Goal: Task Accomplishment & Management: Complete application form

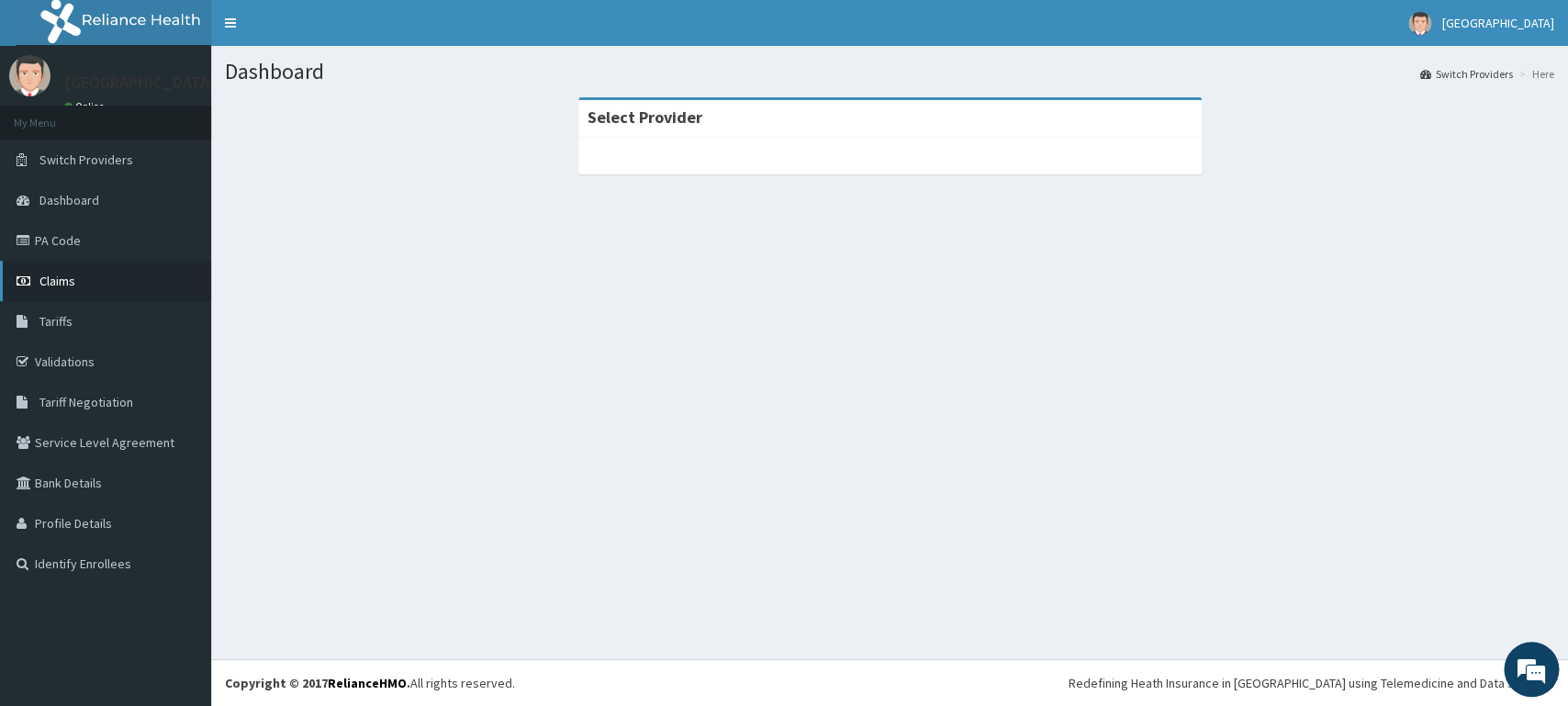
click at [45, 292] on link "Claims" at bounding box center [105, 281] width 211 height 41
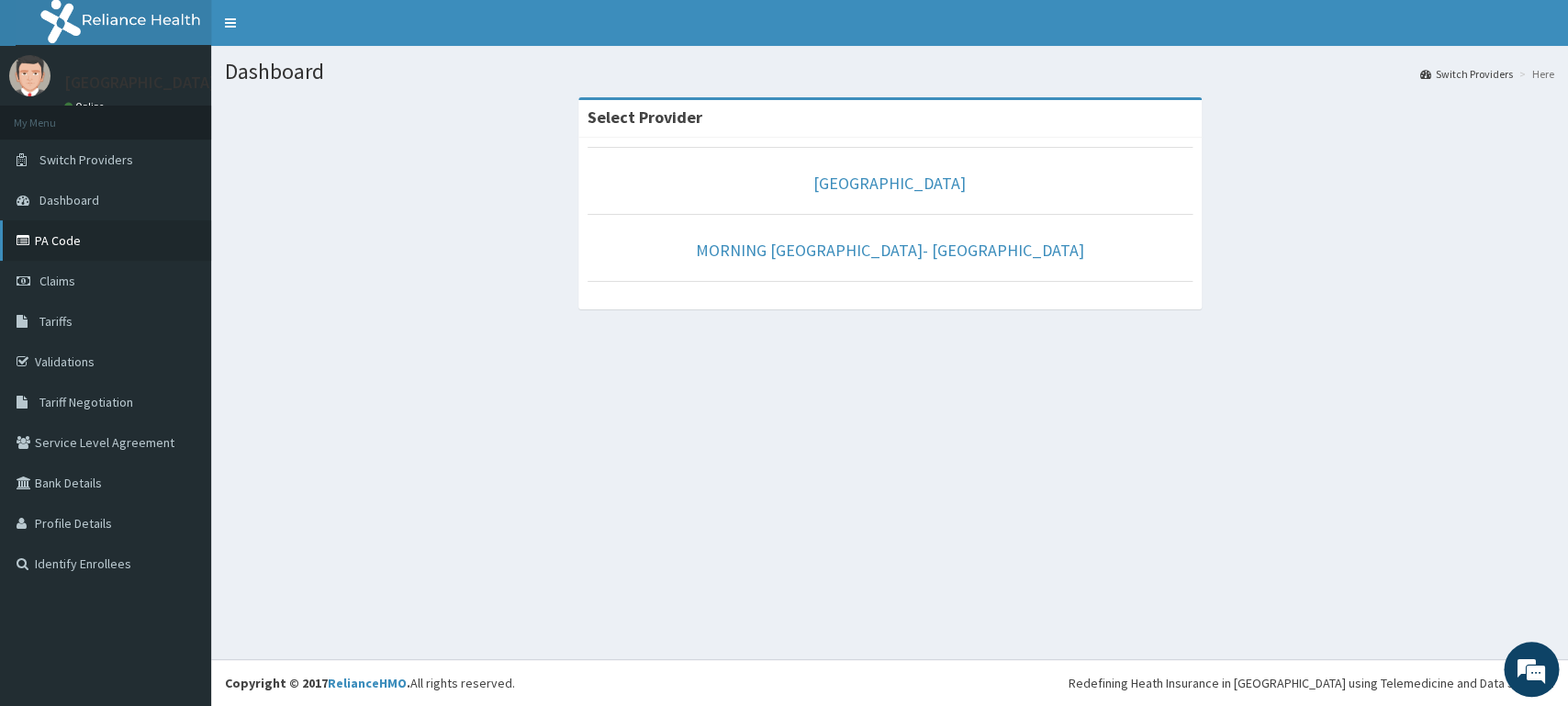
click at [72, 248] on link "PA Code" at bounding box center [105, 240] width 211 height 41
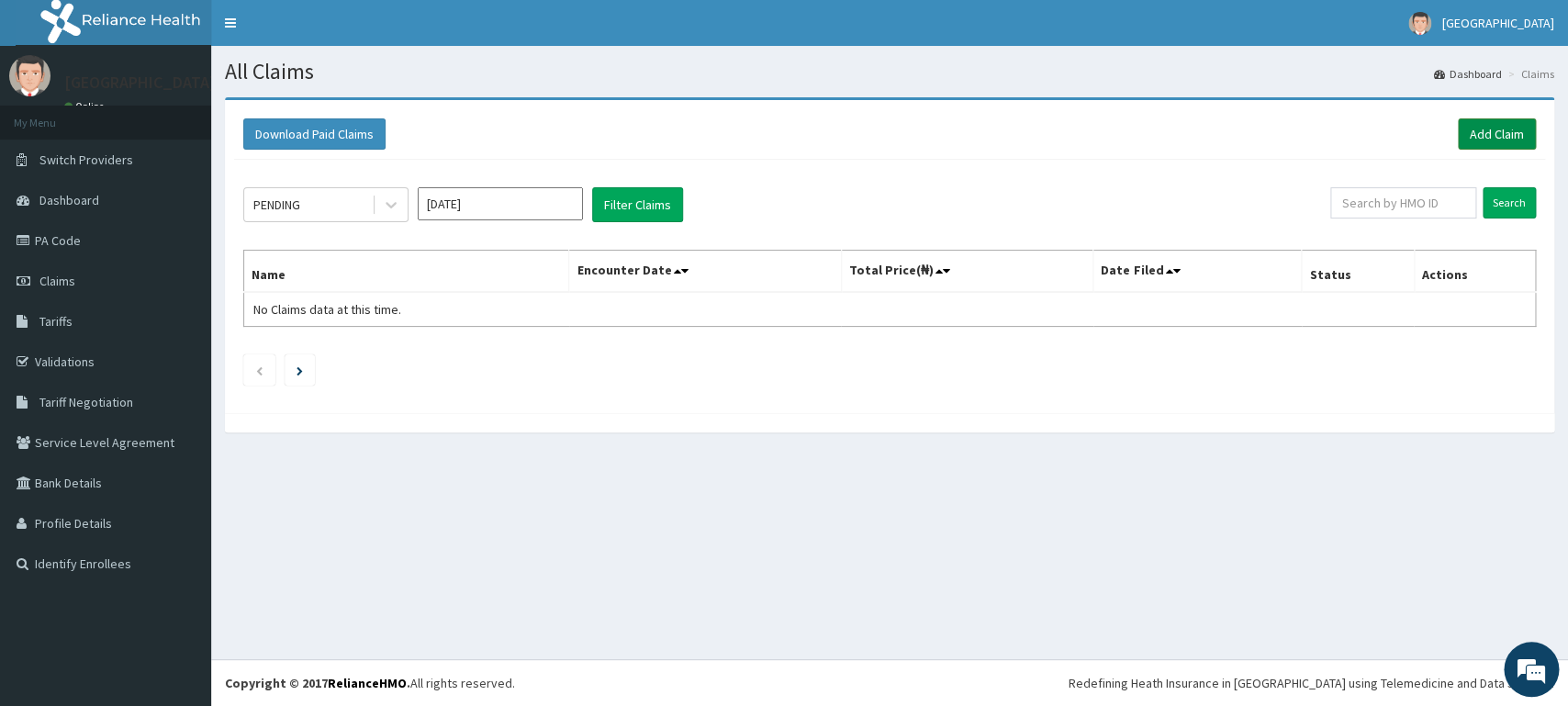
click at [1477, 132] on link "Add Claim" at bounding box center [1497, 133] width 78 height 31
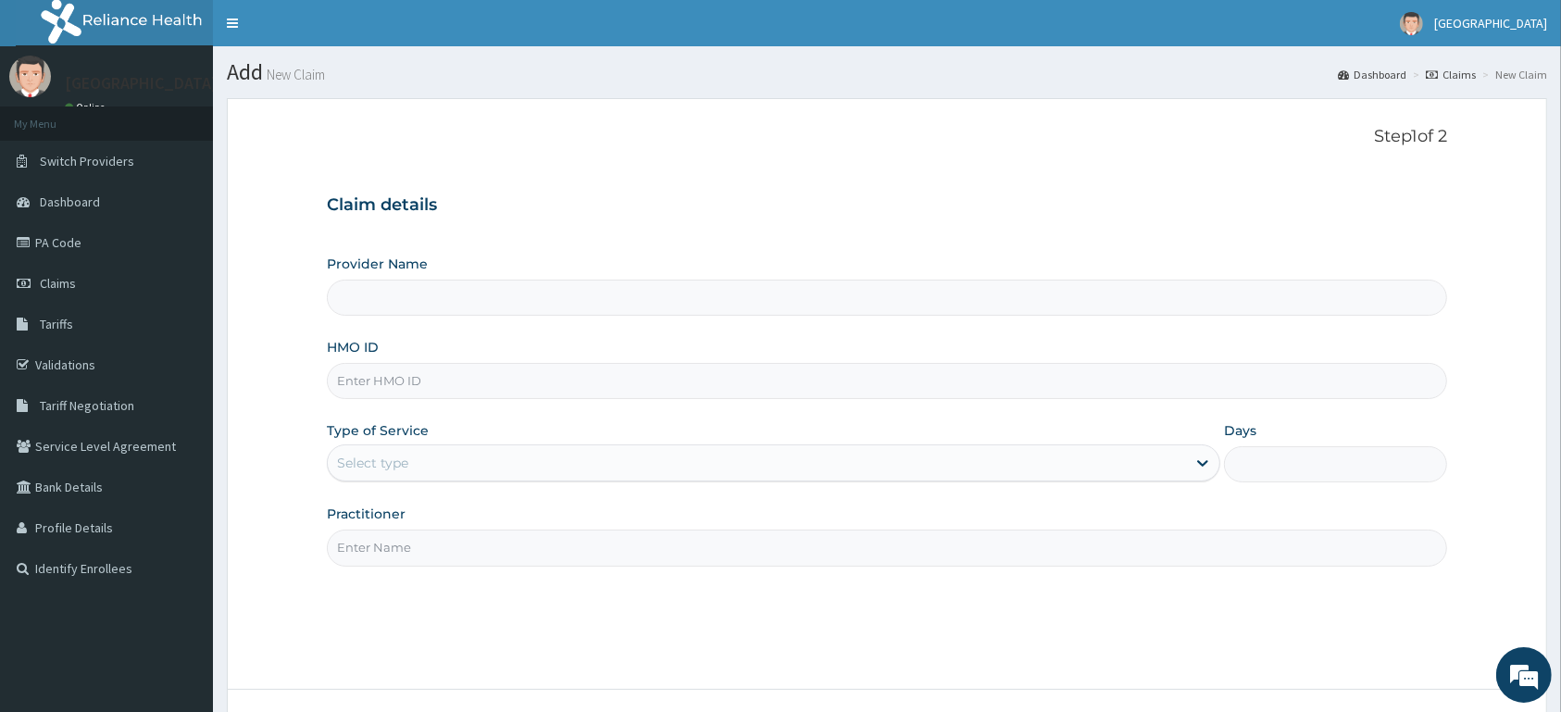
type input "[GEOGRAPHIC_DATA]"
type input "usl/10132/b"
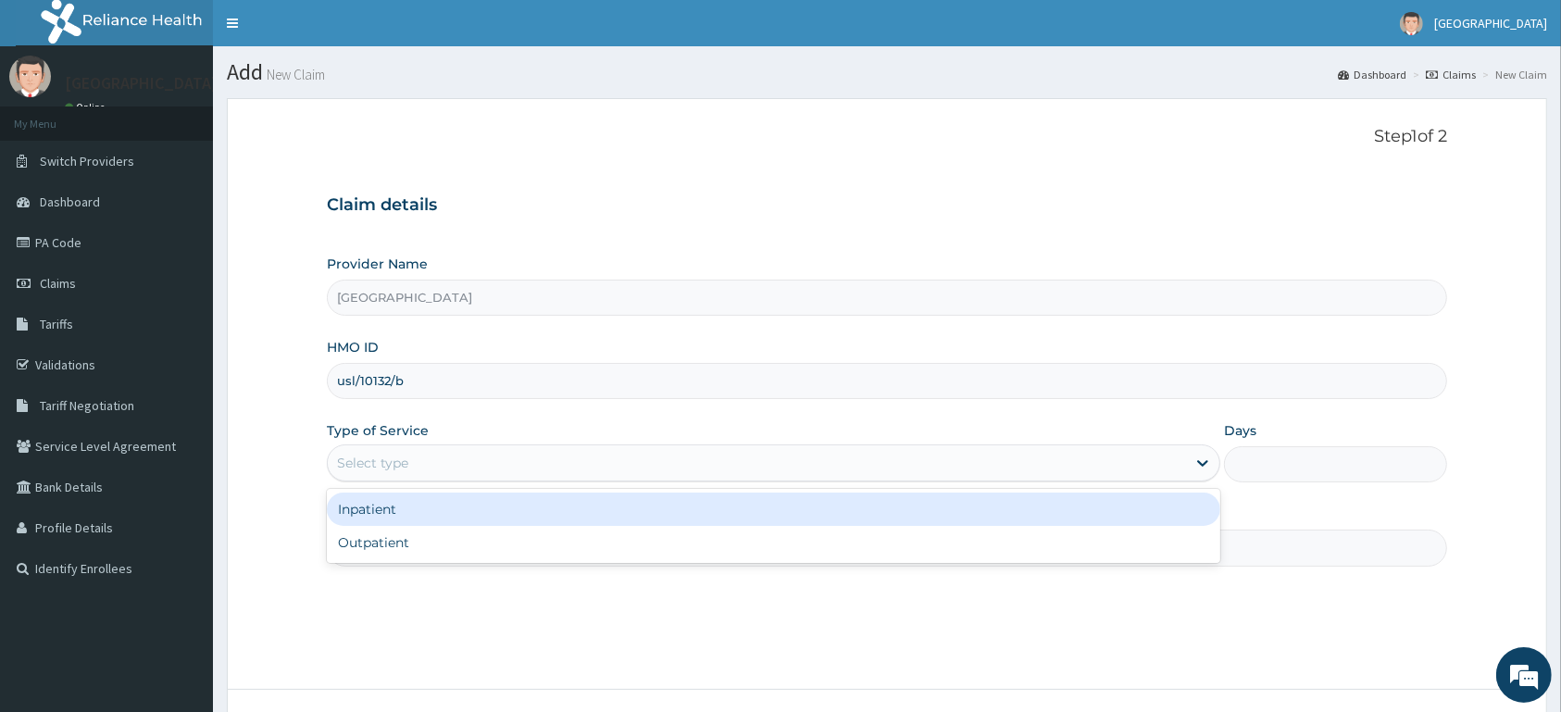
click at [406, 468] on div "Select type" at bounding box center [372, 463] width 71 height 19
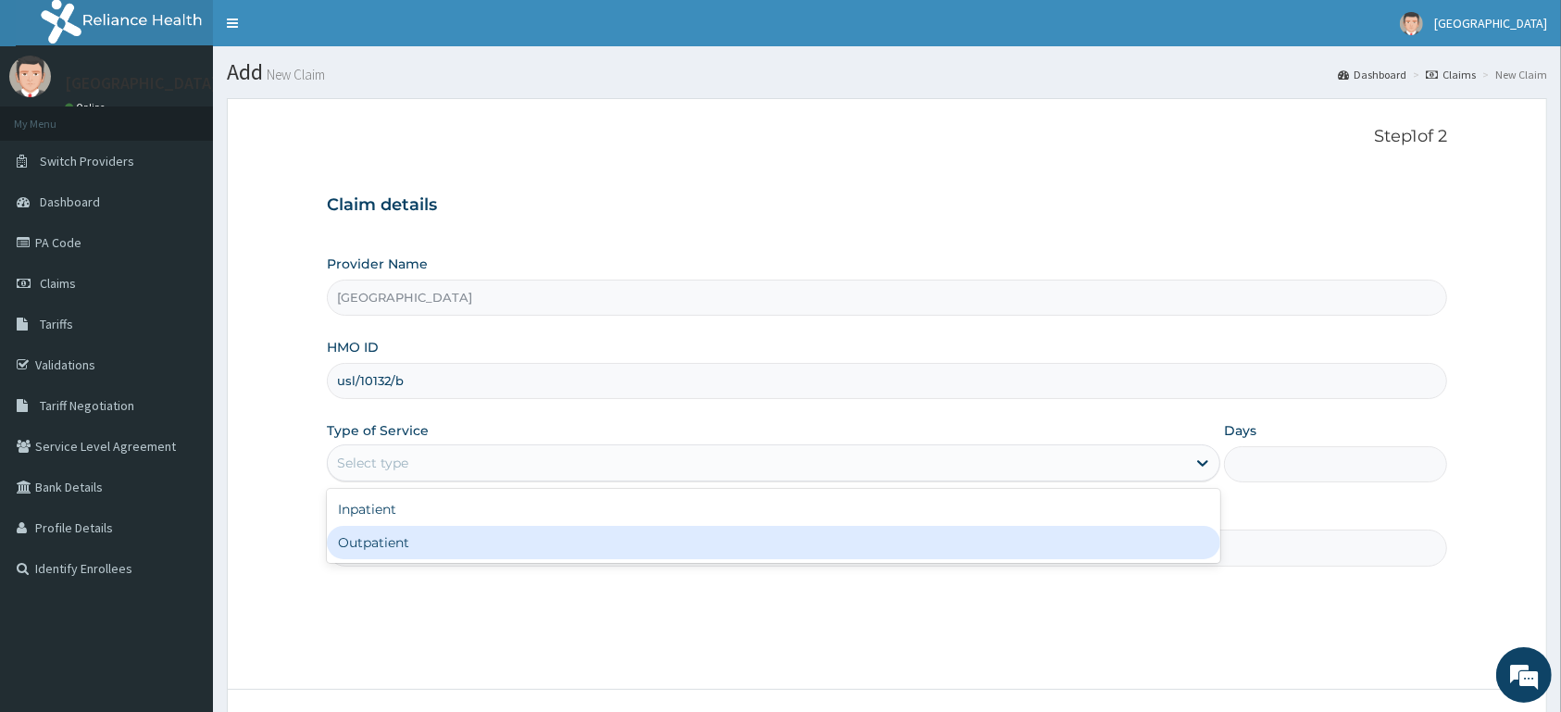
click at [413, 550] on div "Outpatient" at bounding box center [774, 542] width 894 height 33
type input "1"
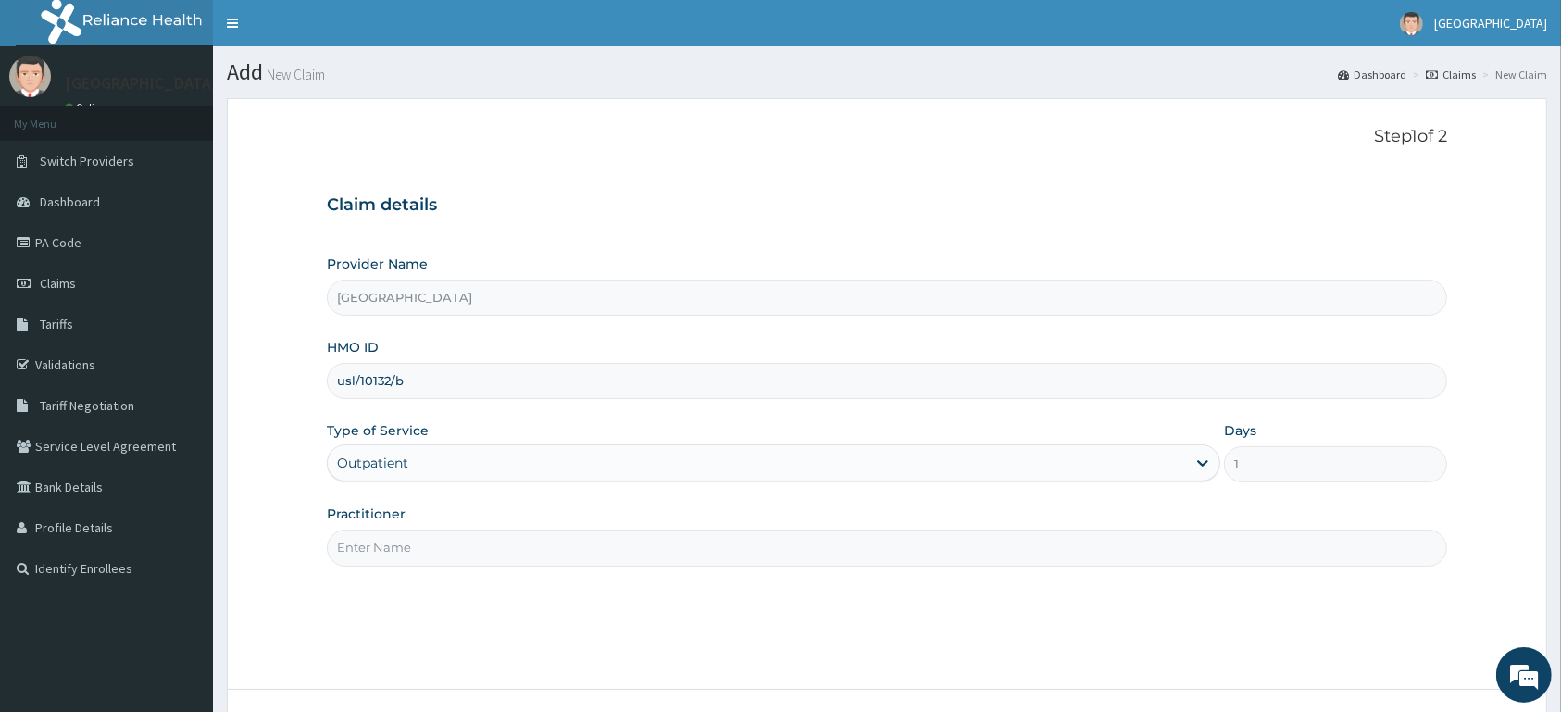
click at [413, 550] on input "Practitioner" at bounding box center [887, 548] width 1120 height 36
type input "d"
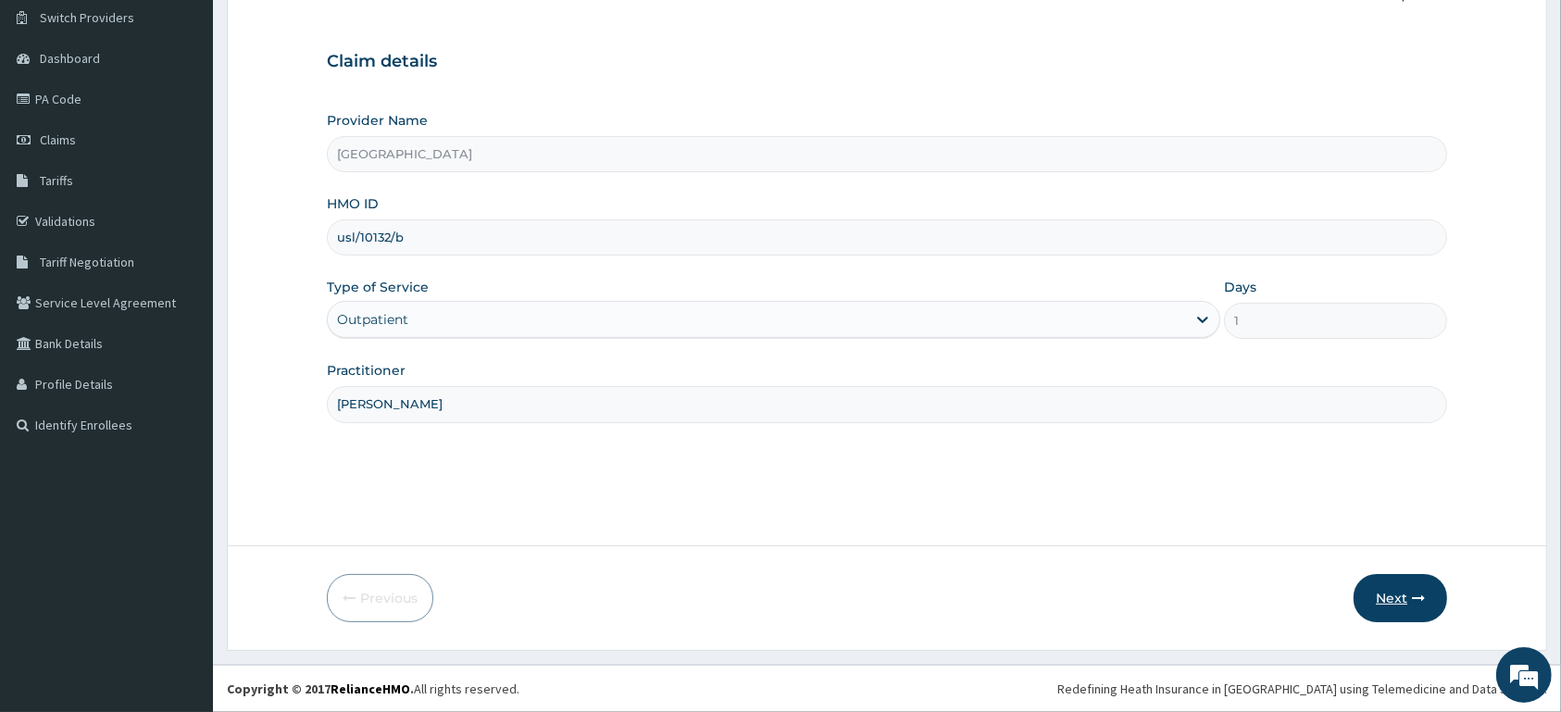
type input "DR EZEKIEL"
click at [1401, 605] on button "Next" at bounding box center [1401, 598] width 94 height 48
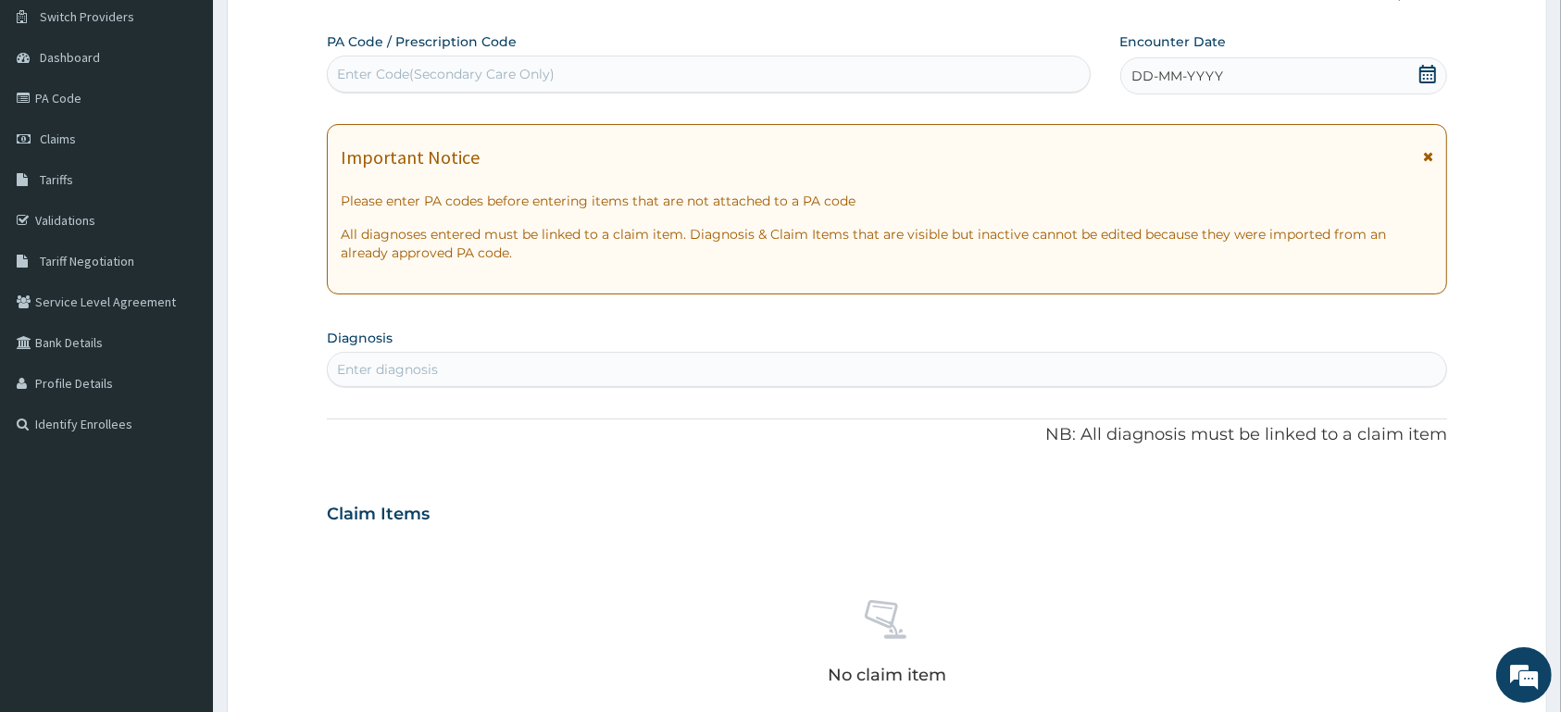
click at [1427, 72] on icon at bounding box center [1427, 74] width 17 height 19
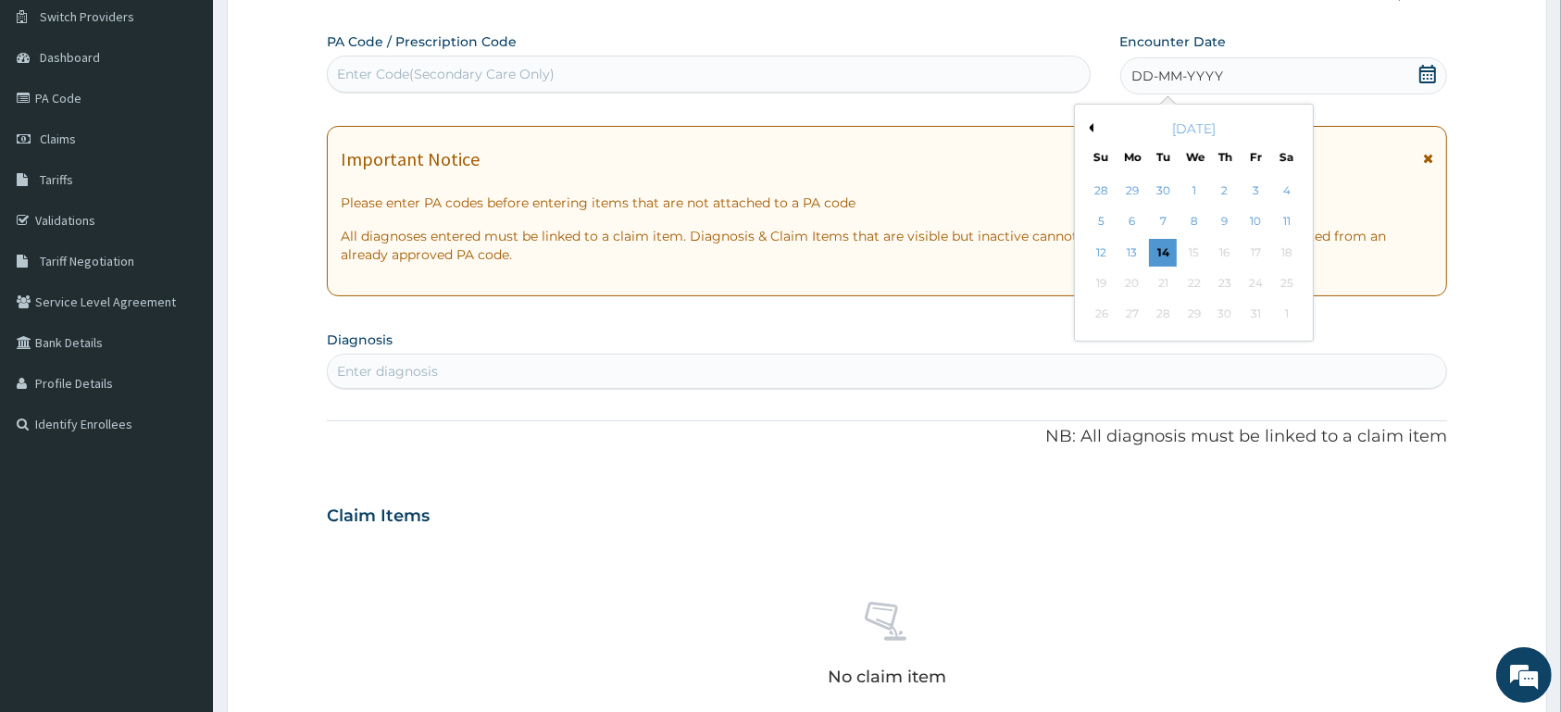
click at [1088, 129] on button "Previous Month" at bounding box center [1088, 127] width 9 height 9
click at [1157, 222] on div "9" at bounding box center [1163, 222] width 28 height 28
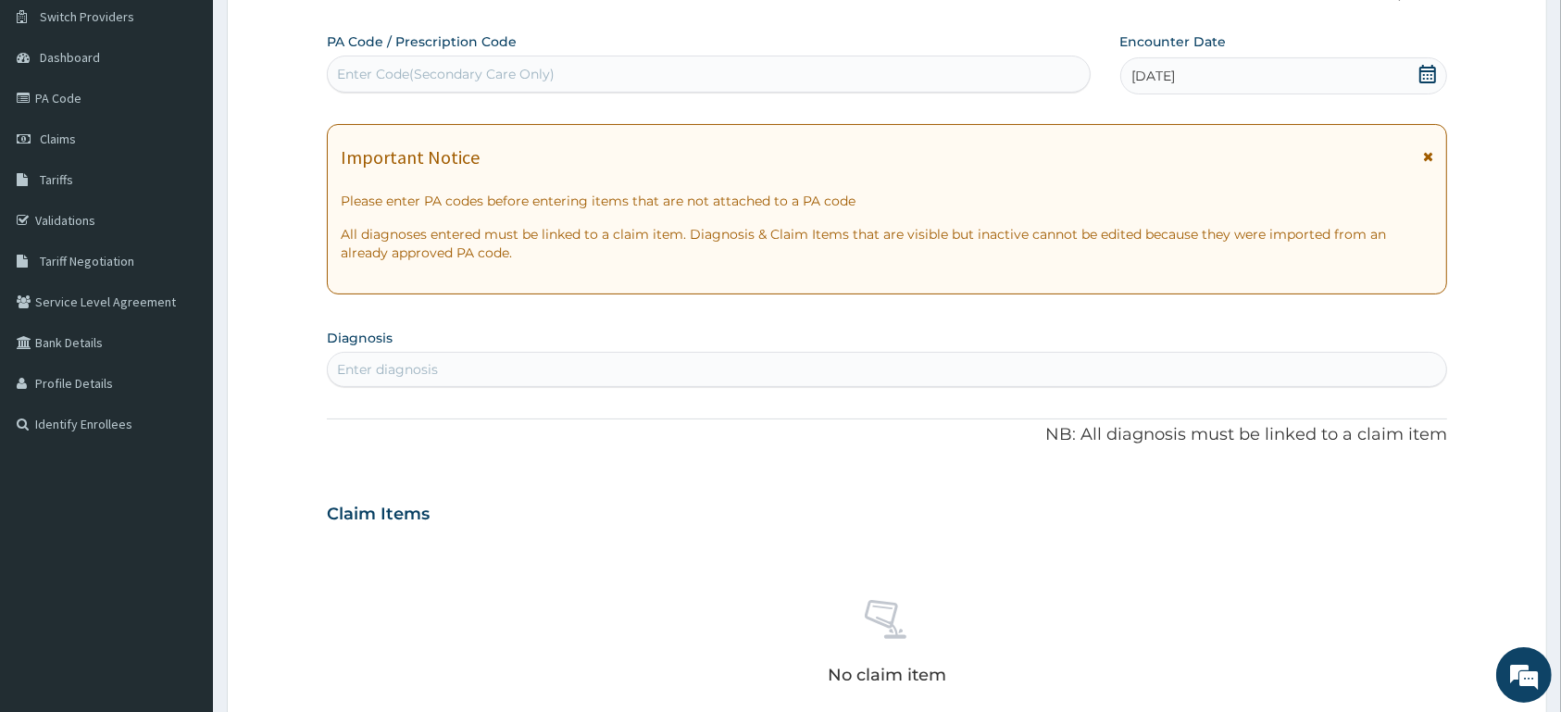
click at [1429, 78] on icon at bounding box center [1428, 74] width 19 height 19
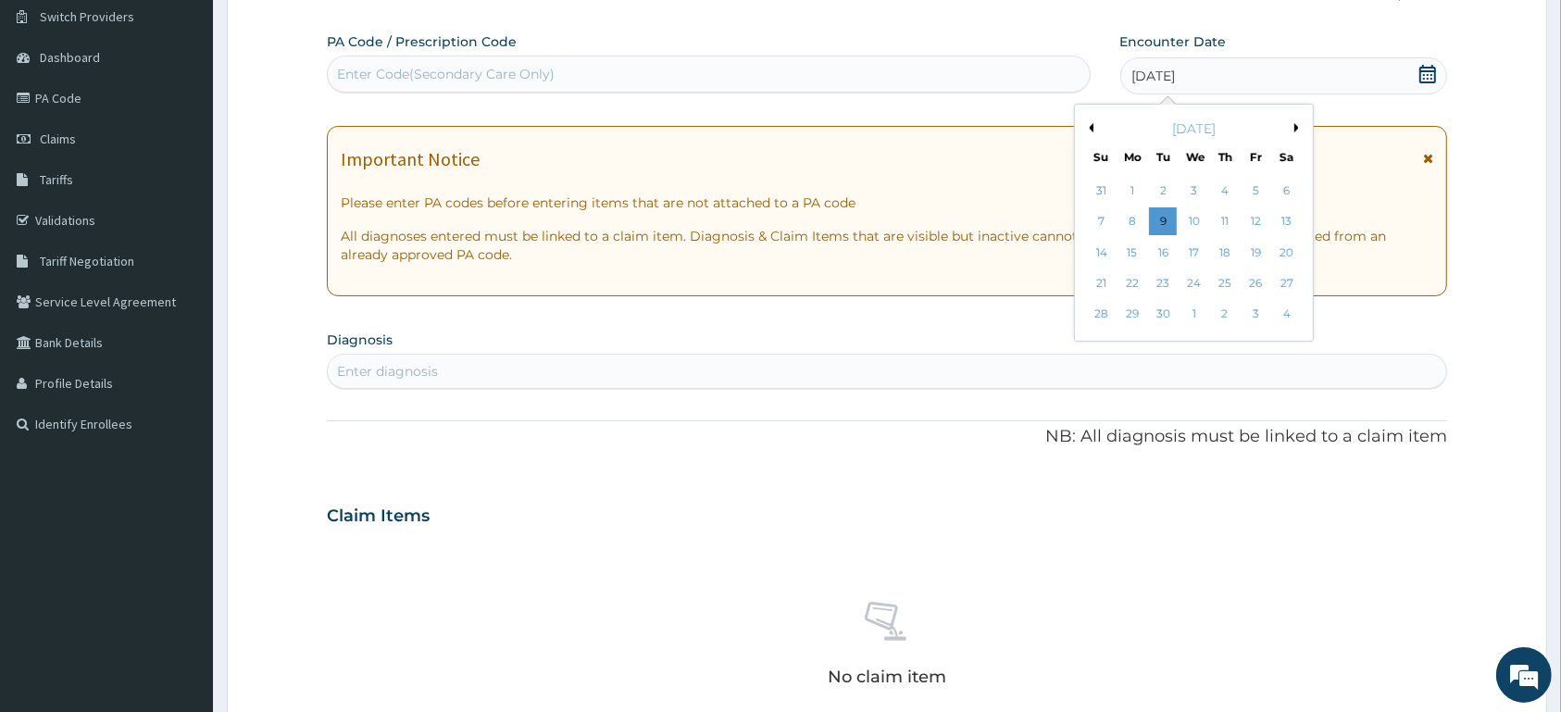
click at [1092, 129] on button "Previous Month" at bounding box center [1088, 127] width 9 height 9
click at [1283, 217] on div "9" at bounding box center [1286, 222] width 28 height 28
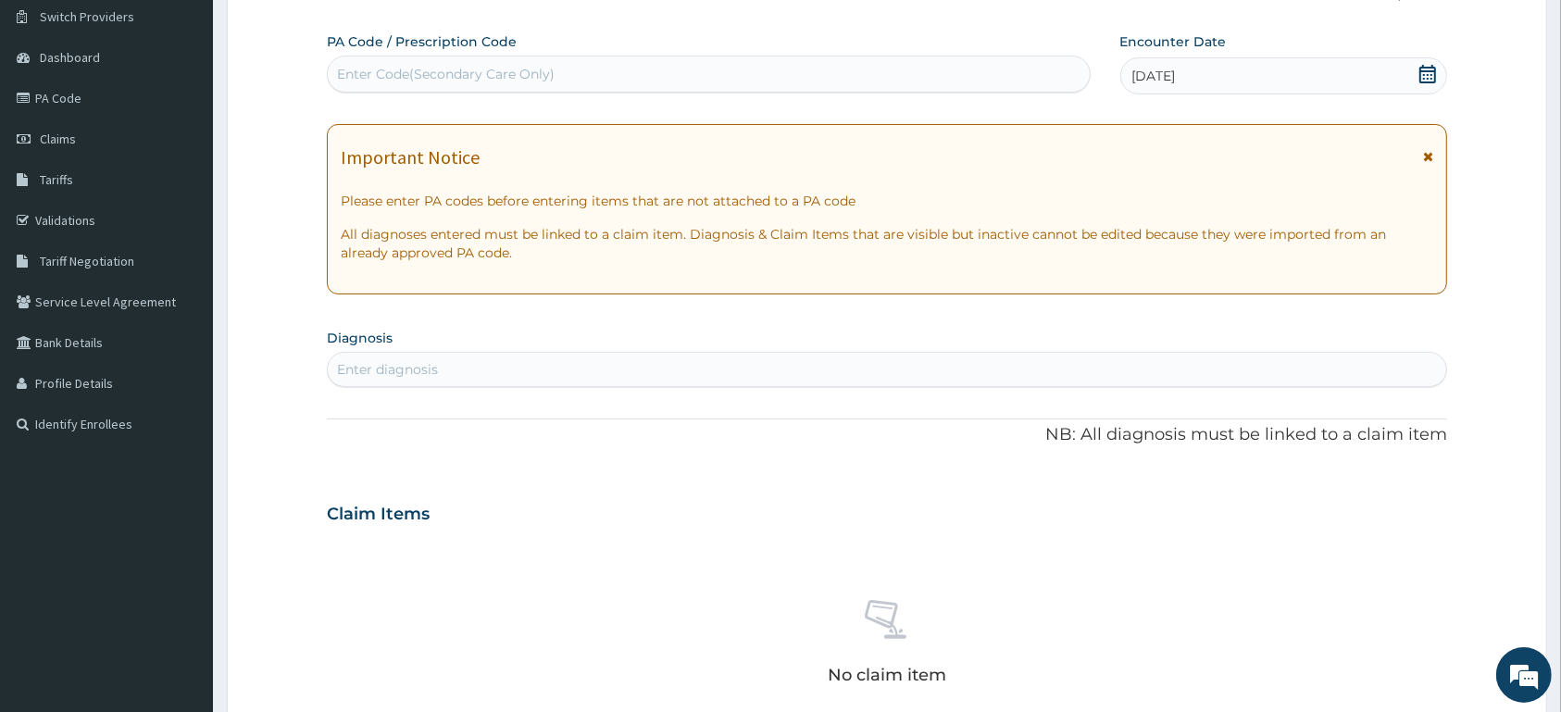
click at [808, 369] on div "Enter diagnosis" at bounding box center [887, 370] width 1119 height 30
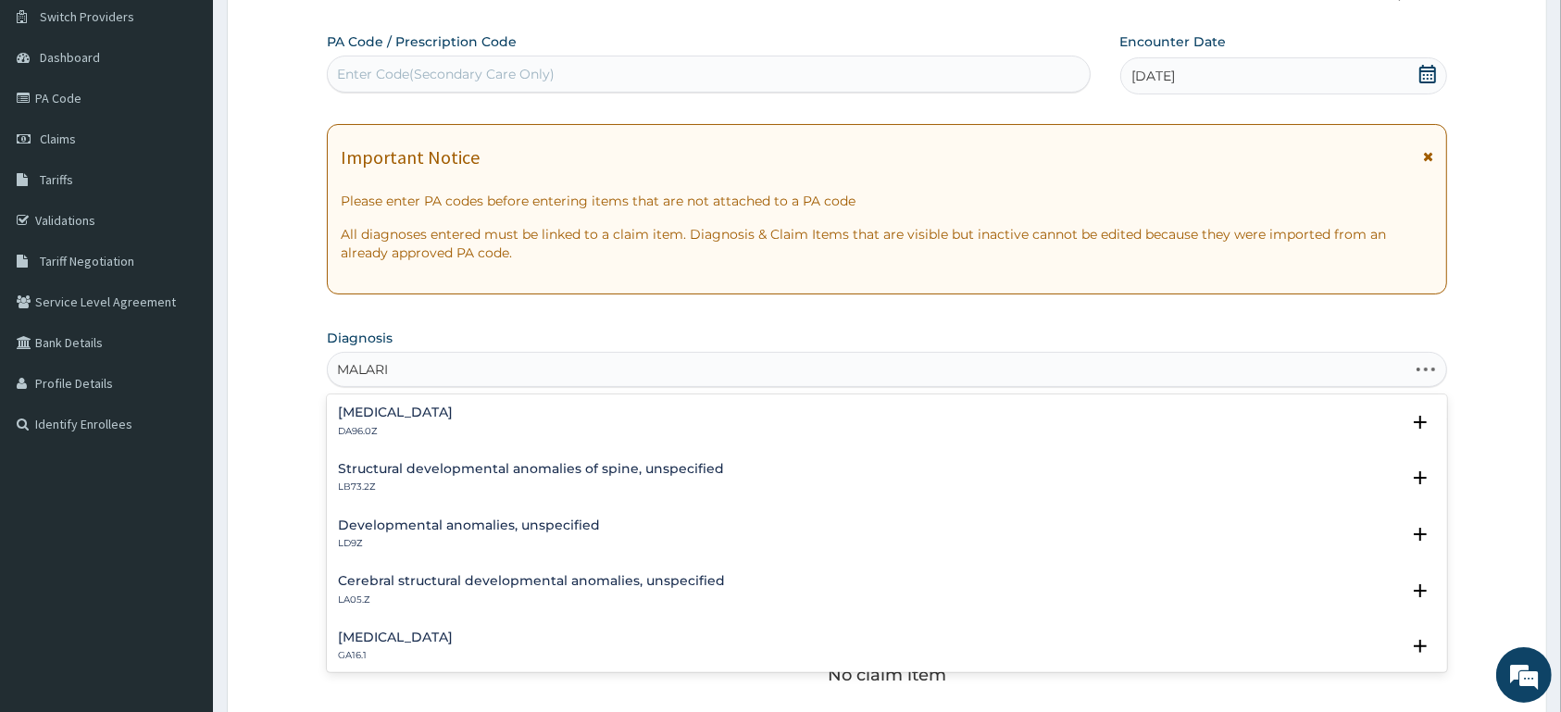
type input "MALARIA"
click at [453, 531] on h4 "Malaria, unspecified" at bounding box center [395, 526] width 115 height 14
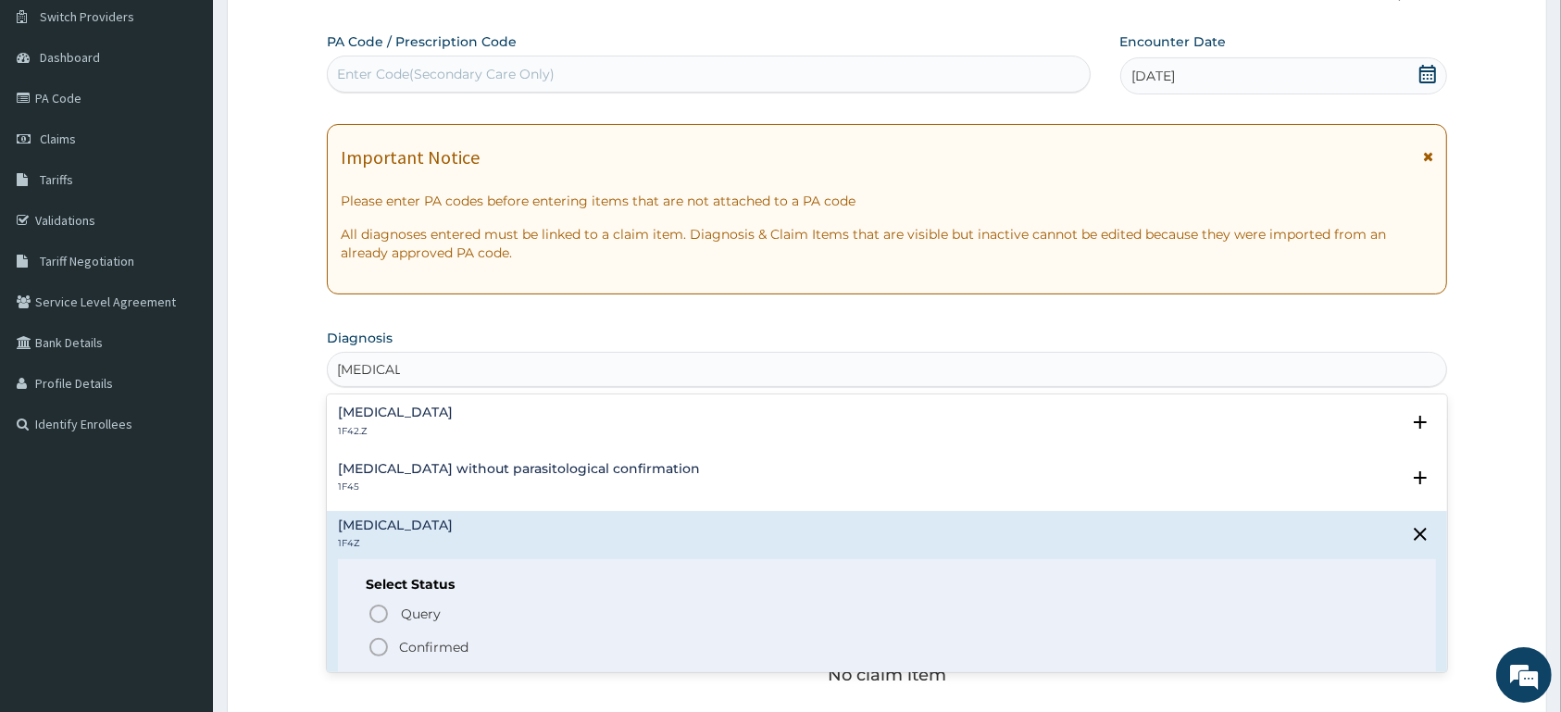
click at [373, 646] on icon "status option filled" at bounding box center [379, 647] width 22 height 22
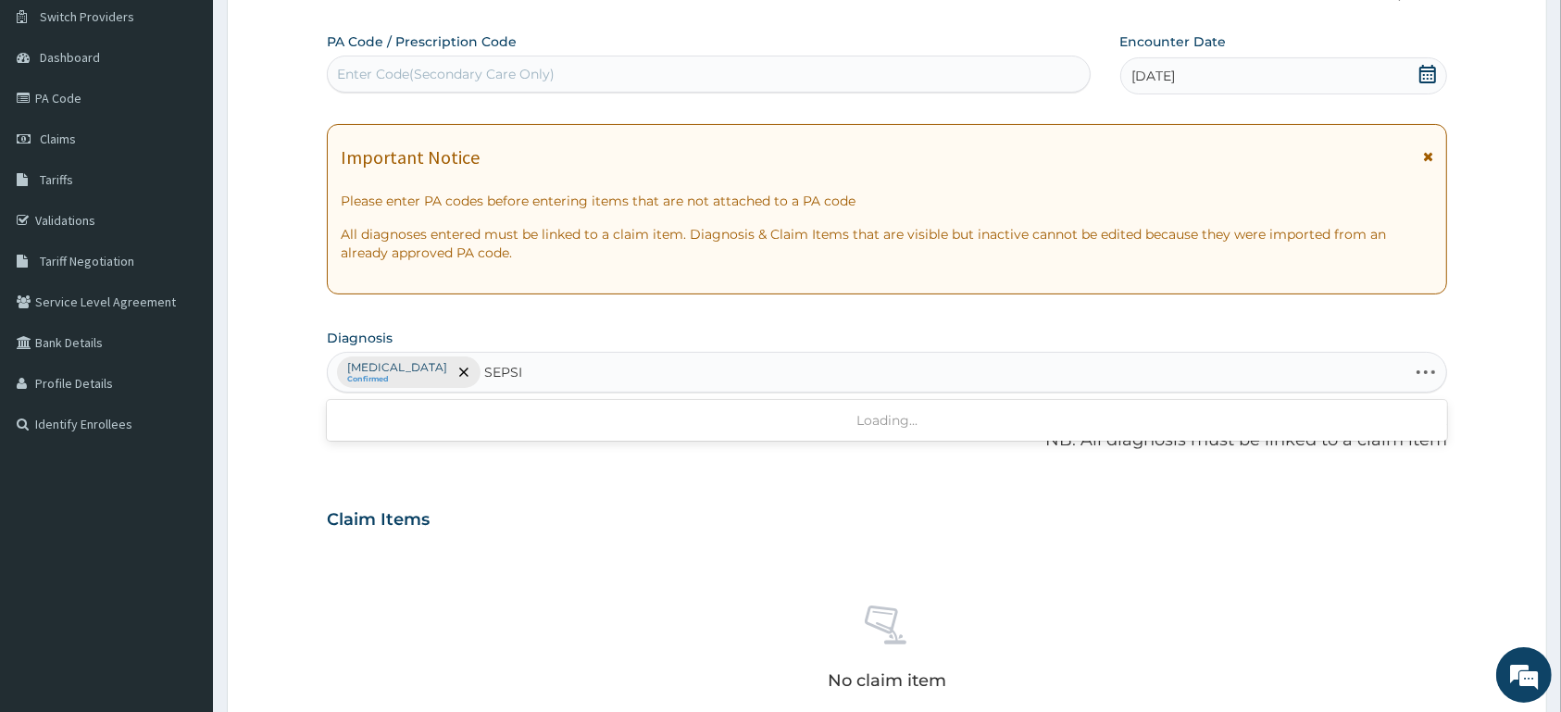
type input "SEPSIS"
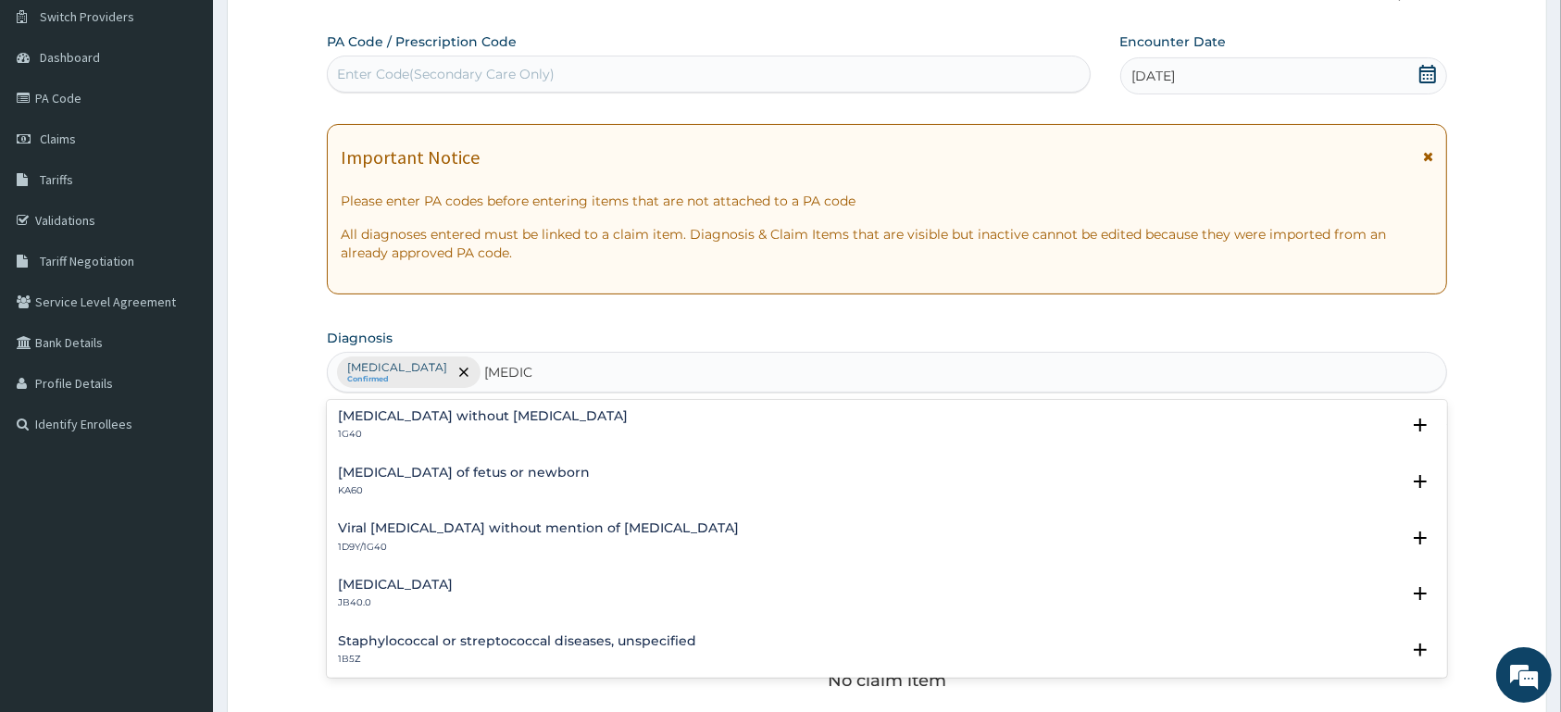
scroll to position [0, 0]
click at [475, 425] on h4 "Sepsis without septic shock" at bounding box center [483, 418] width 290 height 14
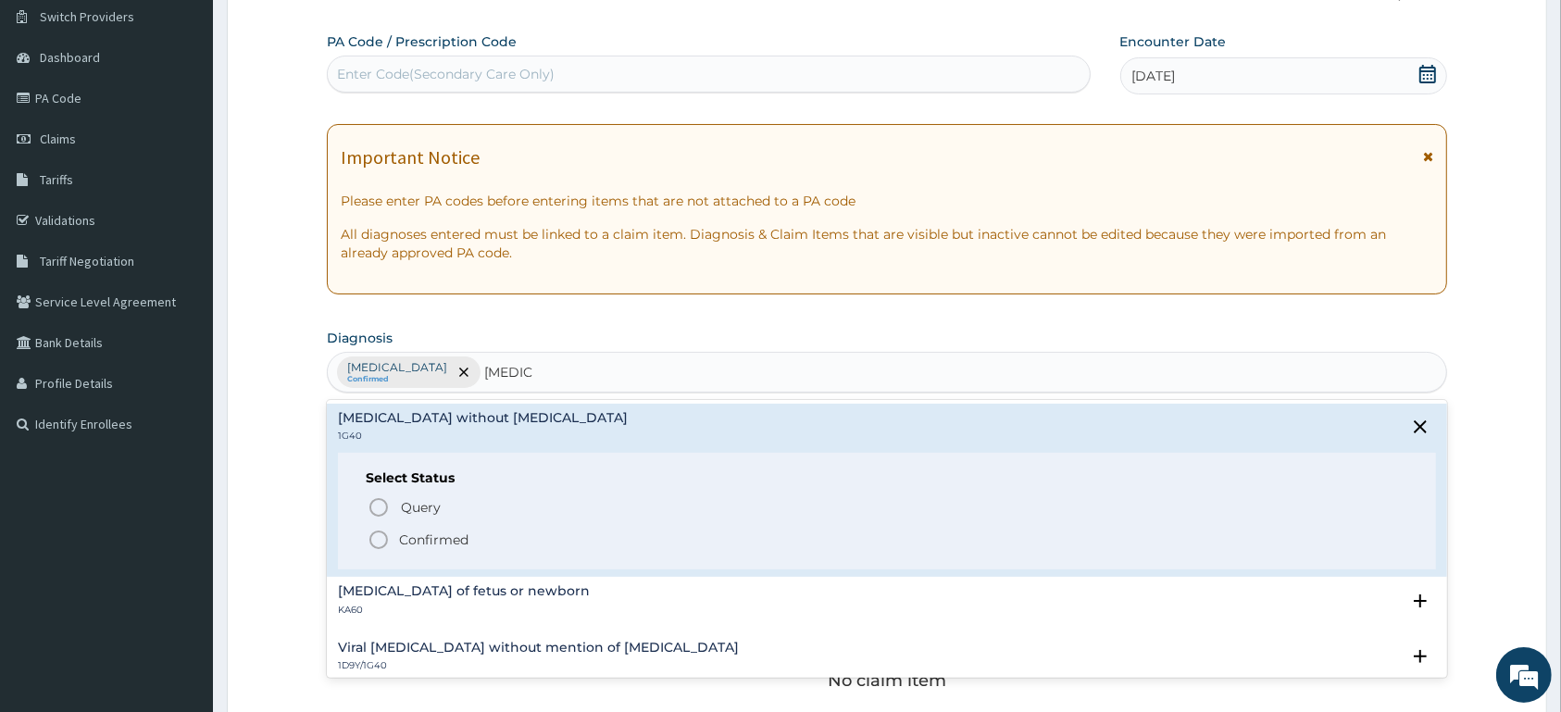
click at [449, 542] on p "Confirmed" at bounding box center [433, 540] width 69 height 19
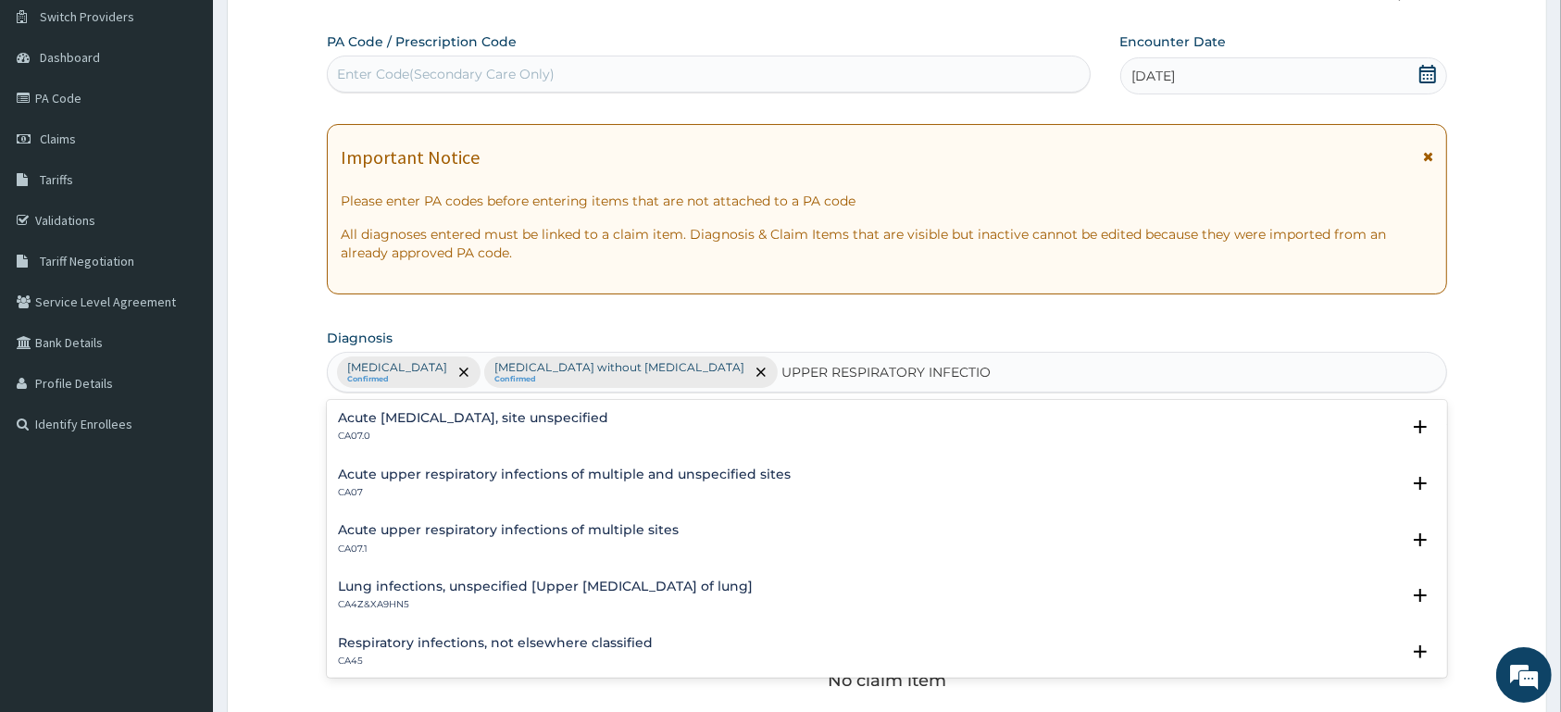
type input "UPPER RESPIRATORY INFECTION"
click at [404, 436] on p "CA07.0" at bounding box center [473, 436] width 270 height 13
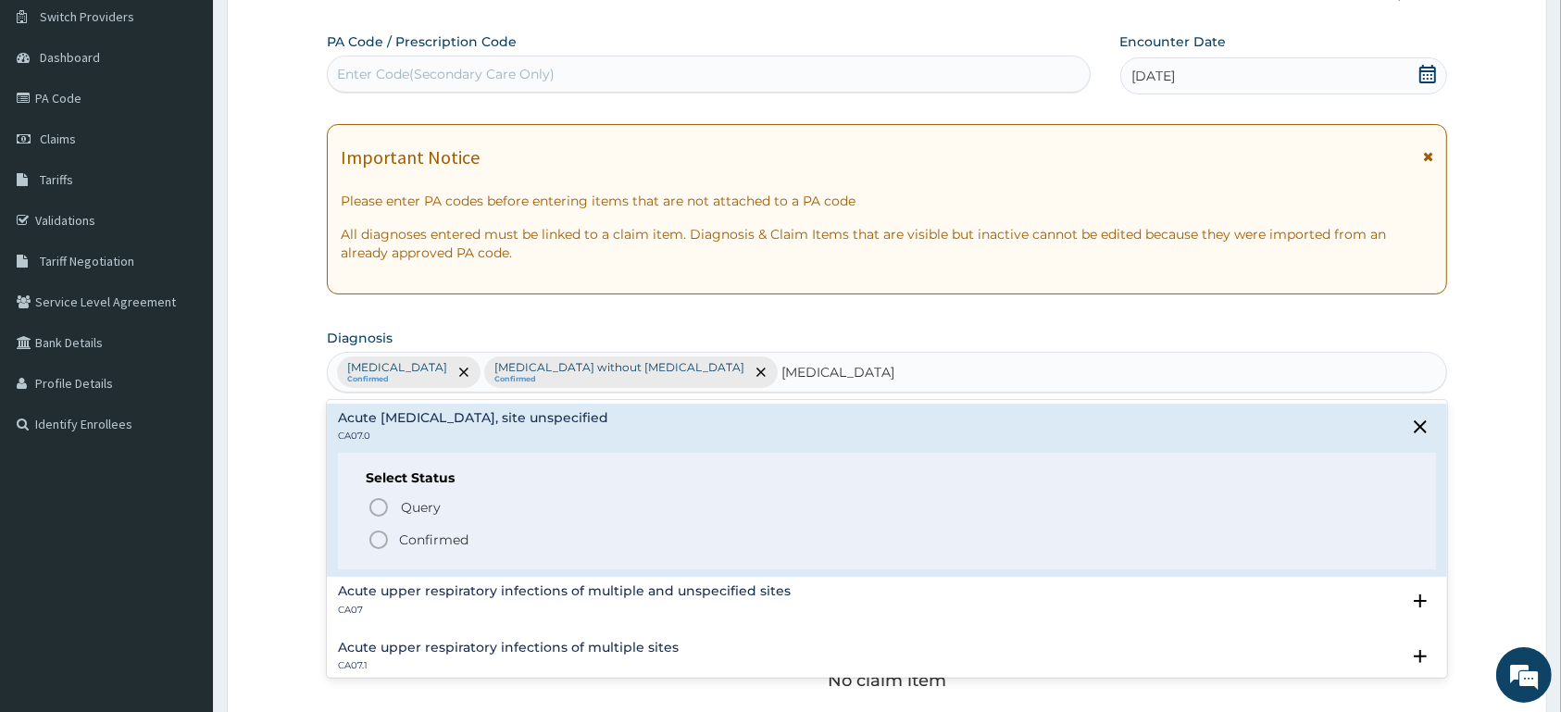
click at [434, 543] on p "Confirmed" at bounding box center [433, 540] width 69 height 19
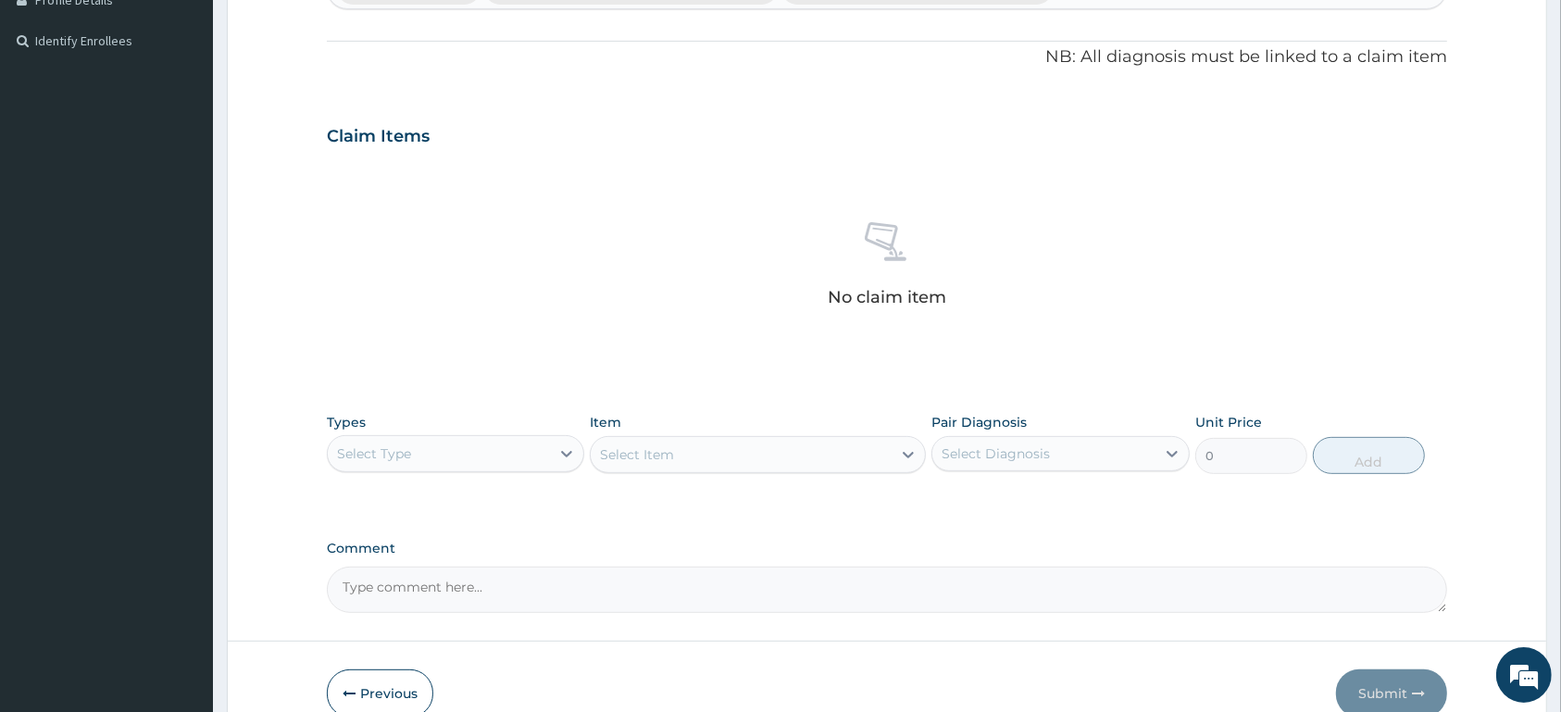
scroll to position [625, 0]
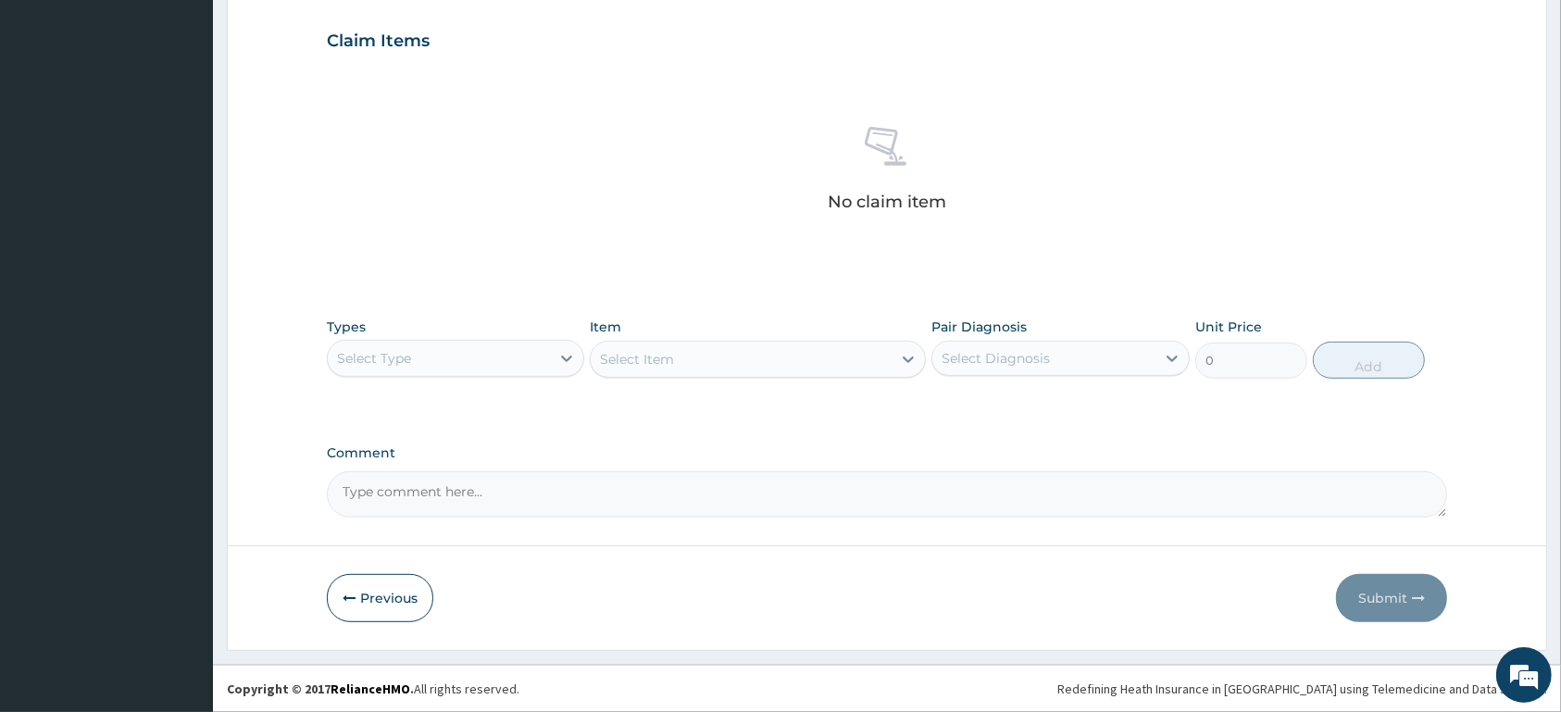
click at [528, 352] on div "Select Type" at bounding box center [439, 359] width 222 height 30
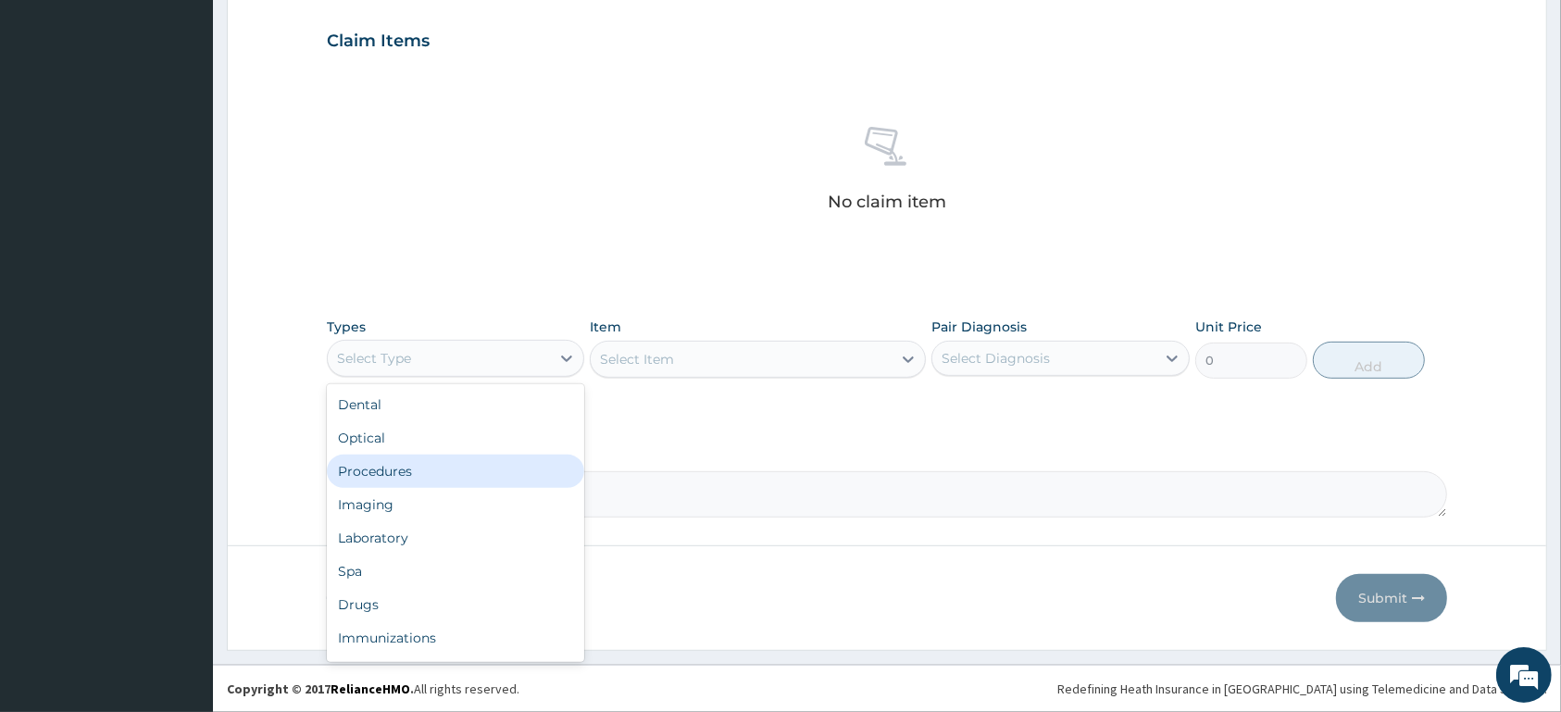
click at [490, 473] on div "Procedures" at bounding box center [455, 471] width 257 height 33
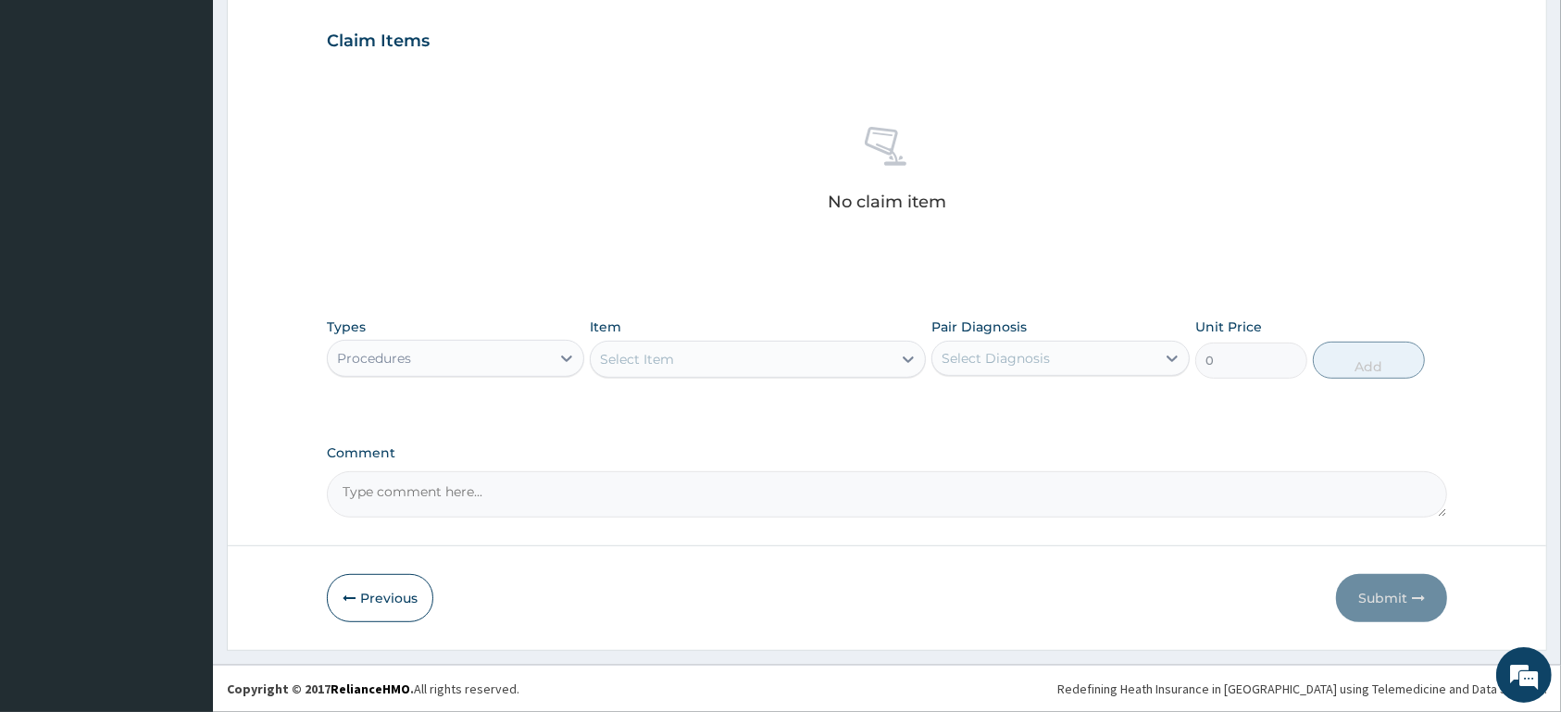
click at [695, 362] on div "Select Item" at bounding box center [741, 359] width 301 height 30
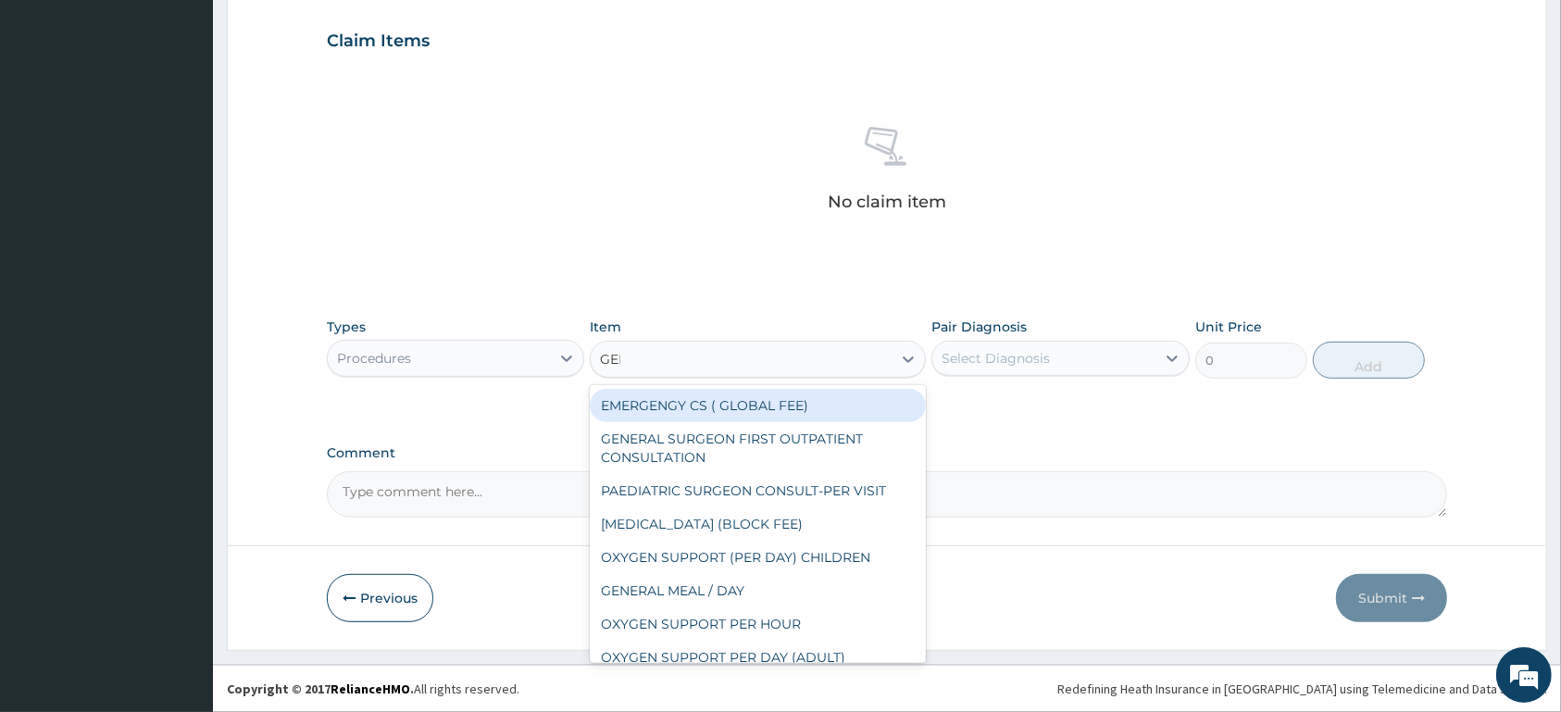
type input "GENE"
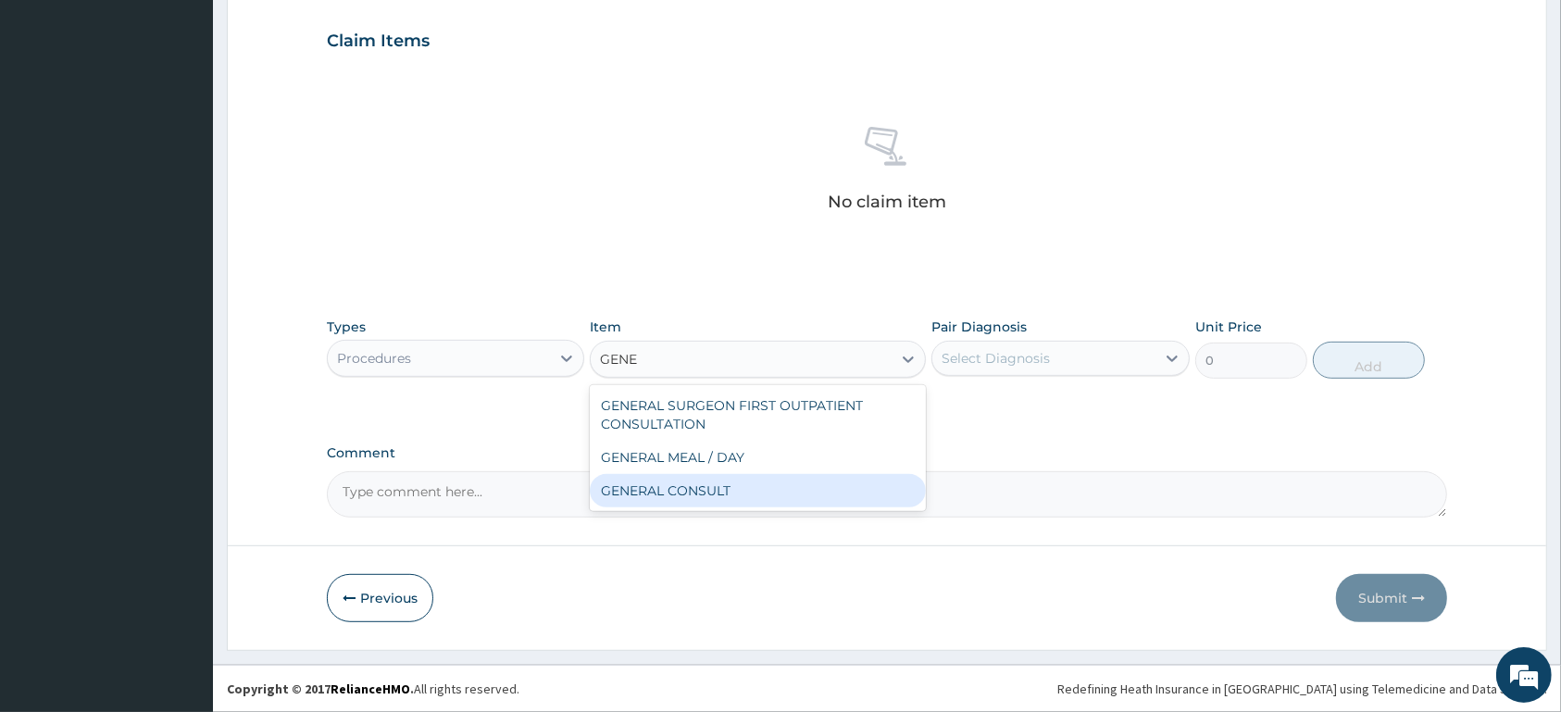
click at [723, 492] on div "GENERAL CONSULT" at bounding box center [758, 490] width 336 height 33
type input "5000"
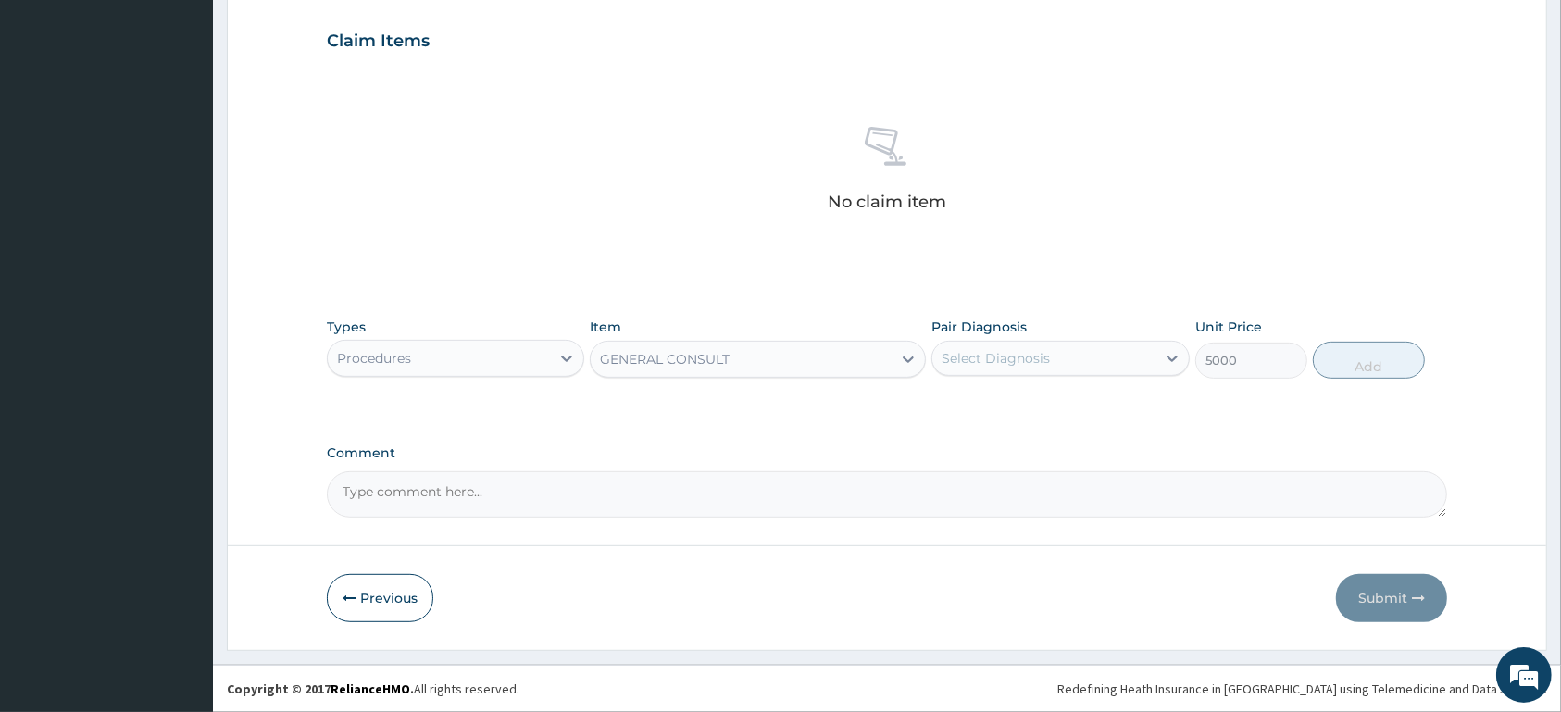
click at [1054, 347] on div "Select Diagnosis" at bounding box center [1043, 359] width 222 height 30
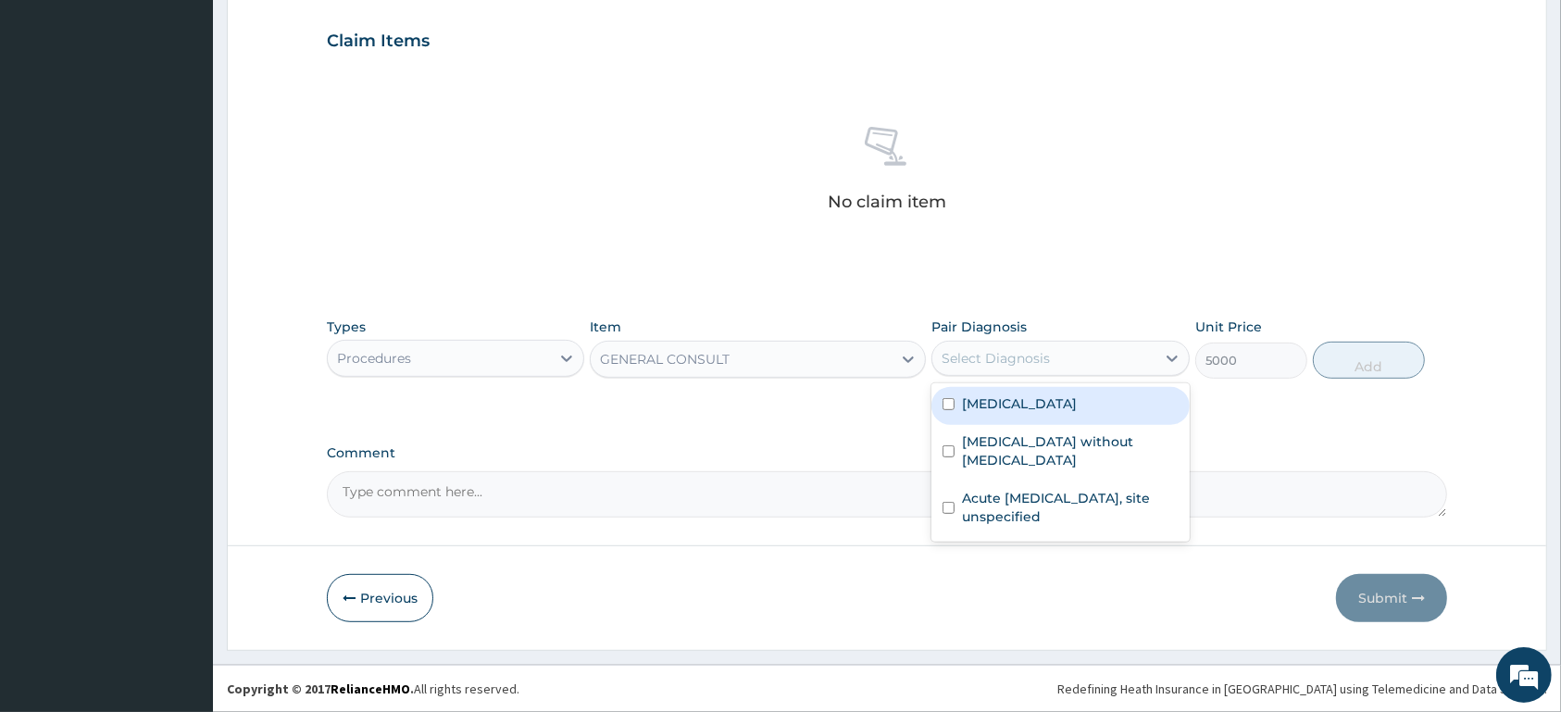
drag, startPoint x: 1055, startPoint y: 394, endPoint x: 1051, endPoint y: 425, distance: 31.7
click at [1055, 394] on div "Malaria, unspecified" at bounding box center [1059, 406] width 257 height 38
checkbox input "true"
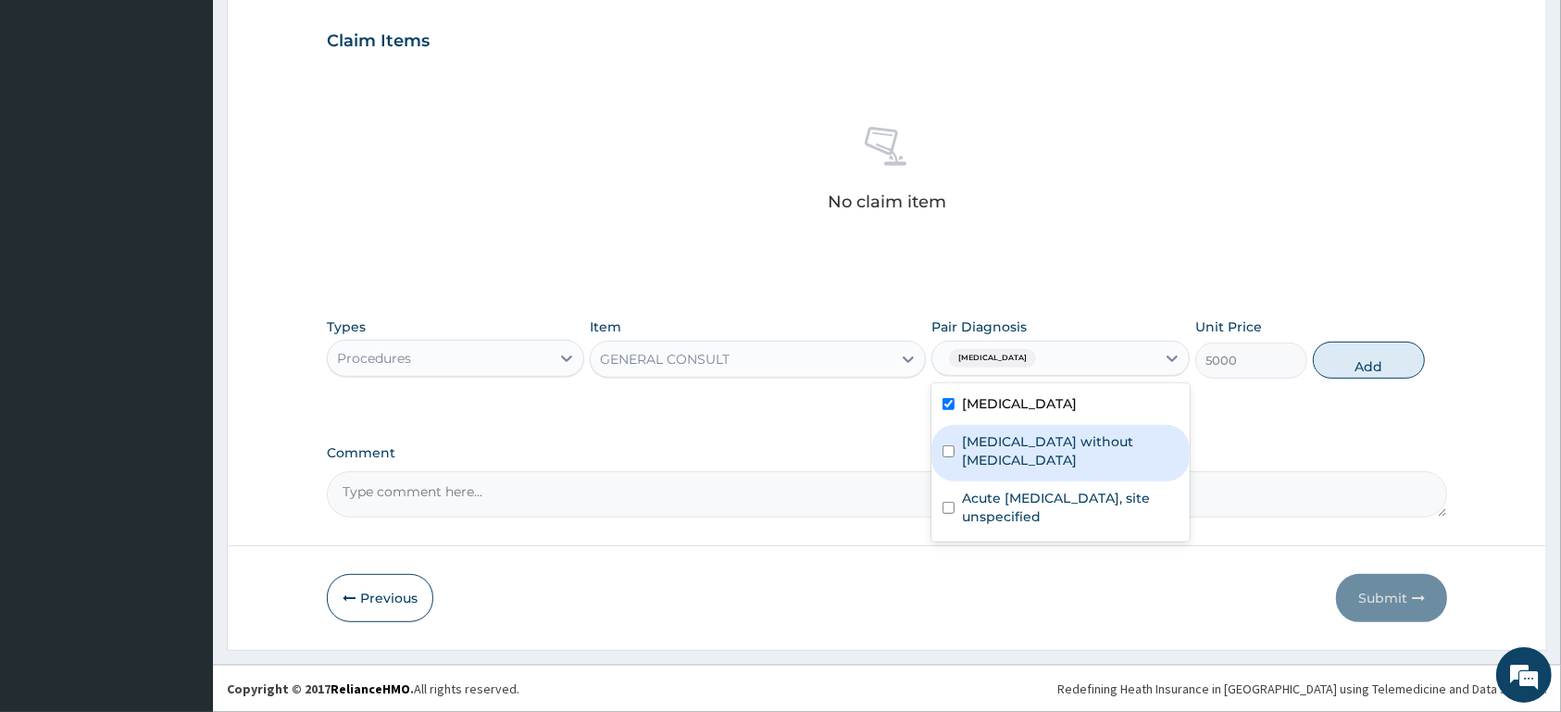
click at [1050, 434] on label "Sepsis without septic shock" at bounding box center [1070, 450] width 216 height 37
checkbox input "true"
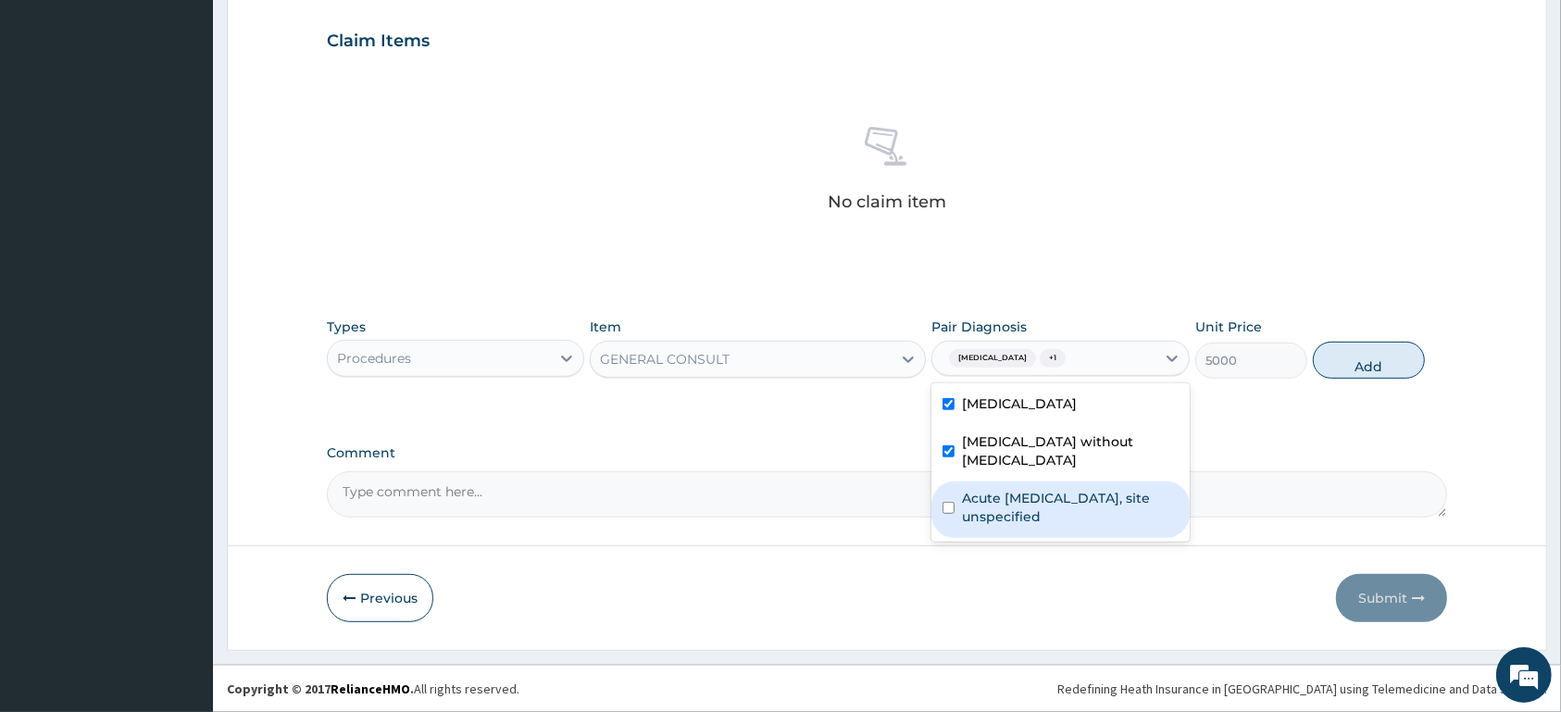
click at [1043, 481] on div "Acute [MEDICAL_DATA], site unspecified" at bounding box center [1059, 509] width 257 height 56
checkbox input "true"
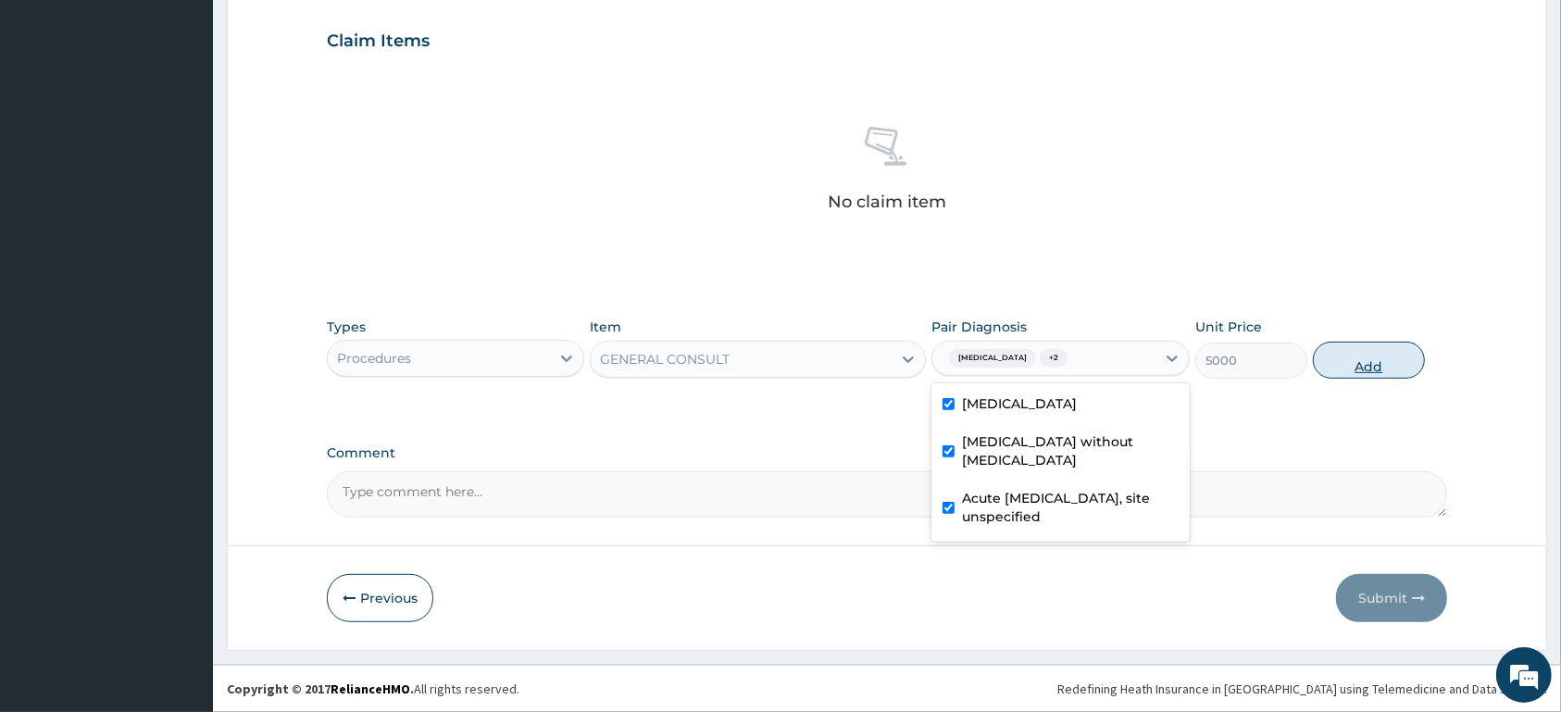
click at [1360, 356] on button "Add" at bounding box center [1369, 360] width 112 height 37
type input "0"
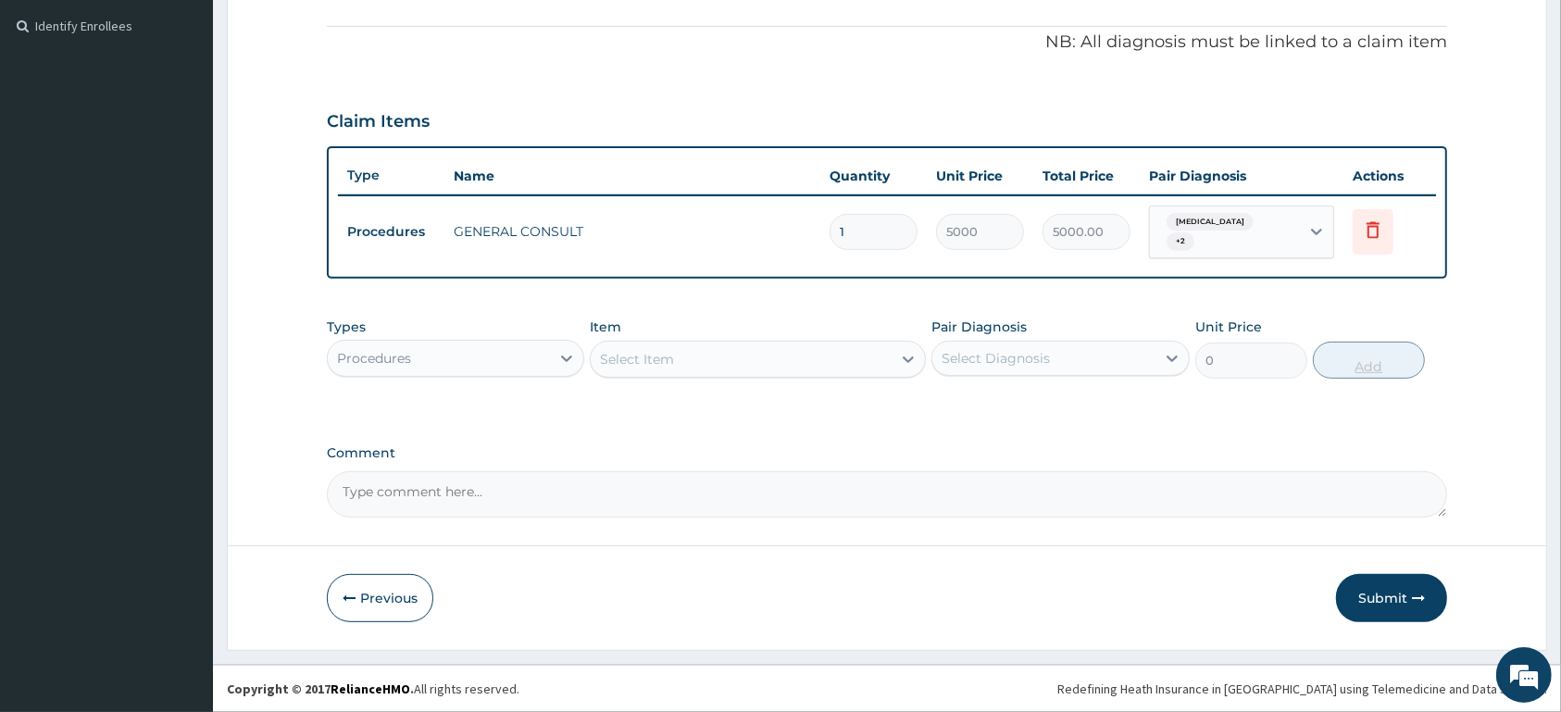
scroll to position [544, 0]
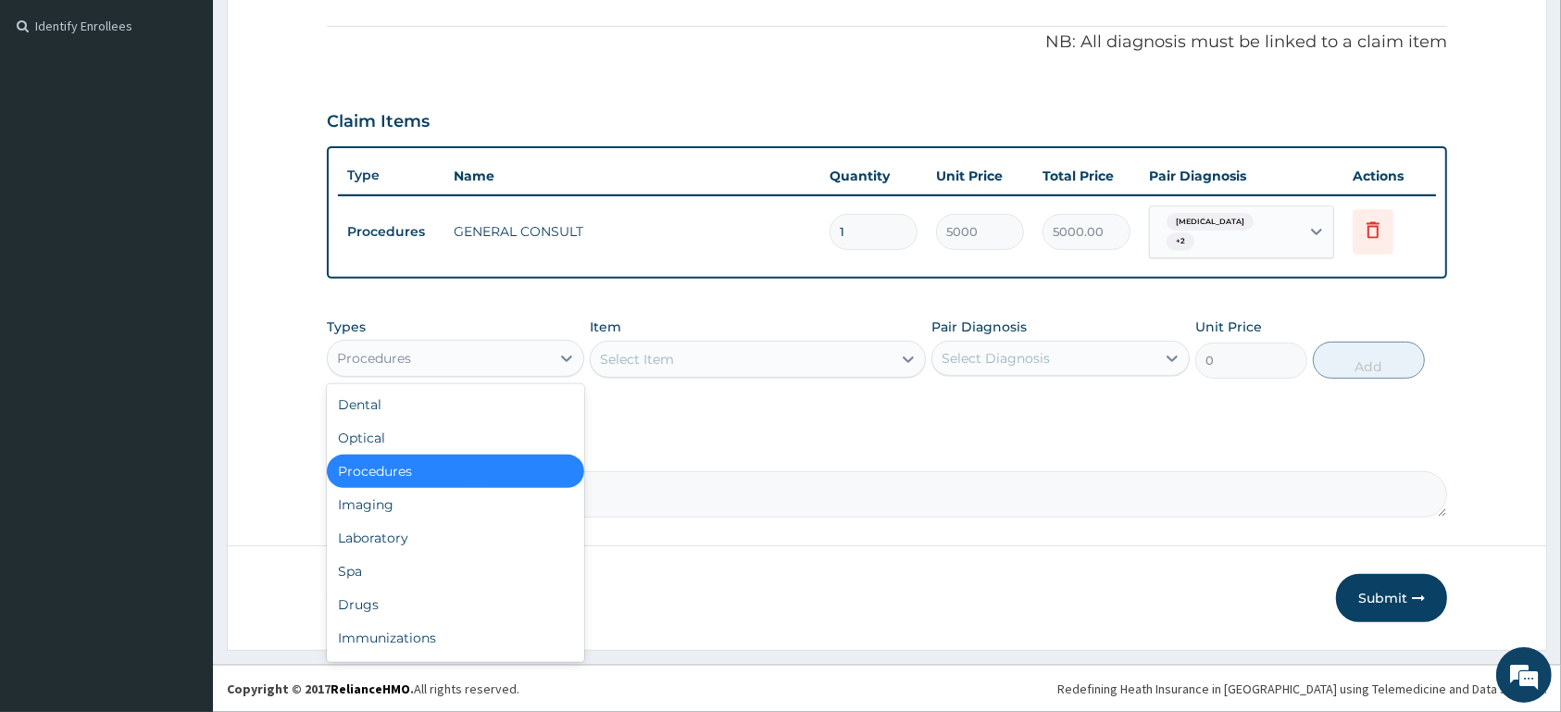
click at [456, 364] on div "Procedures" at bounding box center [439, 359] width 222 height 30
drag, startPoint x: 485, startPoint y: 538, endPoint x: 495, endPoint y: 529, distance: 13.8
click at [491, 532] on div "Laboratory" at bounding box center [455, 537] width 257 height 33
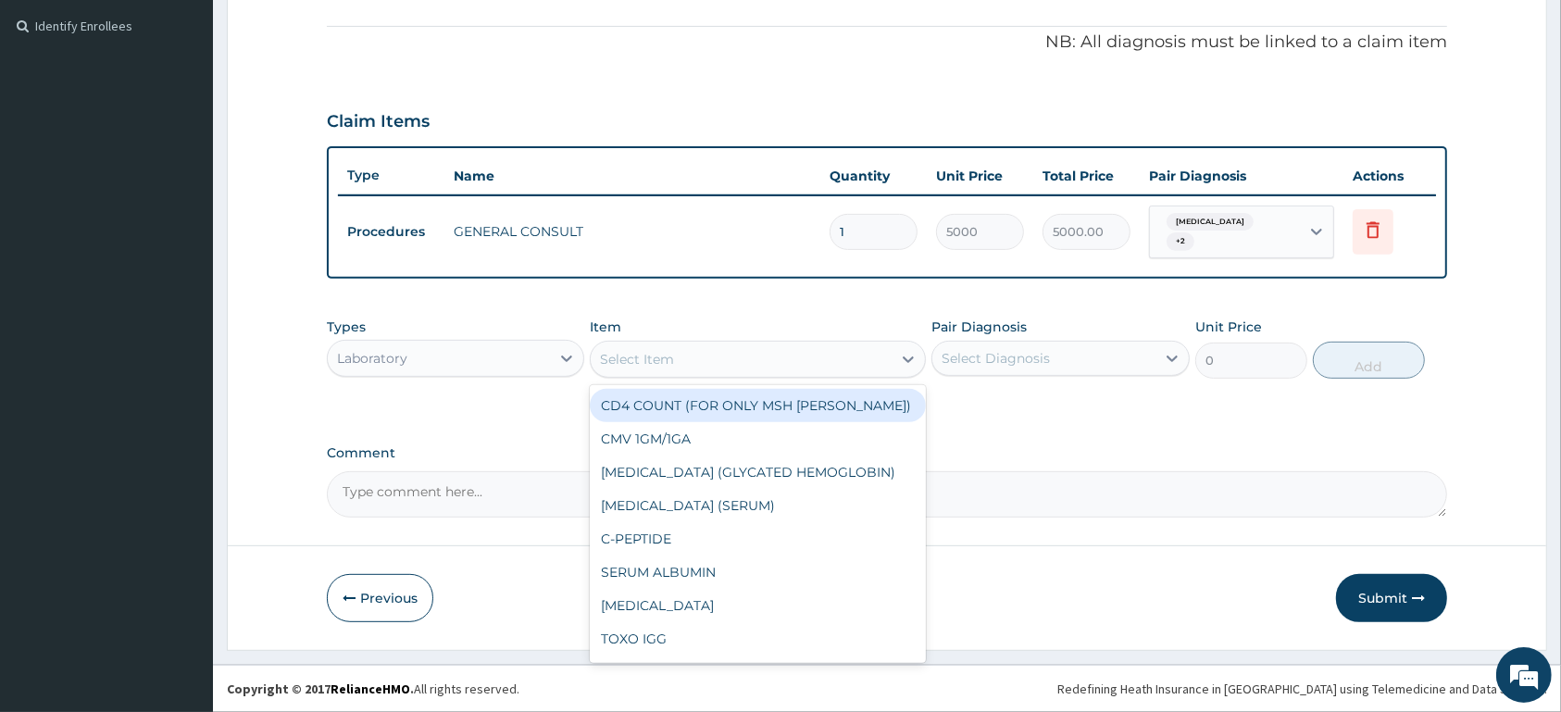
click at [713, 355] on div "Select Item" at bounding box center [741, 359] width 301 height 30
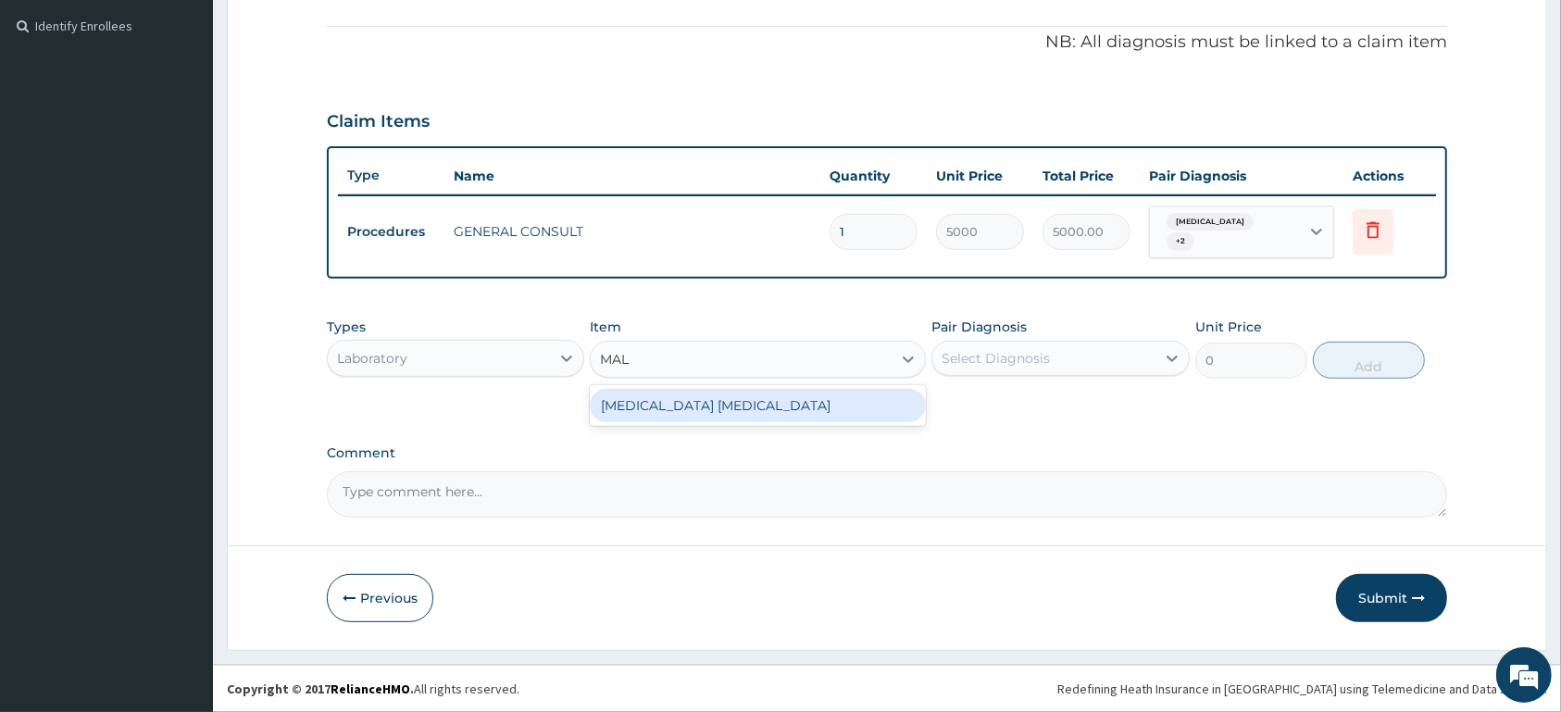
type input "MALA"
drag, startPoint x: 690, startPoint y: 407, endPoint x: 906, endPoint y: 360, distance: 220.8
click at [709, 406] on div "MALARIA PARASITE" at bounding box center [758, 405] width 336 height 33
type input "1500"
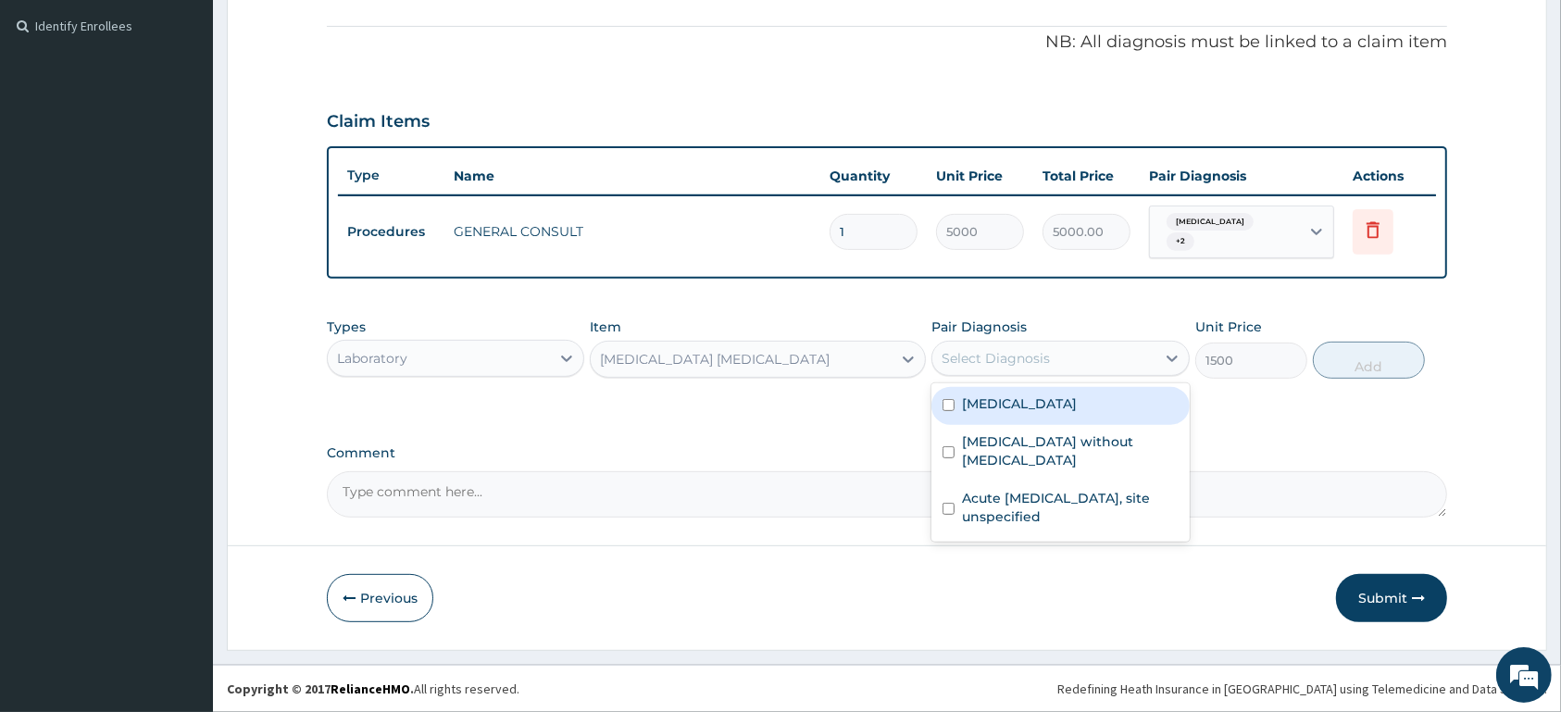
drag, startPoint x: 961, startPoint y: 348, endPoint x: 981, endPoint y: 404, distance: 59.2
click at [971, 365] on div "Select Diagnosis" at bounding box center [996, 358] width 108 height 19
click at [1001, 402] on label "Malaria, unspecified" at bounding box center [1019, 403] width 115 height 19
checkbox input "true"
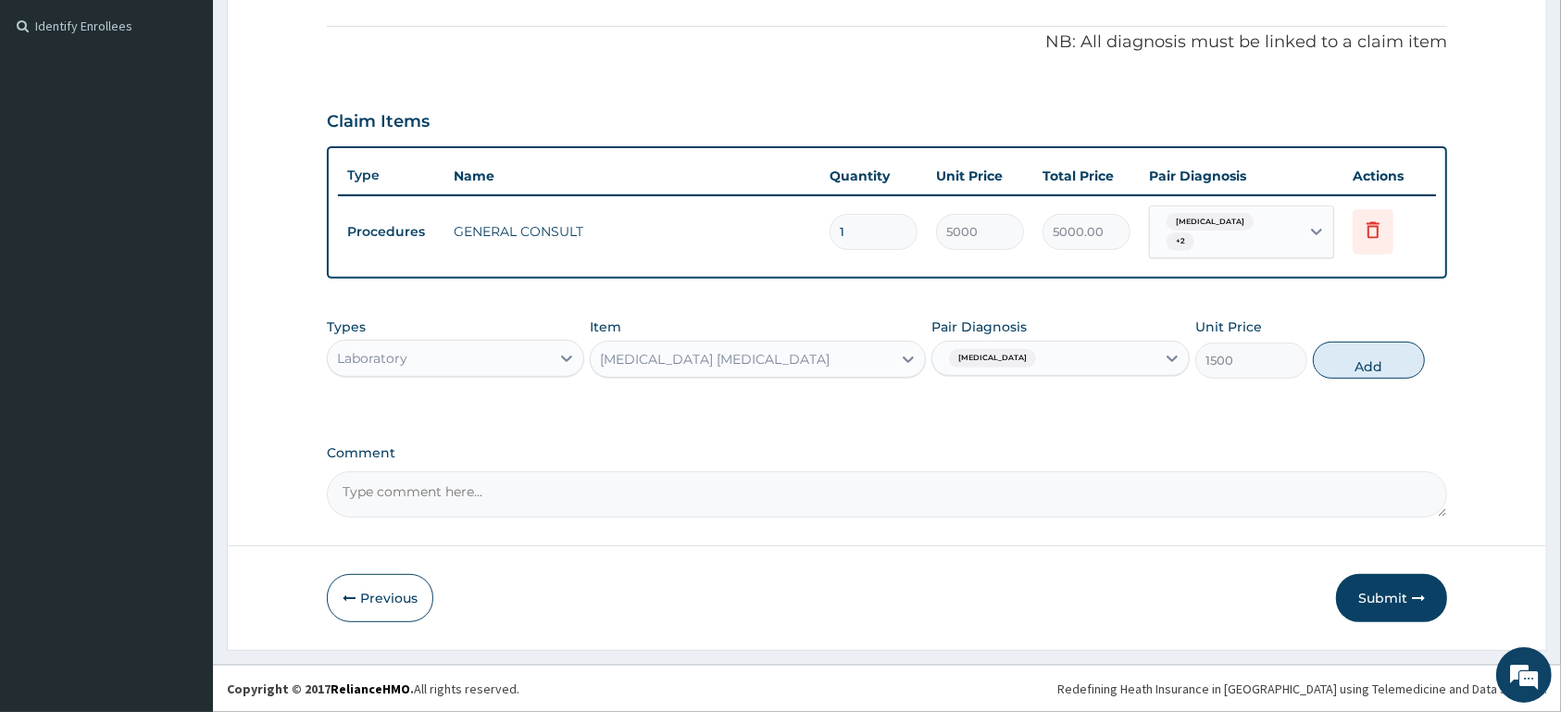
drag, startPoint x: 1375, startPoint y: 361, endPoint x: 1003, endPoint y: 333, distance: 373.3
click at [1374, 361] on button "Add" at bounding box center [1369, 360] width 112 height 37
type input "0"
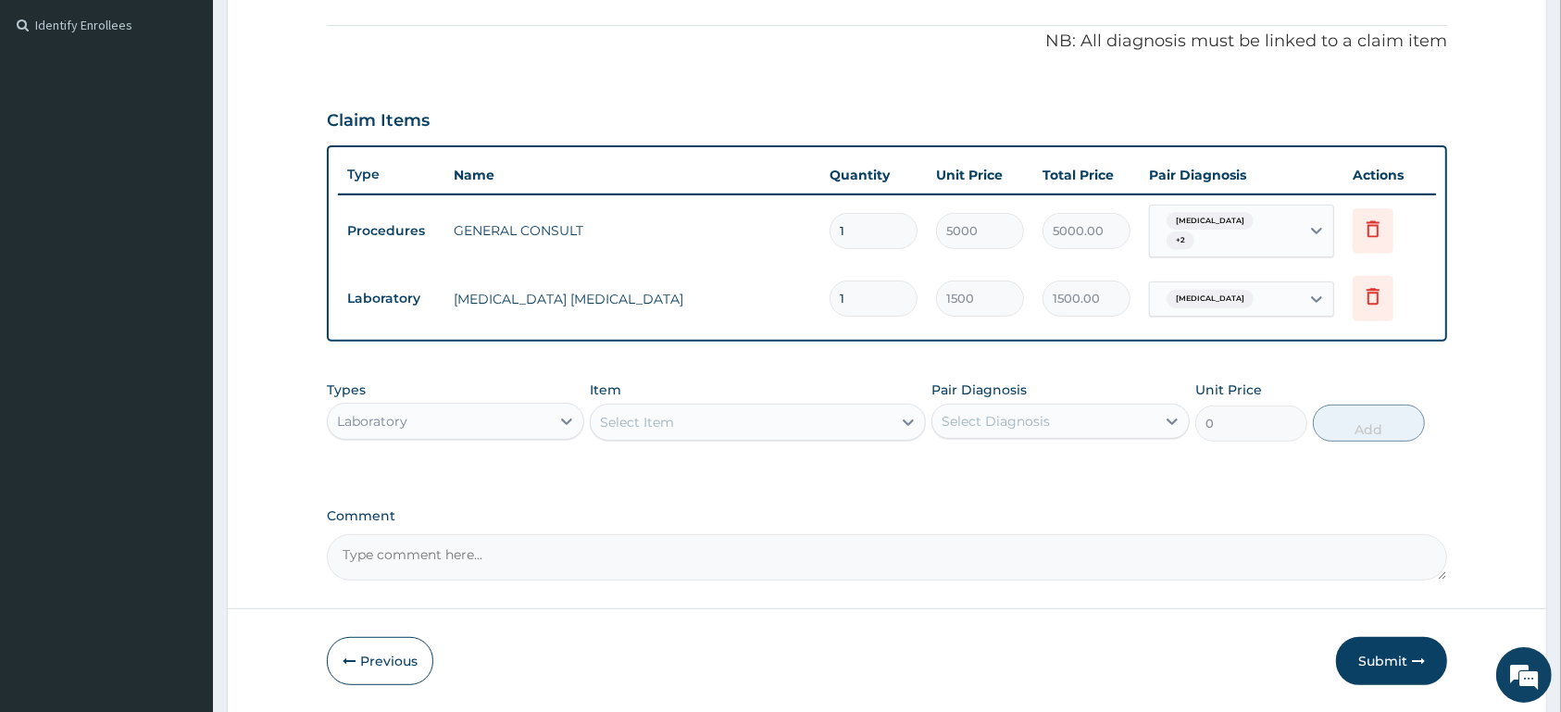
click at [644, 430] on div "Select Item" at bounding box center [637, 422] width 74 height 19
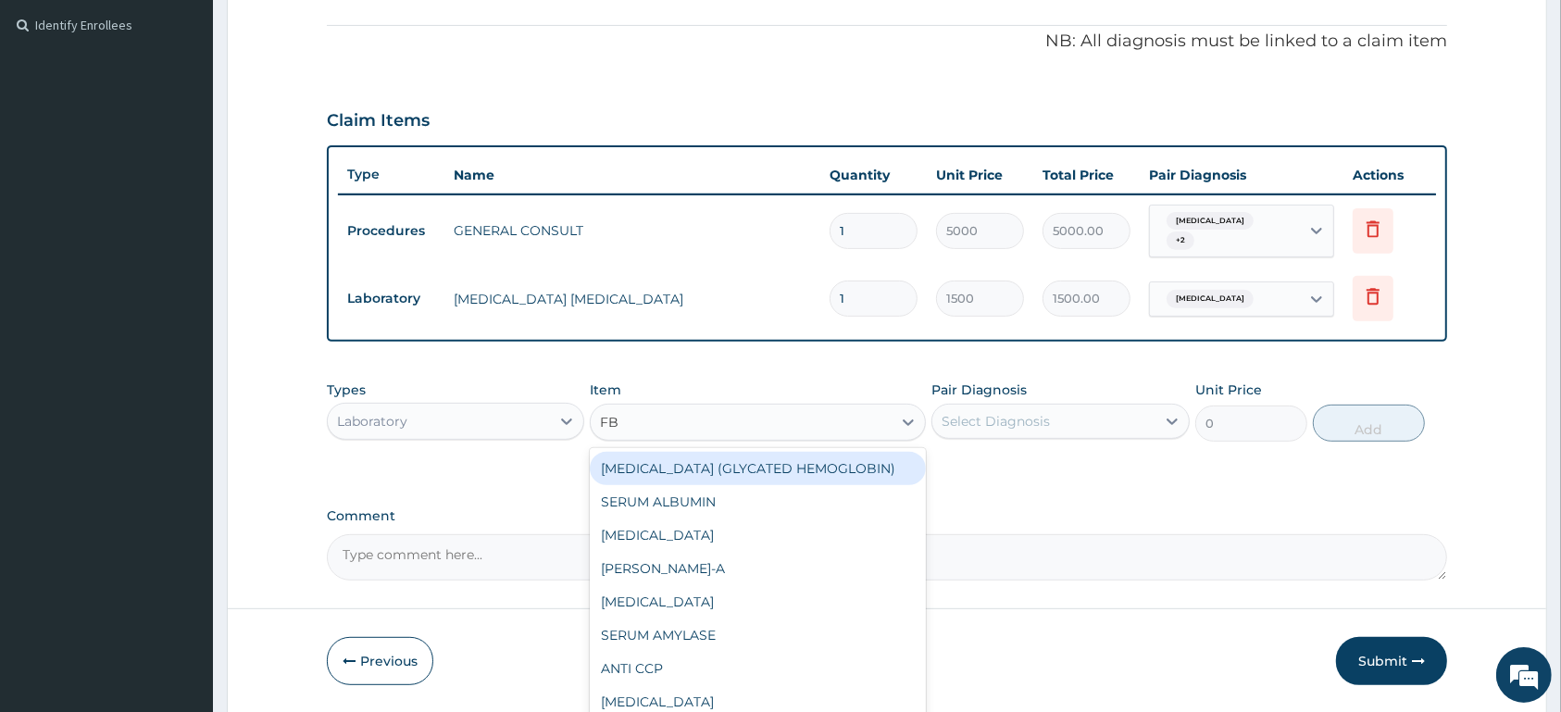
type input "FBC"
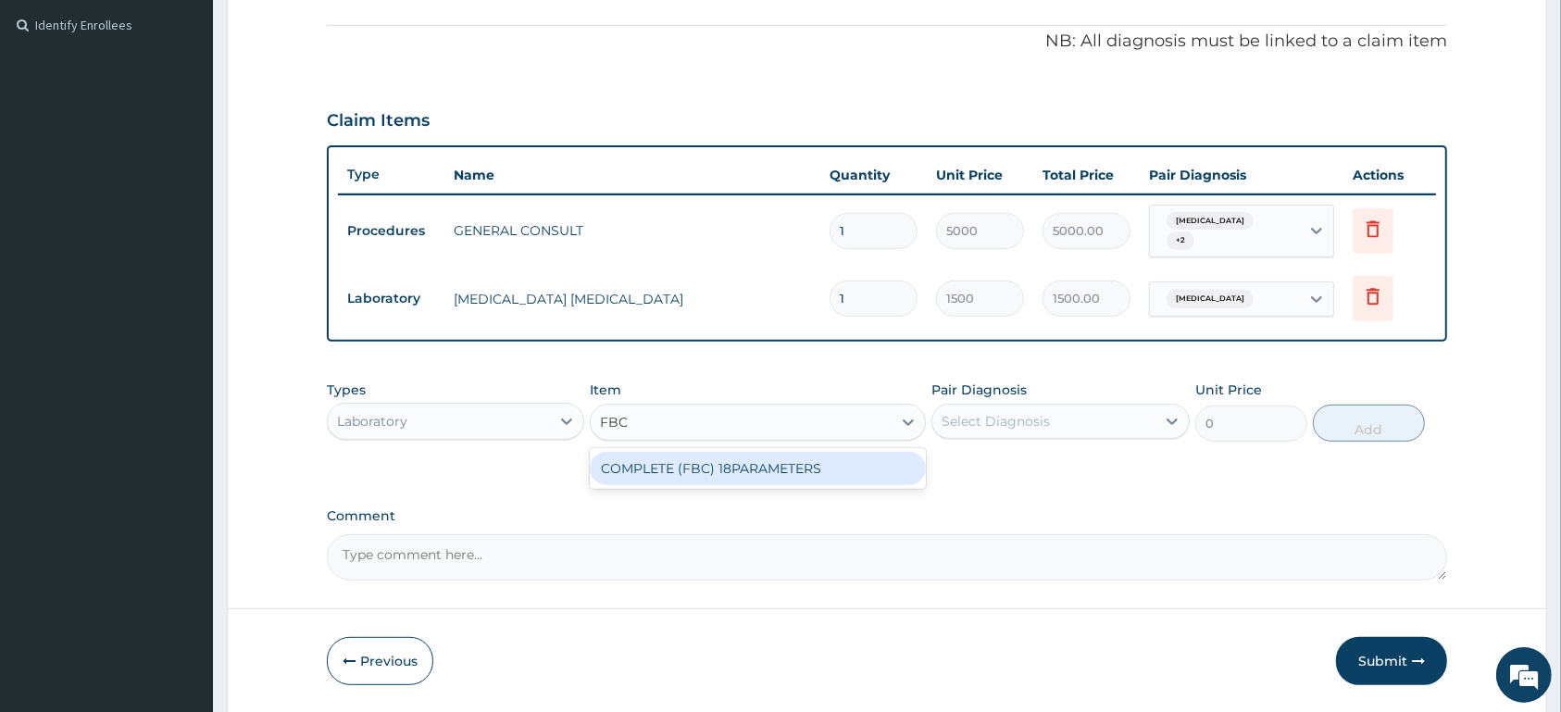
drag, startPoint x: 716, startPoint y: 466, endPoint x: 731, endPoint y: 461, distance: 16.4
click at [719, 463] on div "COMPLETE (FBC) 18PARAMETERS" at bounding box center [758, 468] width 336 height 33
type input "4000"
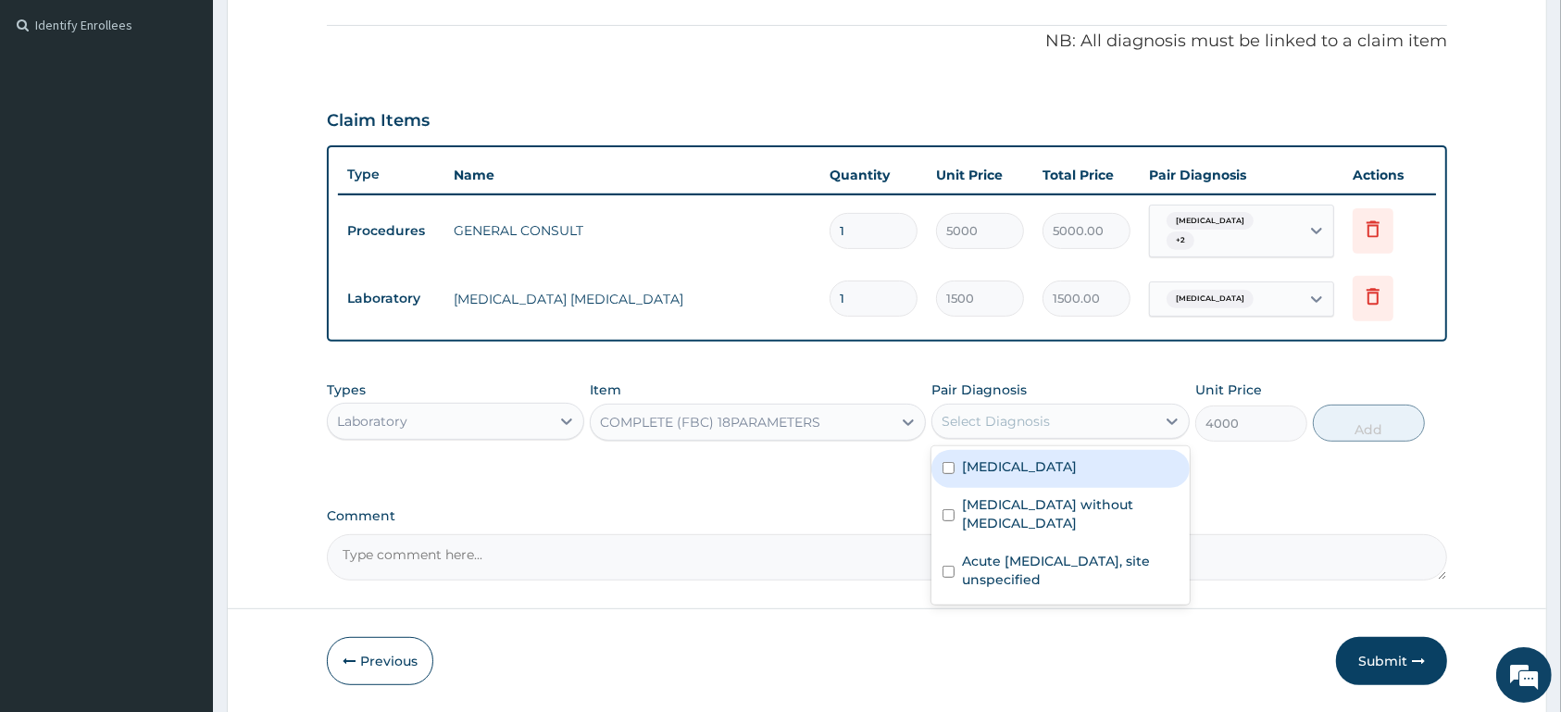
click at [968, 419] on div "Select Diagnosis" at bounding box center [996, 421] width 108 height 19
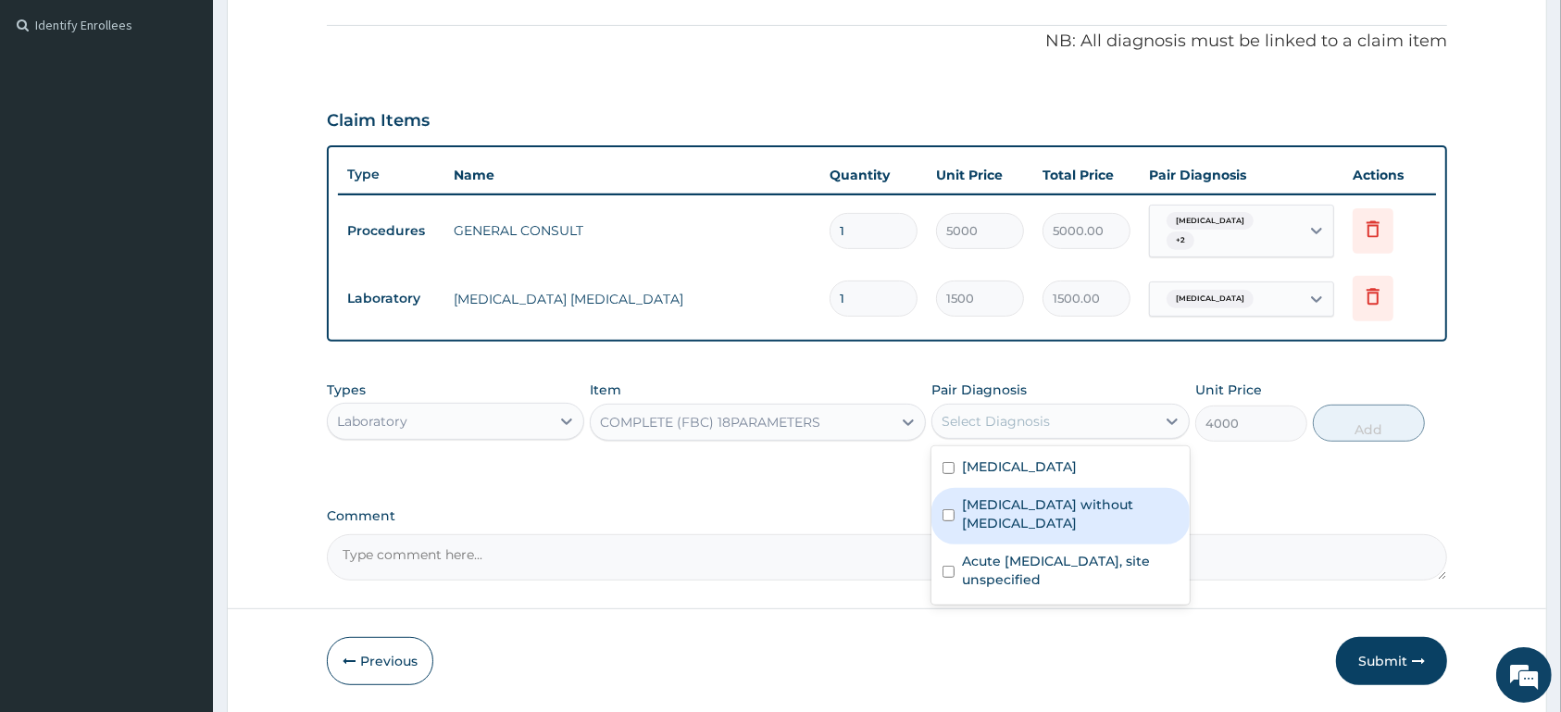
drag, startPoint x: 990, startPoint y: 495, endPoint x: 1106, endPoint y: 455, distance: 122.7
click at [1009, 494] on div "Sepsis without septic shock" at bounding box center [1059, 516] width 257 height 56
checkbox input "true"
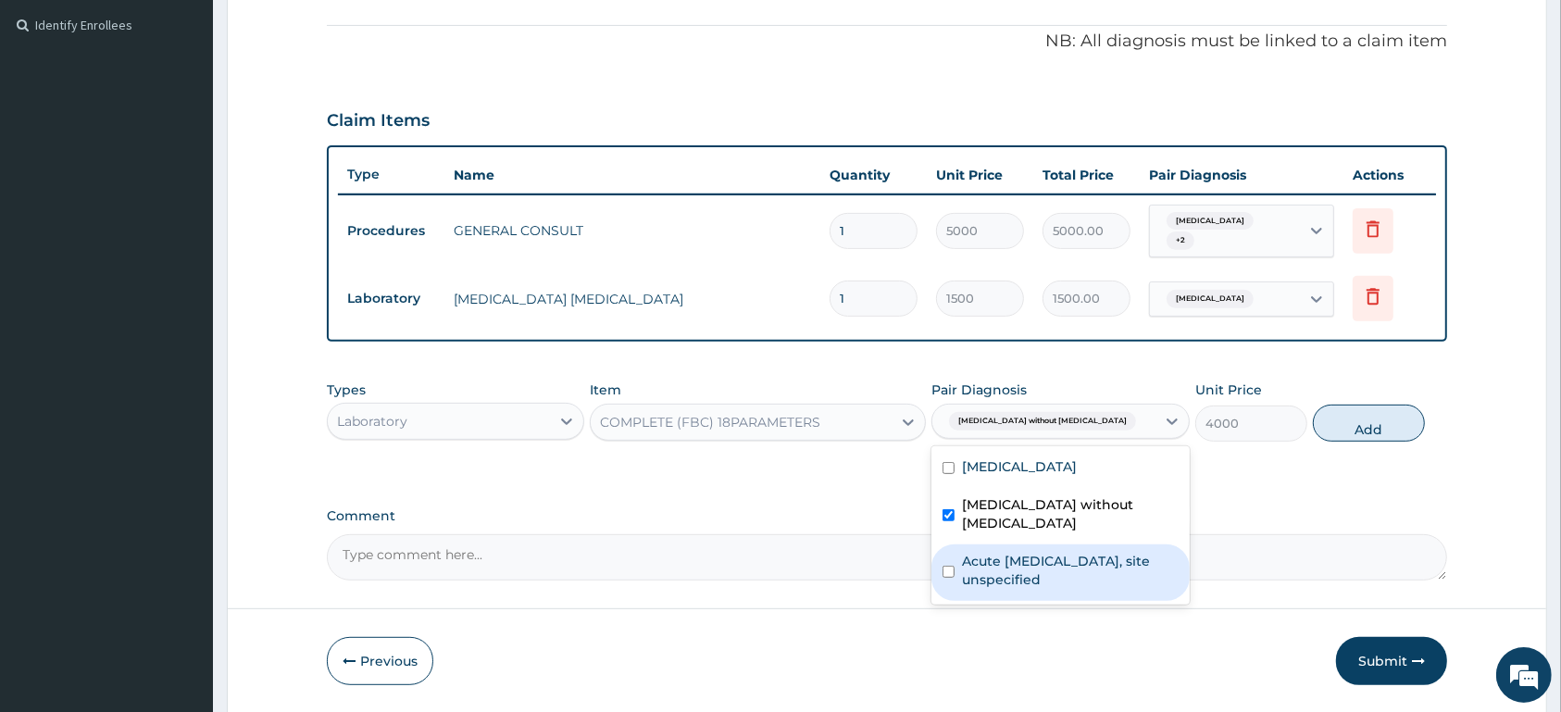
click at [1072, 558] on label "Acute [MEDICAL_DATA], site unspecified" at bounding box center [1070, 570] width 216 height 37
checkbox input "true"
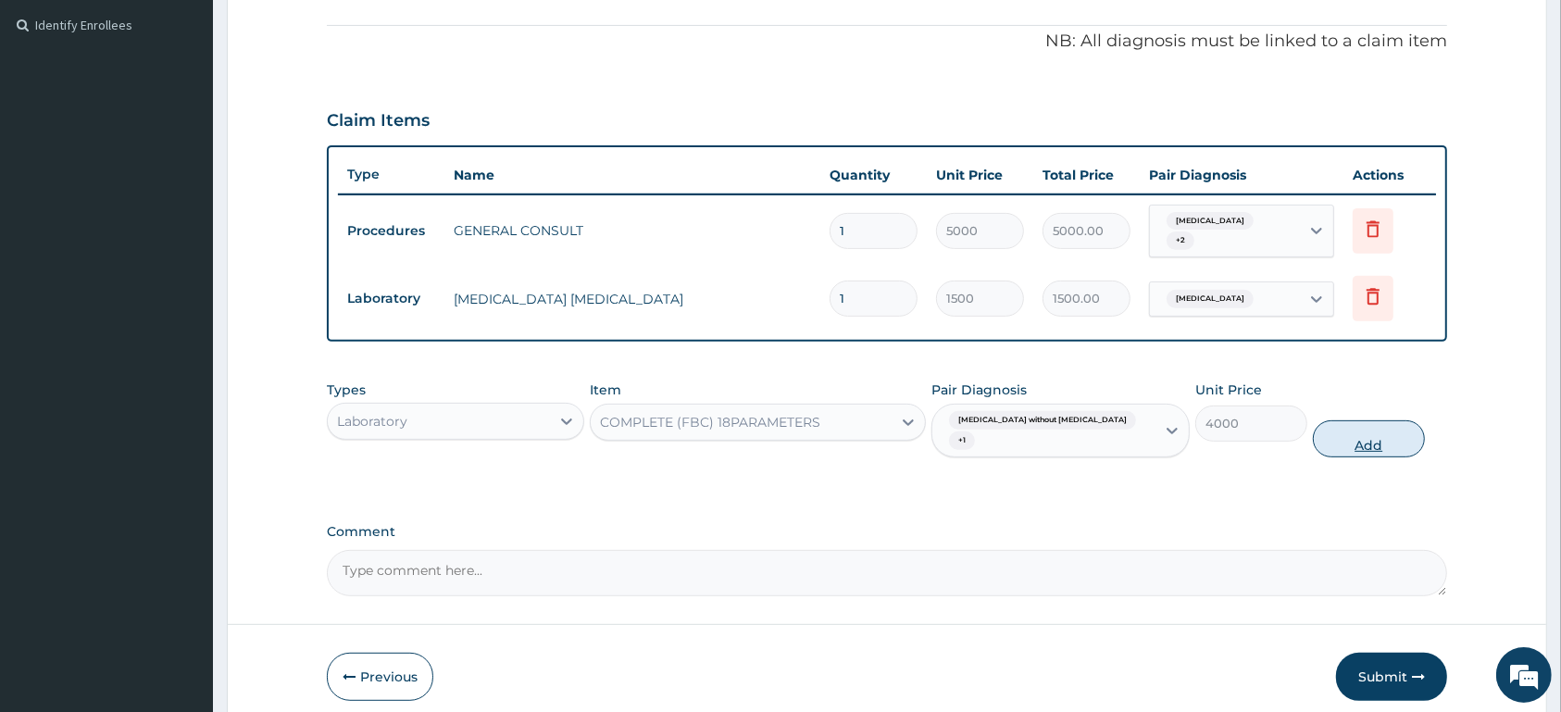
click at [1364, 420] on button "Add" at bounding box center [1369, 438] width 112 height 37
type input "0"
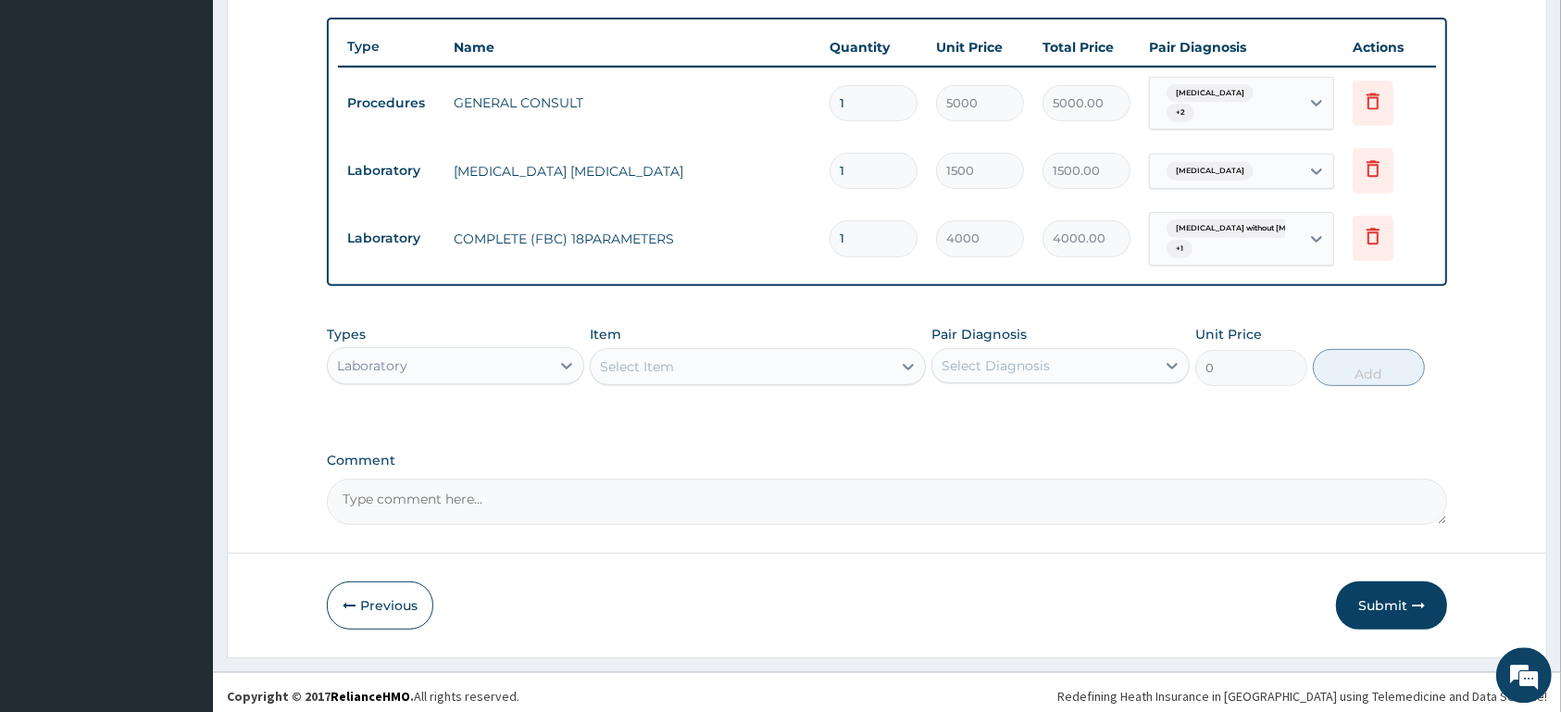
scroll to position [679, 0]
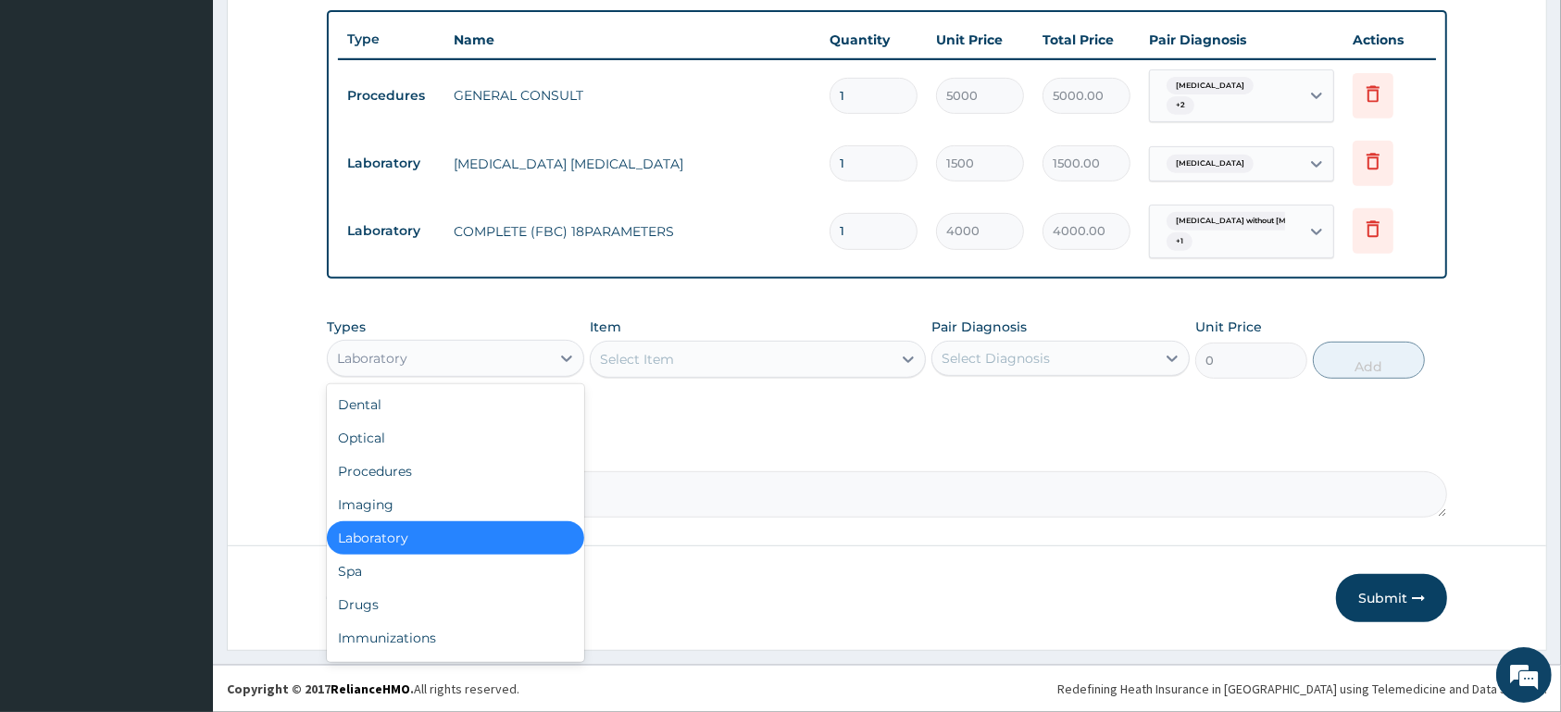
click at [438, 360] on div "Laboratory" at bounding box center [439, 359] width 222 height 30
click at [425, 594] on div "Drugs" at bounding box center [455, 604] width 257 height 33
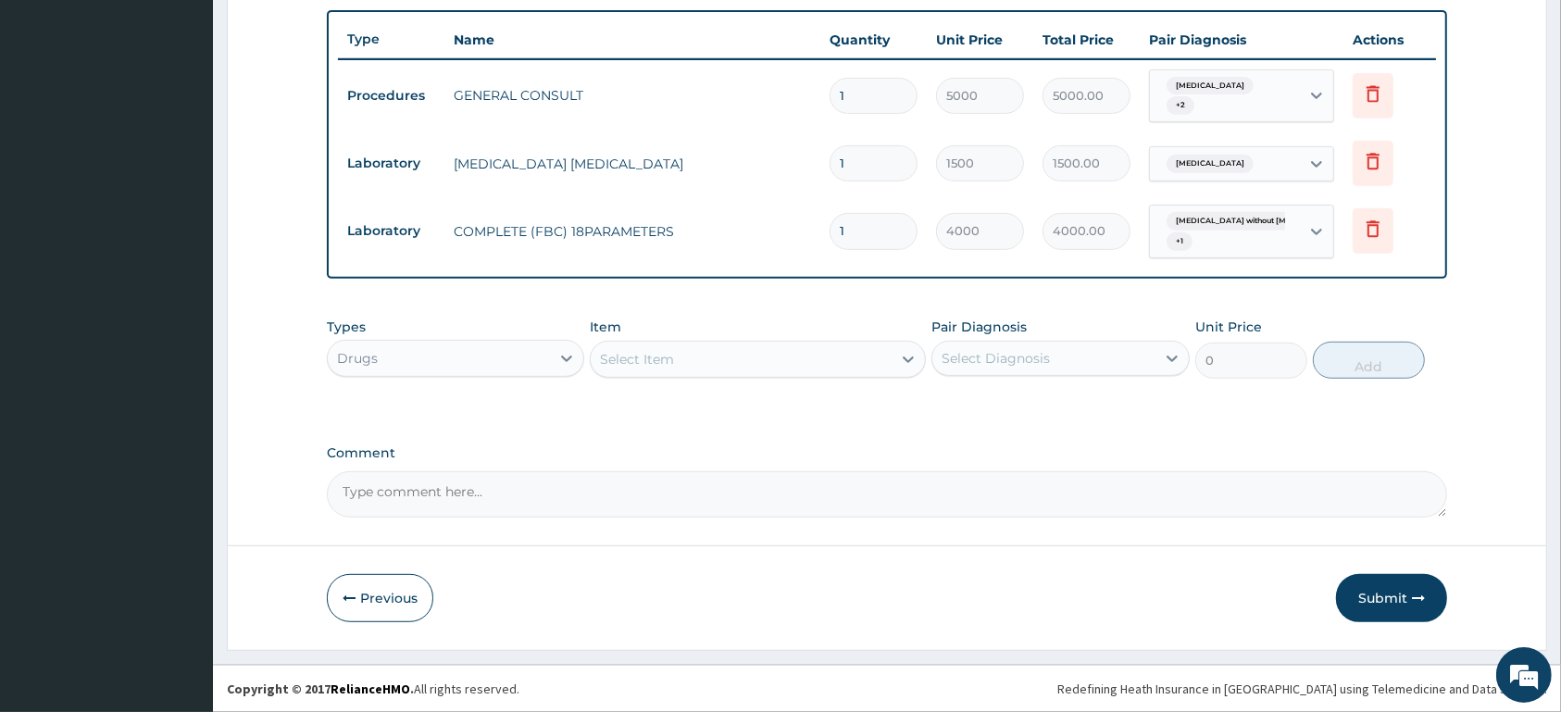
click at [731, 345] on div "Select Item" at bounding box center [741, 359] width 301 height 30
click at [736, 356] on div "Select Item" at bounding box center [741, 359] width 301 height 30
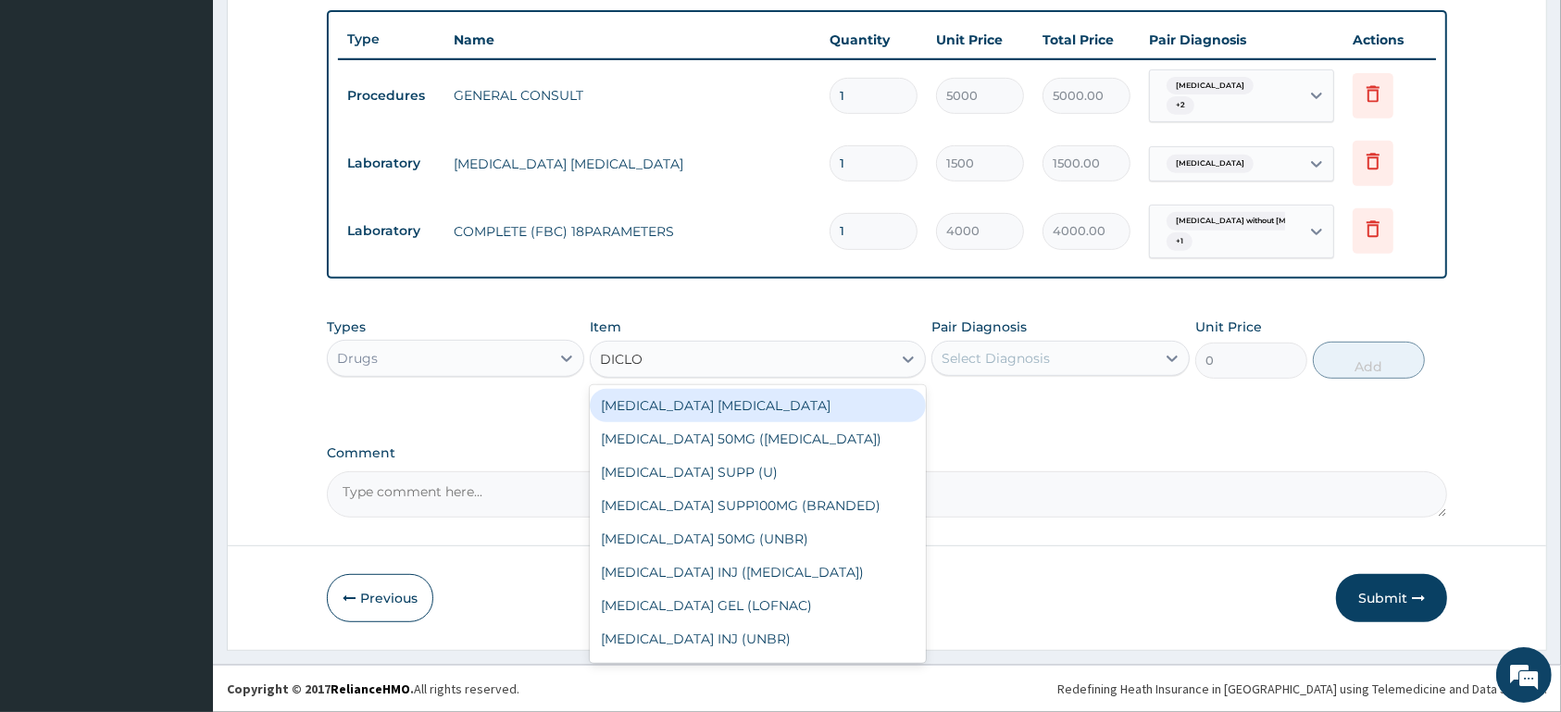
type input "DICLOF"
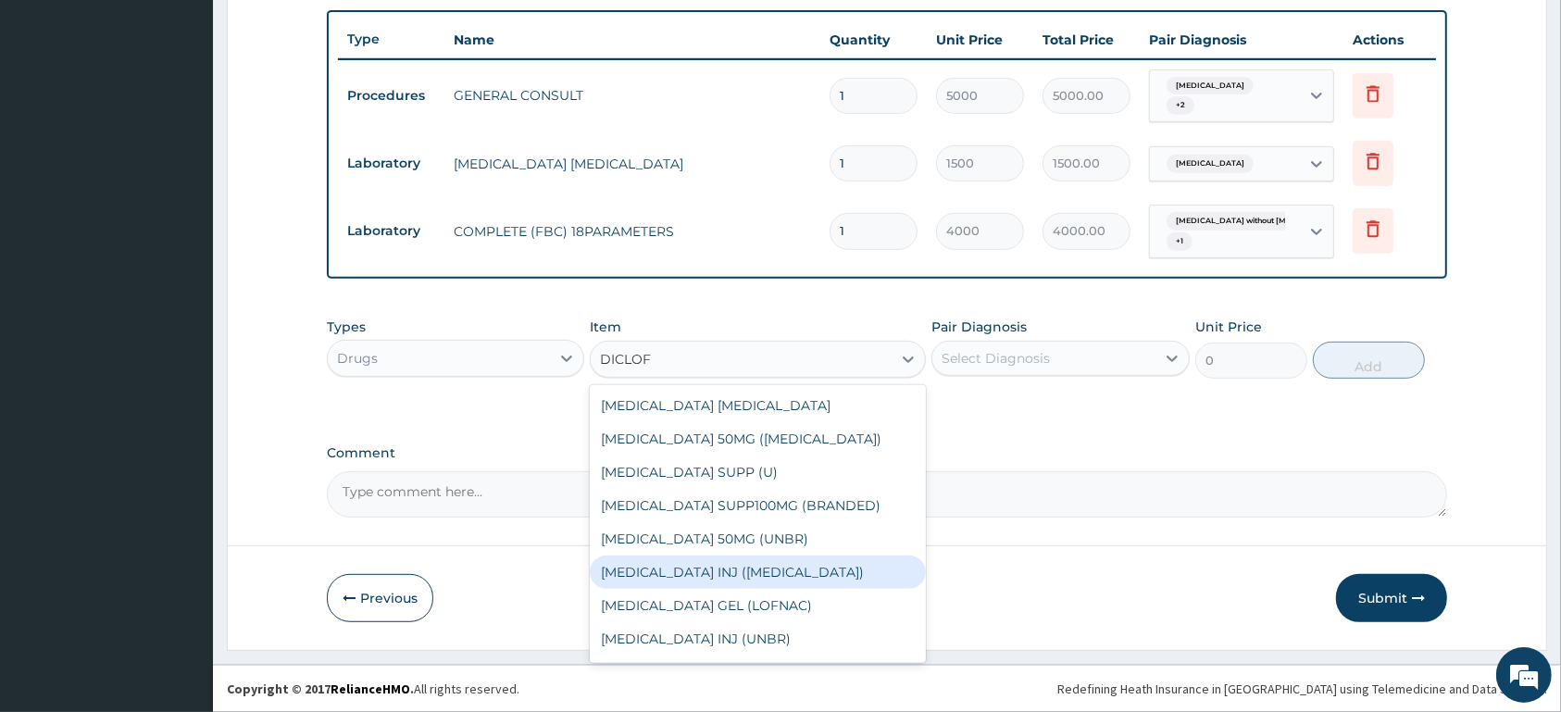
scroll to position [30, 0]
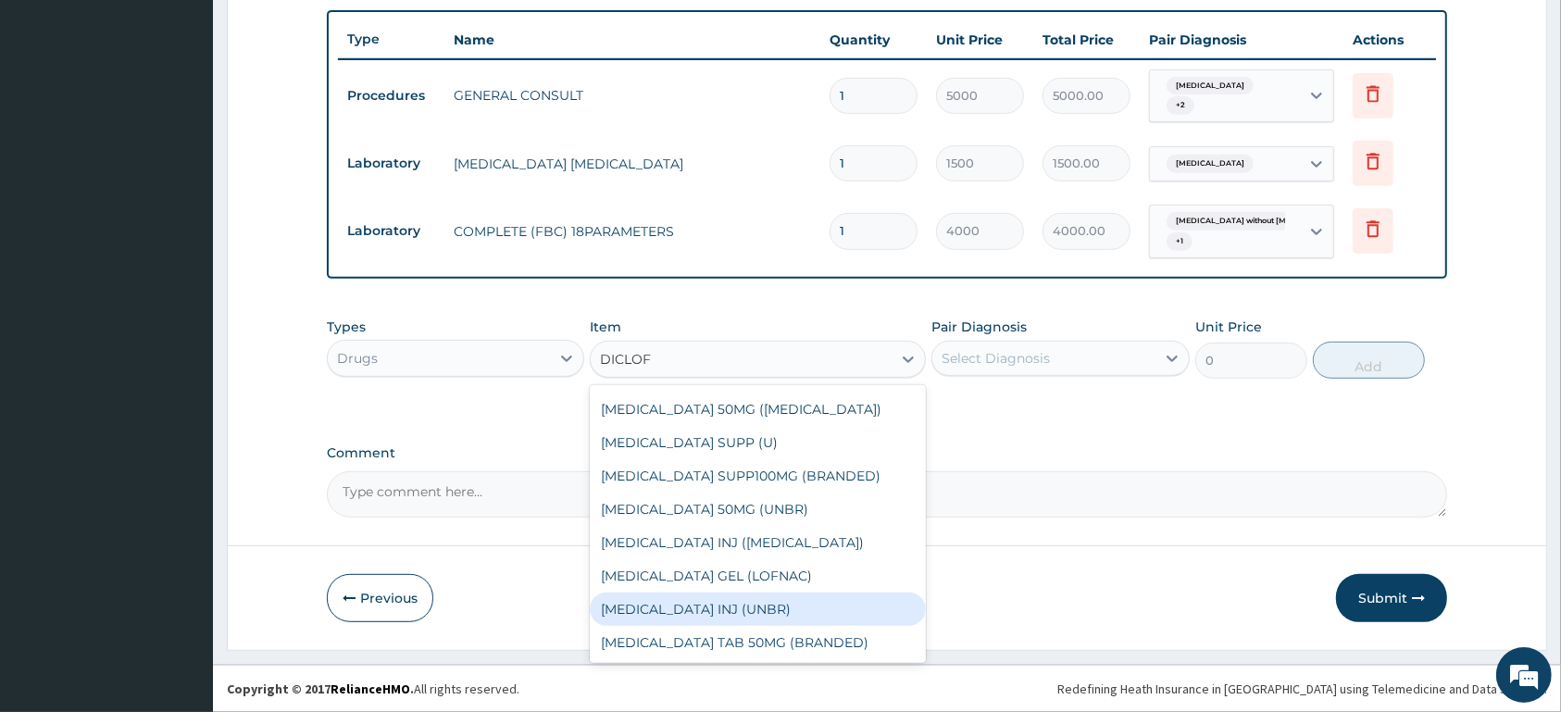
drag, startPoint x: 834, startPoint y: 607, endPoint x: 961, endPoint y: 456, distance: 197.2
click at [834, 600] on div "[MEDICAL_DATA] INJ (UNBR)" at bounding box center [758, 609] width 336 height 33
type input "1000"
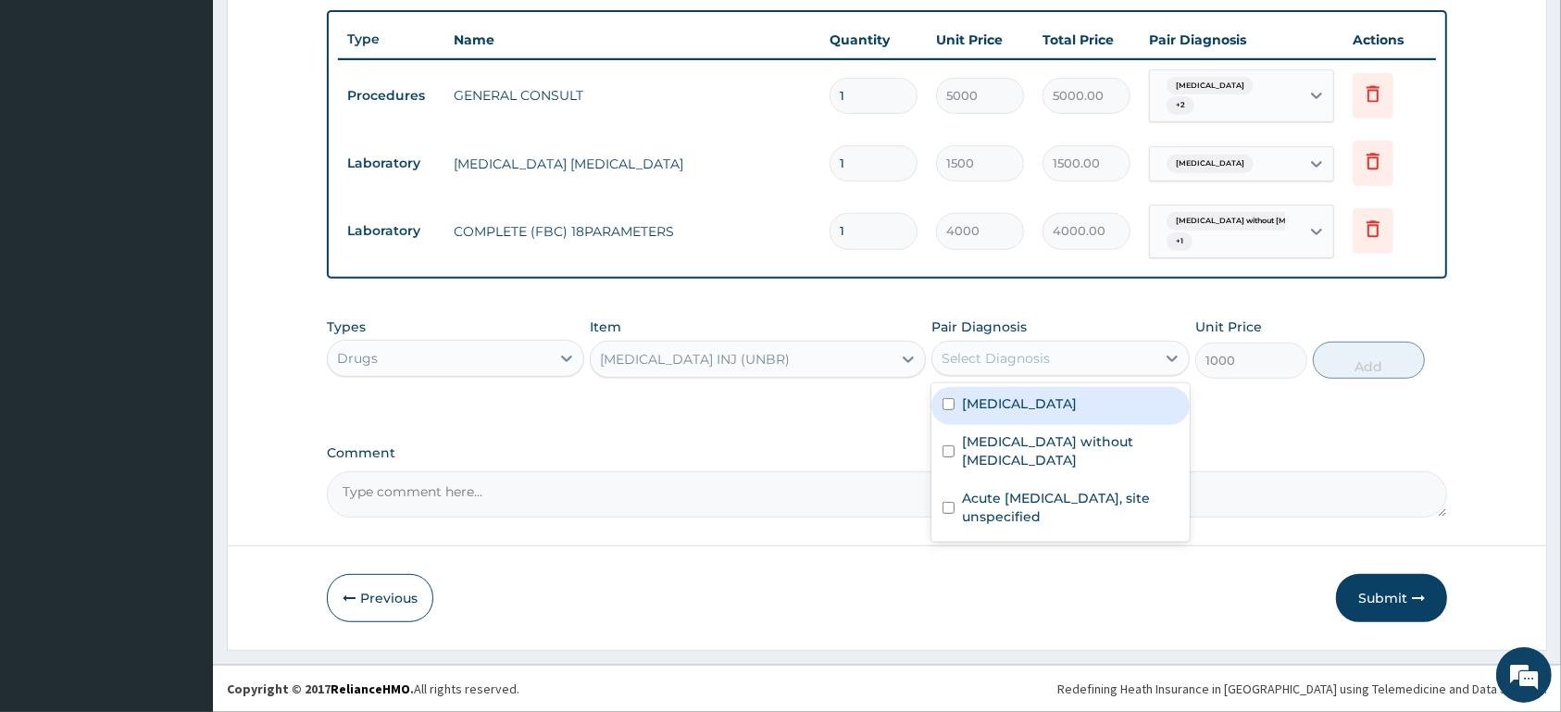
click at [1038, 360] on div "Select Diagnosis" at bounding box center [996, 358] width 108 height 19
click at [1036, 407] on label "Malaria, unspecified" at bounding box center [1019, 403] width 115 height 19
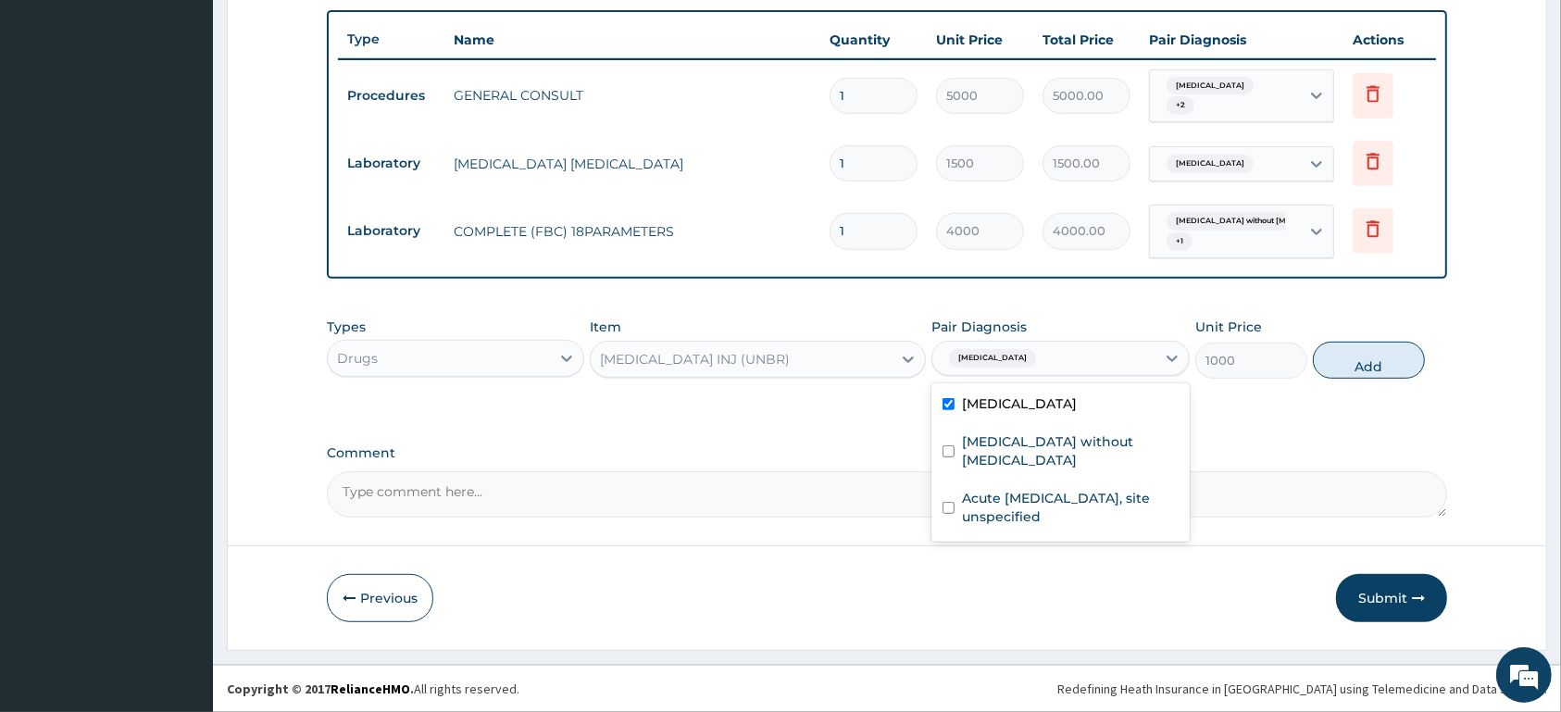
checkbox input "true"
click at [1359, 365] on button "Add" at bounding box center [1369, 360] width 112 height 37
type input "0"
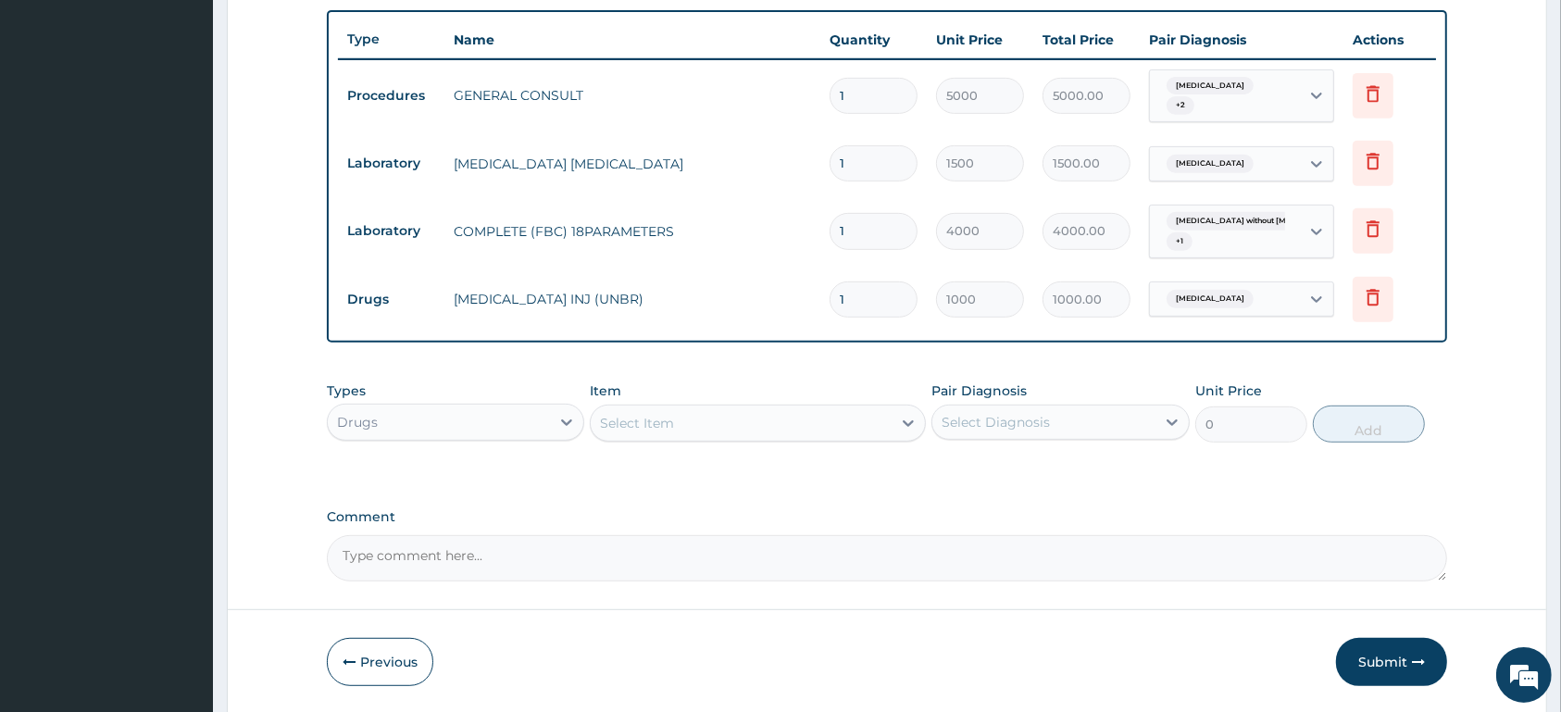
click at [813, 420] on div "Select Item" at bounding box center [741, 423] width 301 height 30
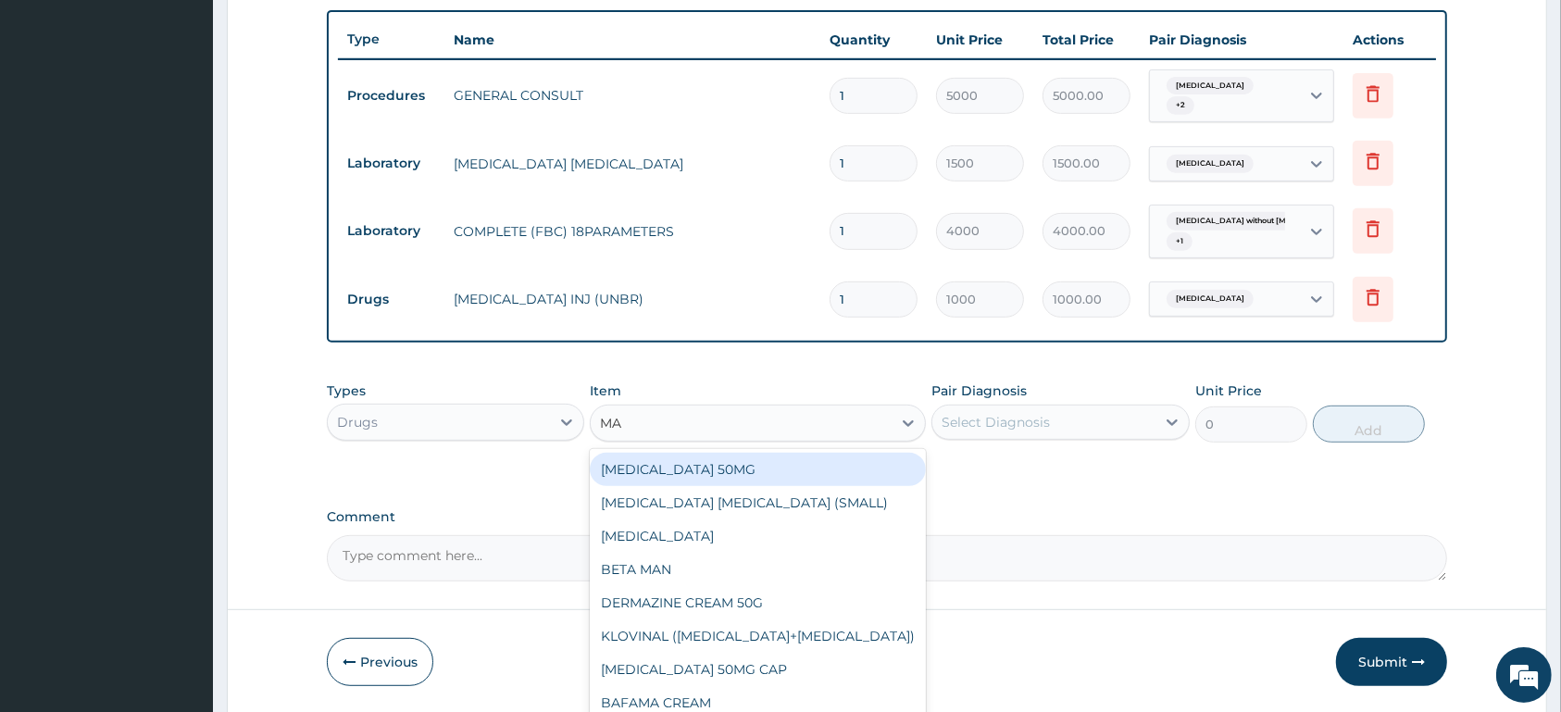
type input "MAL"
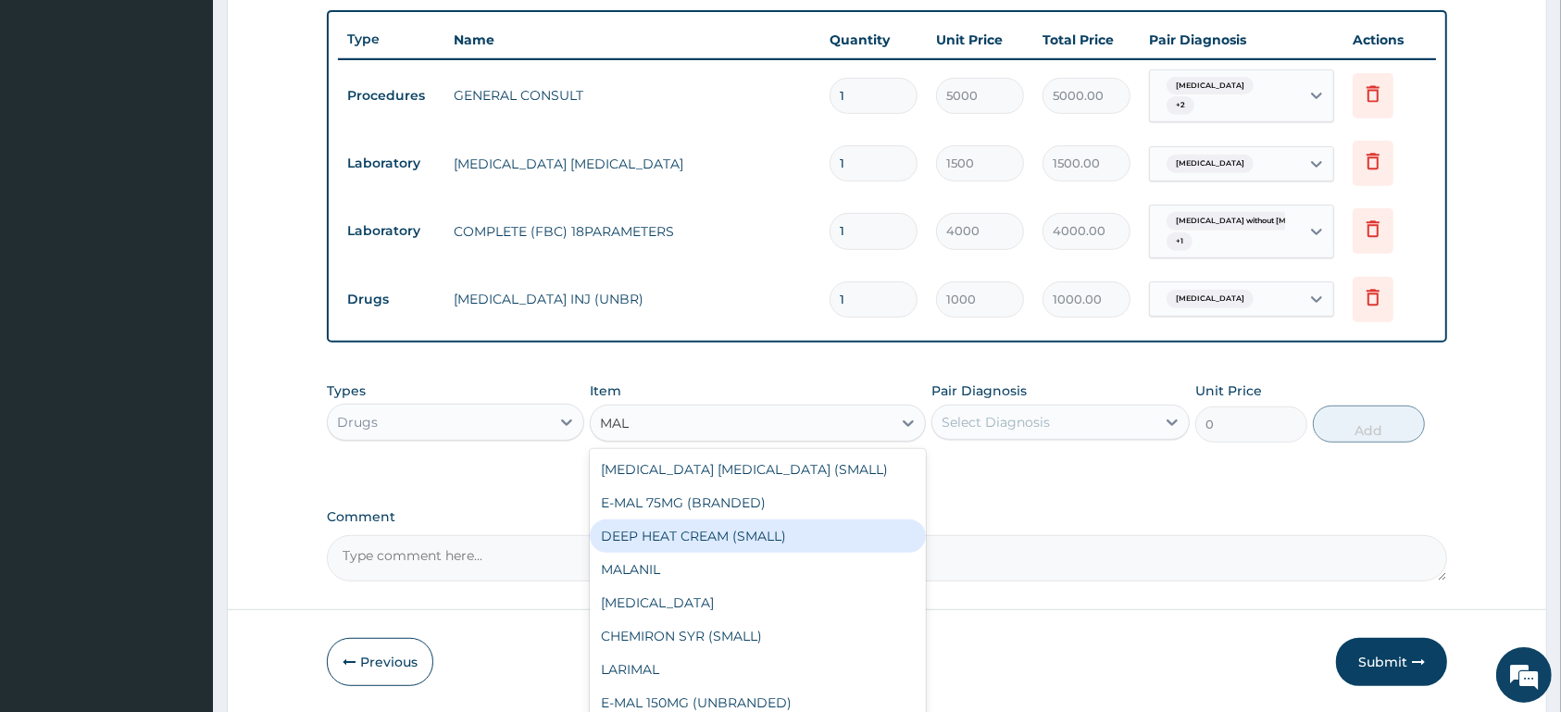
scroll to position [63, 0]
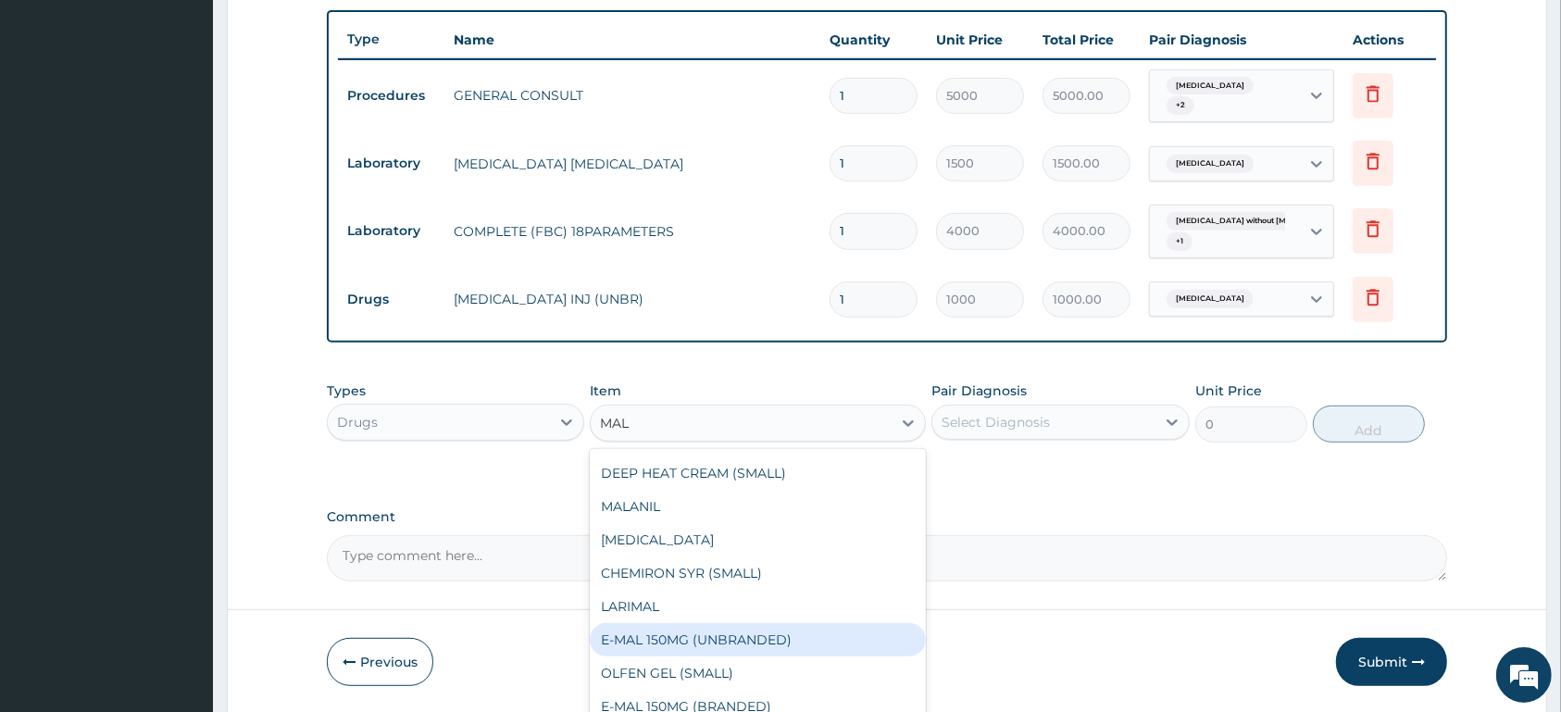
click at [809, 633] on div "E-MAL 150MG (UNBRANDED)" at bounding box center [758, 639] width 336 height 33
type input "1800"
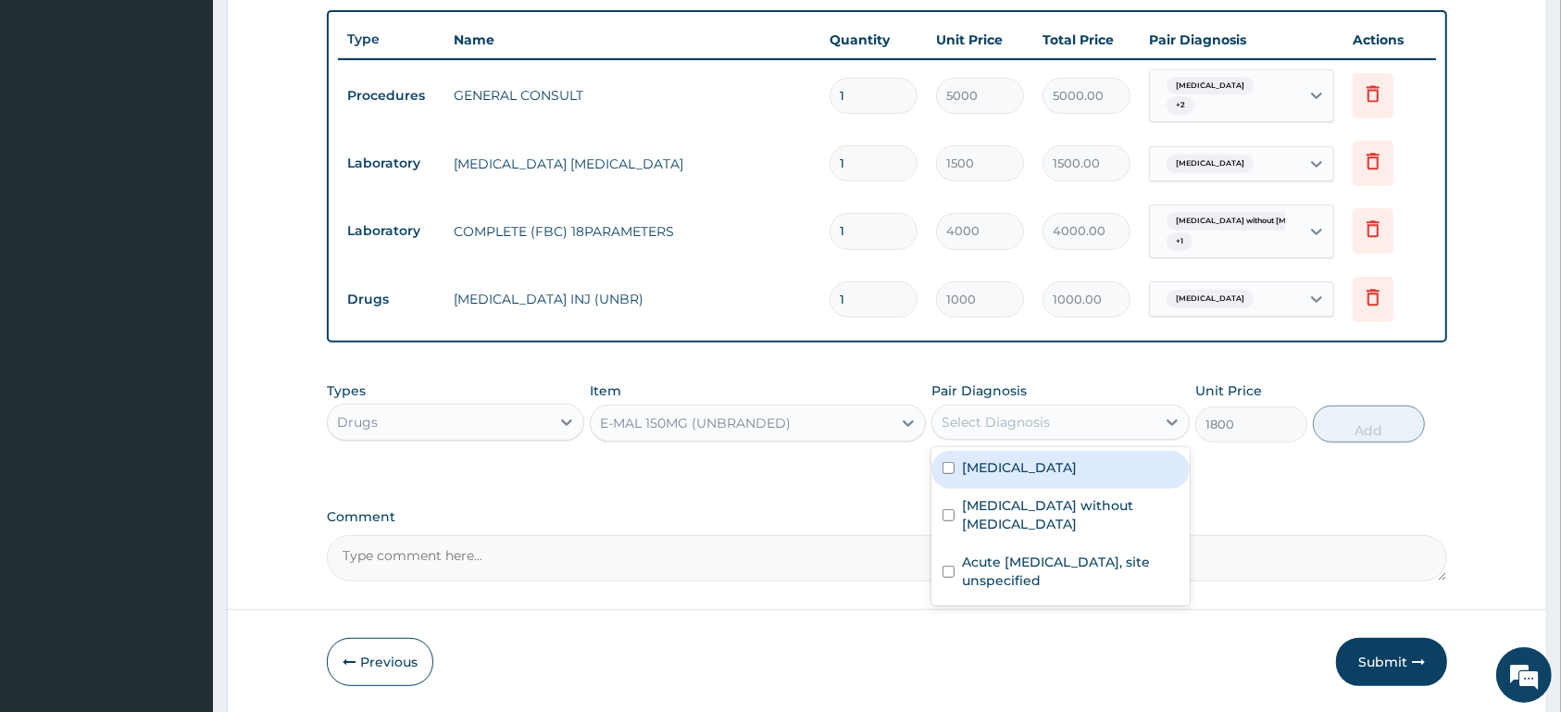
click at [1064, 422] on div "Select Diagnosis" at bounding box center [1043, 422] width 222 height 30
click at [1058, 468] on label "[MEDICAL_DATA]" at bounding box center [1019, 467] width 115 height 19
checkbox input "true"
click at [1385, 419] on button "Add" at bounding box center [1369, 424] width 112 height 37
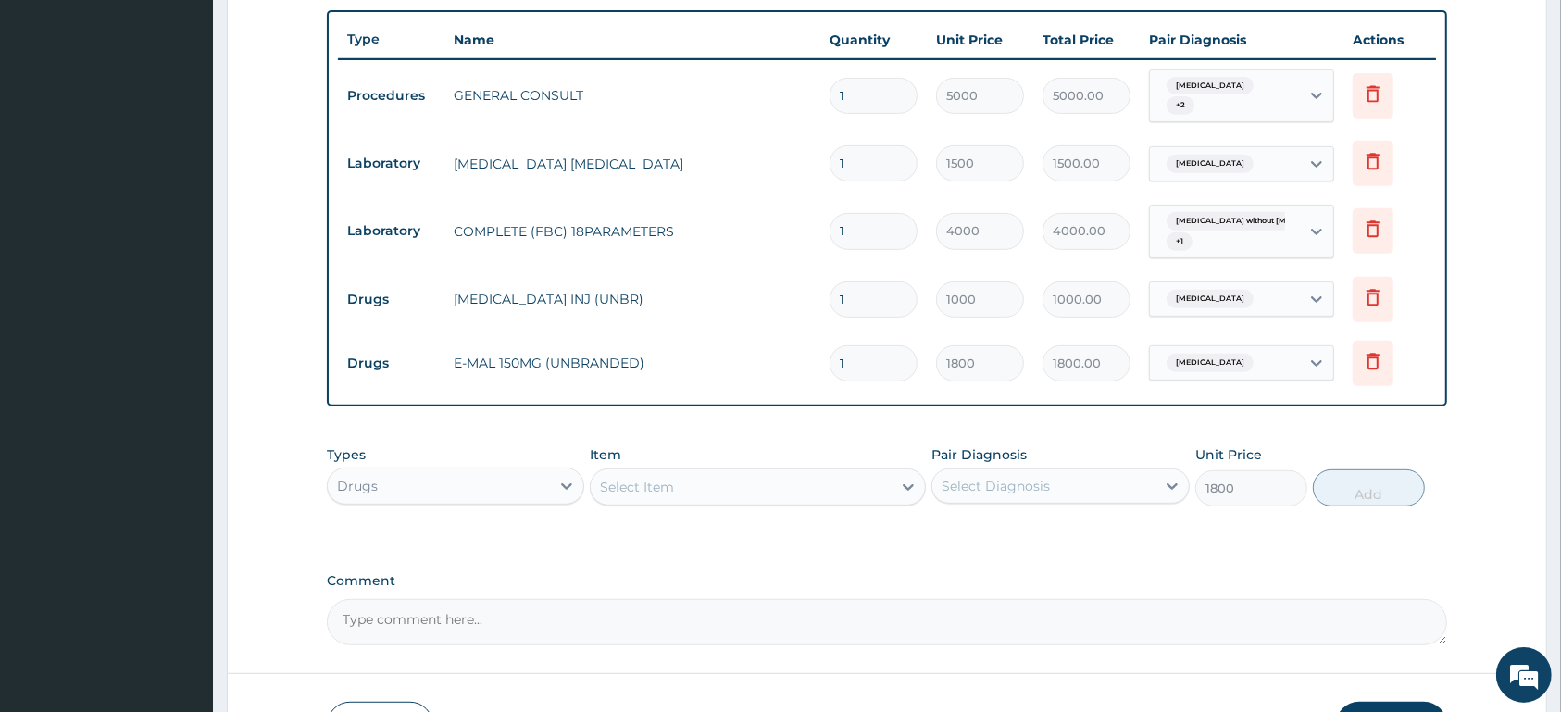
type input "0"
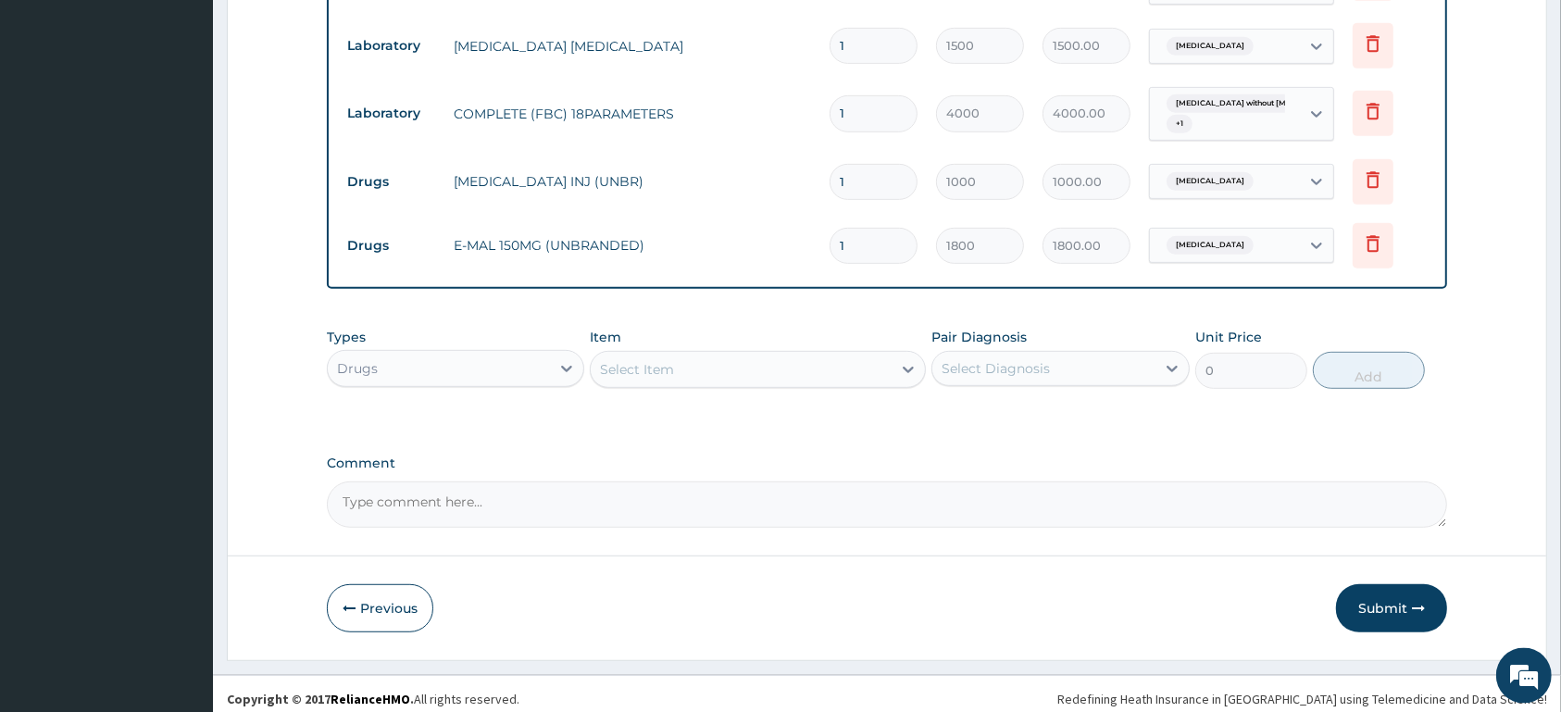
scroll to position [807, 0]
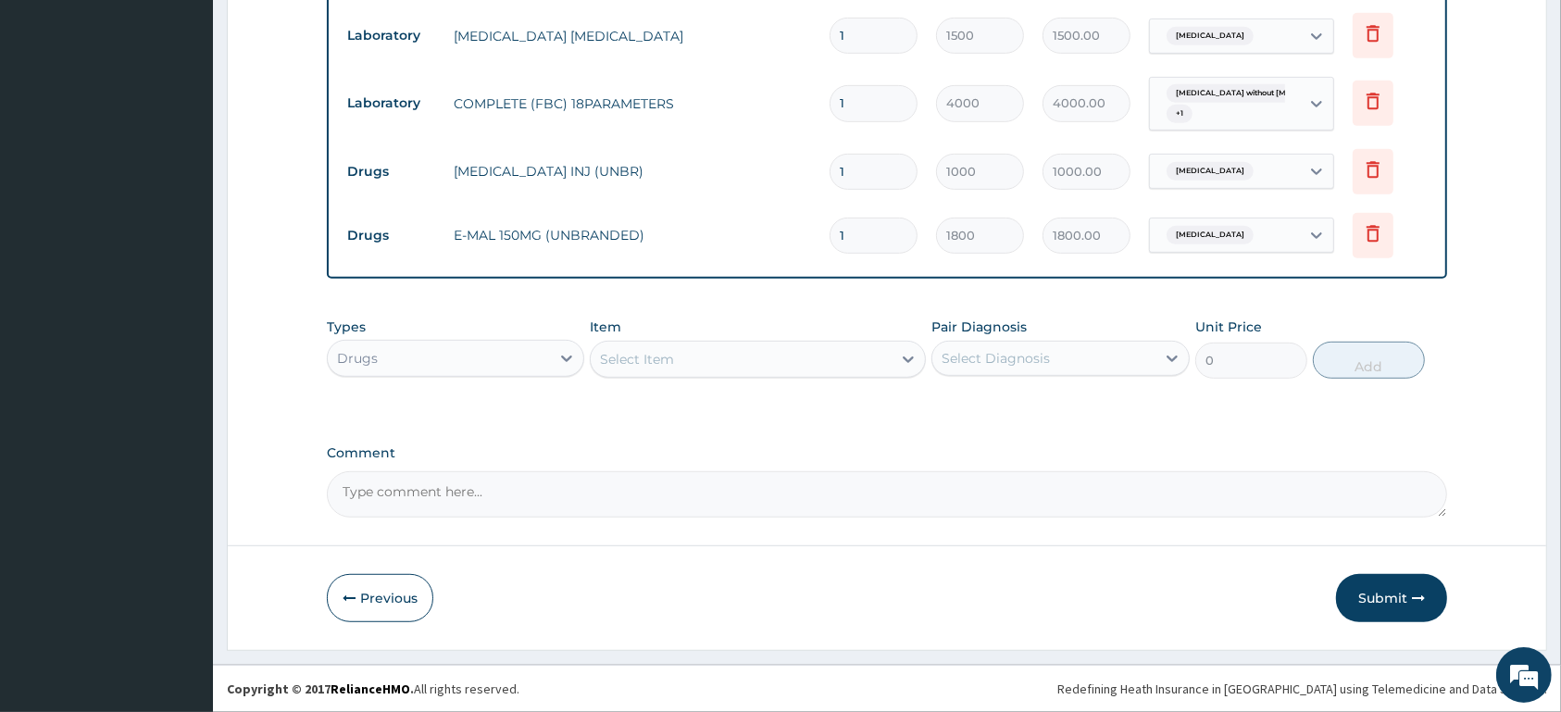
click at [672, 353] on div "Select Item" at bounding box center [637, 359] width 74 height 19
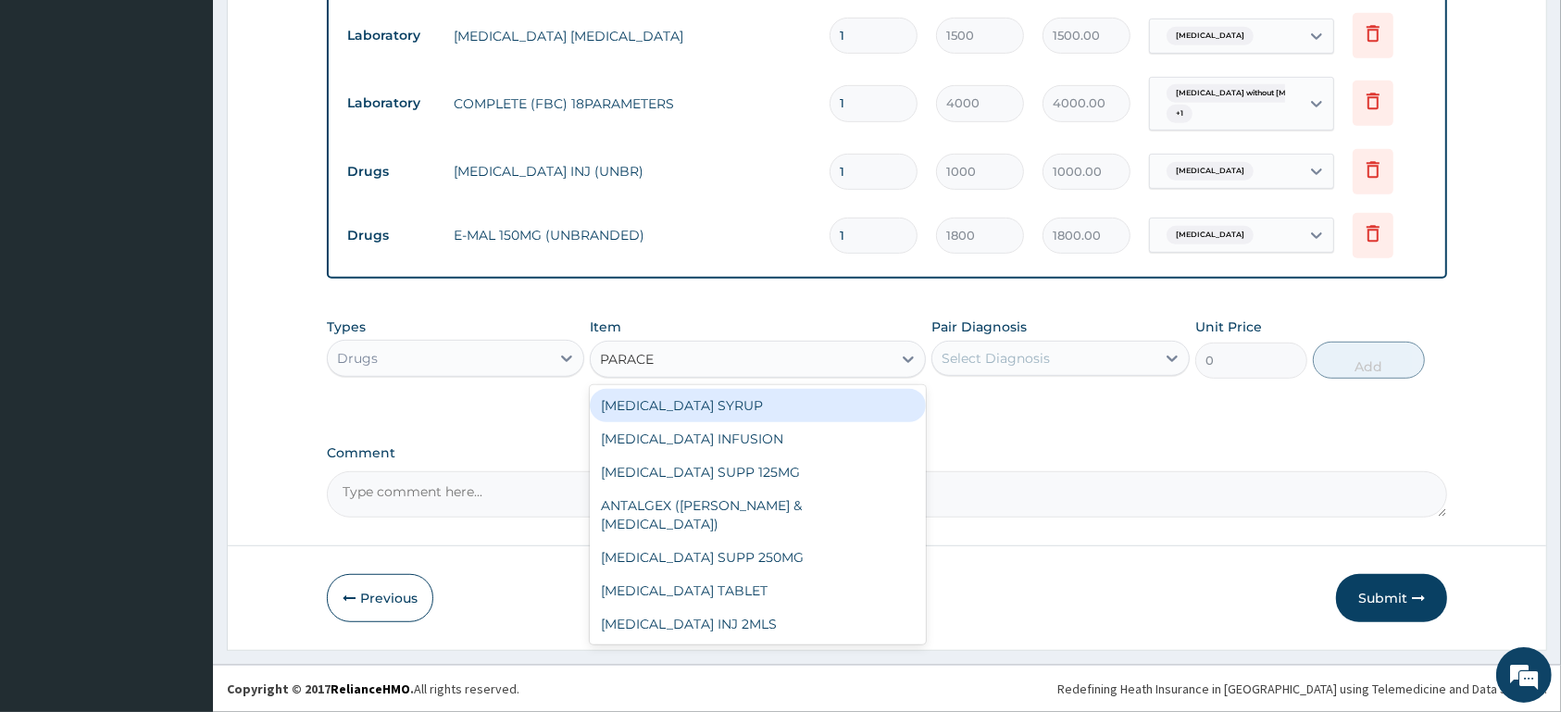
type input "PARACET"
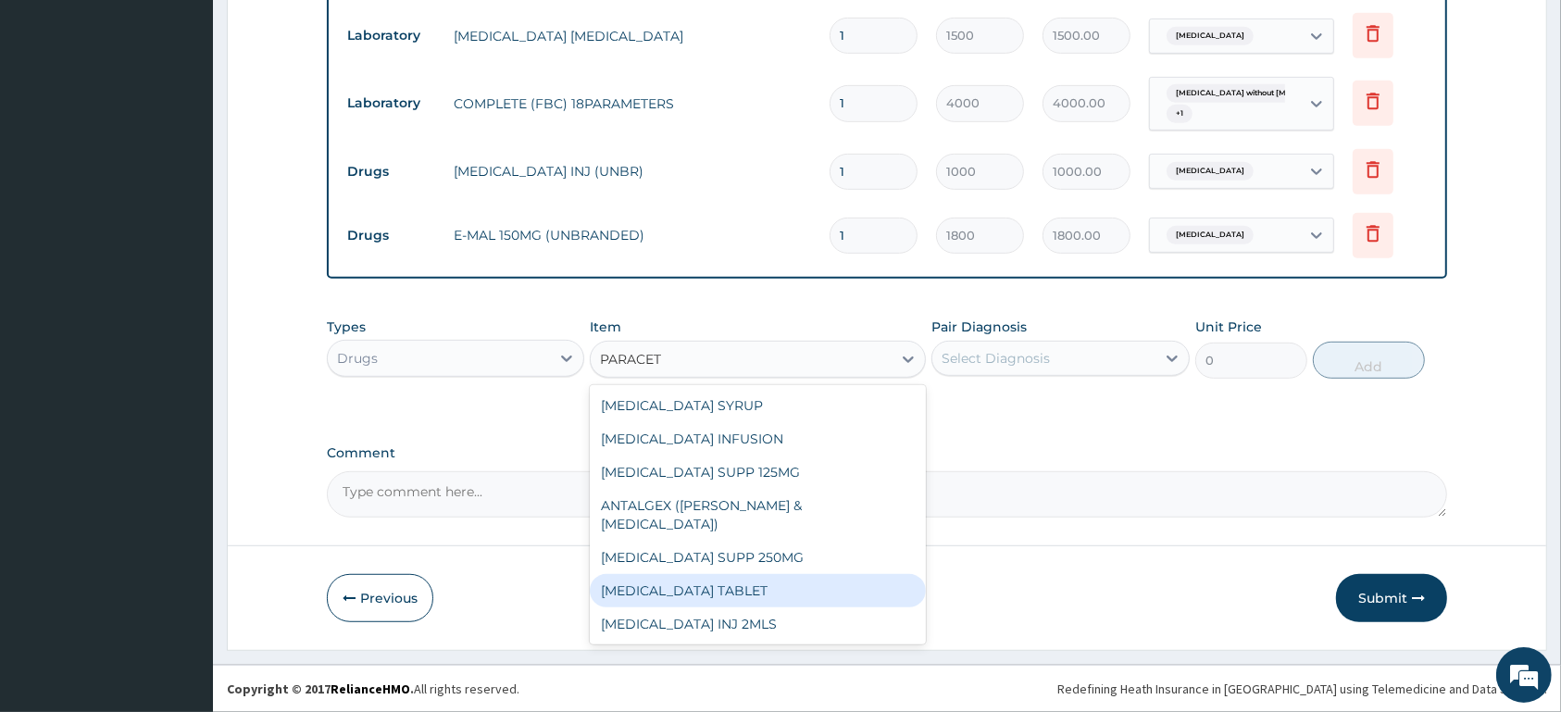
click at [730, 574] on div "[MEDICAL_DATA] TABLET" at bounding box center [758, 590] width 336 height 33
type input "13"
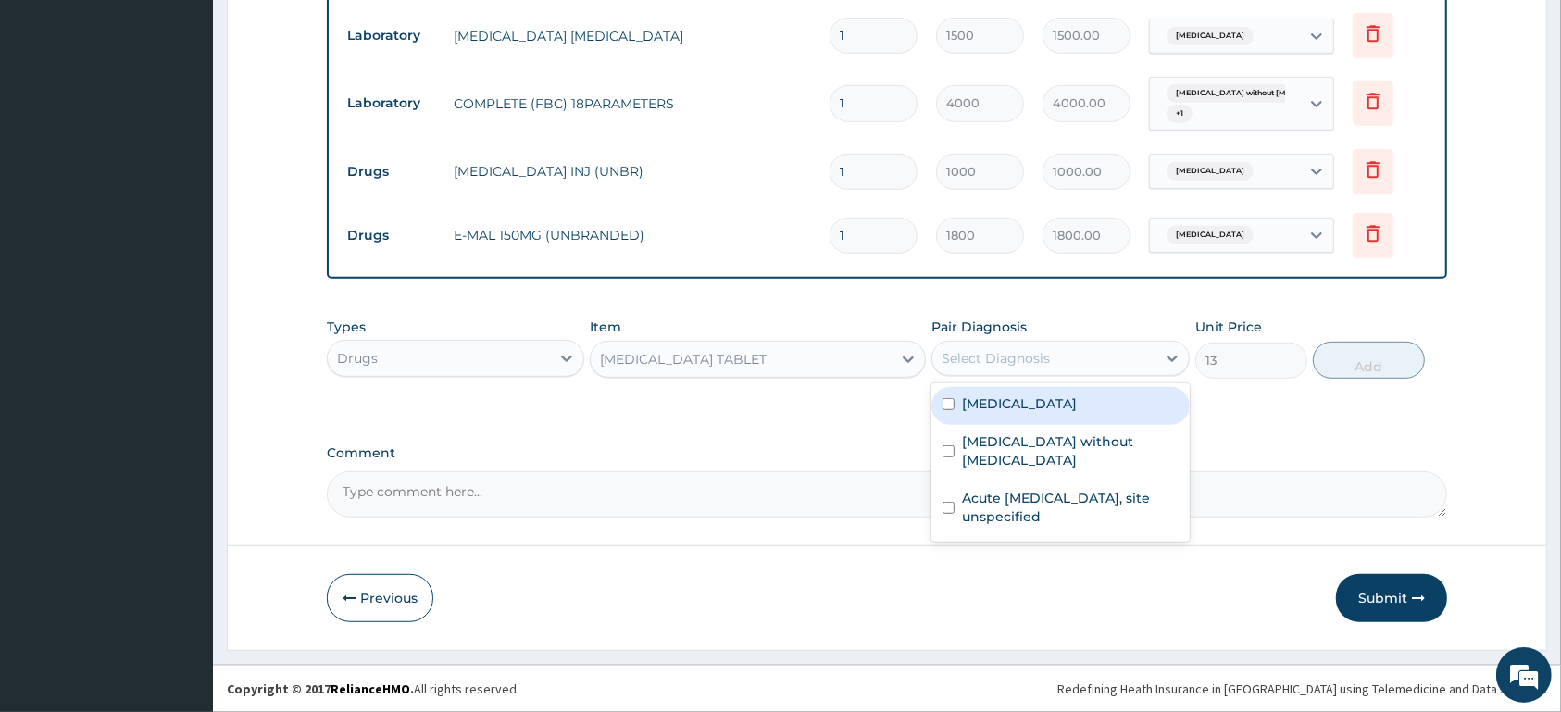
click at [1142, 352] on div "Select Diagnosis" at bounding box center [1043, 359] width 222 height 30
click at [1110, 410] on div "Malaria, unspecified" at bounding box center [1059, 406] width 257 height 38
checkbox input "true"
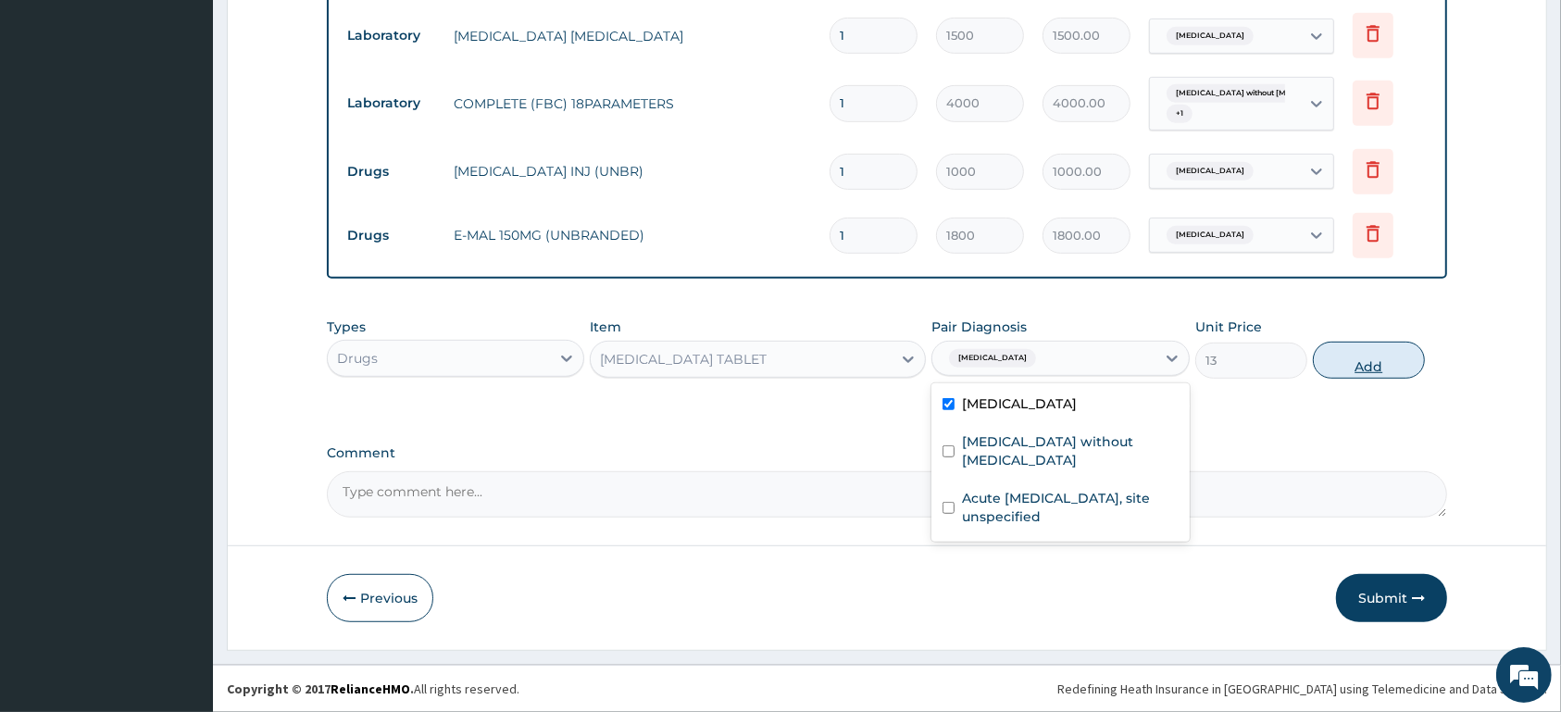
click at [1344, 359] on button "Add" at bounding box center [1369, 360] width 112 height 37
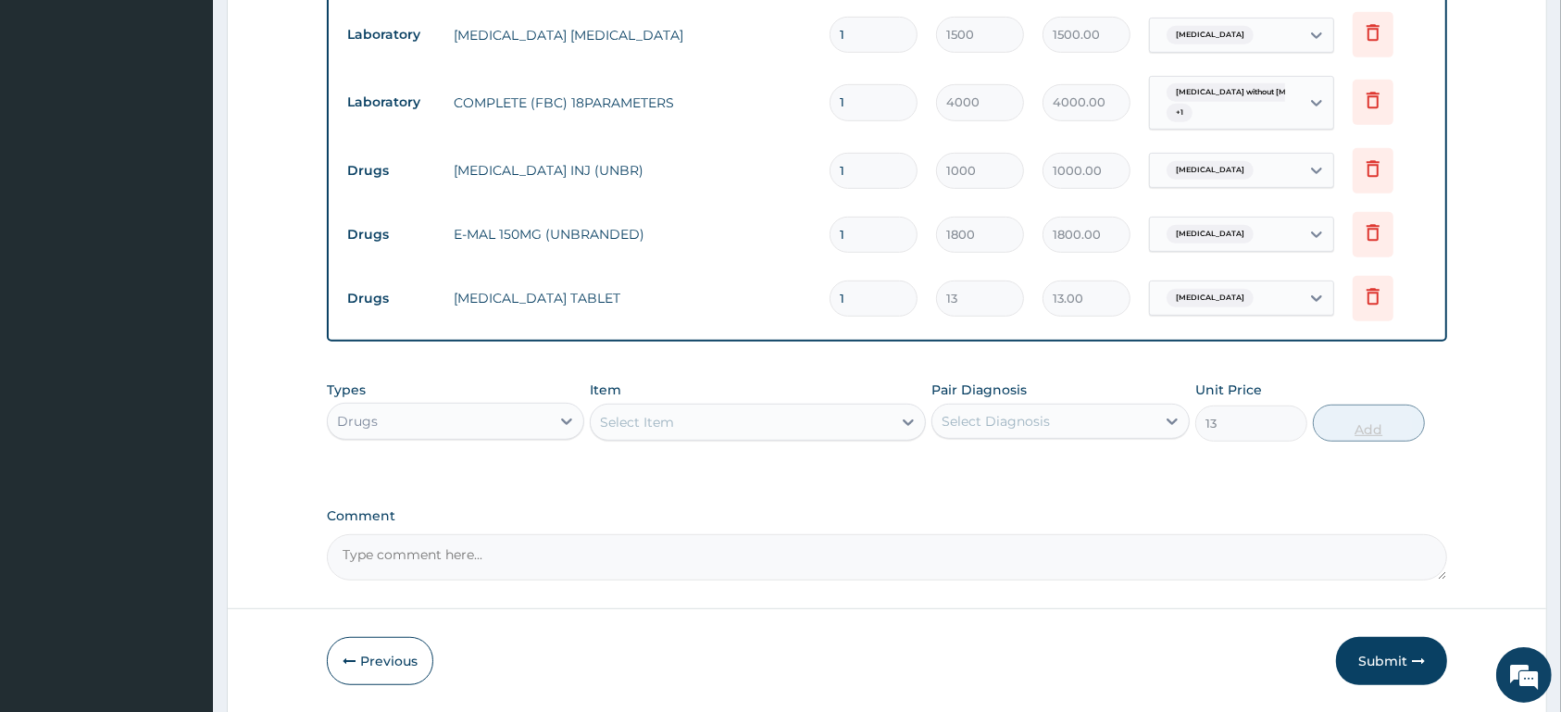
type input "0"
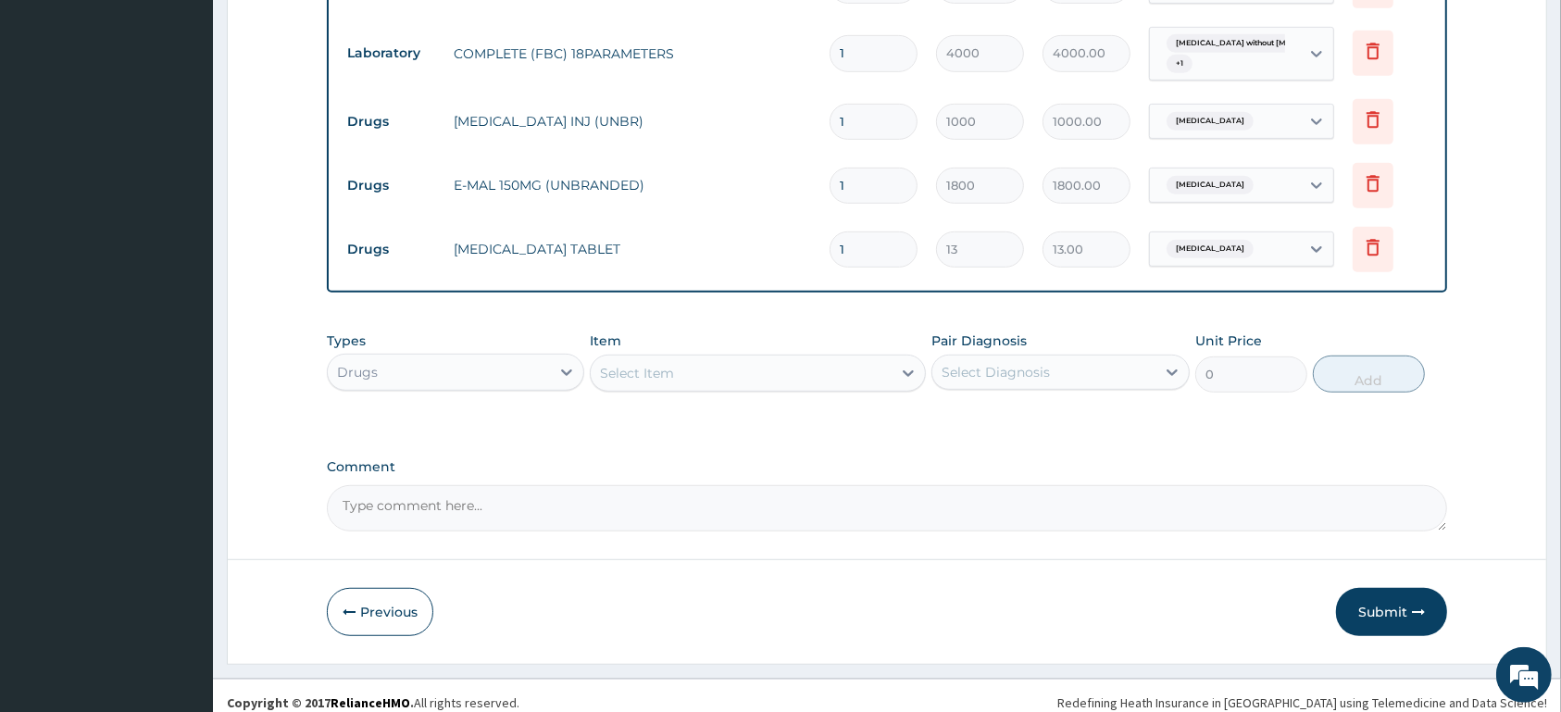
scroll to position [871, 0]
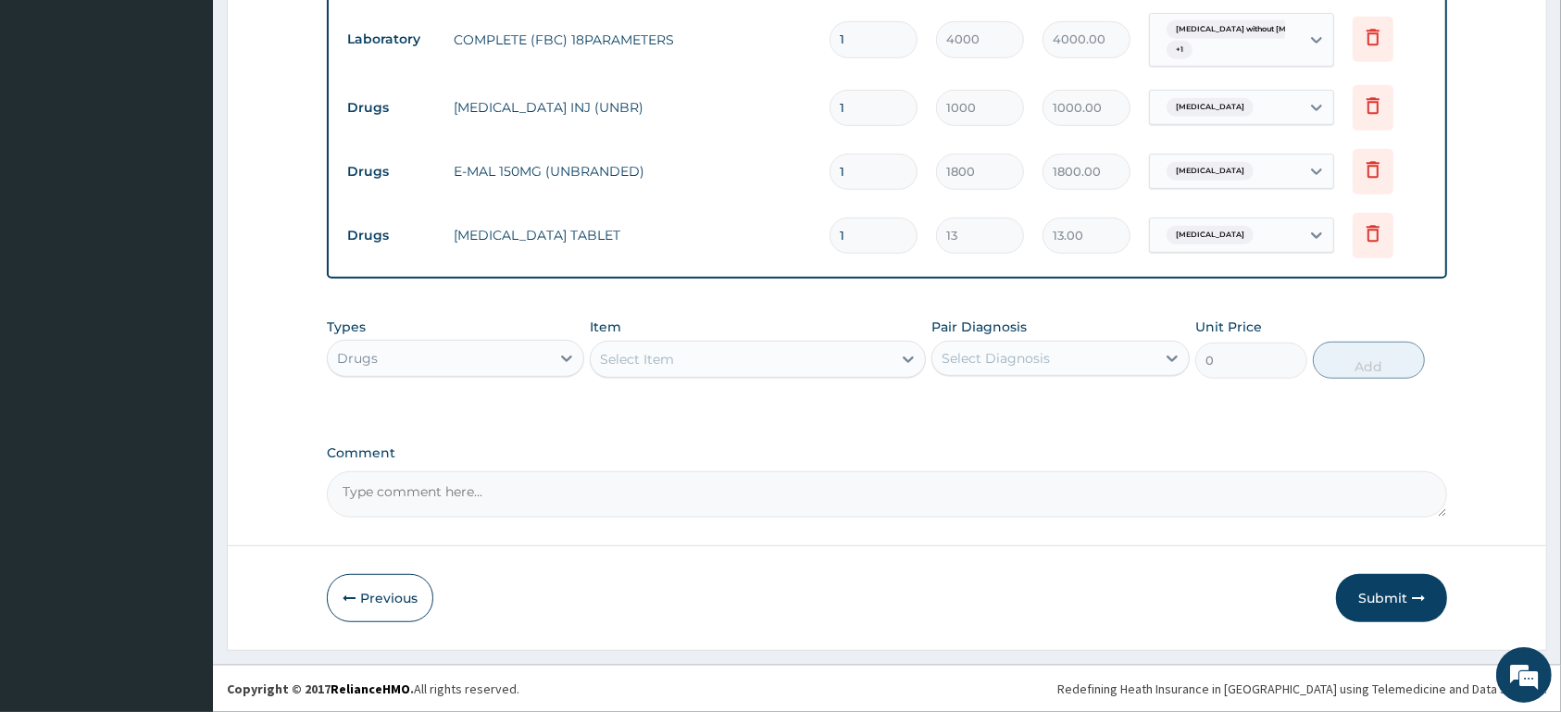
click at [630, 356] on div "Select Item" at bounding box center [637, 359] width 74 height 19
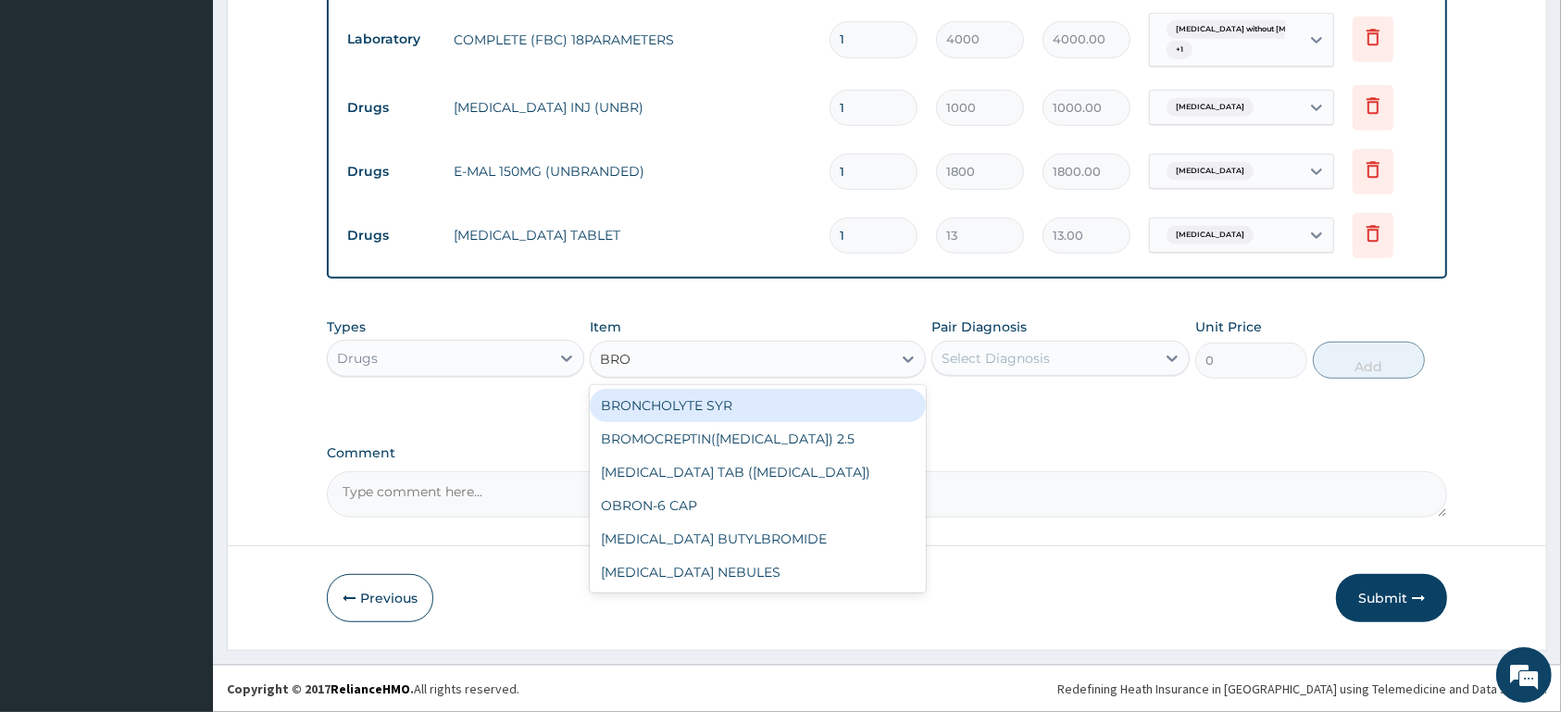
type input "BRON"
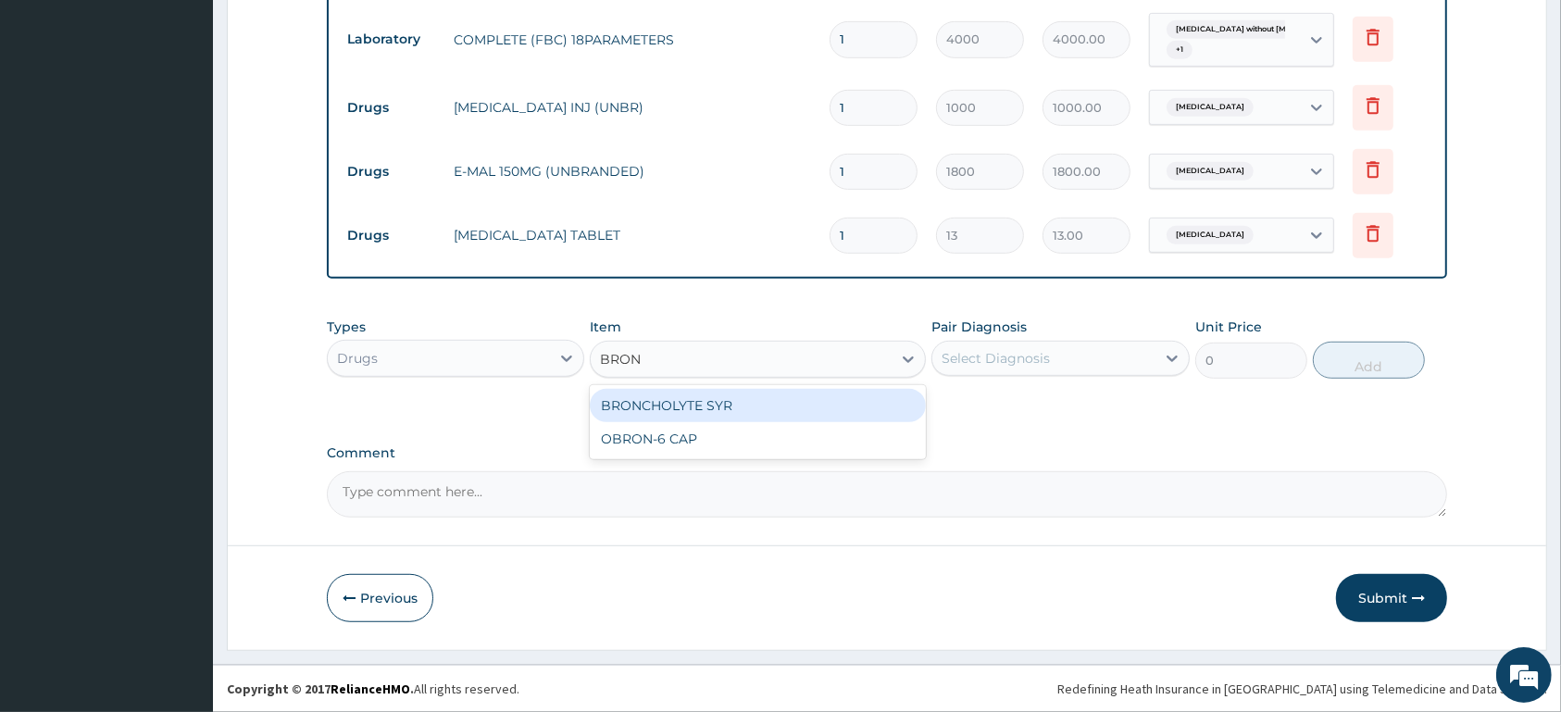
drag, startPoint x: 652, startPoint y: 413, endPoint x: 574, endPoint y: 413, distance: 77.8
click at [652, 415] on div "BRONCHOLYTE SYR" at bounding box center [758, 405] width 336 height 33
type input "1170"
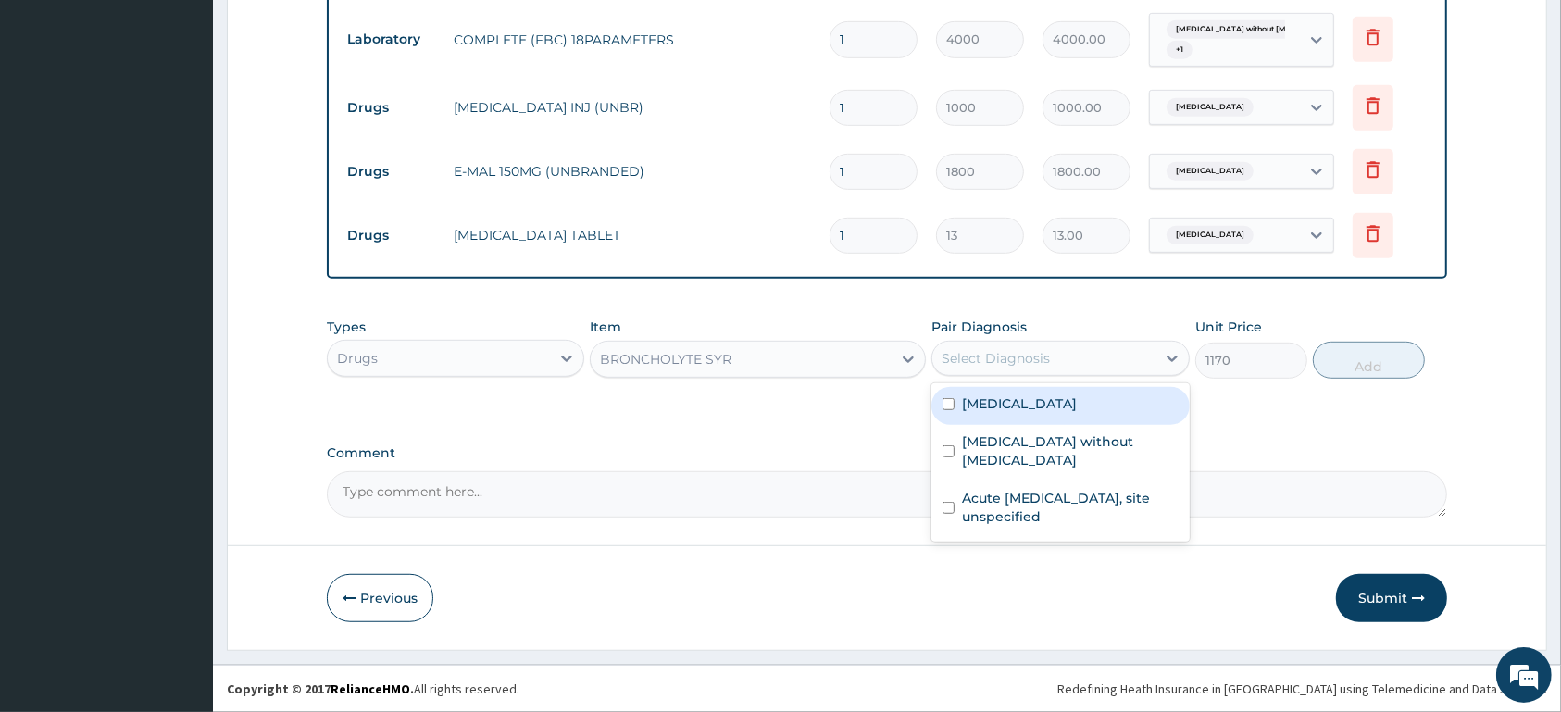
click at [1100, 359] on div "Select Diagnosis" at bounding box center [1043, 359] width 222 height 30
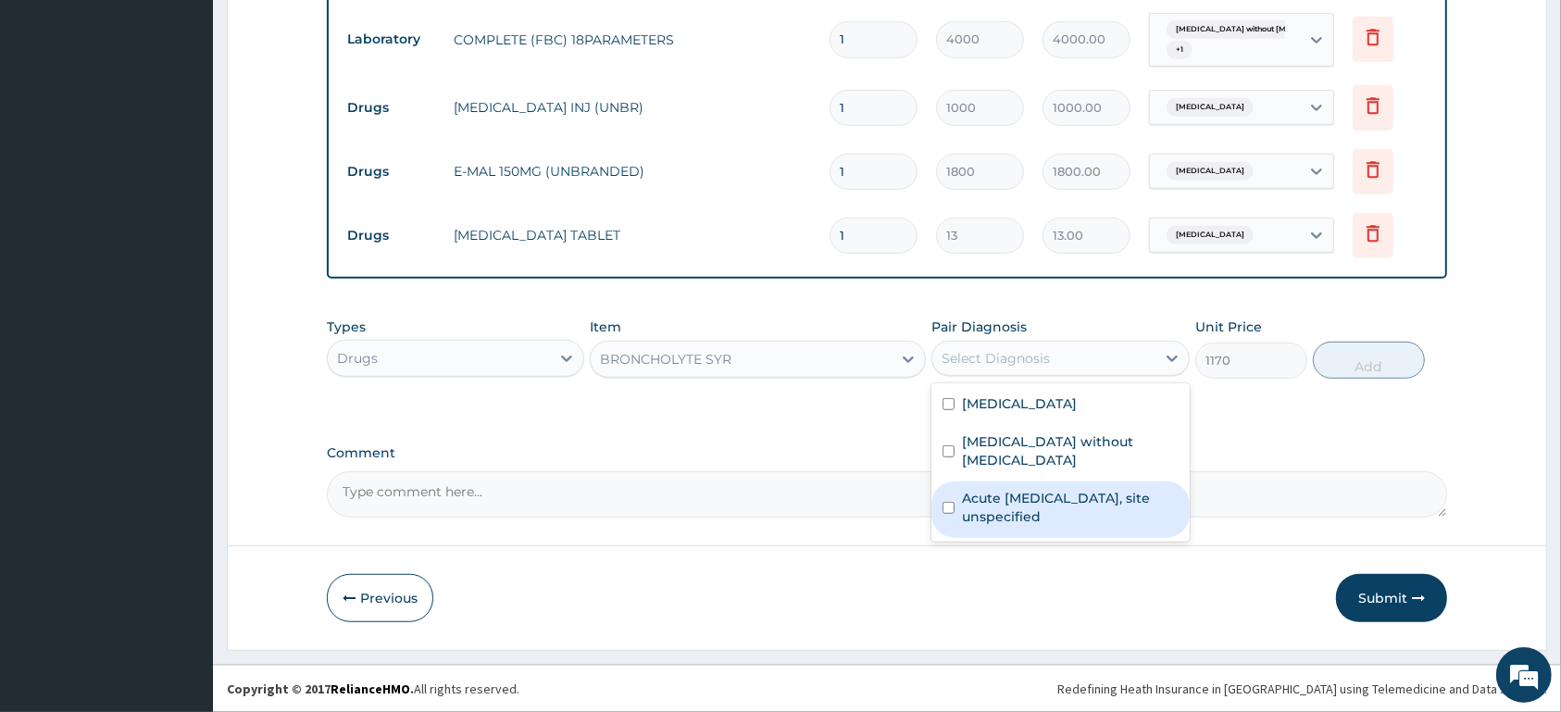
click at [1100, 489] on label "Acute upper respiratory infection, site unspecified" at bounding box center [1070, 507] width 216 height 37
checkbox input "true"
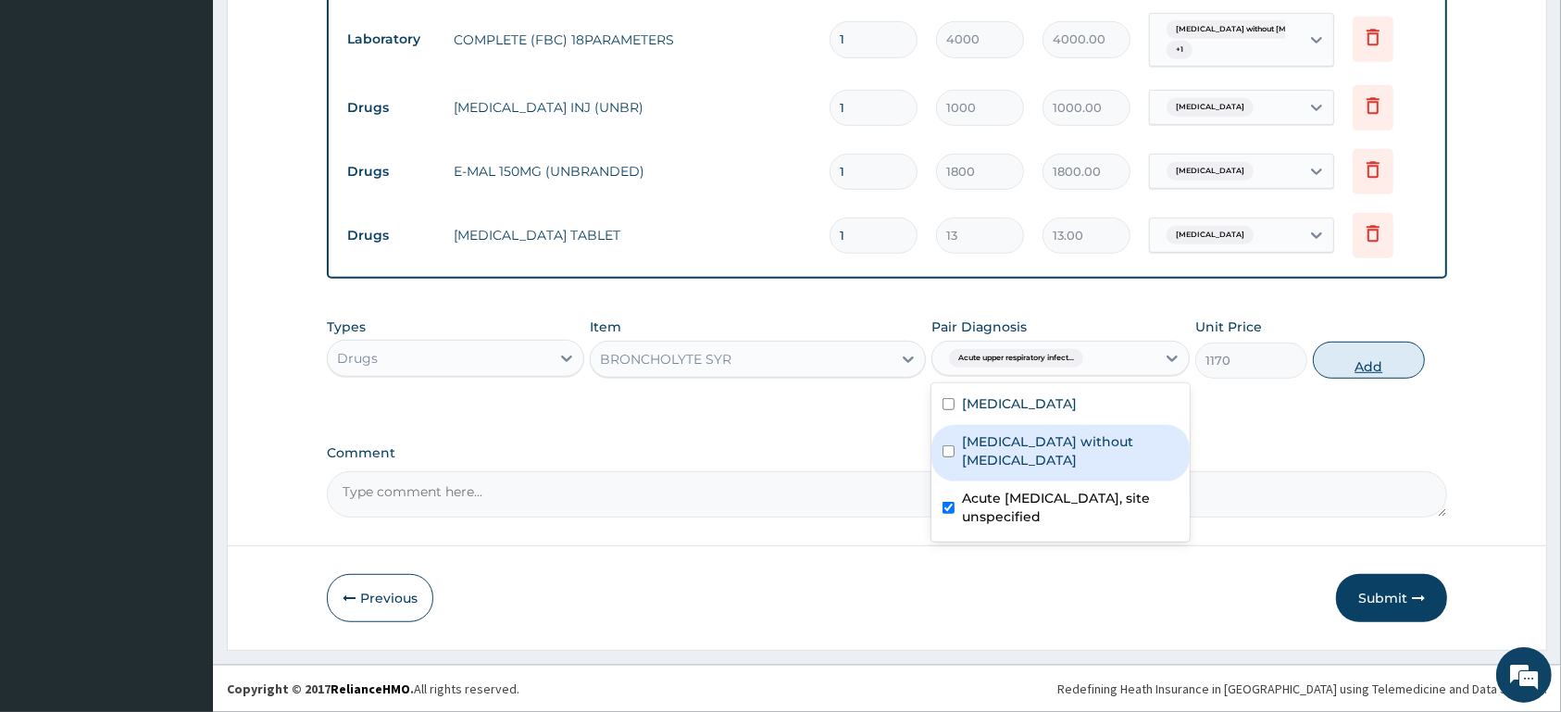
click at [1384, 367] on button "Add" at bounding box center [1369, 360] width 112 height 37
type input "0"
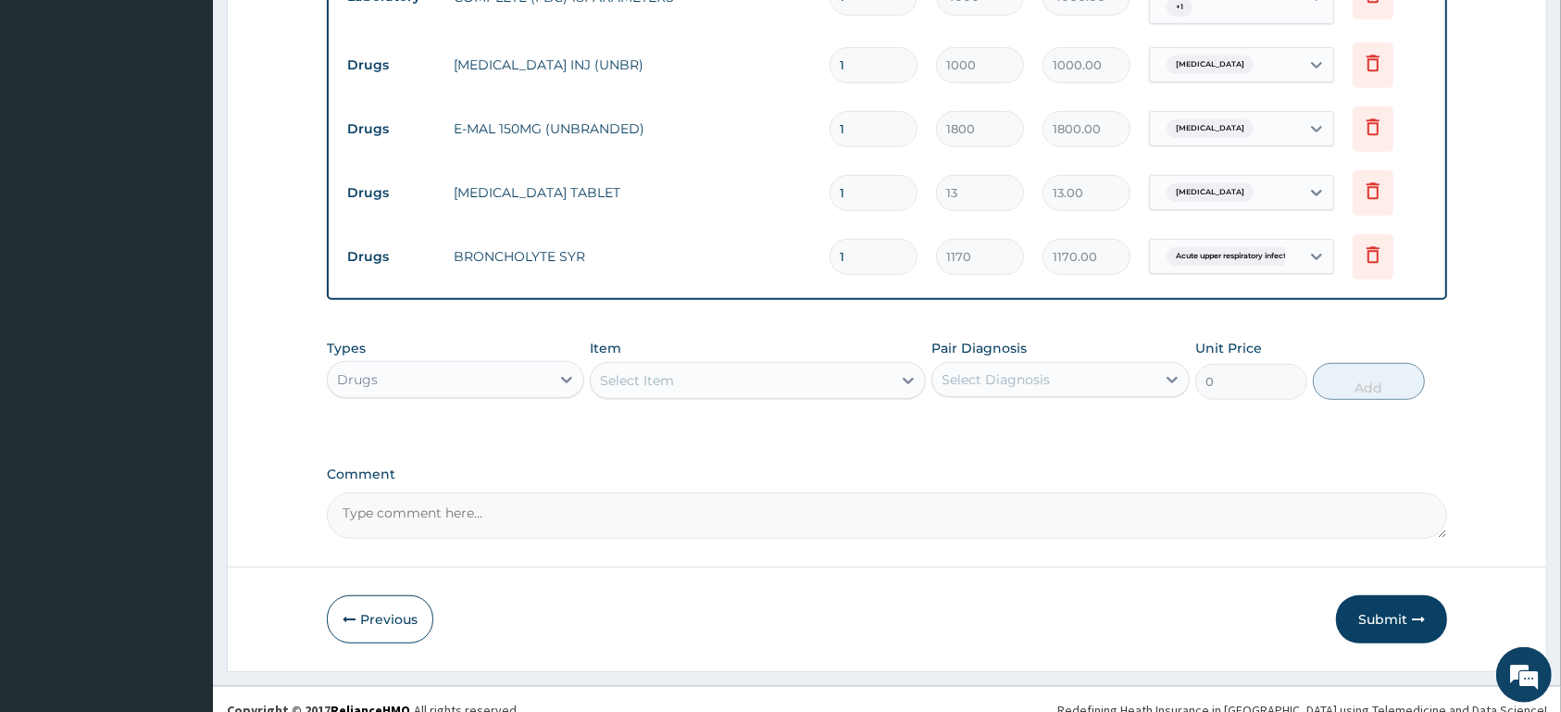
scroll to position [935, 0]
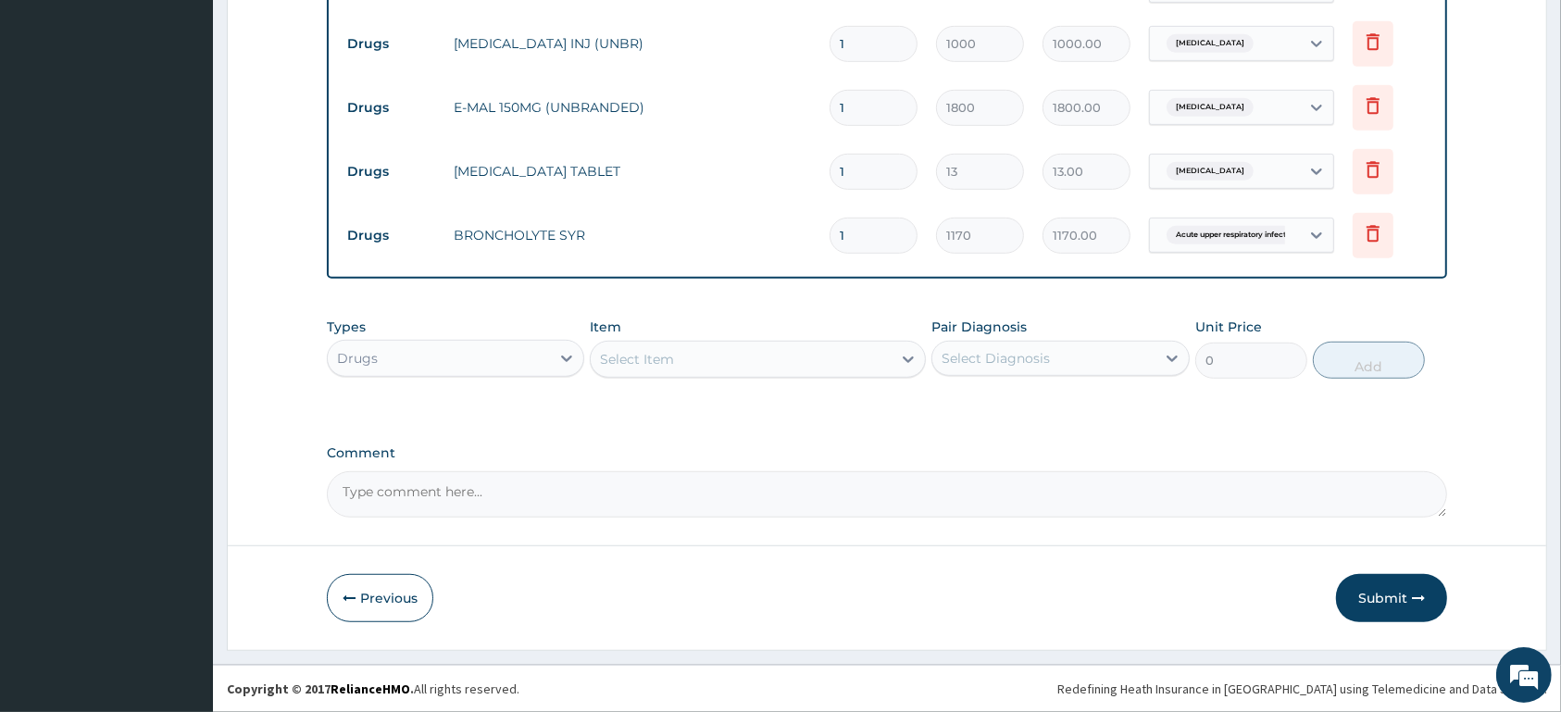
click at [846, 357] on div "Select Item" at bounding box center [741, 359] width 301 height 30
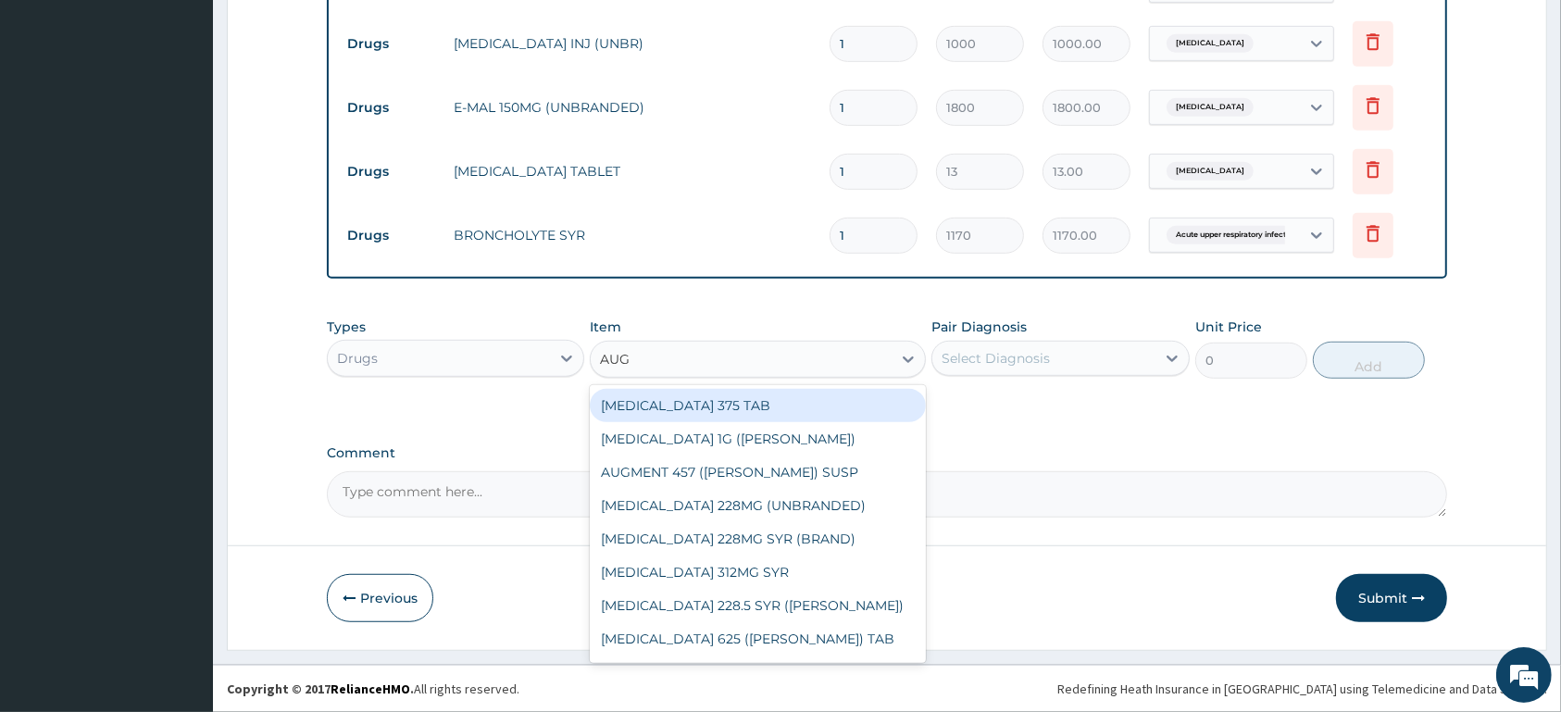
type input "AUGM"
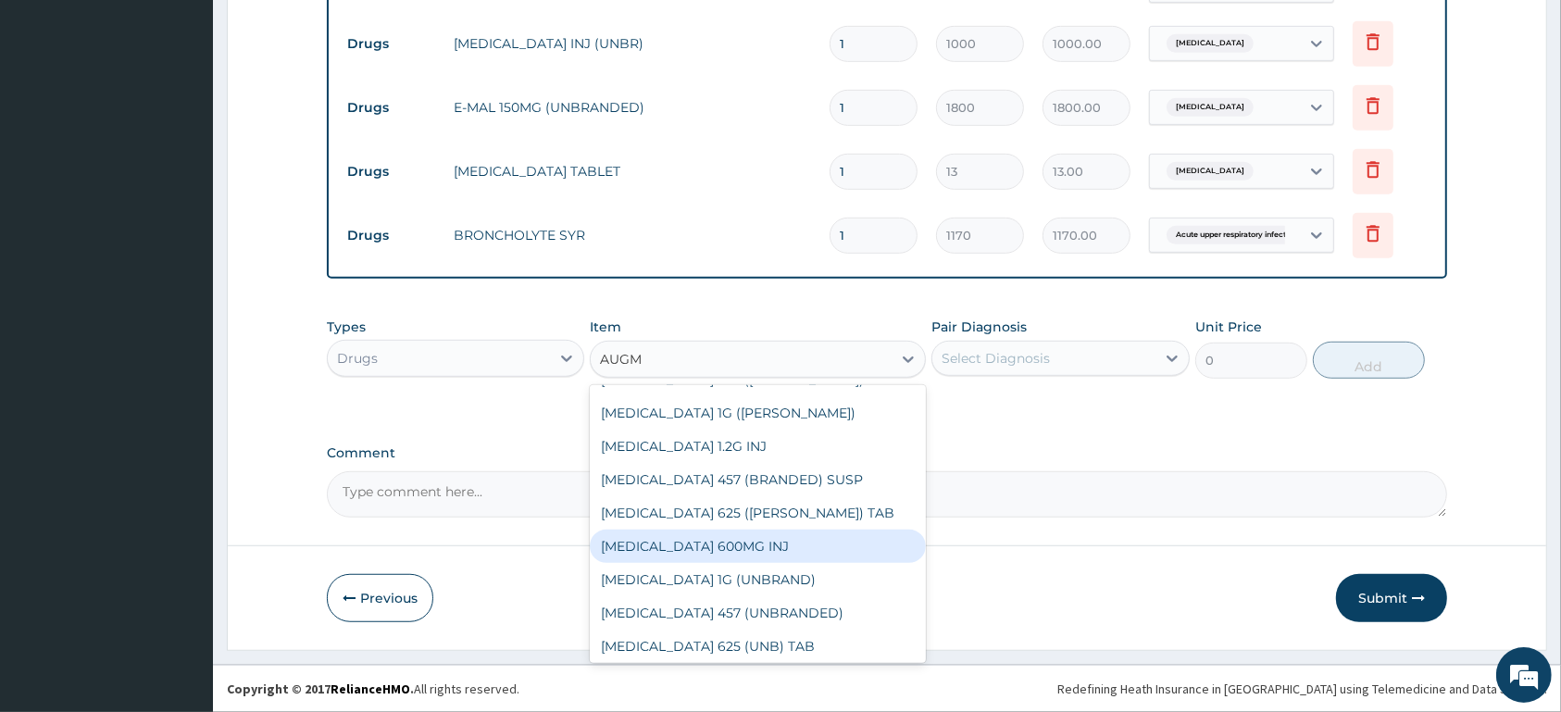
scroll to position [262, 0]
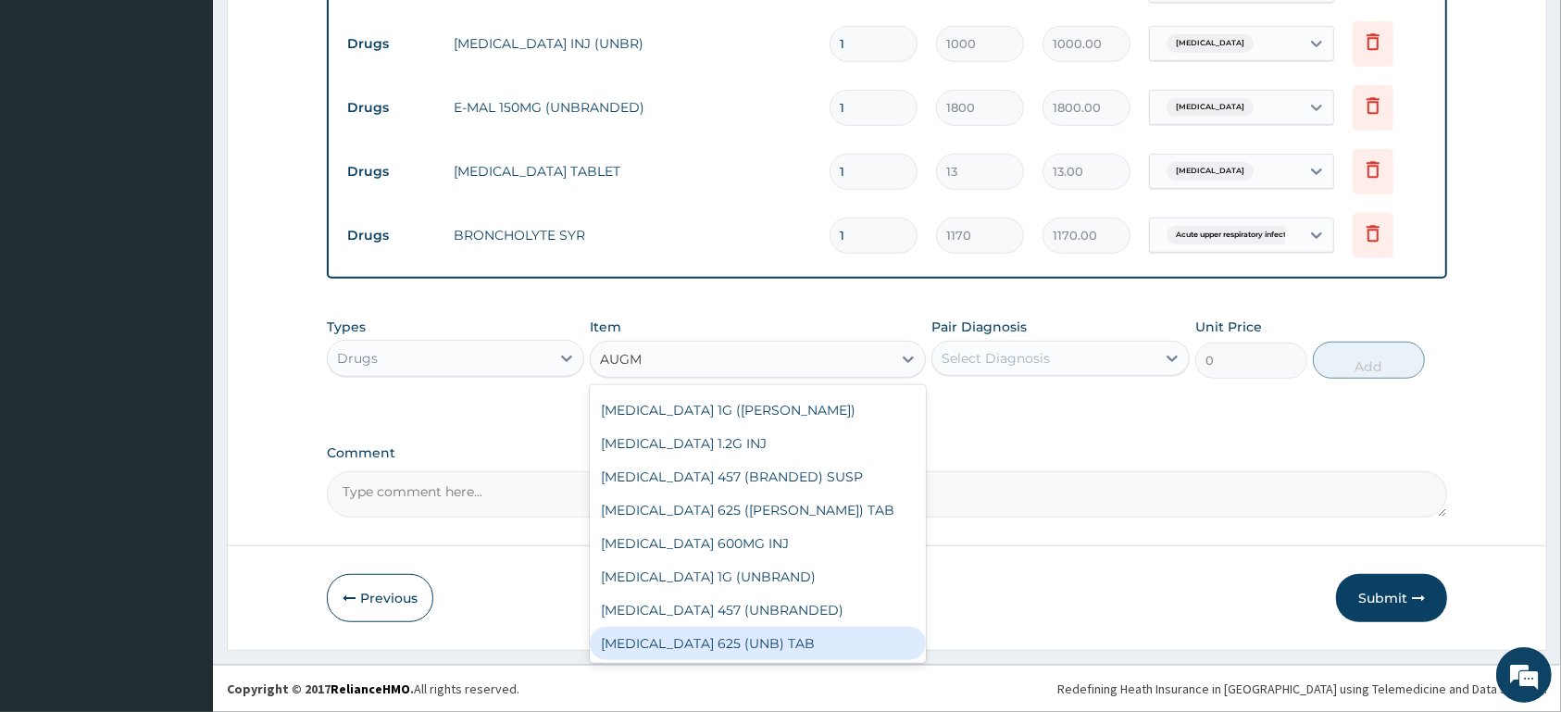
click at [857, 642] on div "AUGMENTIN 625 (UNB) TAB" at bounding box center [758, 643] width 336 height 33
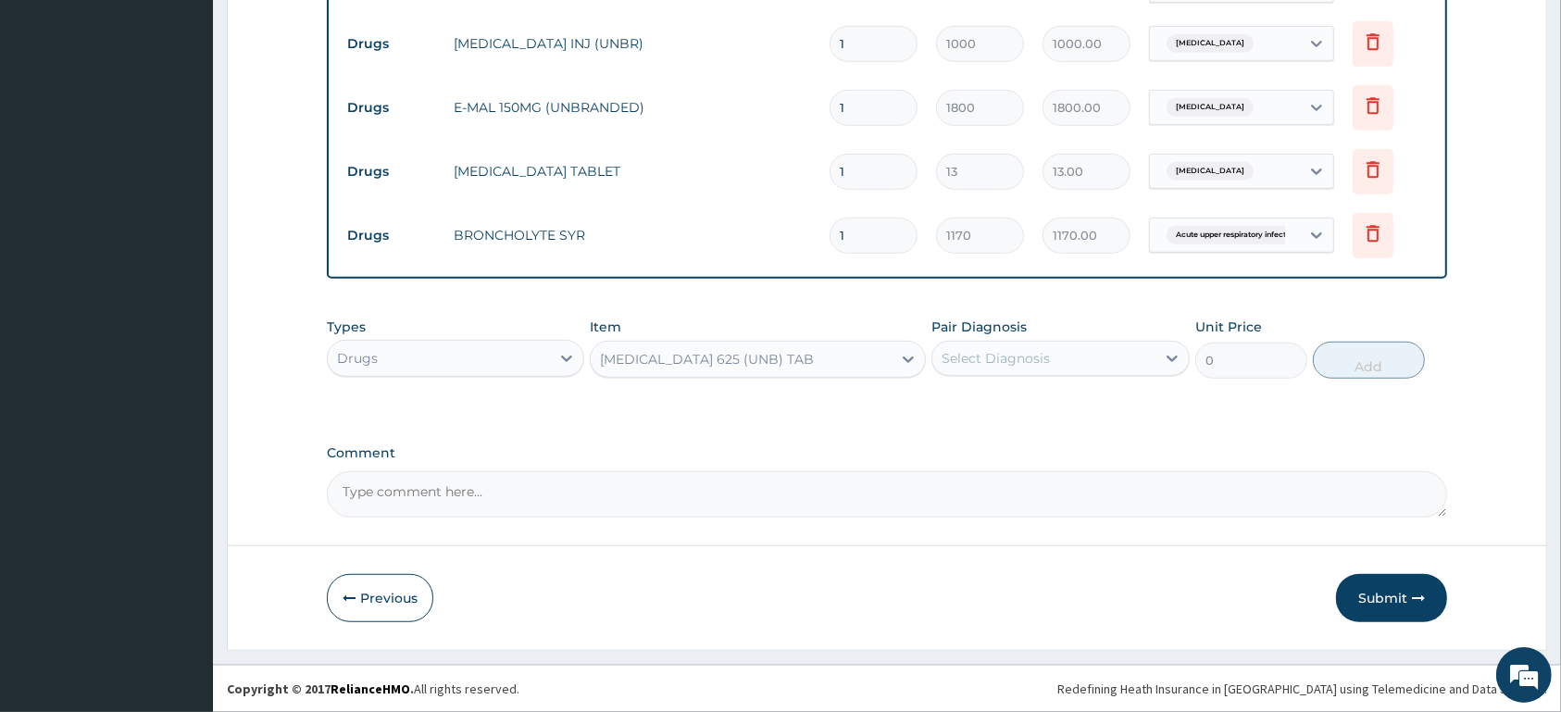
type input "400"
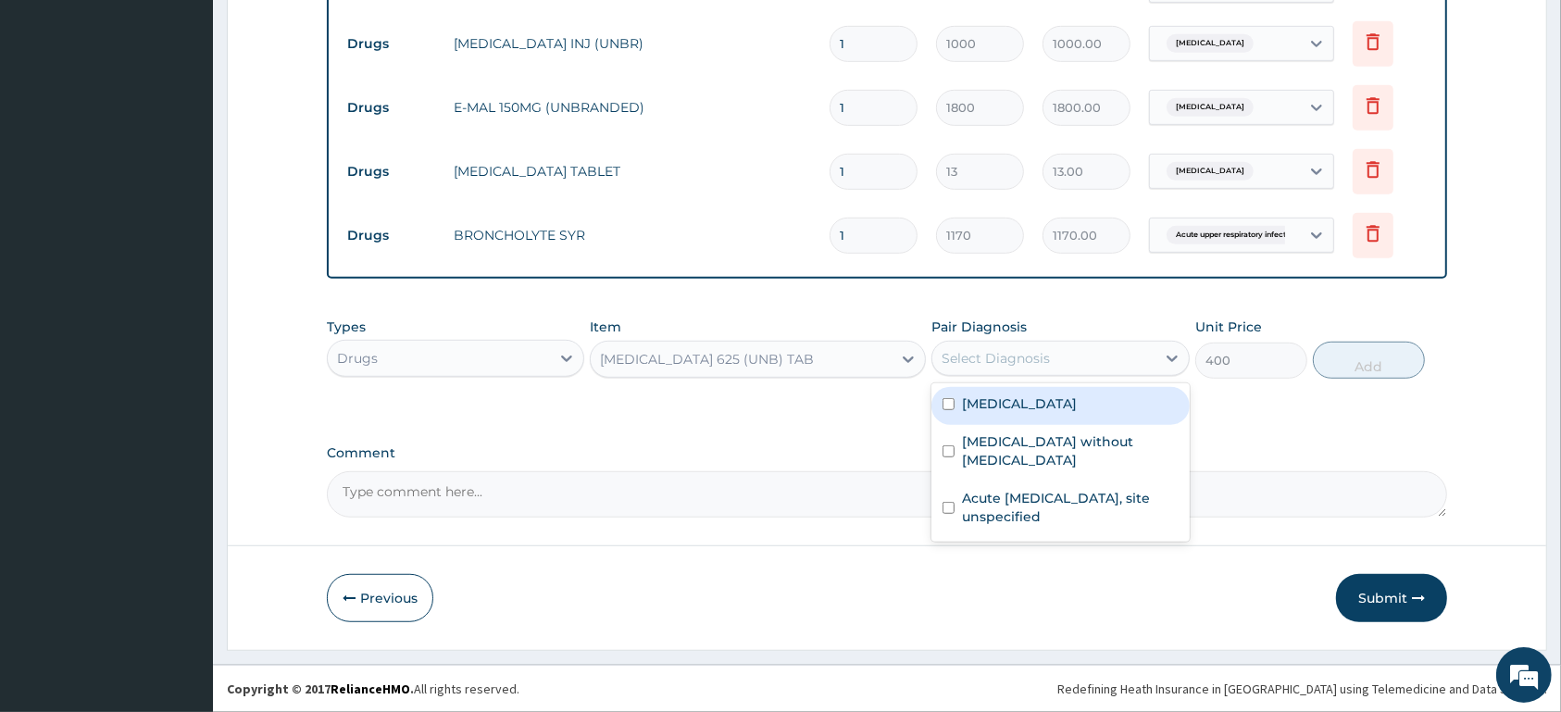
click at [1103, 359] on div "Select Diagnosis" at bounding box center [1043, 359] width 222 height 30
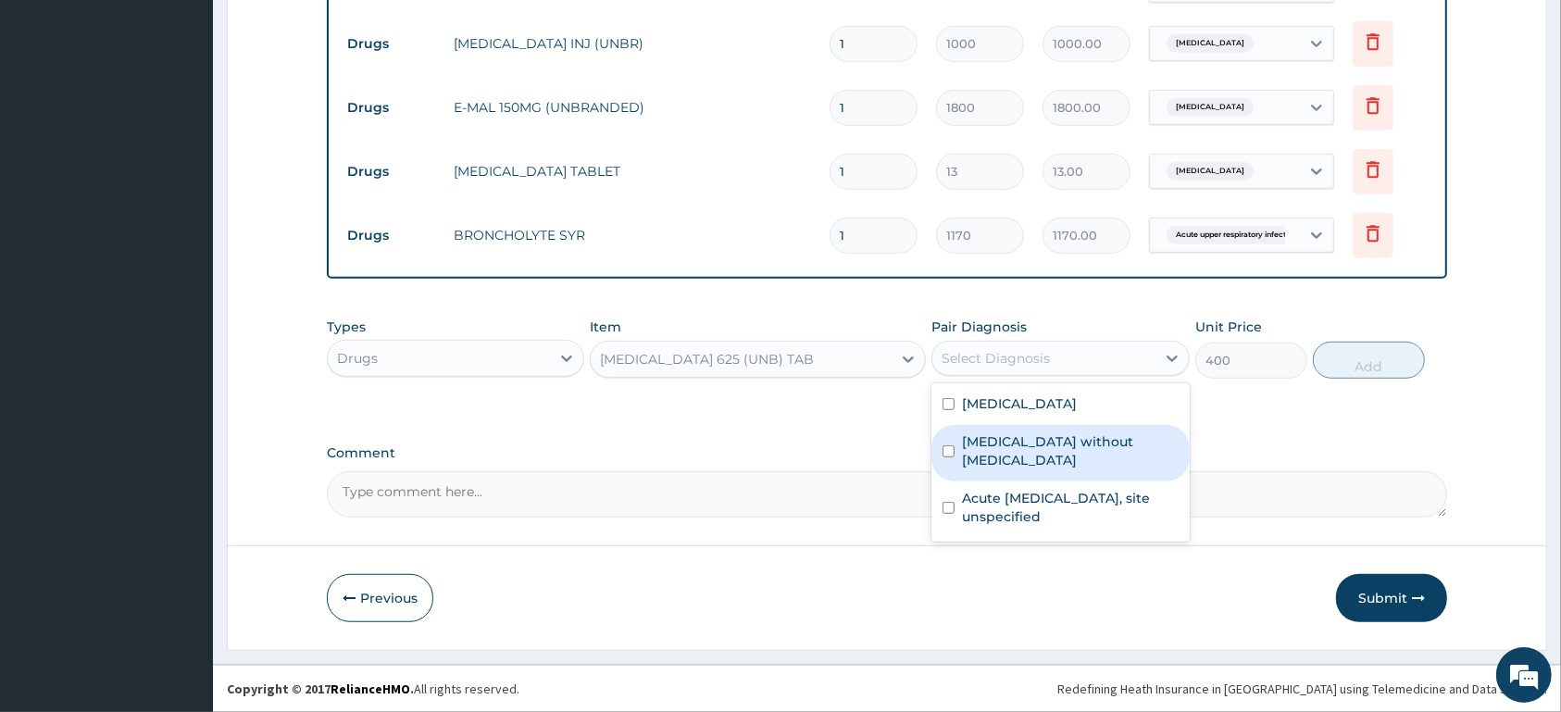
click at [1079, 454] on div "Sepsis without septic shock" at bounding box center [1059, 453] width 257 height 56
checkbox input "true"
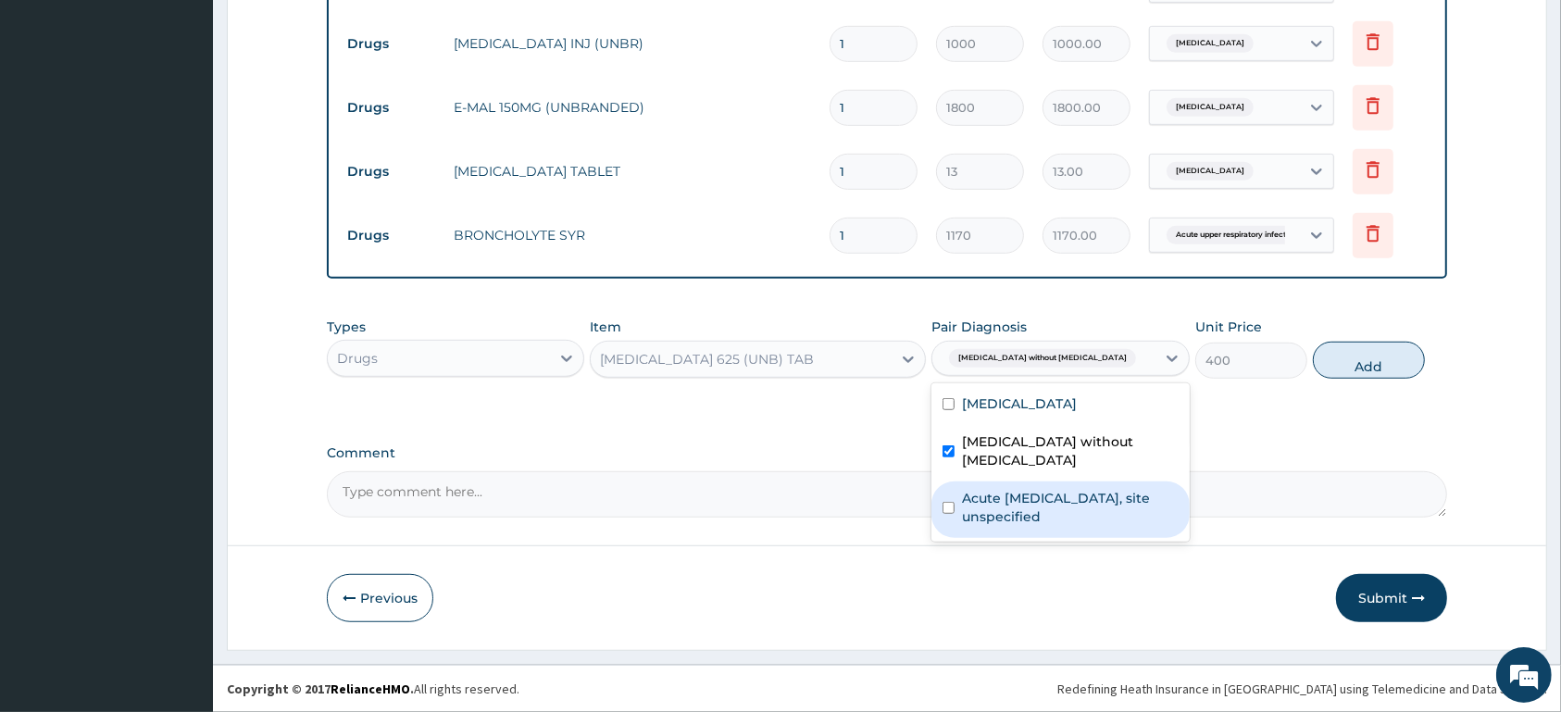
drag, startPoint x: 1070, startPoint y: 491, endPoint x: 1140, endPoint y: 444, distance: 84.0
click at [1074, 489] on label "Acute upper respiratory infection, site unspecified" at bounding box center [1070, 507] width 216 height 37
checkbox input "true"
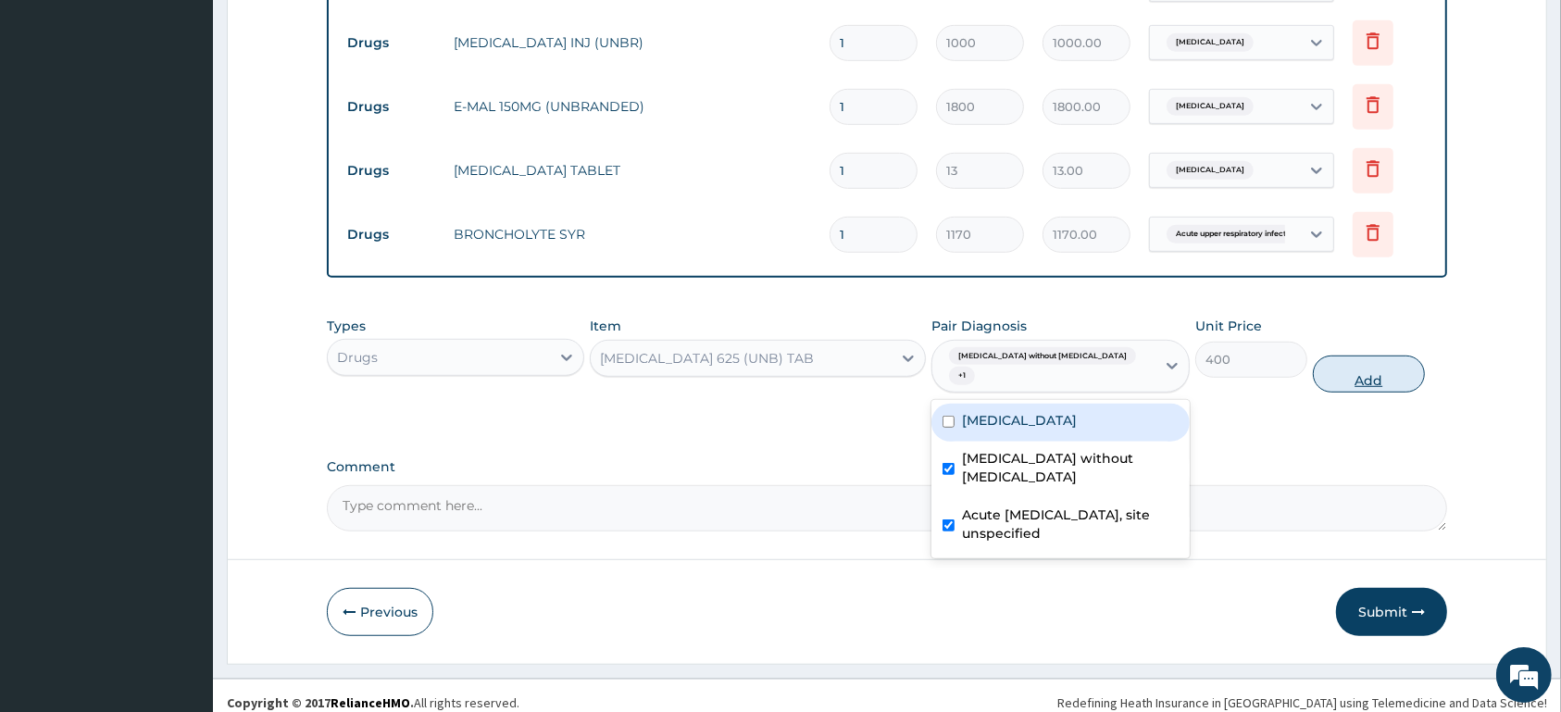
click at [1380, 356] on button "Add" at bounding box center [1369, 374] width 112 height 37
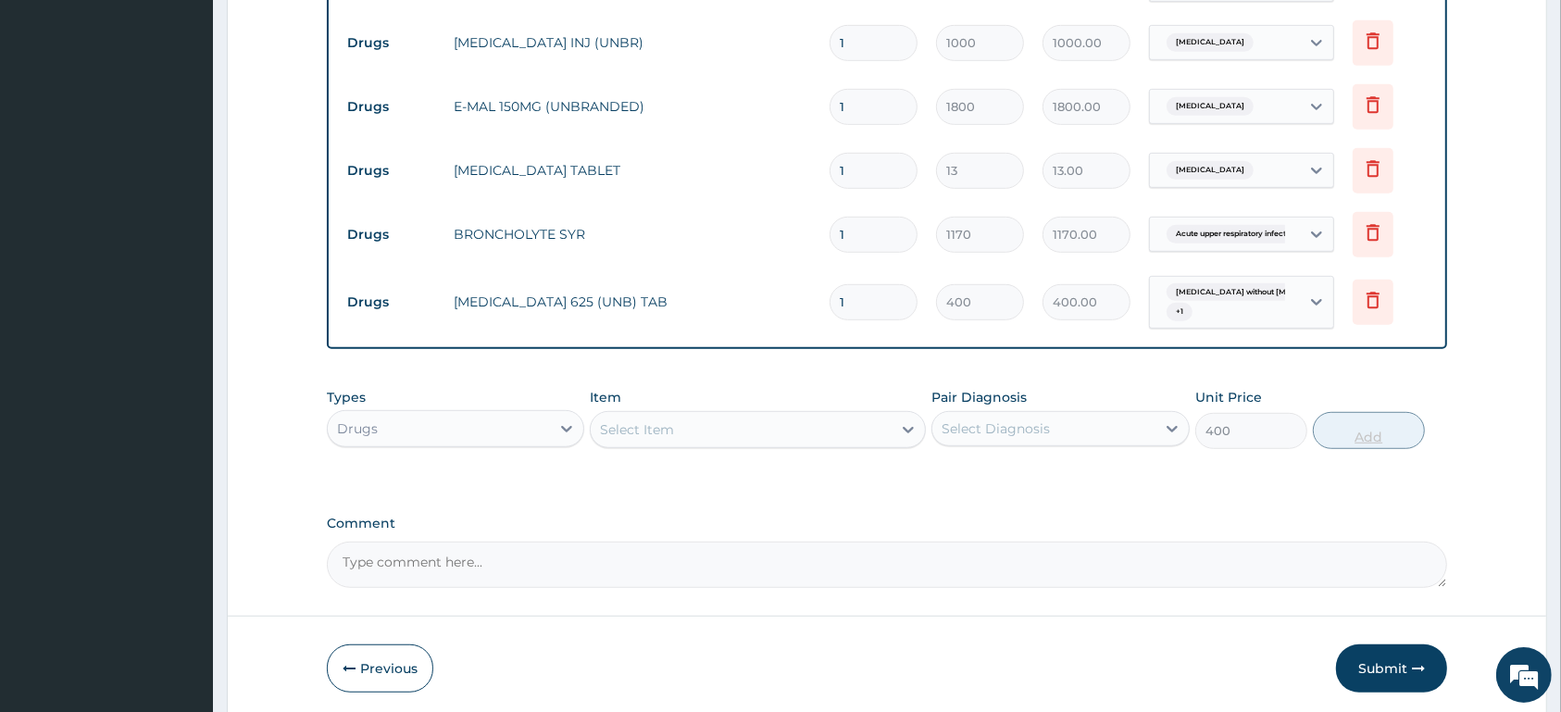
type input "0"
click at [702, 431] on div "Select Item" at bounding box center [741, 430] width 301 height 30
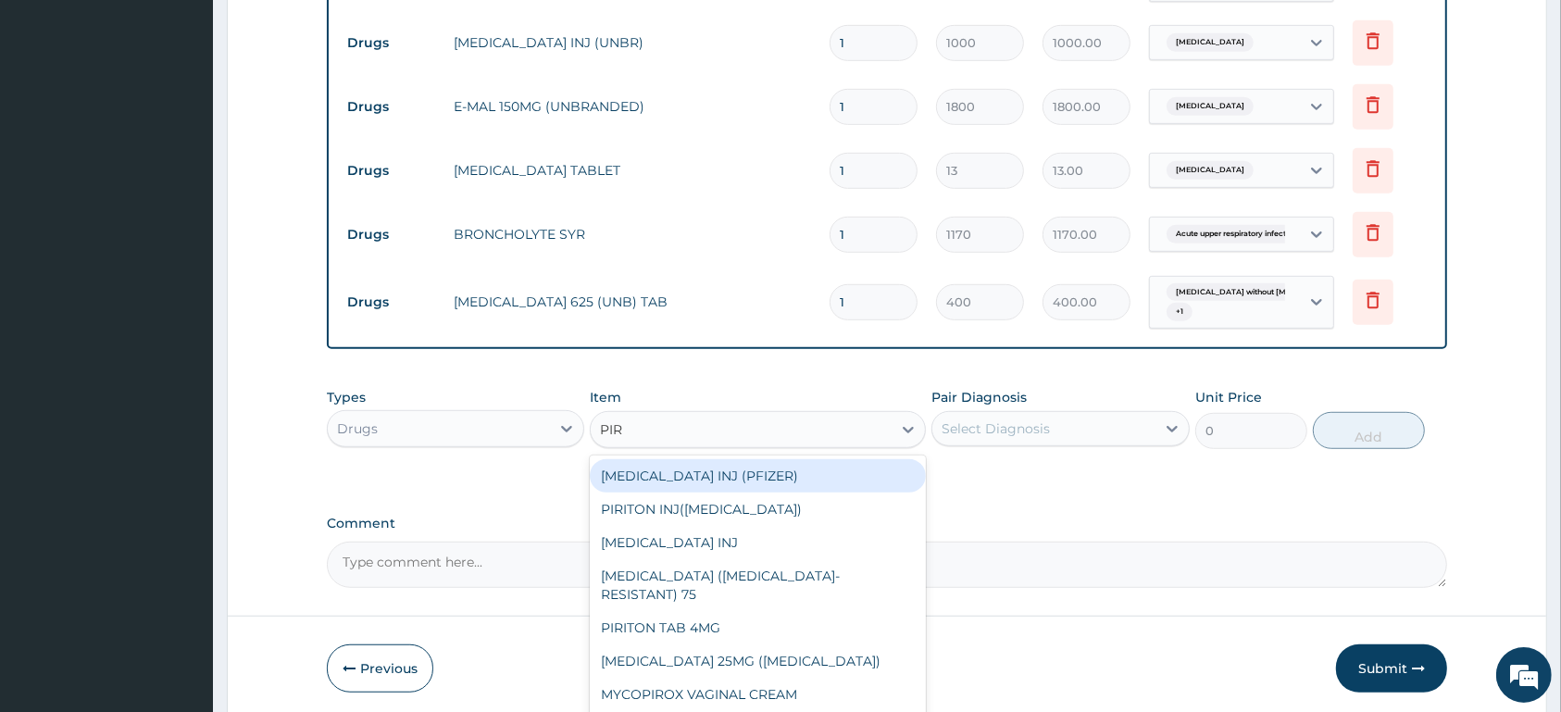
type input "PIRI"
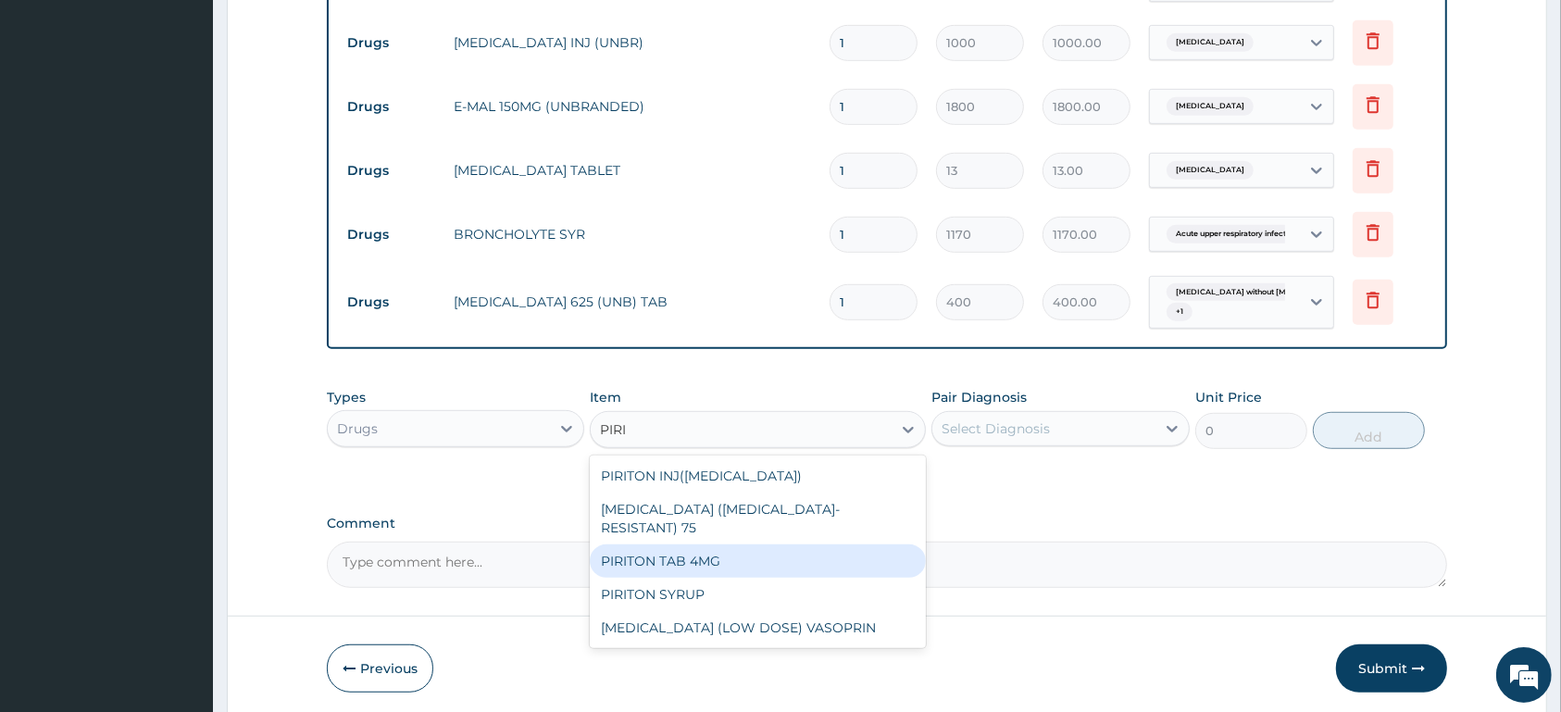
click at [779, 549] on div "PIRITON TAB 4MG" at bounding box center [758, 560] width 336 height 33
type input "26"
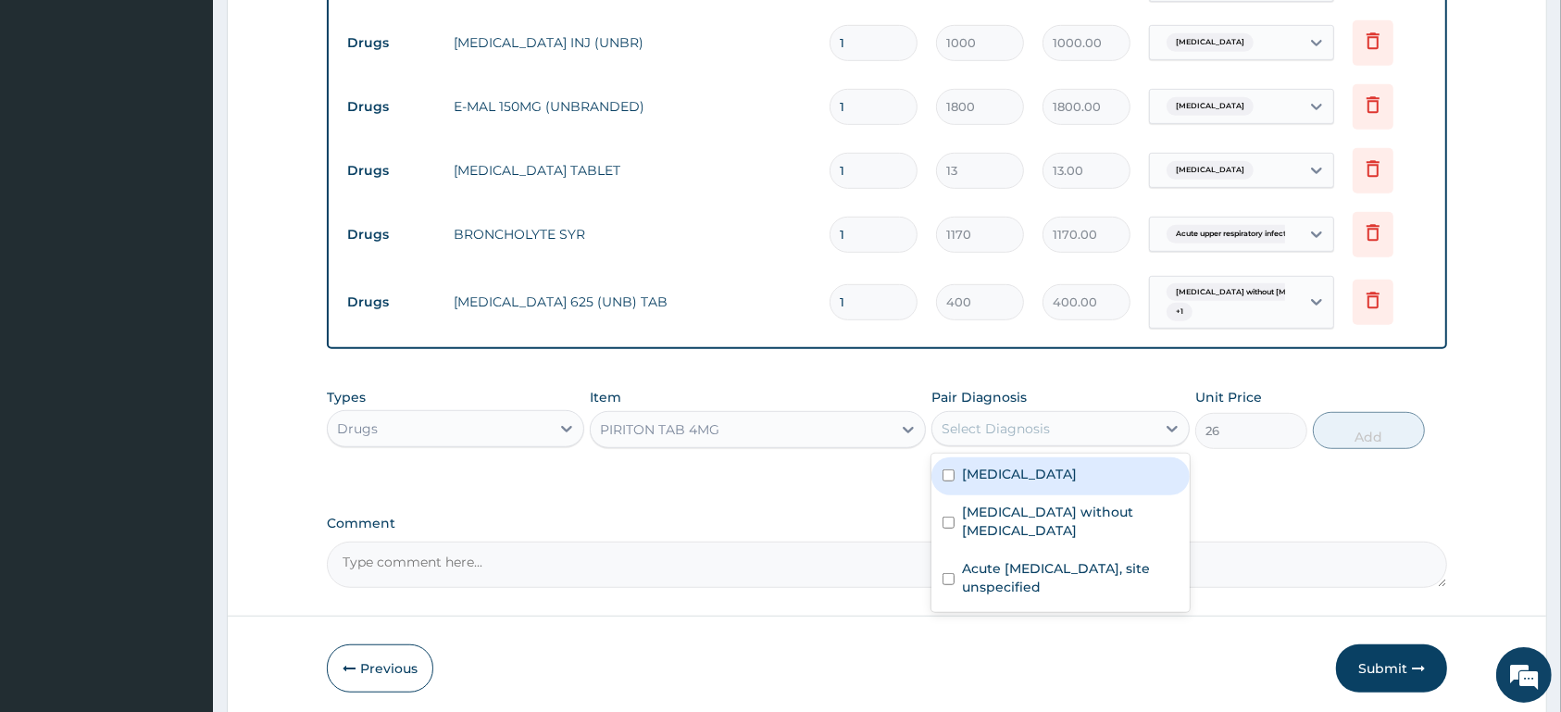
click at [1004, 427] on div "Select Diagnosis" at bounding box center [996, 428] width 108 height 19
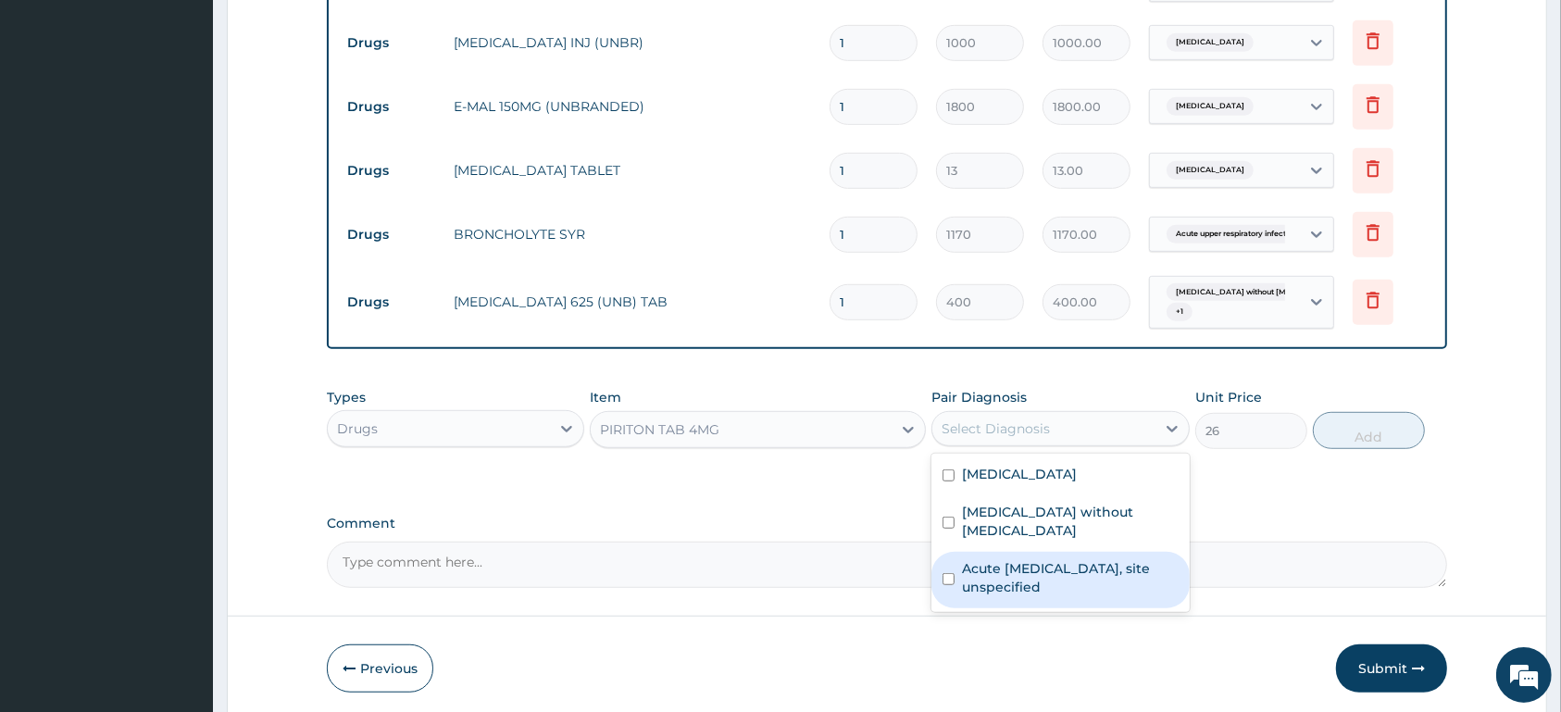
click at [1008, 569] on label "Acute upper respiratory infection, site unspecified" at bounding box center [1070, 577] width 216 height 37
checkbox input "true"
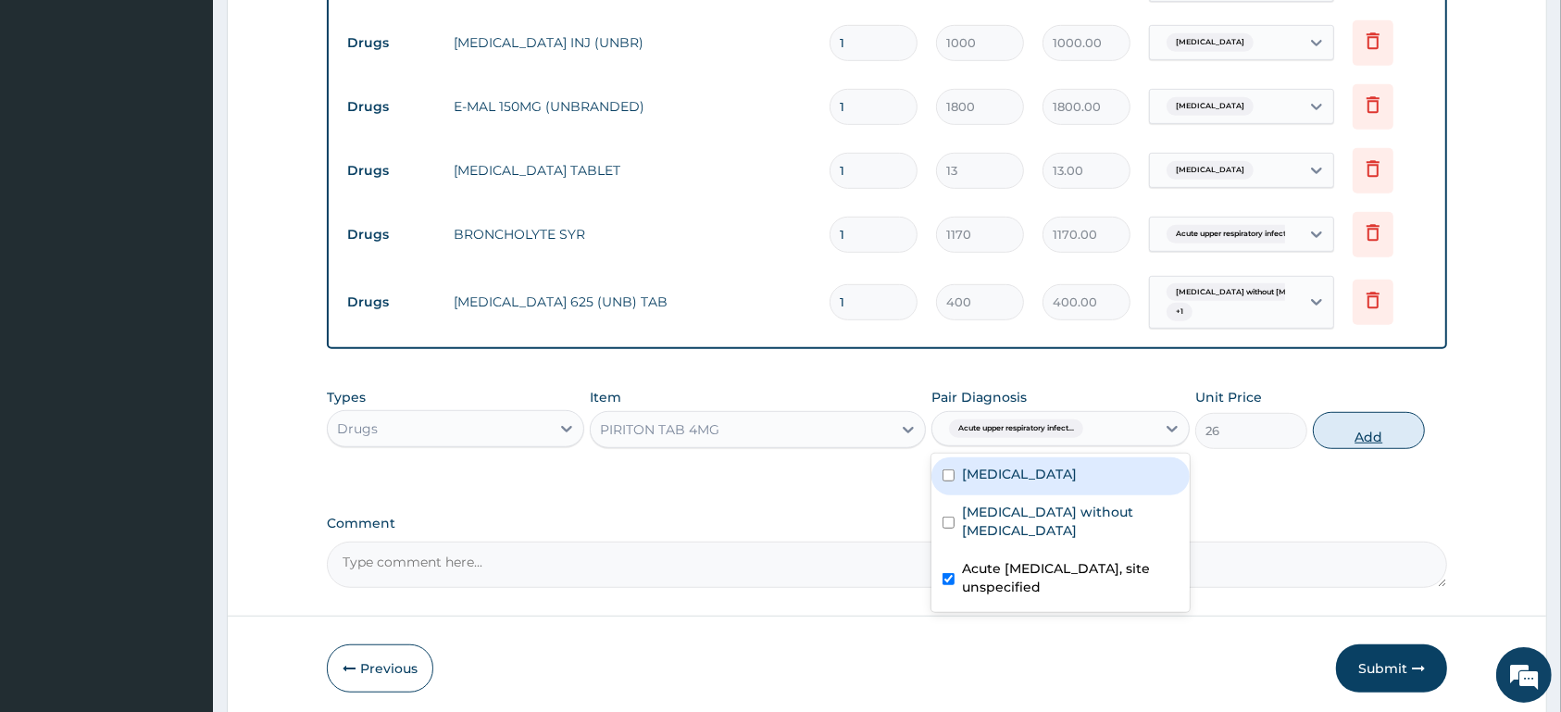
click at [1353, 430] on button "Add" at bounding box center [1369, 430] width 112 height 37
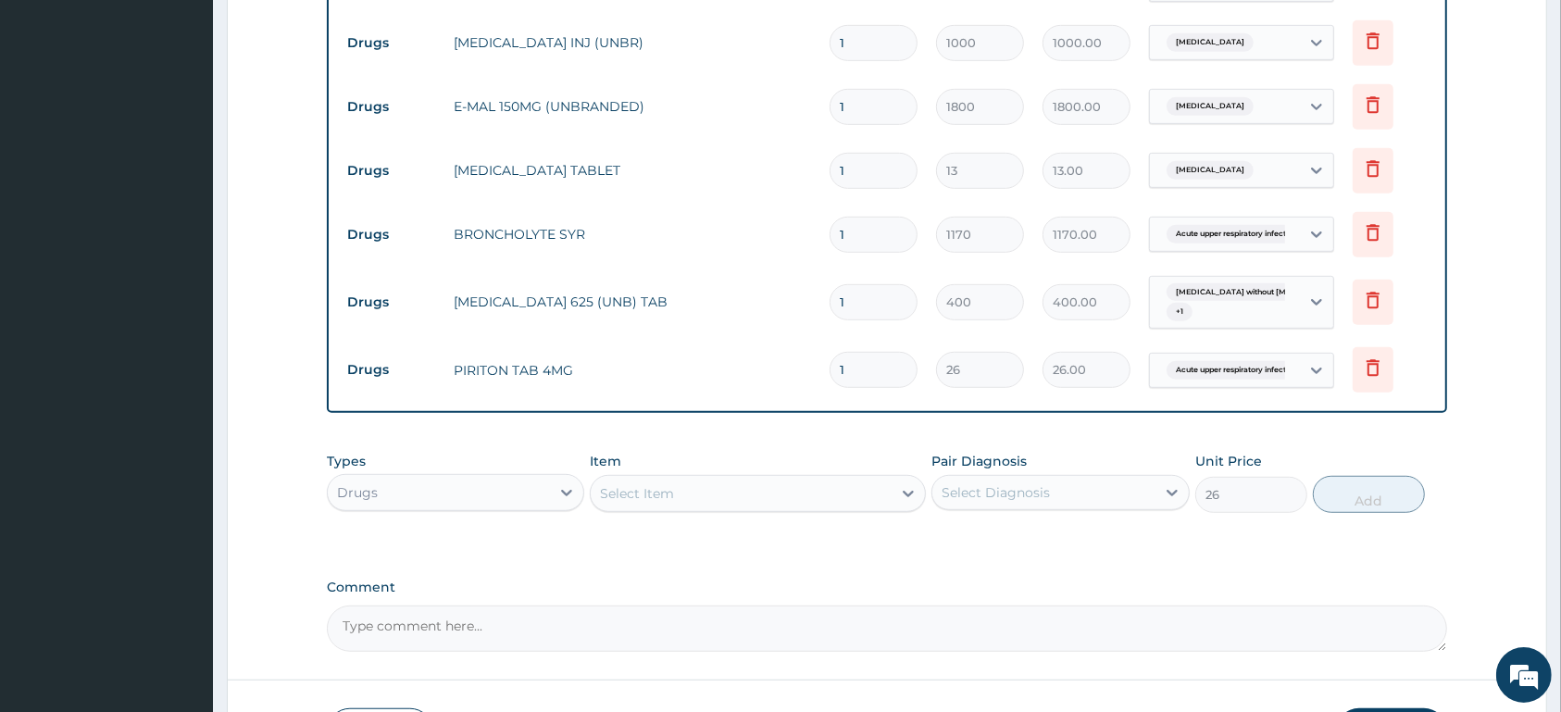
type input "0"
click at [686, 491] on div "Select Item" at bounding box center [741, 494] width 301 height 30
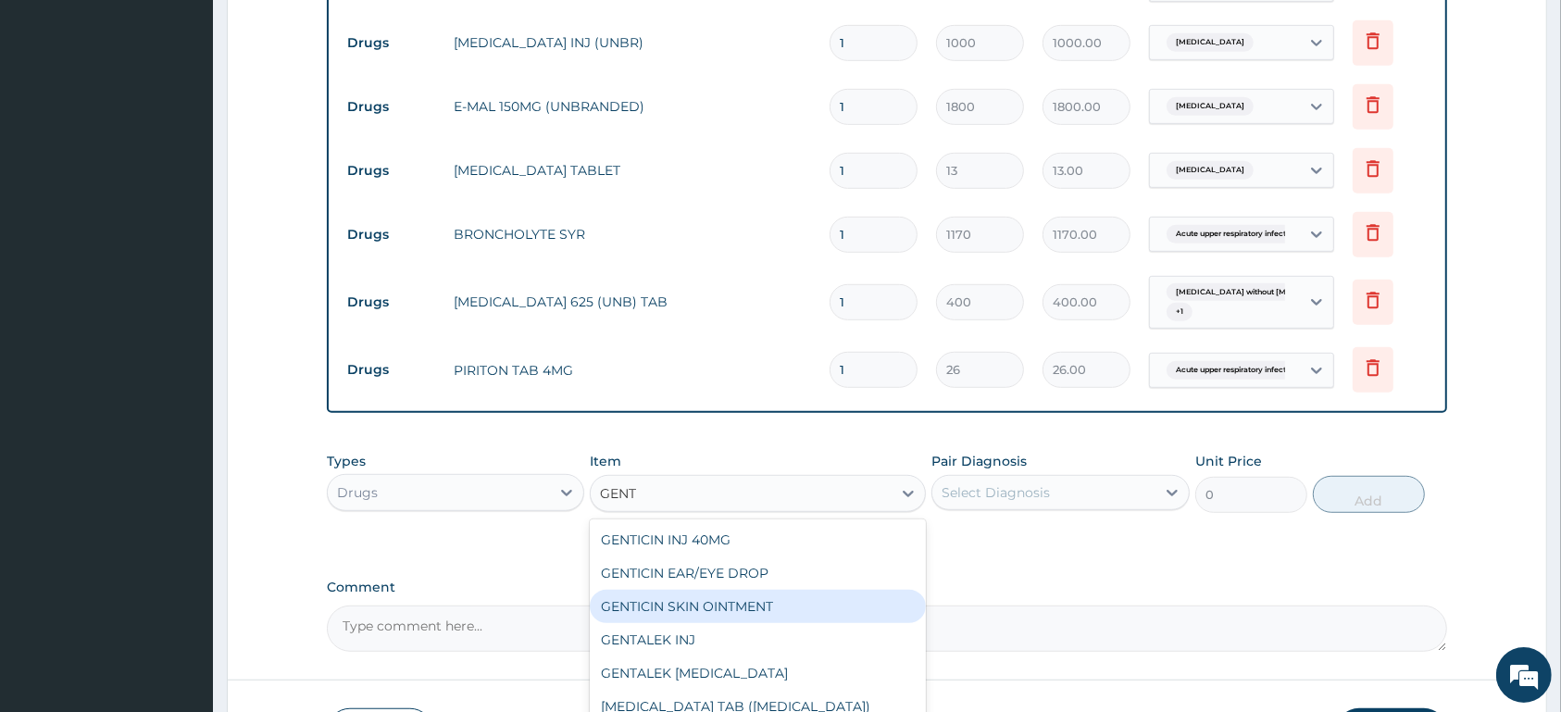
type input "GENTA"
click at [781, 617] on div "[MEDICAL_DATA] INJ 80MG" at bounding box center [758, 606] width 336 height 33
type input "700"
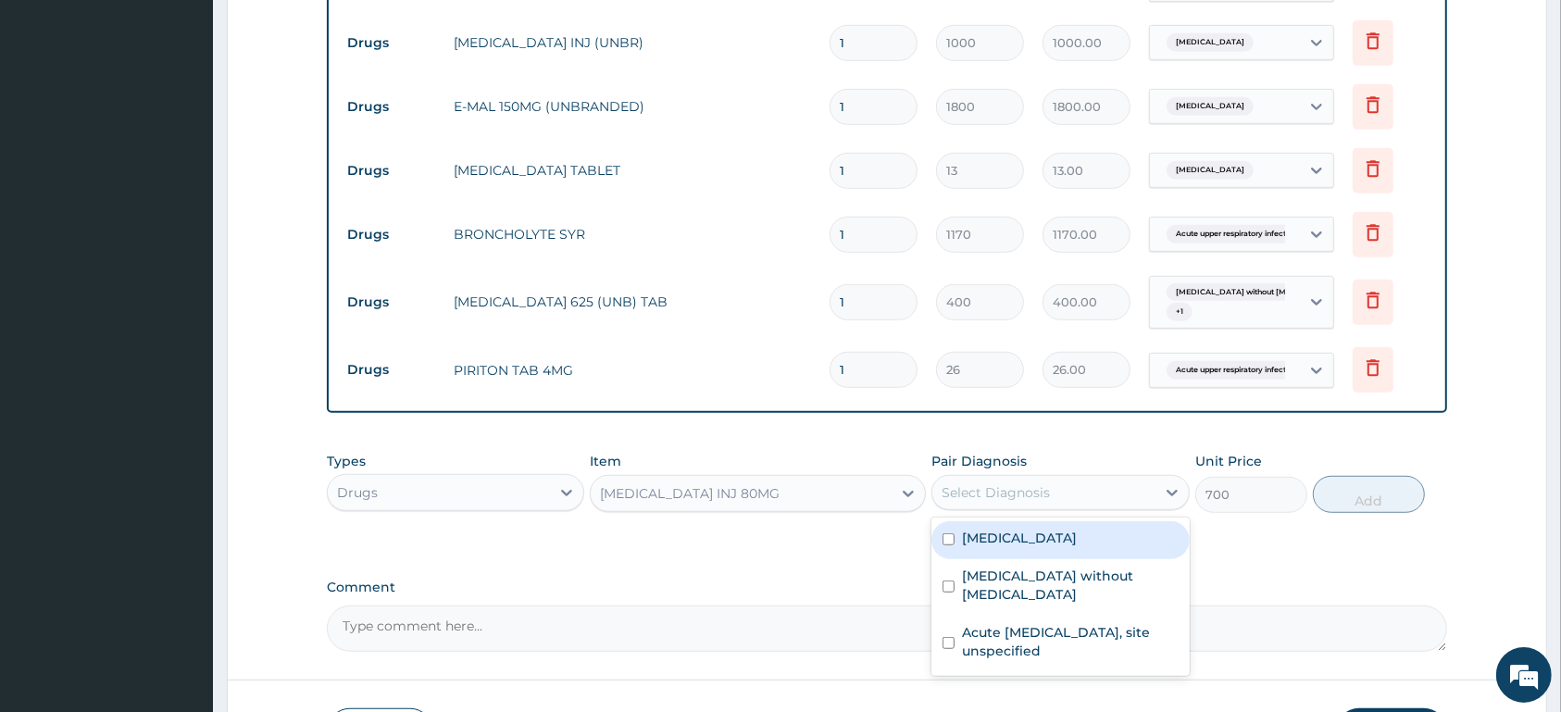
click at [1006, 495] on div "Select Diagnosis" at bounding box center [996, 492] width 108 height 19
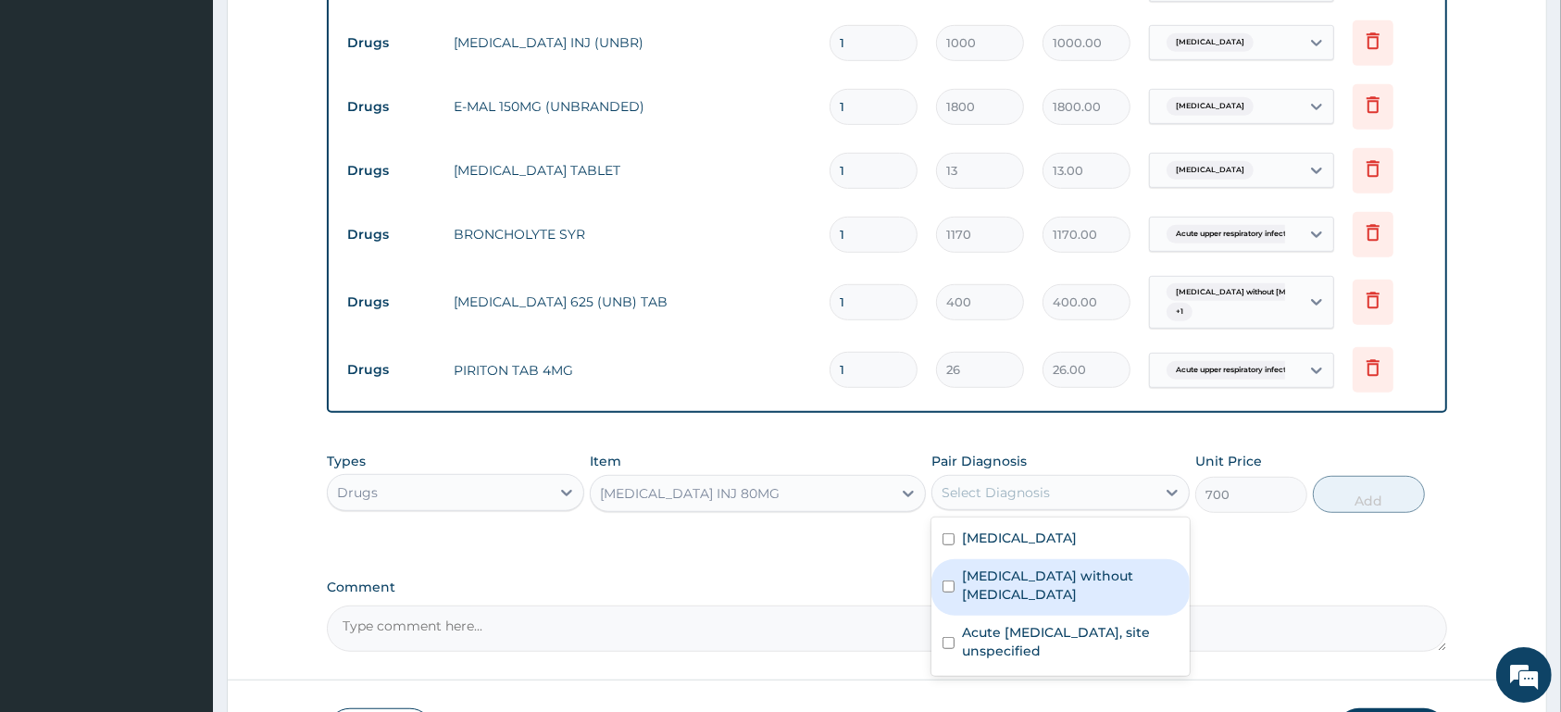
click at [1031, 581] on label "Sepsis without septic shock" at bounding box center [1070, 585] width 216 height 37
checkbox input "true"
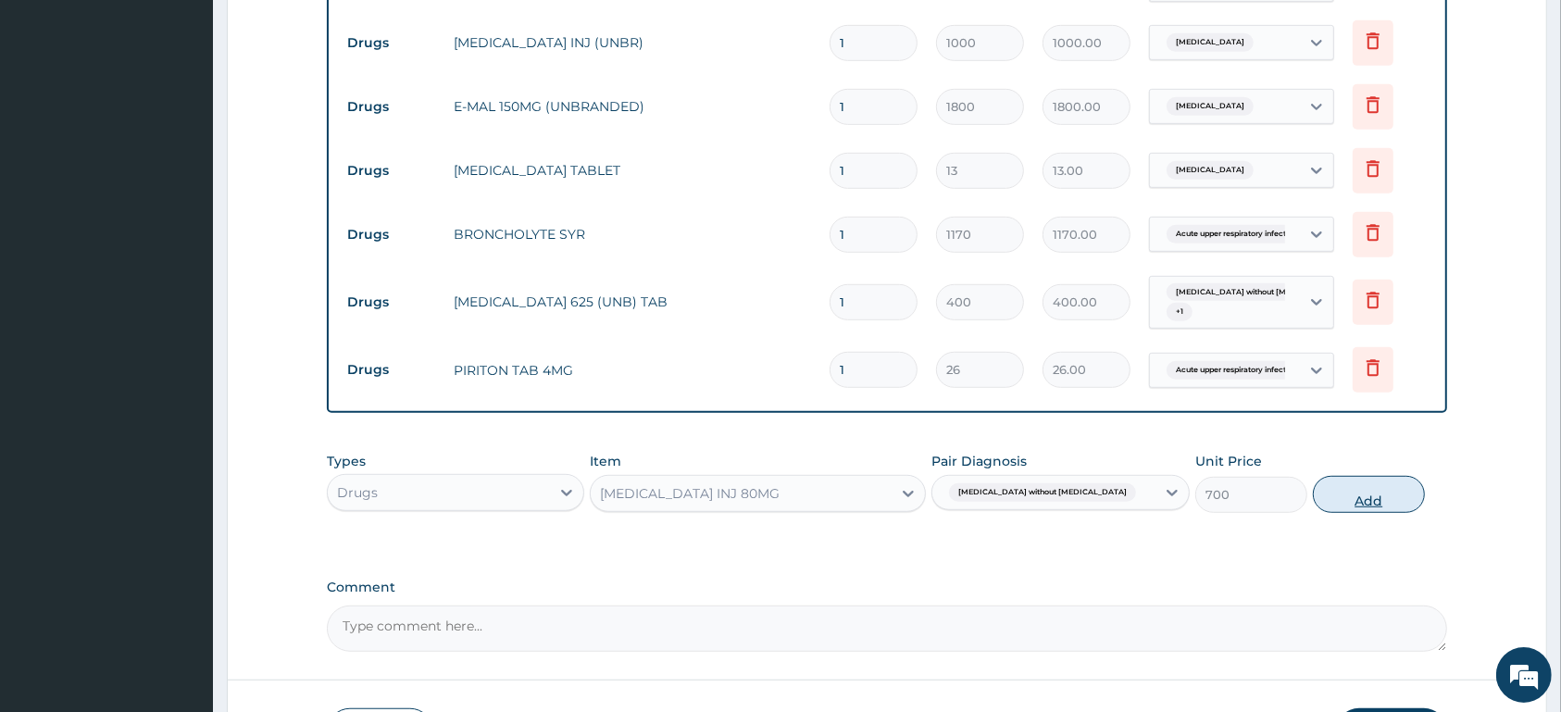
click at [1346, 495] on button "Add" at bounding box center [1369, 494] width 112 height 37
type input "0"
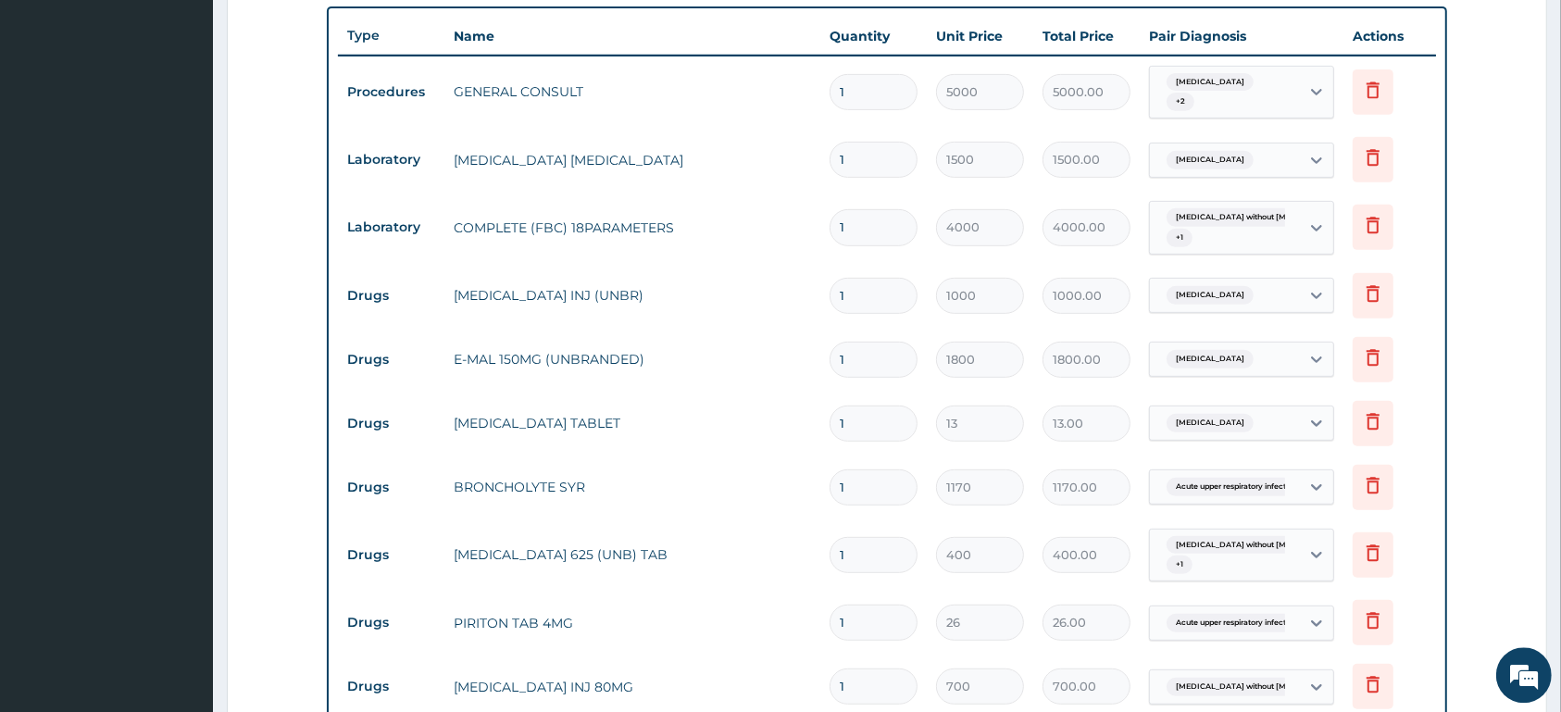
scroll to position [644, 0]
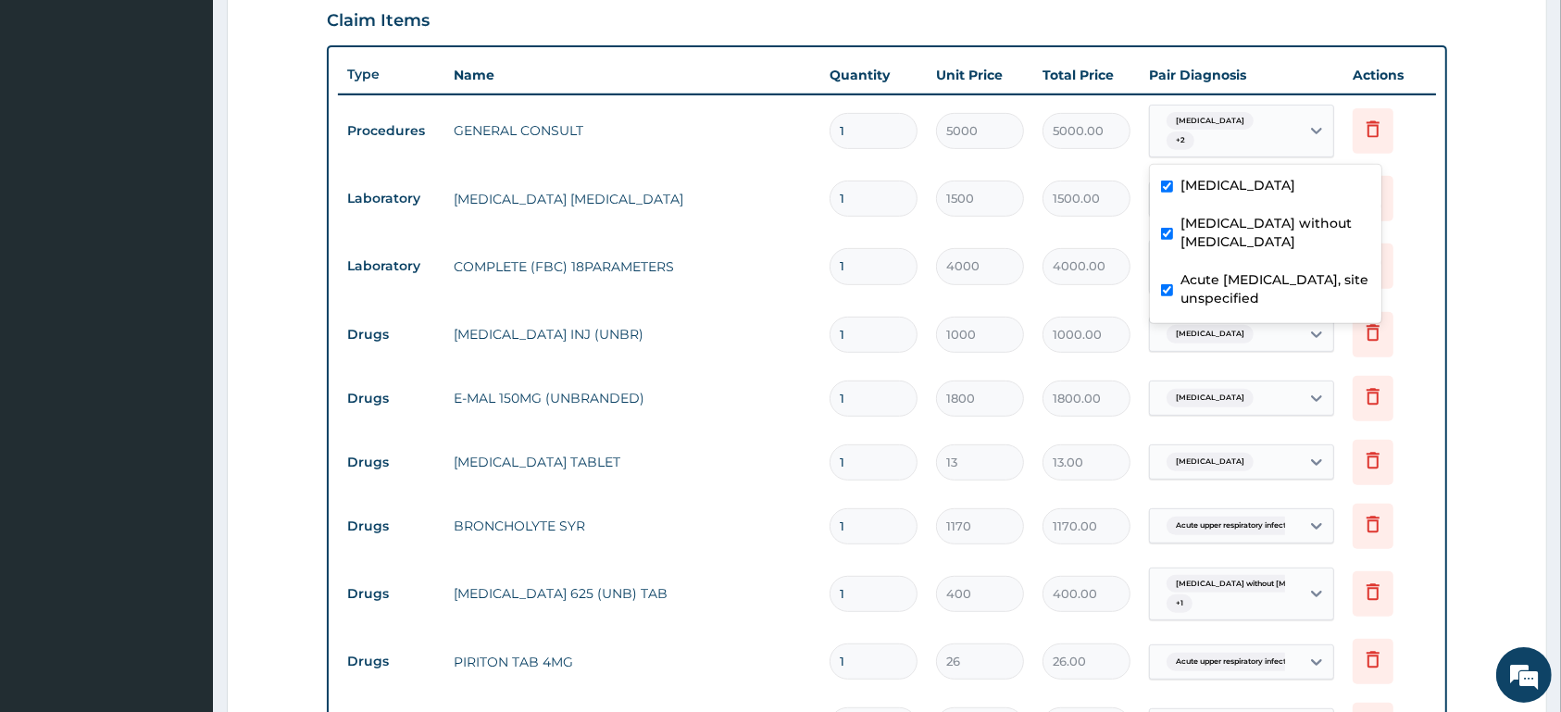
click at [1199, 120] on span "Malaria, unspecified" at bounding box center [1210, 121] width 87 height 19
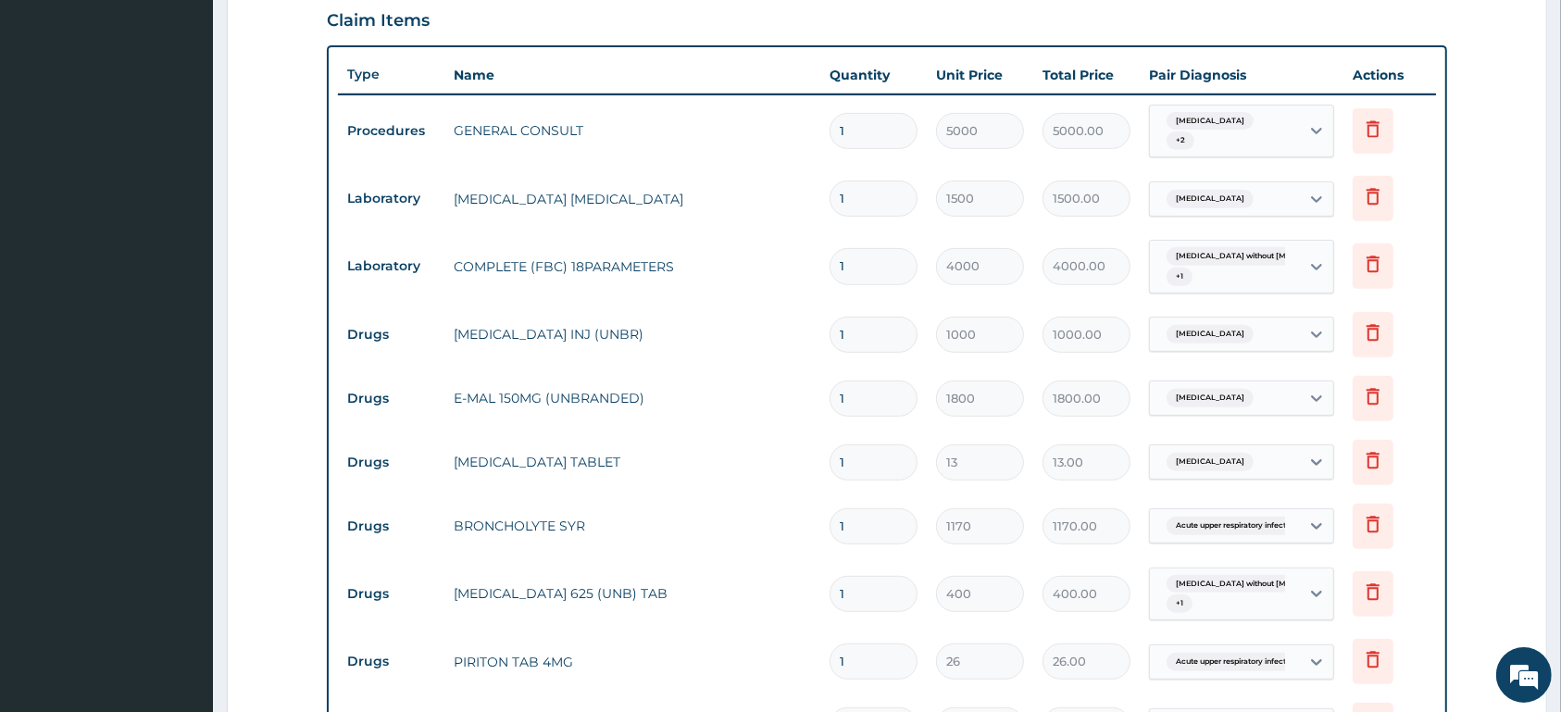
click at [1204, 134] on div "Malaria, unspecified + 2" at bounding box center [1222, 131] width 126 height 44
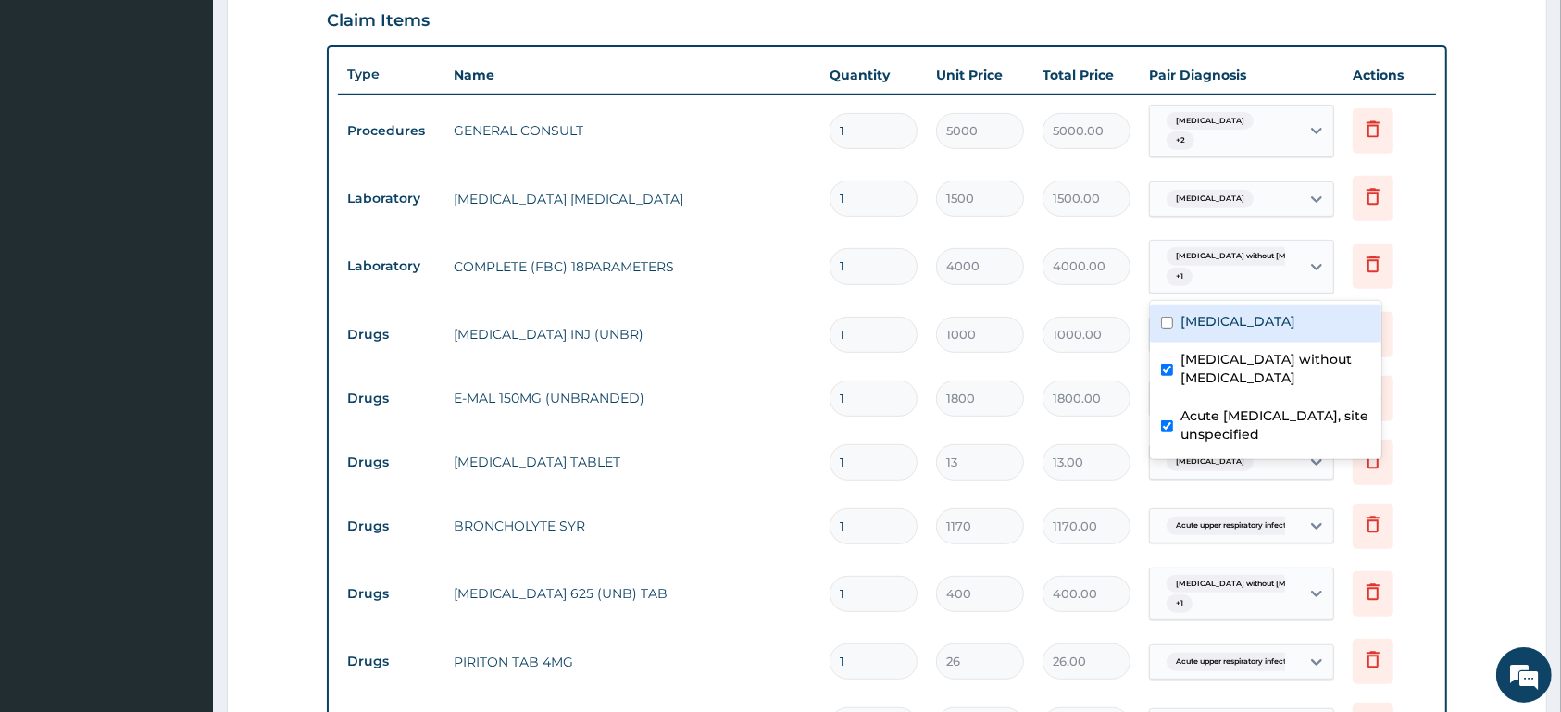
click at [1256, 273] on div "Sepsis without septic shock + 1" at bounding box center [1222, 266] width 126 height 44
click at [1256, 276] on div "Sepsis without septic shock + 1" at bounding box center [1222, 266] width 126 height 44
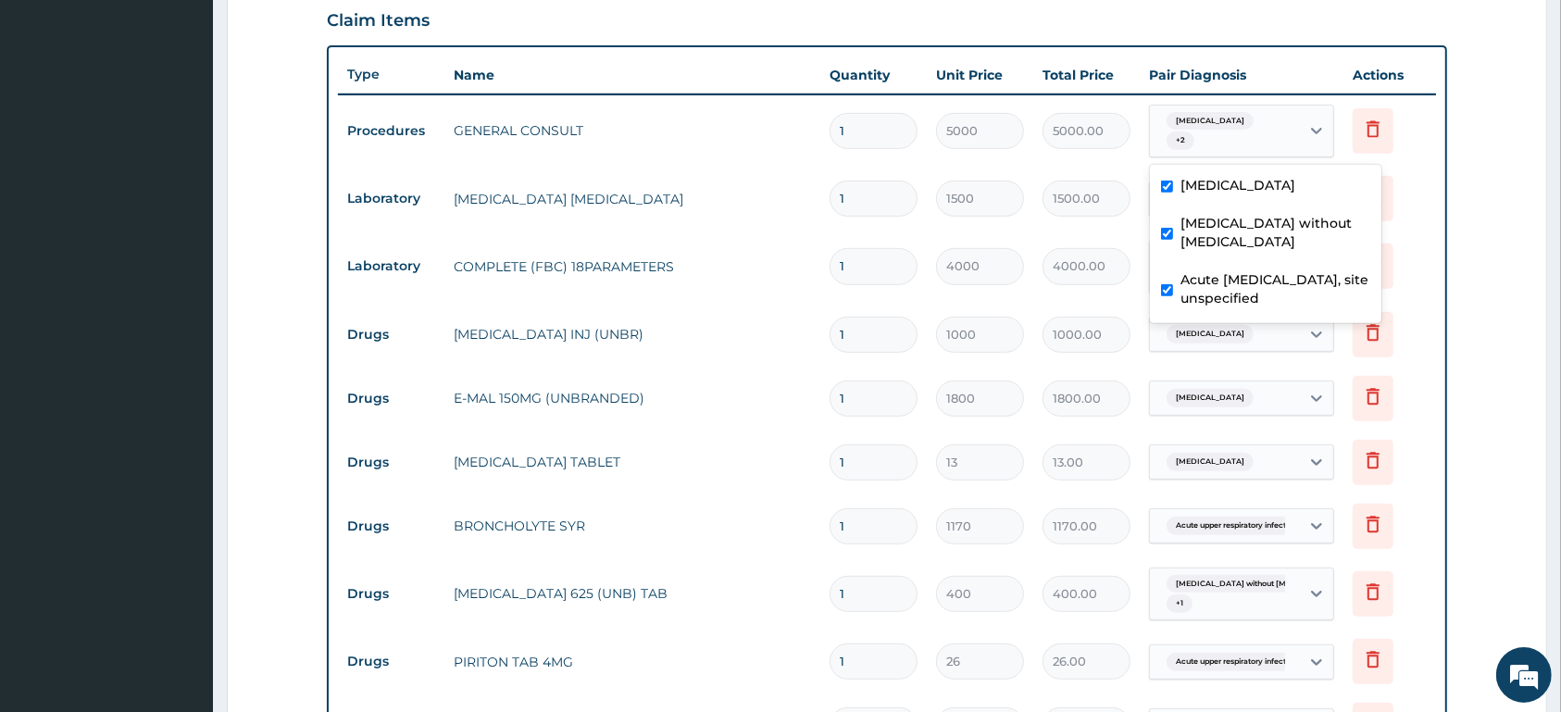
click at [1293, 130] on div "Malaria, unspecified + 2" at bounding box center [1225, 132] width 150 height 52
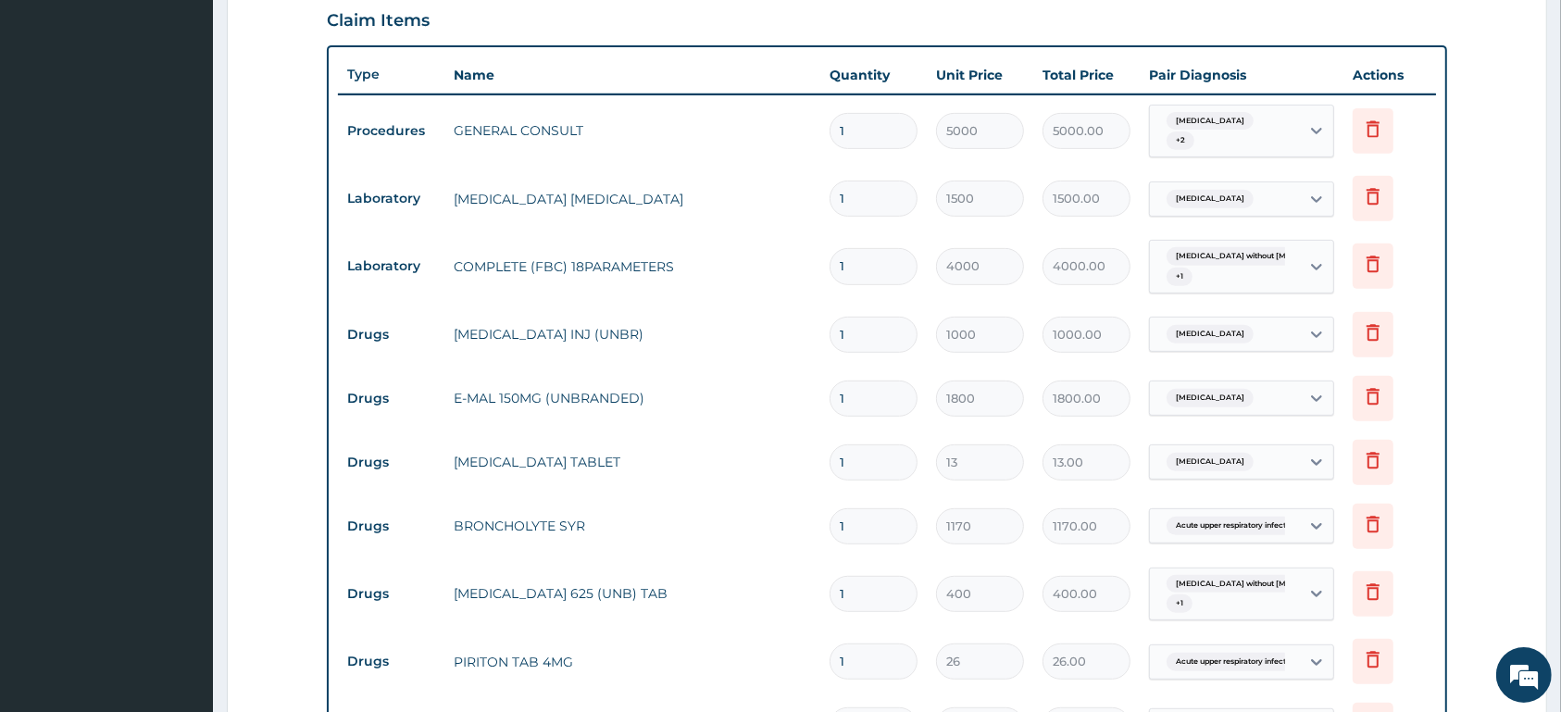
click at [893, 413] on input "1" at bounding box center [874, 399] width 88 height 36
type input "0.00"
type input "3"
type input "5400.00"
type input "3"
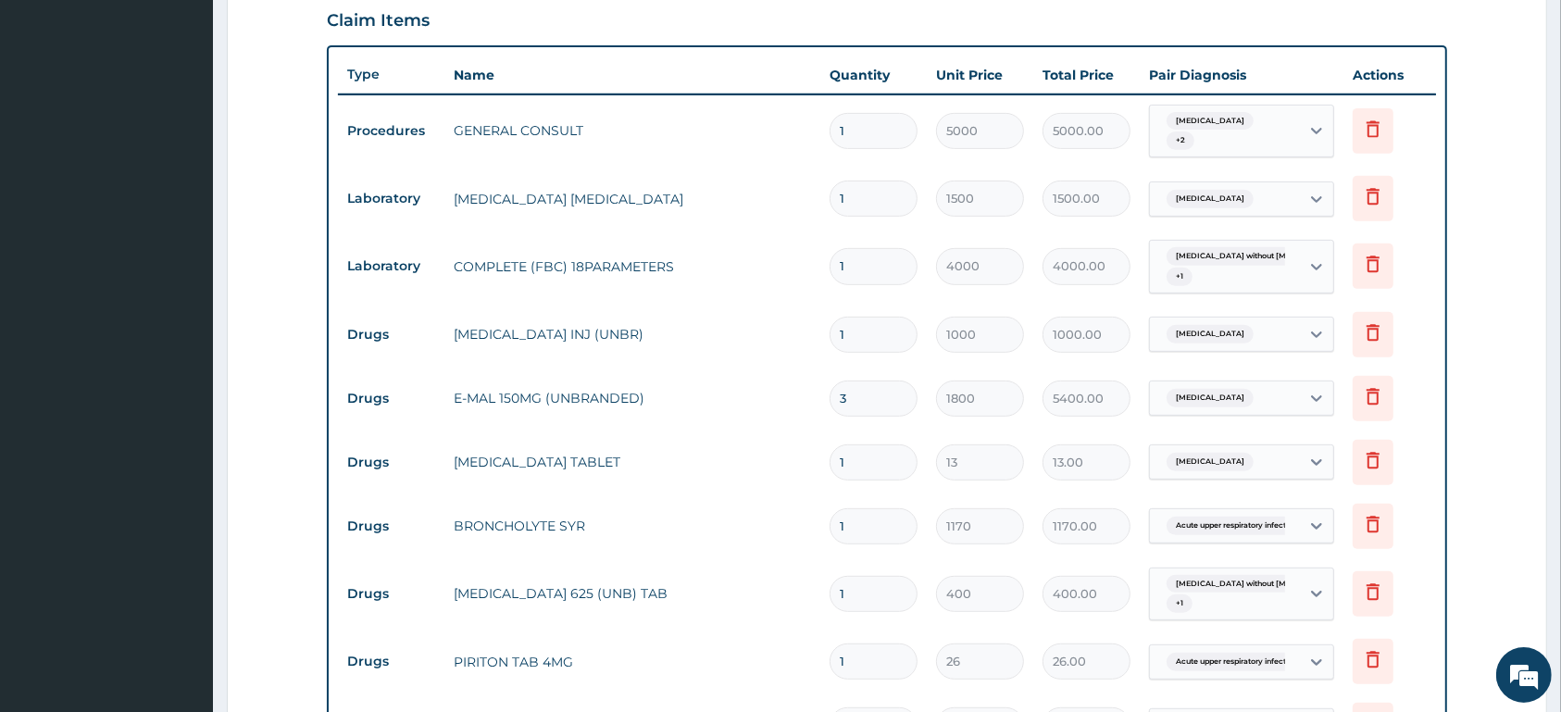
click at [892, 464] on input "1" at bounding box center [874, 462] width 88 height 36
type input "18"
type input "234.00"
type input "1"
type input "13.00"
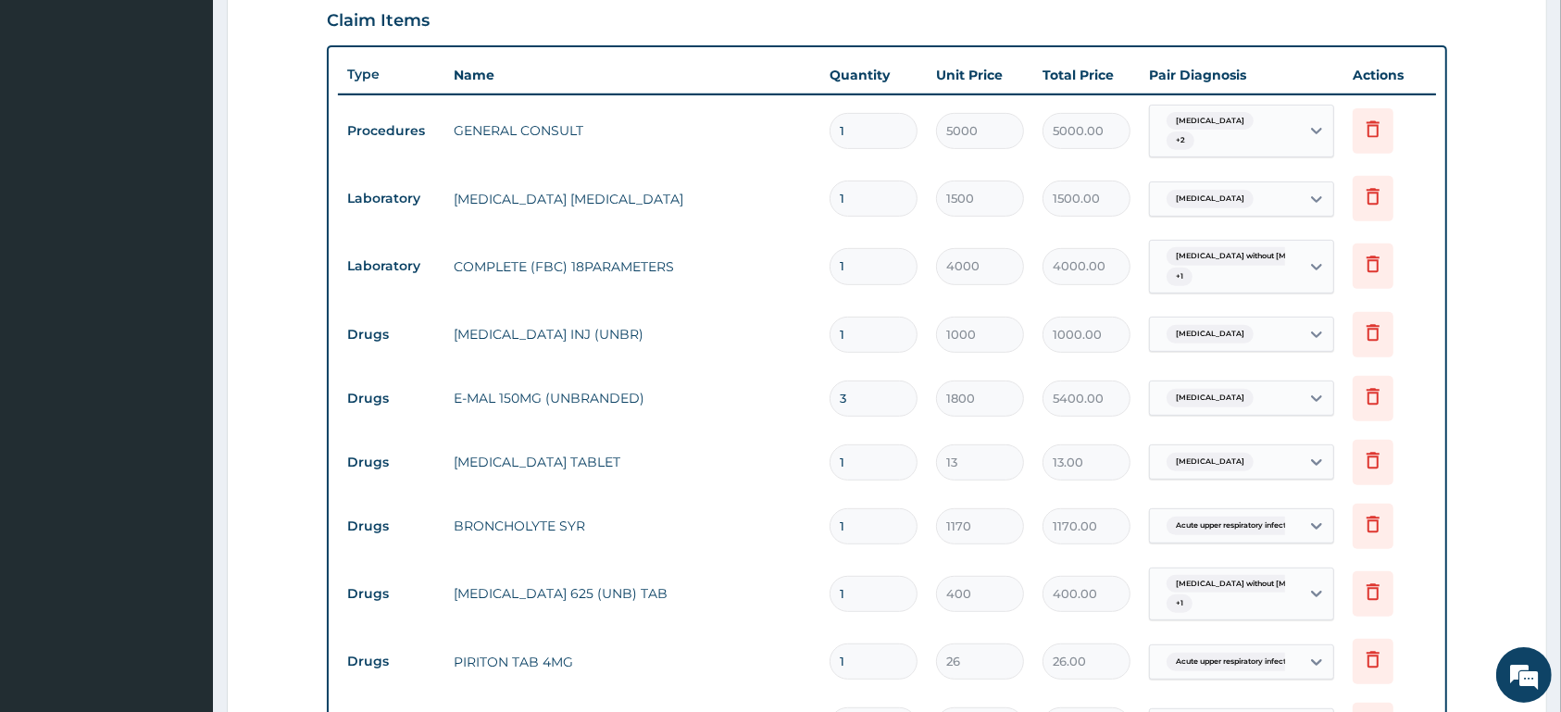
type input "0.00"
type input "25"
type input "325.00"
type input "250"
type input "3250.00"
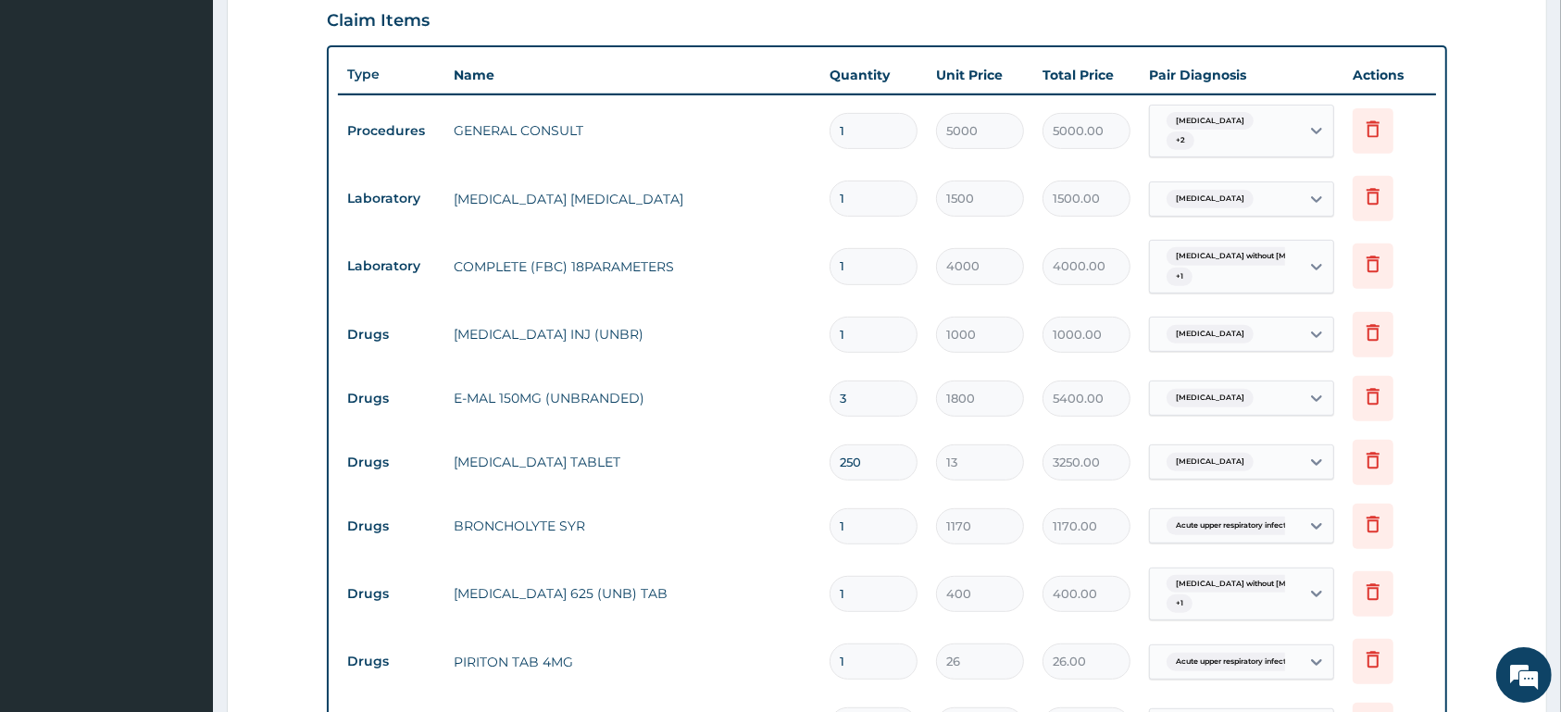
type input "25"
type input "325.00"
type input "2"
type input "26.00"
type input "20"
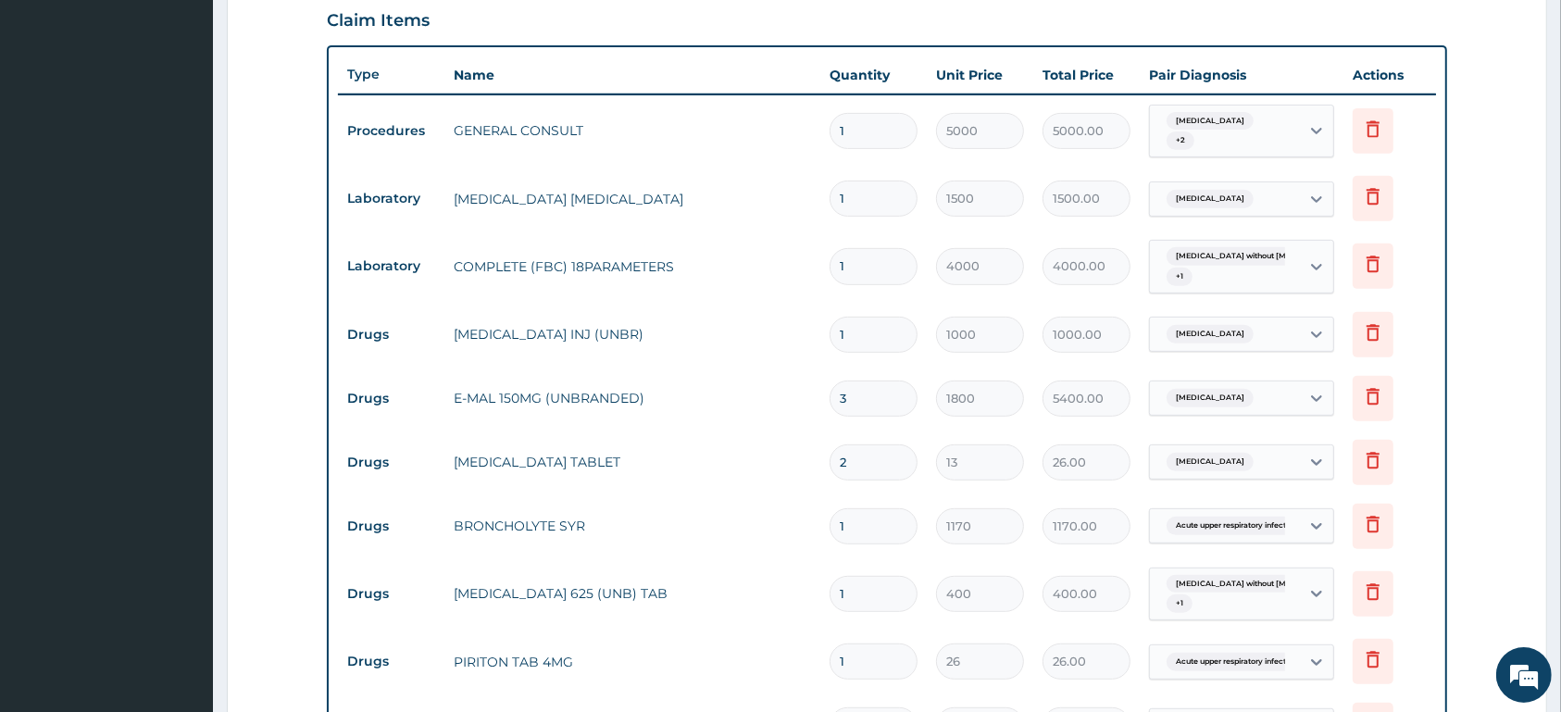
type input "260.00"
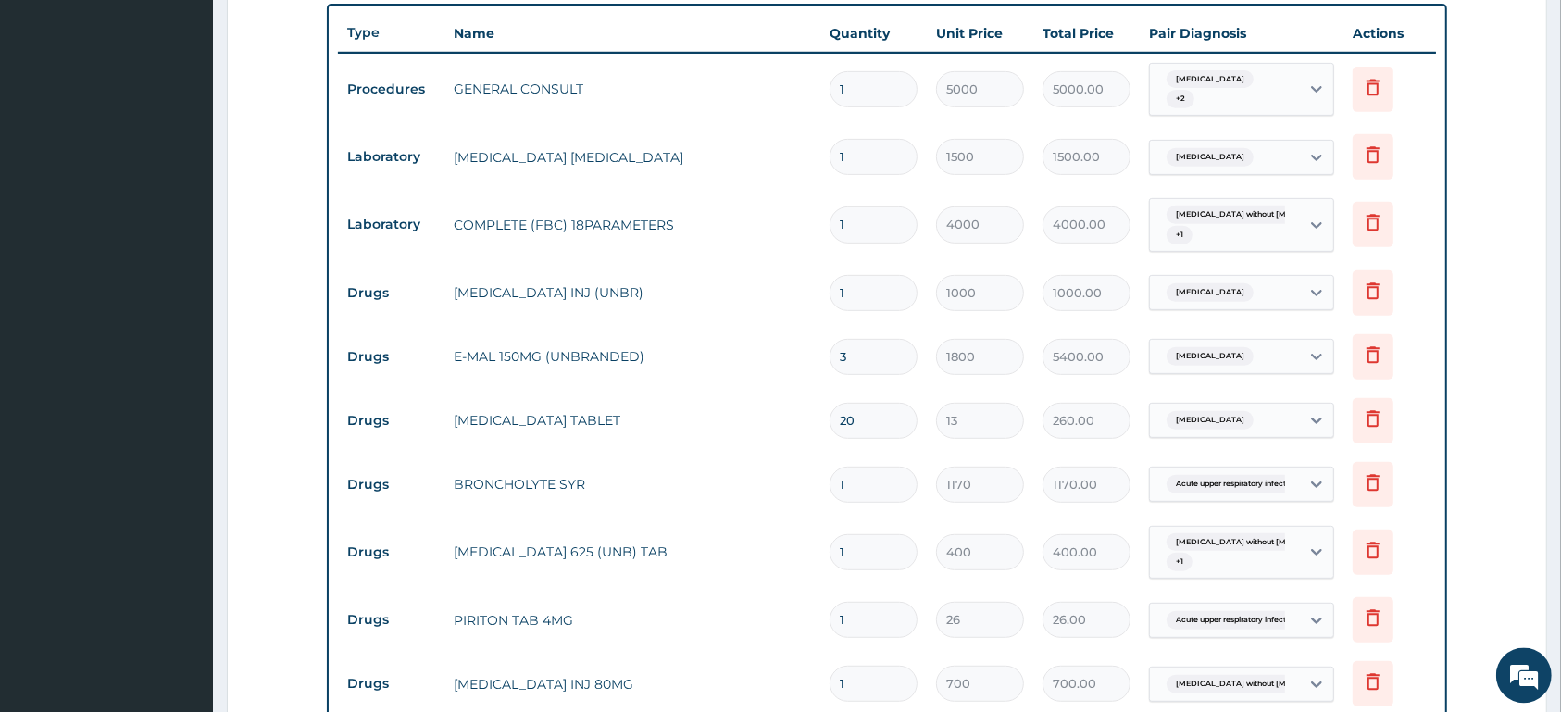
scroll to position [741, 0]
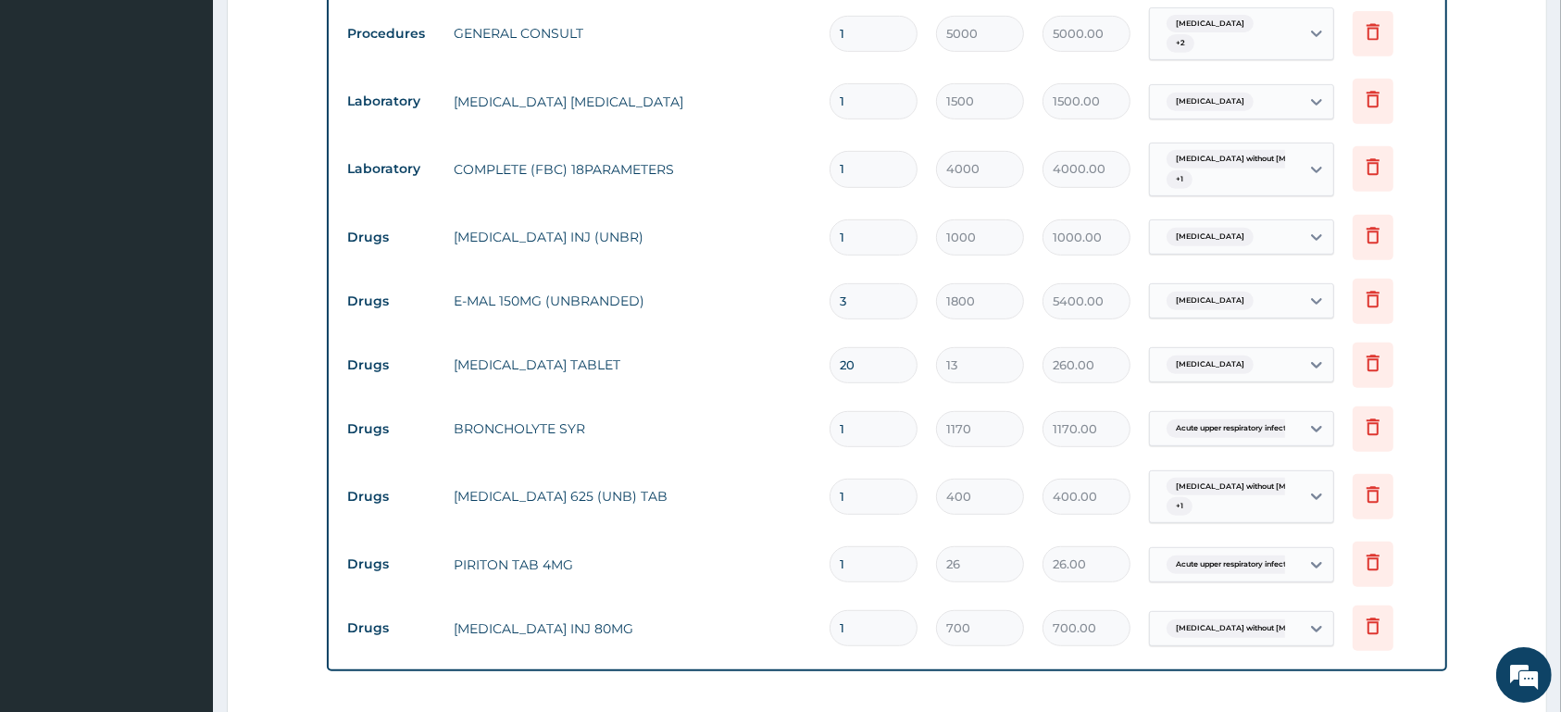
type input "20"
click at [887, 487] on input "1" at bounding box center [874, 497] width 88 height 36
type input "14"
type input "5600.00"
type input "14"
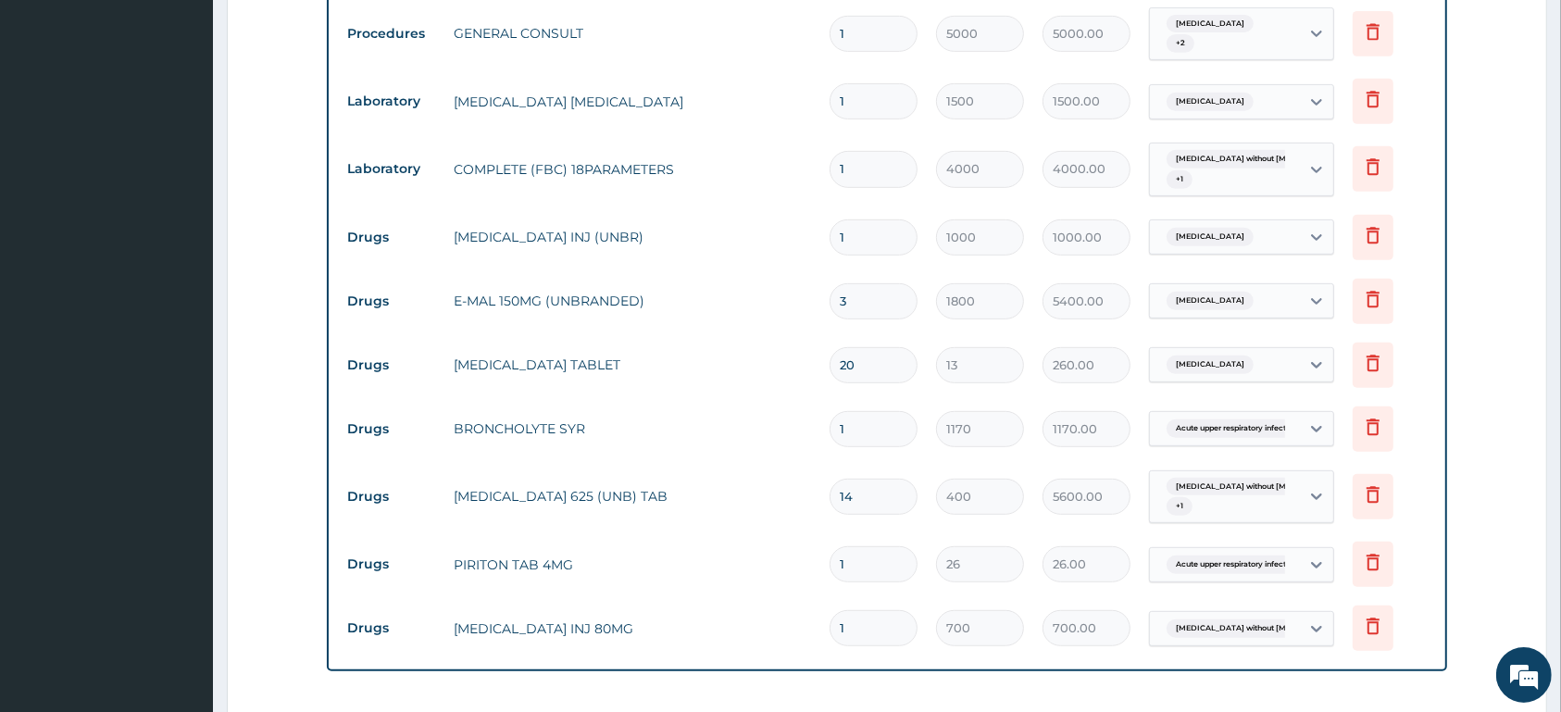
click at [856, 563] on input "1" at bounding box center [874, 564] width 88 height 36
type input "10"
type input "260.00"
type input "10"
click at [880, 631] on input "1" at bounding box center [874, 628] width 88 height 36
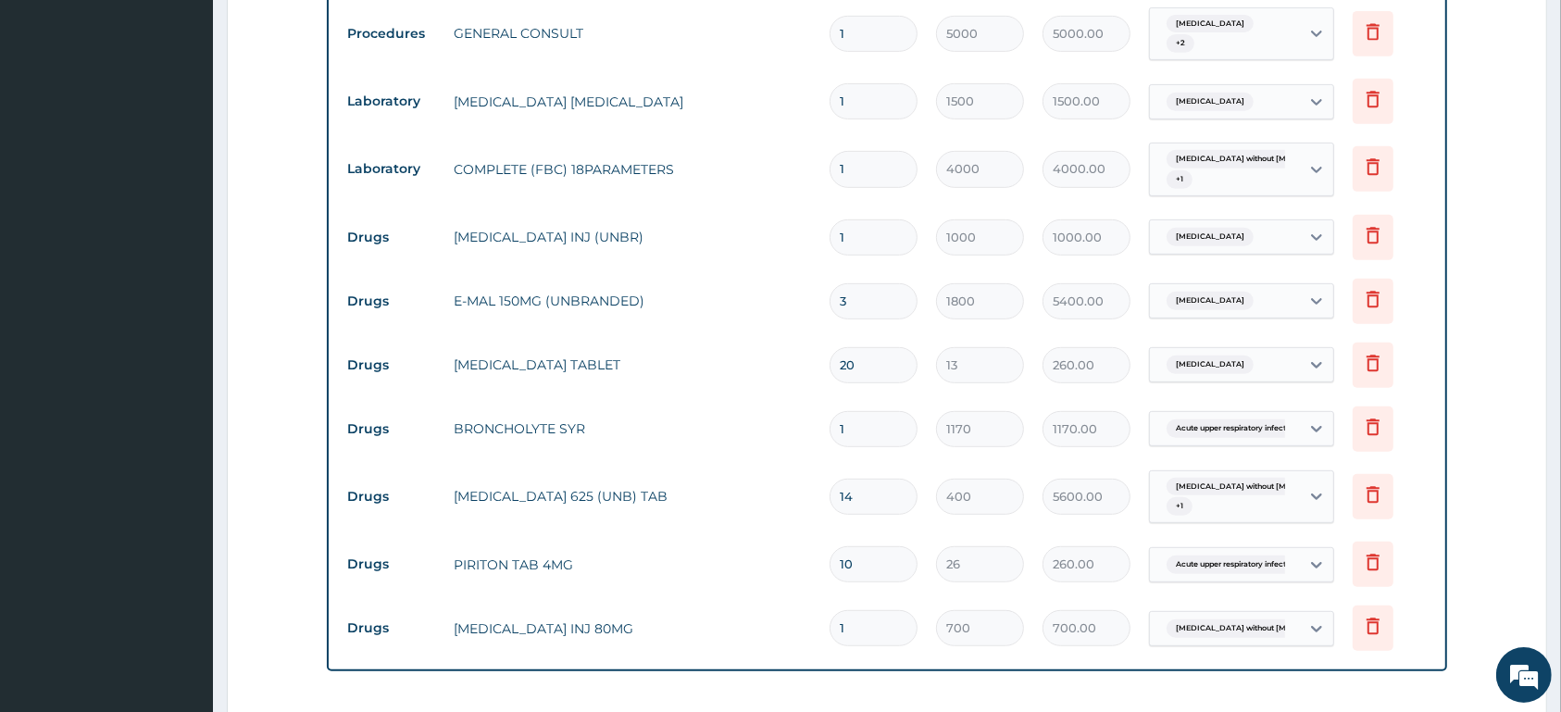
type input "0.00"
type input "4"
type input "2800.00"
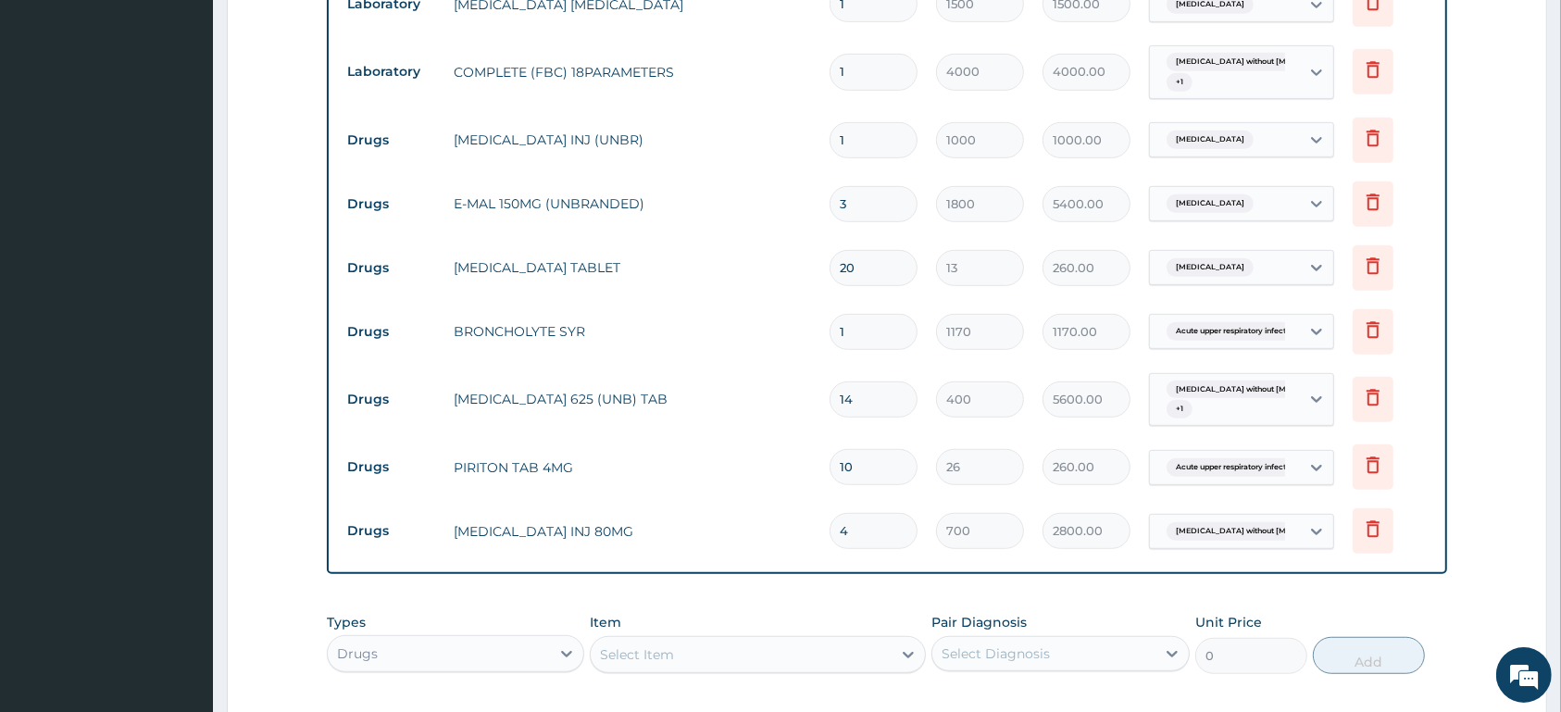
type input "4"
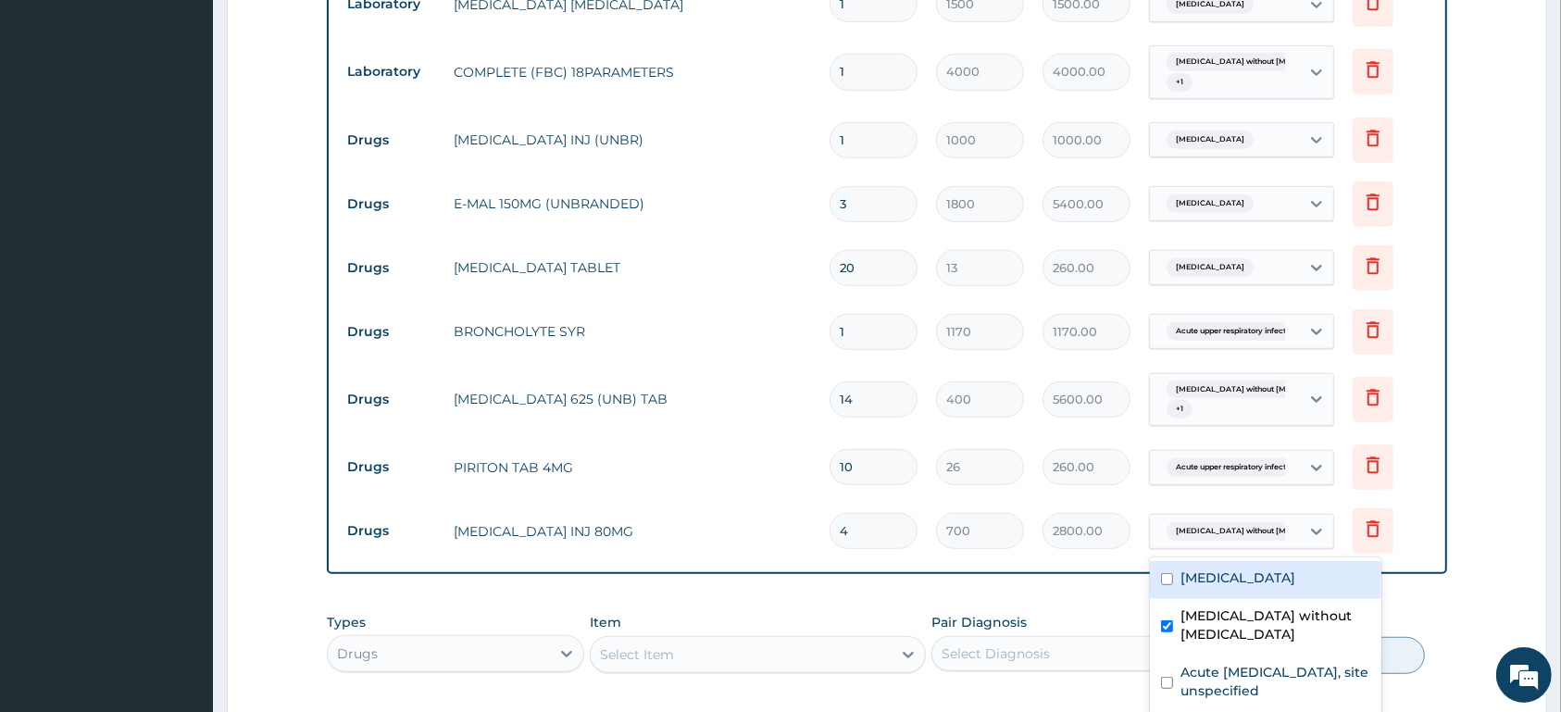
click at [1287, 537] on div "[MEDICAL_DATA] without [MEDICAL_DATA]" at bounding box center [1225, 531] width 150 height 31
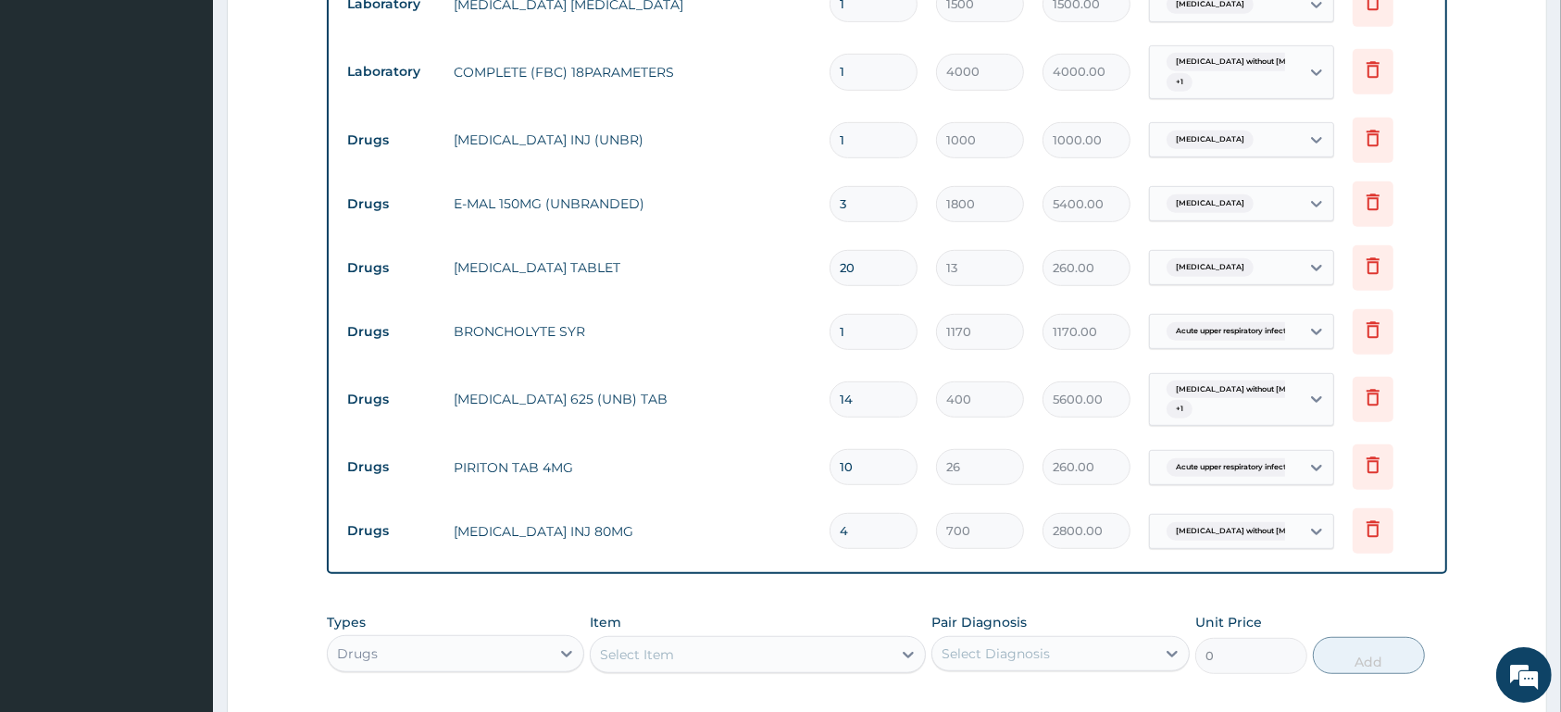
click at [1287, 536] on div "[MEDICAL_DATA] without [MEDICAL_DATA]" at bounding box center [1225, 531] width 150 height 31
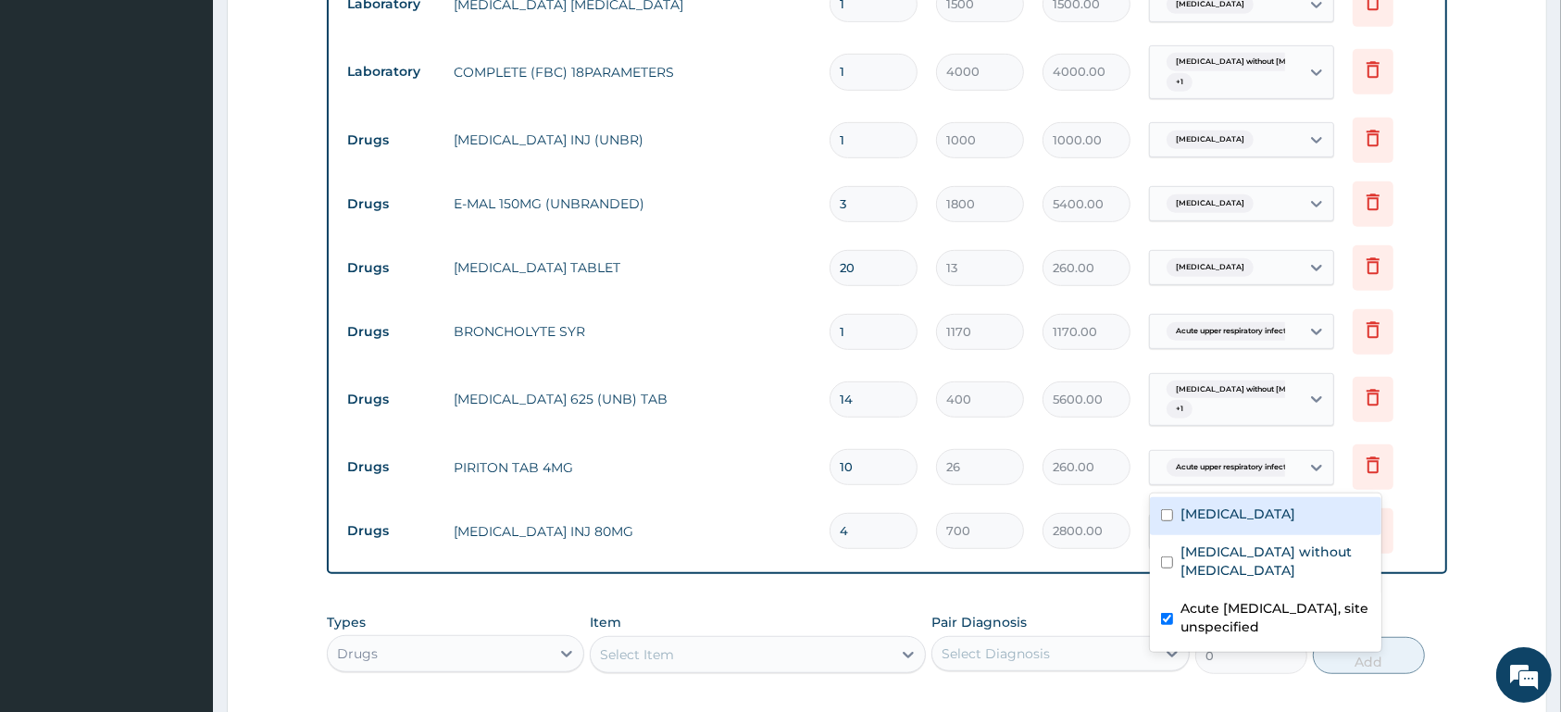
click at [1225, 470] on span "Acute upper respiratory infect..." at bounding box center [1234, 467] width 134 height 19
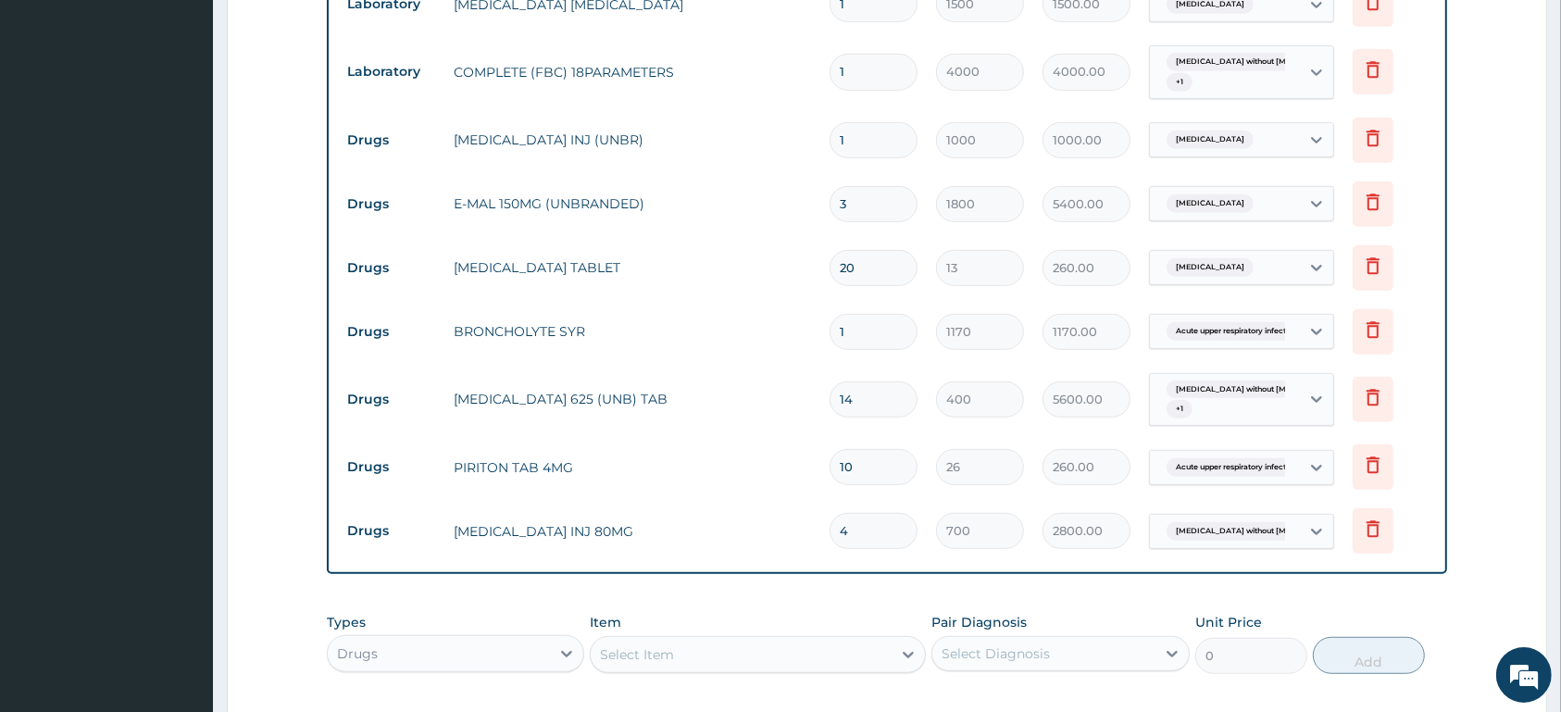
click at [1225, 470] on span "Acute upper respiratory infect..." at bounding box center [1234, 467] width 134 height 19
click at [1239, 470] on span "Acute upper respiratory infect..." at bounding box center [1234, 467] width 134 height 19
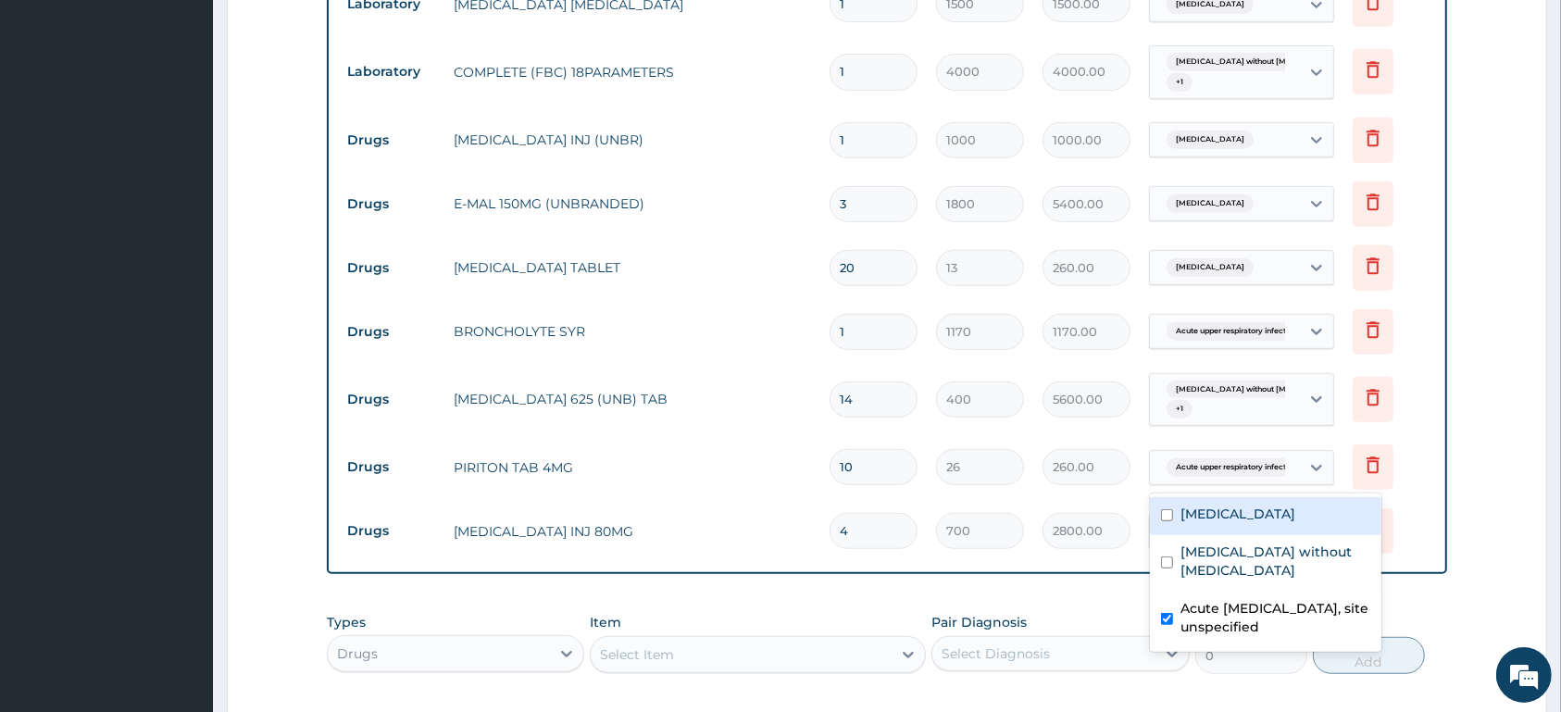
click at [1254, 461] on span "Acute upper respiratory infect..." at bounding box center [1234, 467] width 134 height 19
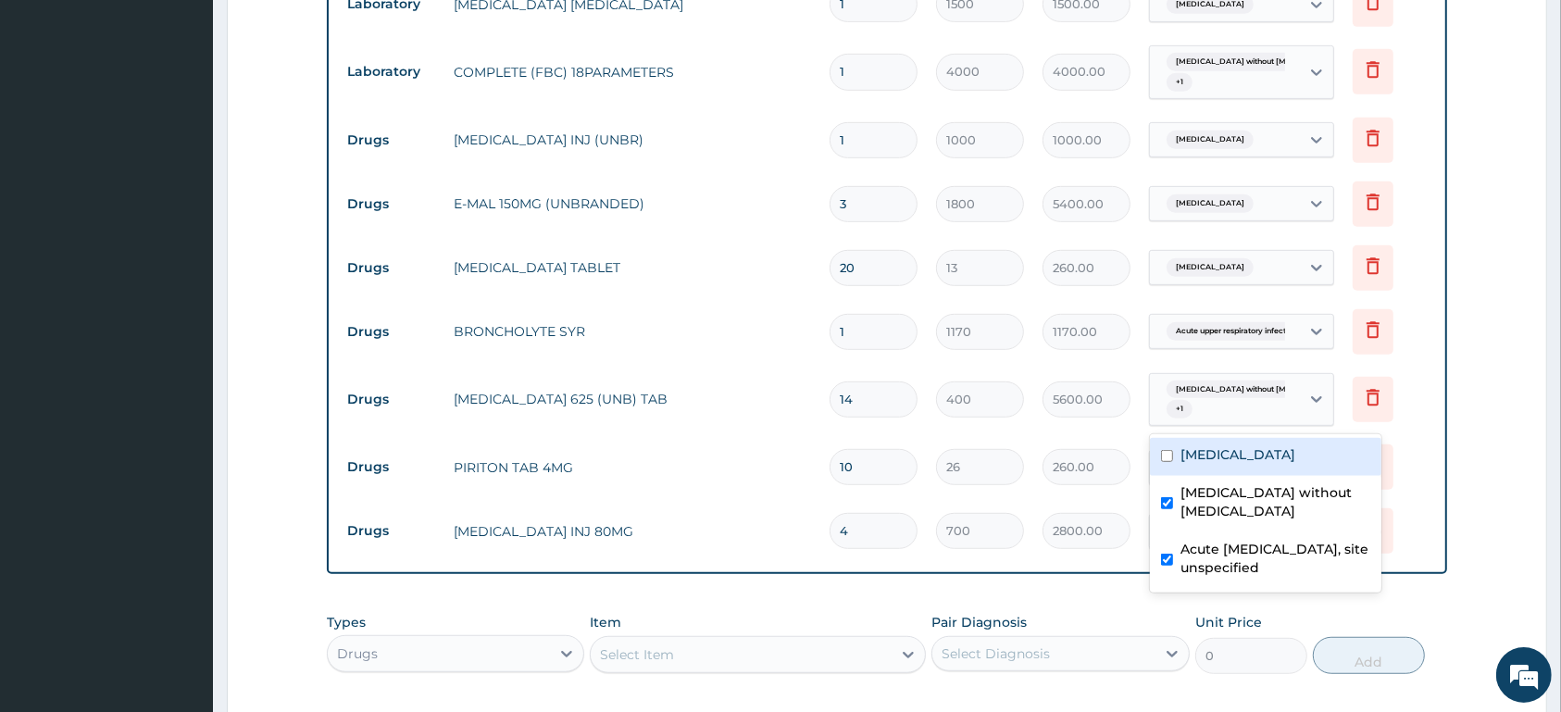
click at [1250, 403] on div "Sepsis without septic shock + 1" at bounding box center [1222, 400] width 126 height 44
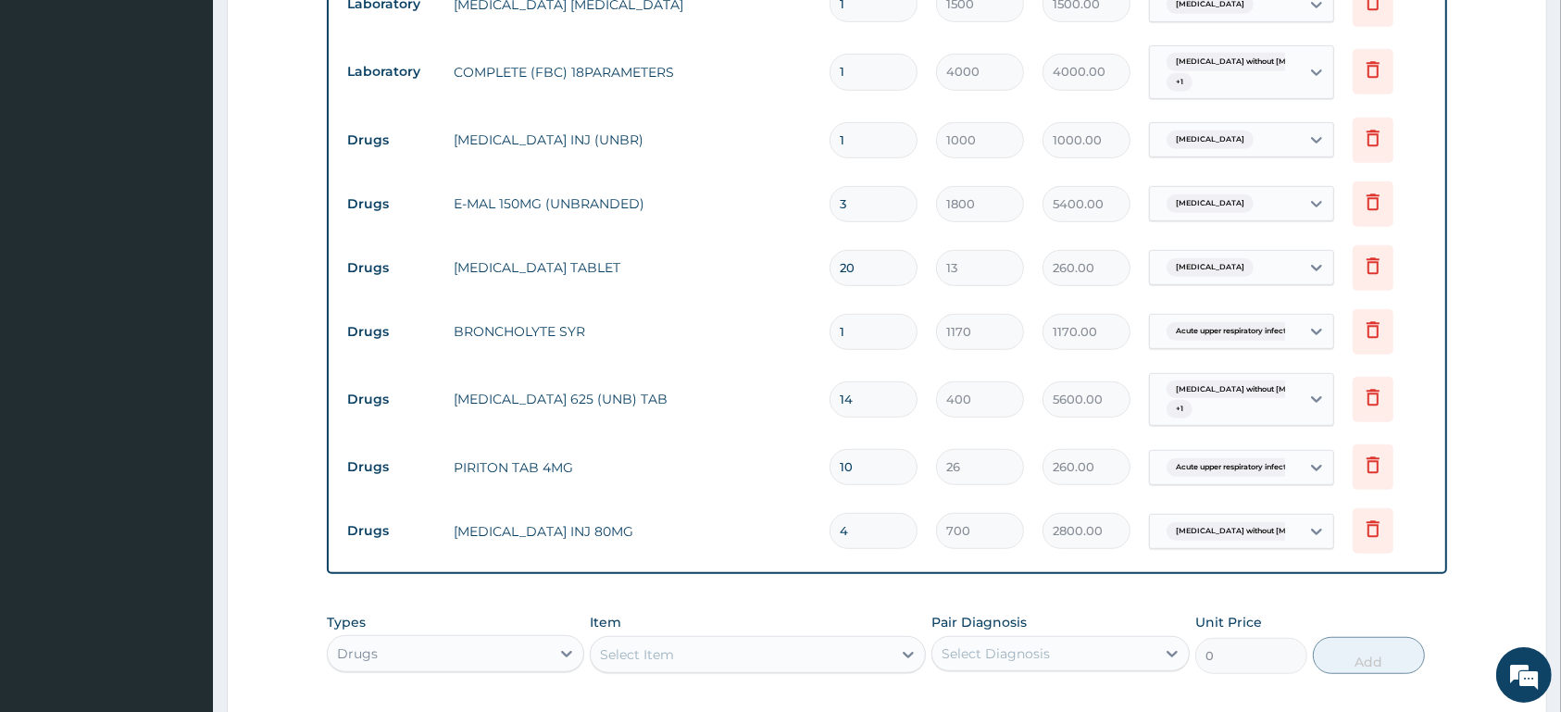
click at [1250, 403] on div "Sepsis without septic shock + 1" at bounding box center [1222, 400] width 126 height 44
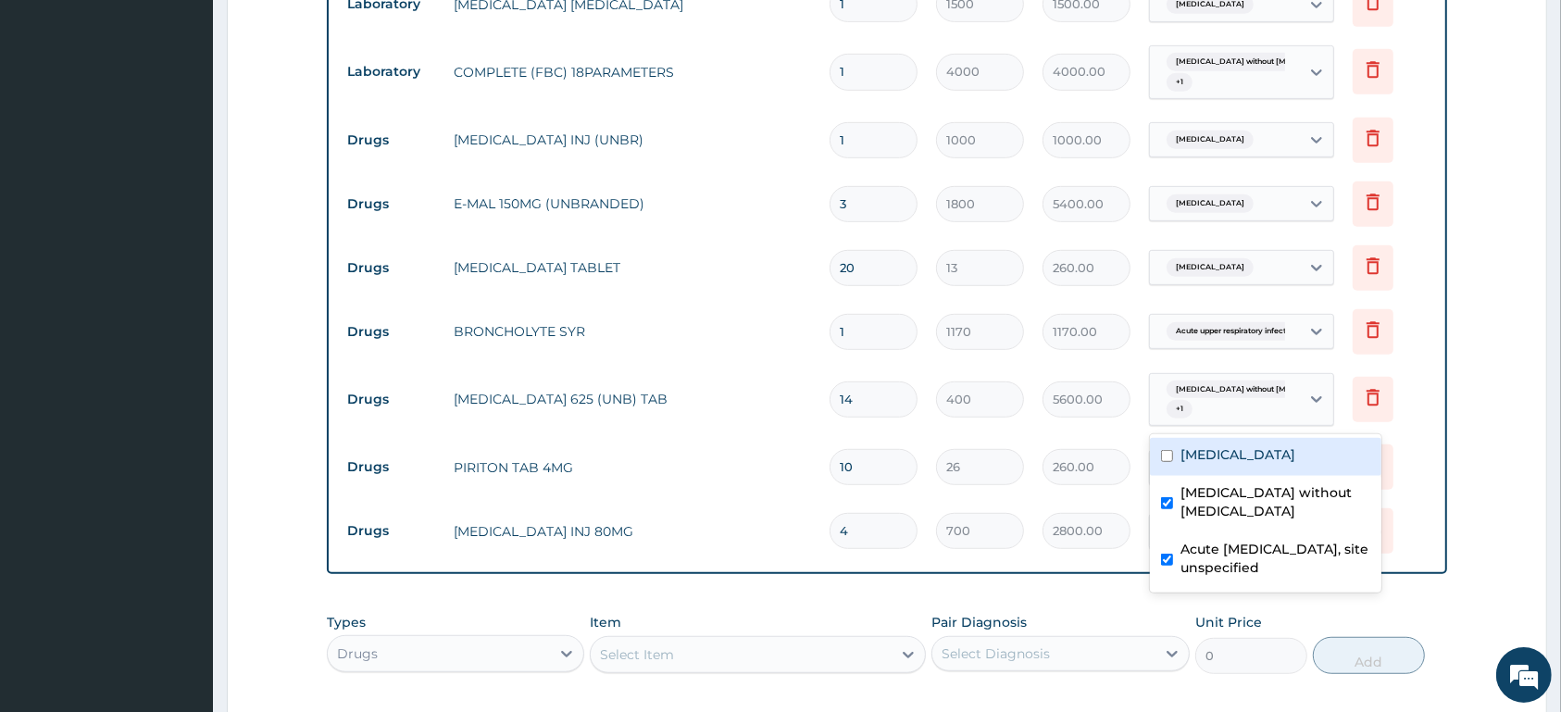
click at [1250, 403] on div "Sepsis without septic shock + 1" at bounding box center [1222, 400] width 126 height 44
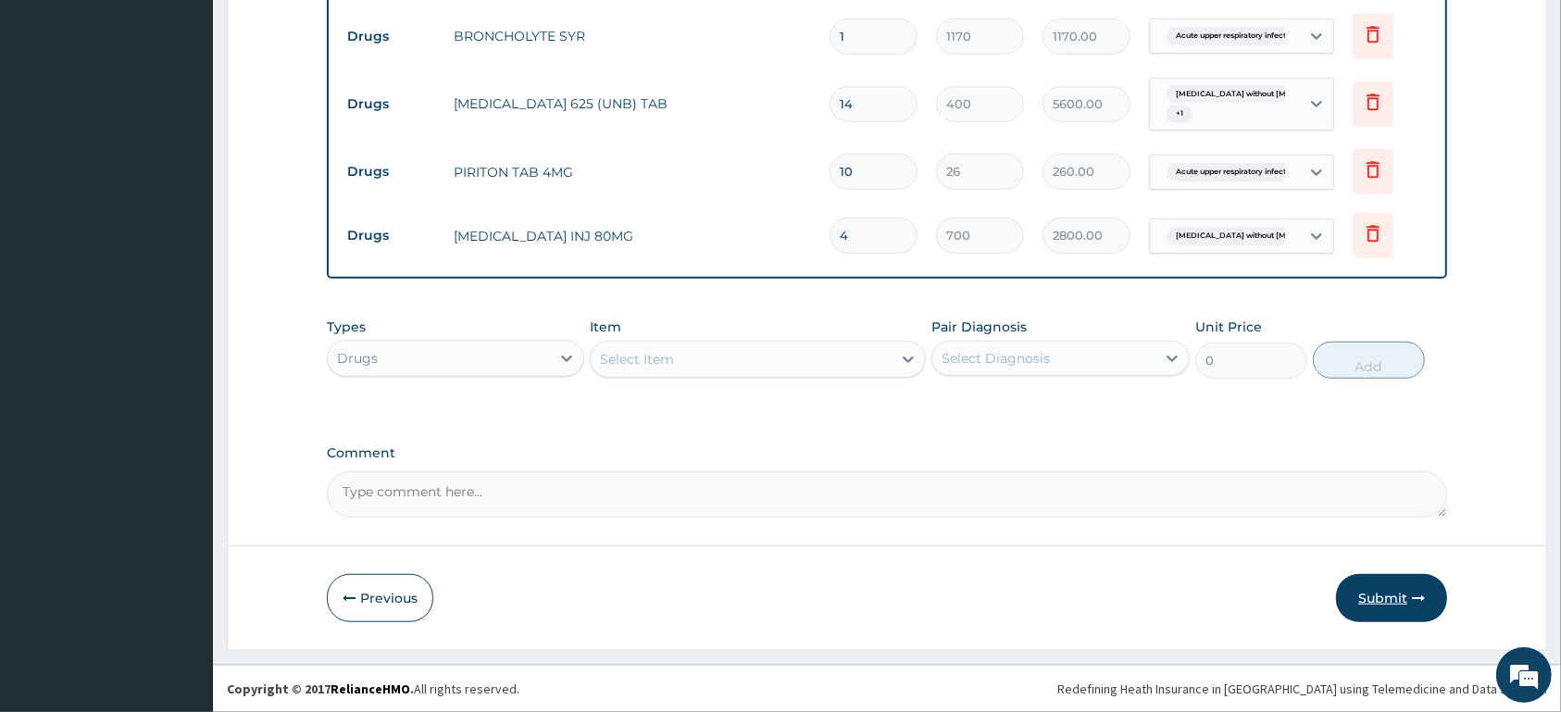
click at [1376, 591] on button "Submit" at bounding box center [1391, 598] width 111 height 48
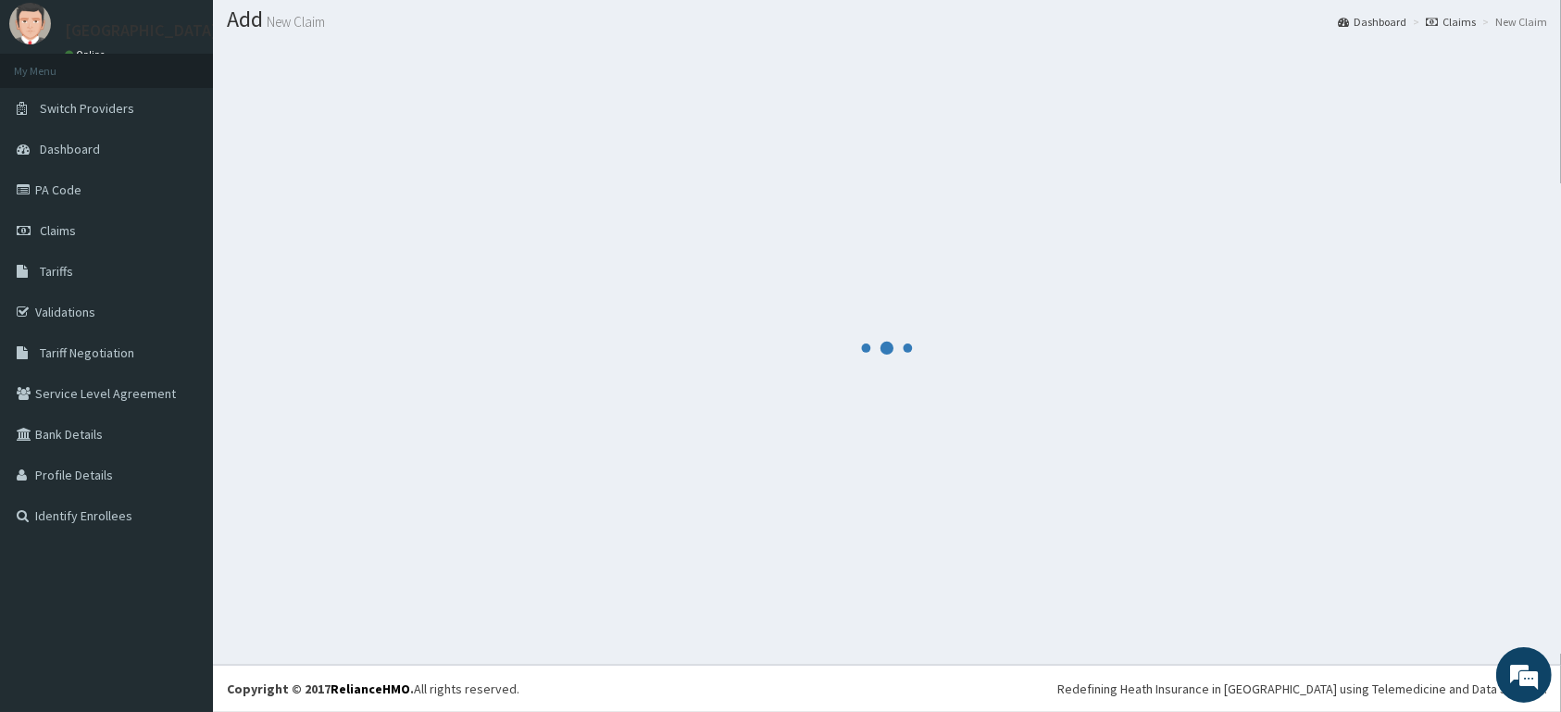
scroll to position [53, 0]
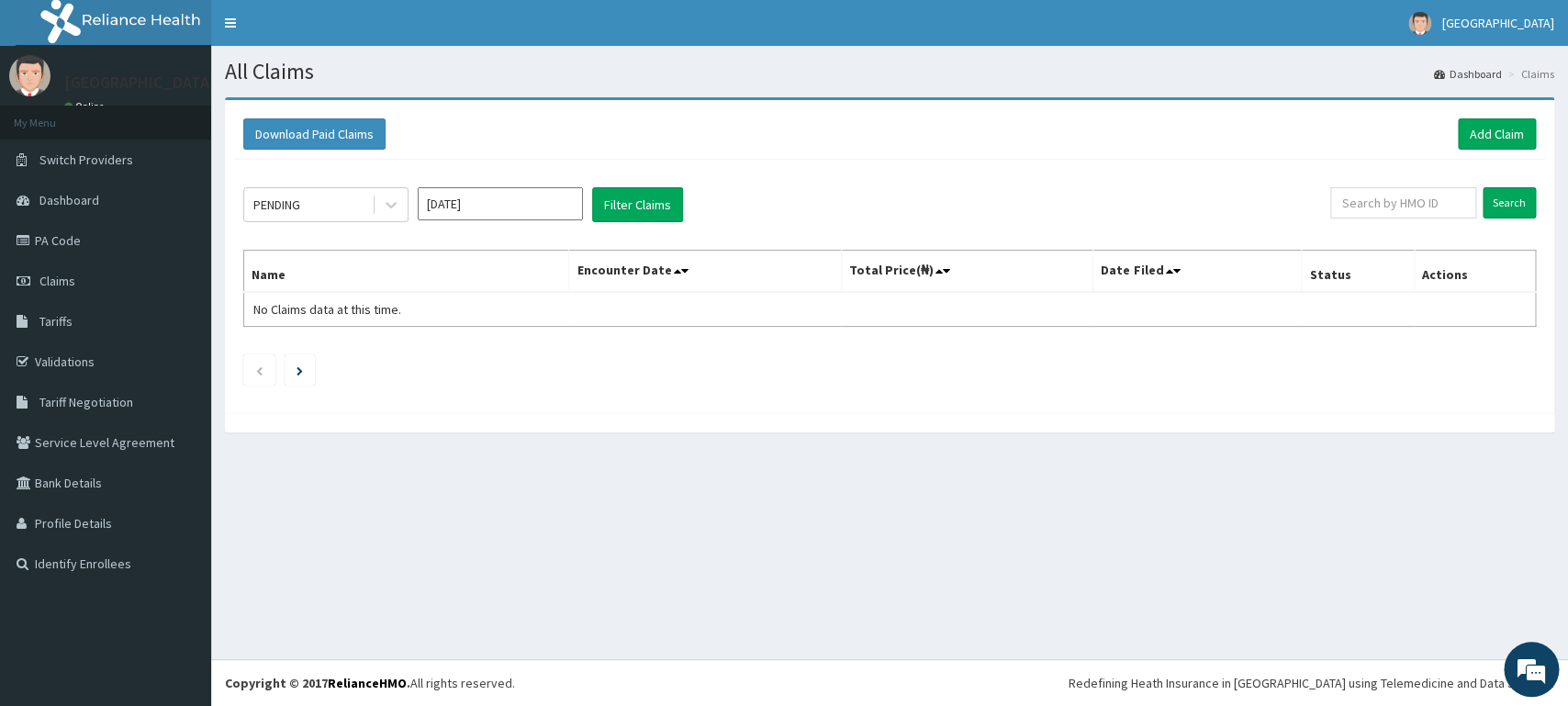
click at [1432, 187] on div "PENDING Oct 2025 Filter Claims Search Name Encounter Date Total Price(₦) Date F…" at bounding box center [890, 282] width 1311 height 244
click at [1414, 205] on input "text" at bounding box center [1403, 202] width 146 height 31
type input "USL/10132/B"
click at [1507, 197] on input "Search" at bounding box center [1509, 202] width 54 height 31
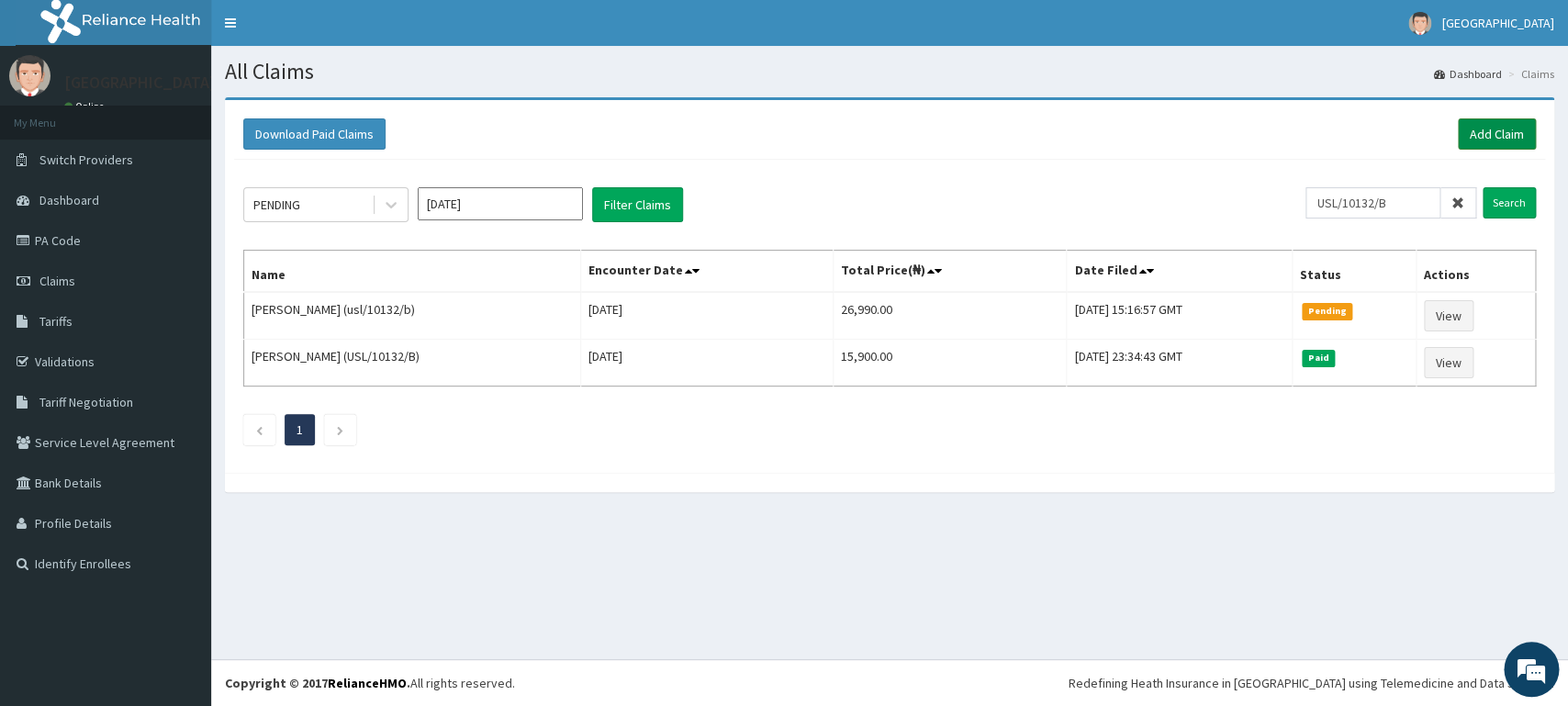
click at [1474, 129] on link "Add Claim" at bounding box center [1497, 133] width 78 height 31
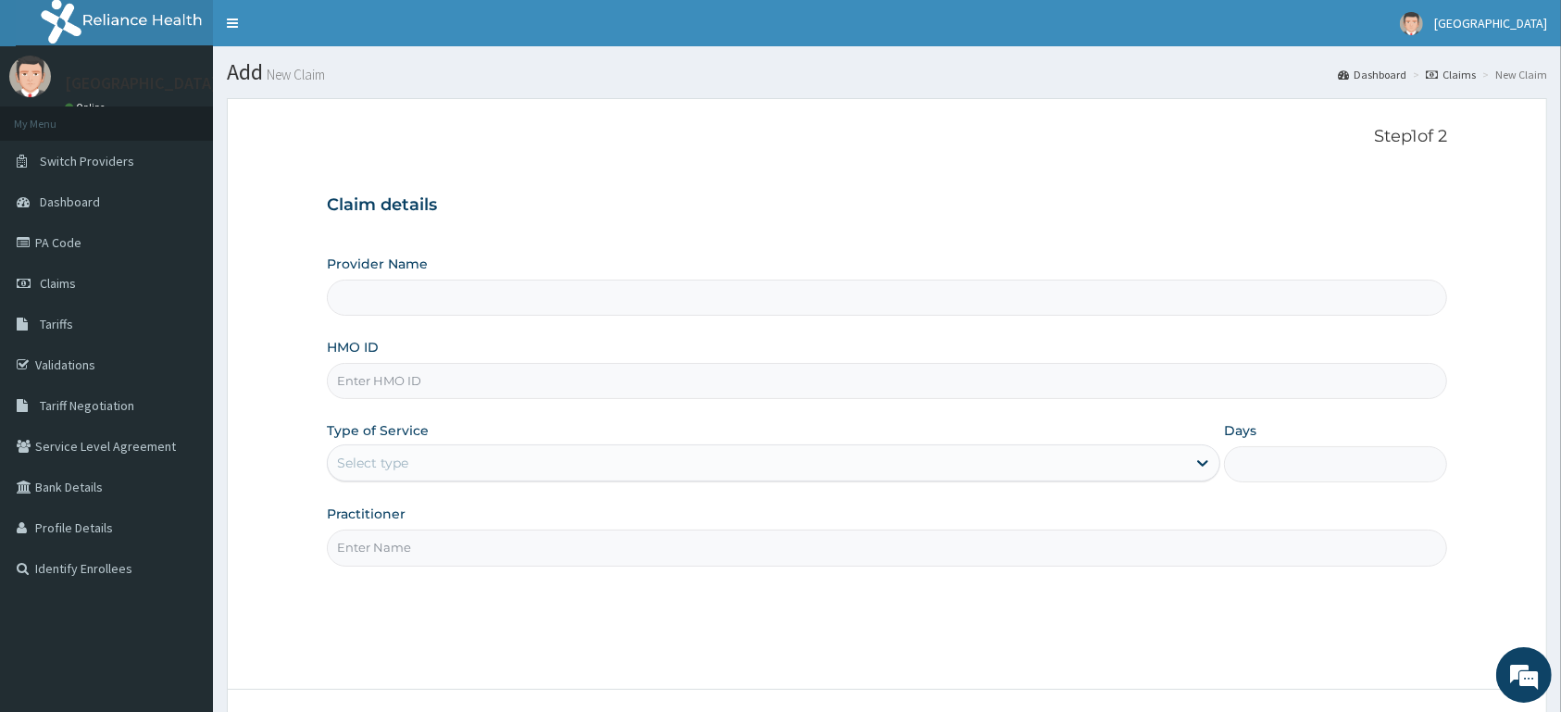
type input "MORNING STAR HOSPITAL"
click at [763, 380] on input "HMO ID" at bounding box center [887, 381] width 1120 height 36
type input "ACT/10107/B"
click at [418, 469] on div "Select type" at bounding box center [757, 463] width 858 height 30
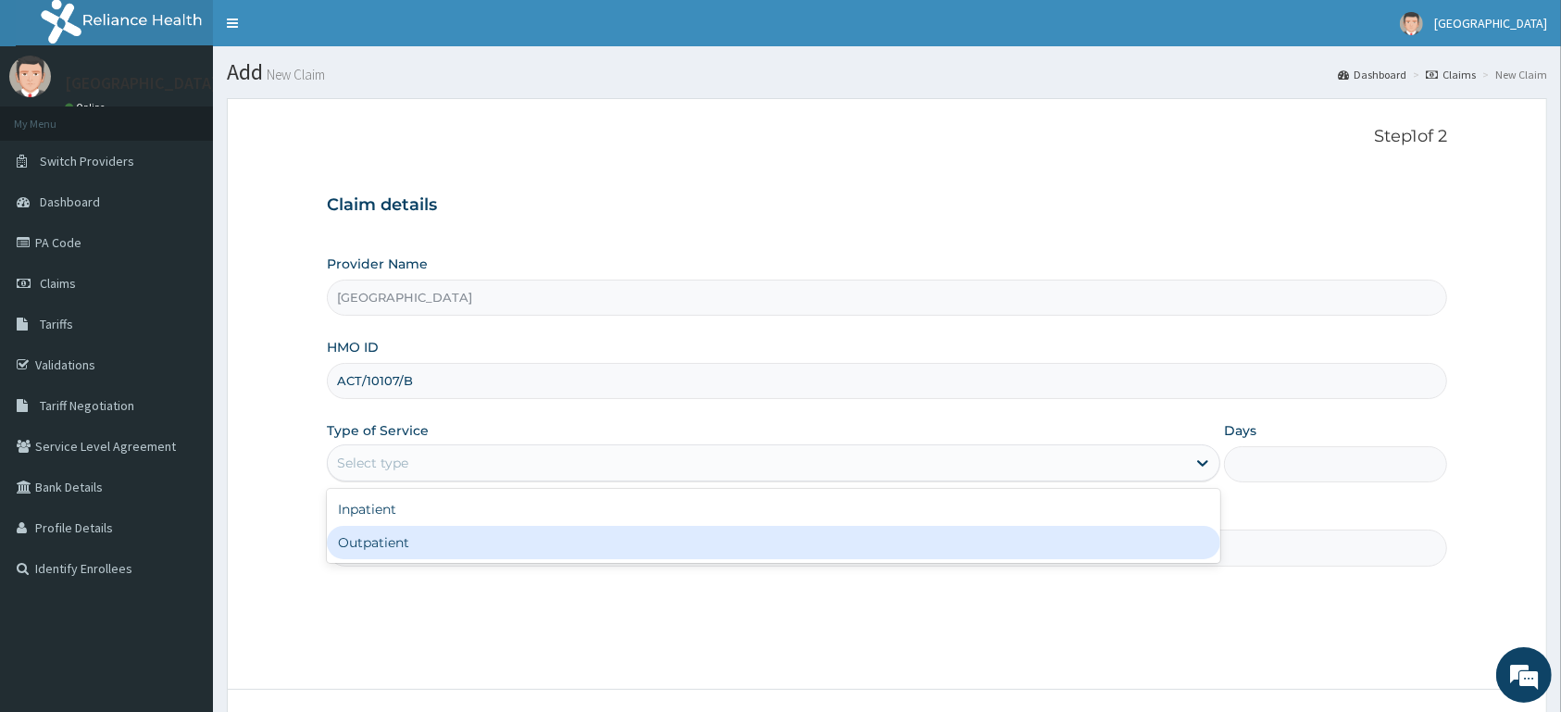
click at [434, 533] on div "Outpatient" at bounding box center [774, 542] width 894 height 33
type input "1"
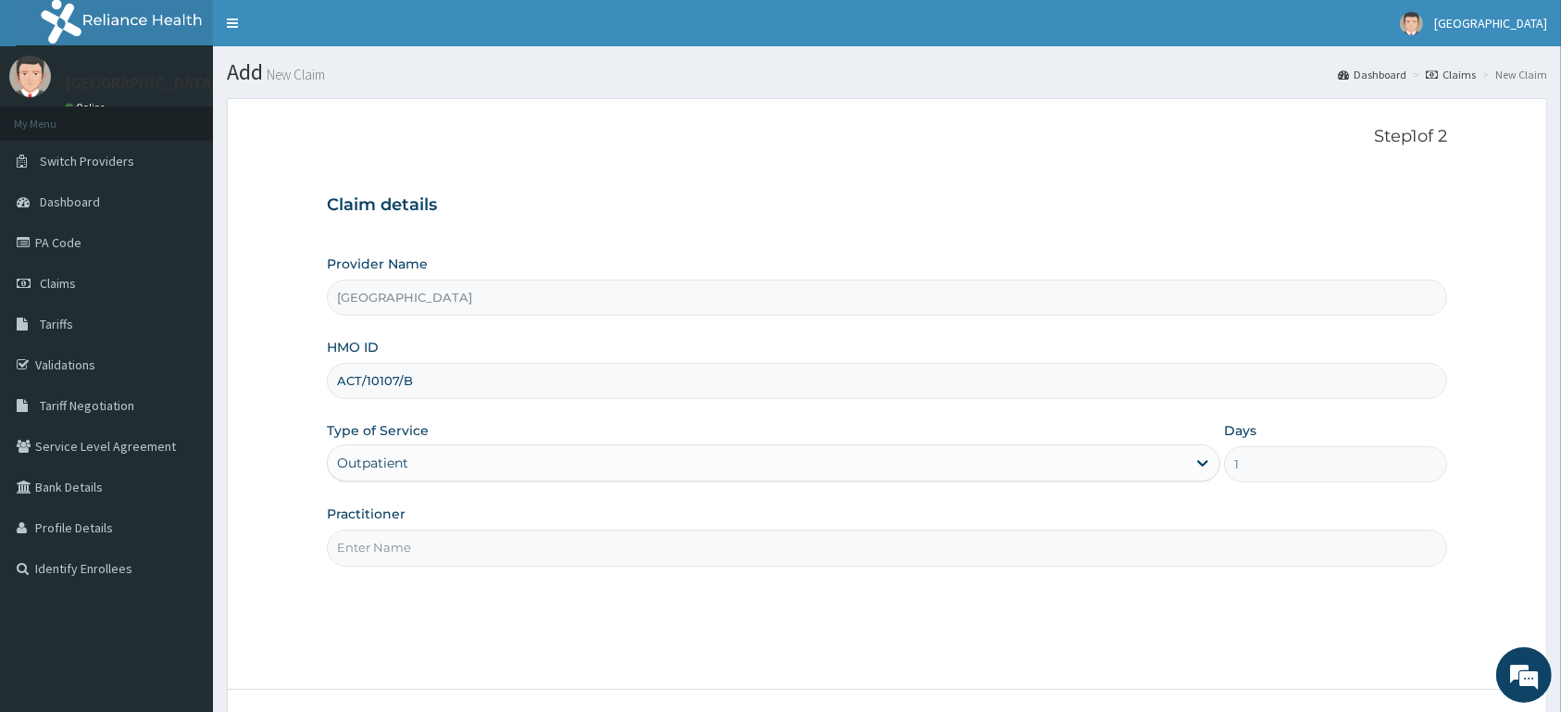
click at [431, 551] on input "Practitioner" at bounding box center [887, 548] width 1120 height 36
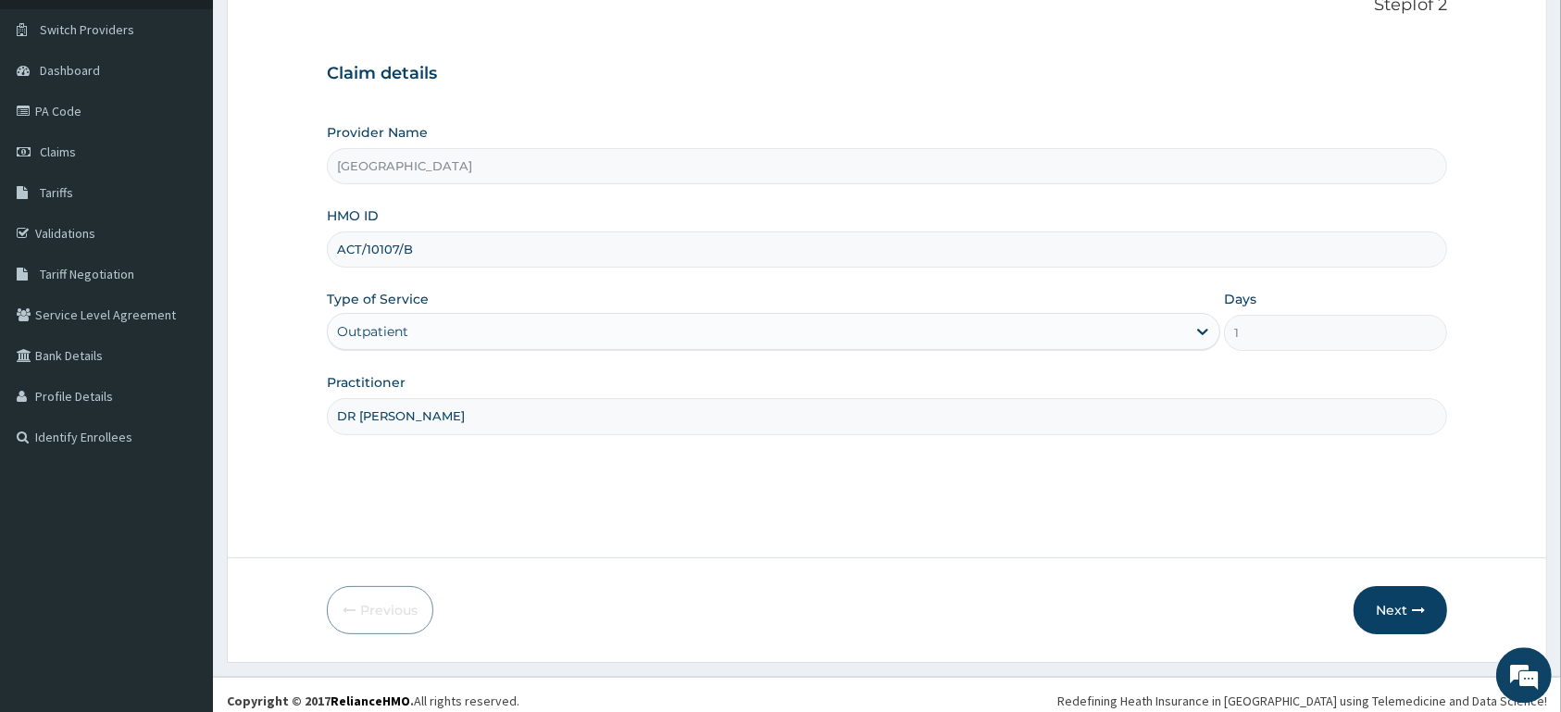
scroll to position [144, 0]
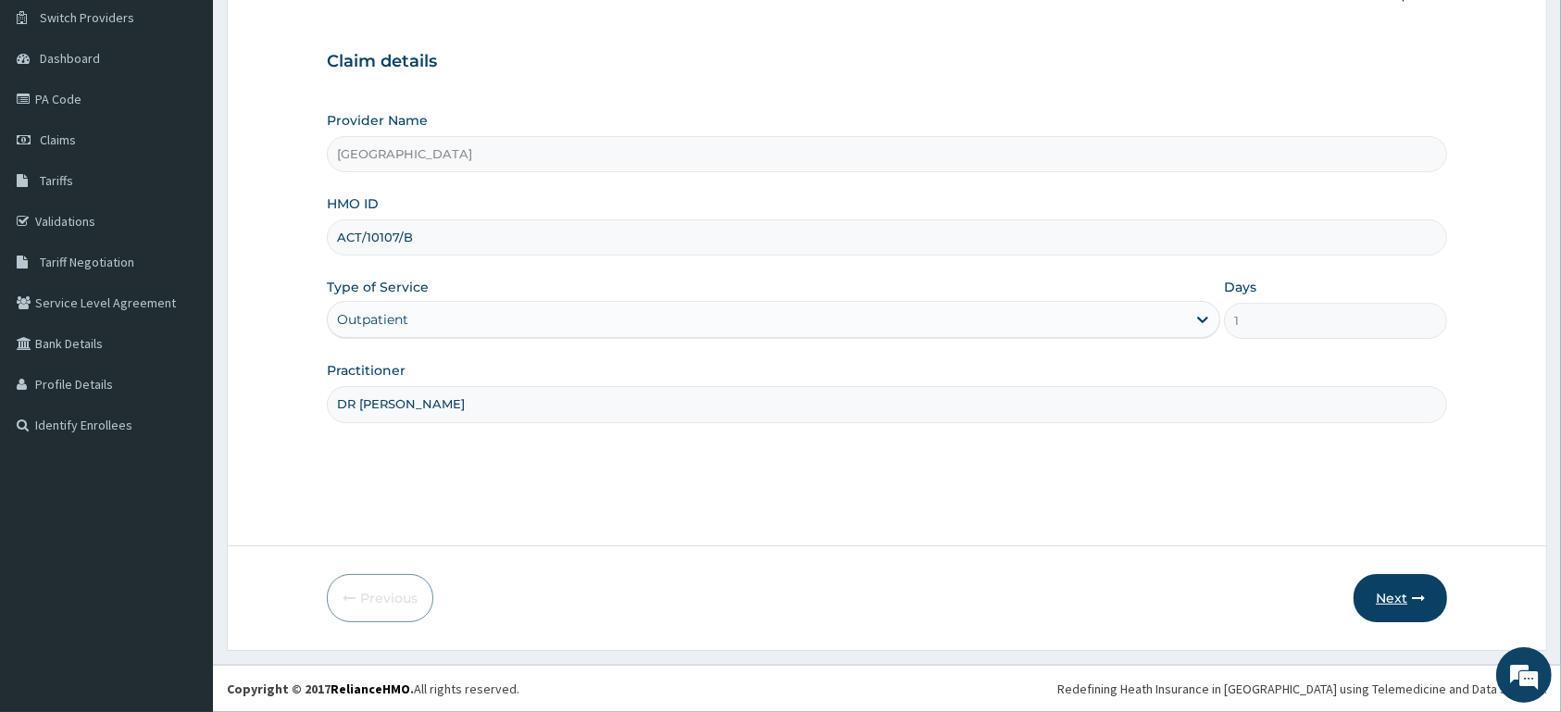
type input "DR ASOBARA"
click at [1390, 595] on button "Next" at bounding box center [1401, 598] width 94 height 48
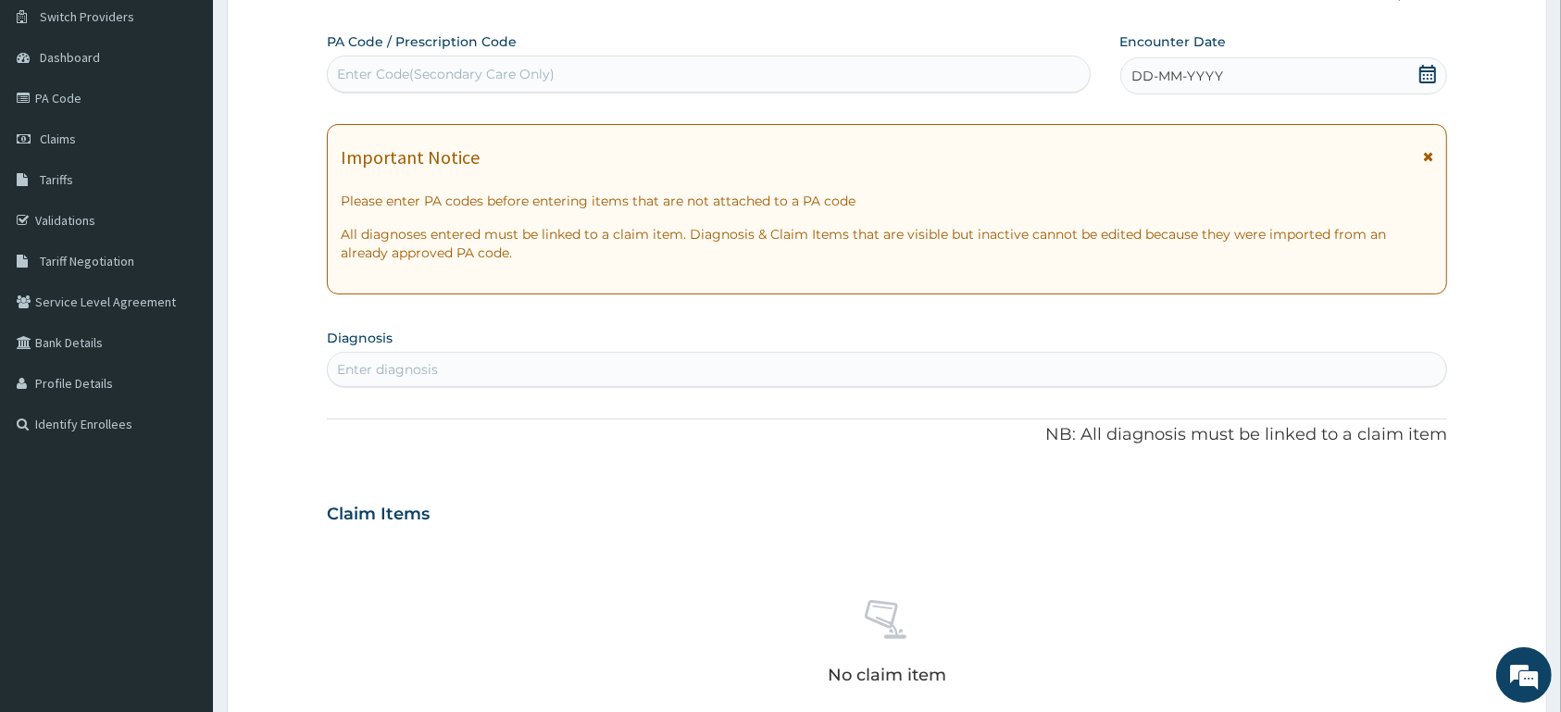
click at [1425, 69] on icon at bounding box center [1427, 74] width 17 height 19
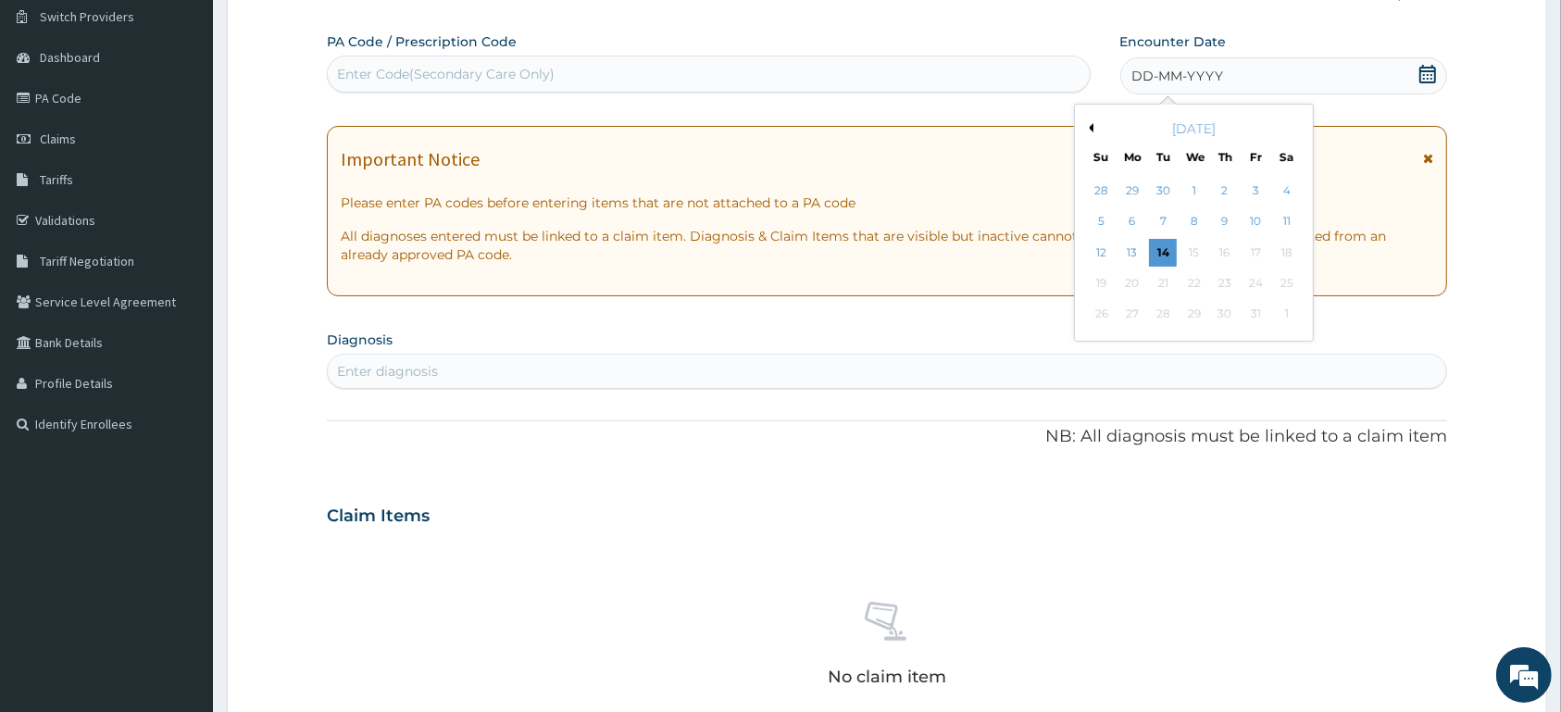
click at [1091, 129] on button "Previous Month" at bounding box center [1088, 127] width 9 height 9
click at [1089, 129] on button "Previous Month" at bounding box center [1088, 127] width 9 height 9
click at [1106, 221] on div "3" at bounding box center [1101, 222] width 28 height 28
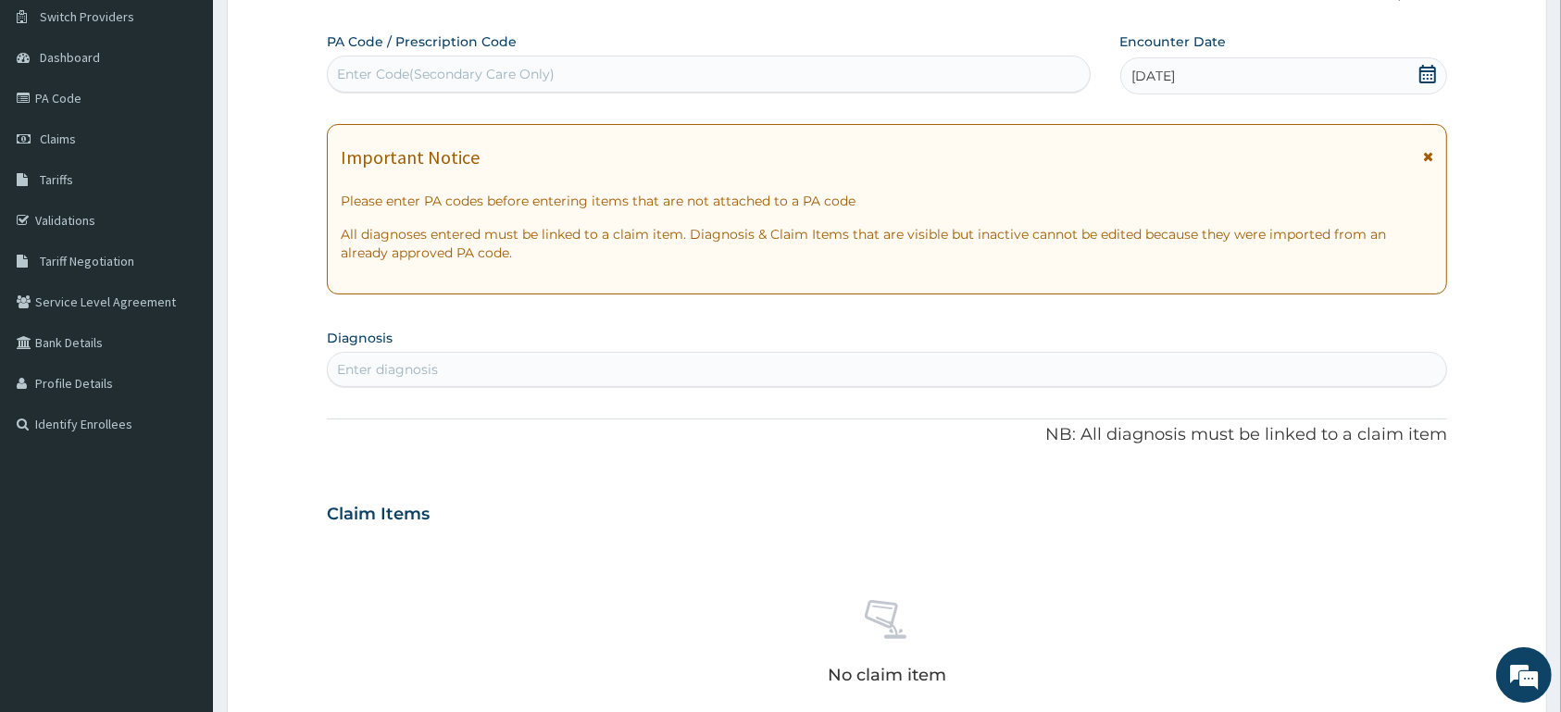
drag, startPoint x: 847, startPoint y: 380, endPoint x: 869, endPoint y: 367, distance: 25.7
click at [851, 378] on div "Enter diagnosis" at bounding box center [887, 370] width 1119 height 30
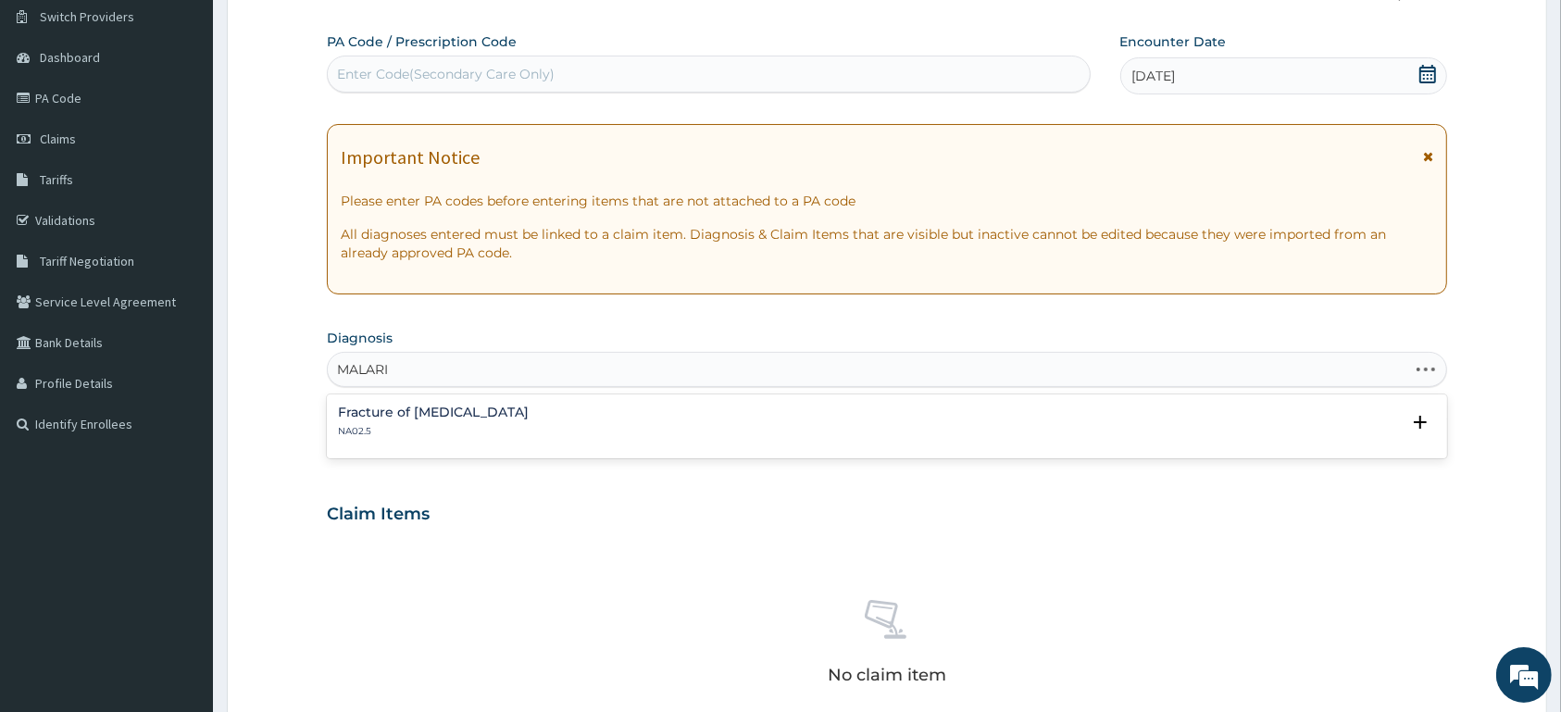
type input "MALARIA"
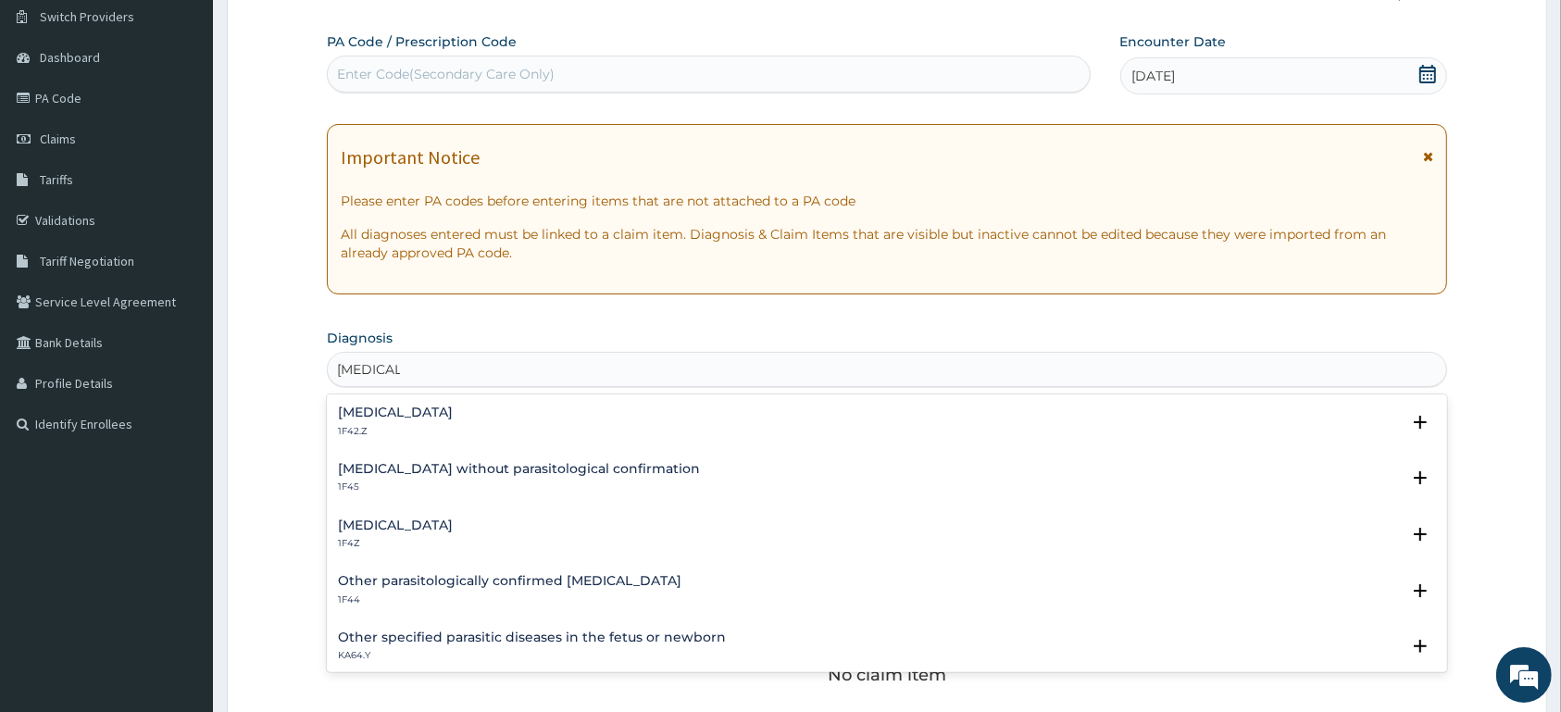
click at [487, 528] on div "Malaria, unspecified 1F4Z" at bounding box center [887, 535] width 1098 height 32
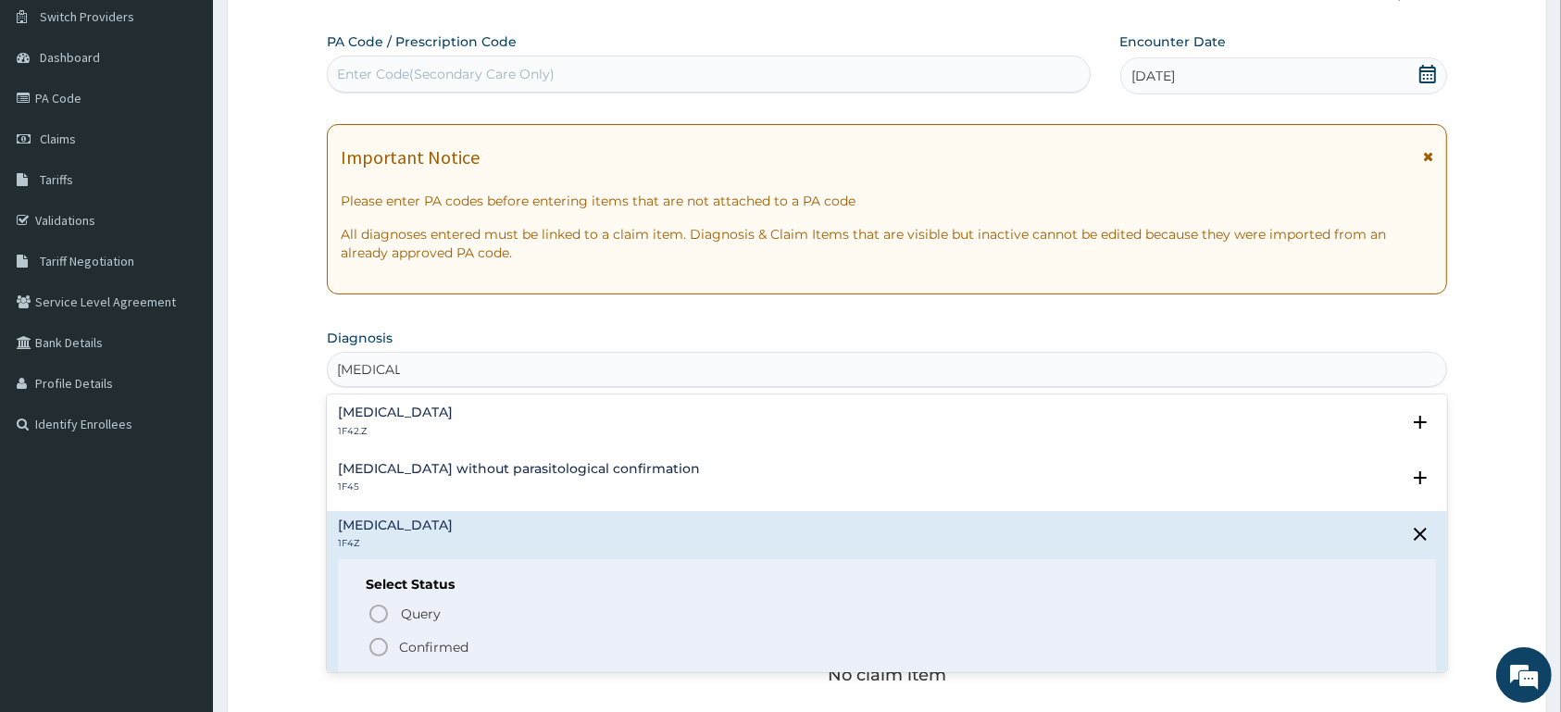
click at [461, 644] on p "Confirmed" at bounding box center [433, 647] width 69 height 19
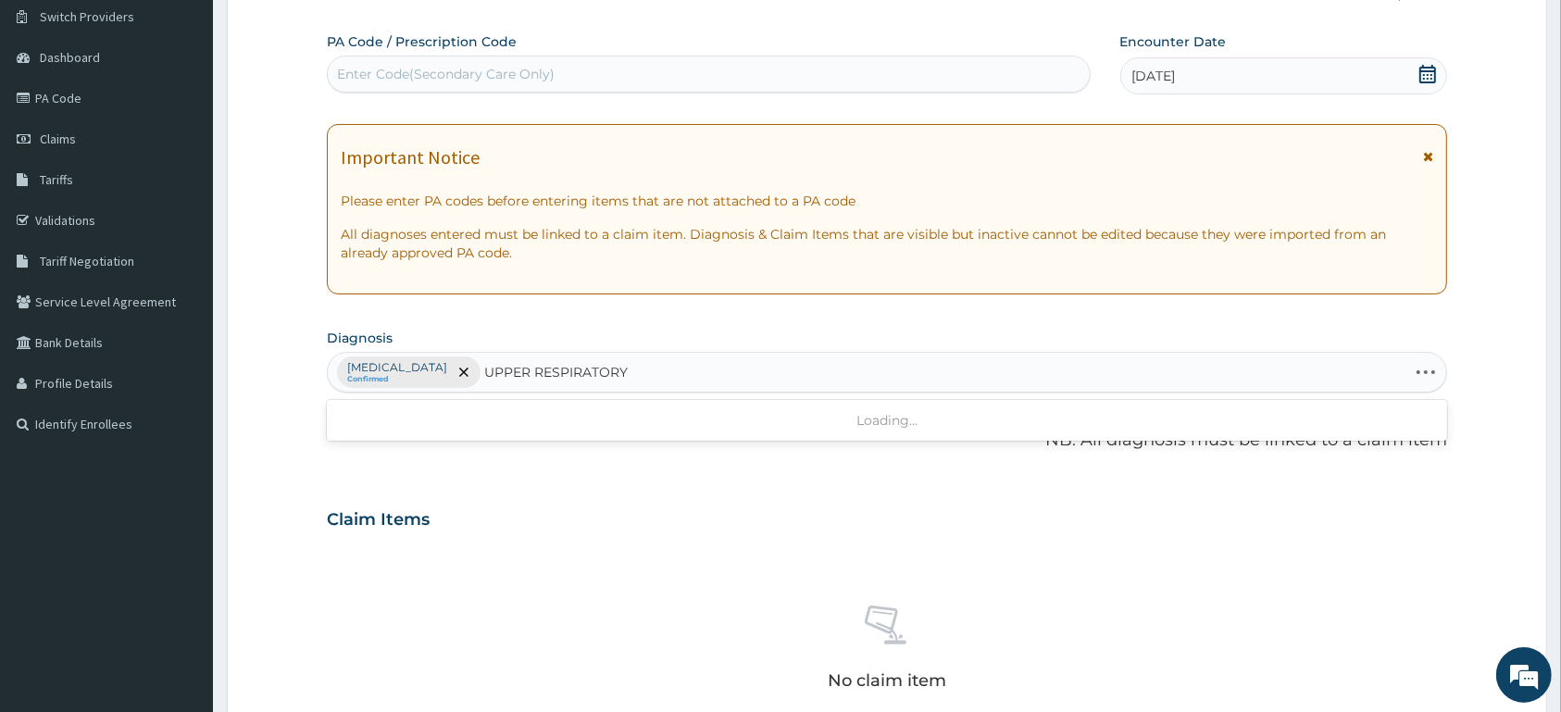
type input "UPPER RESPIRATORY"
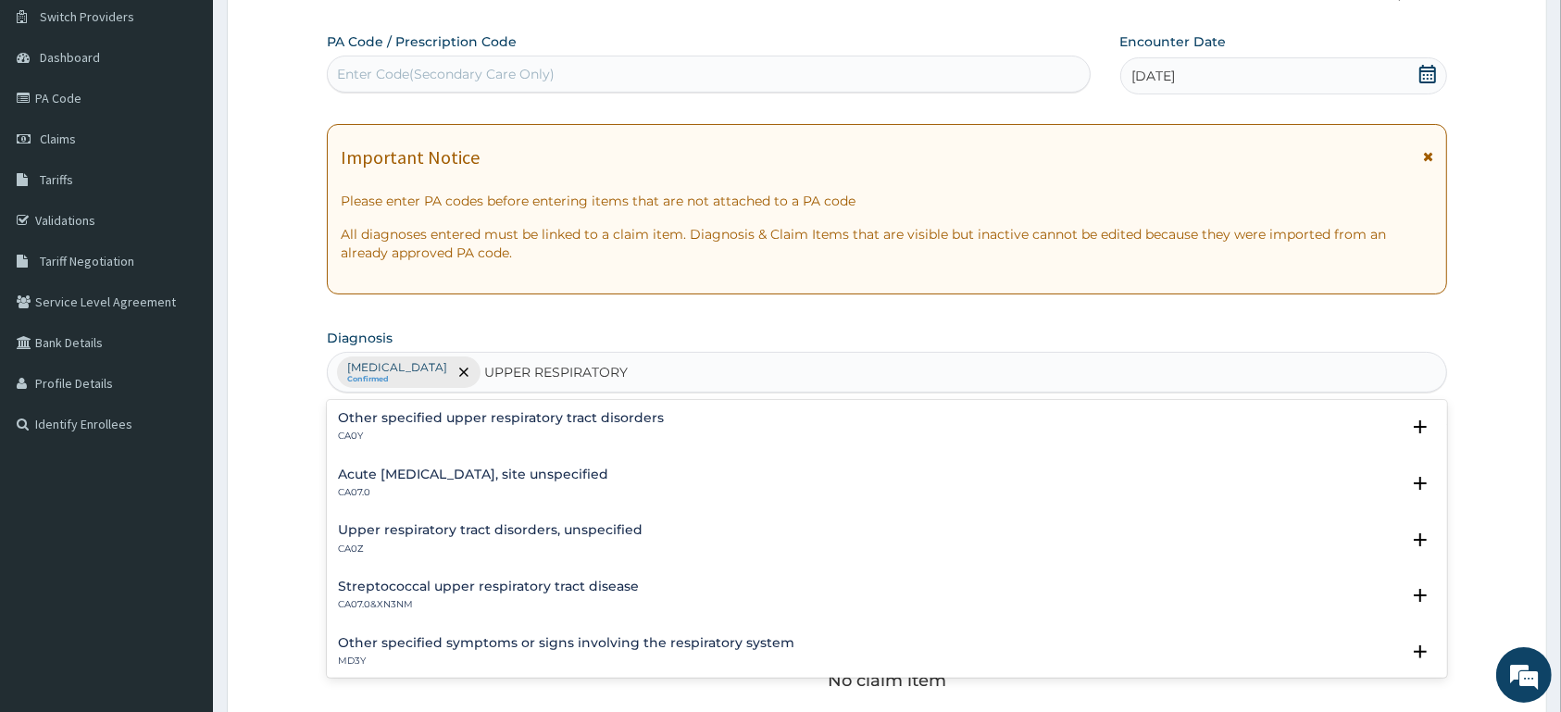
click at [499, 490] on p "CA07.0" at bounding box center [473, 492] width 270 height 13
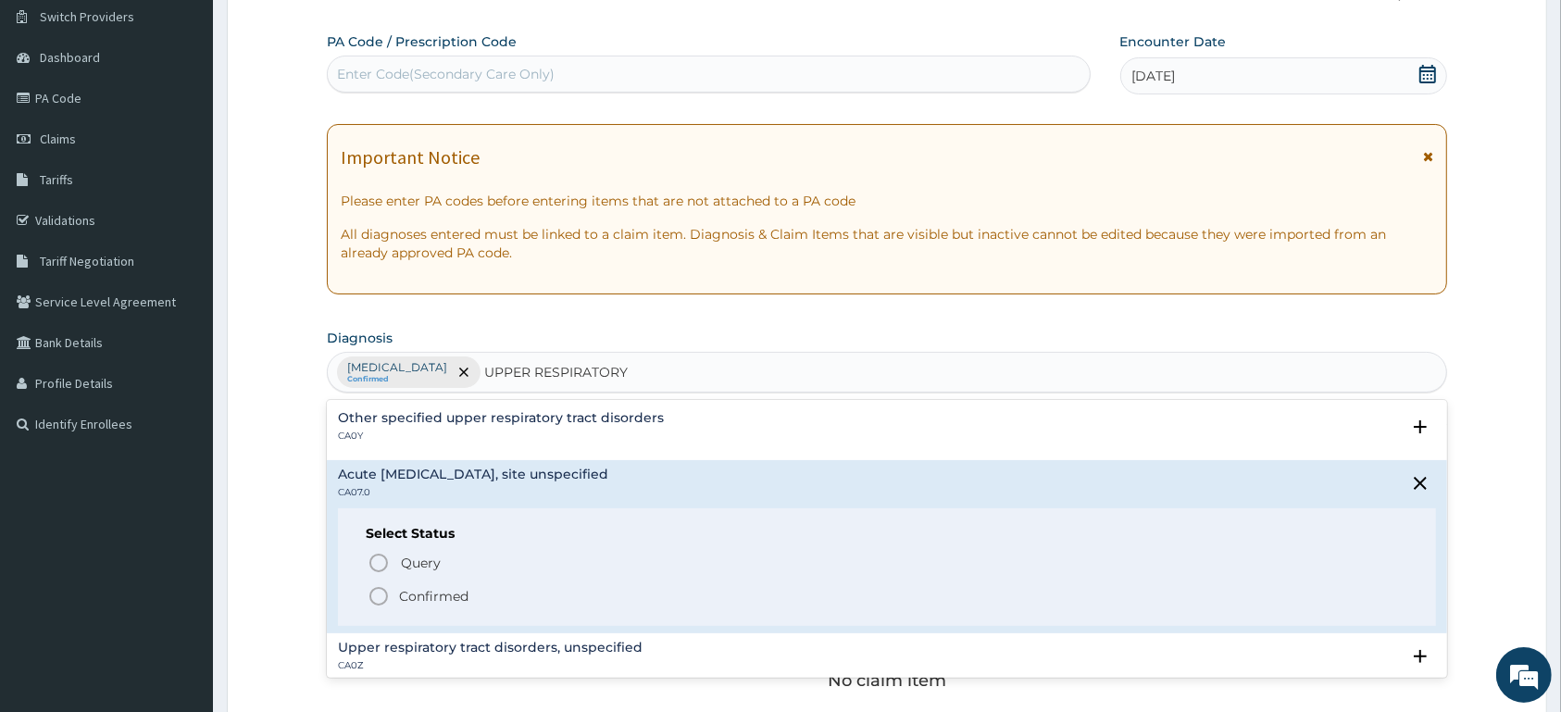
click at [427, 600] on p "Confirmed" at bounding box center [433, 596] width 69 height 19
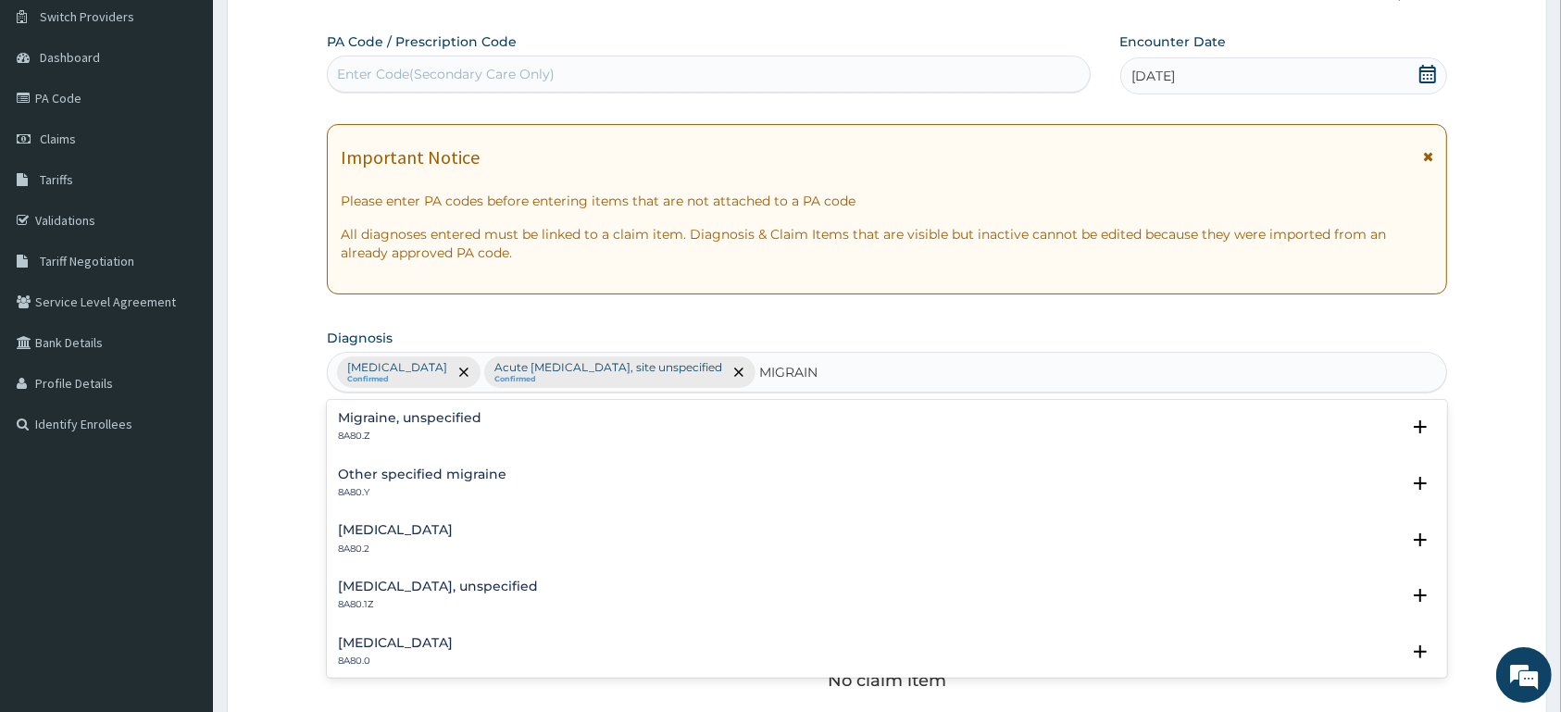
type input "MIGRAINE"
click at [407, 415] on h4 "Migraine, unspecified" at bounding box center [410, 418] width 144 height 14
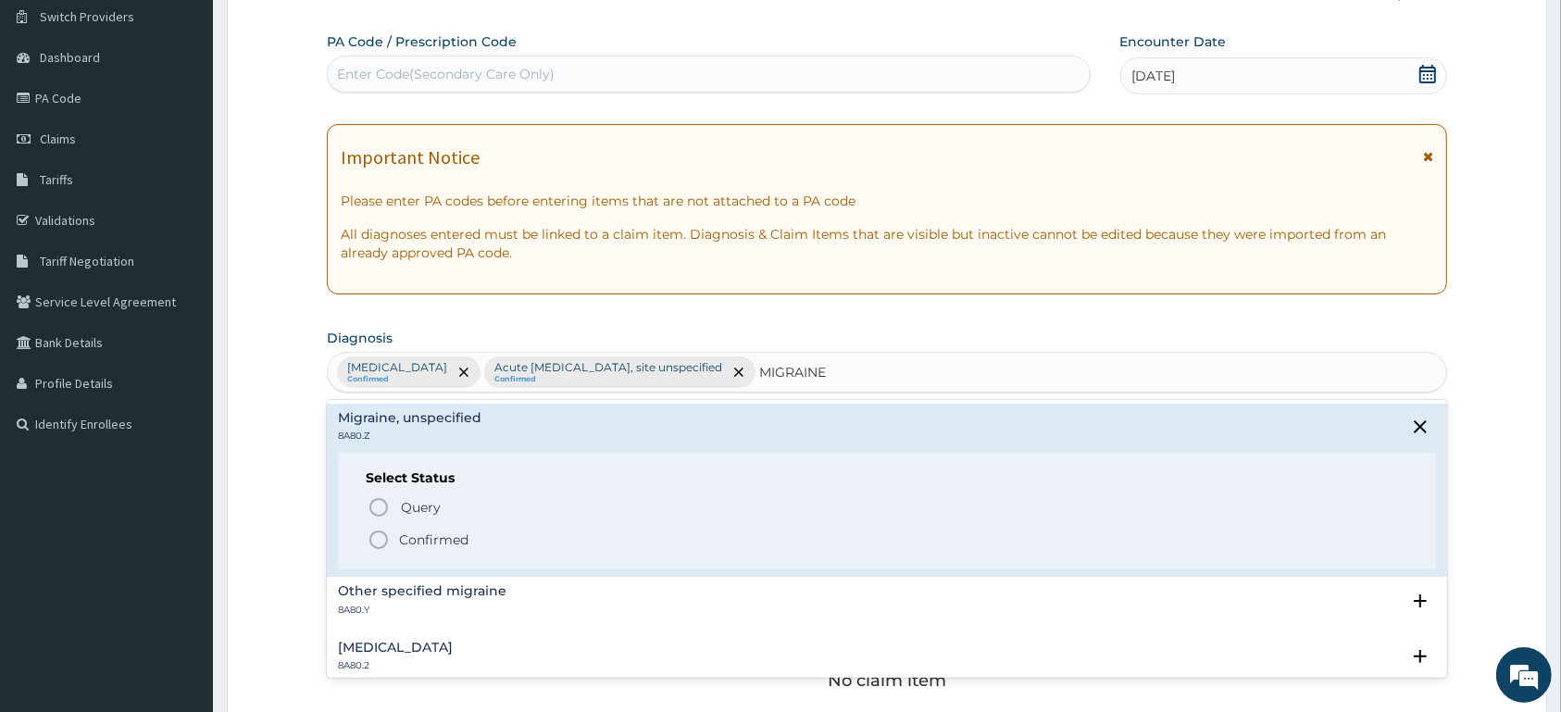
click at [415, 542] on p "Confirmed" at bounding box center [433, 540] width 69 height 19
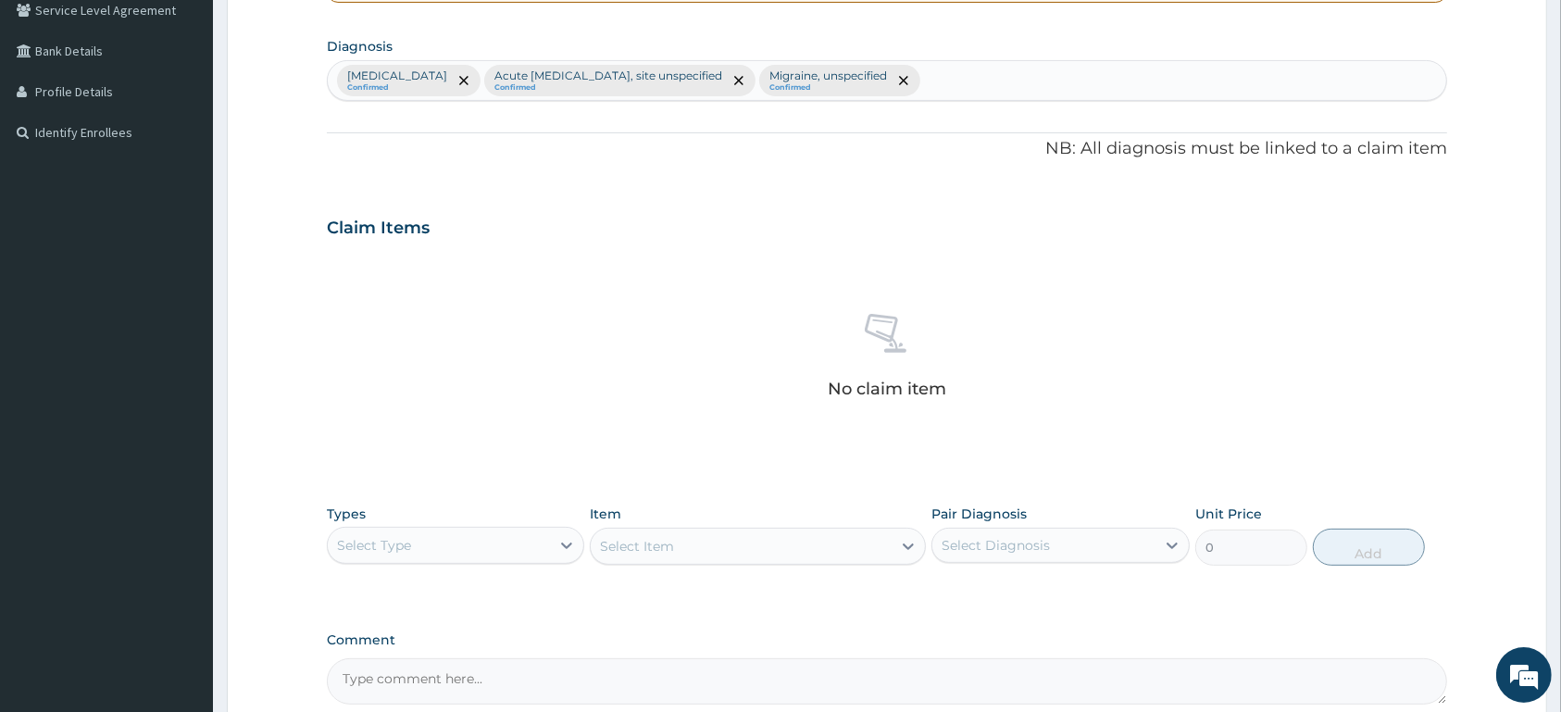
scroll to position [625, 0]
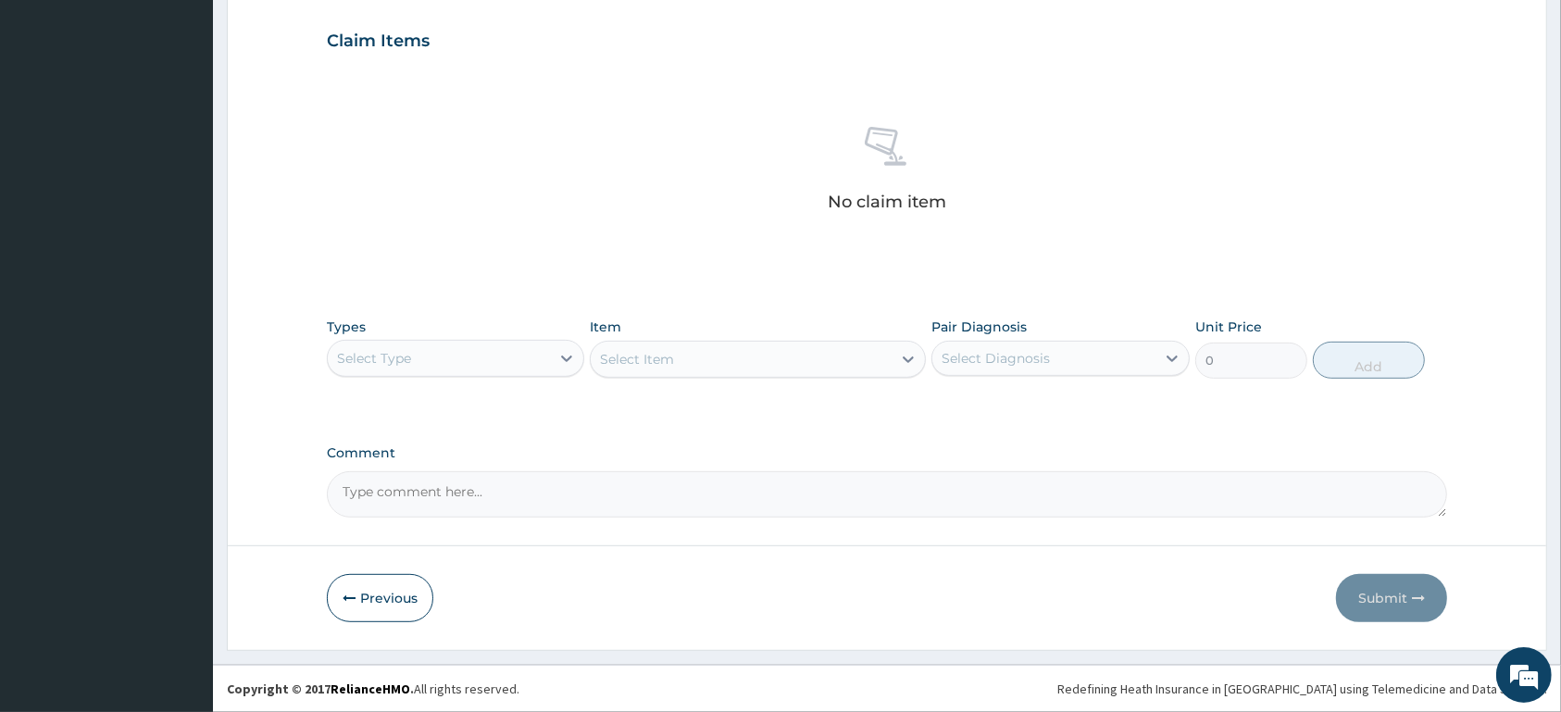
drag, startPoint x: 531, startPoint y: 343, endPoint x: 527, endPoint y: 356, distance: 14.6
click at [532, 344] on div "Select Type" at bounding box center [439, 359] width 222 height 30
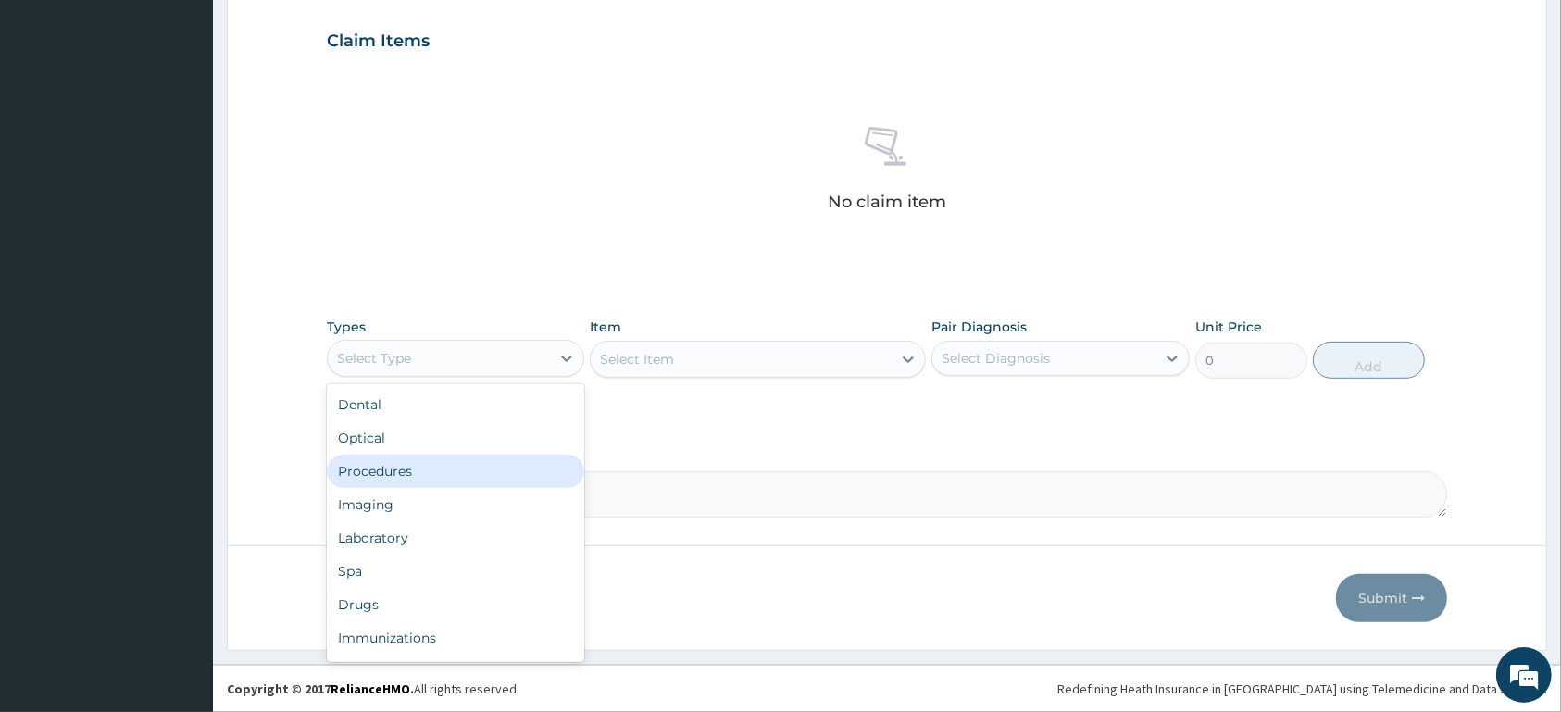
click at [466, 466] on div "Procedures" at bounding box center [455, 471] width 257 height 33
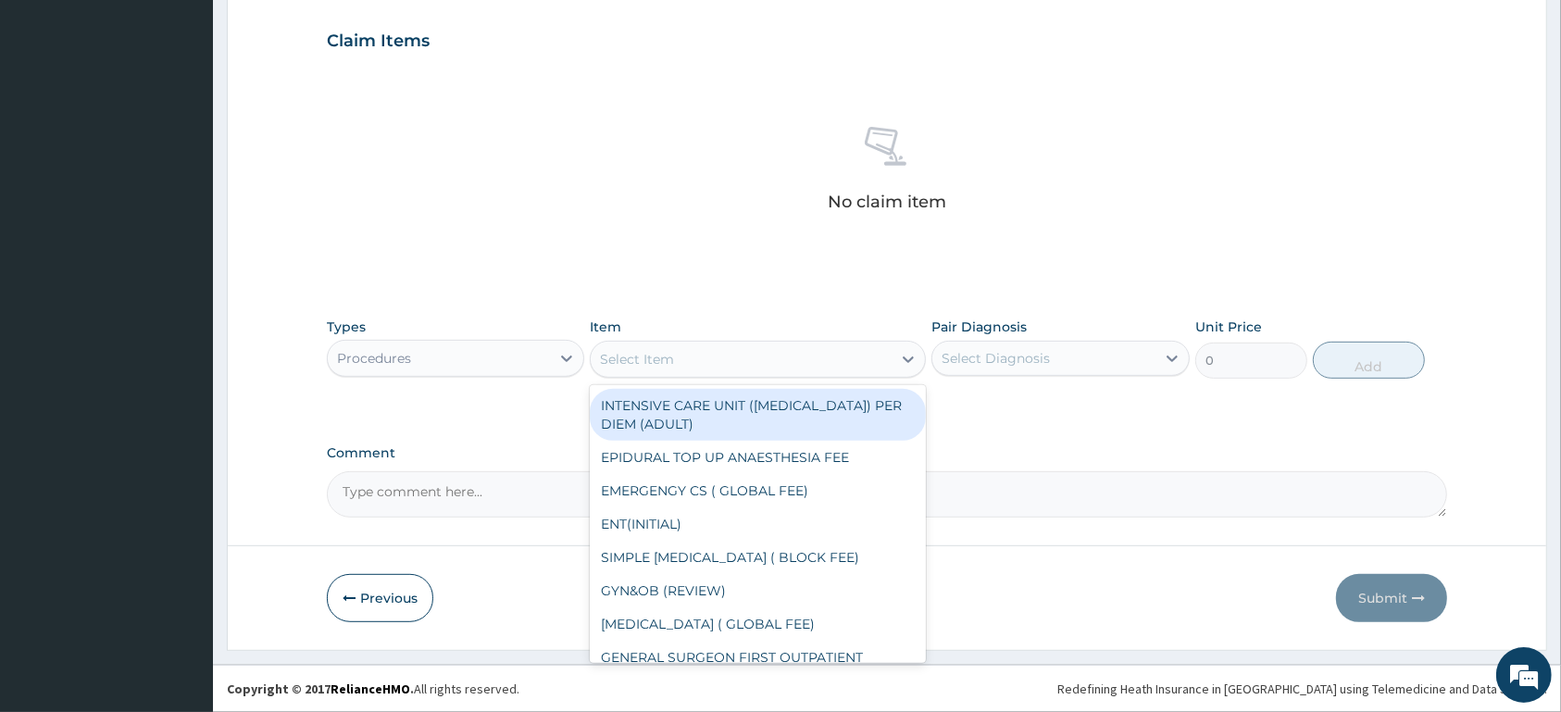
click at [726, 352] on div "Select Item" at bounding box center [741, 359] width 301 height 30
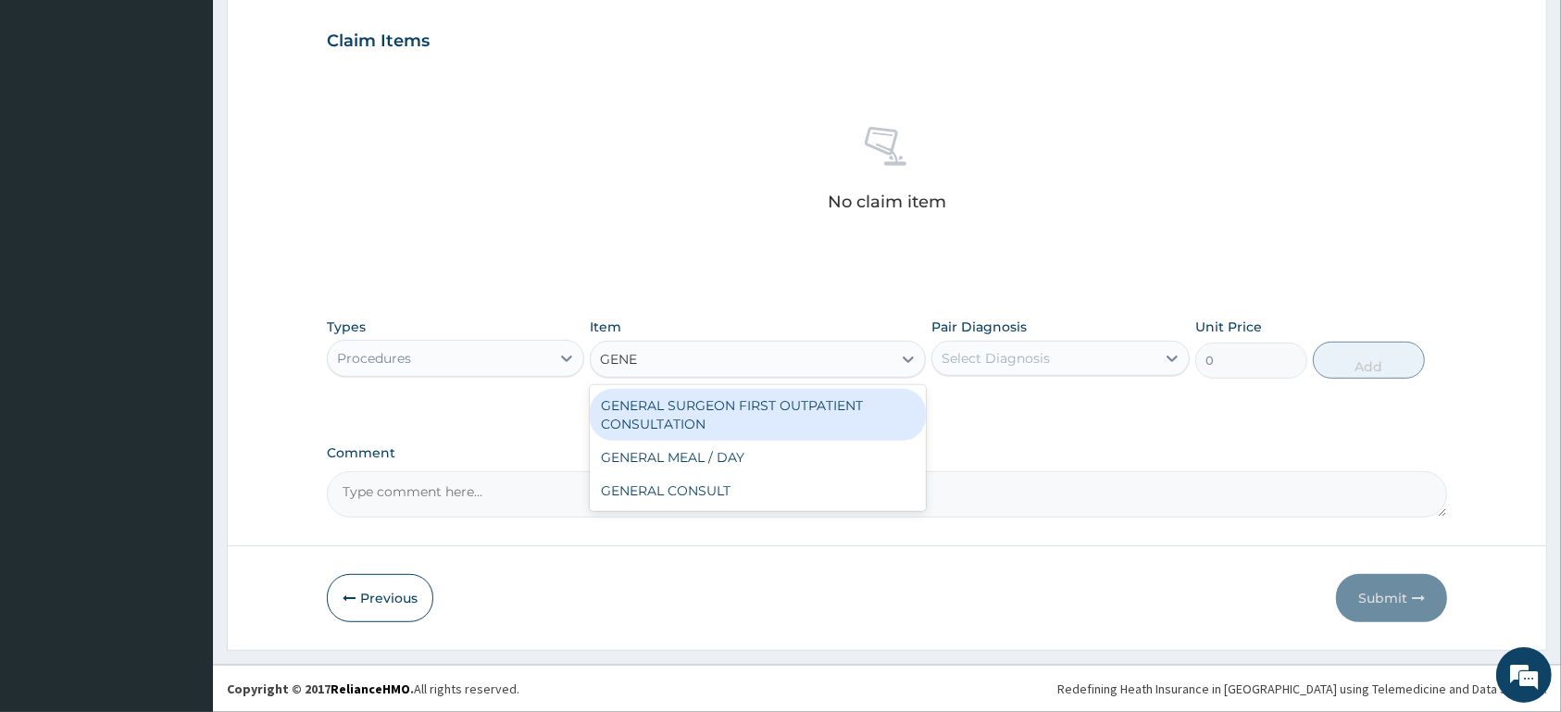
type input "GENER"
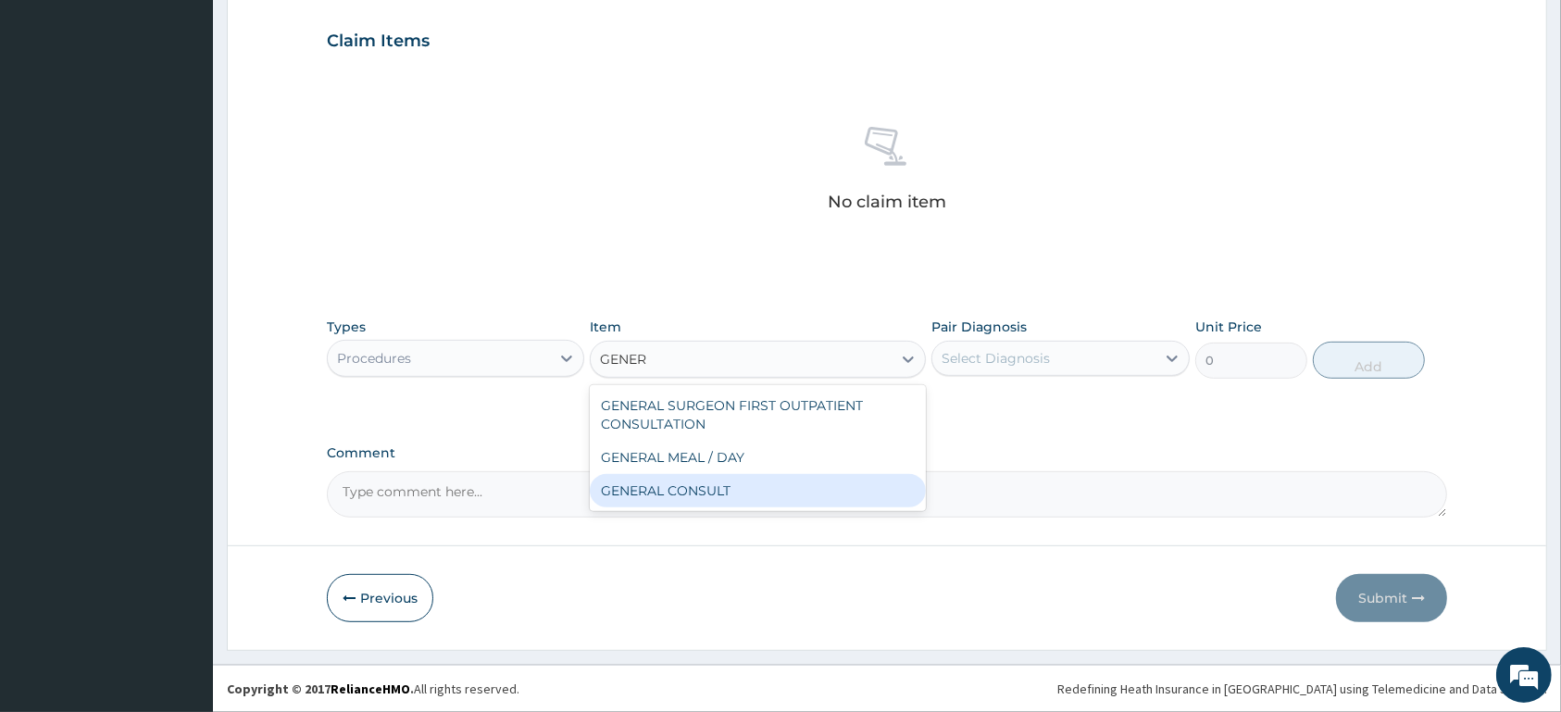
click at [748, 491] on div "GENERAL CONSULT" at bounding box center [758, 490] width 336 height 33
type input "5000"
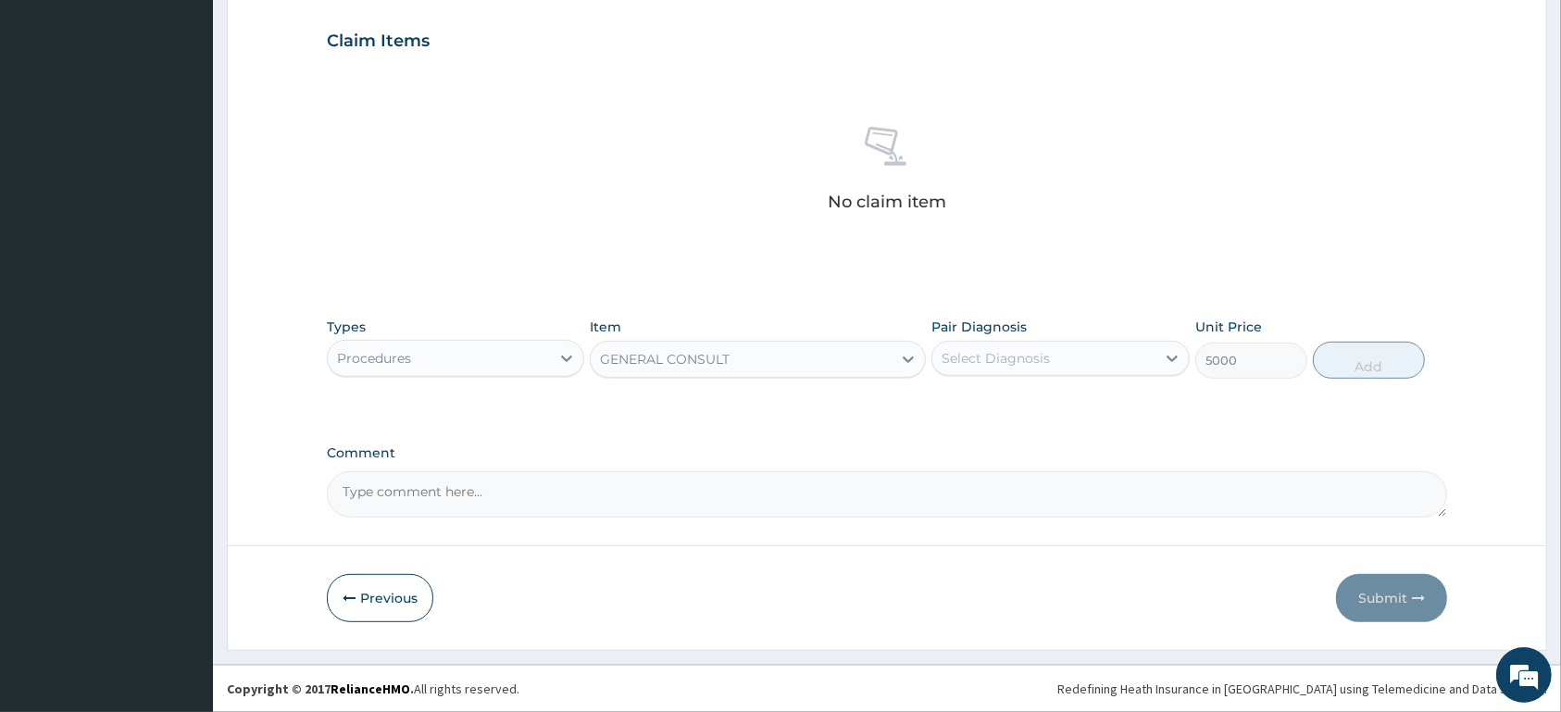
click at [1052, 356] on div "Select Diagnosis" at bounding box center [1043, 359] width 222 height 30
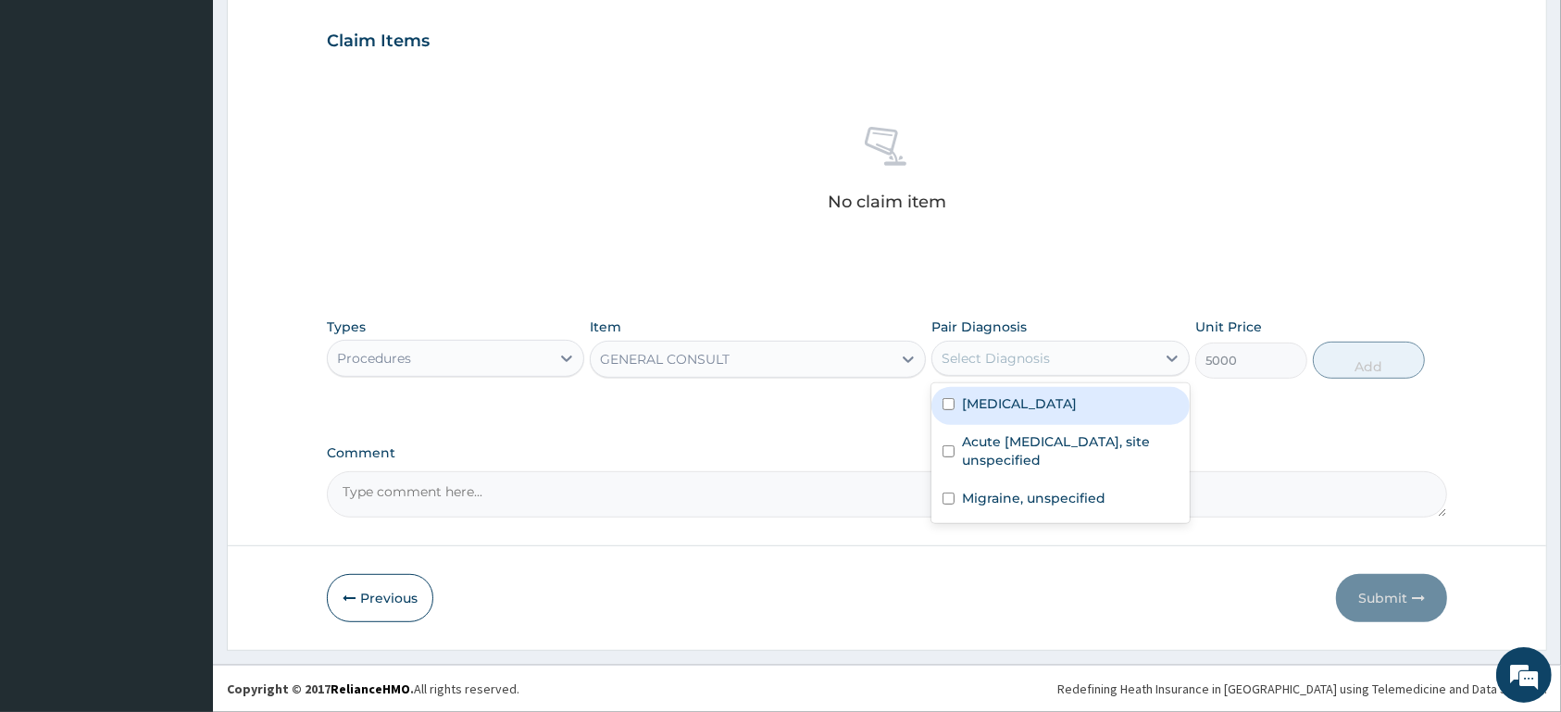
click at [1043, 404] on label "Malaria, unspecified" at bounding box center [1019, 403] width 115 height 19
checkbox input "true"
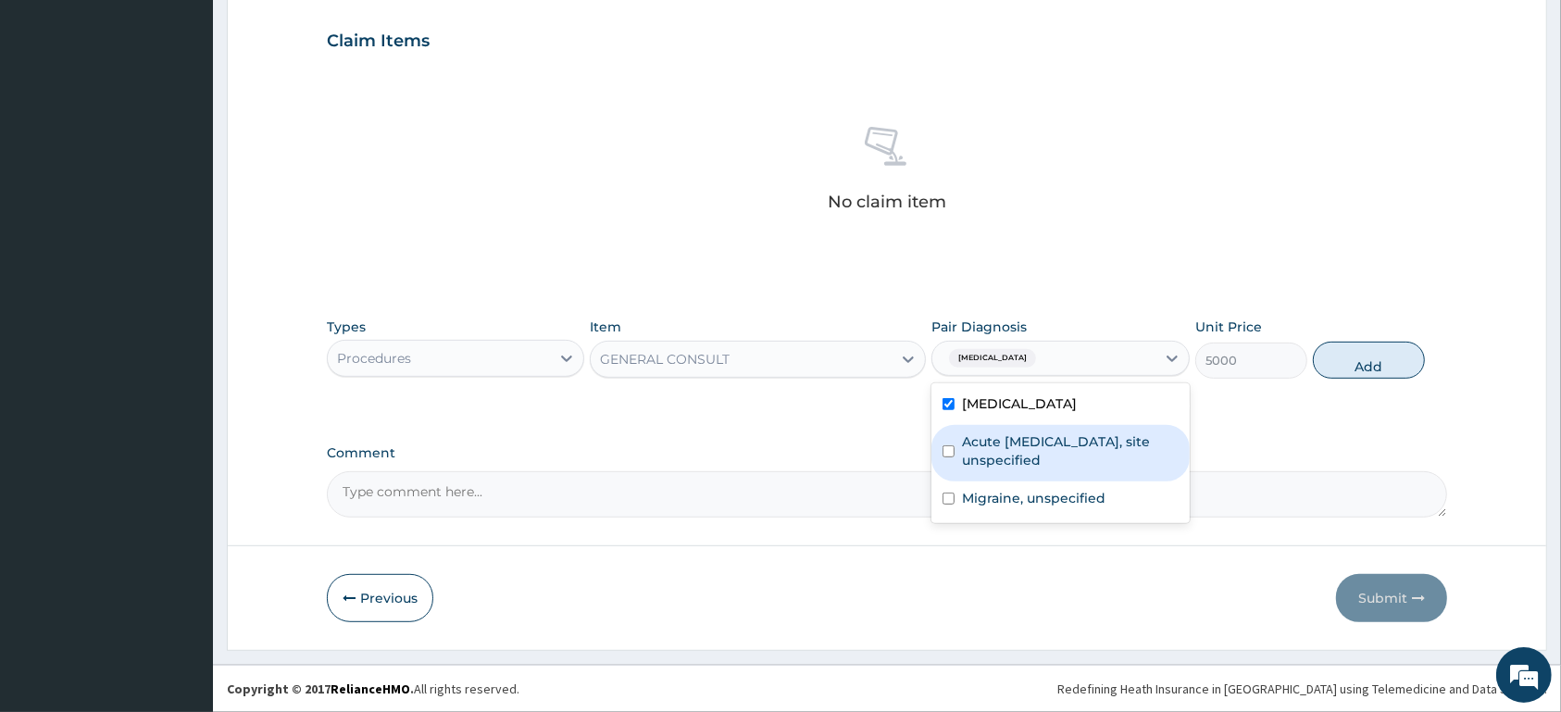
click at [1031, 444] on label "Acute [MEDICAL_DATA], site unspecified" at bounding box center [1070, 450] width 216 height 37
checkbox input "true"
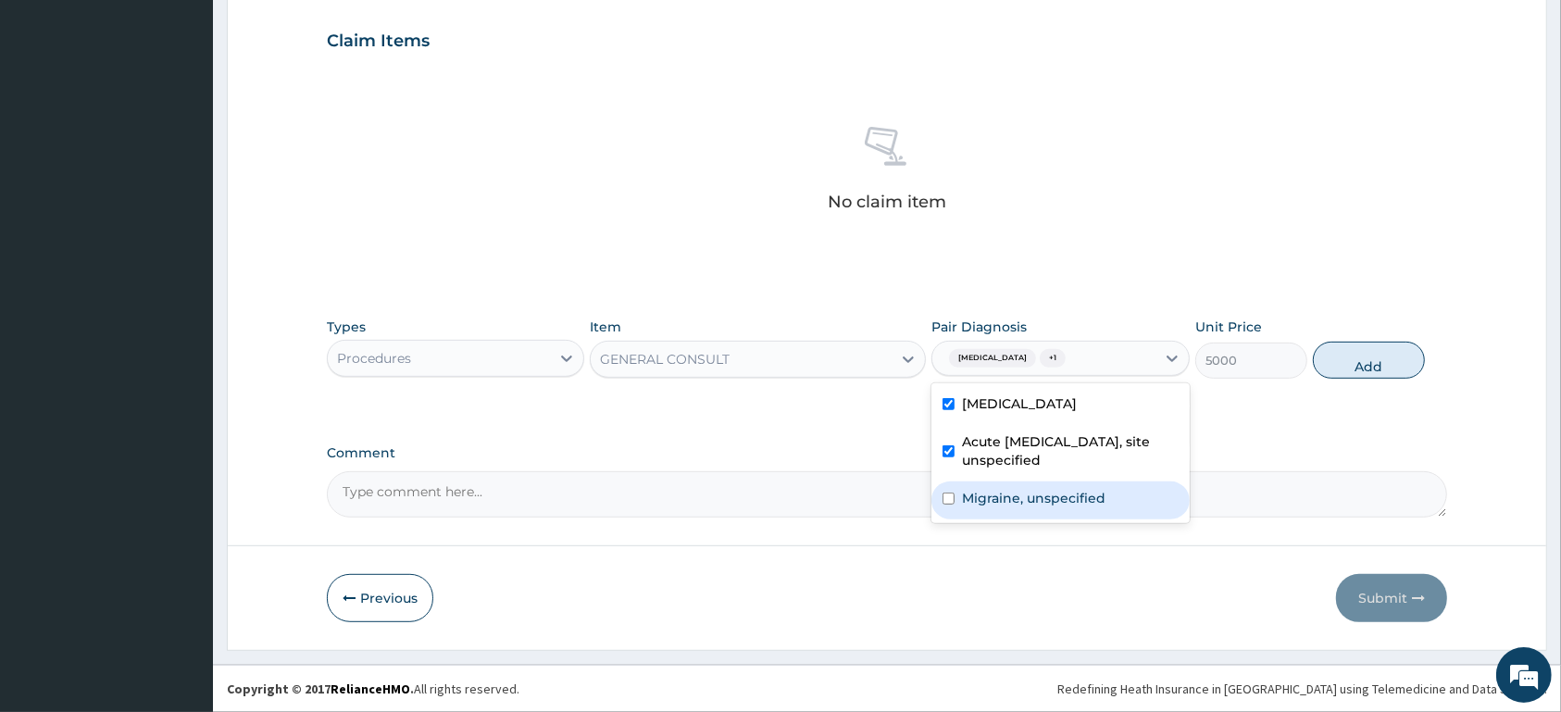
click at [1031, 489] on label "Migraine, unspecified" at bounding box center [1034, 498] width 144 height 19
checkbox input "true"
drag, startPoint x: 1394, startPoint y: 369, endPoint x: 1304, endPoint y: 374, distance: 90.9
click at [1394, 369] on button "Add" at bounding box center [1369, 360] width 112 height 37
type input "0"
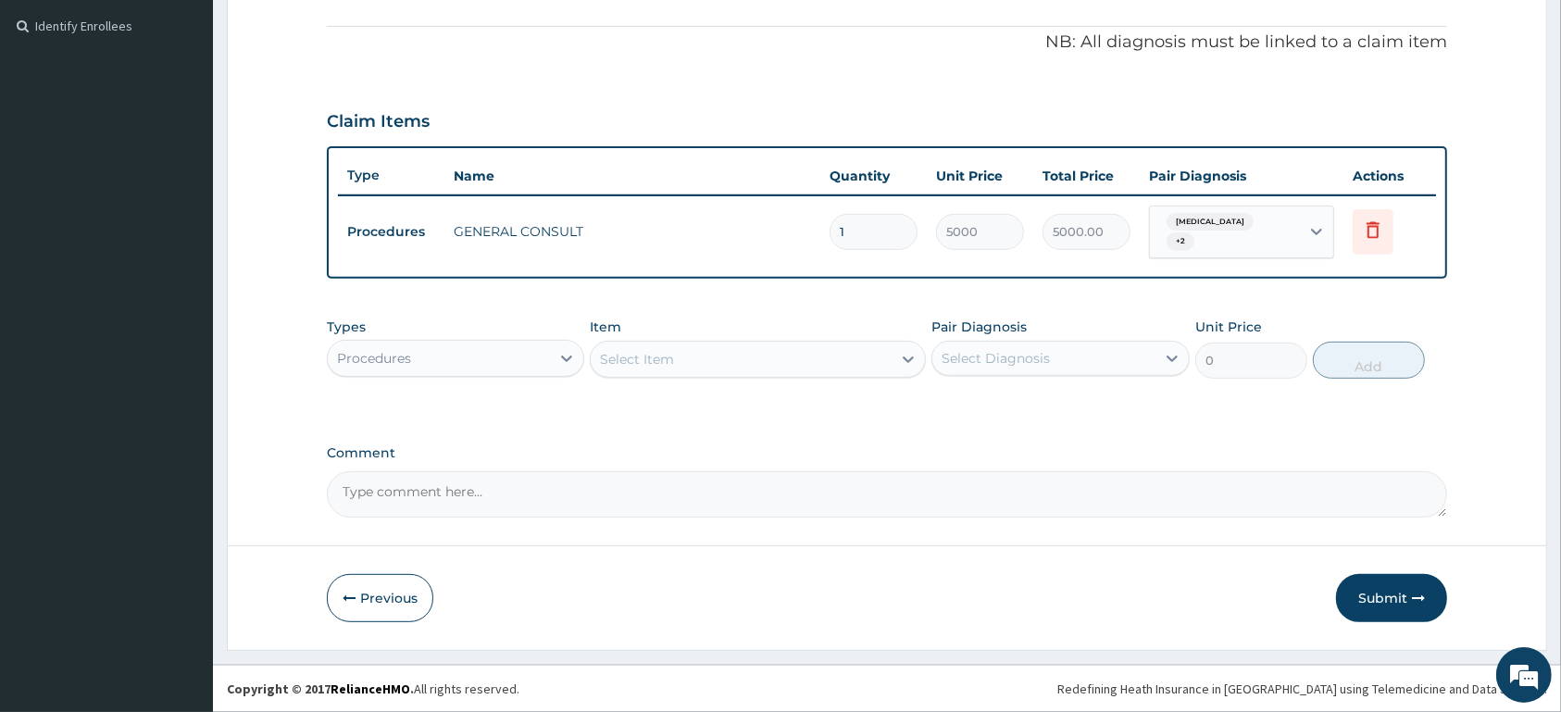
scroll to position [544, 0]
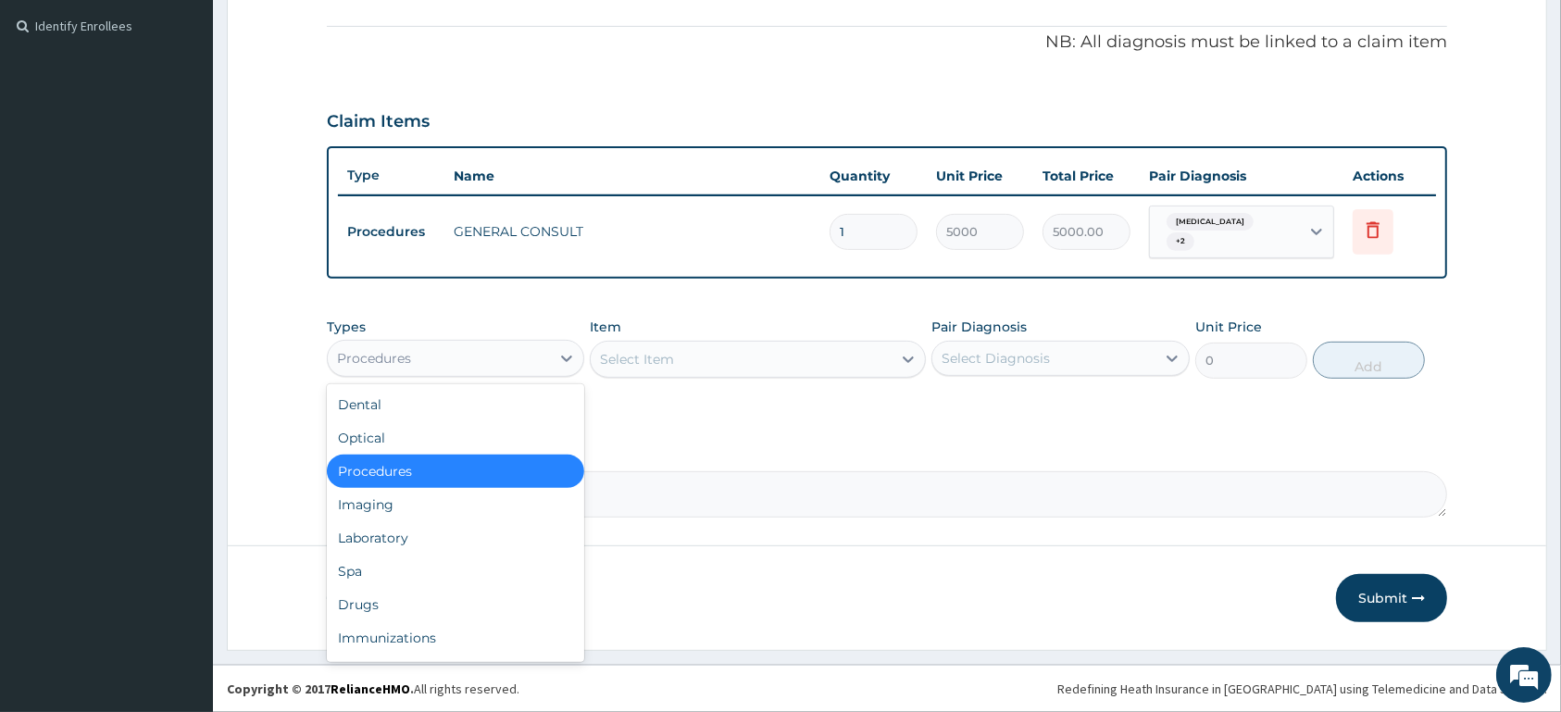
click at [491, 346] on div "Procedures" at bounding box center [439, 359] width 222 height 30
click at [443, 537] on div "Laboratory" at bounding box center [455, 537] width 257 height 33
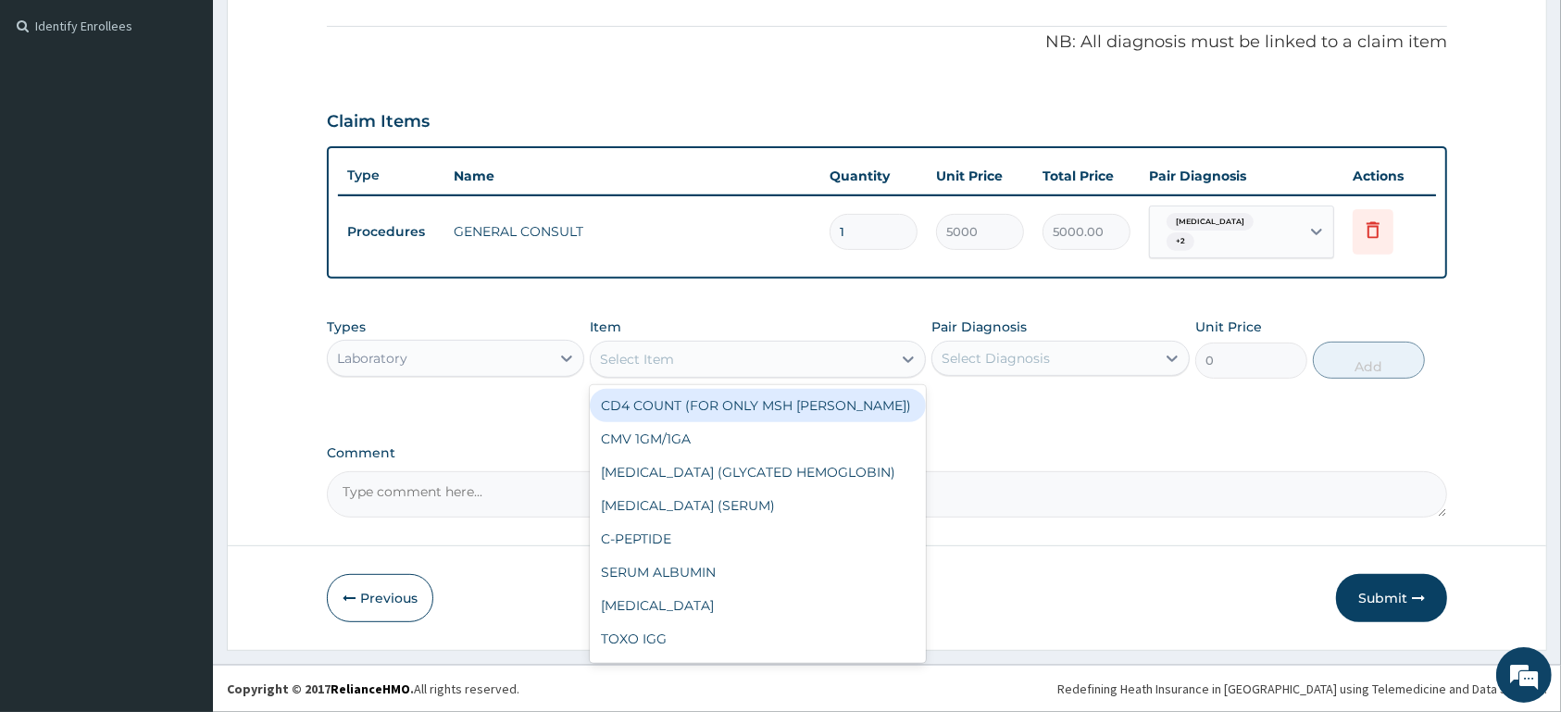
click at [785, 369] on div "Select Item" at bounding box center [741, 359] width 301 height 30
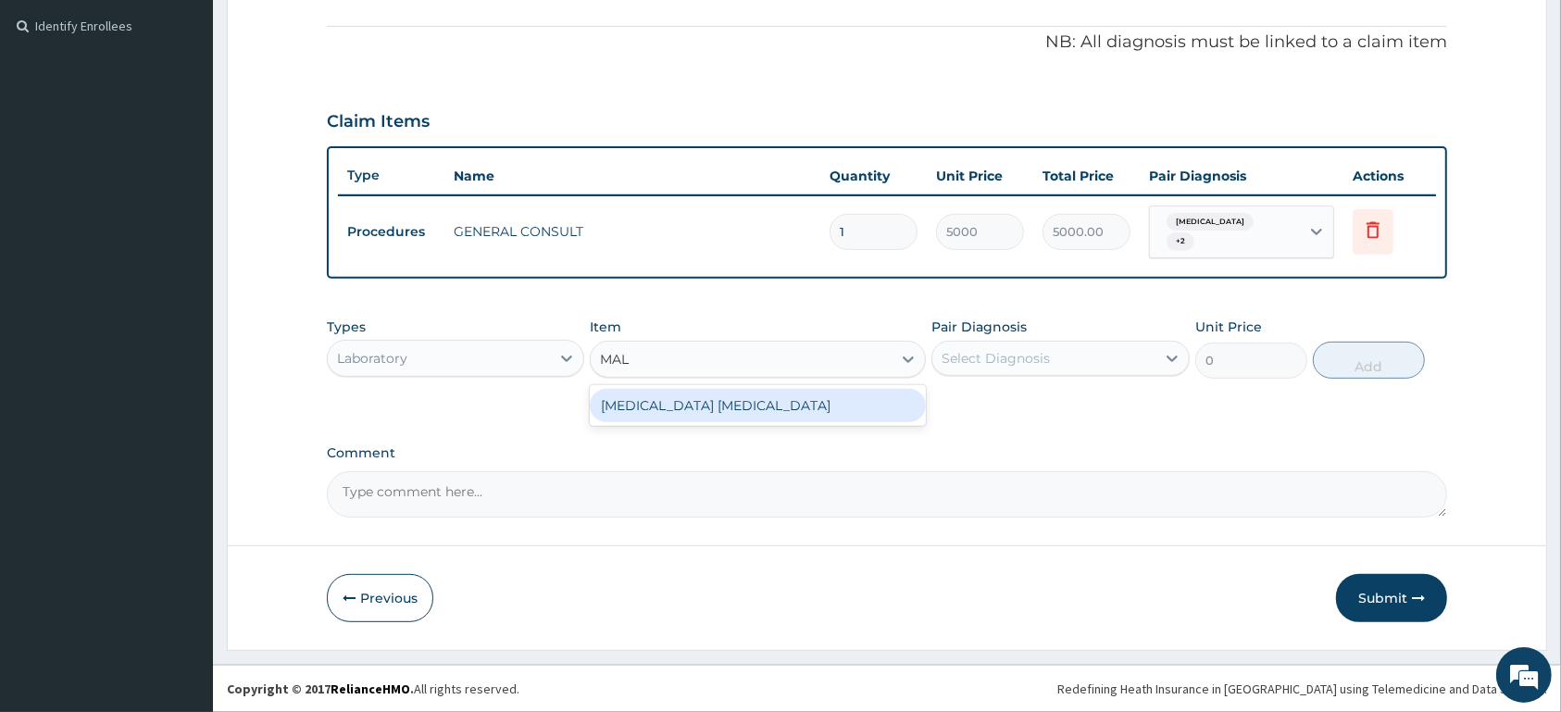
type input "MALA"
drag, startPoint x: 795, startPoint y: 416, endPoint x: 915, endPoint y: 364, distance: 130.2
click at [799, 411] on div "MALARIA PARASITE" at bounding box center [758, 405] width 336 height 33
type input "1500"
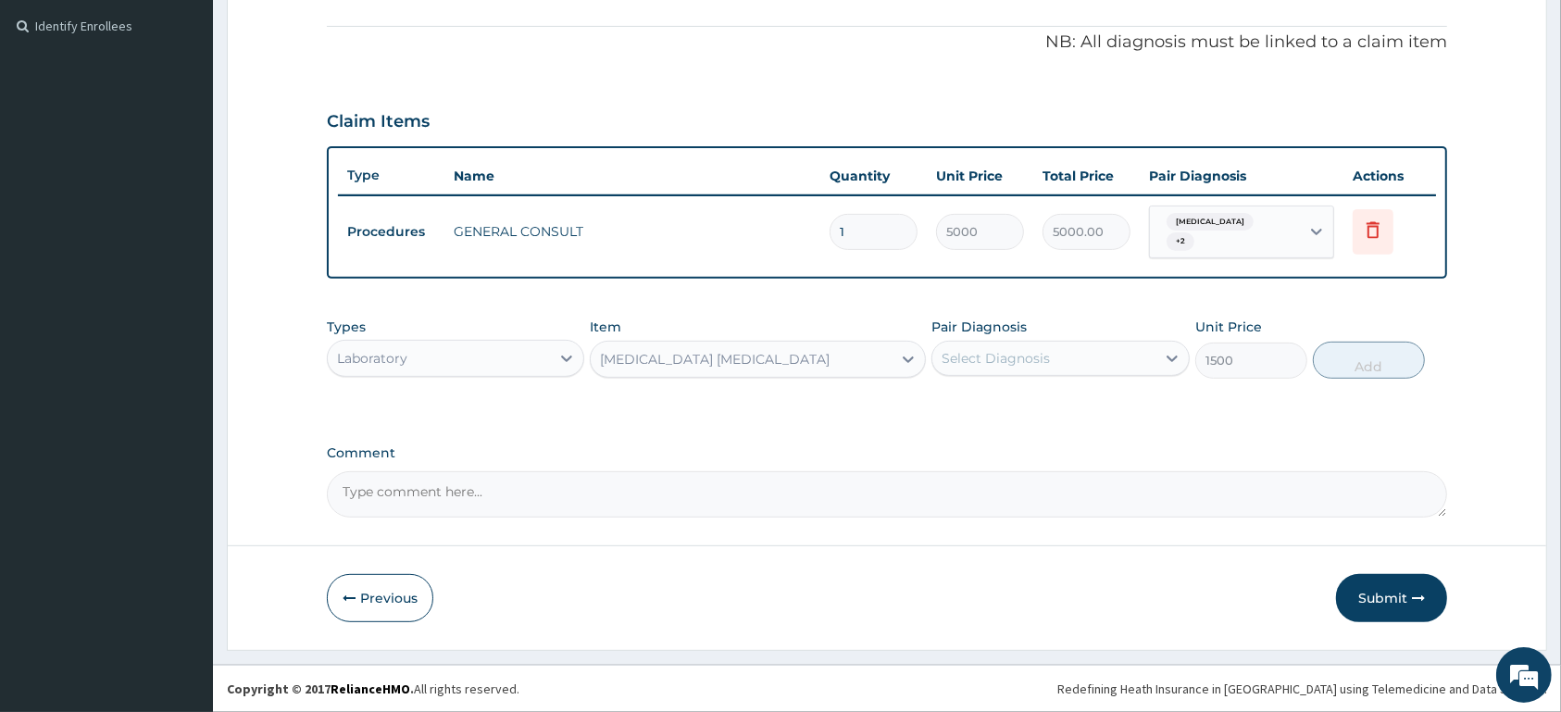
click at [1037, 352] on div "Select Diagnosis" at bounding box center [996, 358] width 108 height 19
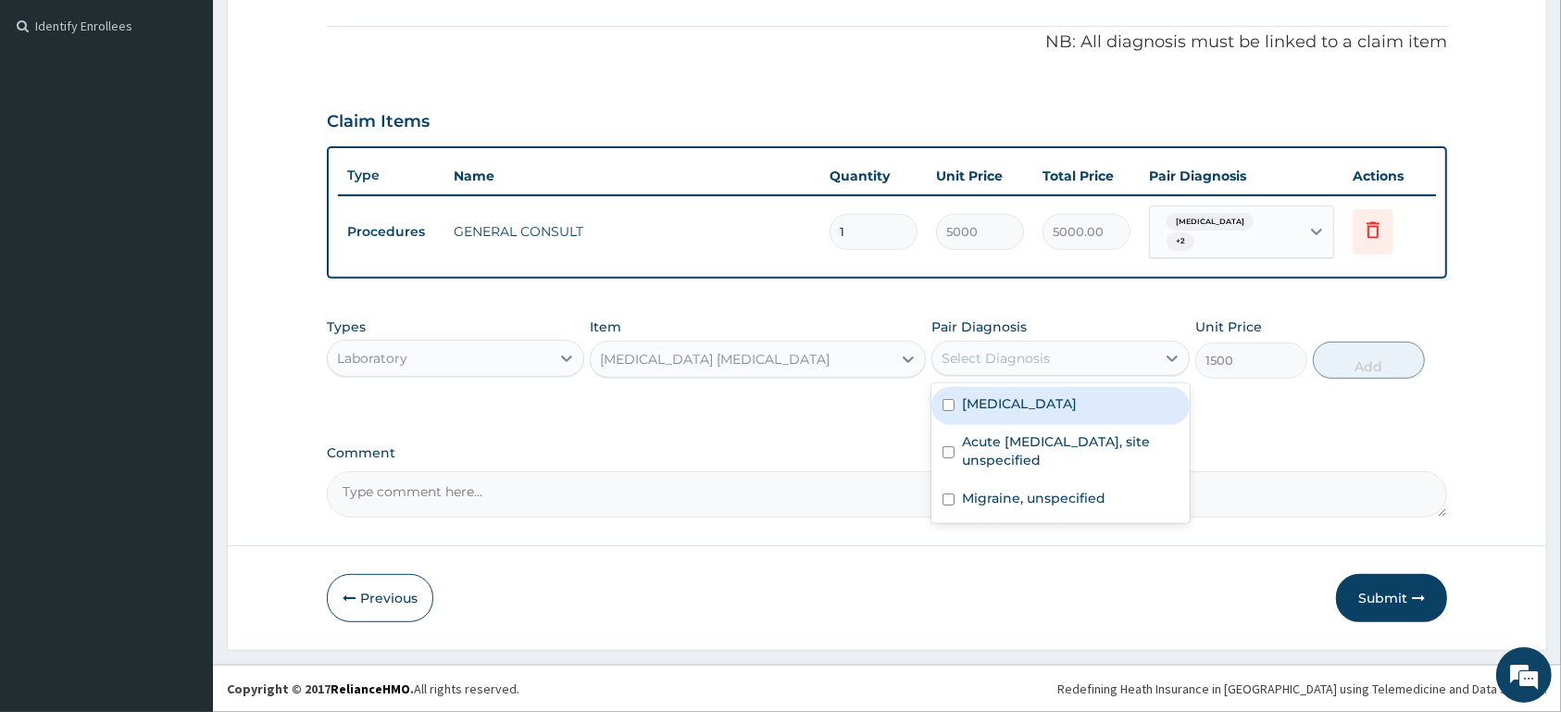
drag, startPoint x: 1051, startPoint y: 415, endPoint x: 1098, endPoint y: 401, distance: 49.2
click at [1054, 412] on div "Malaria, unspecified" at bounding box center [1059, 406] width 257 height 38
checkbox input "true"
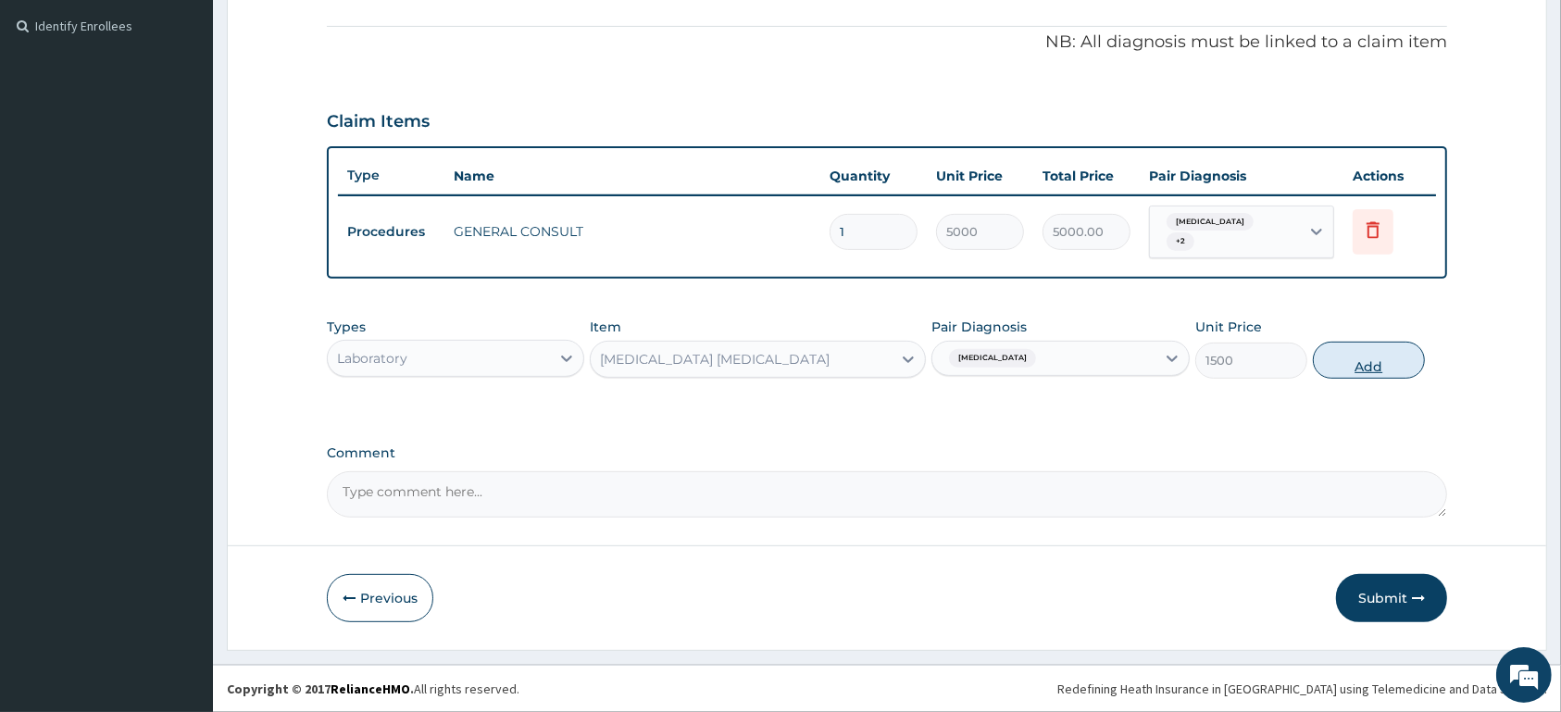
click at [1345, 367] on button "Add" at bounding box center [1369, 360] width 112 height 37
type input "0"
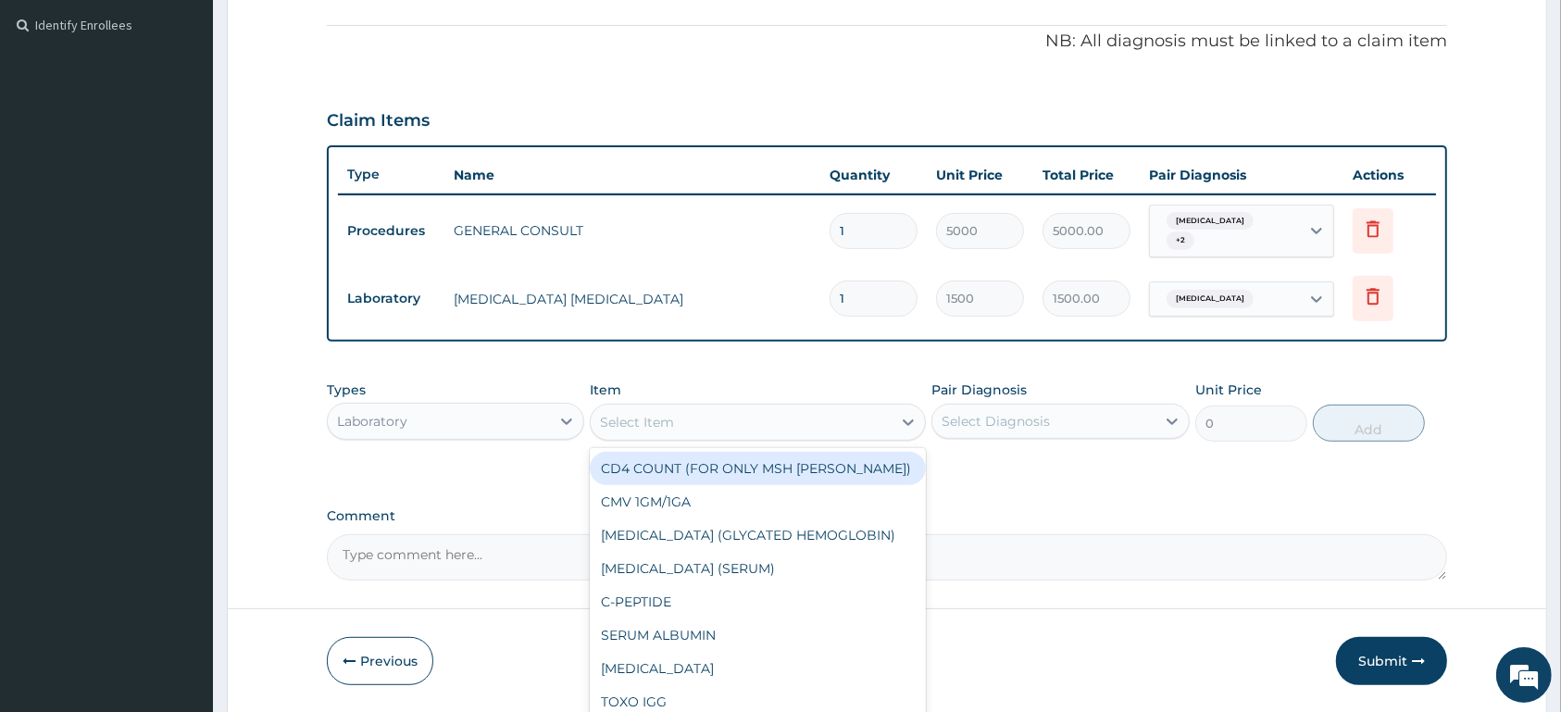
click at [657, 419] on div "Select Item" at bounding box center [637, 422] width 74 height 19
type input "FBC"
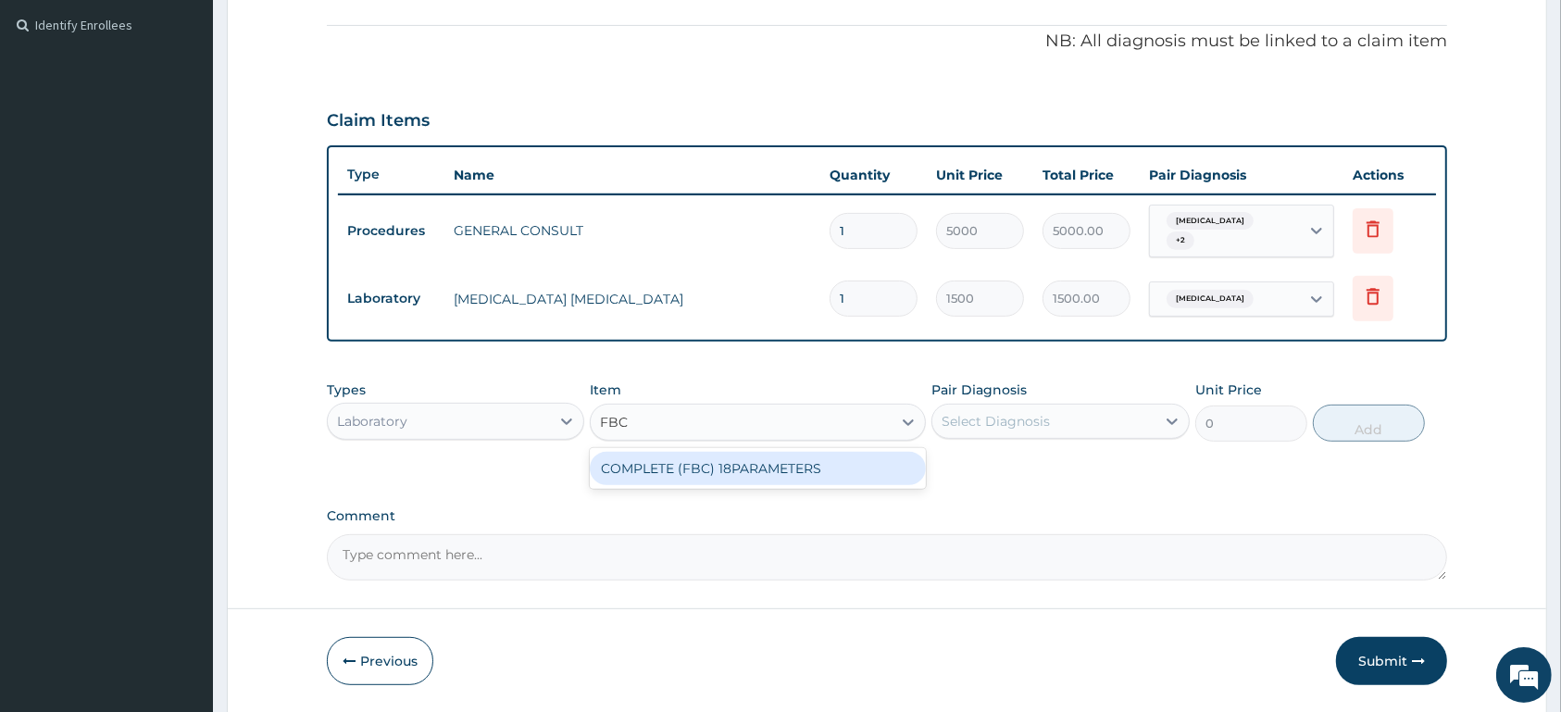
click at [778, 470] on div "COMPLETE (FBC) 18PARAMETERS" at bounding box center [758, 468] width 336 height 33
type input "4000"
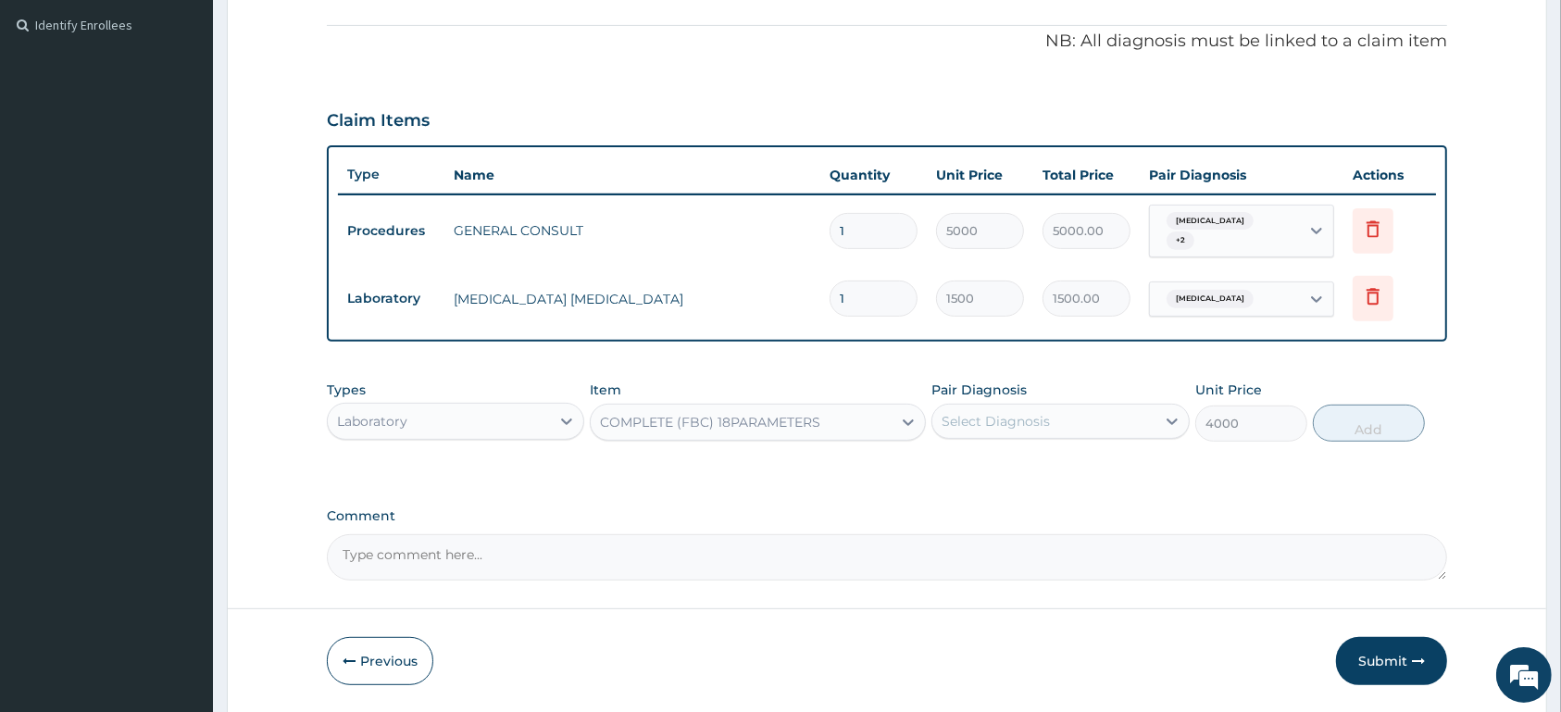
click at [1052, 425] on div "Select Diagnosis" at bounding box center [1043, 421] width 222 height 30
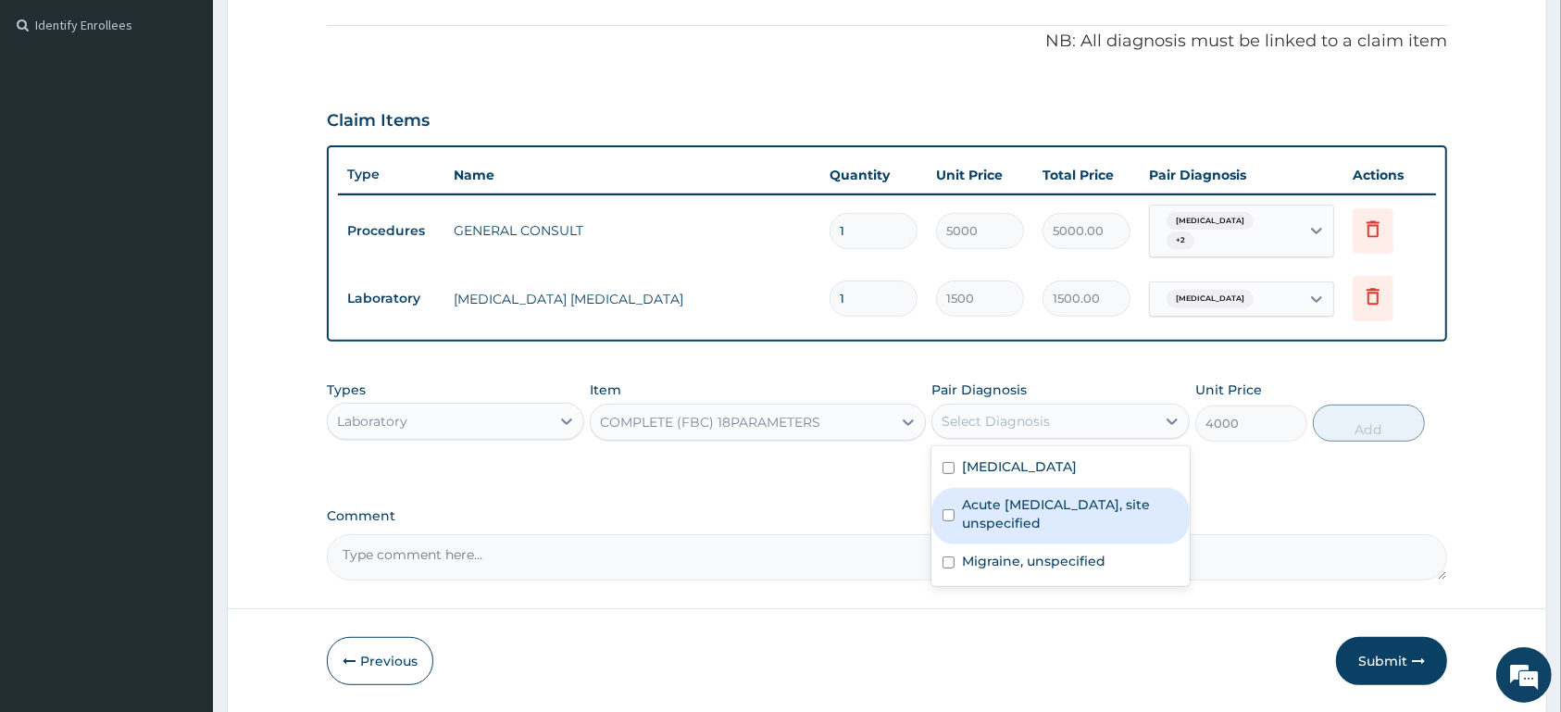
click at [1029, 498] on label "Acute [MEDICAL_DATA], site unspecified" at bounding box center [1070, 513] width 216 height 37
checkbox input "true"
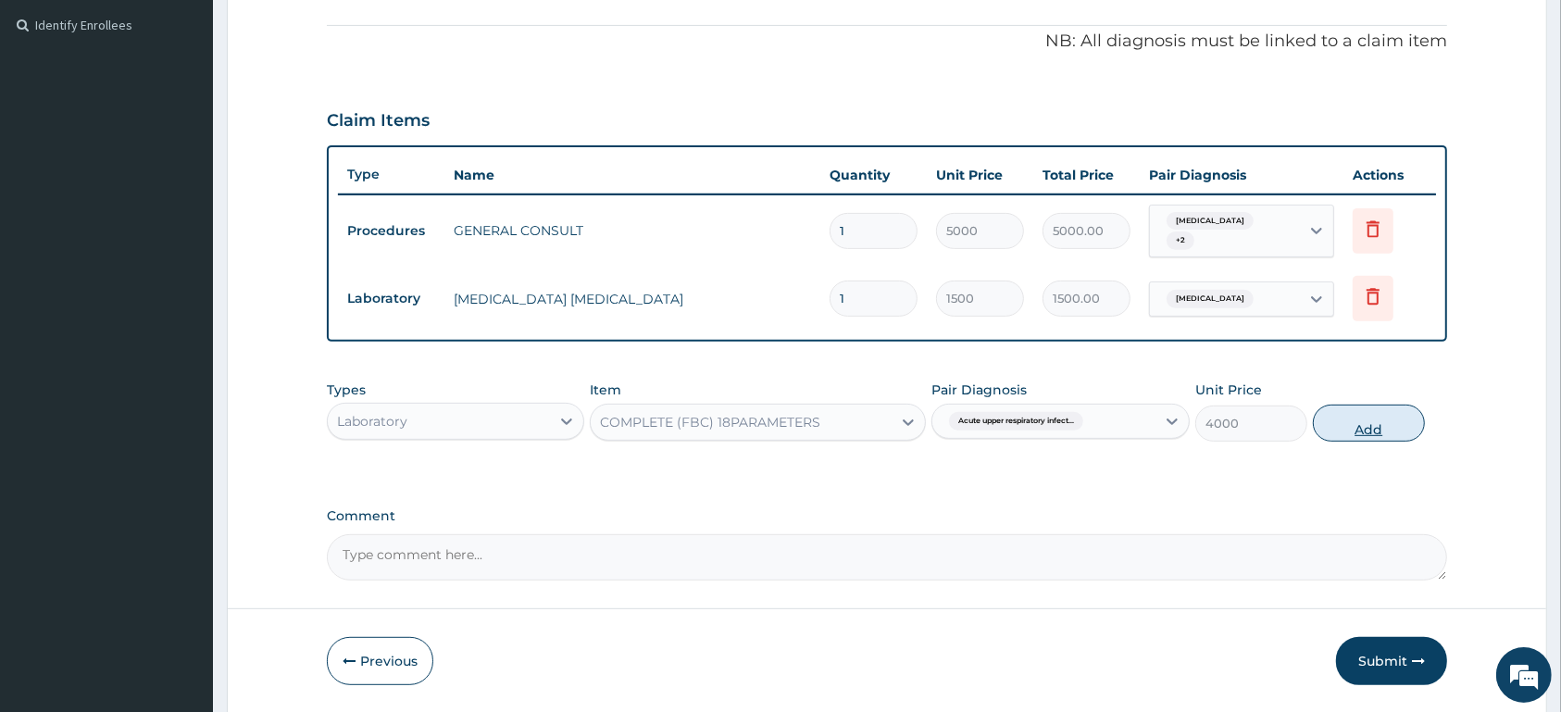
click at [1398, 421] on button "Add" at bounding box center [1369, 423] width 112 height 37
type input "0"
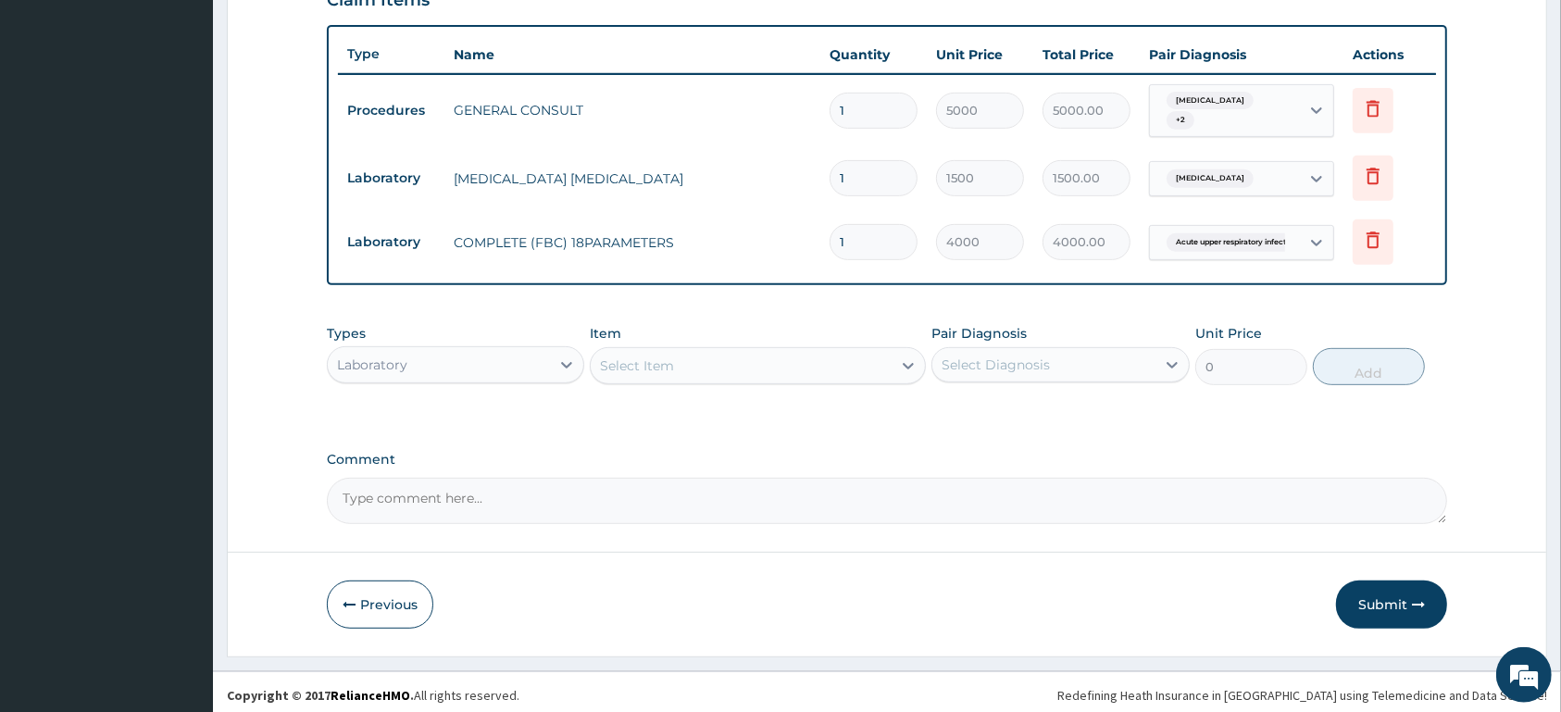
scroll to position [671, 0]
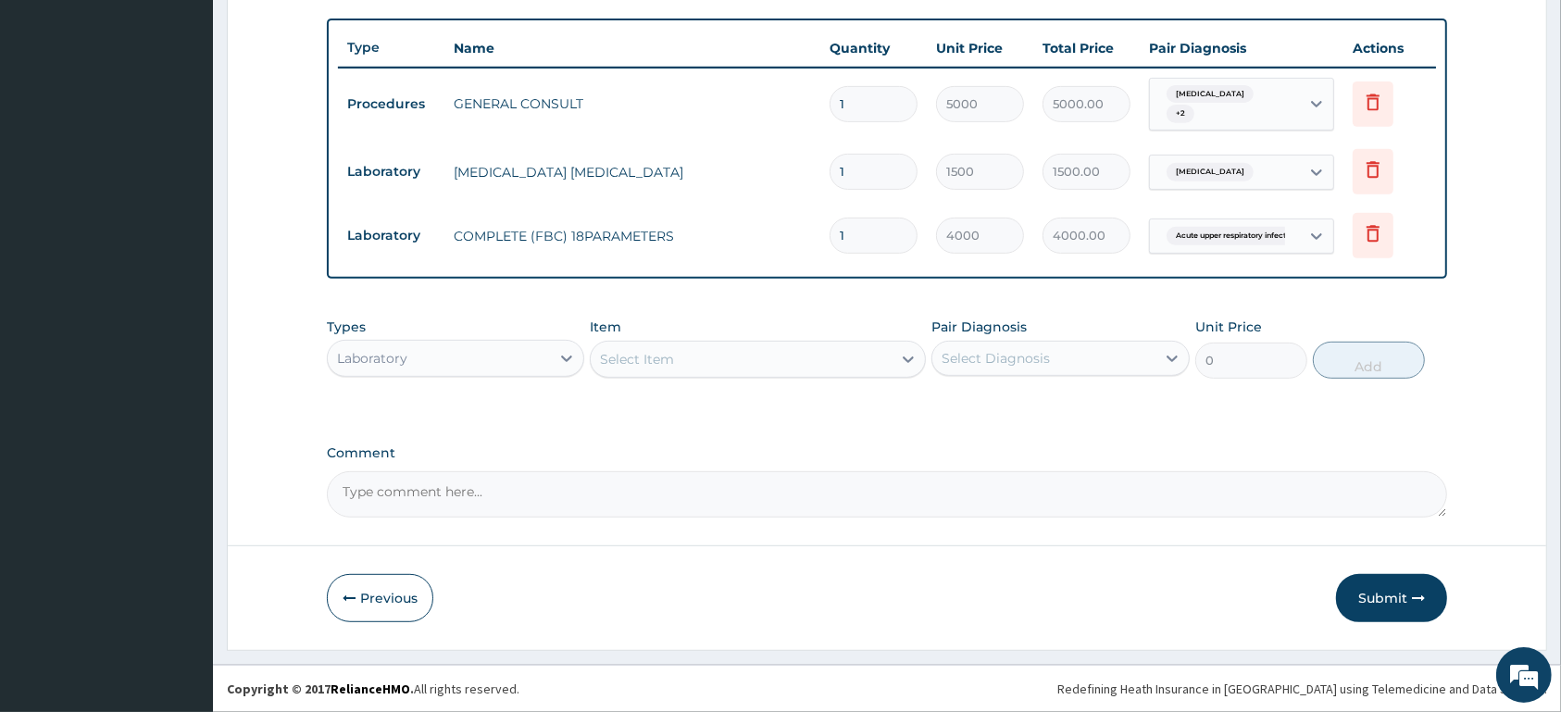
click at [453, 356] on div "Laboratory" at bounding box center [439, 359] width 222 height 30
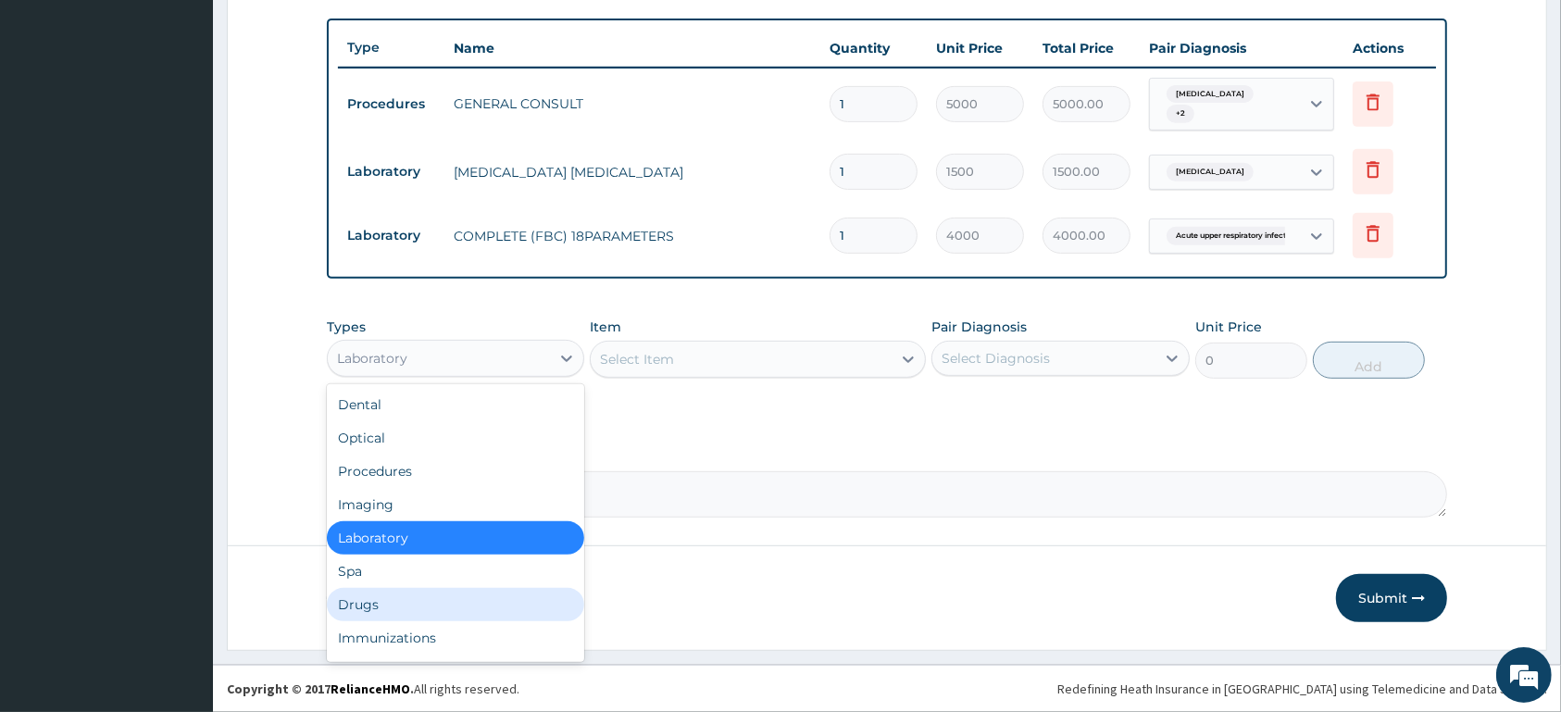
click at [387, 601] on div "Drugs" at bounding box center [455, 604] width 257 height 33
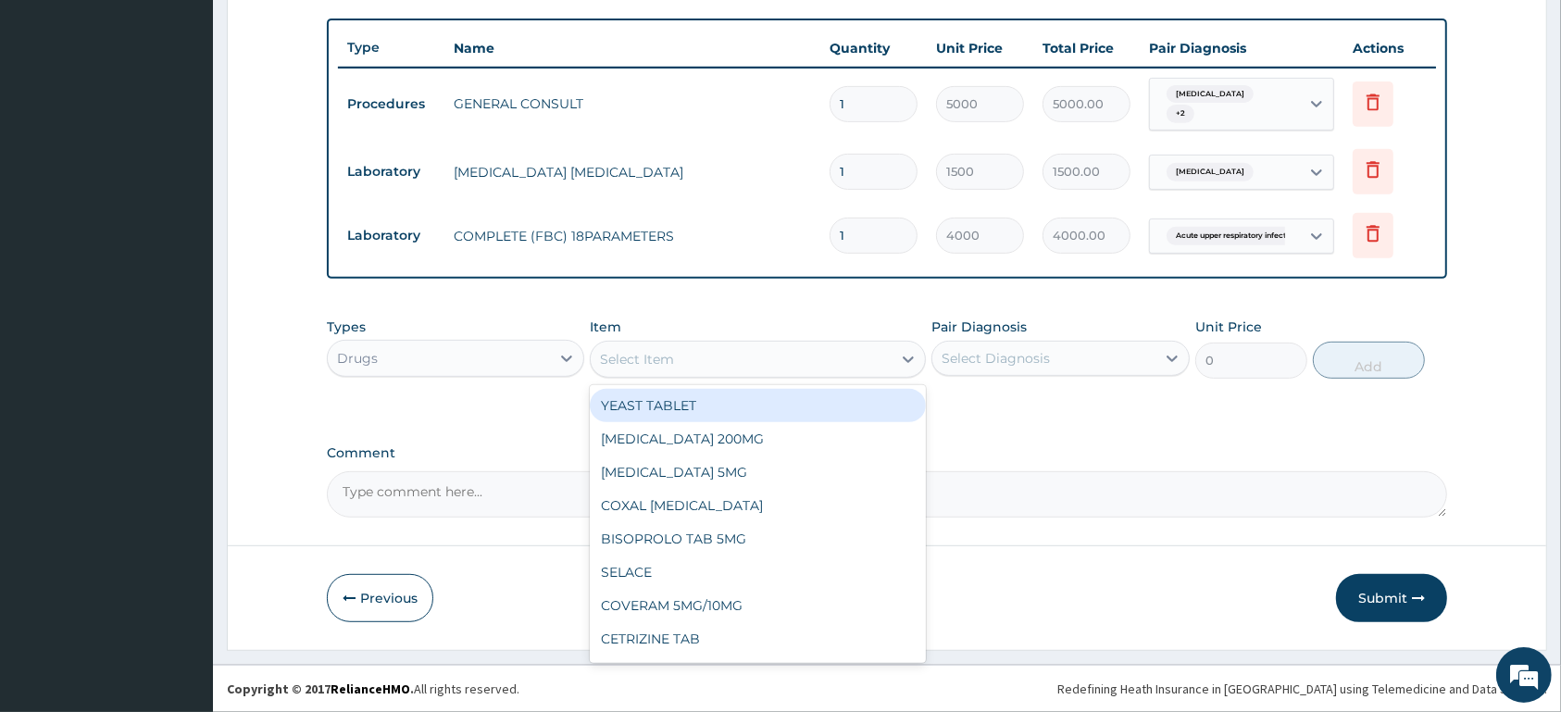
click at [697, 351] on div "Select Item" at bounding box center [741, 359] width 301 height 30
type input "CELE"
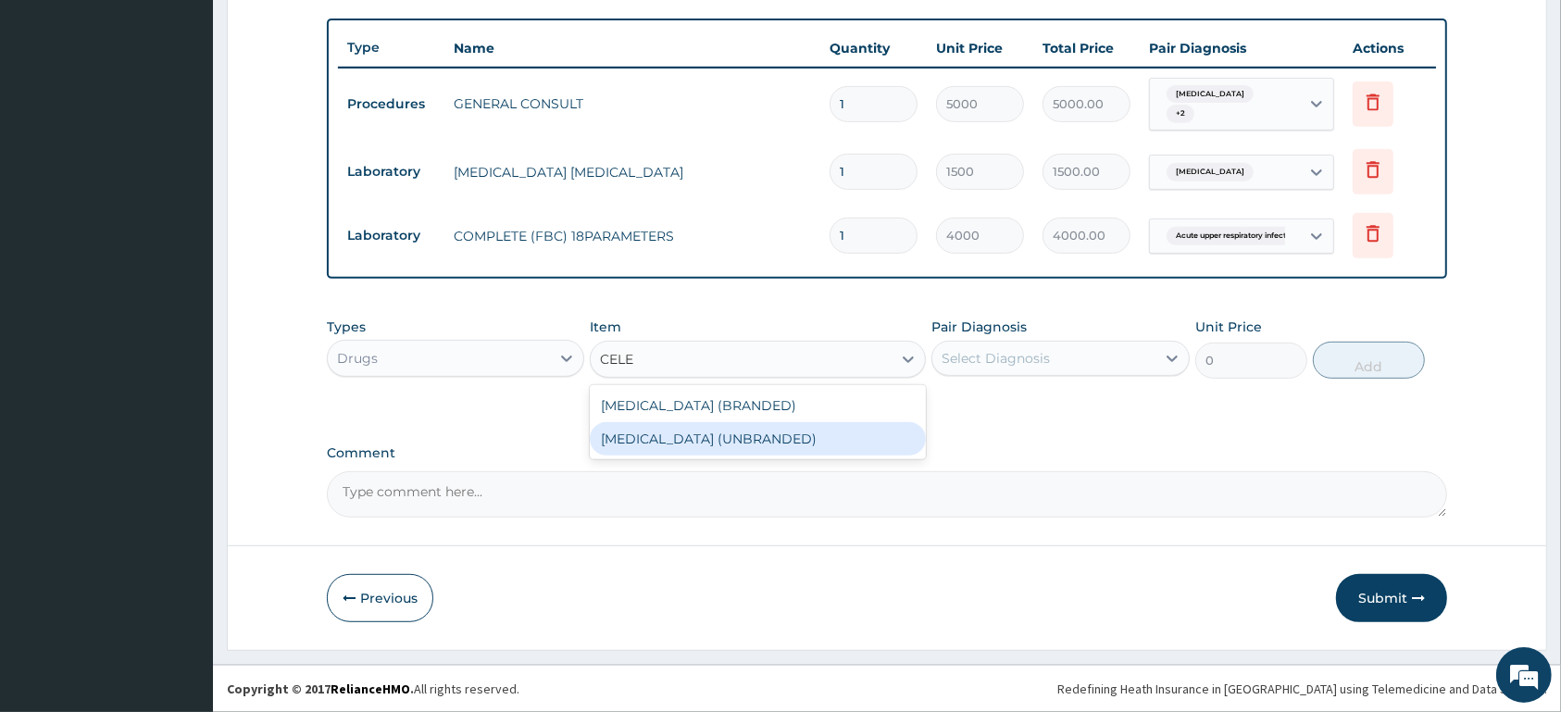
click at [725, 449] on div "[MEDICAL_DATA] (UNBRANDED)" at bounding box center [758, 438] width 336 height 33
type input "250"
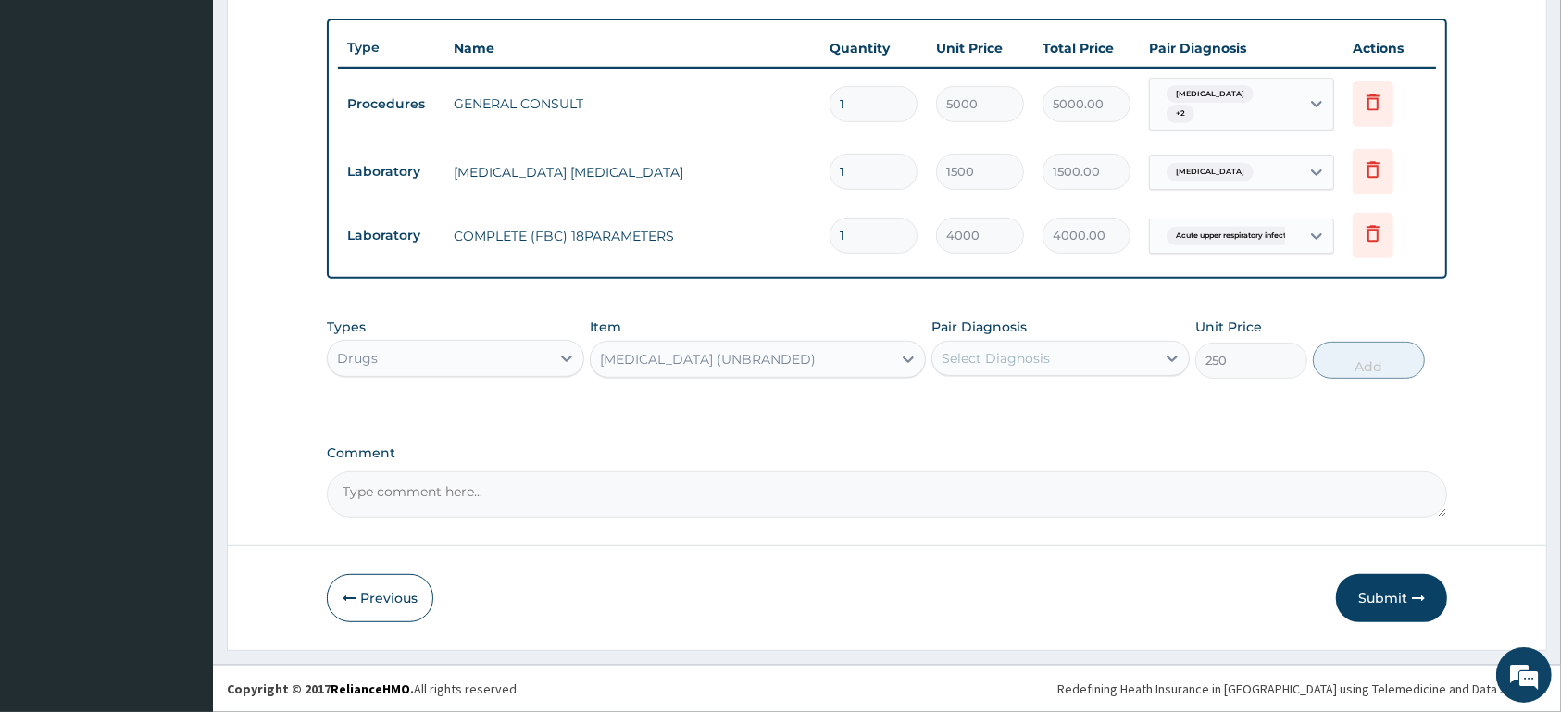
click at [1017, 357] on div "Select Diagnosis" at bounding box center [996, 358] width 108 height 19
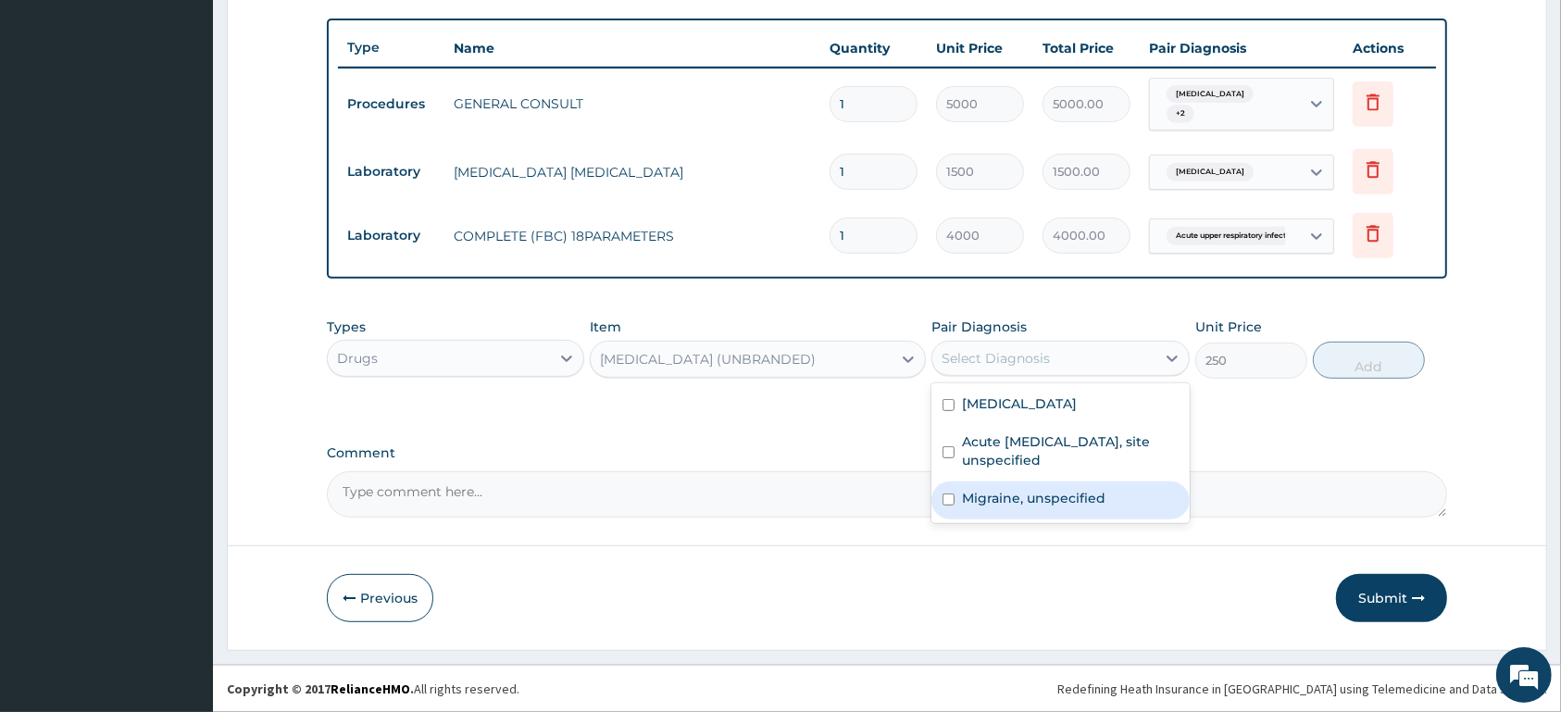
click at [989, 496] on label "Migraine, unspecified" at bounding box center [1034, 498] width 144 height 19
checkbox input "true"
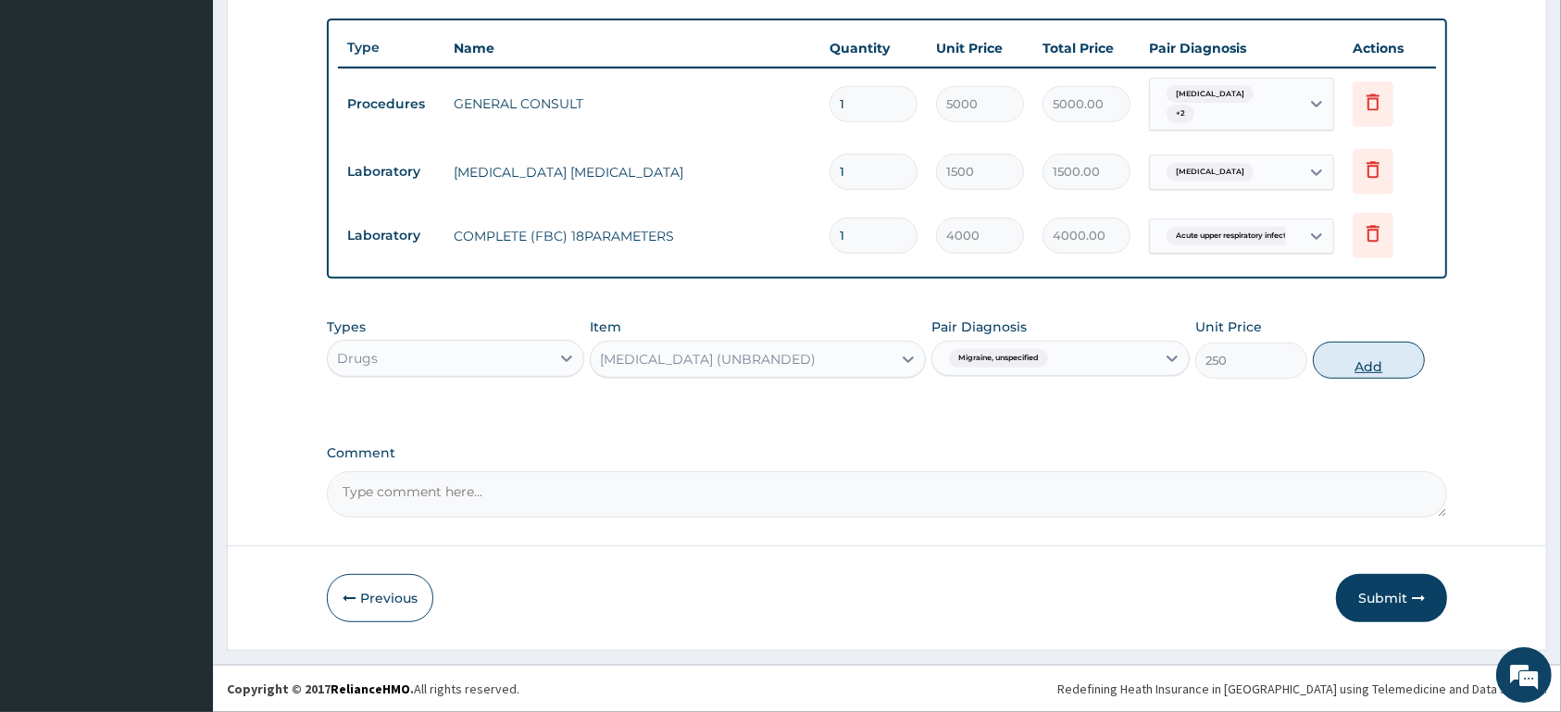
click at [1342, 356] on button "Add" at bounding box center [1369, 360] width 112 height 37
type input "0"
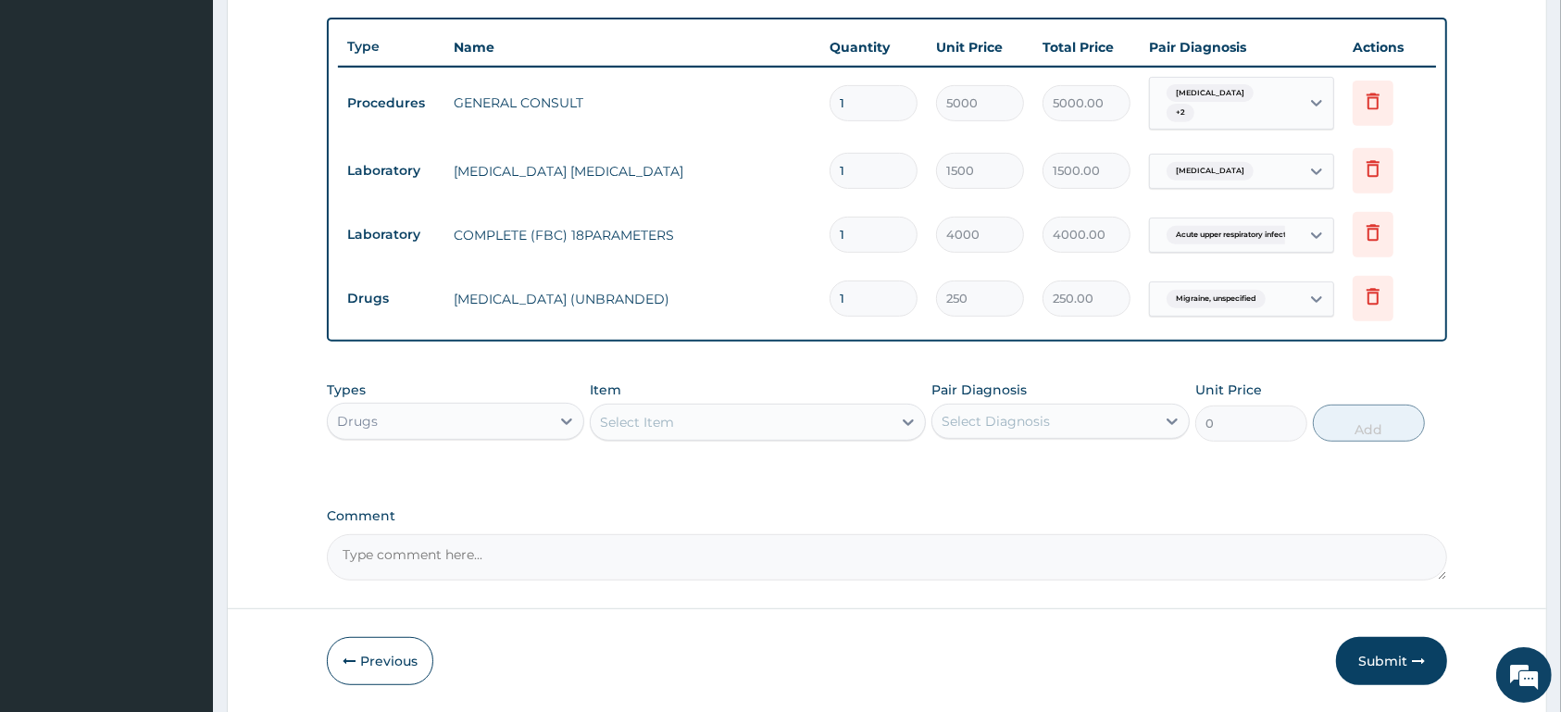
click at [719, 417] on div "Select Item" at bounding box center [741, 422] width 301 height 30
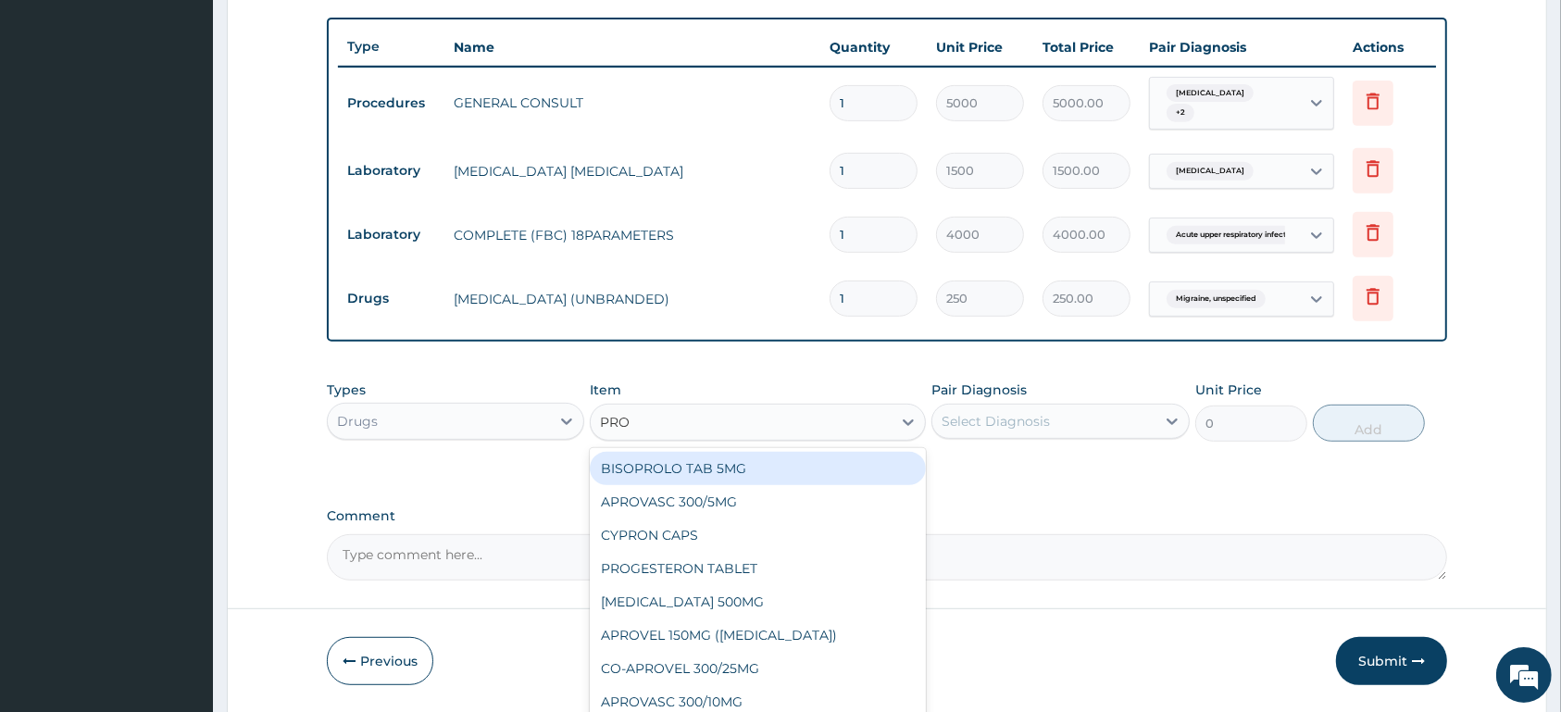
type input "PROP"
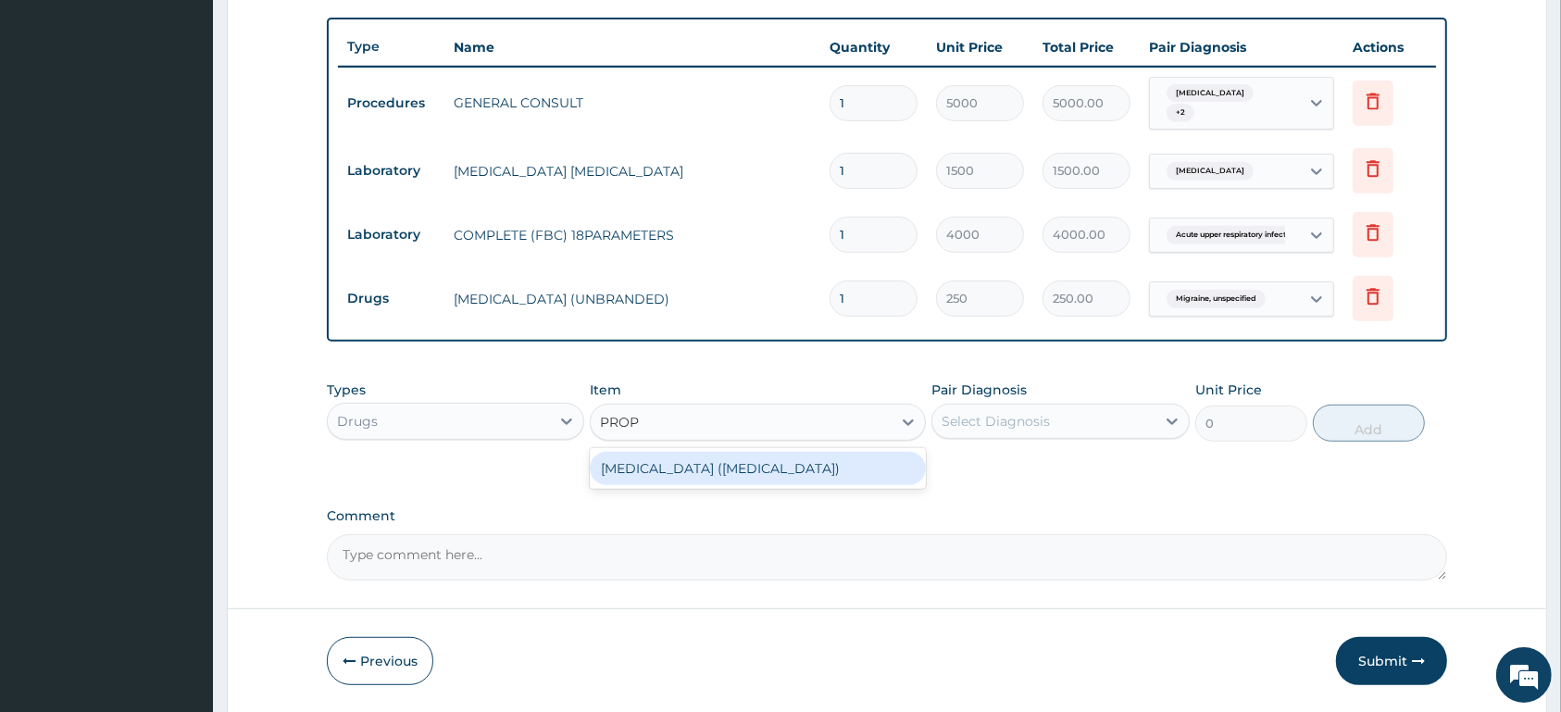
click at [762, 472] on div "[MEDICAL_DATA] ([MEDICAL_DATA])" at bounding box center [758, 468] width 336 height 33
type input "60"
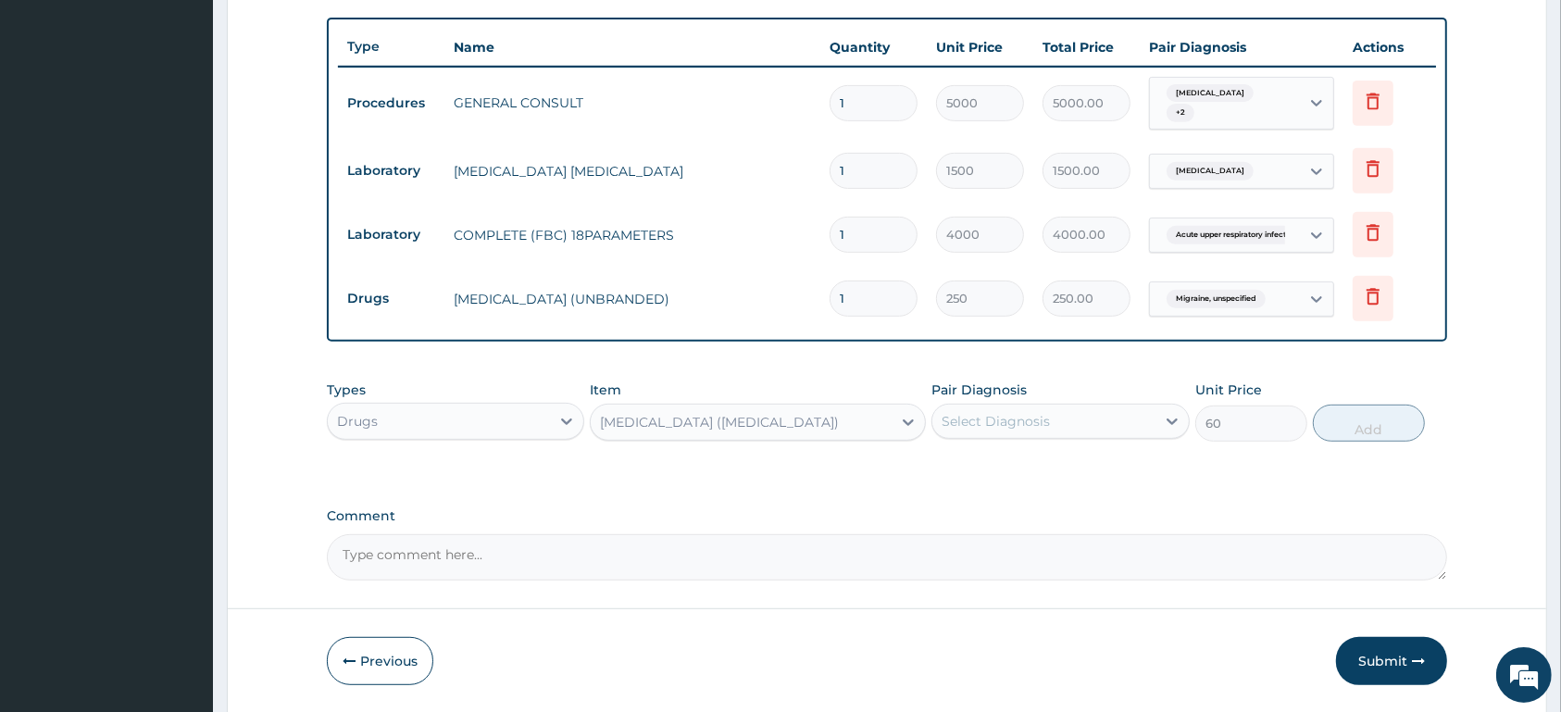
click at [1069, 419] on div "Select Diagnosis" at bounding box center [1043, 421] width 222 height 30
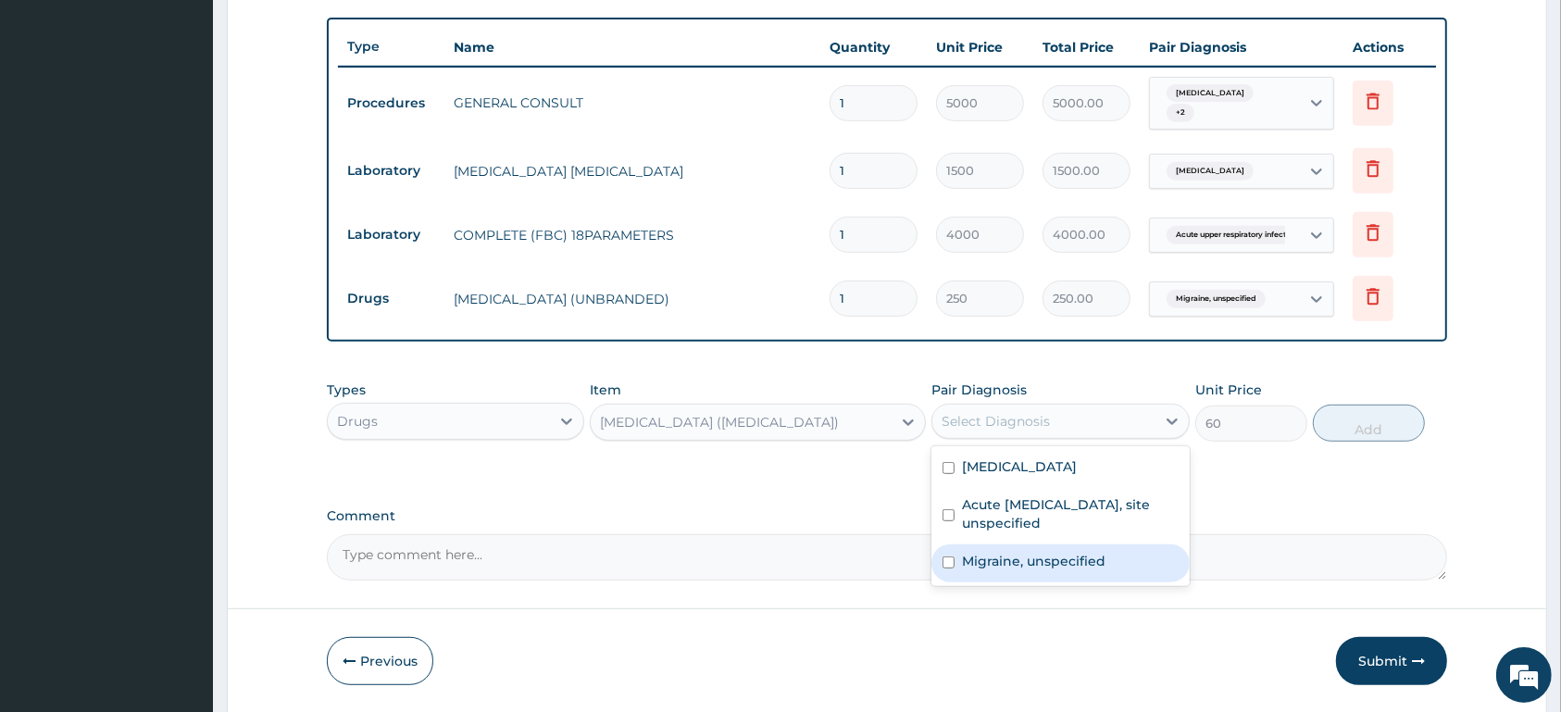
click at [1003, 566] on label "Migraine, unspecified" at bounding box center [1034, 561] width 144 height 19
checkbox input "true"
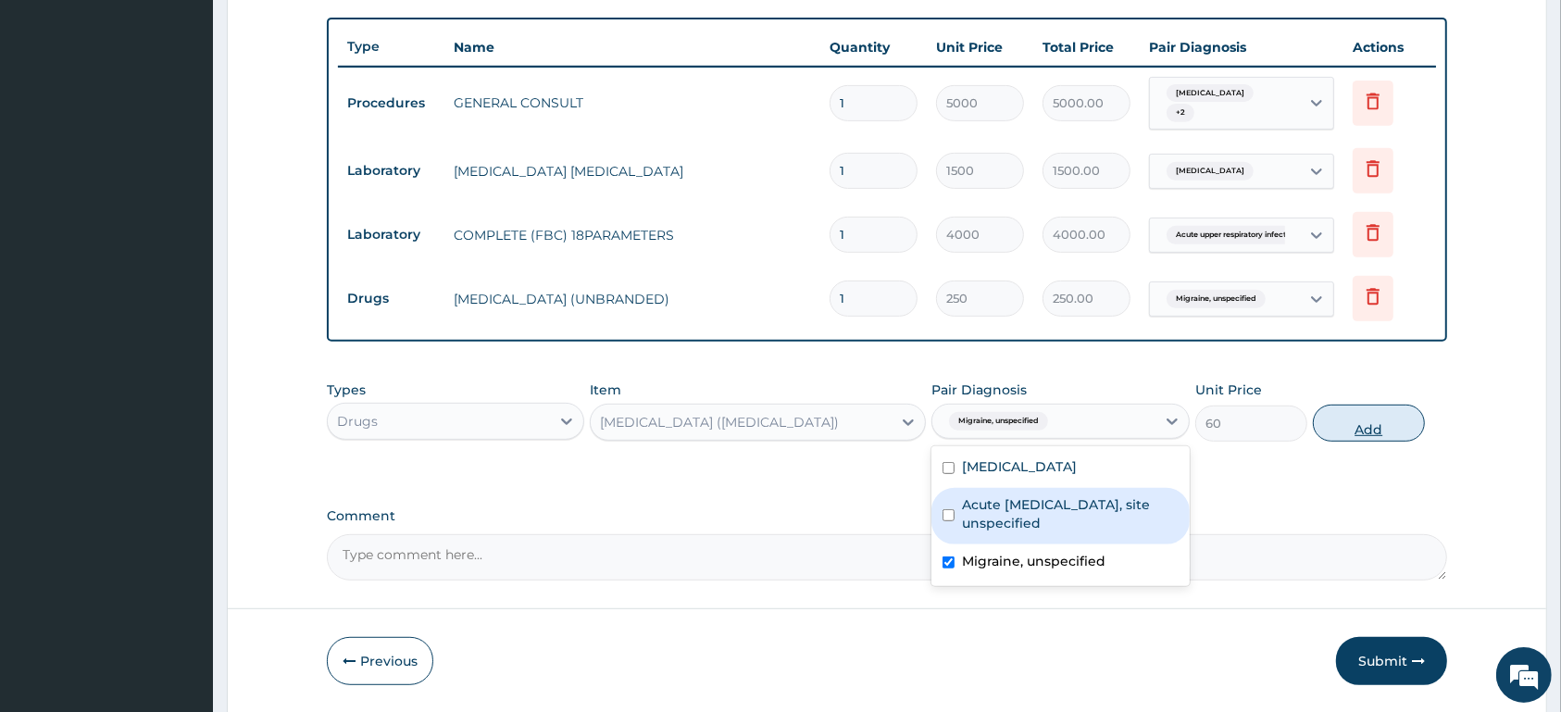
click at [1366, 434] on button "Add" at bounding box center [1369, 423] width 112 height 37
type input "0"
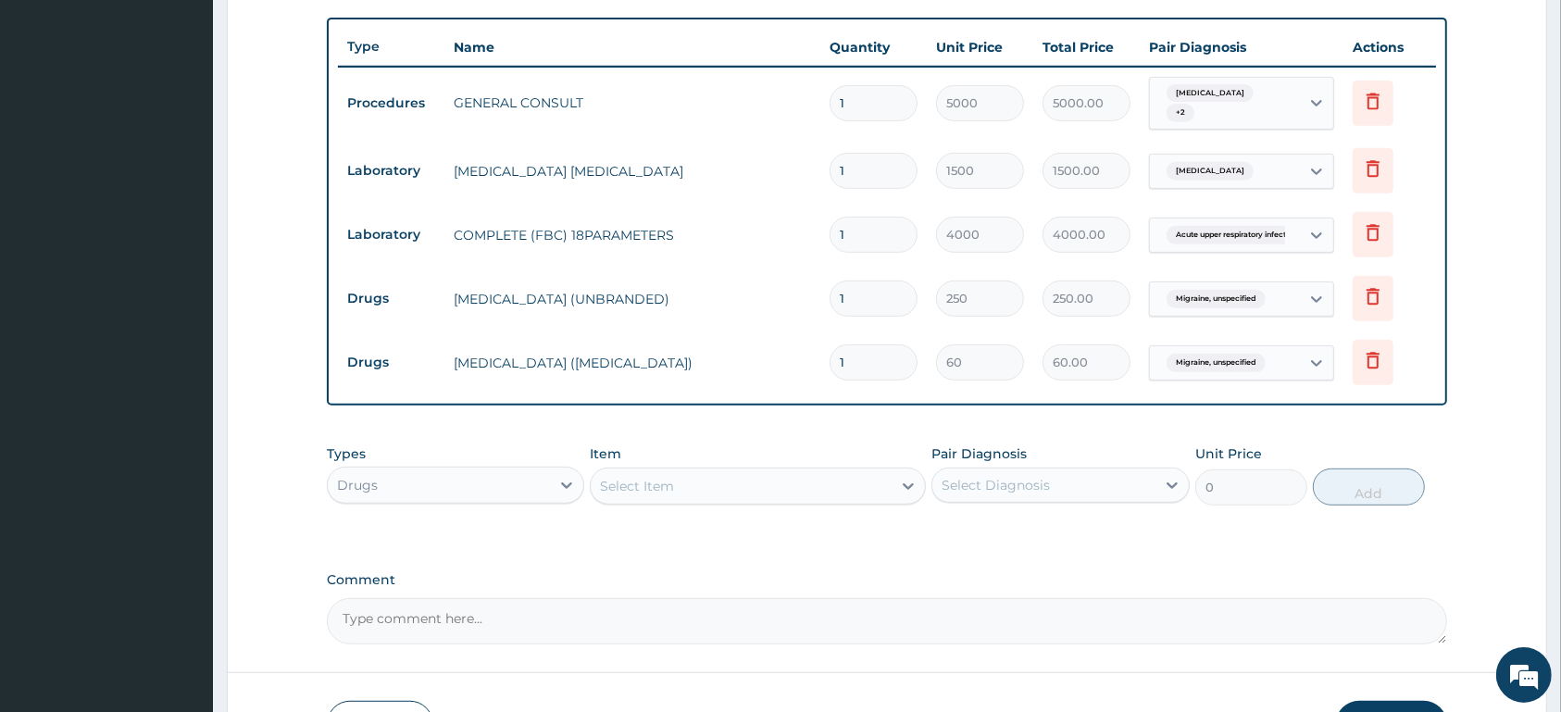
click at [704, 487] on div "Select Item" at bounding box center [741, 486] width 301 height 30
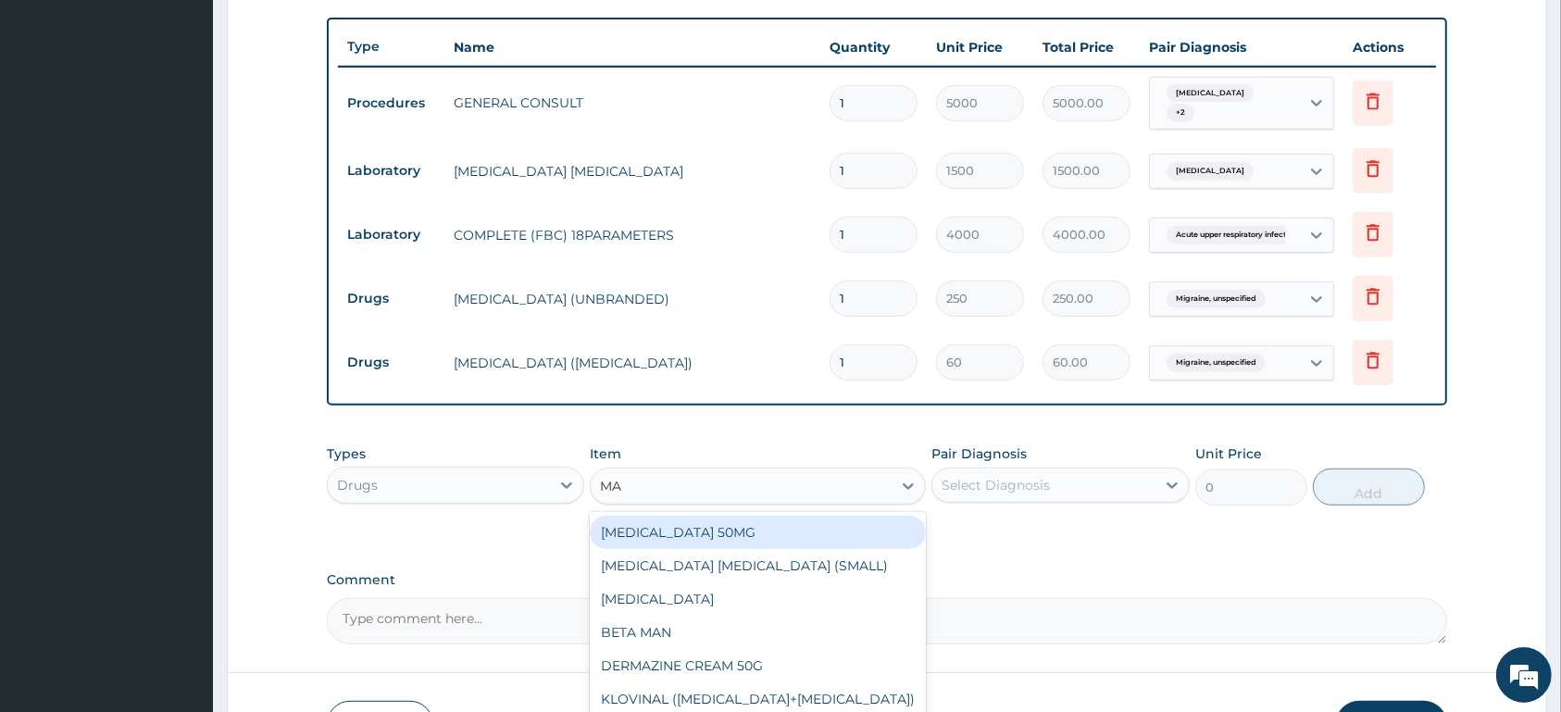
type input "MAL"
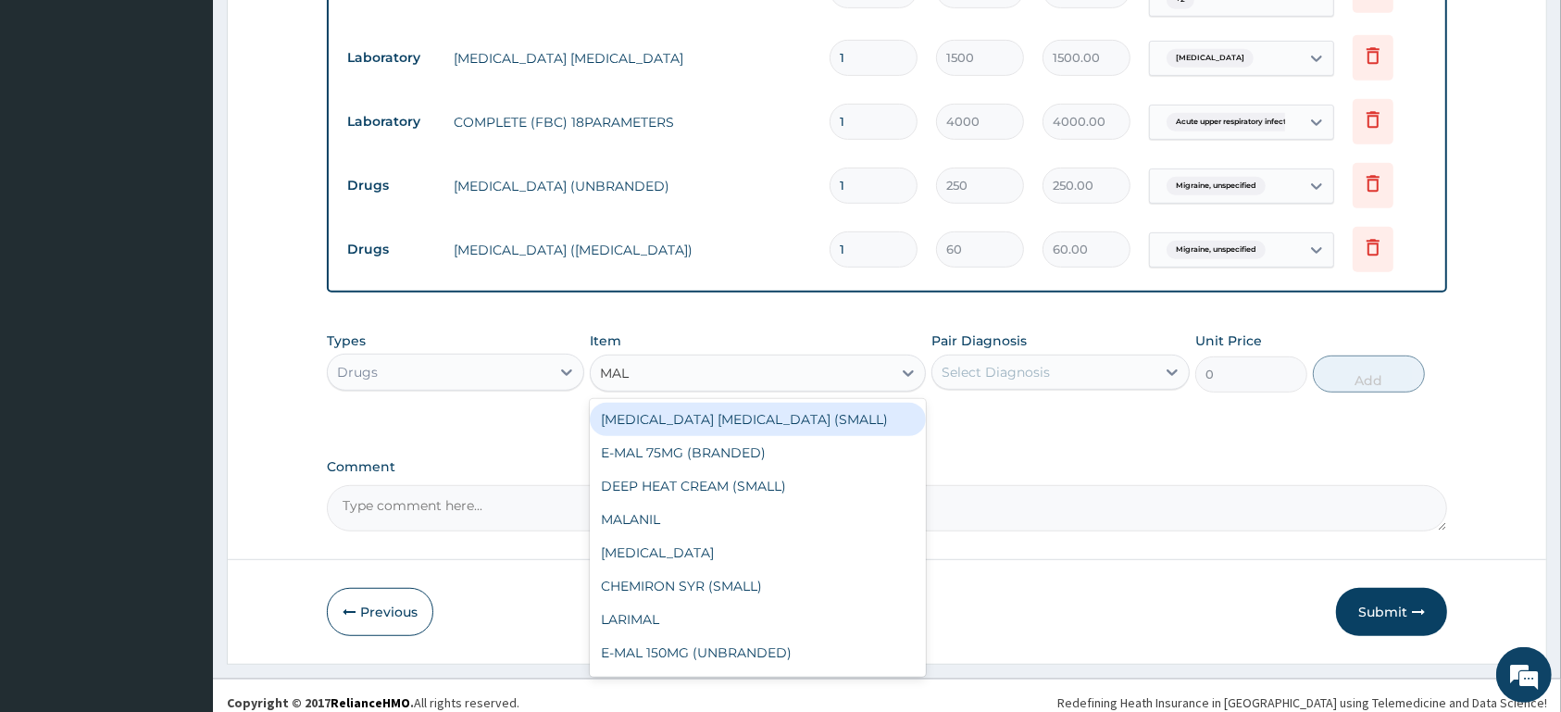
scroll to position [798, 0]
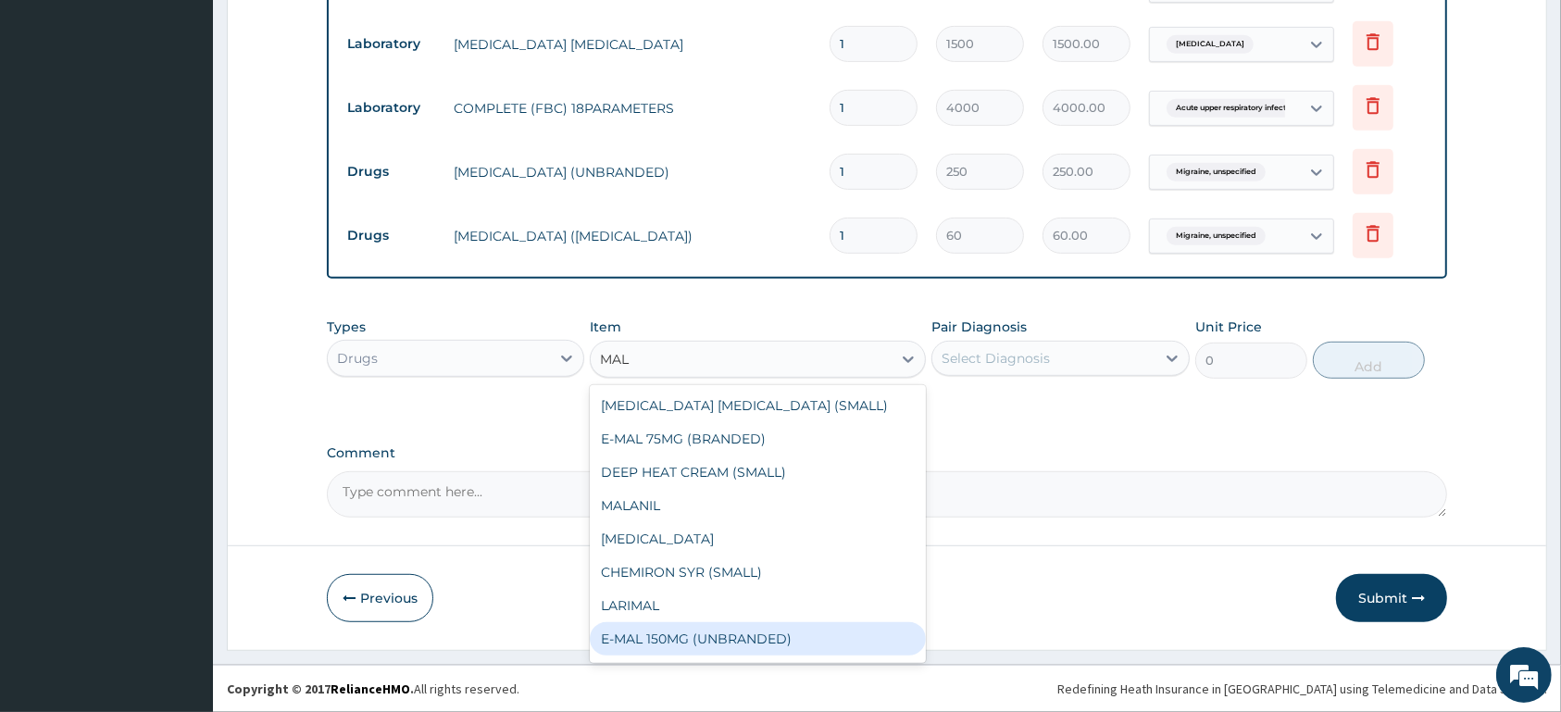
click at [792, 639] on div "E-MAL 150MG (UNBRANDED)" at bounding box center [758, 638] width 336 height 33
type input "1800"
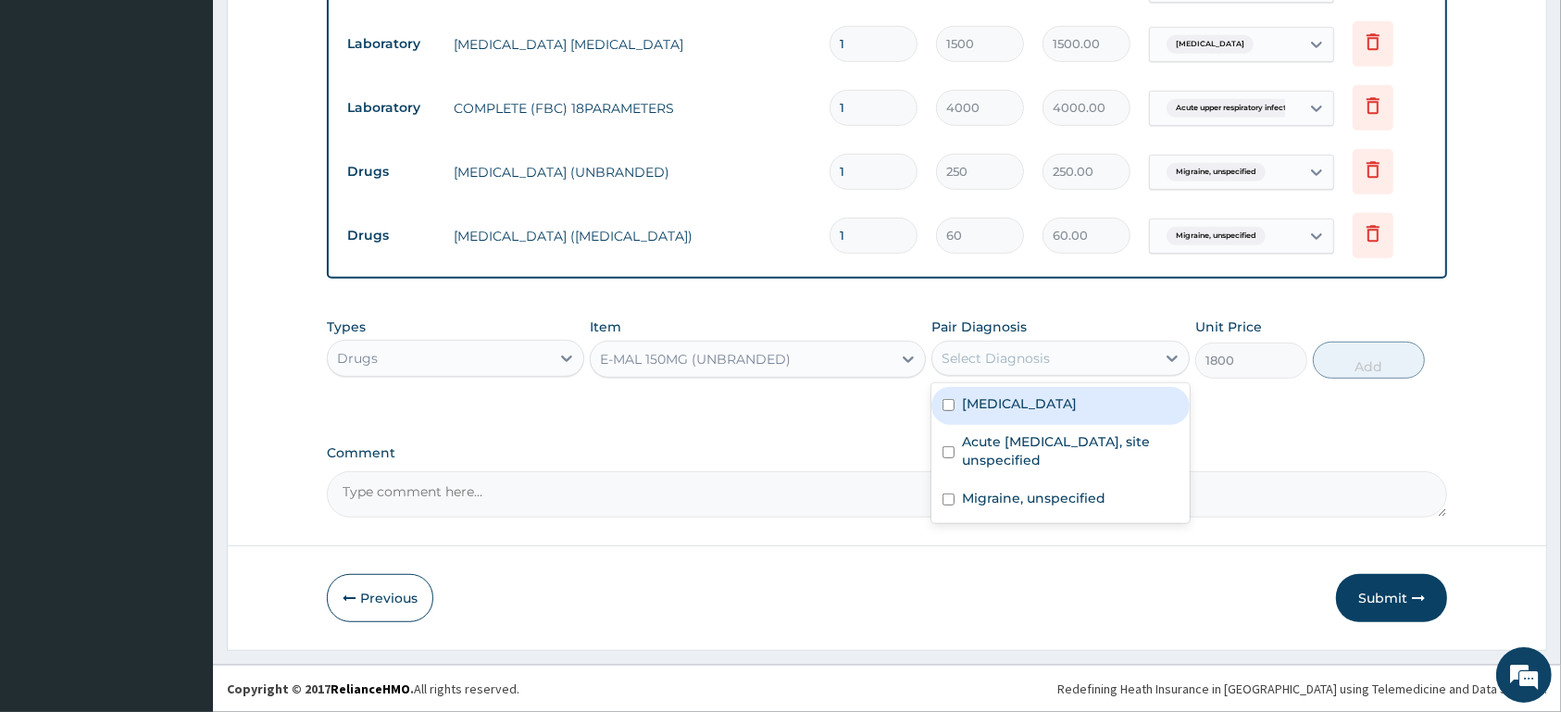
click at [1017, 357] on div "Select Diagnosis" at bounding box center [996, 358] width 108 height 19
click at [998, 408] on label "Malaria, unspecified" at bounding box center [1019, 403] width 115 height 19
checkbox input "true"
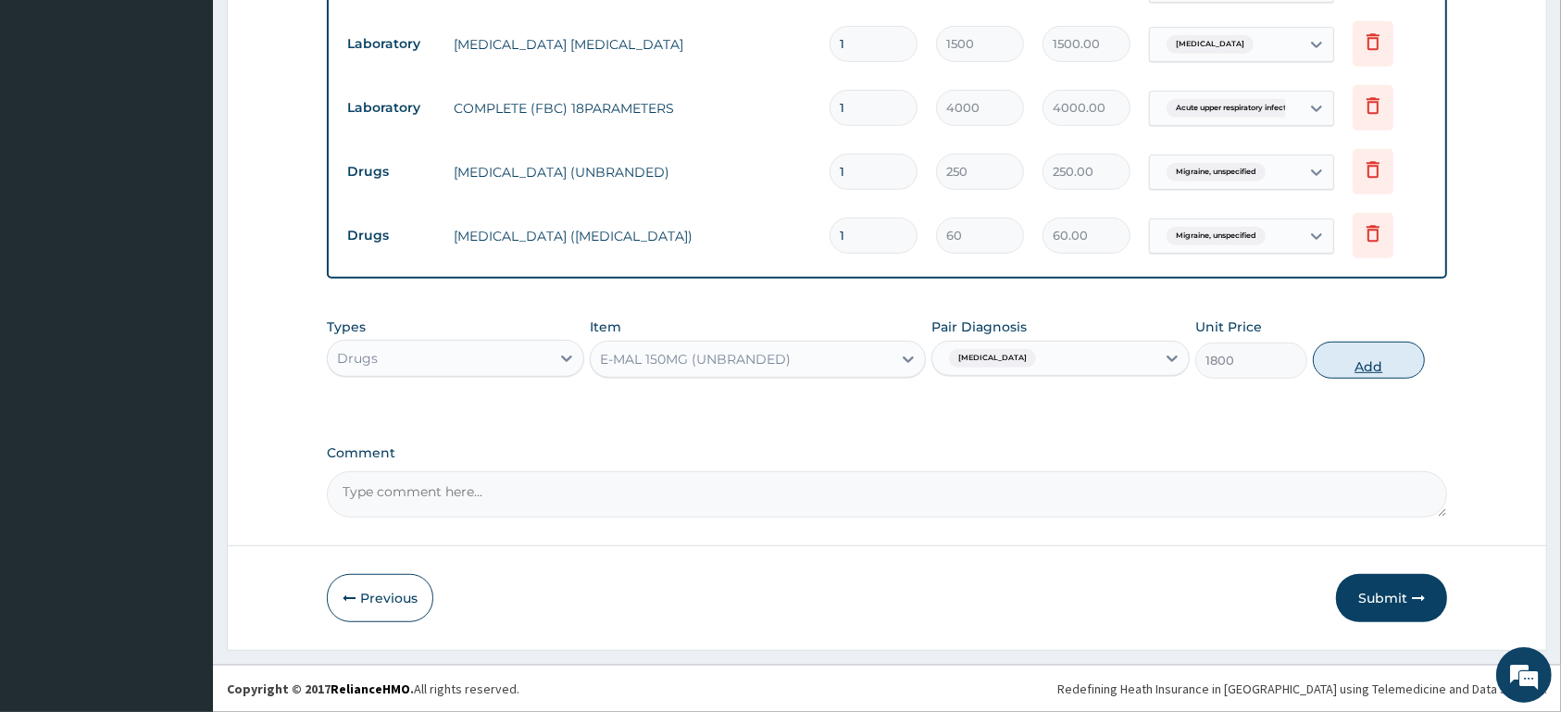
click at [1348, 352] on button "Add" at bounding box center [1369, 360] width 112 height 37
type input "0"
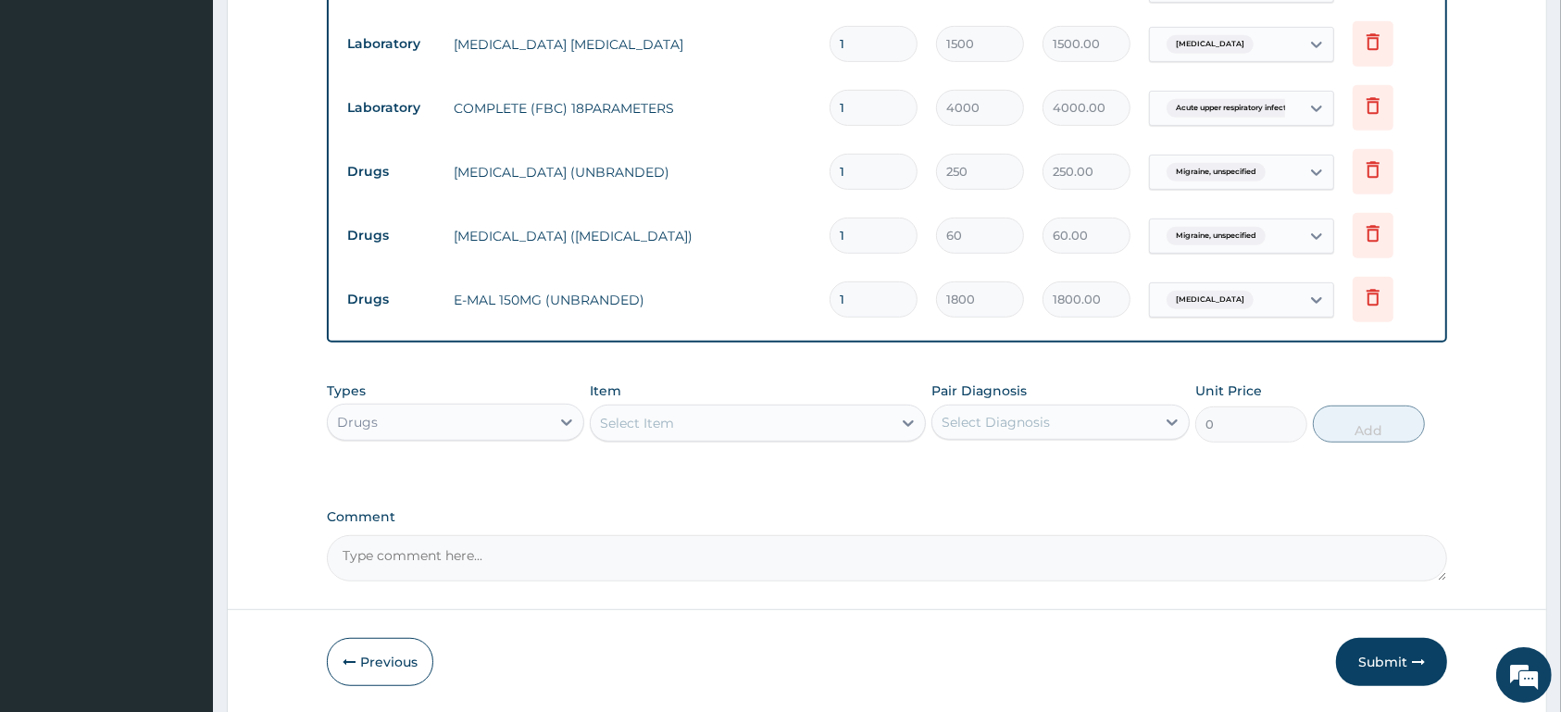
click at [722, 413] on div "Select Item" at bounding box center [741, 423] width 301 height 30
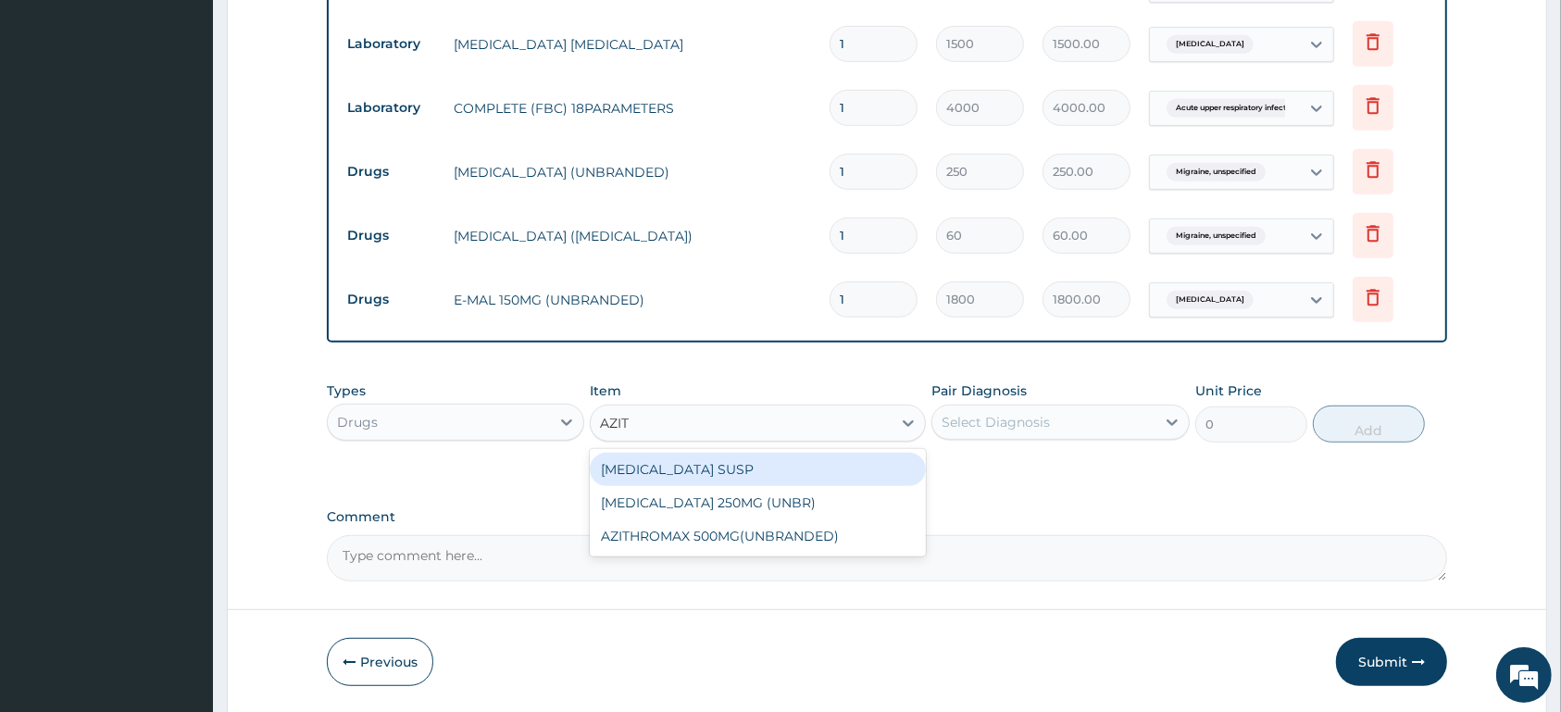
type input "AZITH"
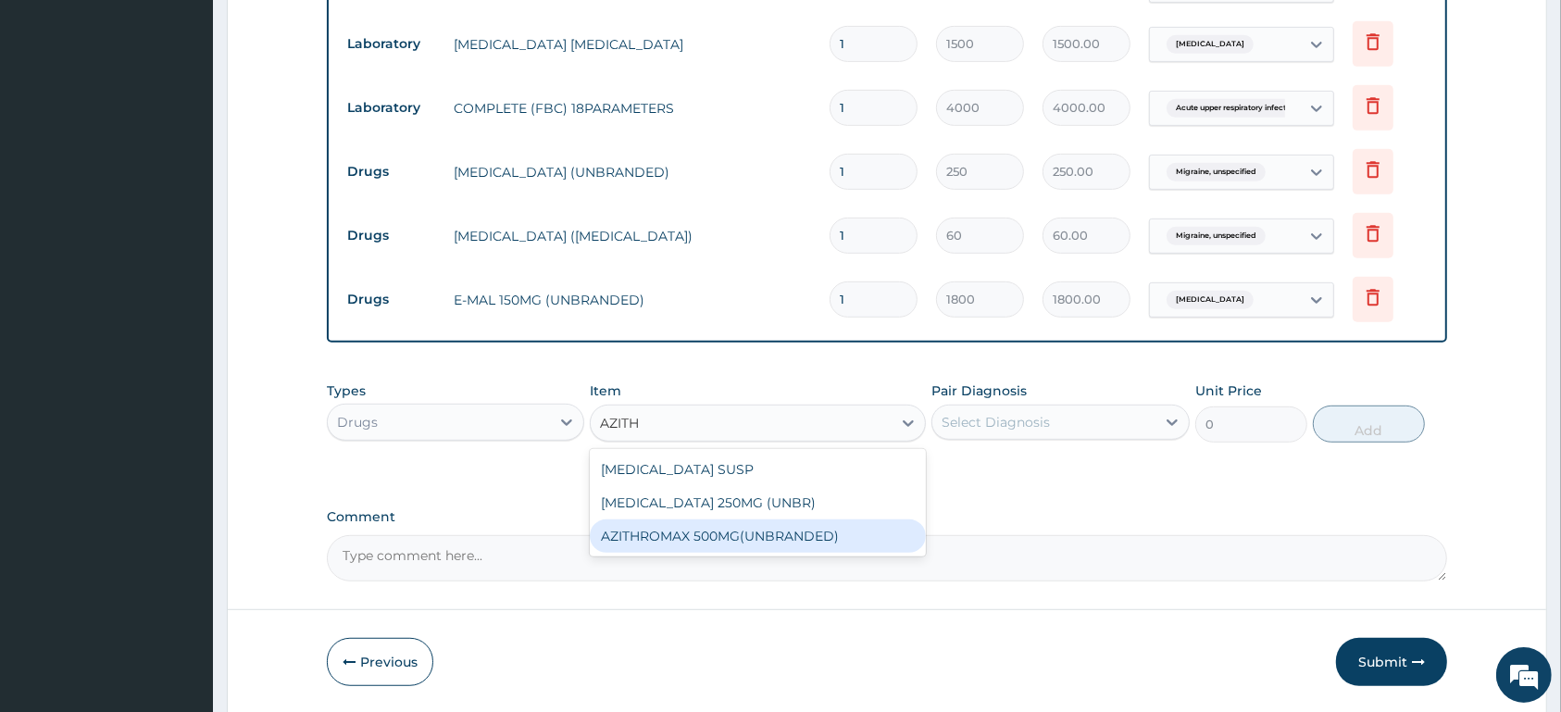
click at [824, 541] on div "AZITHROMAX 500MG(UNBRANDED)" at bounding box center [758, 535] width 336 height 33
type input "800"
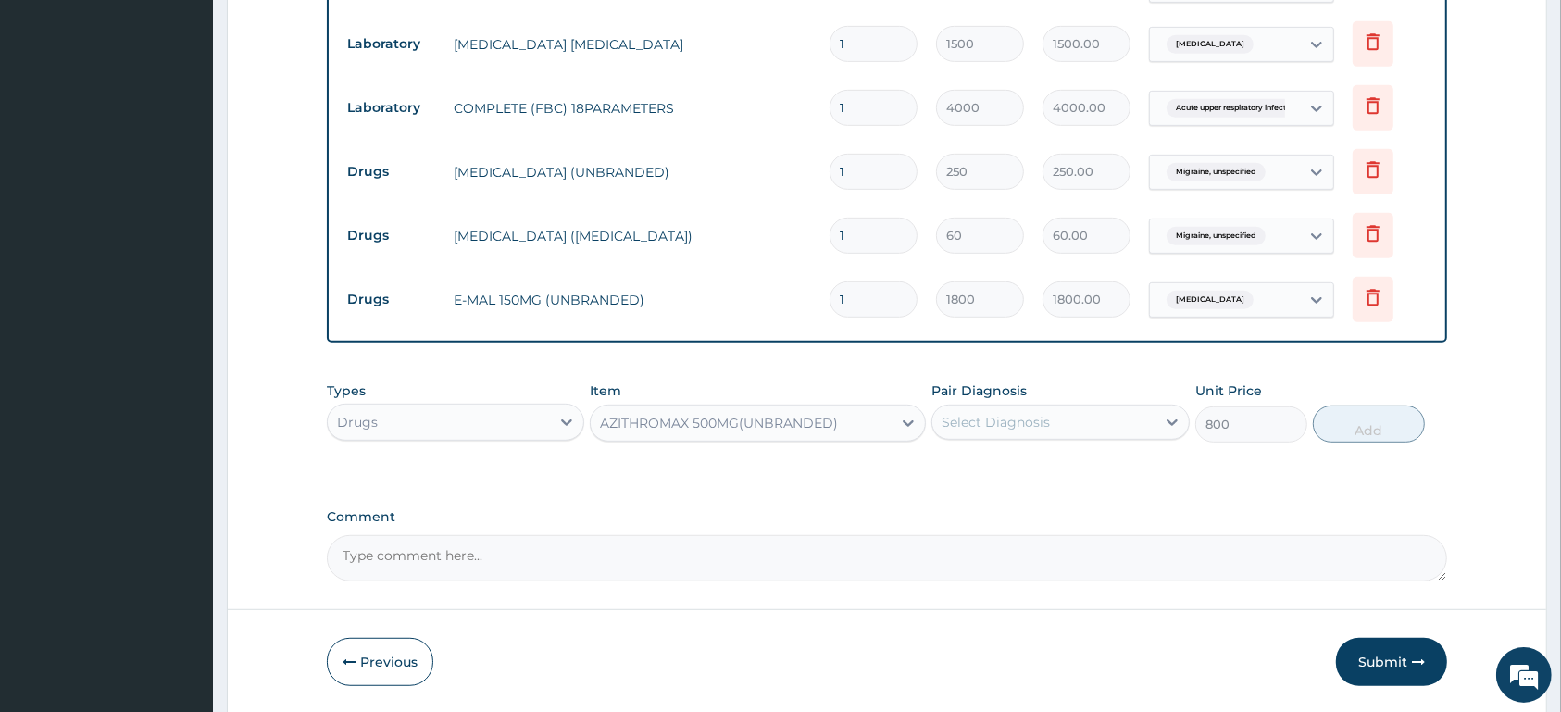
click at [1037, 416] on div "Select Diagnosis" at bounding box center [996, 422] width 108 height 19
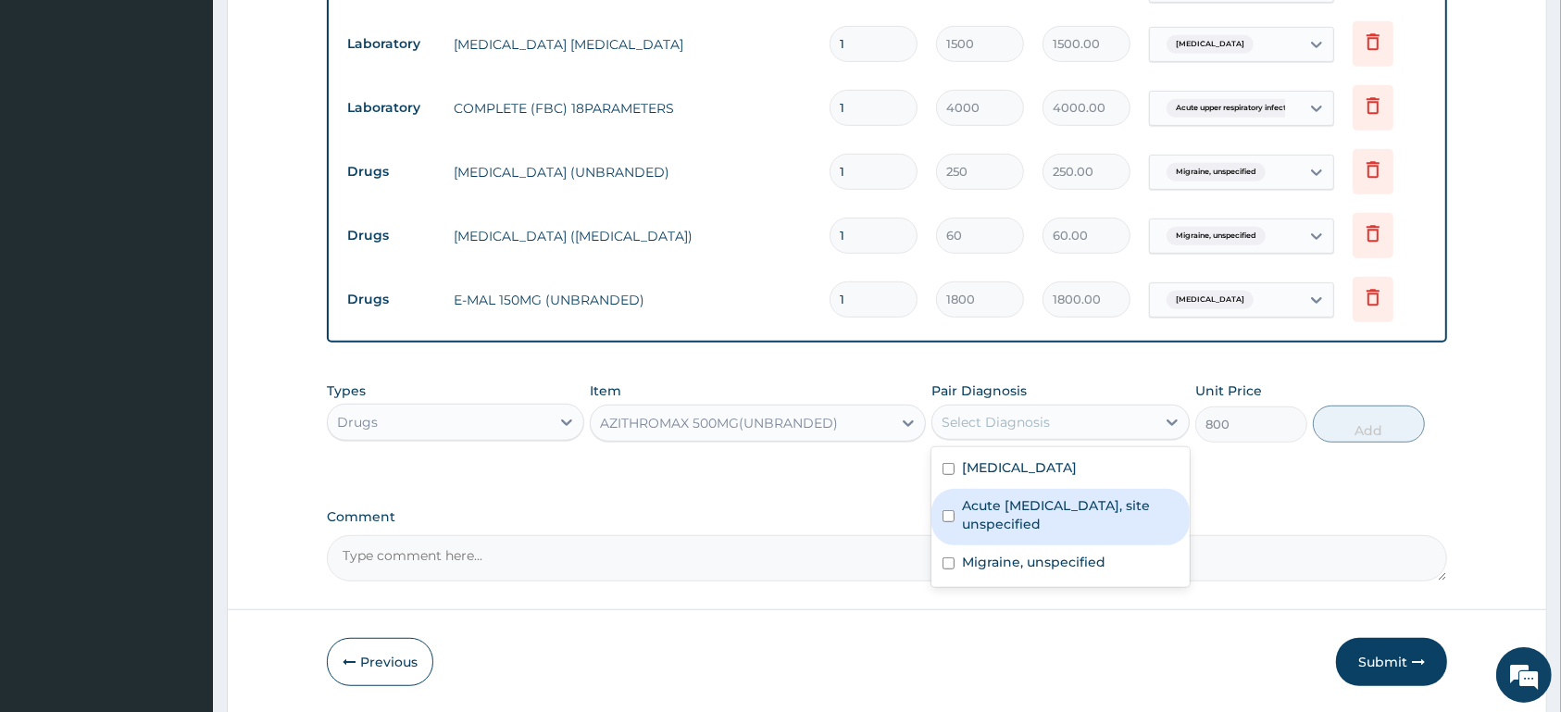
drag, startPoint x: 1035, startPoint y: 507, endPoint x: 1074, endPoint y: 494, distance: 41.3
click at [1035, 508] on label "Acute [MEDICAL_DATA], site unspecified" at bounding box center [1070, 514] width 216 height 37
checkbox input "true"
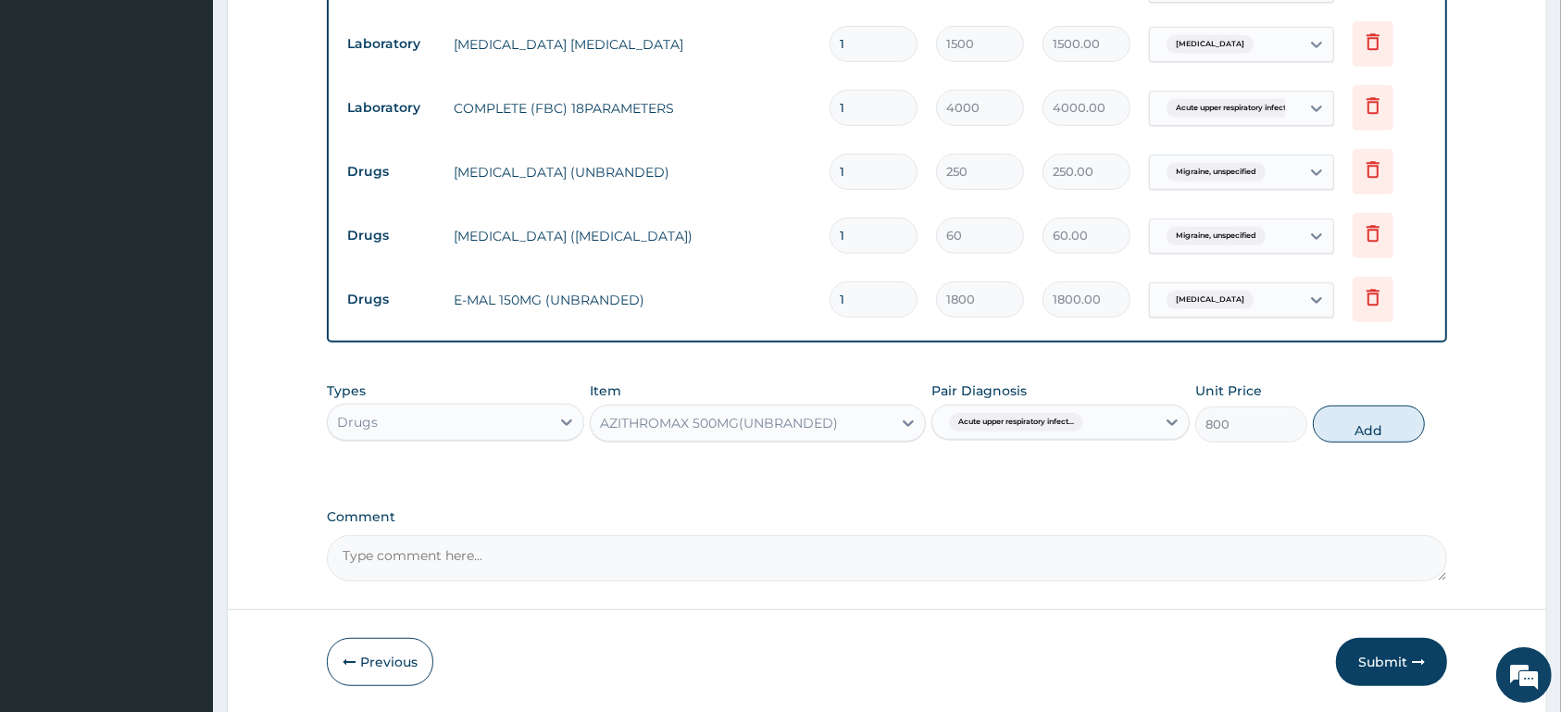
click at [1412, 401] on div "Types Drugs Item AZITHROMAX 500MG(UNBRANDED) Pair Diagnosis Acute upper respira…" at bounding box center [887, 412] width 1120 height 80
click at [1385, 424] on button "Add" at bounding box center [1369, 424] width 112 height 37
type input "0"
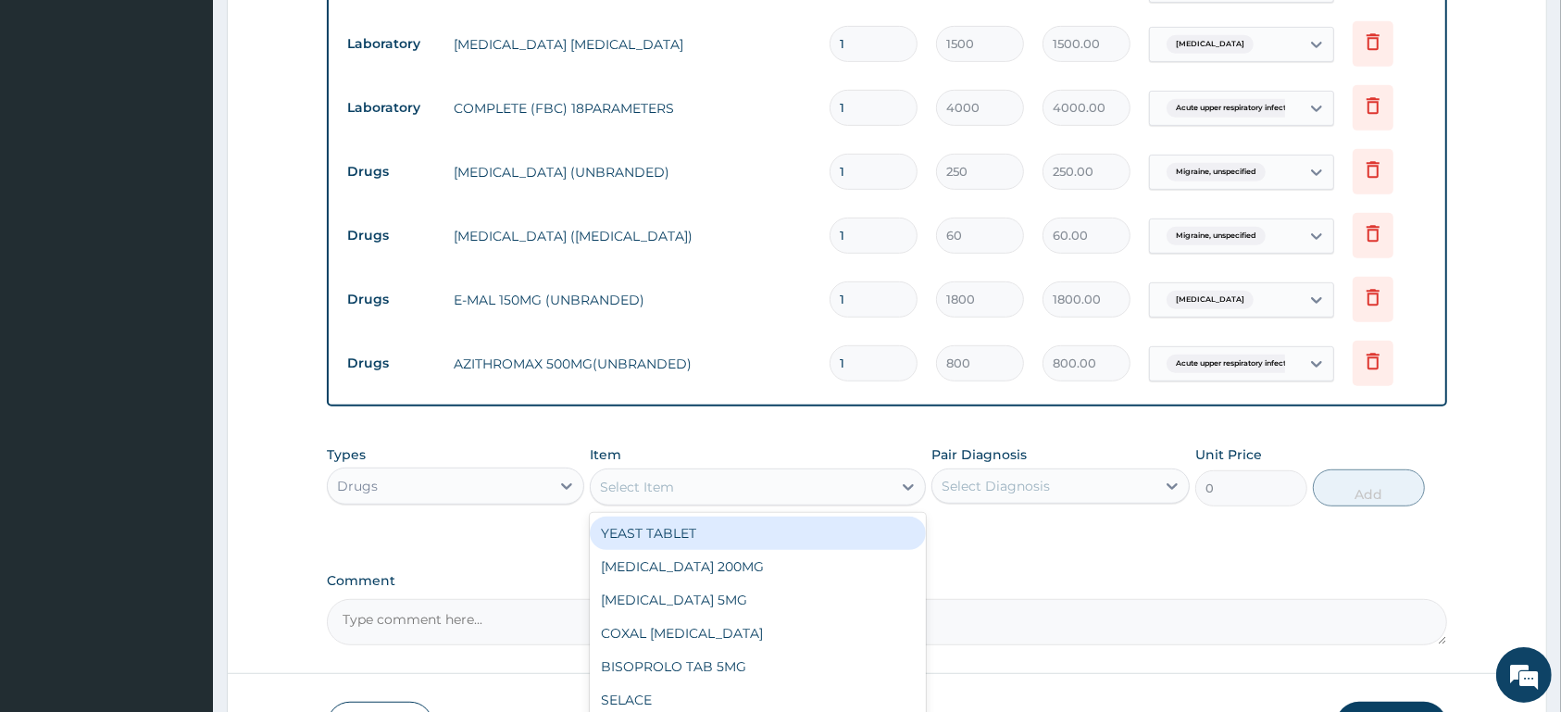
click at [781, 491] on div "Select Item" at bounding box center [741, 487] width 301 height 30
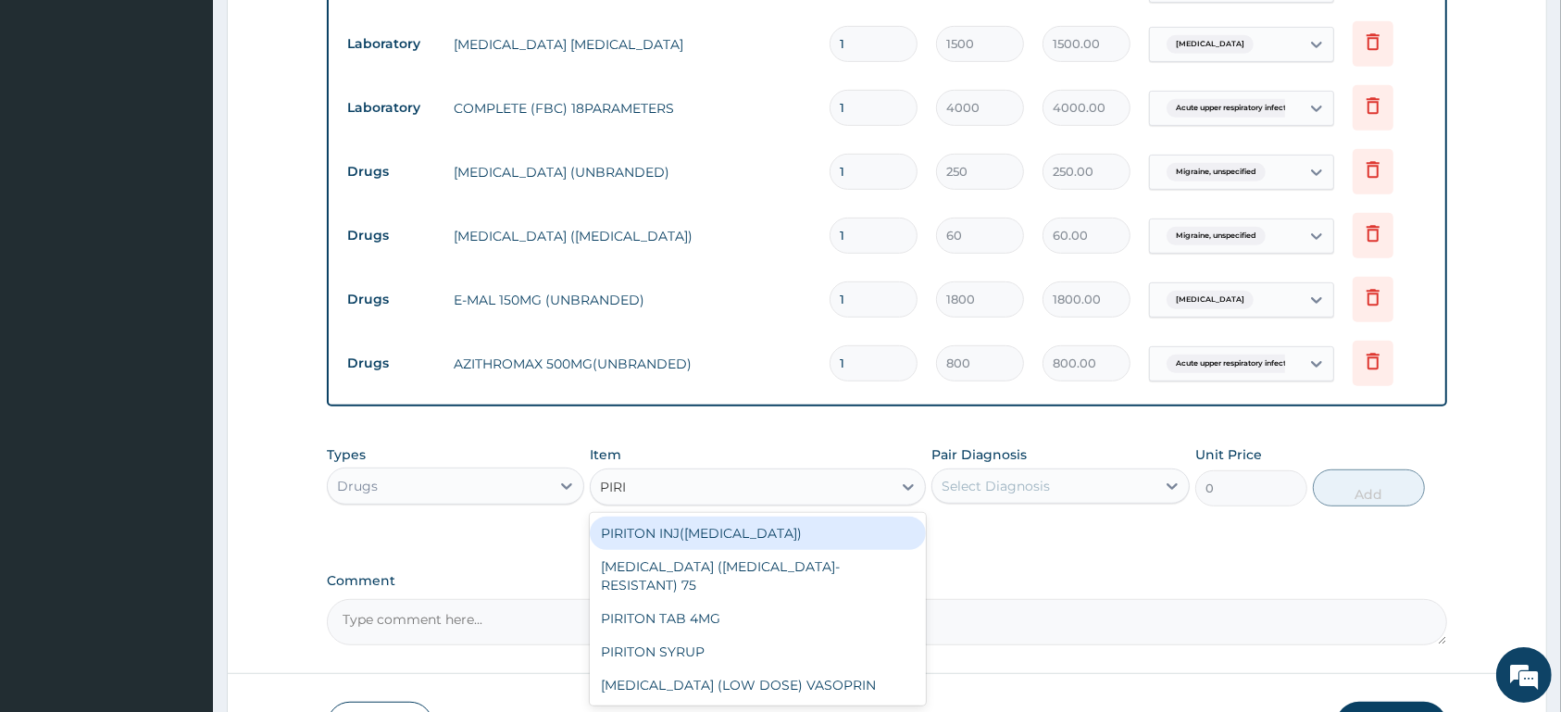
type input "PIRIT"
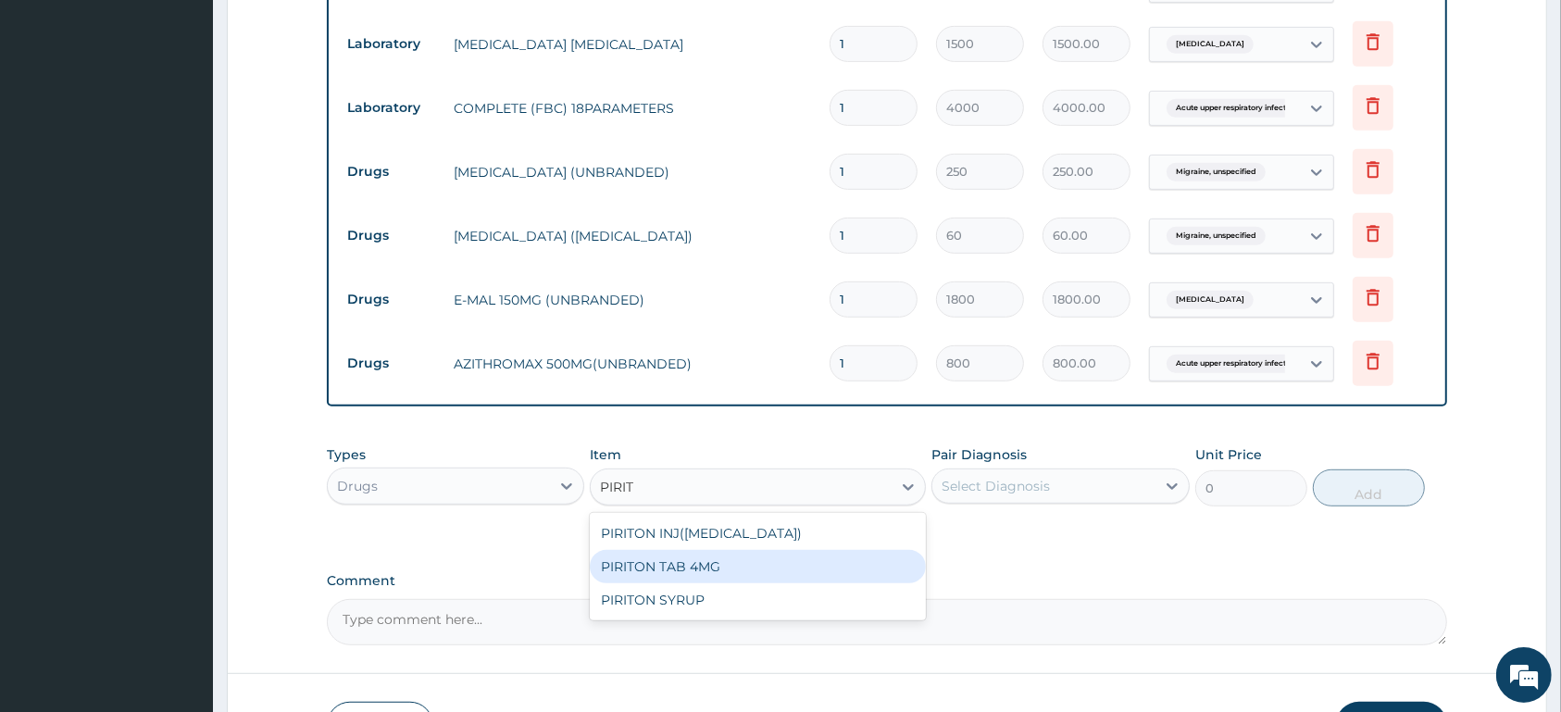
click at [764, 559] on div "PIRITON TAB 4MG" at bounding box center [758, 566] width 336 height 33
type input "26"
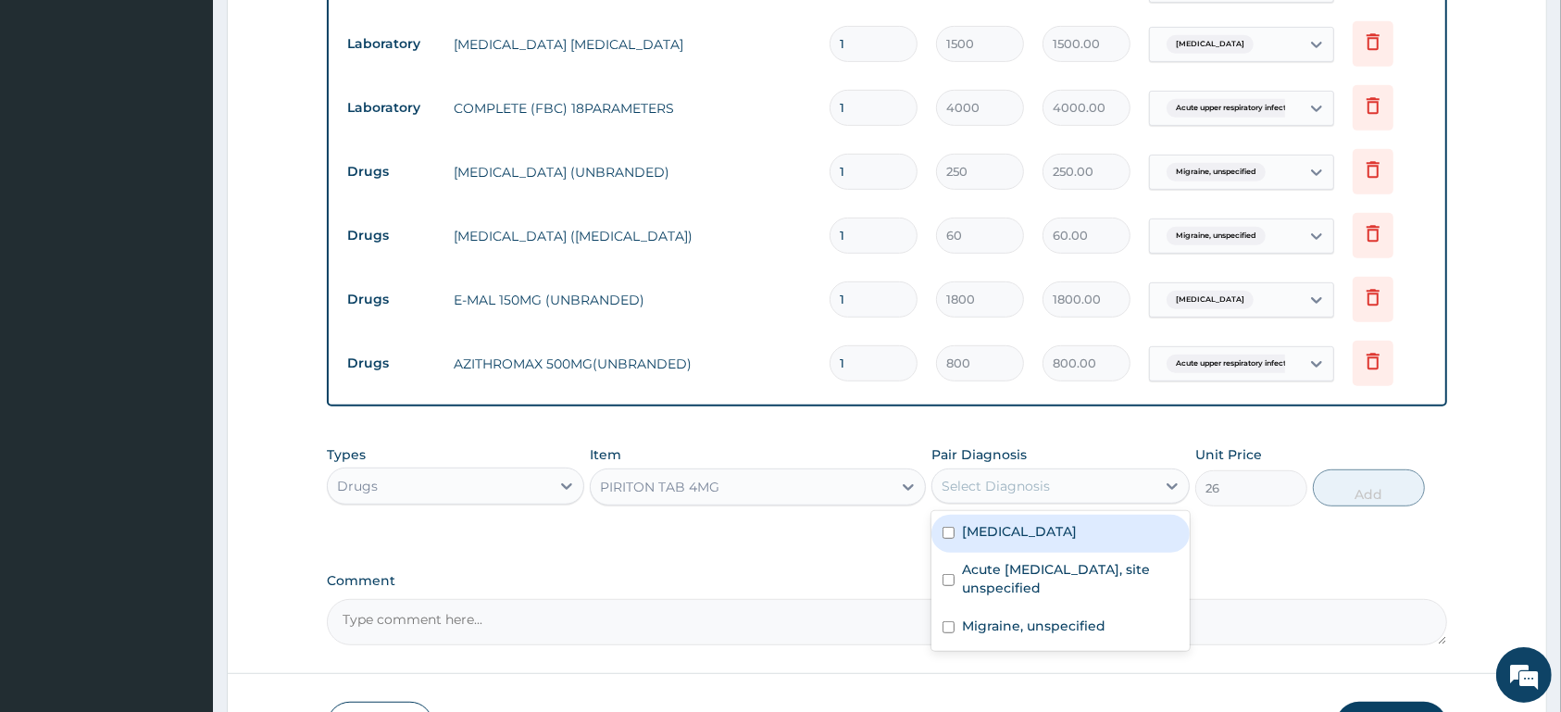
click at [1017, 475] on div "Select Diagnosis" at bounding box center [1043, 486] width 222 height 30
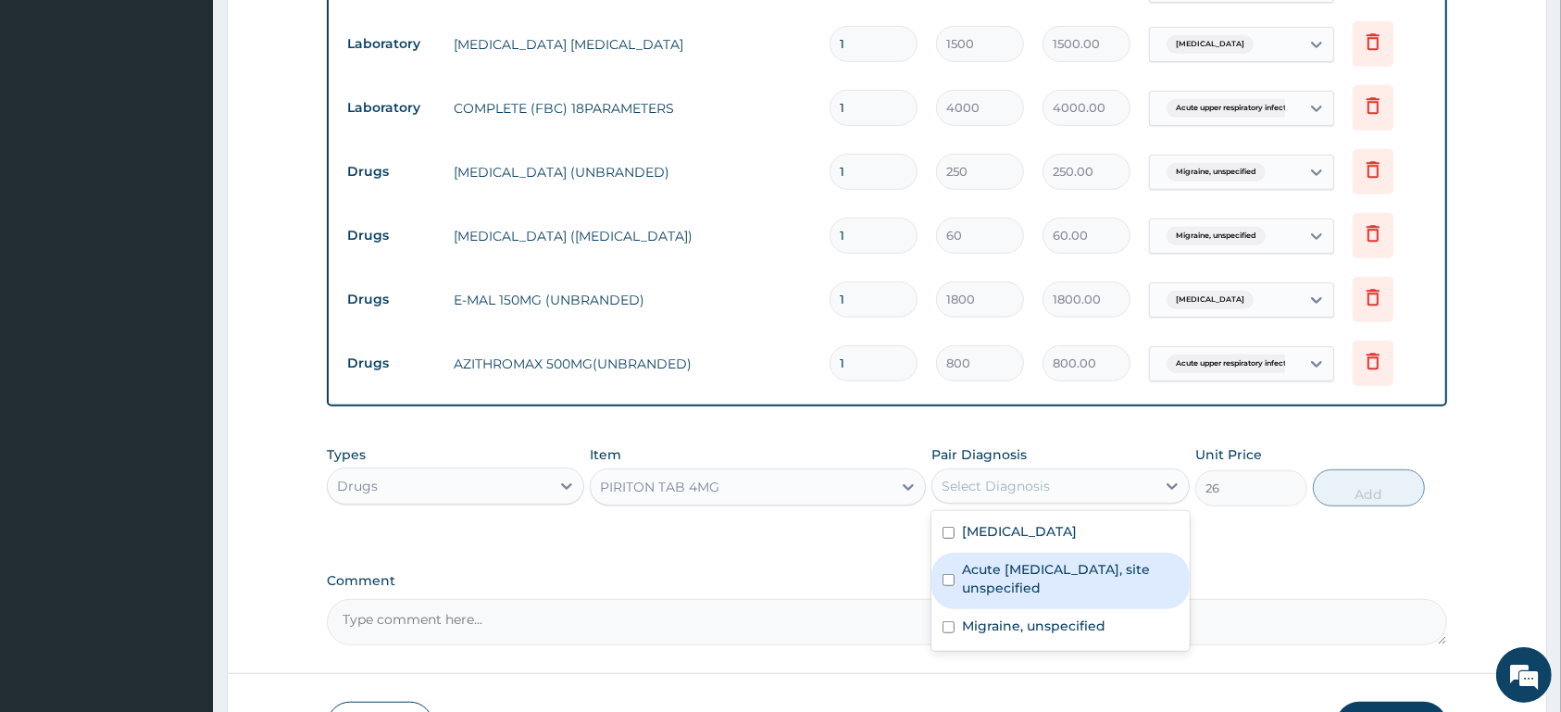
click at [1012, 566] on label "Acute [MEDICAL_DATA], site unspecified" at bounding box center [1070, 578] width 216 height 37
checkbox input "true"
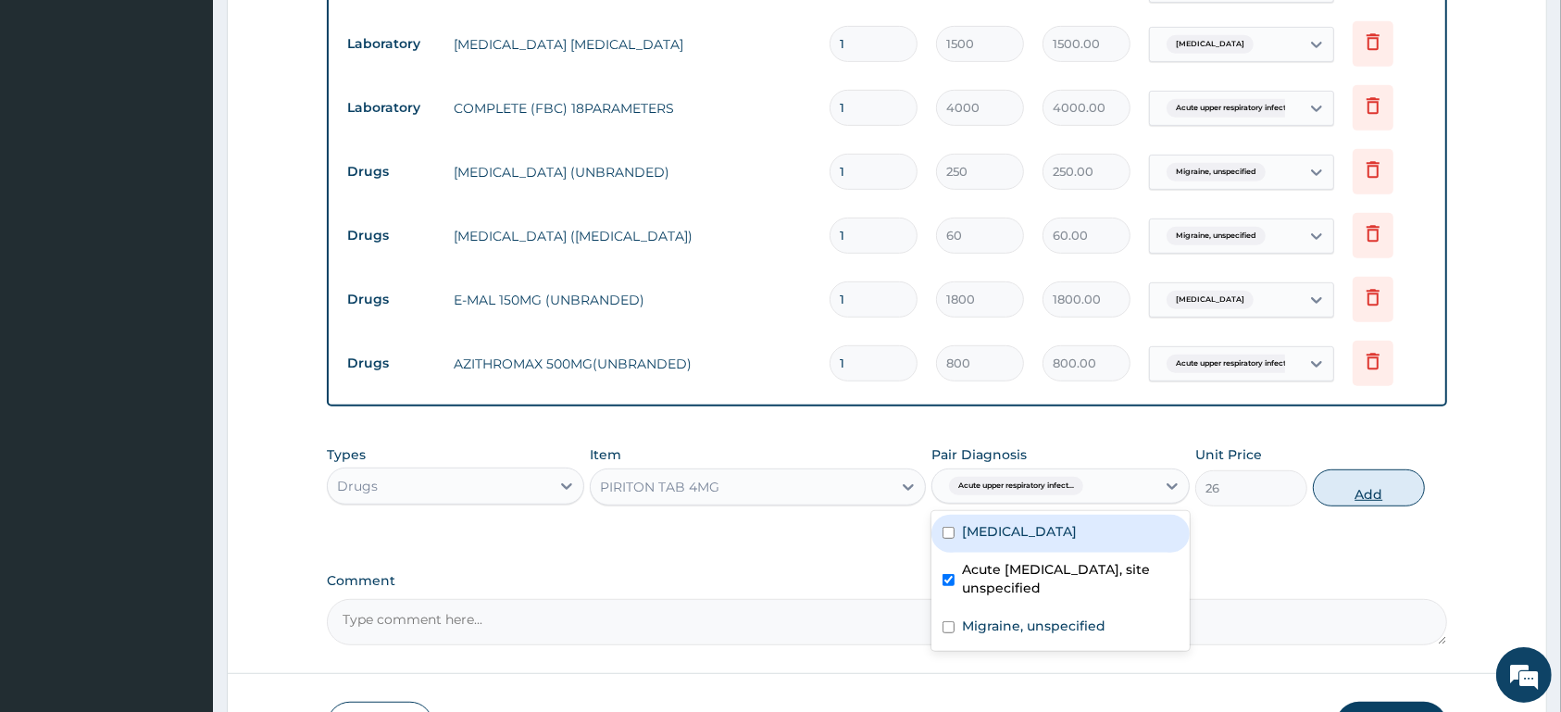
click at [1380, 489] on button "Add" at bounding box center [1369, 487] width 112 height 37
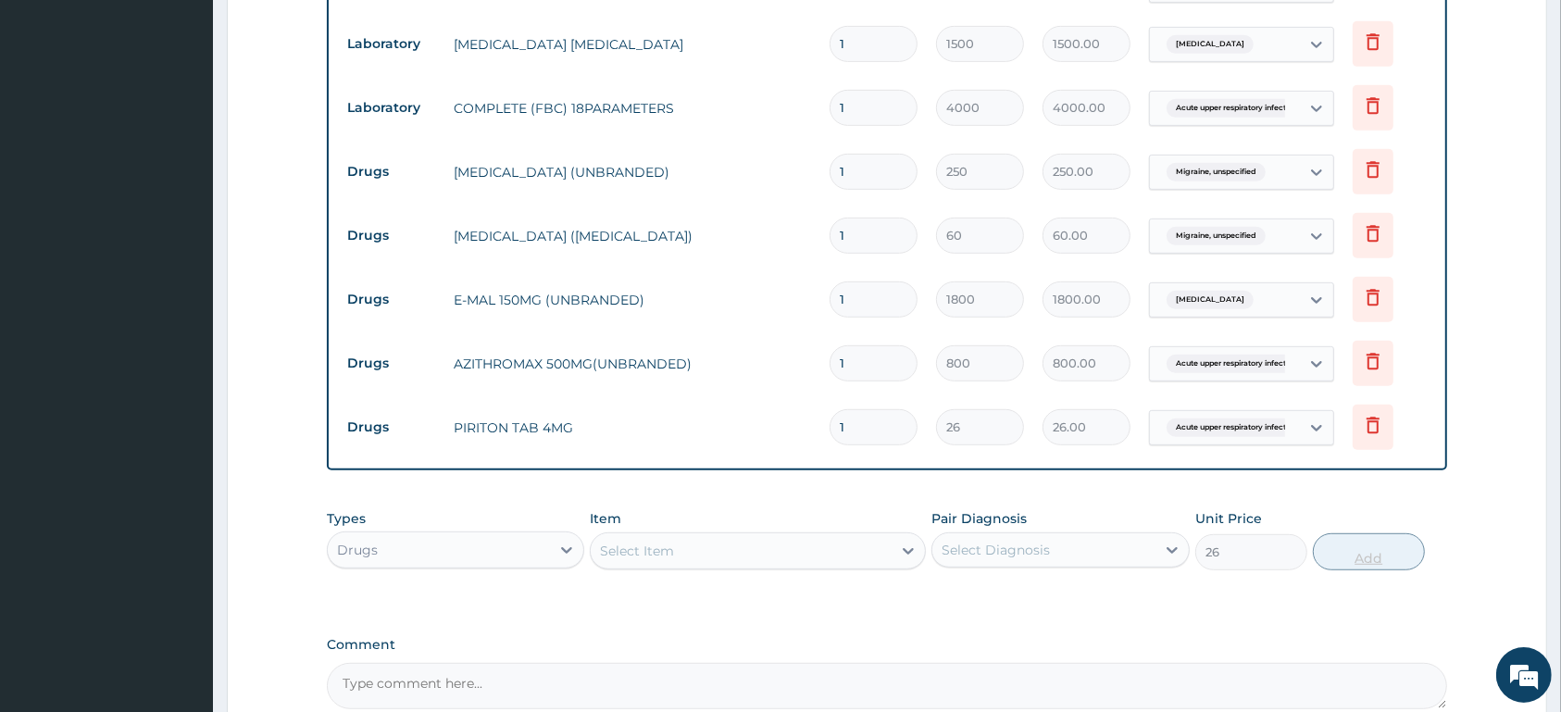
type input "0"
click at [690, 549] on div "Select Item" at bounding box center [741, 551] width 301 height 30
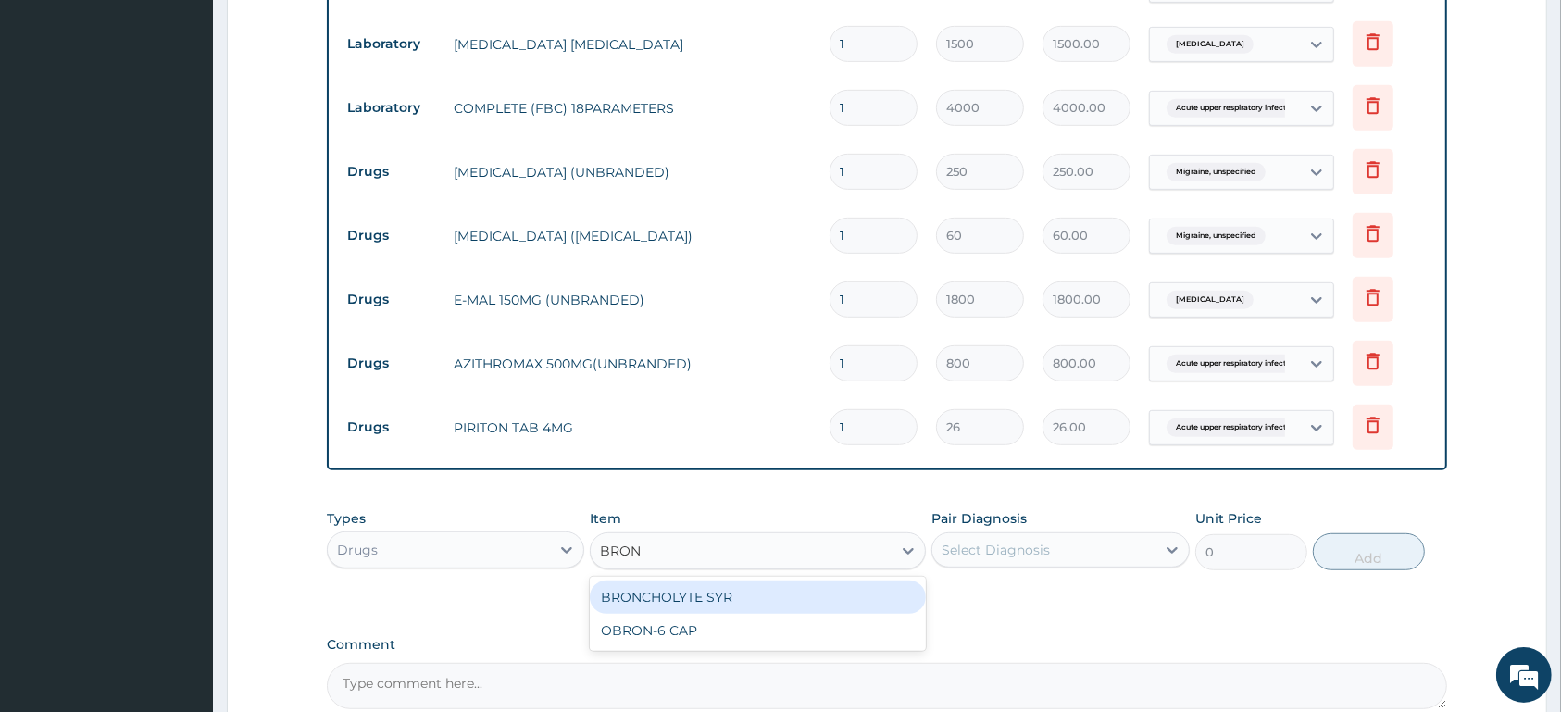
type input "BRONC"
click at [714, 603] on div "BRONCHOLYTE SYR" at bounding box center [758, 597] width 336 height 33
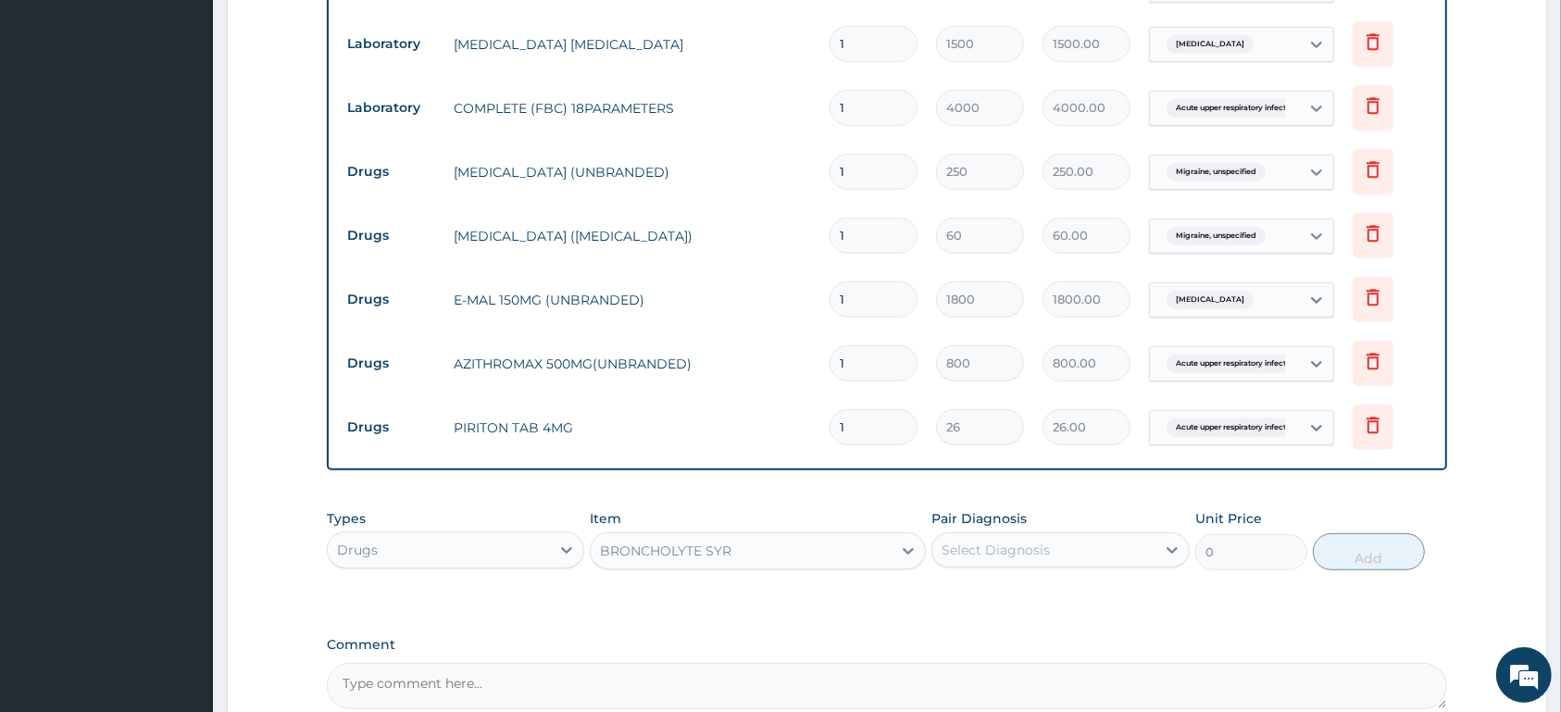
type input "1170"
click at [1018, 537] on div "Select Diagnosis" at bounding box center [1043, 550] width 222 height 30
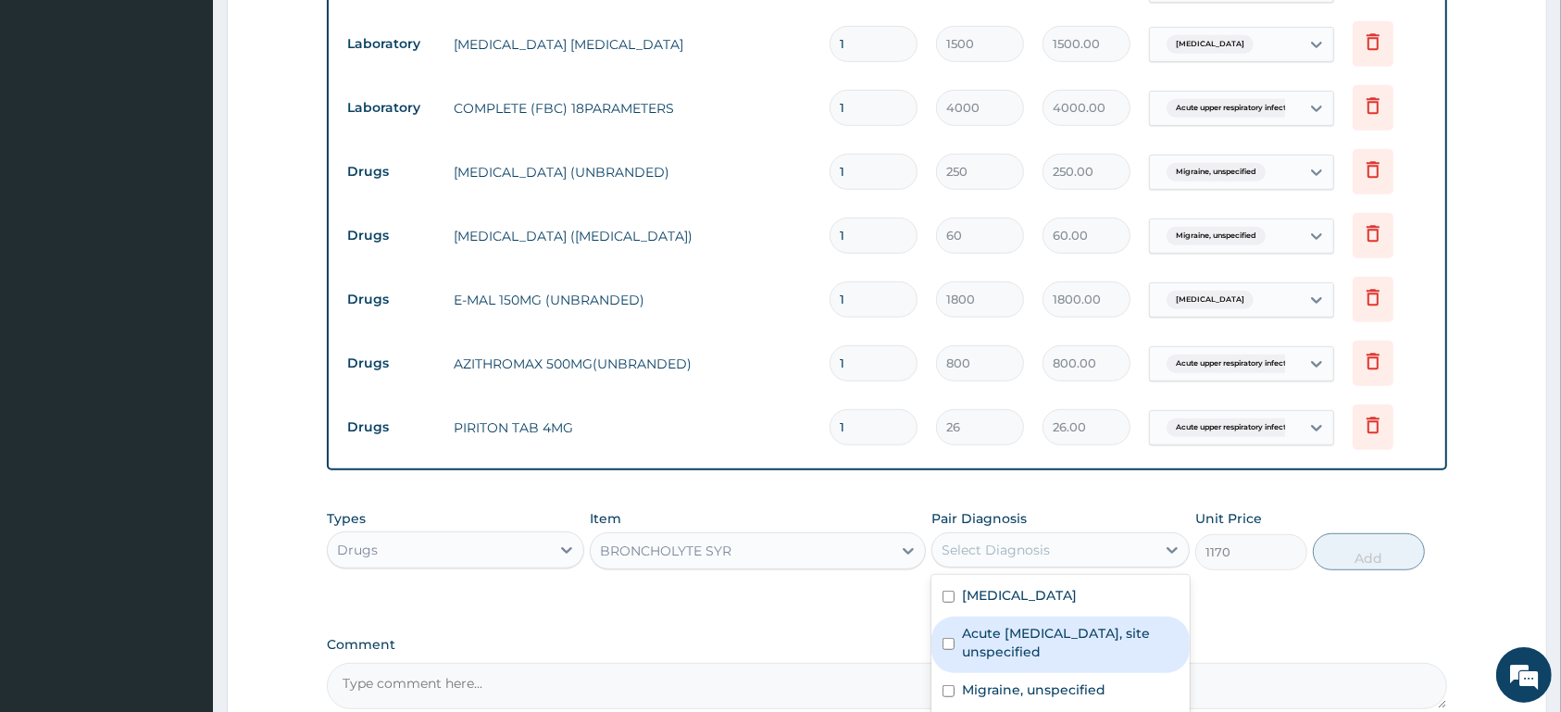
drag, startPoint x: 1026, startPoint y: 632, endPoint x: 1249, endPoint y: 556, distance: 236.0
click at [1027, 633] on label "Acute upper respiratory infection, site unspecified" at bounding box center [1070, 642] width 216 height 37
checkbox input "true"
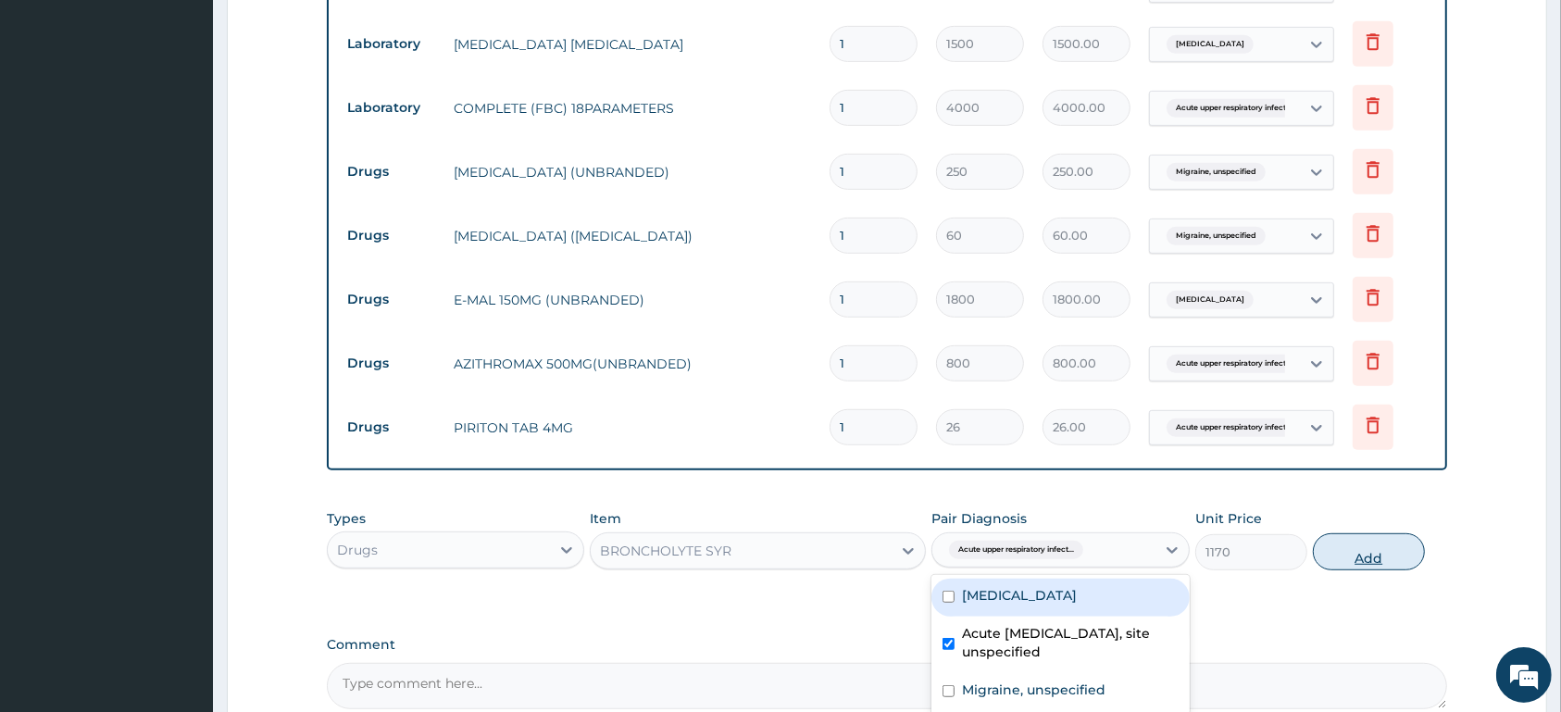
click at [1338, 551] on button "Add" at bounding box center [1369, 551] width 112 height 37
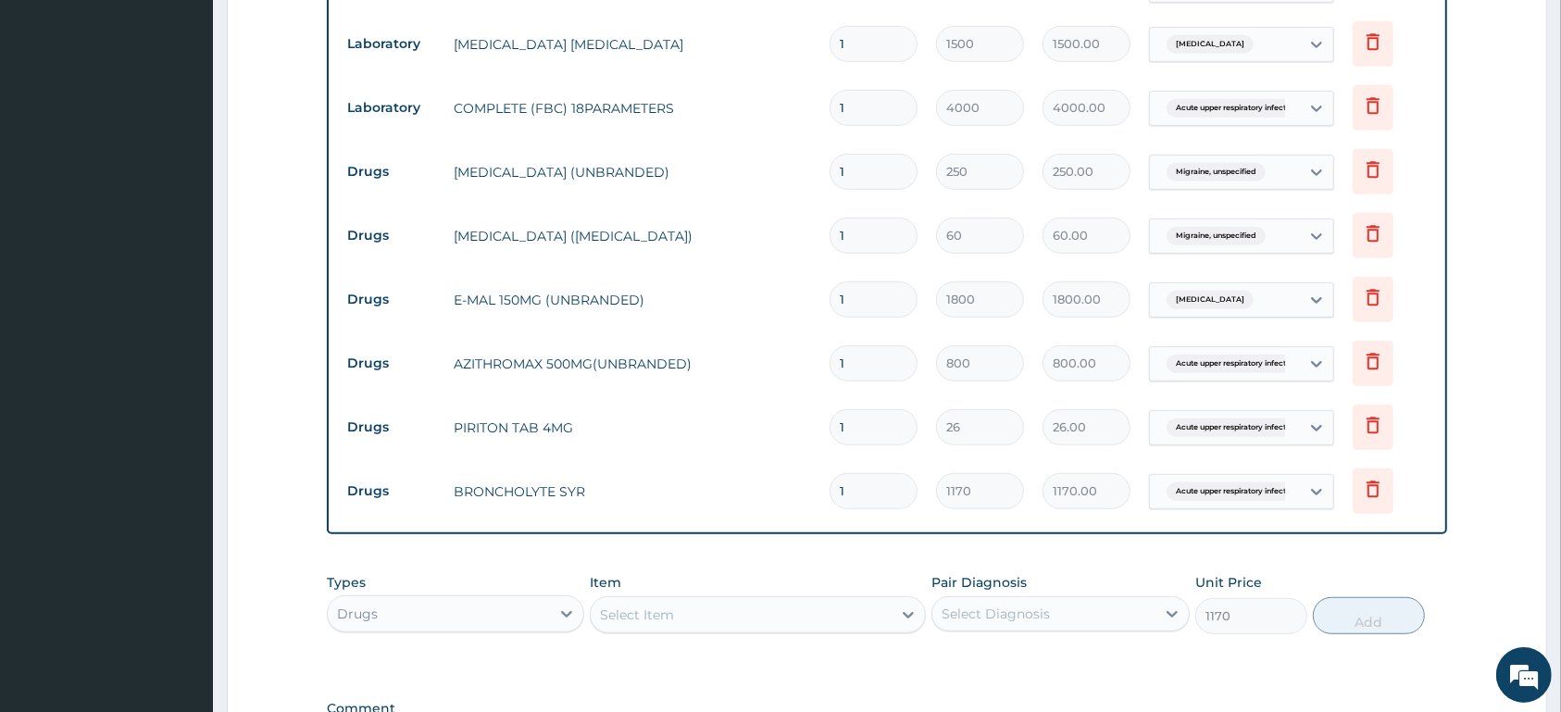
type input "0"
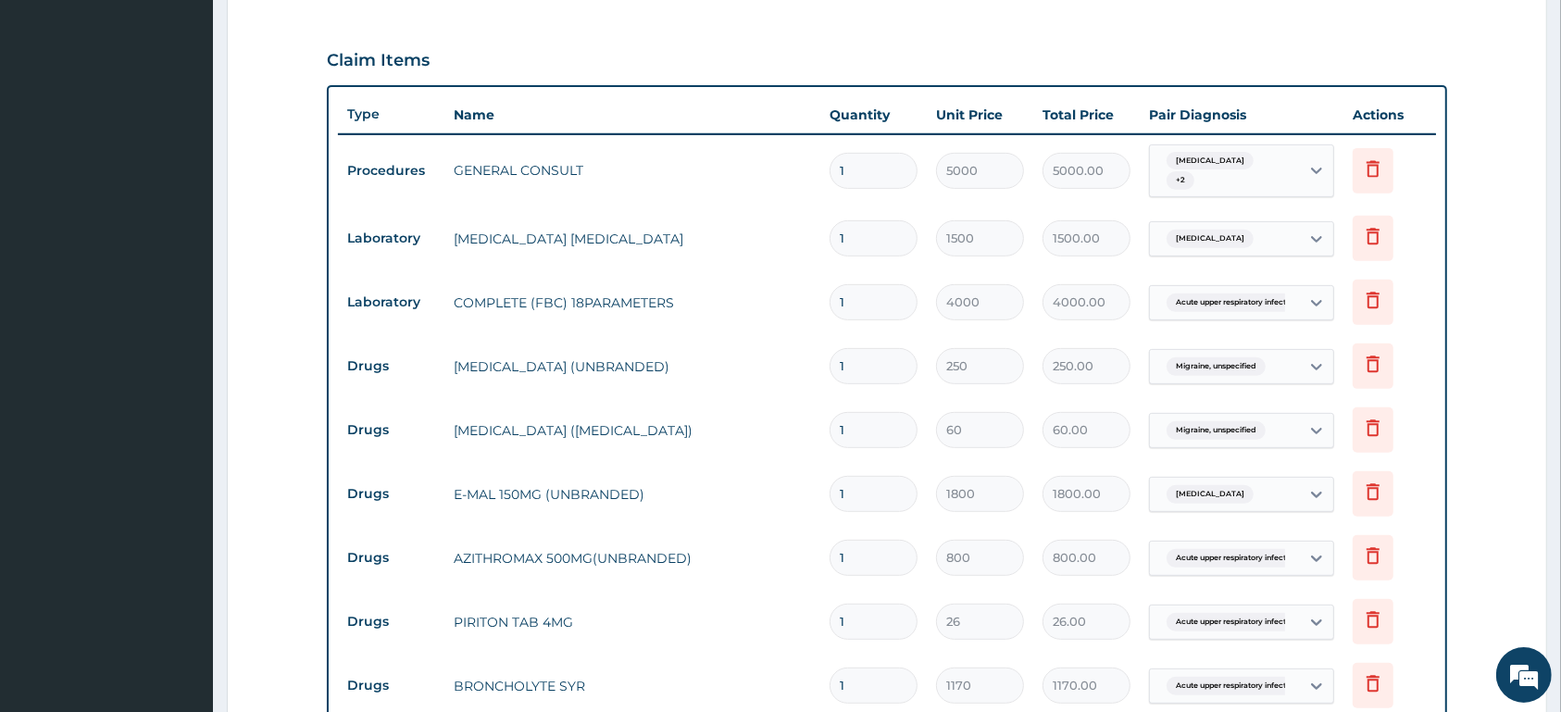
scroll to position [506, 0]
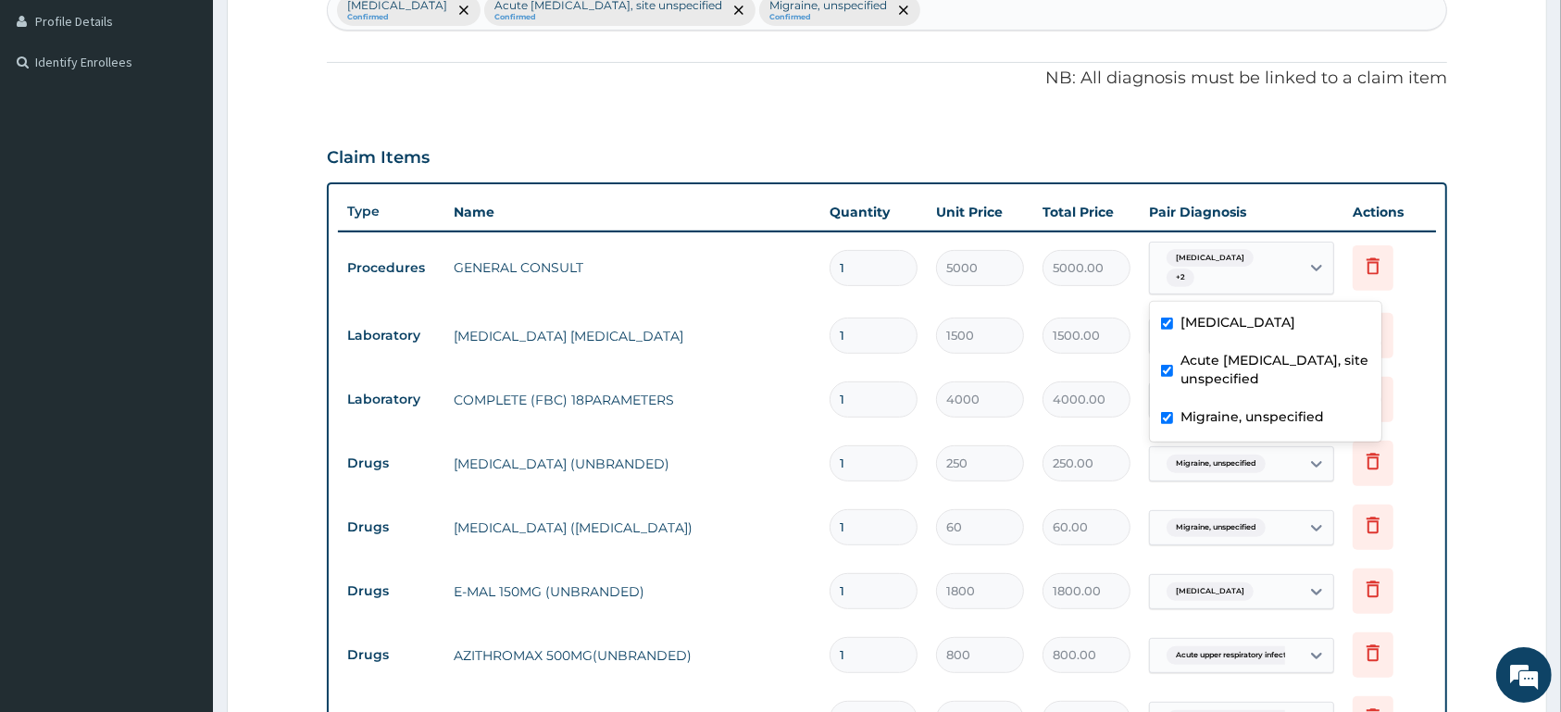
click at [1285, 268] on div "Malaria, unspecified + 2" at bounding box center [1222, 268] width 126 height 44
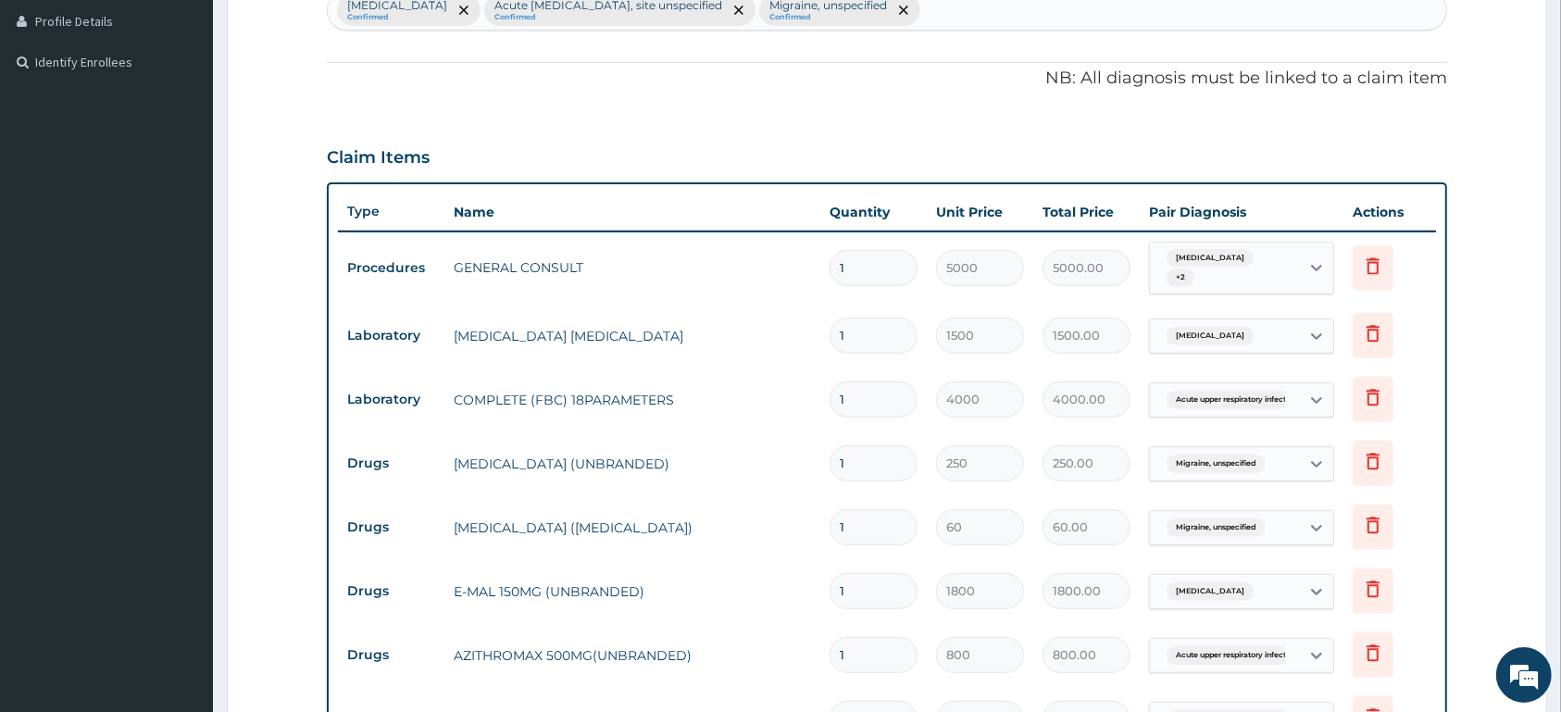
click at [672, 121] on div "PA Code / Prescription Code Enter Code(Secondary Care Only) Encounter Date 03-0…" at bounding box center [887, 367] width 1120 height 1394
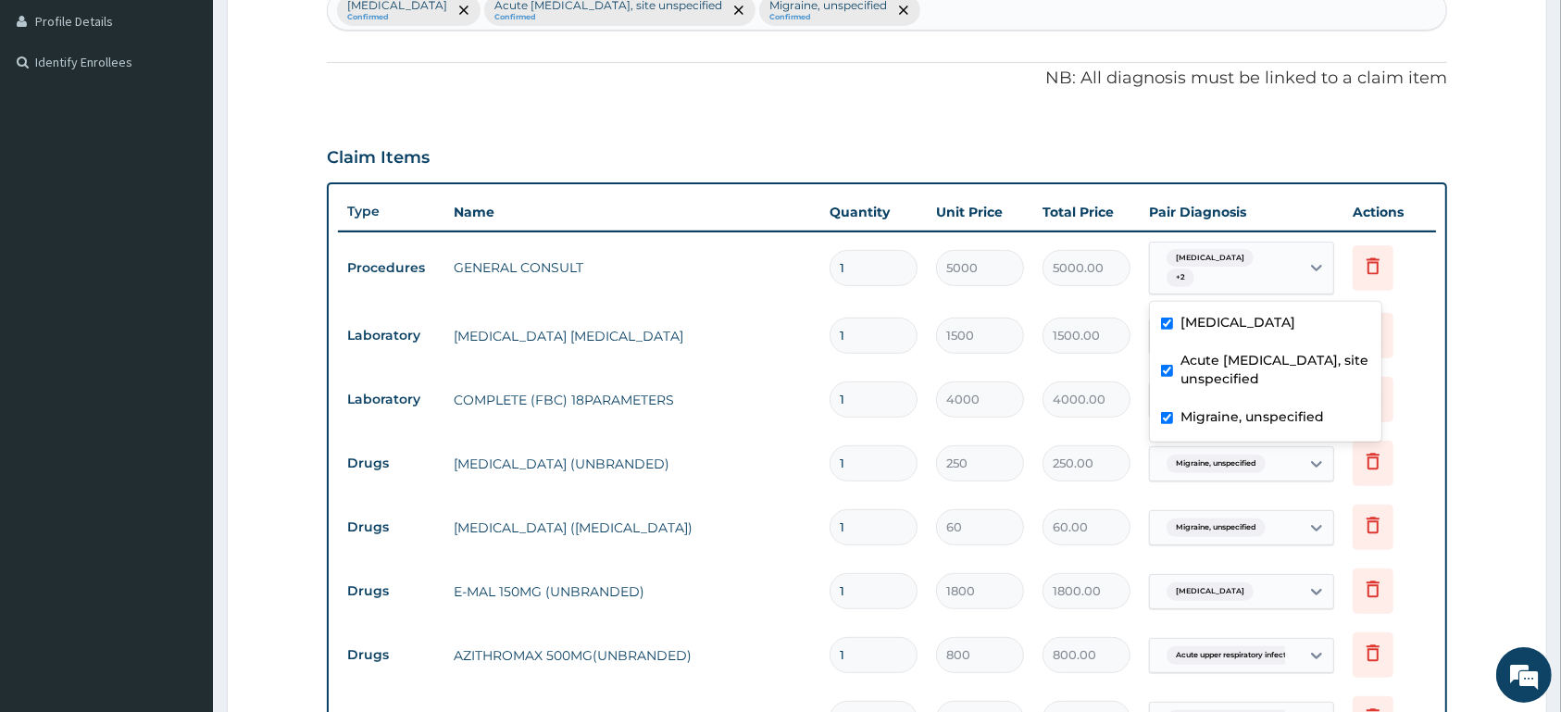
click at [1256, 273] on div "Malaria, unspecified + 2" at bounding box center [1222, 268] width 126 height 44
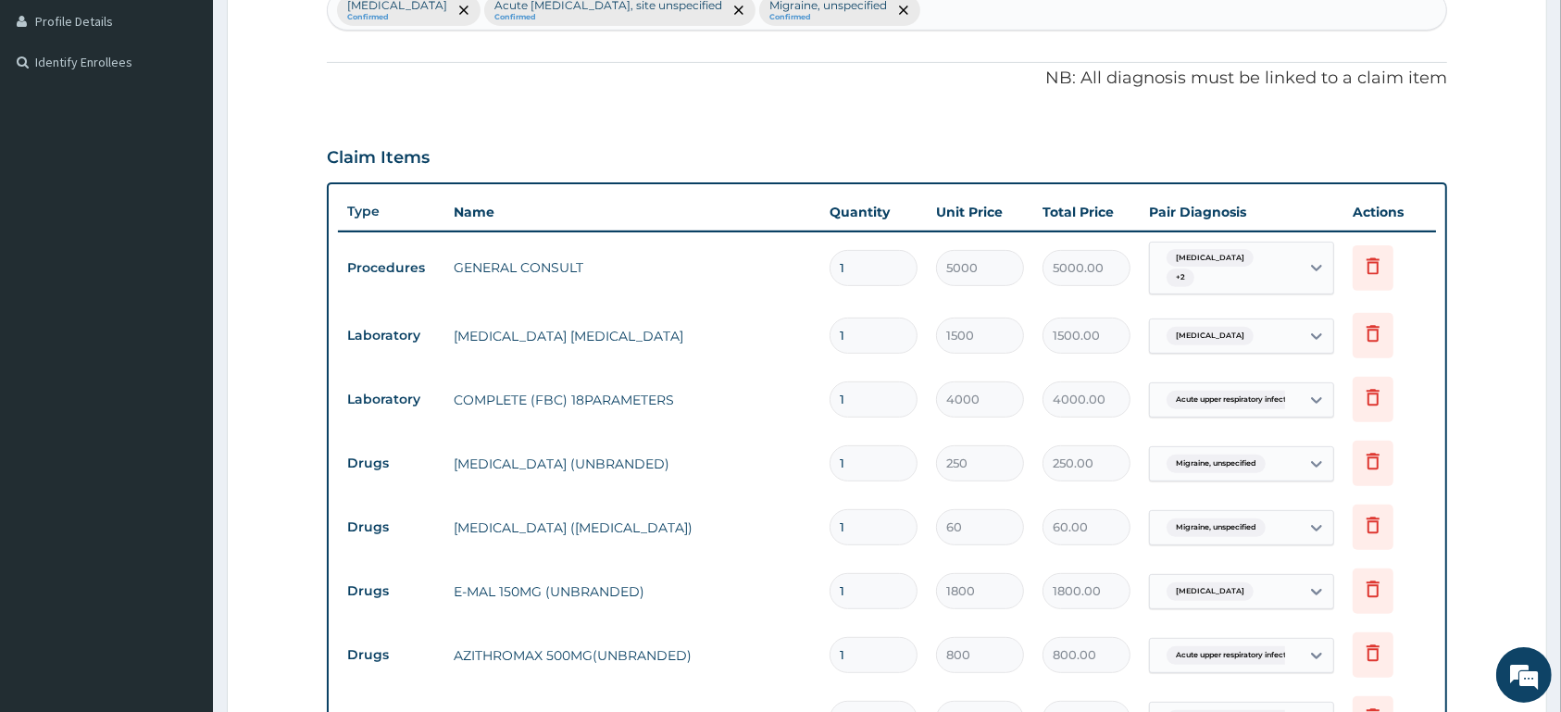
click at [1256, 273] on div "Malaria, unspecified + 2" at bounding box center [1222, 268] width 126 height 44
click at [1228, 401] on span "Acute upper respiratory infect..." at bounding box center [1234, 400] width 134 height 19
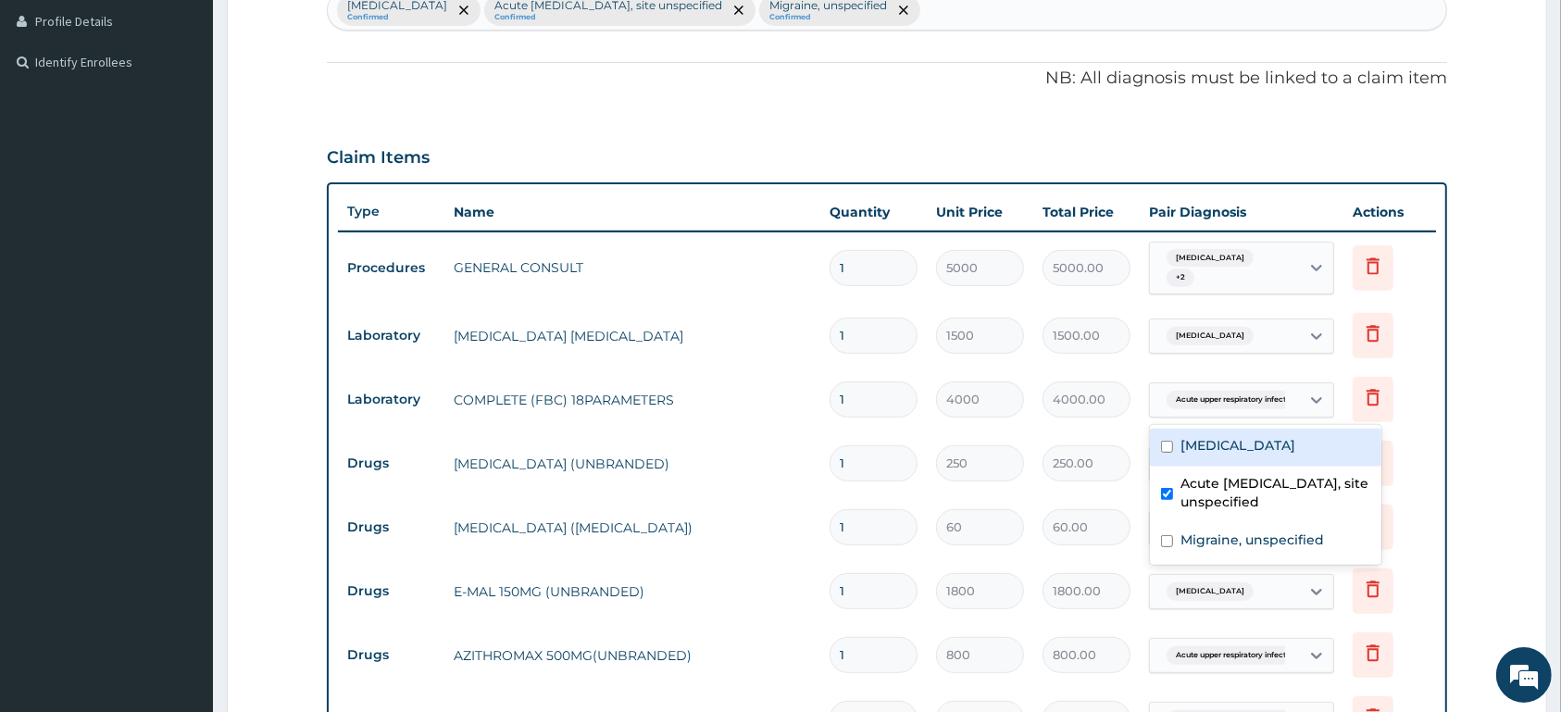
click at [1228, 401] on span "Acute upper respiratory infect..." at bounding box center [1234, 400] width 134 height 19
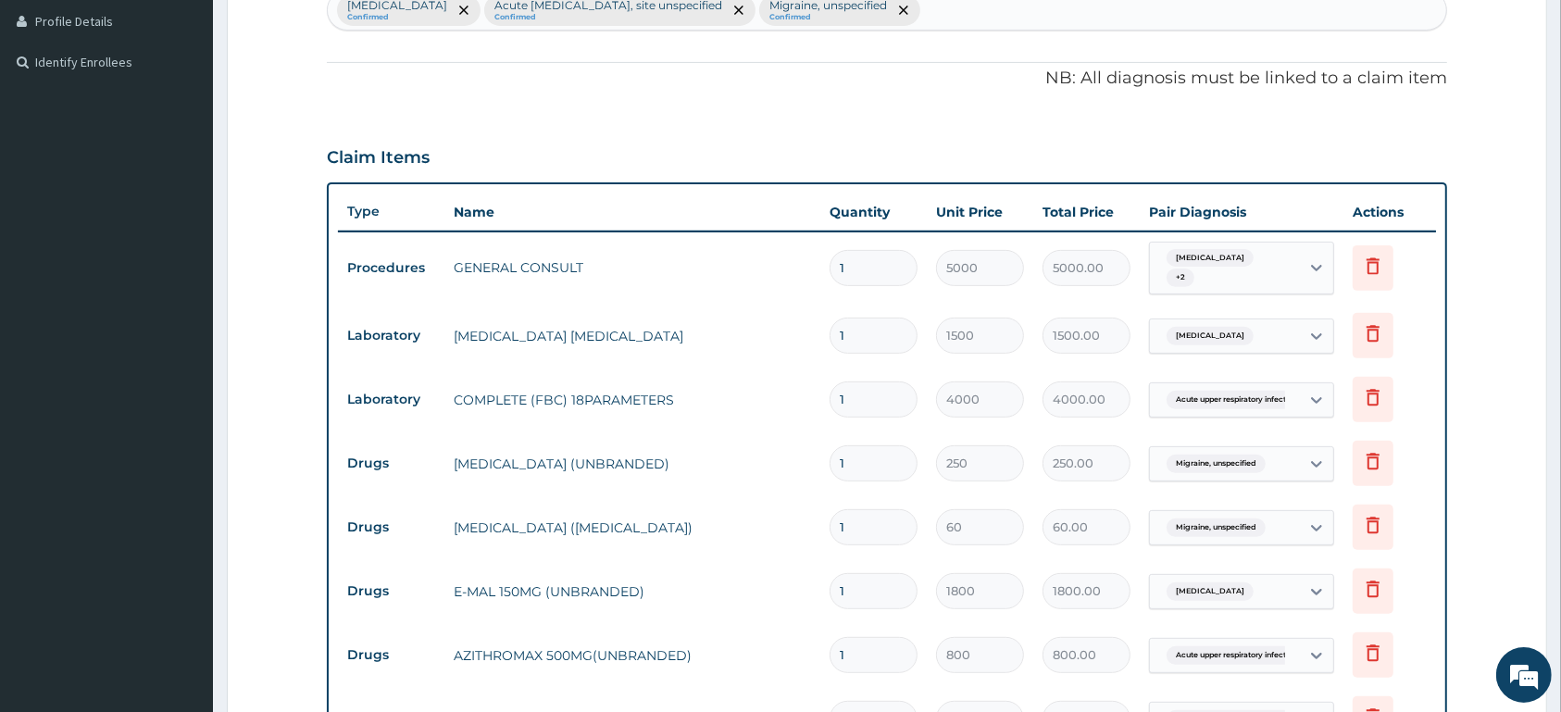
click at [869, 464] on input "1" at bounding box center [874, 463] width 88 height 36
type input "10"
type input "2500.00"
type input "10"
click at [860, 528] on input "1" at bounding box center [874, 527] width 88 height 36
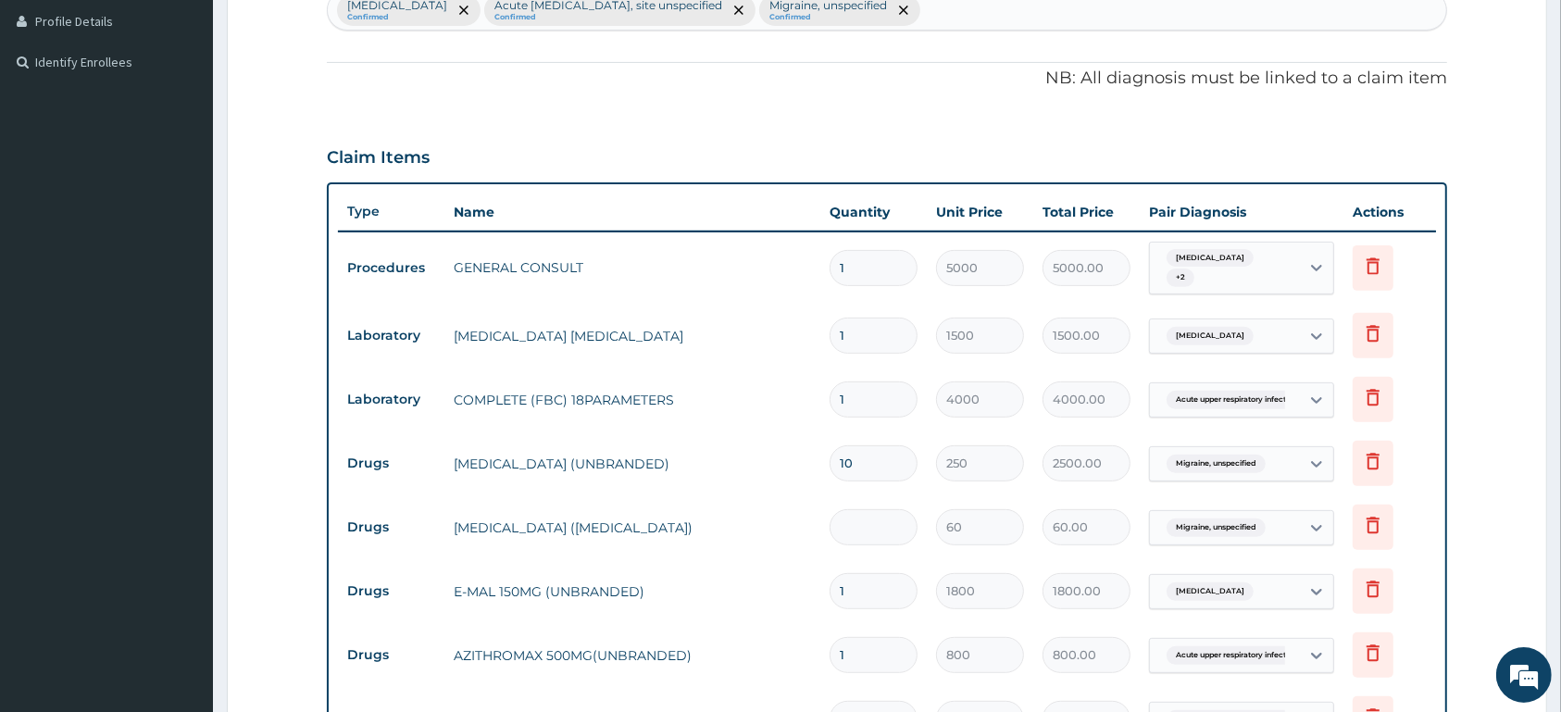
type input "0.00"
type input "2"
type input "120.00"
type input "28"
type input "1680.00"
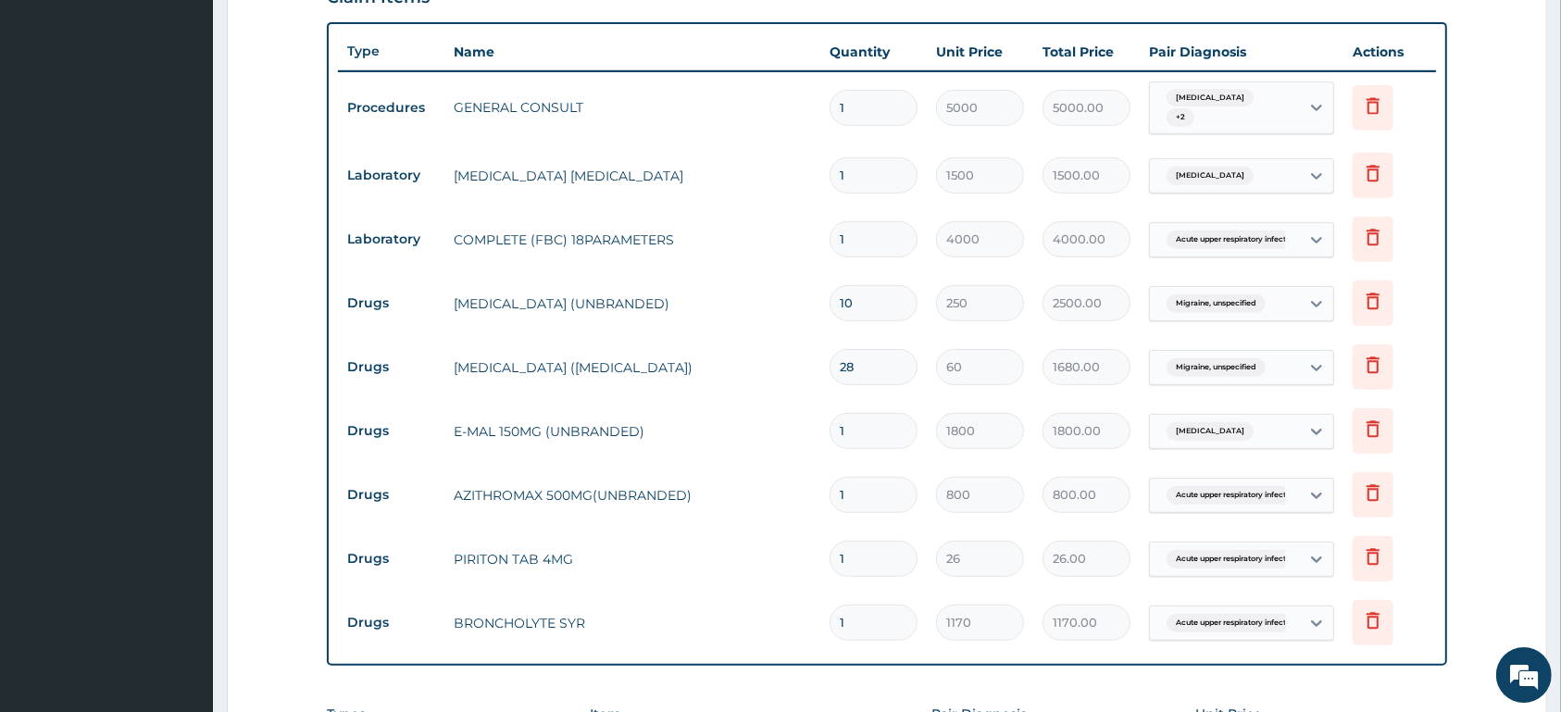
scroll to position [701, 0]
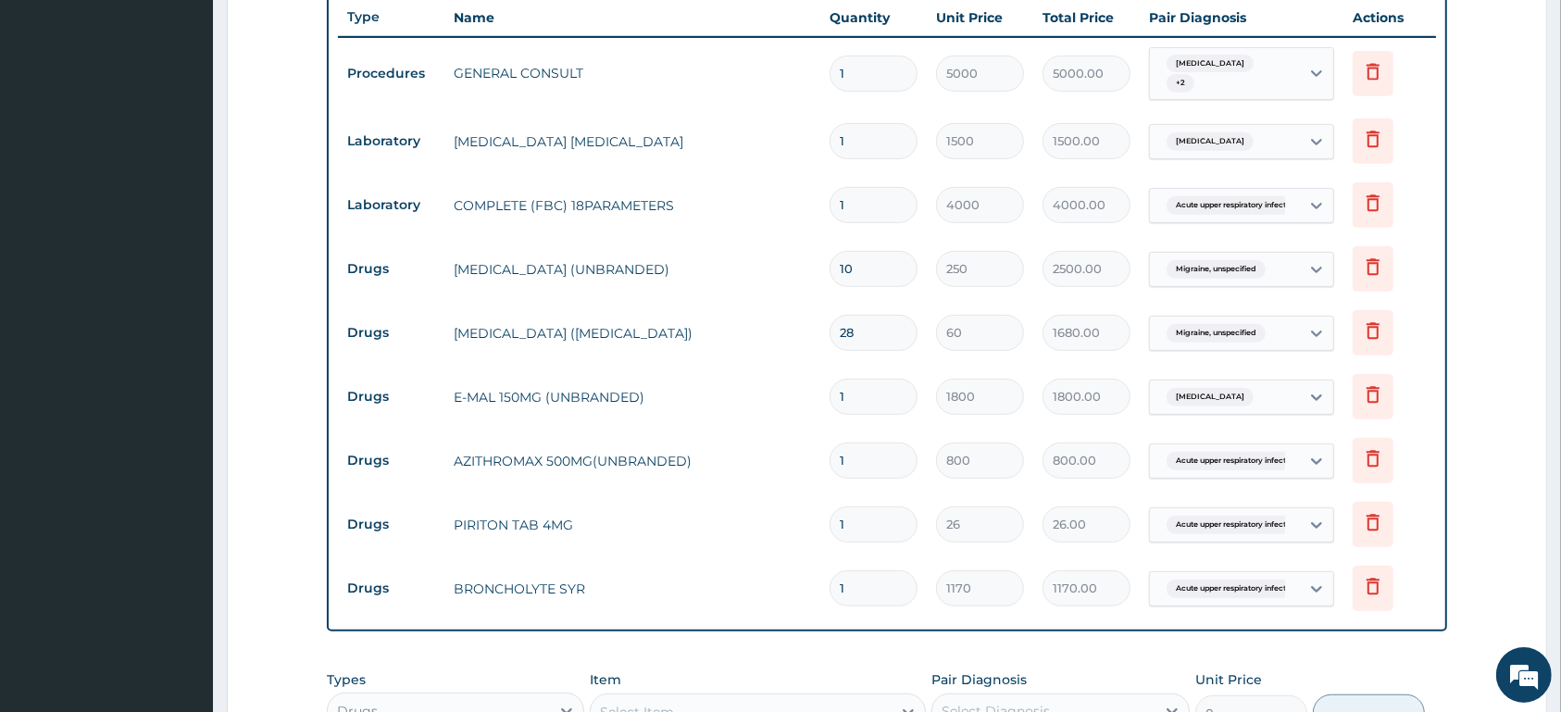
type input "28"
click at [881, 396] on input "1" at bounding box center [874, 397] width 88 height 36
type input "0.00"
type input "3"
type input "5400.00"
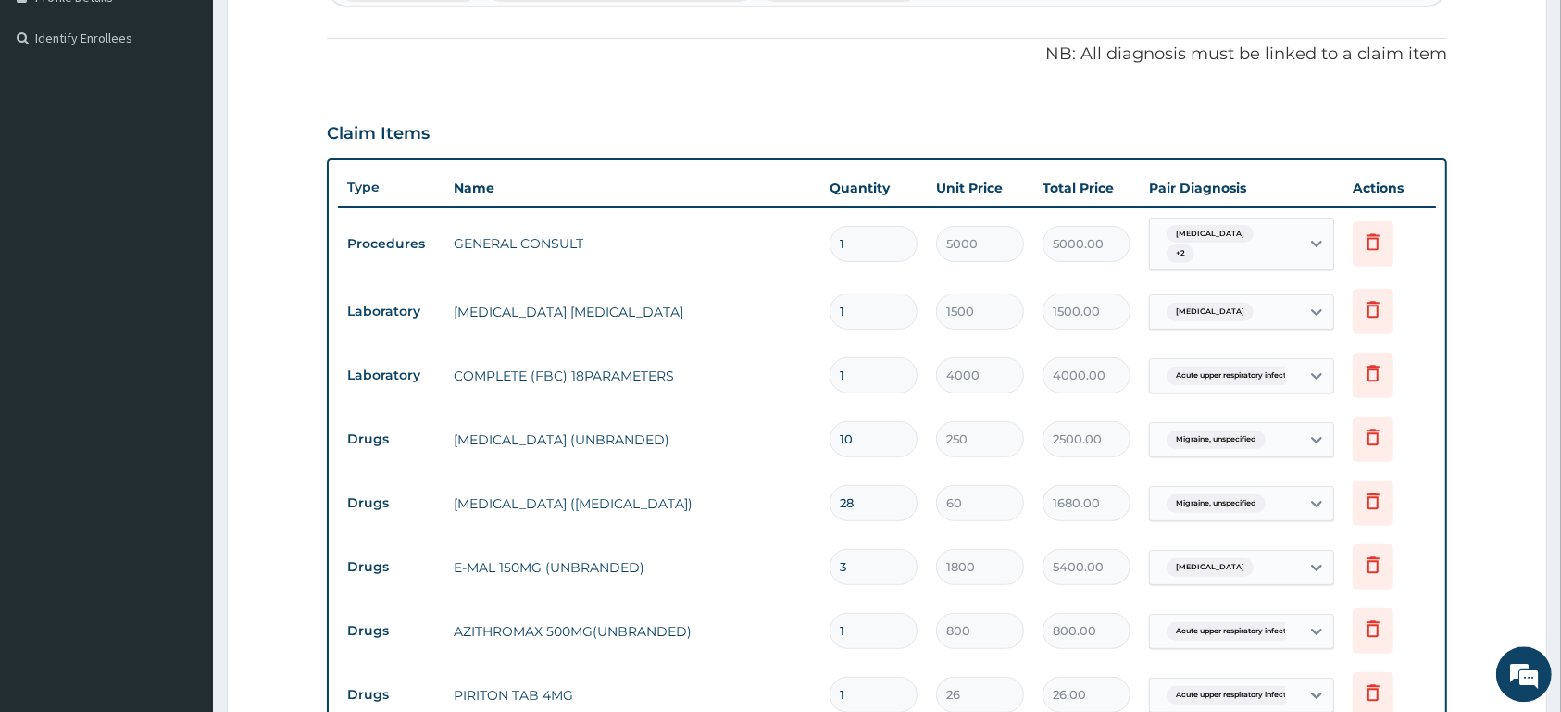
scroll to position [506, 0]
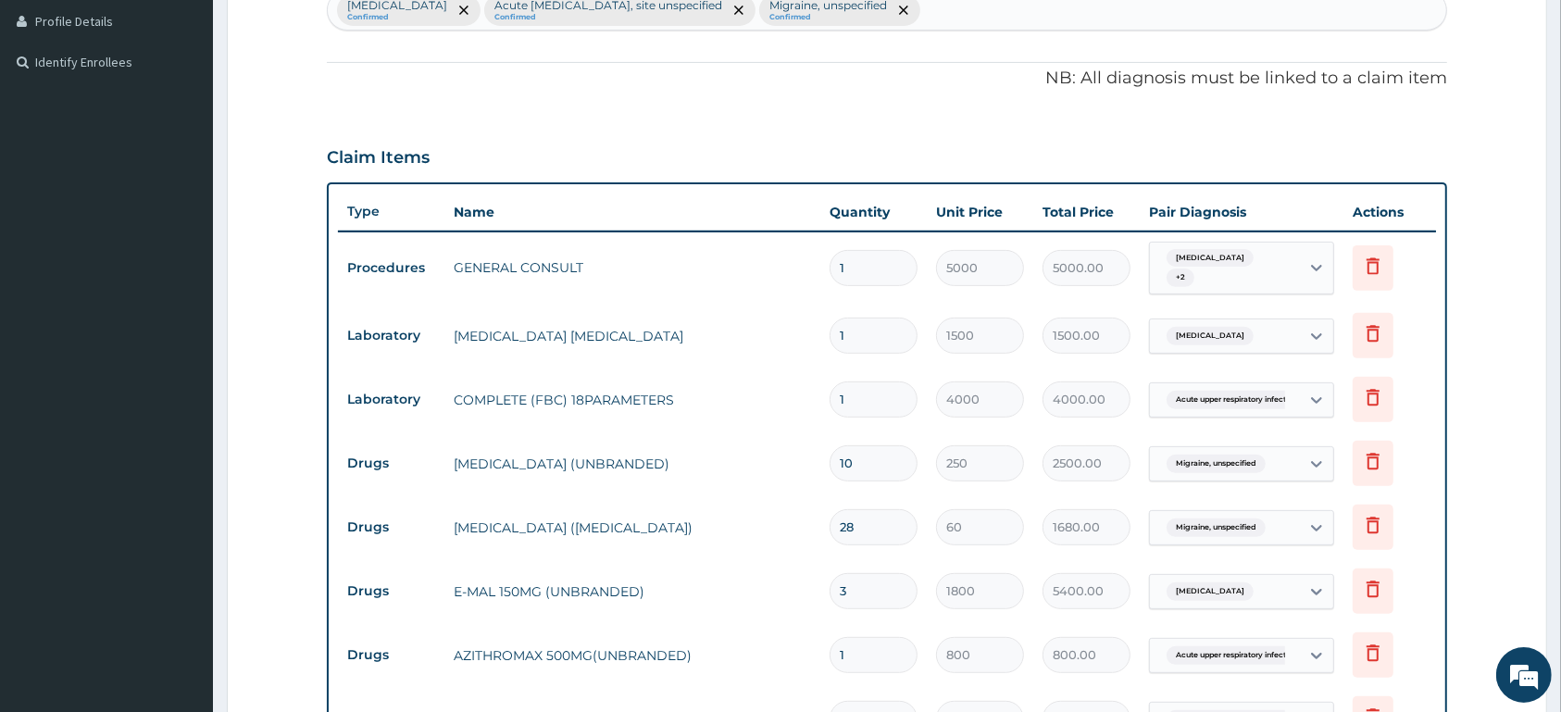
type input "3"
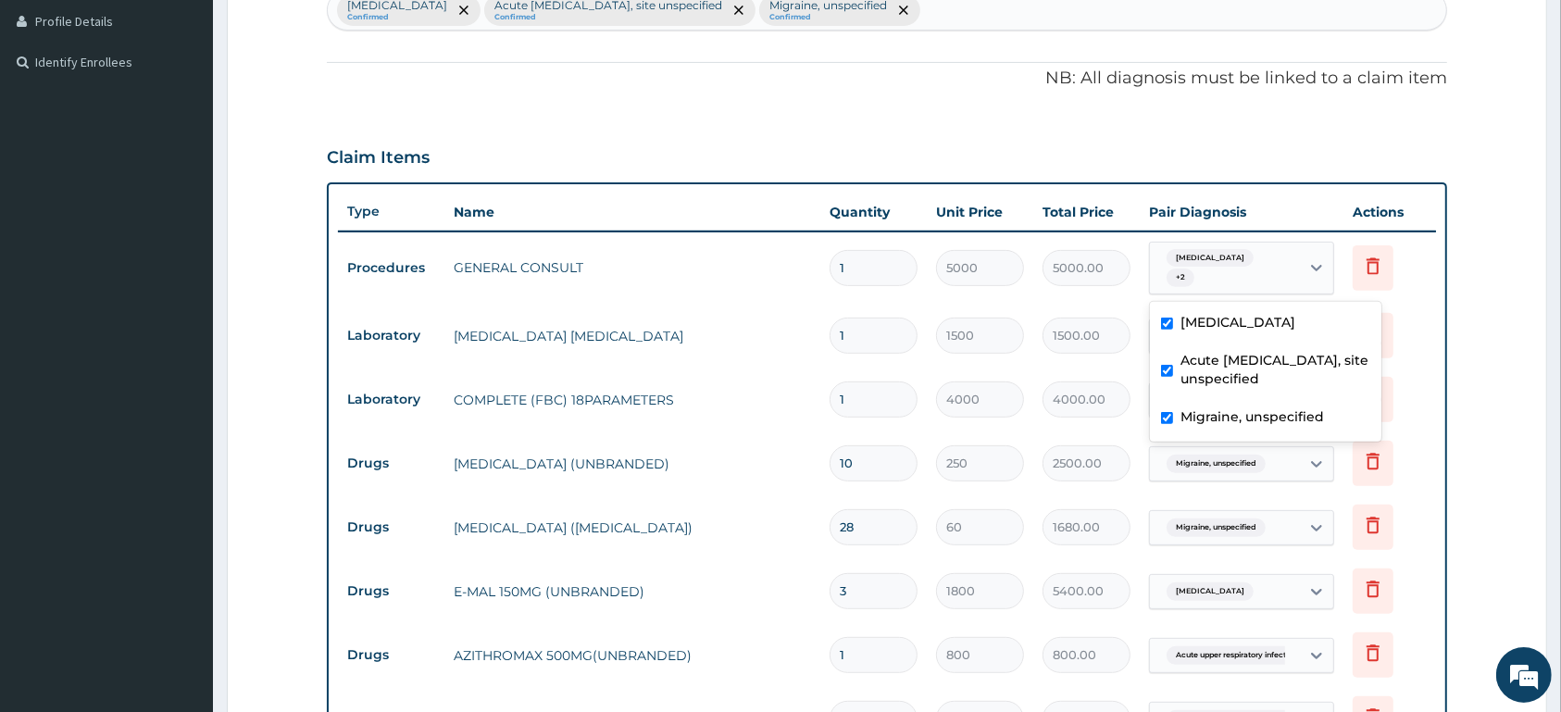
click at [1282, 276] on div "Malaria, unspecified + 2" at bounding box center [1222, 268] width 126 height 44
click at [1482, 188] on form "Step 2 of 2 PA Code / Prescription Code Enter Code(Secondary Care Only) Encount…" at bounding box center [887, 395] width 1320 height 1606
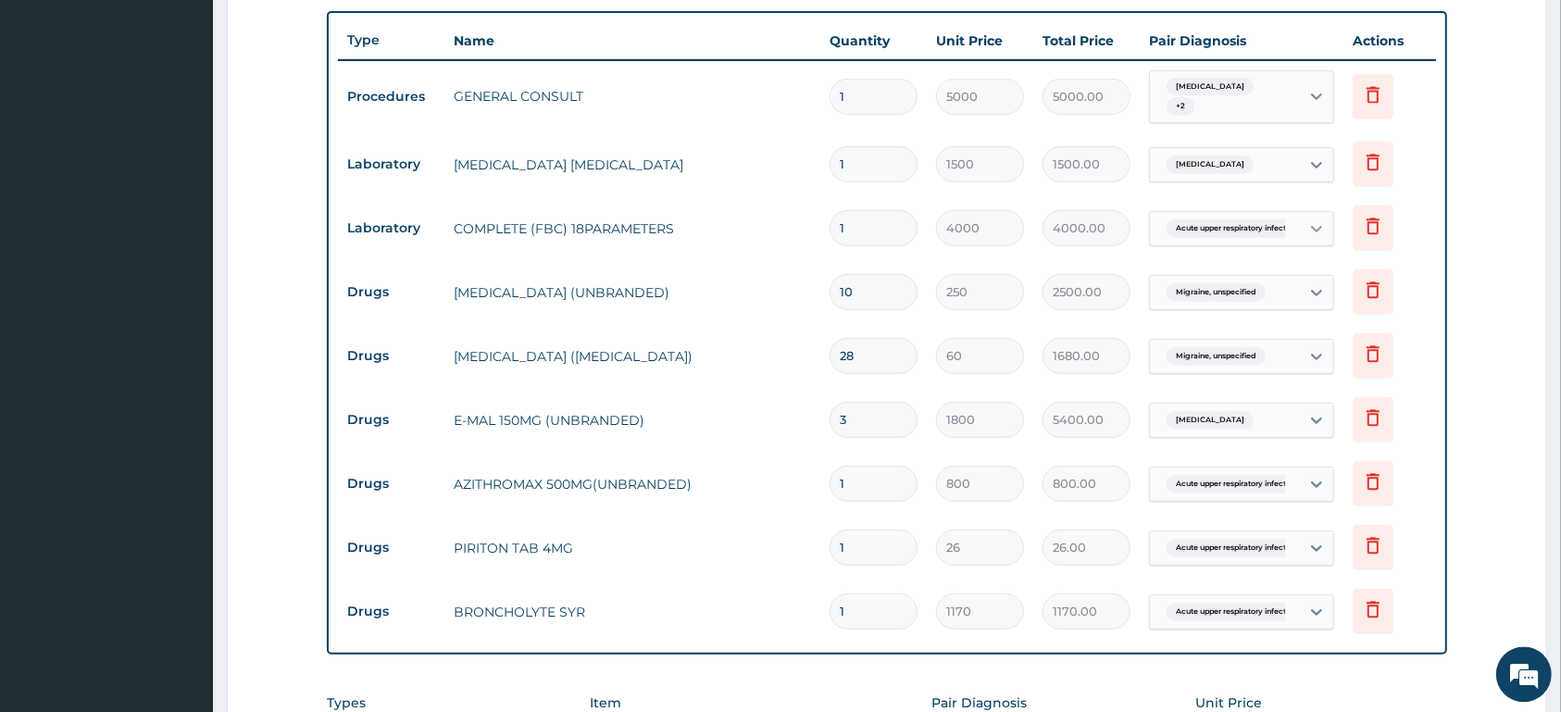
scroll to position [701, 0]
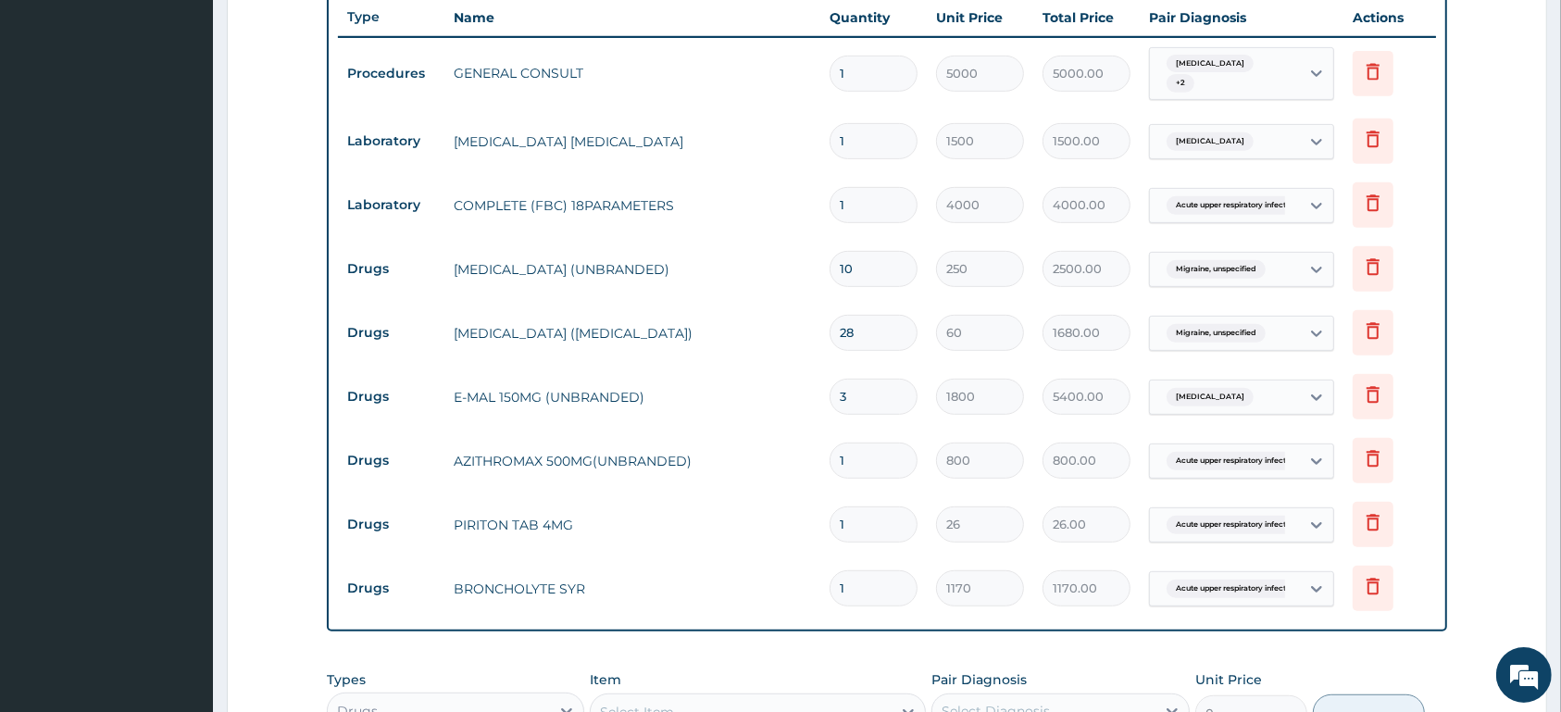
click at [870, 466] on input "1" at bounding box center [874, 461] width 88 height 36
type input "0.00"
type input "5"
type input "4000.00"
type input "5"
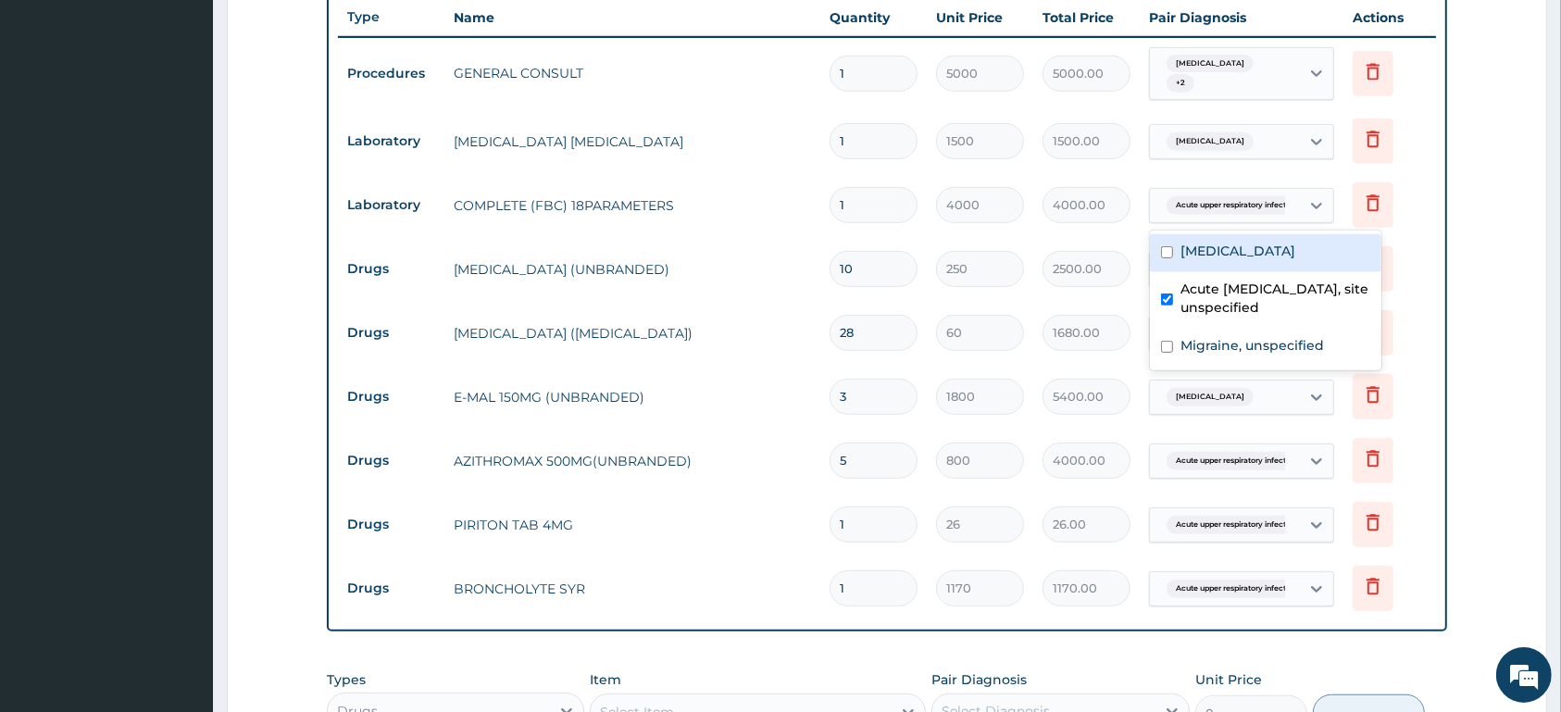
click at [1251, 211] on span "Acute upper respiratory infect..." at bounding box center [1234, 205] width 134 height 19
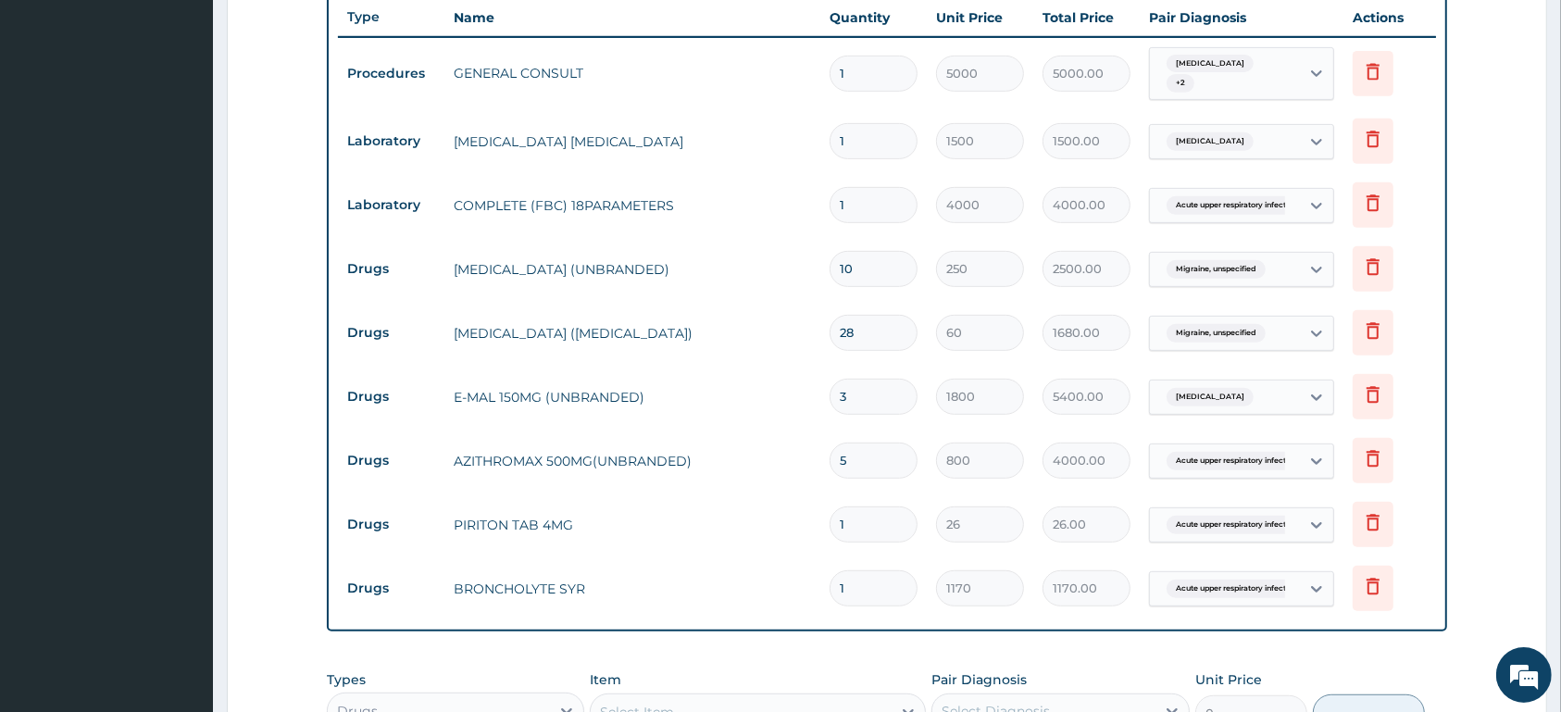
click at [1251, 211] on span "Acute upper respiratory infect..." at bounding box center [1234, 205] width 134 height 19
click at [897, 517] on input "1" at bounding box center [874, 524] width 88 height 36
type input "10"
type input "260.00"
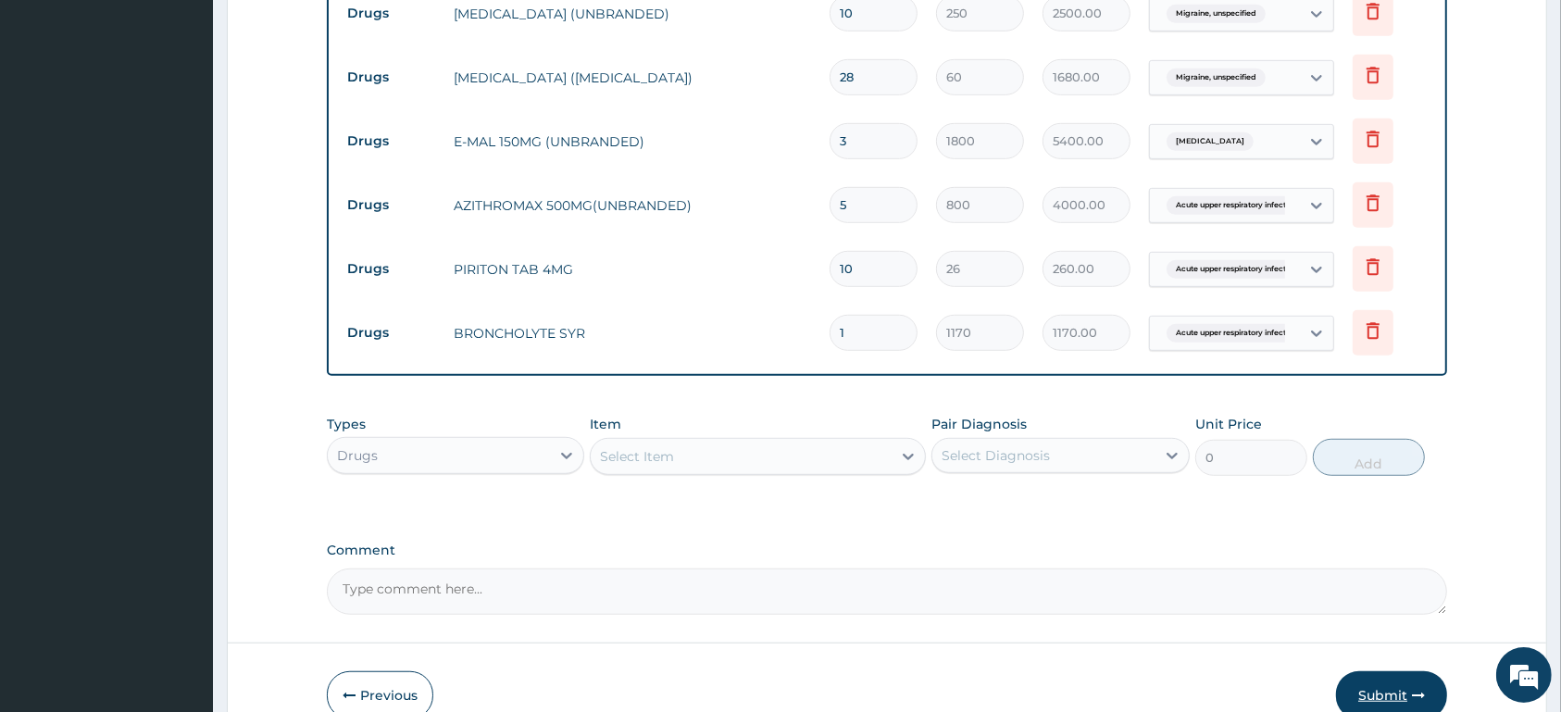
type input "10"
click at [1360, 680] on button "Submit" at bounding box center [1391, 695] width 111 height 48
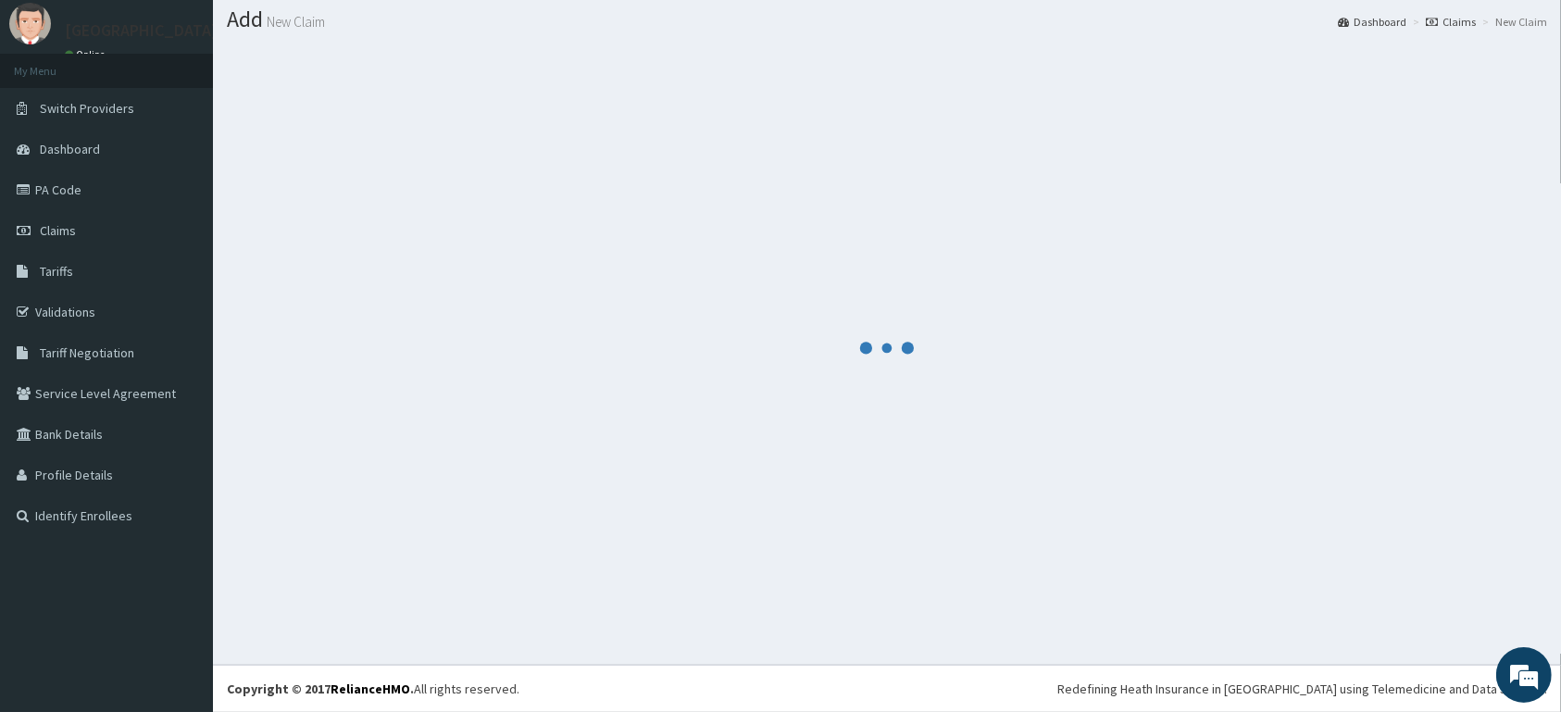
scroll to position [53, 0]
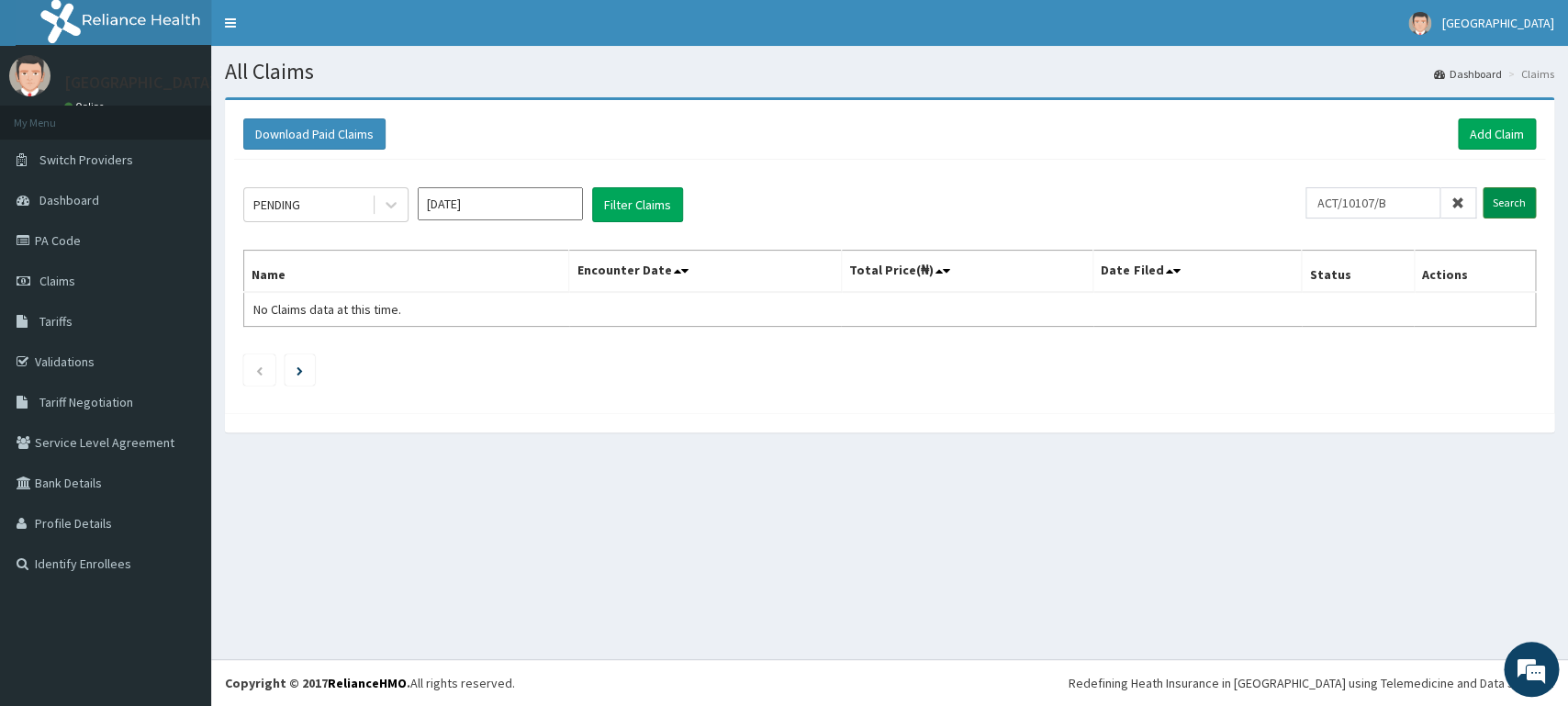
type input "ACT/10107/B"
click at [1519, 197] on input "Search" at bounding box center [1509, 202] width 54 height 31
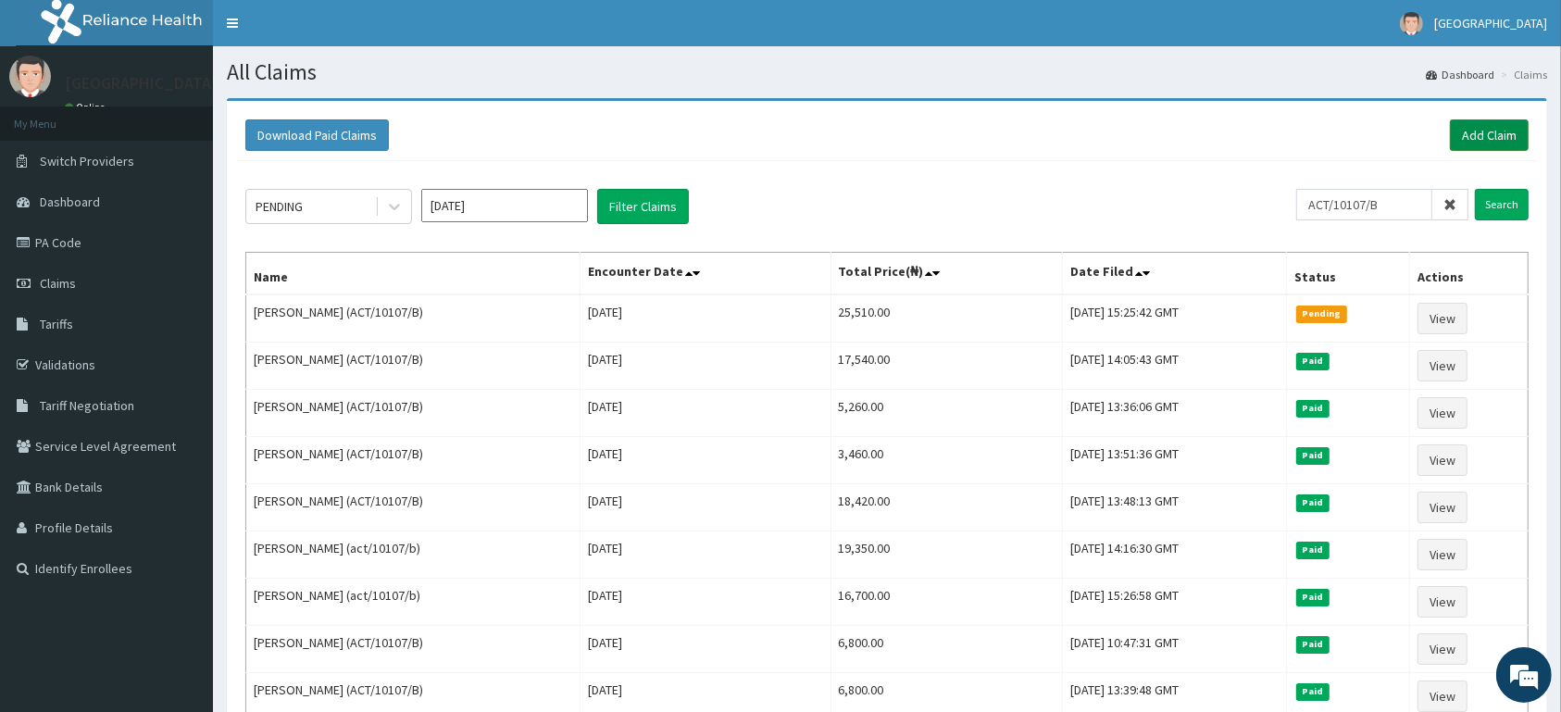
click at [1495, 142] on link "Add Claim" at bounding box center [1489, 134] width 79 height 31
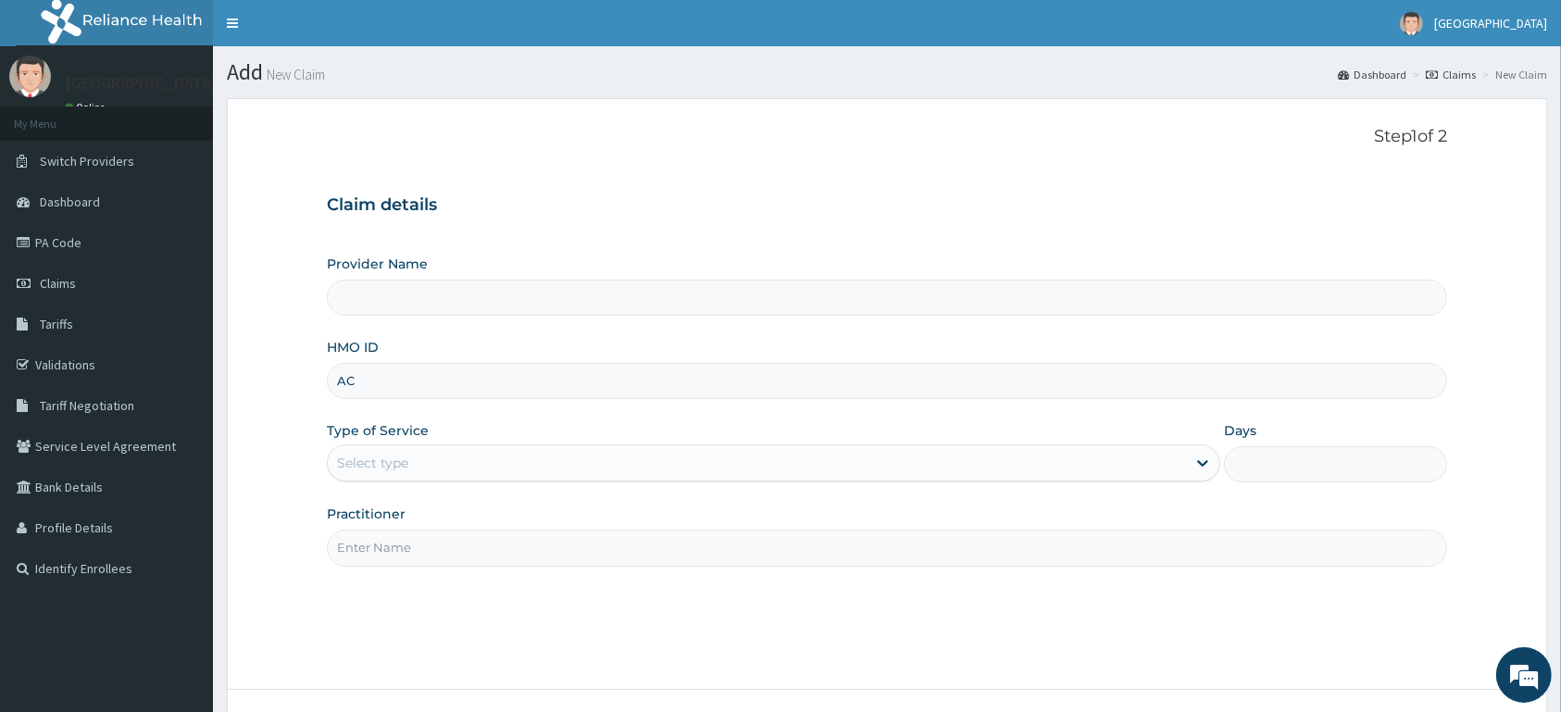
type input "ACT"
type input "[GEOGRAPHIC_DATA]"
type input "ACT/10107/B"
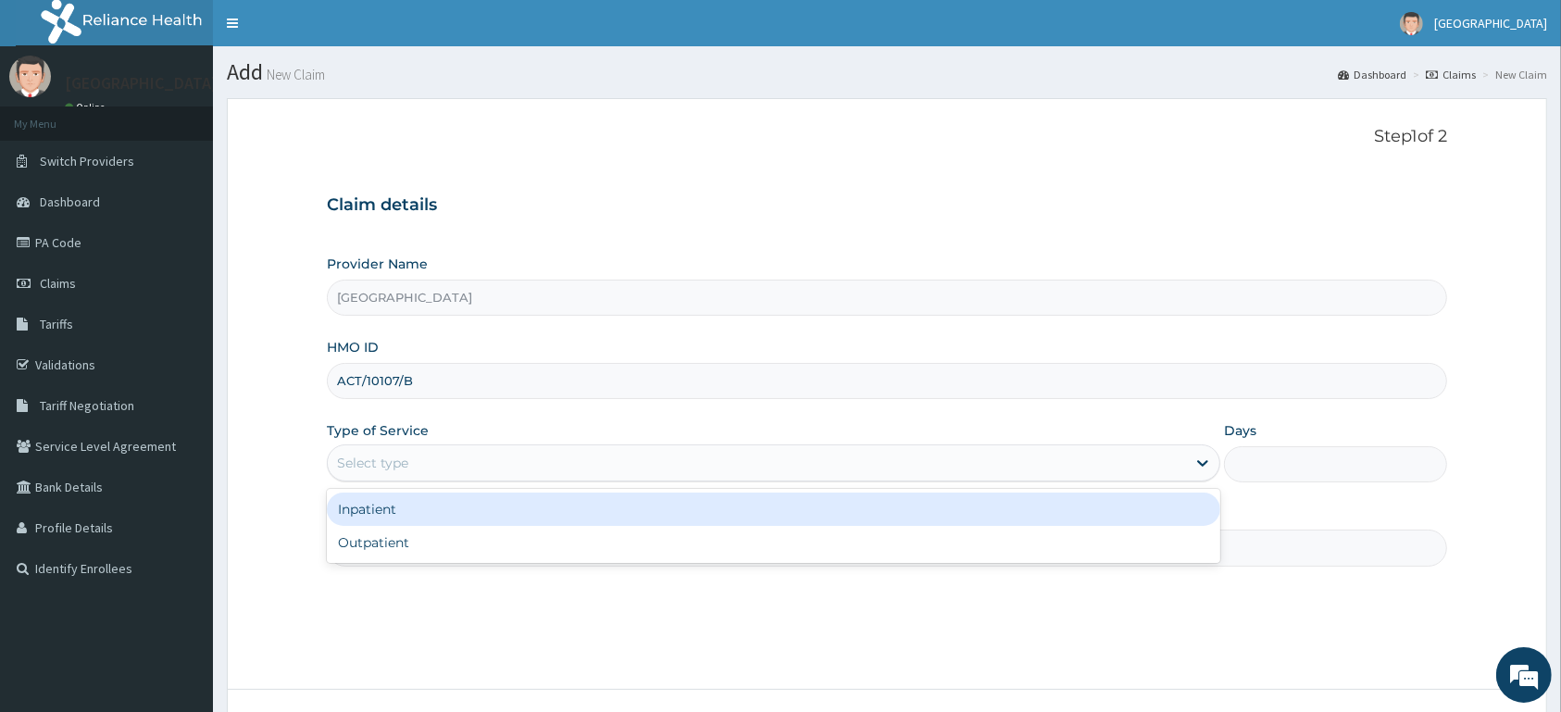
drag, startPoint x: 440, startPoint y: 473, endPoint x: 462, endPoint y: 544, distance: 74.7
click at [440, 476] on div "Select type" at bounding box center [757, 463] width 858 height 30
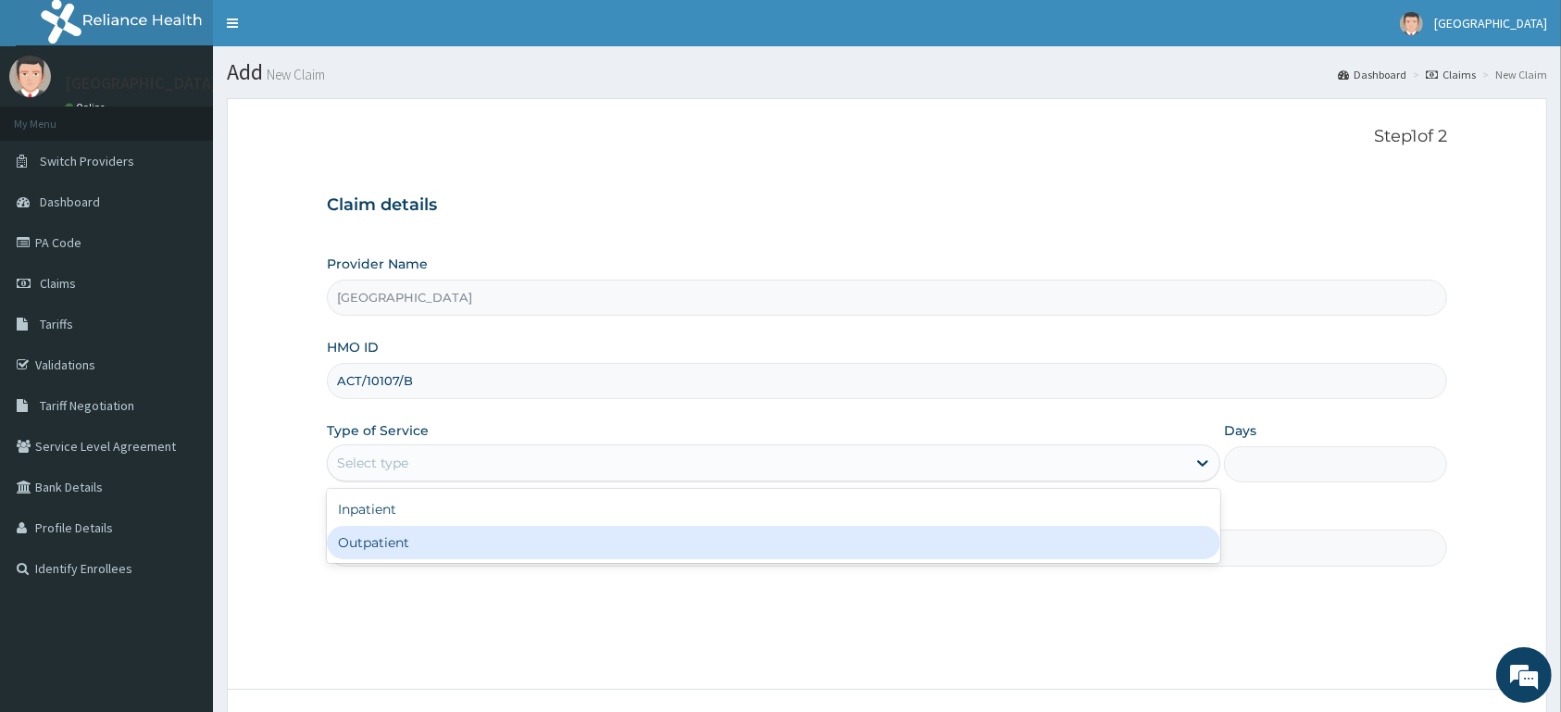
click at [487, 540] on div "Outpatient" at bounding box center [774, 542] width 894 height 33
type input "1"
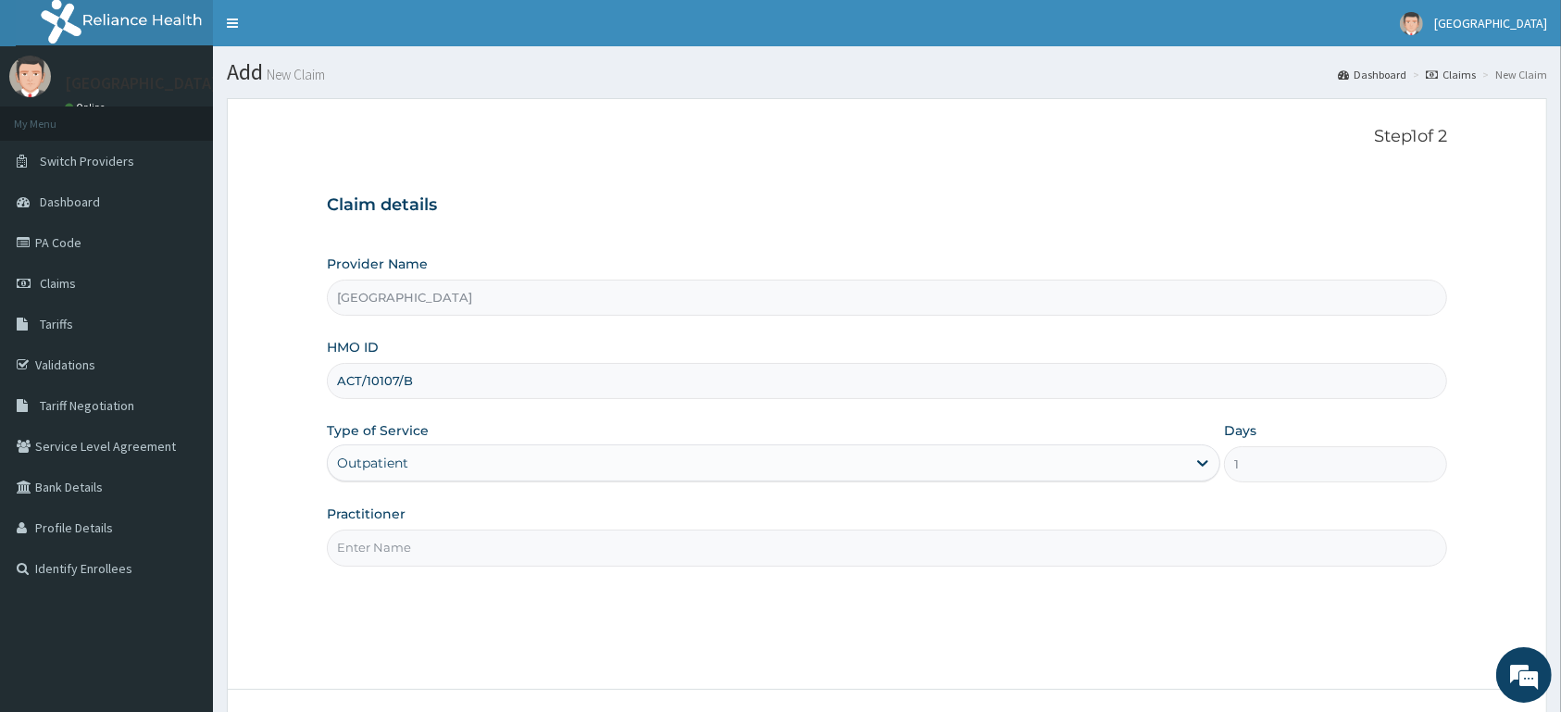
drag, startPoint x: 487, startPoint y: 556, endPoint x: 527, endPoint y: 449, distance: 113.7
click at [498, 554] on input "Practitioner" at bounding box center [887, 548] width 1120 height 36
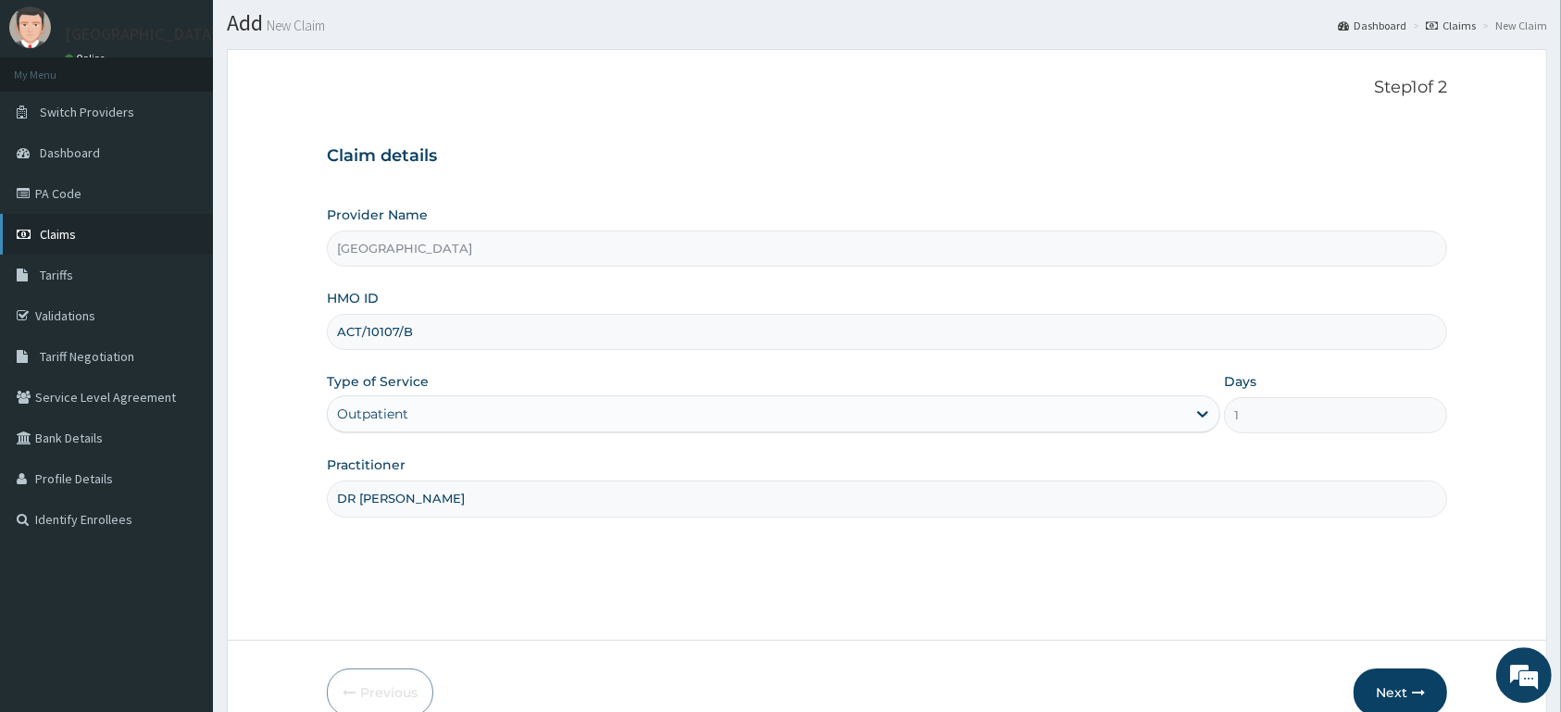
scroll to position [144, 0]
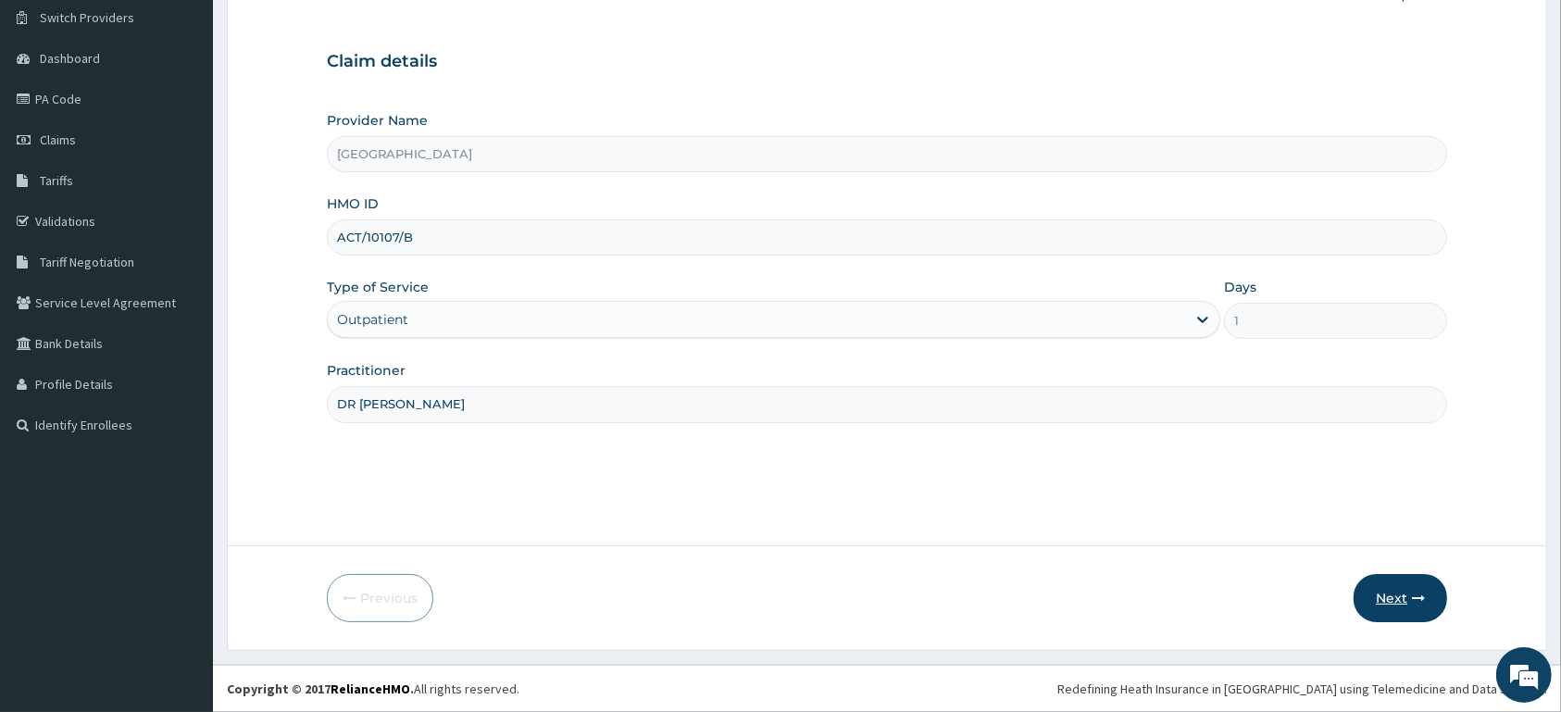
type input "DR [PERSON_NAME]"
click at [1402, 584] on button "Next" at bounding box center [1401, 598] width 94 height 48
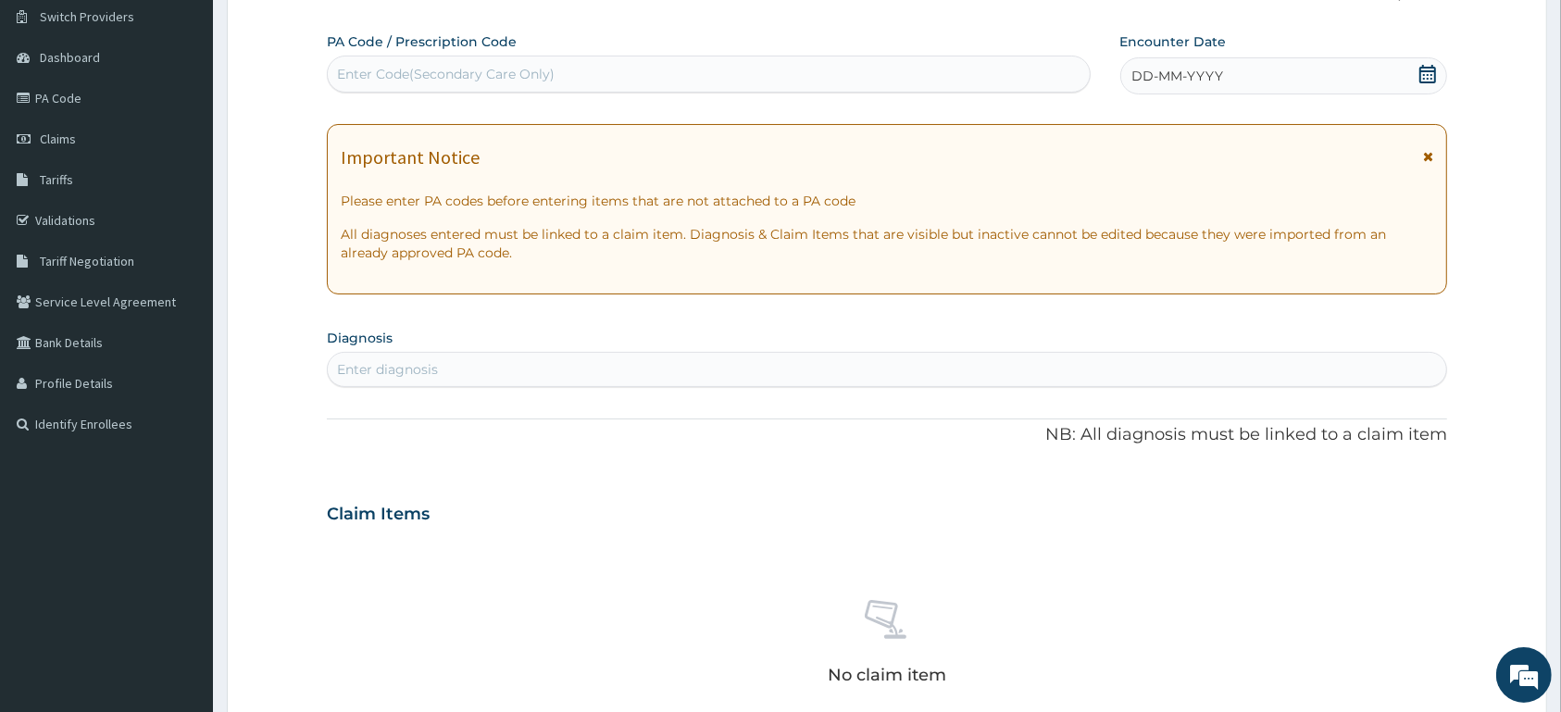
click at [1430, 77] on icon at bounding box center [1428, 74] width 19 height 19
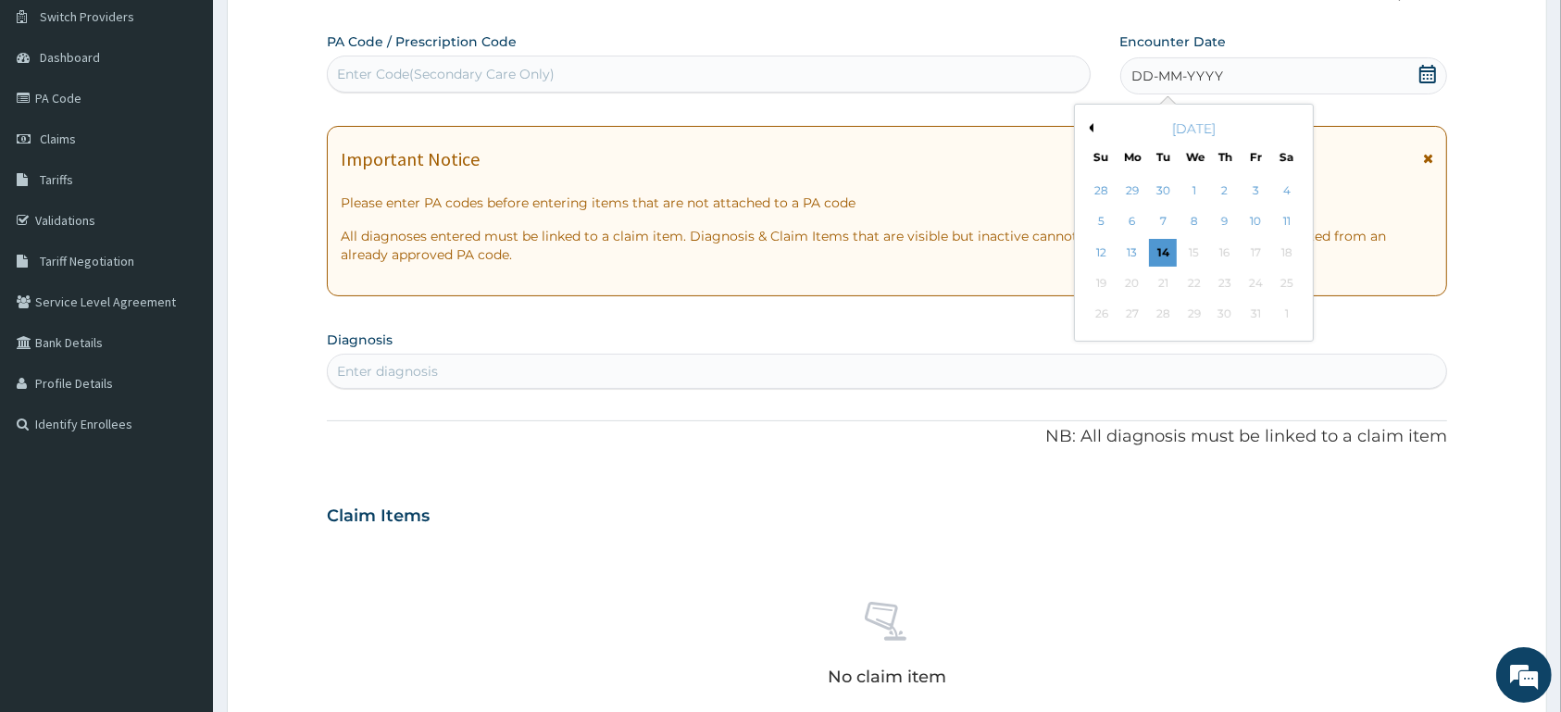
click at [1092, 132] on button "Previous Month" at bounding box center [1088, 127] width 9 height 9
click at [1091, 132] on button "Previous Month" at bounding box center [1088, 127] width 9 height 9
click at [1103, 244] on div "10" at bounding box center [1101, 253] width 28 height 28
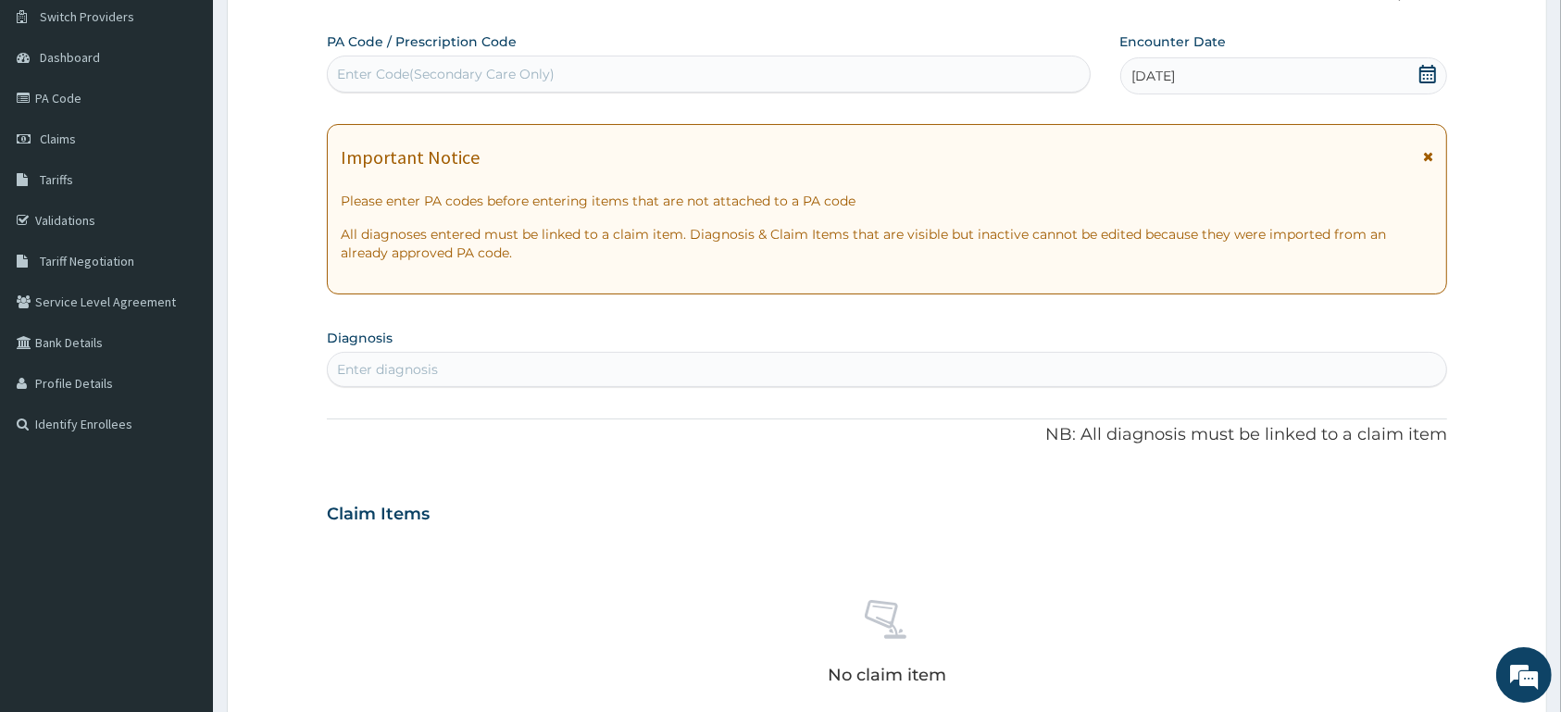
drag, startPoint x: 685, startPoint y: 375, endPoint x: 704, endPoint y: 364, distance: 21.6
click at [699, 366] on div "Enter diagnosis" at bounding box center [887, 370] width 1119 height 30
type input "G"
type input "C"
type input "GASTROEOOPHA"
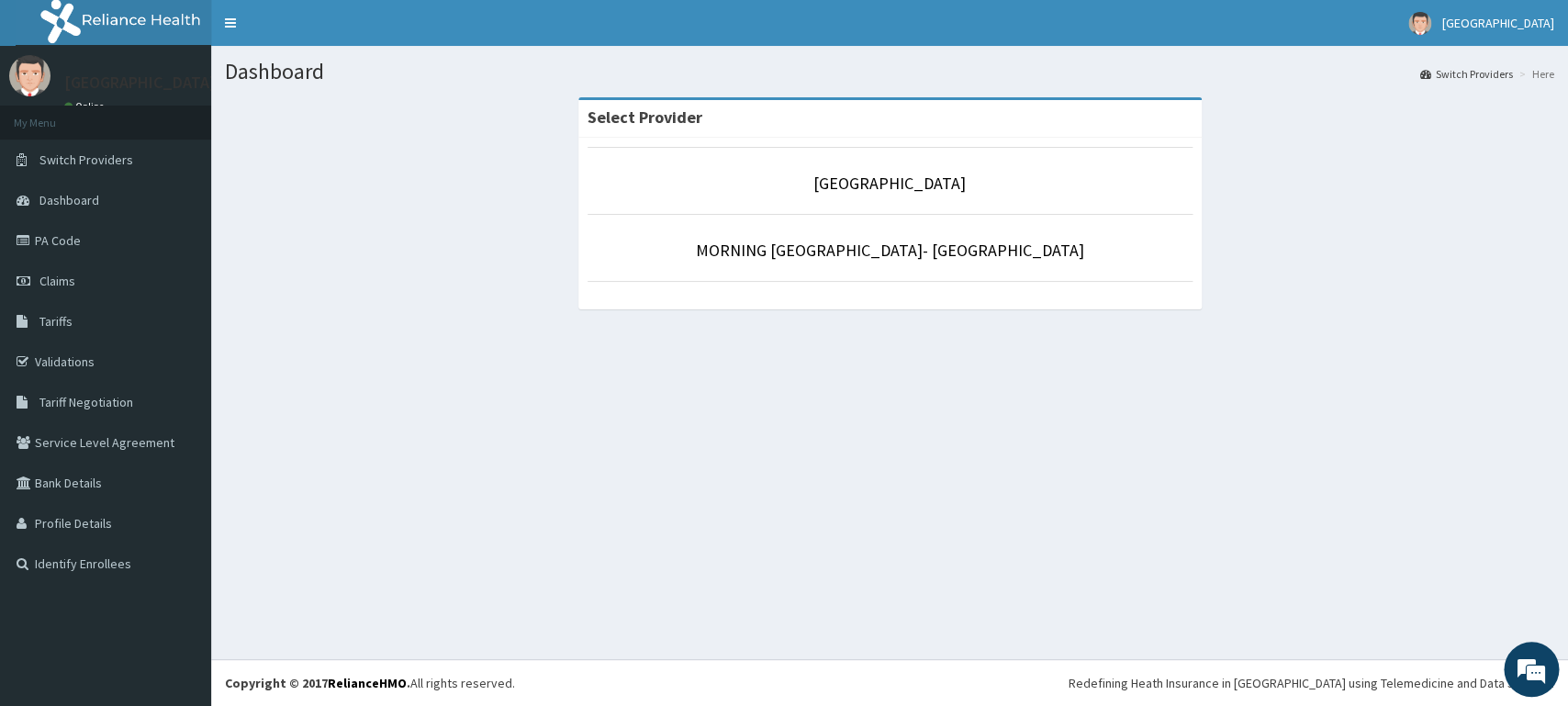
drag, startPoint x: 81, startPoint y: 280, endPoint x: 584, endPoint y: 3, distance: 574.2
click at [80, 280] on link "Claims" at bounding box center [105, 281] width 211 height 41
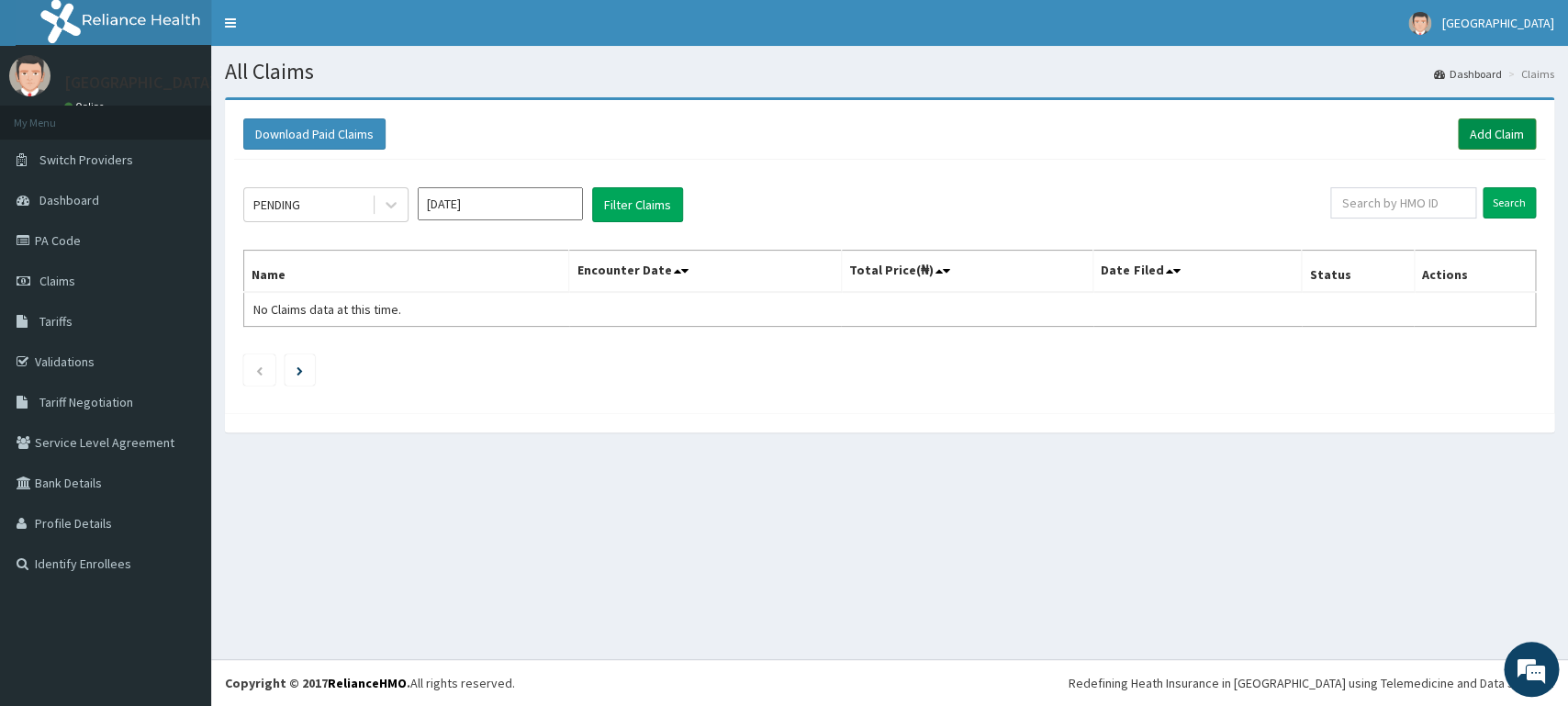
click at [1492, 130] on link "Add Claim" at bounding box center [1497, 133] width 78 height 31
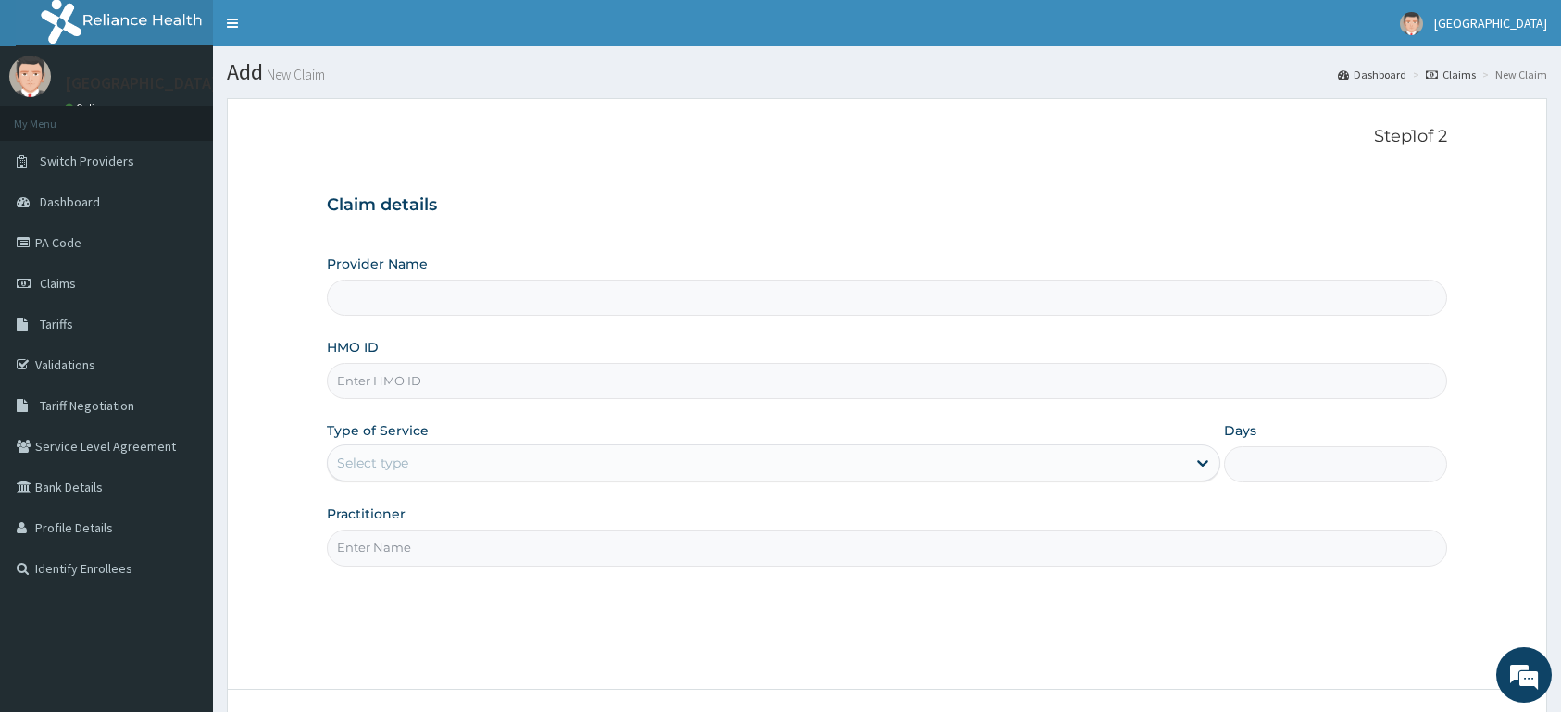
click at [610, 382] on input "HMO ID" at bounding box center [887, 381] width 1120 height 36
type input "[GEOGRAPHIC_DATA]"
type input "ACT/10107/B"
click at [702, 456] on div "Select type" at bounding box center [757, 463] width 858 height 30
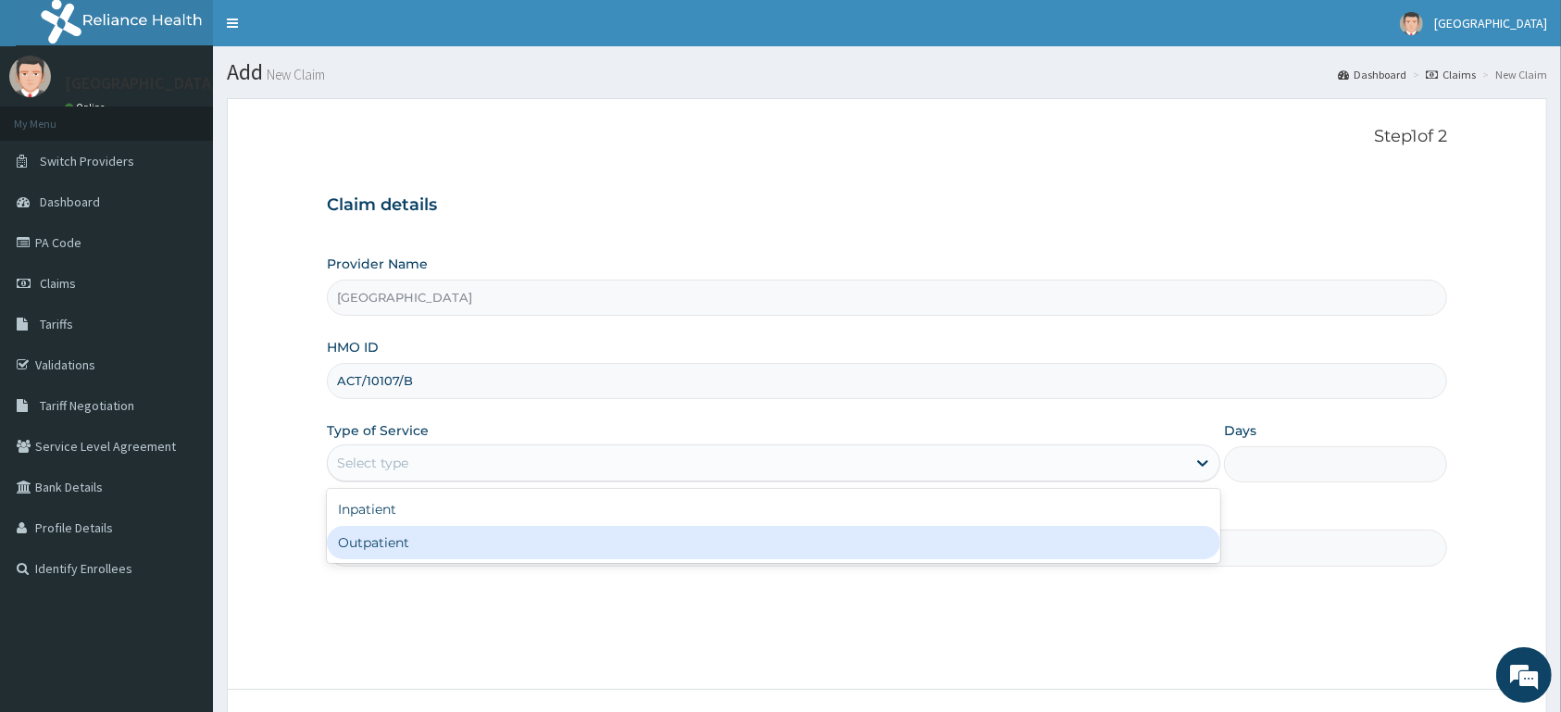
click at [670, 540] on div "Outpatient" at bounding box center [774, 542] width 894 height 33
type input "1"
click at [670, 540] on input "Practitioner" at bounding box center [887, 548] width 1120 height 36
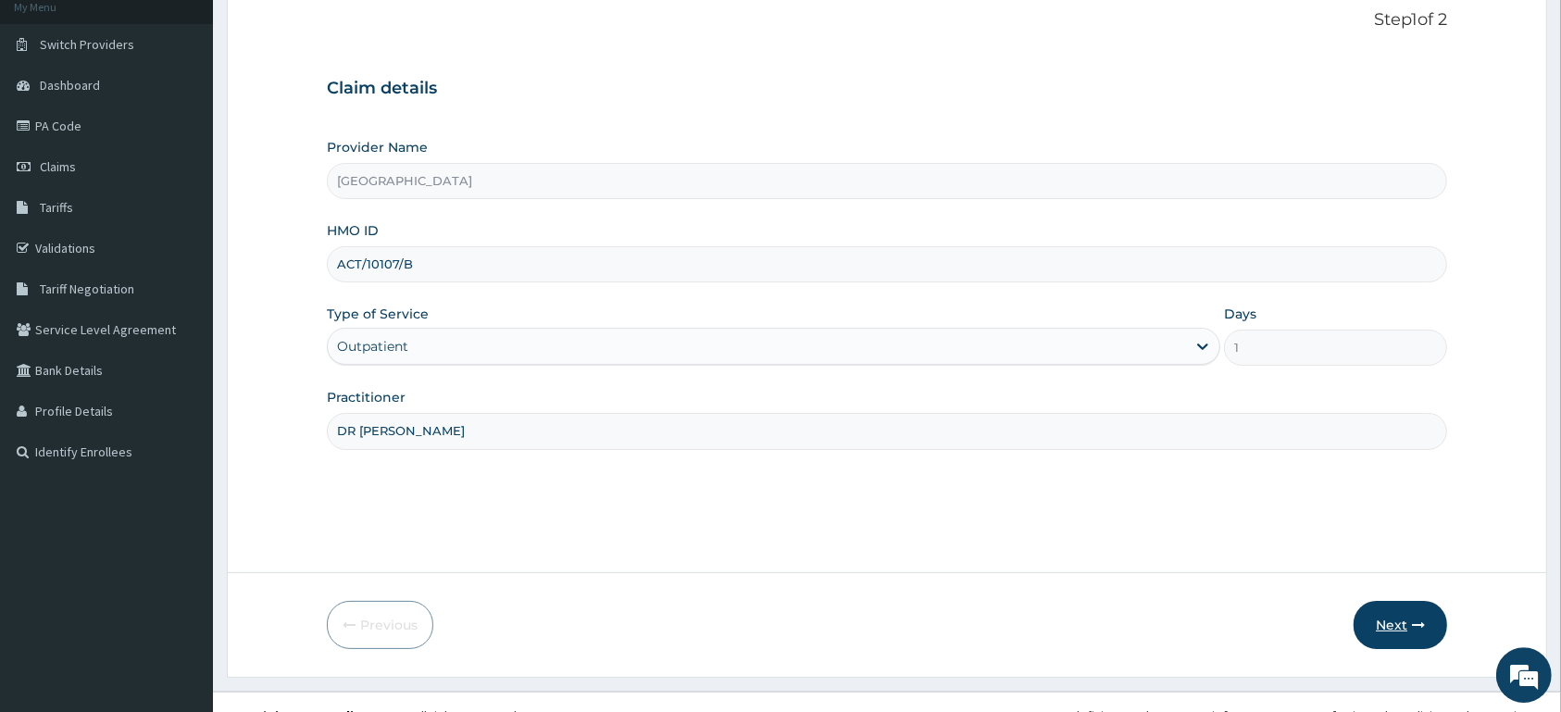
scroll to position [144, 0]
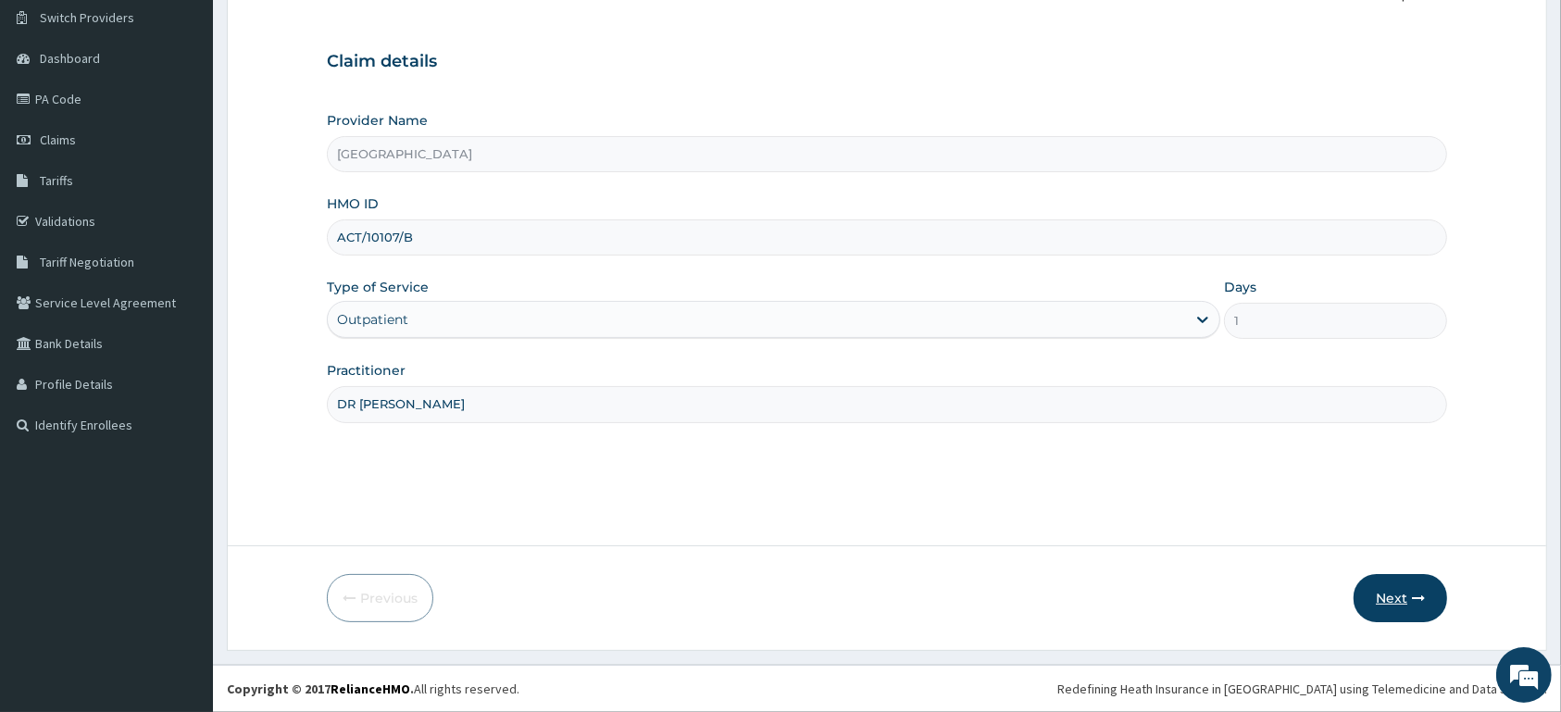
type input "DR [PERSON_NAME]"
click at [1410, 594] on button "Next" at bounding box center [1401, 598] width 94 height 48
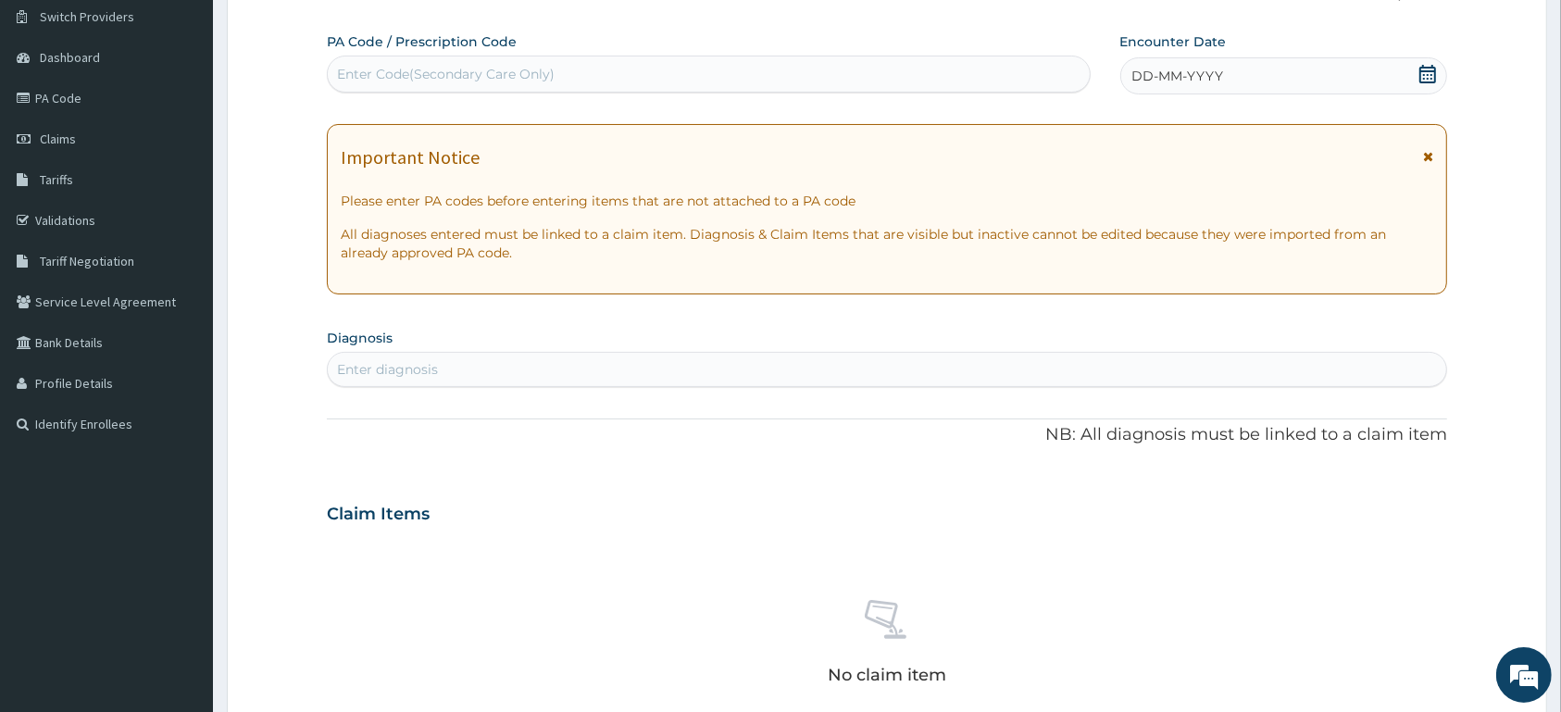
click at [1431, 69] on icon at bounding box center [1428, 74] width 19 height 19
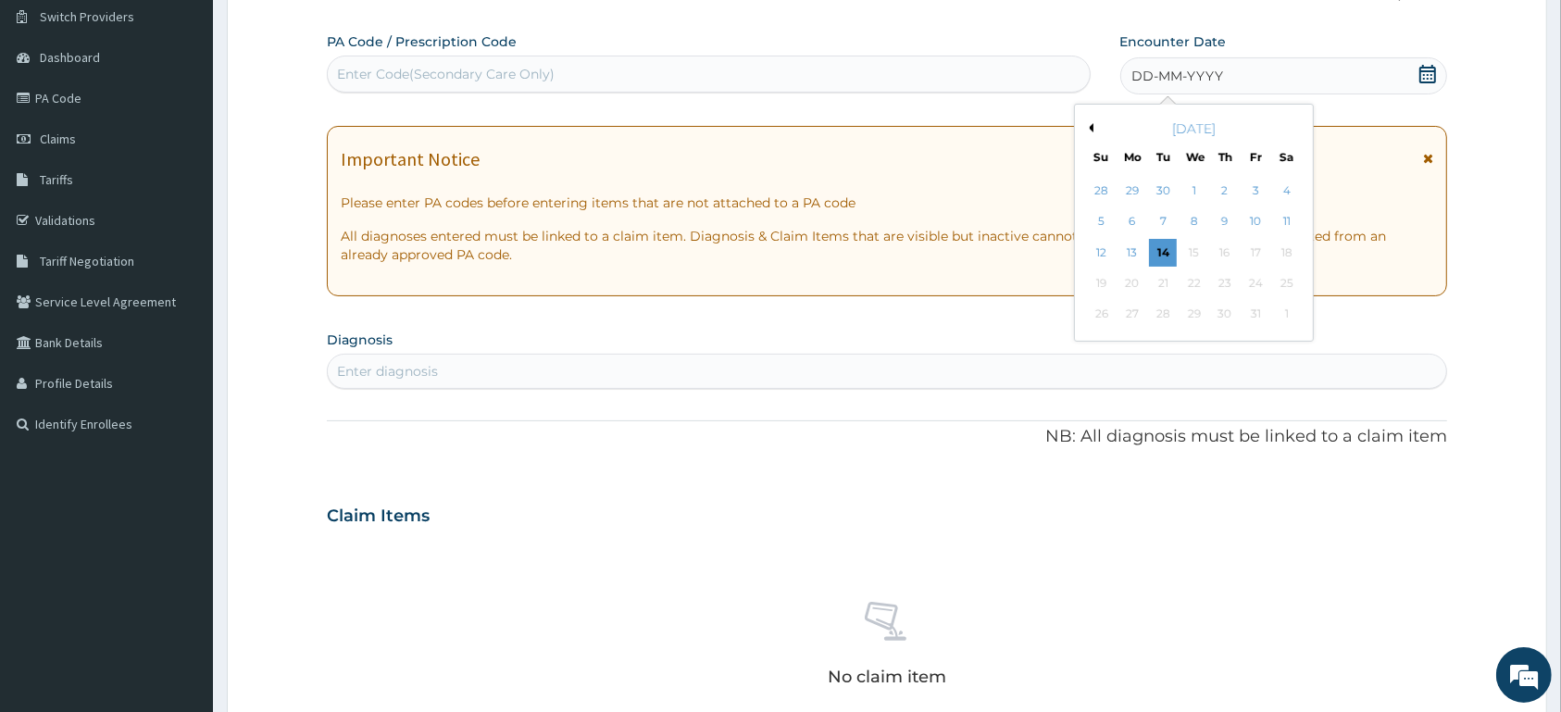
click at [1091, 131] on button "Previous Month" at bounding box center [1088, 127] width 9 height 9
click at [1098, 251] on div "10" at bounding box center [1101, 253] width 28 height 28
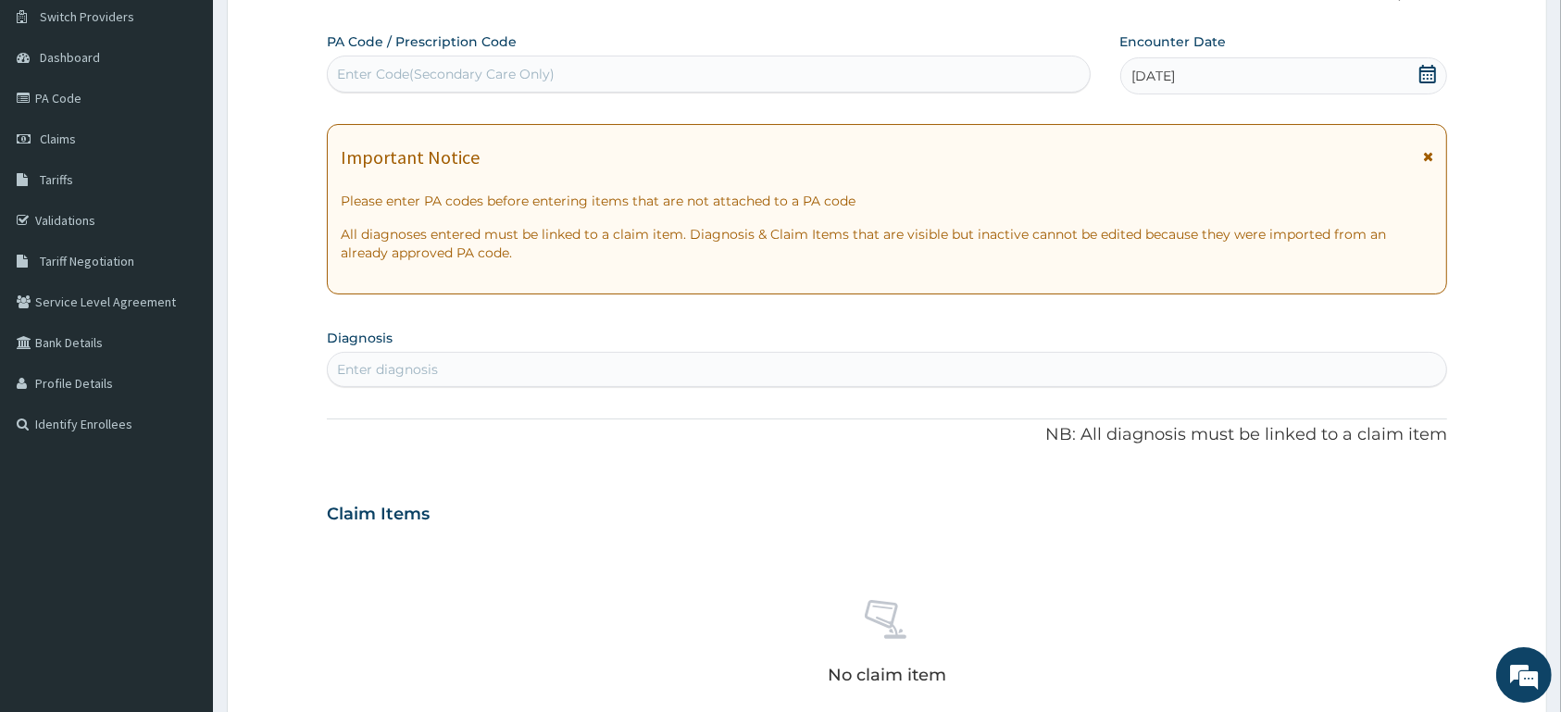
click at [971, 381] on div "Enter diagnosis" at bounding box center [887, 370] width 1119 height 30
click at [381, 373] on input "GASTRESOPH" at bounding box center [384, 369] width 94 height 19
type input "GASTROESOPH"
click at [482, 361] on div "GASTROESOPH" at bounding box center [887, 370] width 1119 height 30
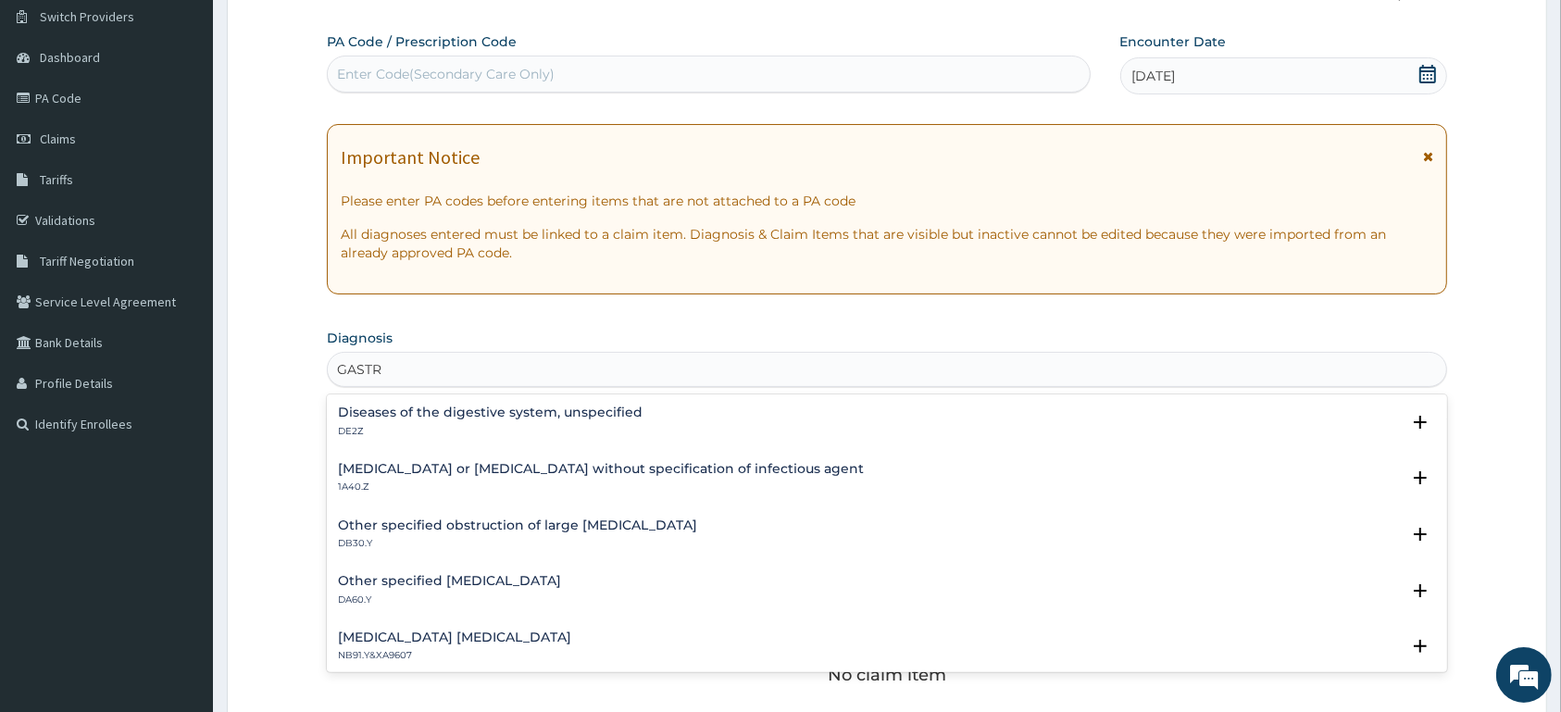
type input "[MEDICAL_DATA]"
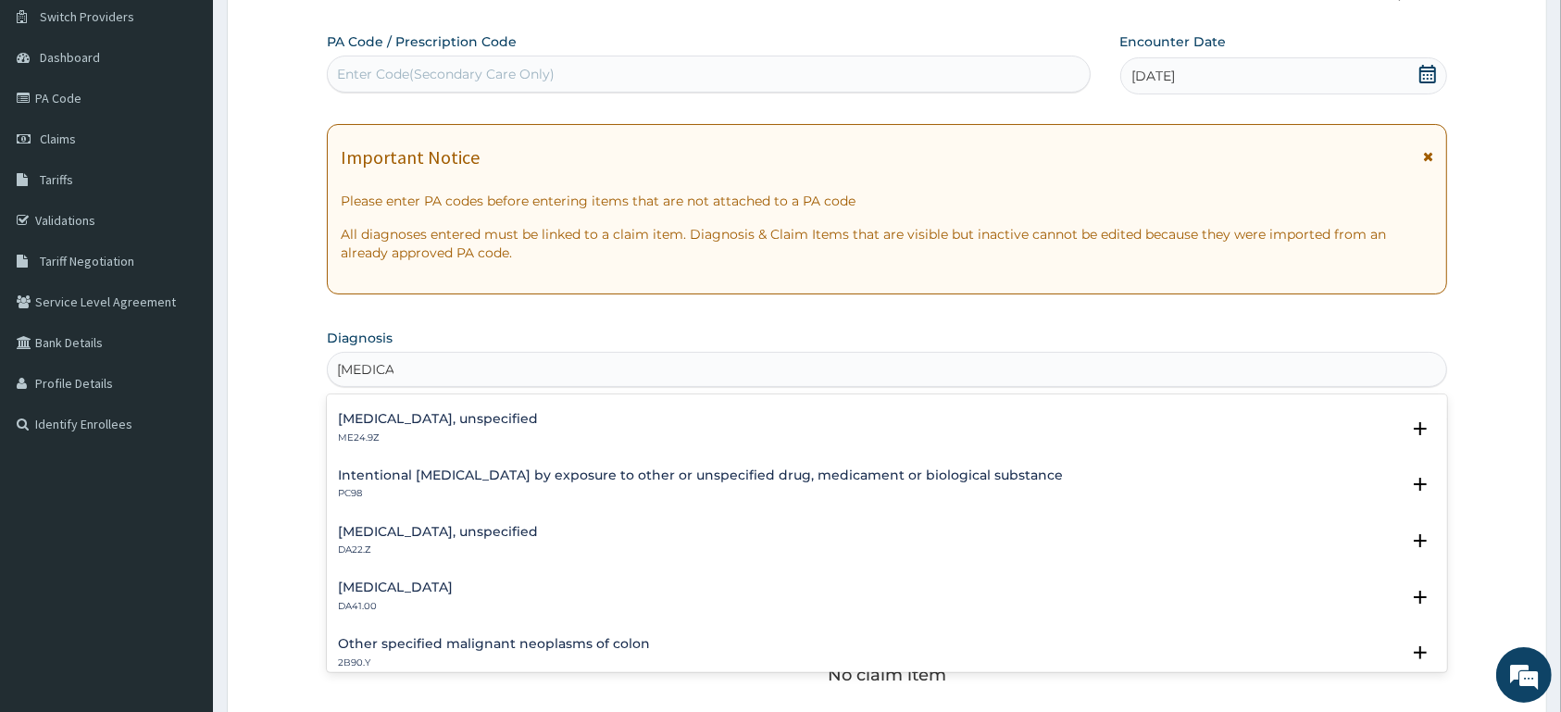
scroll to position [972, 0]
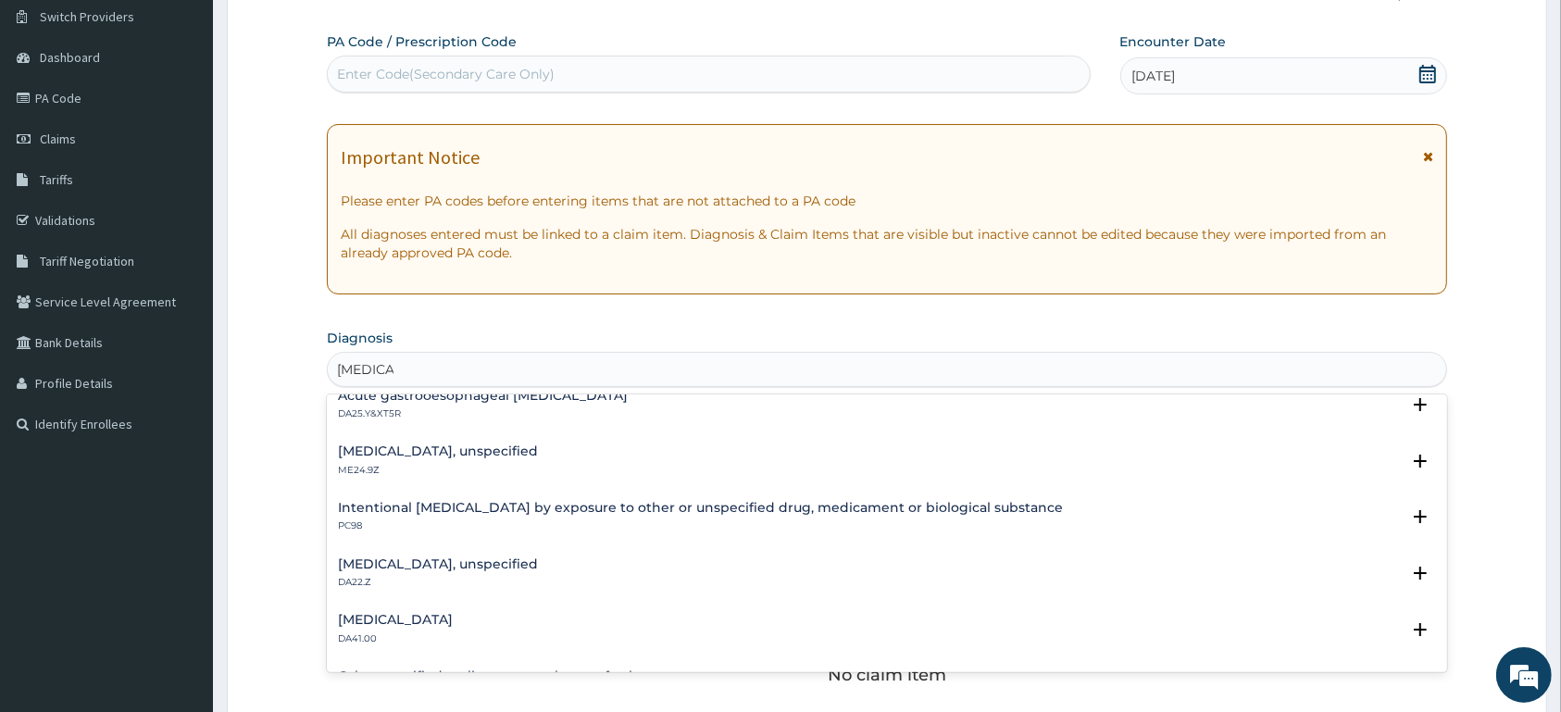
click at [538, 569] on h4 "[MEDICAL_DATA], unspecified" at bounding box center [438, 564] width 200 height 14
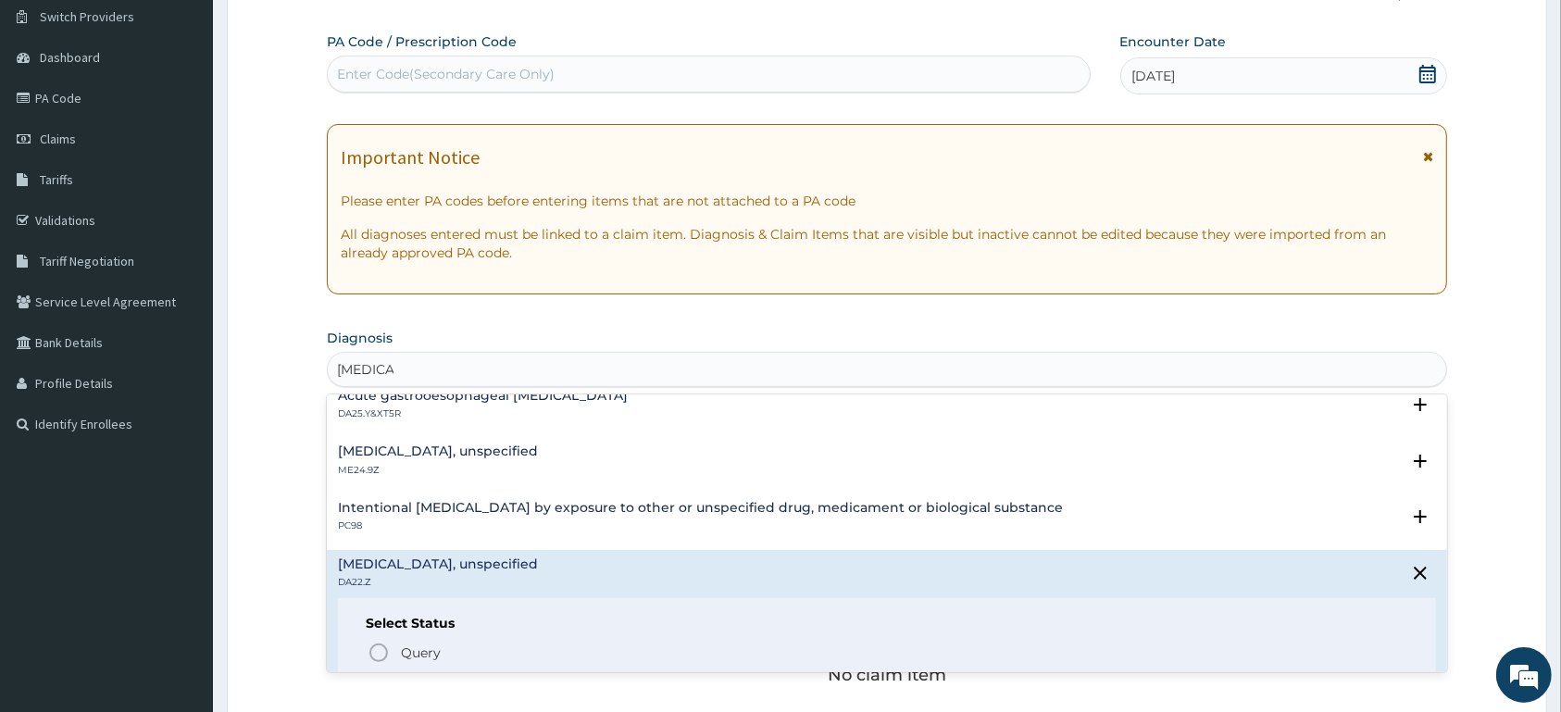
scroll to position [1069, 0]
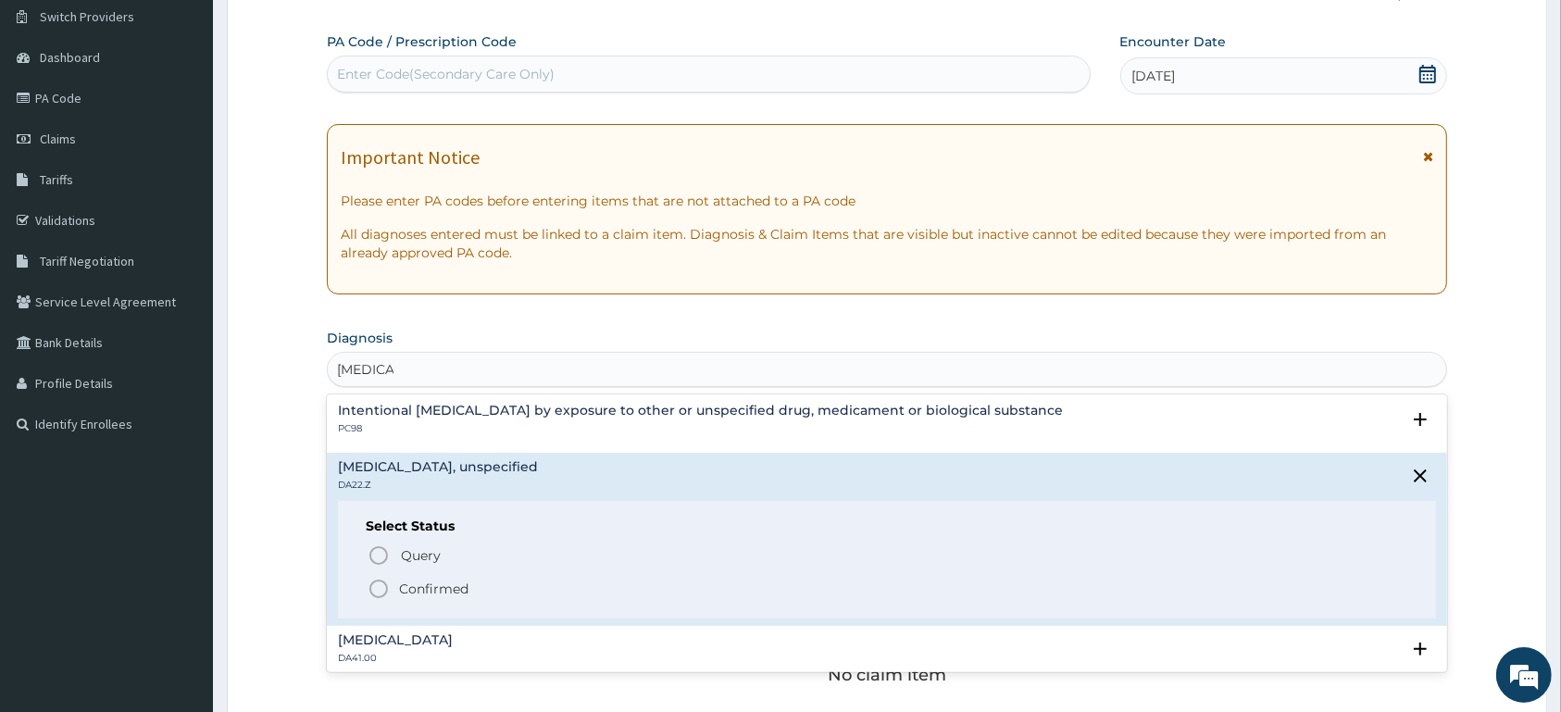
click at [468, 587] on p "Confirmed" at bounding box center [433, 589] width 69 height 19
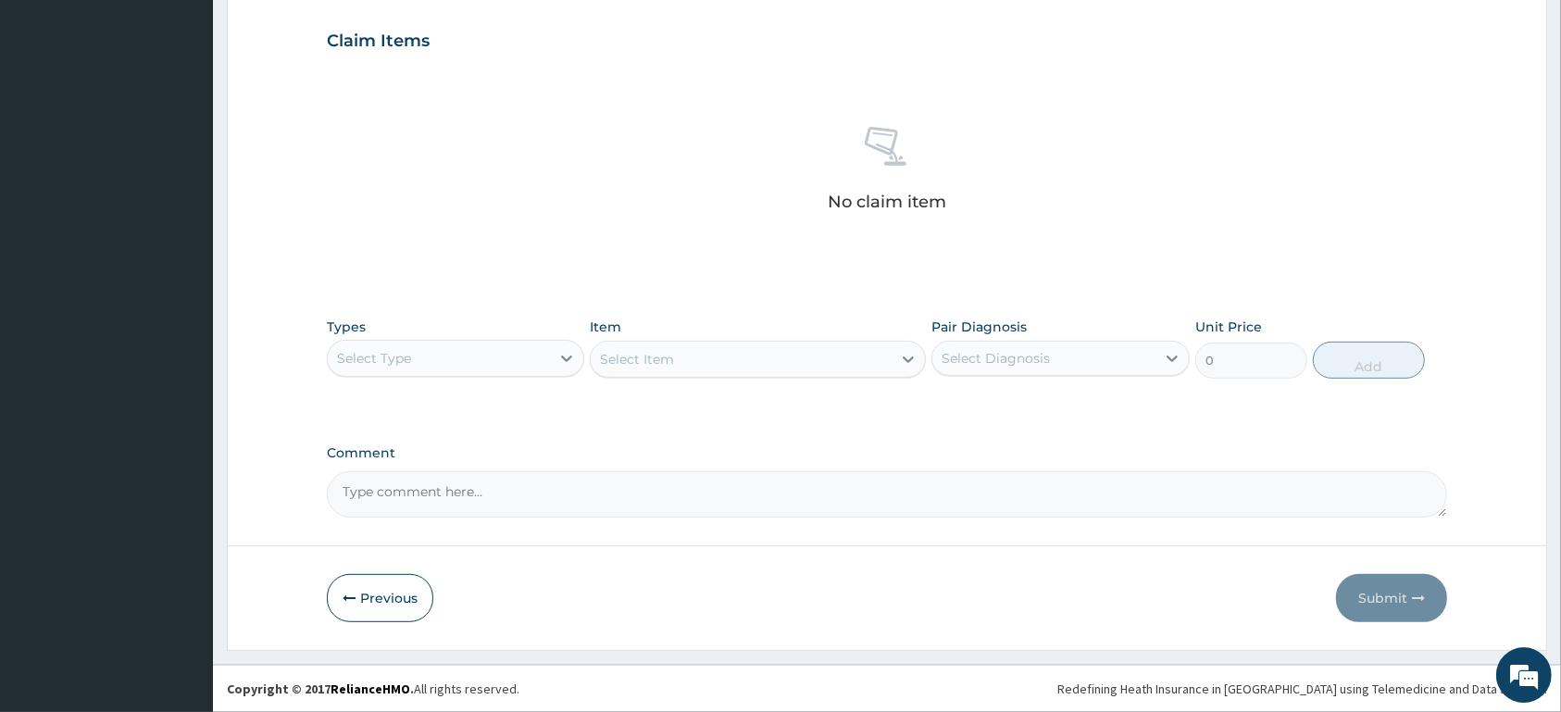
scroll to position [625, 0]
click at [503, 348] on div "Select Type" at bounding box center [439, 359] width 222 height 30
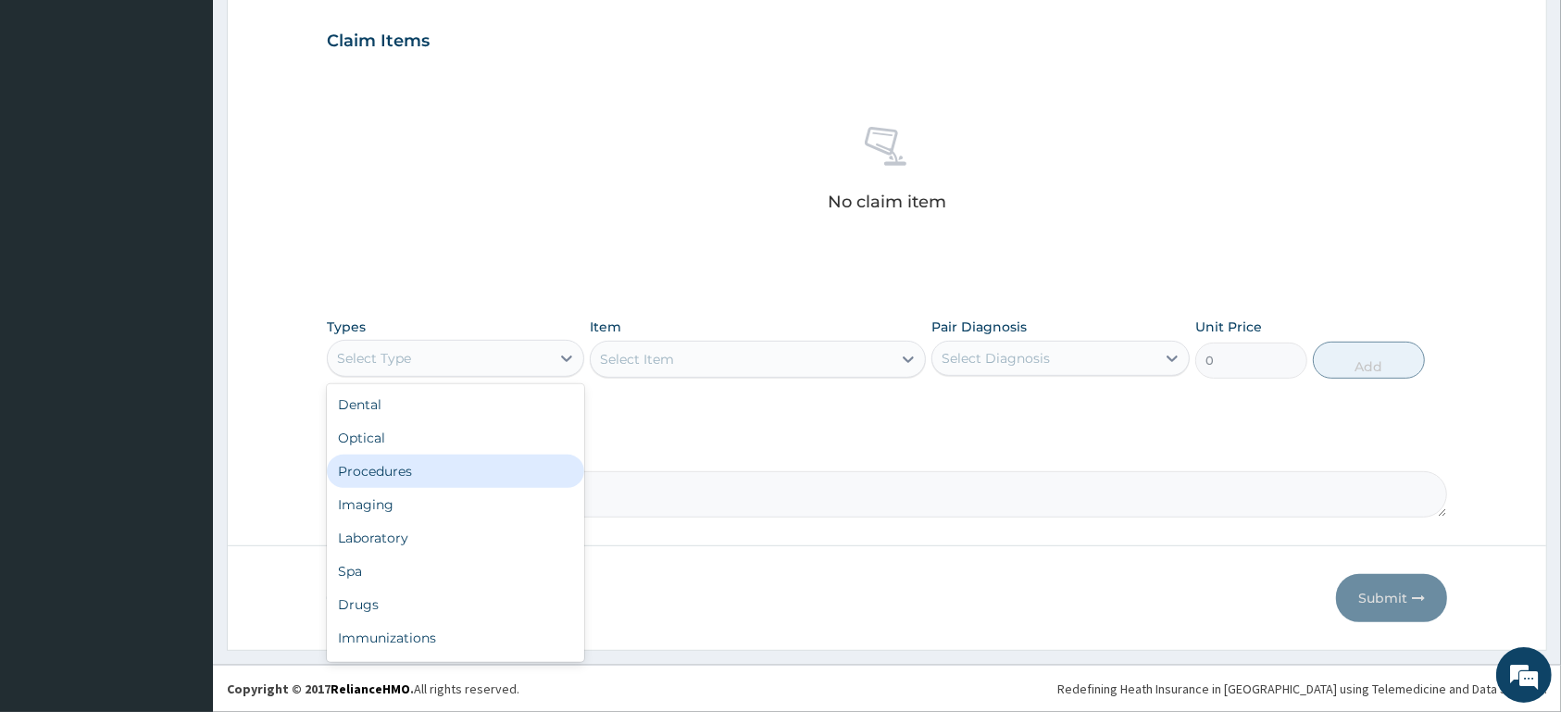
click at [518, 480] on div "Procedures" at bounding box center [455, 471] width 257 height 33
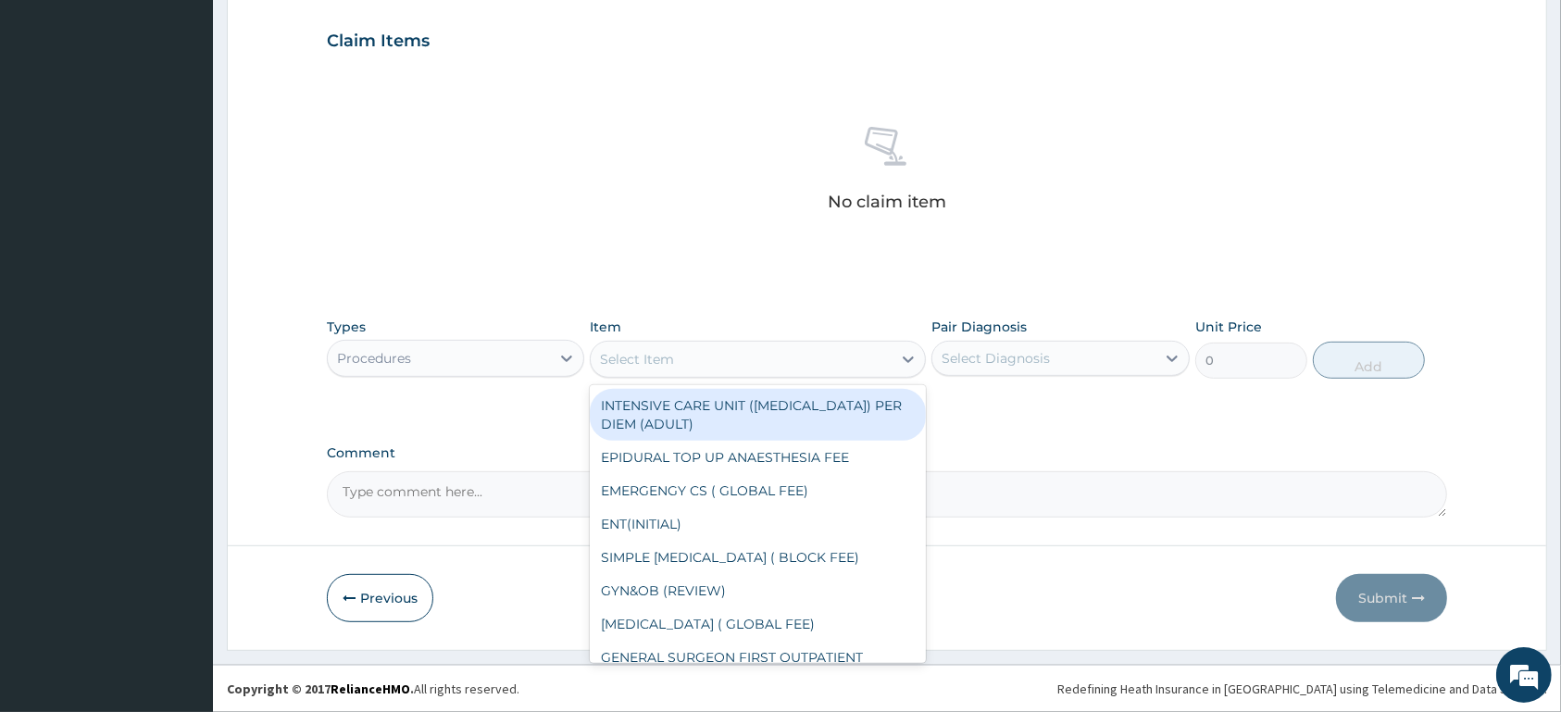
click at [759, 360] on div "Select Item" at bounding box center [741, 359] width 301 height 30
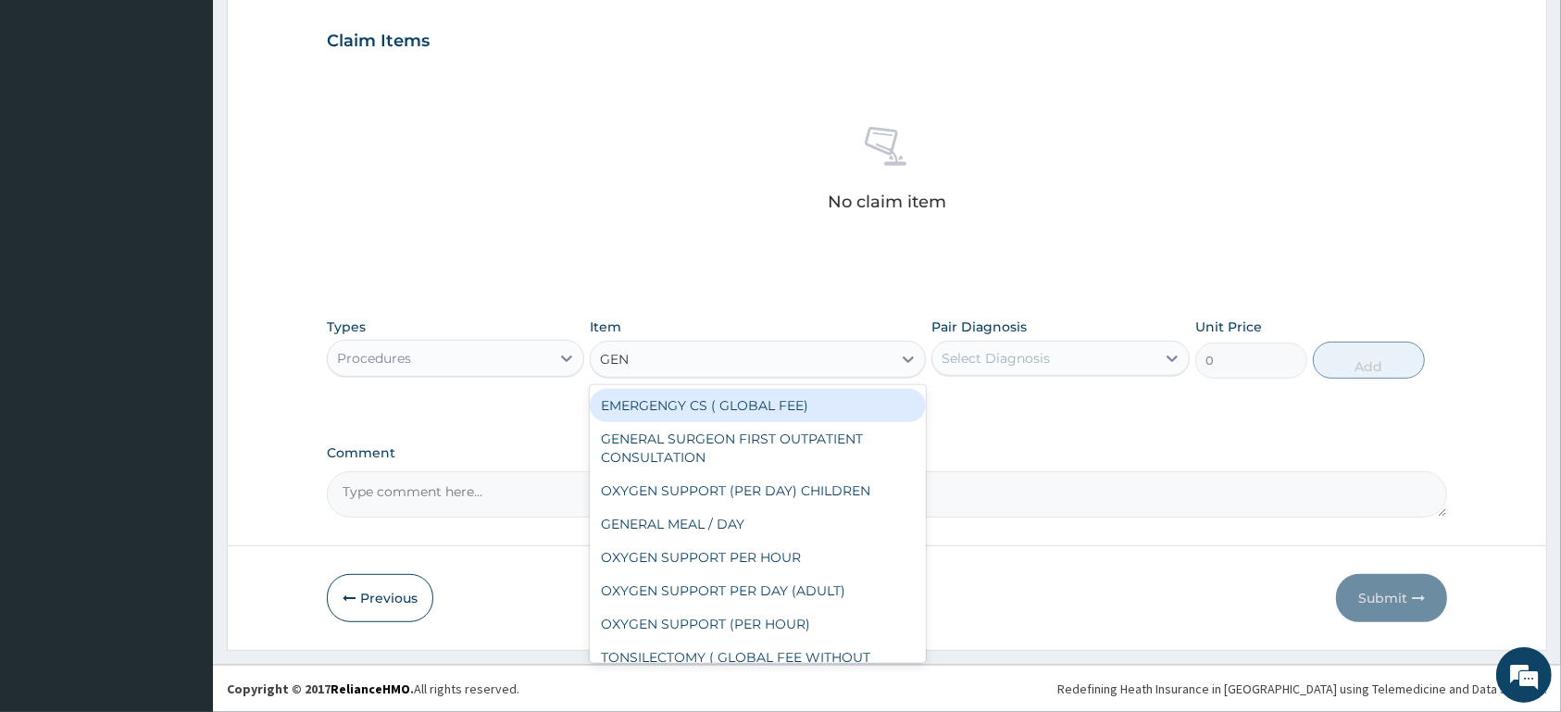
type input "GENE"
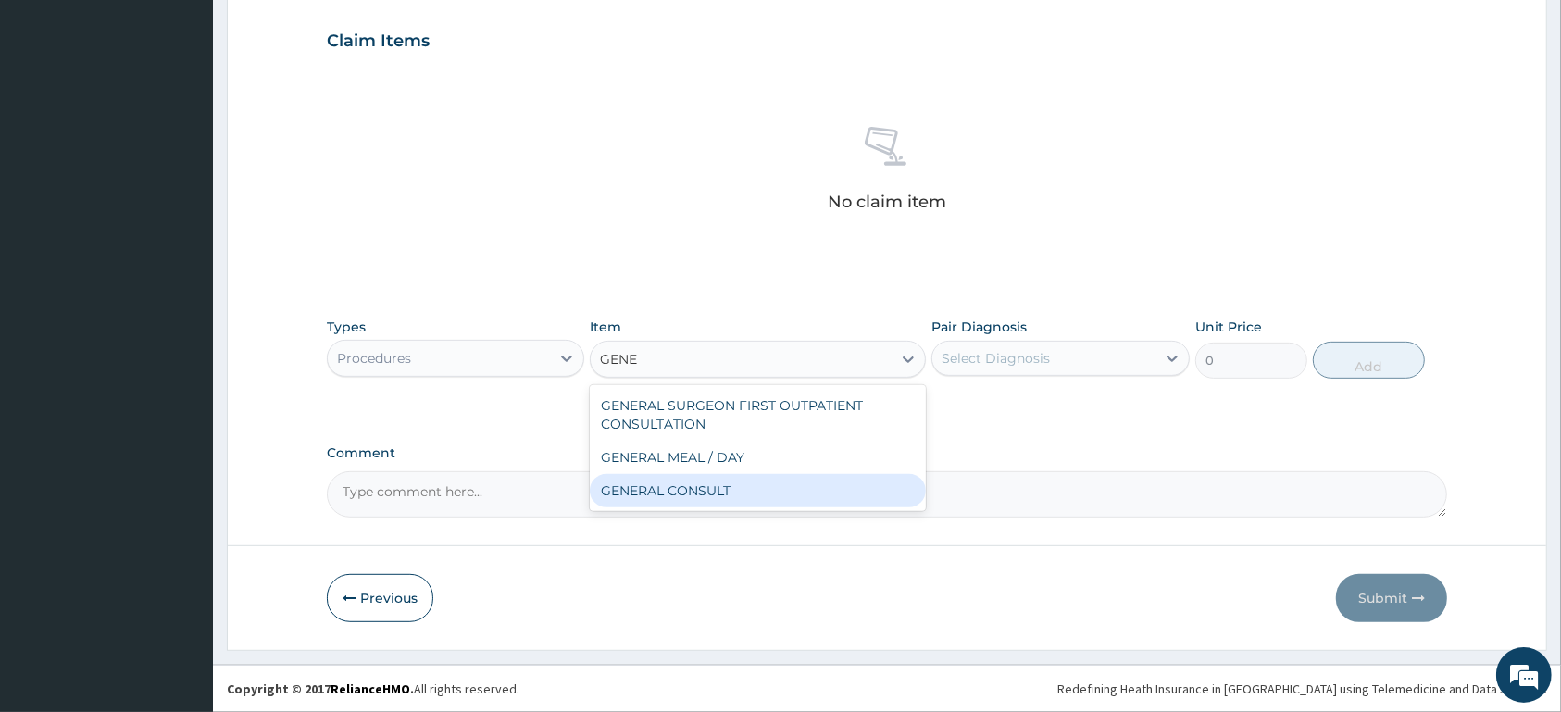
drag, startPoint x: 799, startPoint y: 494, endPoint x: 818, endPoint y: 477, distance: 25.5
click at [800, 490] on div "GENERAL CONSULT" at bounding box center [758, 490] width 336 height 33
type input "5000"
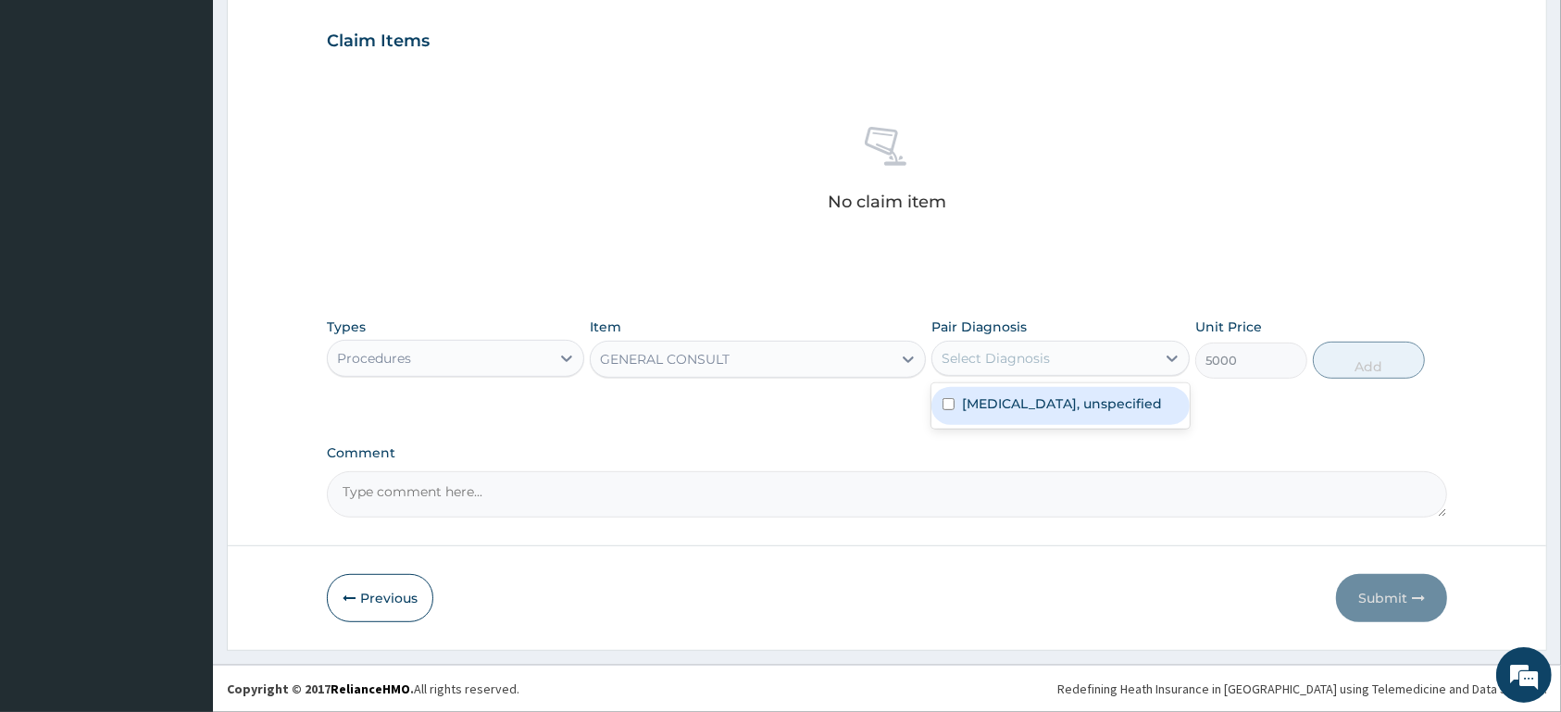
click at [998, 350] on div "Select Diagnosis" at bounding box center [996, 358] width 108 height 19
click at [1023, 413] on label "[MEDICAL_DATA], unspecified" at bounding box center [1062, 403] width 200 height 19
checkbox input "true"
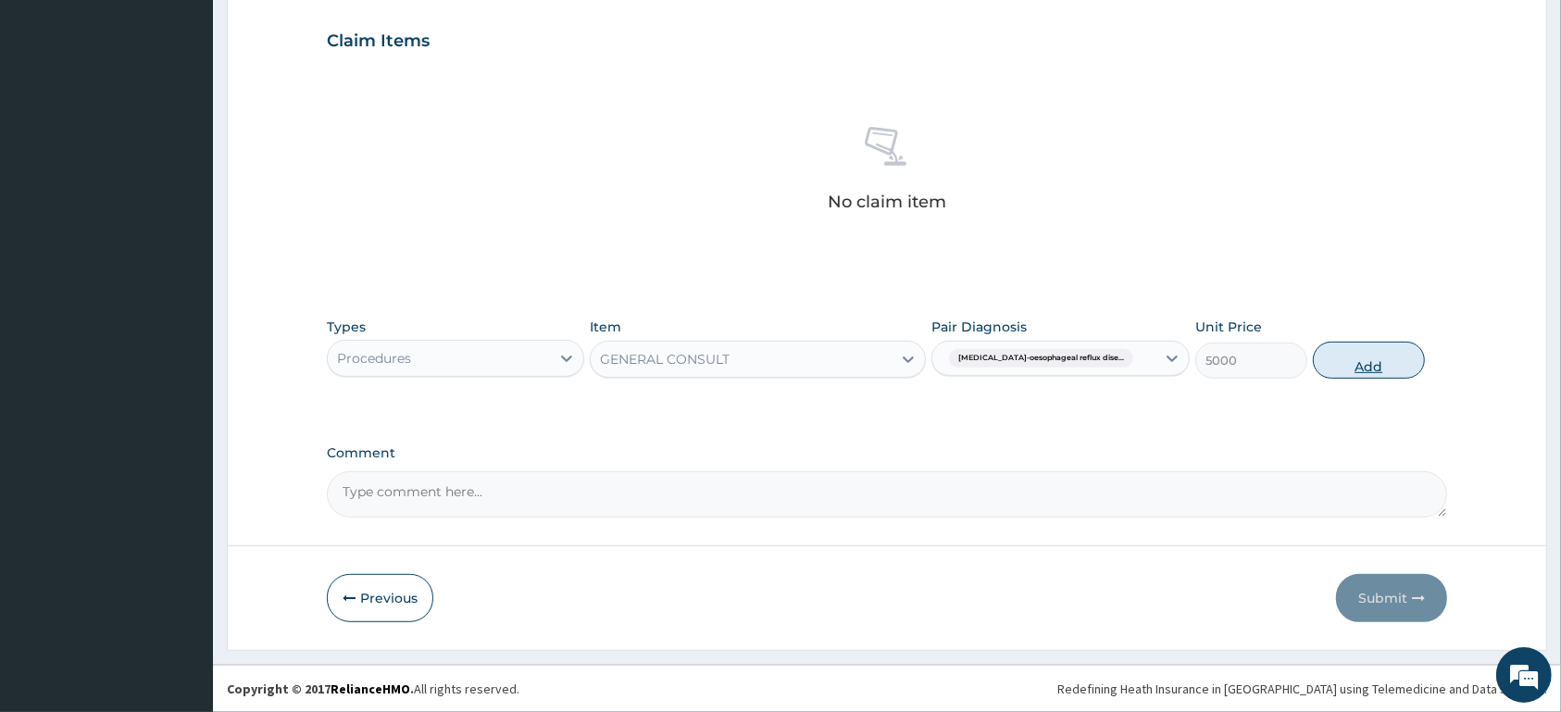
click at [1365, 366] on button "Add" at bounding box center [1369, 360] width 112 height 37
type input "0"
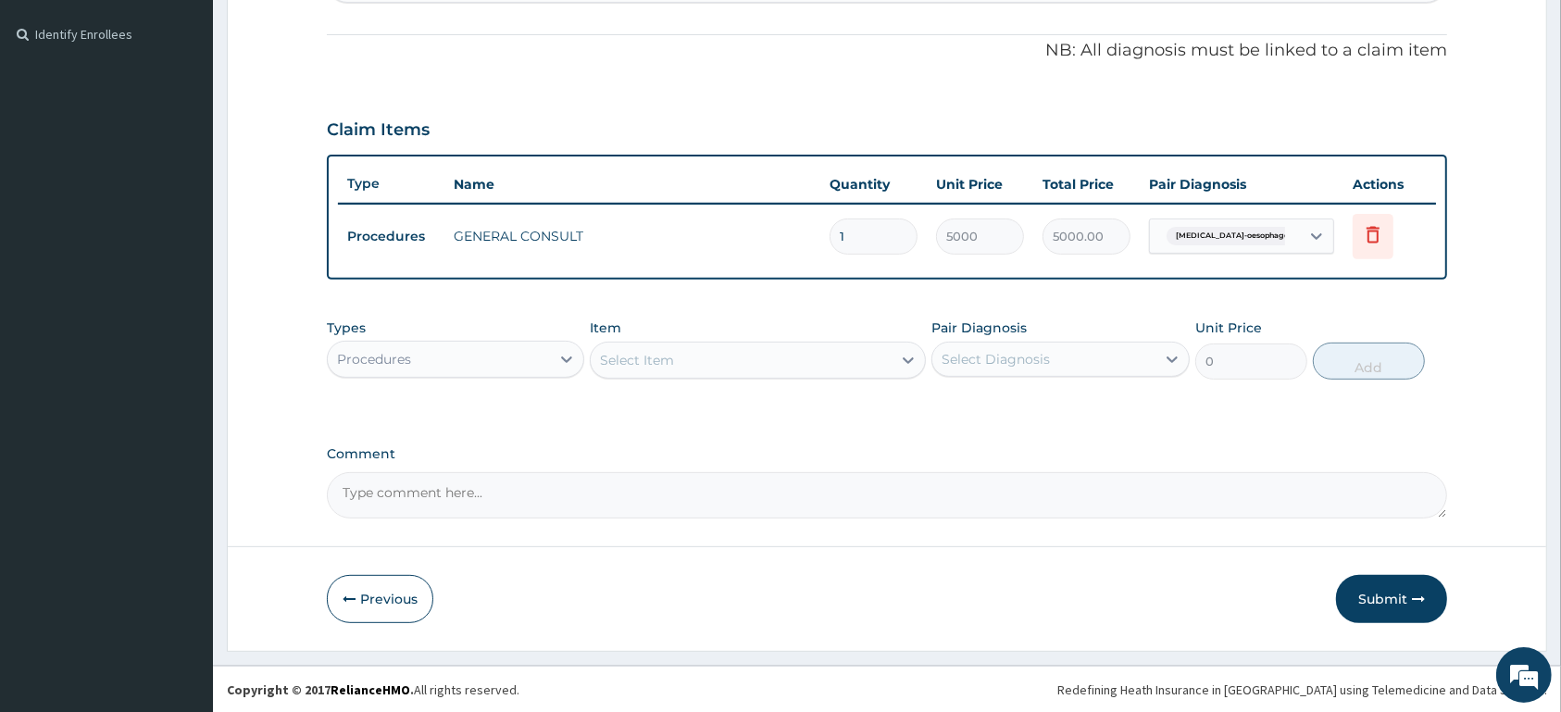
click at [431, 356] on div "Procedures" at bounding box center [439, 359] width 222 height 30
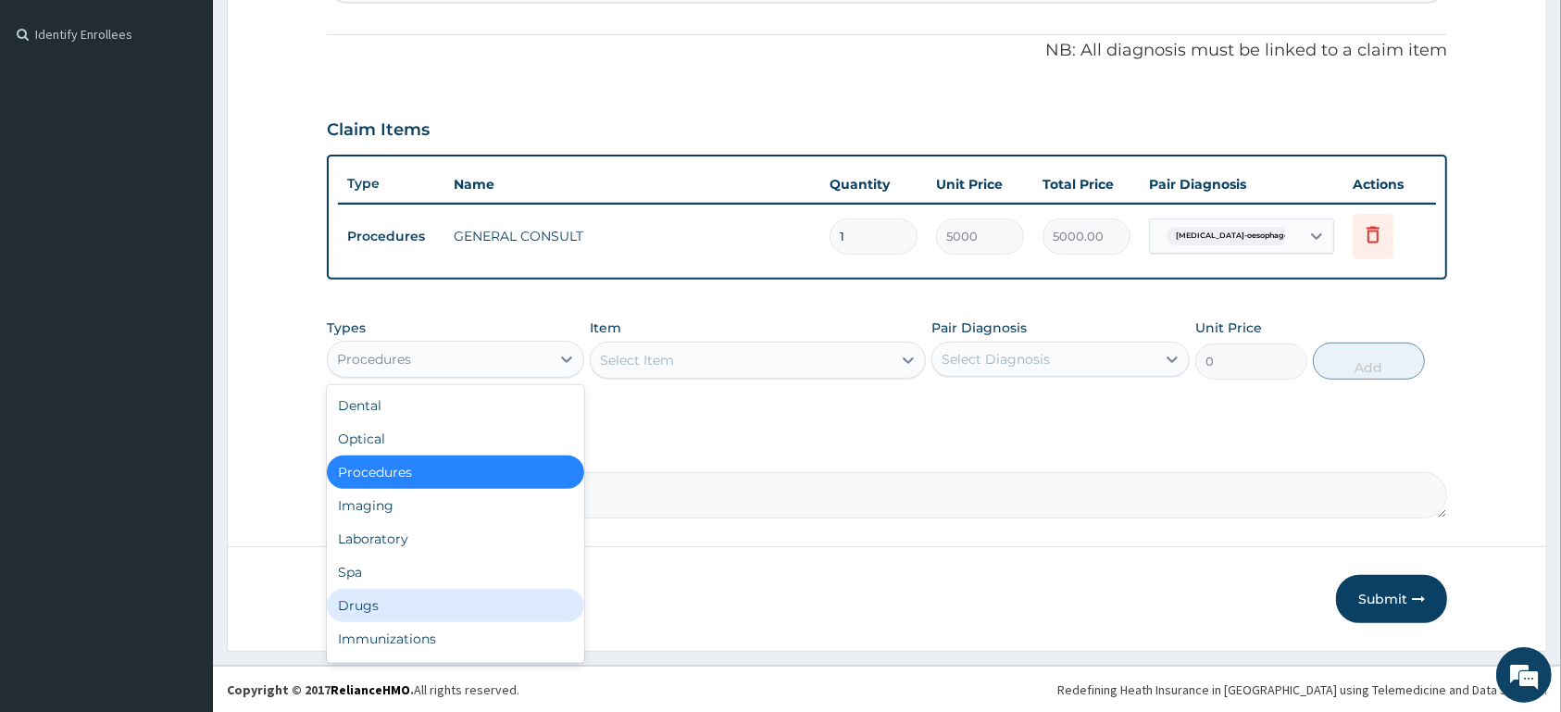
click at [434, 611] on div "Drugs" at bounding box center [455, 605] width 257 height 33
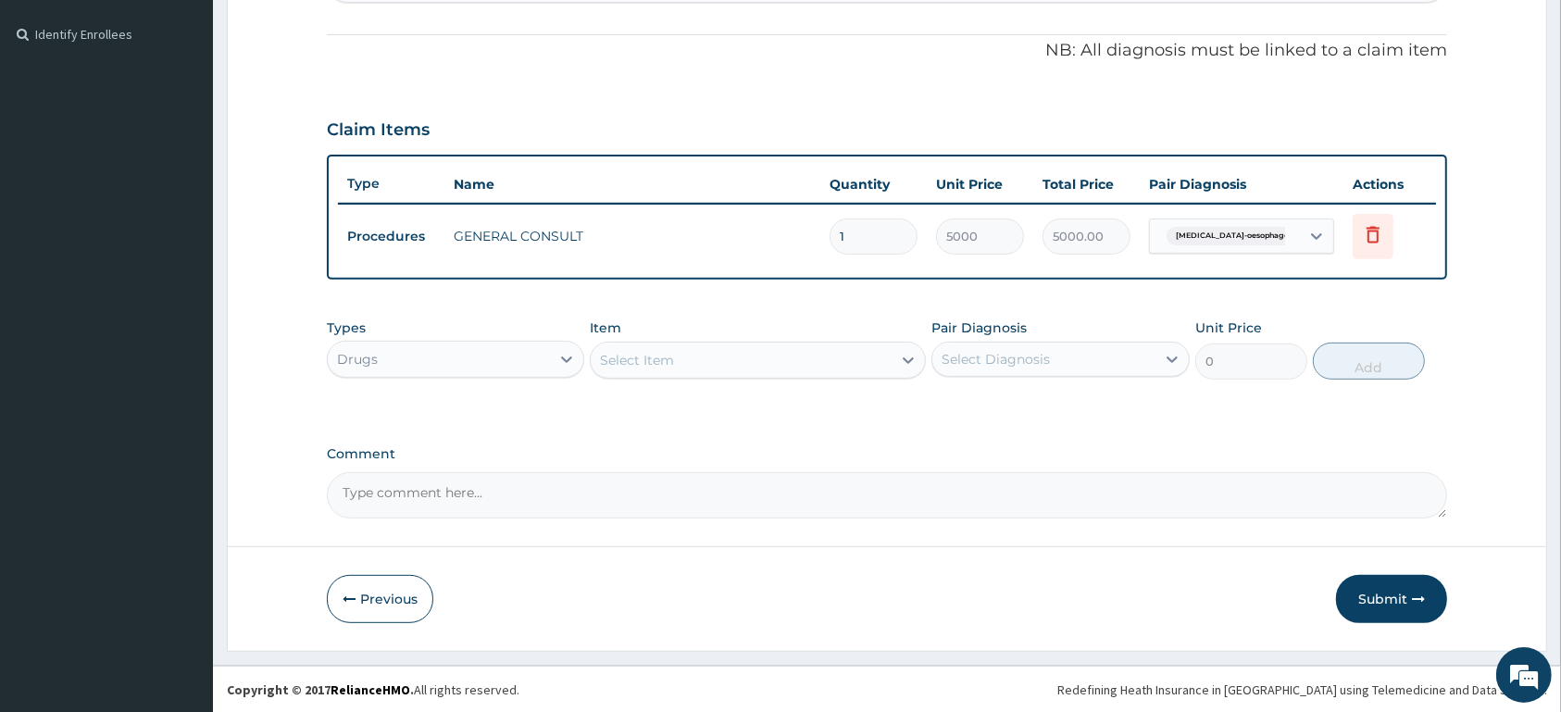
click at [731, 357] on div "Select Item" at bounding box center [741, 360] width 301 height 30
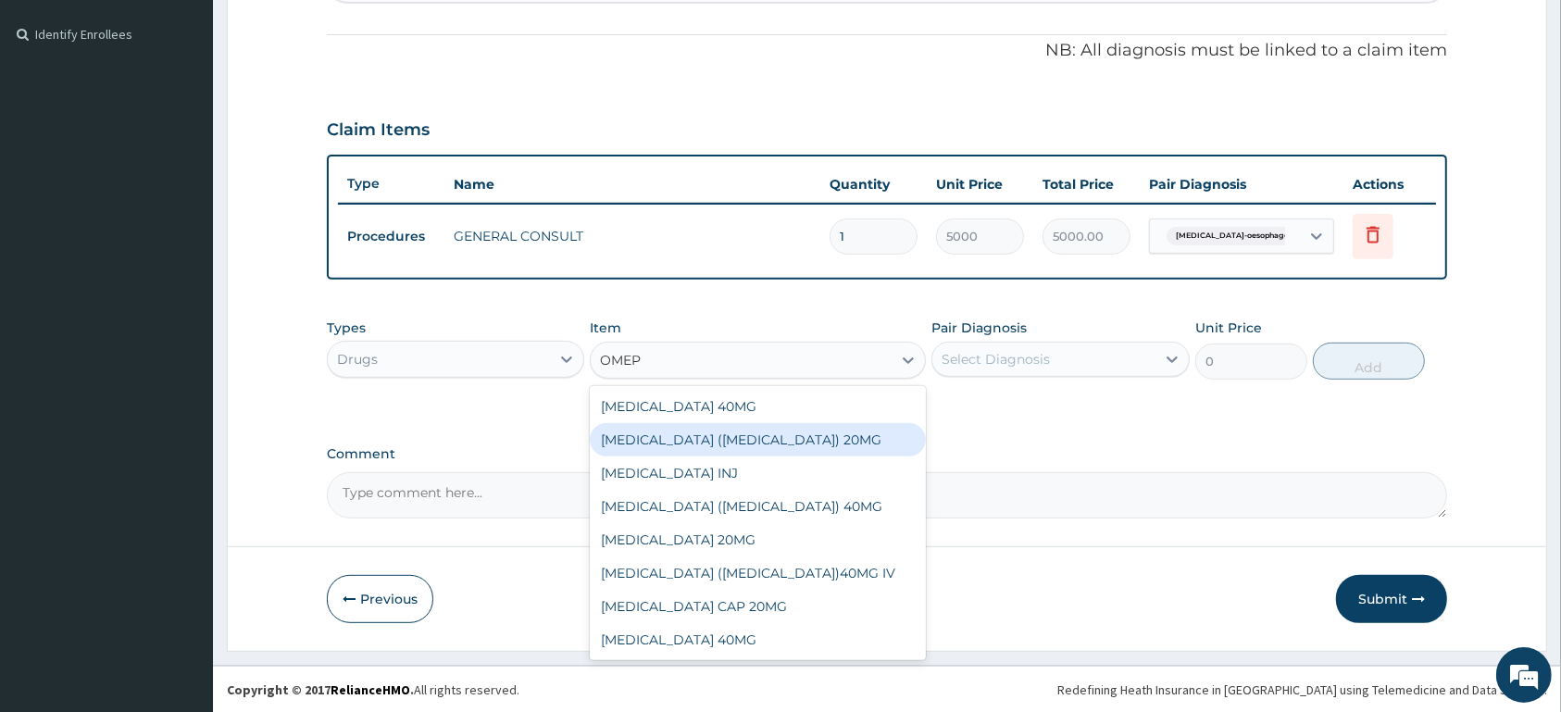
type input "OMEPR"
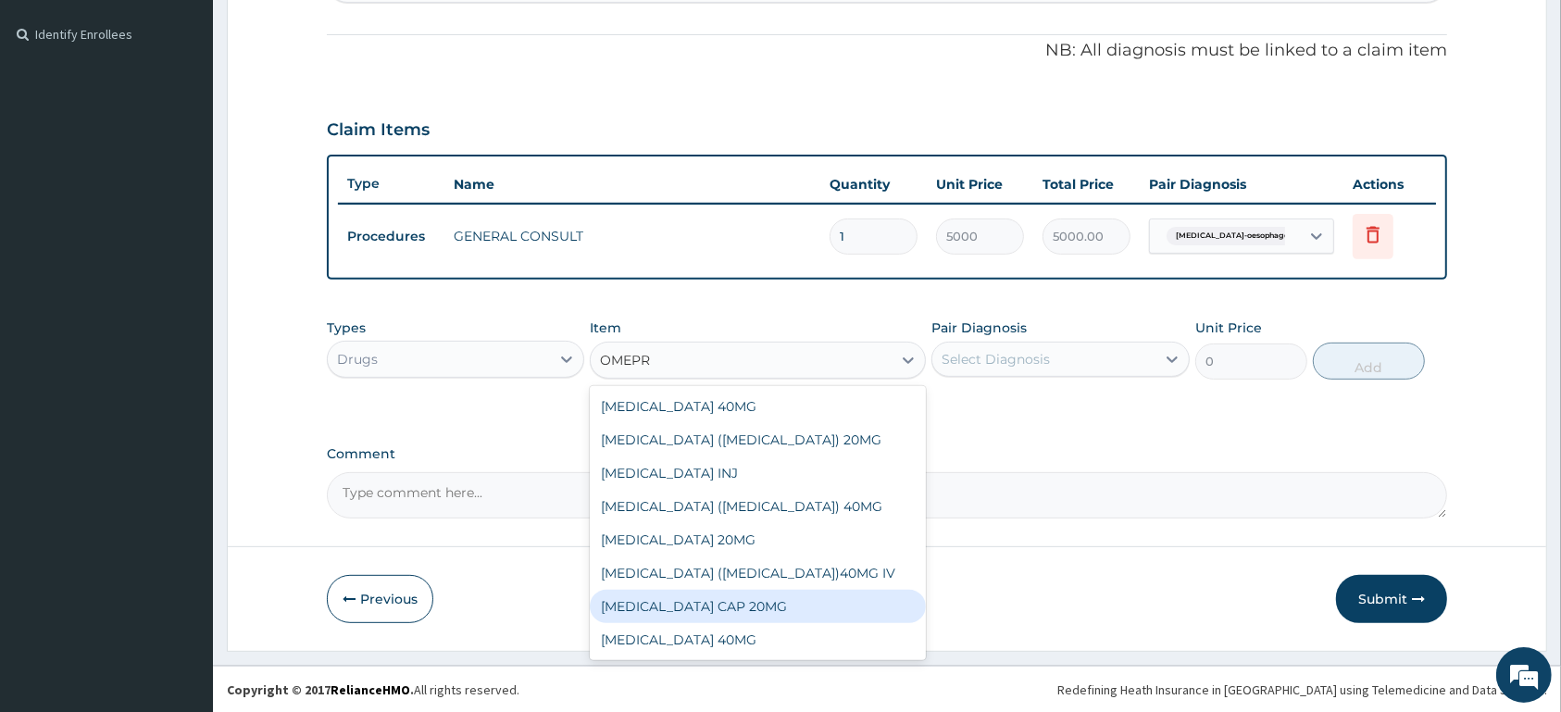
click at [846, 617] on div "[MEDICAL_DATA] CAP 20MG" at bounding box center [758, 606] width 336 height 33
type input "100"
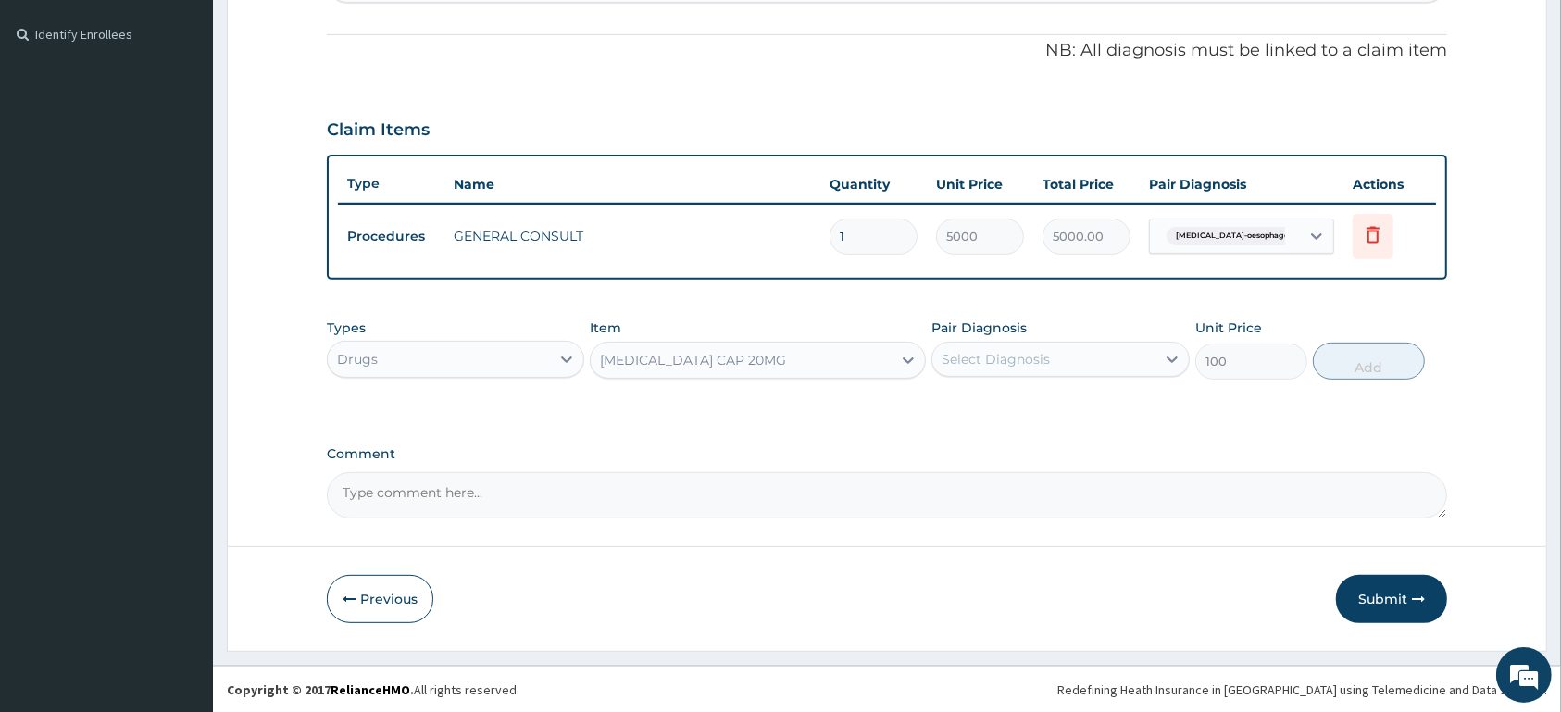
click at [1022, 351] on div "Select Diagnosis" at bounding box center [996, 359] width 108 height 19
drag, startPoint x: 1036, startPoint y: 398, endPoint x: 1327, endPoint y: 402, distance: 290.8
click at [1068, 399] on label "[MEDICAL_DATA], unspecified" at bounding box center [1062, 404] width 200 height 19
checkbox input "true"
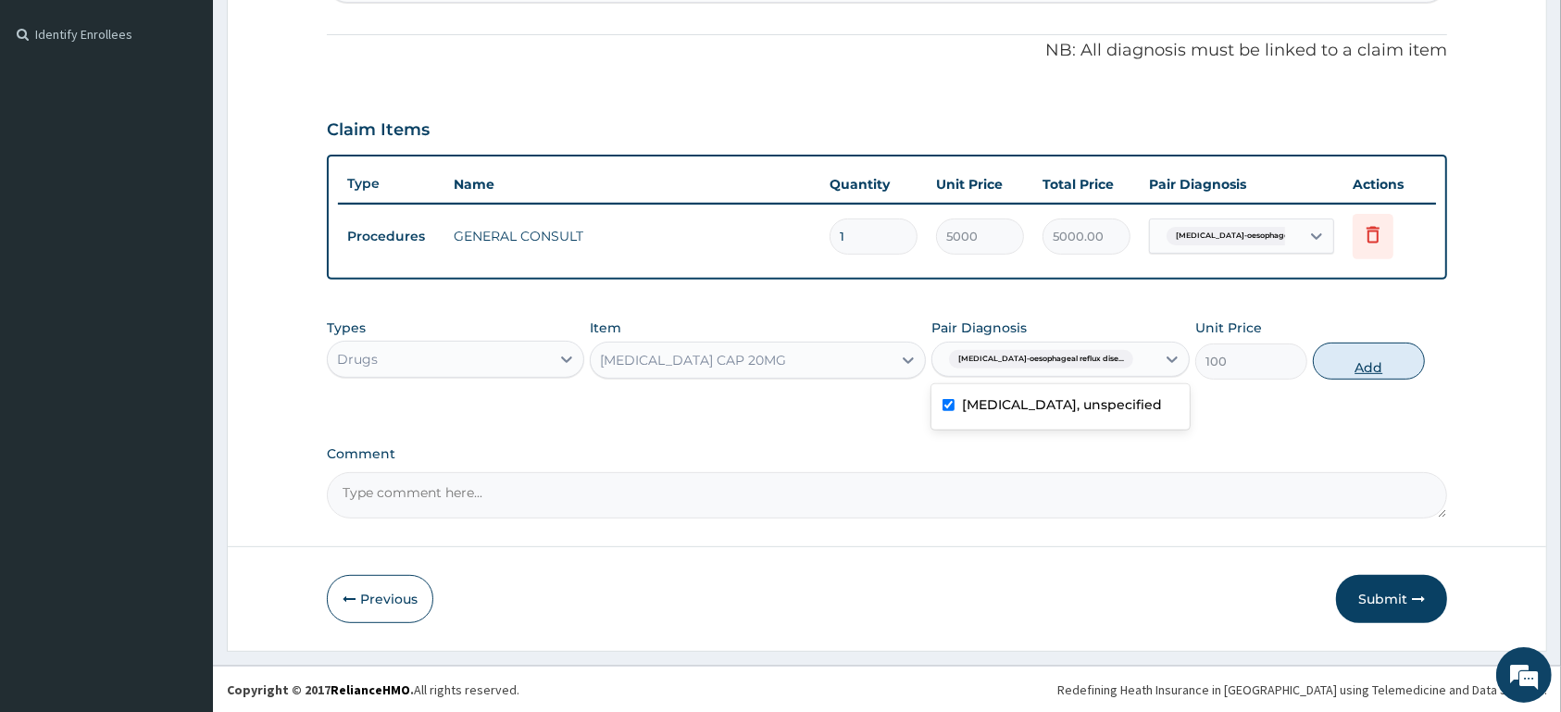
click at [1346, 367] on button "Add" at bounding box center [1369, 361] width 112 height 37
type input "0"
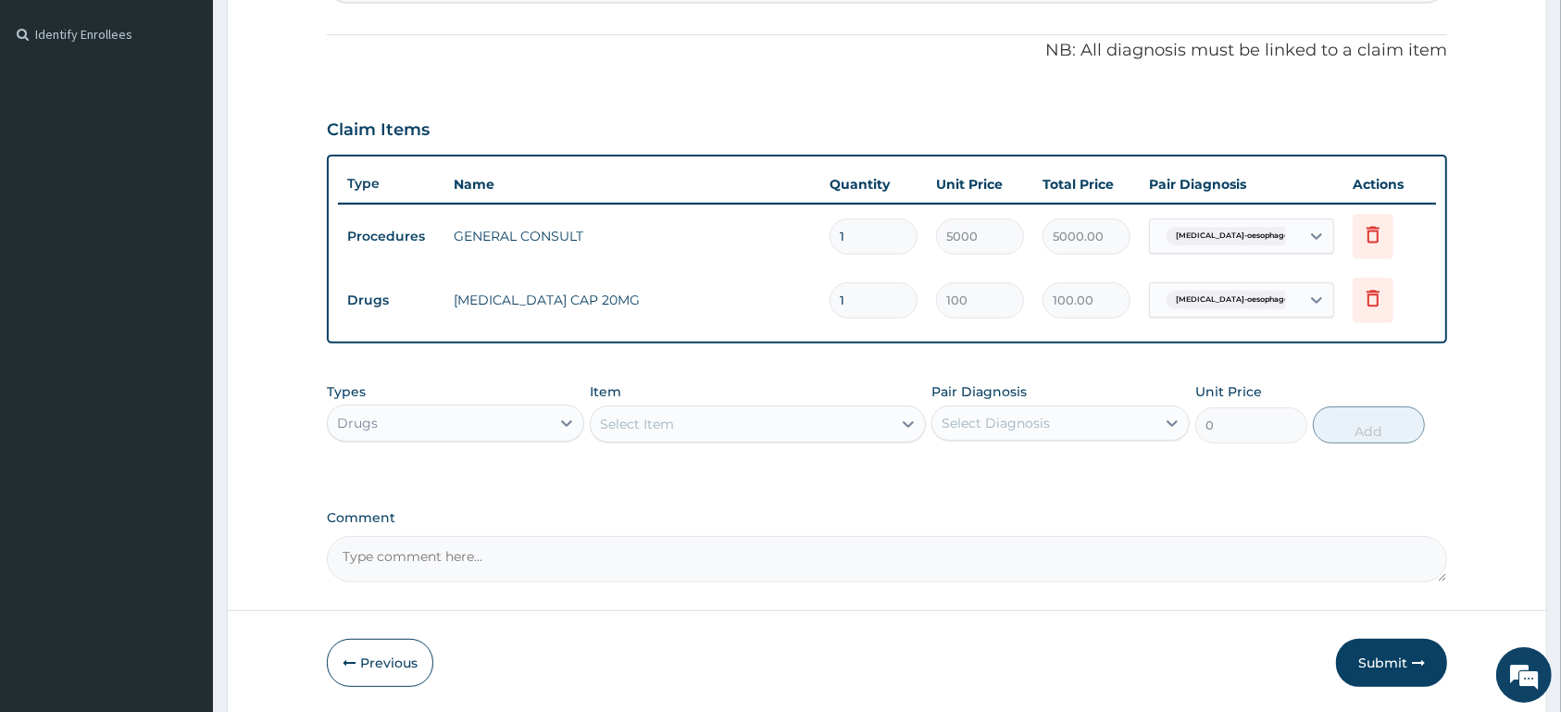
click at [763, 420] on div "Select Item" at bounding box center [741, 424] width 301 height 30
click at [862, 301] on input "1" at bounding box center [874, 300] width 88 height 36
type input "14"
type input "1400.00"
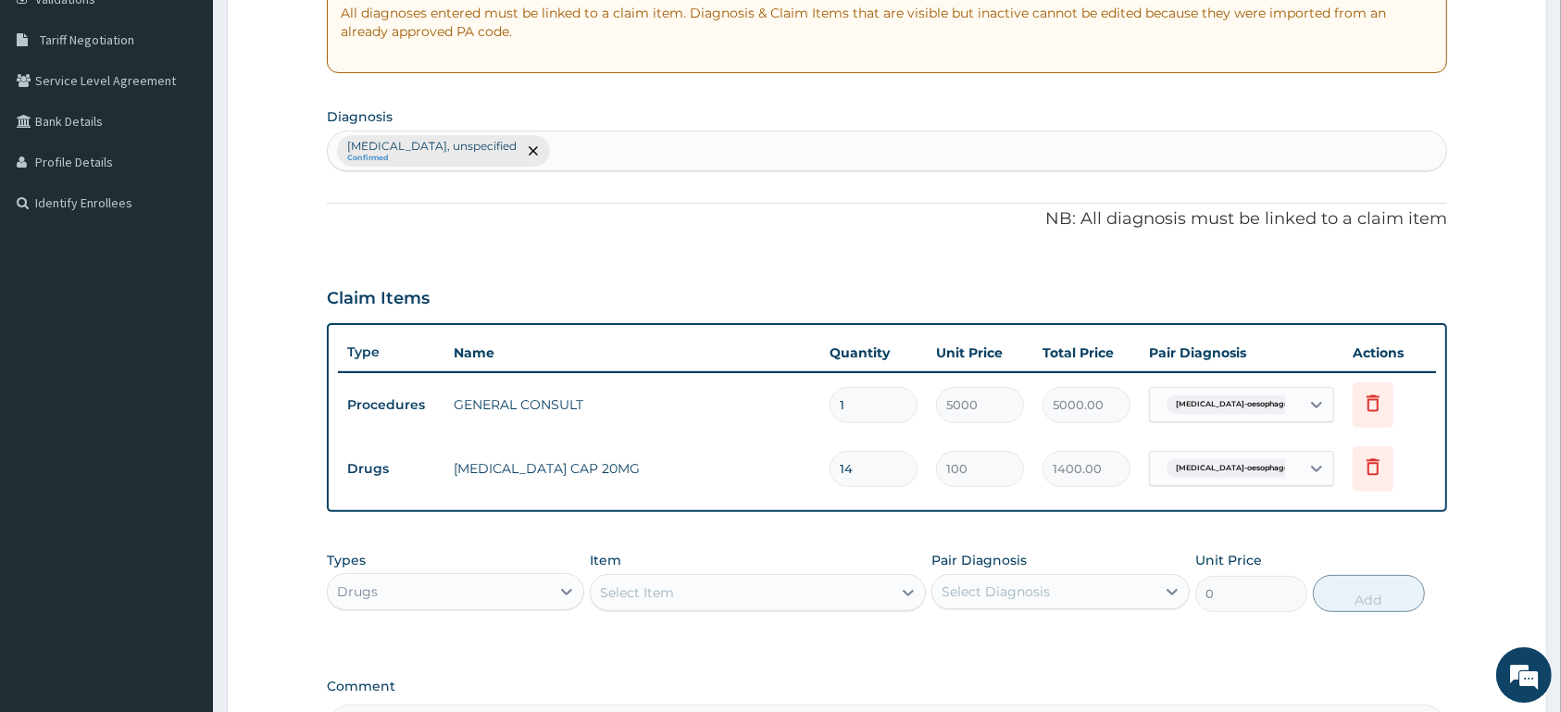
scroll to position [210, 0]
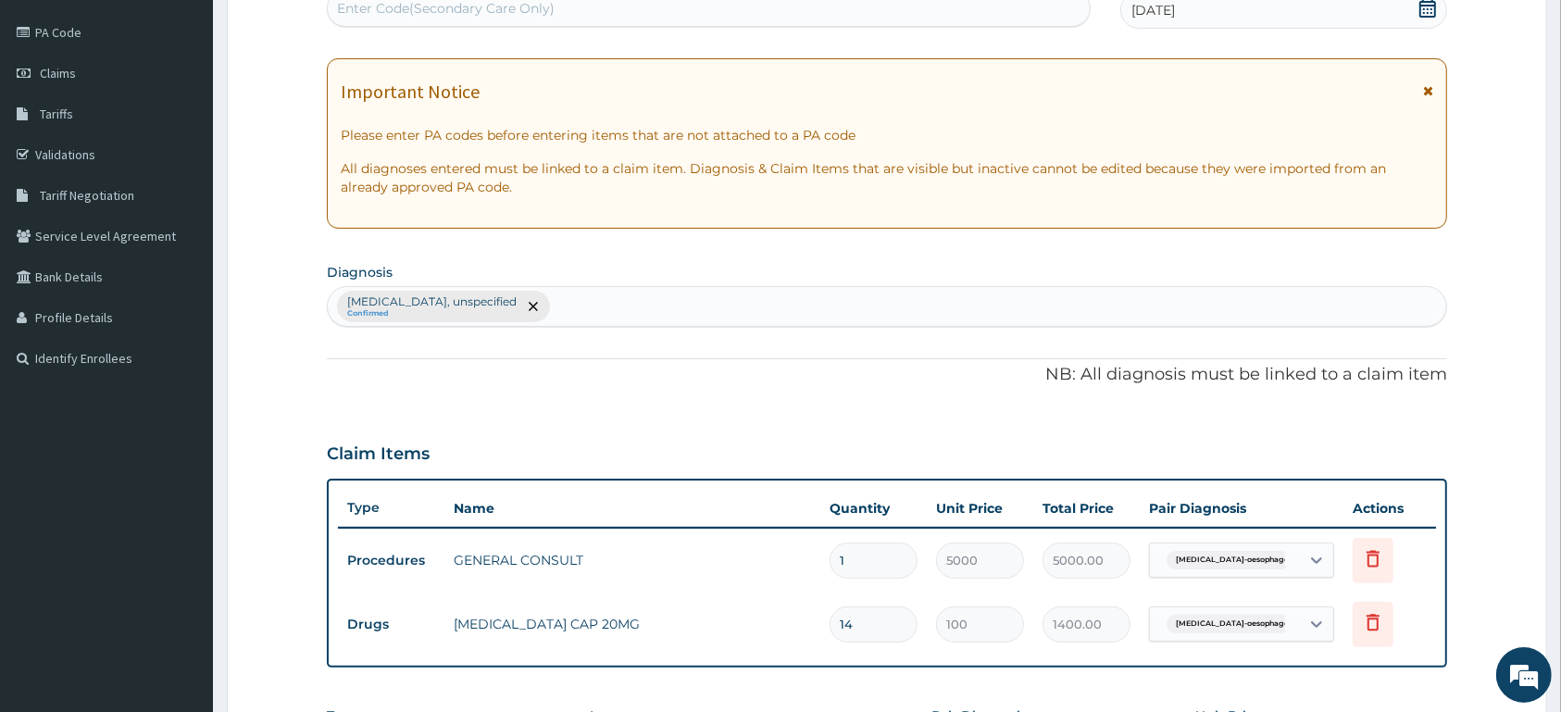
type input "14"
click at [731, 306] on div "[MEDICAL_DATA], unspecified Confirmed" at bounding box center [887, 306] width 1119 height 39
type input "UPPER RESPIRATORY"
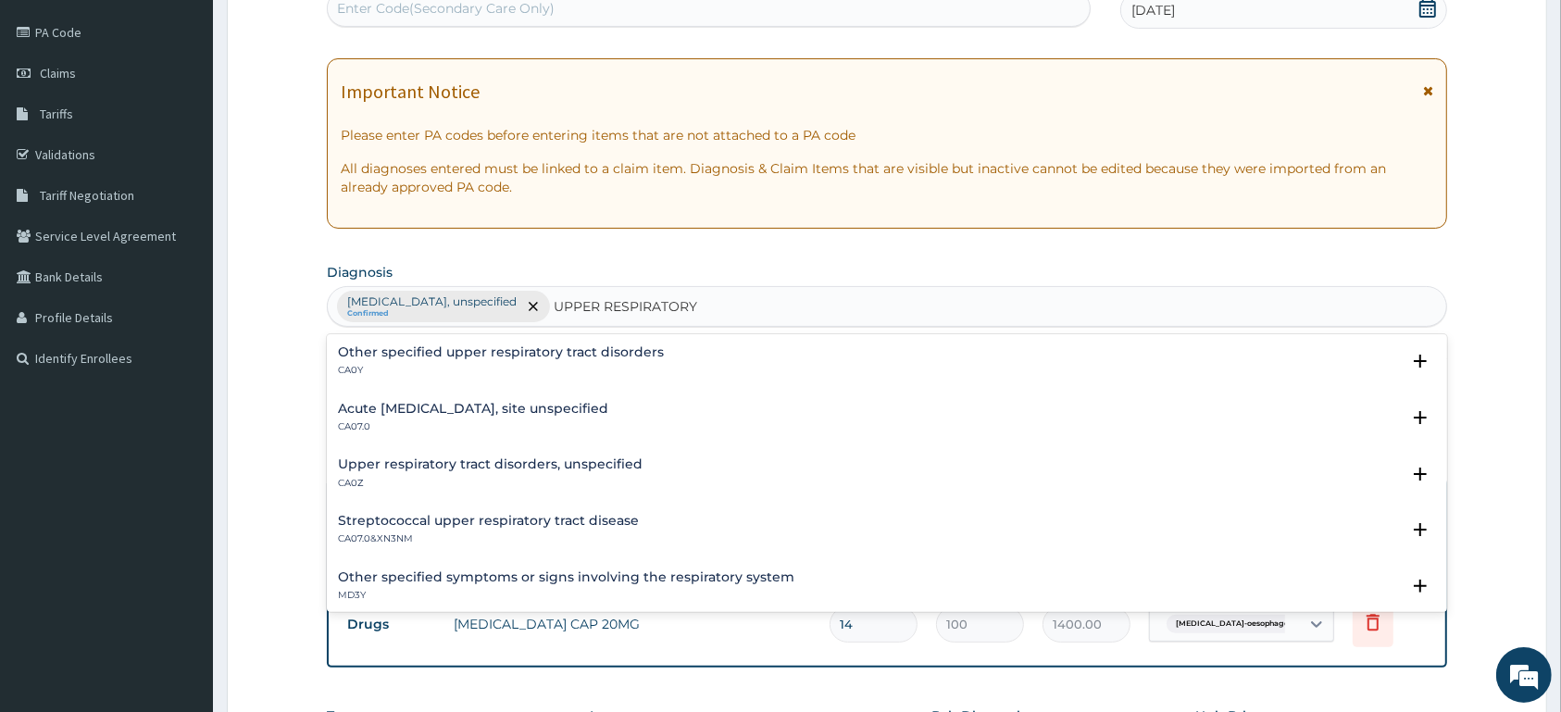
click at [669, 404] on div "Acute [MEDICAL_DATA], site unspecified CA07.0" at bounding box center [887, 418] width 1098 height 32
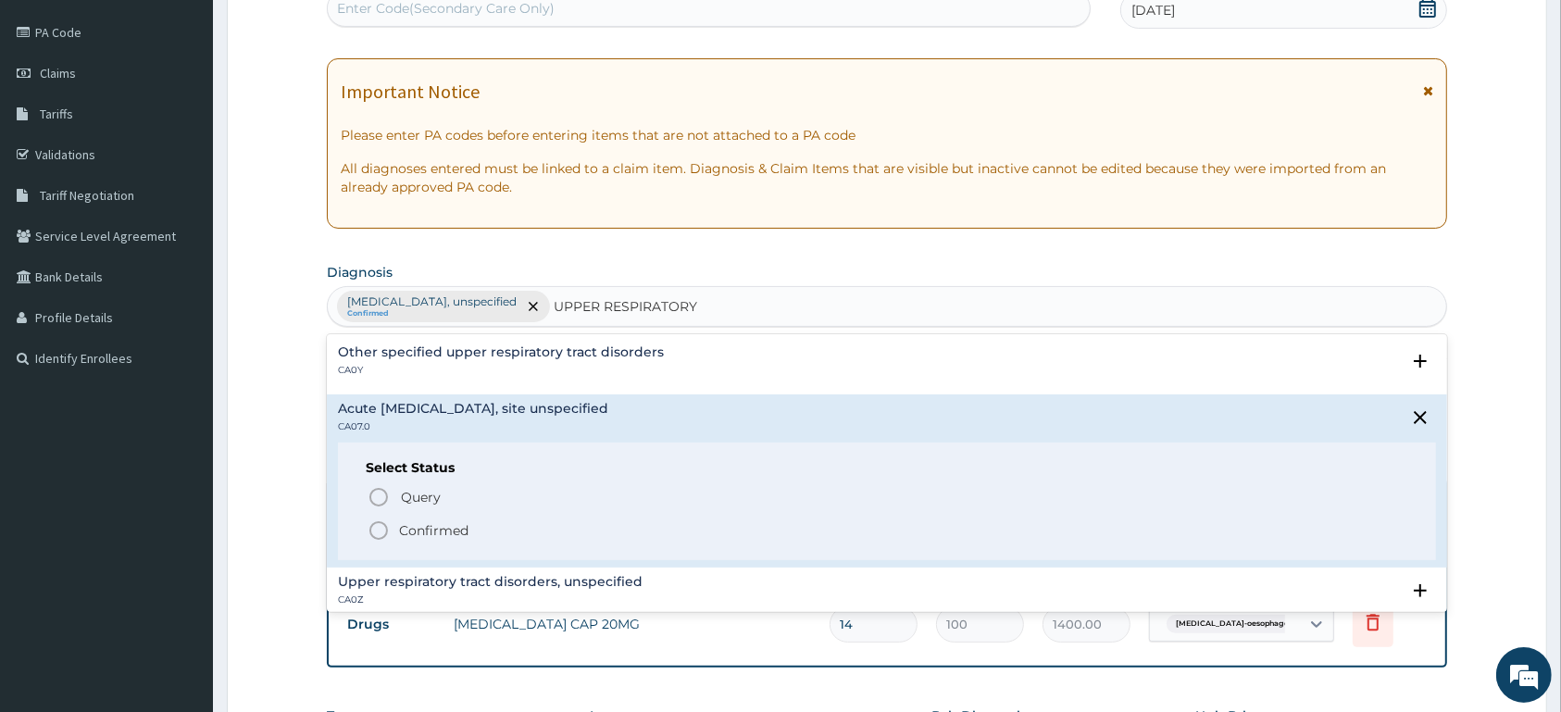
click at [452, 531] on p "Confirmed" at bounding box center [433, 530] width 69 height 19
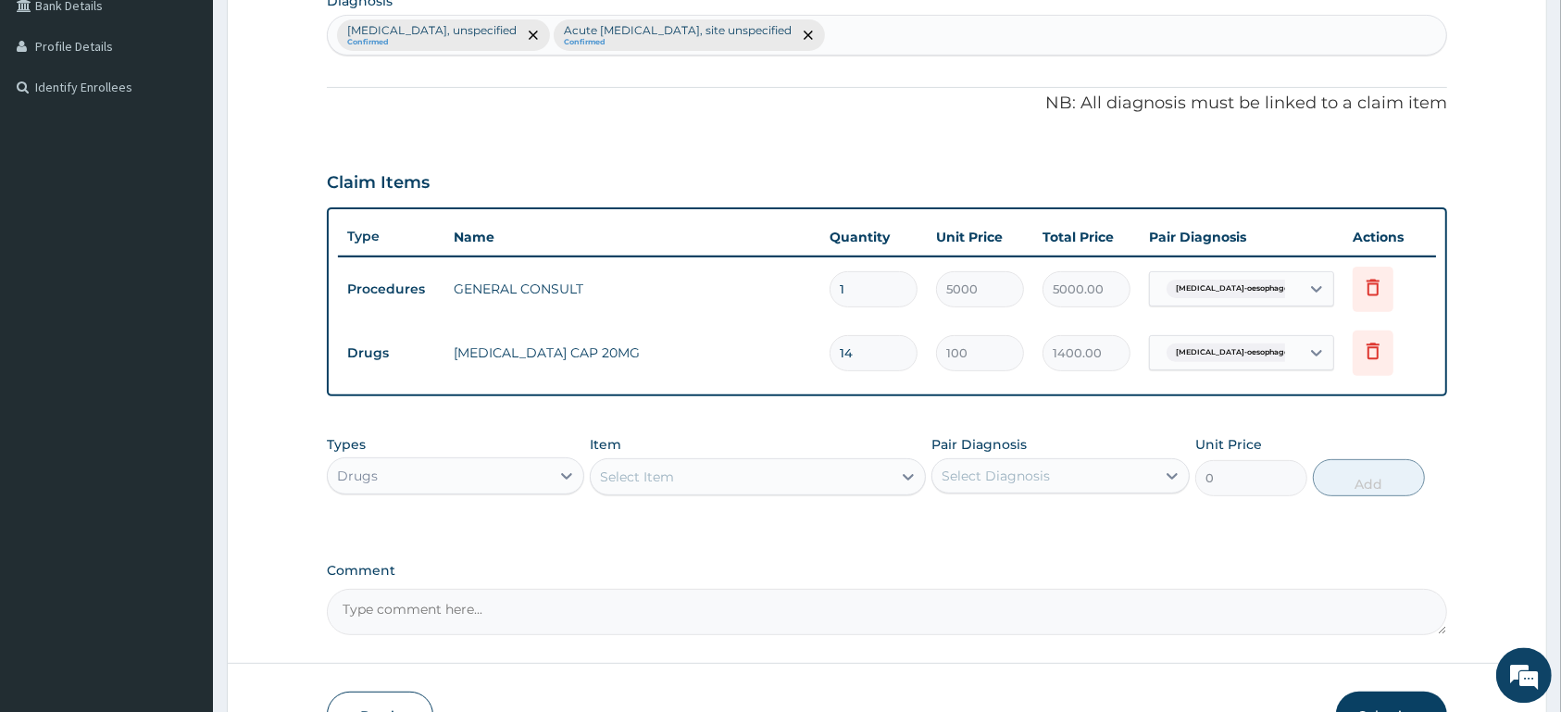
scroll to position [502, 0]
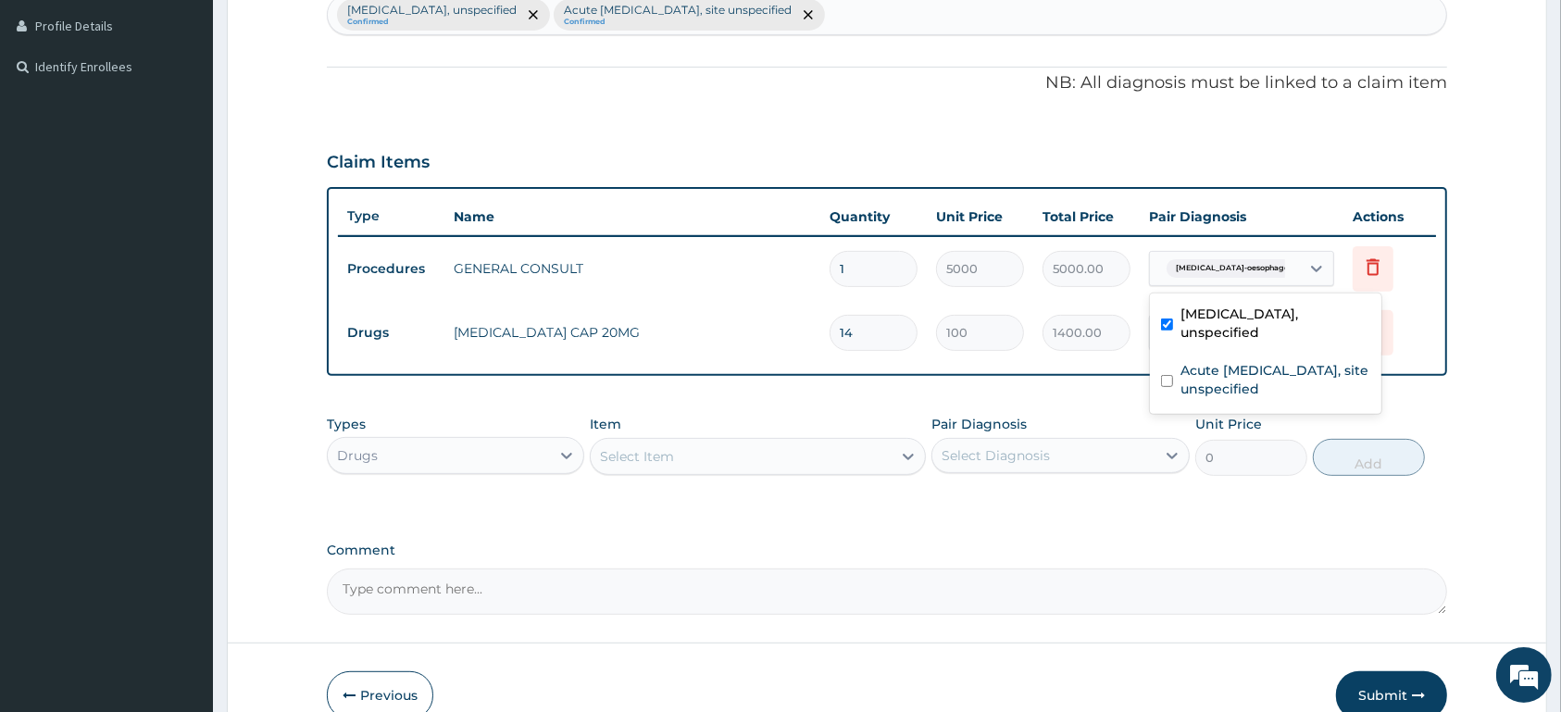
click at [1281, 268] on span "[MEDICAL_DATA]-oesophageal reflux dise..." at bounding box center [1259, 268] width 184 height 19
click at [1264, 371] on label "Acute [MEDICAL_DATA], site unspecified" at bounding box center [1276, 379] width 190 height 37
checkbox input "true"
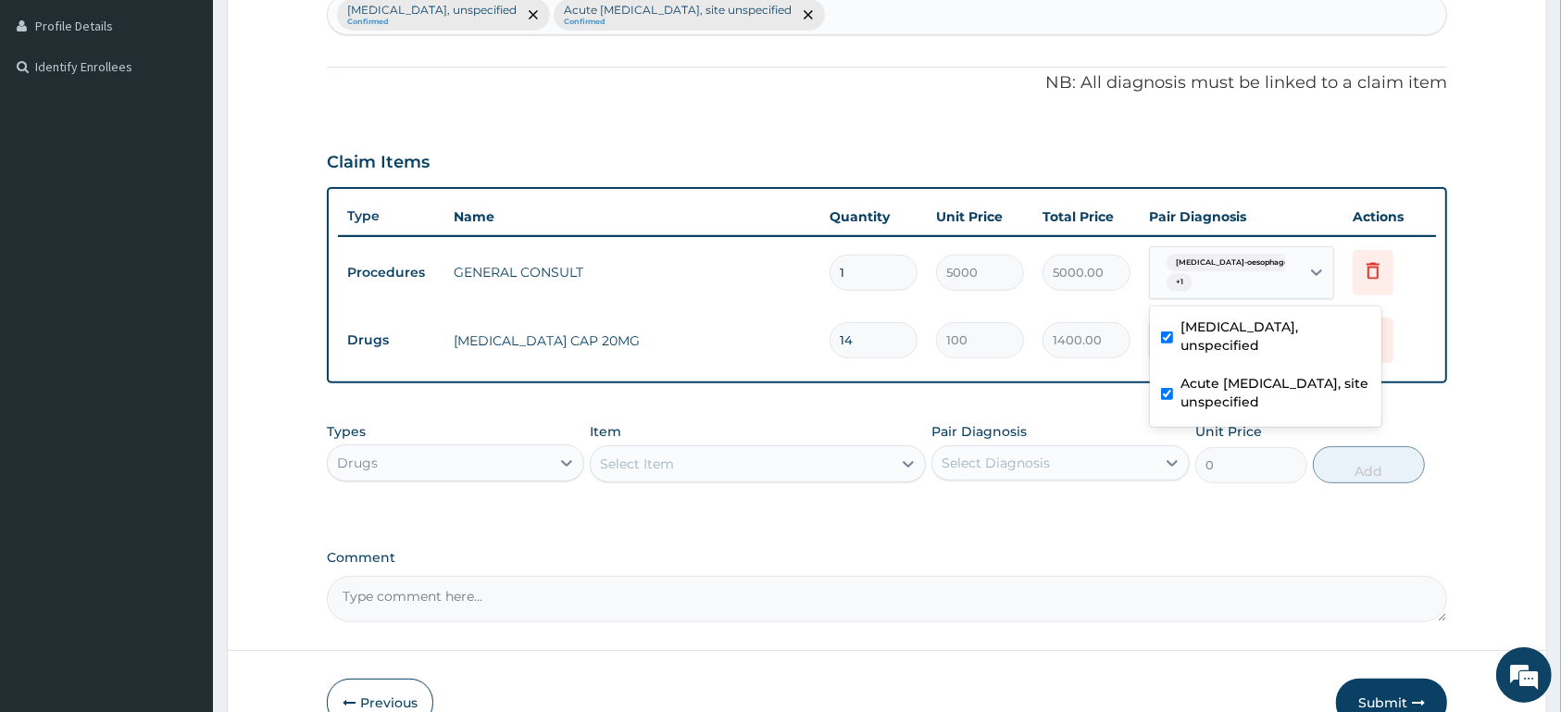
click at [1421, 343] on td "Delete" at bounding box center [1390, 340] width 93 height 64
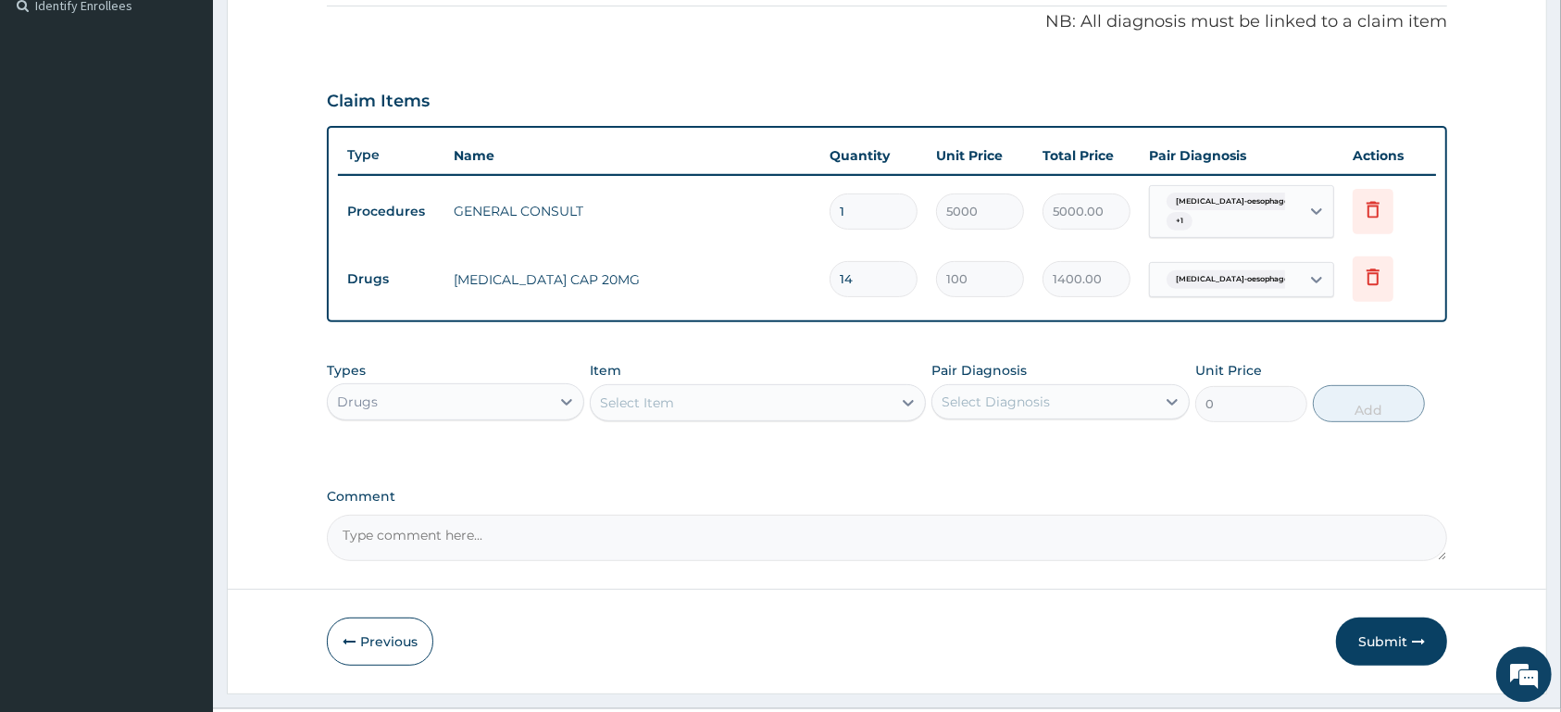
scroll to position [599, 0]
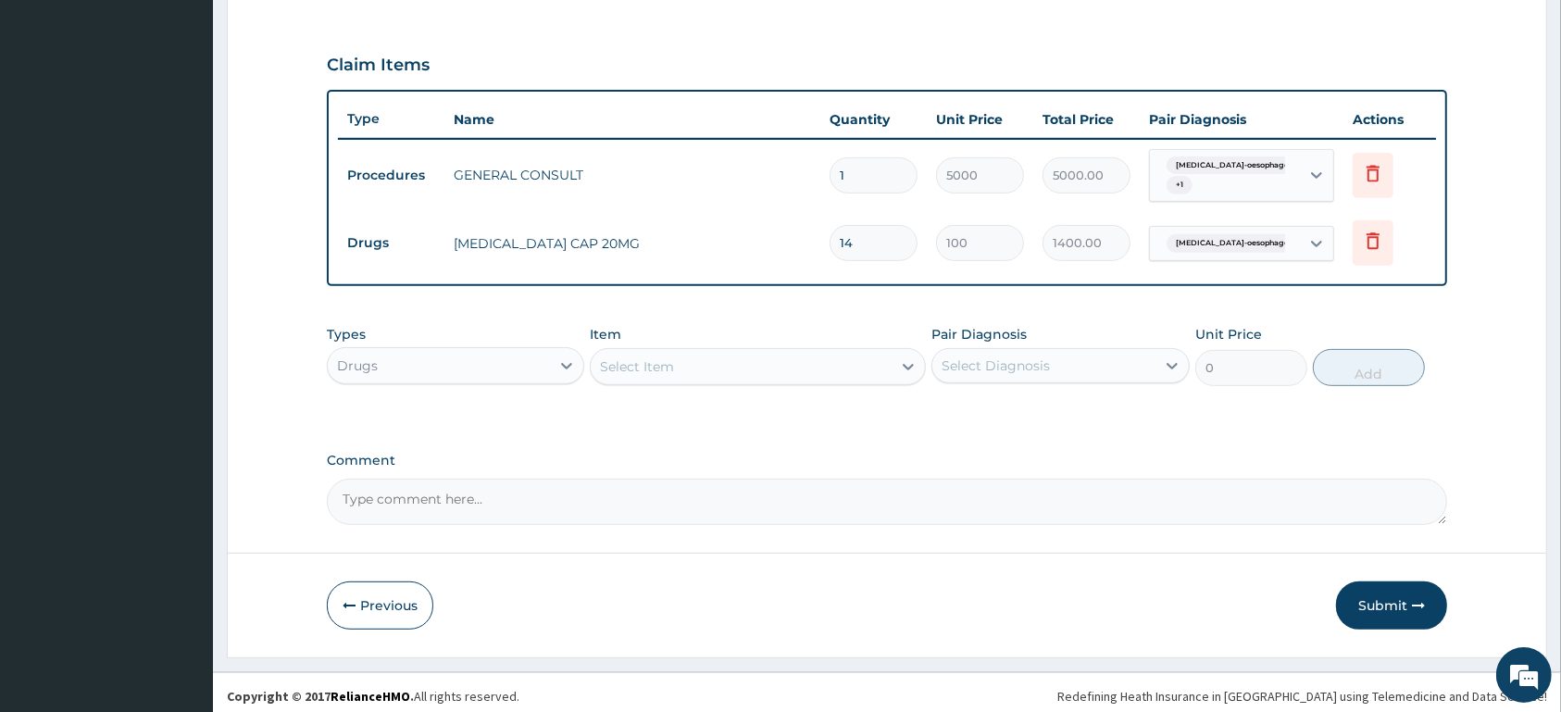
click at [810, 352] on div "Select Item" at bounding box center [741, 367] width 301 height 30
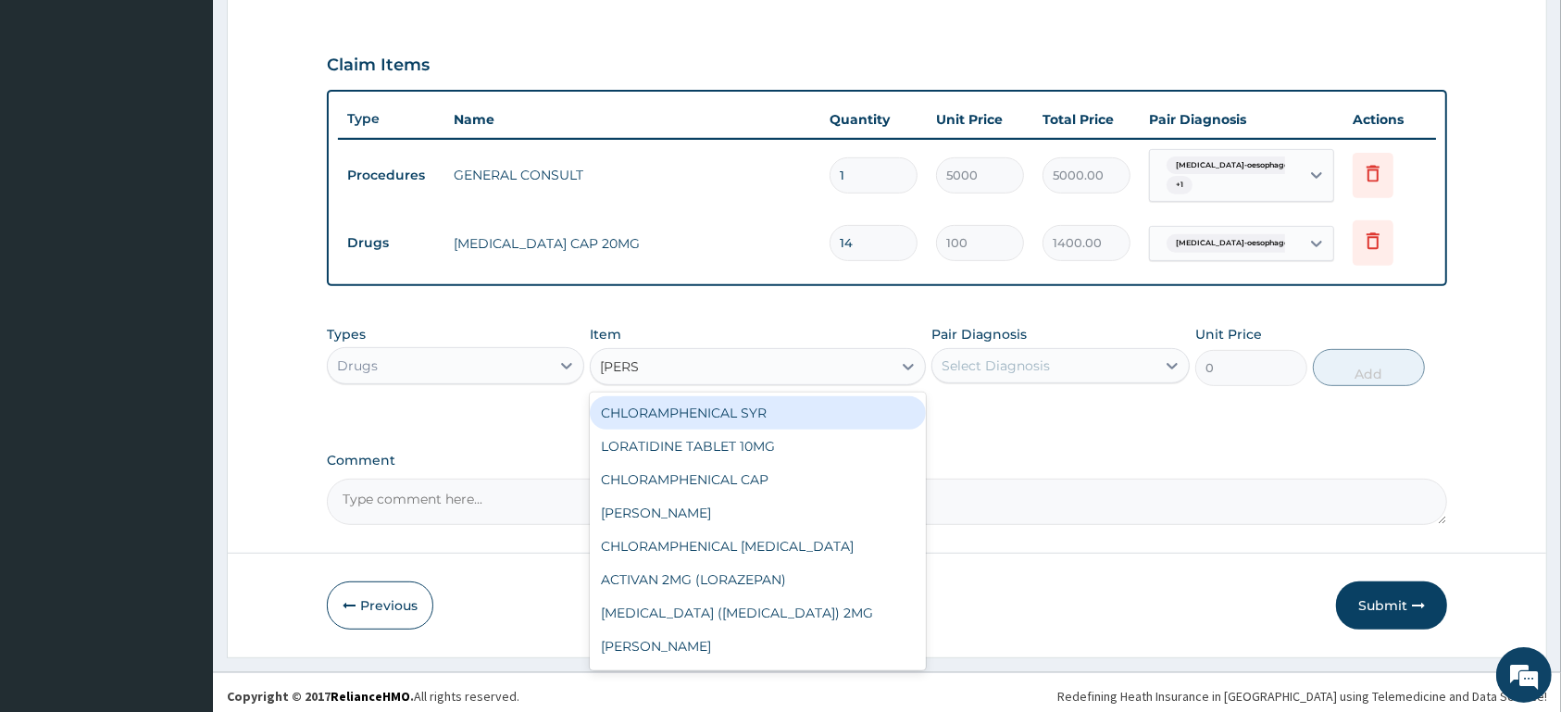
type input "LORAT"
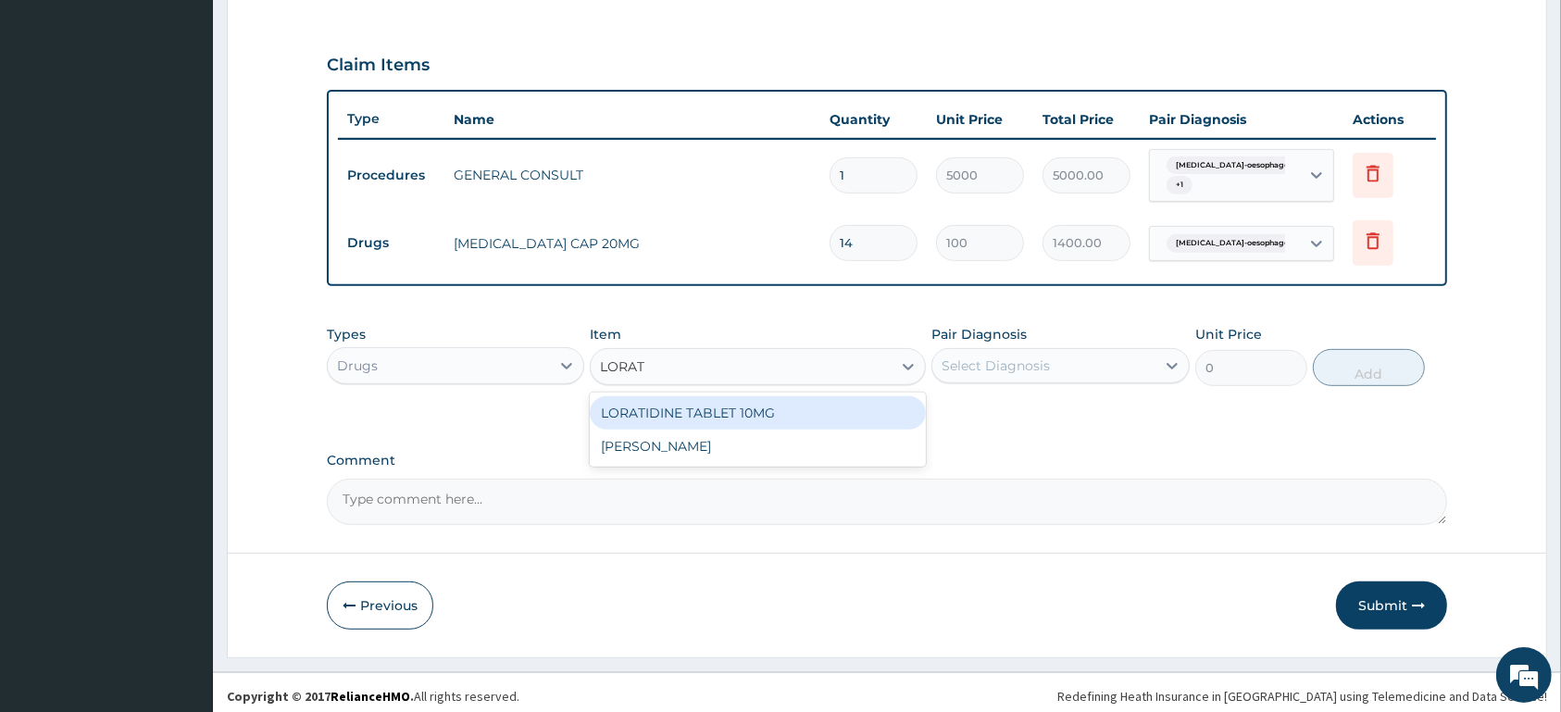
click at [774, 406] on div "LORATIDINE TABLET 10MG" at bounding box center [758, 412] width 336 height 33
type input "100"
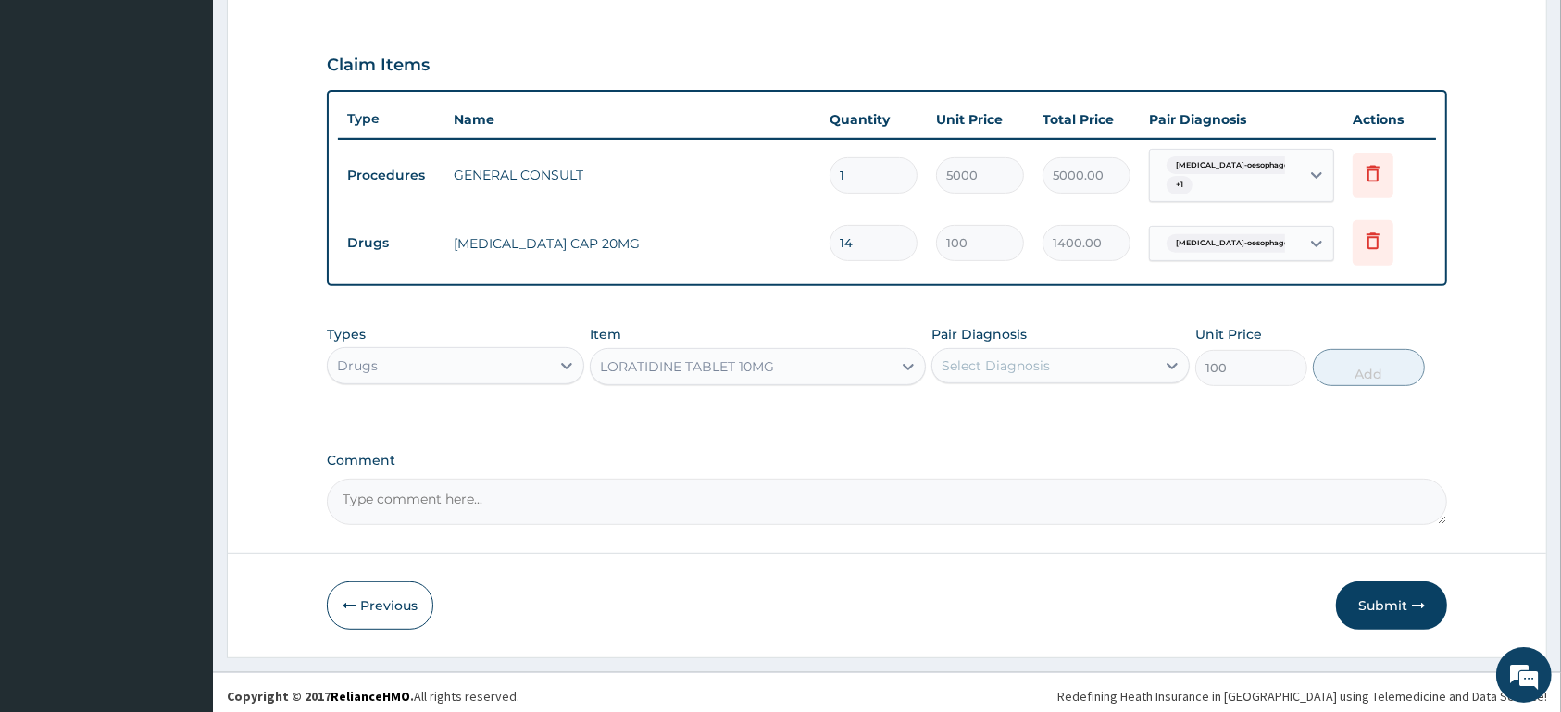
click at [973, 362] on div "Select Diagnosis" at bounding box center [996, 365] width 108 height 19
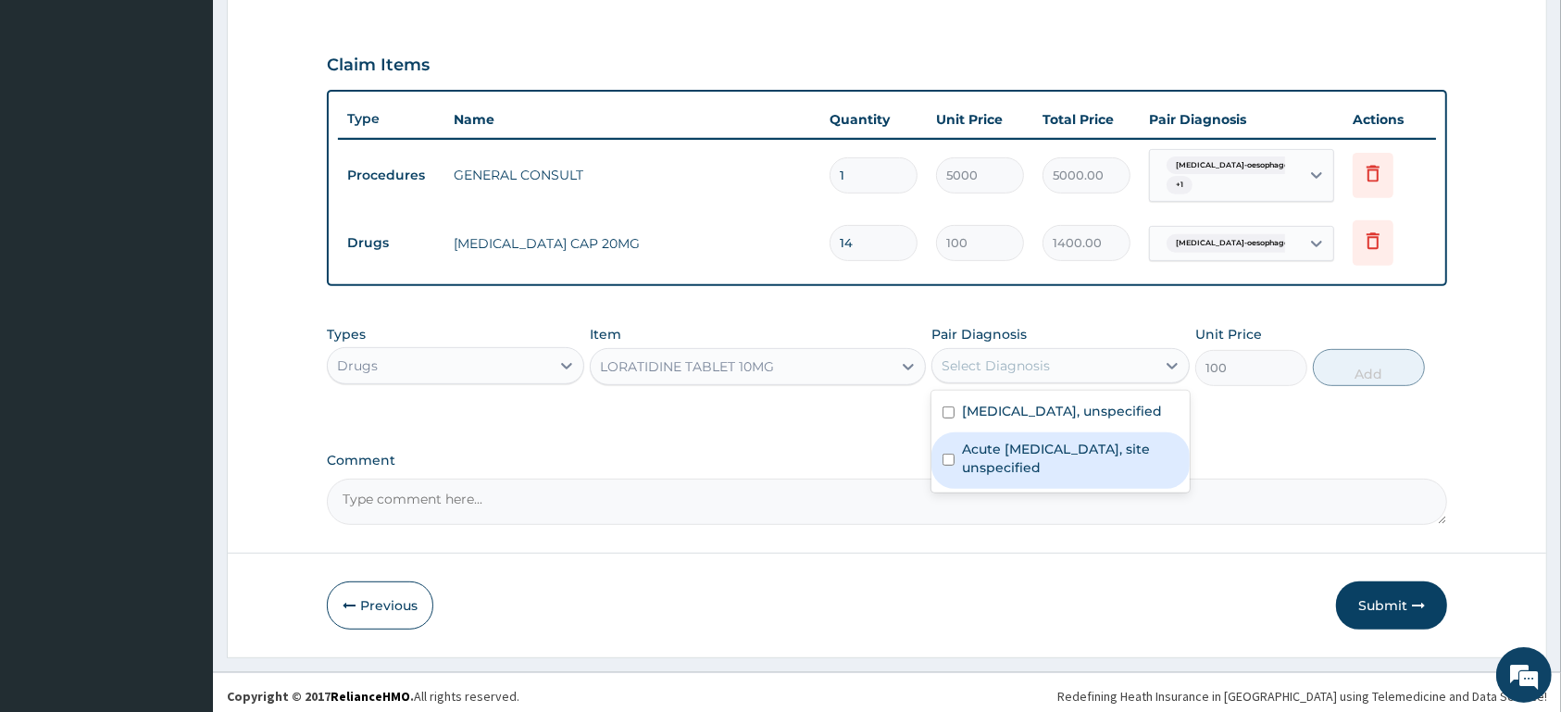
drag, startPoint x: 1029, startPoint y: 481, endPoint x: 1065, endPoint y: 473, distance: 37.1
click at [1031, 477] on label "Acute [MEDICAL_DATA], site unspecified" at bounding box center [1070, 458] width 216 height 37
checkbox input "true"
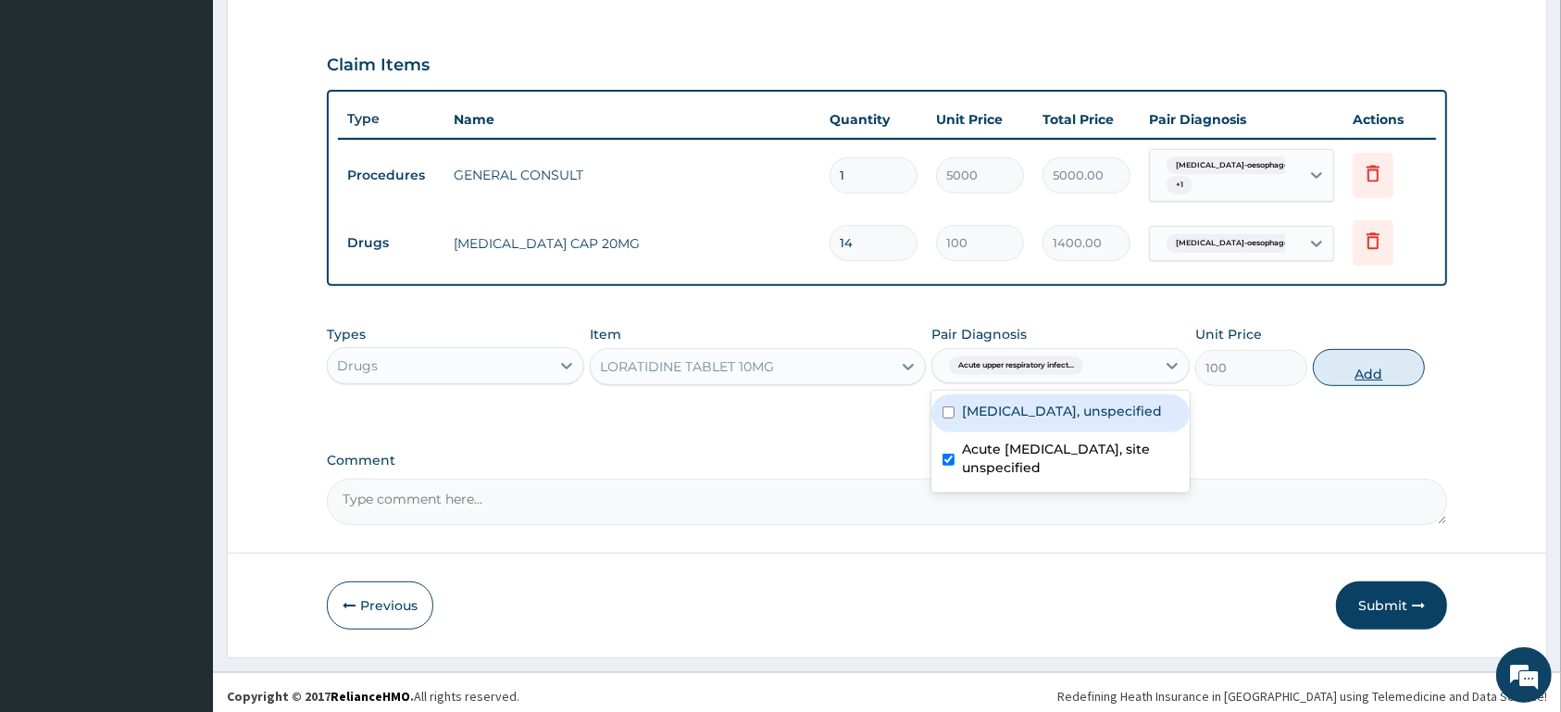
click at [1339, 366] on button "Add" at bounding box center [1369, 367] width 112 height 37
type input "0"
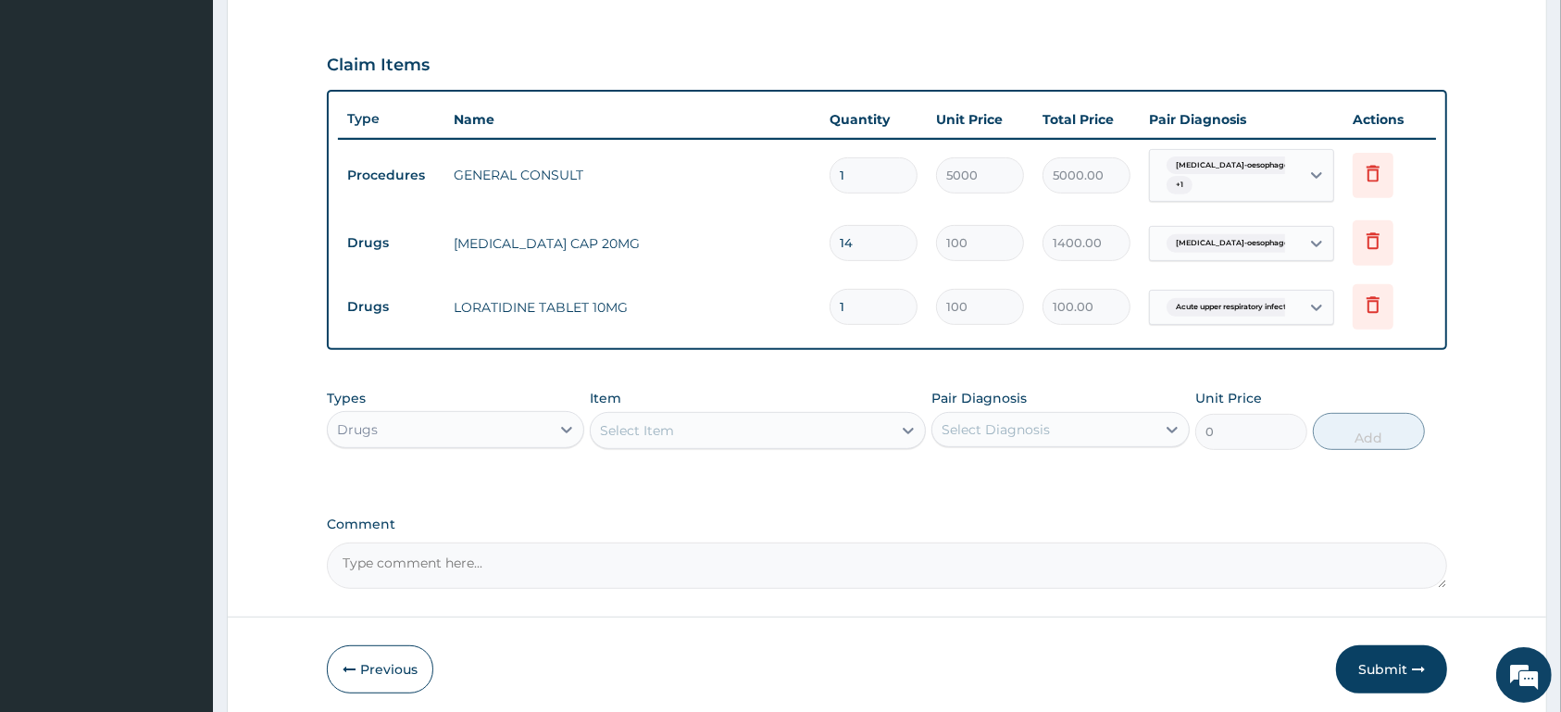
click at [713, 425] on div "Select Item" at bounding box center [741, 431] width 301 height 30
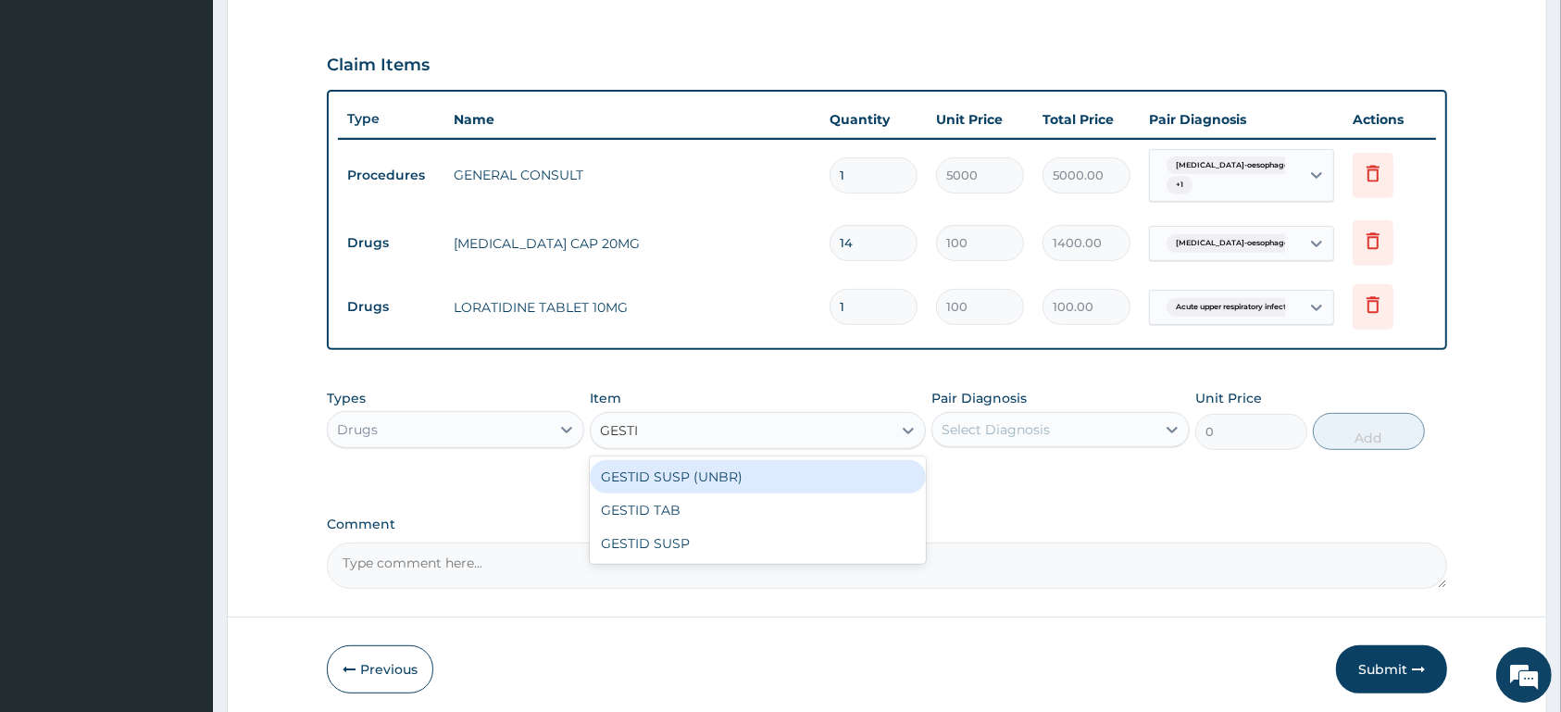
type input "GESTID"
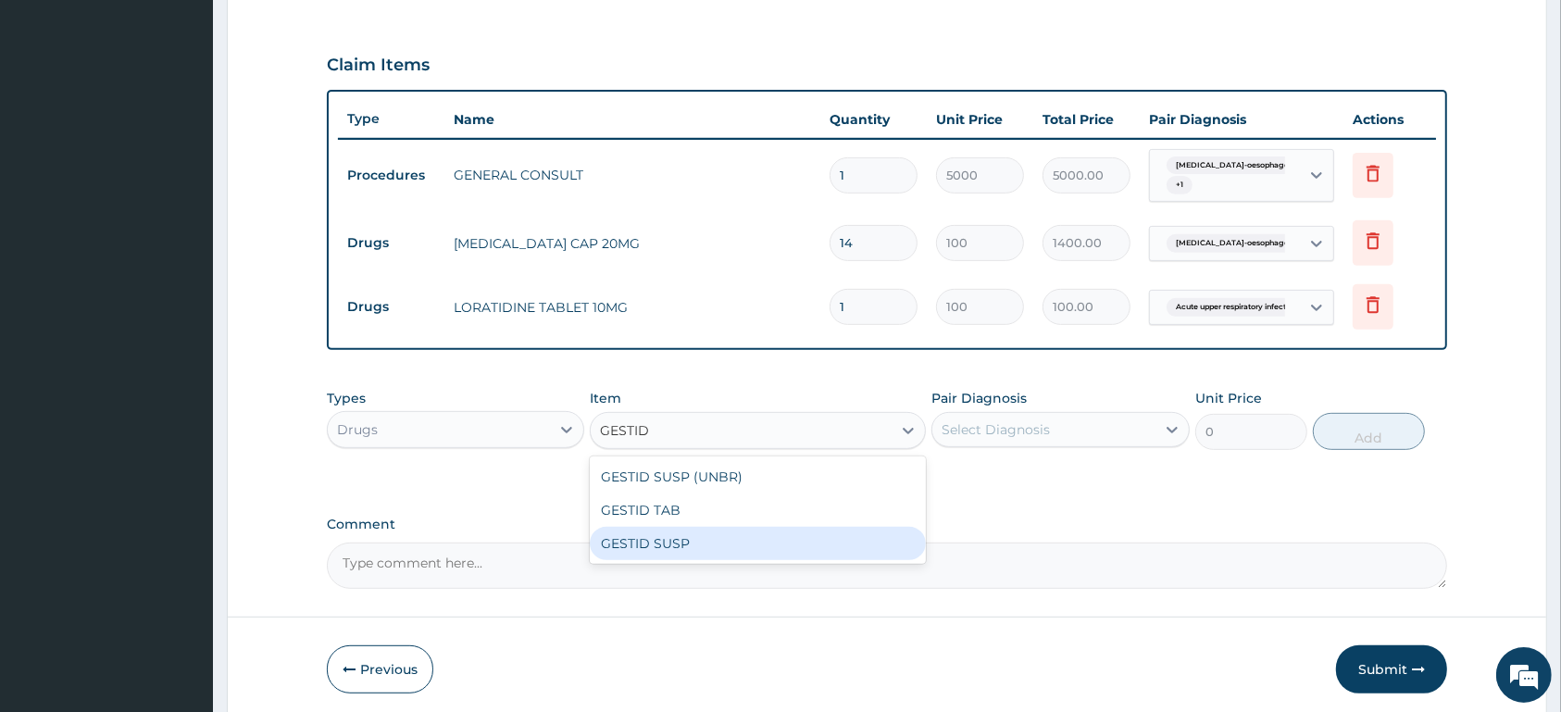
click at [736, 547] on div "GESTID SUSP" at bounding box center [758, 543] width 336 height 33
type input "2800"
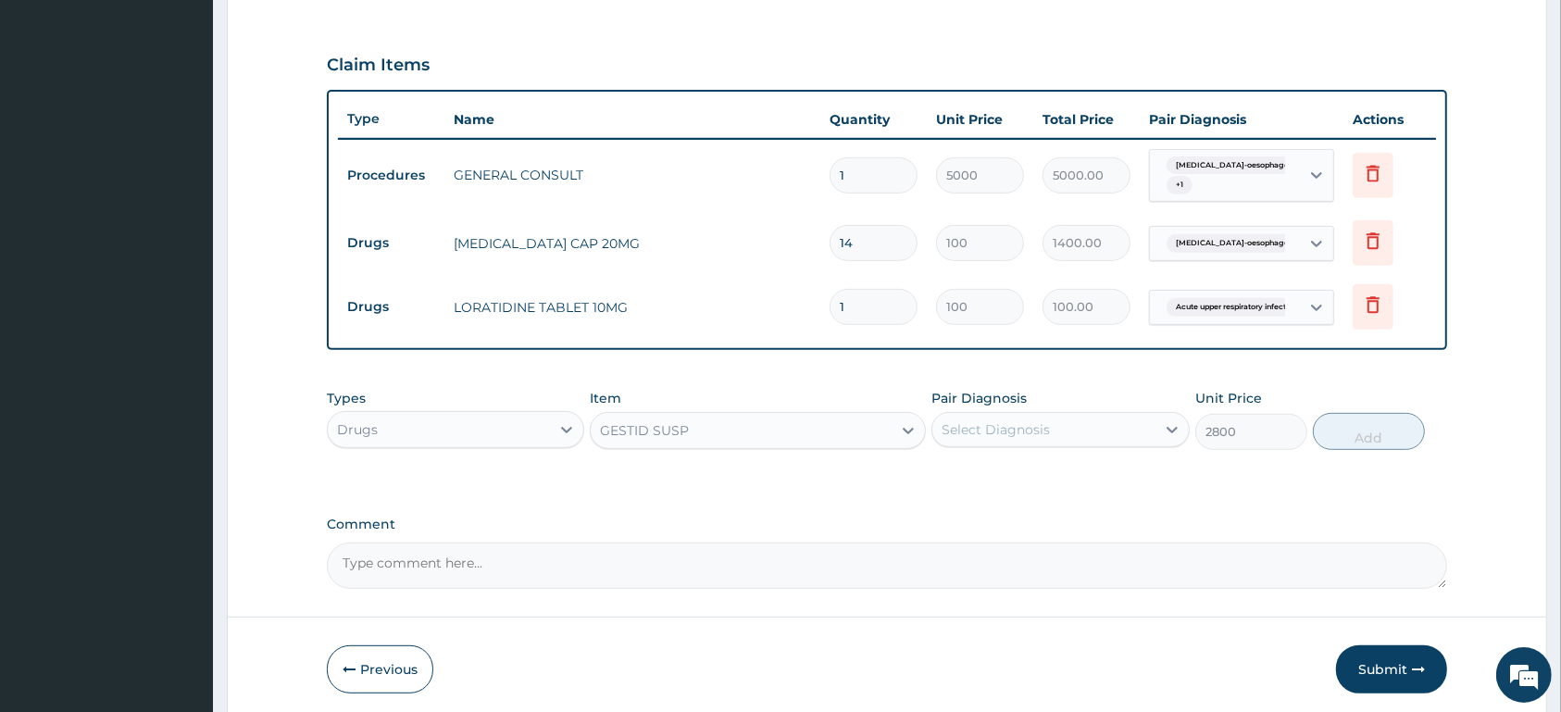
click at [966, 435] on div "Select Diagnosis" at bounding box center [996, 429] width 108 height 19
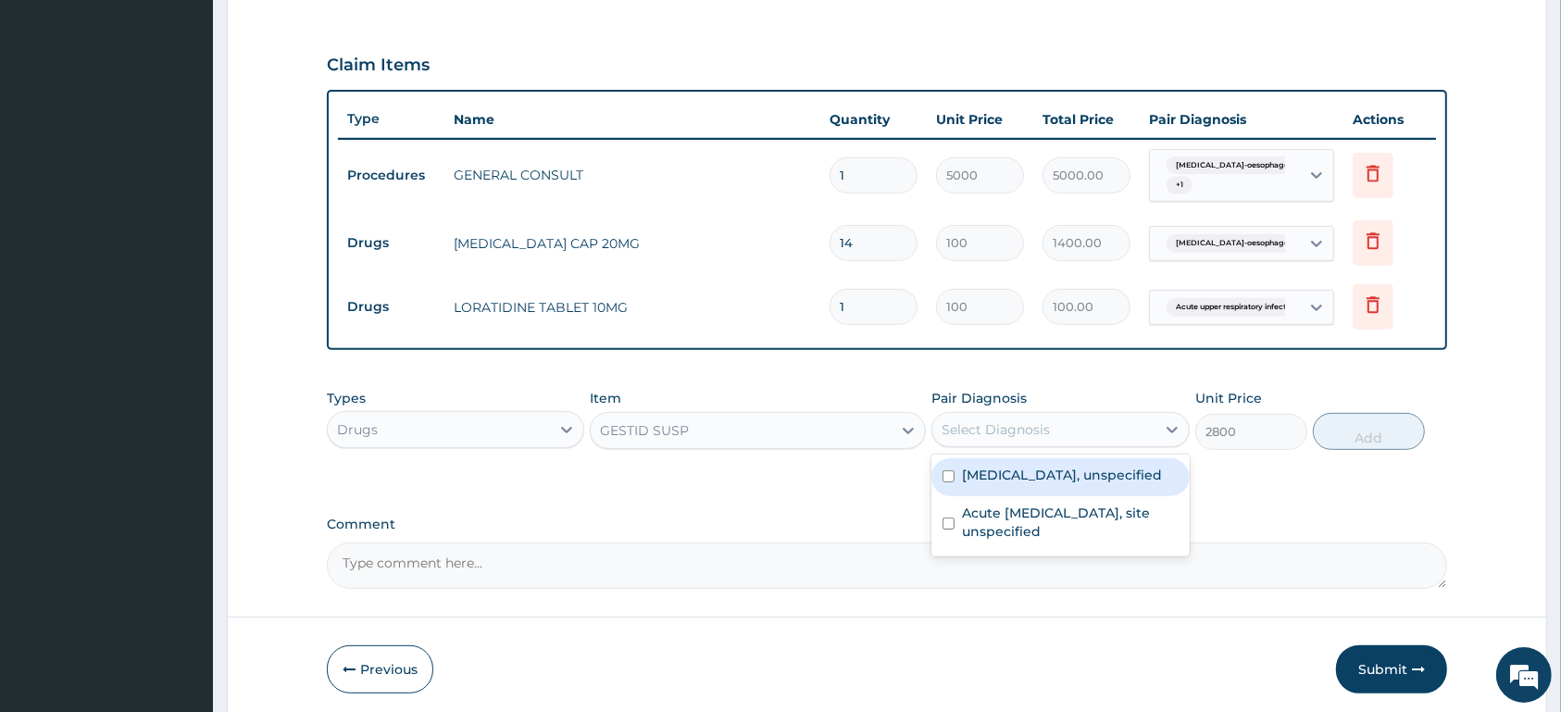
drag, startPoint x: 981, startPoint y: 486, endPoint x: 1087, endPoint y: 462, distance: 109.2
click at [1024, 476] on label "[MEDICAL_DATA], unspecified" at bounding box center [1062, 475] width 200 height 19
checkbox input "true"
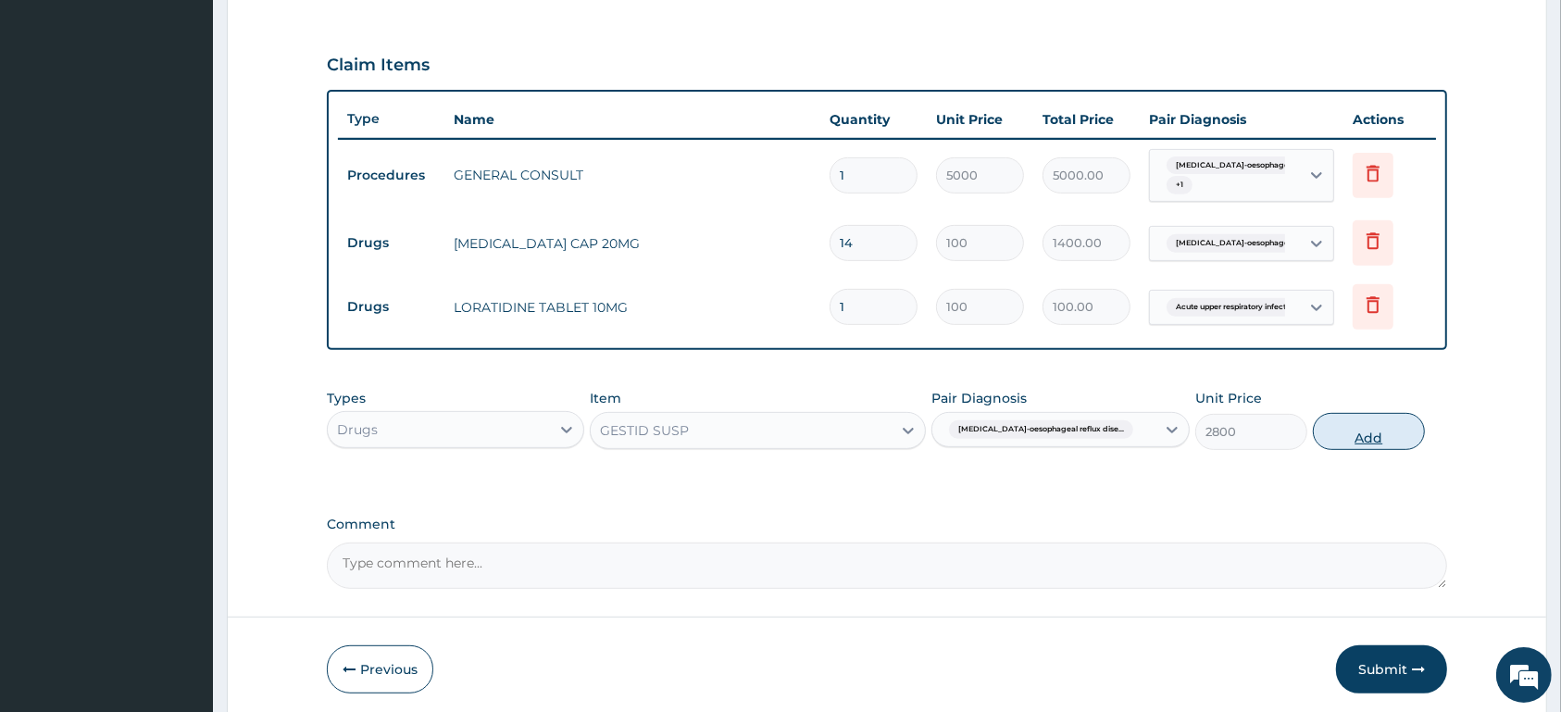
click at [1371, 438] on button "Add" at bounding box center [1369, 431] width 112 height 37
type input "0"
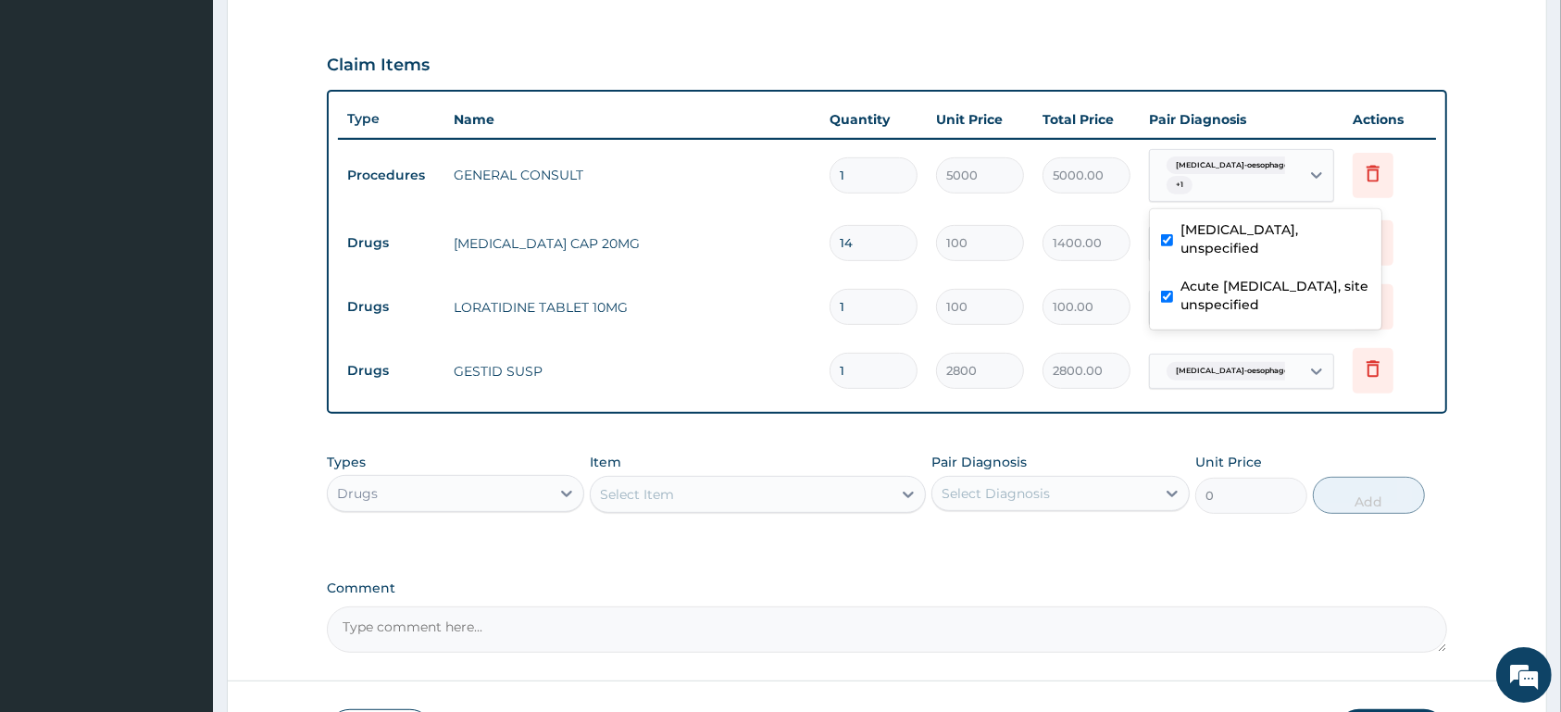
click at [1277, 179] on div "[MEDICAL_DATA]-oesophageal reflux dise... + 1" at bounding box center [1222, 176] width 126 height 44
click at [1277, 177] on div "[MEDICAL_DATA]-oesophageal reflux dise... + 1" at bounding box center [1222, 176] width 126 height 44
click at [1283, 249] on span "[MEDICAL_DATA]-oesophageal reflux dise..." at bounding box center [1259, 243] width 184 height 19
click at [892, 306] on input "1" at bounding box center [874, 307] width 88 height 36
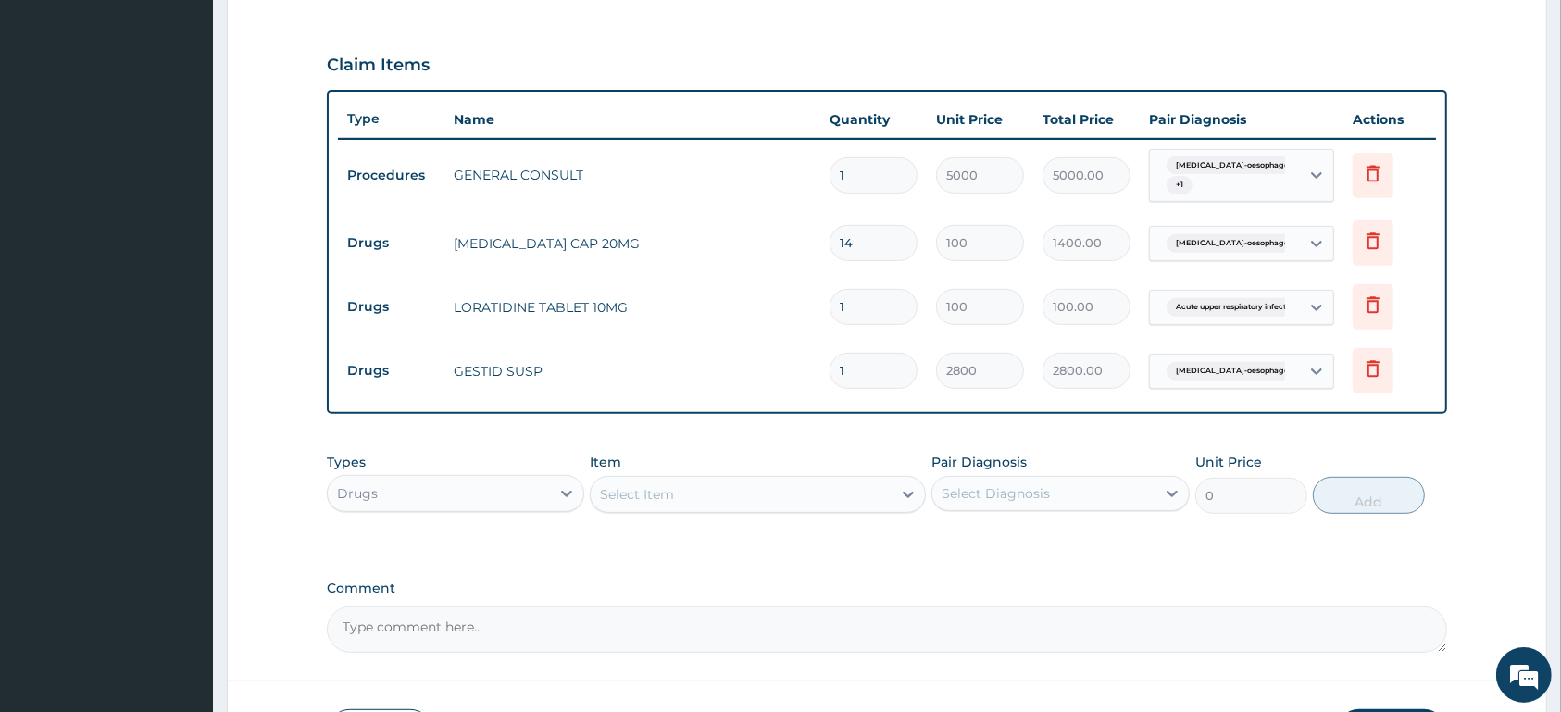
type input "0.00"
type input "7"
type input "700.00"
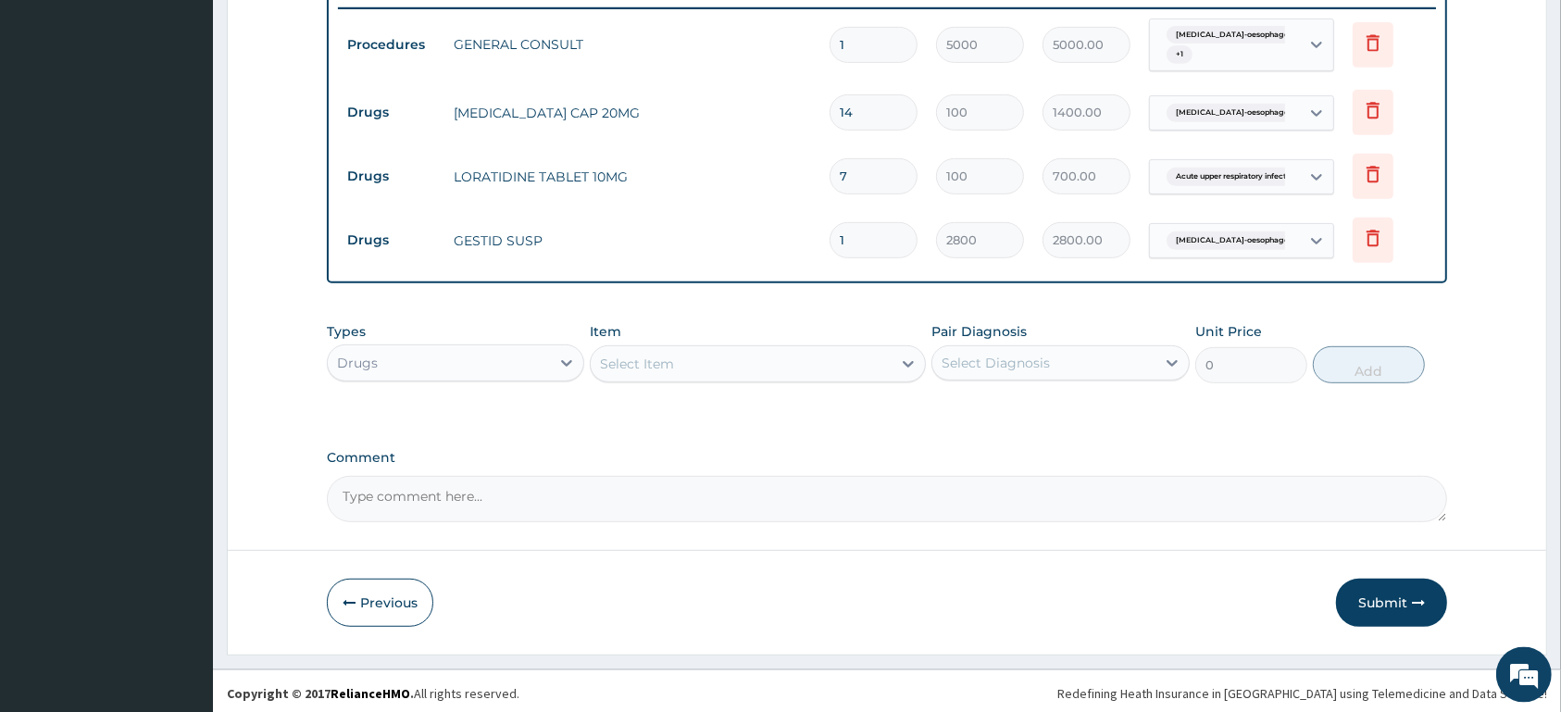
scroll to position [734, 0]
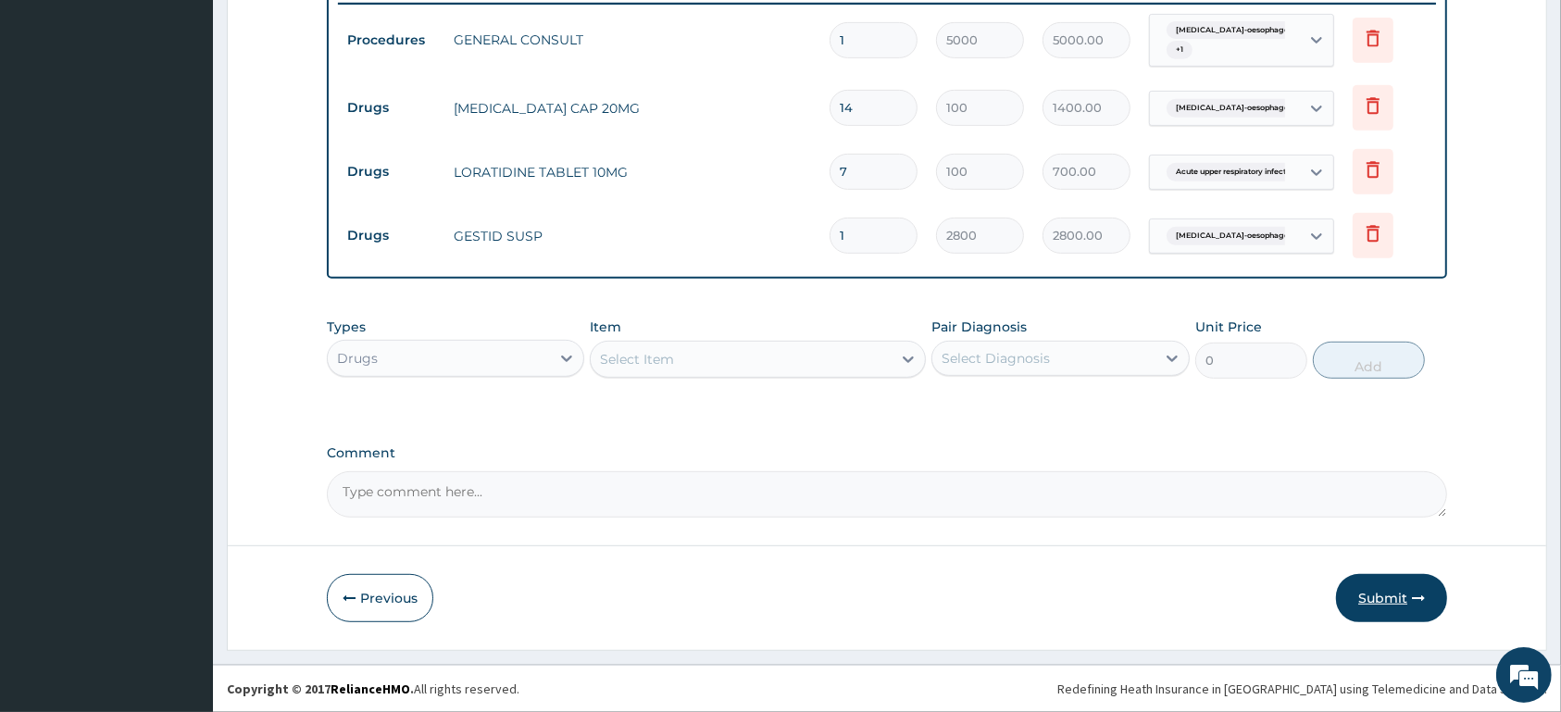
type input "7"
drag, startPoint x: 1411, startPoint y: 592, endPoint x: 1350, endPoint y: 482, distance: 125.2
click at [1413, 556] on form "Step 2 of 2 PA Code / Prescription Code Enter Code(Secondary Care Only) Encount…" at bounding box center [887, 7] width 1320 height 1287
click at [1408, 591] on button "Submit" at bounding box center [1391, 598] width 111 height 48
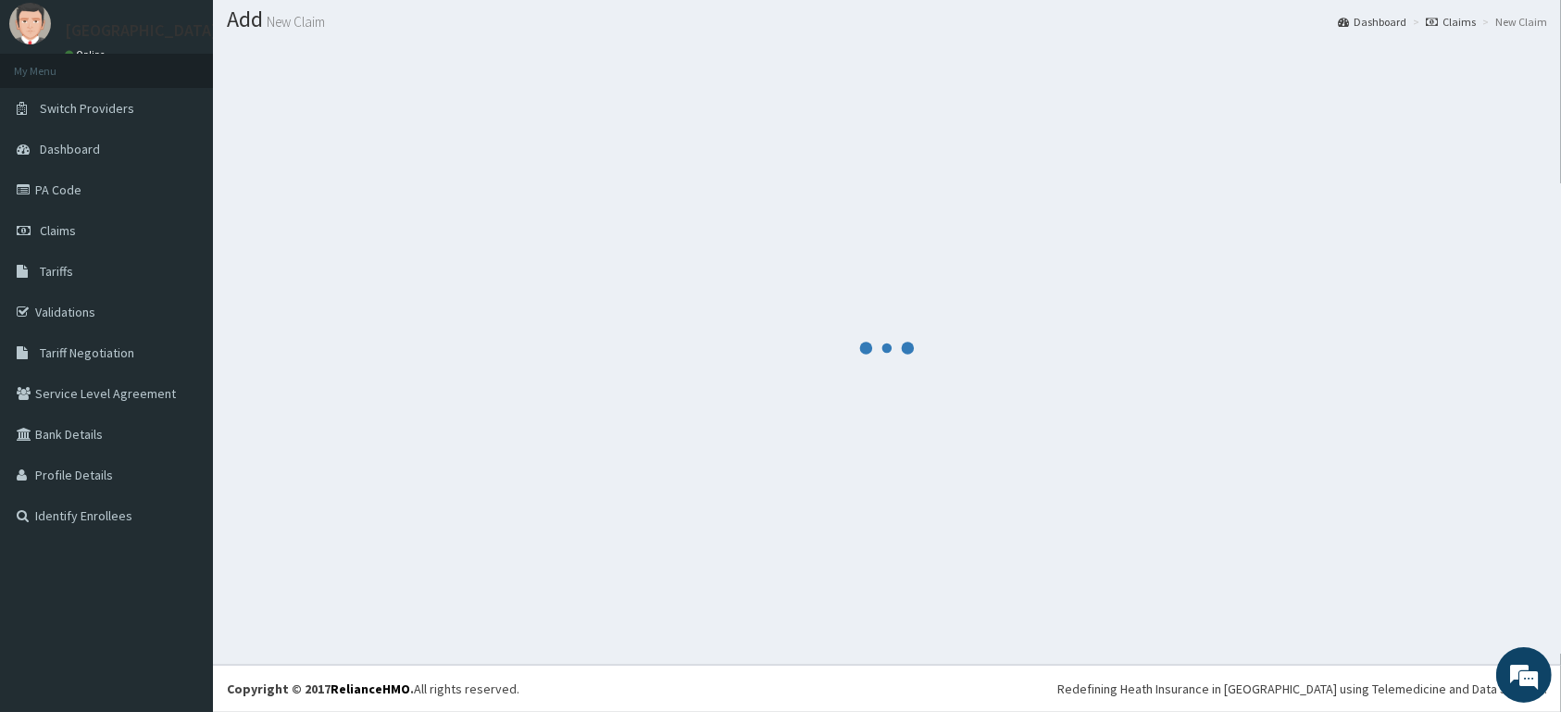
scroll to position [53, 0]
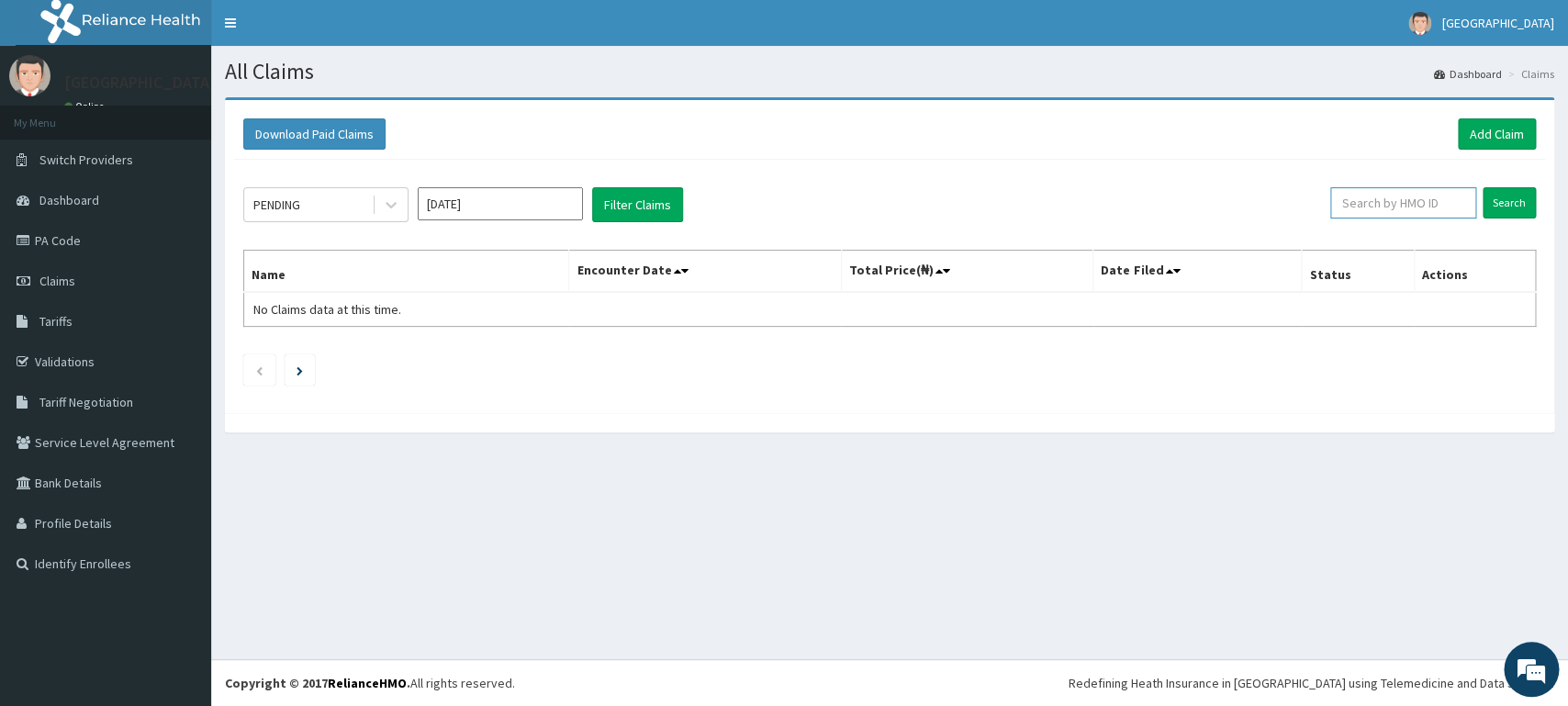
click at [1410, 204] on input "text" at bounding box center [1403, 202] width 146 height 31
click at [1390, 192] on input "text" at bounding box center [1403, 202] width 146 height 31
type input "ACT/10107/B"
click at [1507, 198] on input "Search" at bounding box center [1509, 202] width 54 height 31
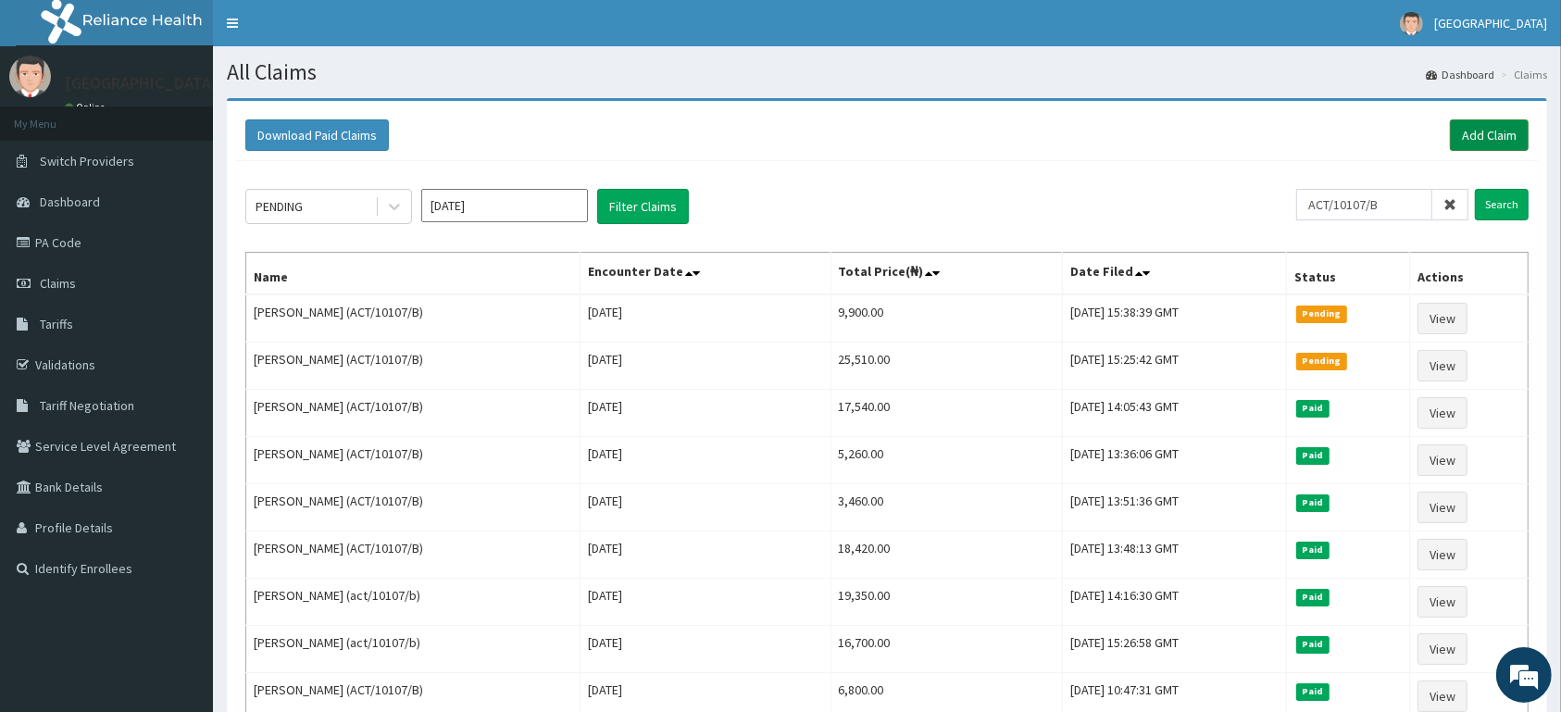
click at [1510, 131] on link "Add Claim" at bounding box center [1489, 134] width 79 height 31
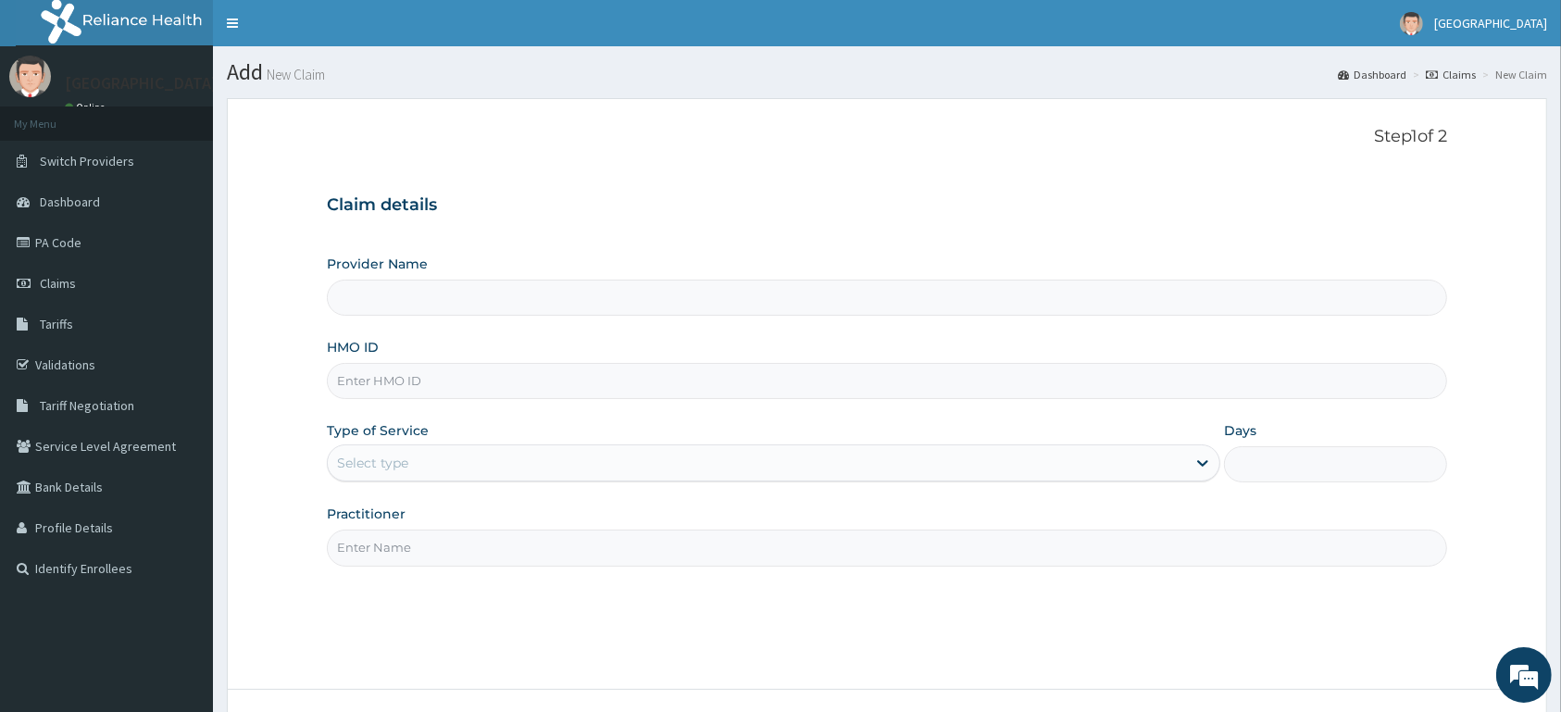
click at [617, 383] on input "HMO ID" at bounding box center [887, 381] width 1120 height 36
type input "[GEOGRAPHIC_DATA]"
type input "FON/10020/A"
click at [545, 462] on div "Select type" at bounding box center [757, 463] width 858 height 30
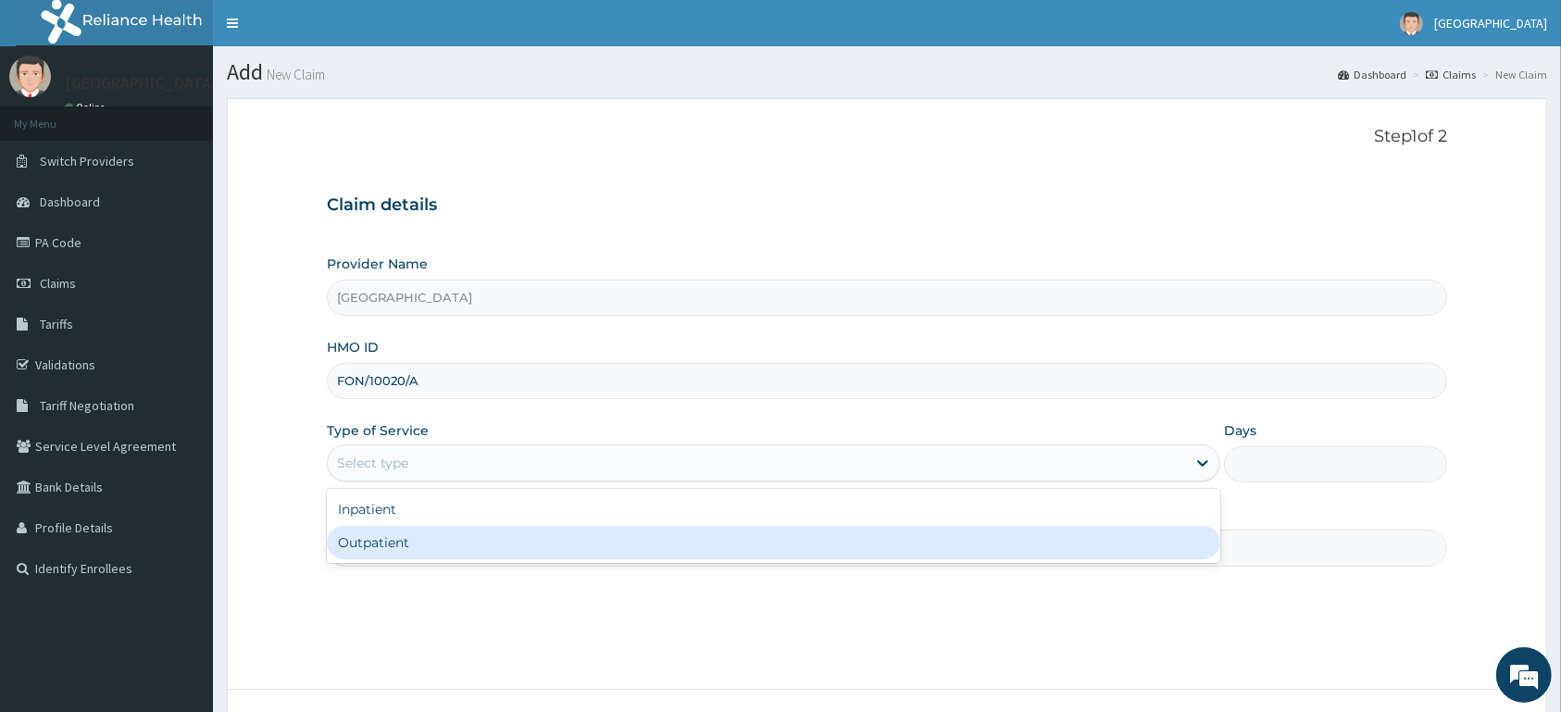
click at [469, 538] on div "Outpatient" at bounding box center [774, 542] width 894 height 33
type input "1"
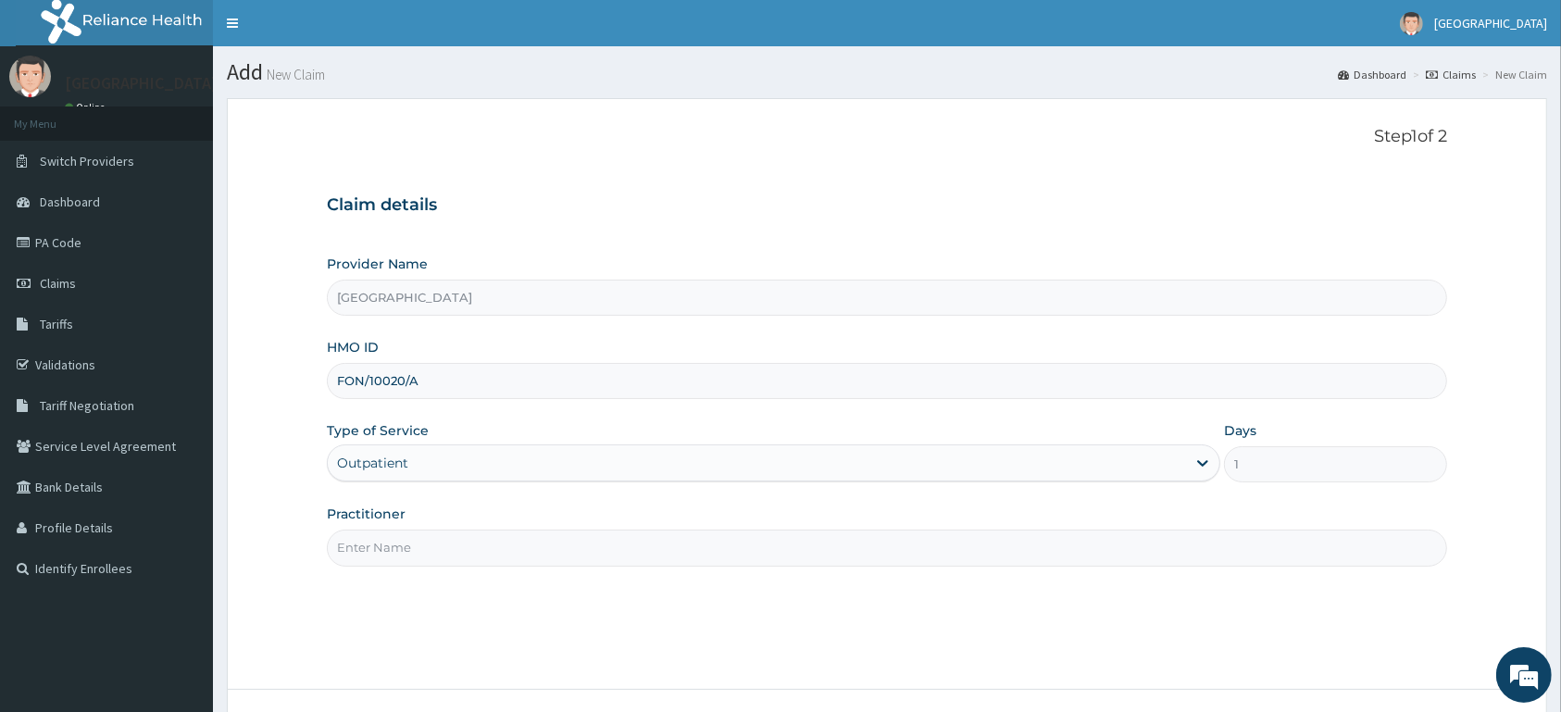
drag, startPoint x: 469, startPoint y: 538, endPoint x: 476, endPoint y: 526, distance: 14.1
click at [470, 538] on input "Practitioner" at bounding box center [887, 548] width 1120 height 36
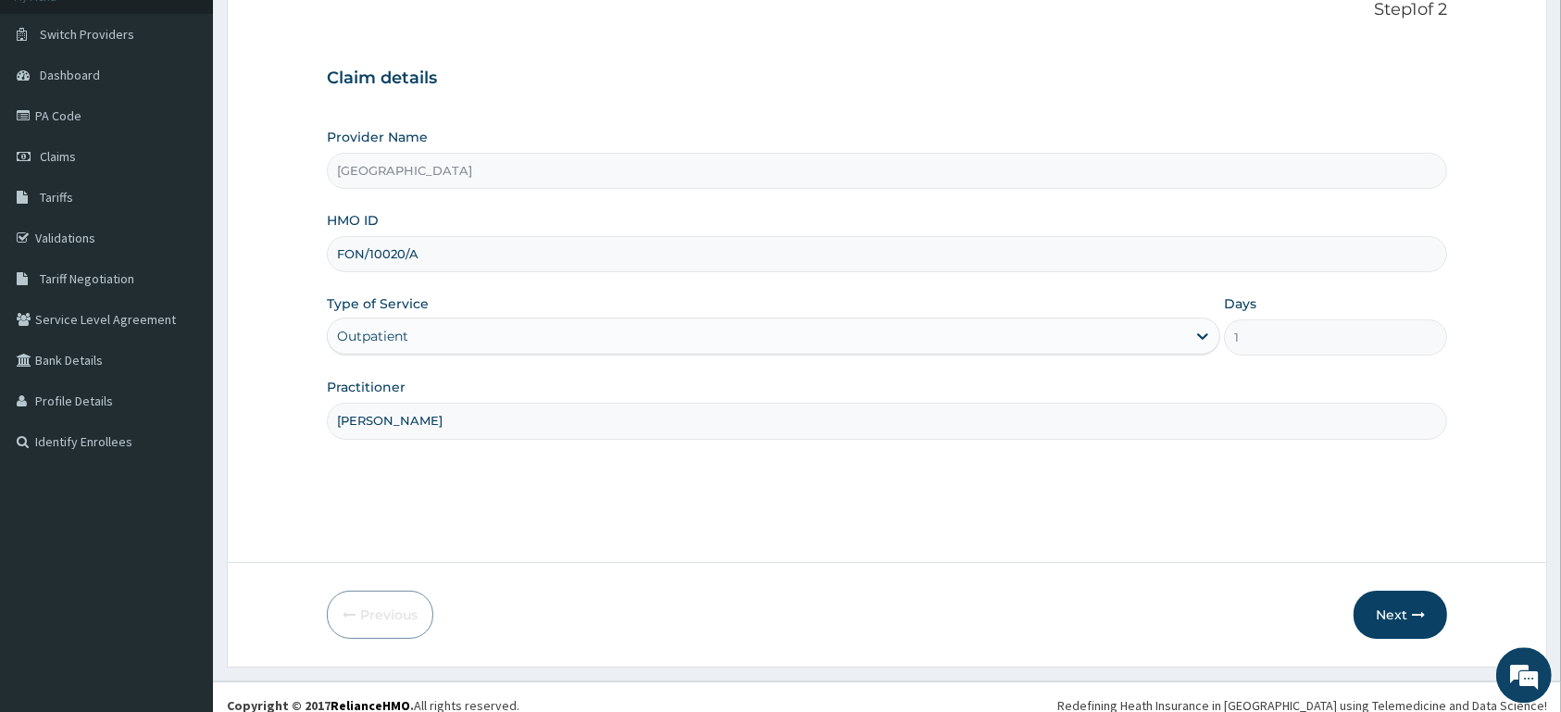
scroll to position [144, 0]
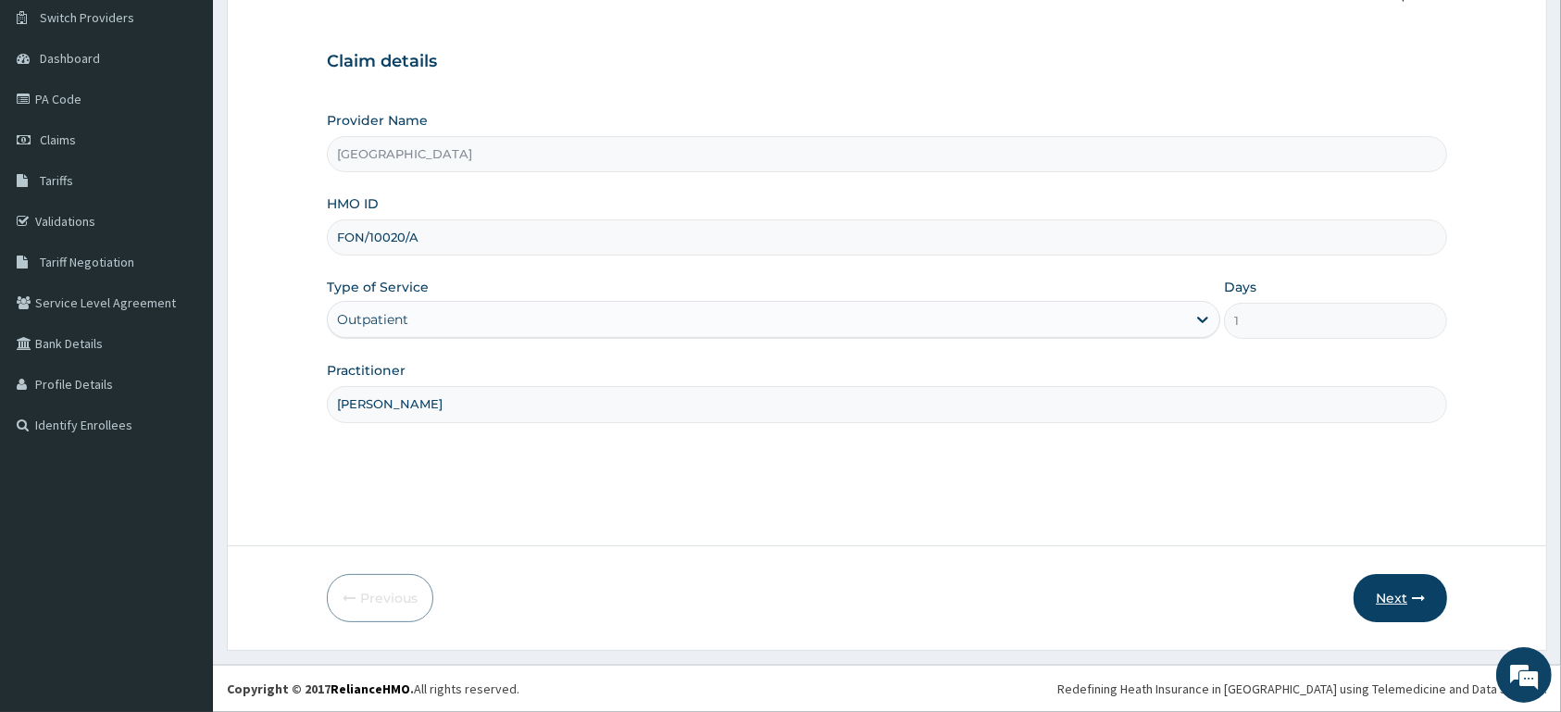
type input "[PERSON_NAME]"
click at [1387, 596] on button "Next" at bounding box center [1401, 598] width 94 height 48
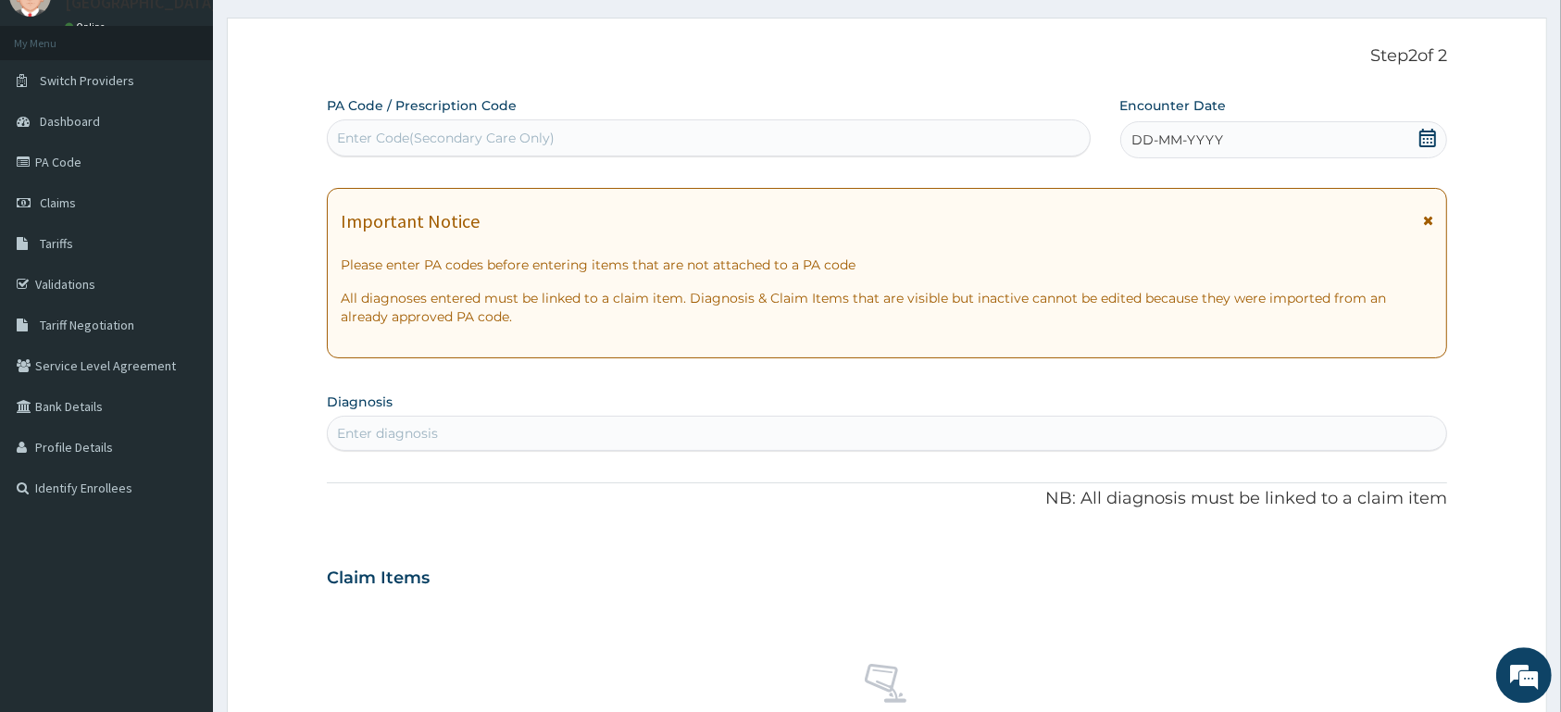
scroll to position [47, 0]
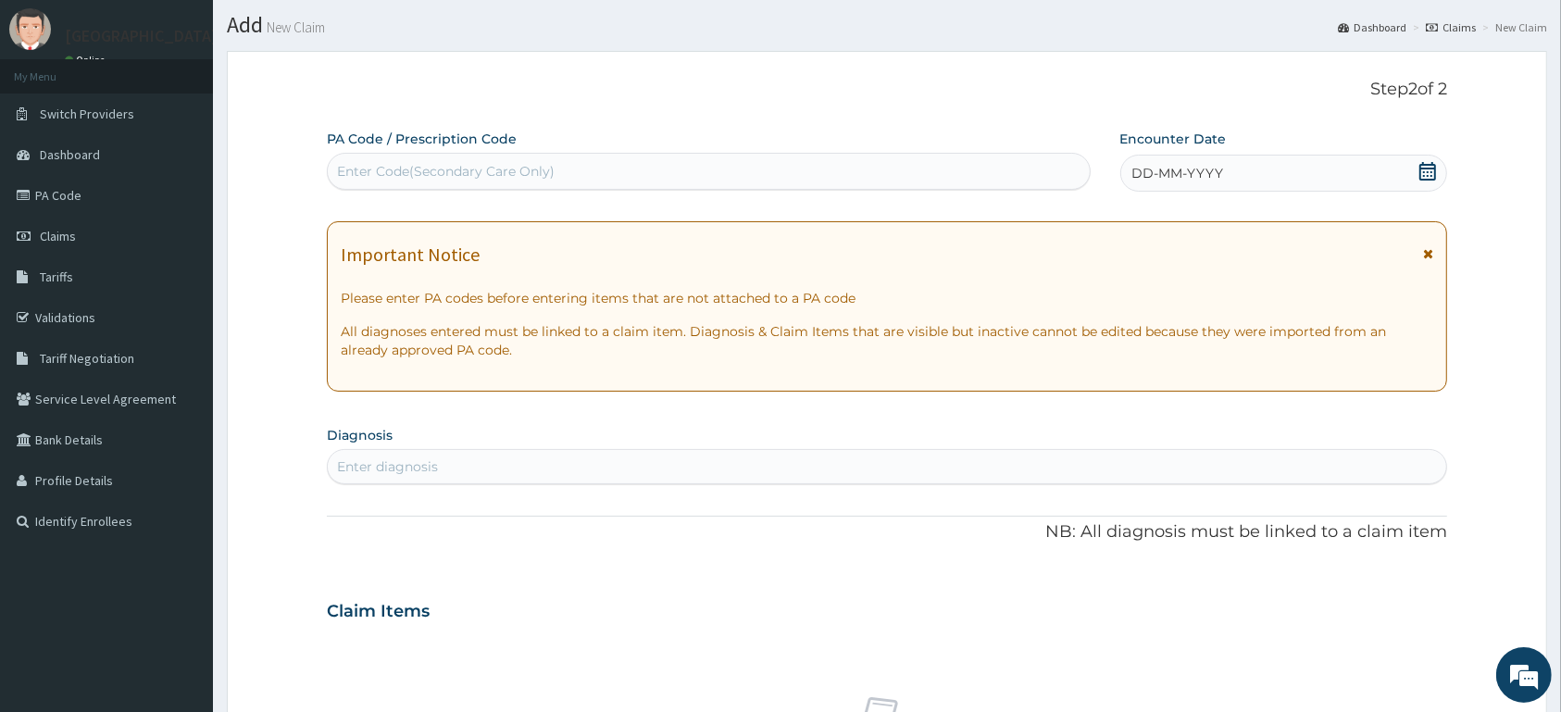
click at [1426, 163] on icon at bounding box center [1428, 171] width 19 height 19
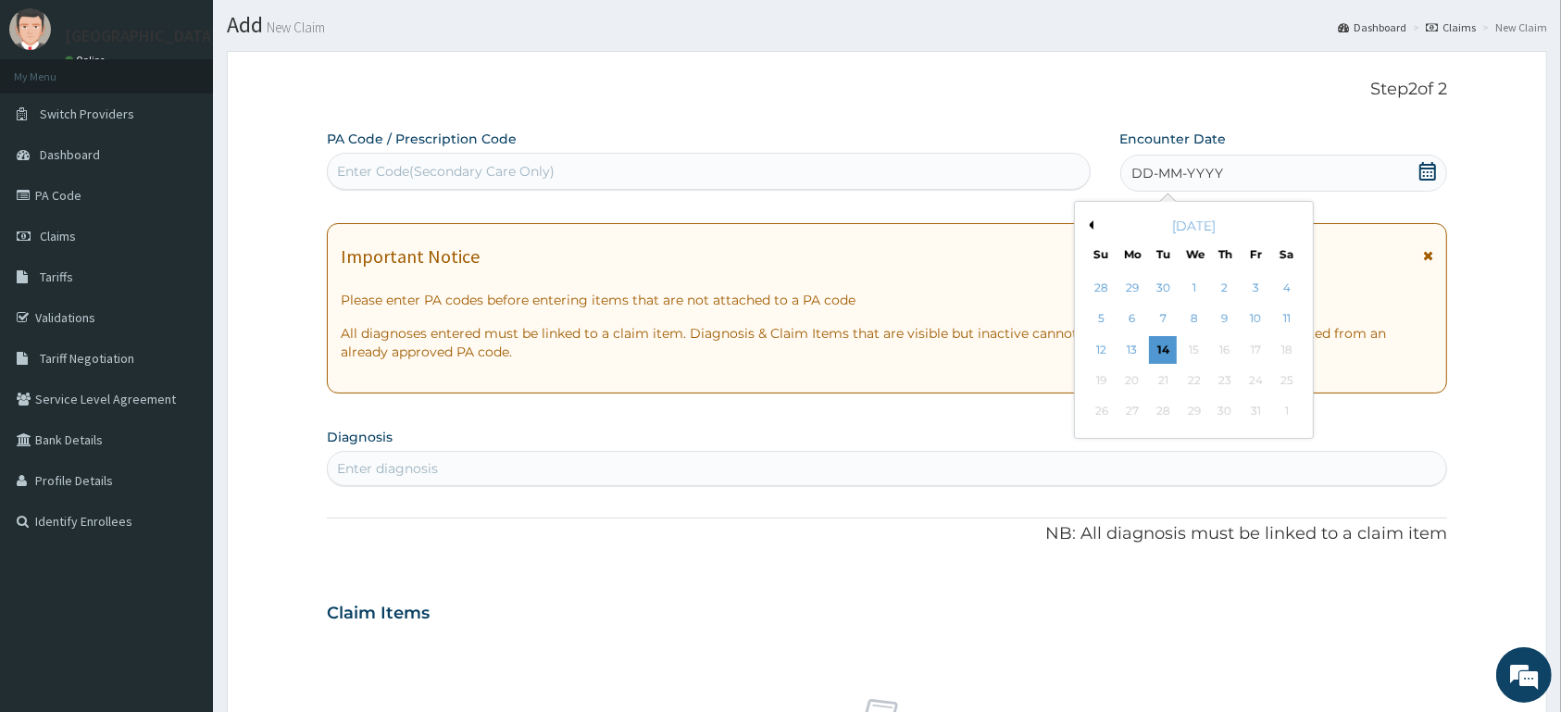
click at [1091, 221] on button "Previous Month" at bounding box center [1088, 224] width 9 height 9
click at [1101, 348] on div "10" at bounding box center [1101, 350] width 28 height 28
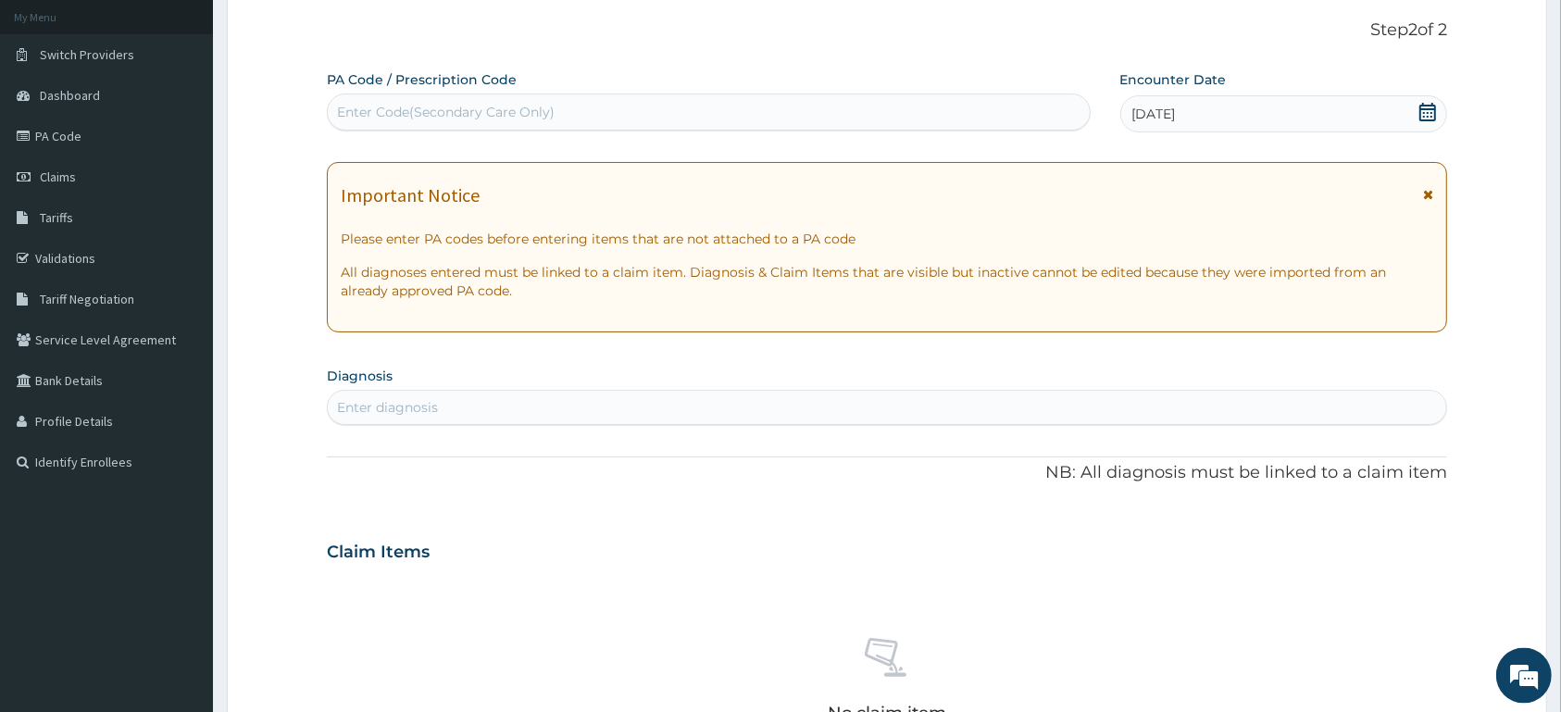
scroll to position [144, 0]
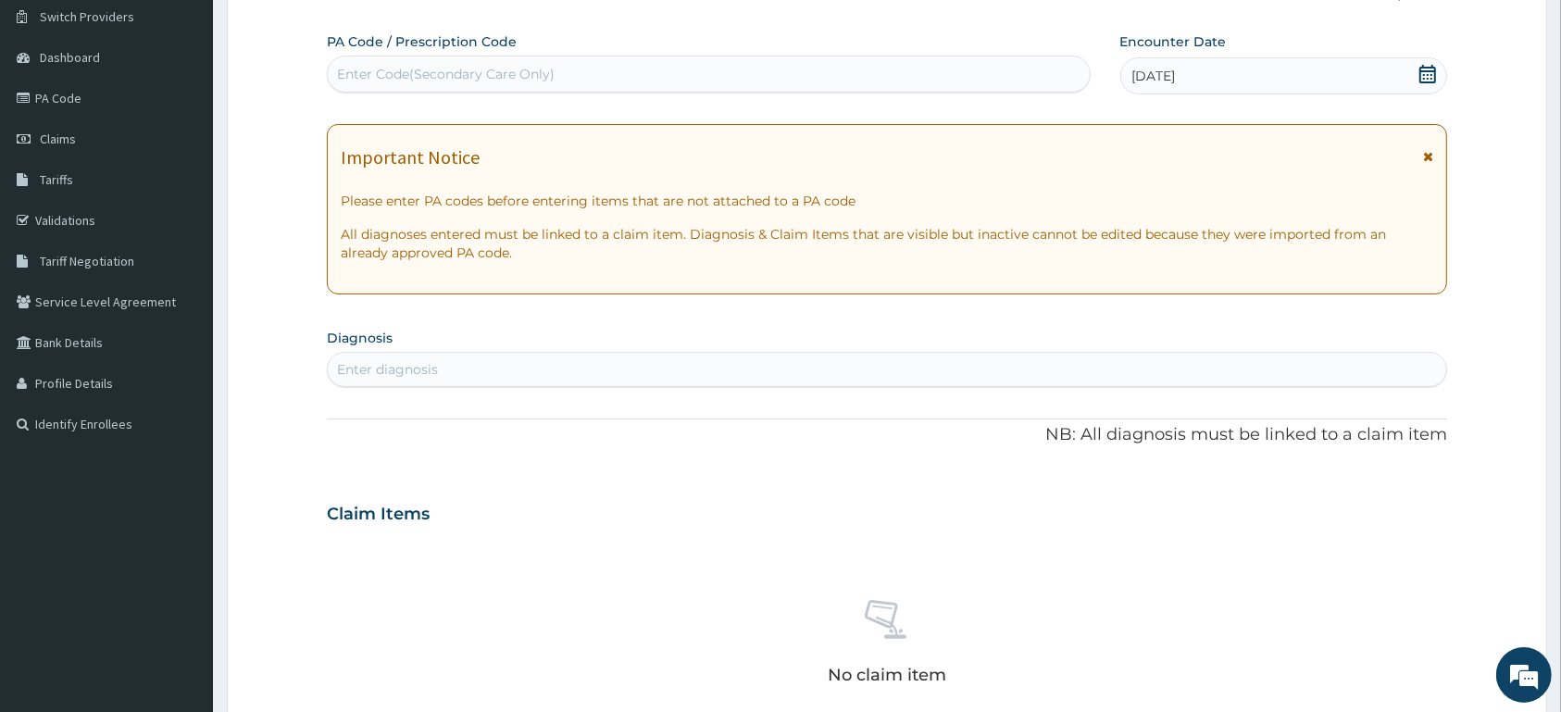
click at [773, 371] on div "Enter diagnosis" at bounding box center [887, 370] width 1119 height 30
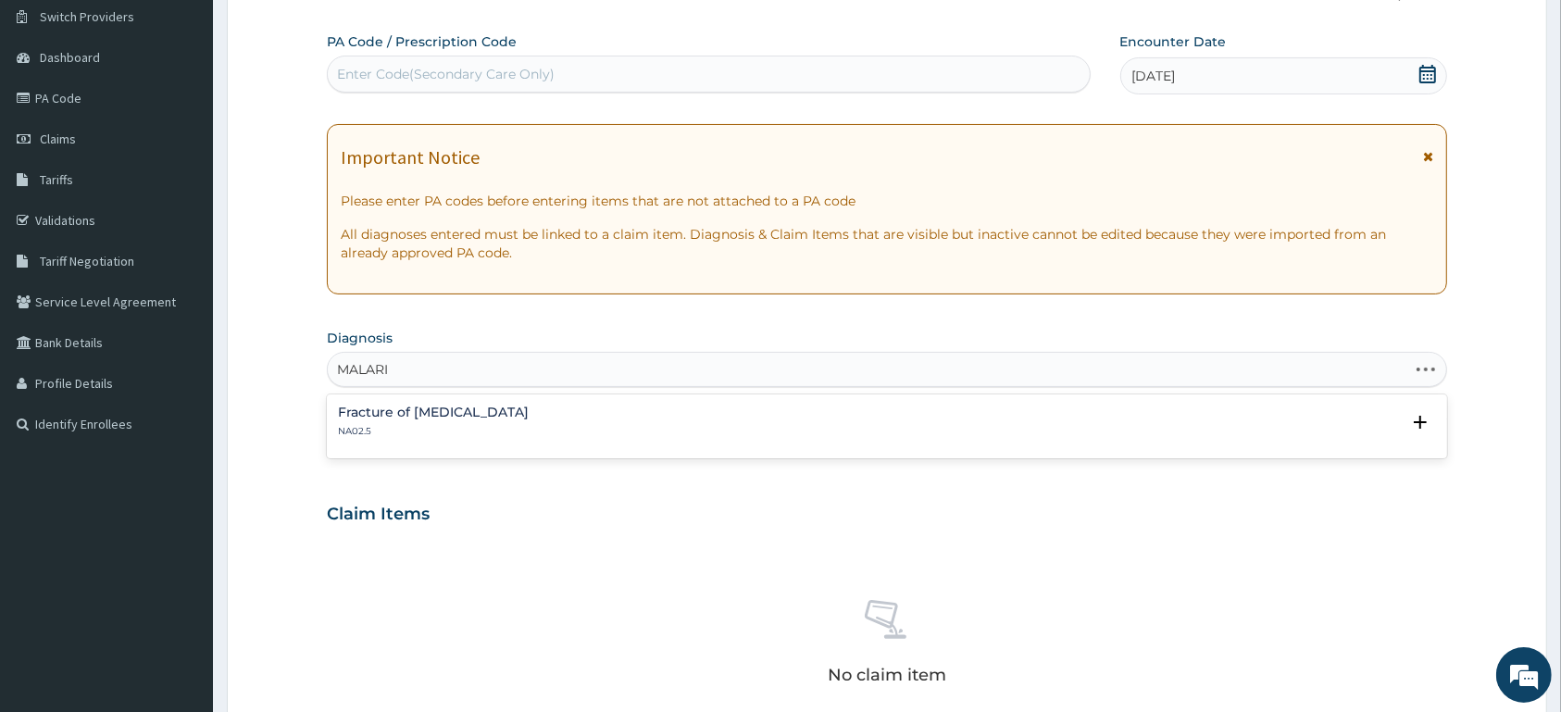
type input "MALARIA"
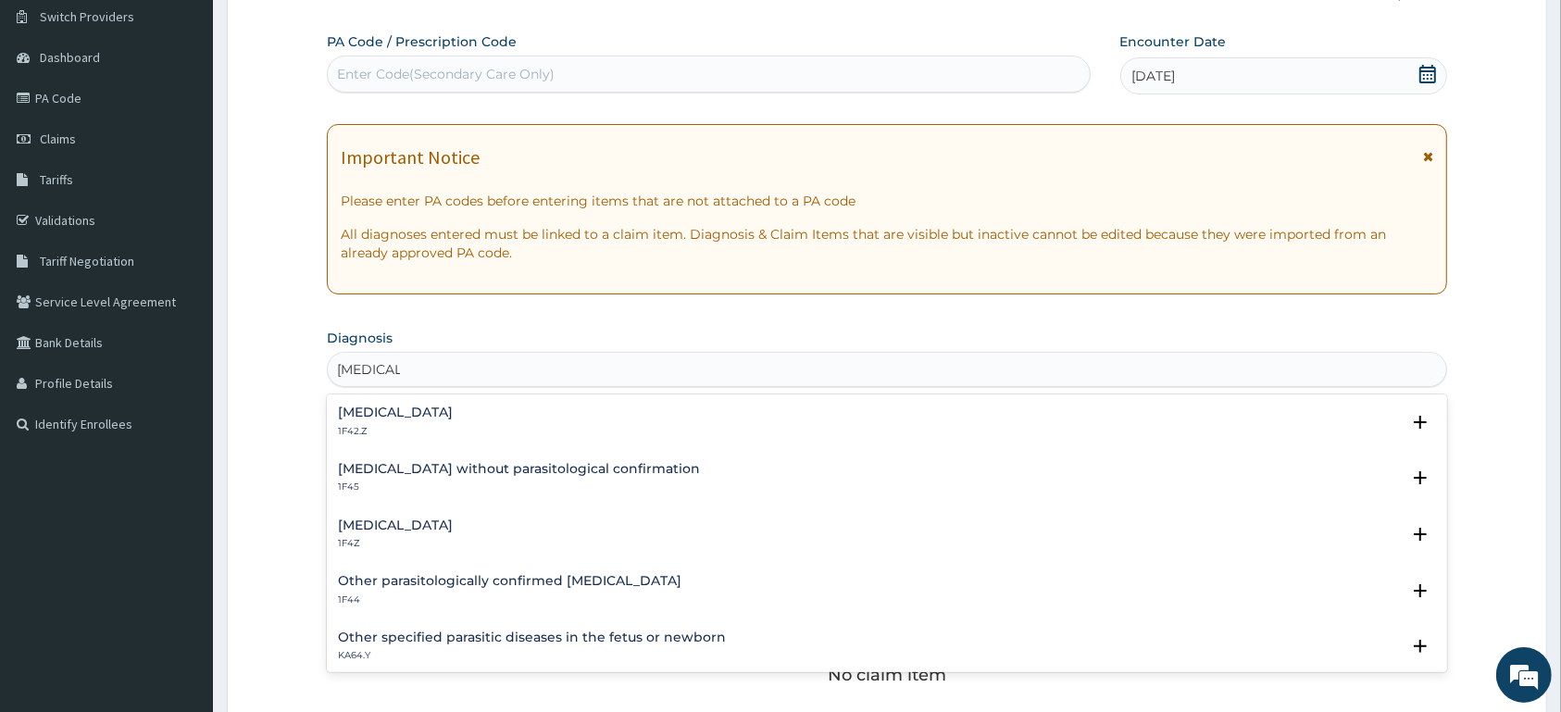
click at [406, 524] on h4 "Malaria, unspecified" at bounding box center [395, 526] width 115 height 14
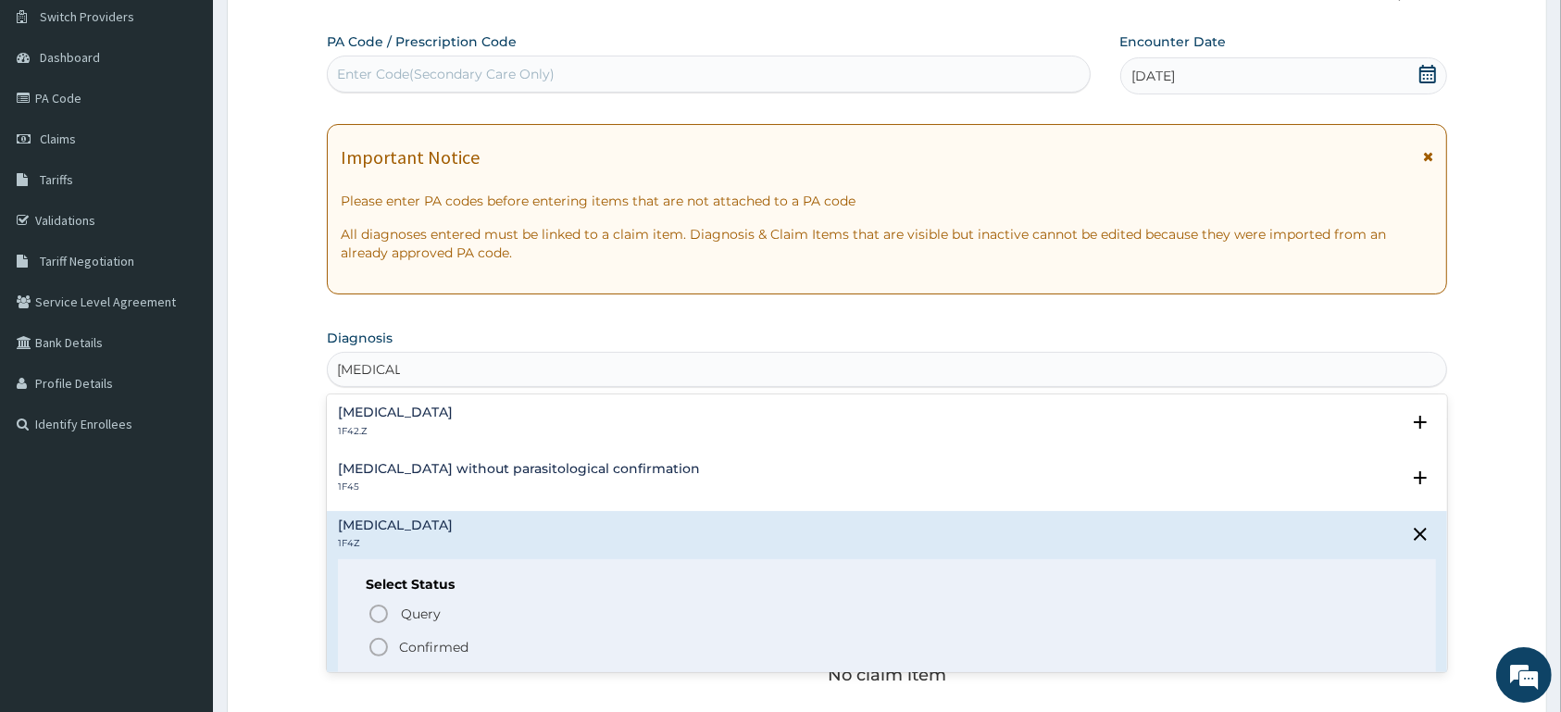
click at [431, 646] on p "Confirmed" at bounding box center [433, 647] width 69 height 19
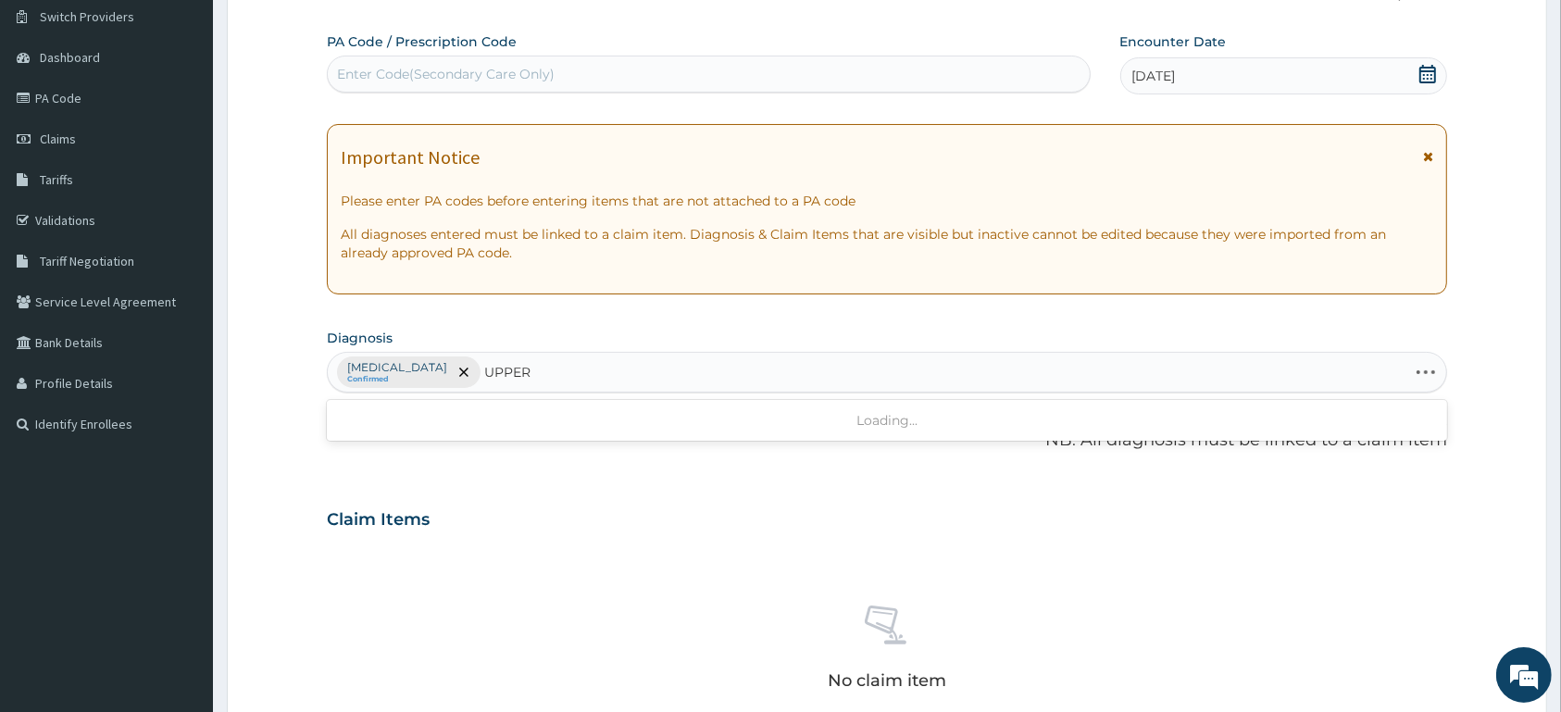
type input "UPPER"
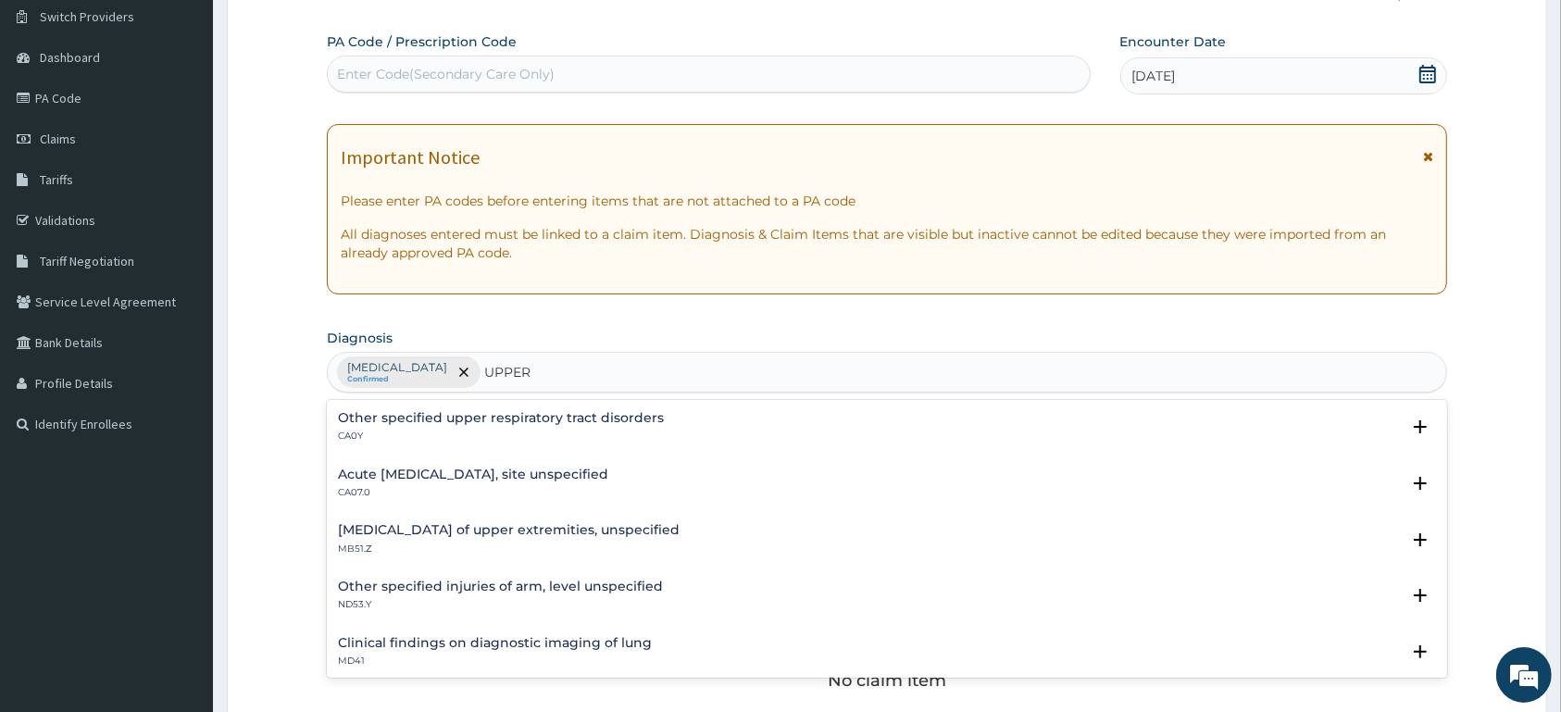
click at [466, 480] on h4 "Acute upper respiratory infection, site unspecified" at bounding box center [473, 475] width 270 height 14
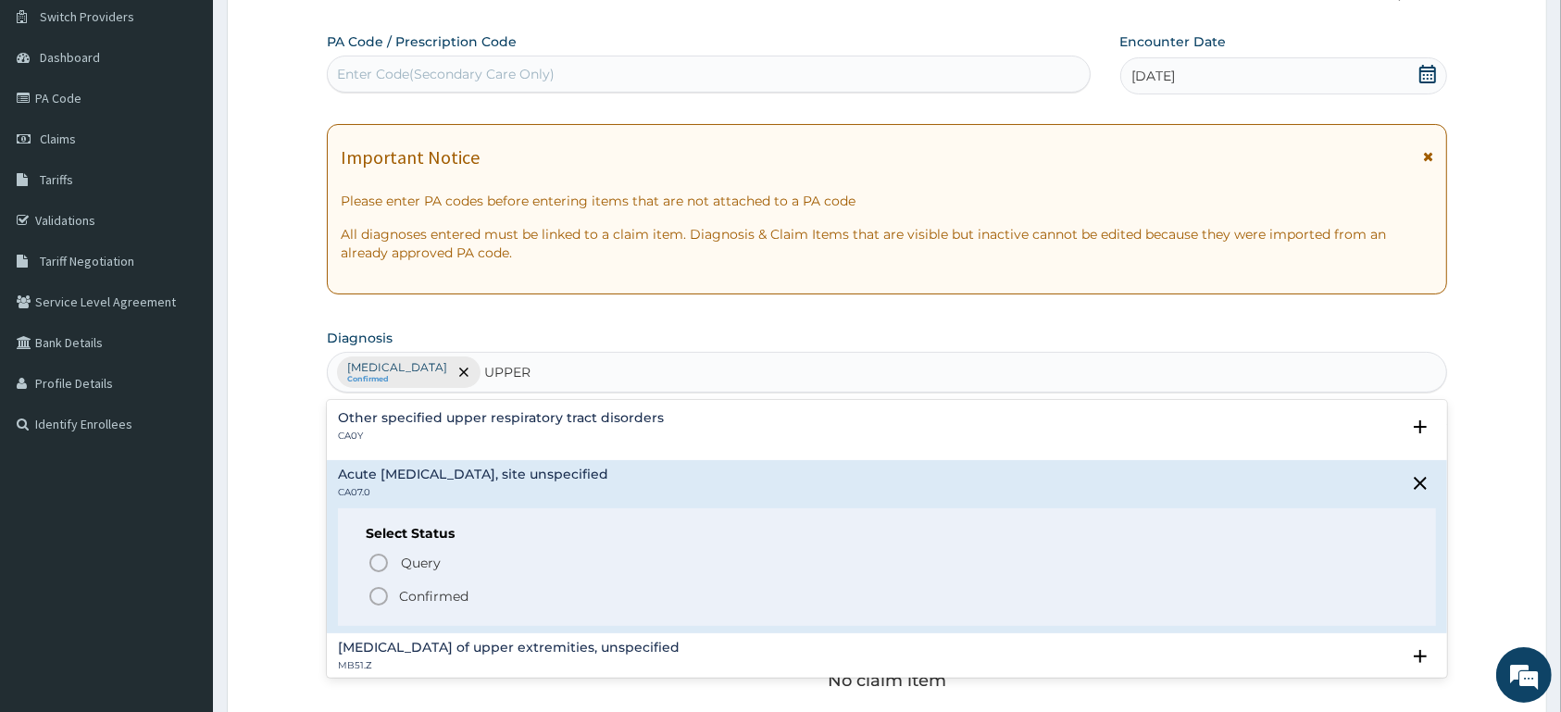
click at [463, 588] on p "Confirmed" at bounding box center [433, 596] width 69 height 19
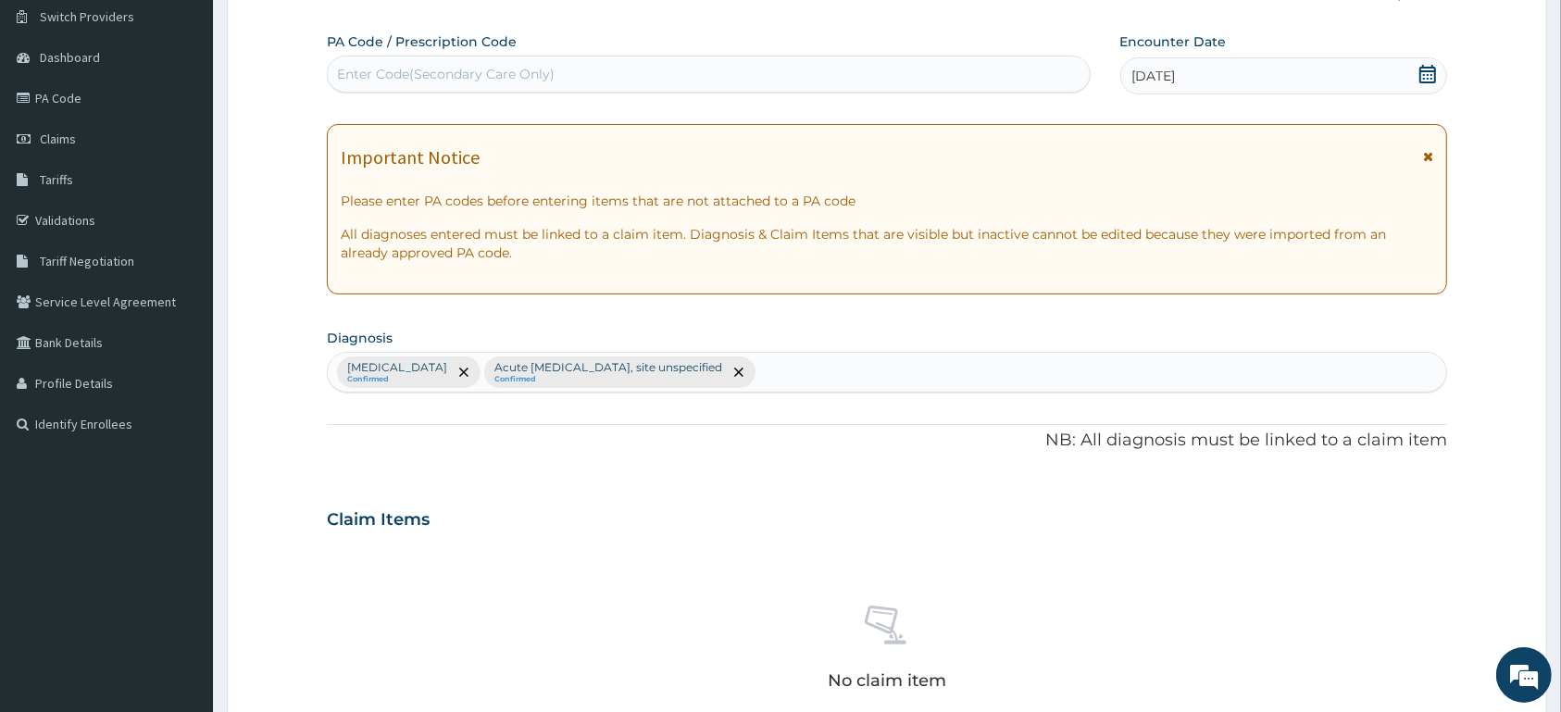
type input "Y"
type input "TYPHOID FEVER"
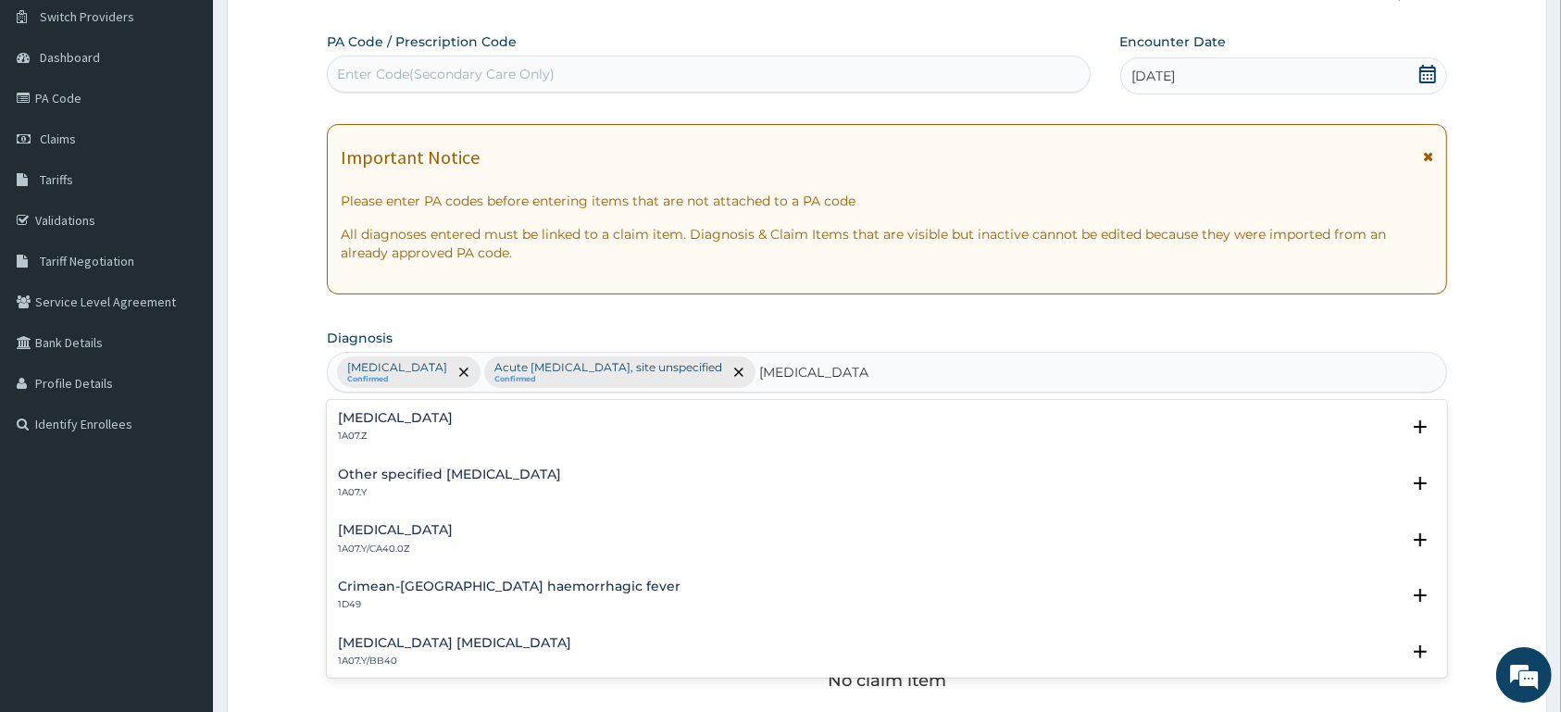
click at [436, 406] on div "Typhoid fever, unspecified 1A07.Z Select Status Query Query covers suspected (?…" at bounding box center [887, 432] width 1120 height 56
click at [439, 444] on div "Typhoid fever, unspecified 1A07.Z Select Status Query Query covers suspected (?…" at bounding box center [887, 432] width 1098 height 42
click at [453, 424] on h4 "Typhoid fever, unspecified" at bounding box center [395, 418] width 115 height 14
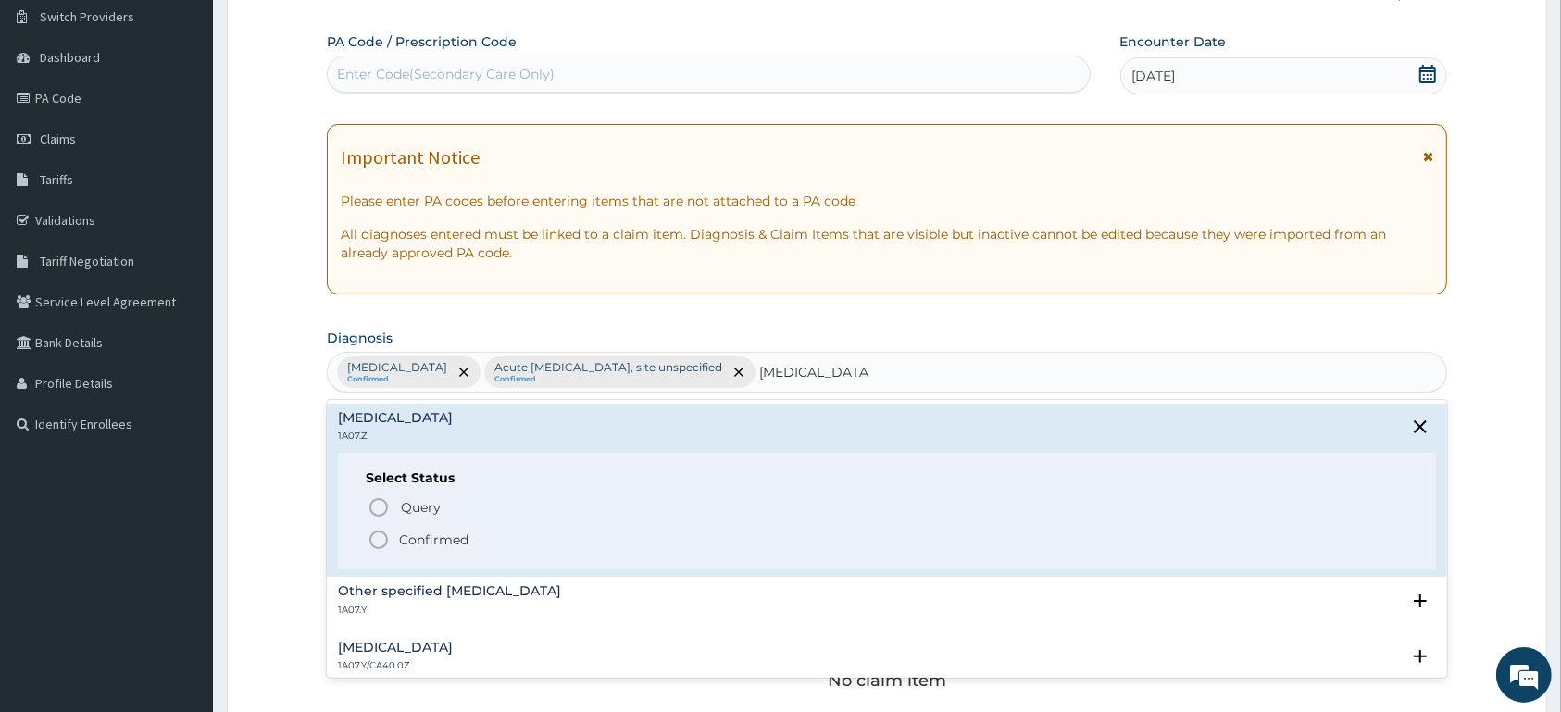
click at [456, 541] on p "Confirmed" at bounding box center [433, 540] width 69 height 19
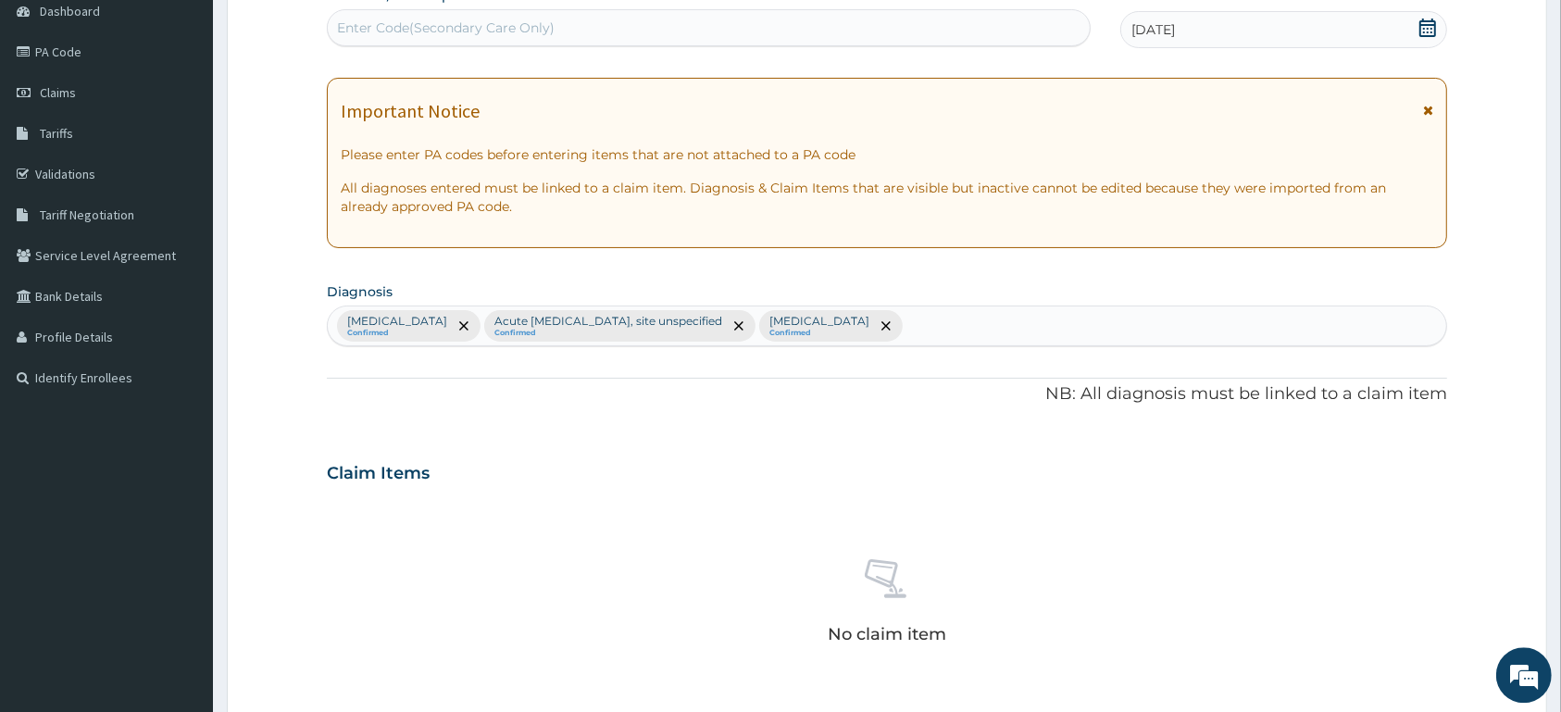
scroll to position [242, 0]
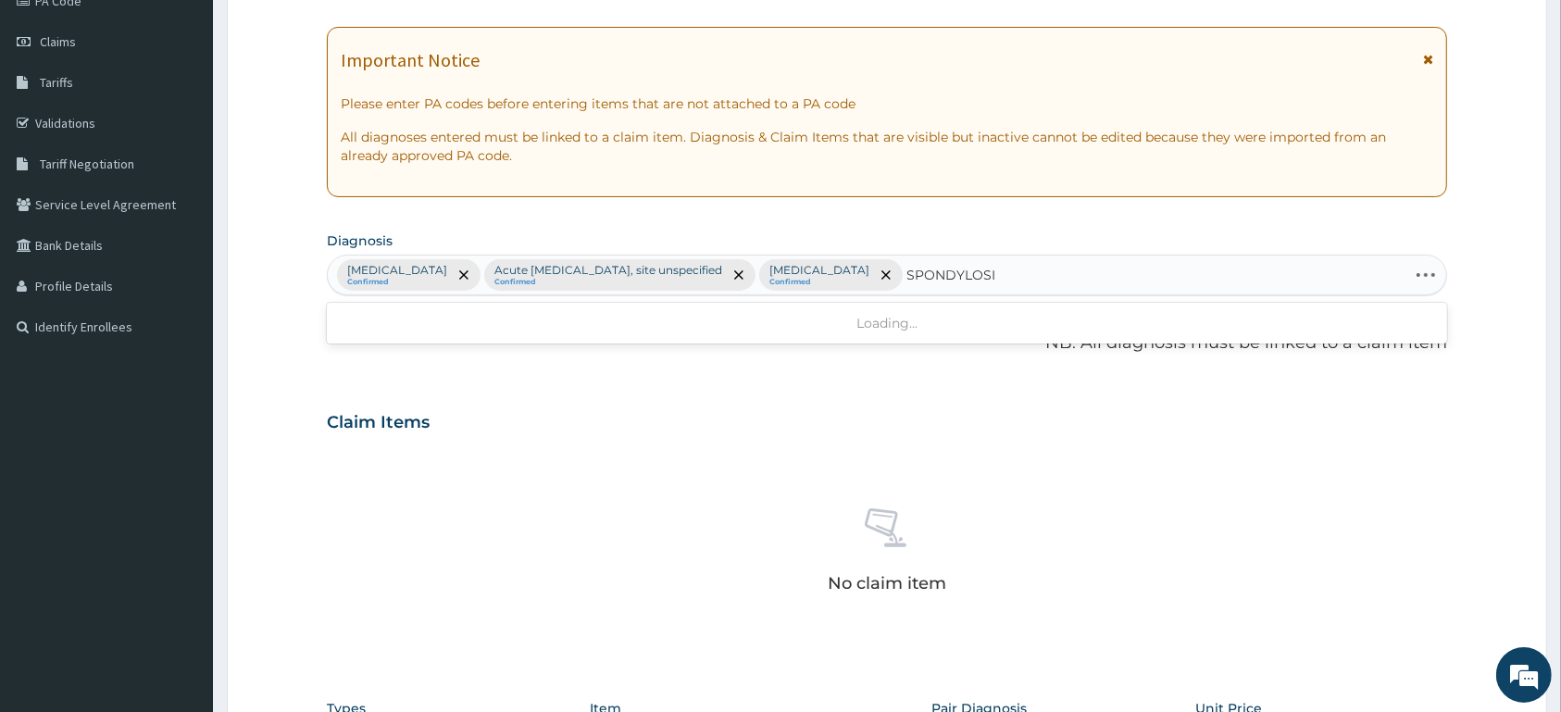
type input "SPONDYLOSIS"
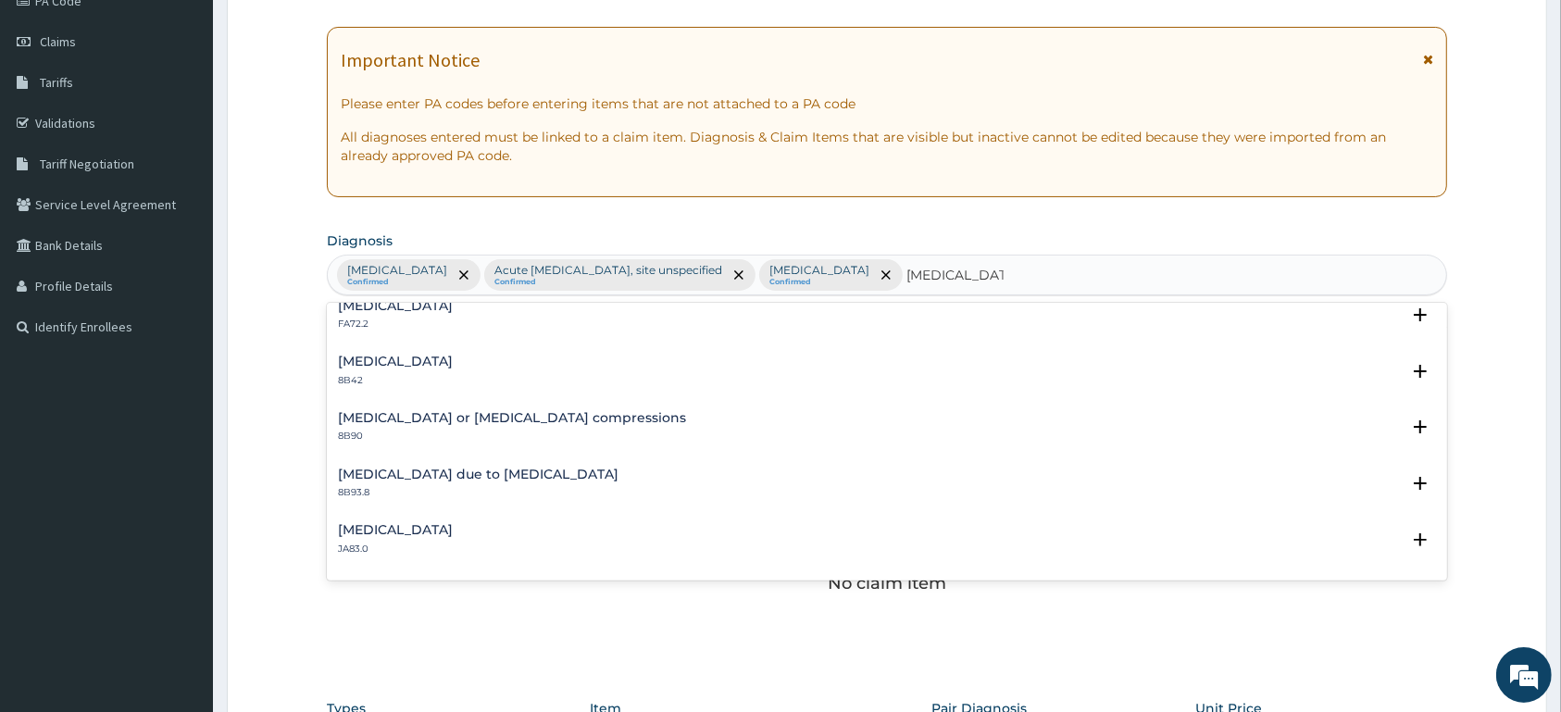
scroll to position [97, 0]
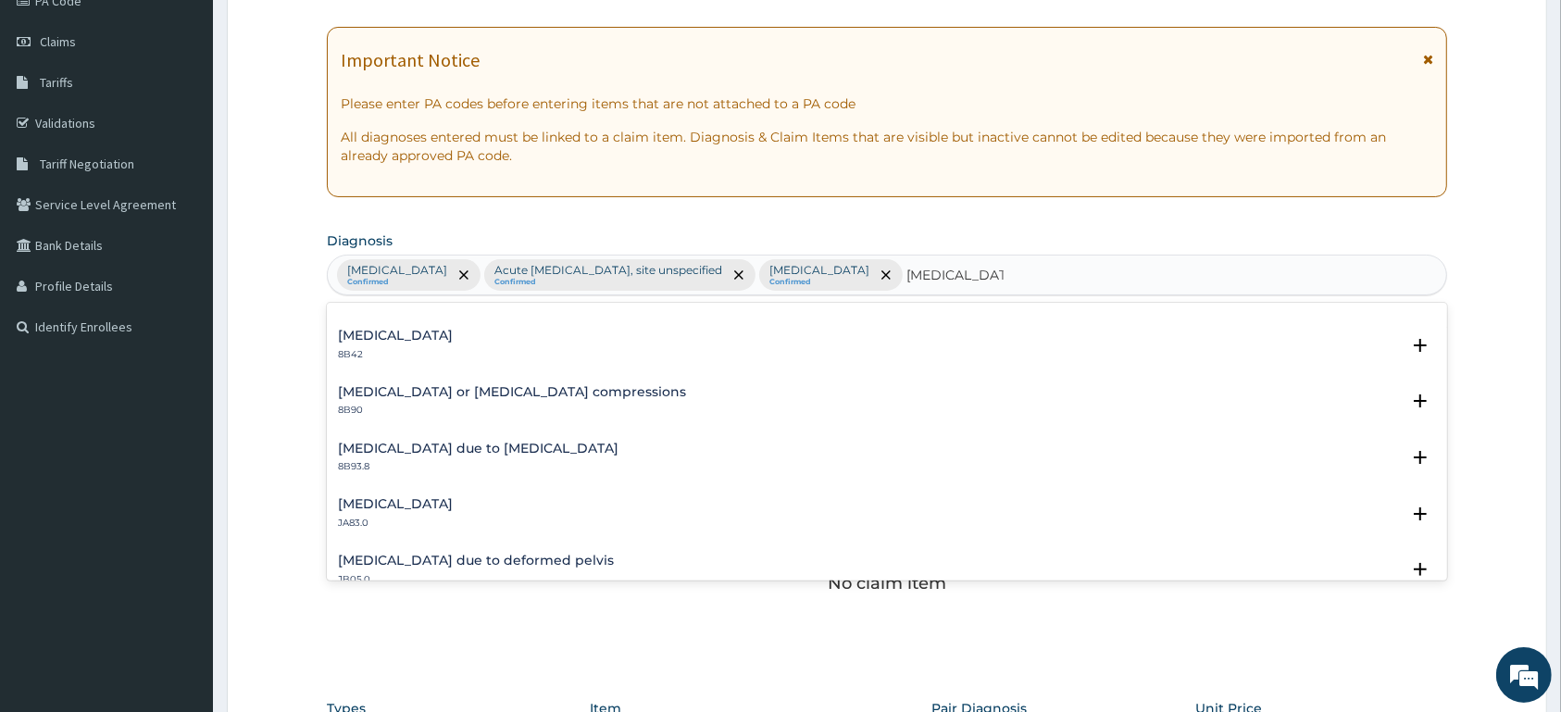
click at [507, 454] on h4 "Radiculopathy due to spondylosis" at bounding box center [478, 449] width 281 height 14
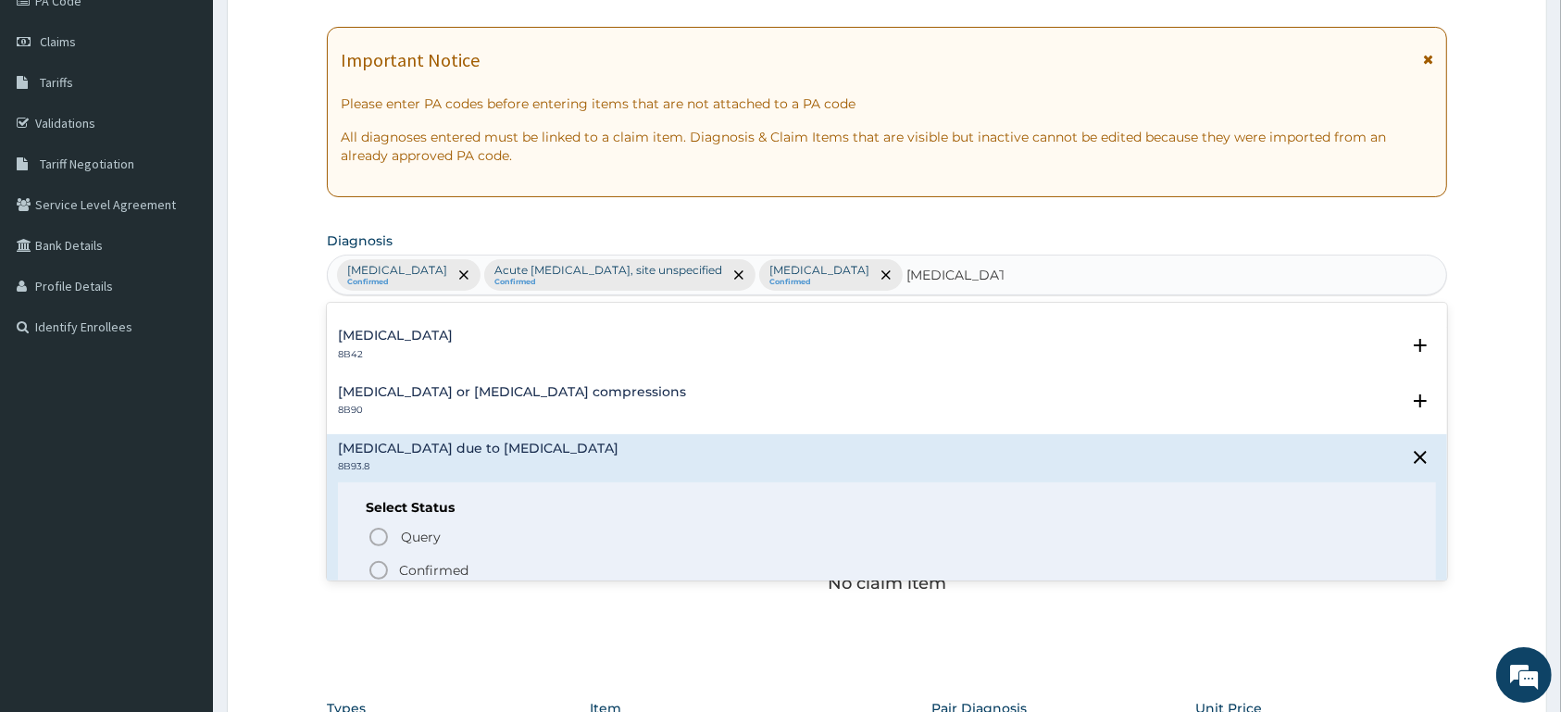
click at [448, 566] on p "Confirmed" at bounding box center [433, 570] width 69 height 19
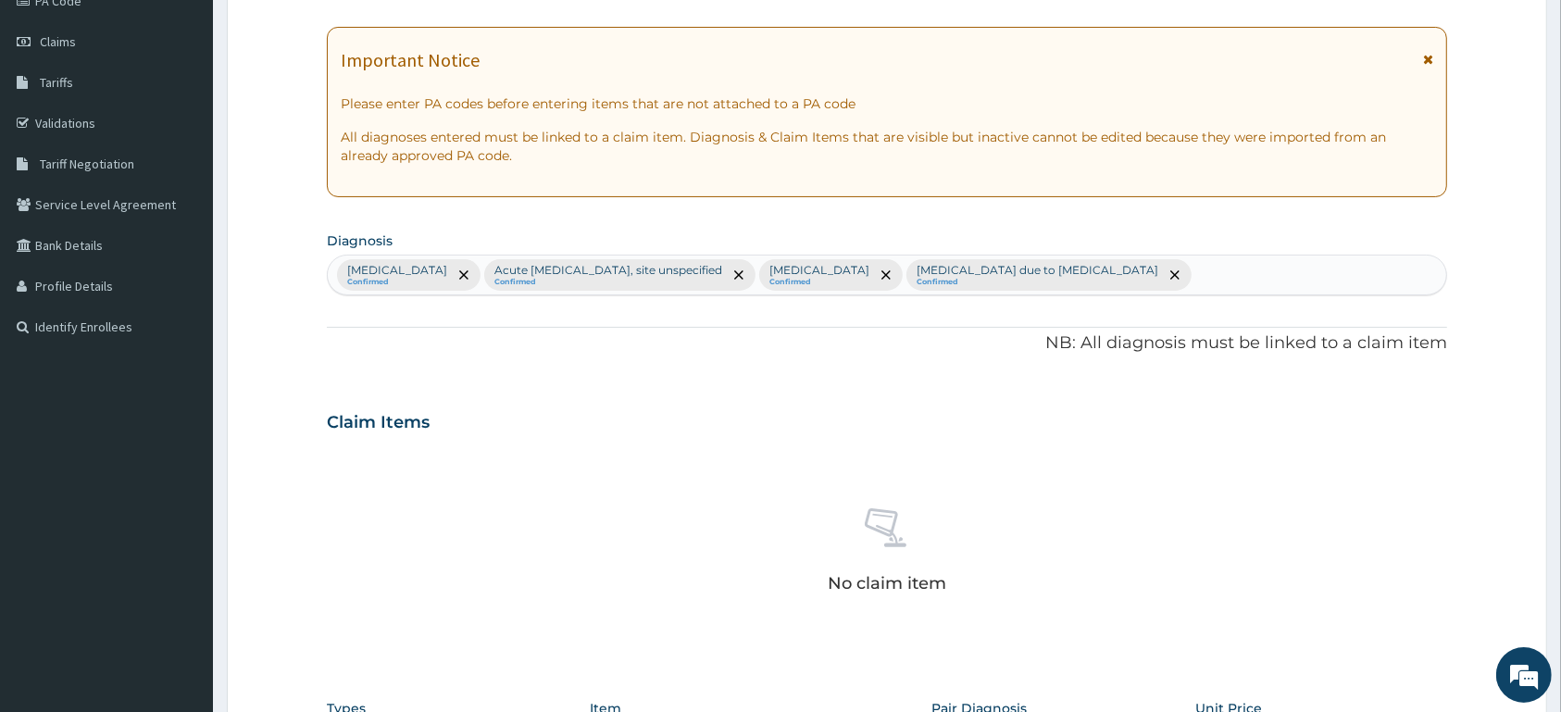
scroll to position [625, 0]
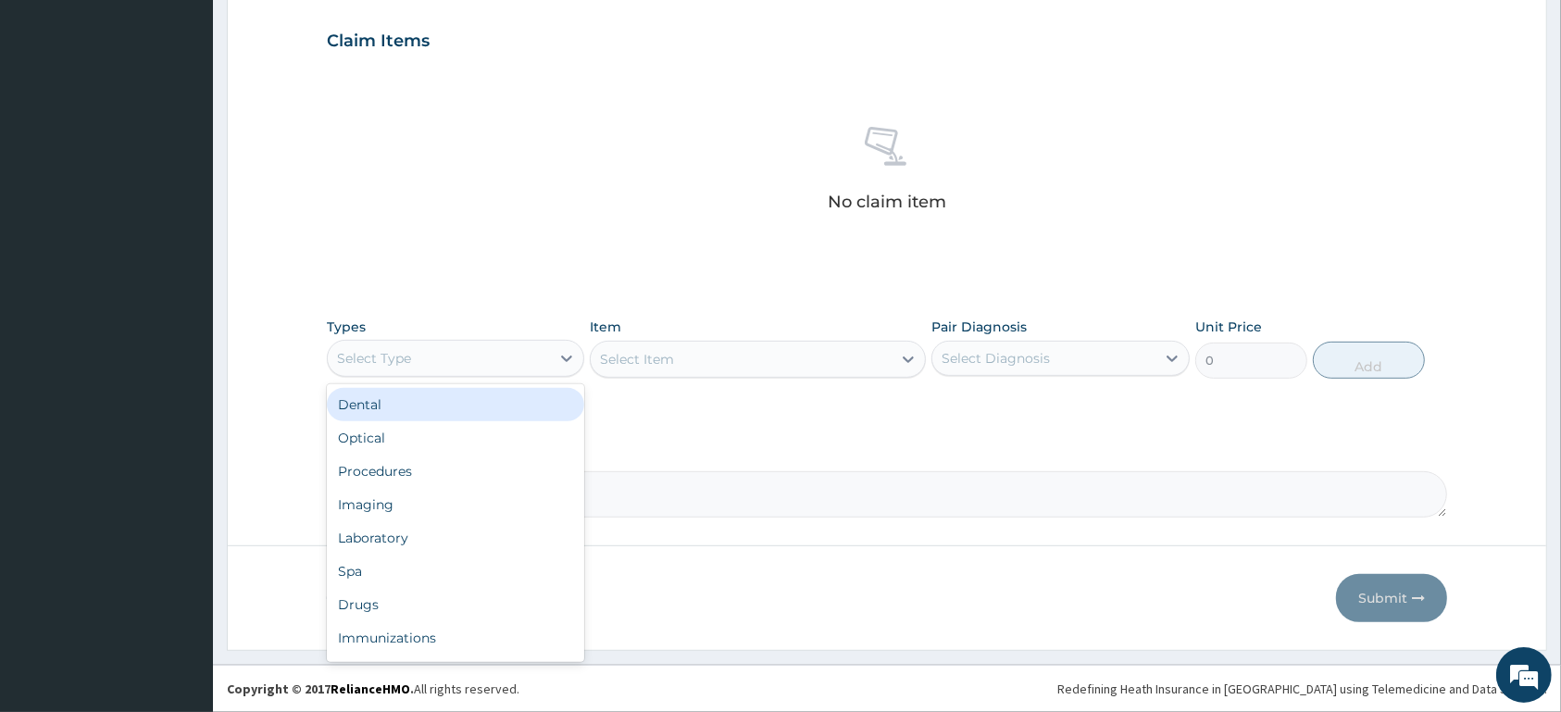
click at [509, 360] on div "Select Type" at bounding box center [439, 359] width 222 height 30
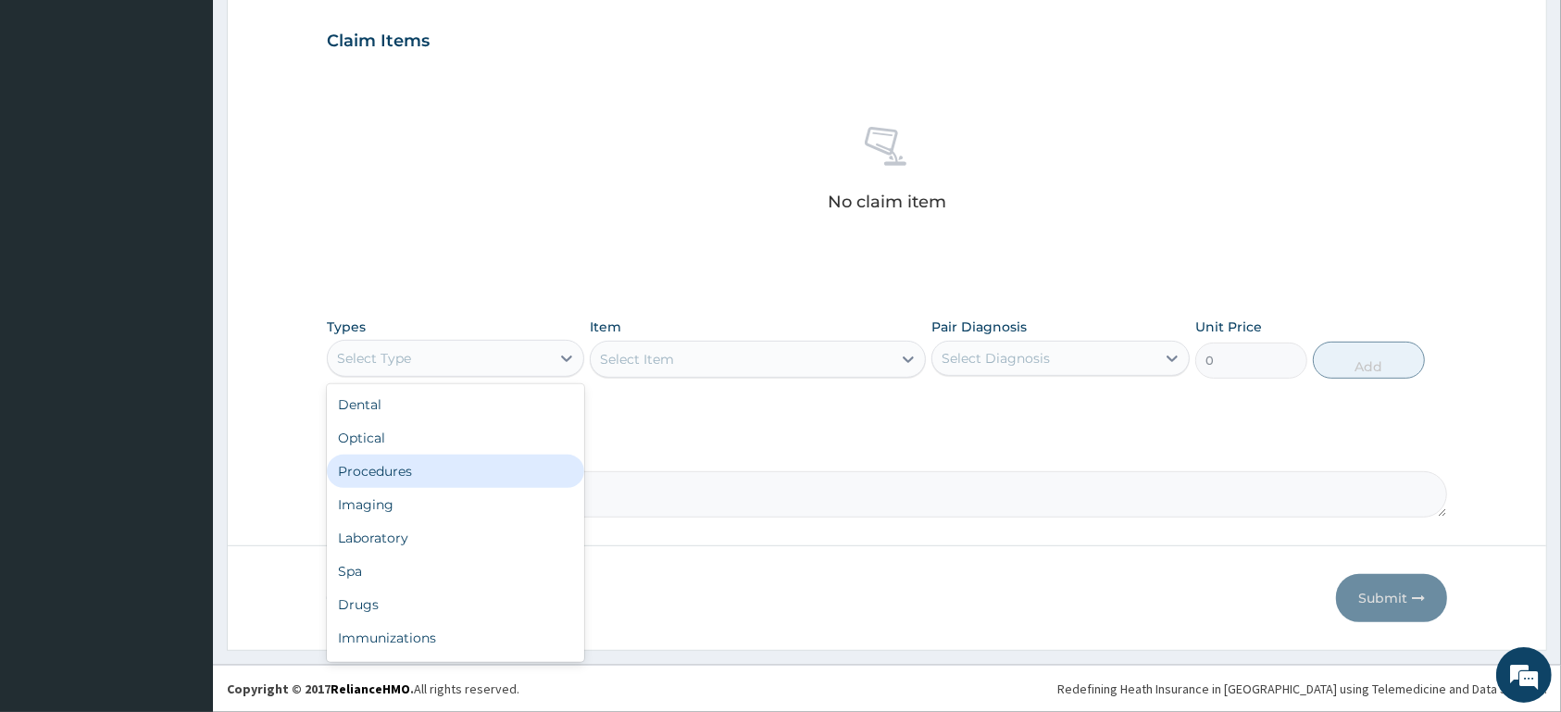
click at [463, 463] on div "Procedures" at bounding box center [455, 471] width 257 height 33
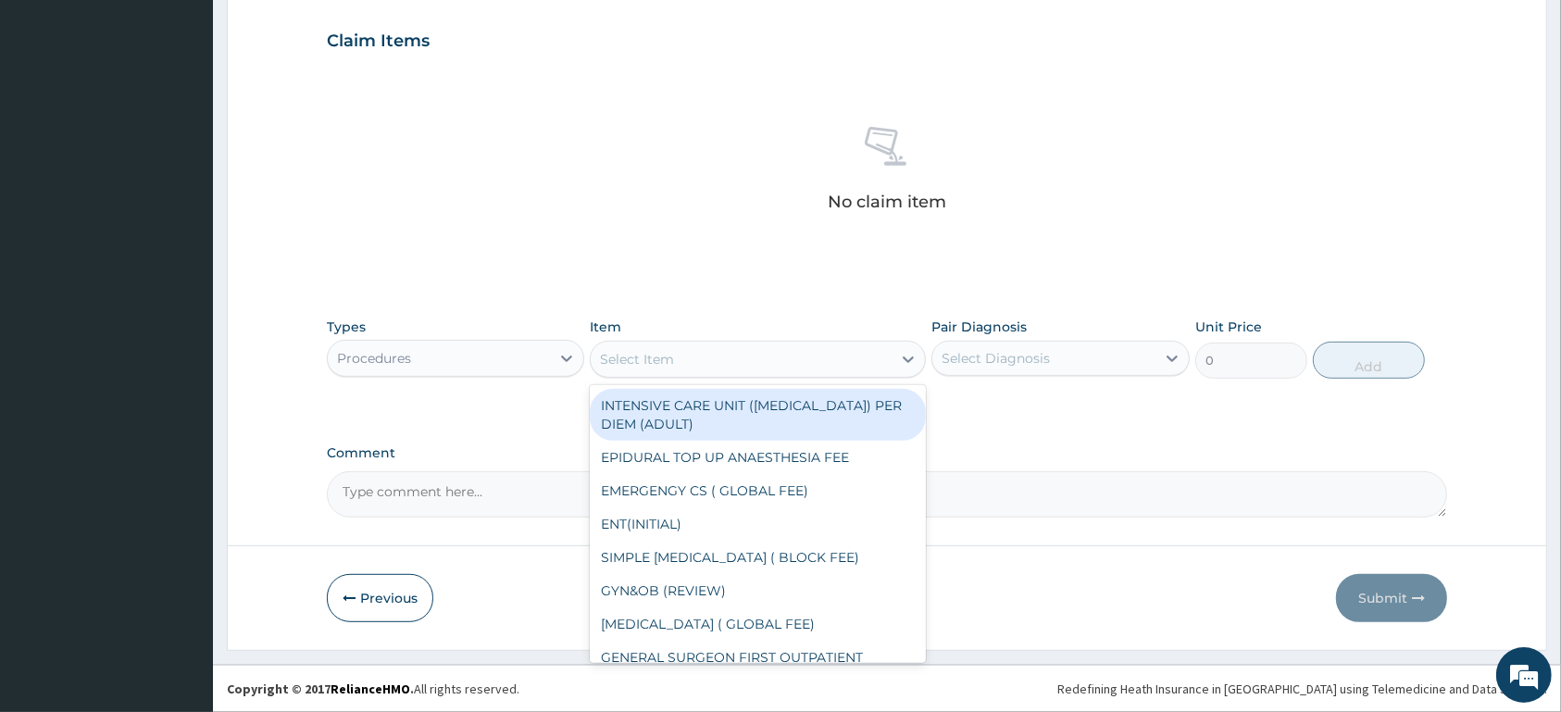
click at [697, 360] on div "Select Item" at bounding box center [741, 359] width 301 height 30
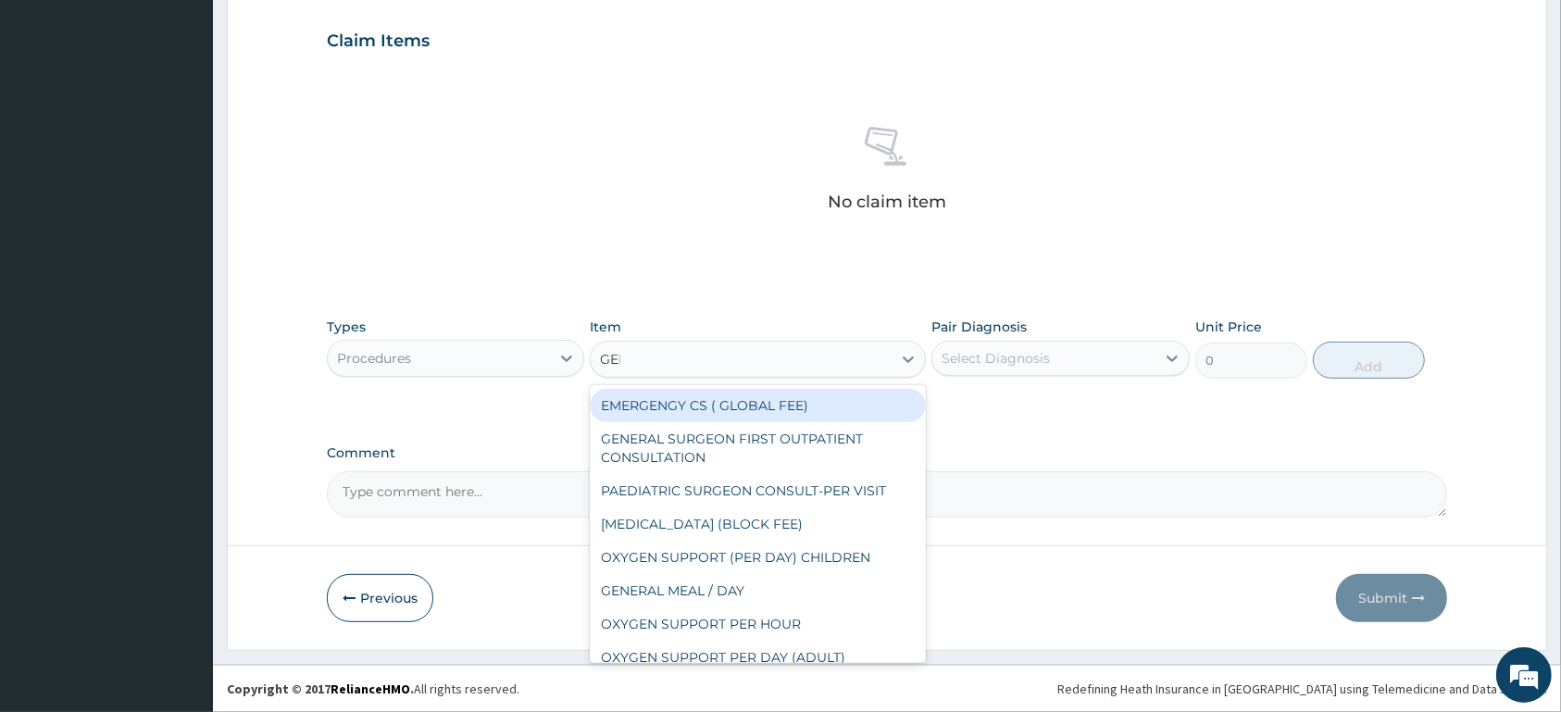
type input "GENE"
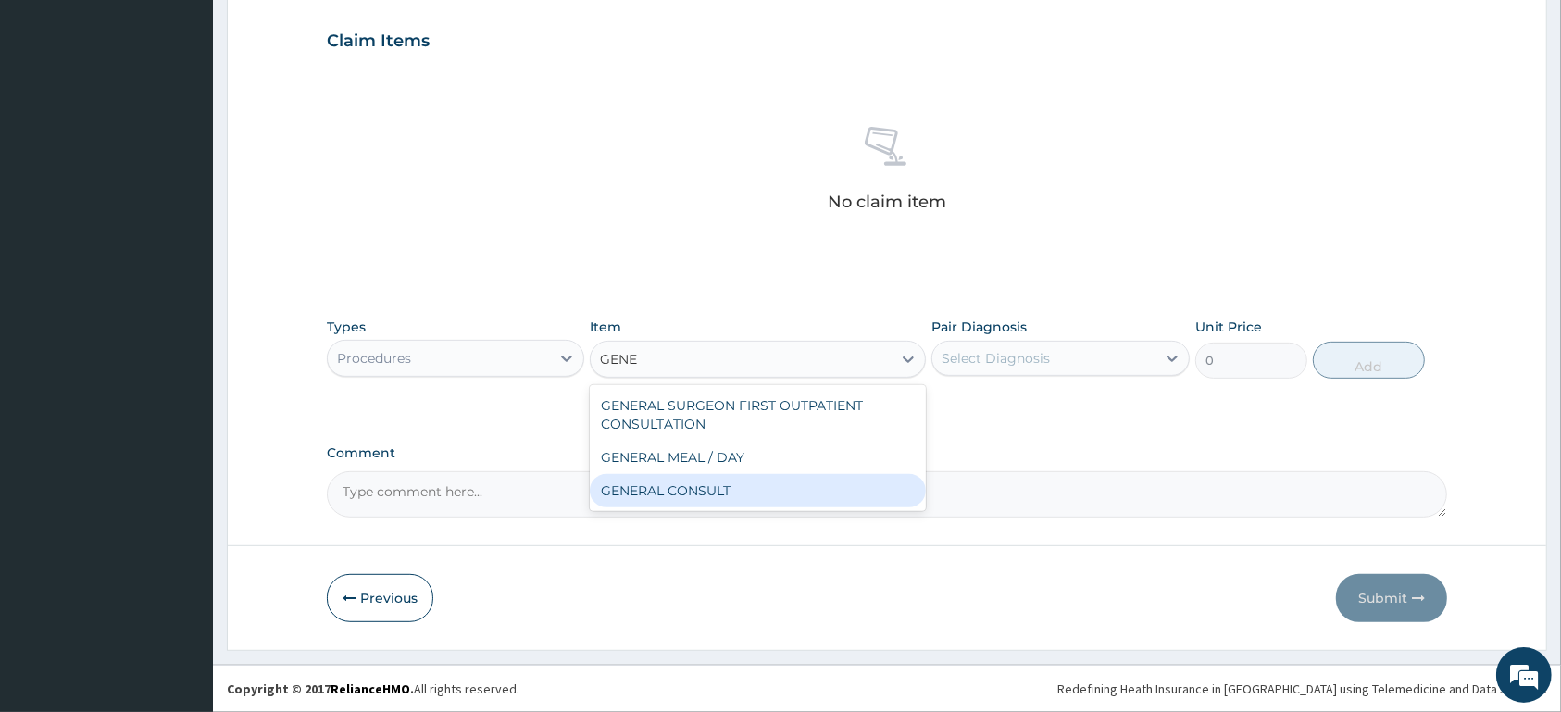
drag, startPoint x: 713, startPoint y: 496, endPoint x: 1040, endPoint y: 345, distance: 360.0
click at [721, 494] on div "GENERAL CONSULT" at bounding box center [758, 490] width 336 height 33
type input "5000"
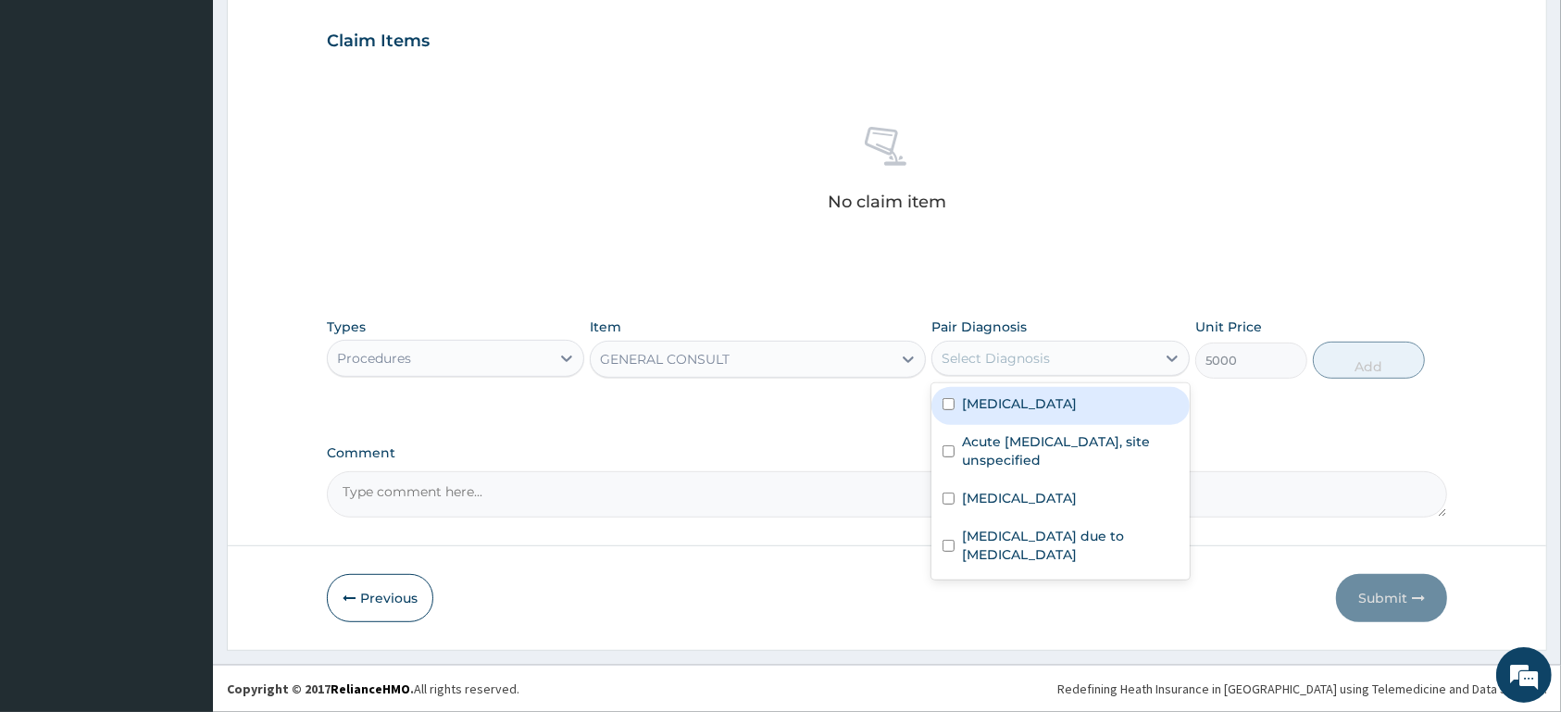
click at [1054, 347] on div "Select Diagnosis" at bounding box center [1043, 359] width 222 height 30
drag, startPoint x: 1038, startPoint y: 407, endPoint x: 1031, endPoint y: 430, distance: 23.4
click at [1035, 412] on label "Malaria, unspecified" at bounding box center [1019, 403] width 115 height 19
checkbox input "true"
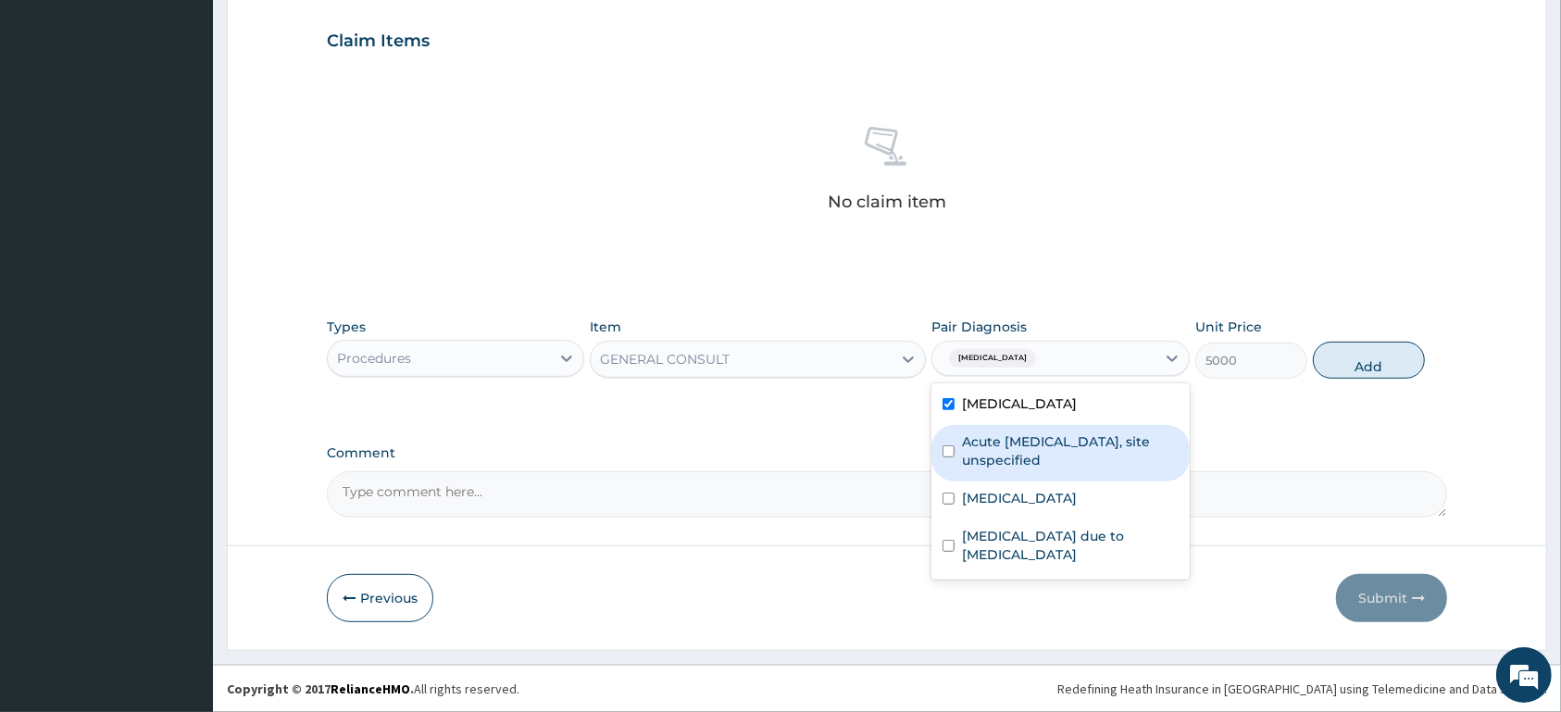
drag, startPoint x: 1023, startPoint y: 445, endPoint x: 1017, endPoint y: 496, distance: 51.3
click at [1023, 456] on label "Acute upper respiratory infection, site unspecified" at bounding box center [1070, 450] width 216 height 37
checkbox input "true"
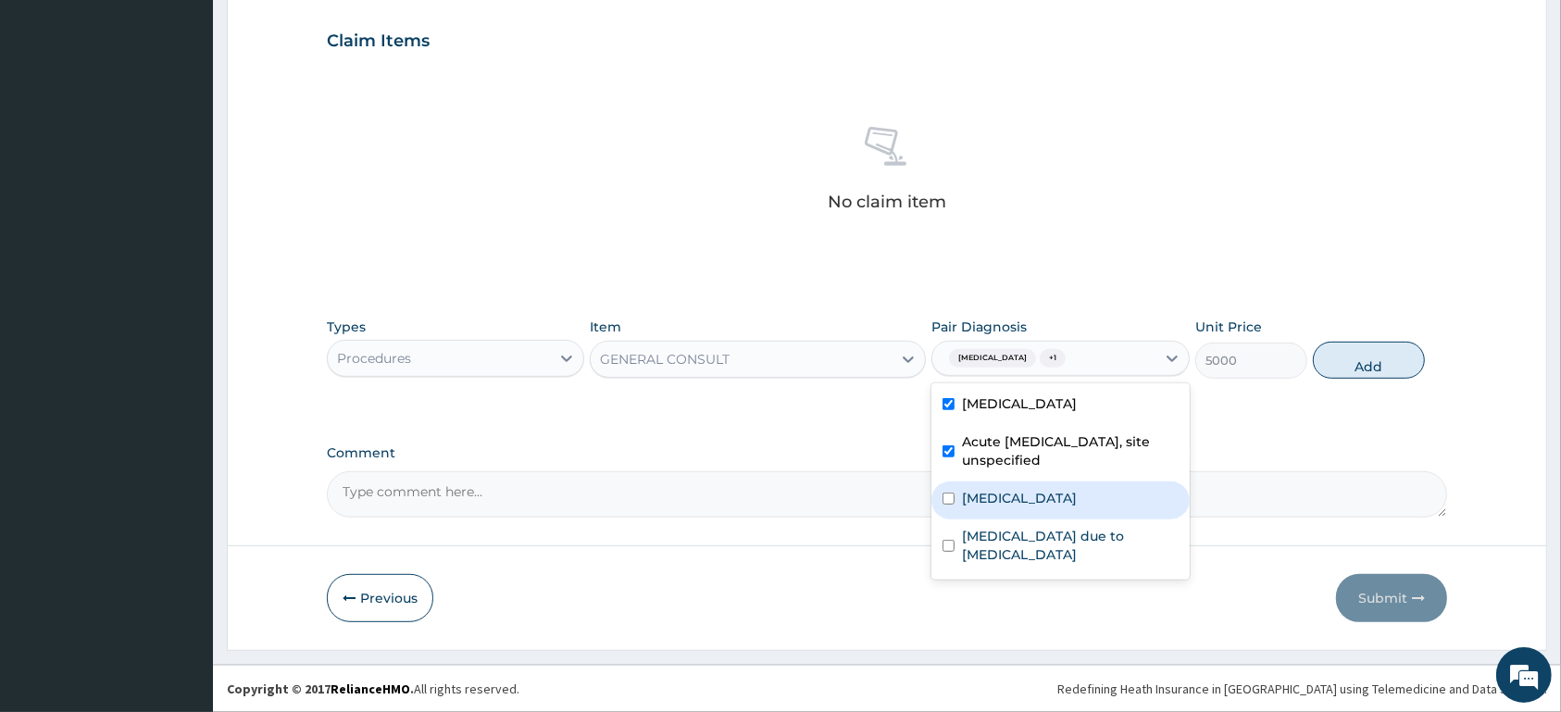
click at [1017, 512] on div "Typhoid fever, unspecified" at bounding box center [1059, 500] width 257 height 38
checkbox input "true"
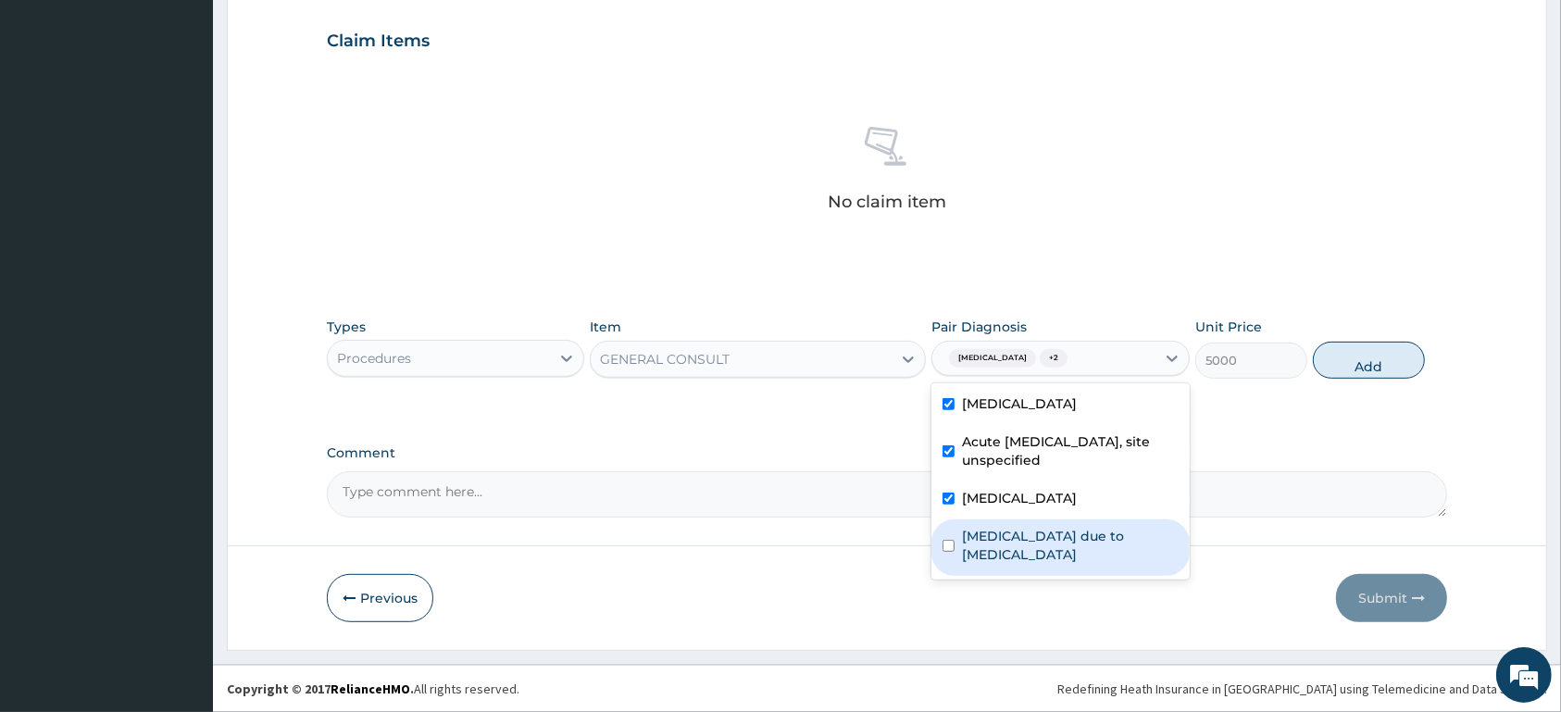
drag, startPoint x: 1017, startPoint y: 542, endPoint x: 1271, endPoint y: 453, distance: 269.7
click at [1038, 542] on label "Radiculopathy due to spondylosis" at bounding box center [1070, 545] width 216 height 37
checkbox input "true"
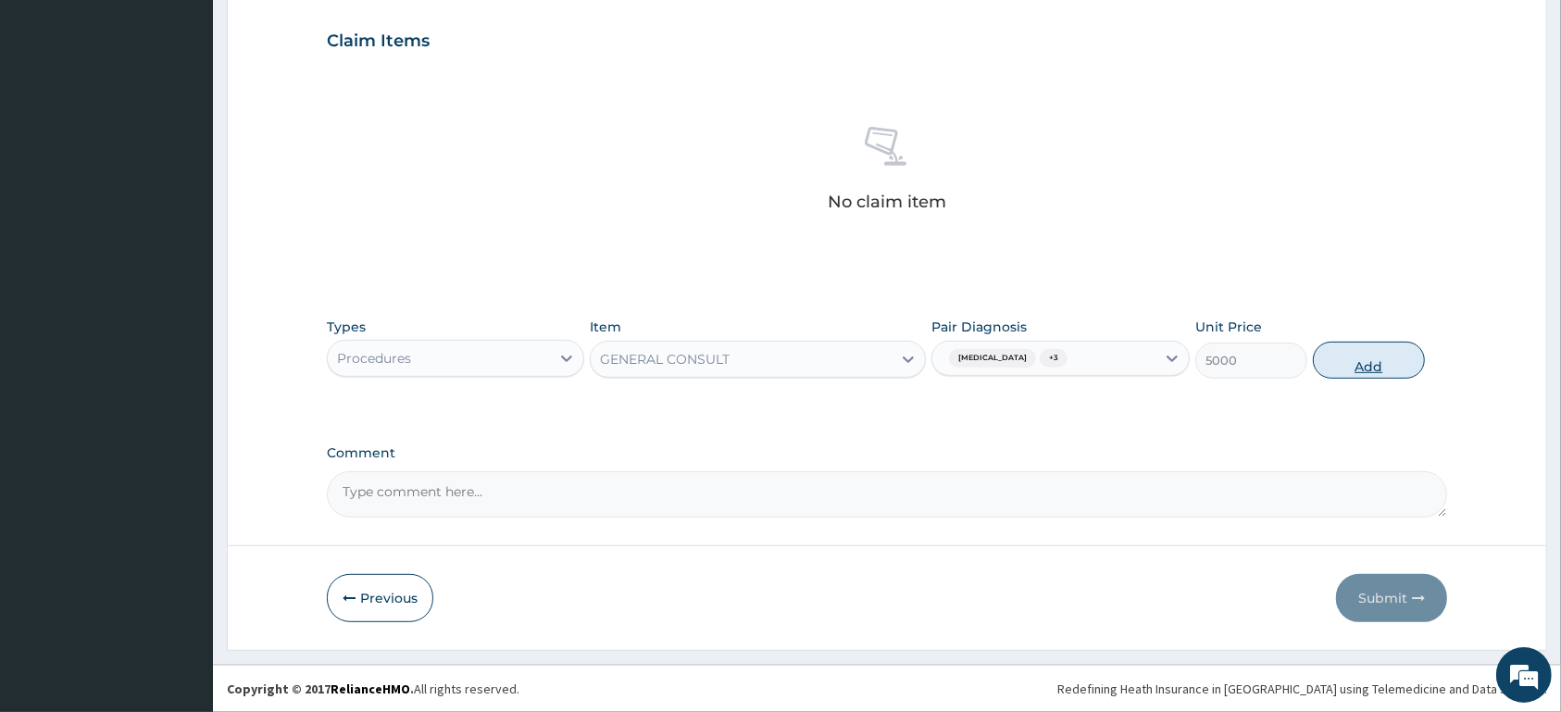
click at [1337, 366] on button "Add" at bounding box center [1369, 360] width 112 height 37
type input "0"
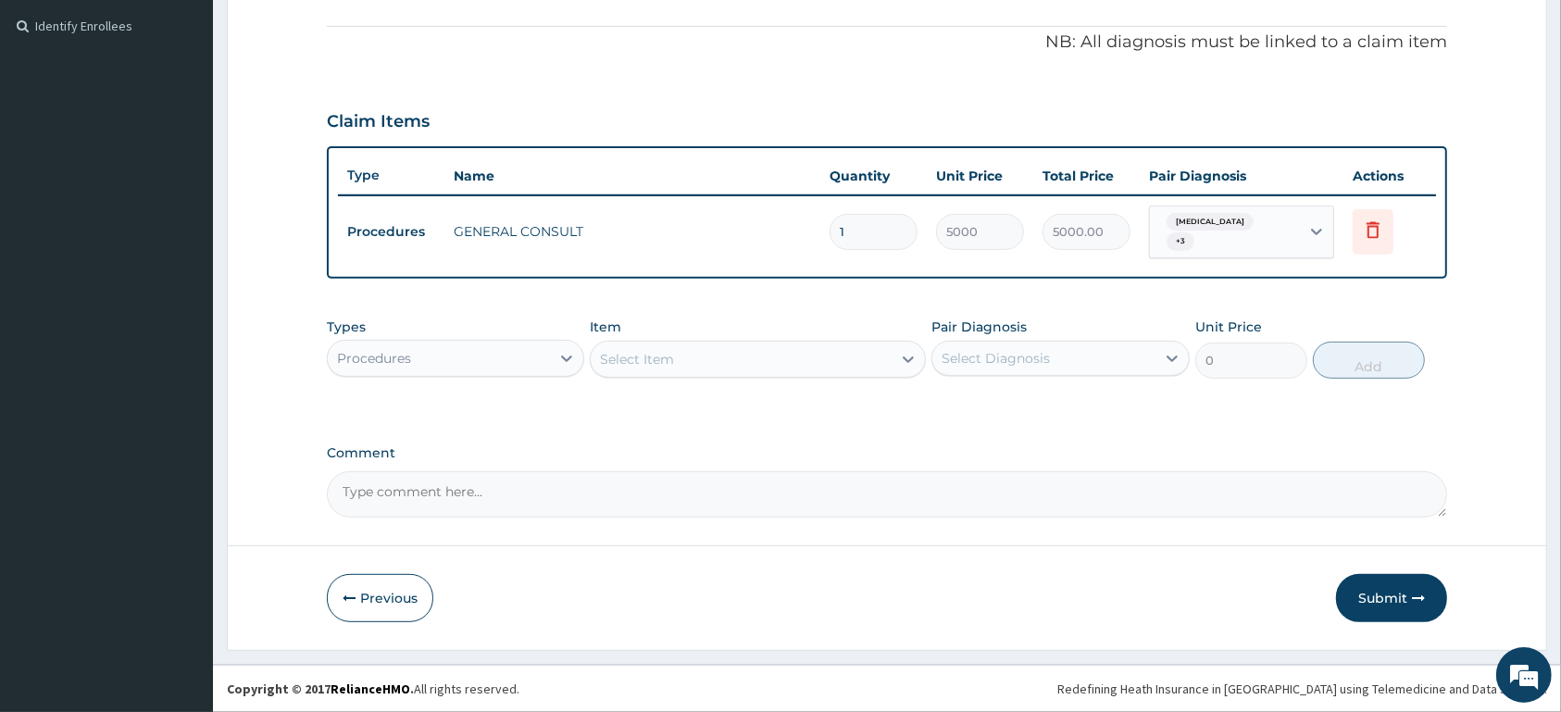
click at [519, 357] on div "Procedures" at bounding box center [439, 359] width 222 height 30
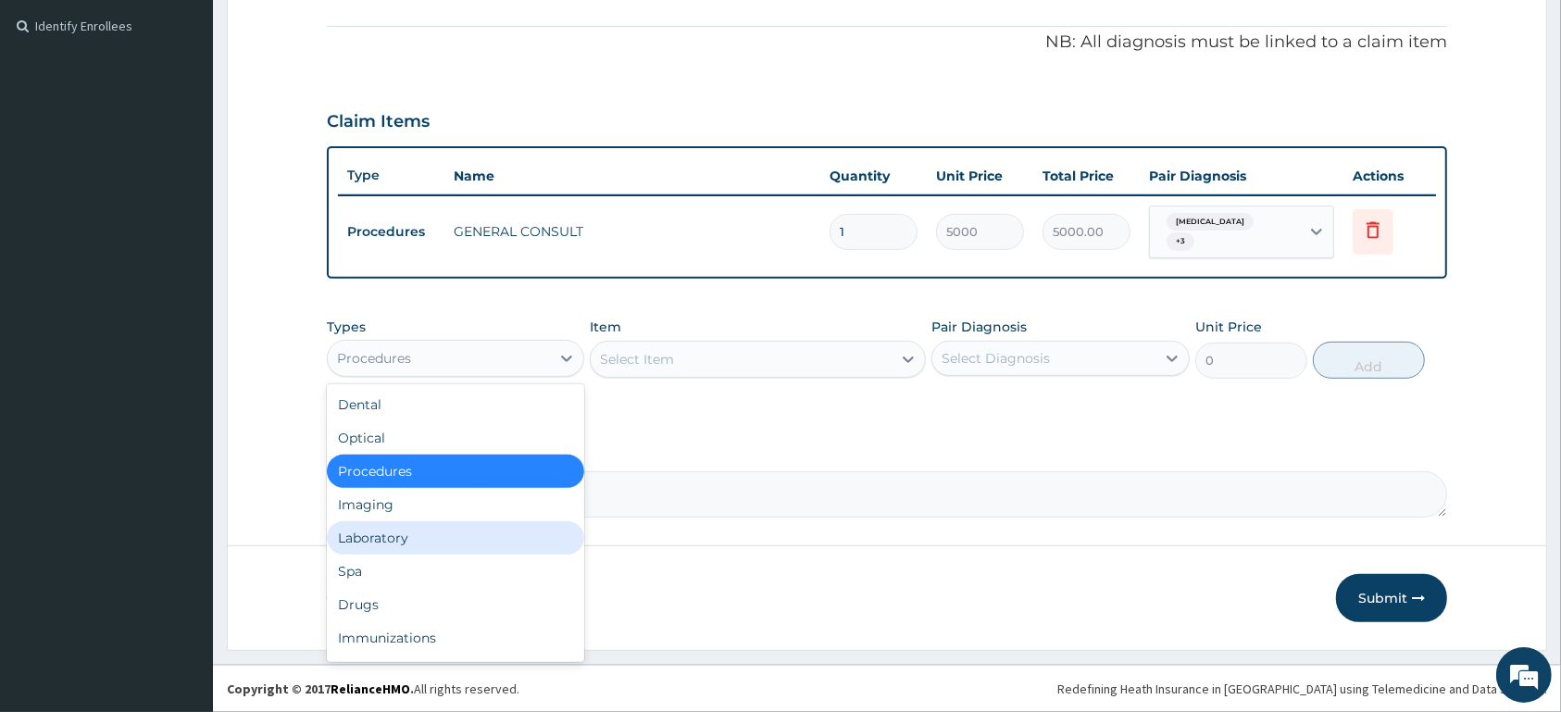
click at [482, 533] on div "Laboratory" at bounding box center [455, 537] width 257 height 33
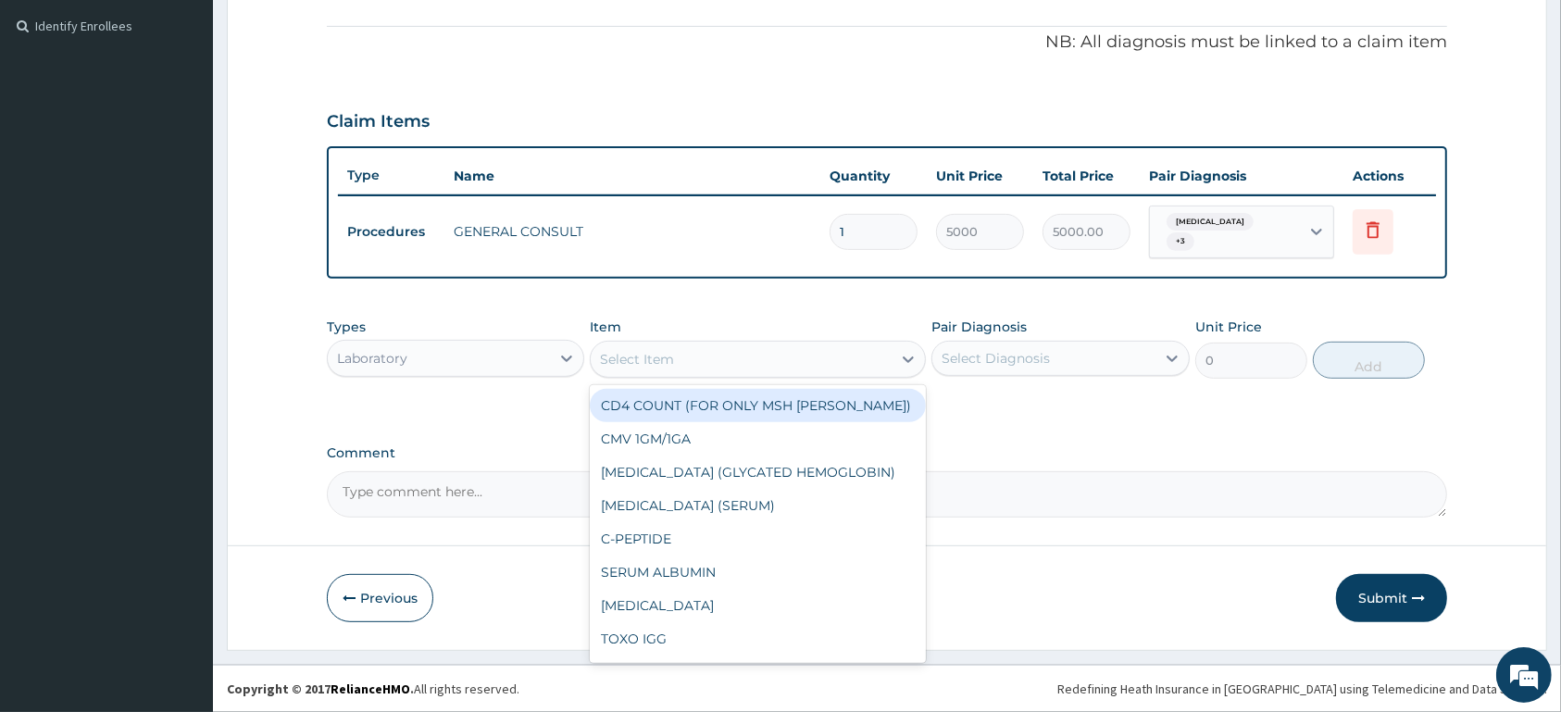
click at [685, 347] on div "Select Item" at bounding box center [741, 359] width 301 height 30
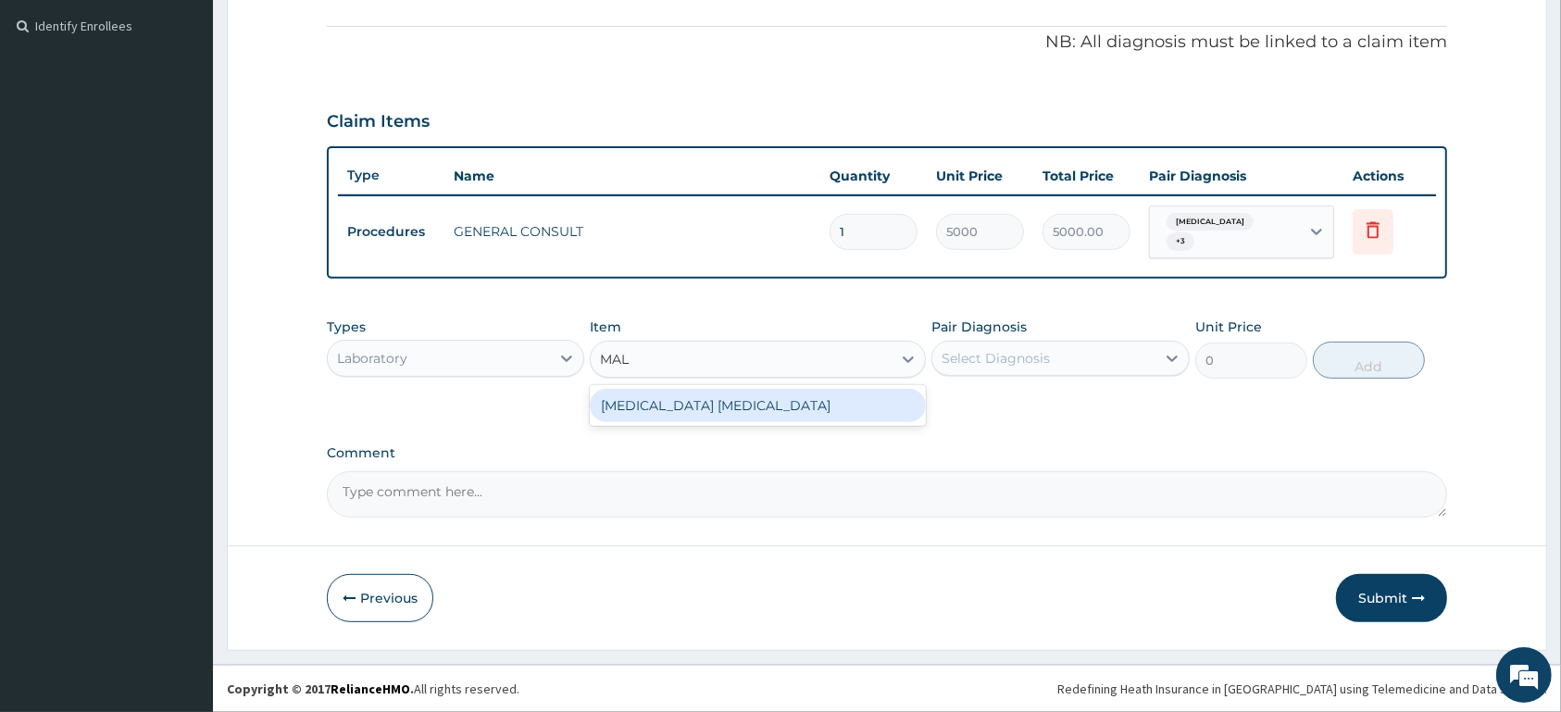
type input "MALA"
click at [668, 408] on div "MALARIA PARASITE" at bounding box center [758, 405] width 336 height 33
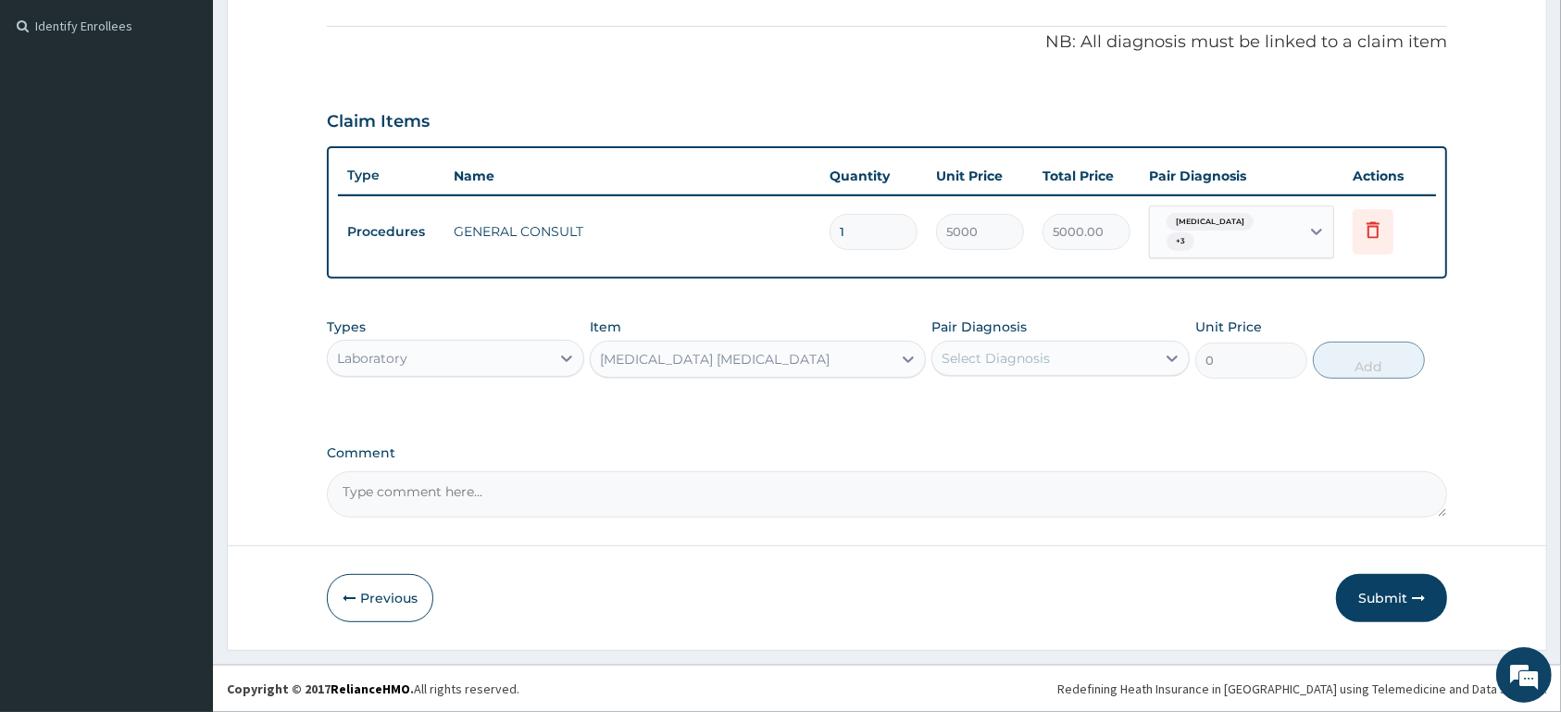
type input "1500"
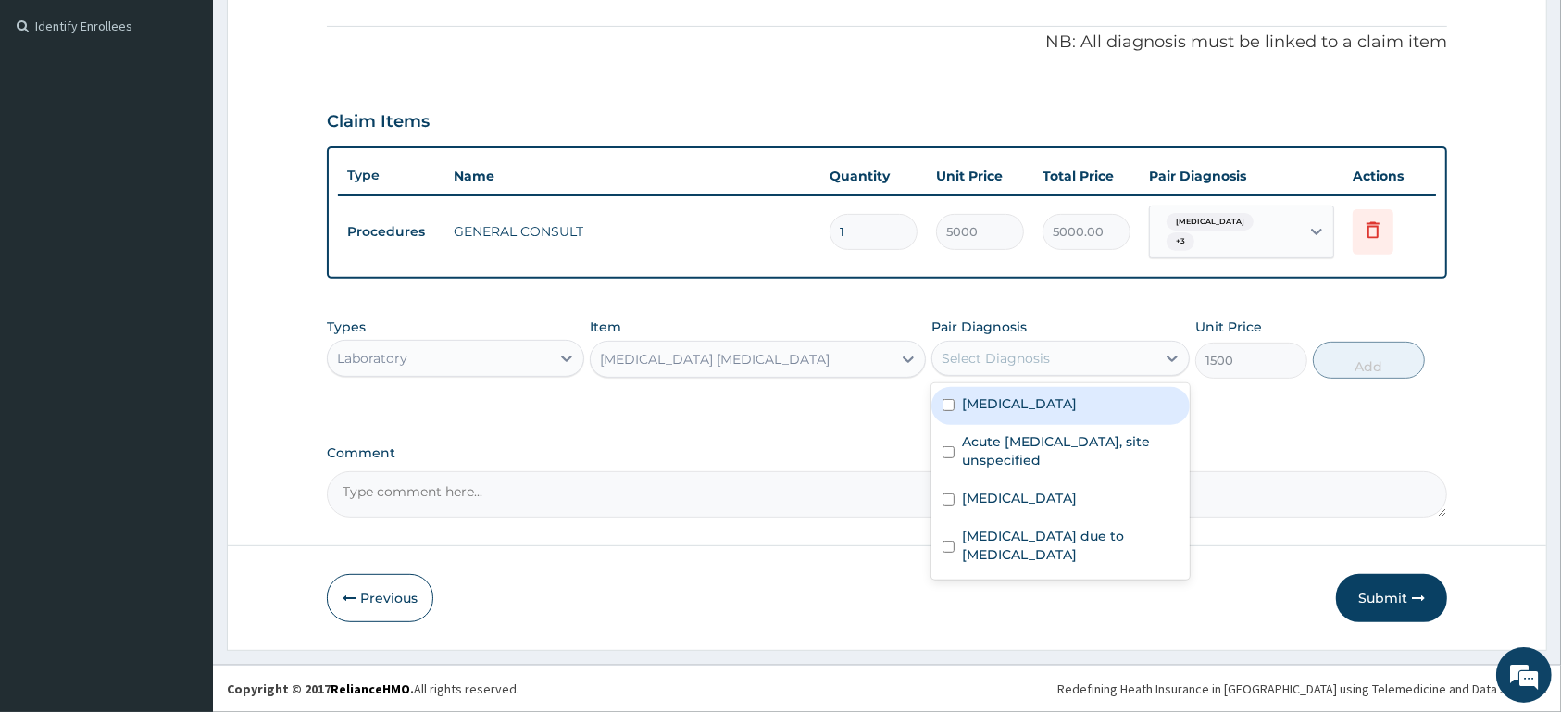
click at [1069, 360] on div "Select Diagnosis" at bounding box center [1043, 359] width 222 height 30
click at [1051, 406] on label "Malaria, unspecified" at bounding box center [1019, 403] width 115 height 19
checkbox input "true"
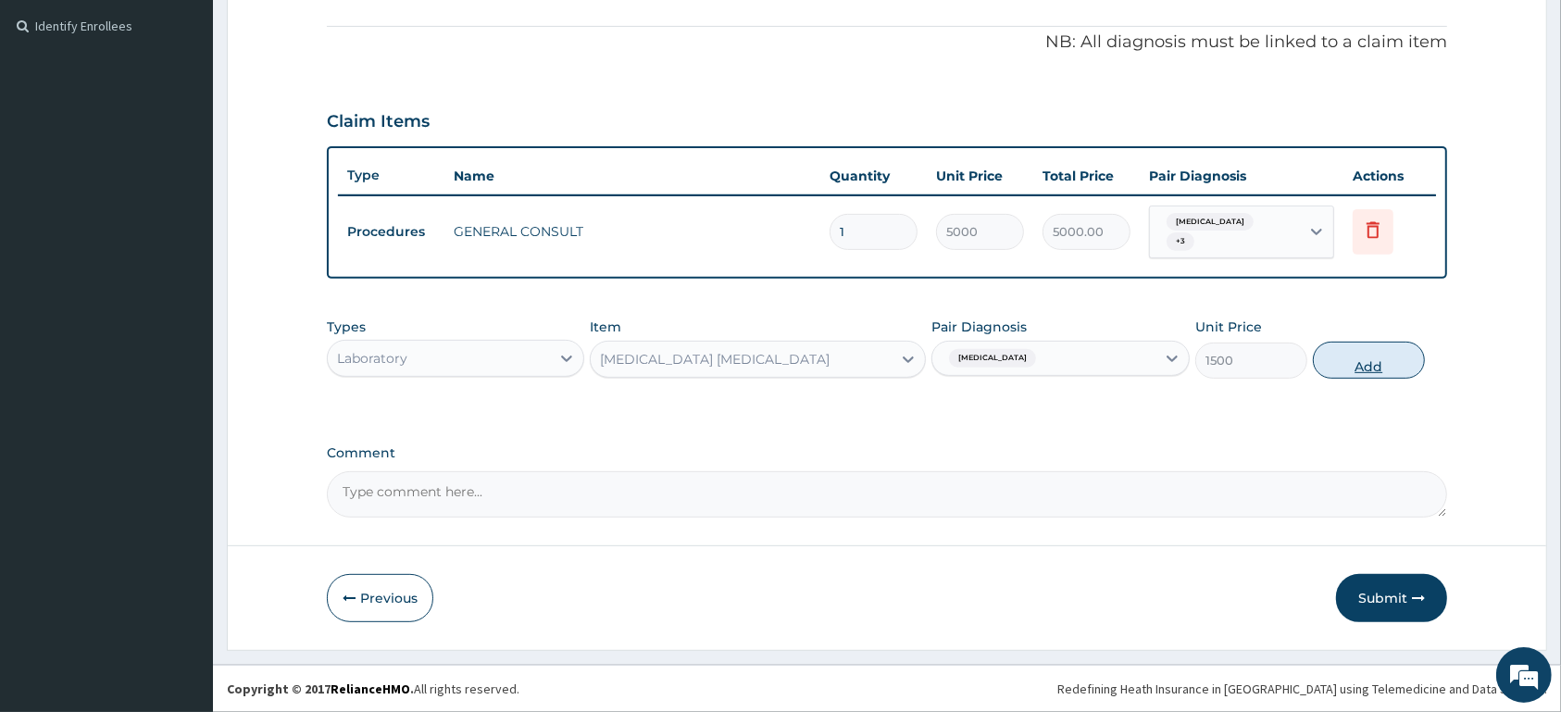
click at [1356, 364] on button "Add" at bounding box center [1369, 360] width 112 height 37
type input "0"
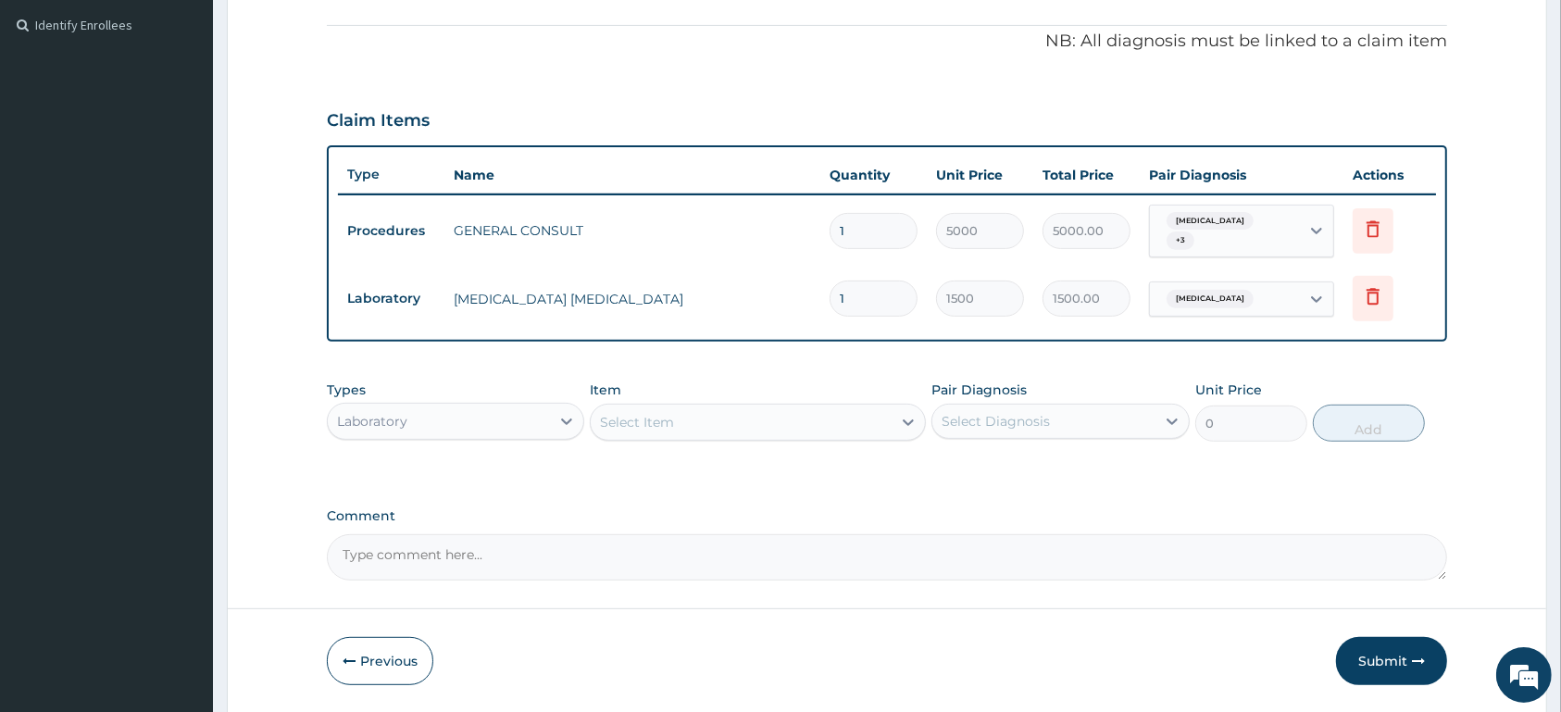
scroll to position [607, 0]
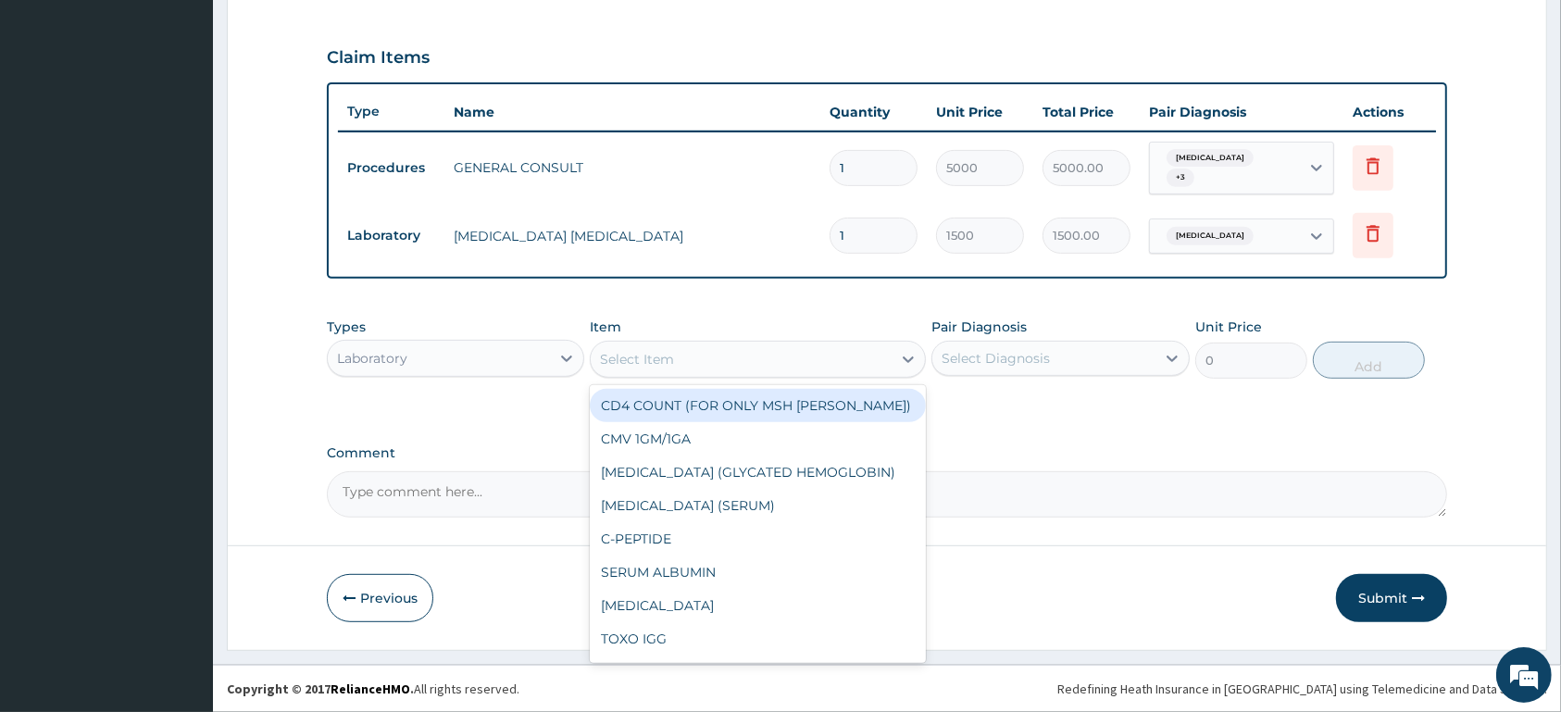
click at [694, 355] on div "Select Item" at bounding box center [741, 359] width 301 height 30
type input "FBC"
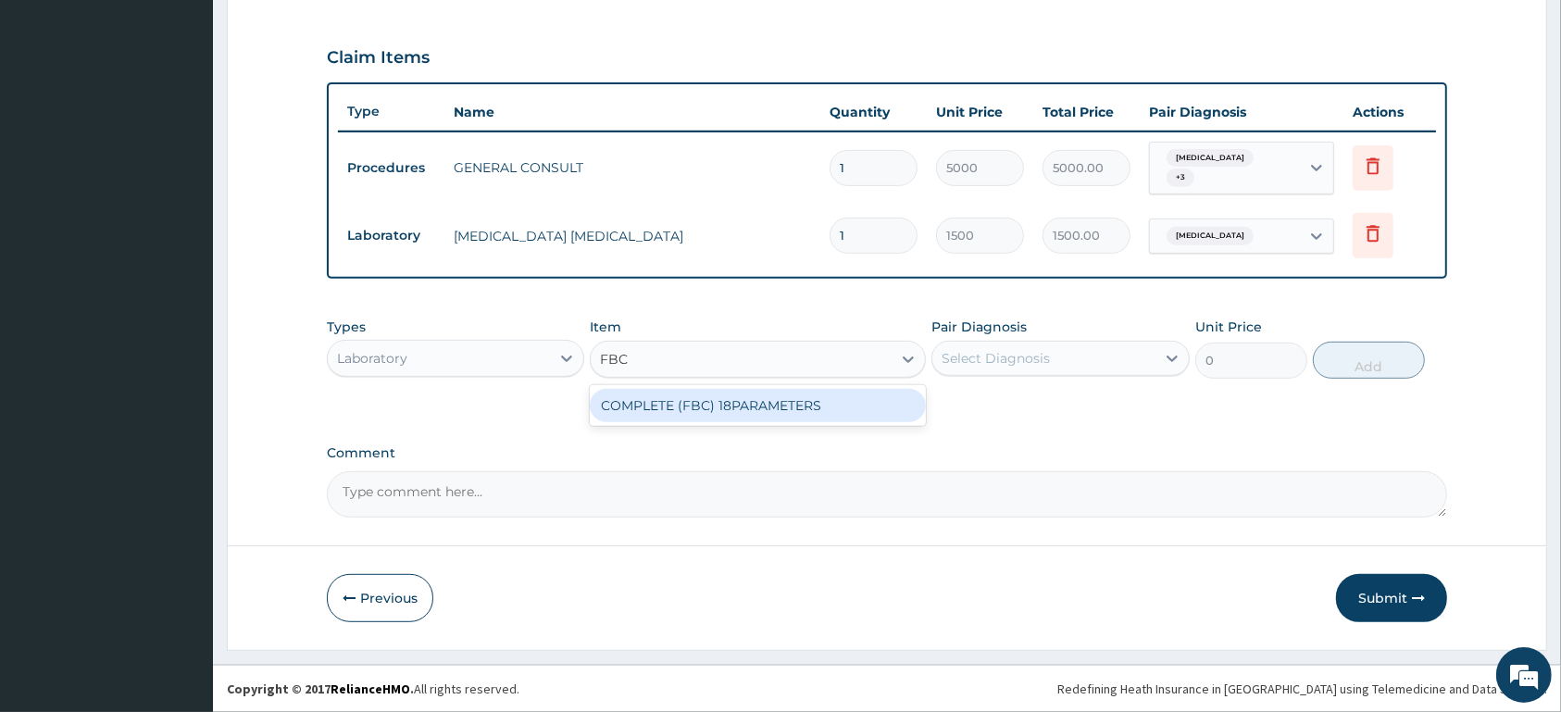
drag, startPoint x: 736, startPoint y: 402, endPoint x: 919, endPoint y: 376, distance: 185.2
click at [741, 399] on div "COMPLETE (FBC) 18PARAMETERS" at bounding box center [758, 405] width 336 height 33
type input "4000"
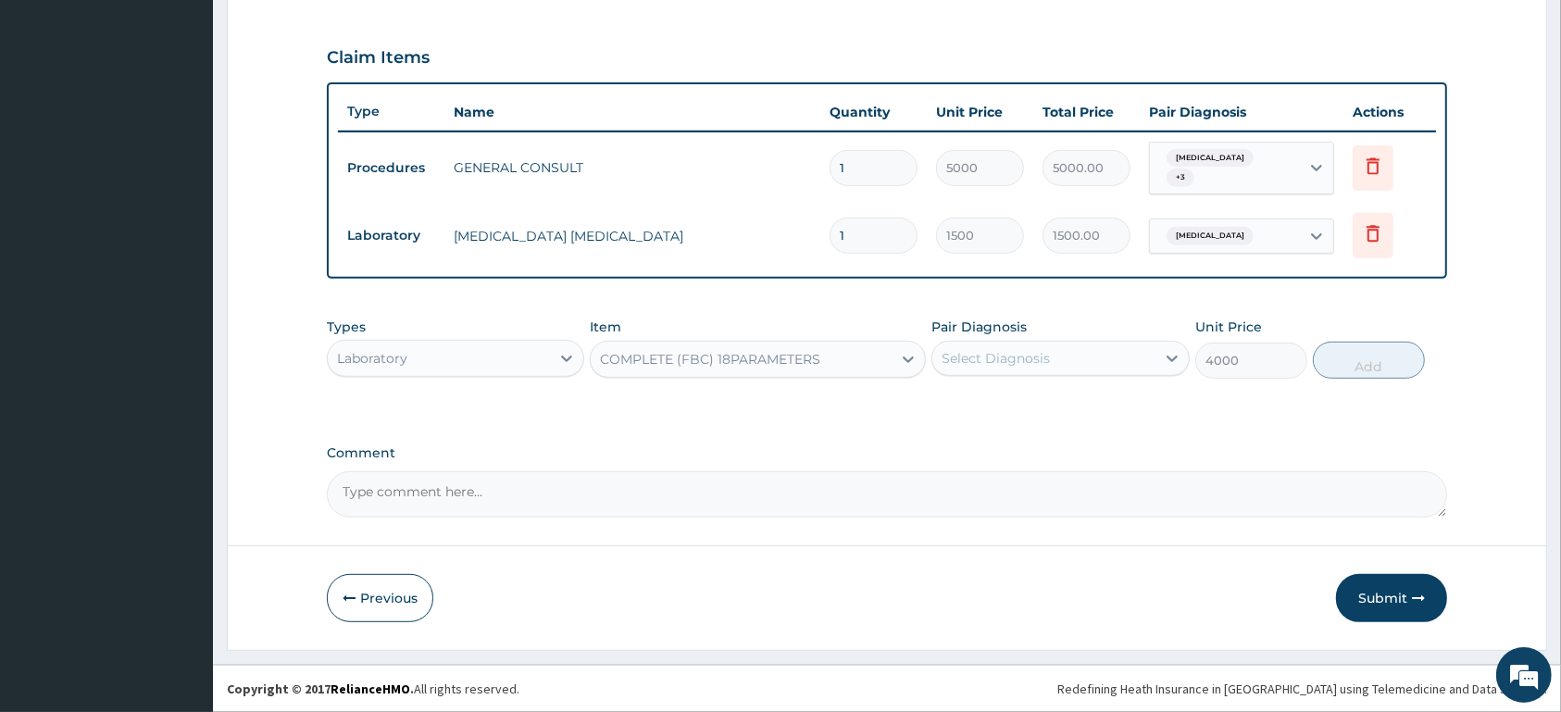
click at [987, 365] on div "Select Diagnosis" at bounding box center [996, 358] width 108 height 19
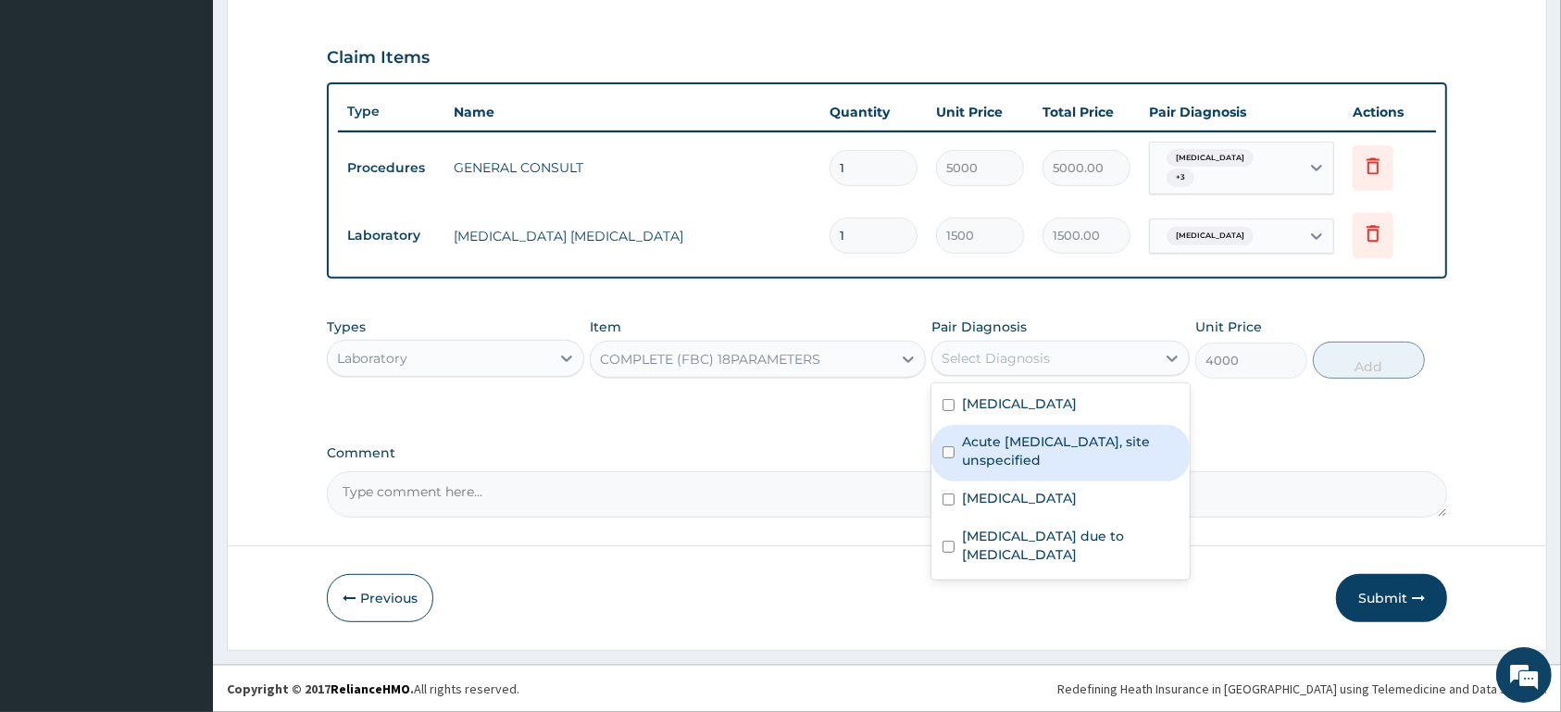
click at [999, 454] on label "Acute upper respiratory infection, site unspecified" at bounding box center [1070, 450] width 216 height 37
checkbox input "true"
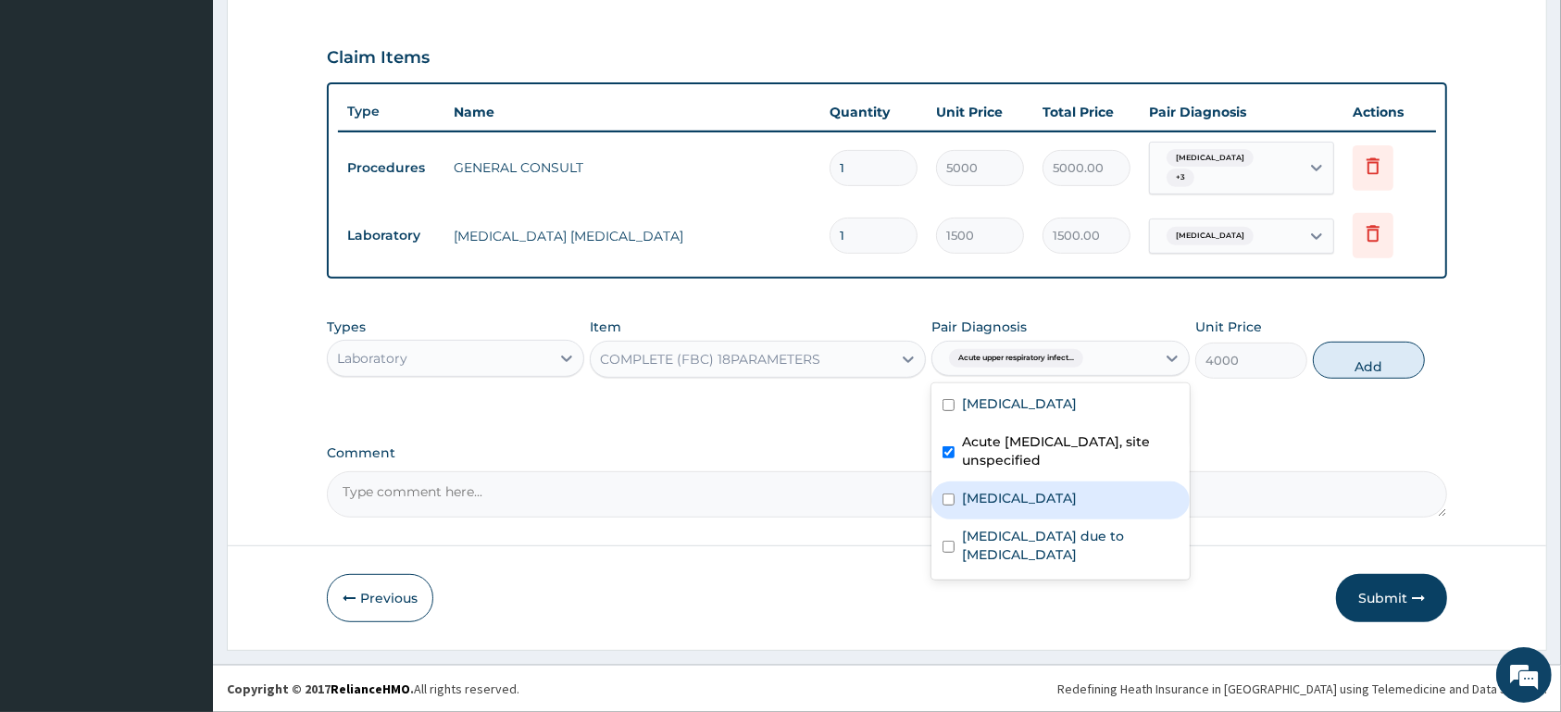
click at [1003, 494] on label "Typhoid fever, unspecified" at bounding box center [1019, 498] width 115 height 19
checkbox input "true"
click at [1397, 361] on button "Add" at bounding box center [1369, 360] width 112 height 37
type input "0"
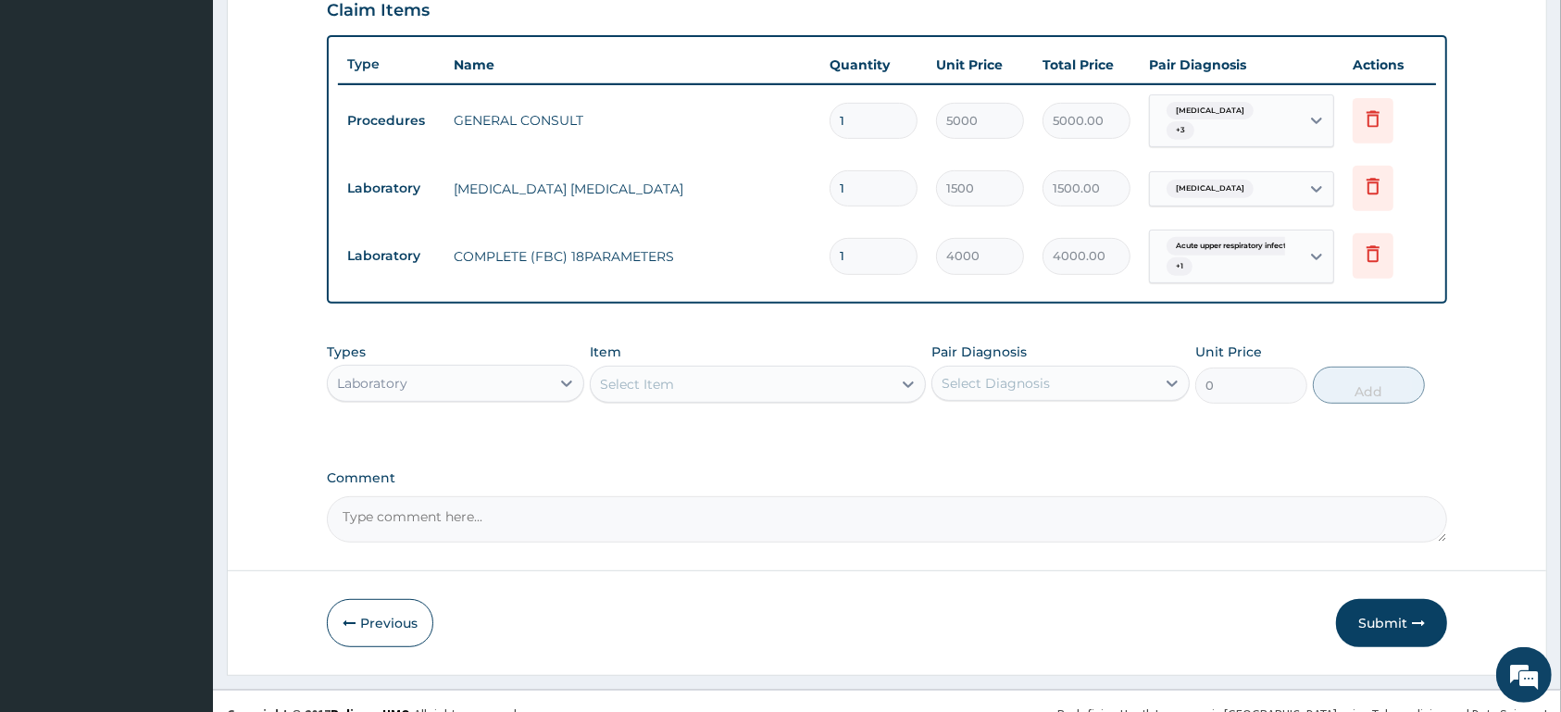
scroll to position [679, 0]
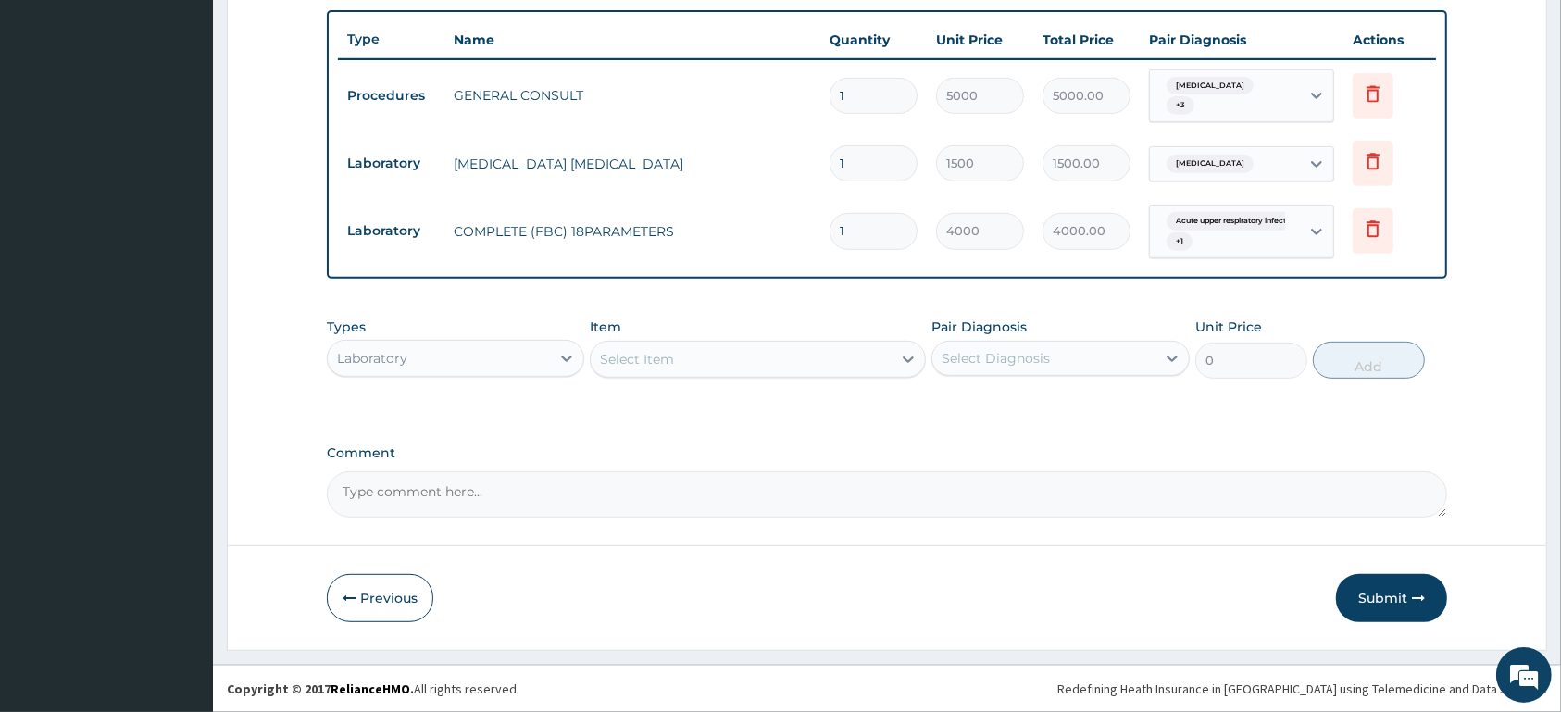
click at [450, 373] on div "Laboratory" at bounding box center [455, 358] width 257 height 37
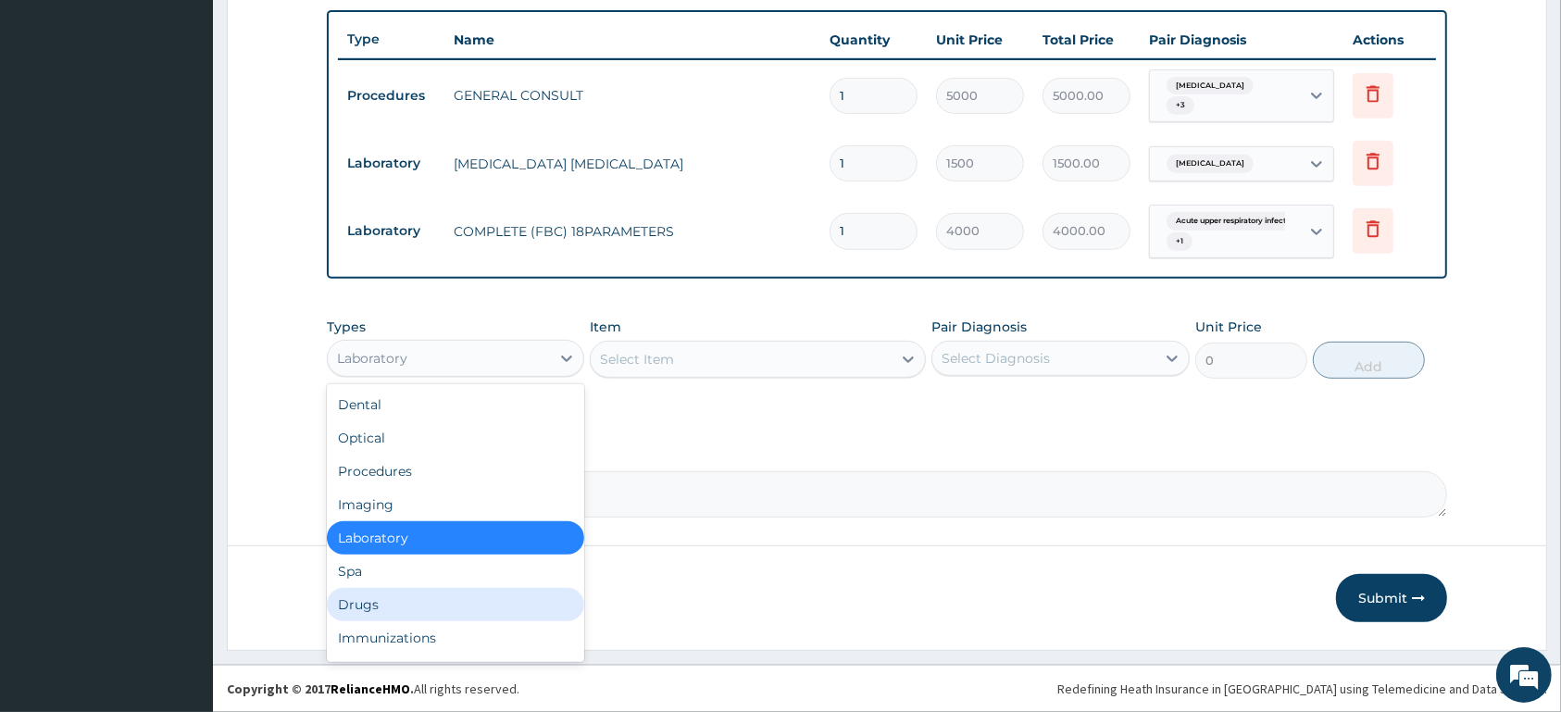
click at [411, 595] on div "Drugs" at bounding box center [455, 604] width 257 height 33
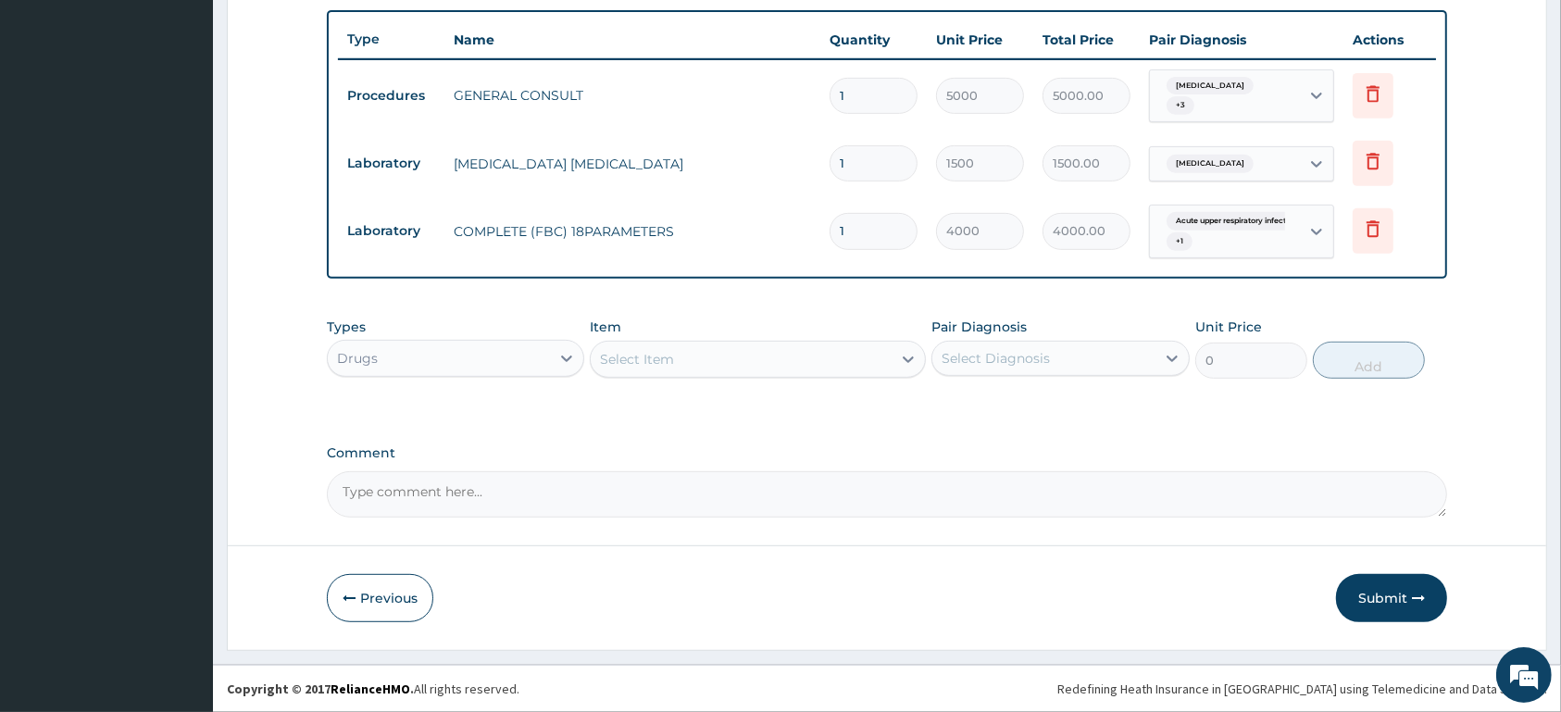
click at [617, 352] on div "Select Item" at bounding box center [637, 359] width 74 height 19
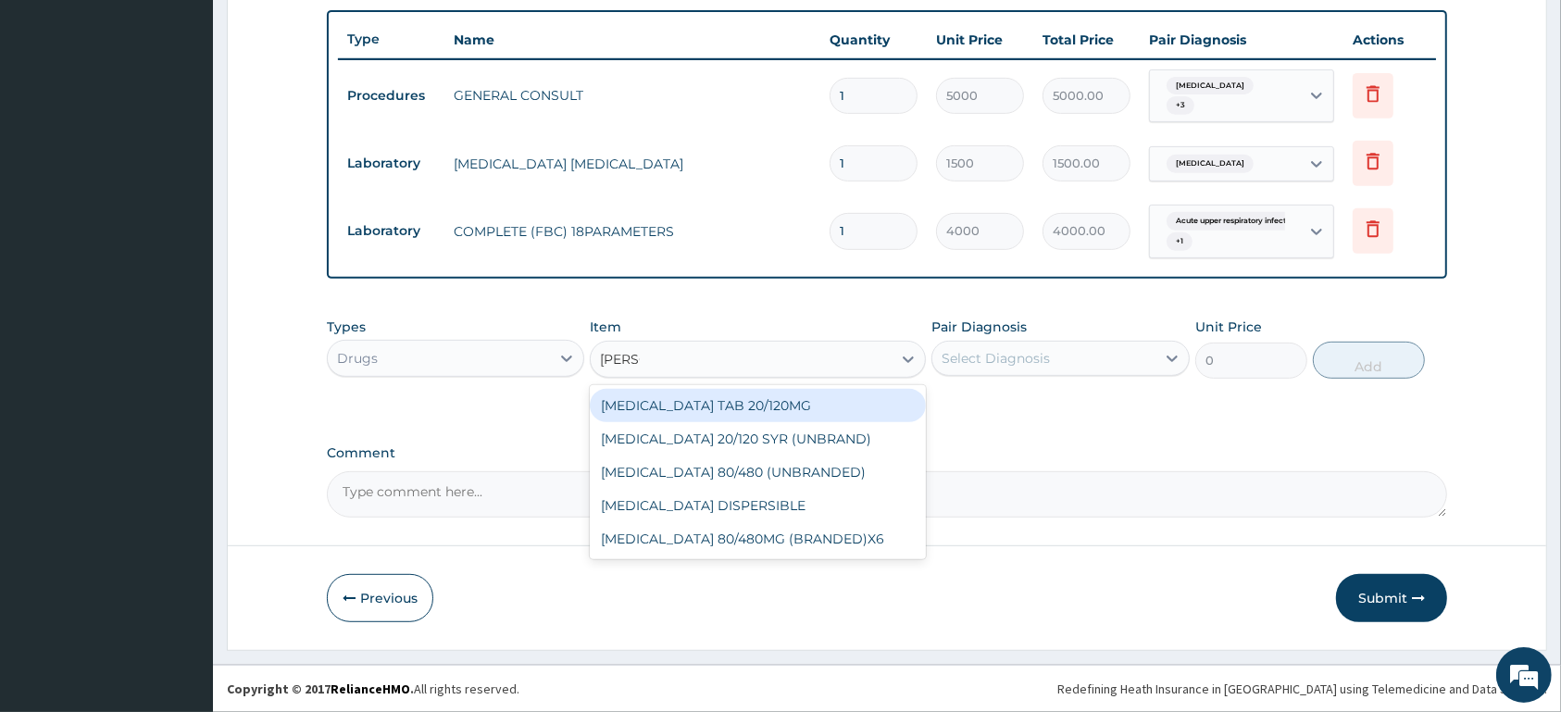
type input "COART"
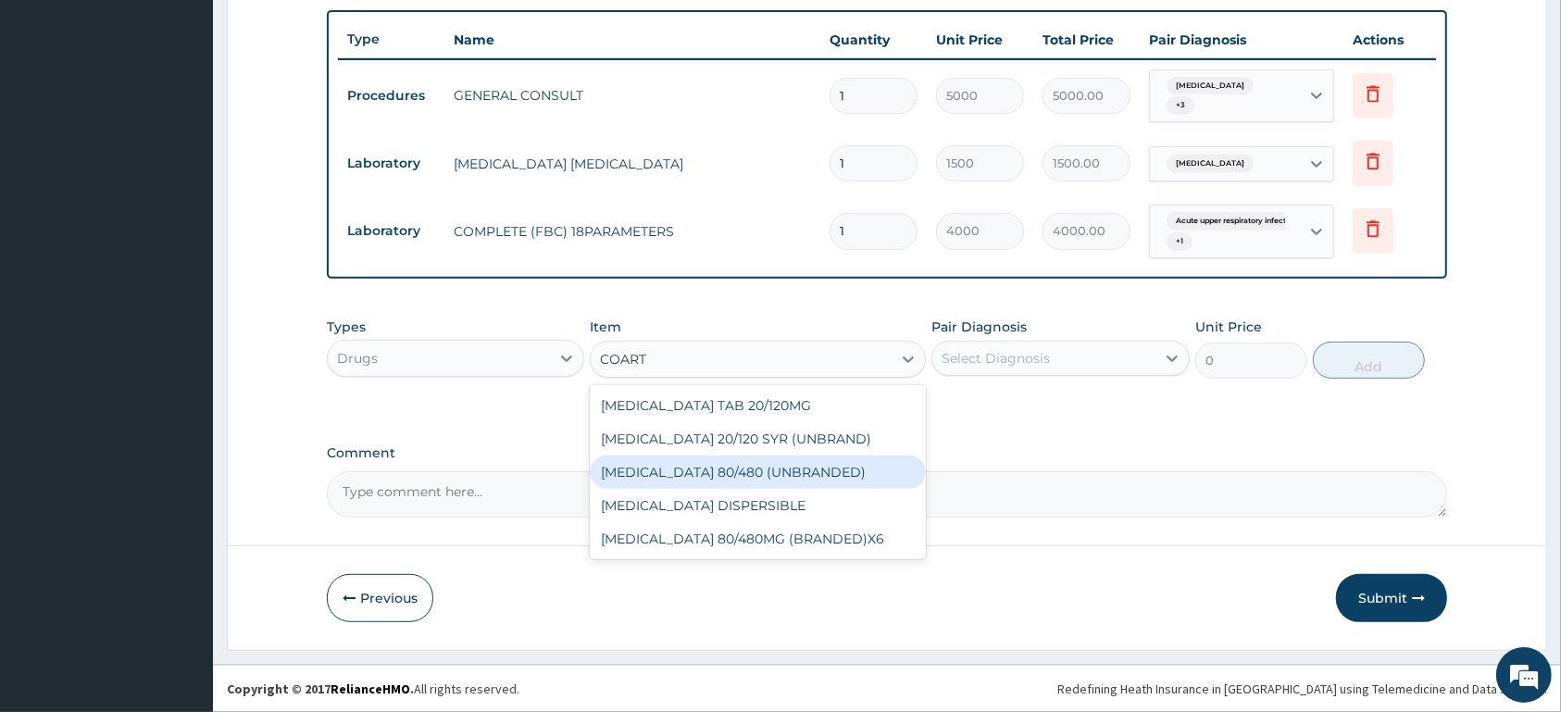
click at [707, 478] on div "[MEDICAL_DATA] 80/480 (UNBRANDED)" at bounding box center [758, 472] width 336 height 33
type input "600"
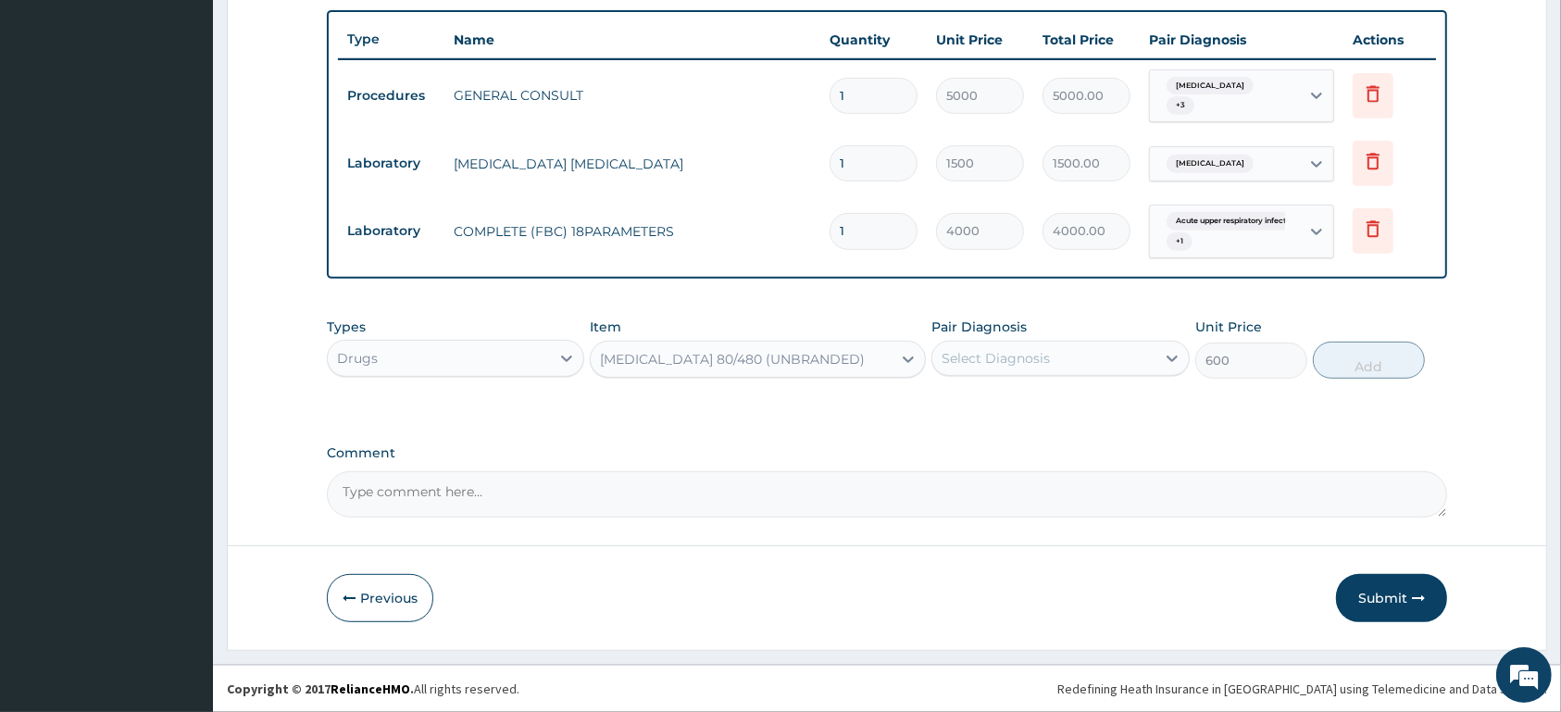
click at [981, 362] on div "Select Diagnosis" at bounding box center [996, 358] width 108 height 19
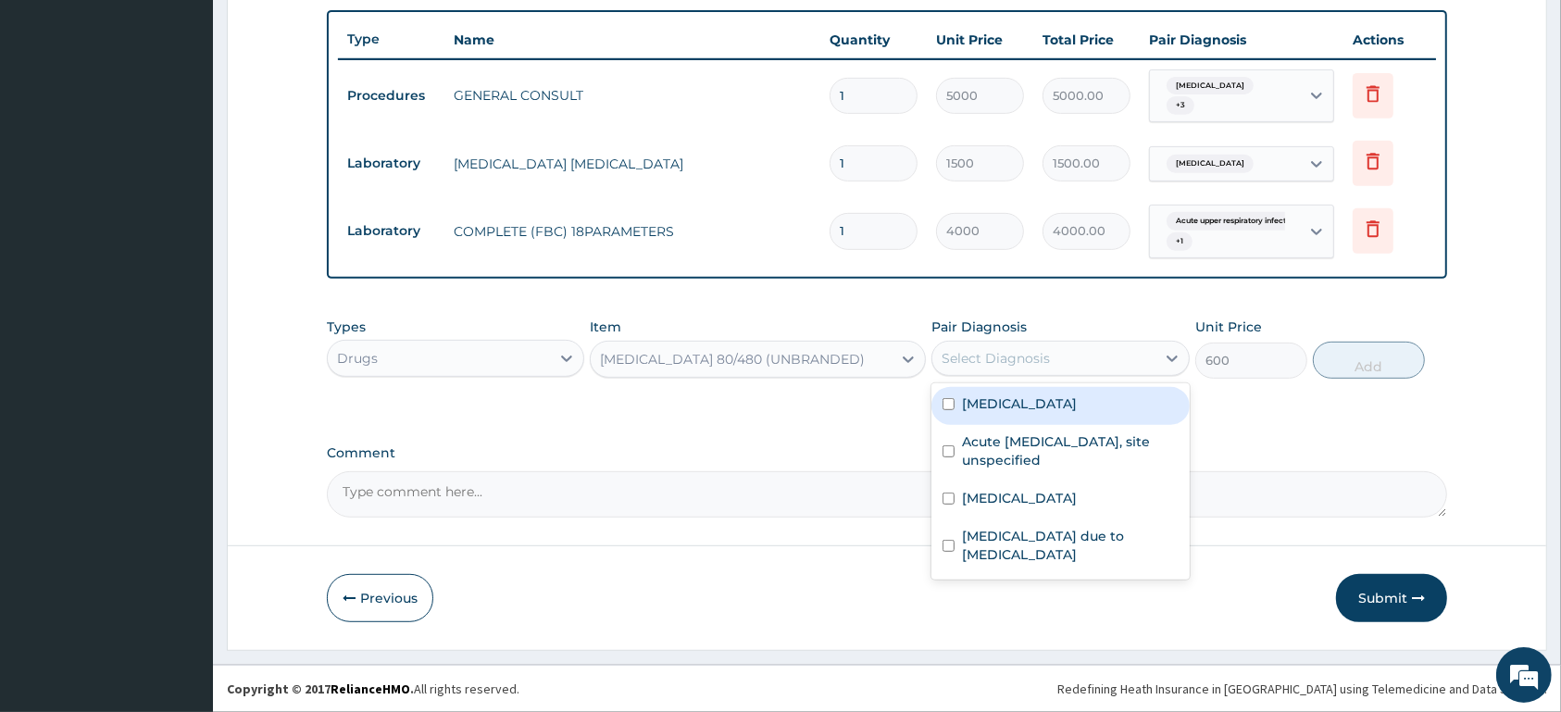
click at [986, 394] on div "Malaria, unspecified" at bounding box center [1059, 406] width 257 height 38
checkbox input "true"
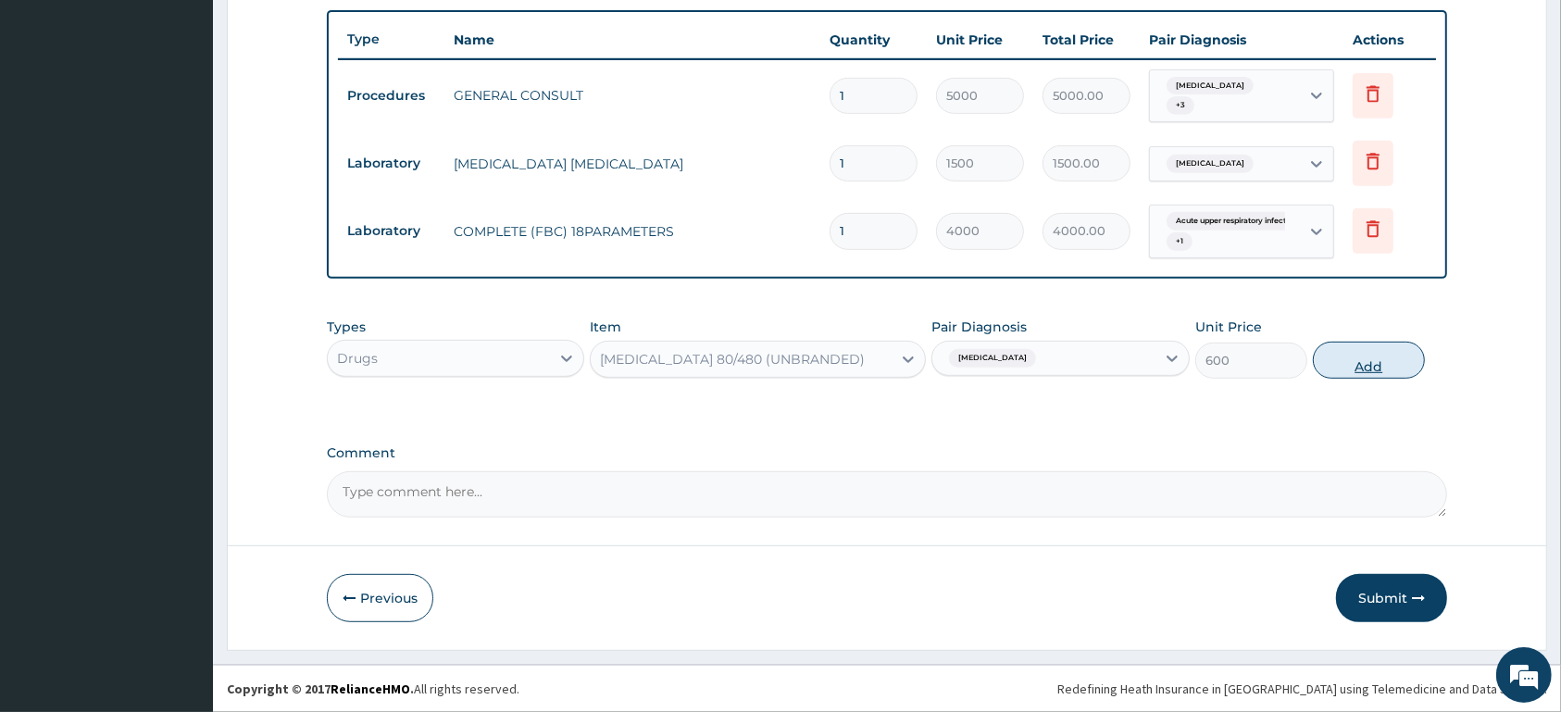
click at [1394, 371] on button "Add" at bounding box center [1369, 360] width 112 height 37
type input "0"
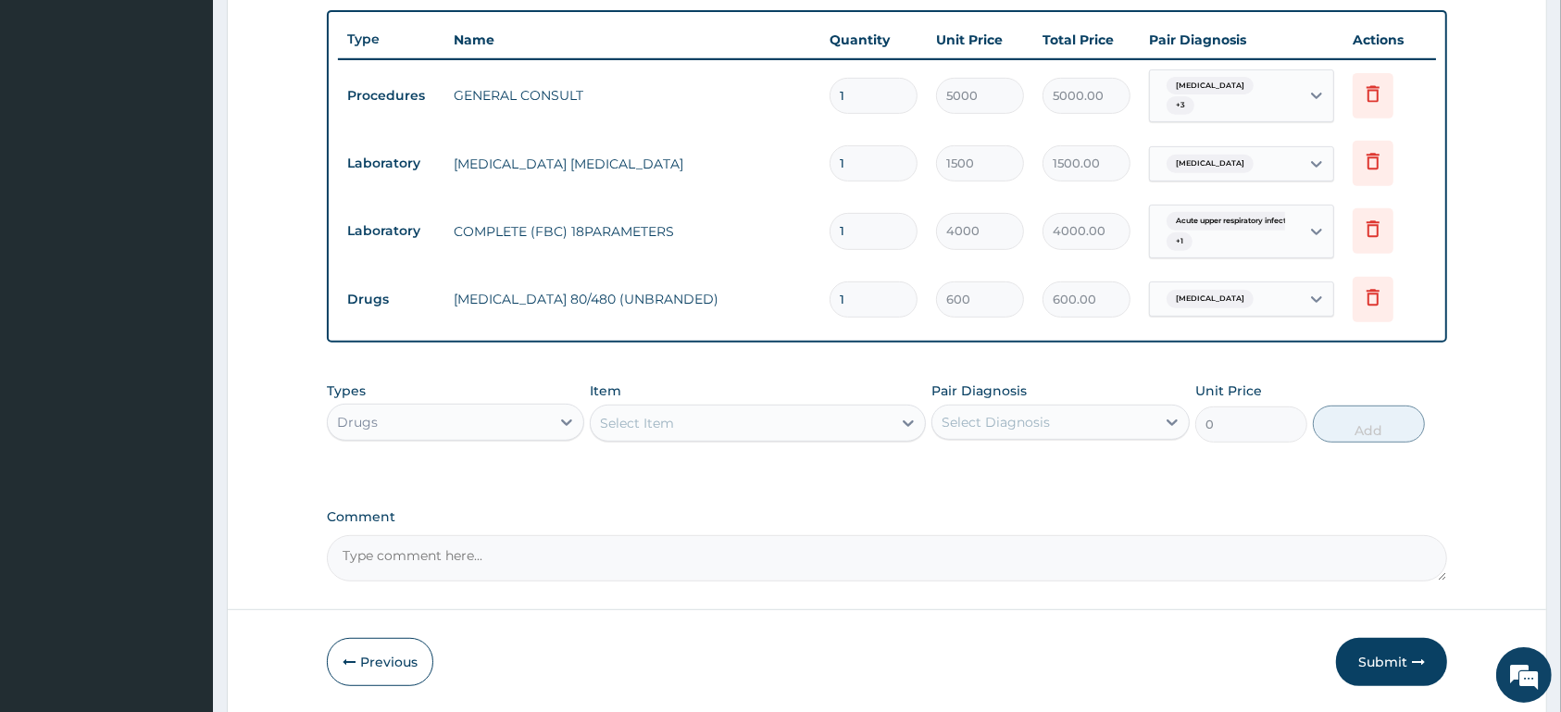
click at [671, 418] on div "Select Item" at bounding box center [637, 423] width 74 height 19
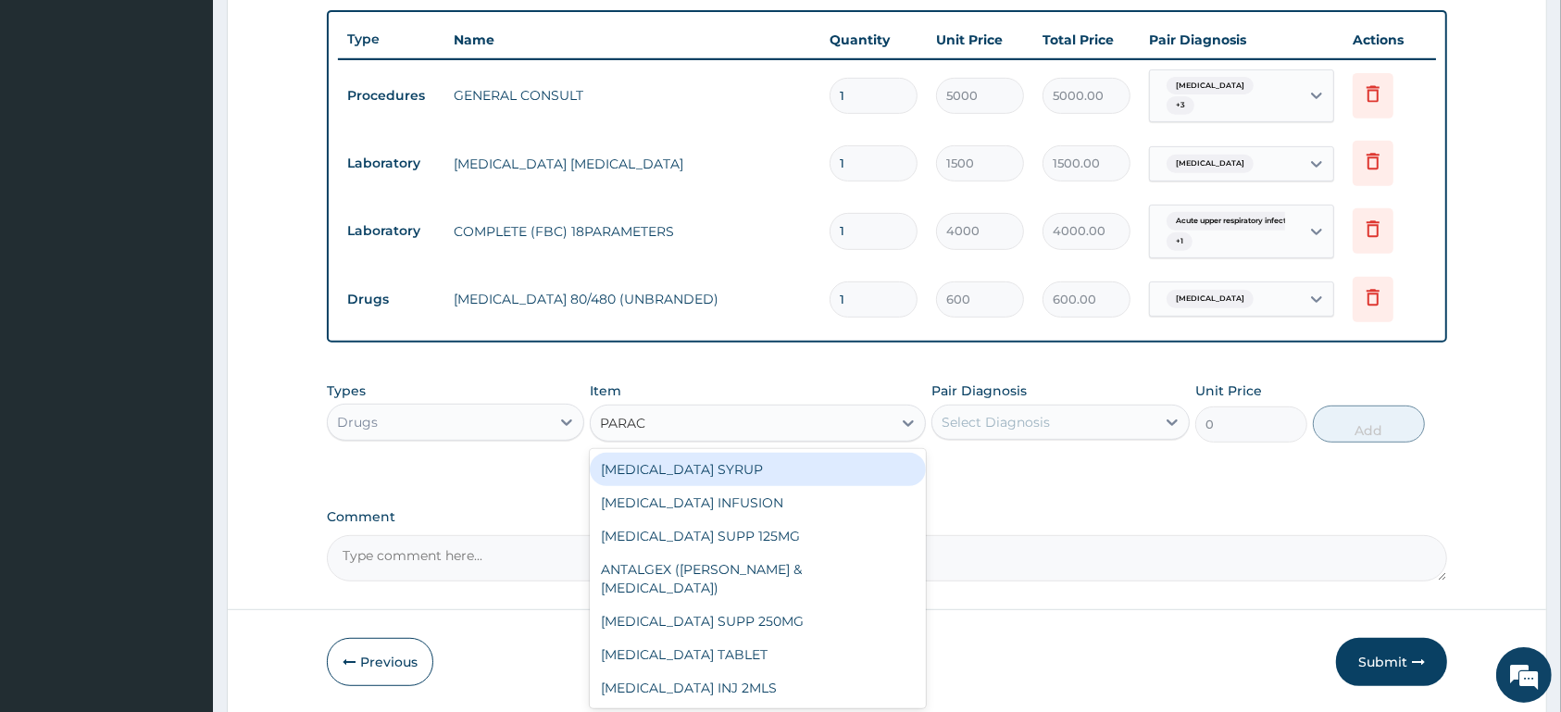
type input "PARACE"
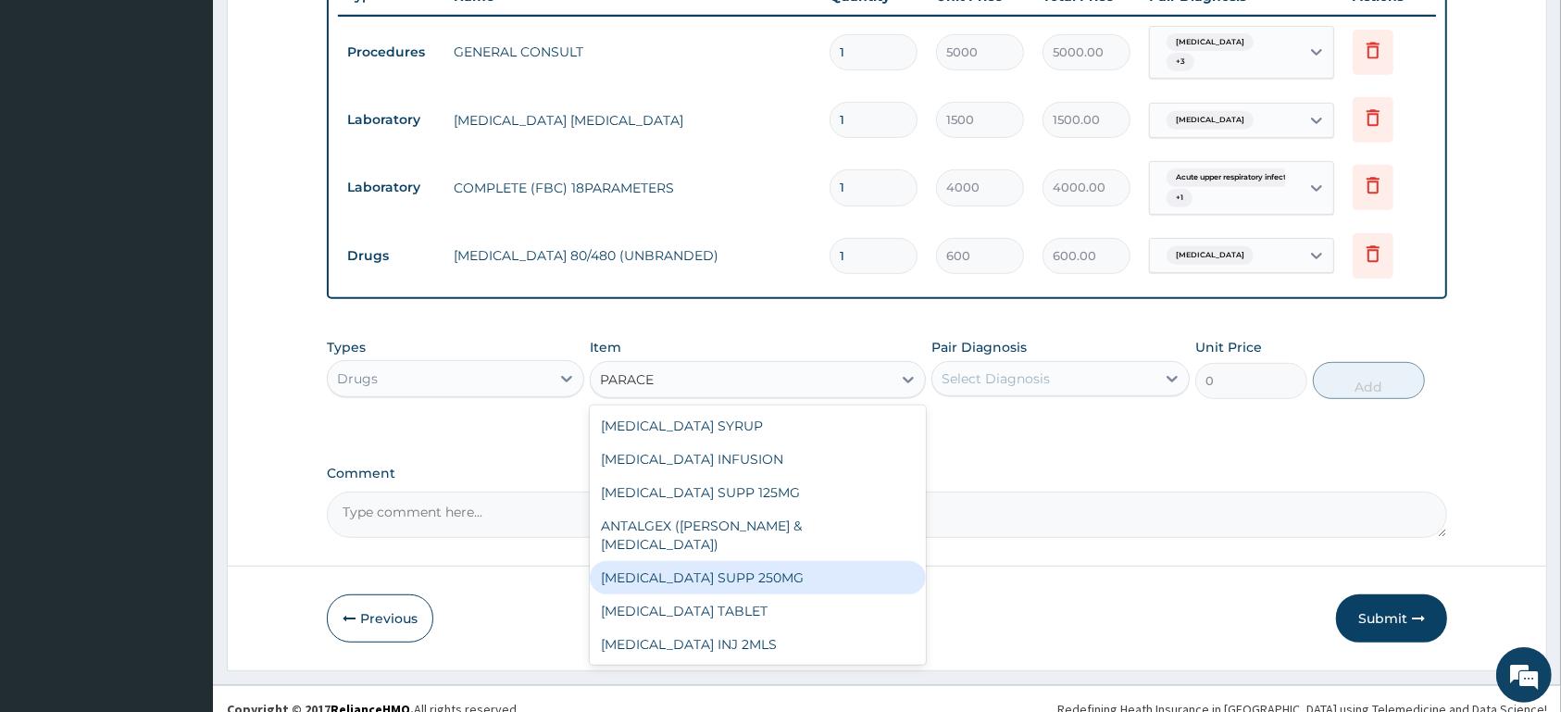
scroll to position [743, 0]
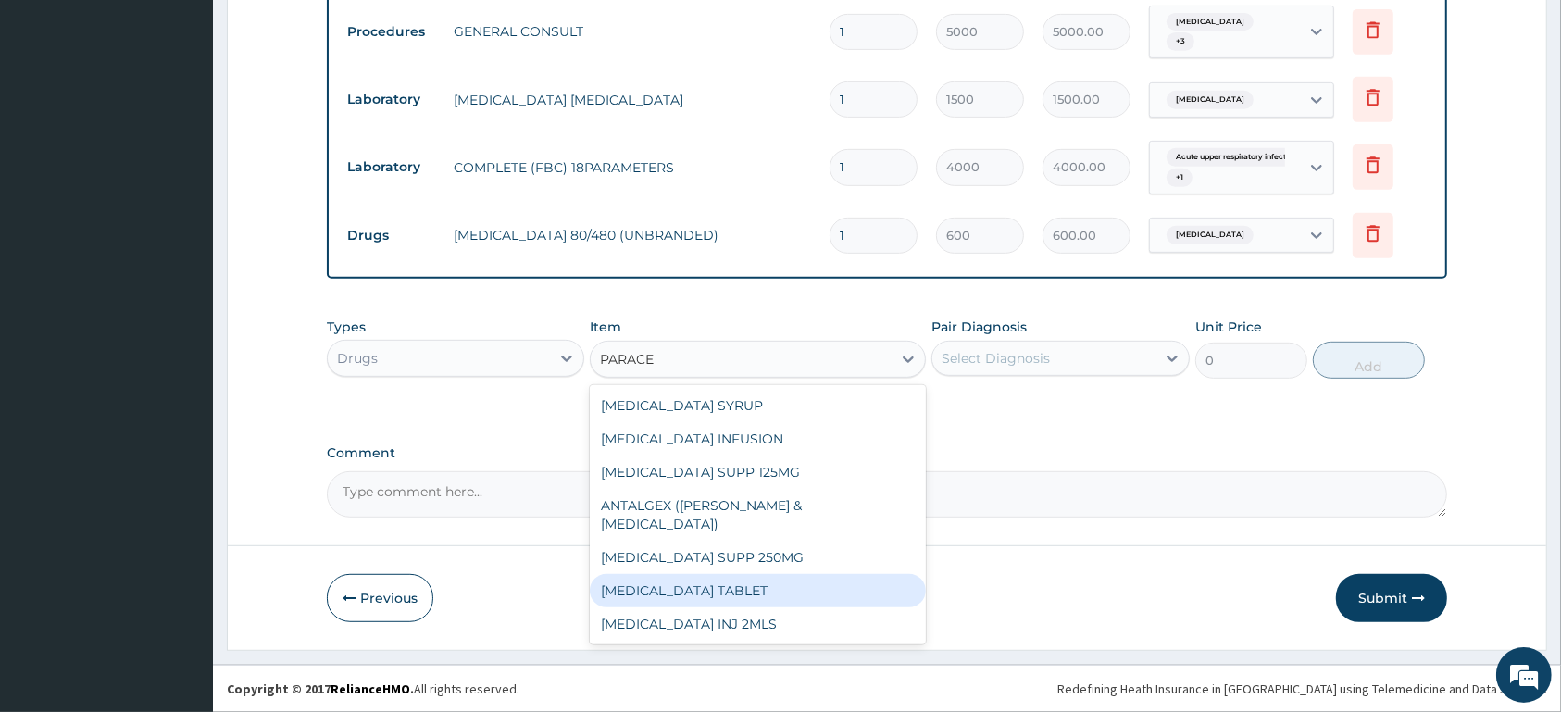
click at [847, 578] on div "PARACETAMOL TABLET" at bounding box center [758, 590] width 336 height 33
type input "13"
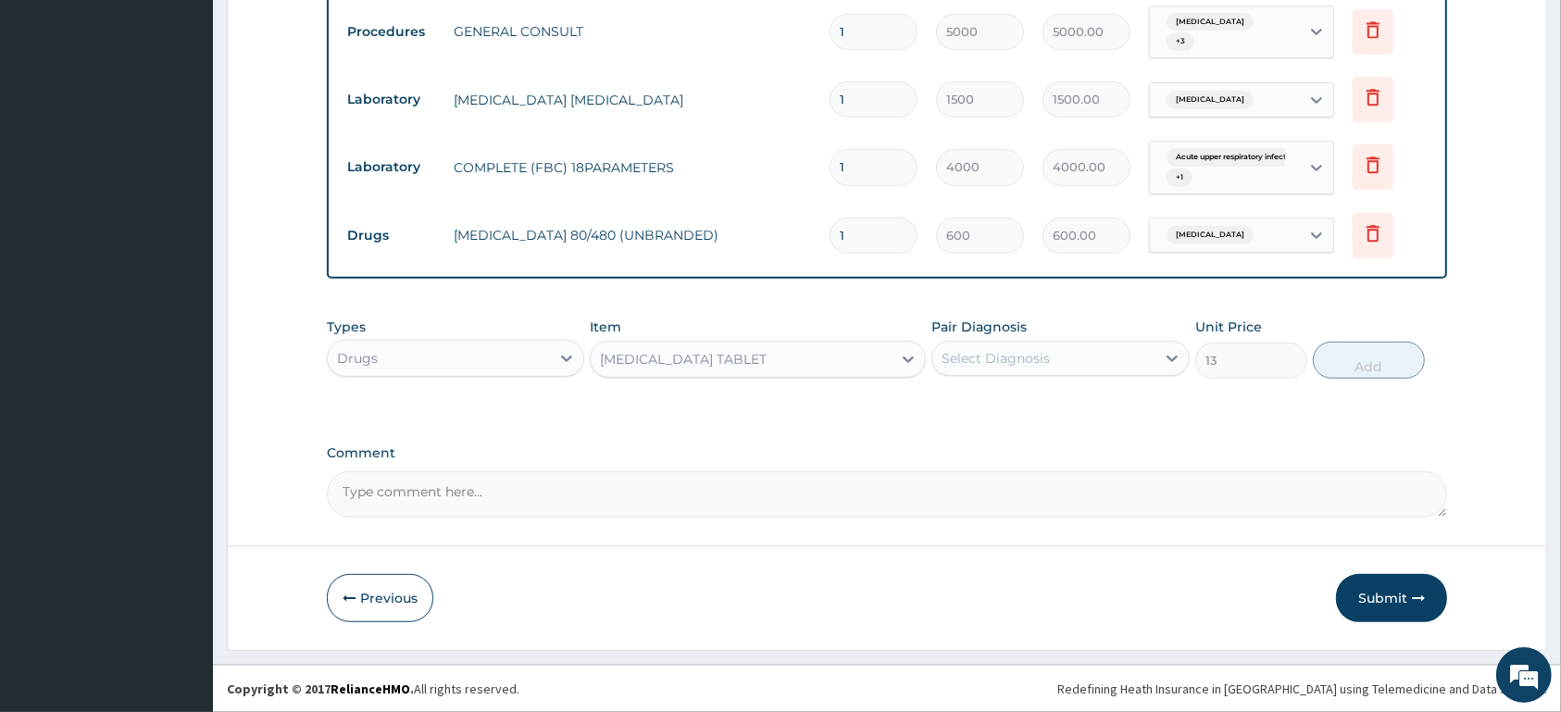
click at [1049, 360] on div "Select Diagnosis" at bounding box center [996, 358] width 108 height 19
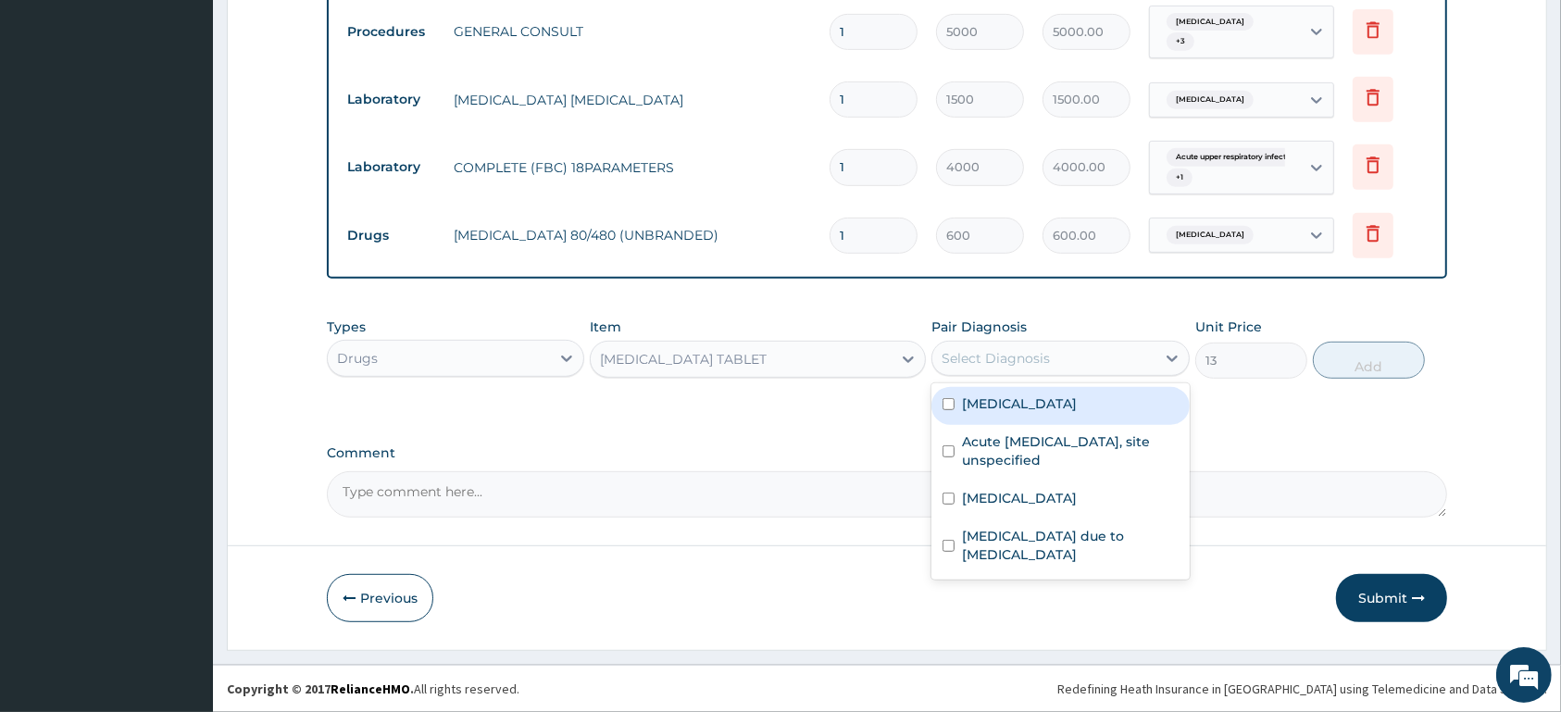
click at [1045, 394] on div "Malaria, unspecified" at bounding box center [1059, 406] width 257 height 38
checkbox input "true"
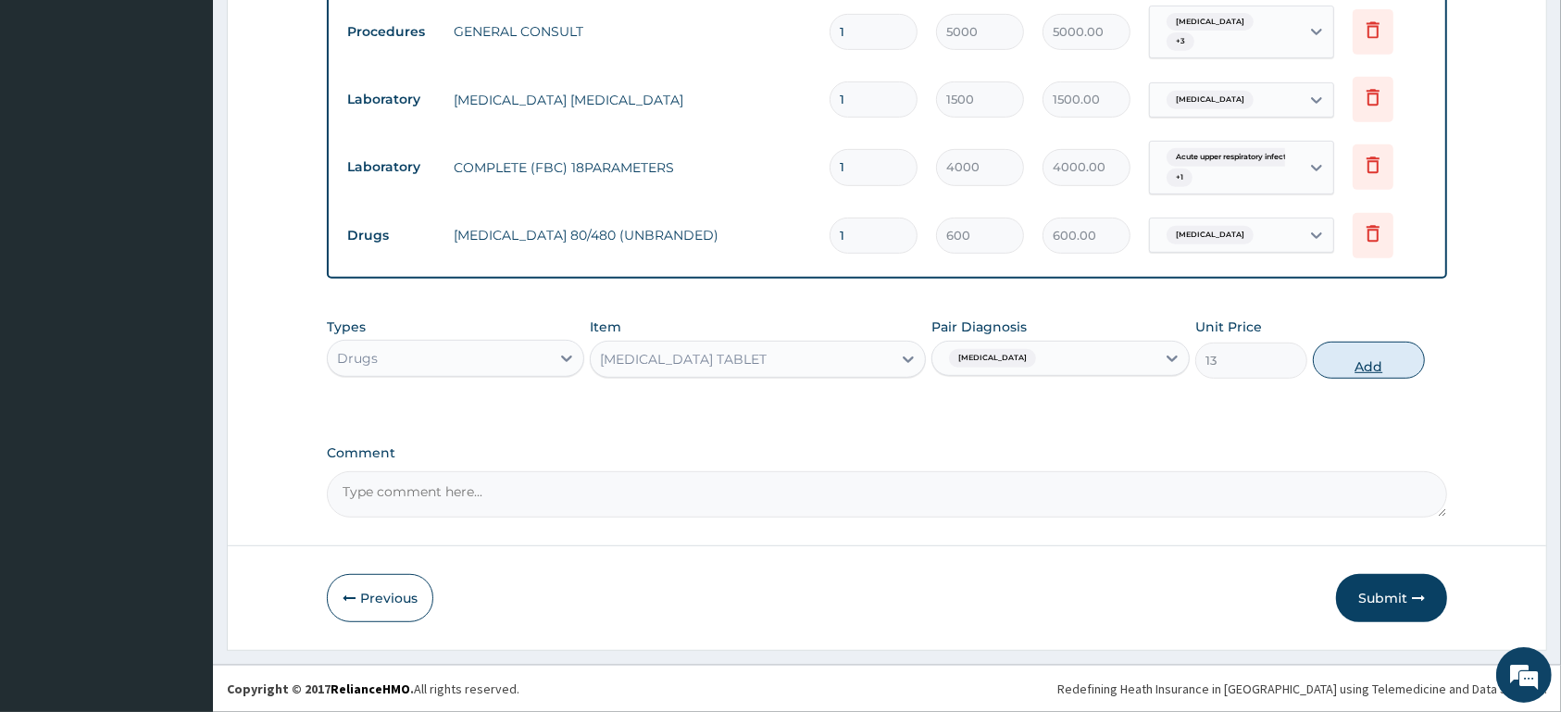
click at [1346, 360] on button "Add" at bounding box center [1369, 360] width 112 height 37
type input "0"
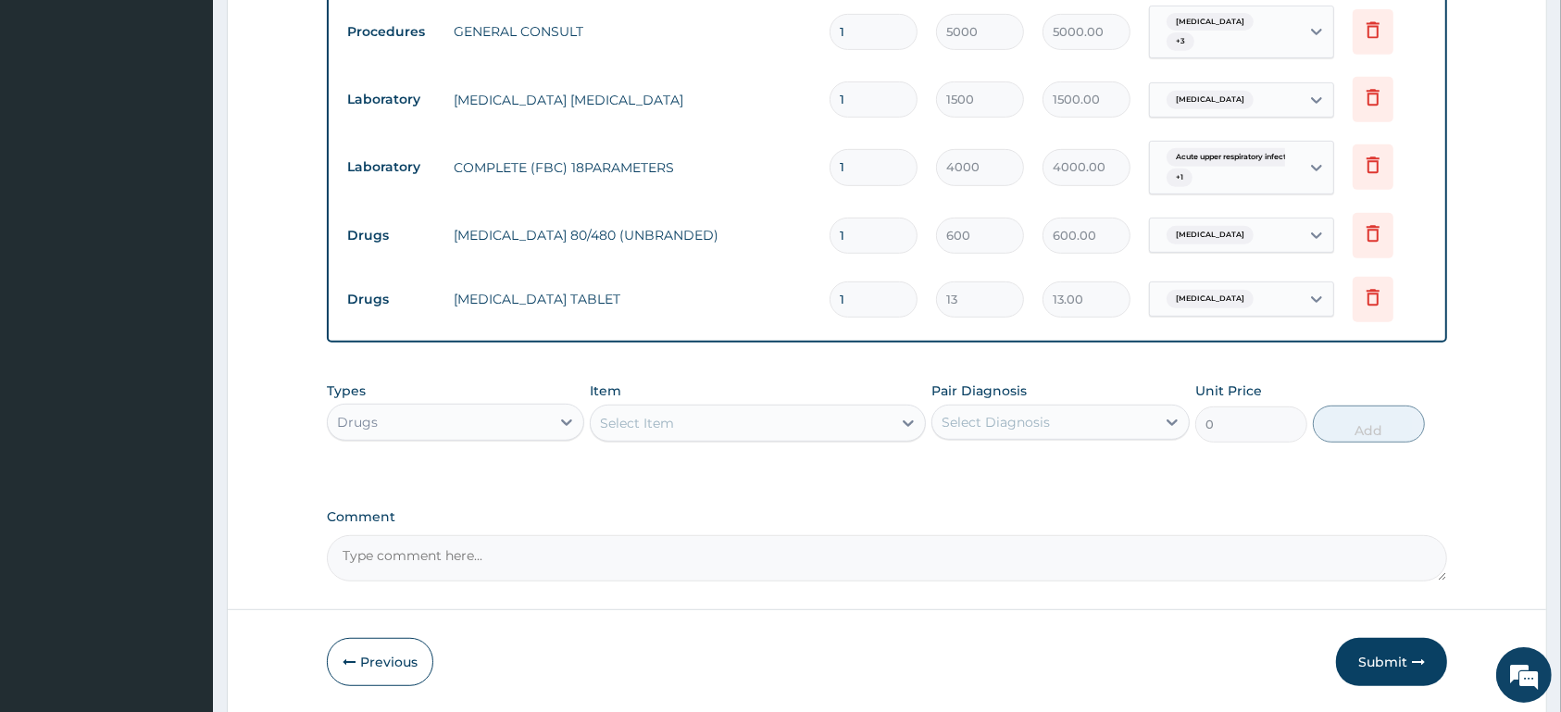
click at [702, 418] on div "Select Item" at bounding box center [741, 423] width 301 height 30
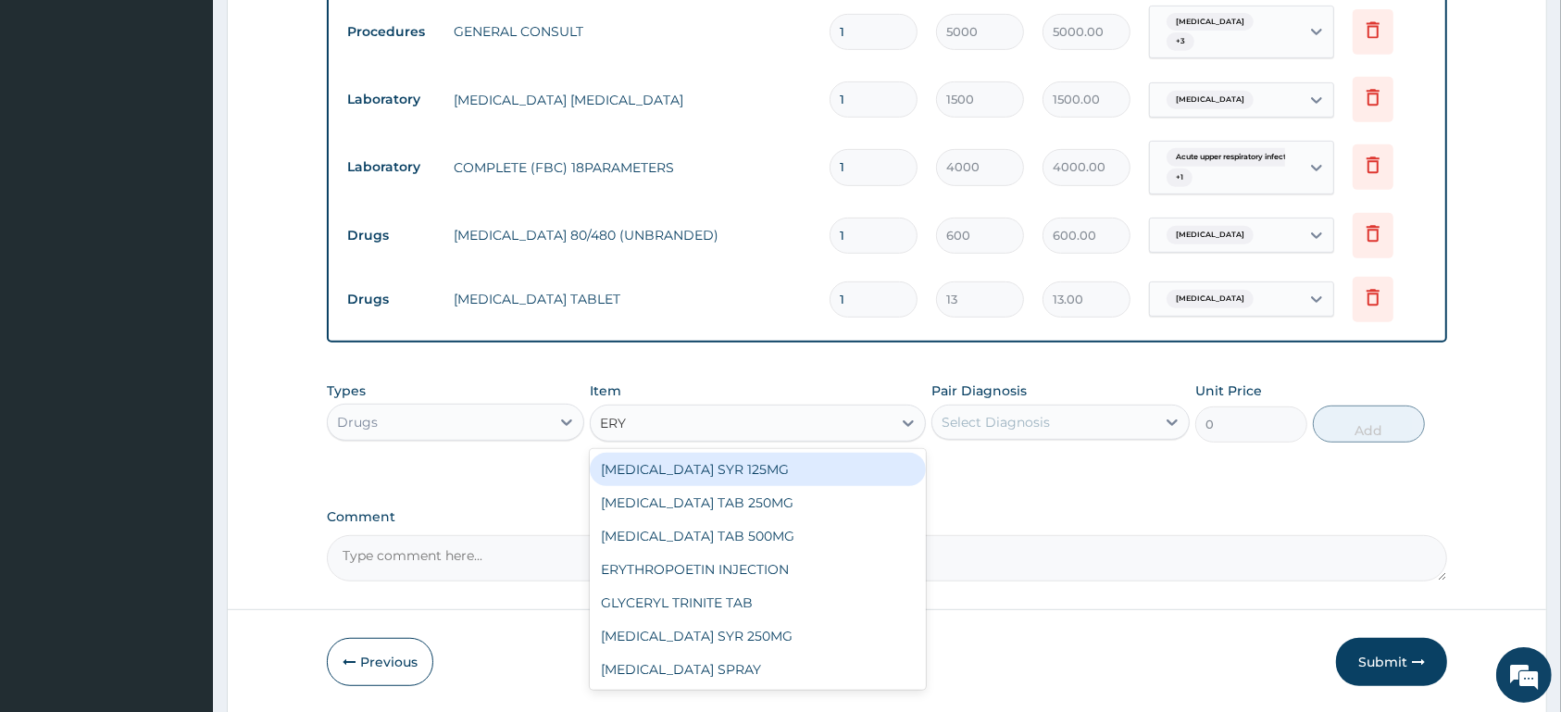
type input "ERYT"
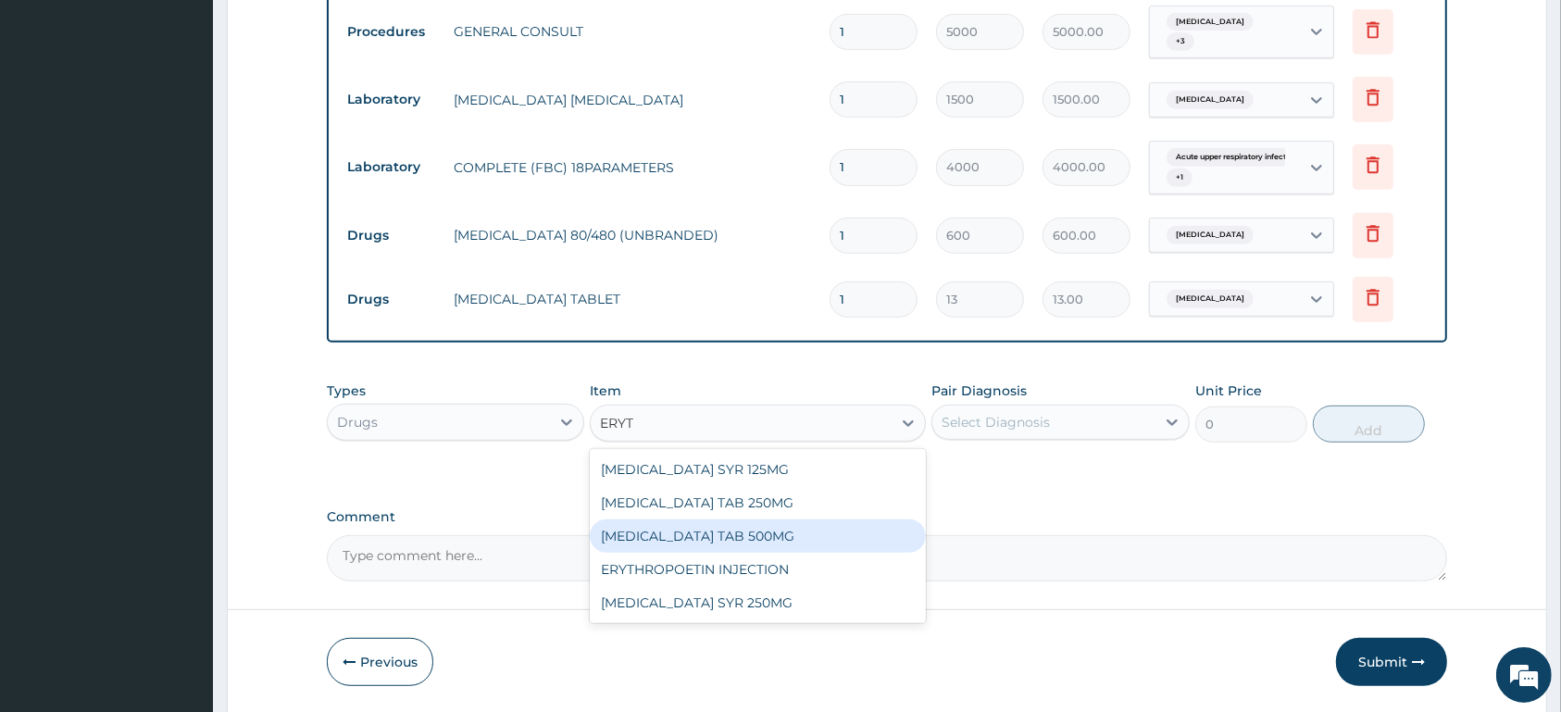
click at [790, 537] on div "ERYTHROMYCIN TAB 500MG" at bounding box center [758, 535] width 336 height 33
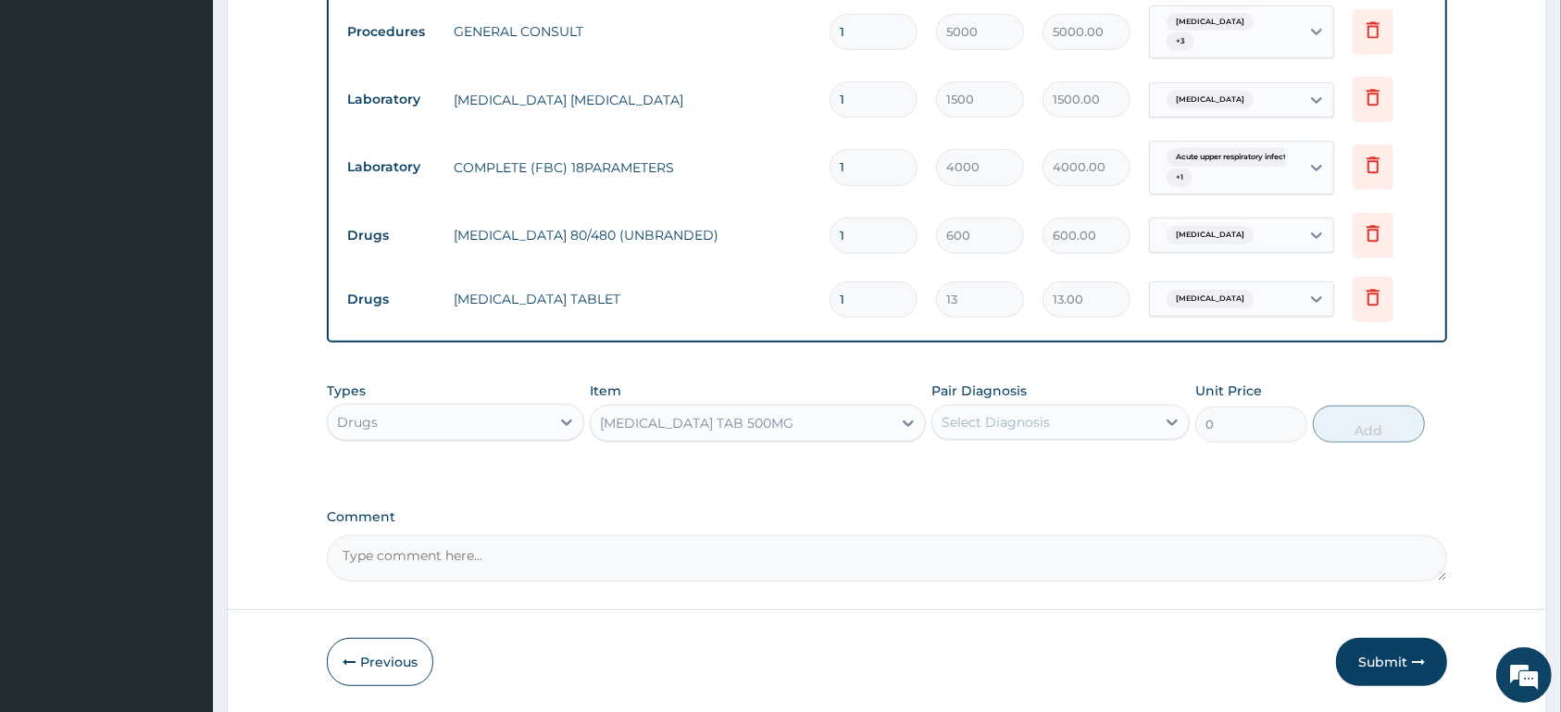
type input "200"
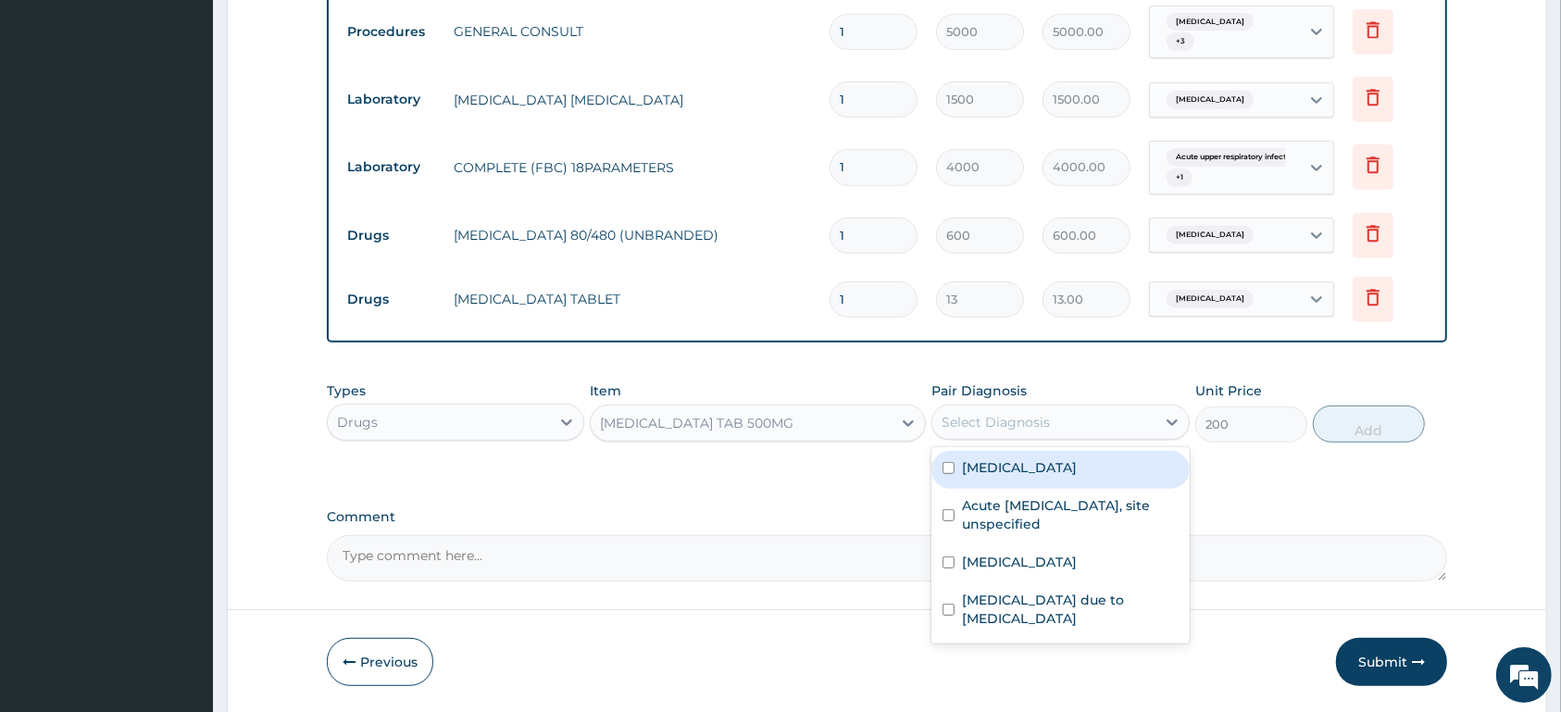
click at [985, 418] on div "Select Diagnosis" at bounding box center [996, 422] width 108 height 19
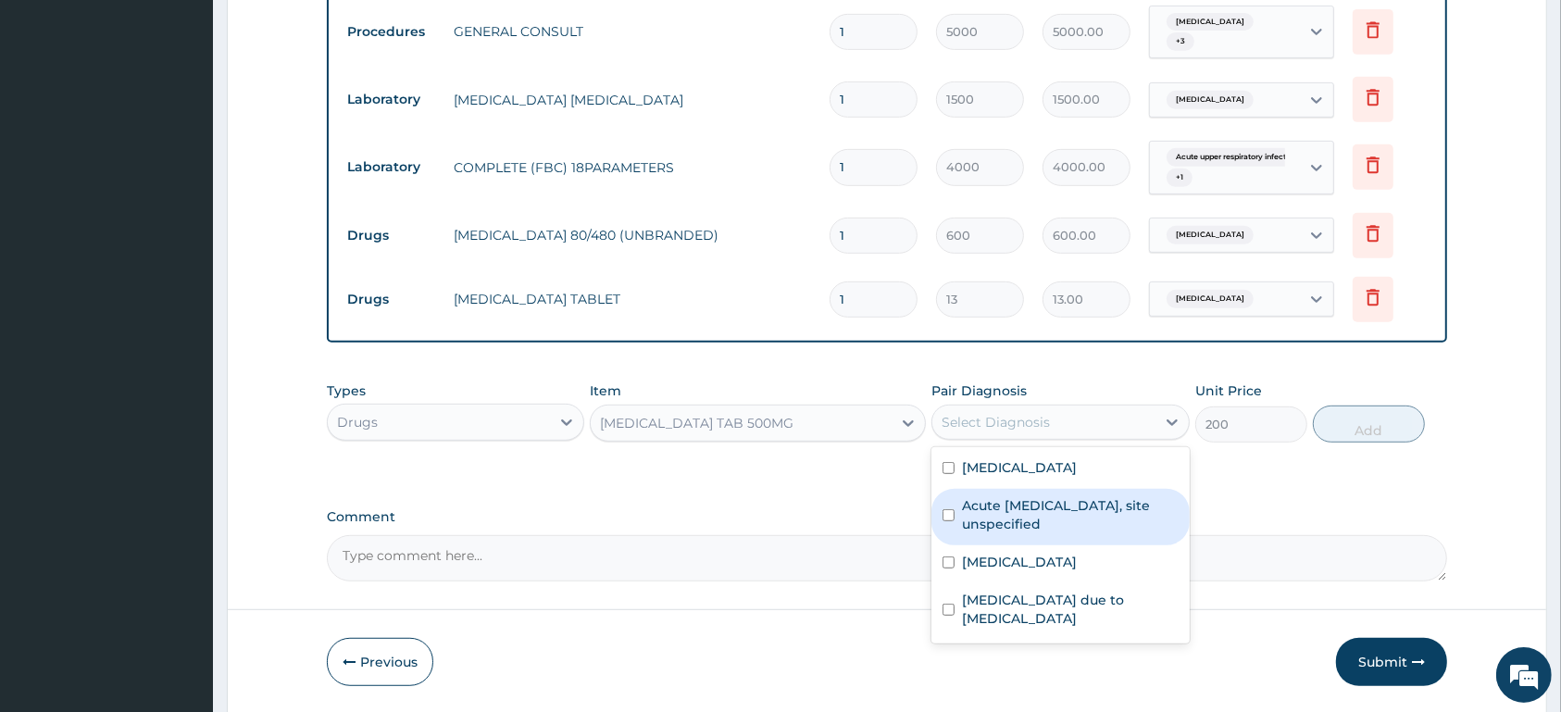
click at [1010, 522] on label "Acute upper respiratory infection, site unspecified" at bounding box center [1070, 514] width 216 height 37
checkbox input "true"
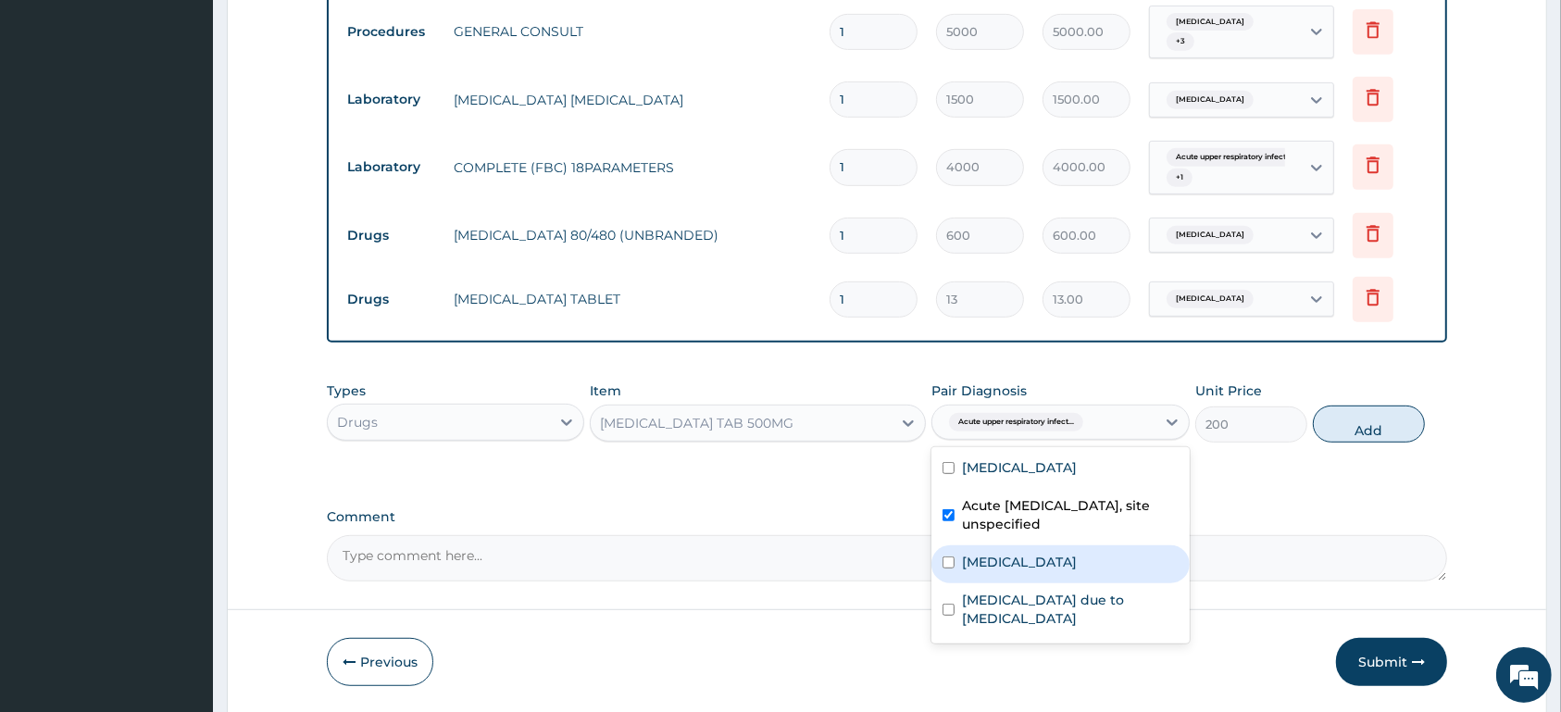
drag, startPoint x: 1033, startPoint y: 564, endPoint x: 1081, endPoint y: 542, distance: 53.0
click at [1036, 564] on label "Typhoid fever, unspecified" at bounding box center [1019, 562] width 115 height 19
checkbox input "true"
click at [1319, 420] on button "Add" at bounding box center [1369, 424] width 112 height 37
type input "0"
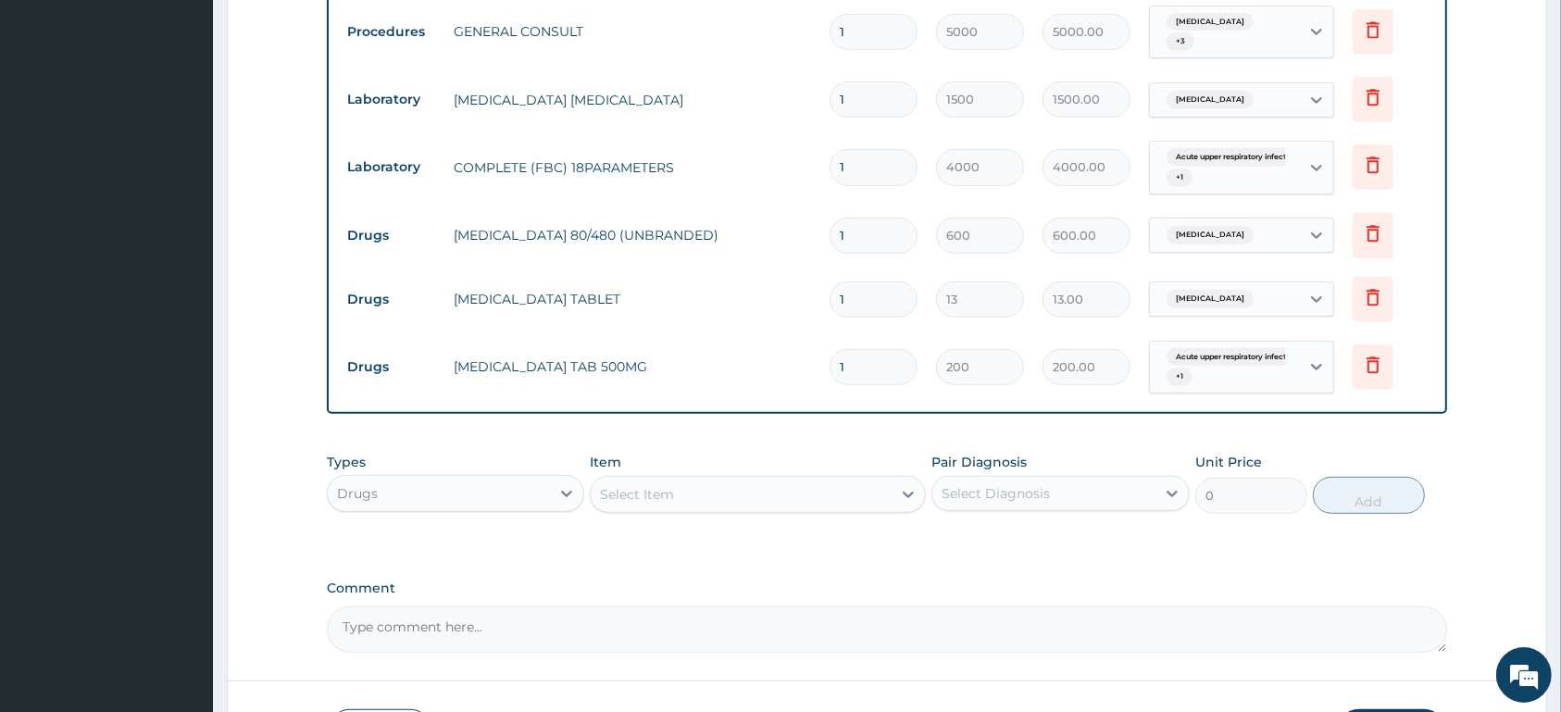
click at [643, 494] on div "Select Item" at bounding box center [637, 494] width 74 height 19
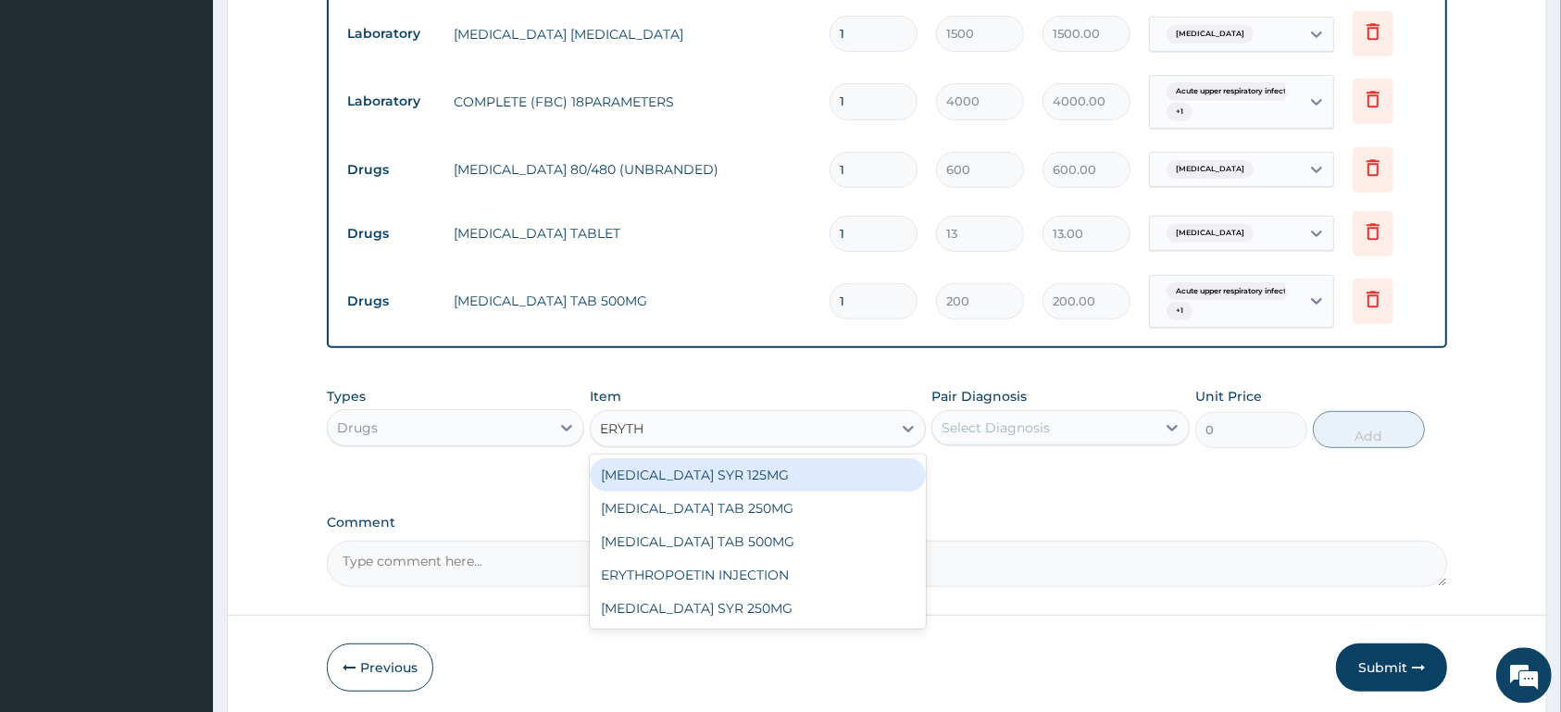
scroll to position [840, 0]
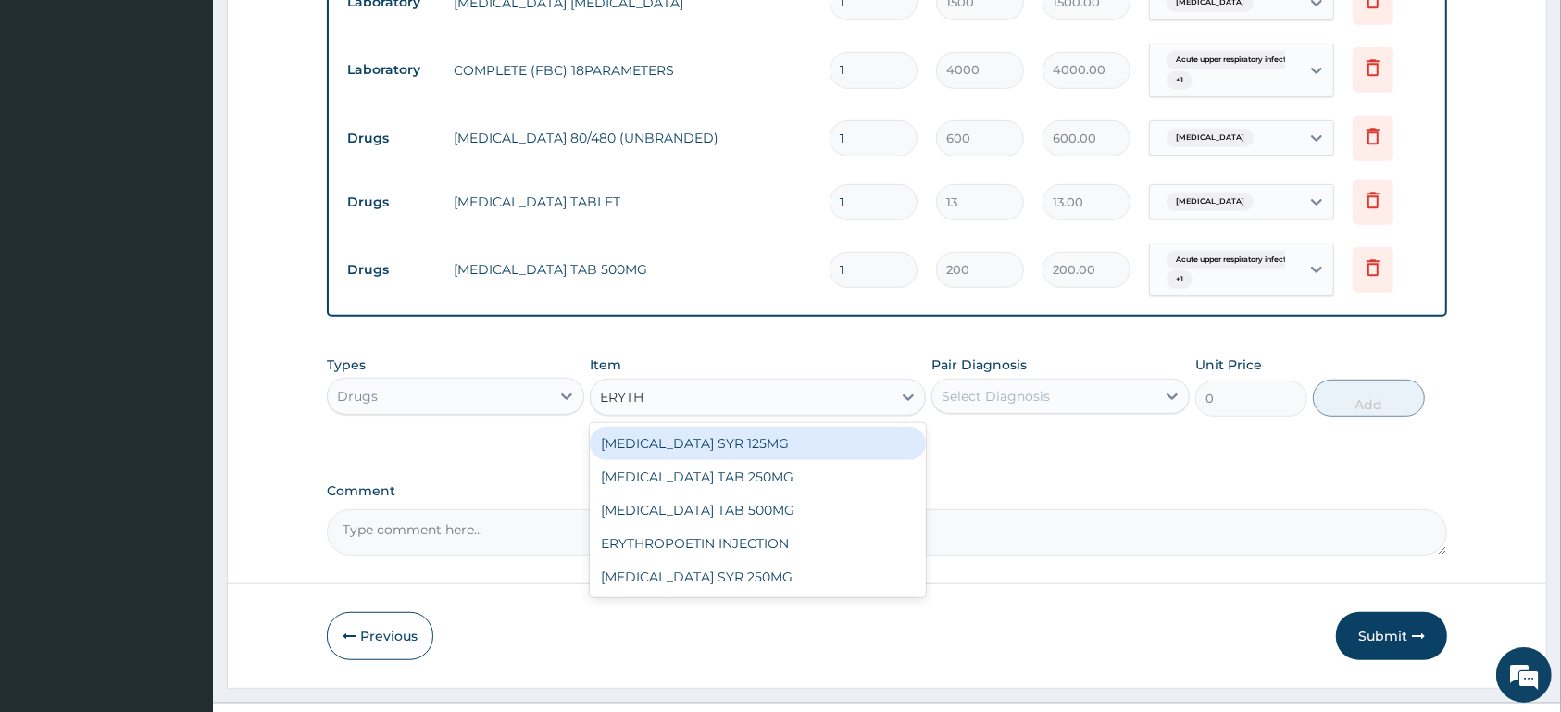
type input "ERYTH"
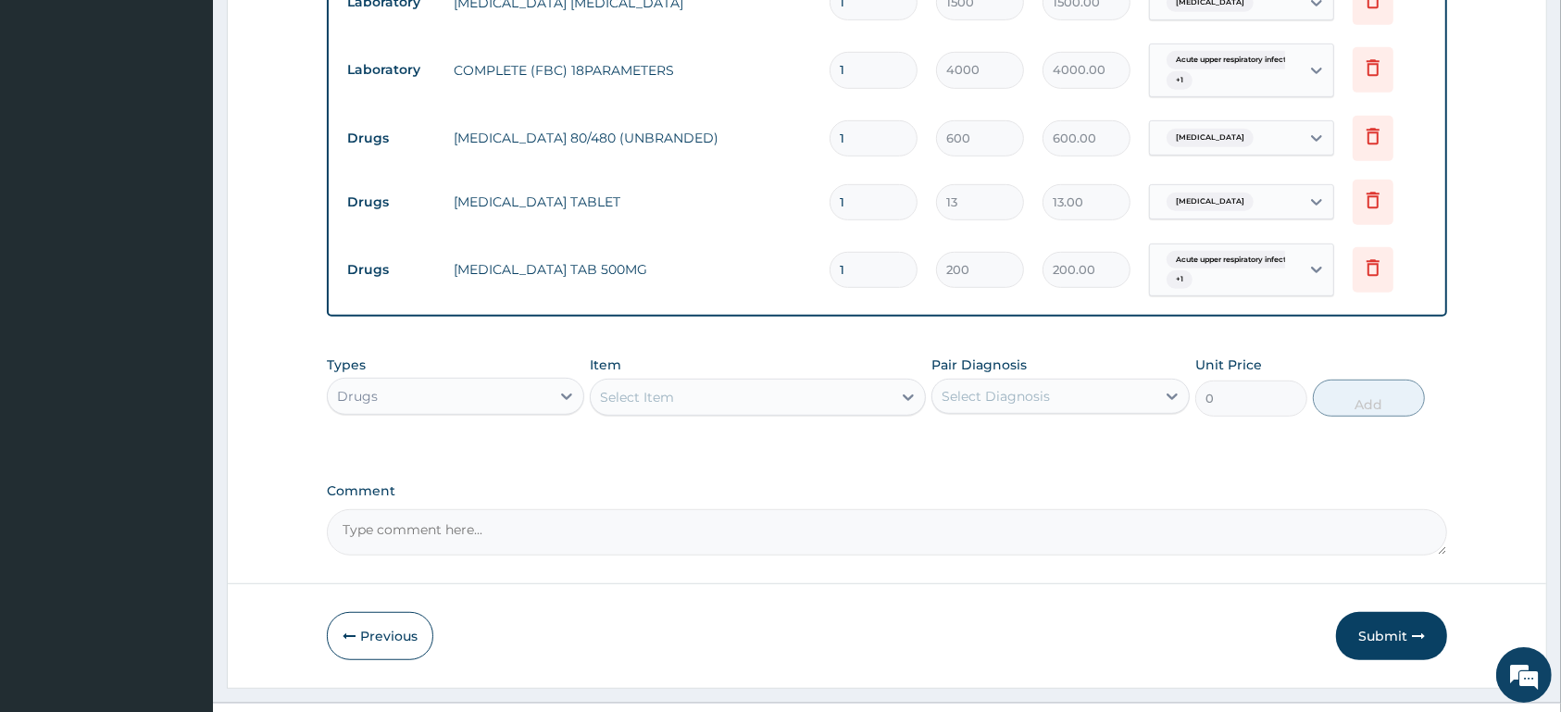
click at [647, 387] on div "Select Item" at bounding box center [741, 397] width 301 height 30
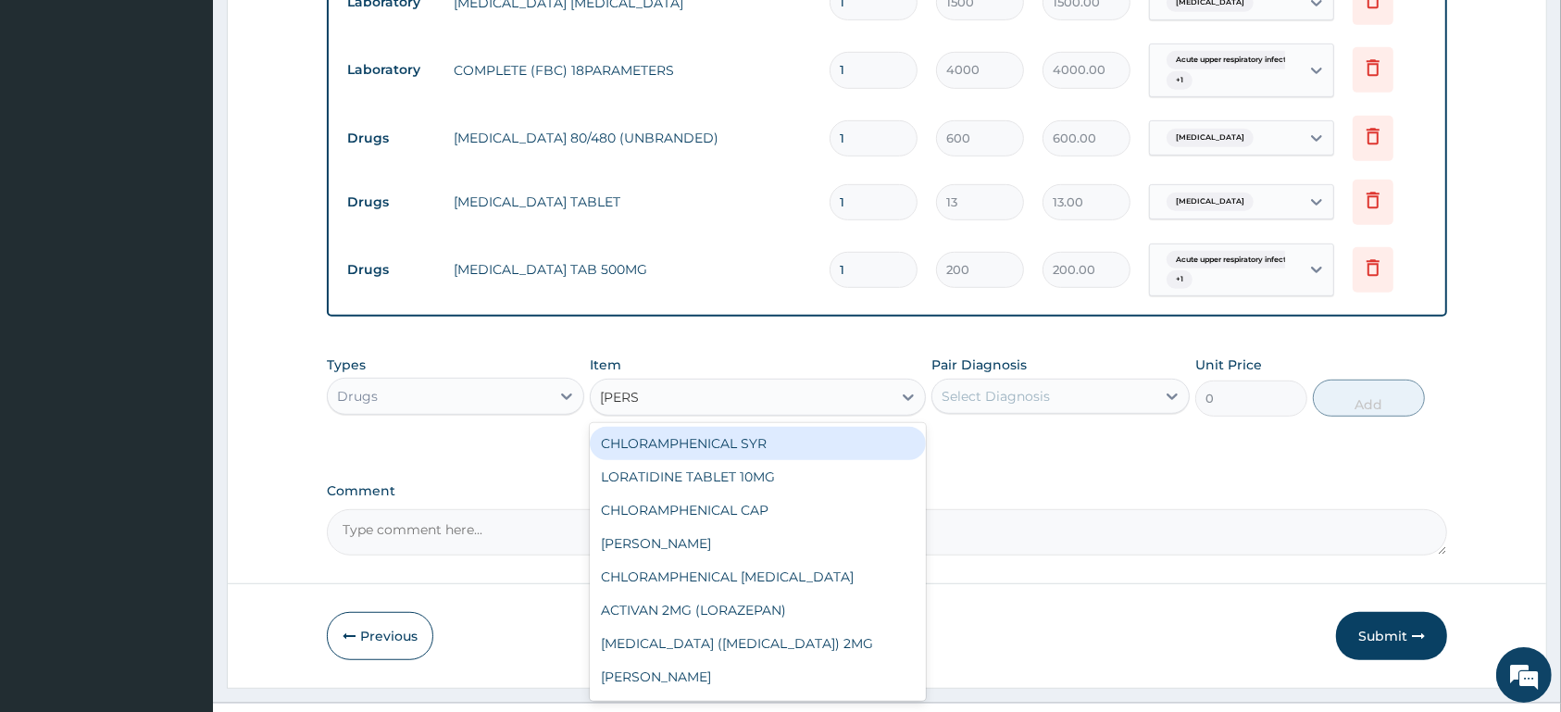
type input "LORAT"
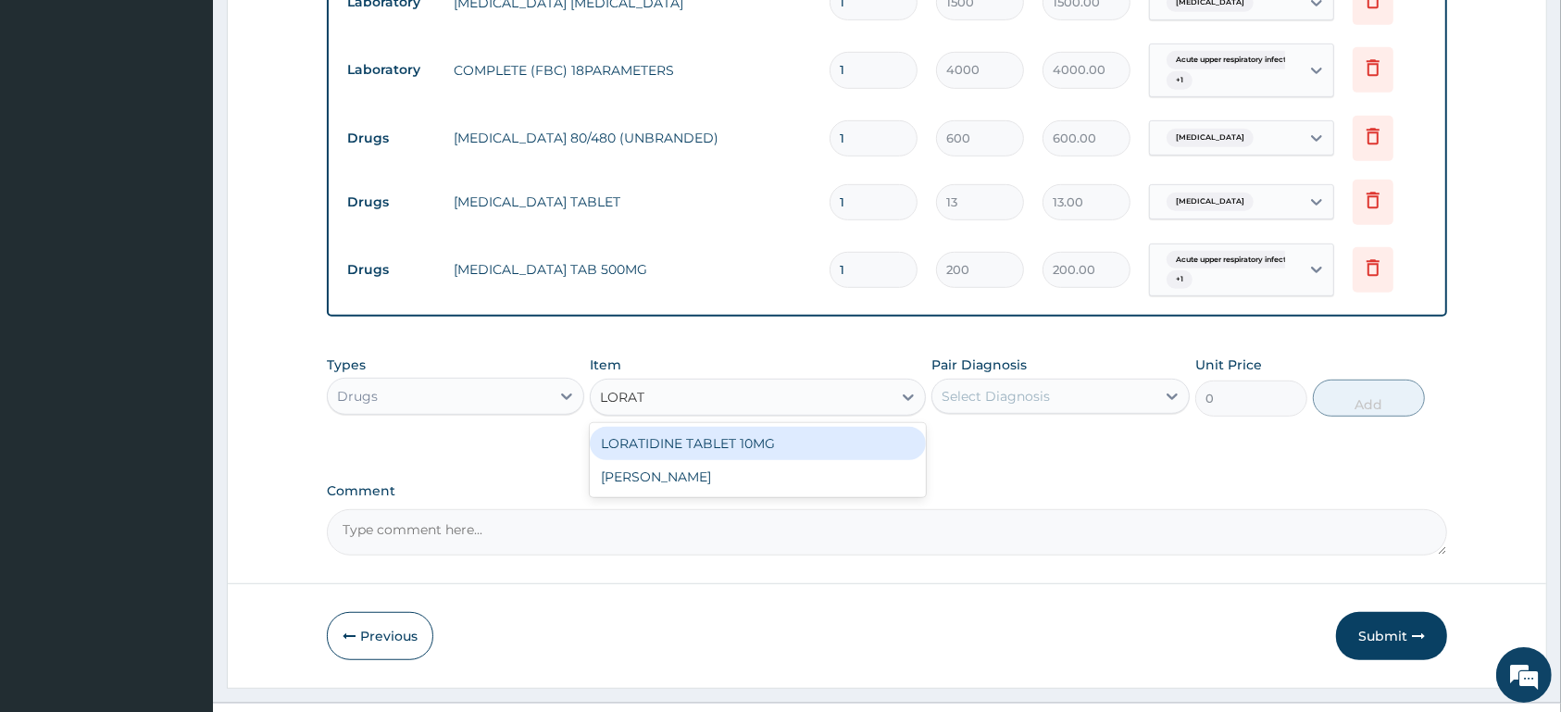
click at [740, 445] on div "LORATIDINE TABLET 10MG" at bounding box center [758, 443] width 336 height 33
type input "100"
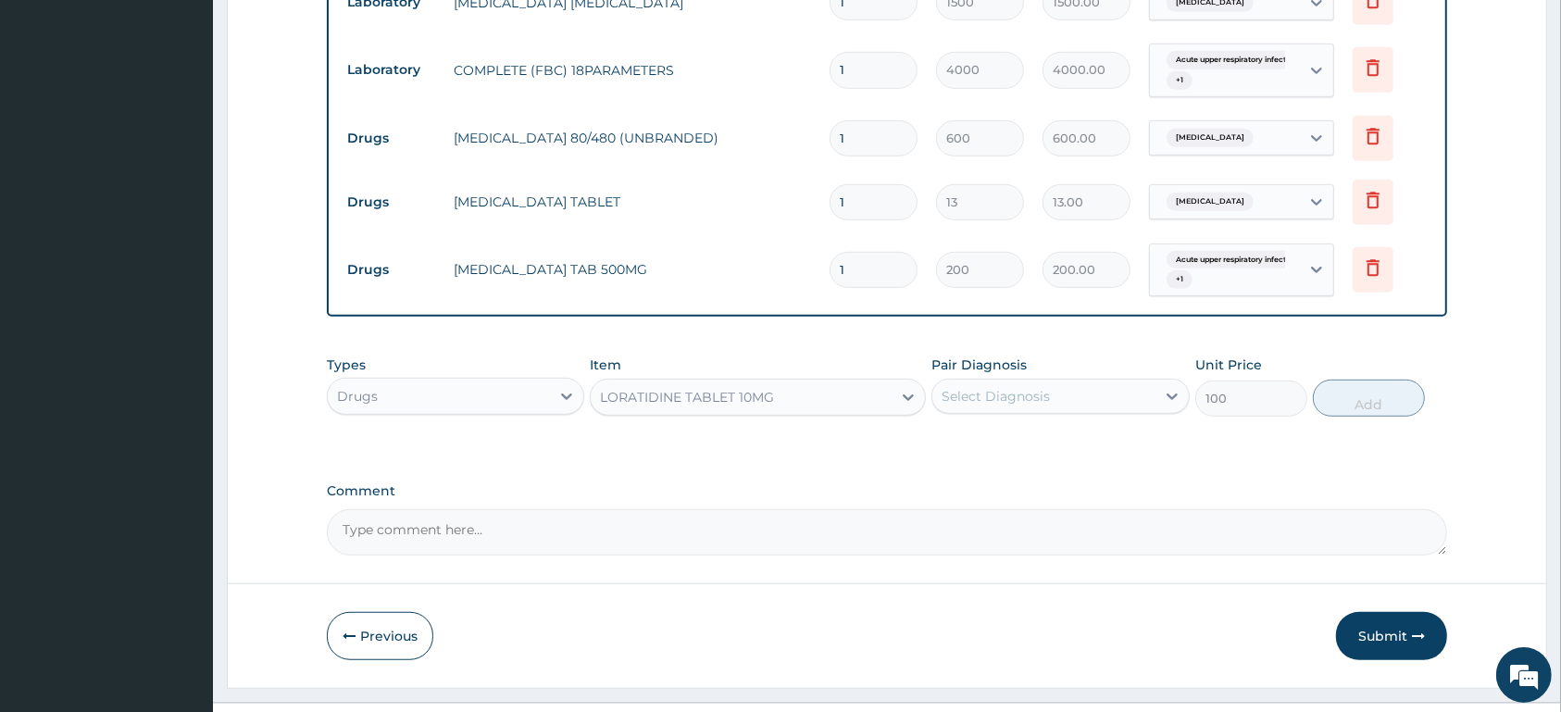
click at [992, 398] on div "Select Diagnosis" at bounding box center [996, 396] width 108 height 19
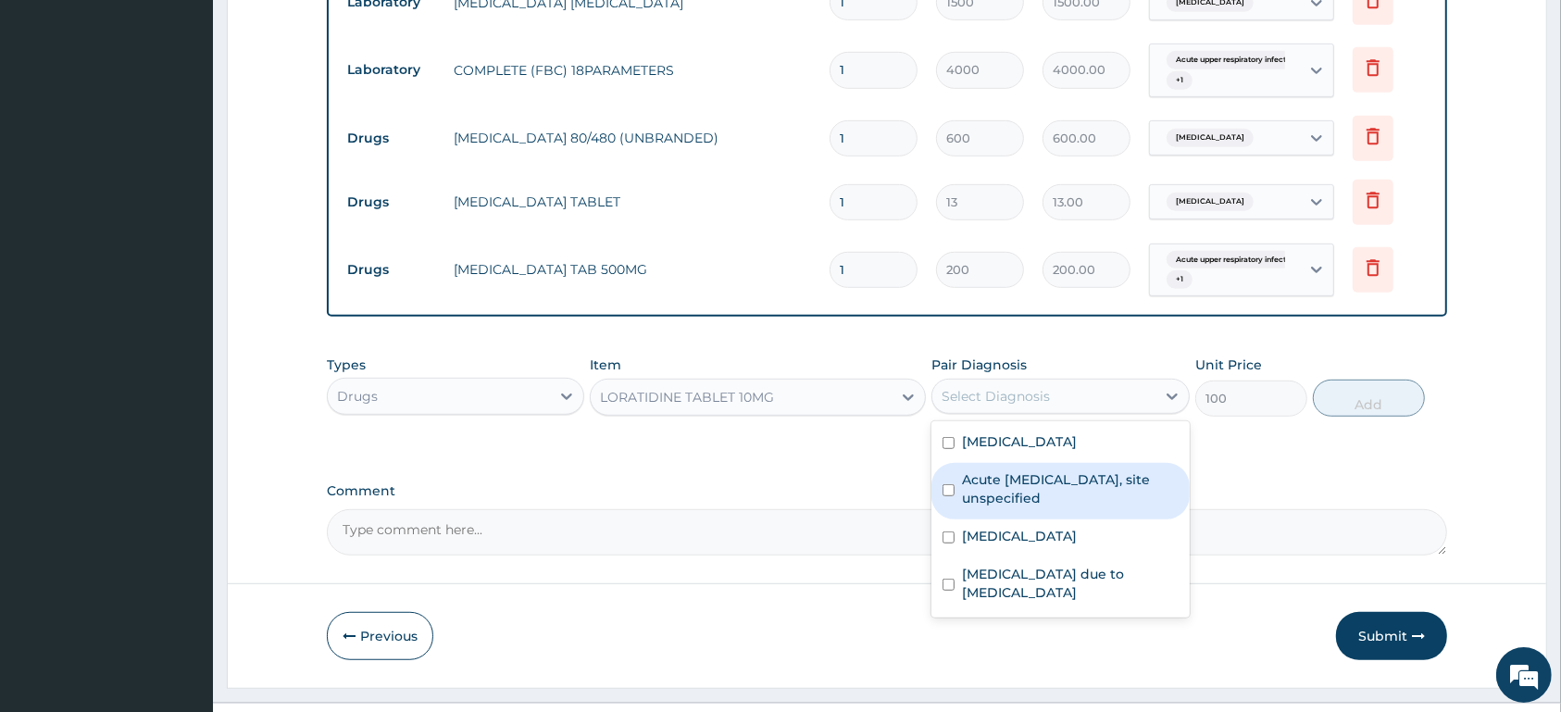
click at [1063, 496] on label "Acute upper respiratory infection, site unspecified" at bounding box center [1070, 488] width 216 height 37
checkbox input "true"
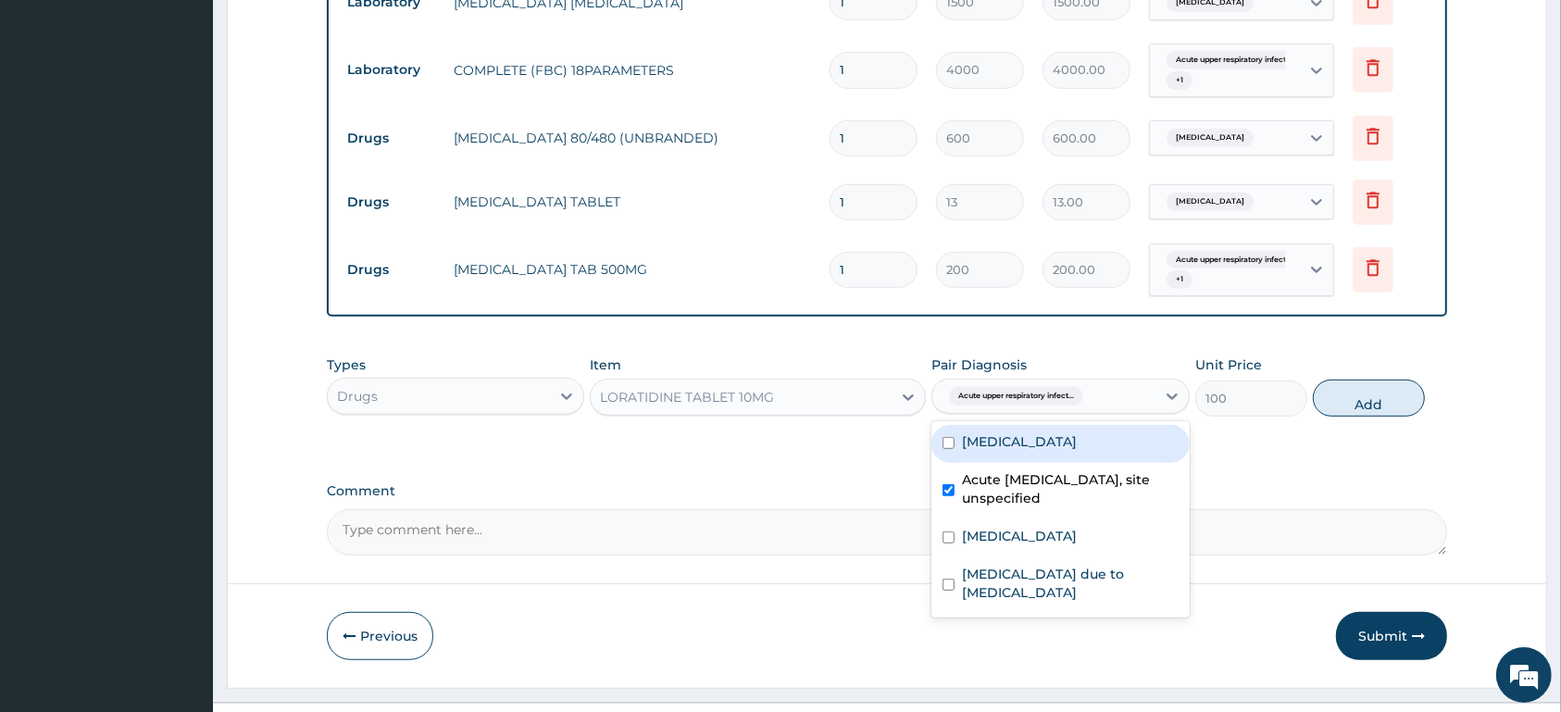
drag, startPoint x: 1362, startPoint y: 392, endPoint x: 1272, endPoint y: 406, distance: 91.0
click at [1364, 393] on button "Add" at bounding box center [1369, 398] width 112 height 37
type input "0"
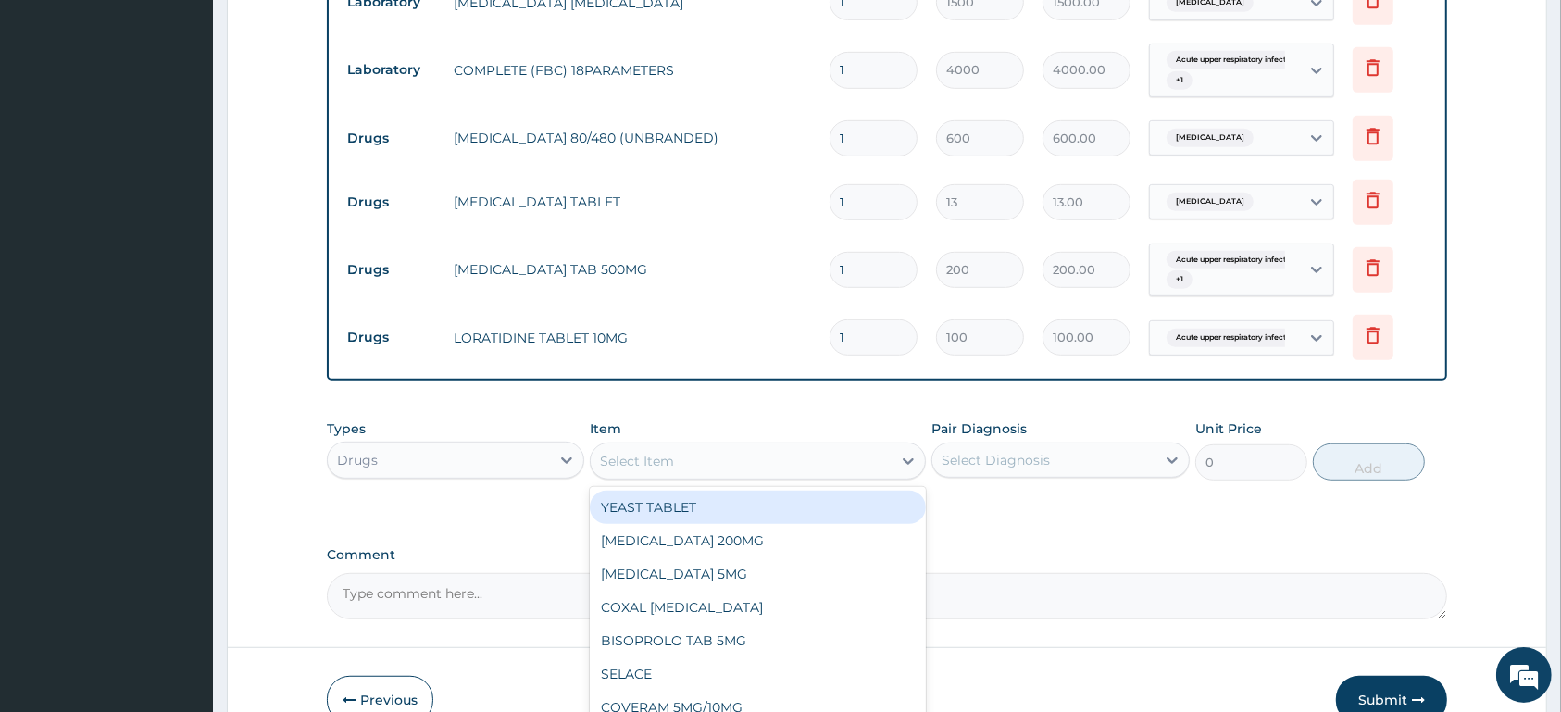
click at [632, 453] on div "Select Item" at bounding box center [637, 461] width 74 height 19
type input "TRAMAD"
click at [772, 513] on div "TRAMADOL 50MG CAP" at bounding box center [758, 507] width 336 height 33
type input "120"
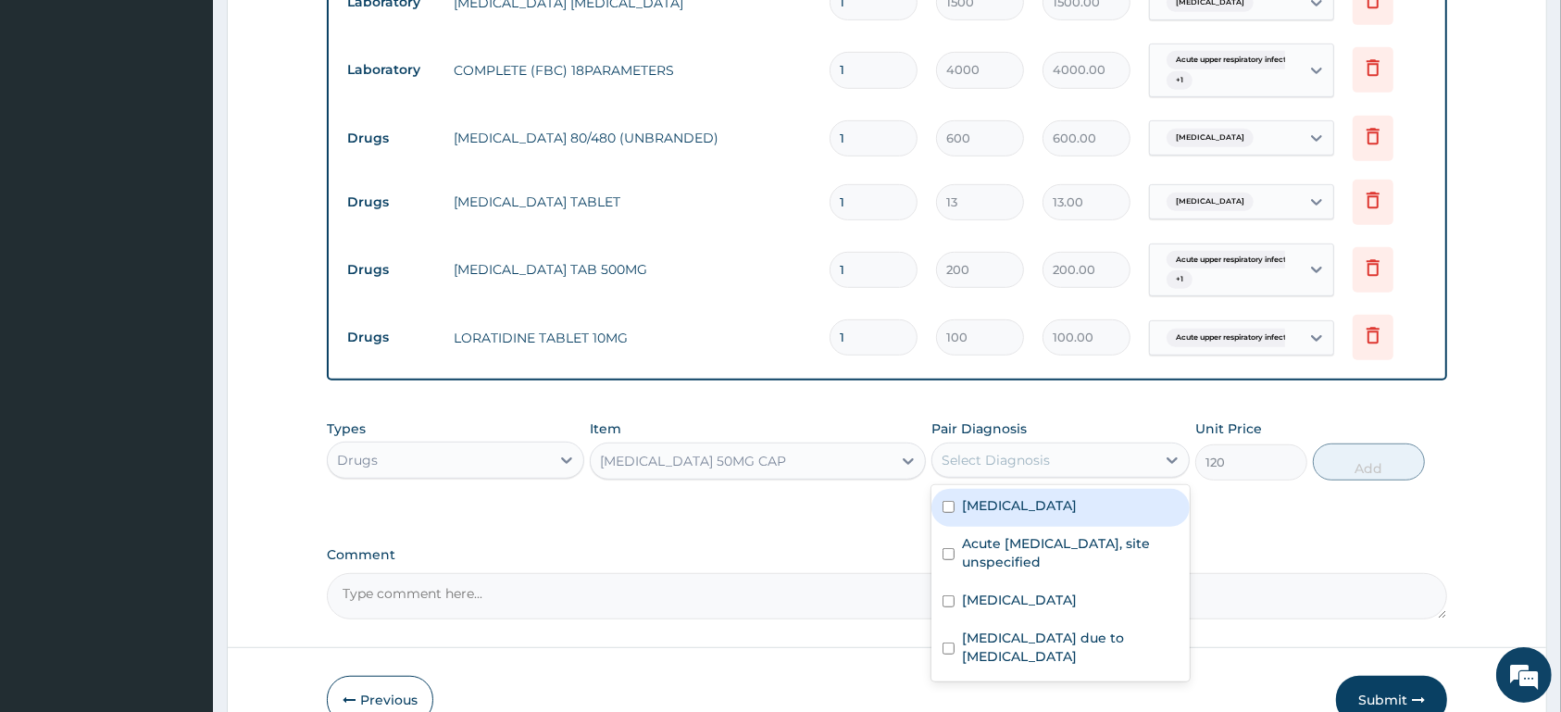
click at [1019, 469] on div "Select Diagnosis" at bounding box center [996, 460] width 108 height 19
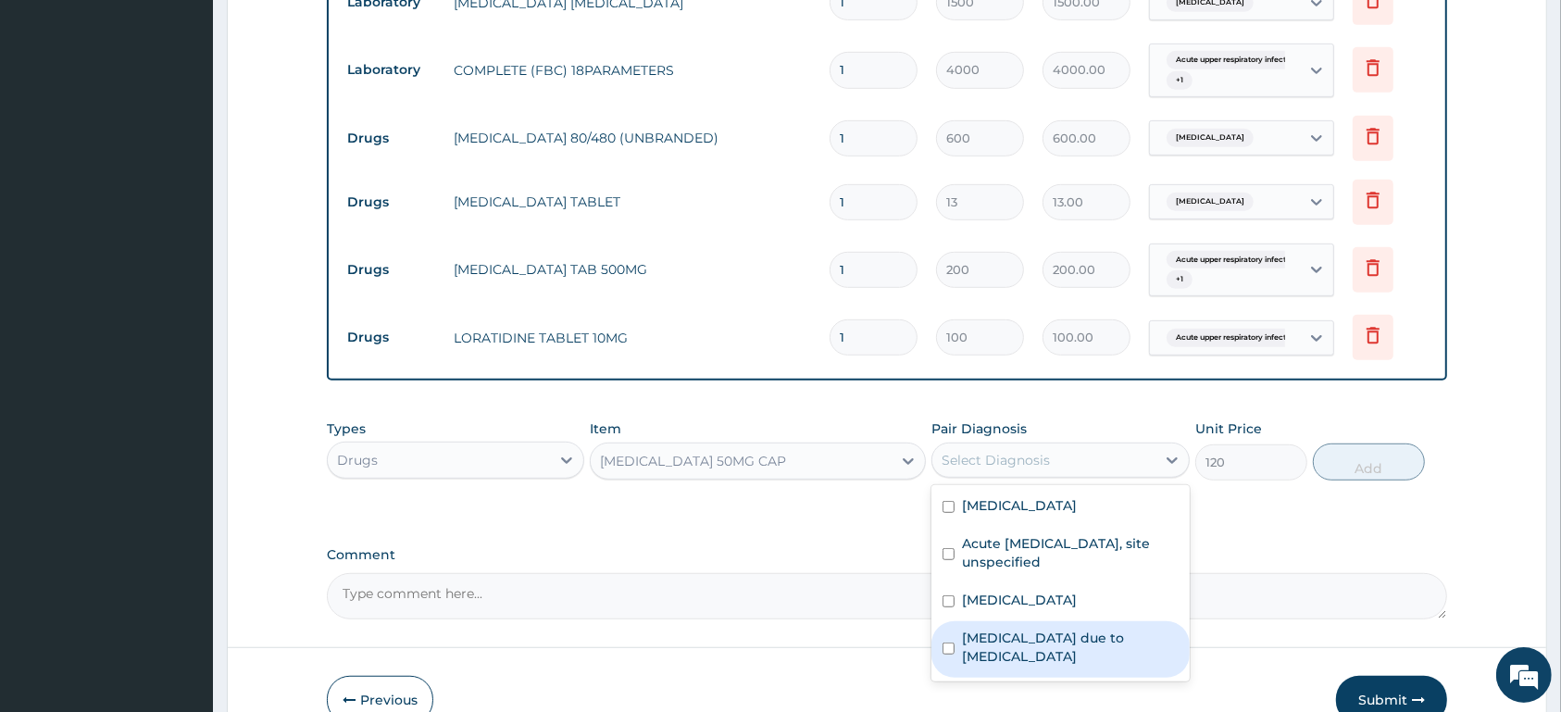
click at [1024, 638] on label "Radiculopathy due to spondylosis" at bounding box center [1070, 647] width 216 height 37
checkbox input "true"
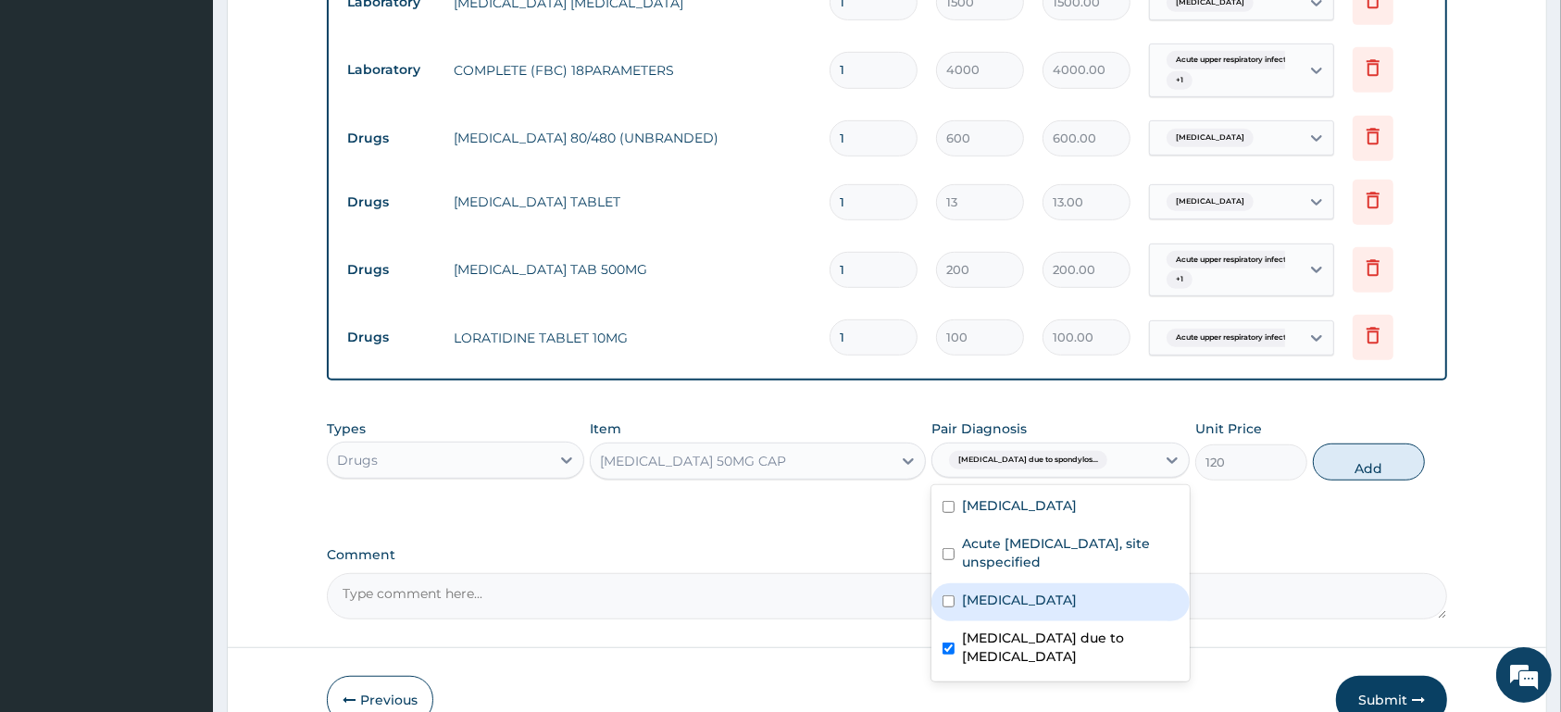
drag, startPoint x: 1384, startPoint y: 471, endPoint x: 1281, endPoint y: 452, distance: 104.6
click at [1384, 470] on button "Add" at bounding box center [1369, 462] width 112 height 37
type input "0"
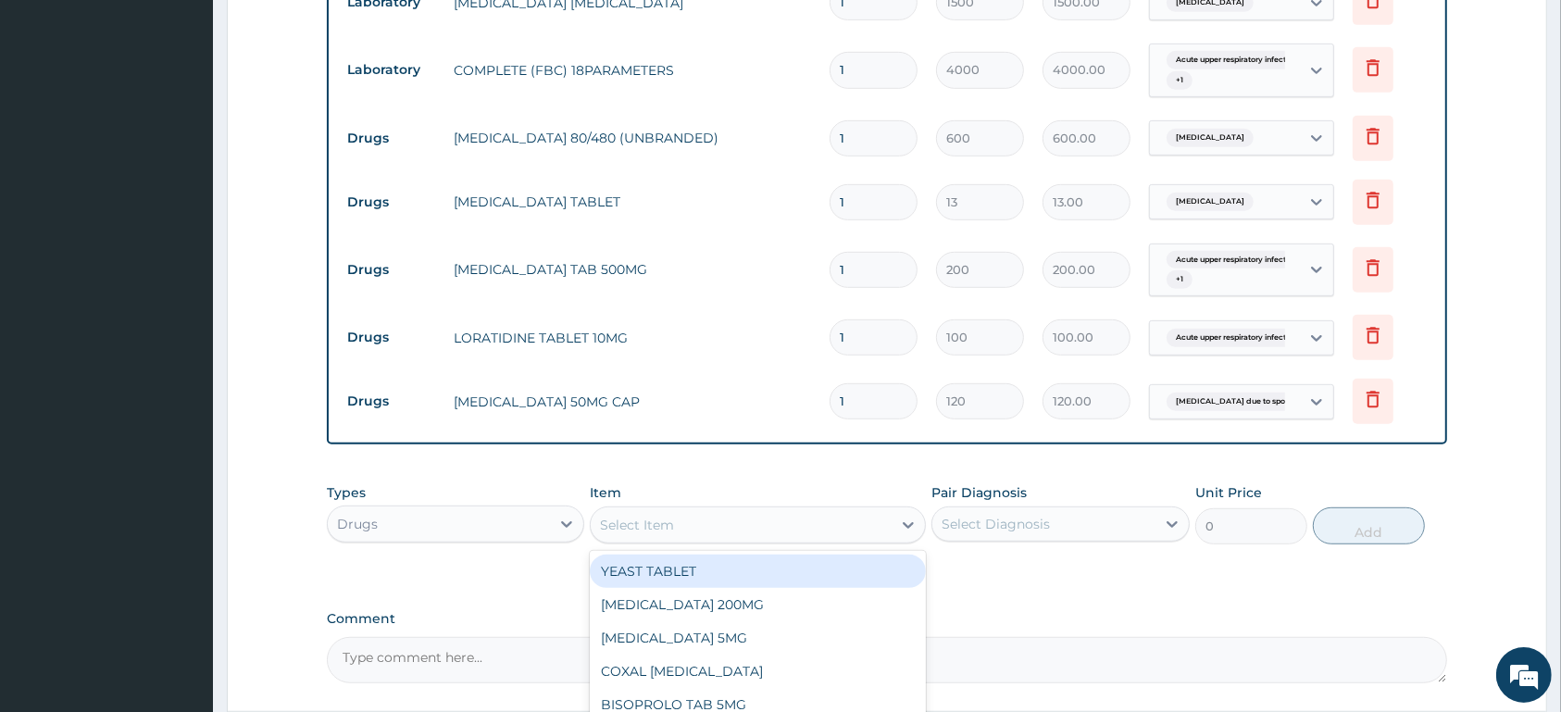
click at [809, 527] on div "Select Item" at bounding box center [741, 525] width 301 height 30
type input "TRAM"
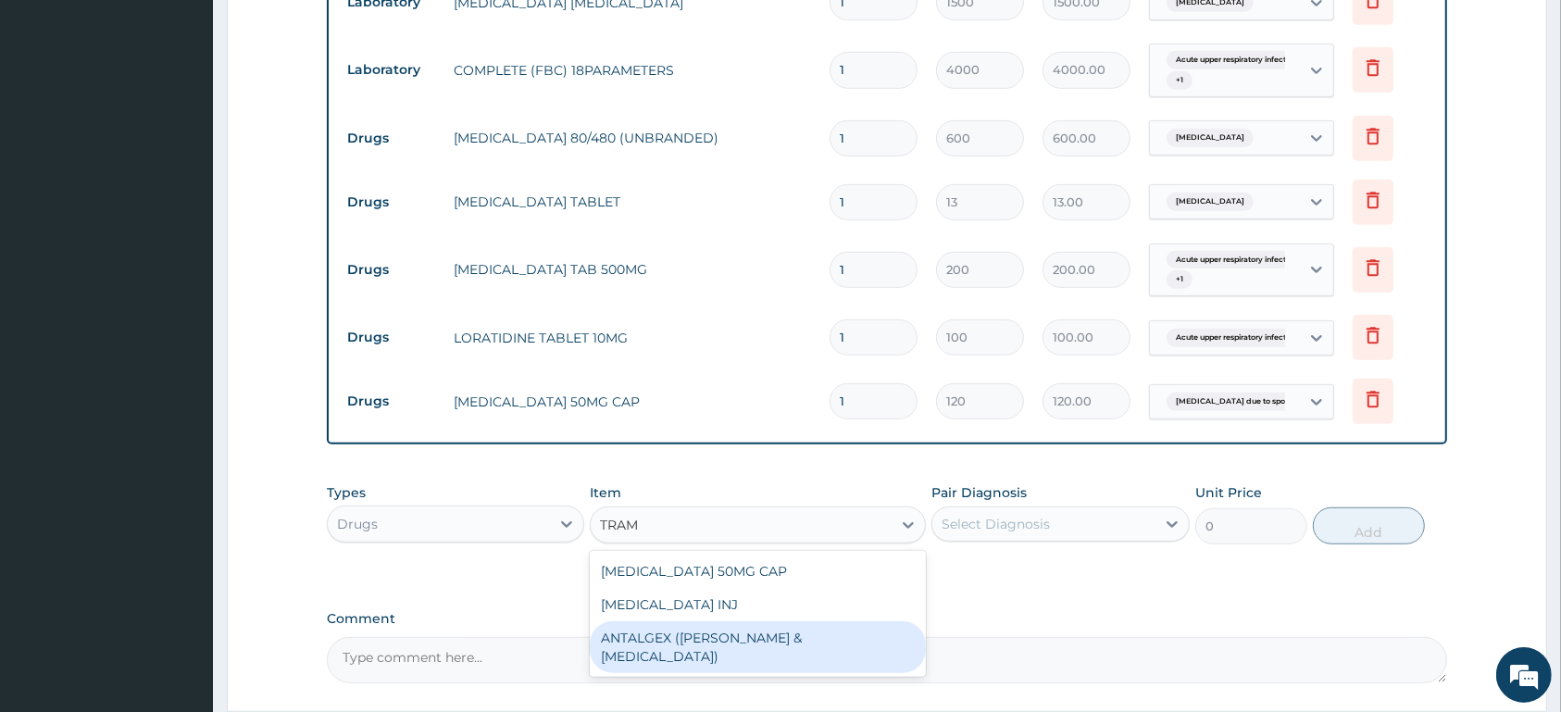
click at [893, 640] on div "ANTALGEX ([PERSON_NAME] &[MEDICAL_DATA])" at bounding box center [758, 647] width 336 height 52
type input "500"
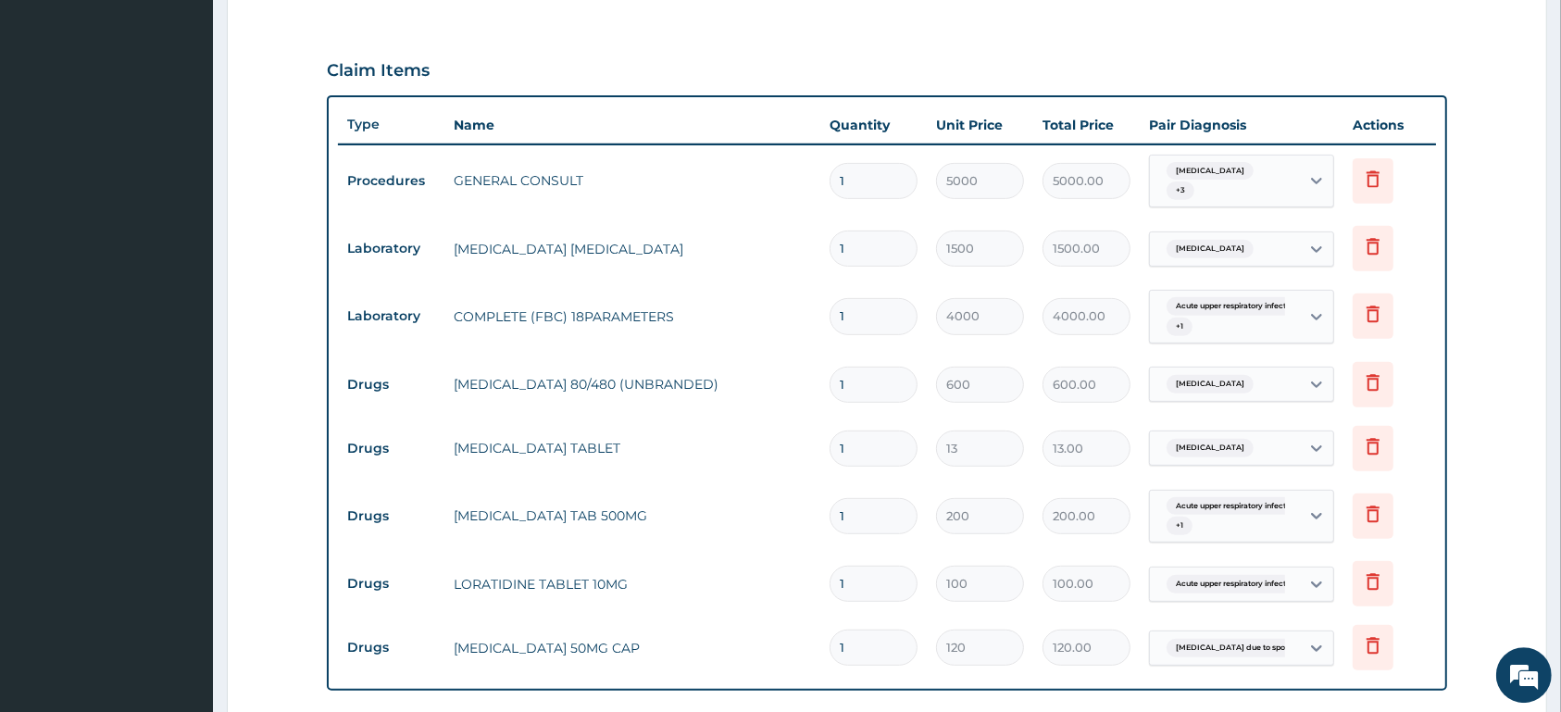
scroll to position [548, 0]
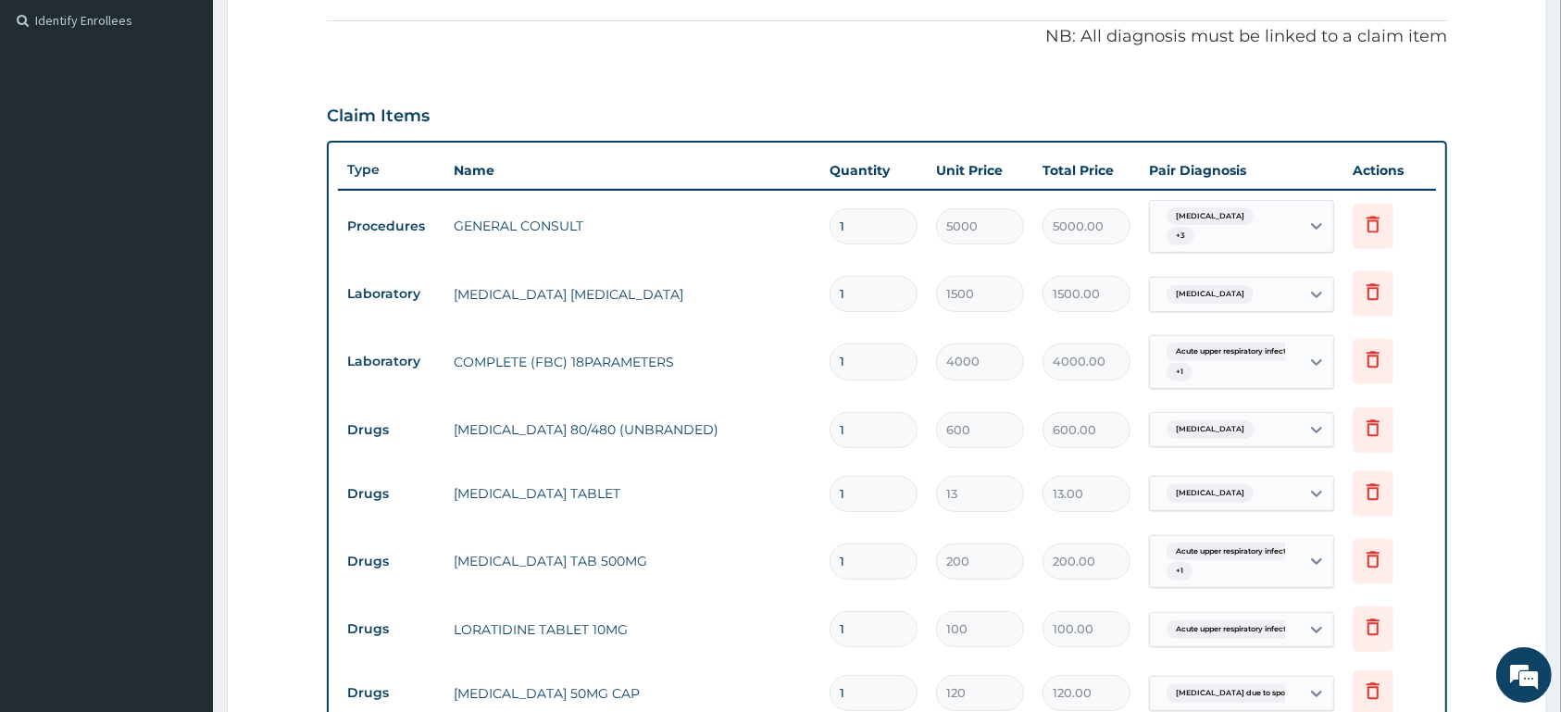
click at [883, 433] on input "1" at bounding box center [874, 430] width 88 height 36
type input "0.00"
type input "6"
type input "3600.00"
type input "6"
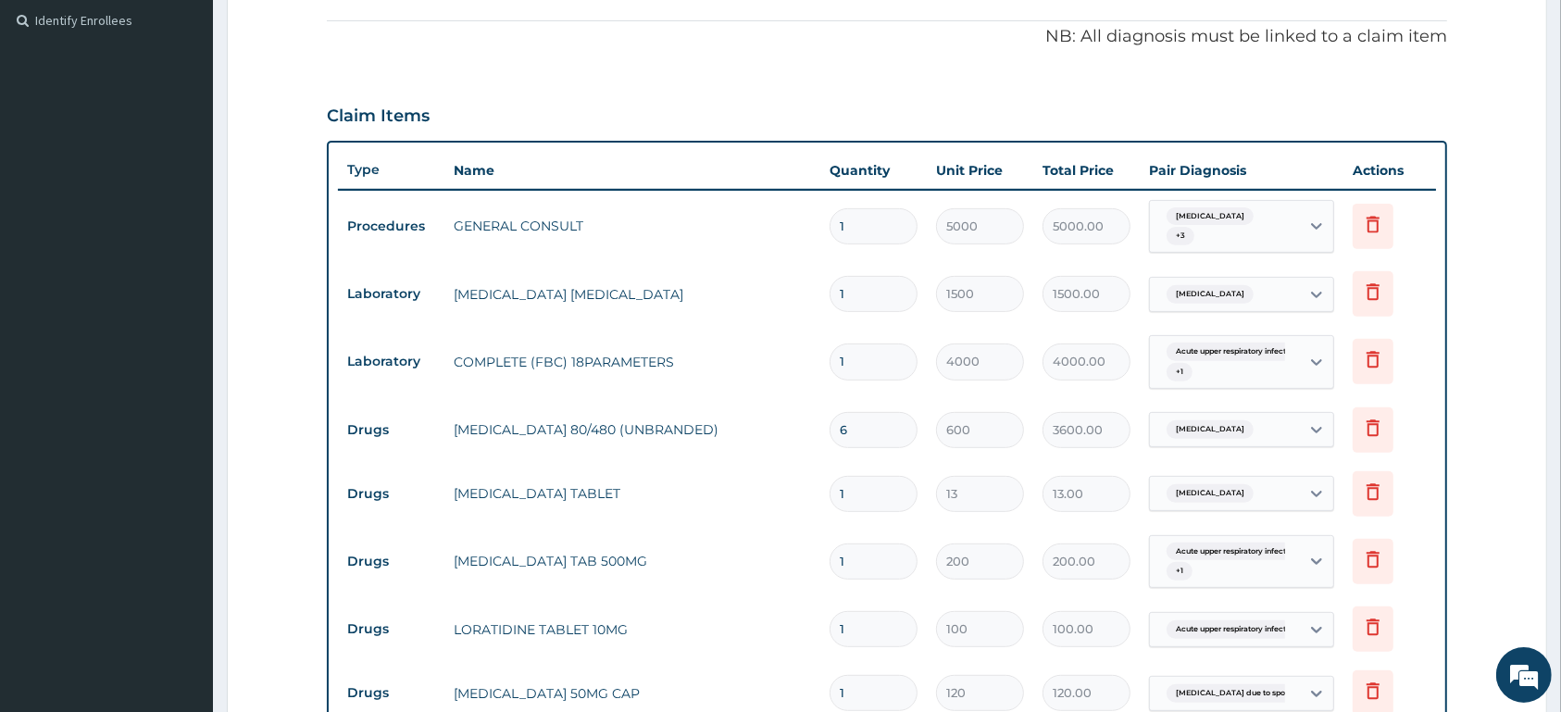
click at [892, 505] on input "1" at bounding box center [874, 494] width 88 height 36
type input "0.00"
type input "2"
type input "26.00"
type input "20"
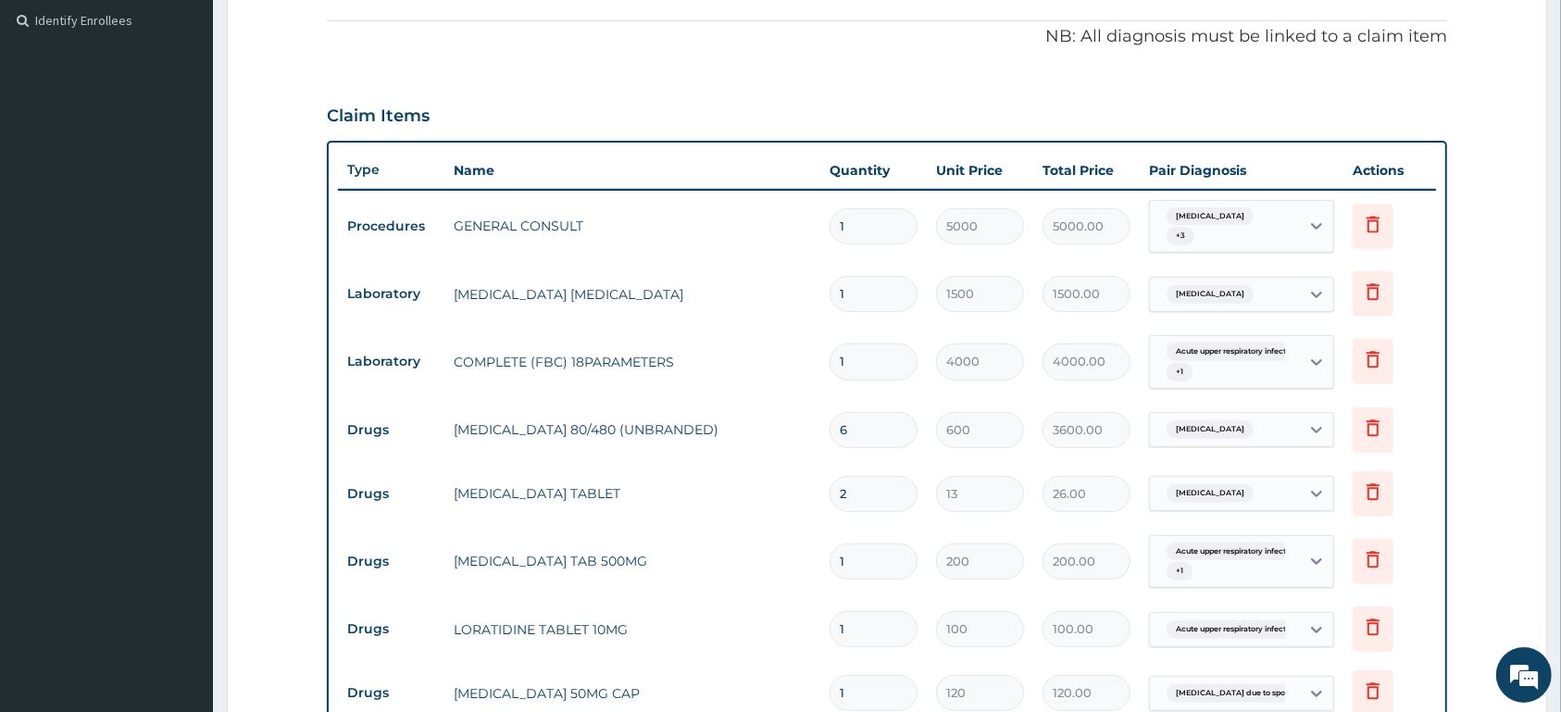
type input "260.00"
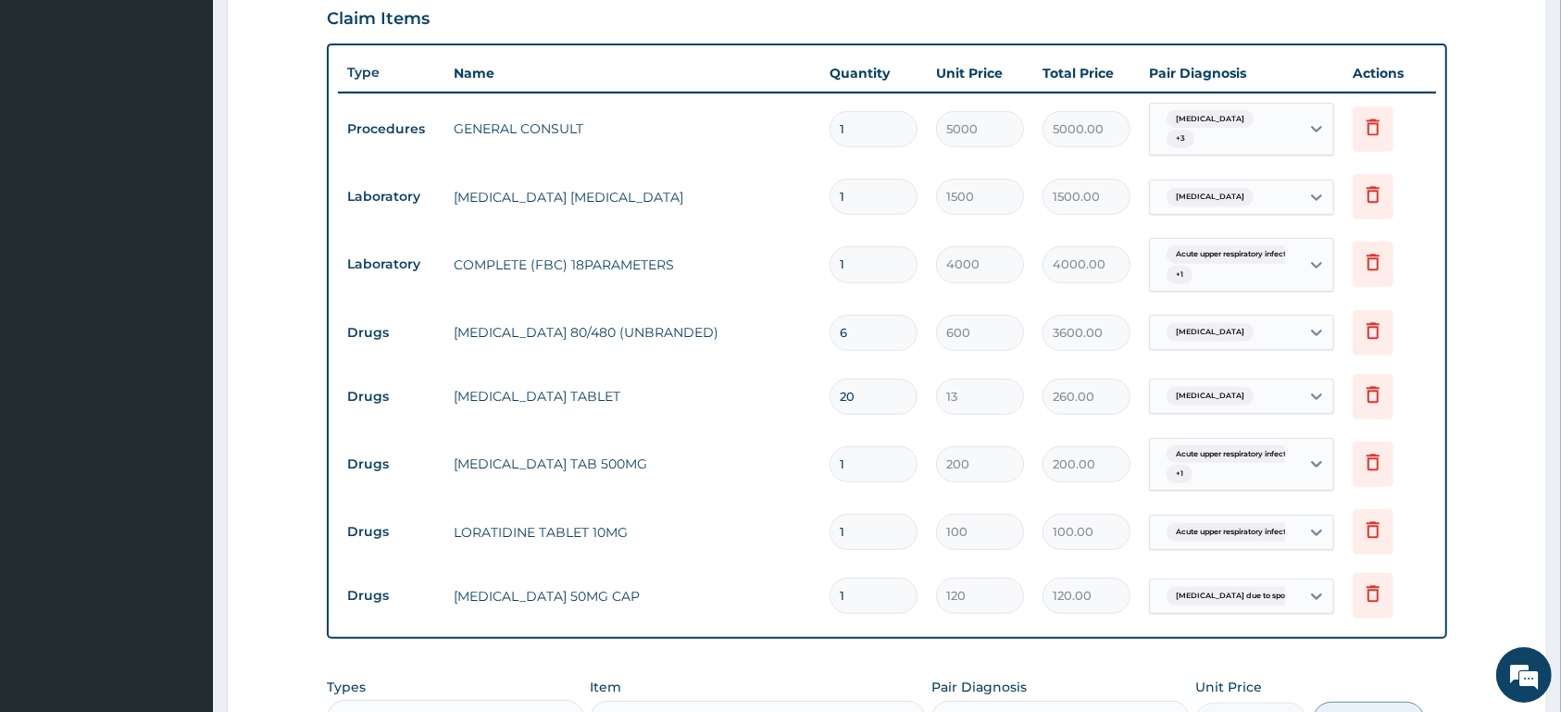
type input "20"
click at [866, 457] on input "1" at bounding box center [874, 464] width 88 height 36
type input "15"
type input "3000.00"
type input "15"
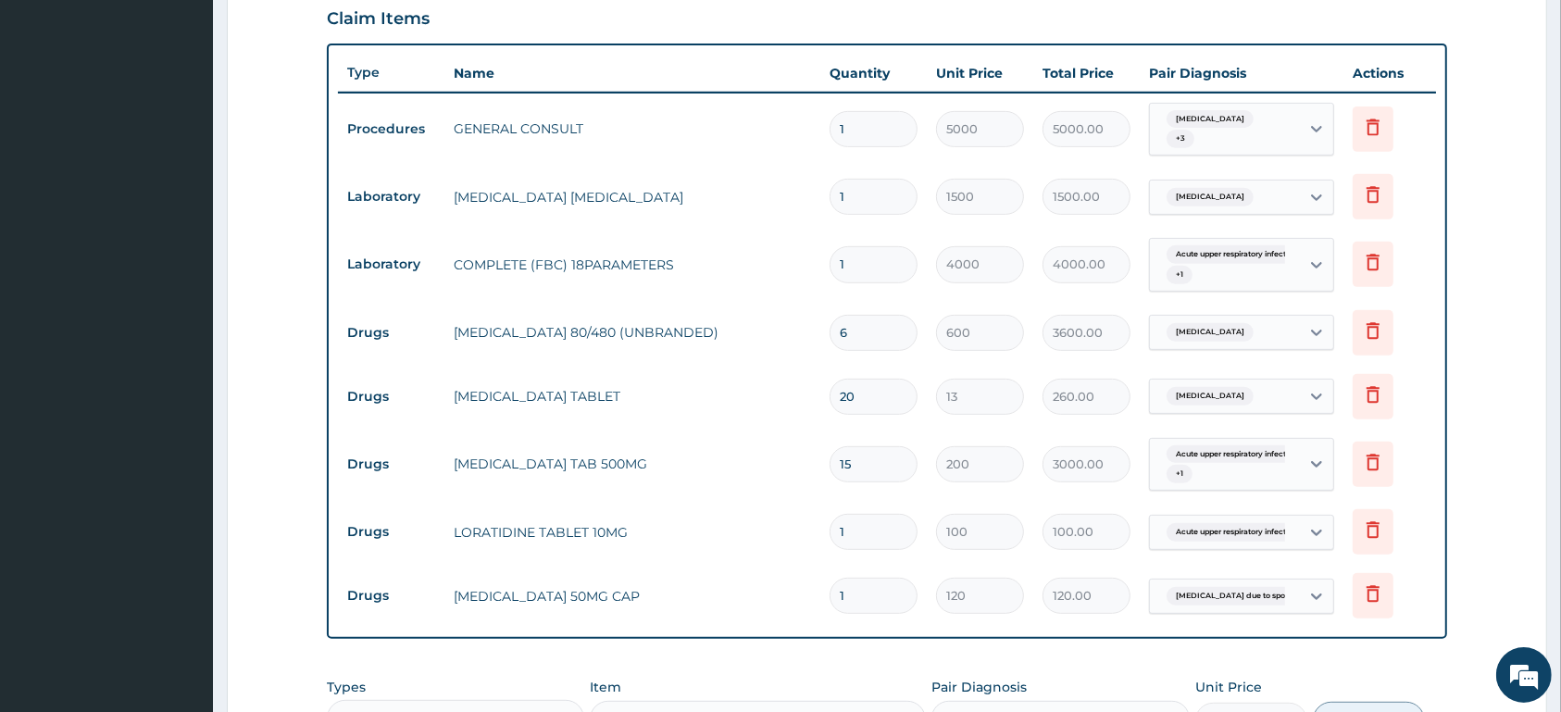
click at [873, 538] on input "1" at bounding box center [874, 532] width 88 height 36
type input "0.00"
type input "5"
type input "500.00"
type input "5"
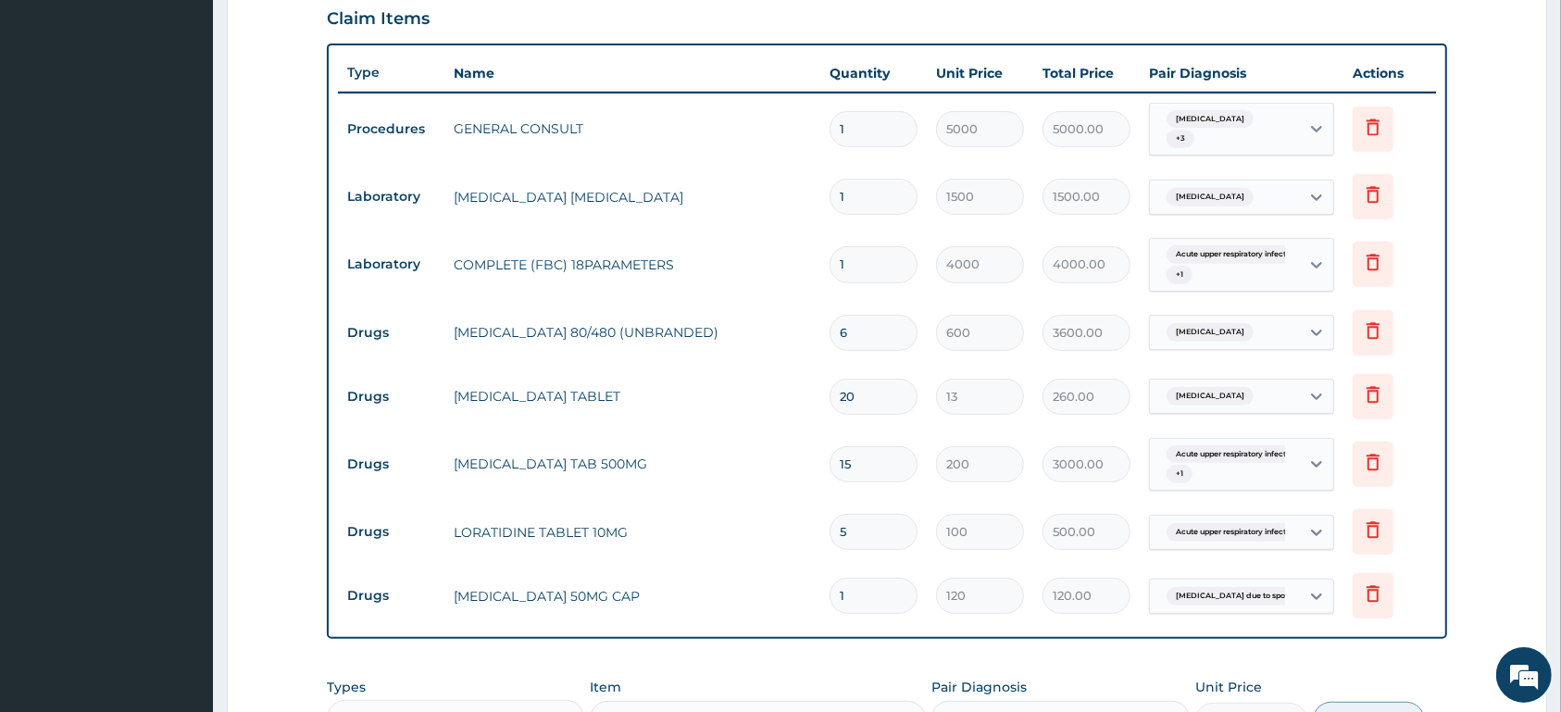
click at [887, 601] on input "1" at bounding box center [874, 596] width 88 height 36
type input "10"
type input "1200.00"
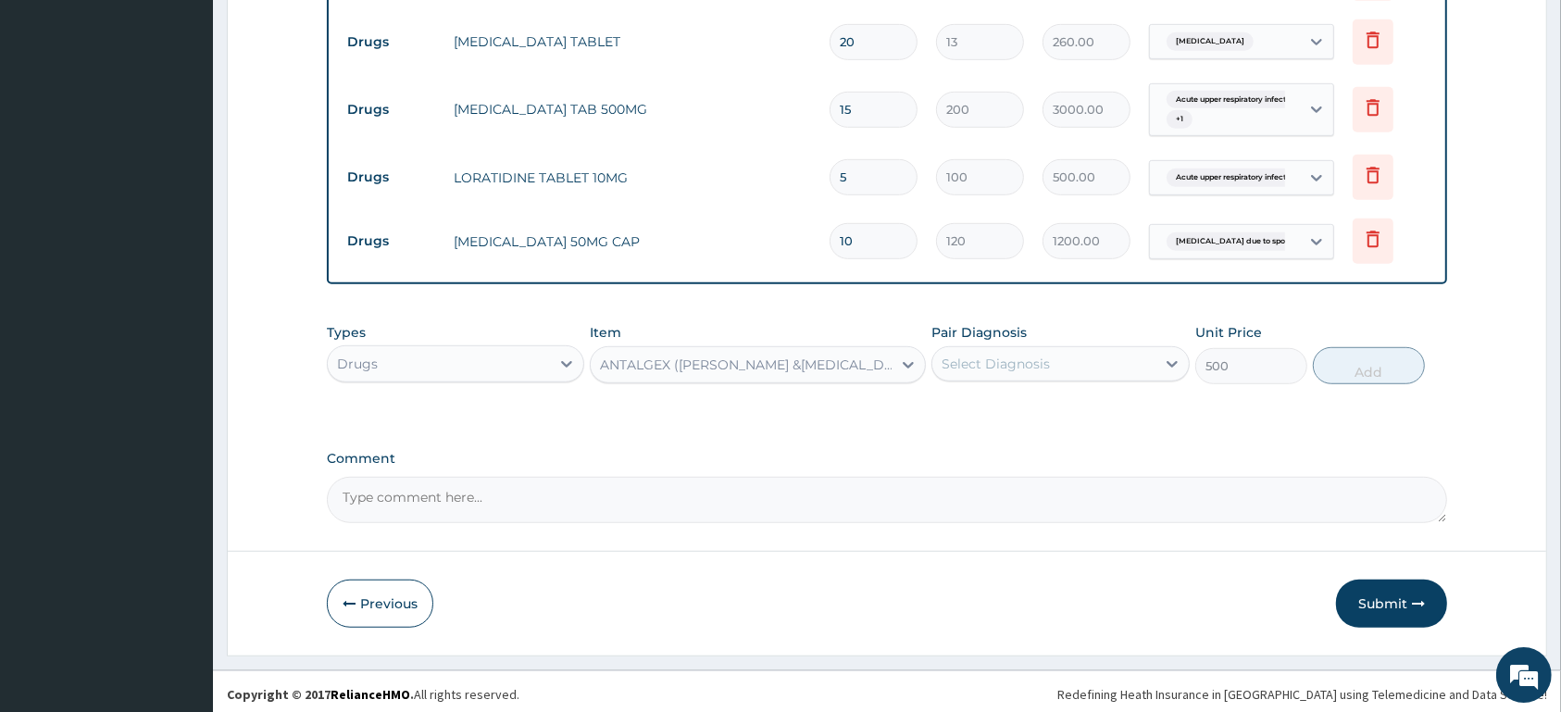
scroll to position [1006, 0]
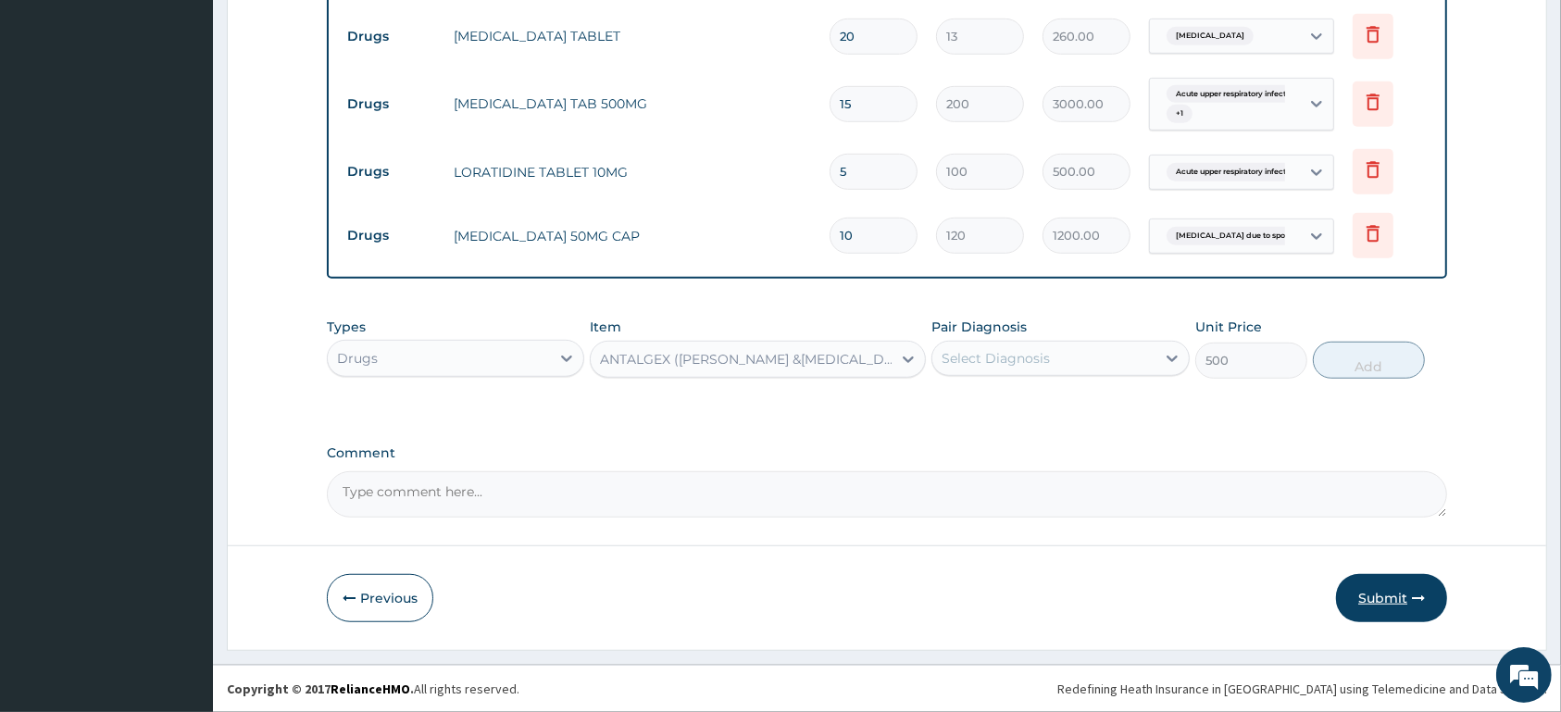
type input "10"
click at [1379, 598] on button "Submit" at bounding box center [1391, 598] width 111 height 48
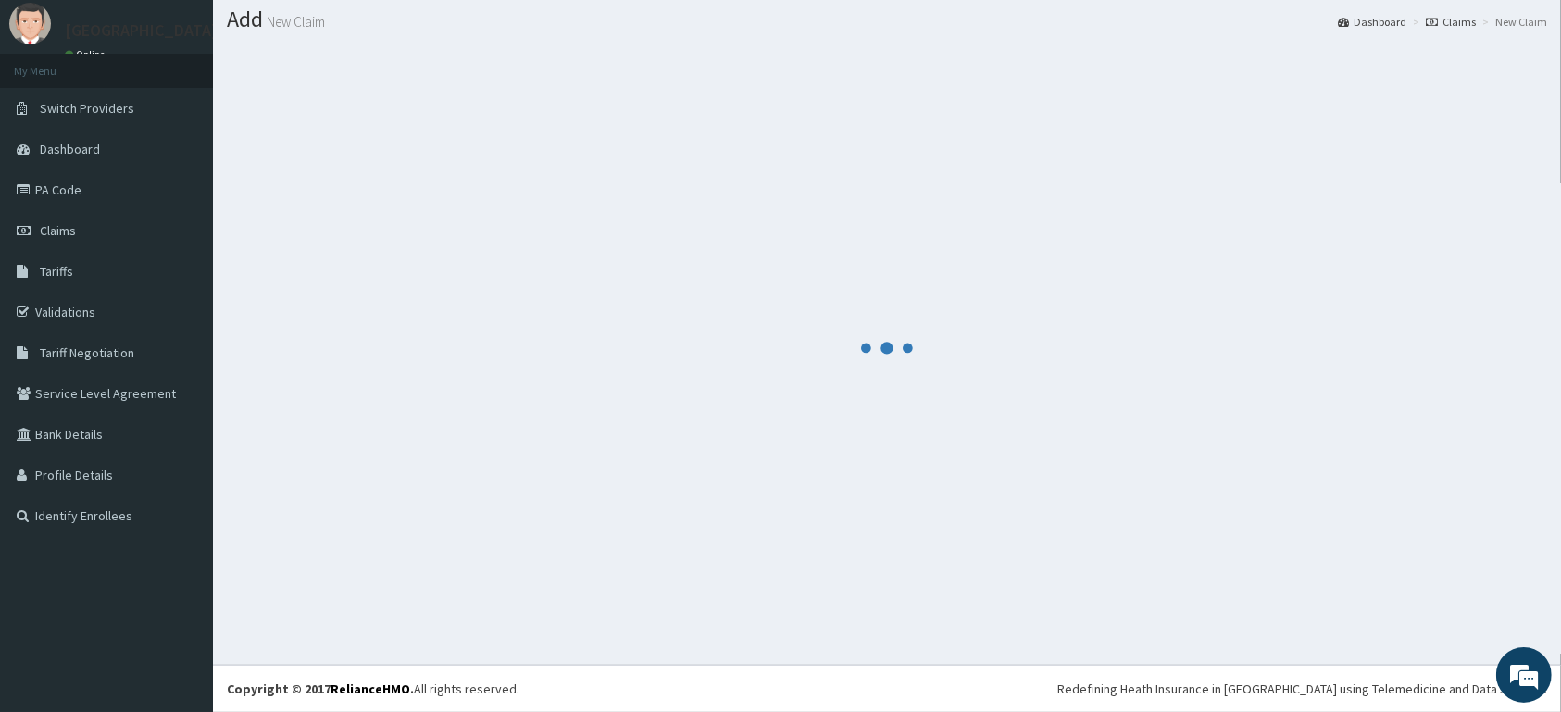
scroll to position [53, 0]
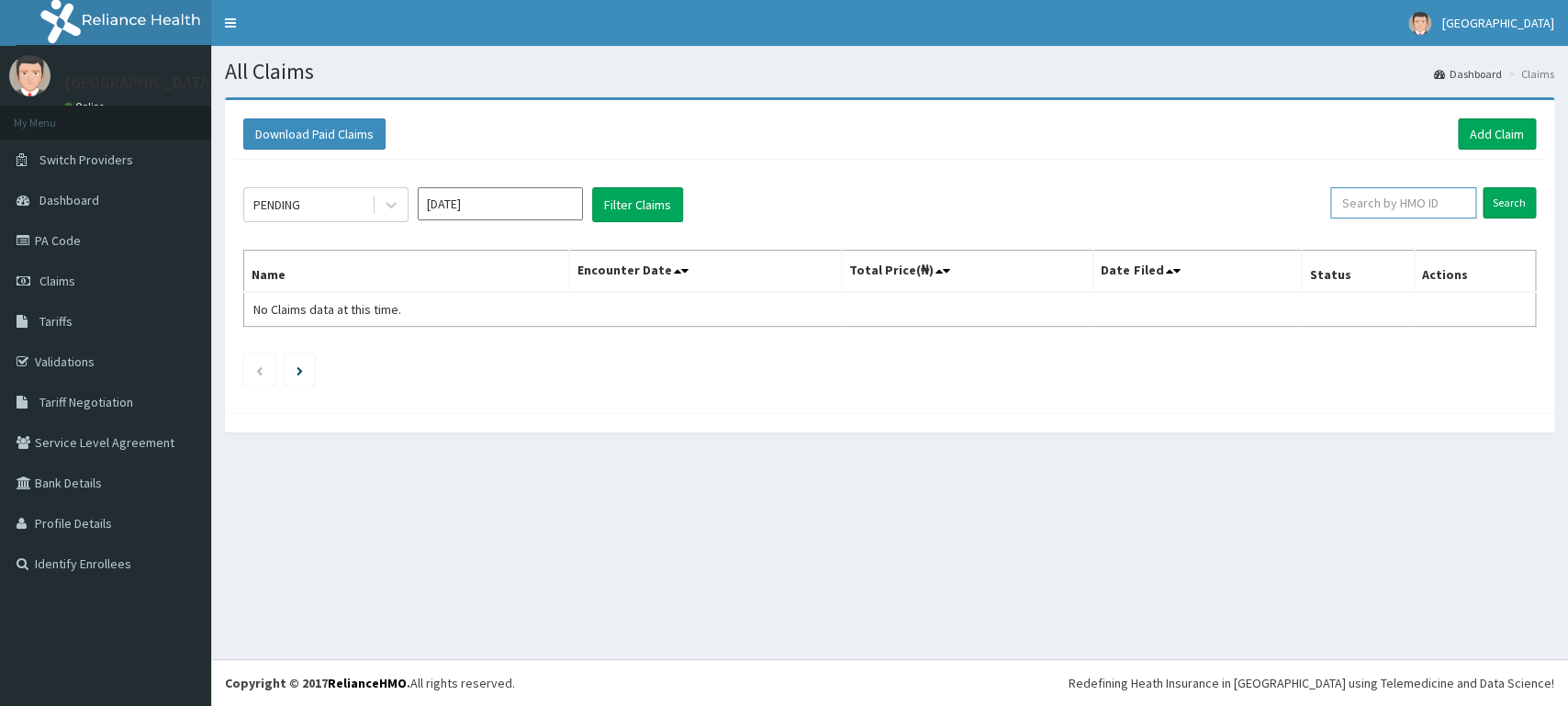
click at [1387, 204] on input "text" at bounding box center [1403, 202] width 146 height 31
type input "FON/10020/A"
click at [1522, 200] on input "Search" at bounding box center [1509, 202] width 54 height 31
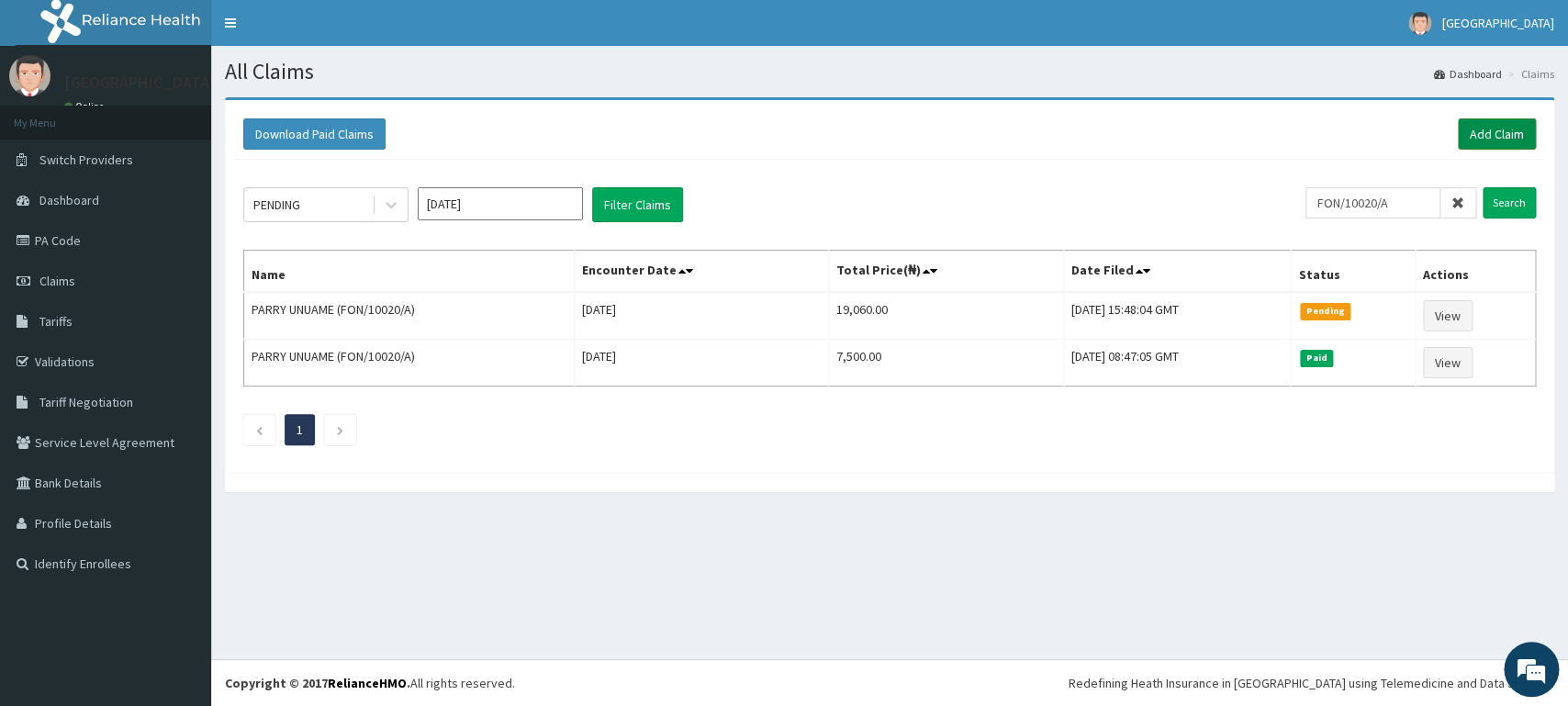
click at [1486, 131] on link "Add Claim" at bounding box center [1497, 133] width 78 height 31
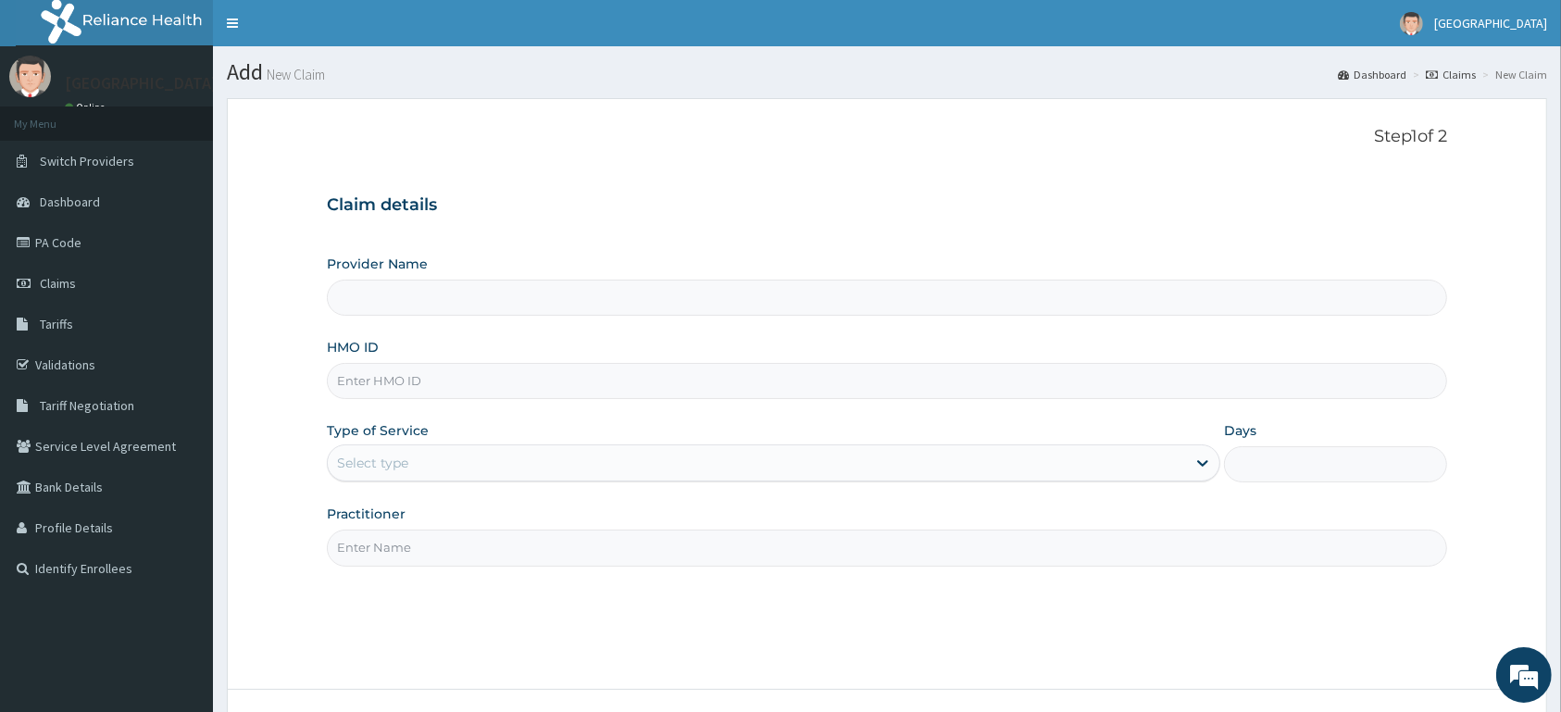
type input "MORNING STAR HOSPITAL"
click at [597, 394] on input "HMO ID" at bounding box center [887, 381] width 1120 height 36
type input "NLM/10047/F"
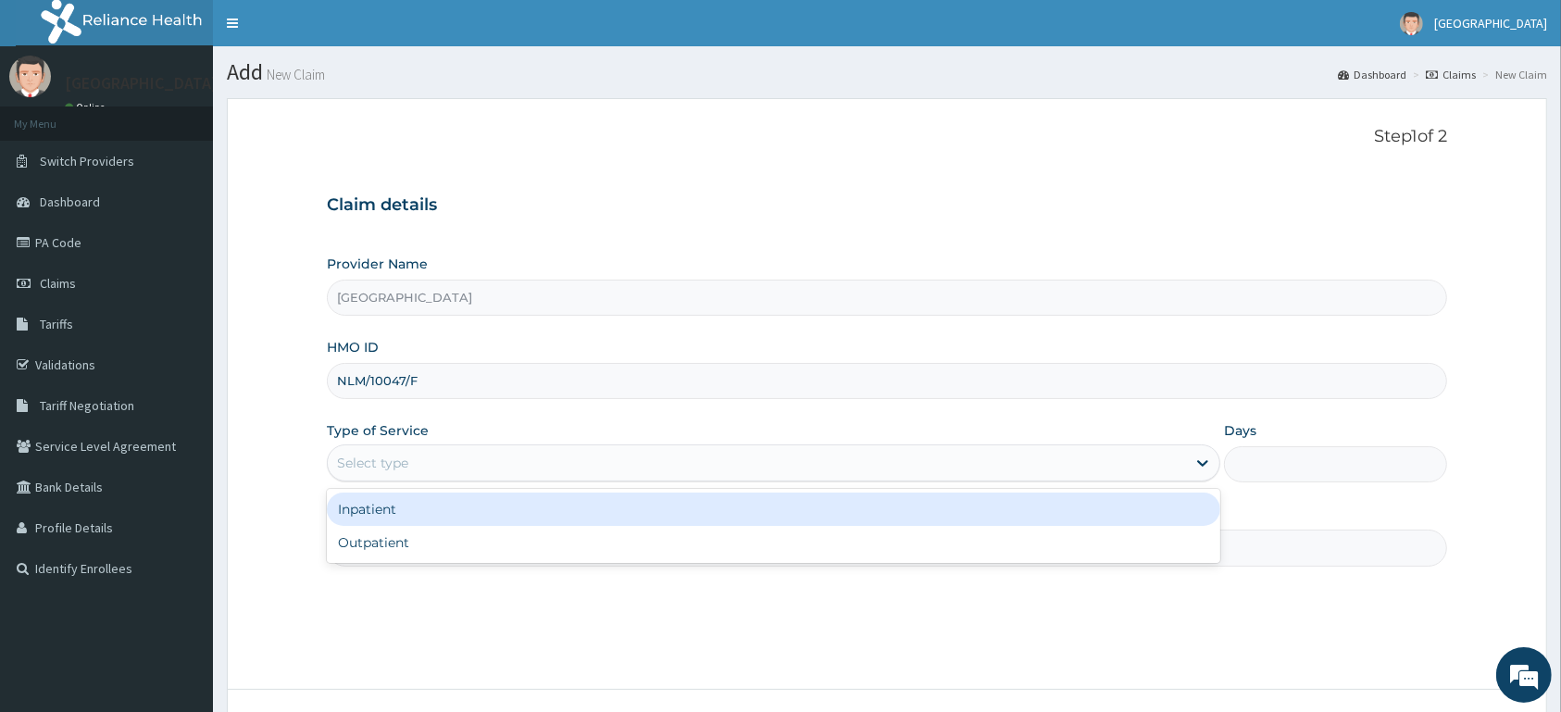
drag, startPoint x: 510, startPoint y: 469, endPoint x: 504, endPoint y: 494, distance: 25.8
click at [509, 469] on div "Select type" at bounding box center [757, 463] width 858 height 30
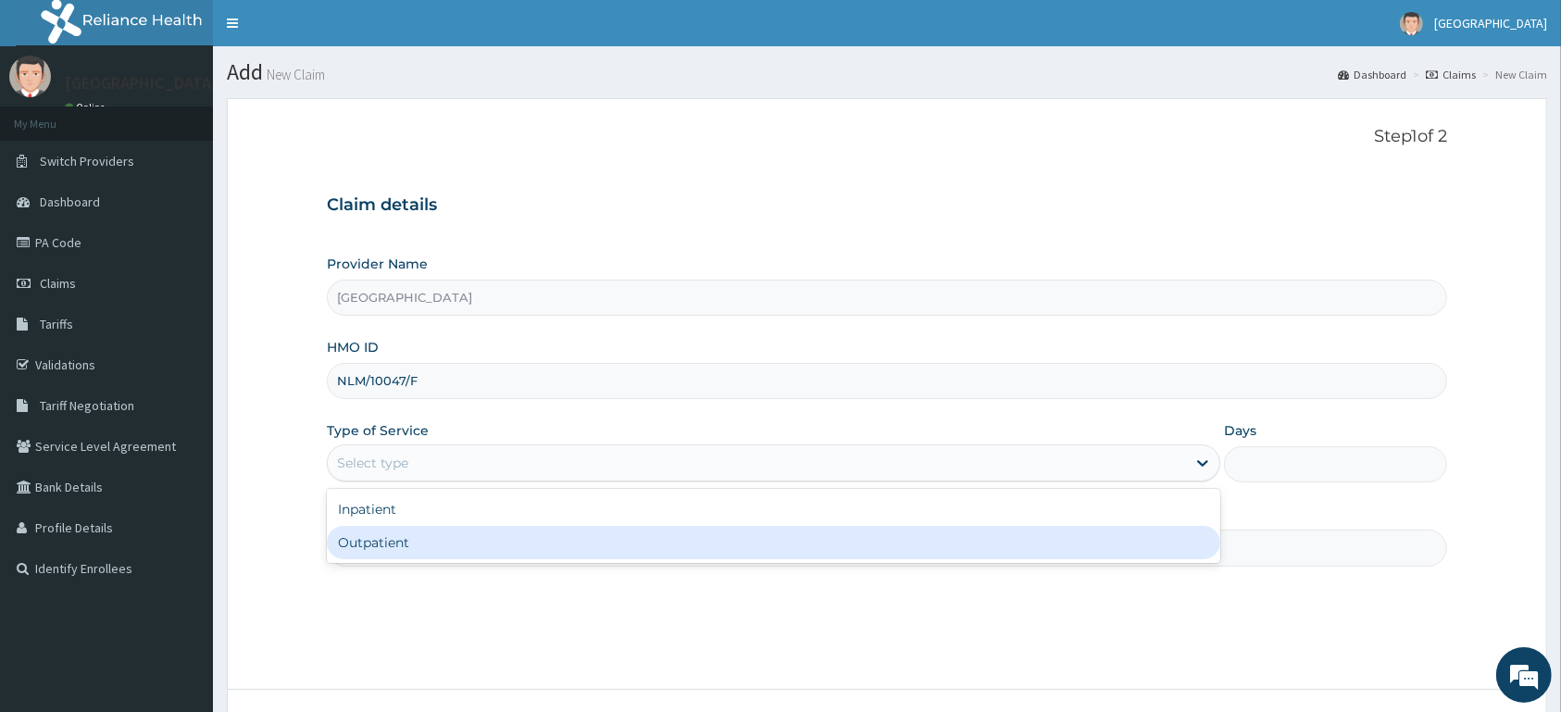
click at [468, 547] on div "Outpatient" at bounding box center [774, 542] width 894 height 33
type input "1"
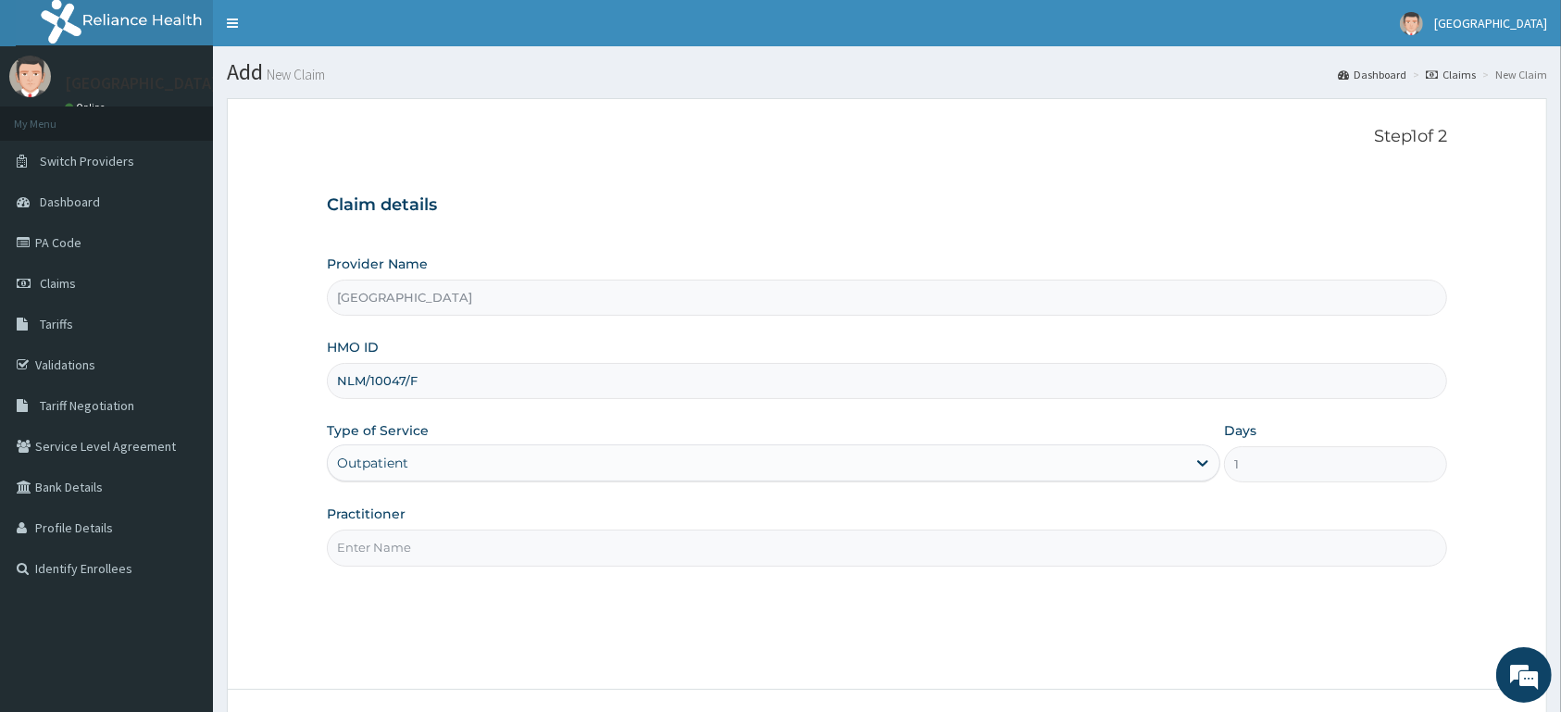
click at [467, 546] on input "Practitioner" at bounding box center [887, 548] width 1120 height 36
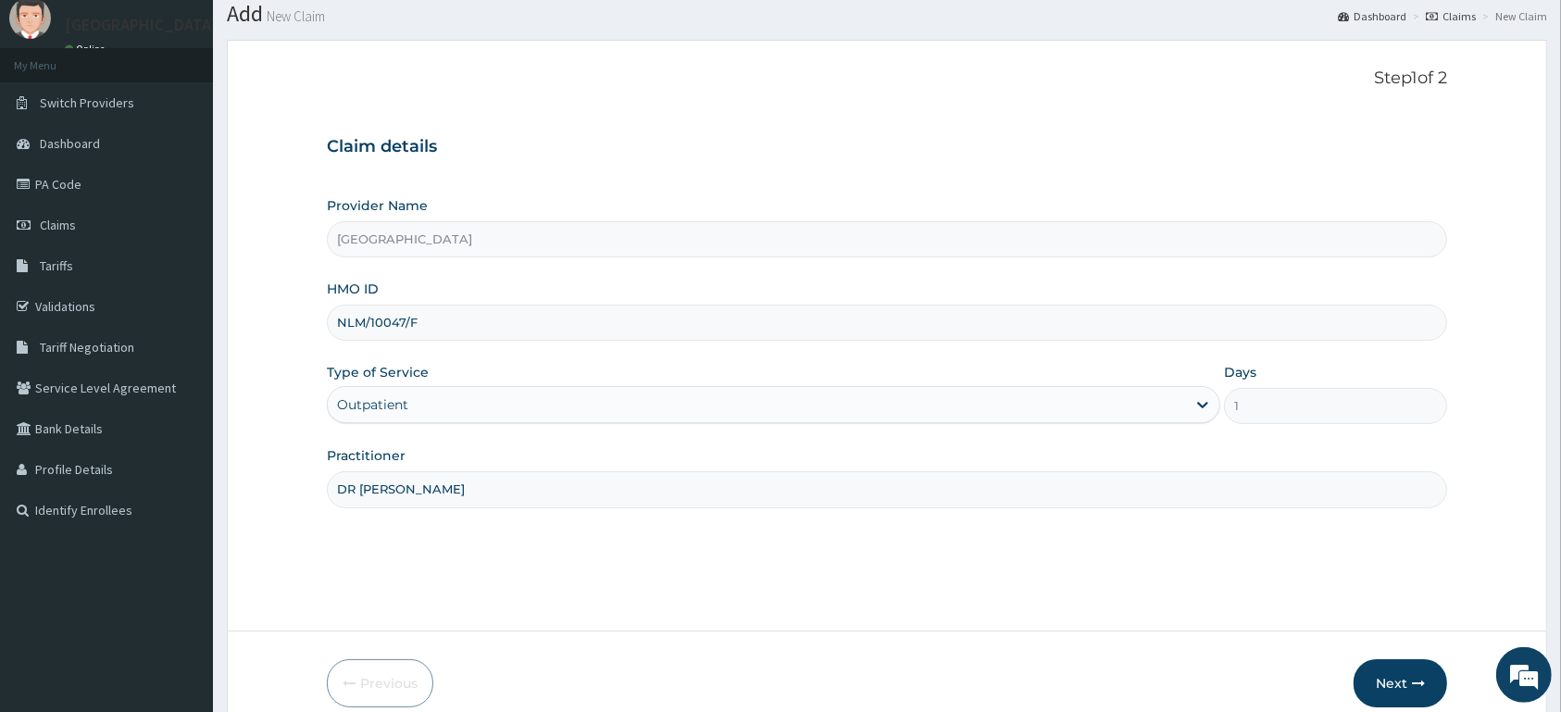
scroll to position [97, 0]
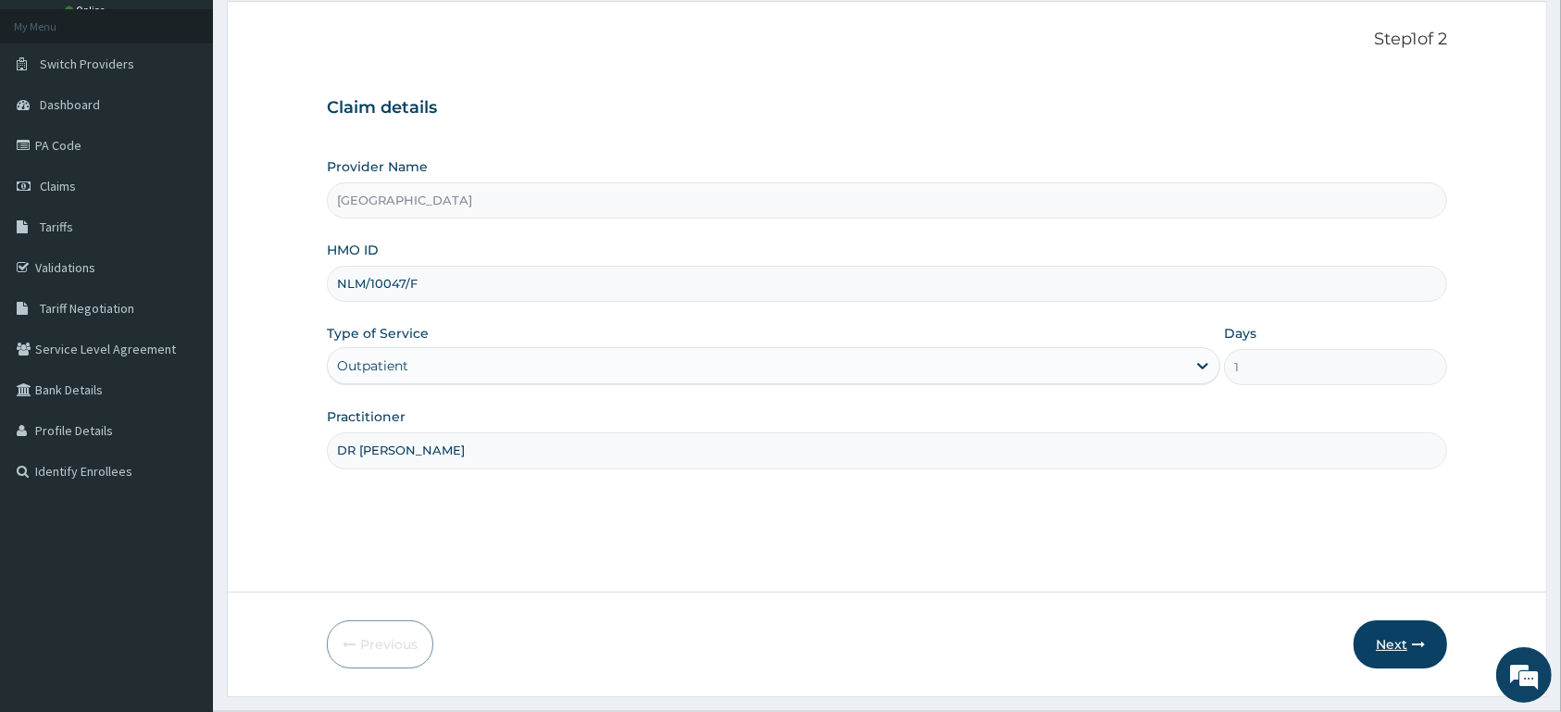
type input "DR PRECIOUS"
click at [1381, 644] on button "Next" at bounding box center [1401, 644] width 94 height 48
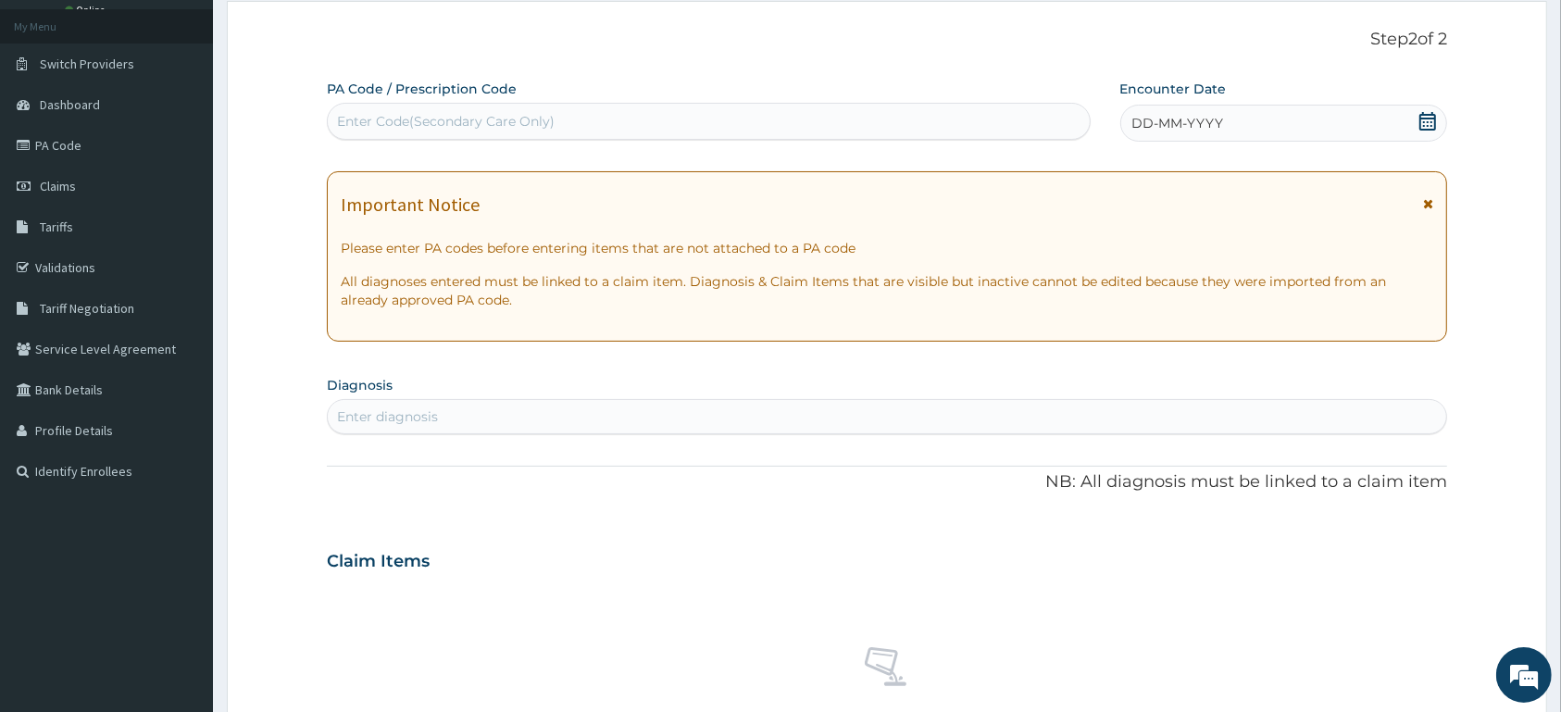
click at [1431, 121] on icon at bounding box center [1428, 121] width 19 height 19
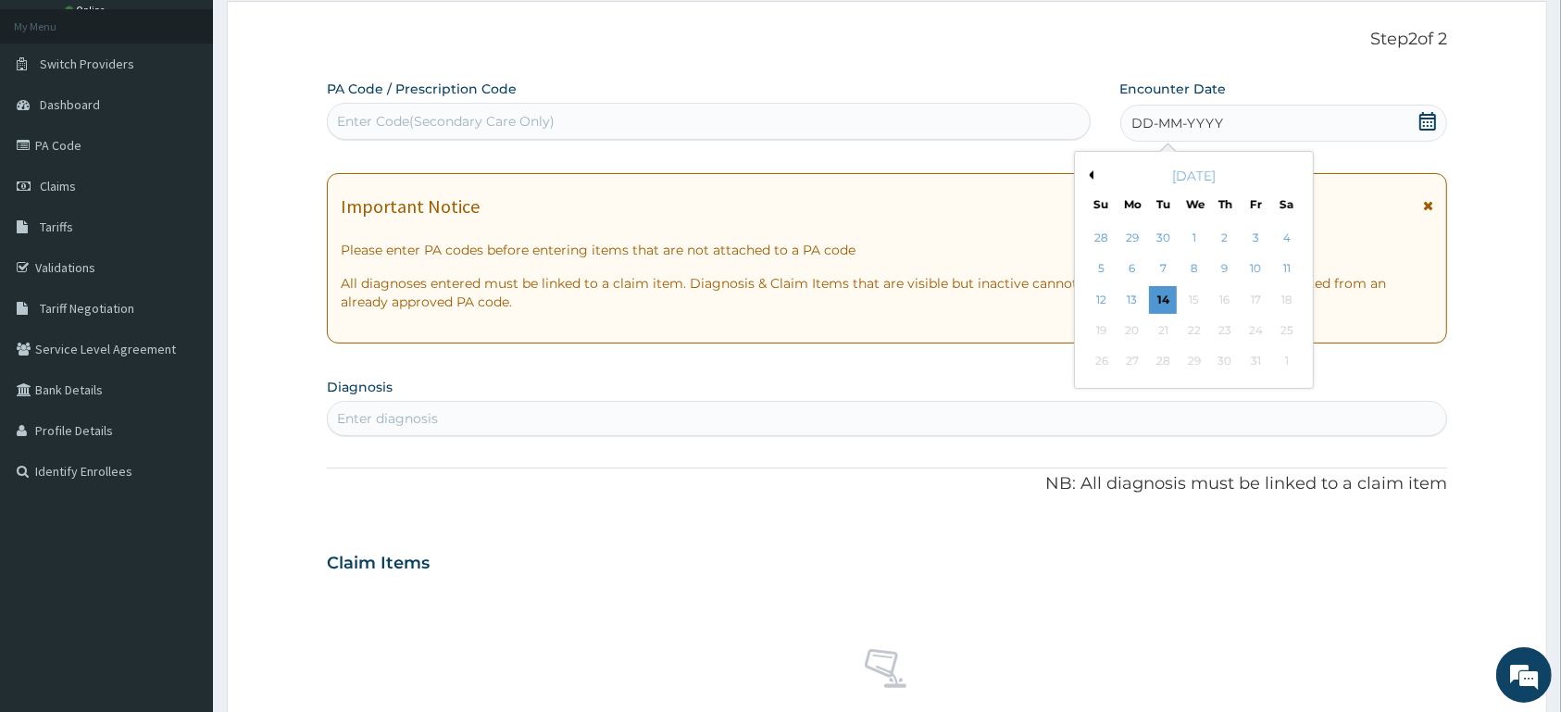
click at [1093, 176] on button "Previous Month" at bounding box center [1088, 174] width 9 height 9
click at [1226, 271] on div "7" at bounding box center [1225, 270] width 28 height 28
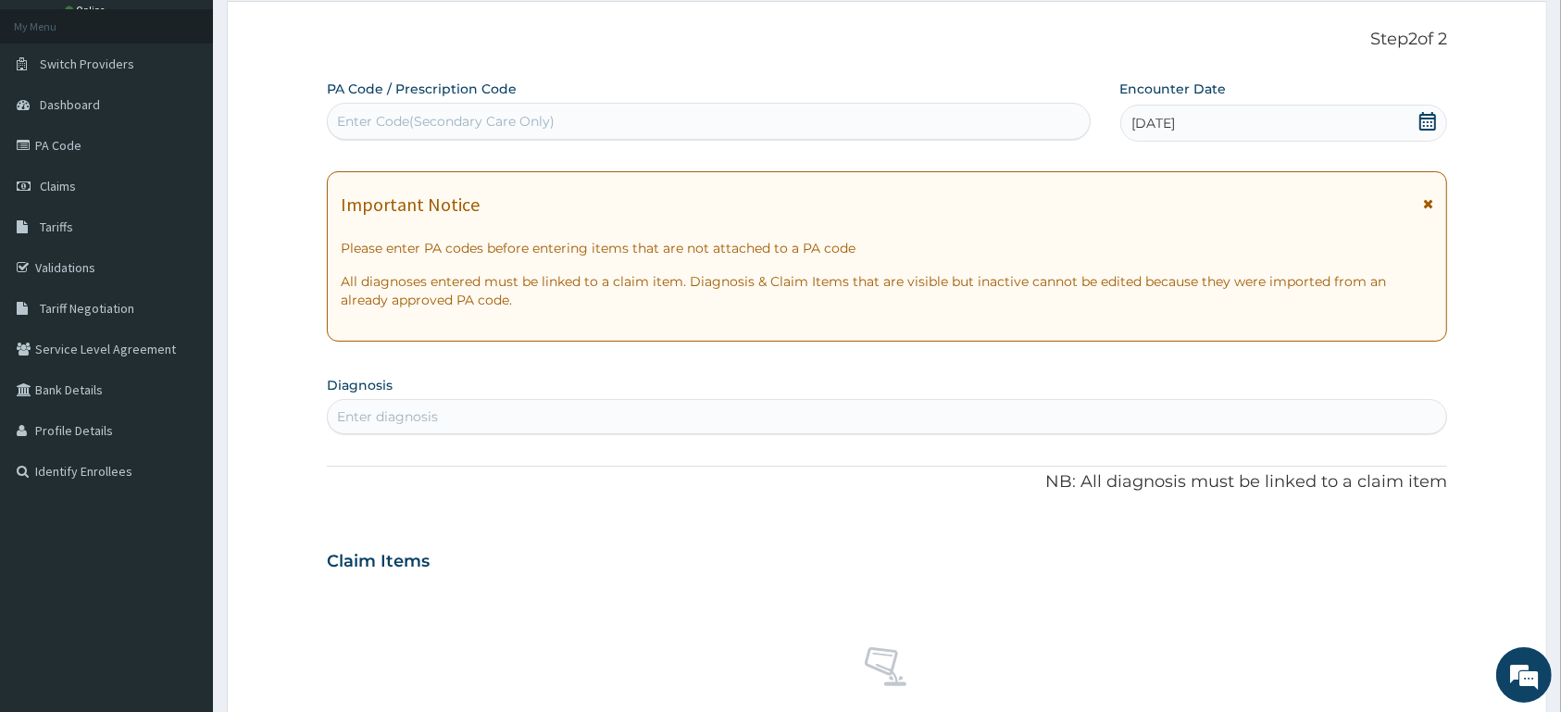
click at [1012, 408] on div "Enter diagnosis" at bounding box center [887, 417] width 1119 height 30
type input "MALARIA"
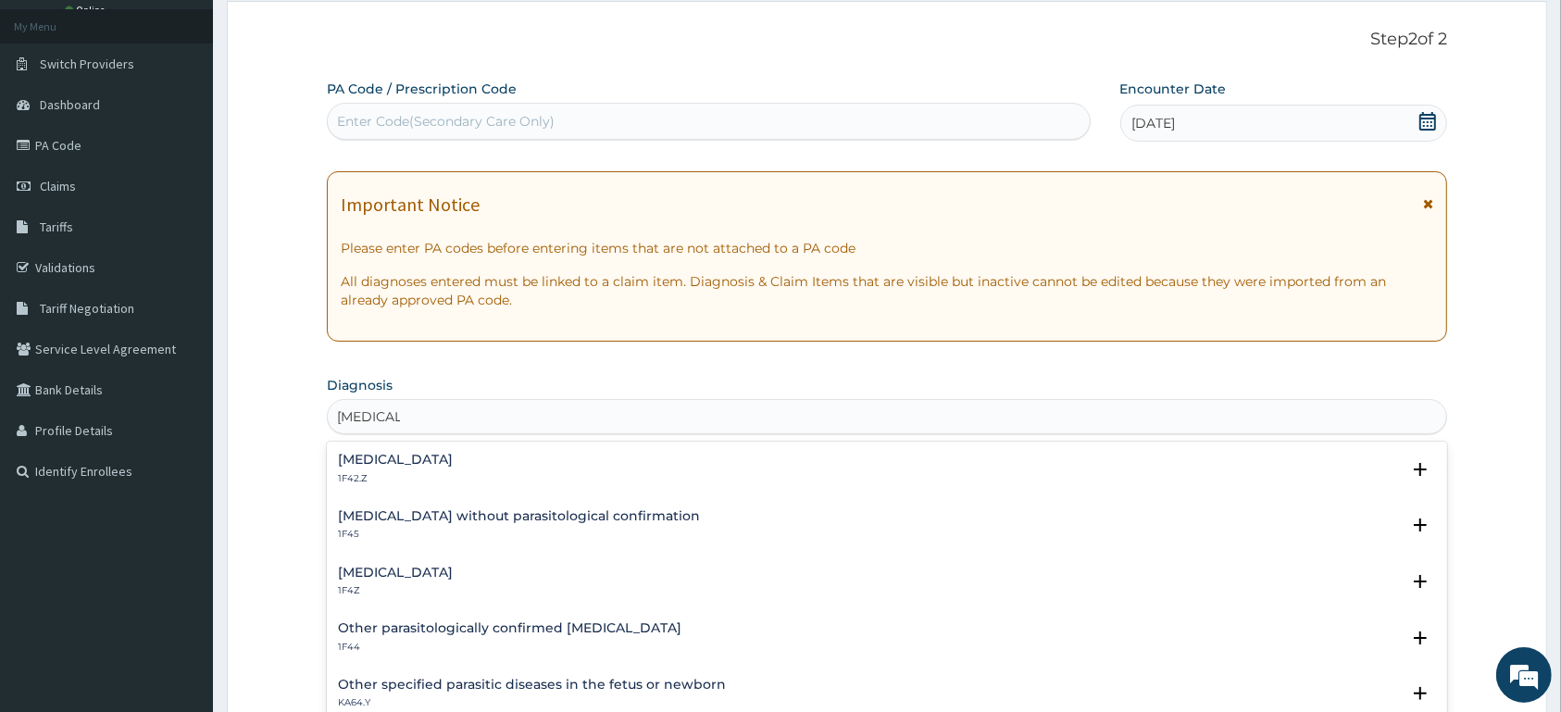
click at [439, 578] on h4 "Malaria, unspecified" at bounding box center [395, 573] width 115 height 14
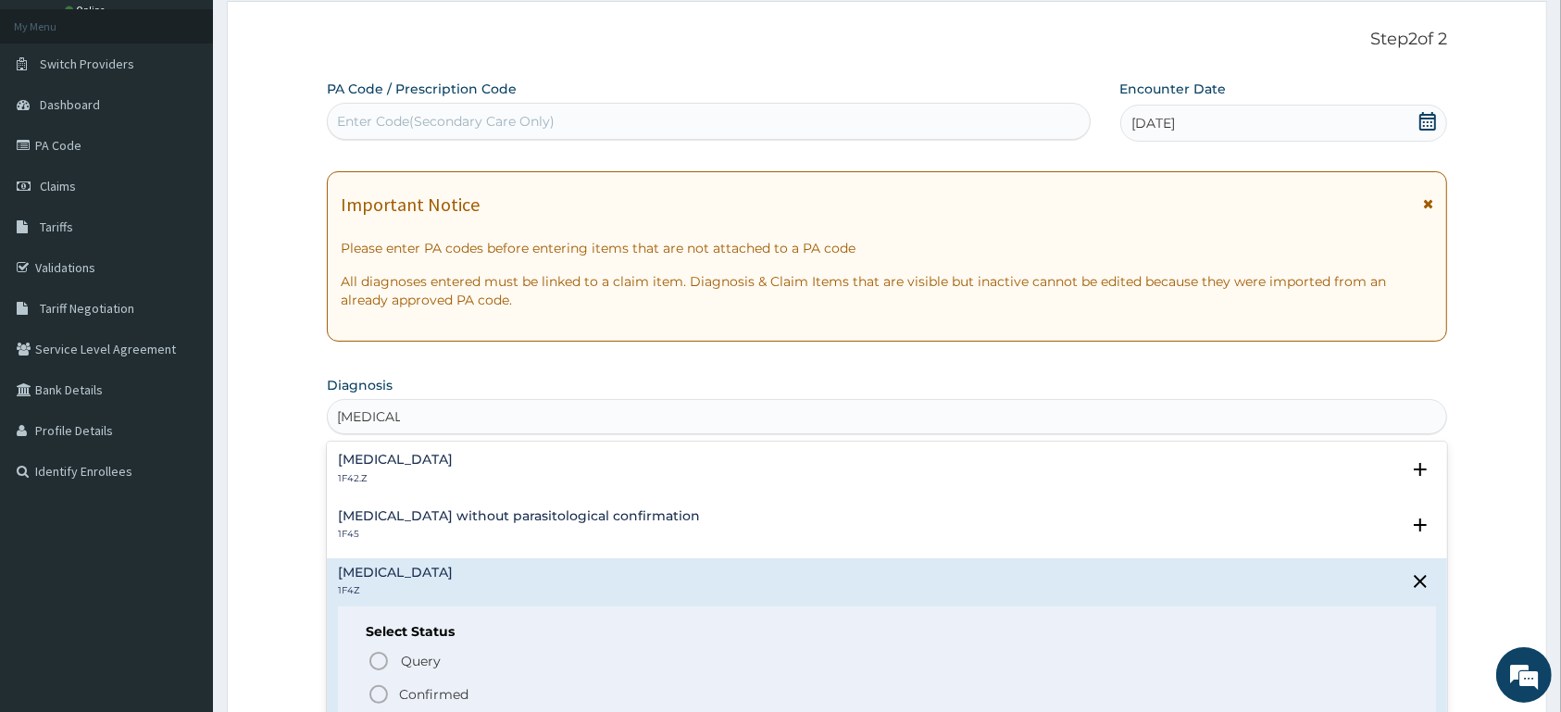
click at [441, 691] on p "Confirmed" at bounding box center [433, 694] width 69 height 19
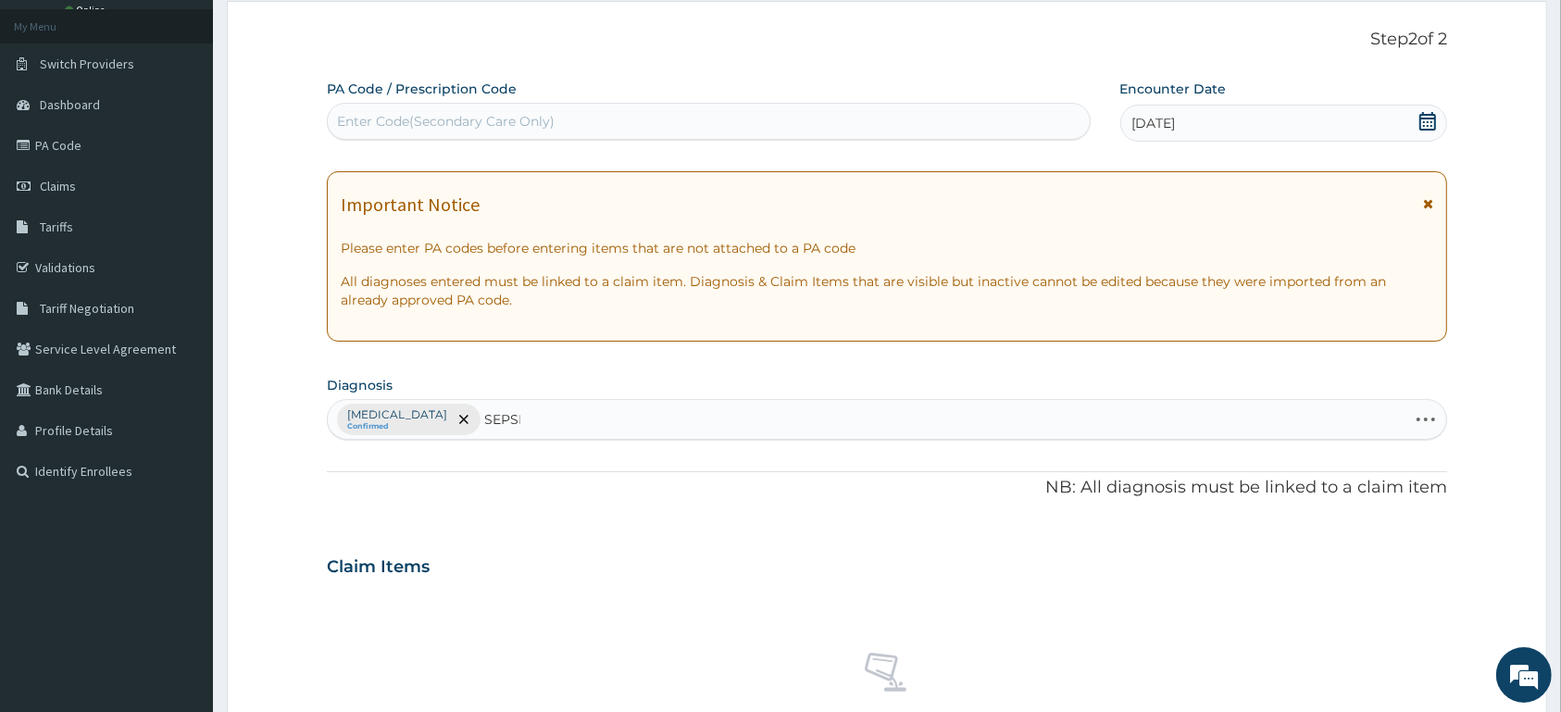
type input "SEPSIS"
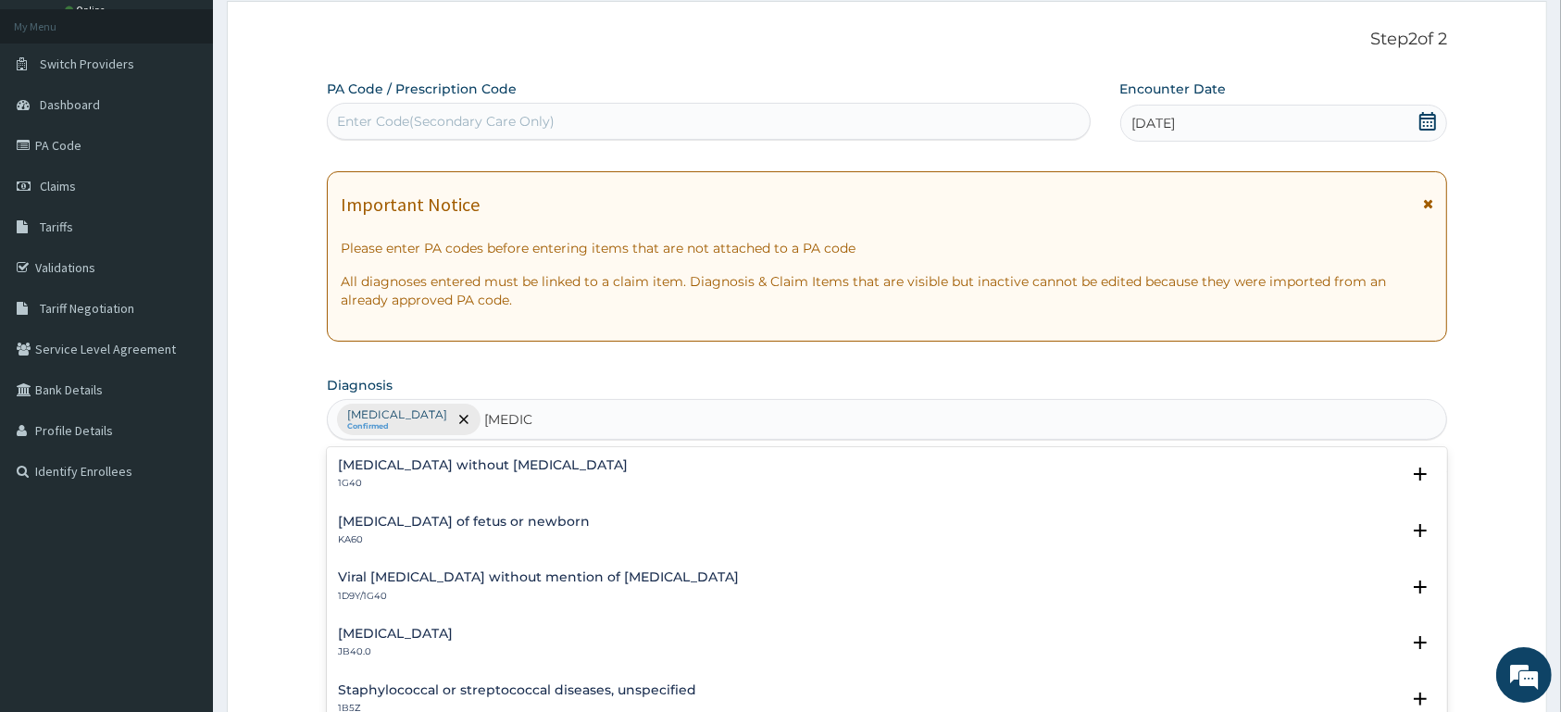
scroll to position [0, 0]
click at [447, 472] on h4 "Sepsis without septic shock" at bounding box center [483, 465] width 290 height 14
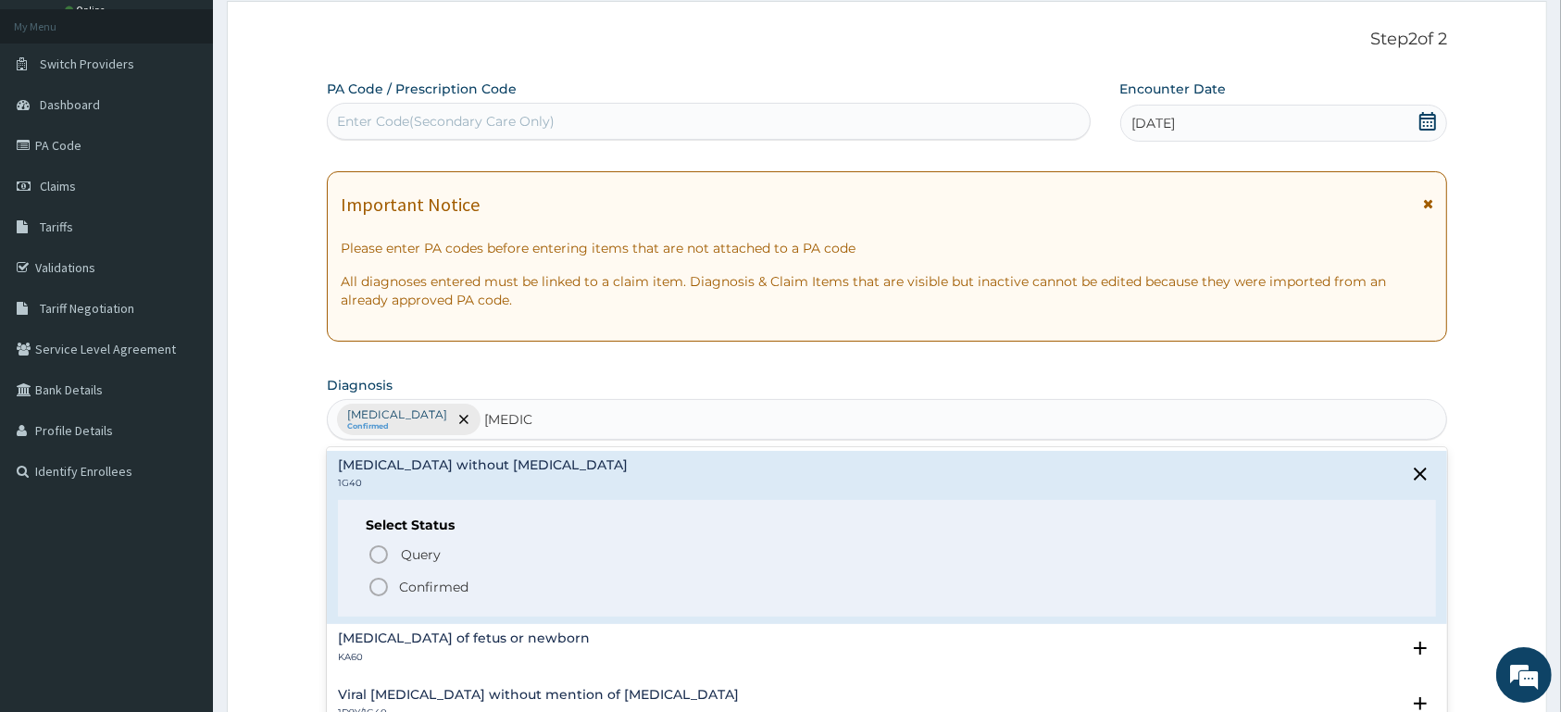
drag, startPoint x: 445, startPoint y: 582, endPoint x: 441, endPoint y: 545, distance: 37.3
click at [441, 580] on p "Confirmed" at bounding box center [433, 587] width 69 height 19
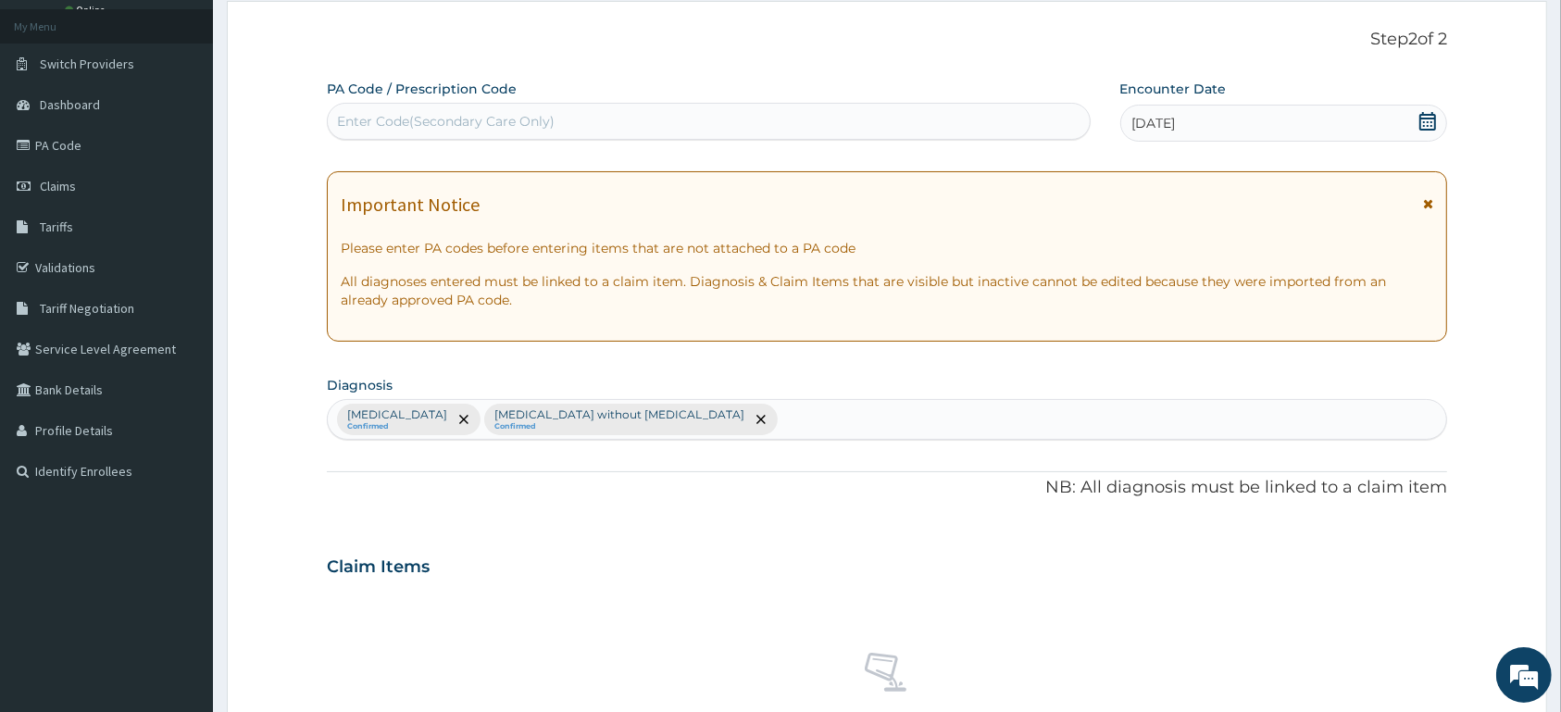
scroll to position [625, 0]
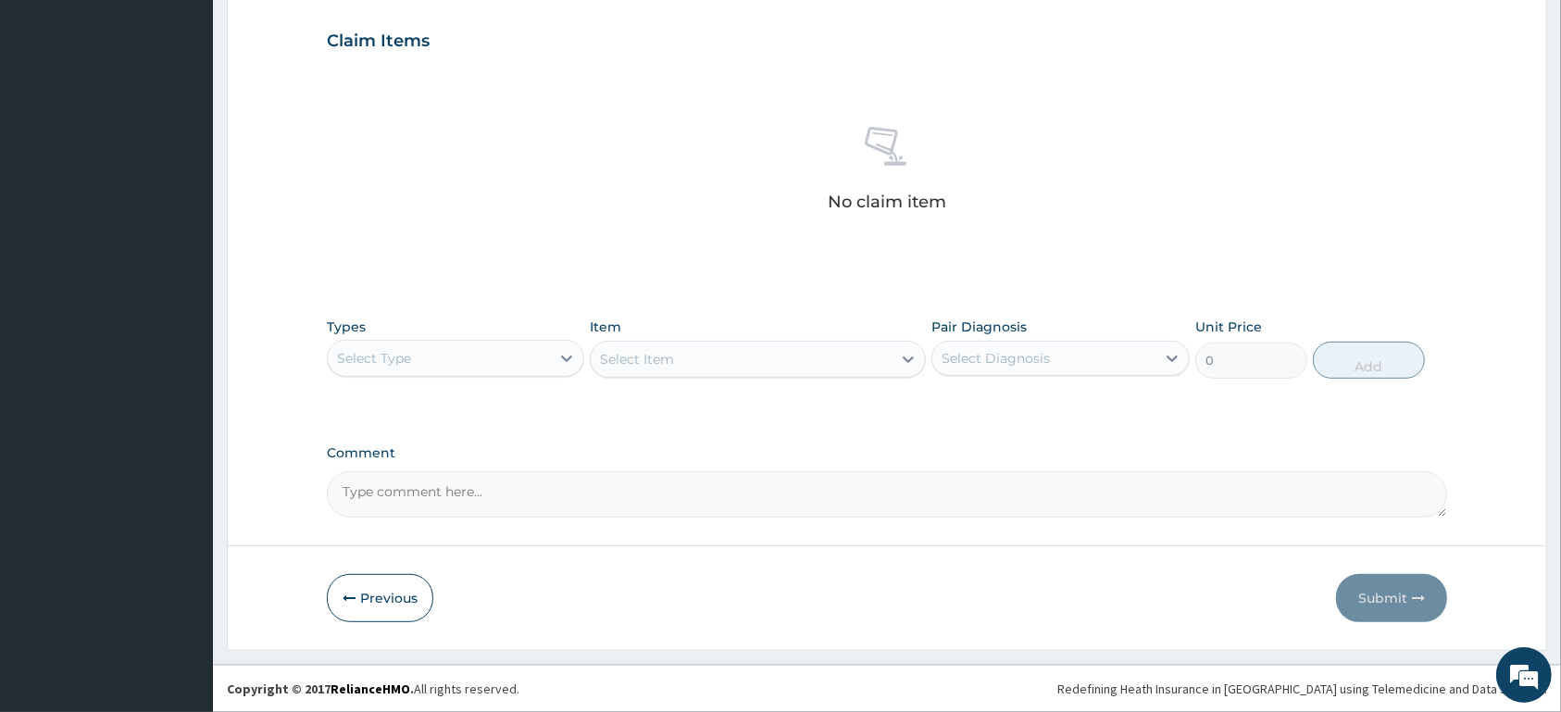
click at [469, 369] on div "Select Type" at bounding box center [439, 359] width 222 height 30
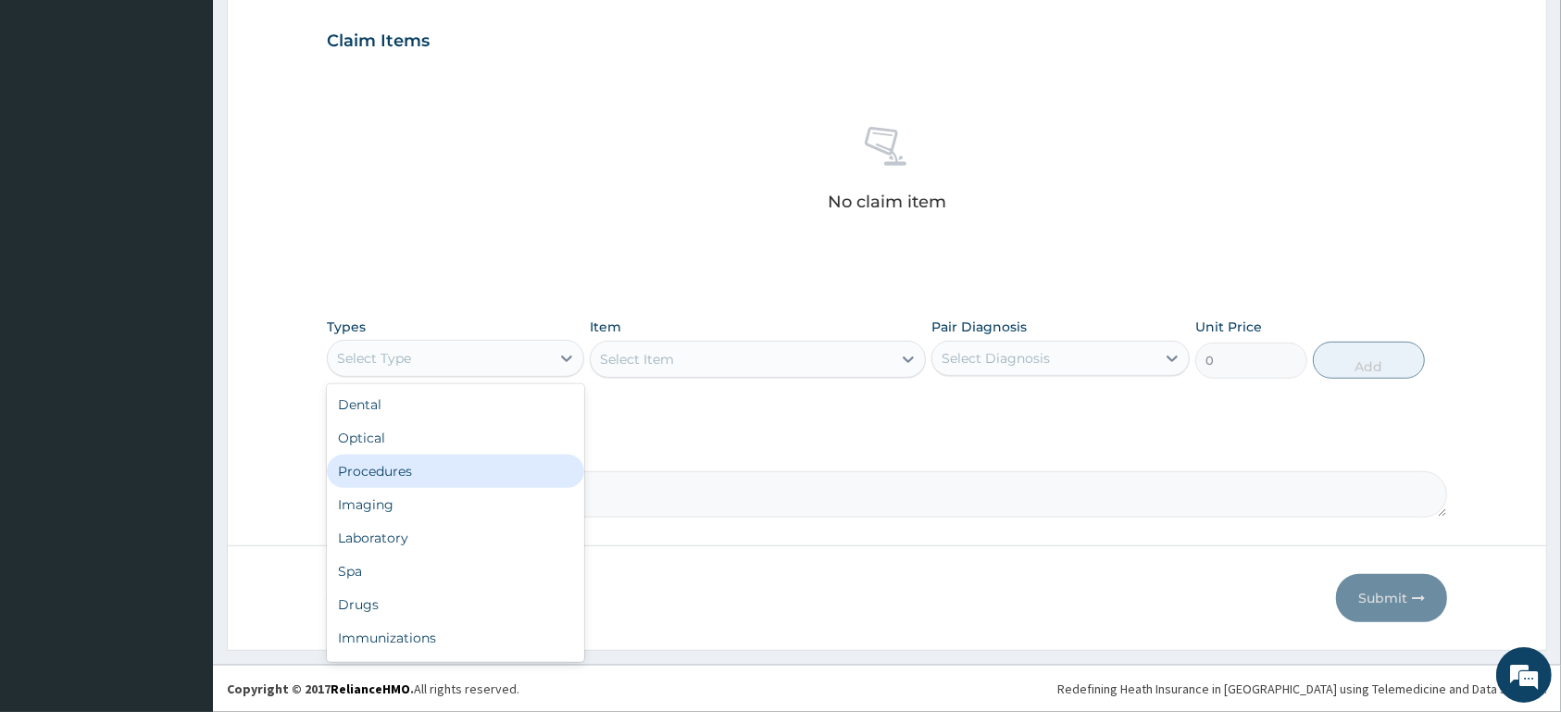
click at [444, 472] on div "Procedures" at bounding box center [455, 471] width 257 height 33
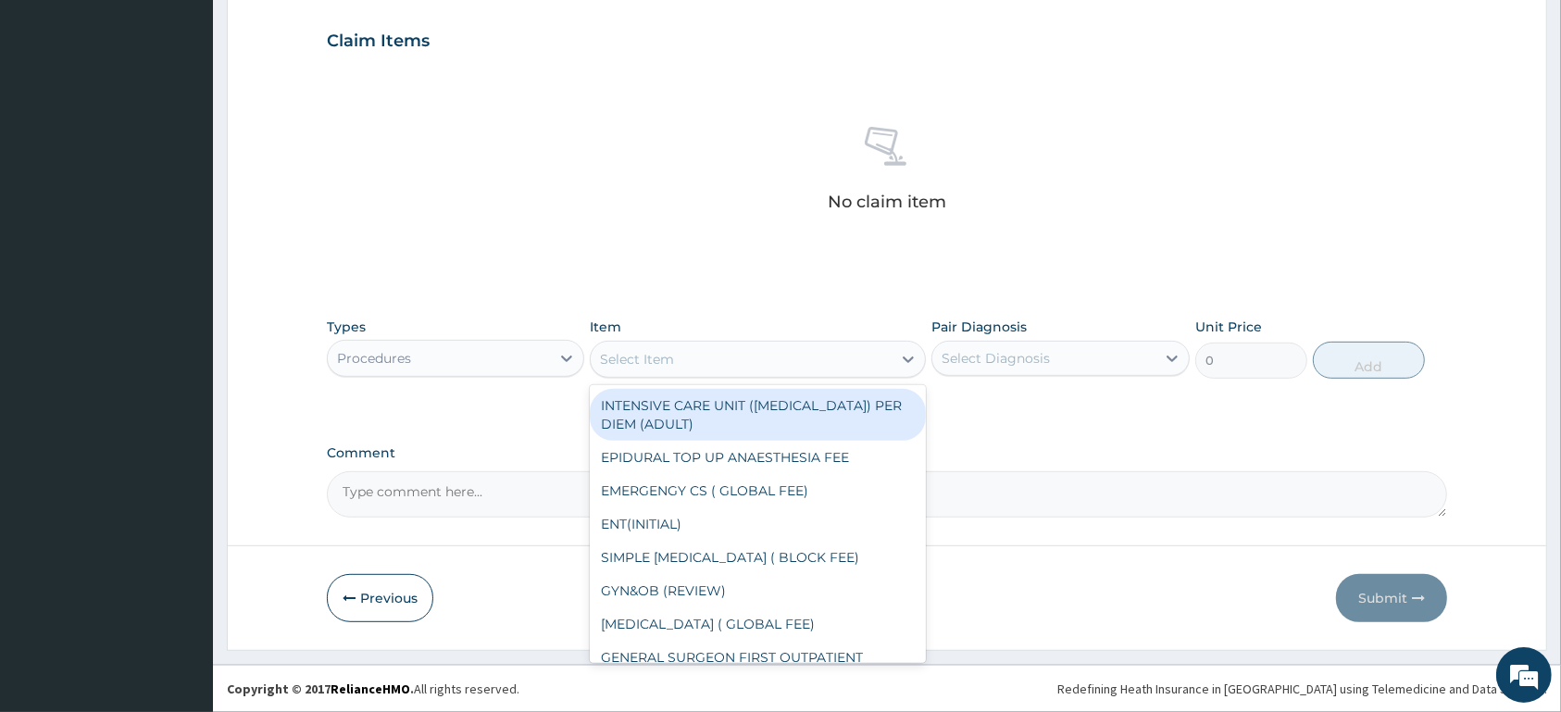
click at [736, 366] on div "Select Item" at bounding box center [741, 359] width 301 height 30
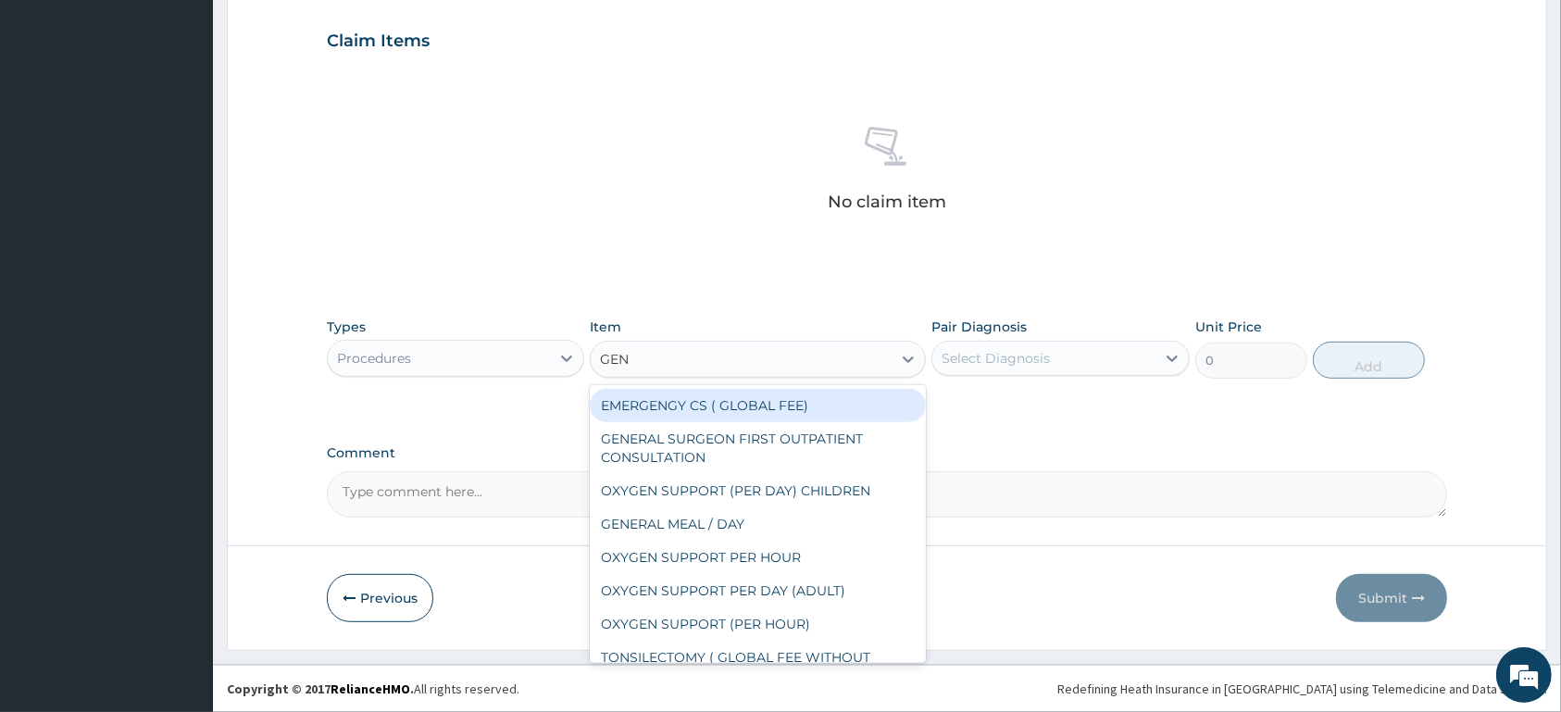
type input "GENE"
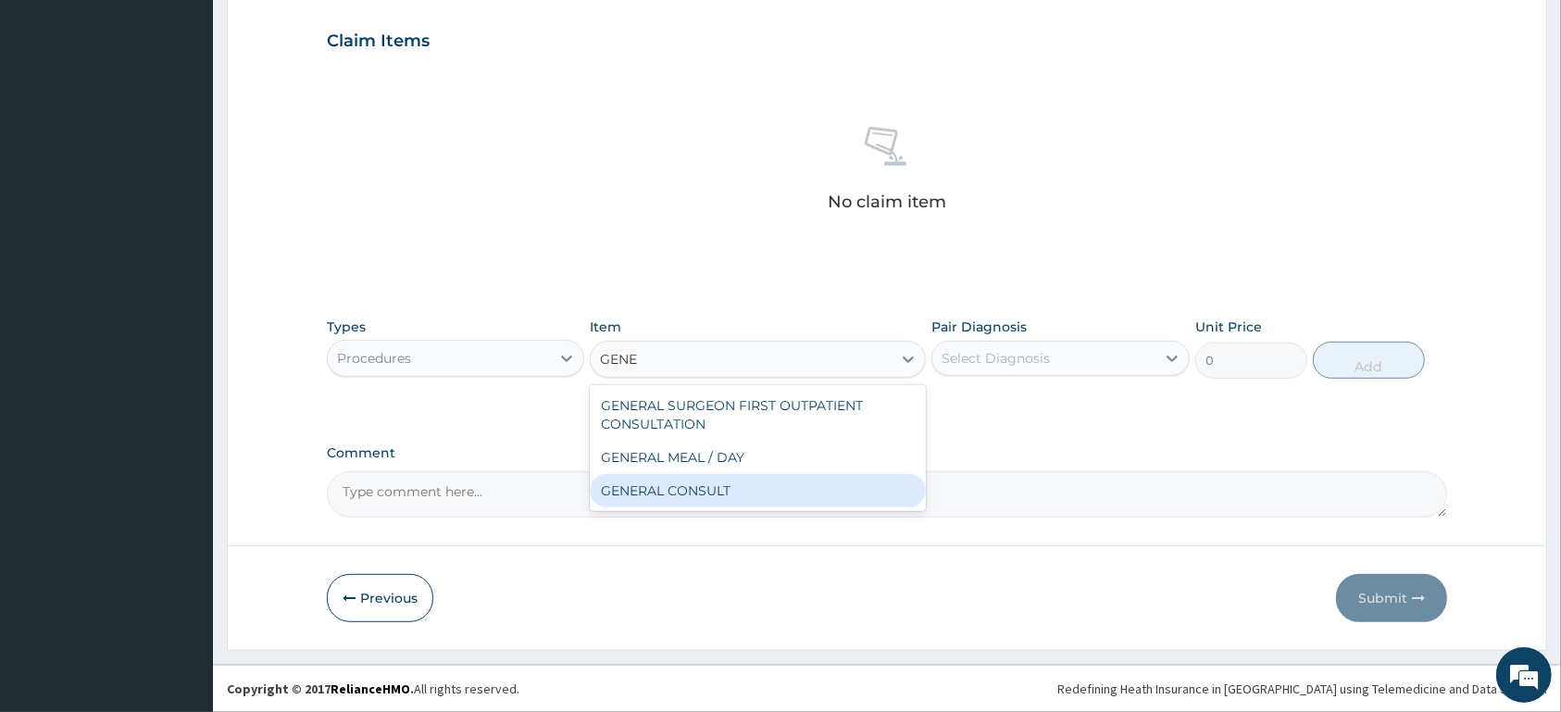
drag, startPoint x: 762, startPoint y: 499, endPoint x: 806, endPoint y: 477, distance: 49.7
click at [764, 499] on div "GENERAL CONSULT" at bounding box center [758, 490] width 336 height 33
type input "5000"
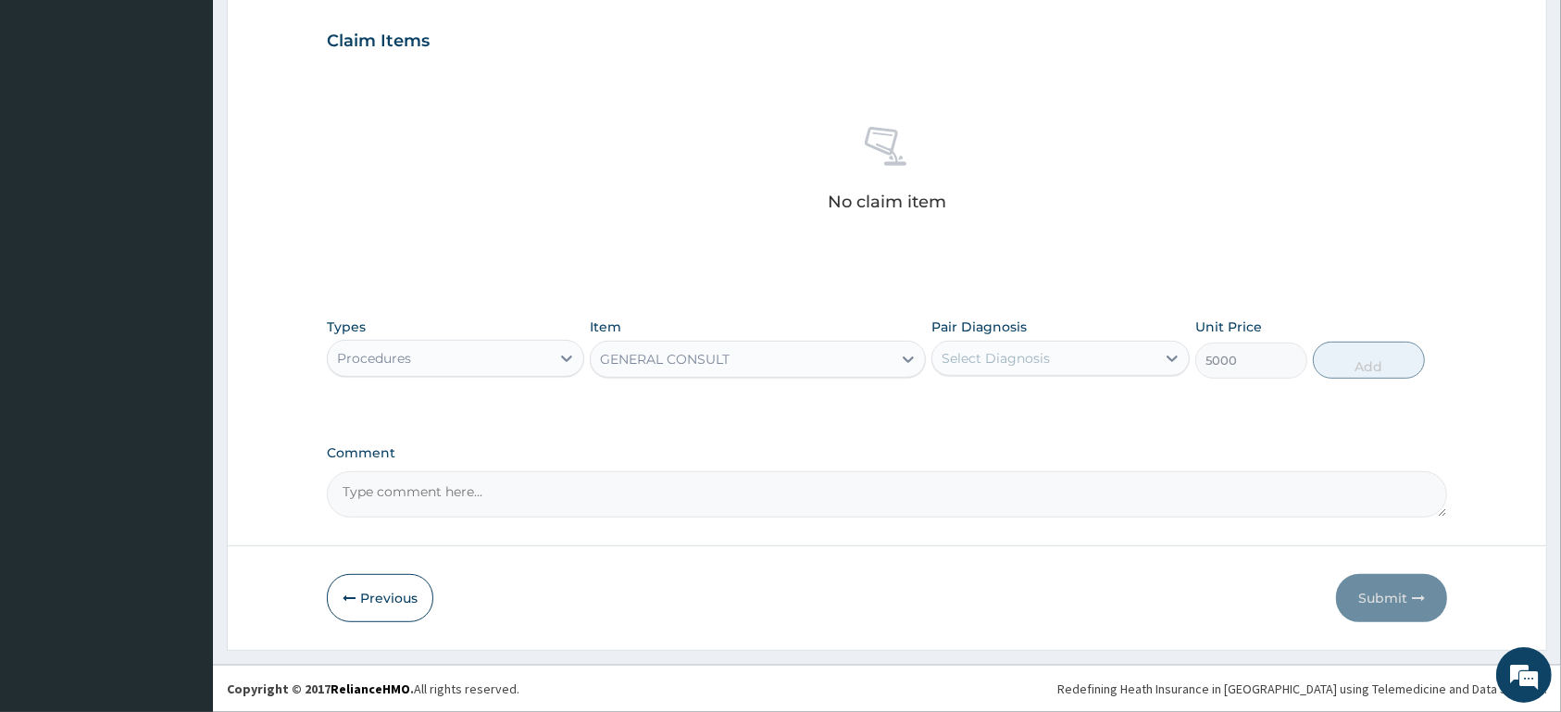
click at [1049, 373] on div "Select Diagnosis" at bounding box center [1059, 358] width 257 height 35
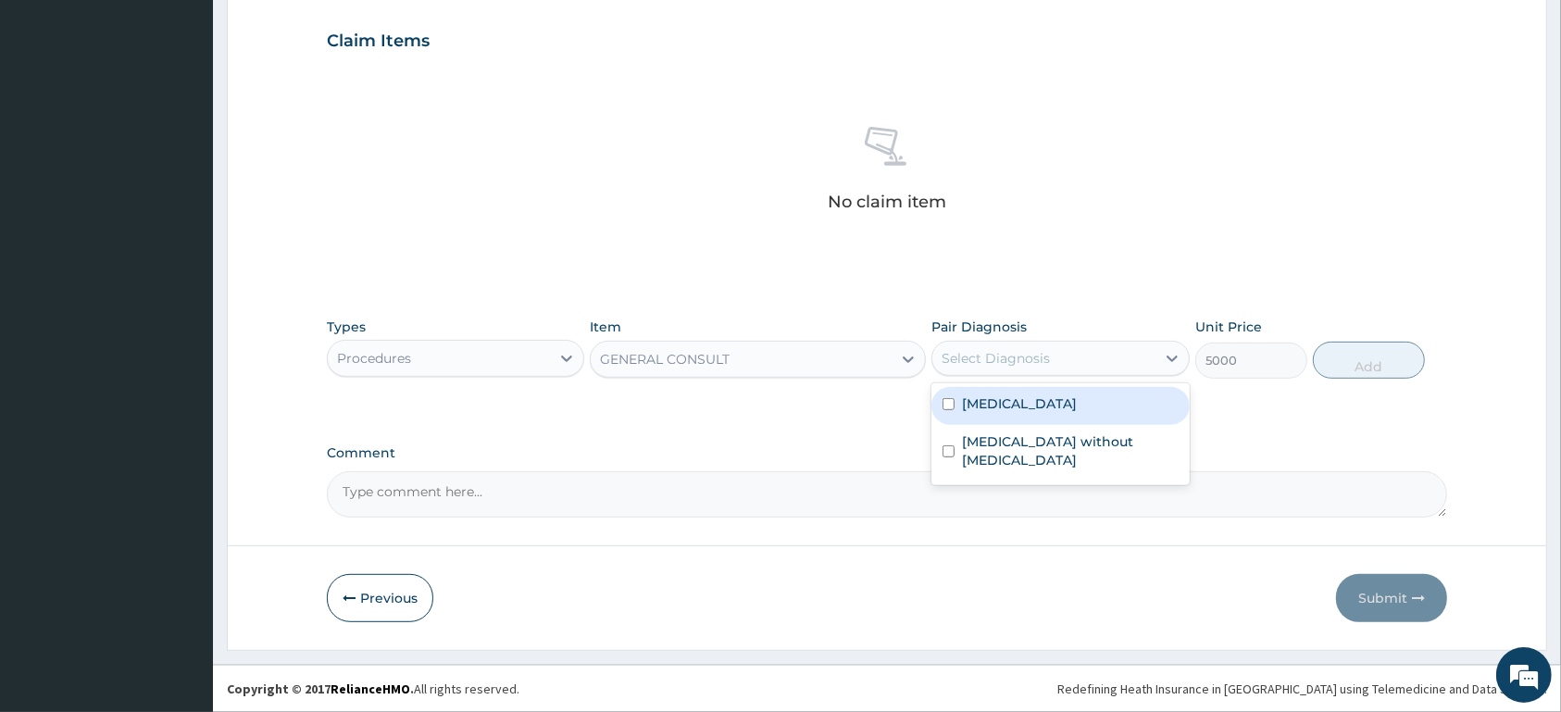
click at [1054, 406] on label "Malaria, unspecified" at bounding box center [1019, 403] width 115 height 19
checkbox input "true"
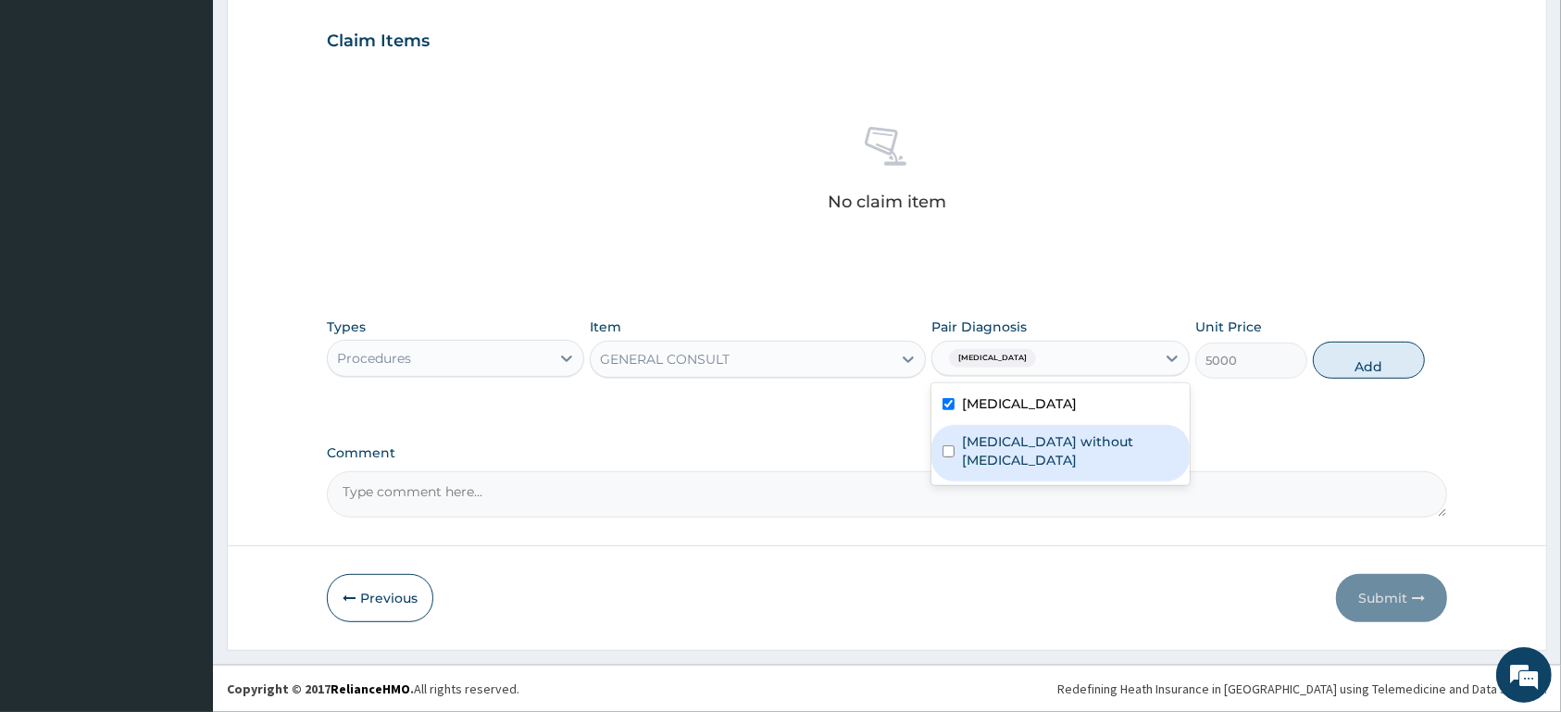
drag, startPoint x: 1058, startPoint y: 434, endPoint x: 1228, endPoint y: 398, distance: 173.2
click at [1061, 434] on label "Sepsis without septic shock" at bounding box center [1070, 450] width 216 height 37
checkbox input "true"
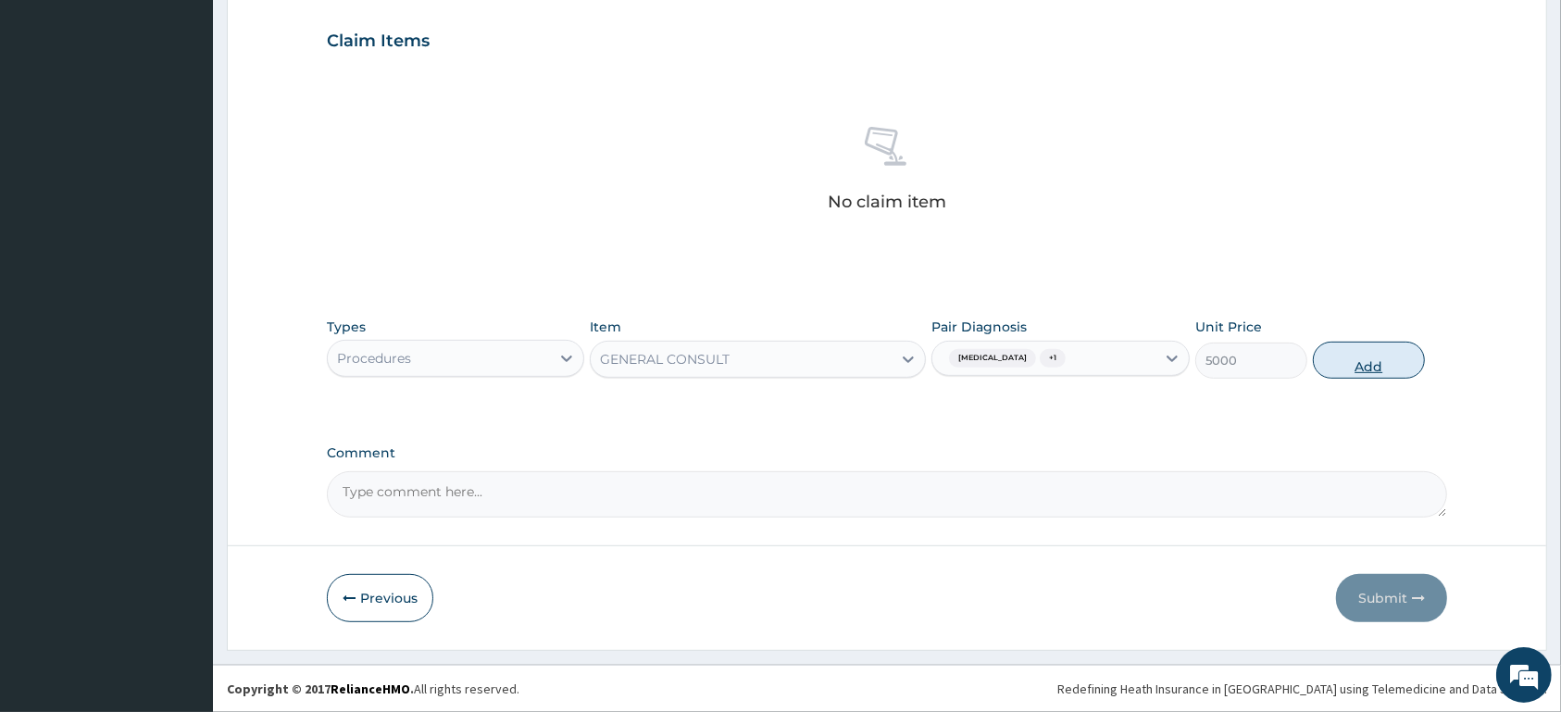
click at [1350, 365] on button "Add" at bounding box center [1369, 360] width 112 height 37
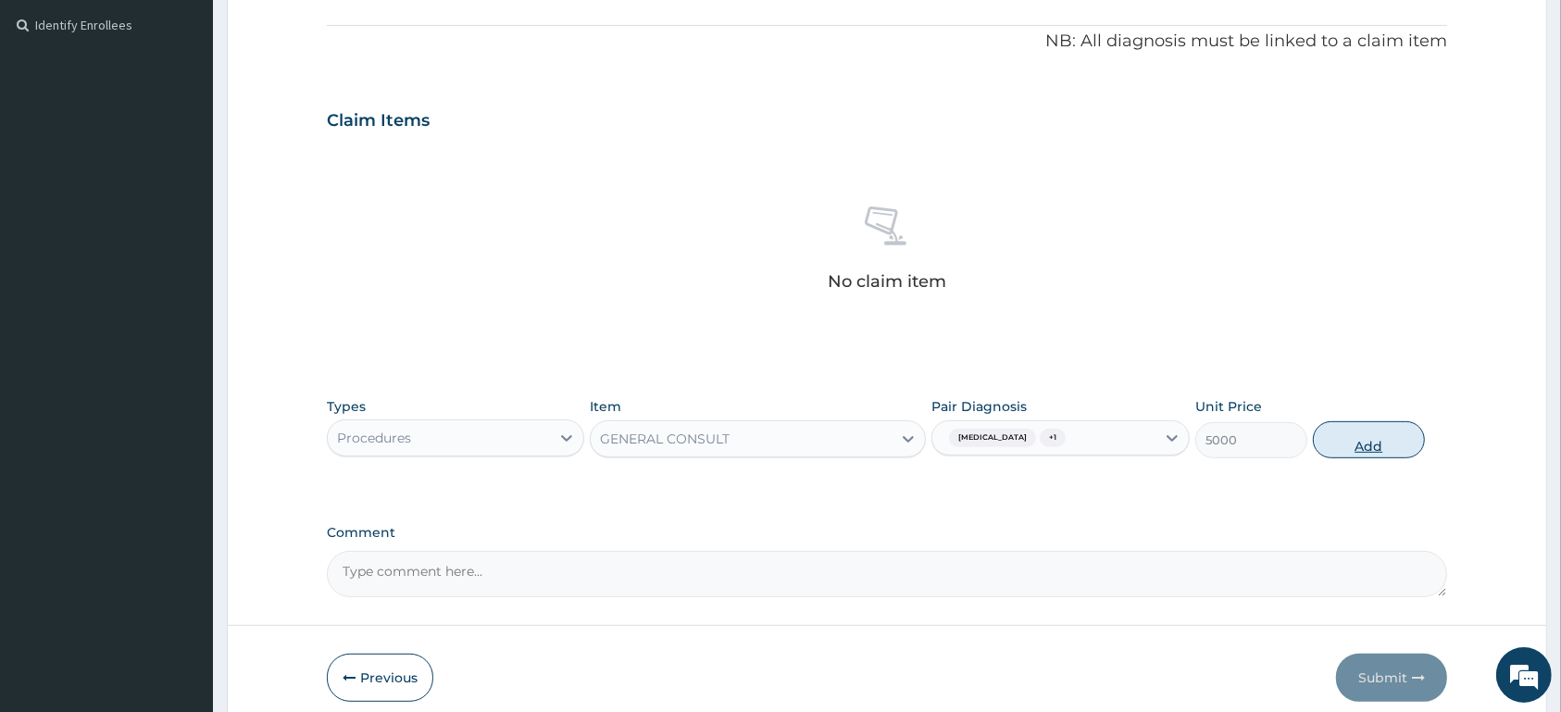
type input "0"
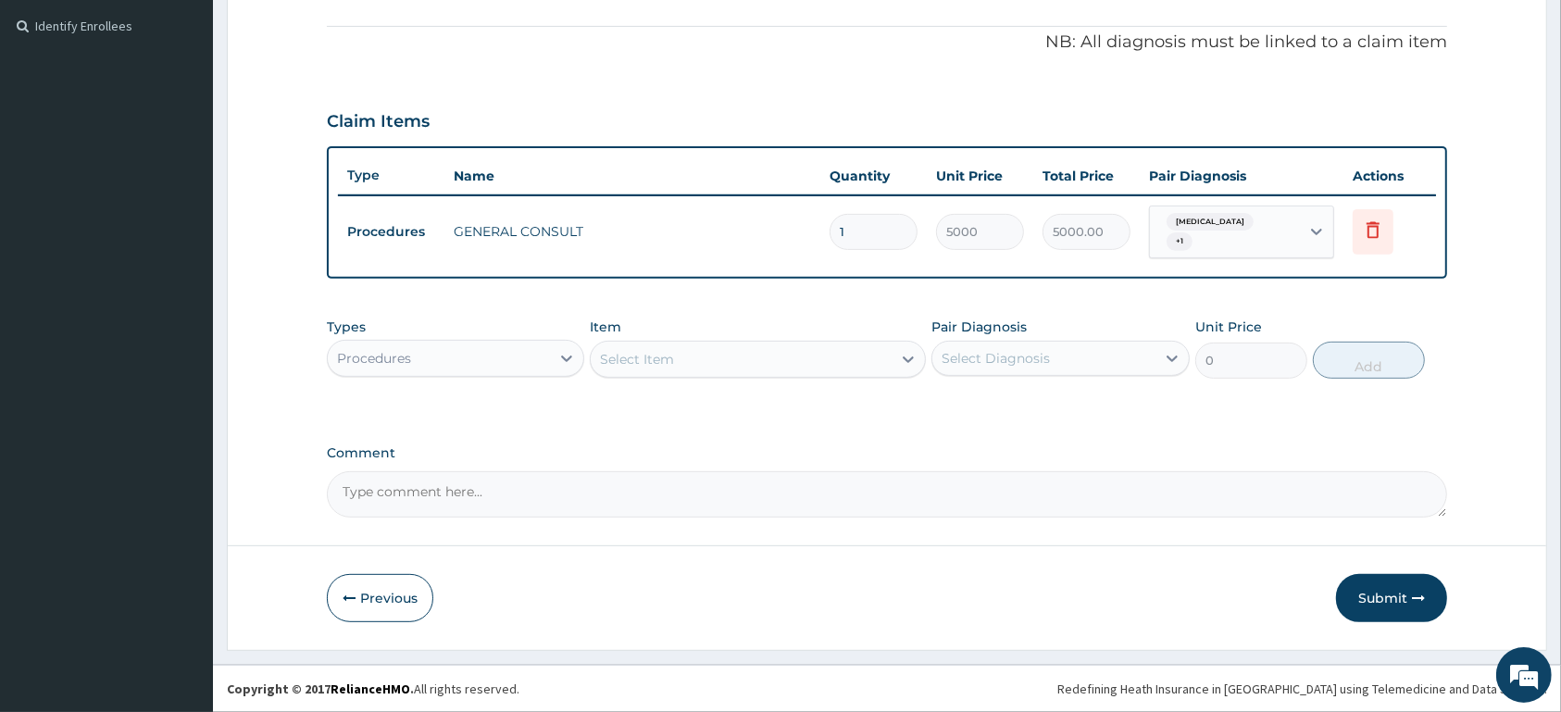
drag, startPoint x: 521, startPoint y: 356, endPoint x: 519, endPoint y: 370, distance: 14.2
click at [519, 356] on div "Procedures" at bounding box center [439, 359] width 222 height 30
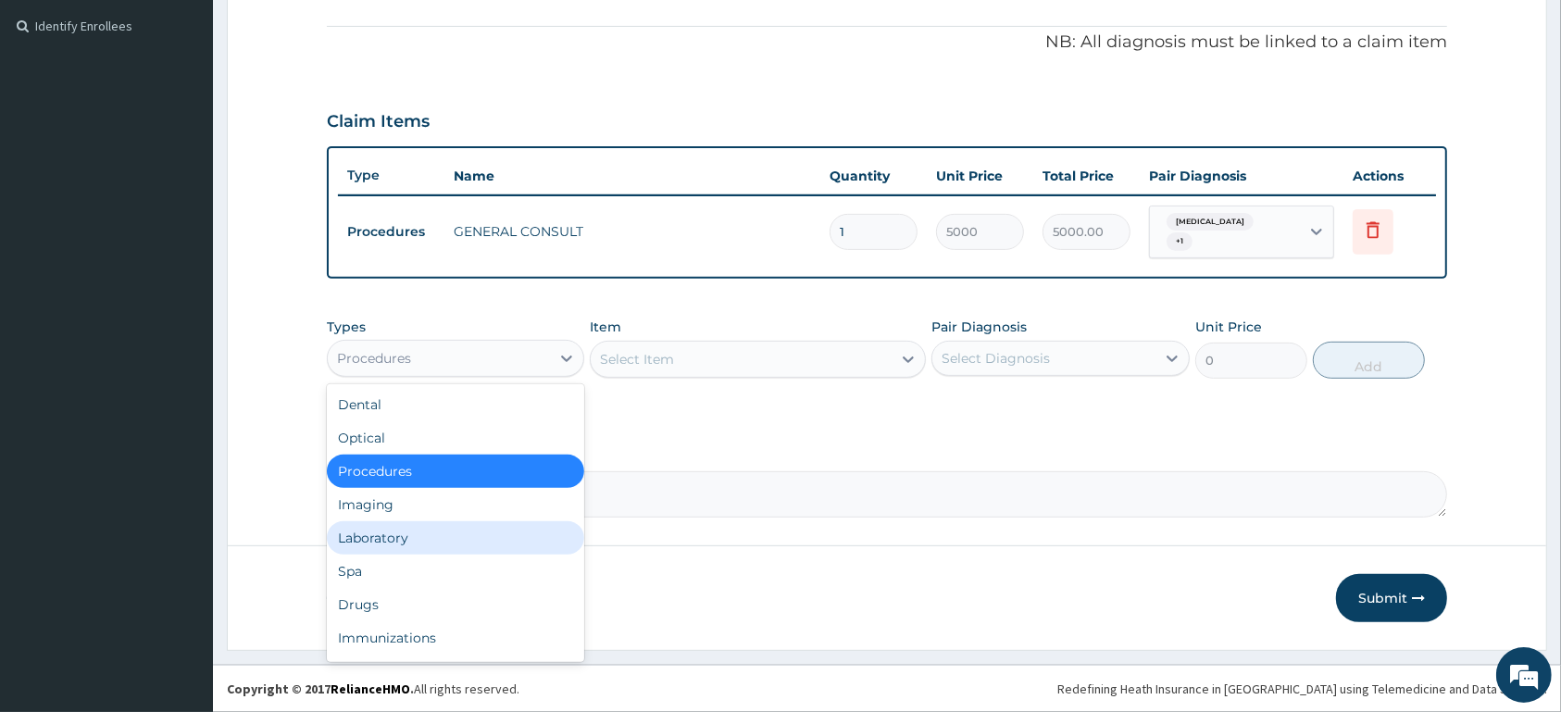
click at [494, 540] on div "Laboratory" at bounding box center [455, 537] width 257 height 33
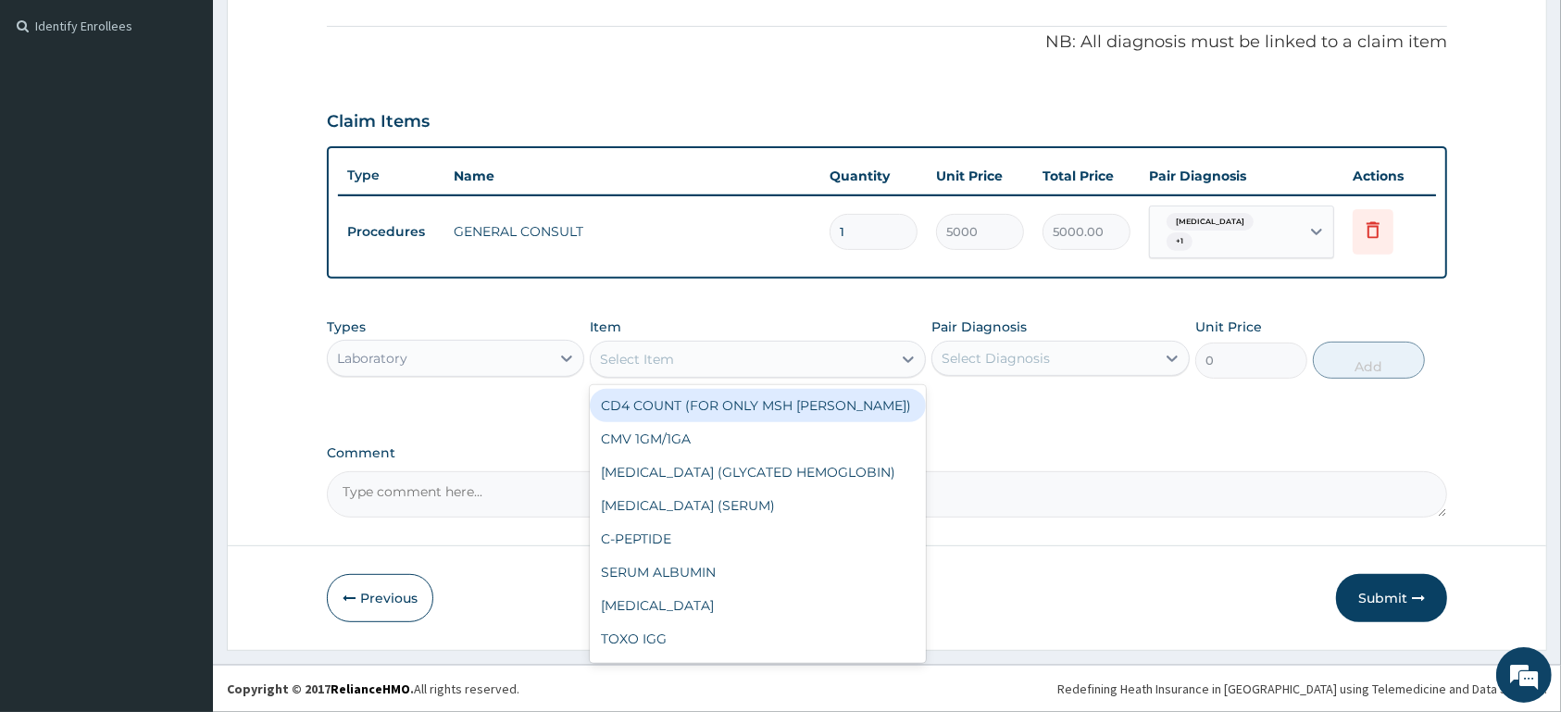
click at [740, 360] on div "Select Item" at bounding box center [741, 359] width 301 height 30
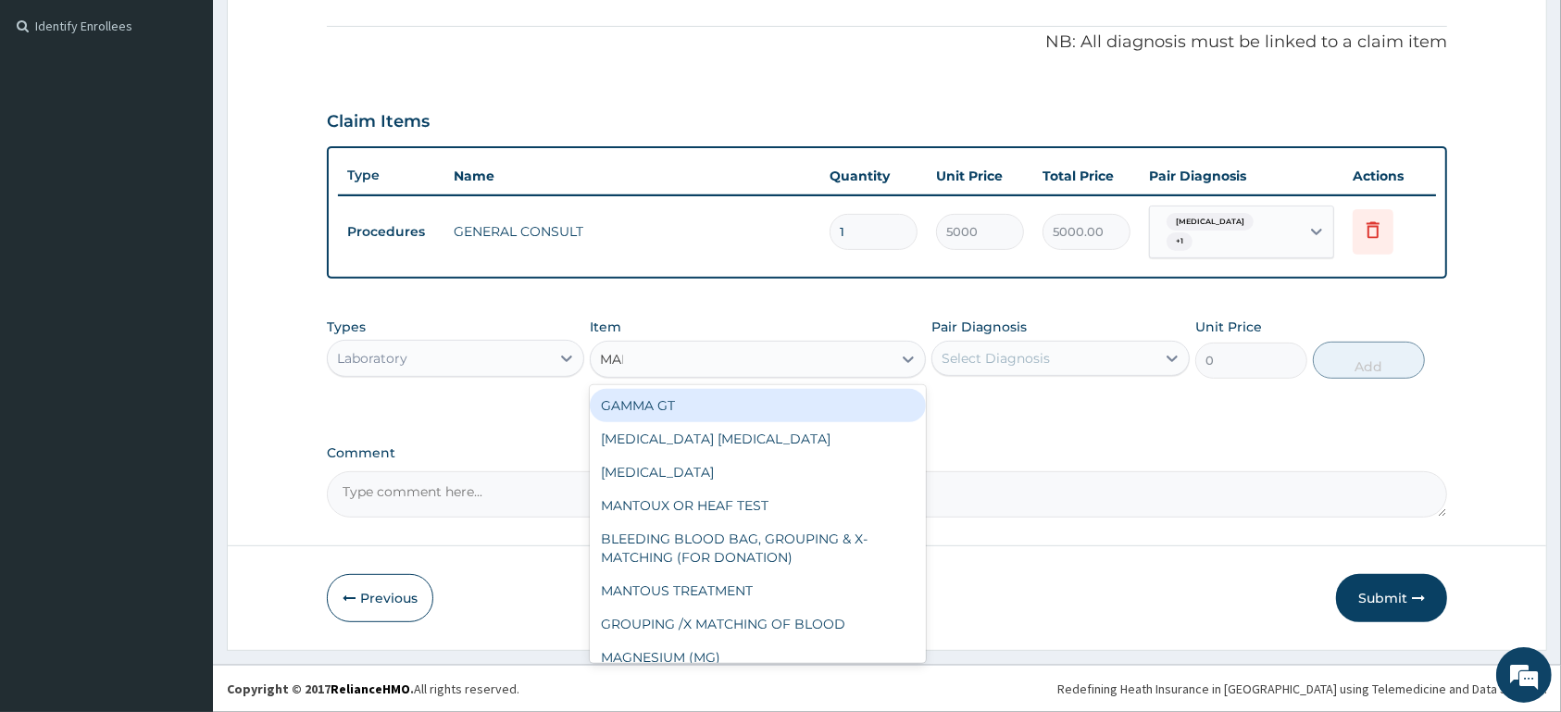
type input "MALA"
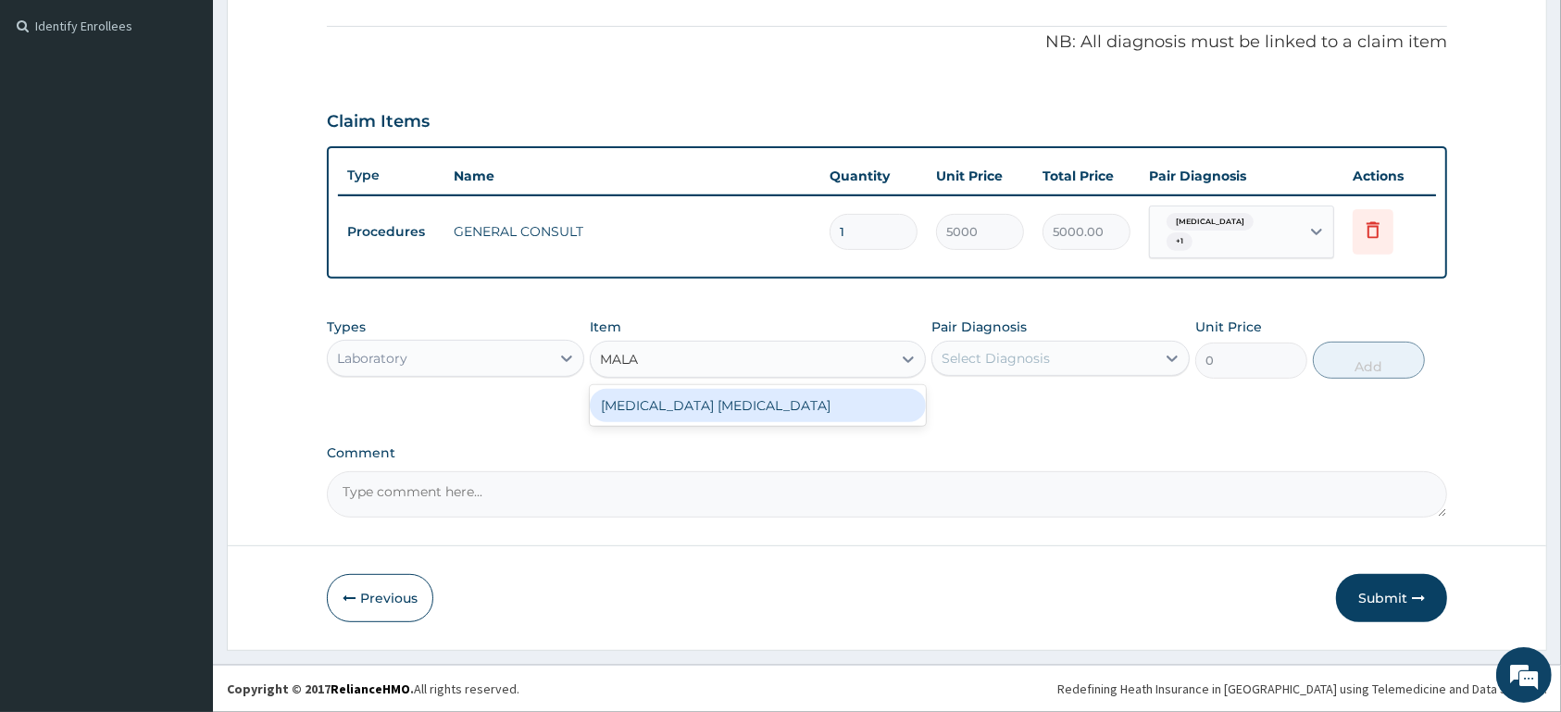
click at [788, 410] on div "MALARIA PARASITE" at bounding box center [758, 405] width 336 height 33
type input "1500"
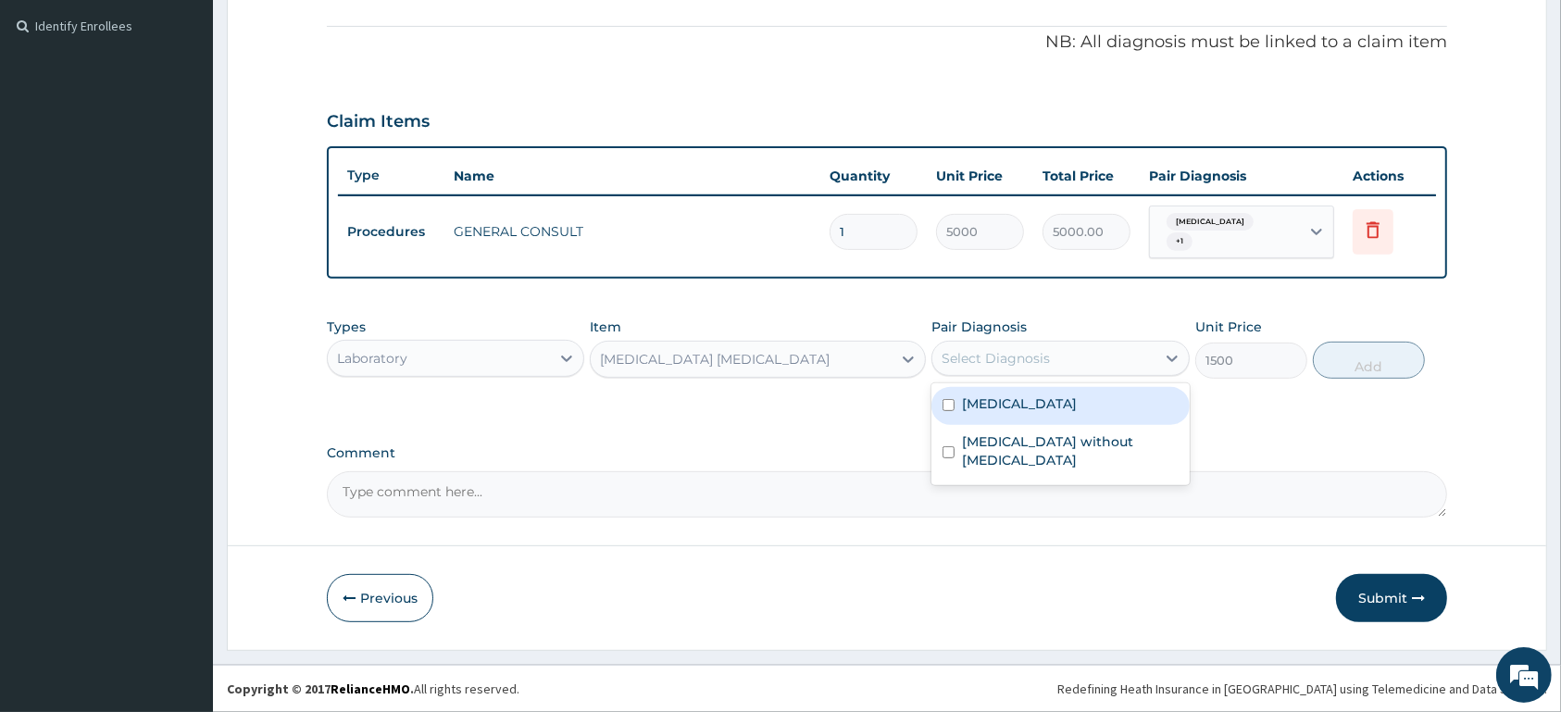
click at [1050, 356] on div "Select Diagnosis" at bounding box center [1043, 359] width 222 height 30
click at [1056, 402] on label "Malaria, unspecified" at bounding box center [1019, 403] width 115 height 19
checkbox input "true"
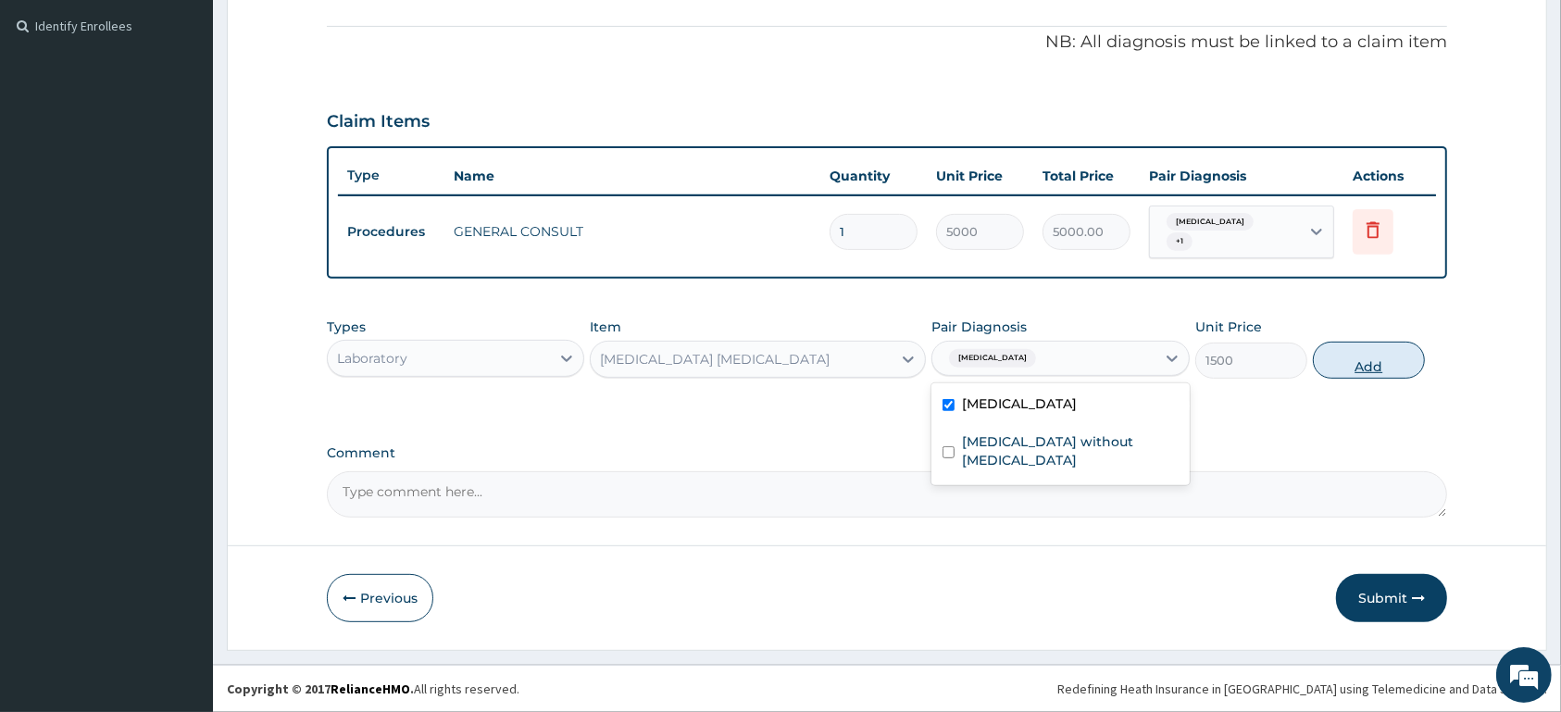
click at [1364, 359] on button "Add" at bounding box center [1369, 360] width 112 height 37
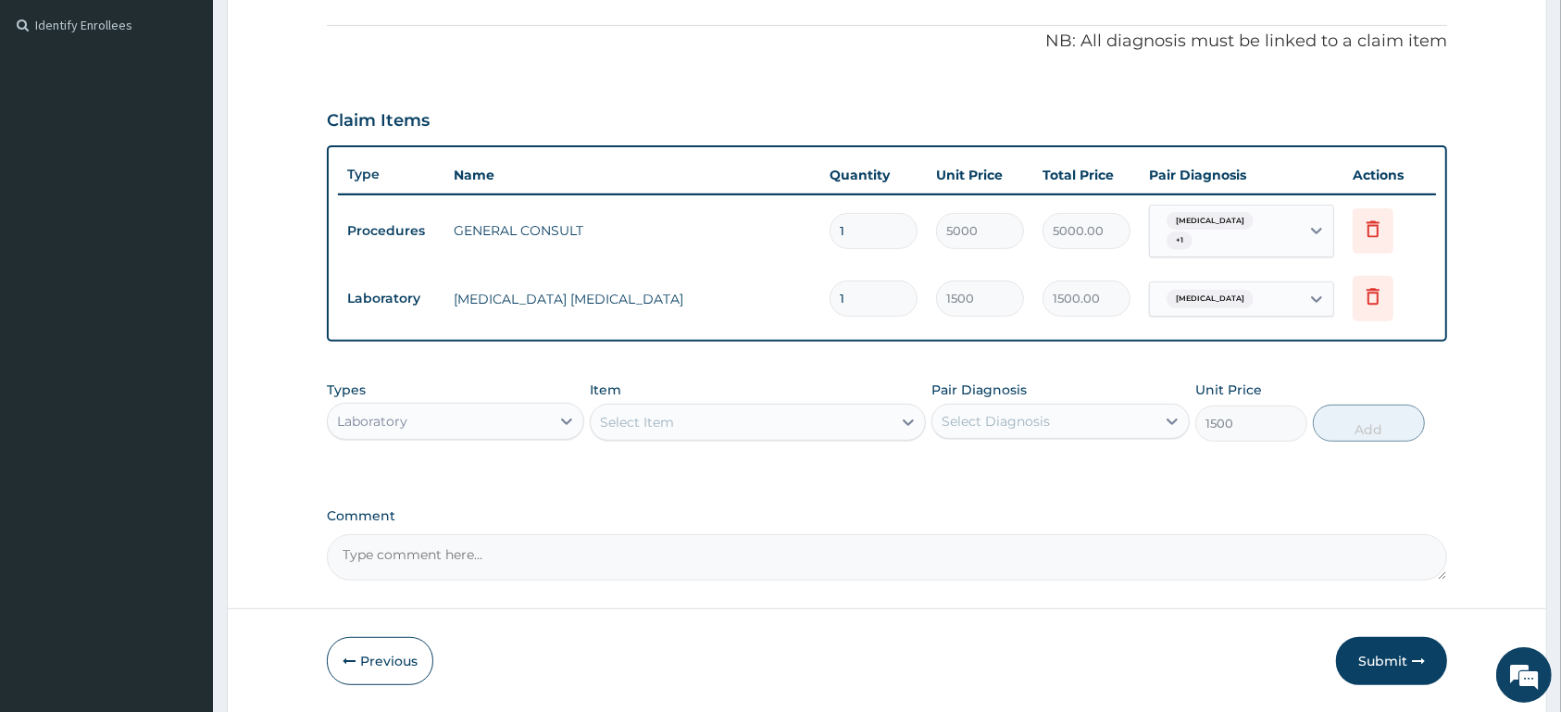
type input "0"
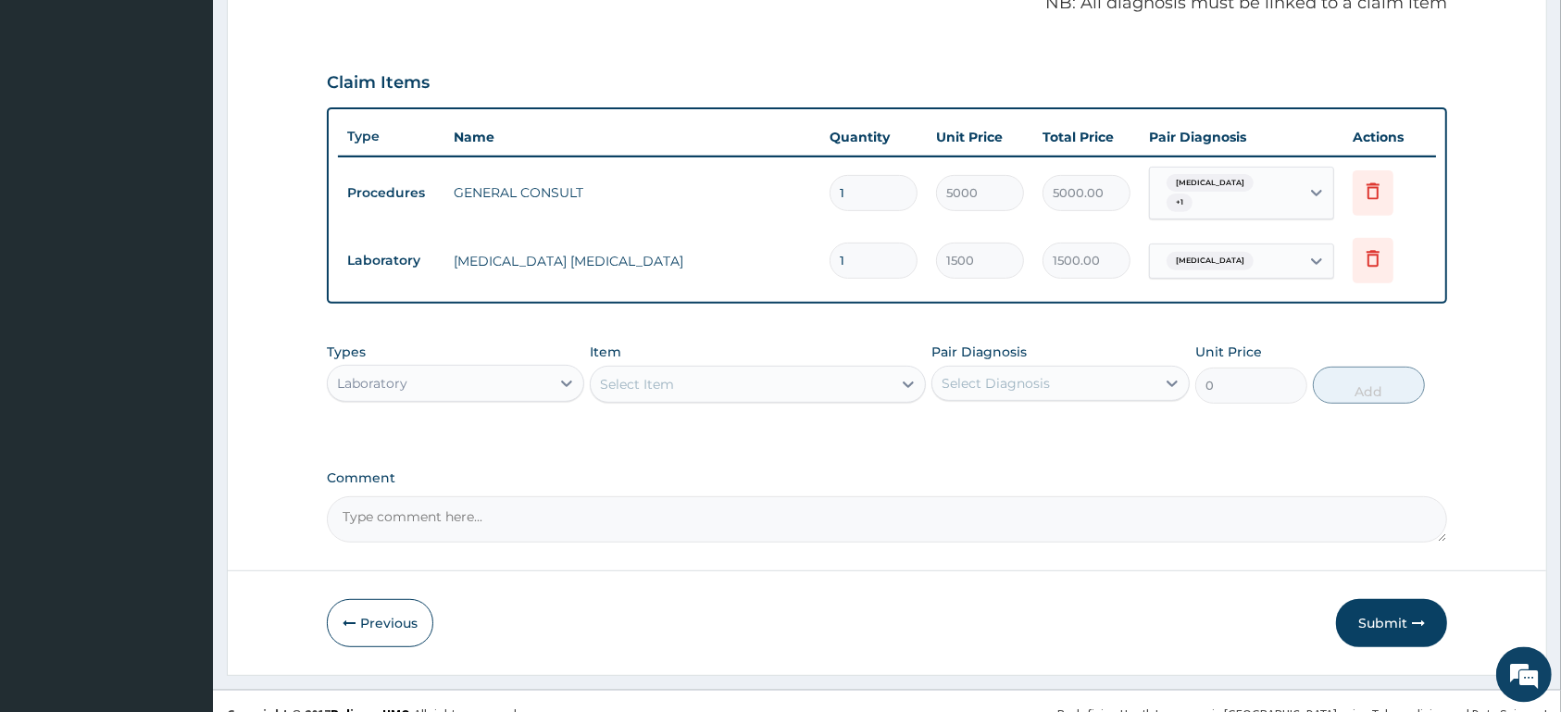
scroll to position [607, 0]
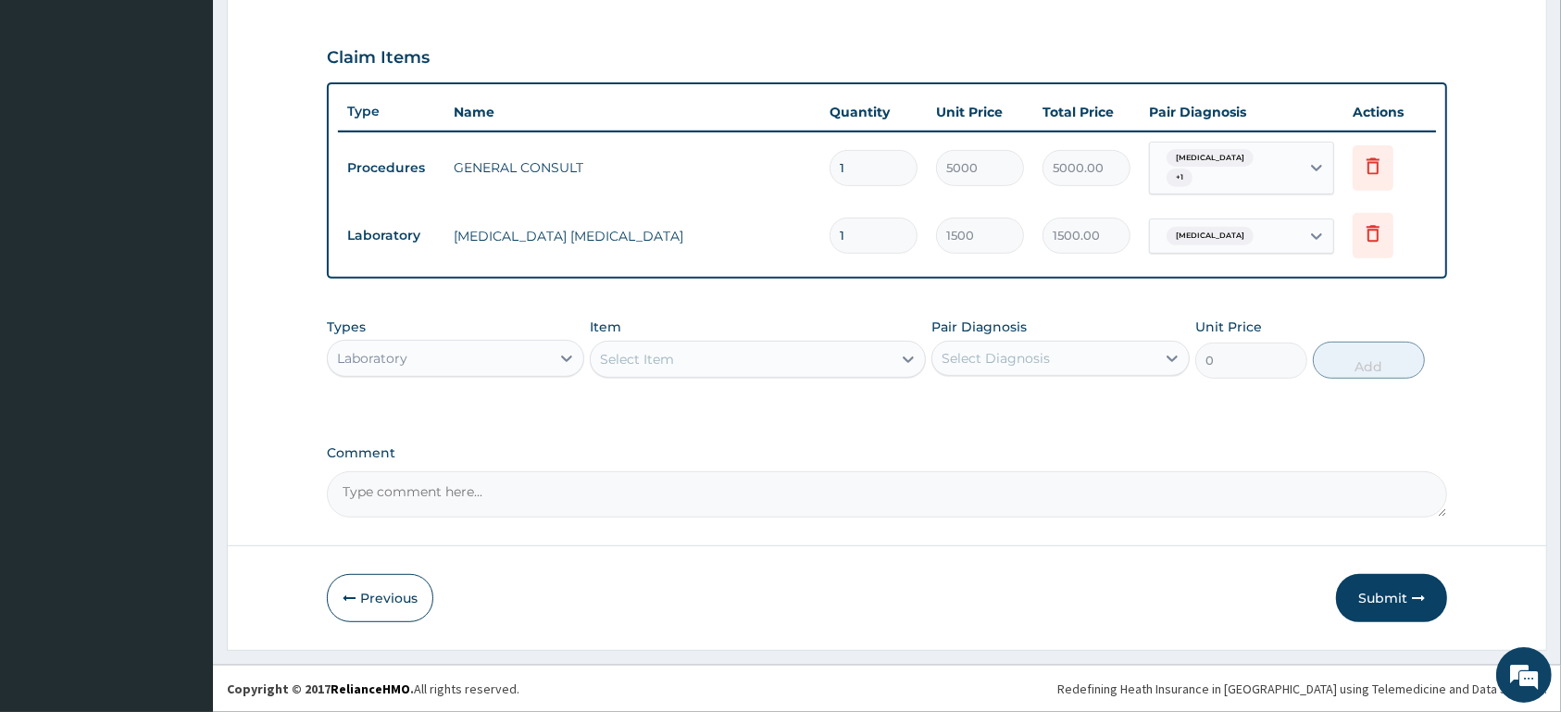
click at [685, 361] on div "Select Item" at bounding box center [741, 359] width 301 height 30
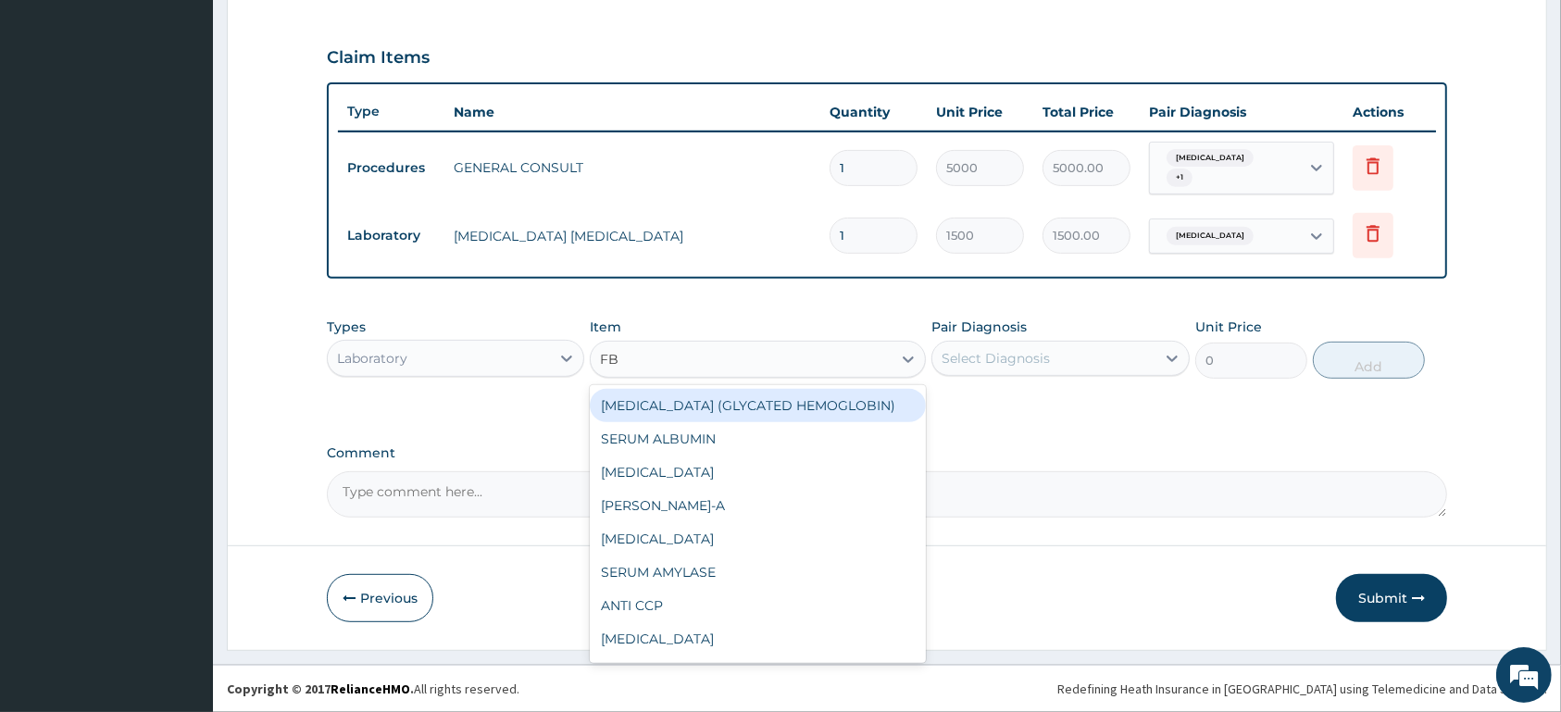
type input "FBC"
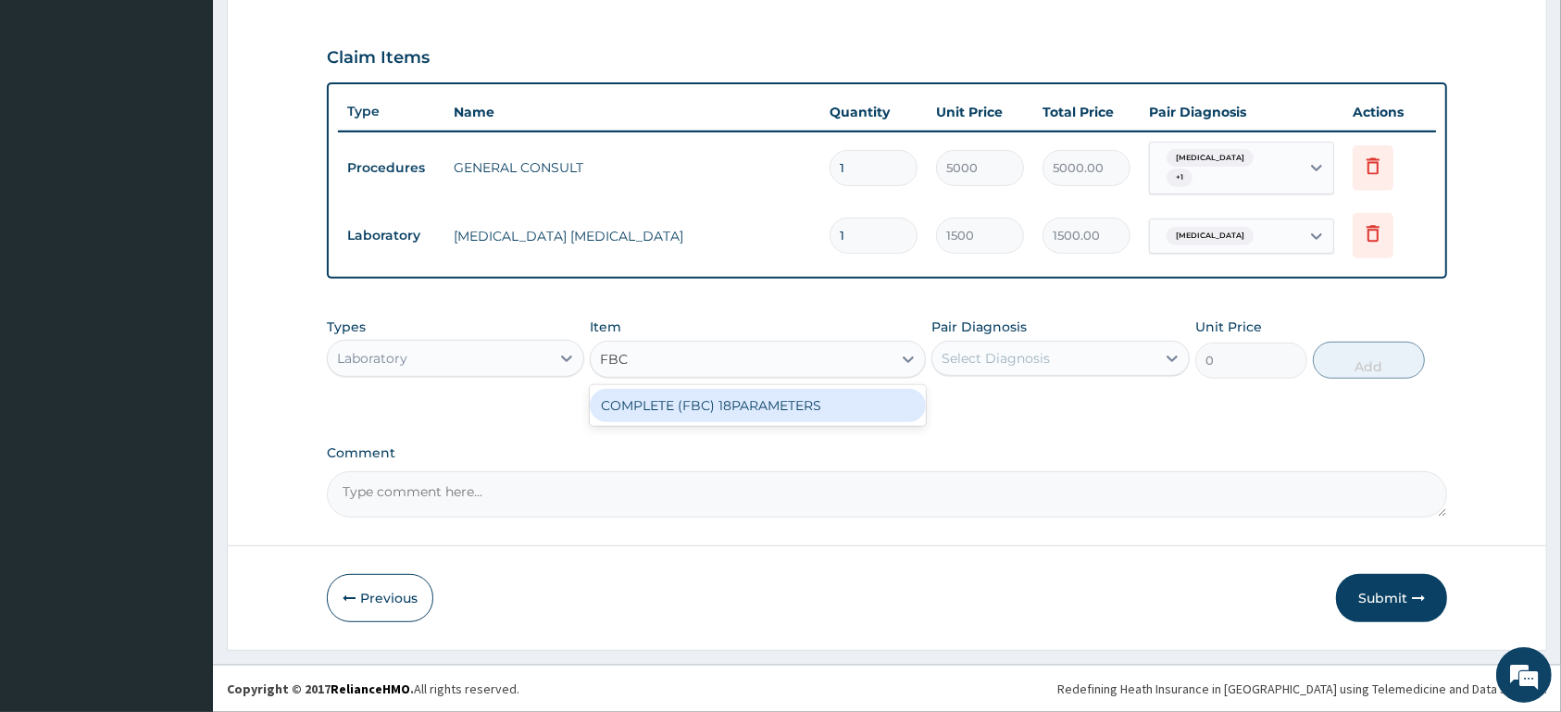
drag, startPoint x: 708, startPoint y: 404, endPoint x: 874, endPoint y: 380, distance: 167.5
click at [711, 403] on div "COMPLETE (FBC) 18PARAMETERS" at bounding box center [758, 405] width 336 height 33
type input "4000"
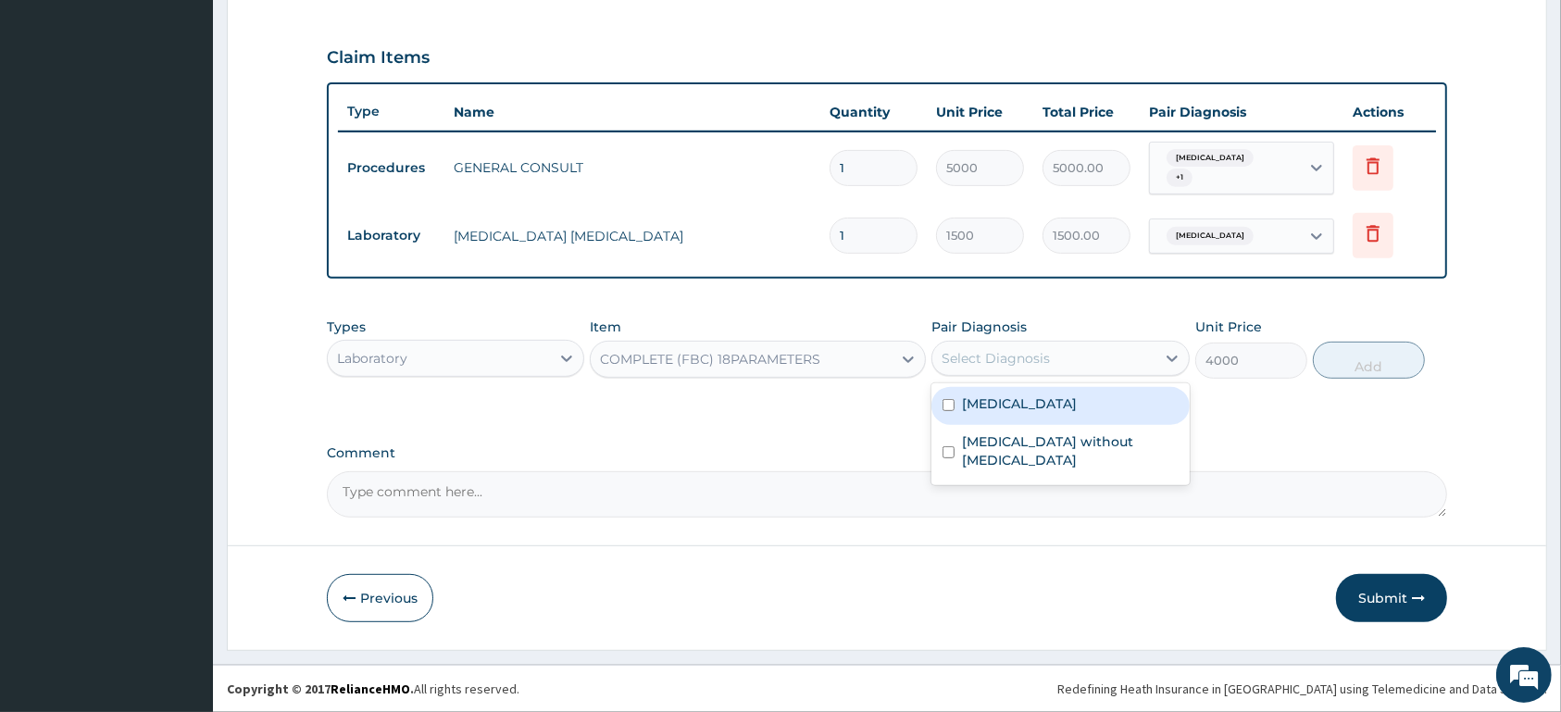
click at [1042, 356] on div "Select Diagnosis" at bounding box center [996, 358] width 108 height 19
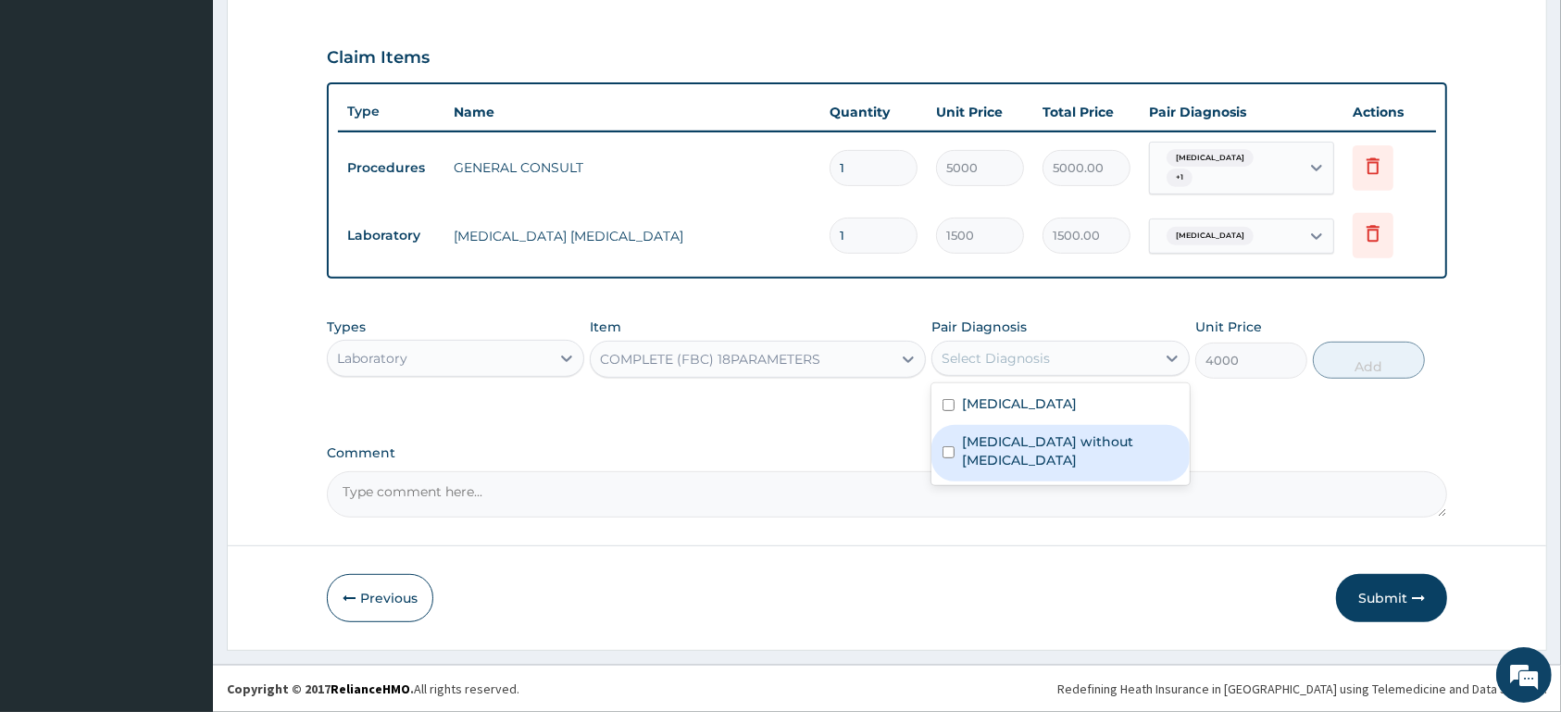
drag, startPoint x: 1043, startPoint y: 436, endPoint x: 1089, endPoint y: 415, distance: 51.0
click at [1046, 435] on label "Sepsis without septic shock" at bounding box center [1070, 450] width 216 height 37
checkbox input "true"
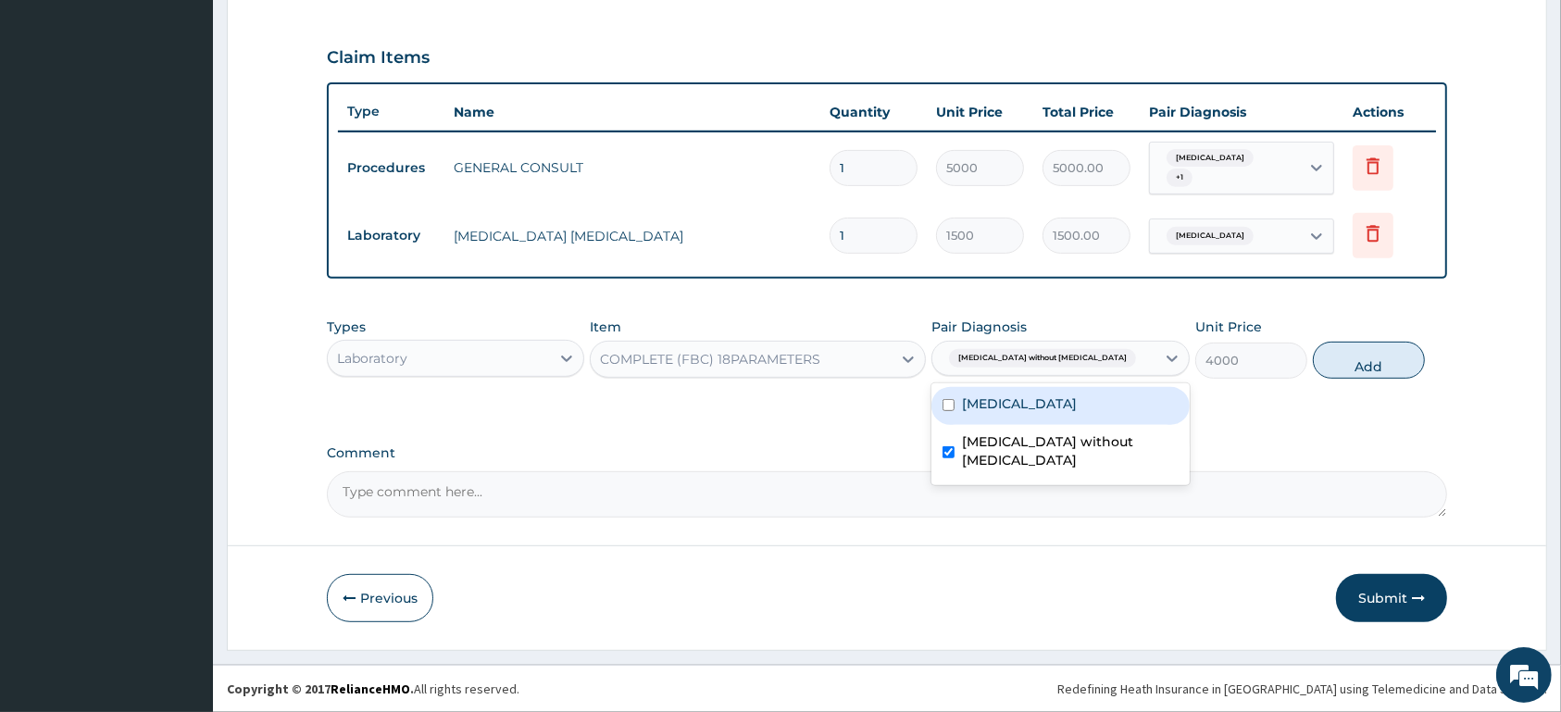
click at [1365, 364] on button "Add" at bounding box center [1369, 360] width 112 height 37
type input "0"
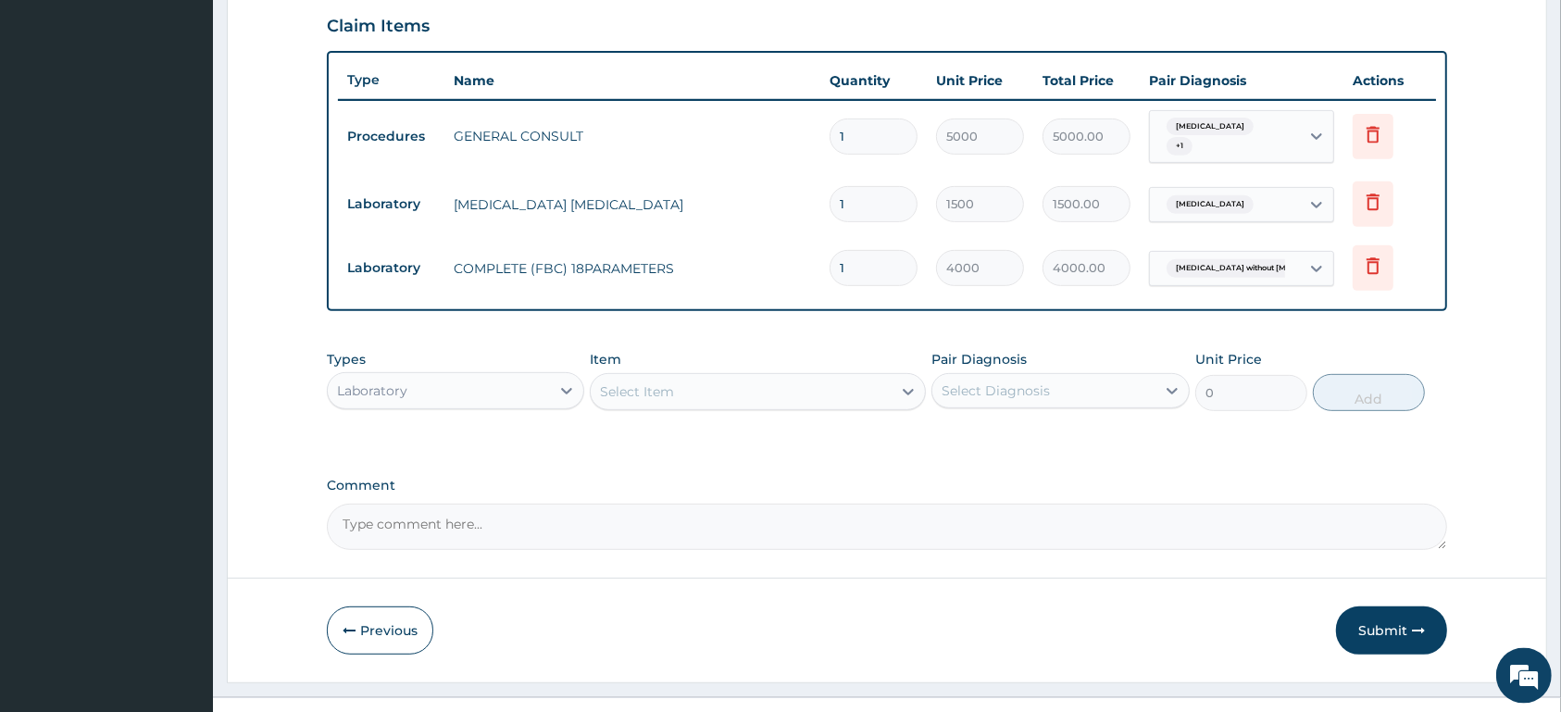
scroll to position [671, 0]
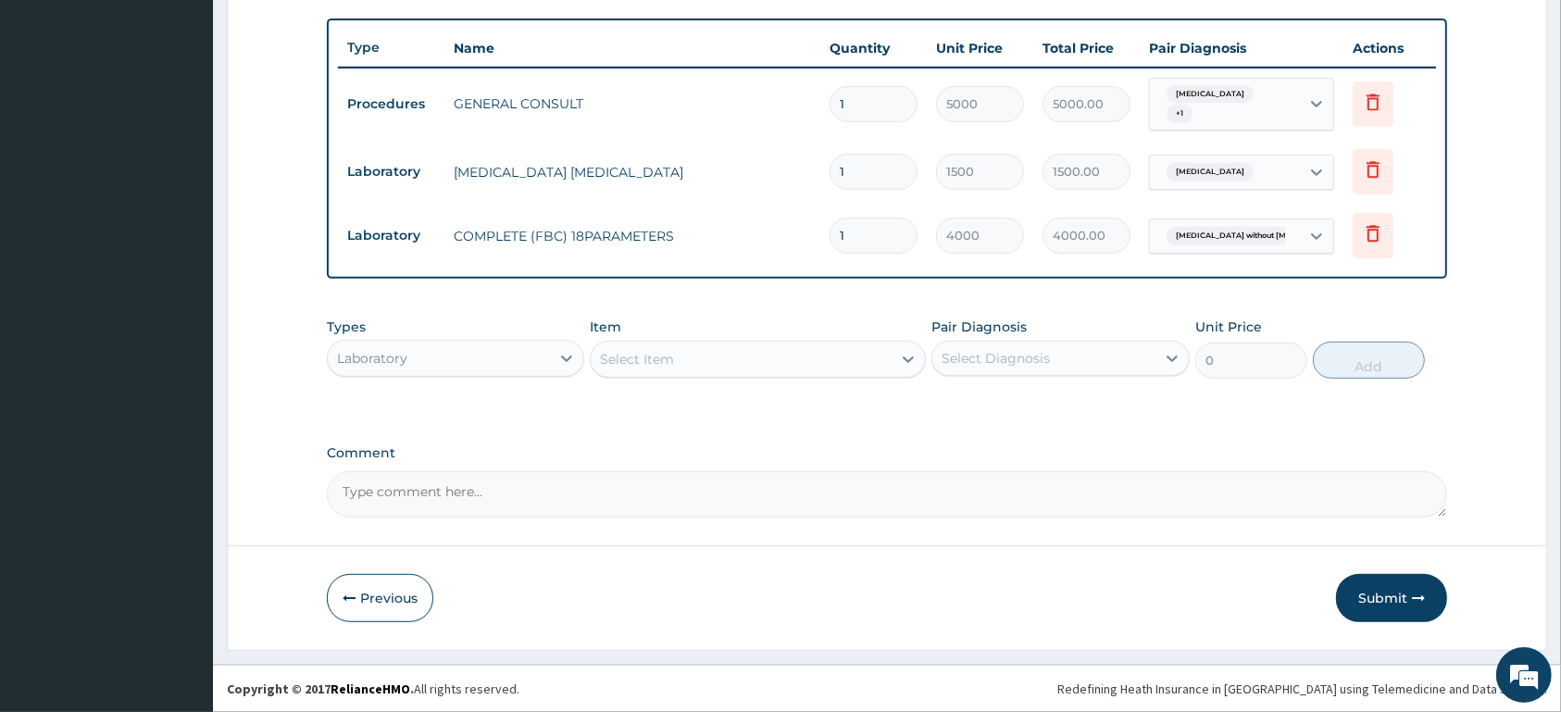
click at [524, 360] on div "Laboratory" at bounding box center [439, 359] width 222 height 30
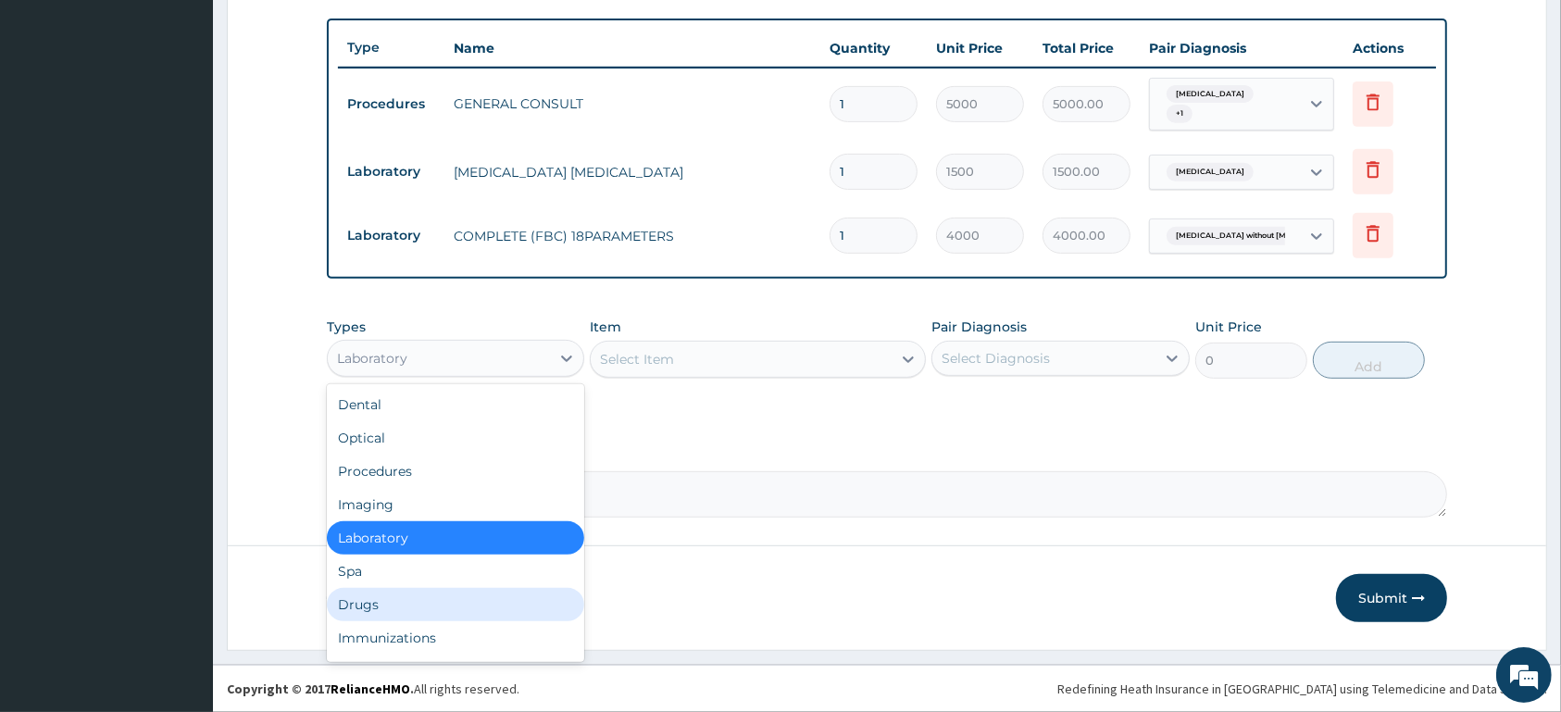
click at [494, 597] on div "Drugs" at bounding box center [455, 604] width 257 height 33
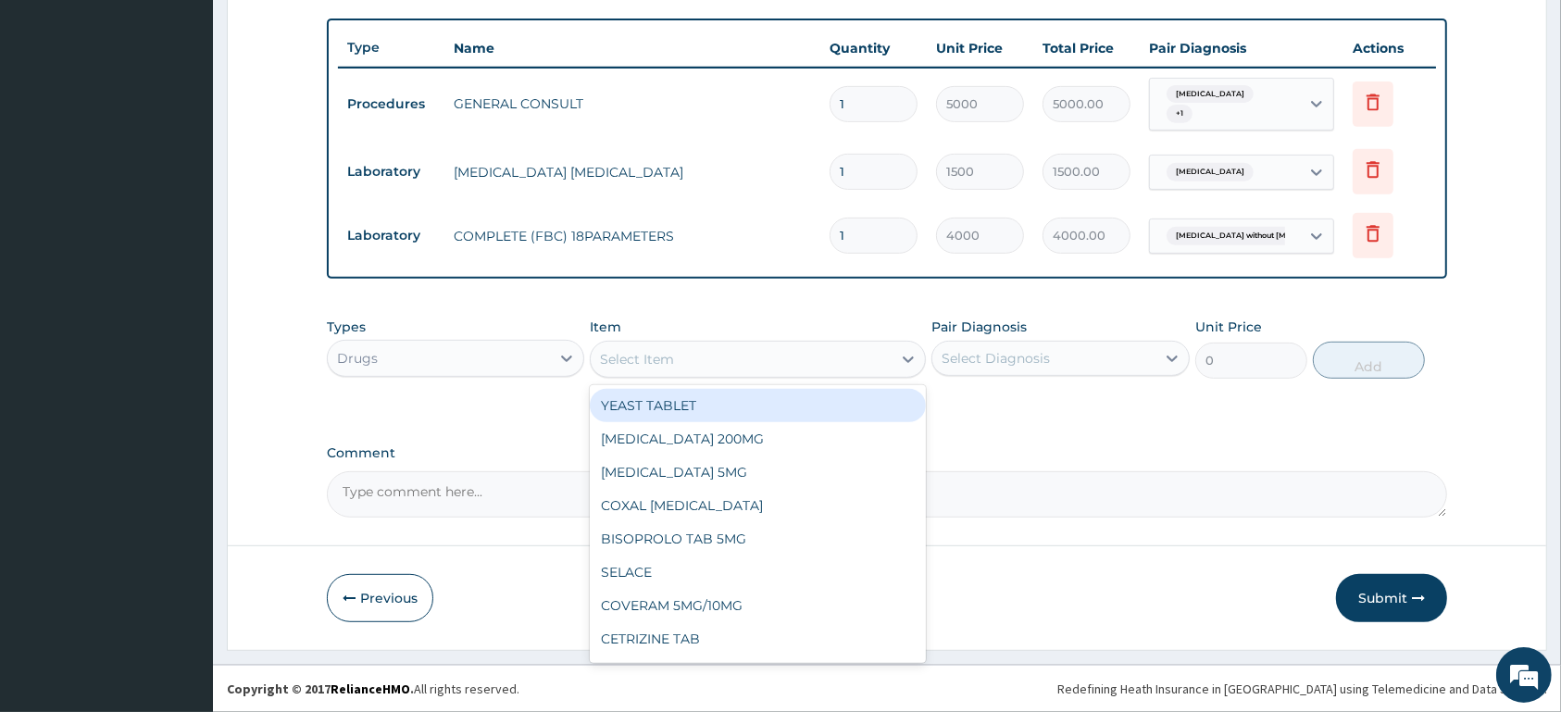
click at [750, 350] on div "Select Item" at bounding box center [741, 359] width 301 height 30
type input "IBUPR"
click at [758, 406] on div "IBUPROFEN 400MG" at bounding box center [758, 405] width 336 height 33
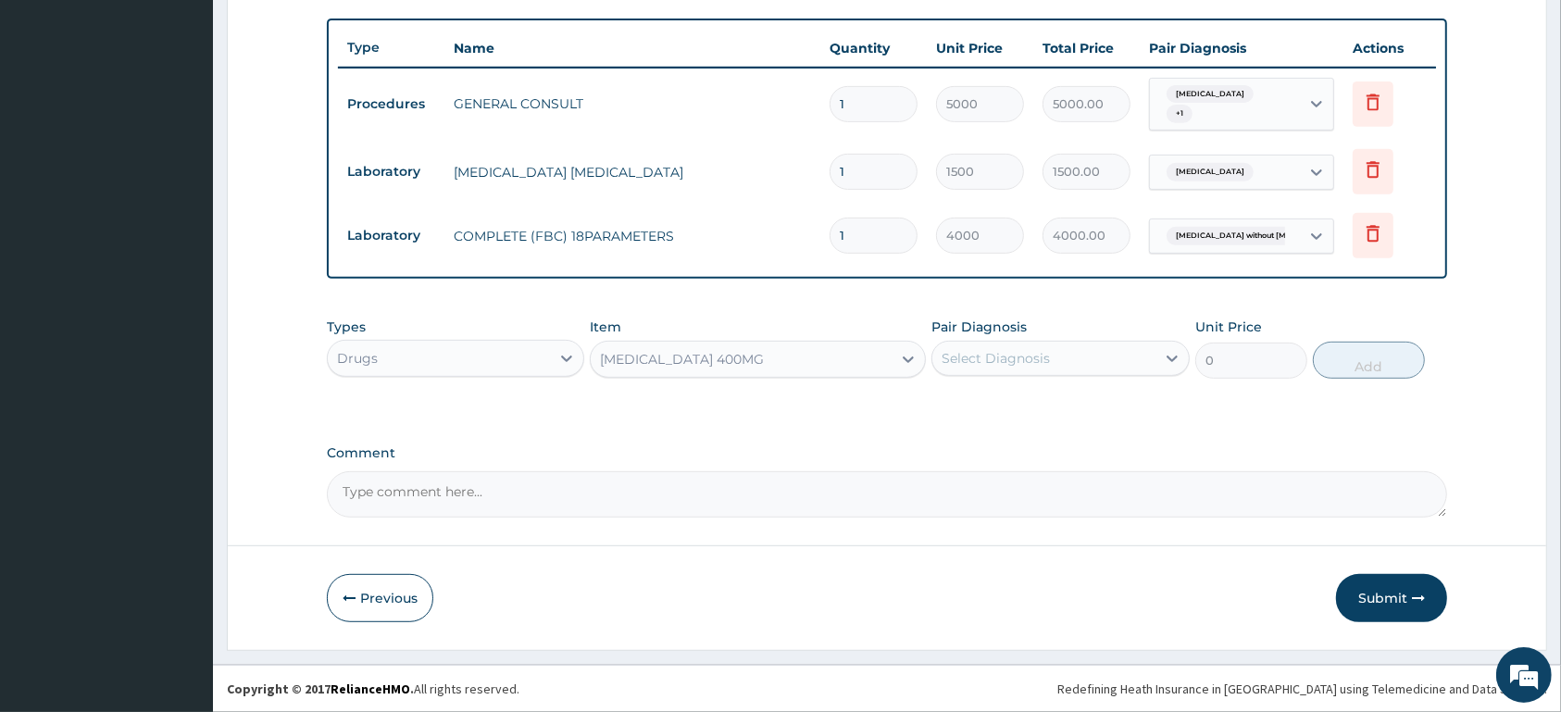
type input "60"
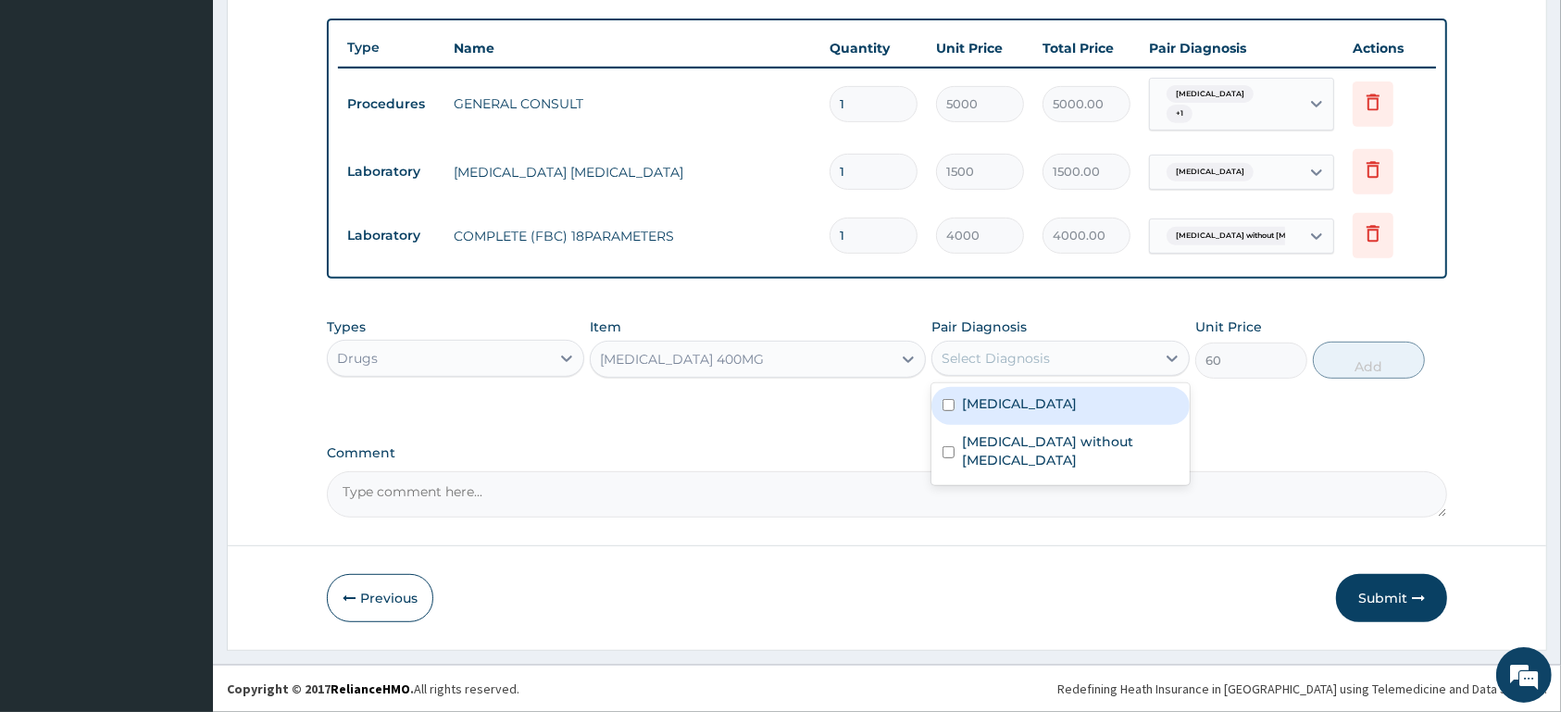
click at [1028, 351] on div "Select Diagnosis" at bounding box center [996, 358] width 108 height 19
drag, startPoint x: 1031, startPoint y: 408, endPoint x: 1277, endPoint y: 380, distance: 248.0
click at [1029, 408] on label "Malaria, unspecified" at bounding box center [1019, 403] width 115 height 19
checkbox input "true"
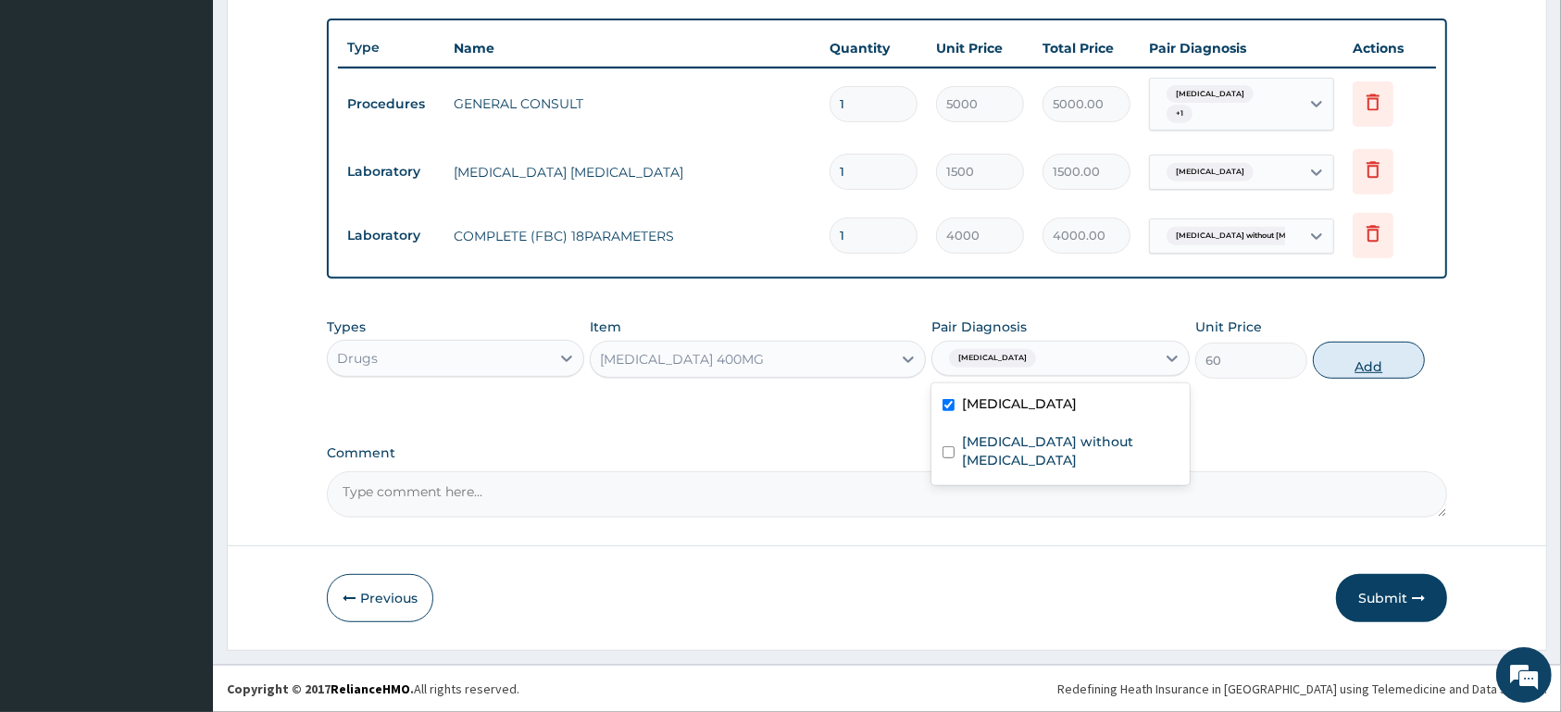
click at [1366, 366] on button "Add" at bounding box center [1369, 360] width 112 height 37
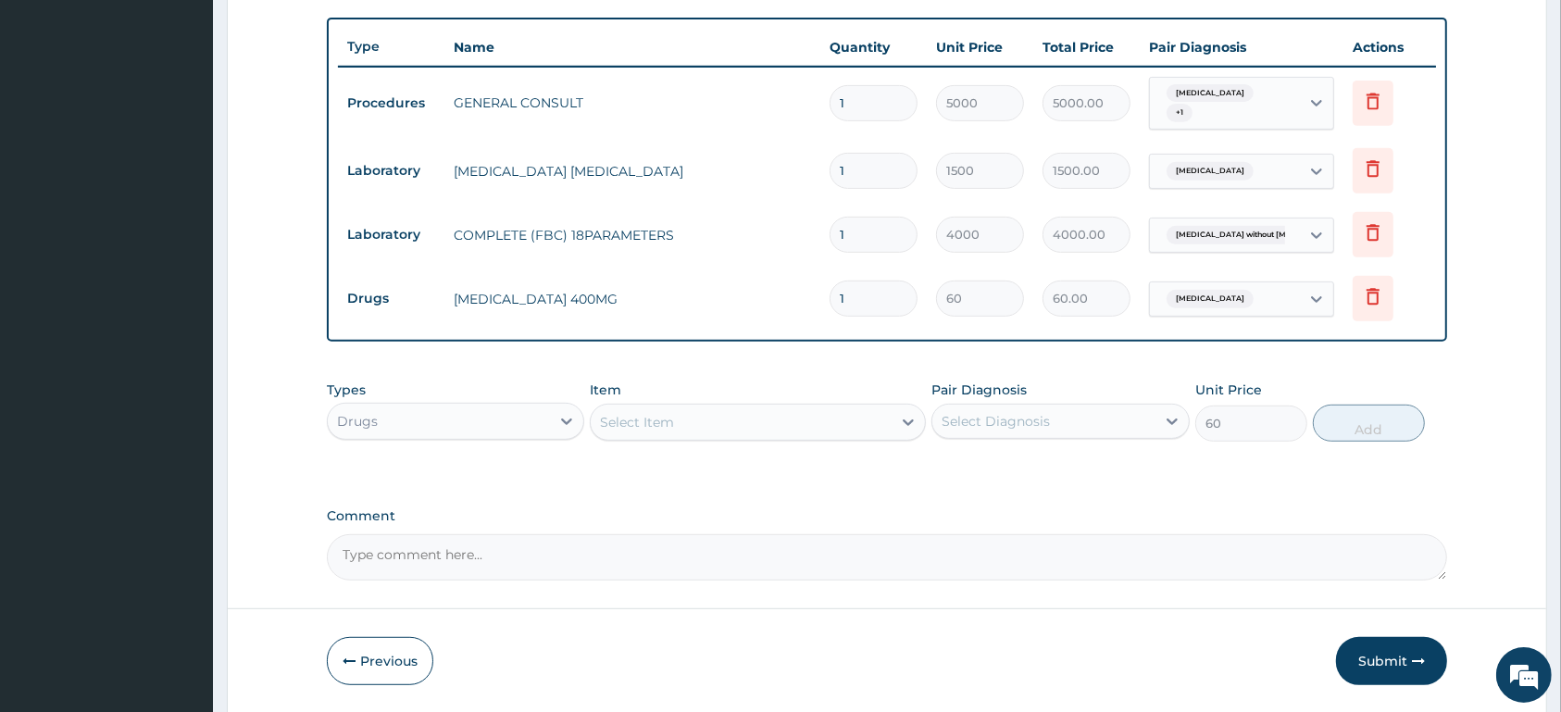
type input "0"
click at [742, 419] on div "Select Item" at bounding box center [741, 422] width 301 height 30
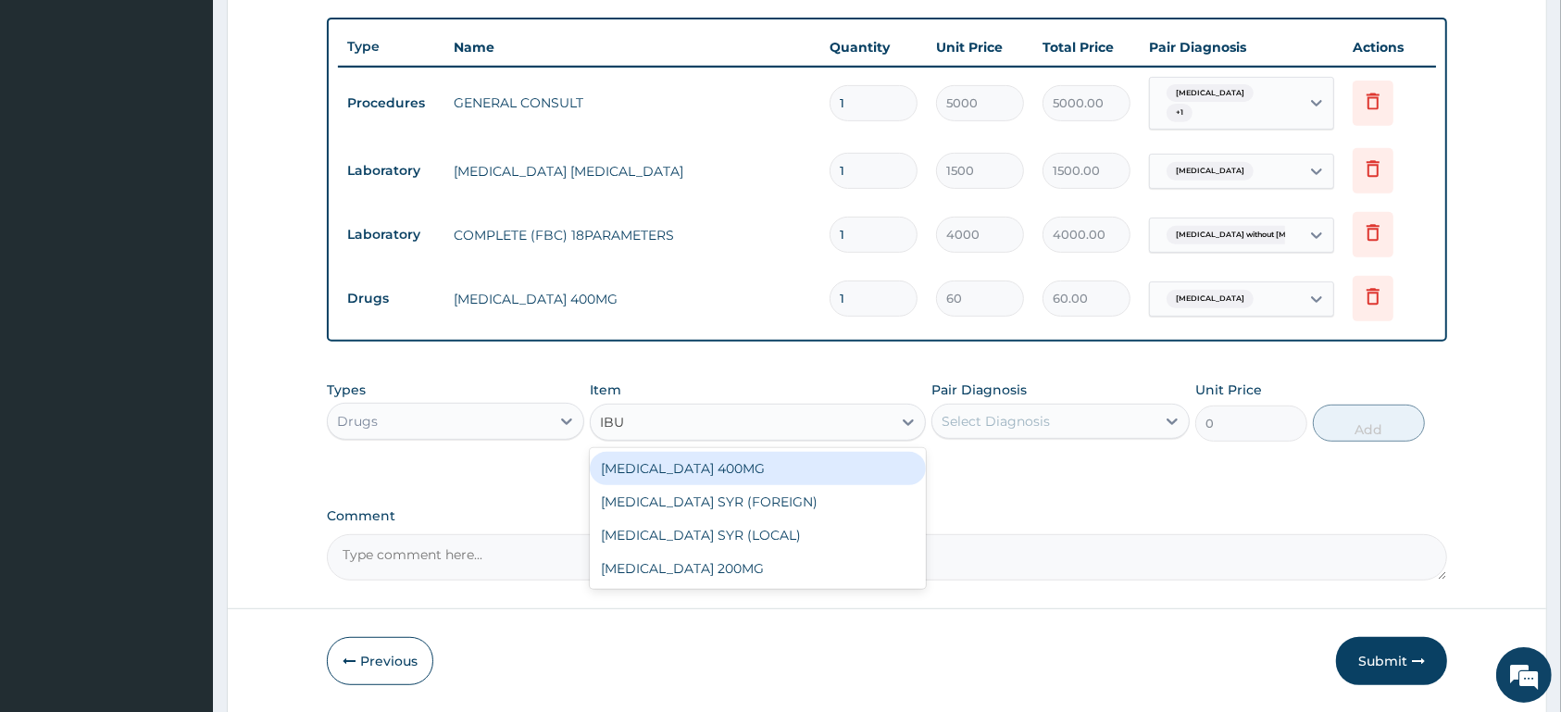
type input "IBUP"
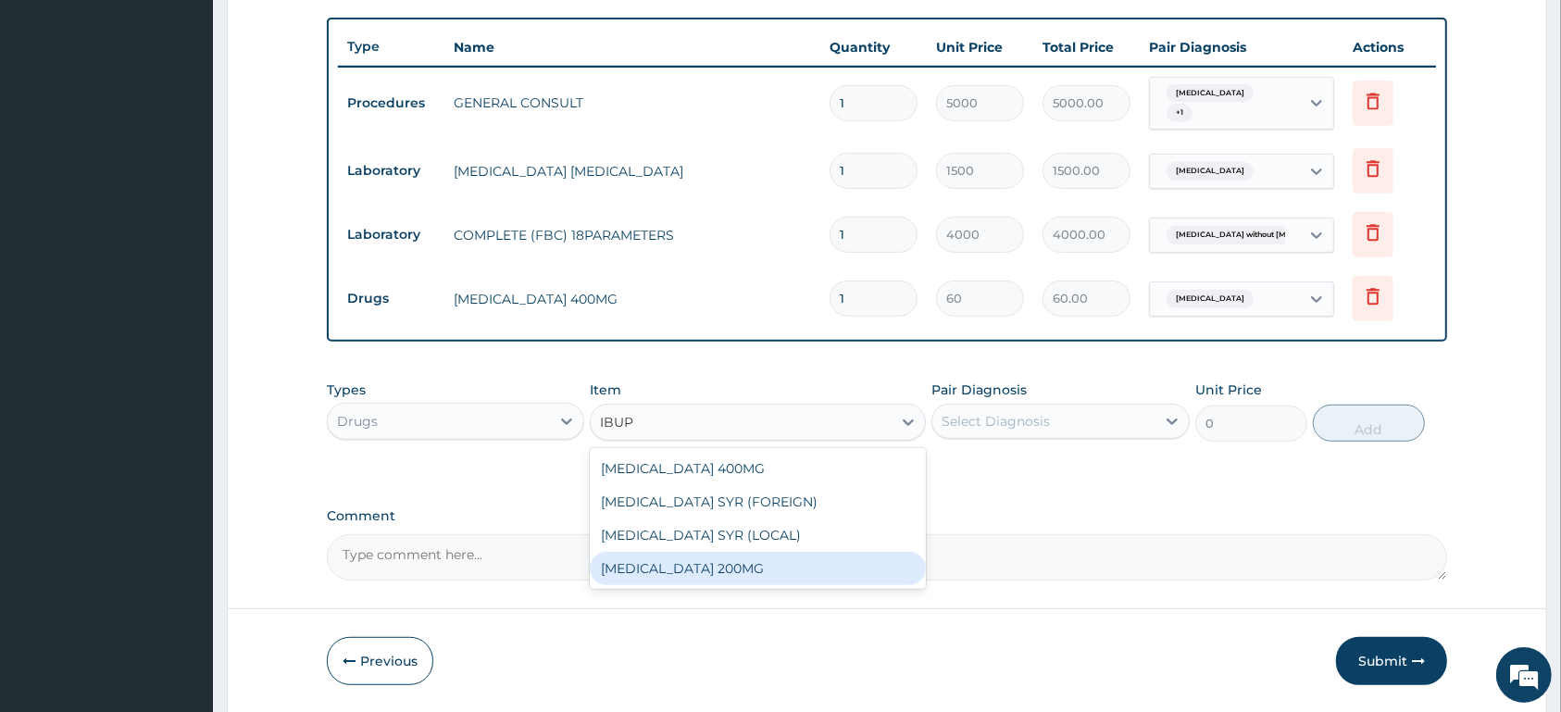
click at [720, 565] on div "IBUPROFEN 200MG" at bounding box center [758, 568] width 336 height 33
type input "31.2"
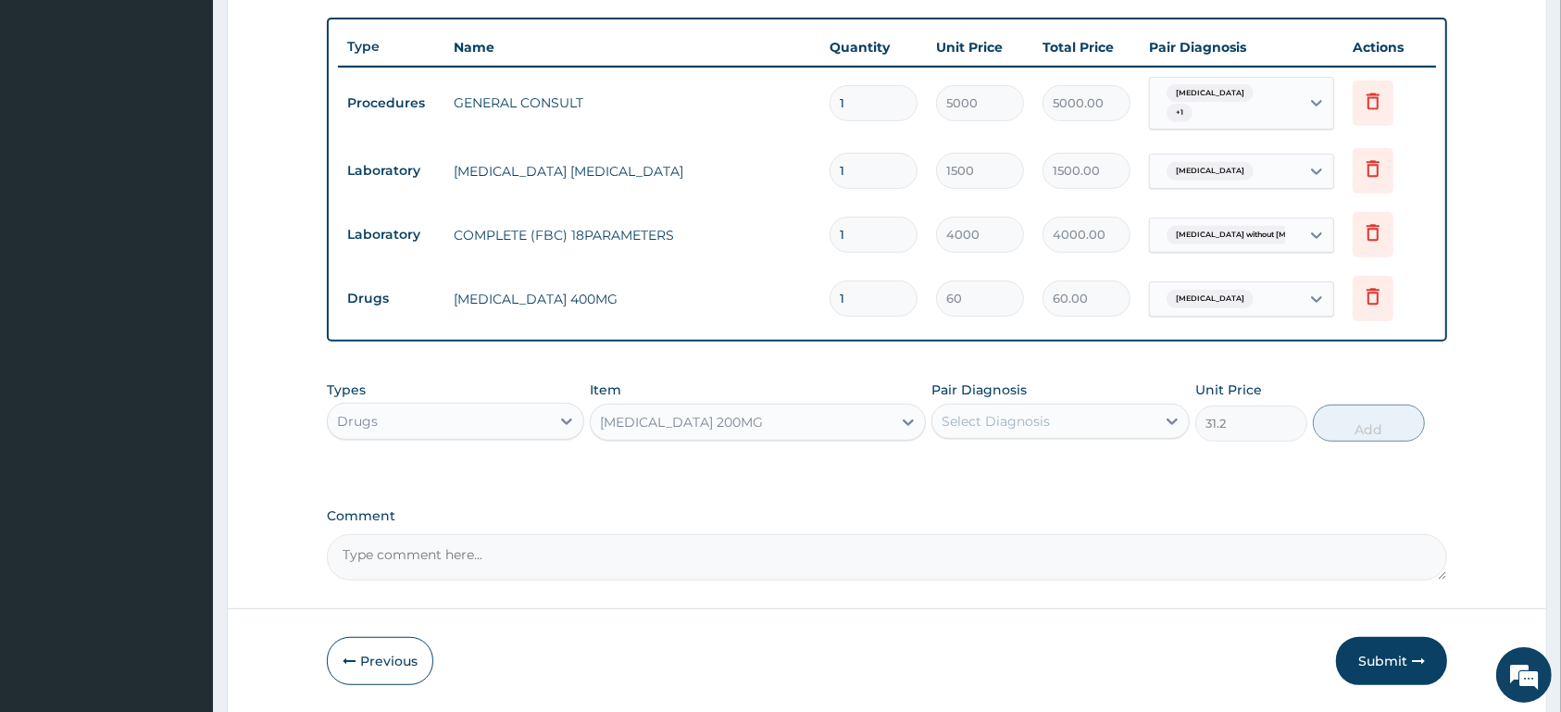
click at [869, 294] on input "1" at bounding box center [874, 299] width 88 height 36
type input "12"
type input "720.00"
type input "12"
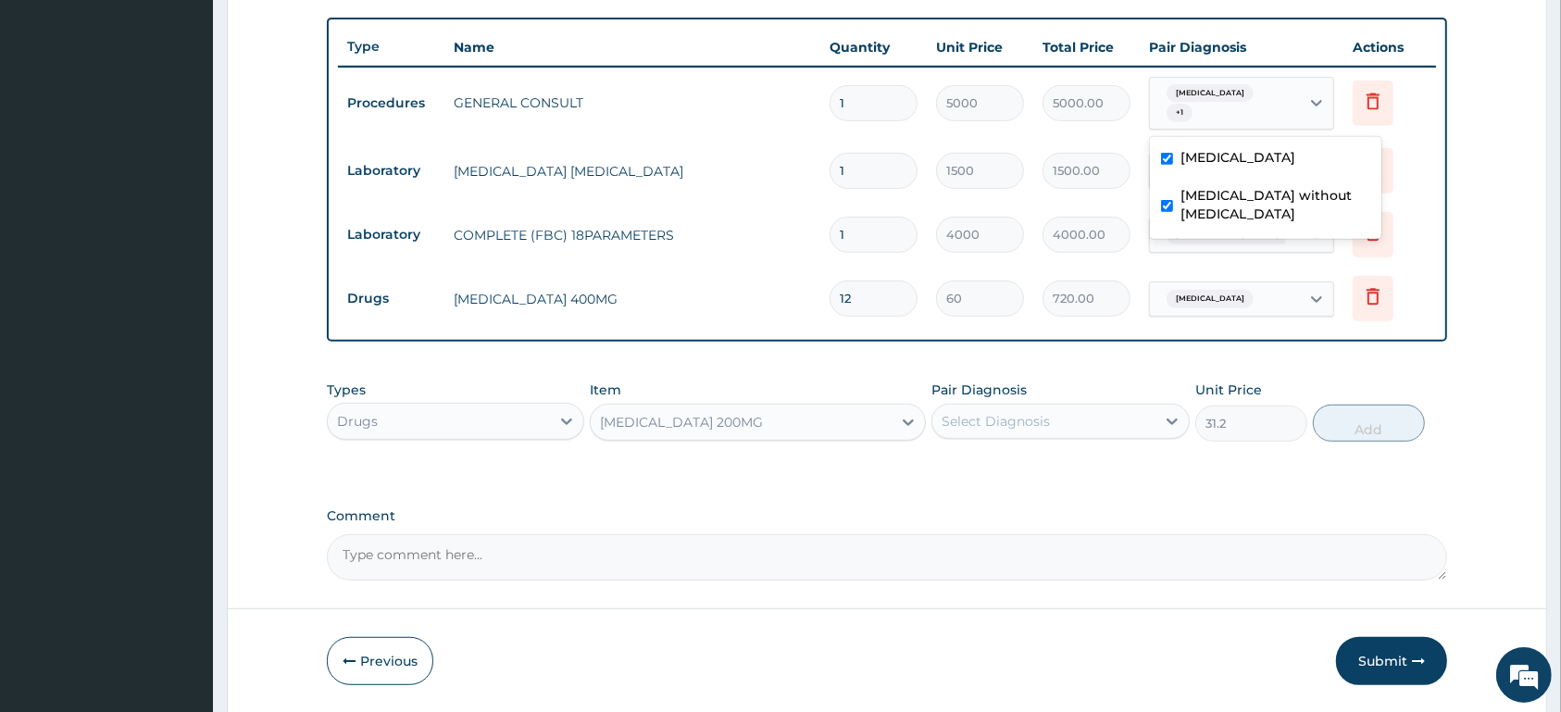
click at [1282, 114] on div "Malaria, unspecified + 1" at bounding box center [1222, 103] width 126 height 44
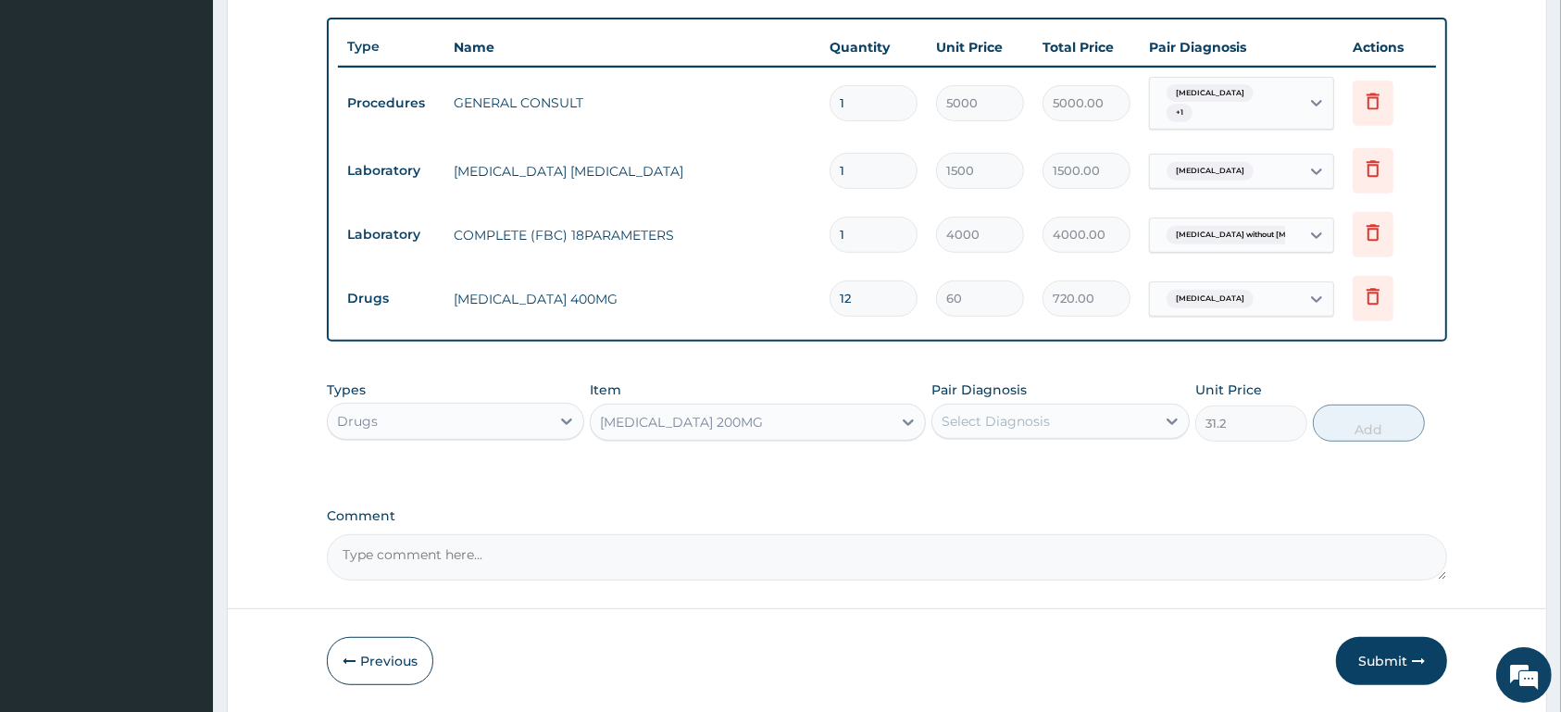
click at [1282, 114] on div "Malaria, unspecified + 1" at bounding box center [1222, 103] width 126 height 44
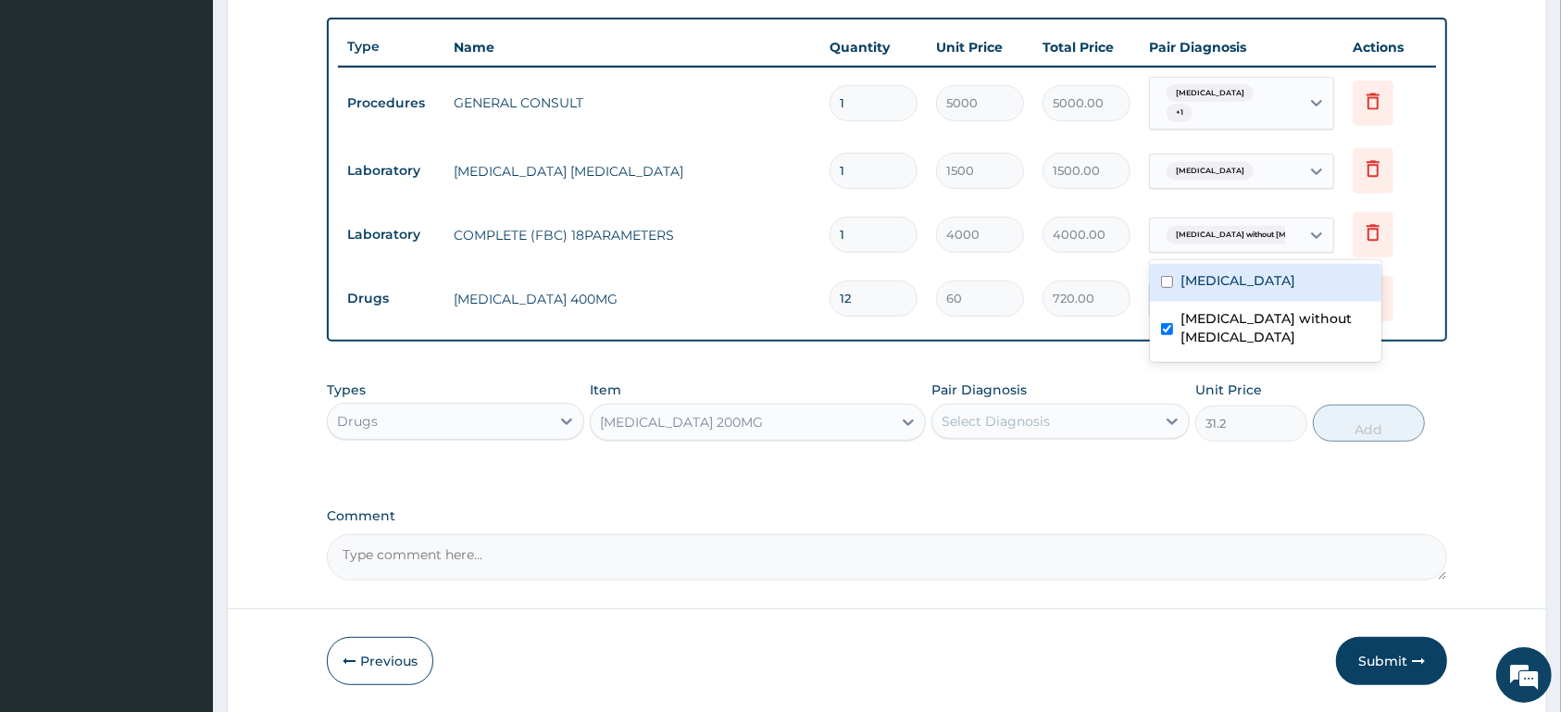
click at [1256, 226] on div "Sepsis without septic shock" at bounding box center [1222, 235] width 126 height 24
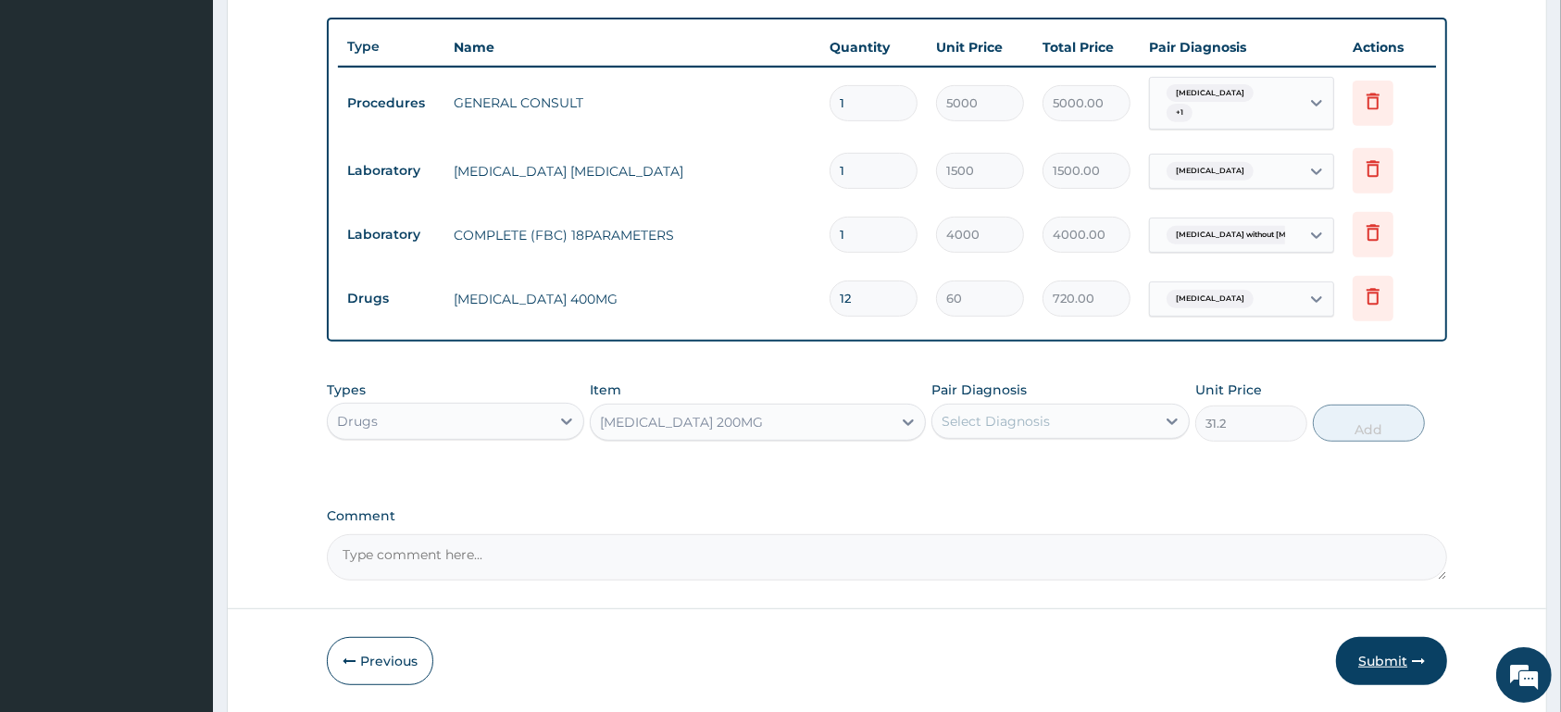
click at [1365, 657] on button "Submit" at bounding box center [1391, 661] width 111 height 48
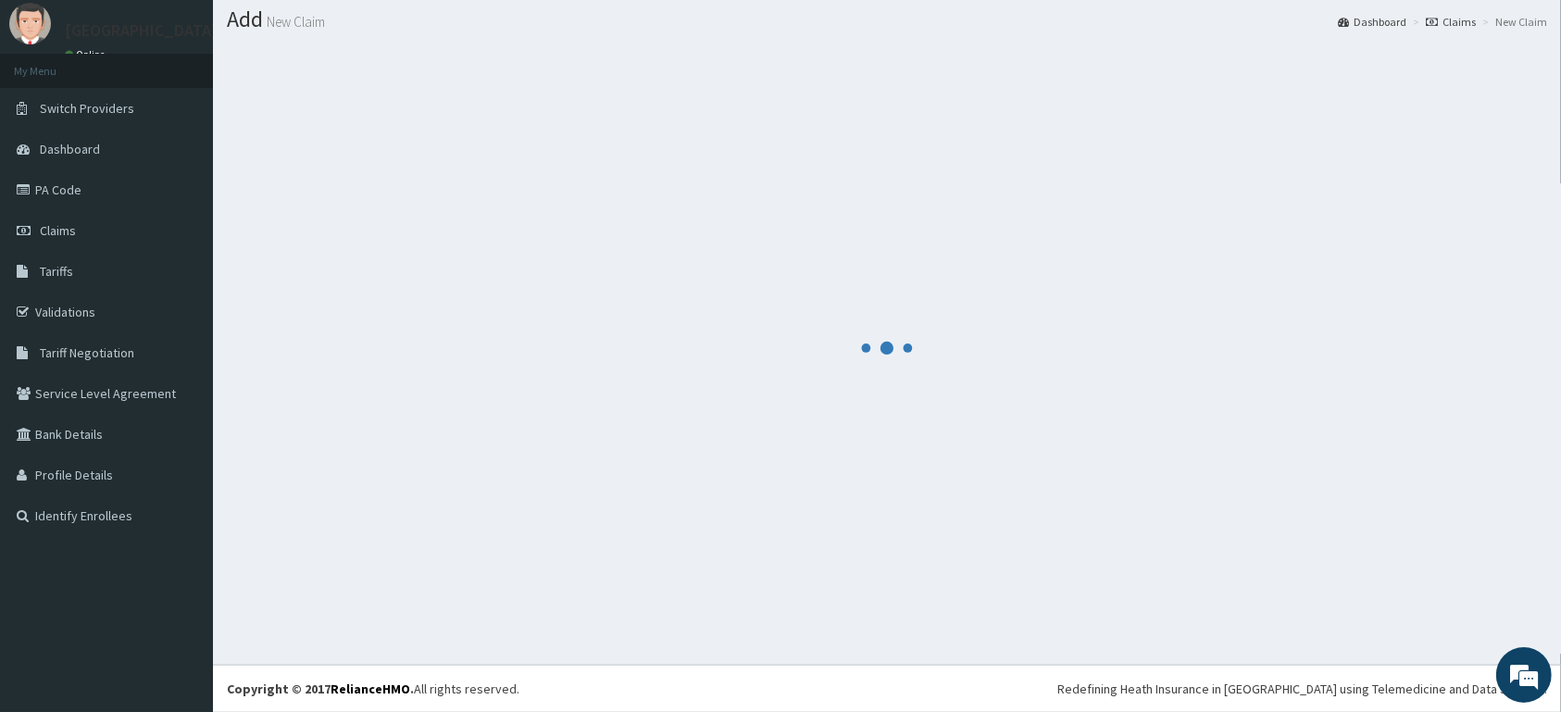
scroll to position [53, 0]
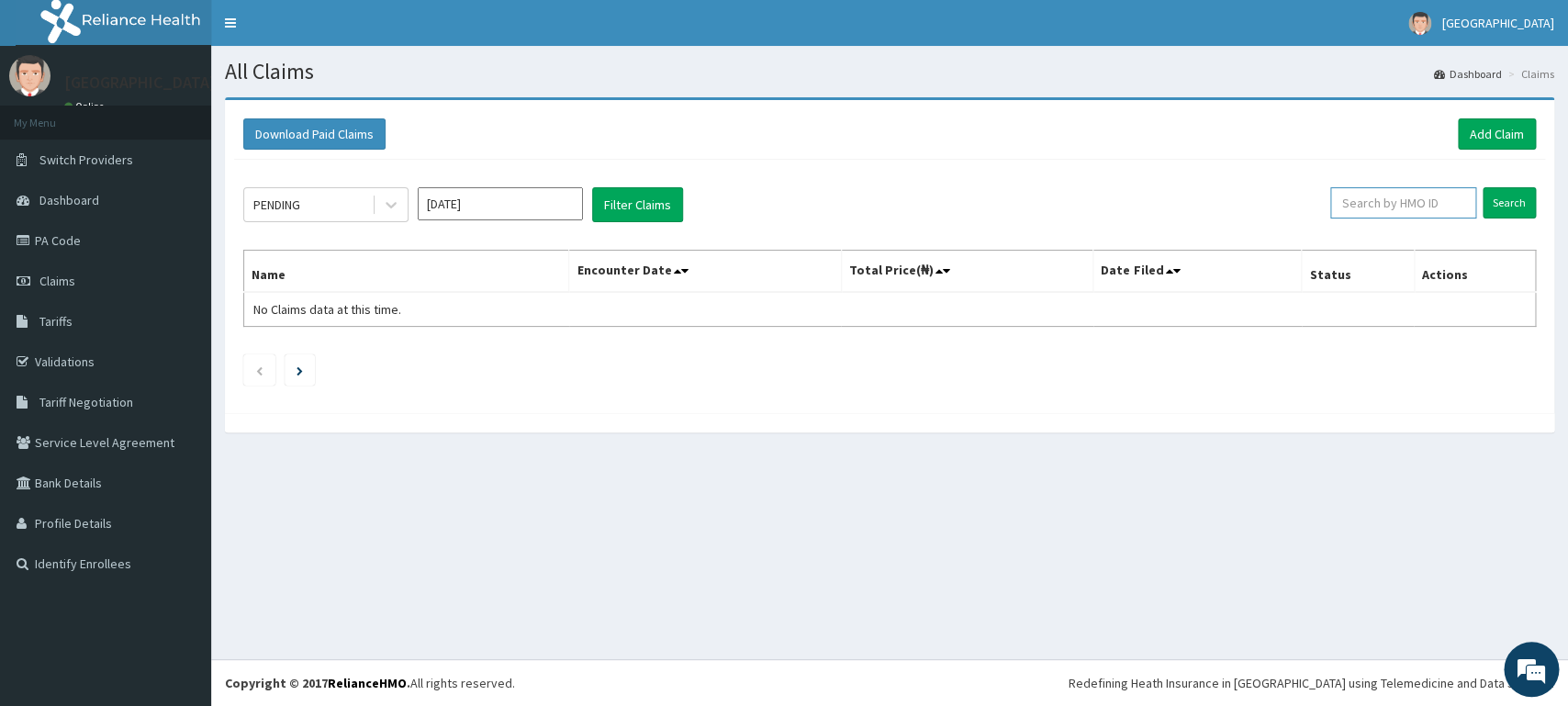
click at [1378, 202] on input "text" at bounding box center [1403, 202] width 146 height 31
type input "NLM/10047/F"
click at [1491, 202] on input "Search" at bounding box center [1509, 202] width 54 height 31
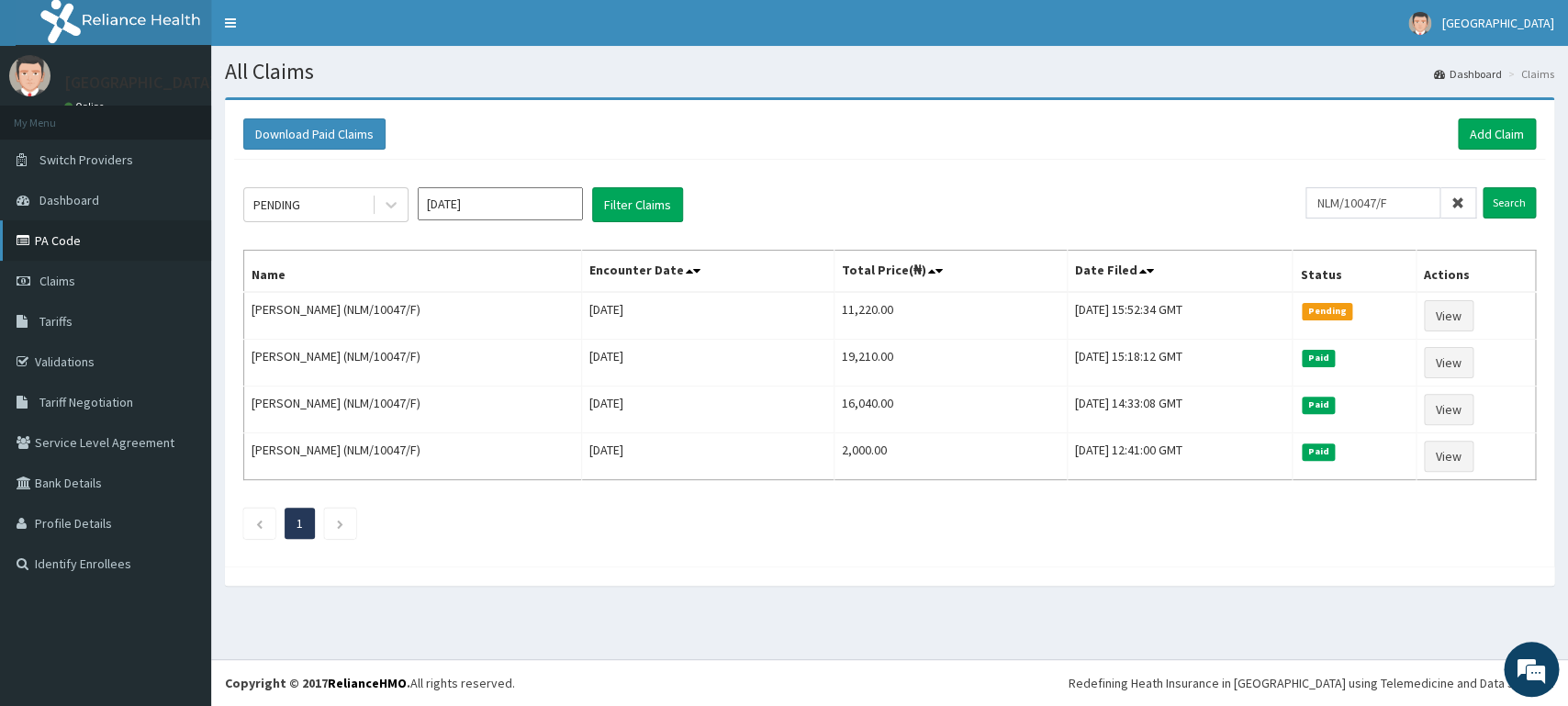
click at [155, 254] on link "PA Code" at bounding box center [105, 240] width 211 height 41
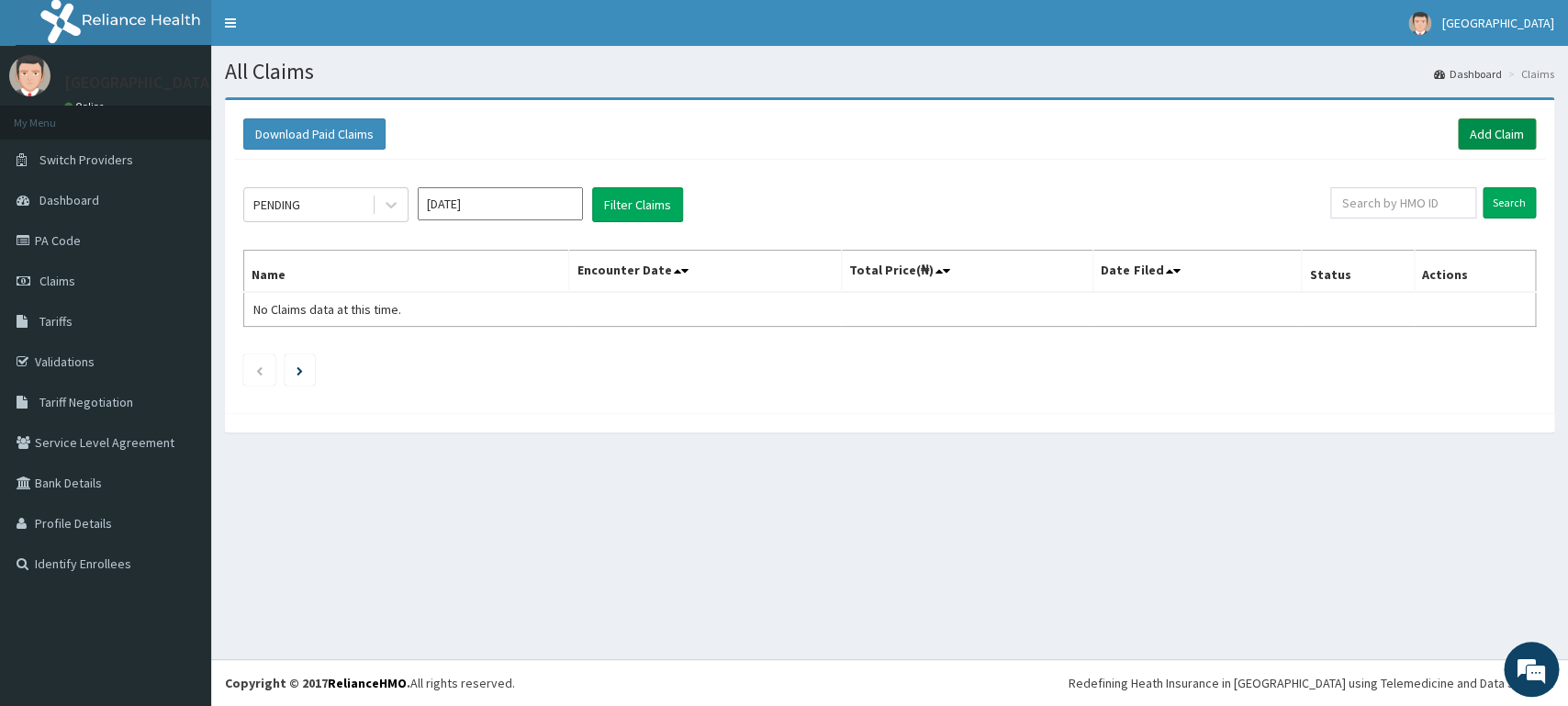
click at [1469, 137] on link "Add Claim" at bounding box center [1497, 133] width 78 height 31
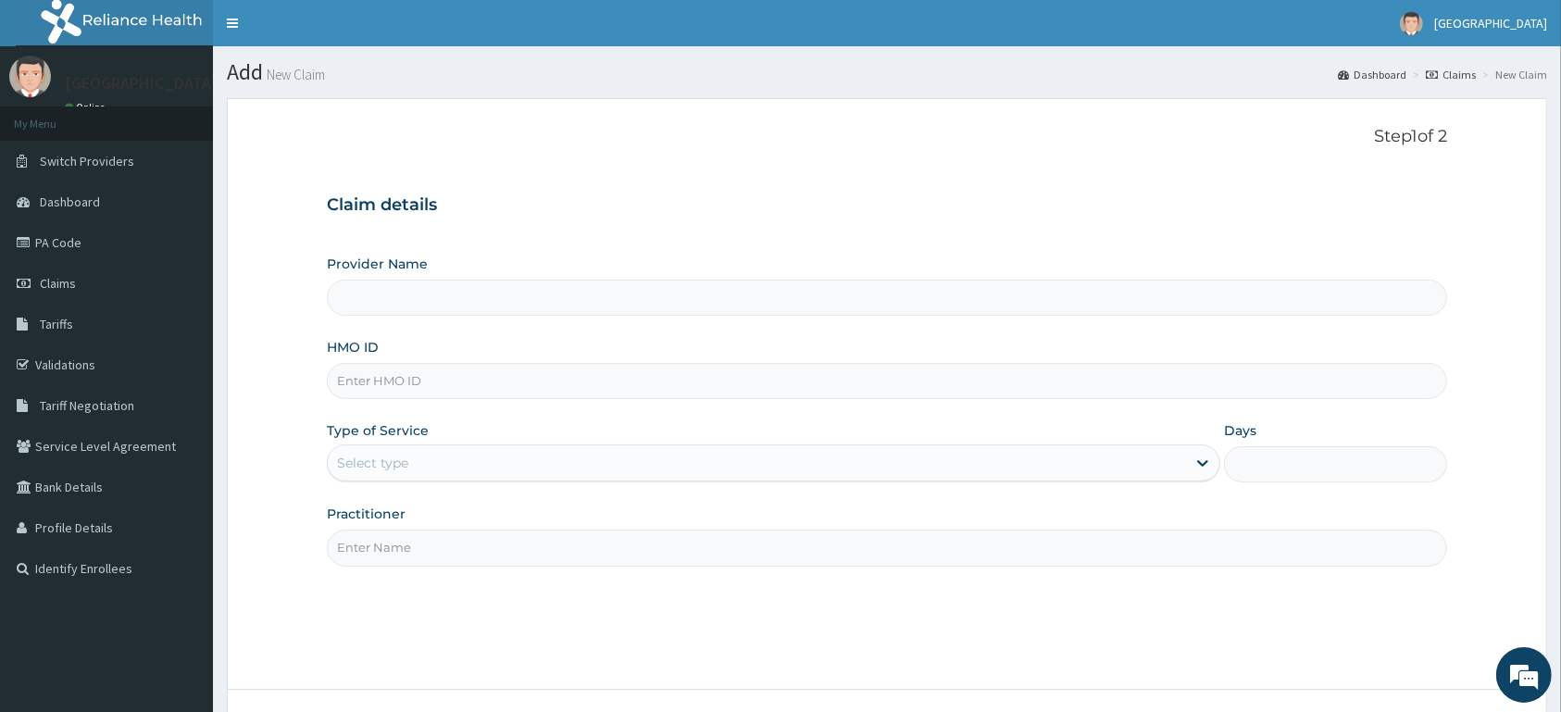
click at [594, 388] on input "HMO ID" at bounding box center [887, 381] width 1120 height 36
type input "[GEOGRAPHIC_DATA]"
type input "USL/10198/A"
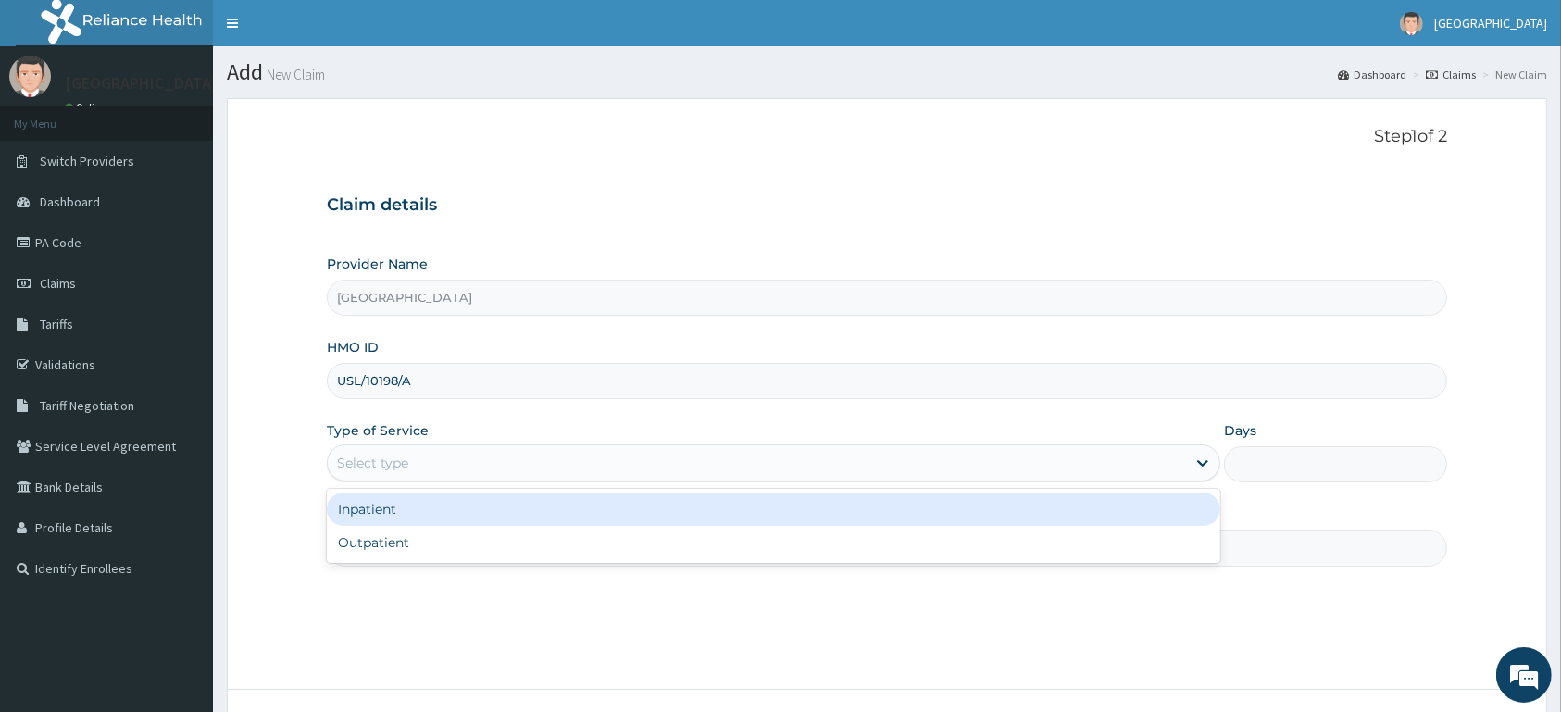
drag, startPoint x: 510, startPoint y: 468, endPoint x: 505, endPoint y: 494, distance: 27.4
click at [509, 476] on div "Select type" at bounding box center [757, 463] width 858 height 30
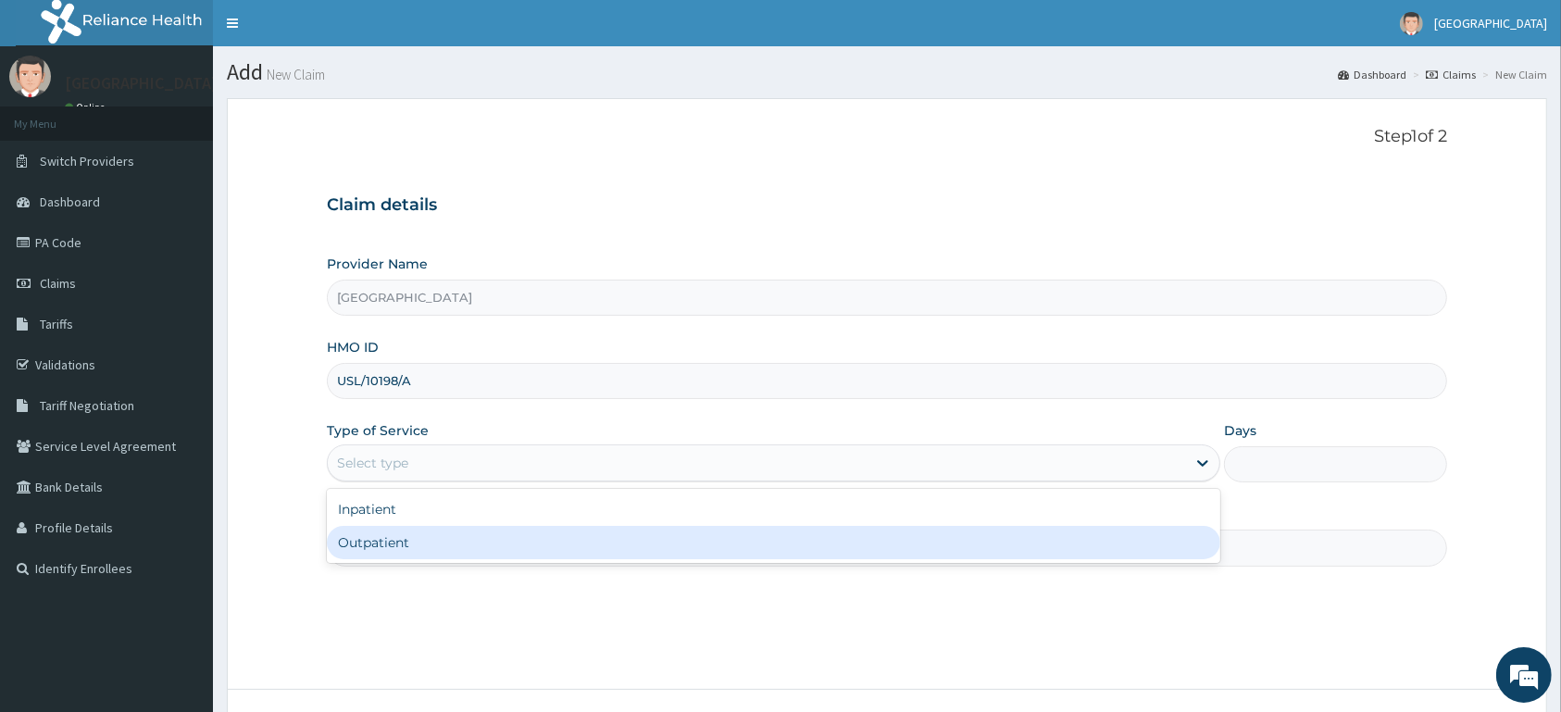
click at [503, 545] on div "Outpatient" at bounding box center [774, 542] width 894 height 33
type input "1"
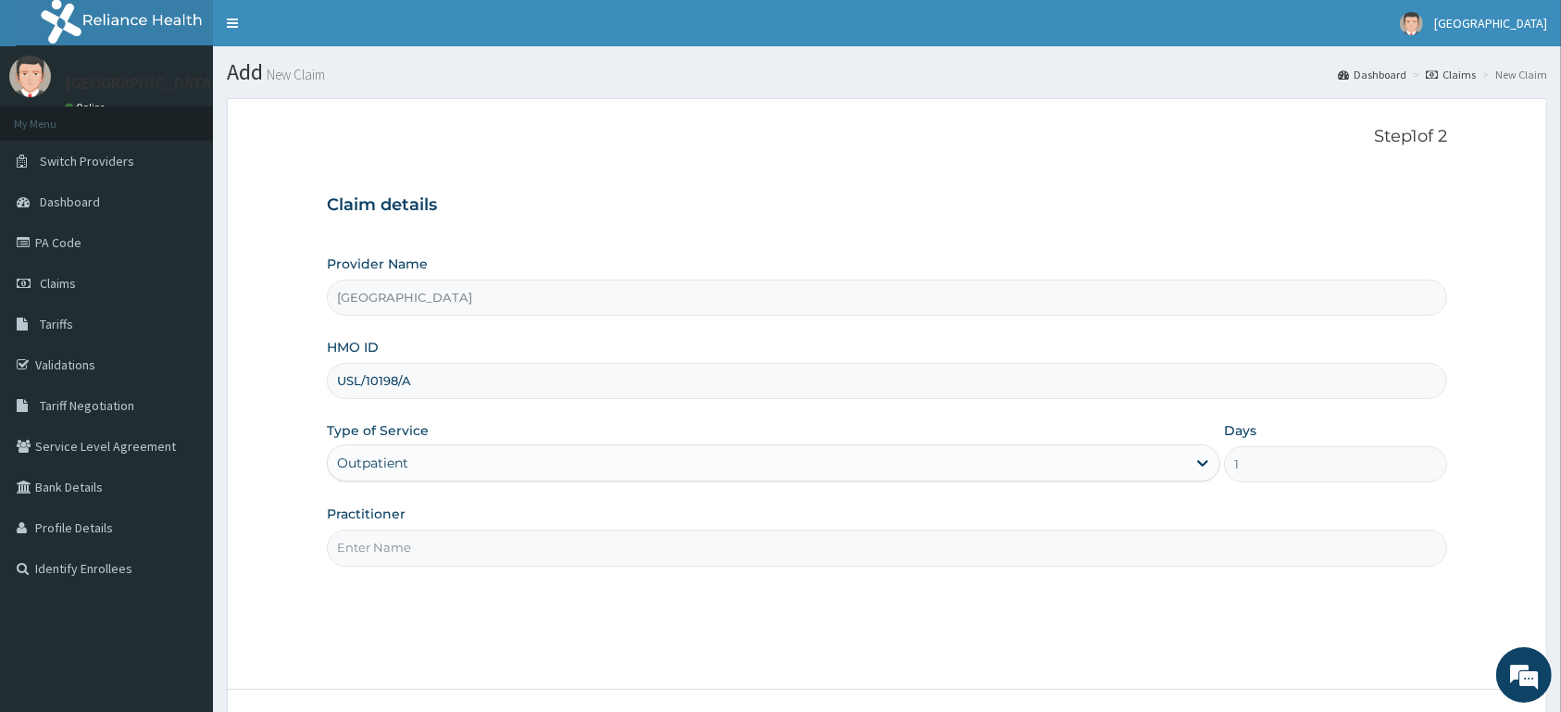
click at [513, 544] on input "Practitioner" at bounding box center [887, 548] width 1120 height 36
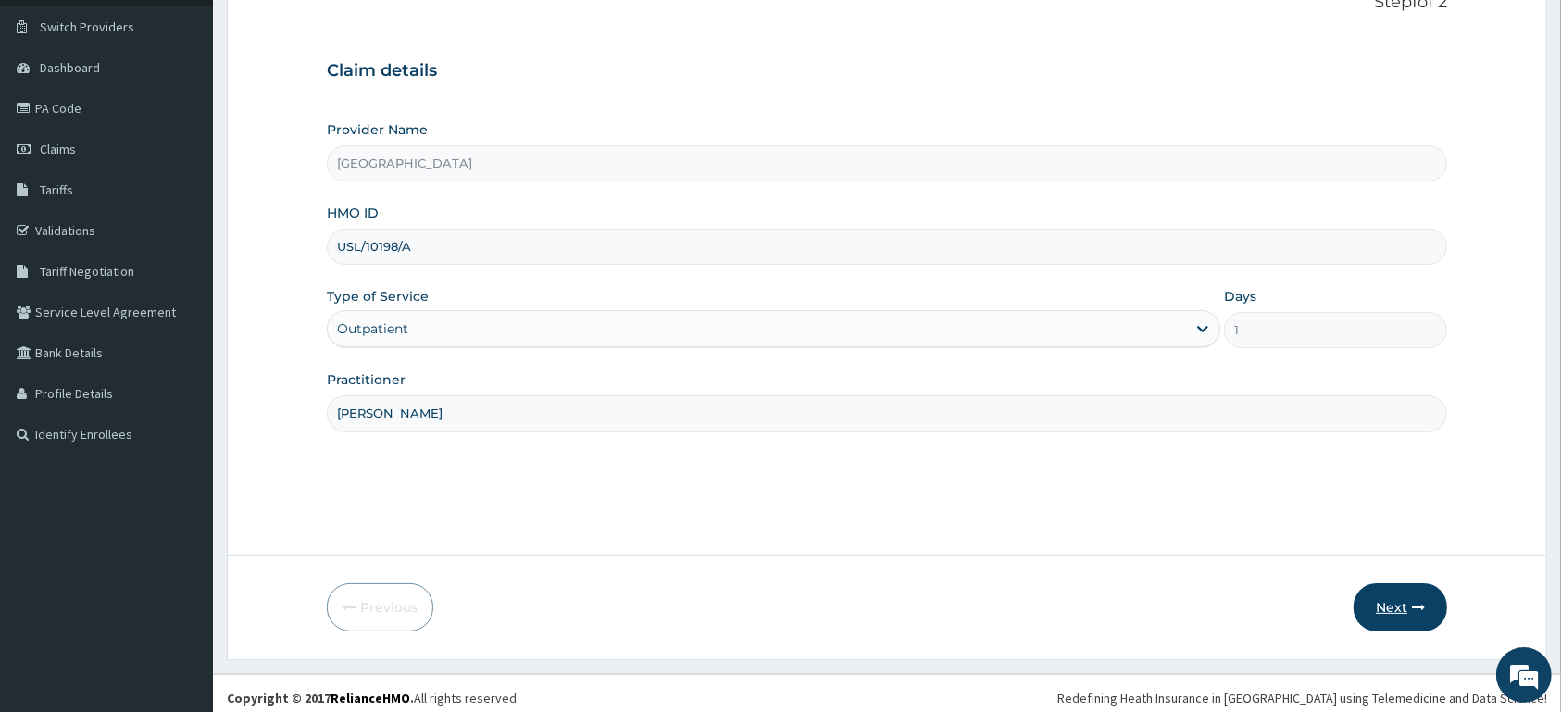
scroll to position [144, 0]
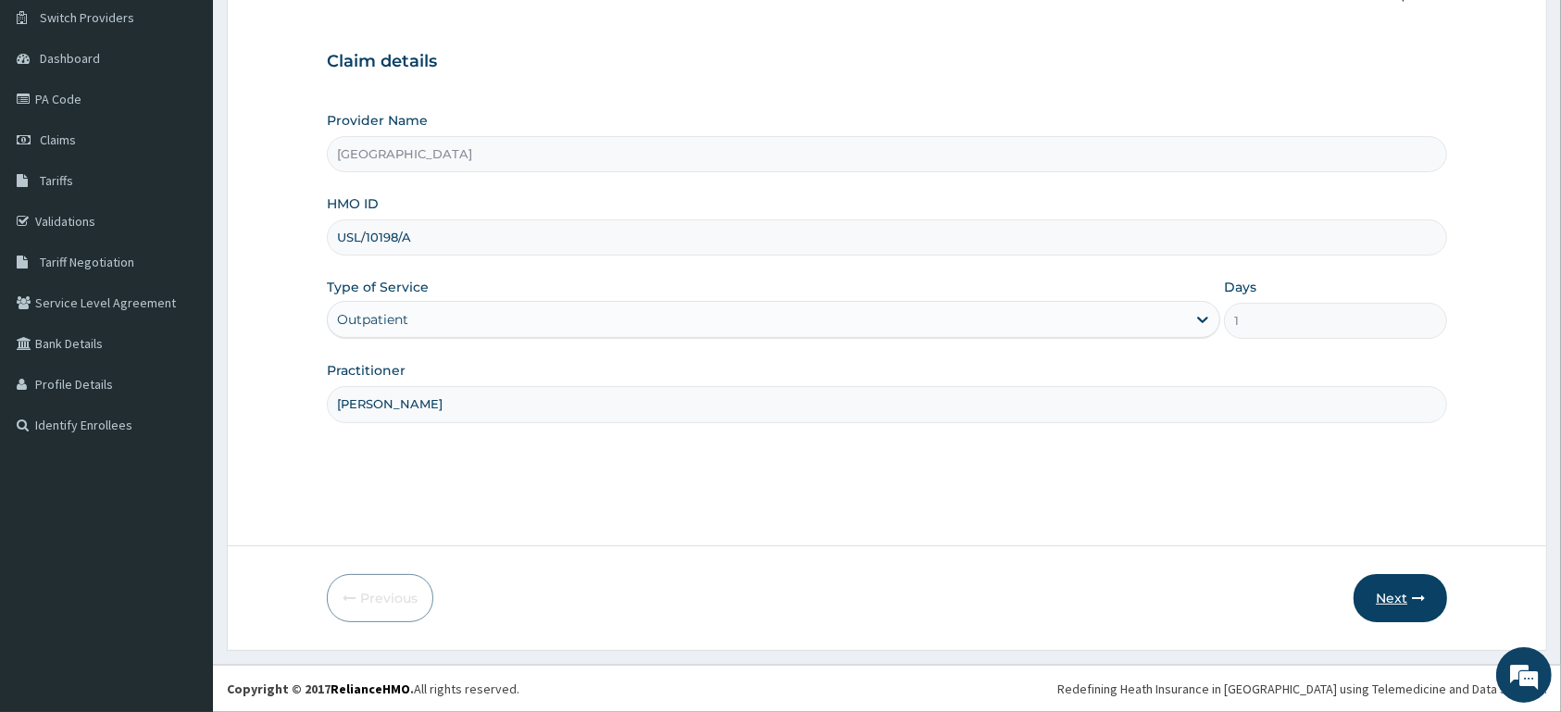
type input "[PERSON_NAME]"
click at [1381, 595] on button "Next" at bounding box center [1401, 598] width 94 height 48
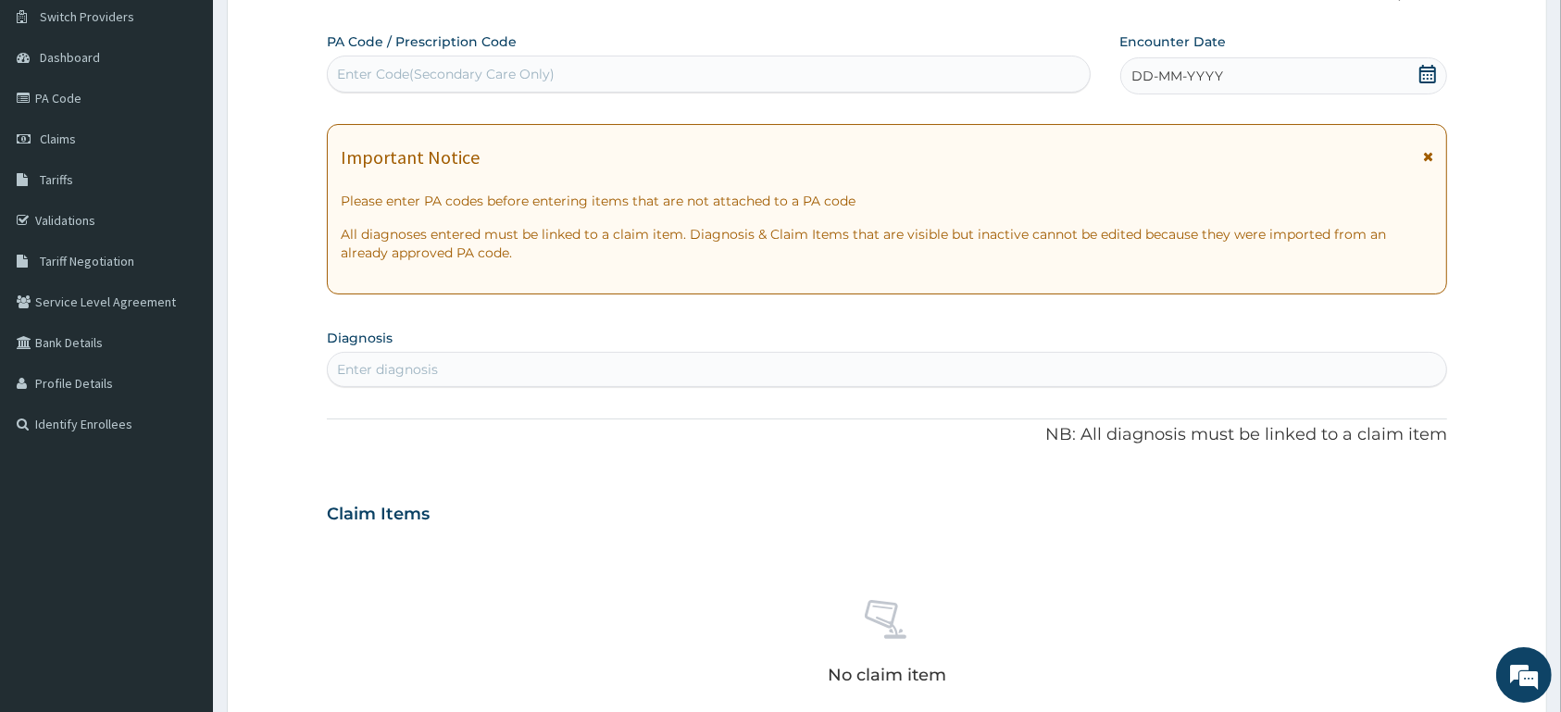
click at [1430, 72] on icon at bounding box center [1428, 74] width 19 height 19
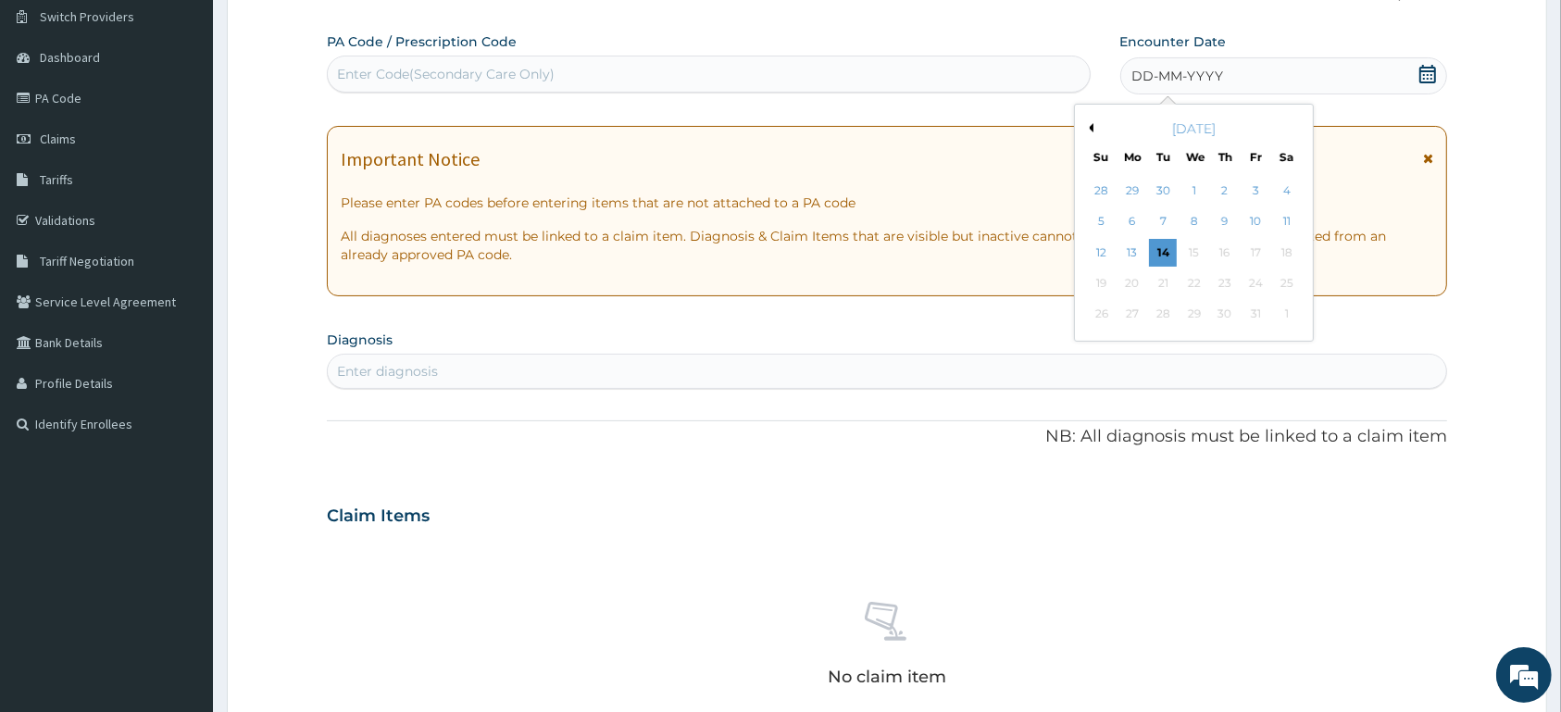
click at [1095, 129] on div "[DATE]" at bounding box center [1193, 128] width 223 height 19
click at [1092, 128] on button "Previous Month" at bounding box center [1088, 127] width 9 height 9
click at [1258, 218] on div "8" at bounding box center [1256, 222] width 28 height 28
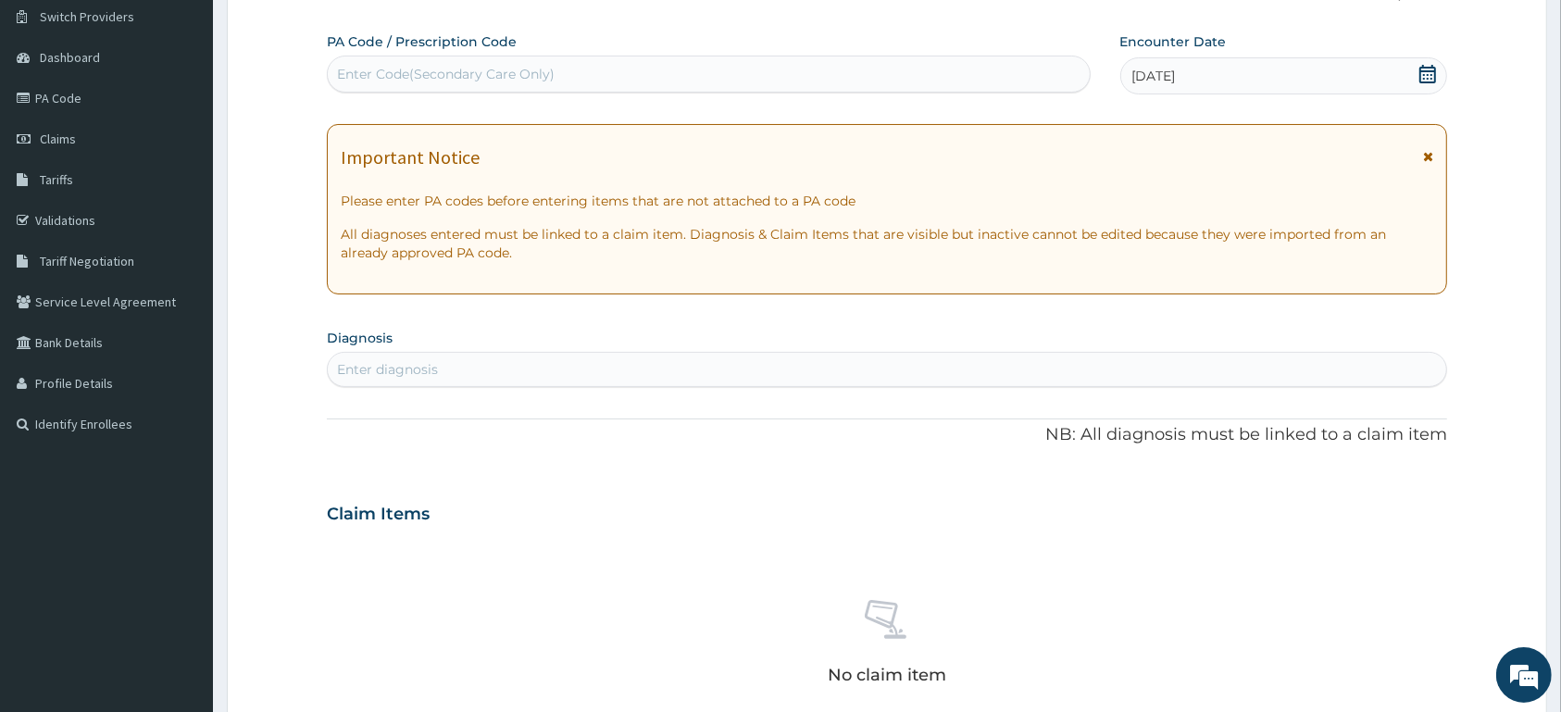
click at [906, 70] on div "Enter Code(Secondary Care Only)" at bounding box center [709, 74] width 762 height 30
paste input "PA/EBB6BB"
type input "PA/EBB6BB"
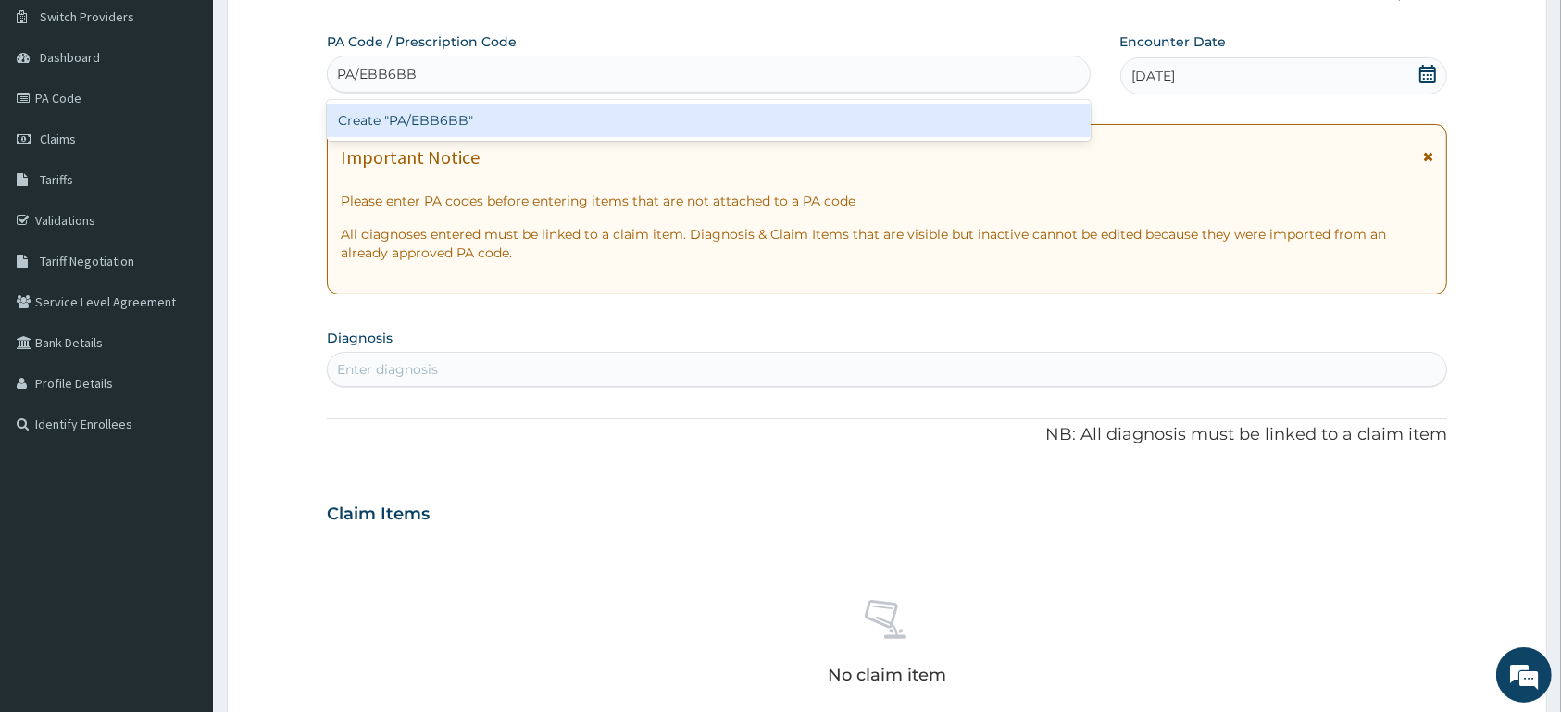
click at [892, 124] on div "Create "PA/EBB6BB"" at bounding box center [709, 120] width 764 height 33
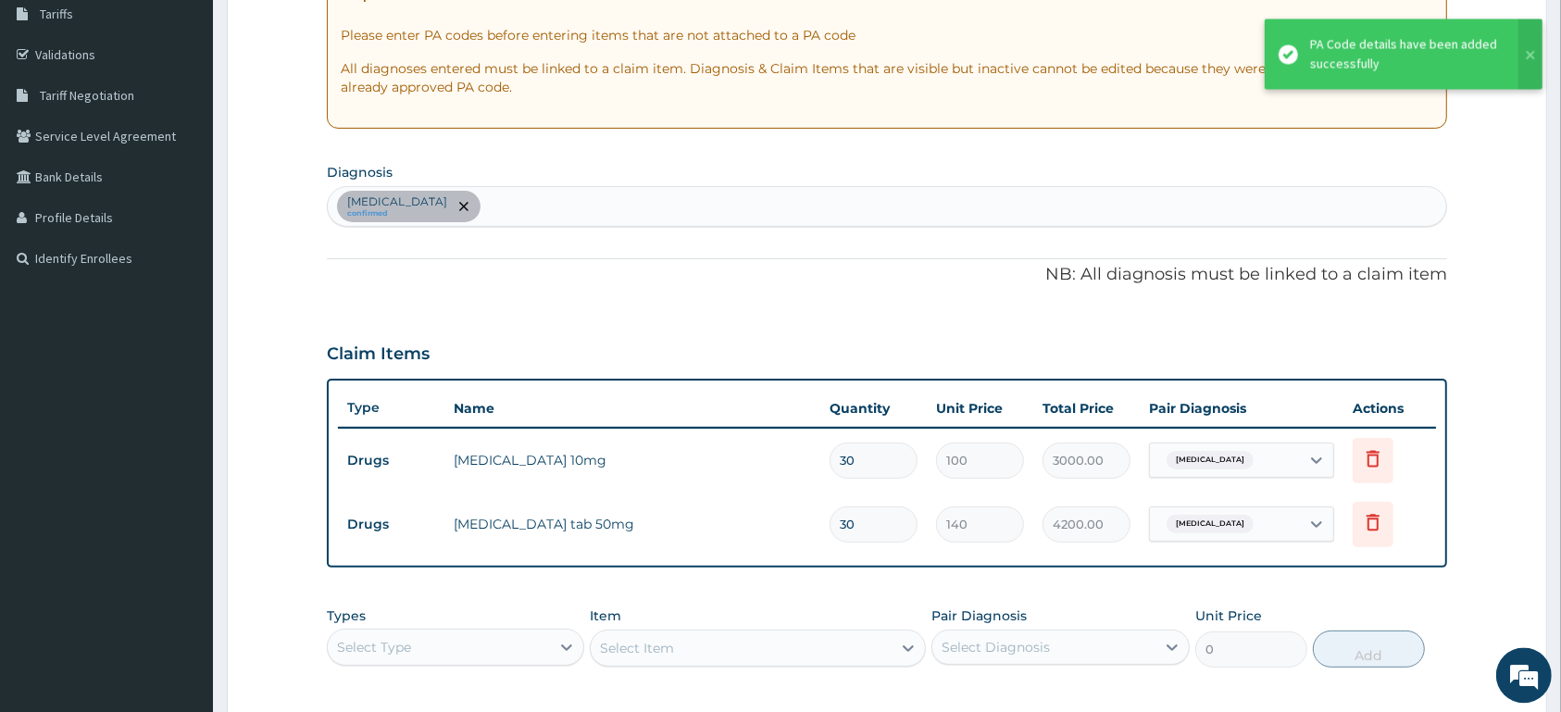
scroll to position [339, 0]
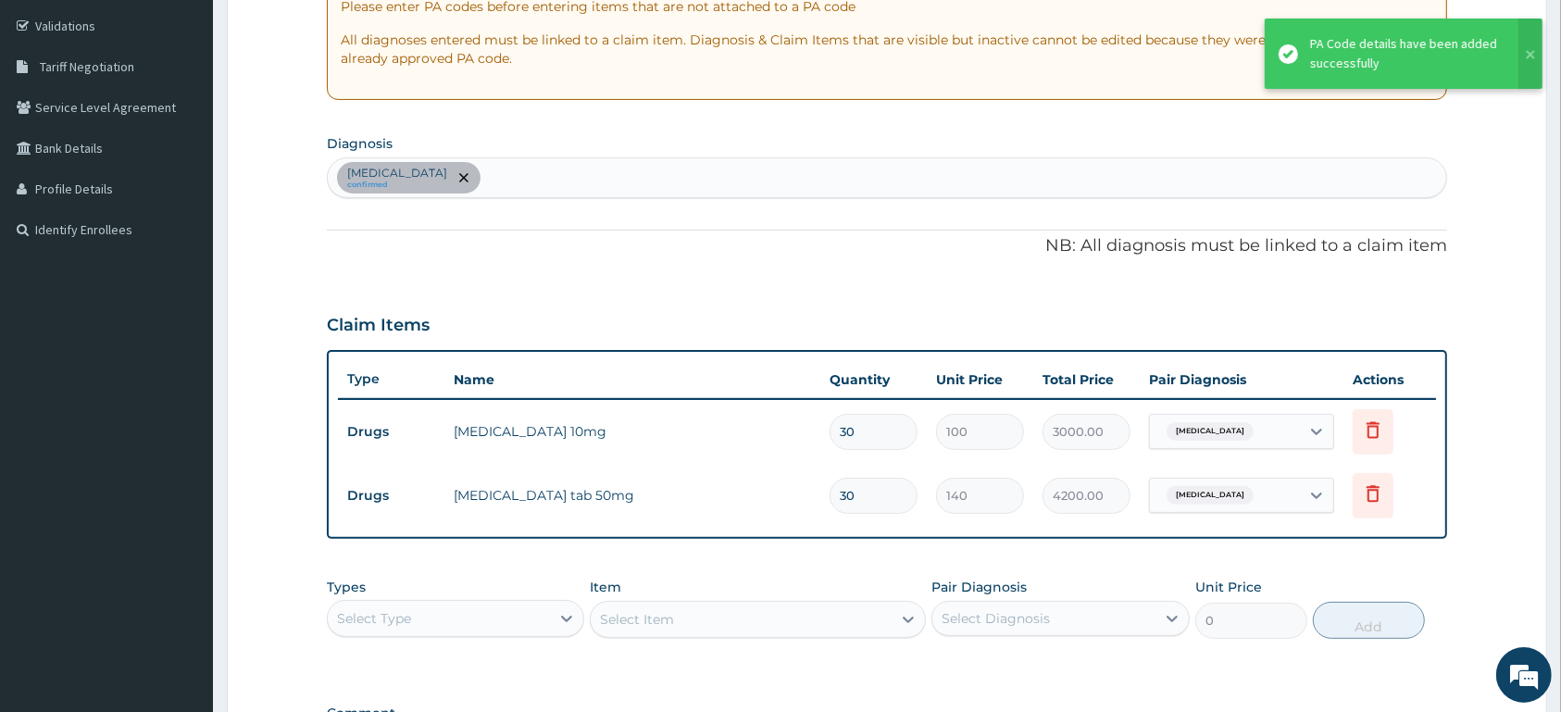
click at [879, 426] on input "30" at bounding box center [874, 432] width 88 height 36
type input "3"
type input "300.00"
type input "0.00"
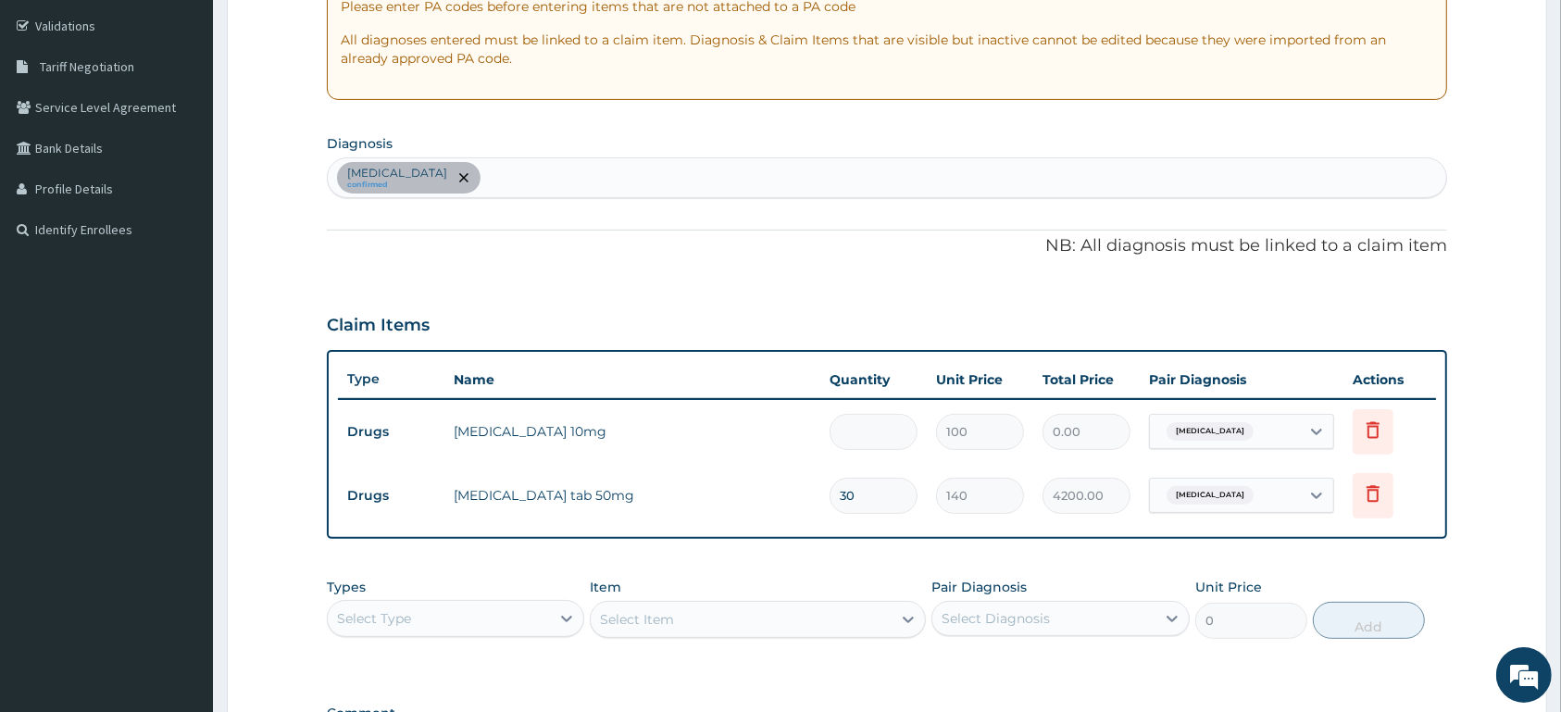
type input "1"
type input "100.00"
type input "14"
type input "1400.00"
type input "14"
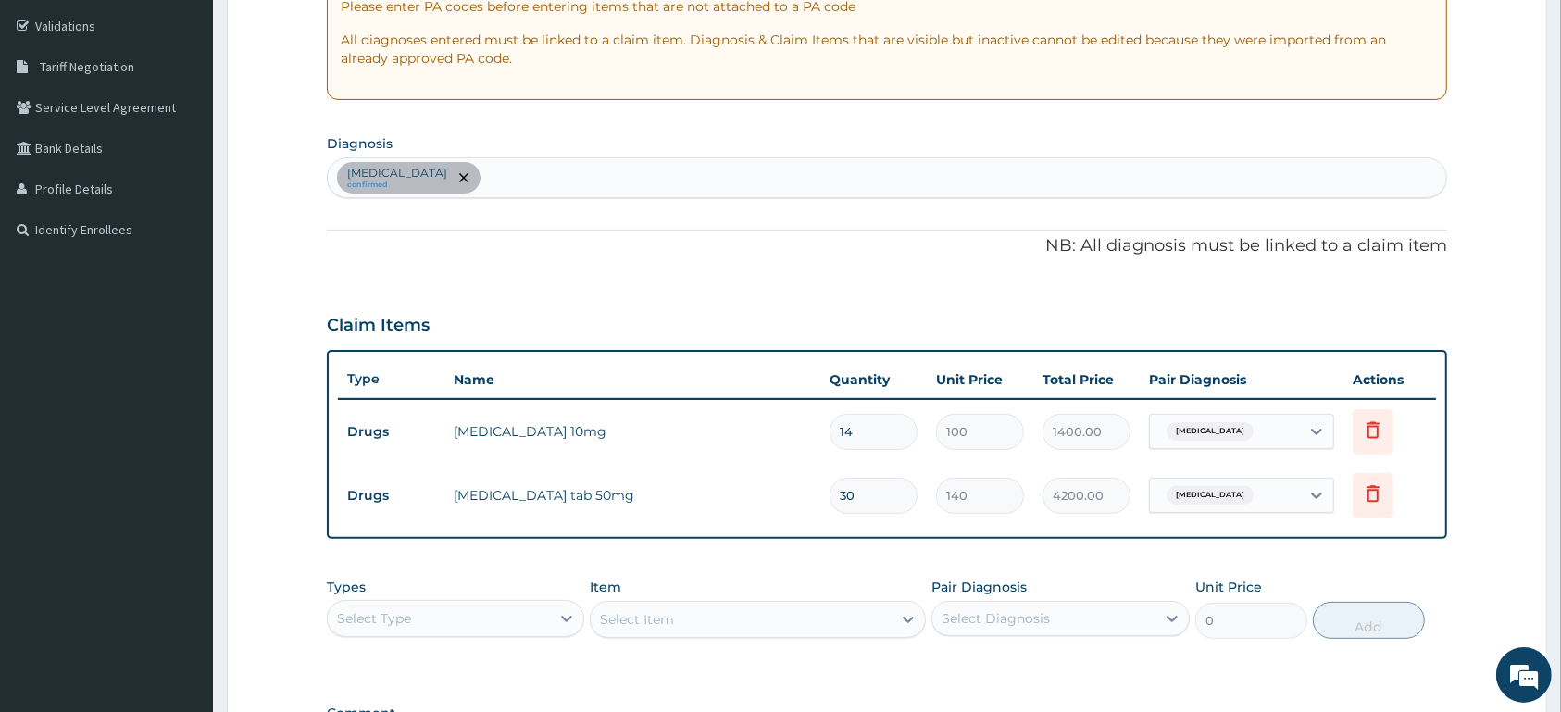
click at [867, 507] on input "30" at bounding box center [874, 496] width 88 height 36
type input "3"
type input "420.00"
type input "0.00"
type input "1"
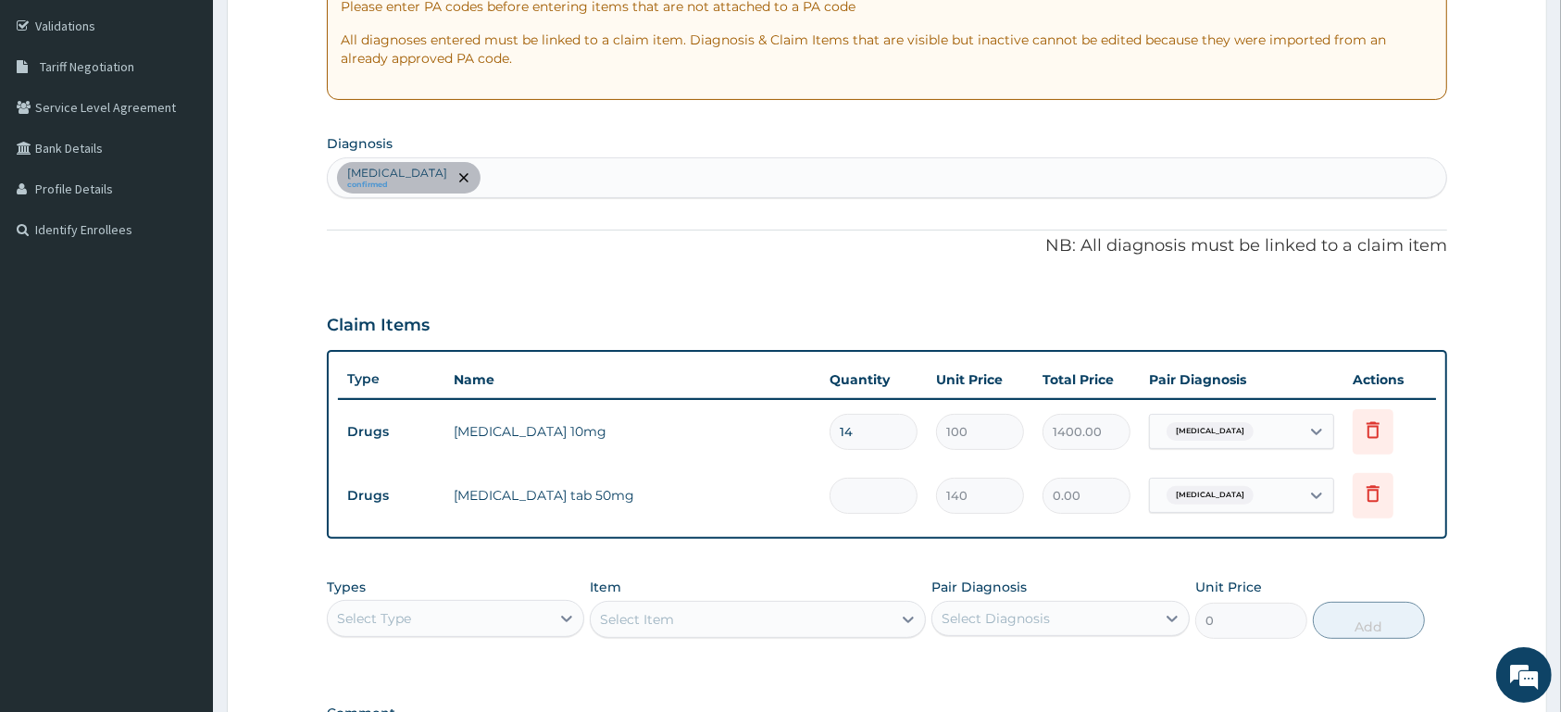
type input "140.00"
type input "14"
type input "1960.00"
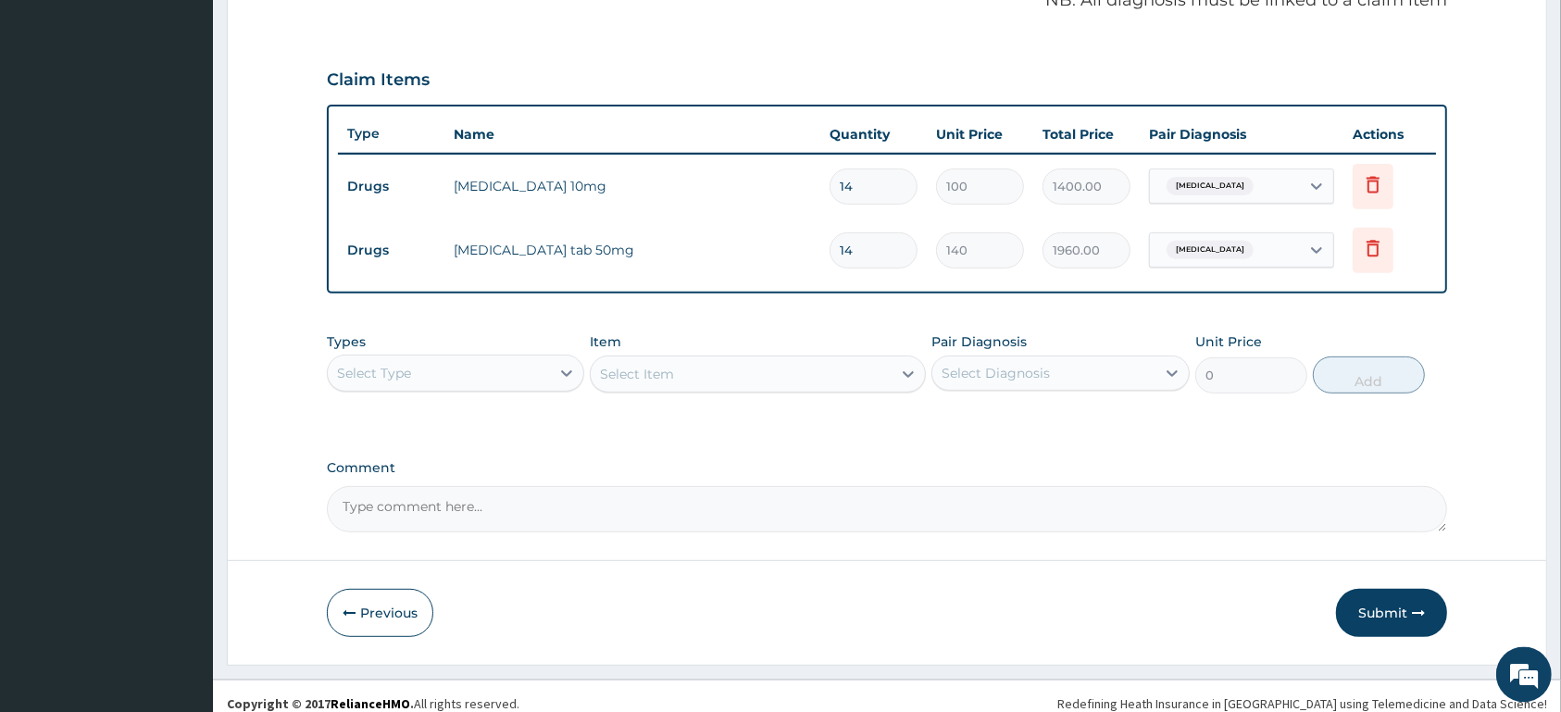
scroll to position [599, 0]
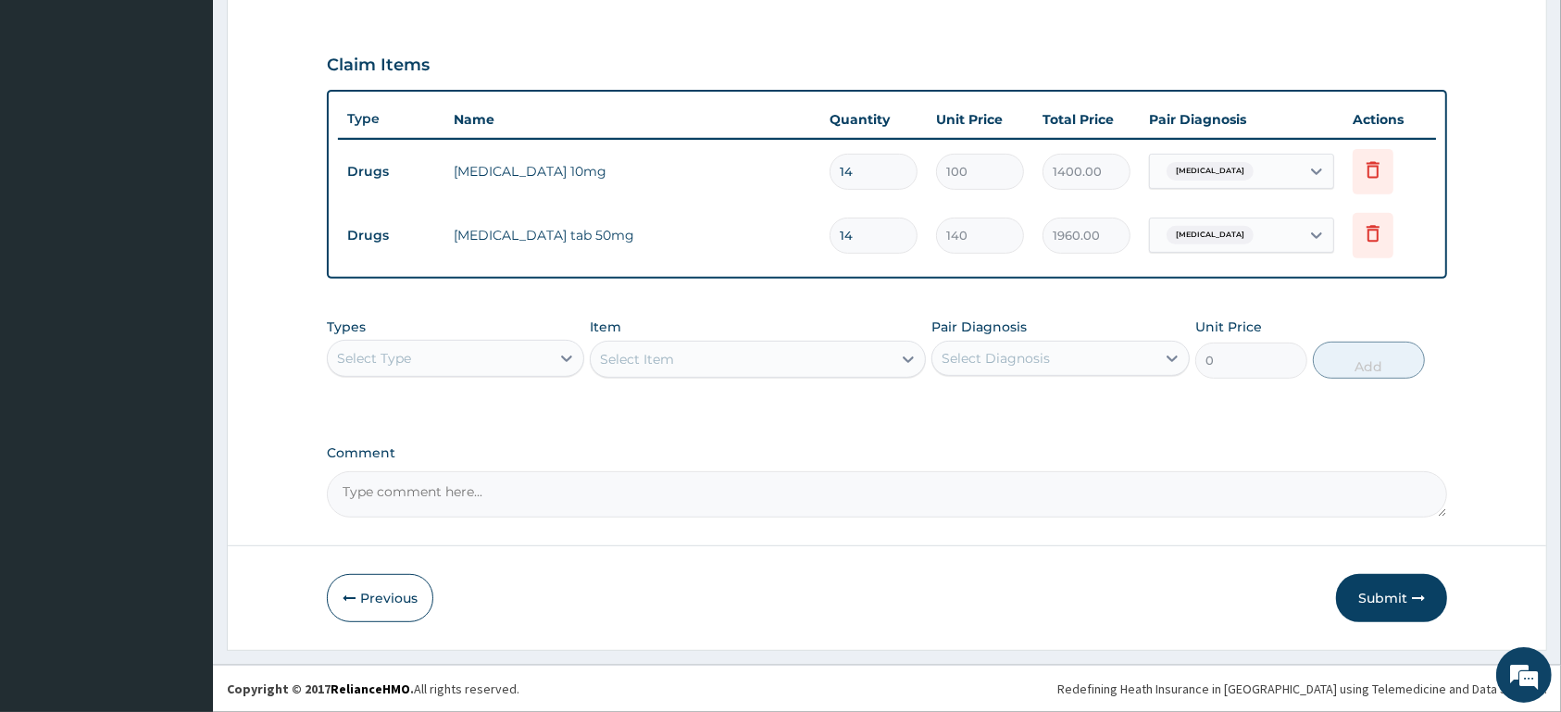
type input "14"
drag, startPoint x: 496, startPoint y: 353, endPoint x: 504, endPoint y: 381, distance: 28.7
click at [498, 356] on div "Select Type" at bounding box center [439, 359] width 222 height 30
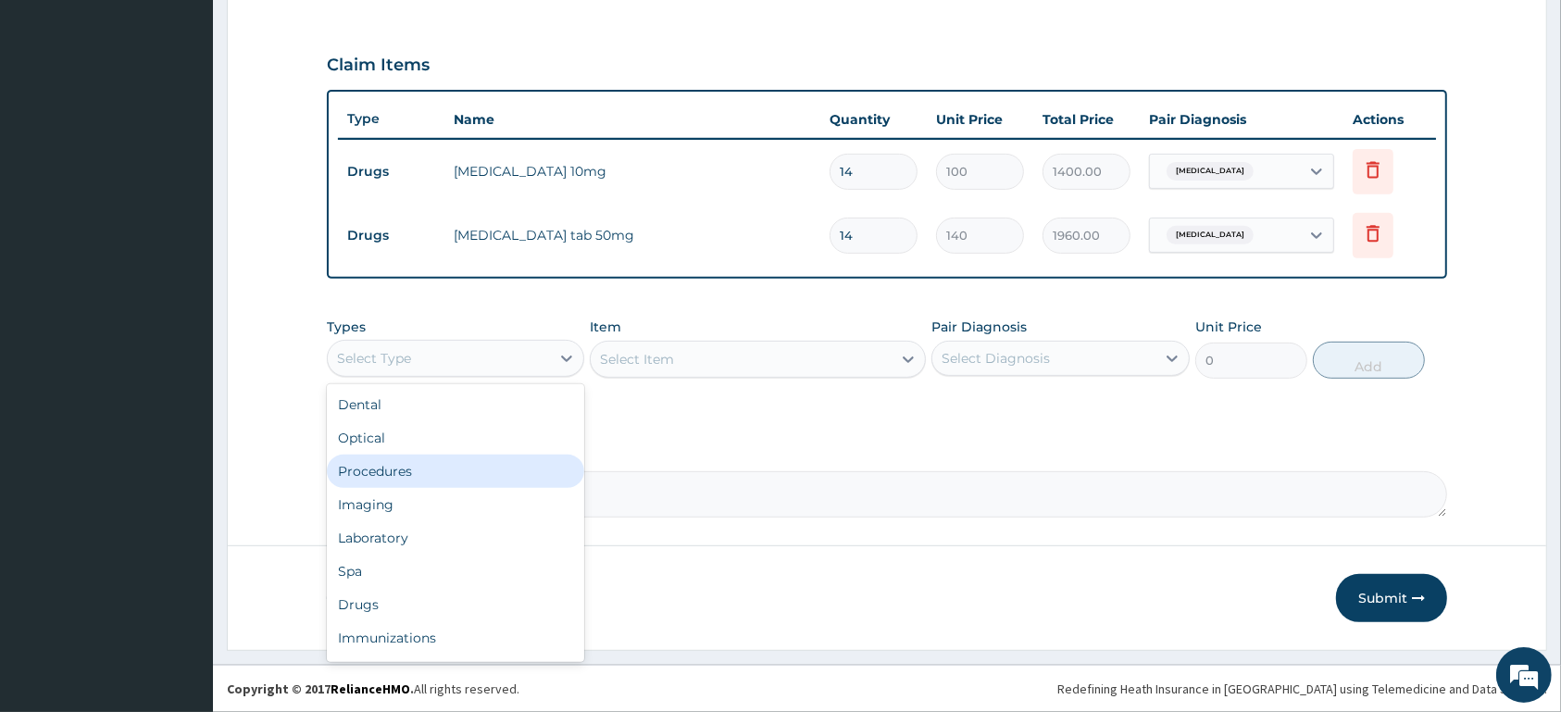
click at [522, 459] on div "Procedures" at bounding box center [455, 471] width 257 height 33
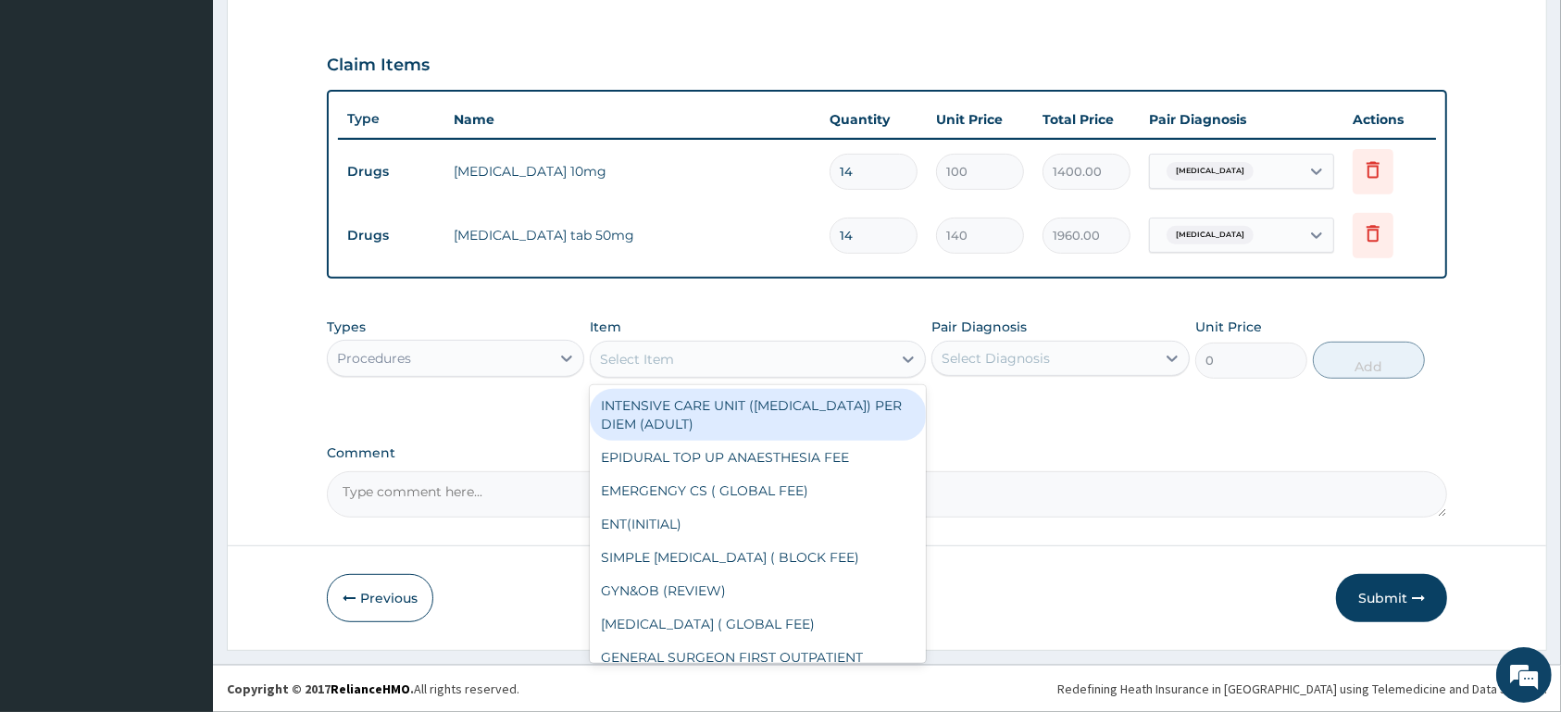
click at [776, 361] on div "Select Item" at bounding box center [741, 359] width 301 height 30
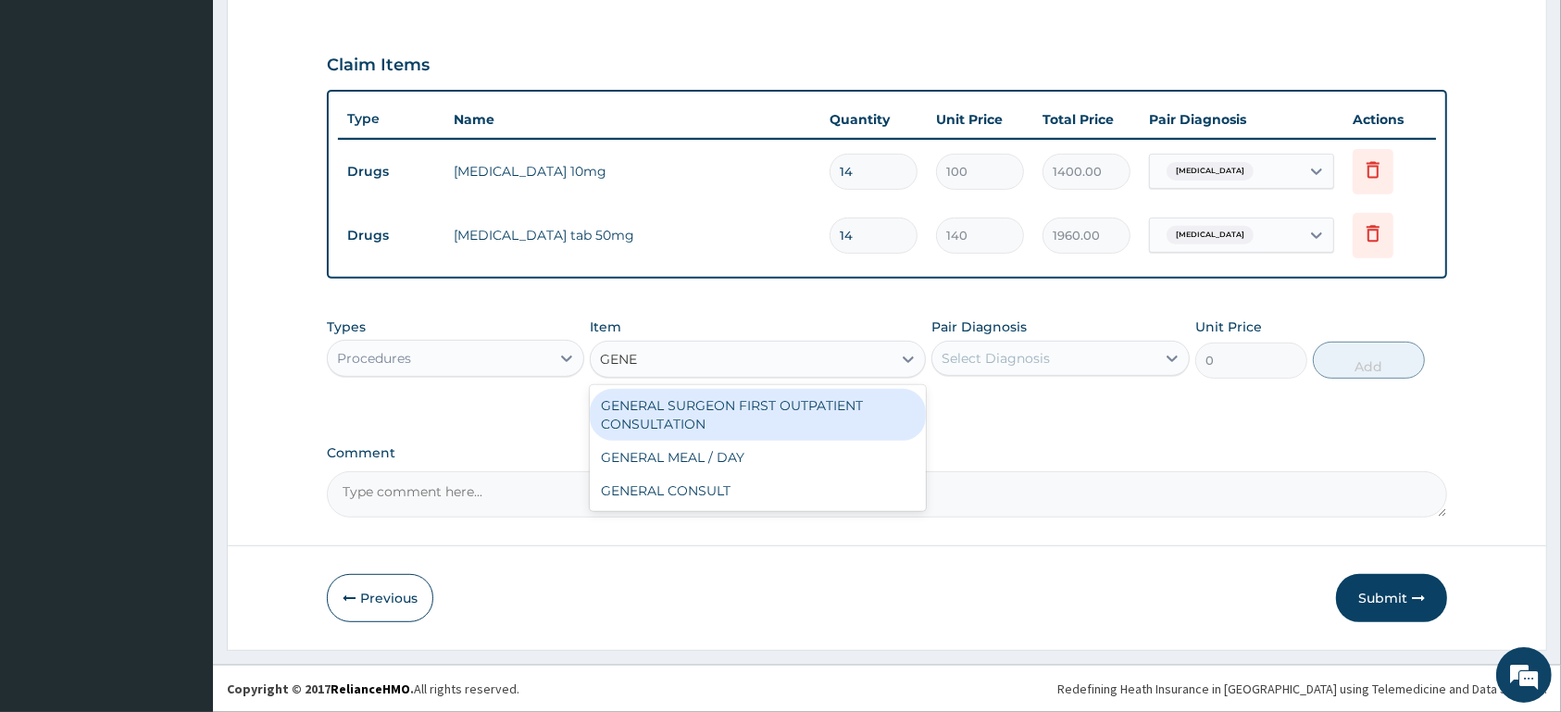
type input "GENER"
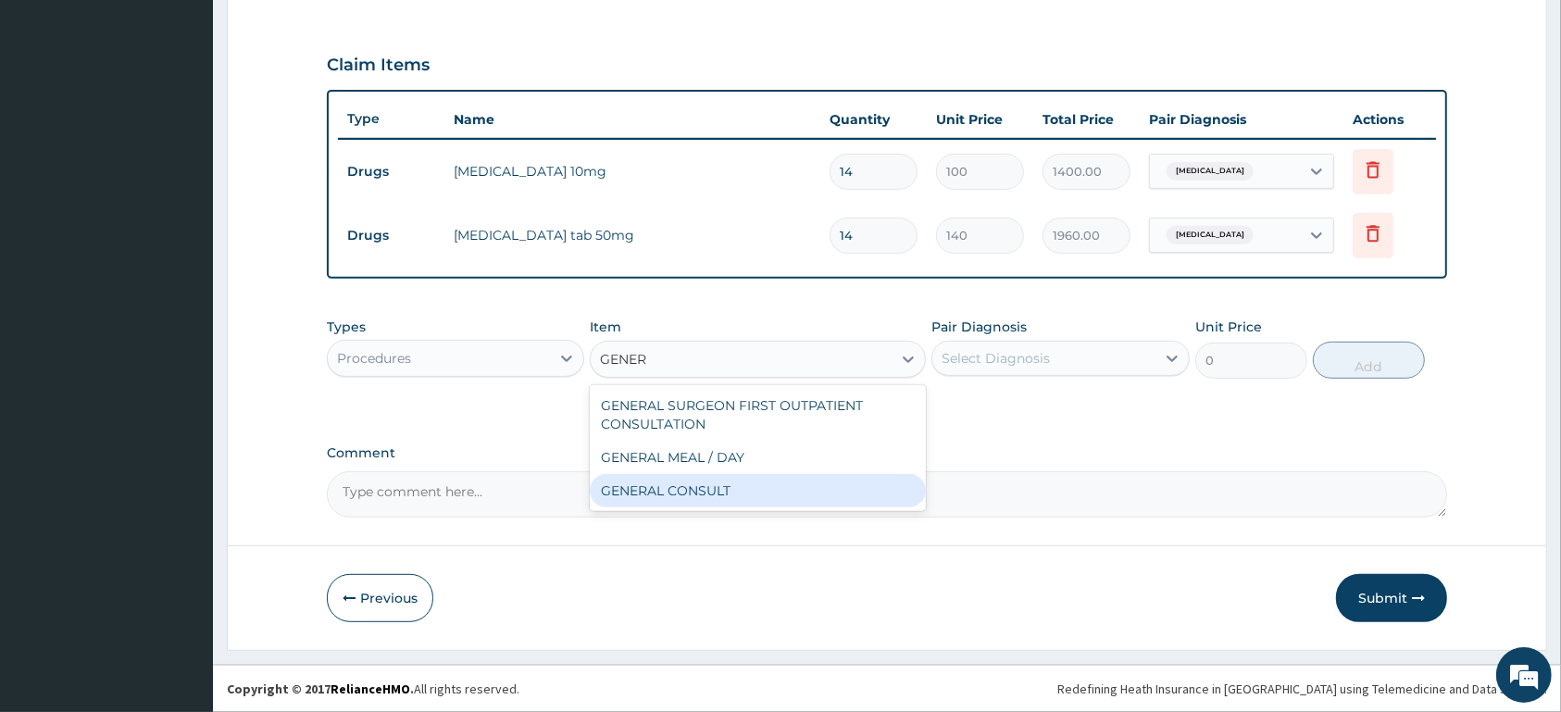
drag, startPoint x: 843, startPoint y: 485, endPoint x: 1058, endPoint y: 382, distance: 239.0
click at [845, 482] on div "GENERAL CONSULT" at bounding box center [758, 490] width 336 height 33
type input "5000"
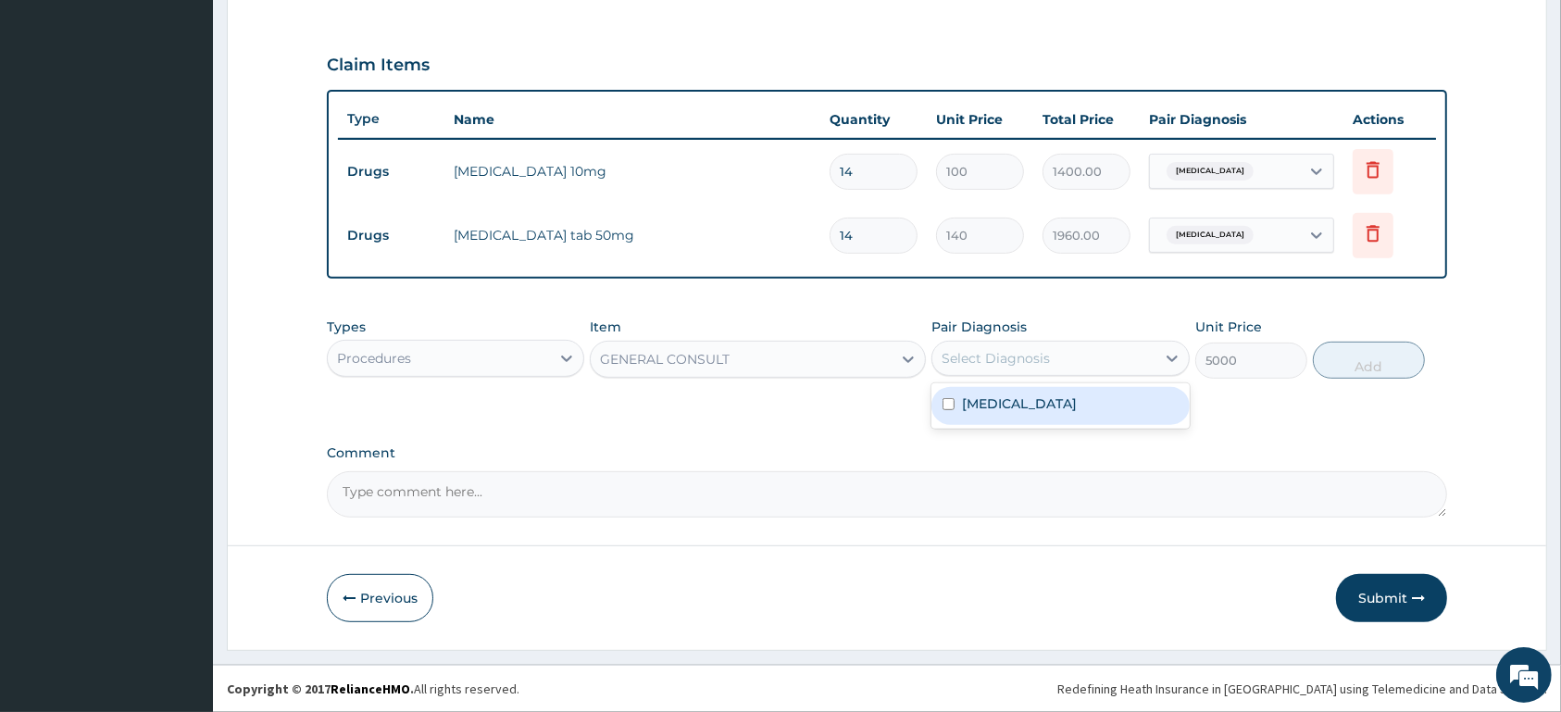
click at [1061, 342] on div "Select Diagnosis" at bounding box center [1059, 358] width 257 height 35
click at [1069, 406] on label "[MEDICAL_DATA]" at bounding box center [1019, 403] width 115 height 19
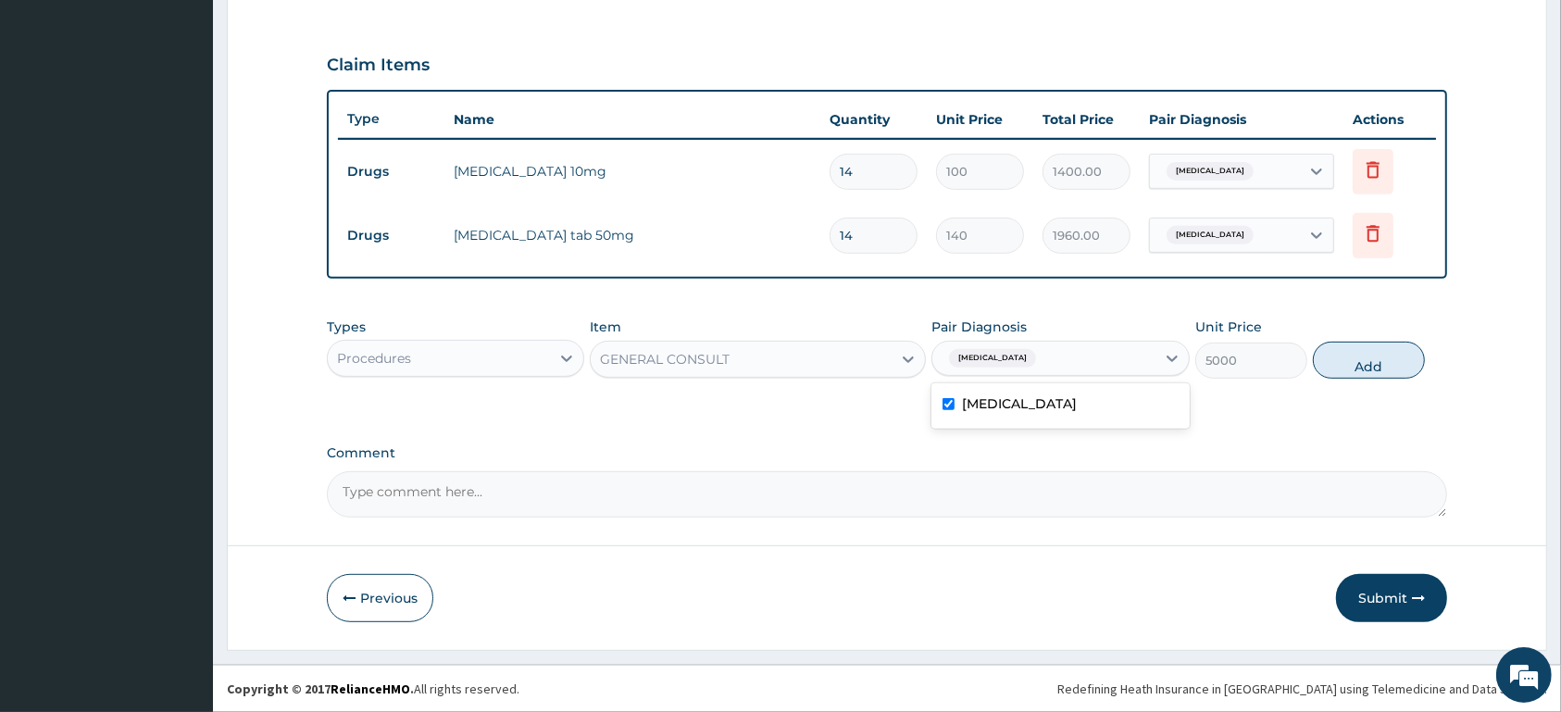
click at [1069, 406] on label "[MEDICAL_DATA]" at bounding box center [1019, 403] width 115 height 19
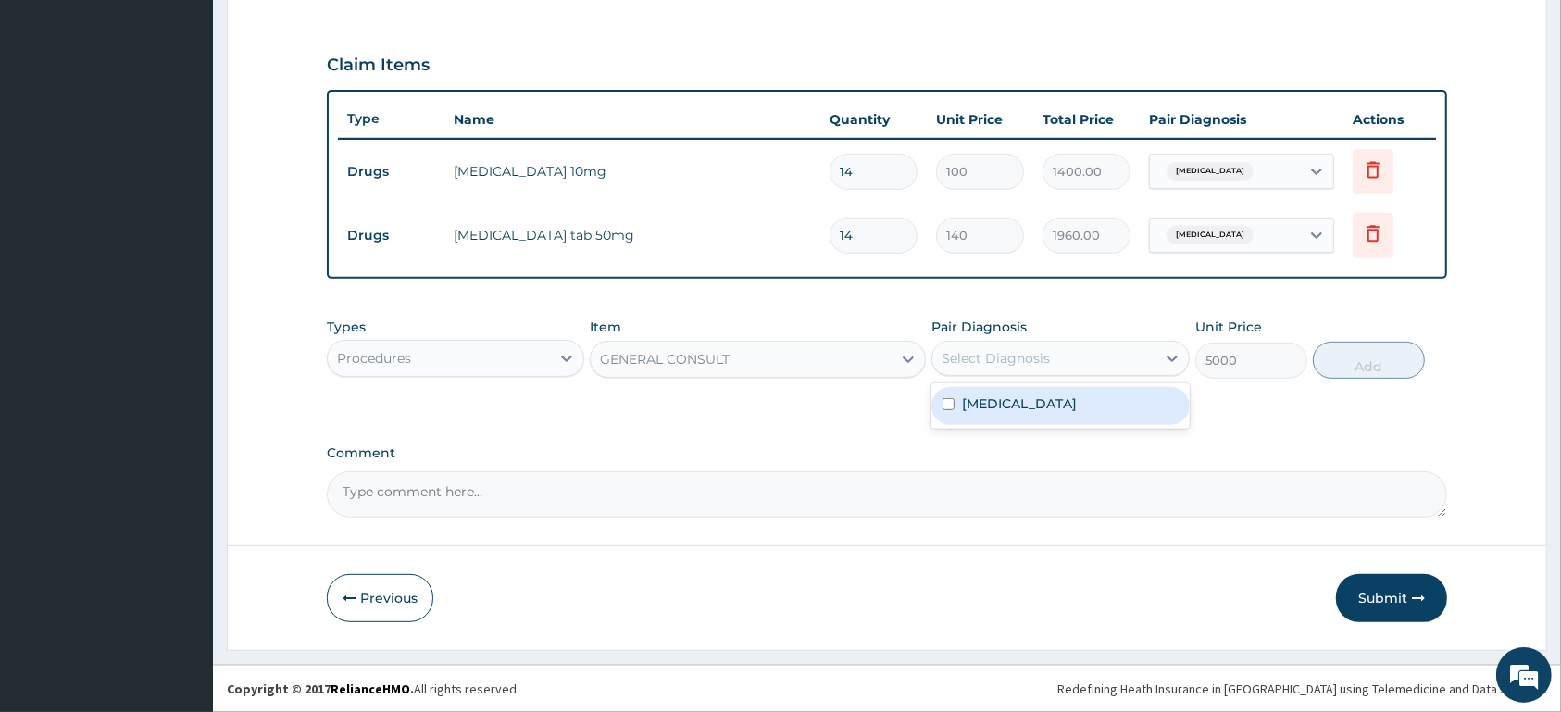
click at [1144, 396] on div "[MEDICAL_DATA]" at bounding box center [1059, 406] width 257 height 38
checkbox input "true"
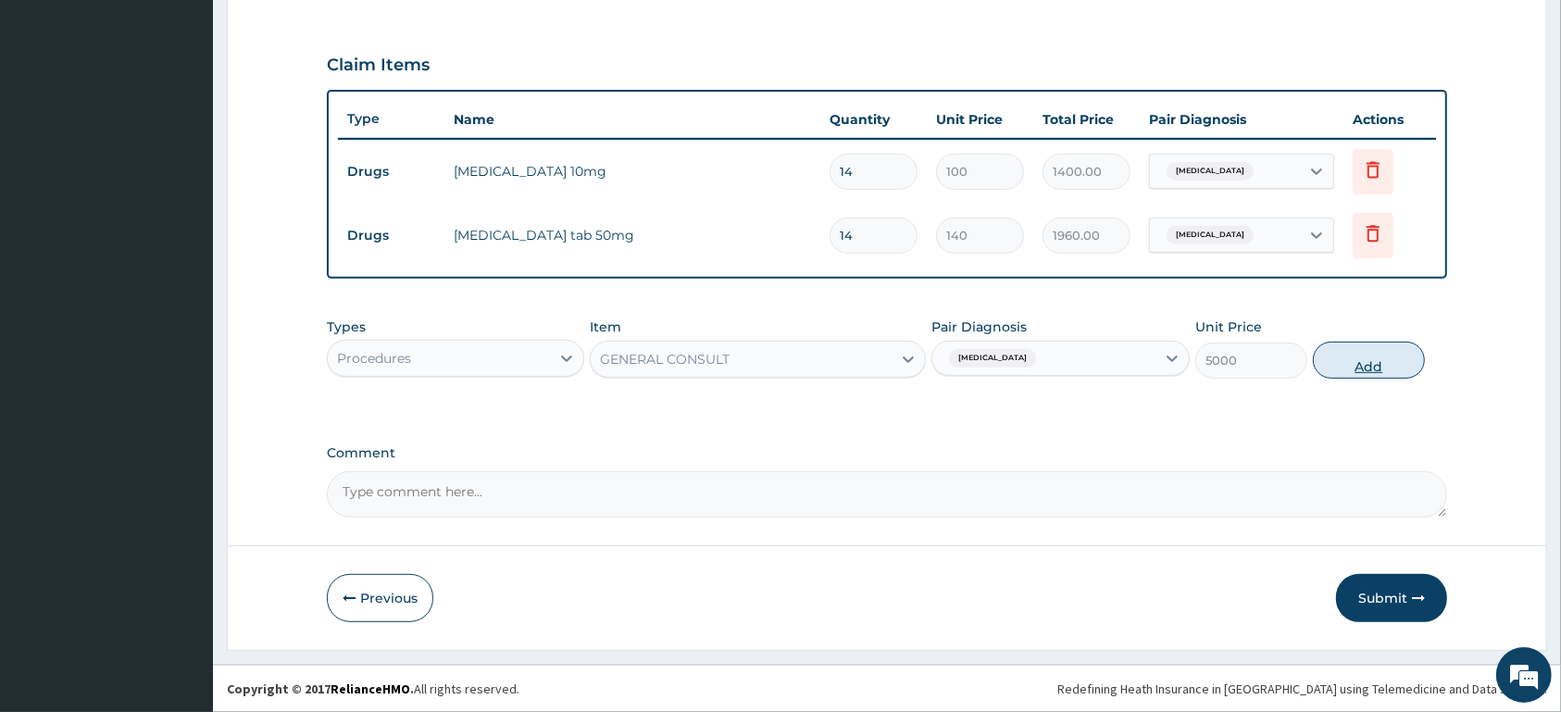
click at [1361, 357] on button "Add" at bounding box center [1369, 360] width 112 height 37
type input "0"
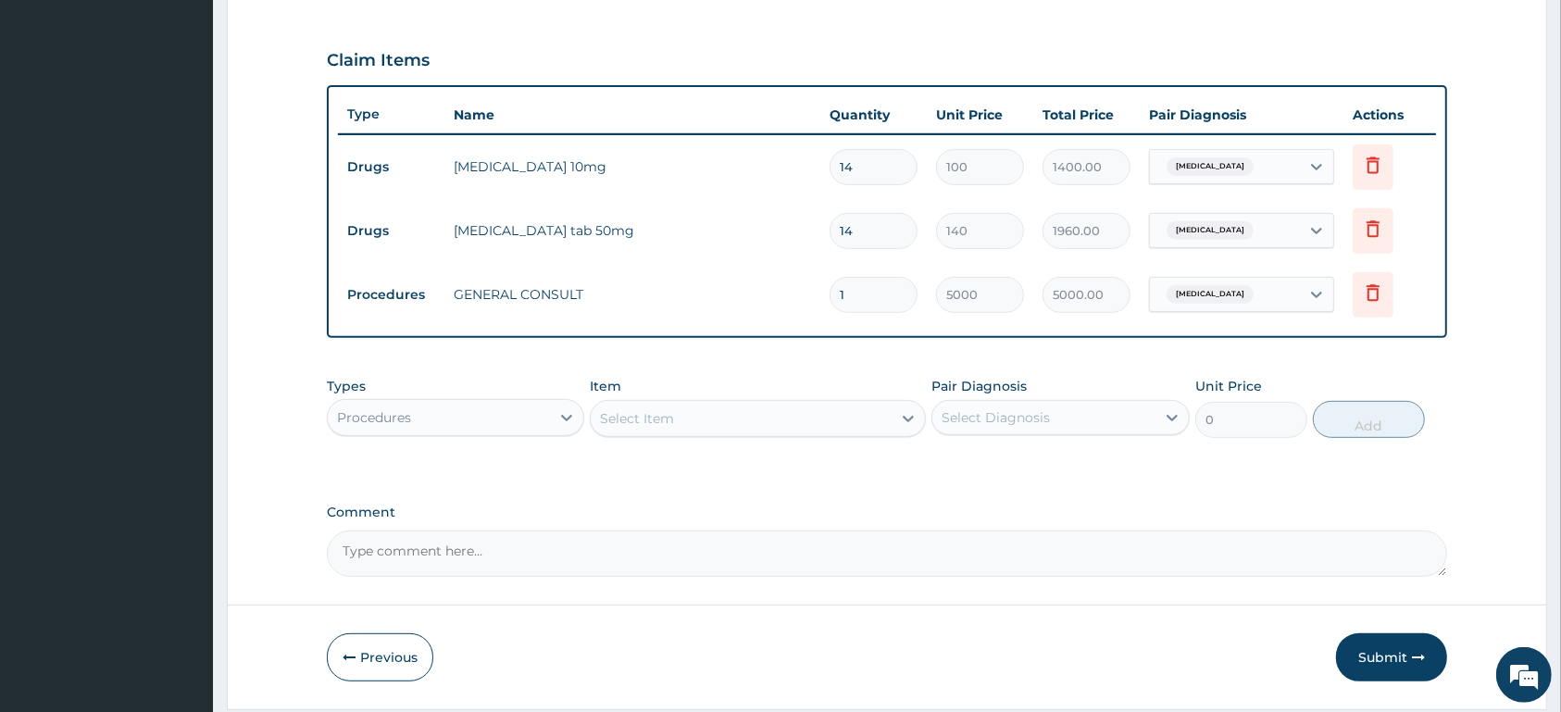
scroll to position [663, 0]
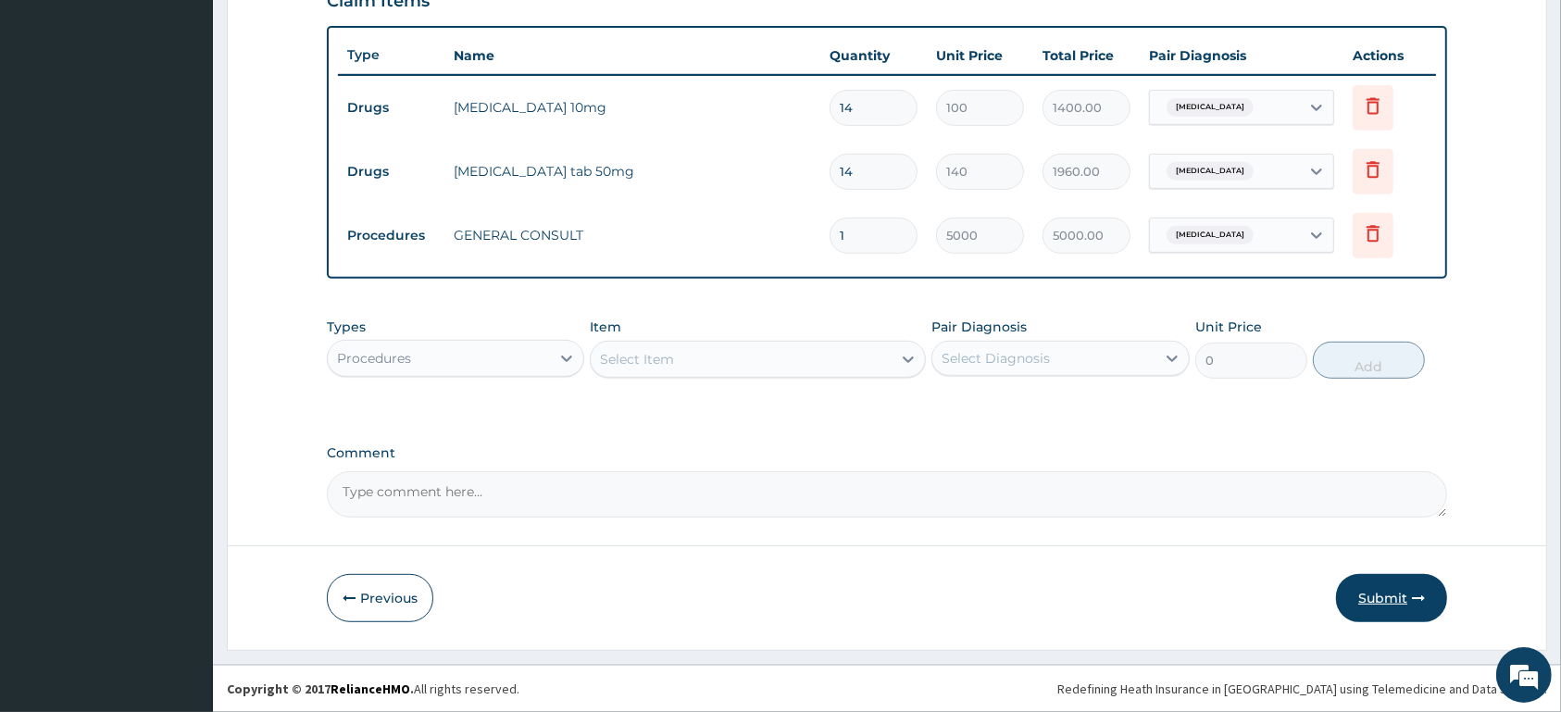
click at [1406, 589] on button "Submit" at bounding box center [1391, 598] width 111 height 48
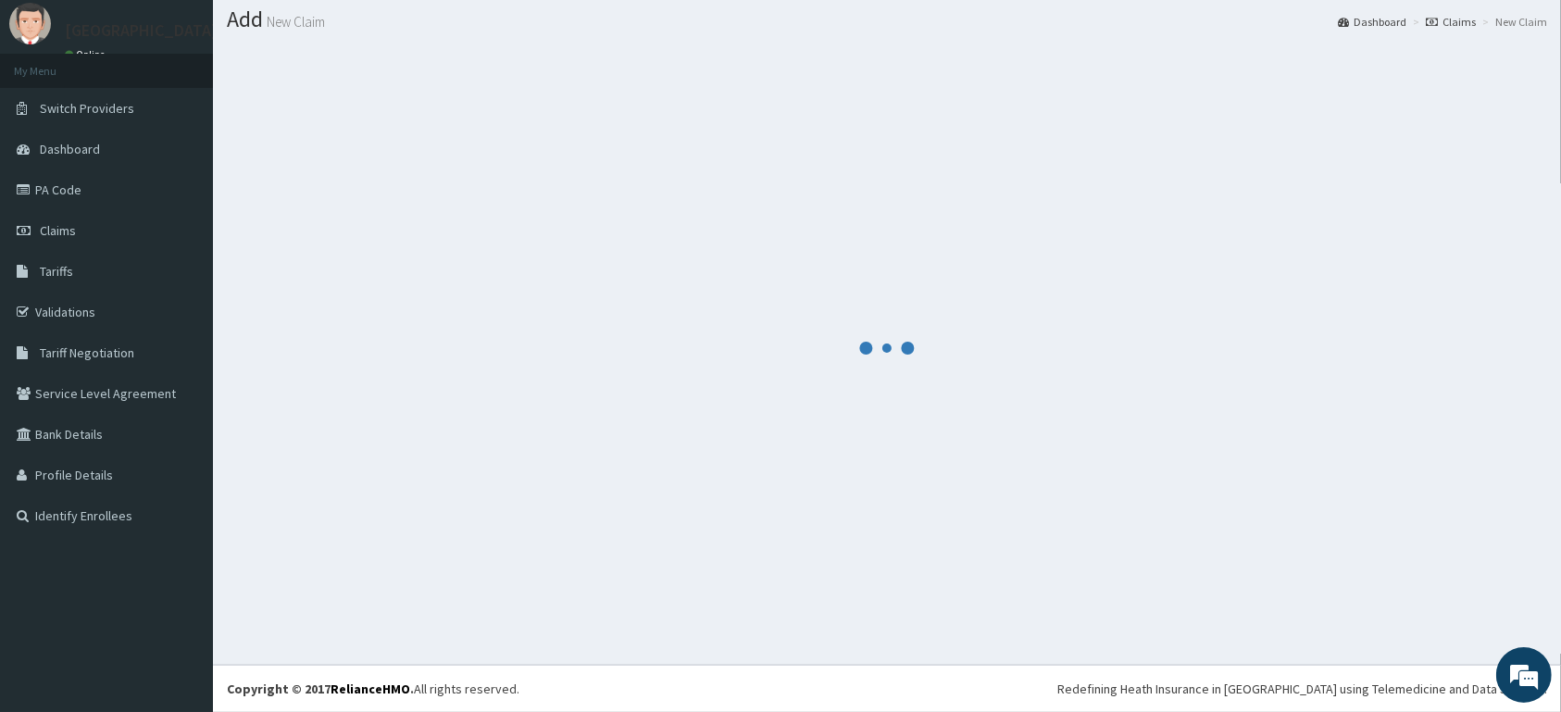
scroll to position [53, 0]
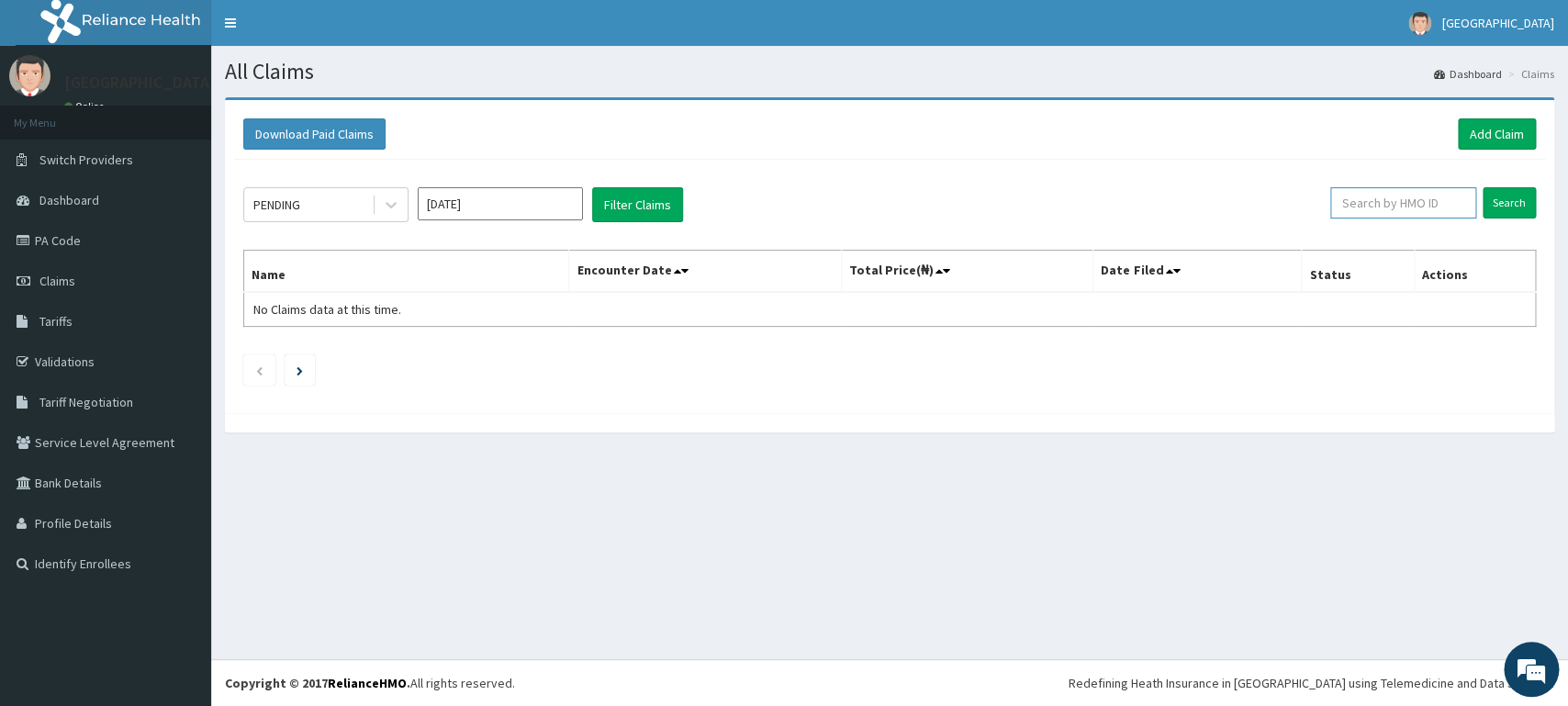
click at [1392, 197] on input "text" at bounding box center [1403, 202] width 146 height 31
type input "USL/10198/A"
click at [1502, 197] on input "Search" at bounding box center [1509, 202] width 54 height 31
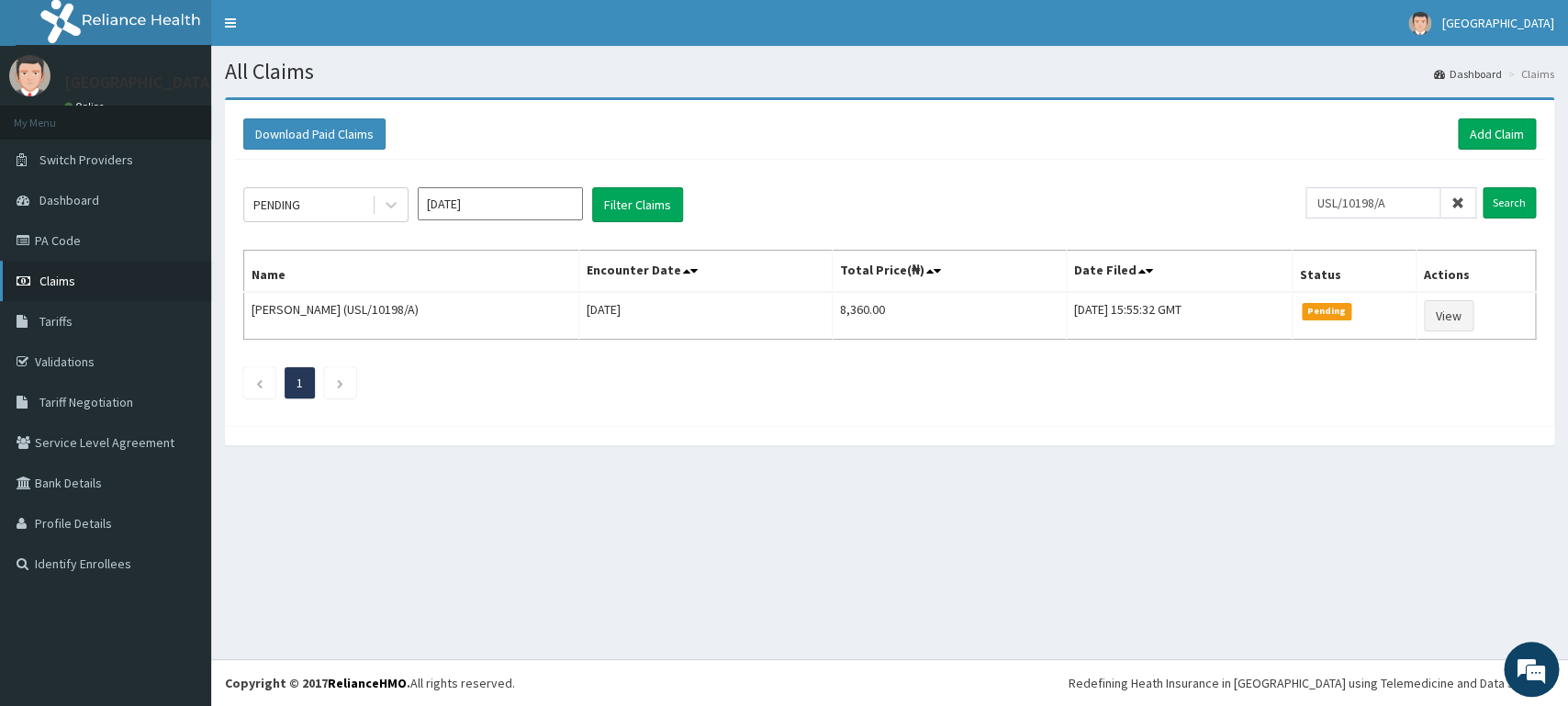
click at [81, 284] on link "Claims" at bounding box center [105, 281] width 211 height 41
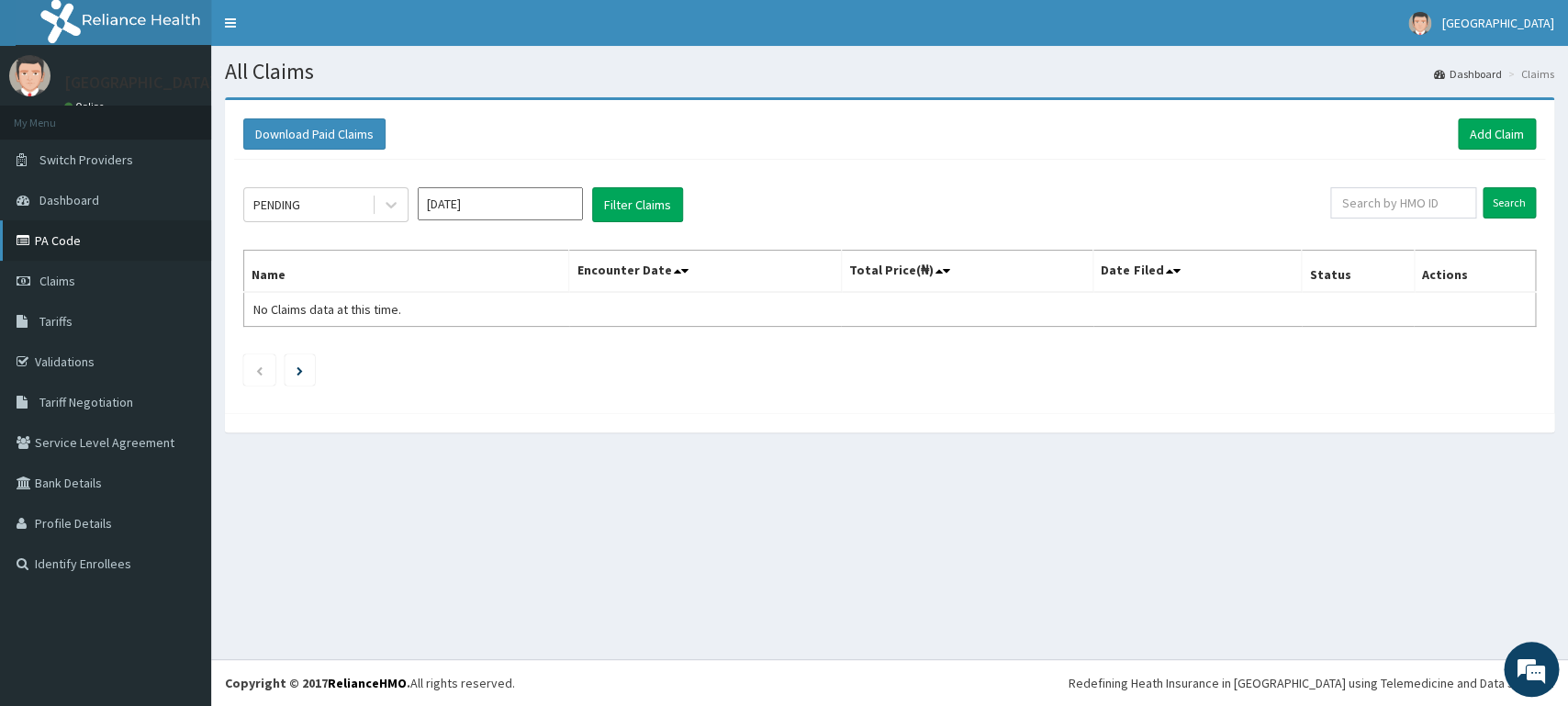
click at [155, 246] on link "PA Code" at bounding box center [105, 240] width 211 height 41
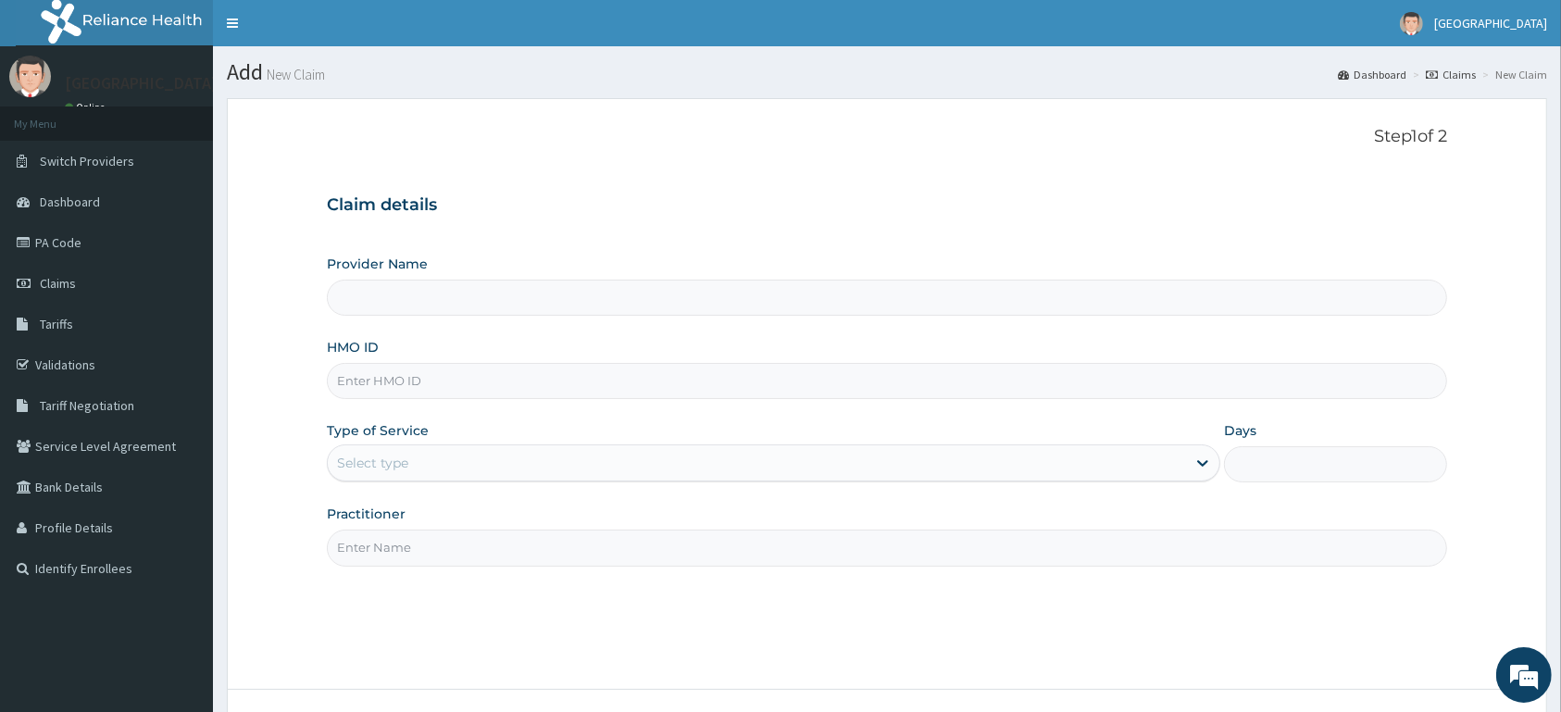
type input "[GEOGRAPHIC_DATA]"
type input "AEN/10293/A"
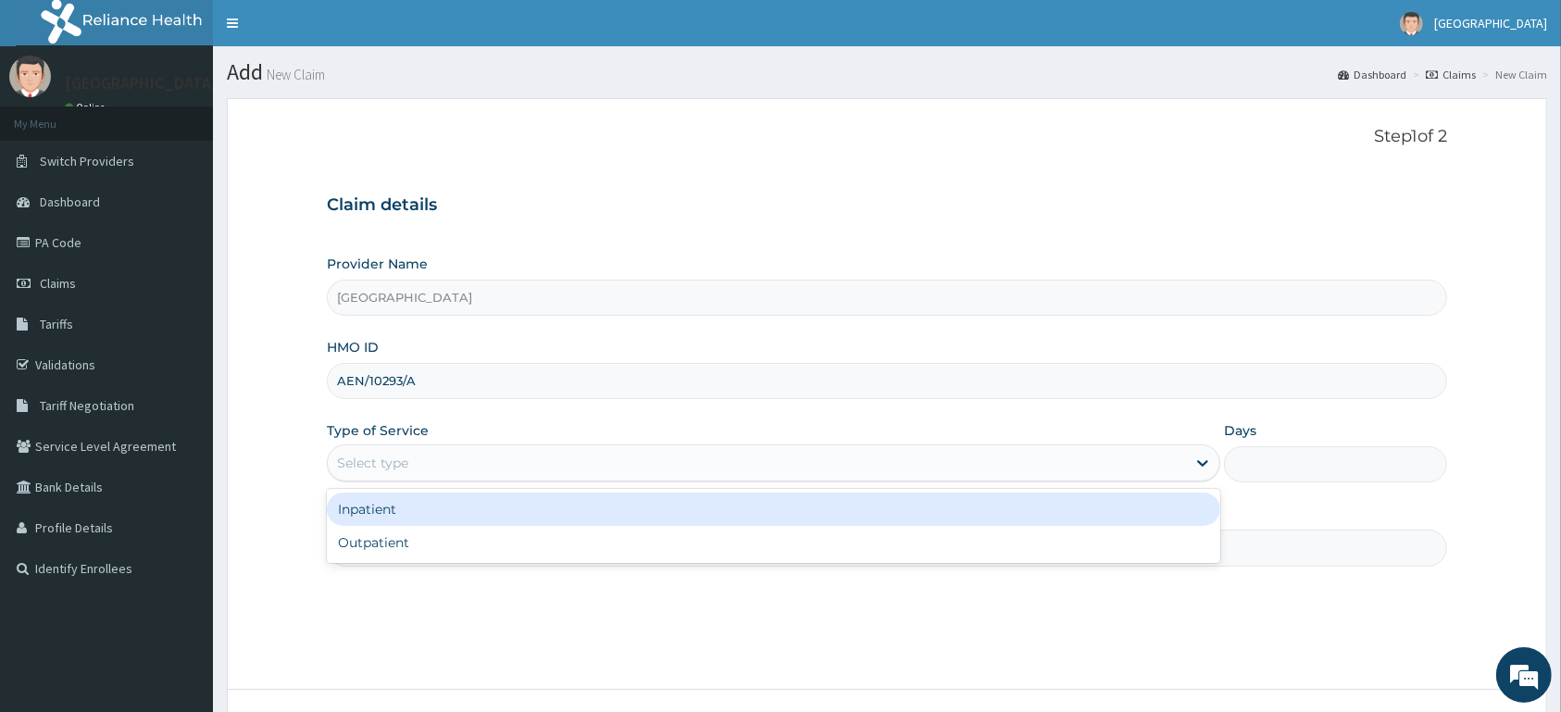
drag, startPoint x: 444, startPoint y: 464, endPoint x: 467, endPoint y: 519, distance: 59.8
click at [447, 464] on div "Select type" at bounding box center [757, 463] width 858 height 30
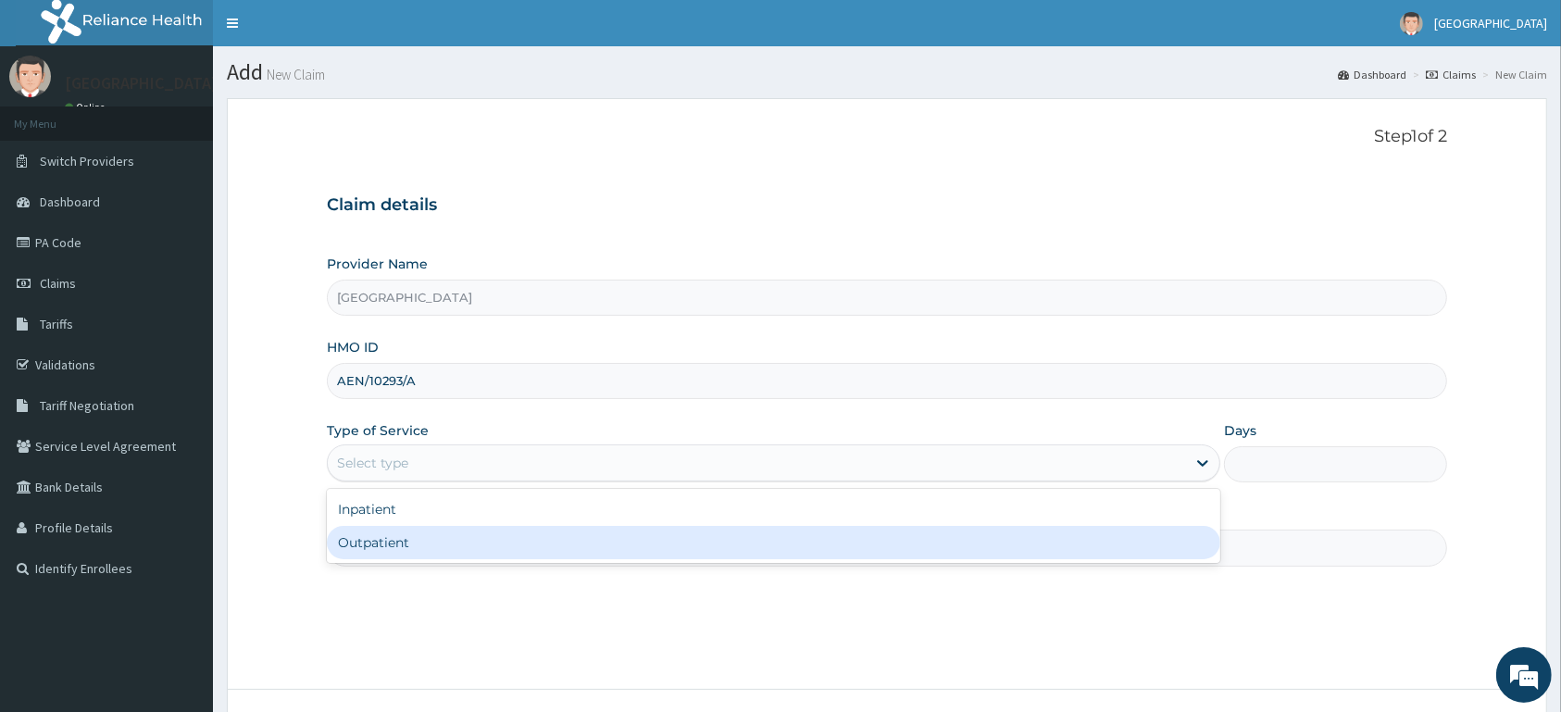
click at [476, 550] on div "Outpatient" at bounding box center [774, 542] width 894 height 33
type input "1"
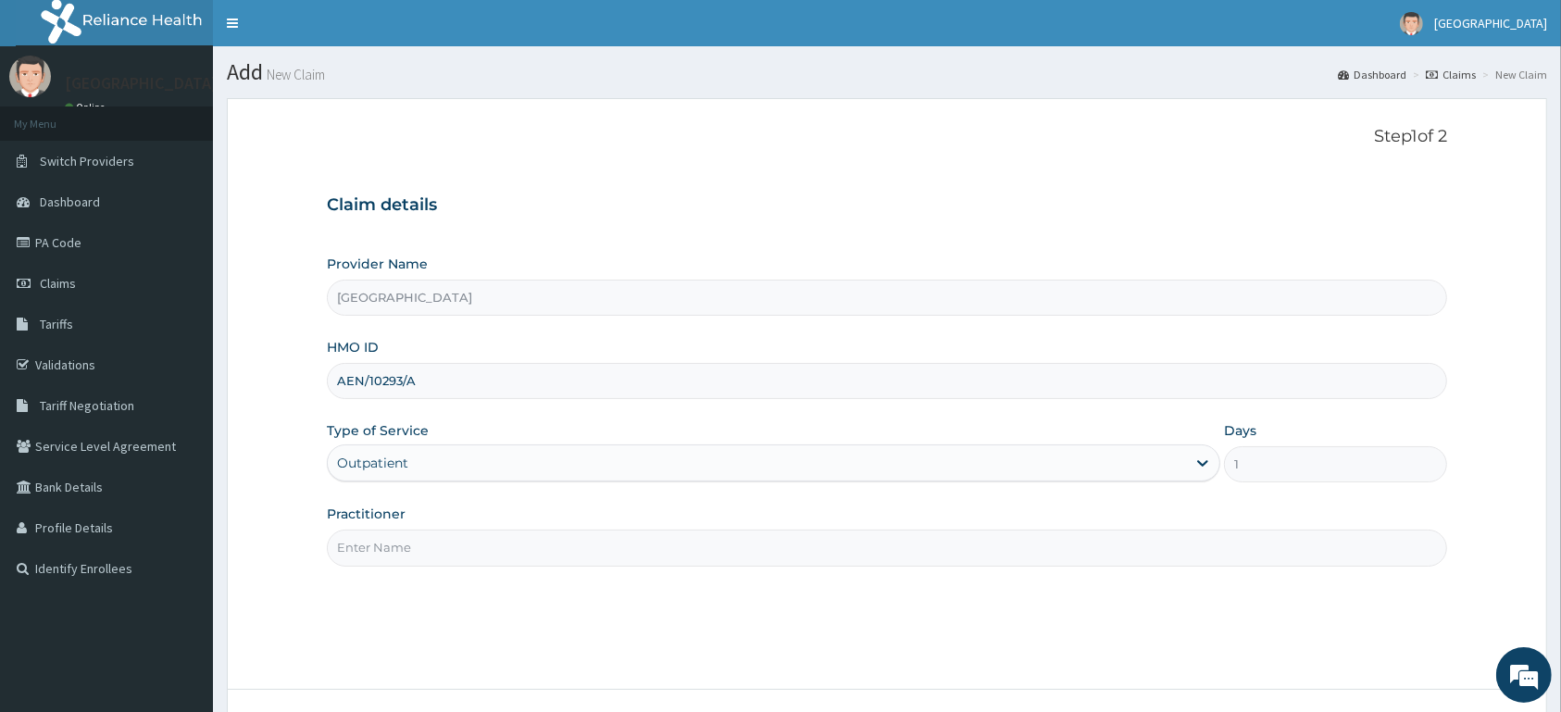
drag, startPoint x: 477, startPoint y: 554, endPoint x: 570, endPoint y: 356, distance: 219.1
click at [477, 547] on input "Practitioner" at bounding box center [887, 548] width 1120 height 36
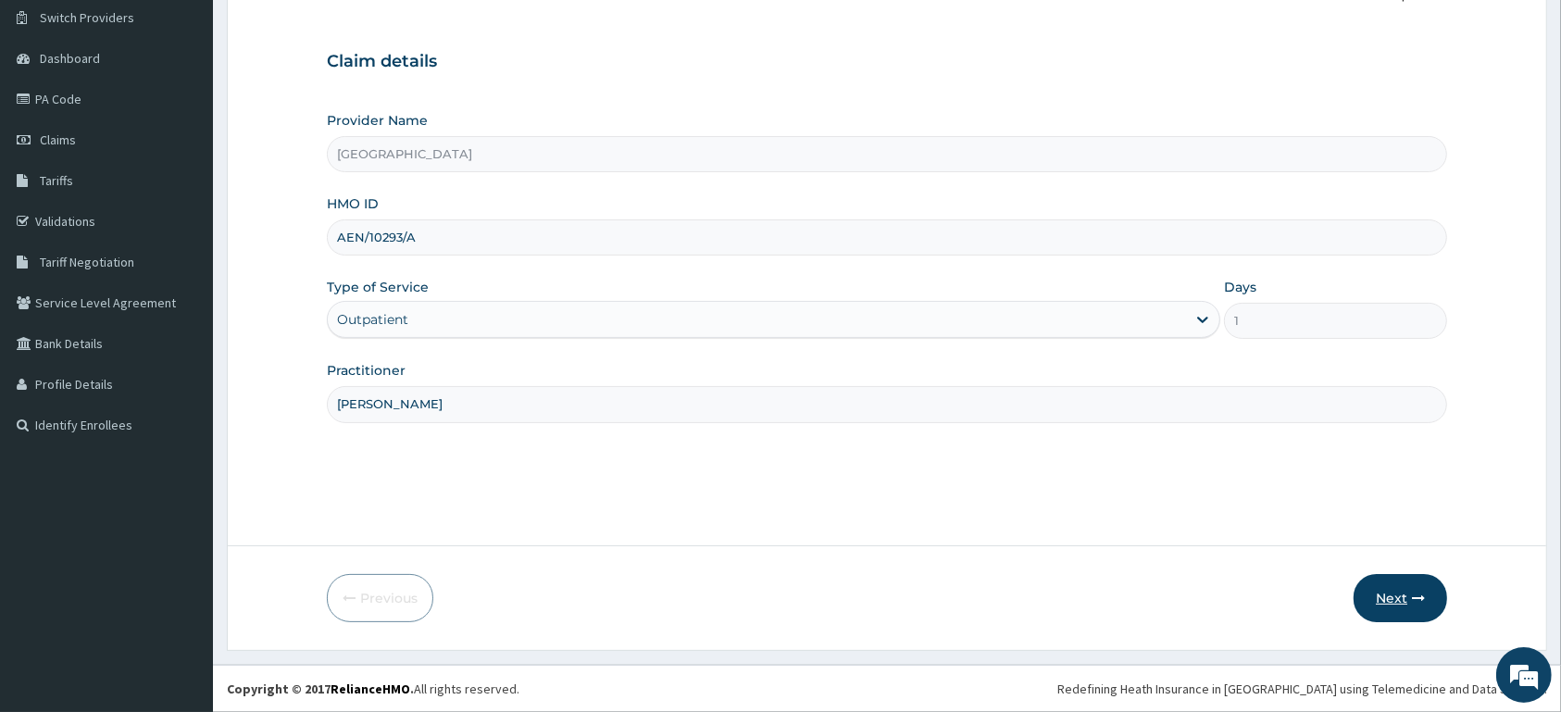
type input "[PERSON_NAME]"
click at [1389, 602] on button "Next" at bounding box center [1401, 598] width 94 height 48
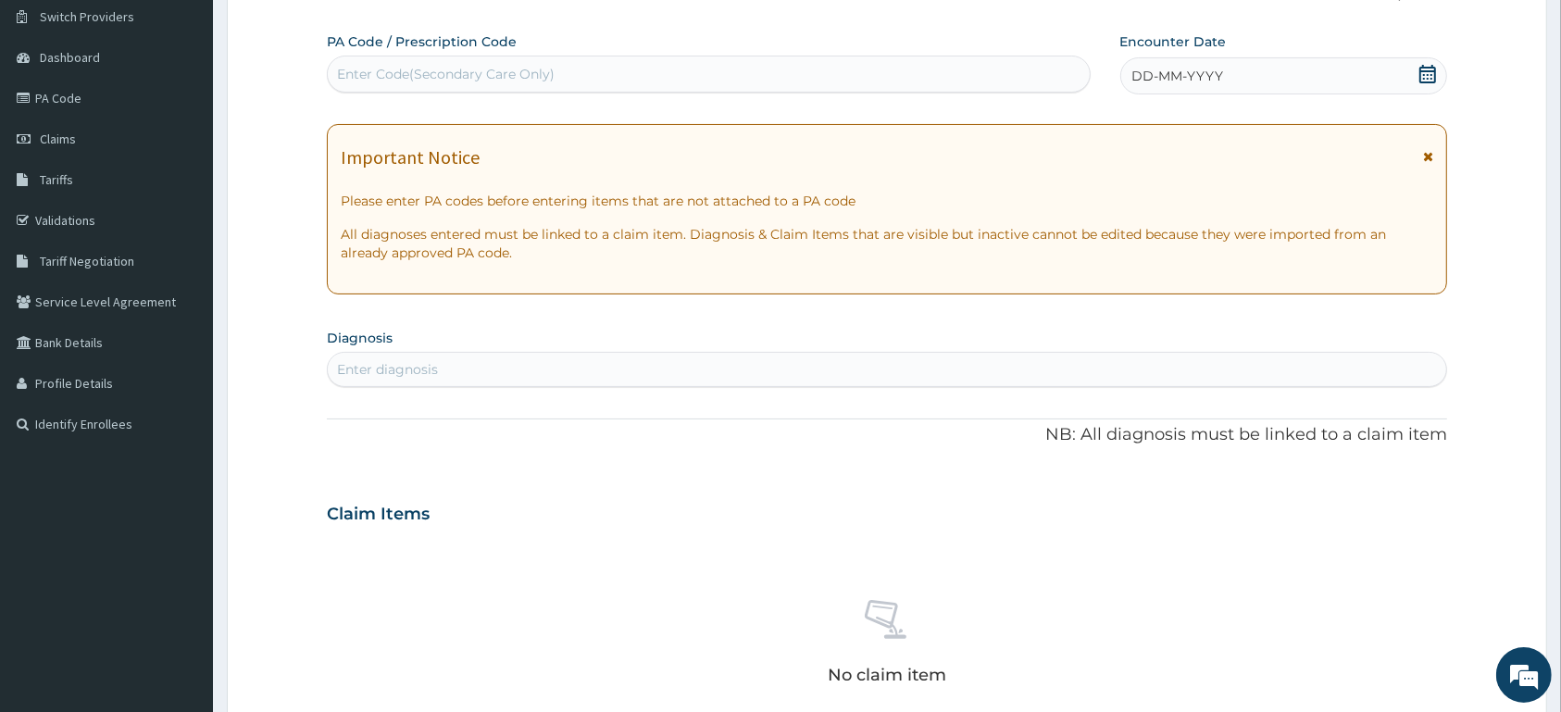
click at [1431, 72] on icon at bounding box center [1427, 74] width 17 height 19
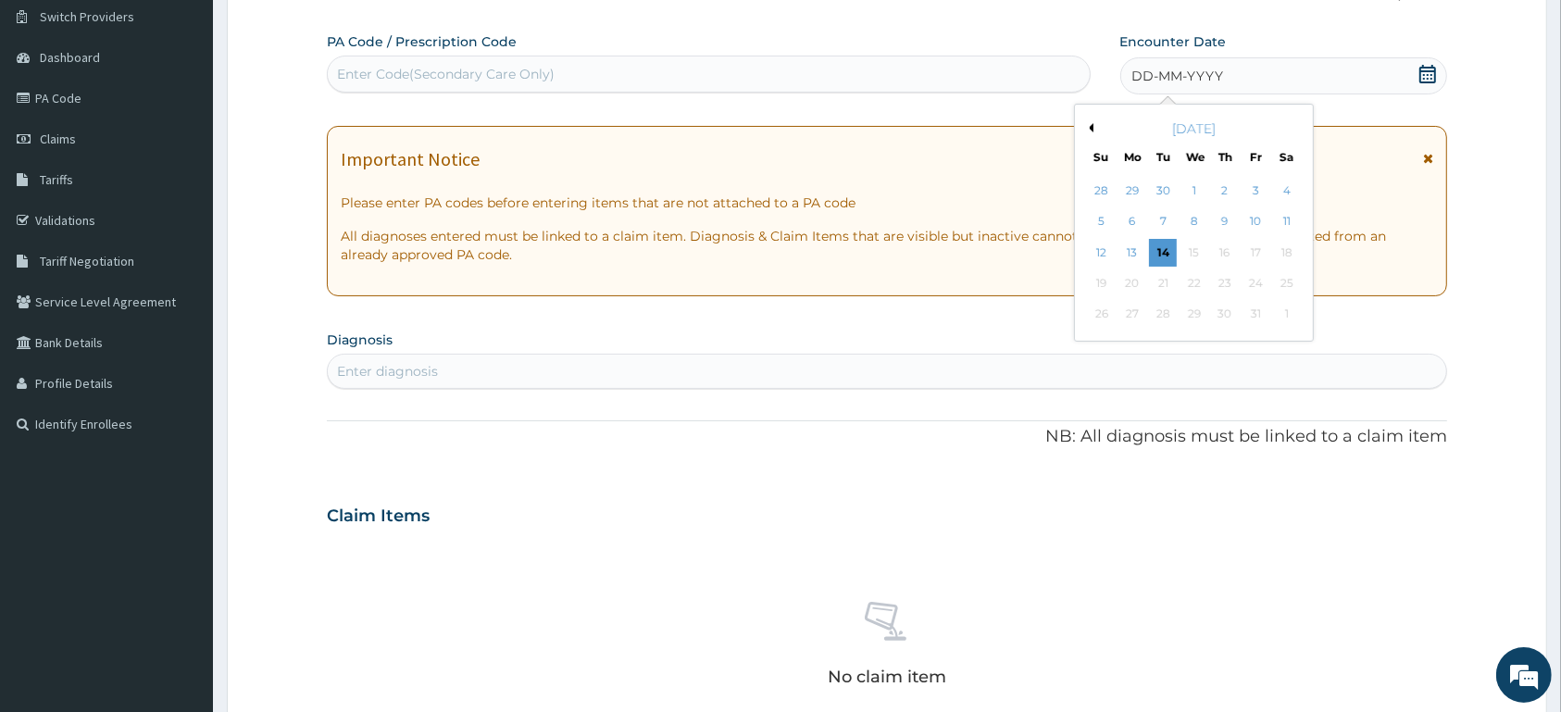
click at [1093, 132] on button "Previous Month" at bounding box center [1088, 127] width 9 height 9
click at [1263, 254] on div "15" at bounding box center [1256, 253] width 28 height 28
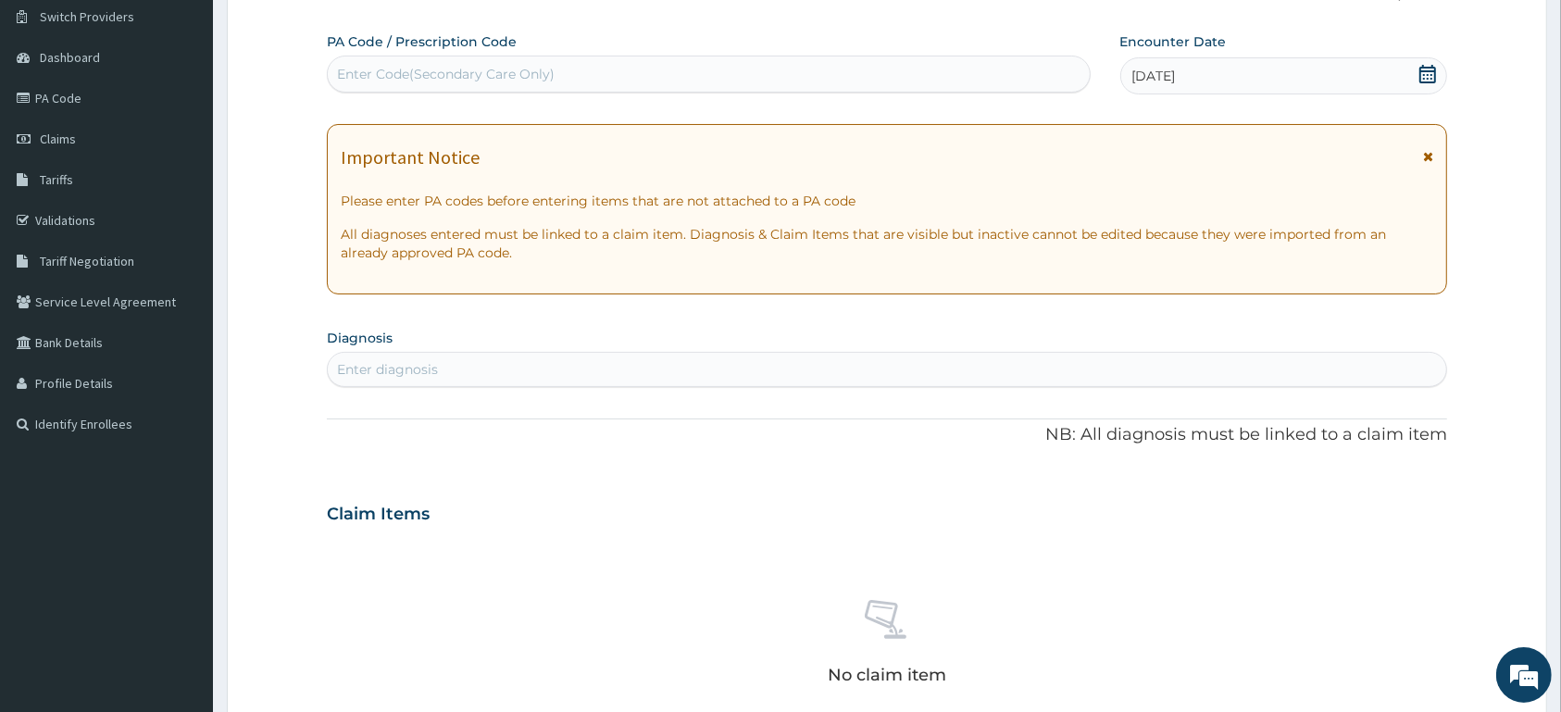
click at [878, 81] on div "Enter Code(Secondary Care Only)" at bounding box center [709, 74] width 762 height 30
type input "PA/91E063"
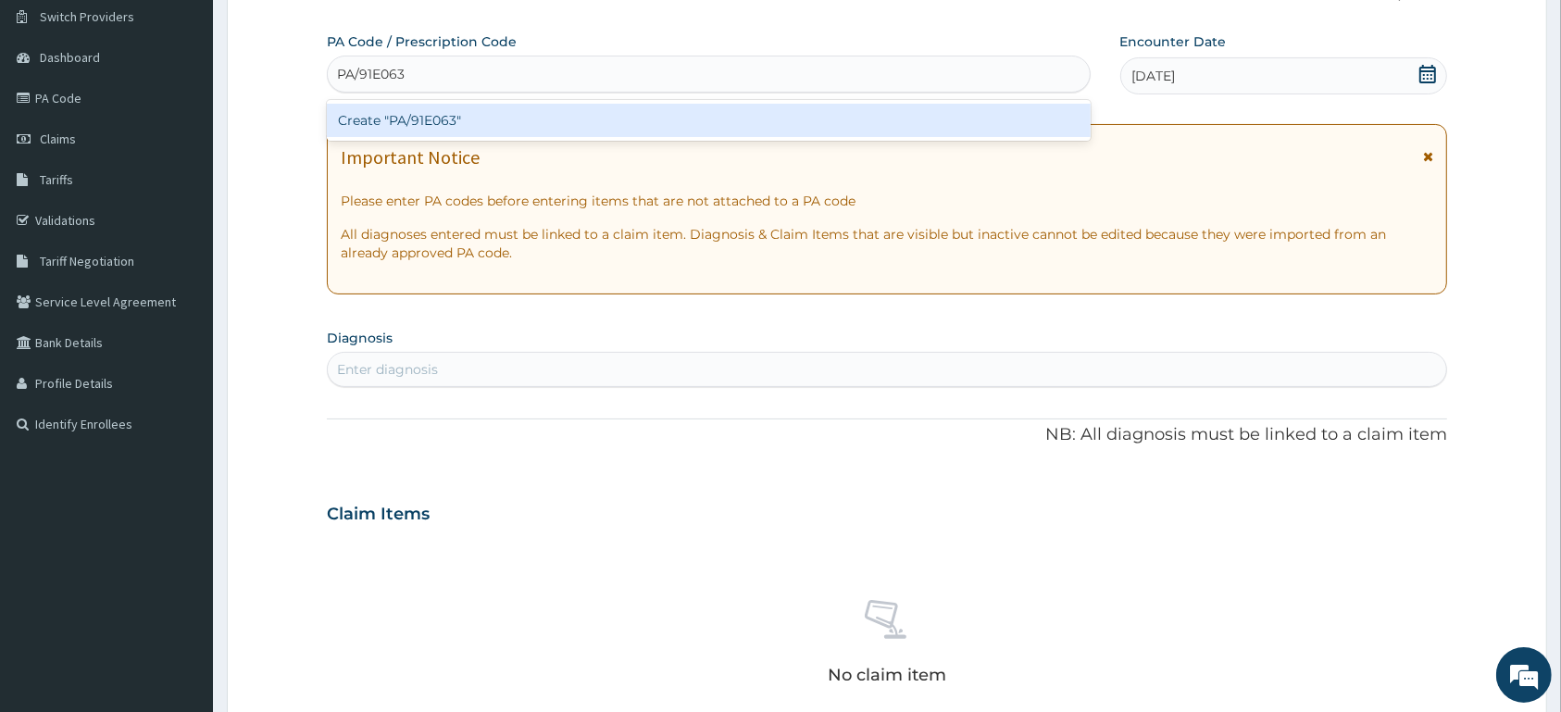
click at [597, 129] on div "Create "PA/91E063"" at bounding box center [709, 120] width 764 height 33
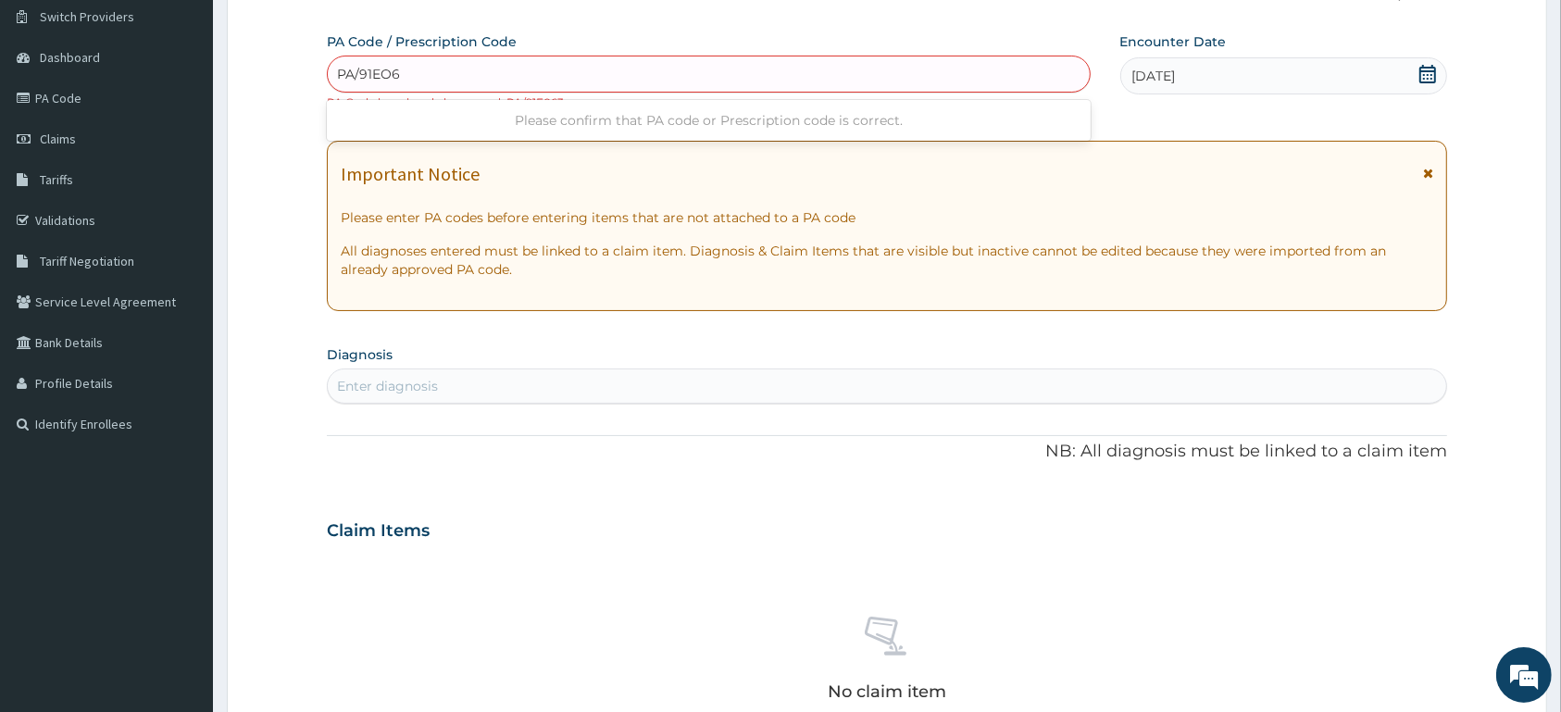
type input "PA/91EO63"
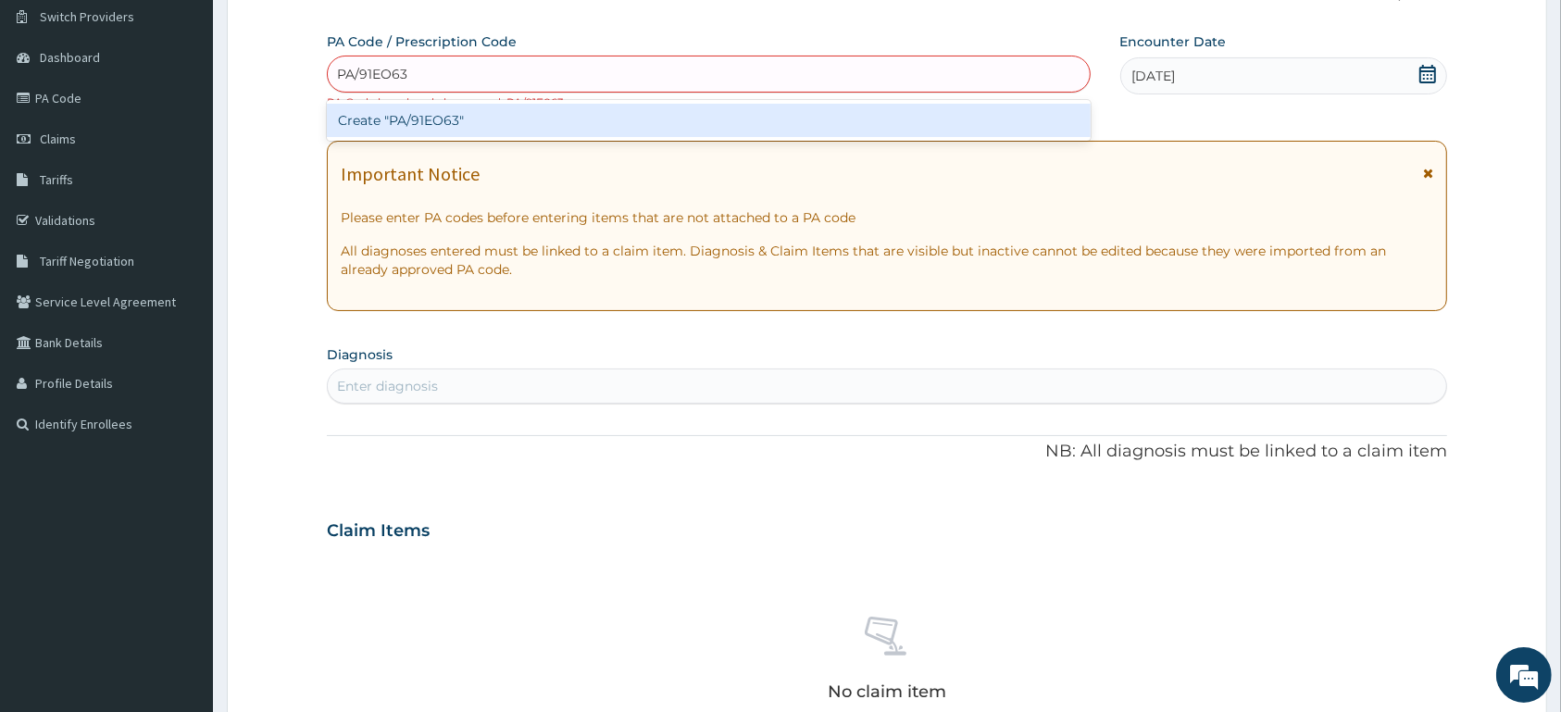
click at [670, 119] on div "Create "PA/91EO63"" at bounding box center [709, 120] width 764 height 33
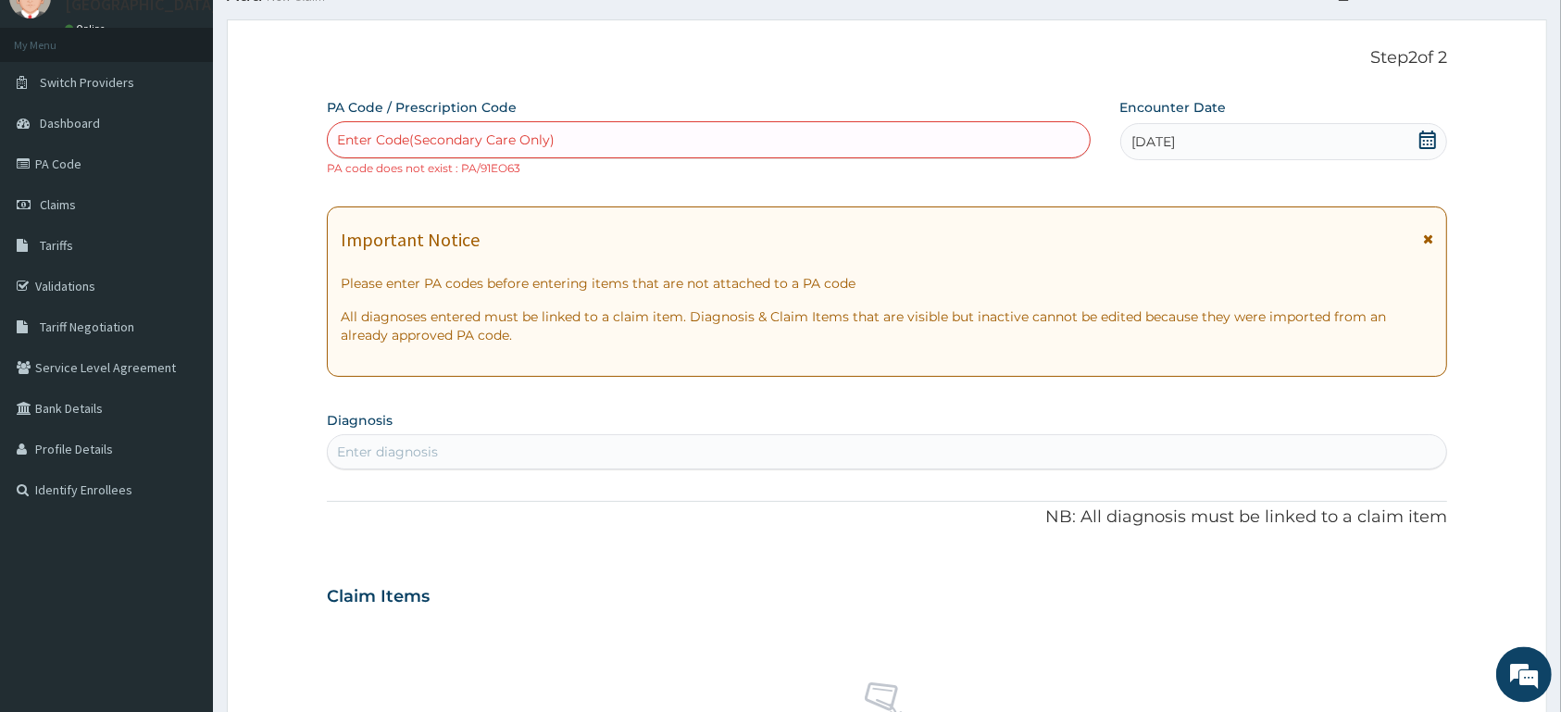
scroll to position [47, 0]
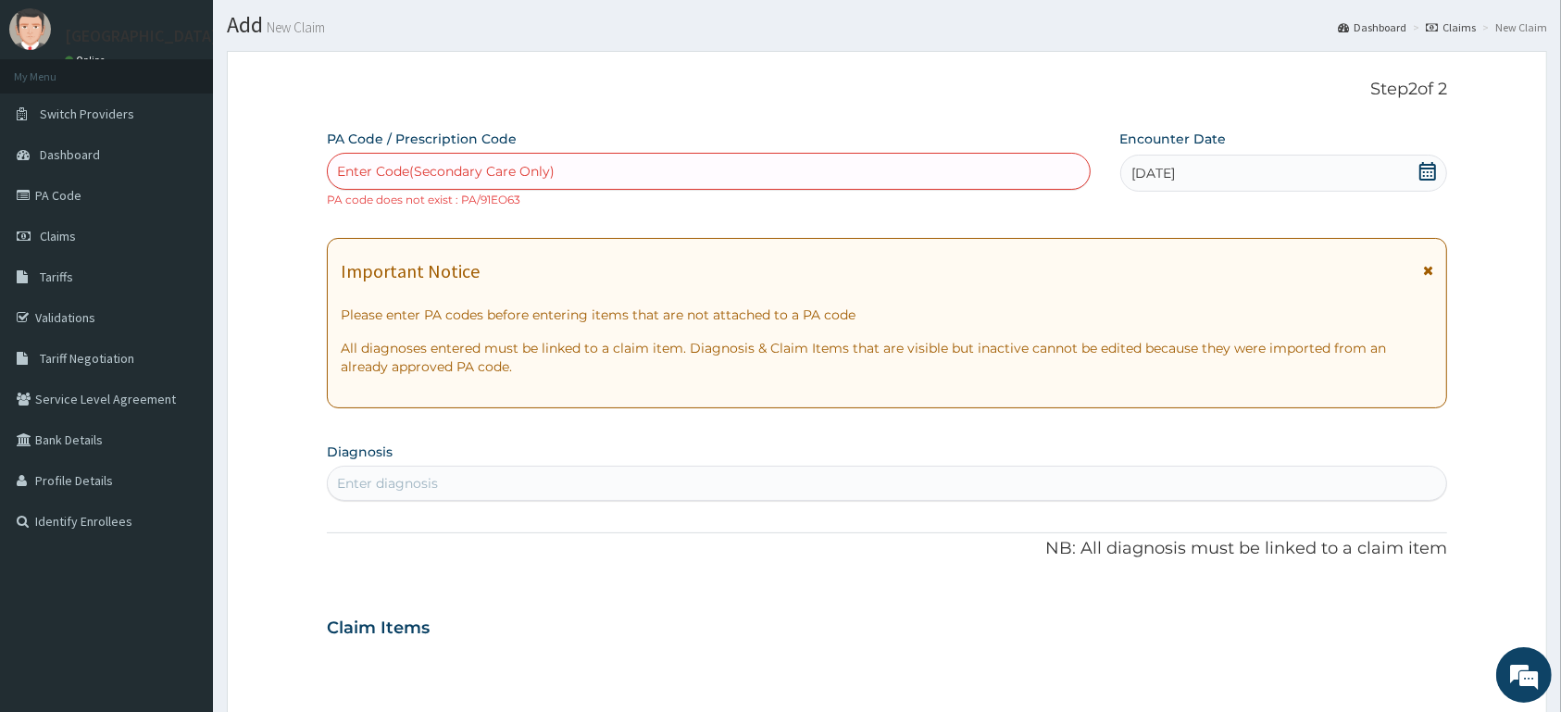
click at [532, 162] on div "Enter Code(Secondary Care Only)" at bounding box center [709, 171] width 762 height 30
type input "PA/91E063"
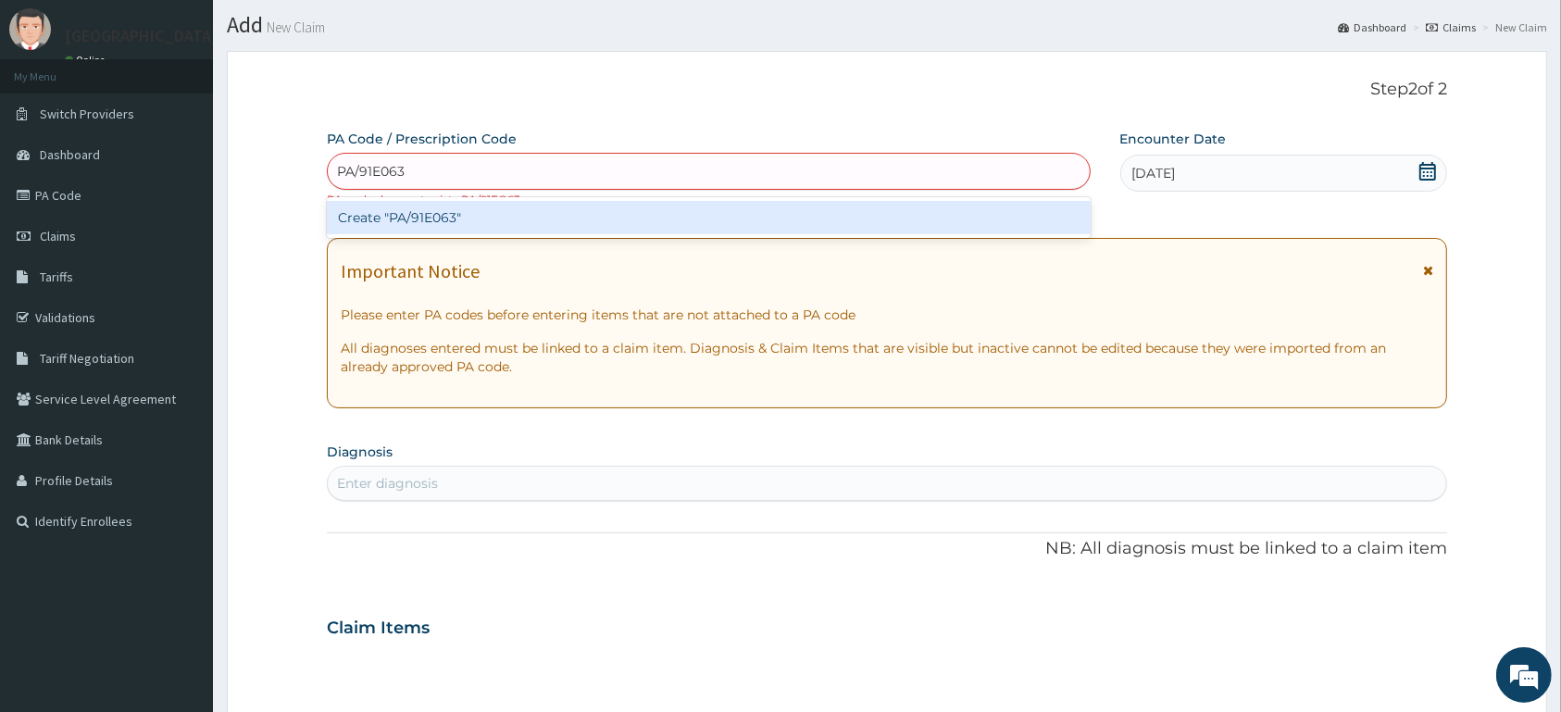
click at [677, 230] on div "Create "PA/91E063"" at bounding box center [709, 217] width 764 height 33
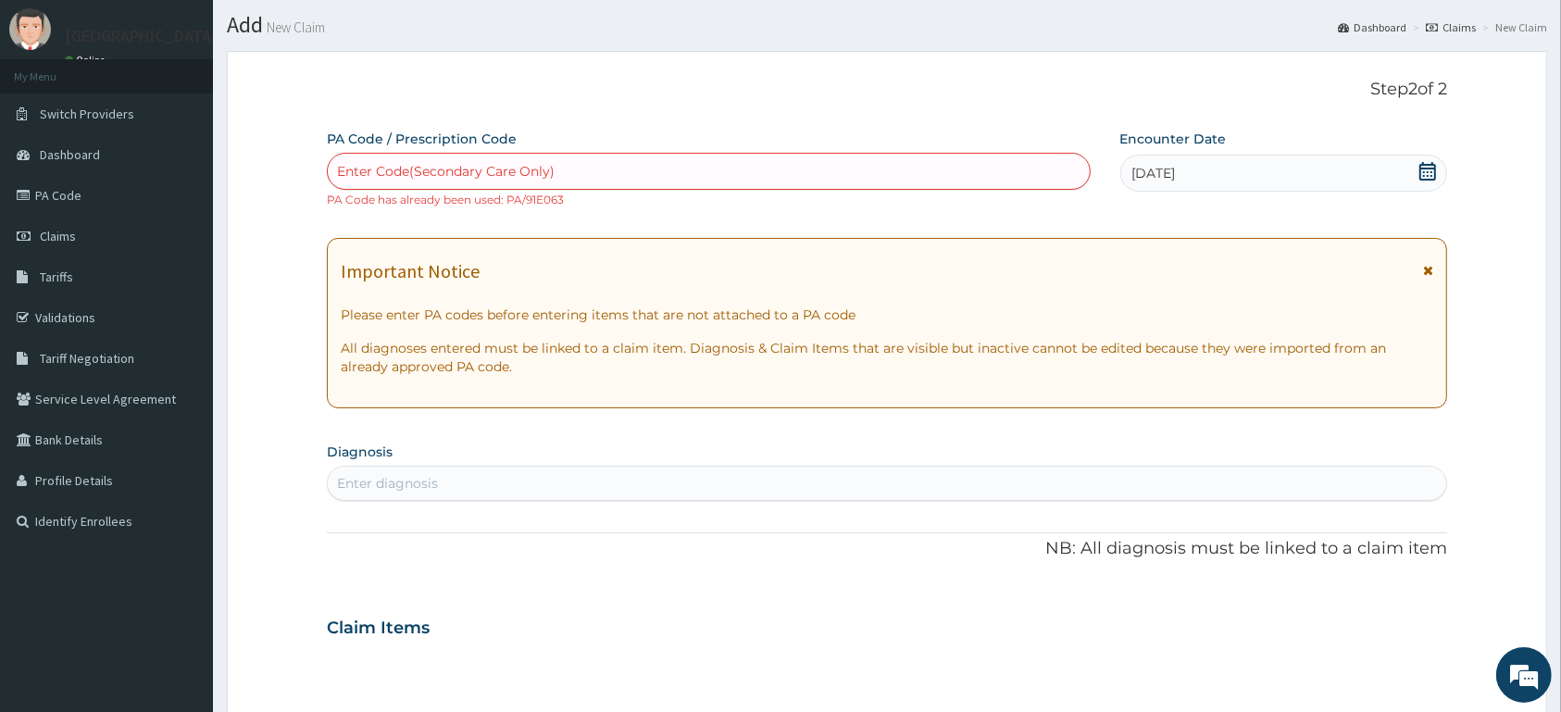
click at [1444, 176] on div "[DATE]" at bounding box center [1284, 173] width 328 height 37
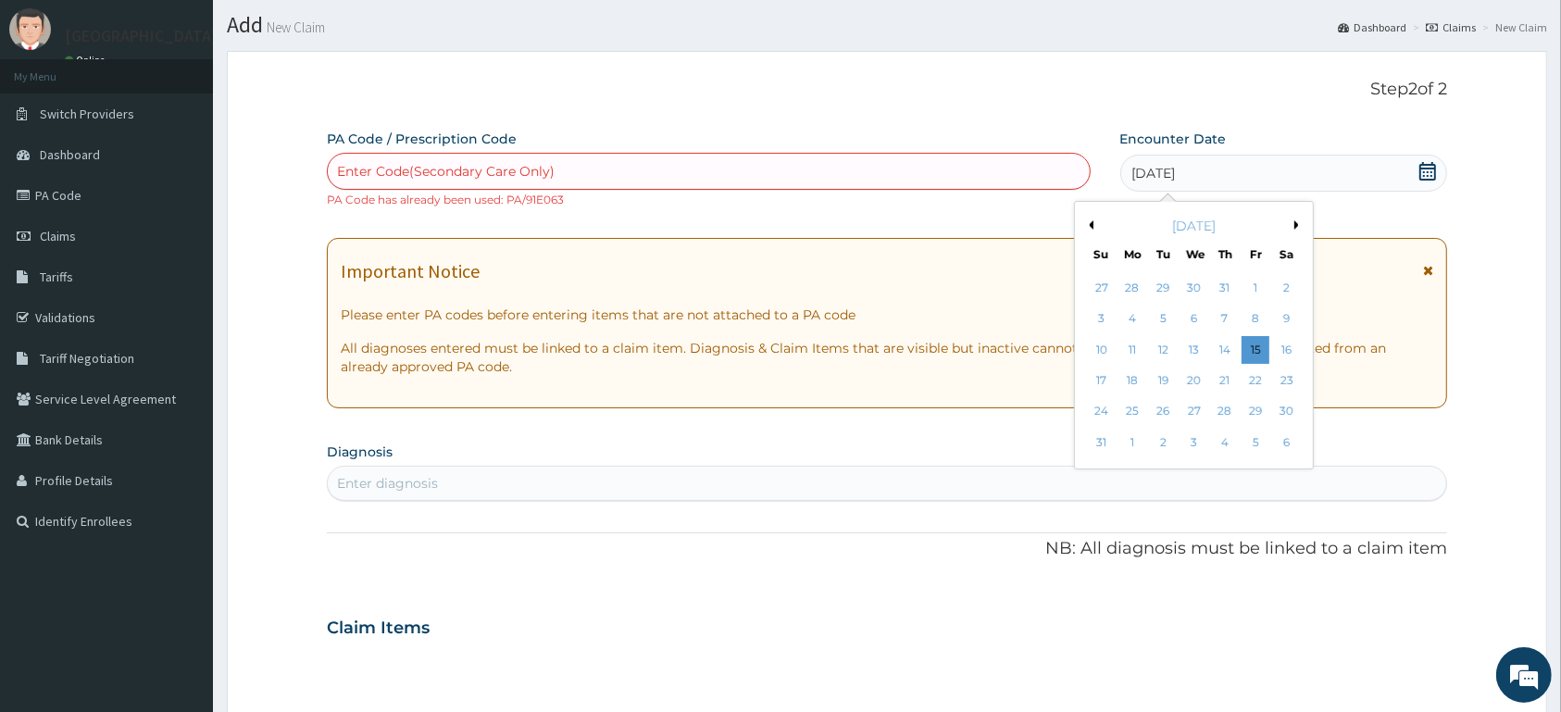
click at [1487, 240] on form "Step 2 of 2 PA Code / Prescription Code Enter Code(Secondary Care Only) PA Code…" at bounding box center [887, 644] width 1320 height 1187
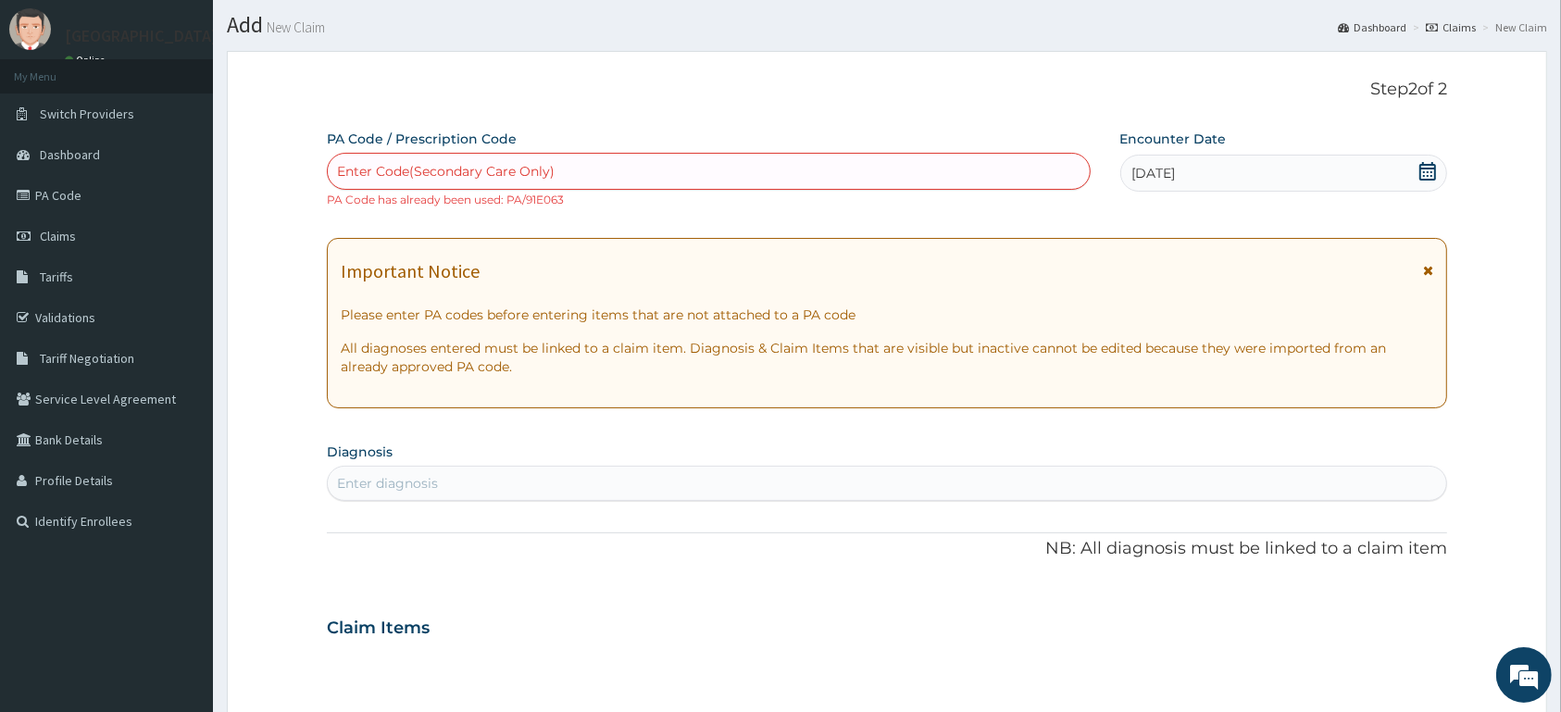
click at [845, 179] on div "Enter Code(Secondary Care Only)" at bounding box center [709, 171] width 762 height 30
type input "PA/E7F059"
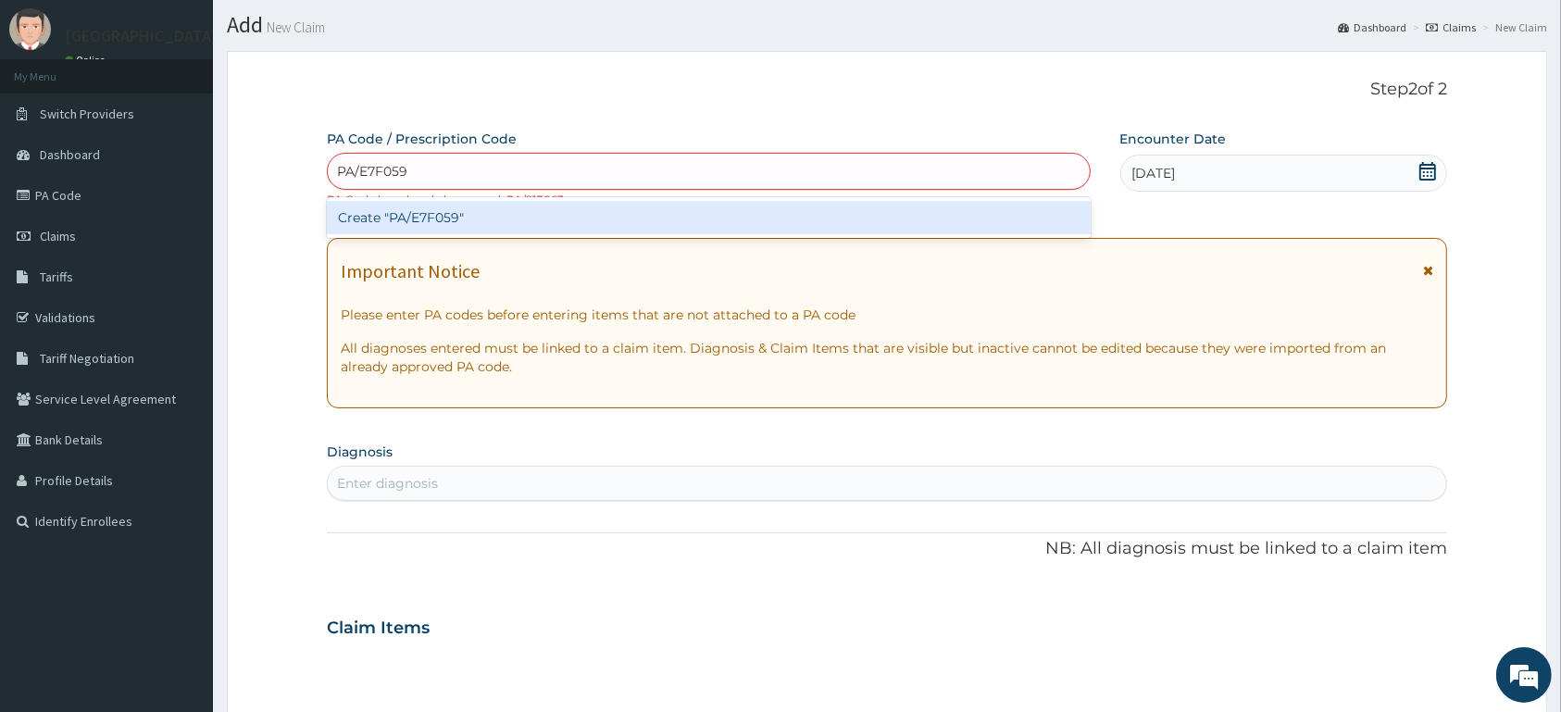
click at [736, 226] on div "Create "PA/E7F059"" at bounding box center [709, 217] width 764 height 33
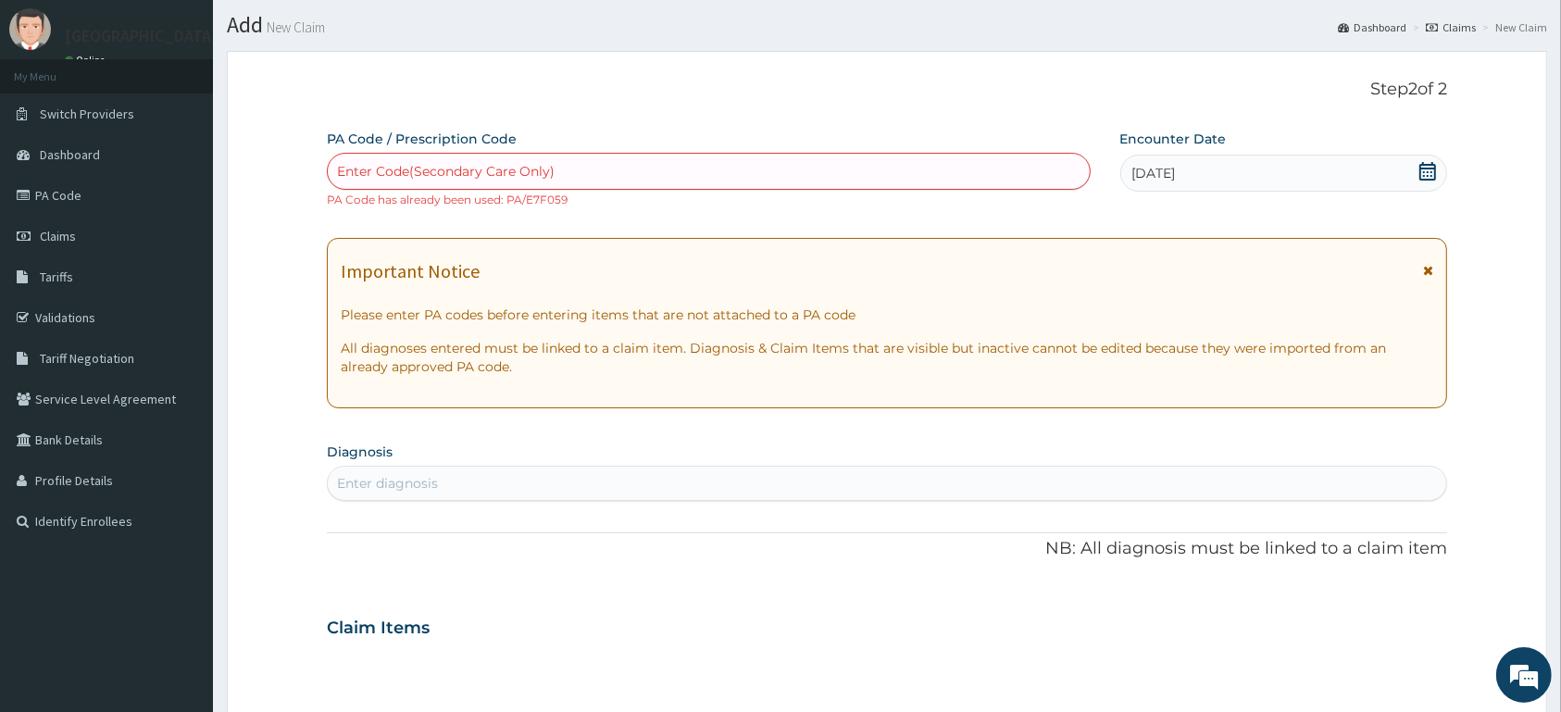
click at [531, 167] on div "Enter Code(Secondary Care Only)" at bounding box center [446, 171] width 218 height 19
paste input "PA/E7F059"
type input "PA/E7F059"
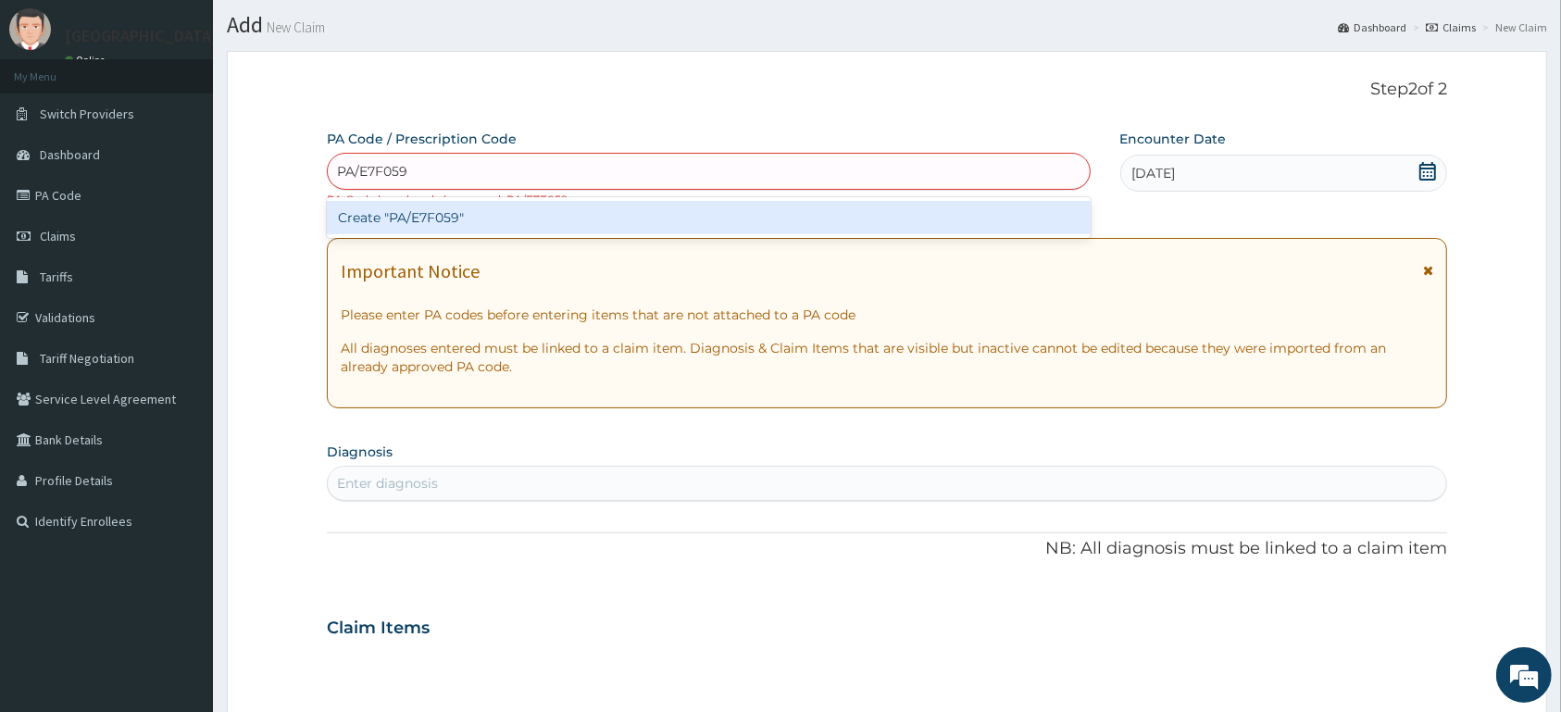
click at [563, 222] on div "Create "PA/E7F059"" at bounding box center [709, 217] width 764 height 33
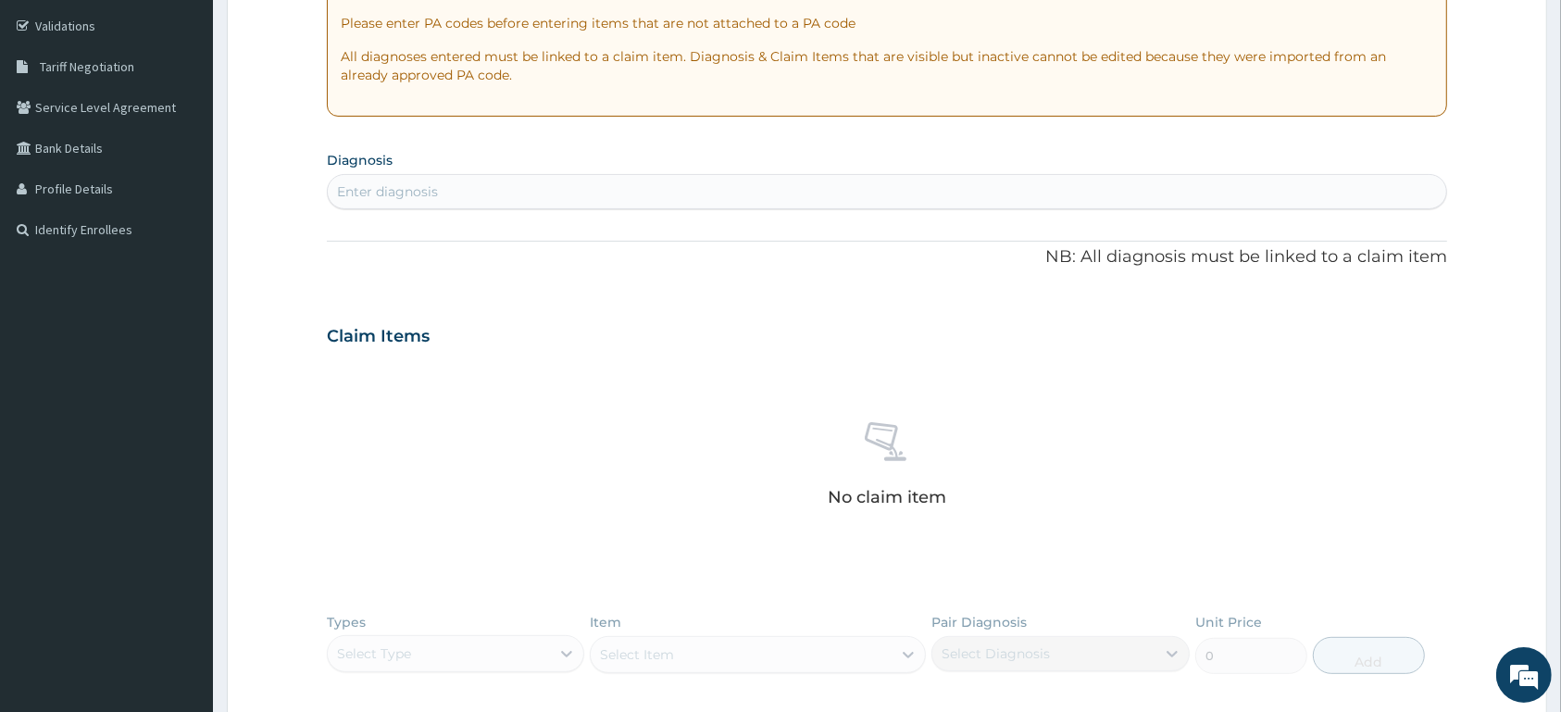
scroll to position [0, 0]
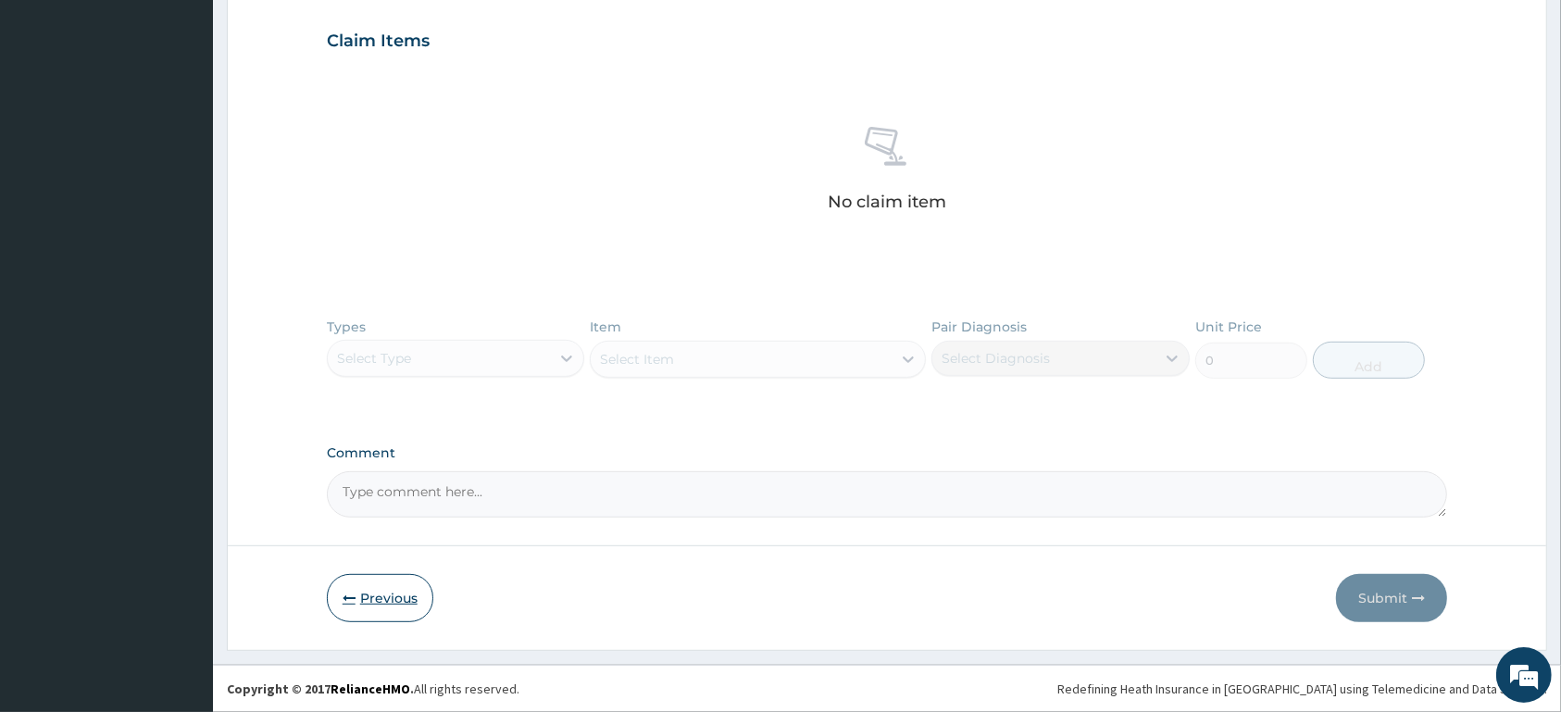
click at [388, 606] on button "Previous" at bounding box center [380, 598] width 106 height 48
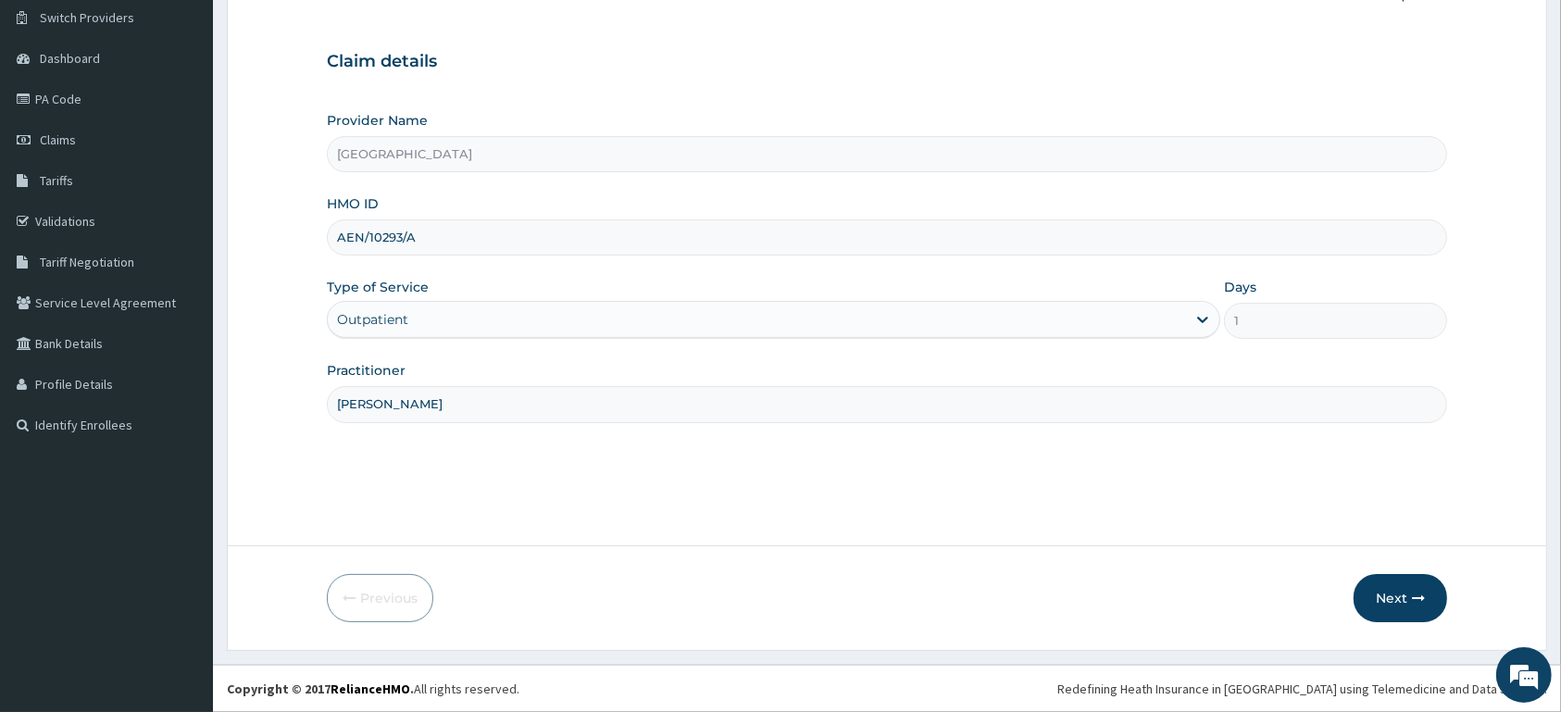
click at [498, 244] on input "AEN/10293/A" at bounding box center [887, 237] width 1120 height 36
type input "ACT/10049/C"
click at [1408, 593] on button "Next" at bounding box center [1401, 598] width 94 height 48
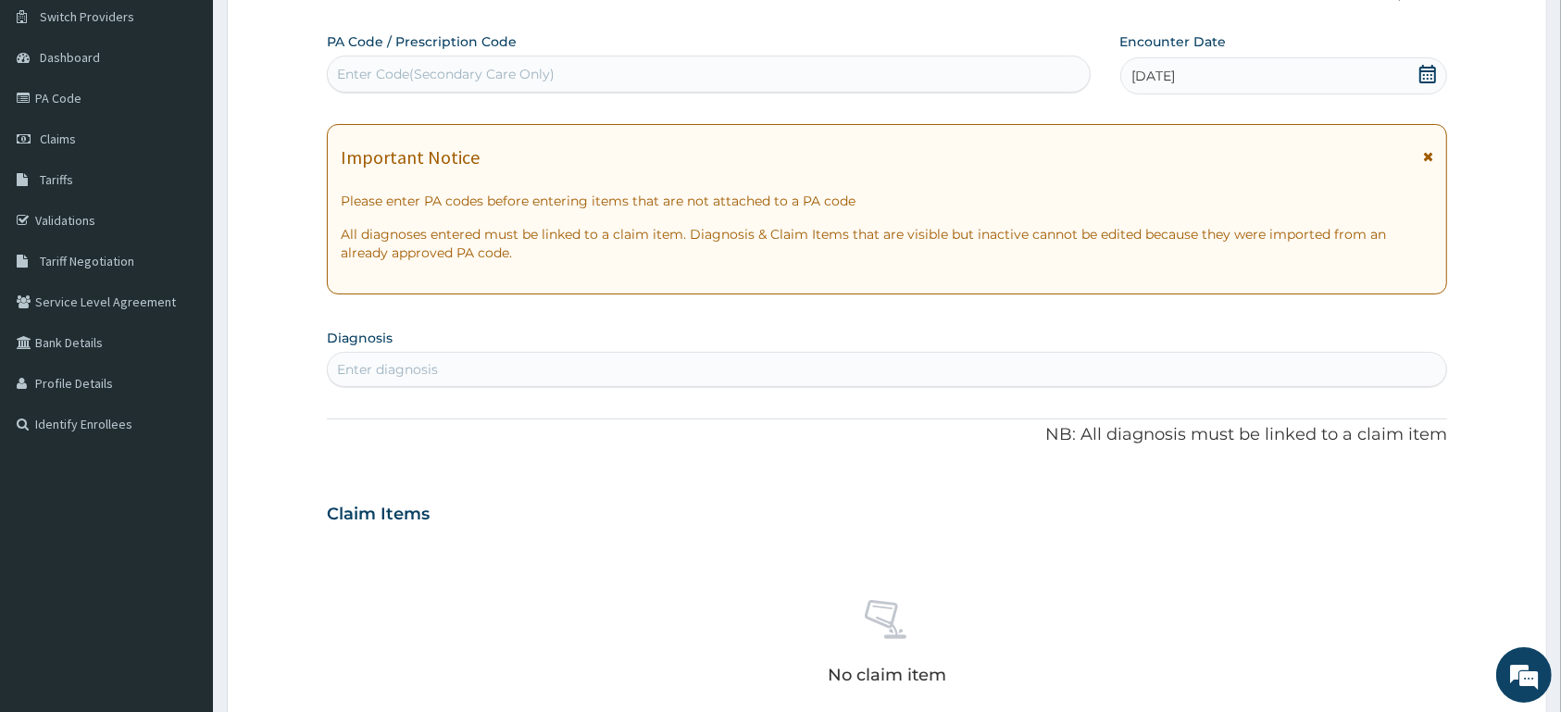
click at [1421, 73] on icon at bounding box center [1427, 74] width 17 height 19
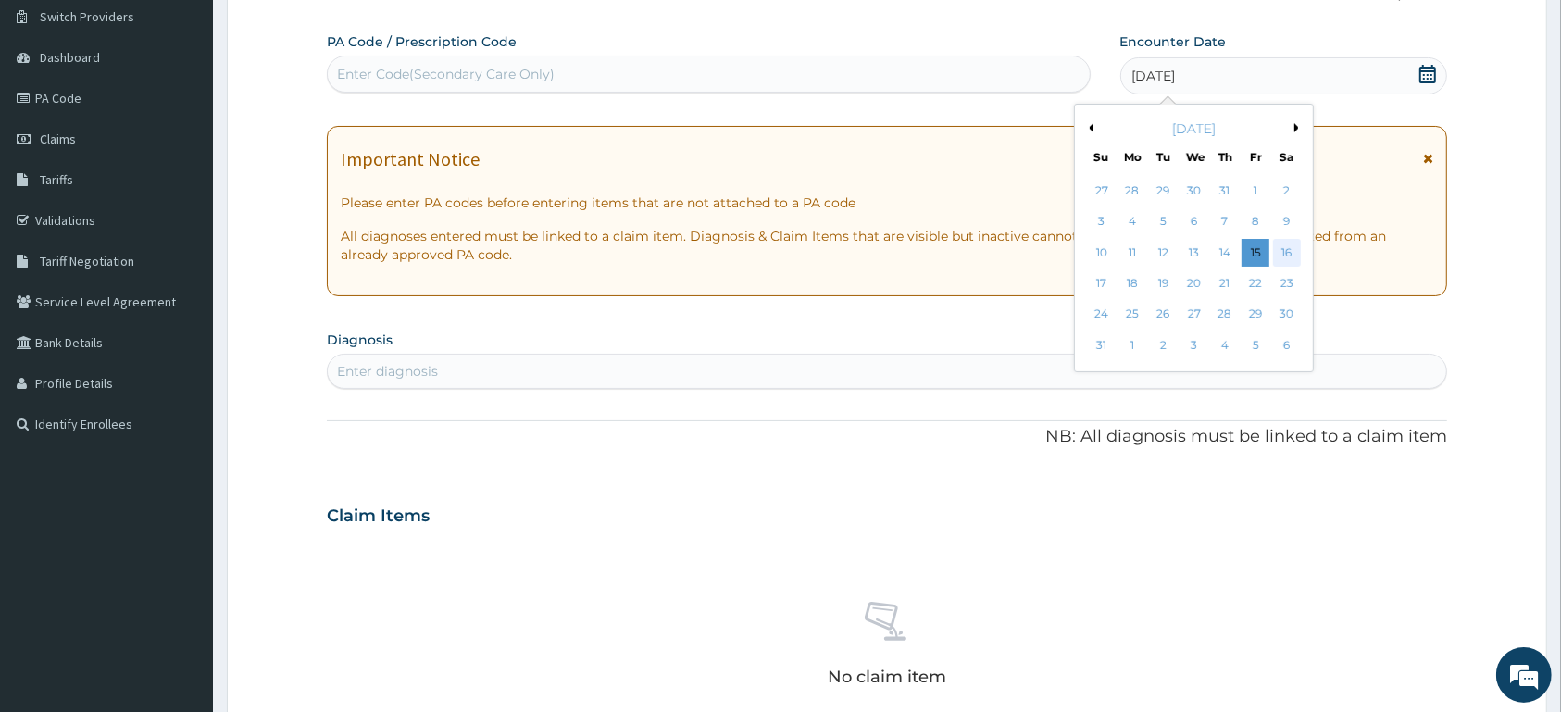
click at [1281, 248] on div "16" at bounding box center [1286, 253] width 28 height 28
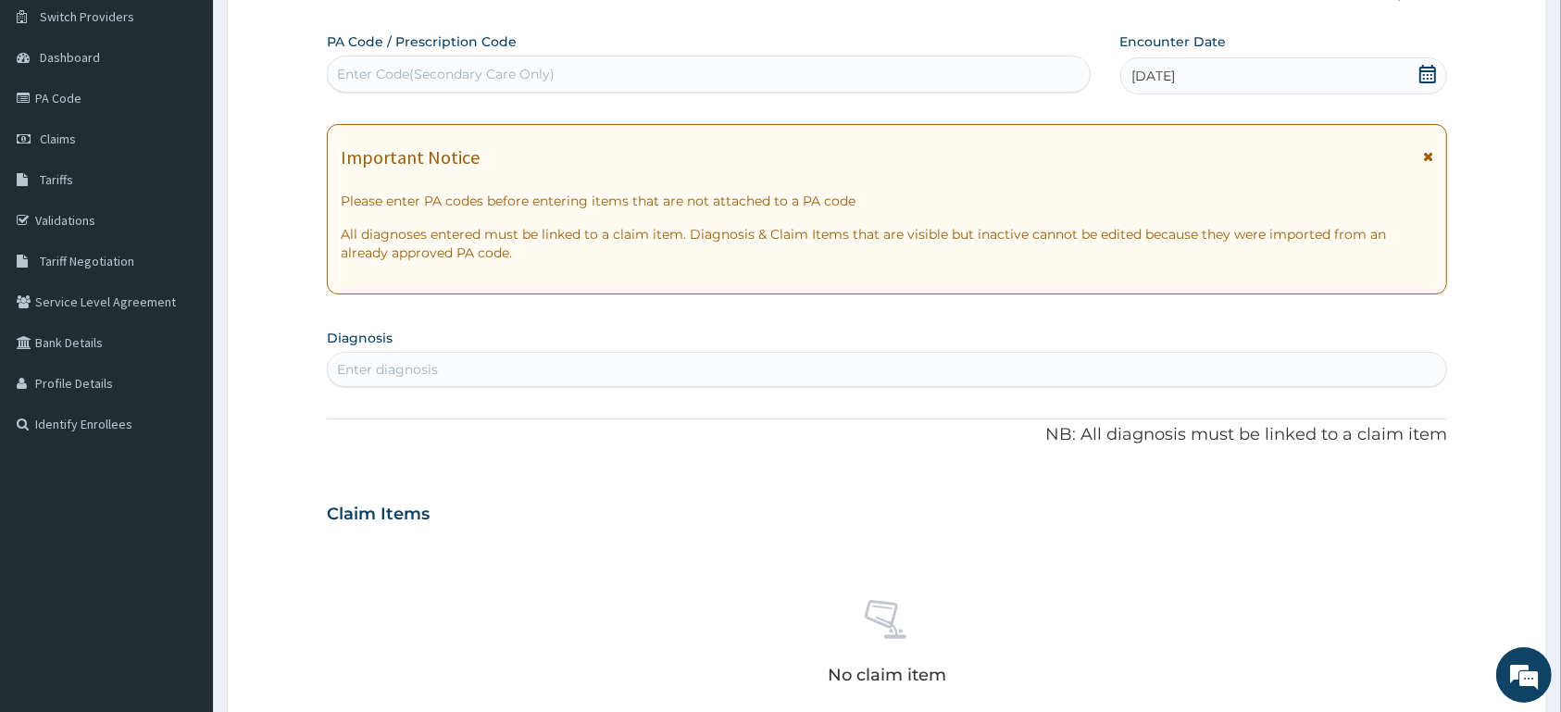
click at [490, 356] on div "Enter diagnosis" at bounding box center [887, 370] width 1119 height 30
type input "DERMATITIS"
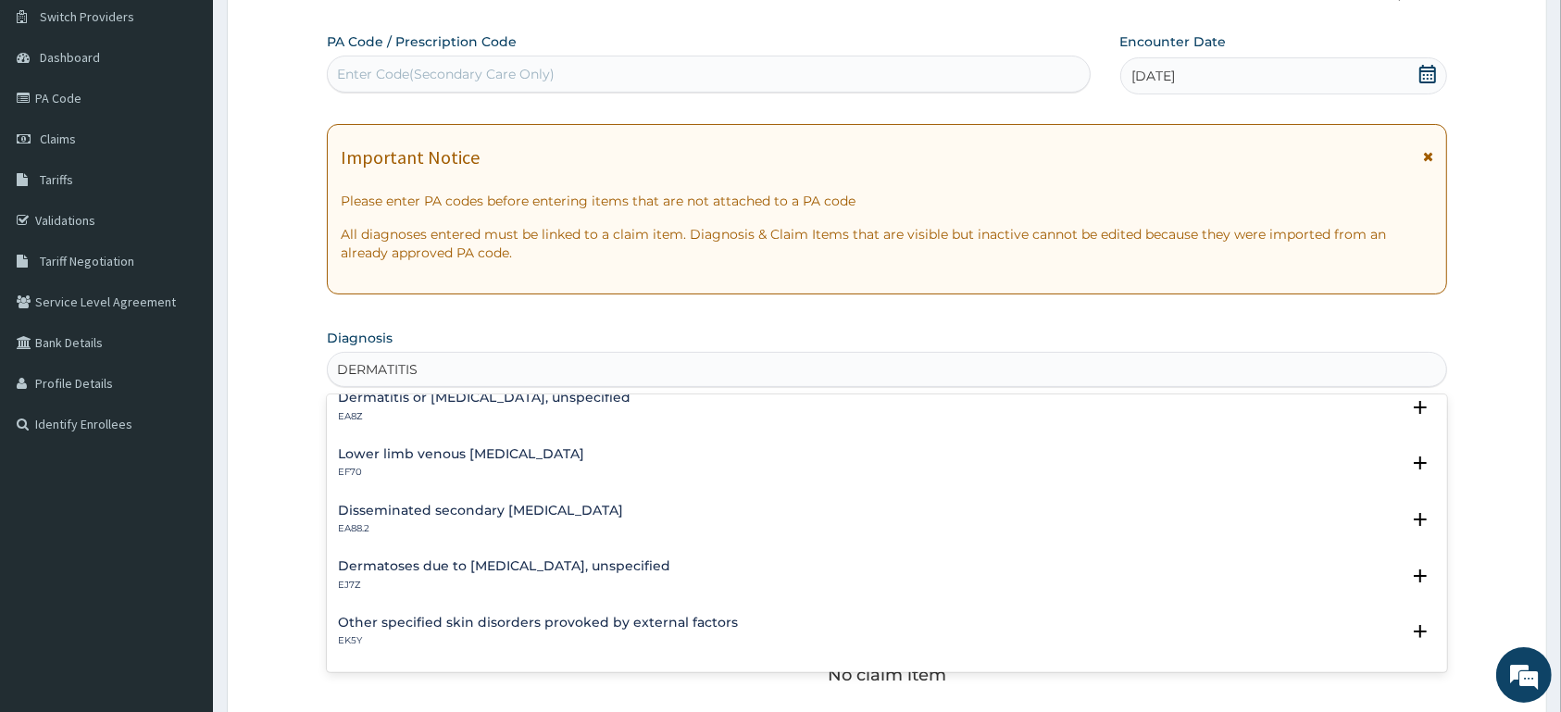
scroll to position [0, 0]
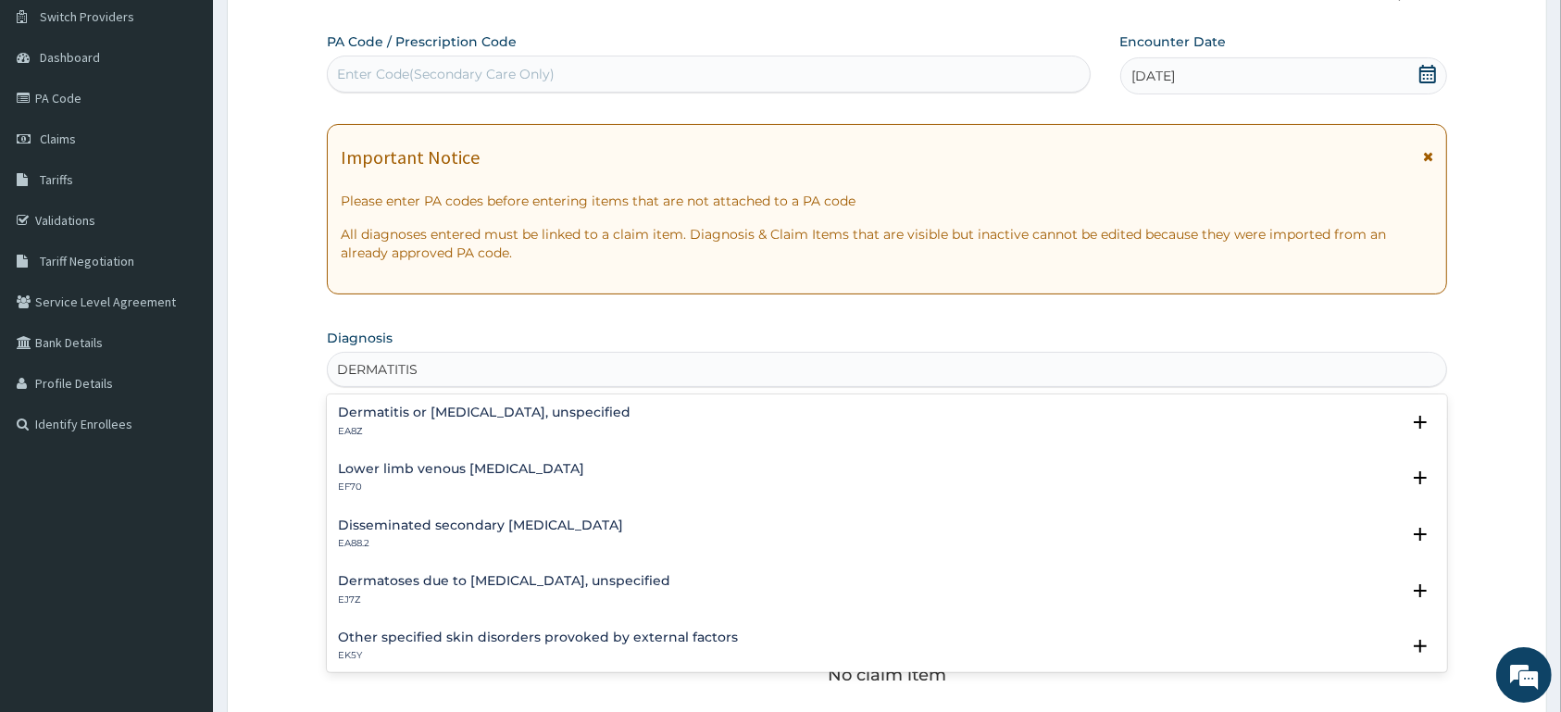
click at [489, 424] on div "Dermatitis or [MEDICAL_DATA], unspecified EA8Z" at bounding box center [484, 422] width 293 height 32
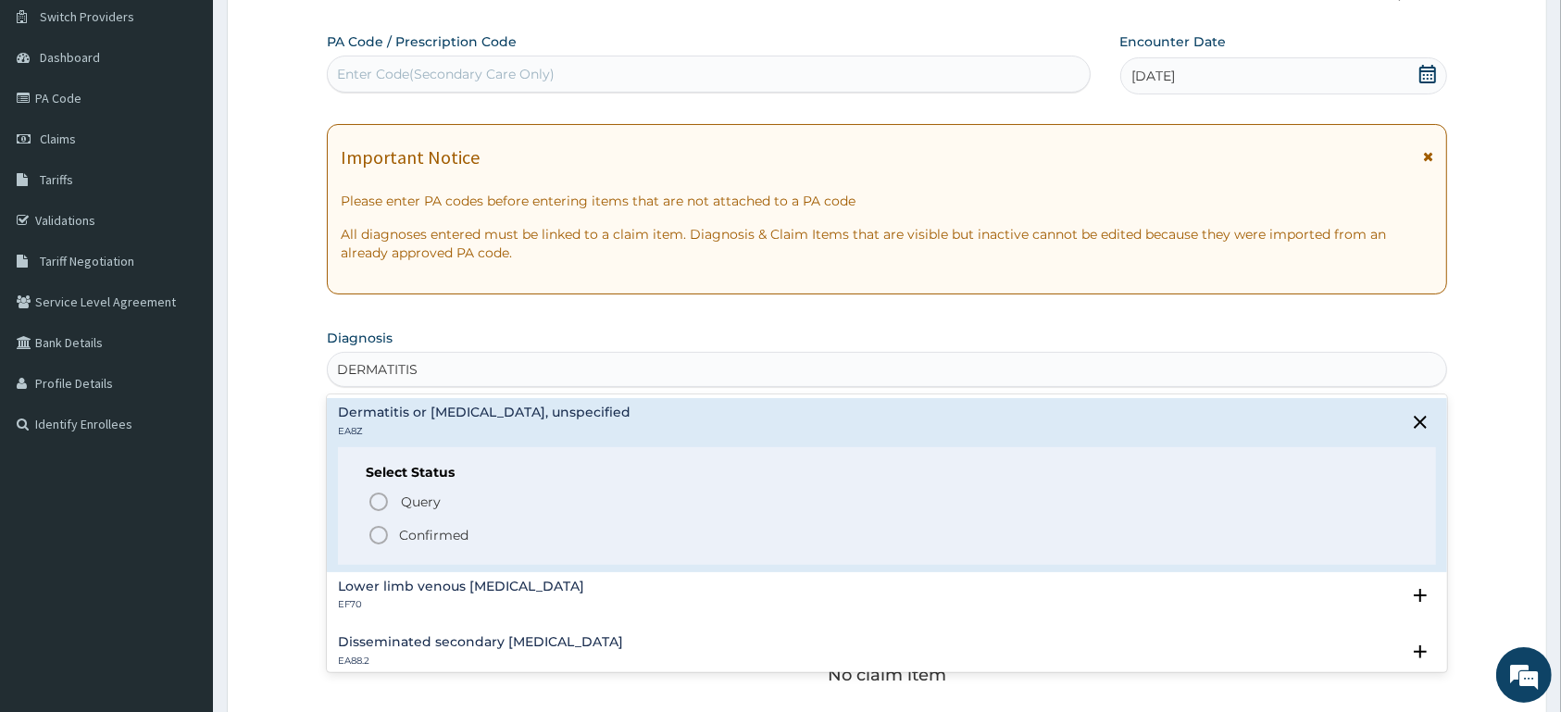
click at [466, 527] on p "Confirmed" at bounding box center [433, 535] width 69 height 19
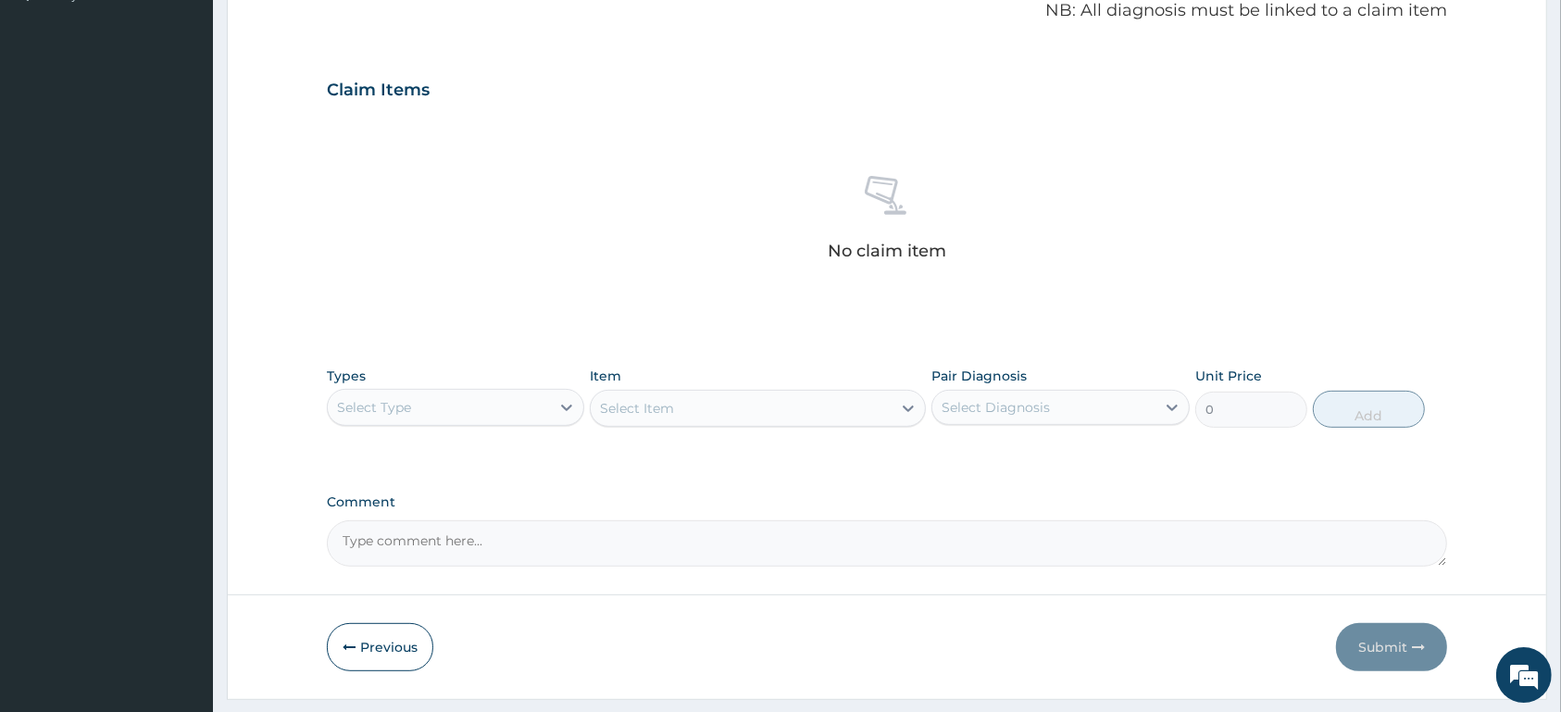
scroll to position [625, 0]
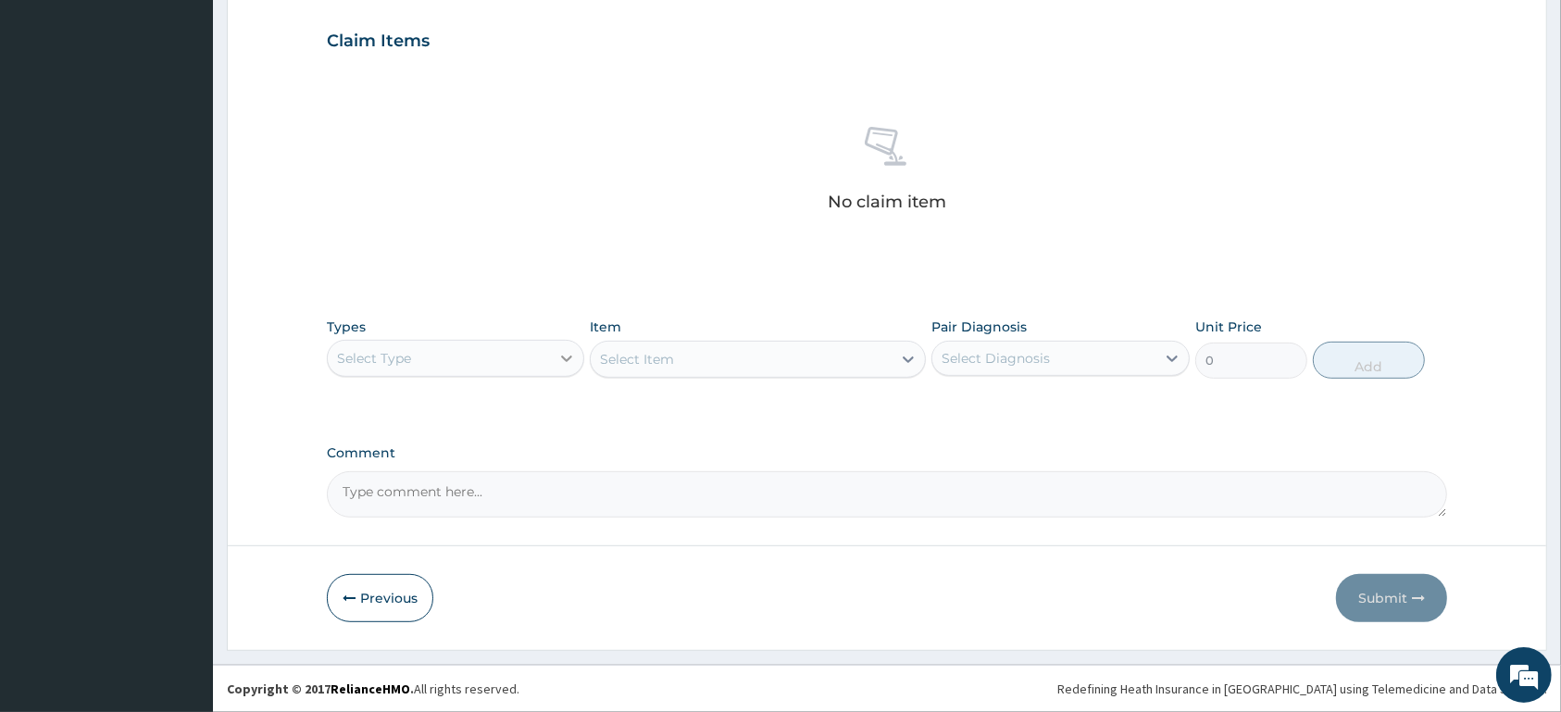
click at [558, 355] on icon at bounding box center [566, 358] width 19 height 19
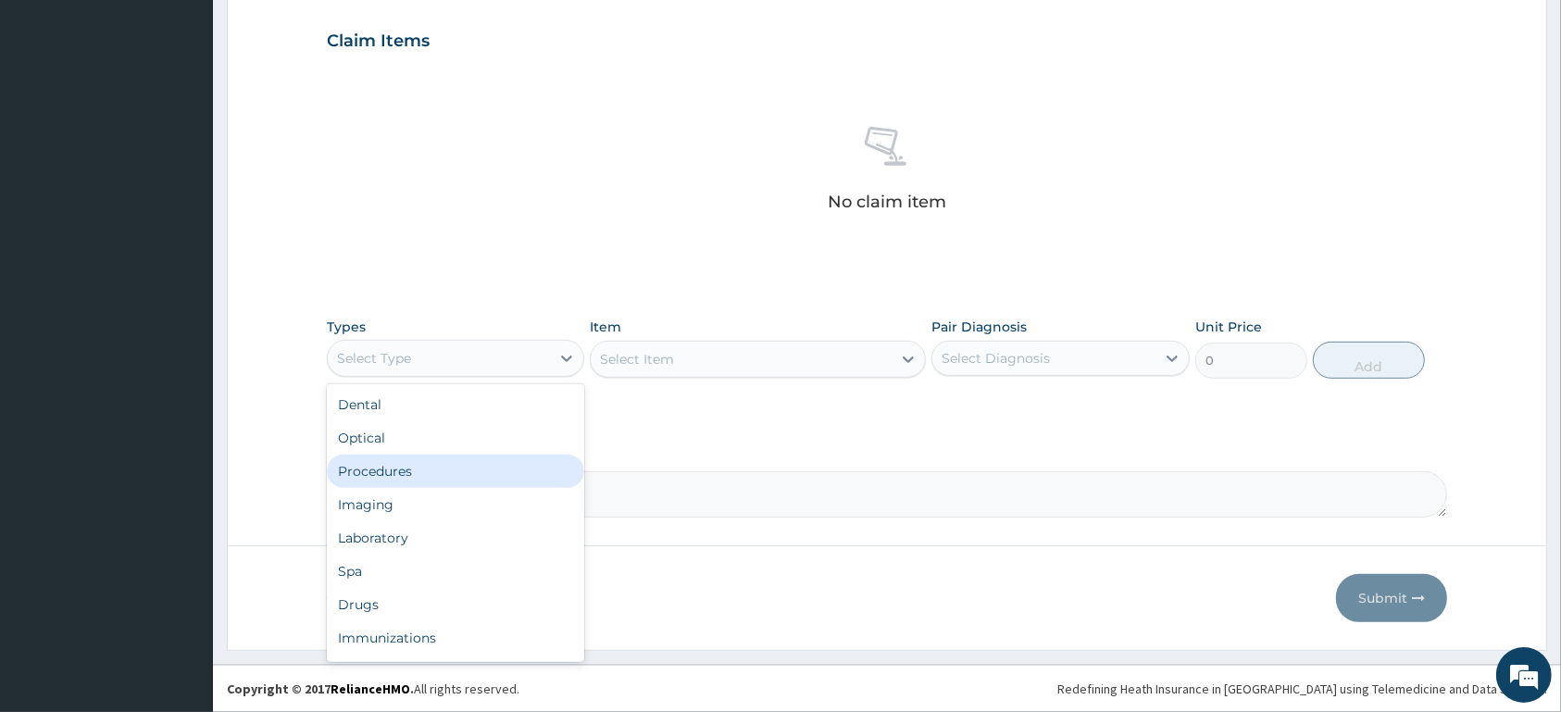
click at [519, 478] on div "Procedures" at bounding box center [455, 471] width 257 height 33
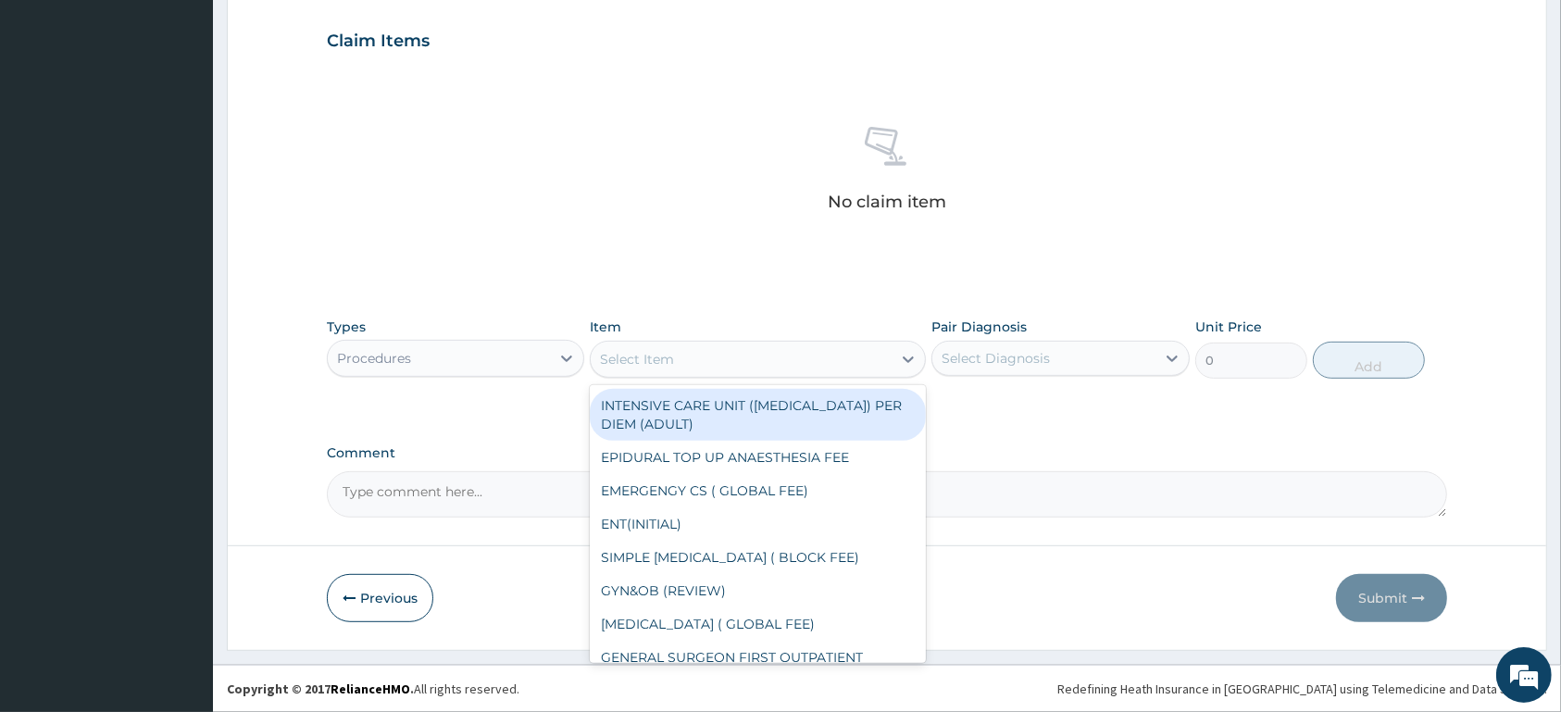
click at [691, 357] on div "Select Item" at bounding box center [741, 359] width 301 height 30
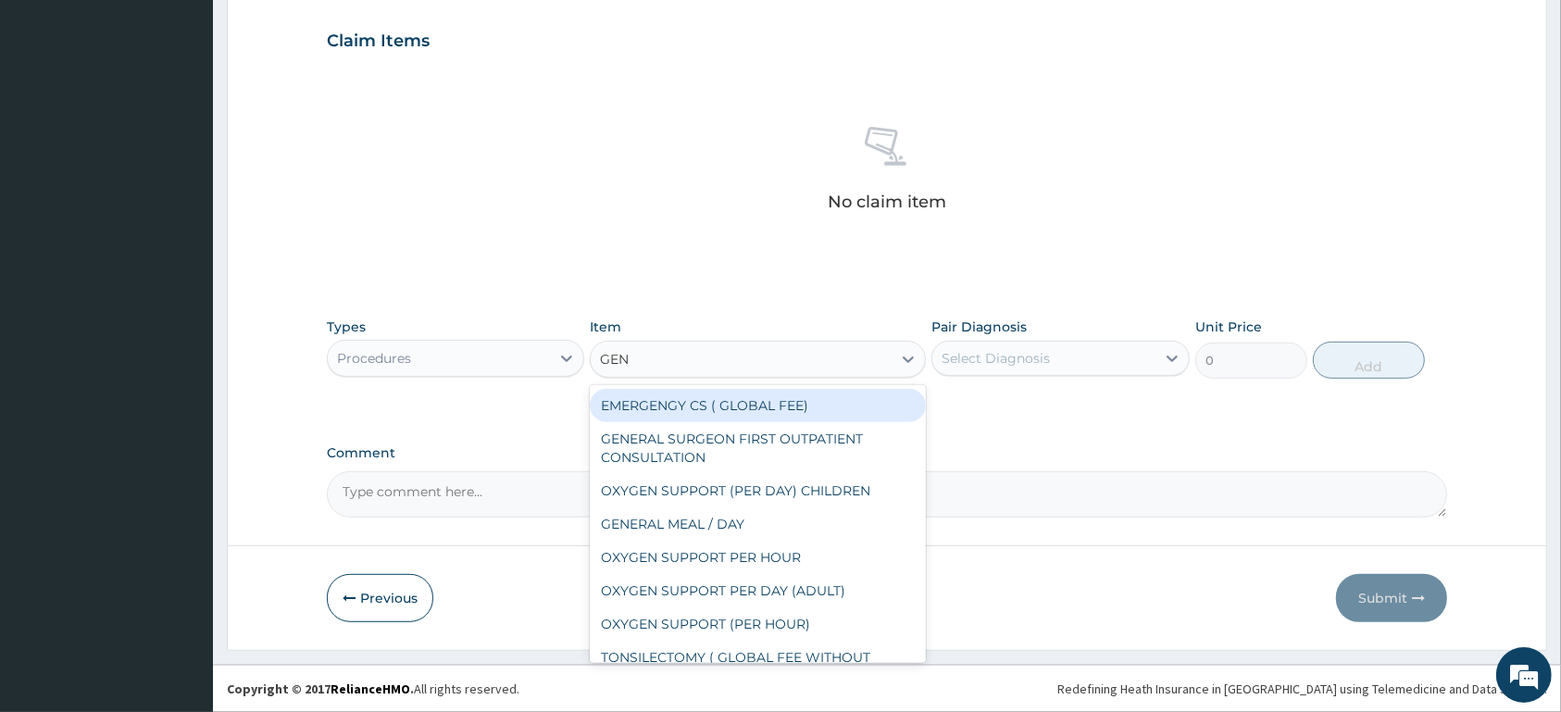
type input "GENE"
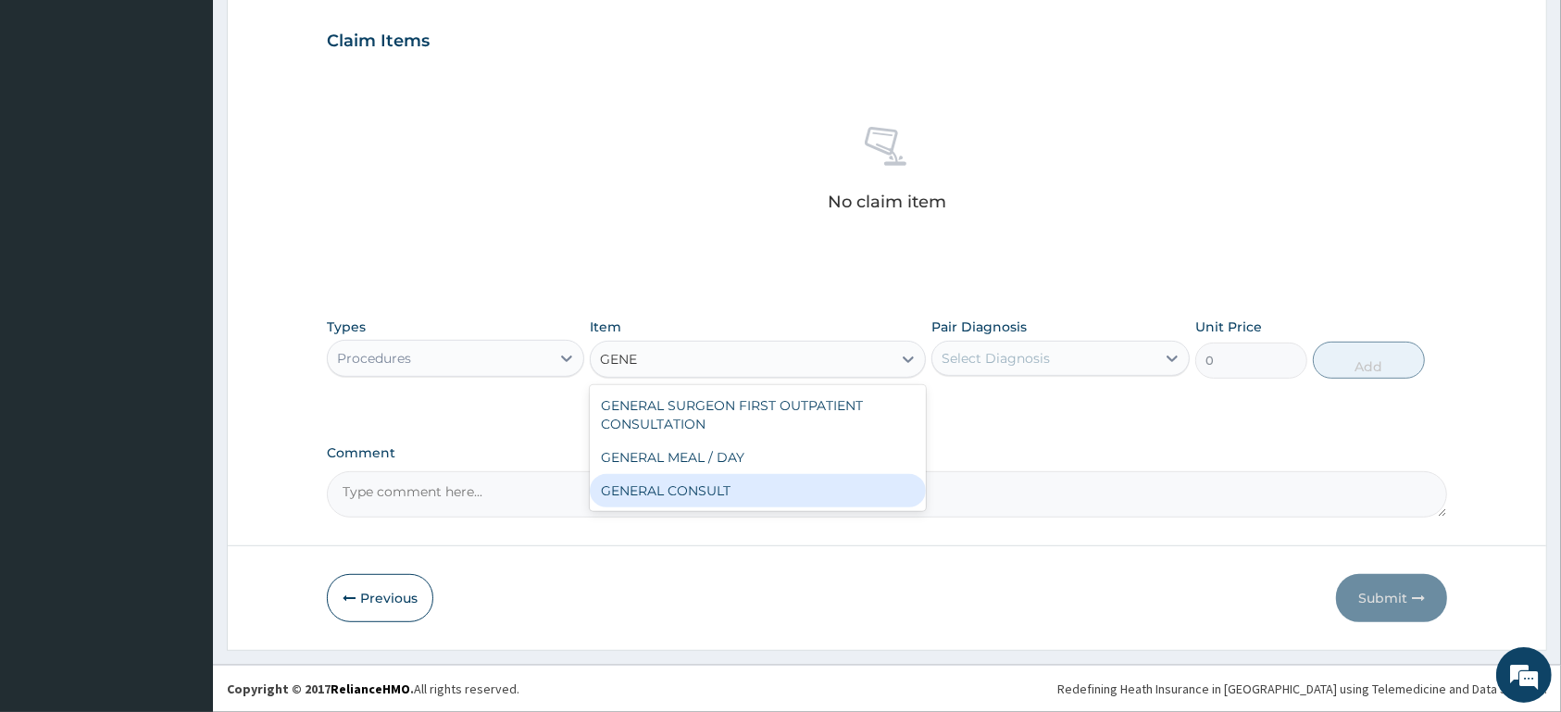
click at [697, 491] on div "GENERAL CONSULT" at bounding box center [758, 490] width 336 height 33
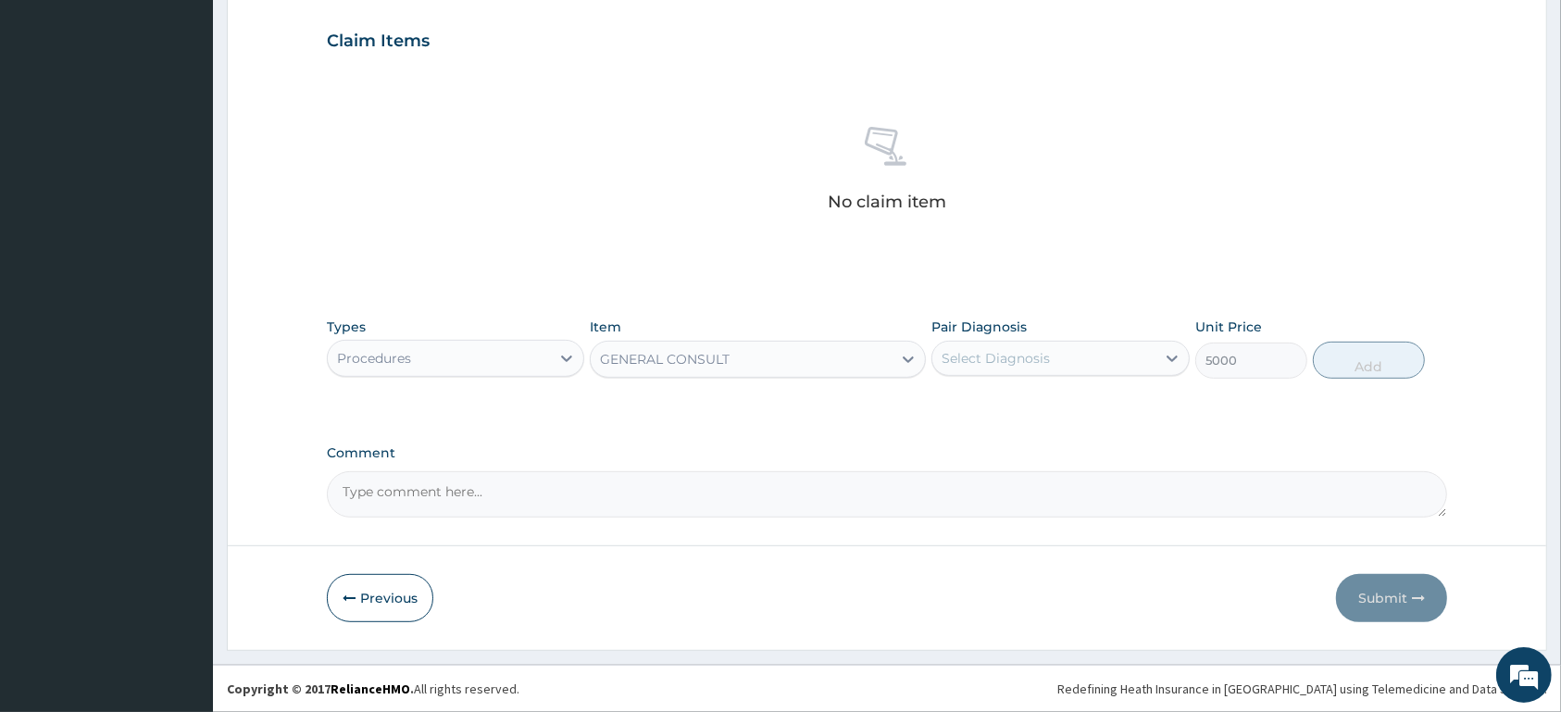
type input "5000"
click at [1125, 351] on div "Select Diagnosis" at bounding box center [1043, 359] width 222 height 30
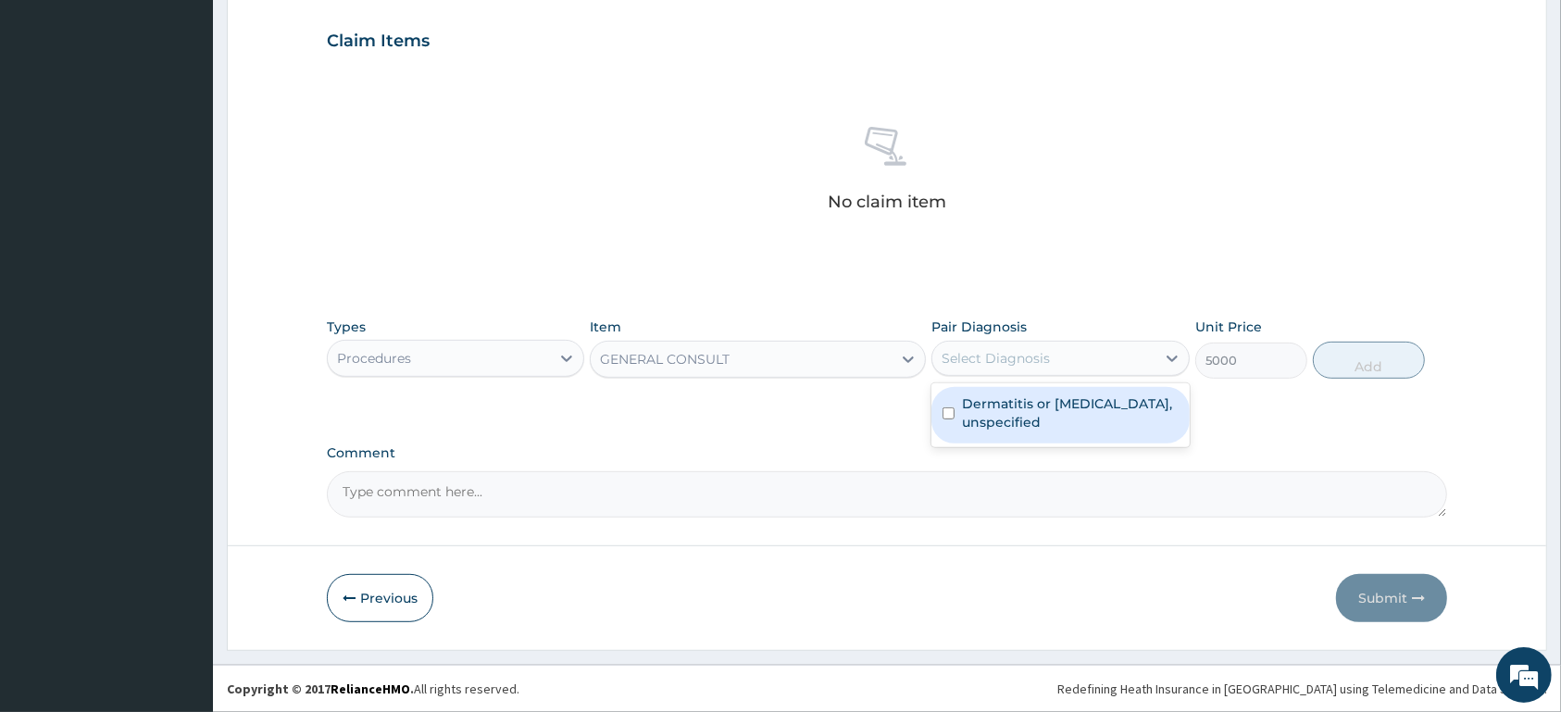
drag, startPoint x: 1092, startPoint y: 406, endPoint x: 1180, endPoint y: 388, distance: 89.7
click at [1101, 403] on label "Dermatitis or [MEDICAL_DATA], unspecified" at bounding box center [1070, 412] width 216 height 37
checkbox input "true"
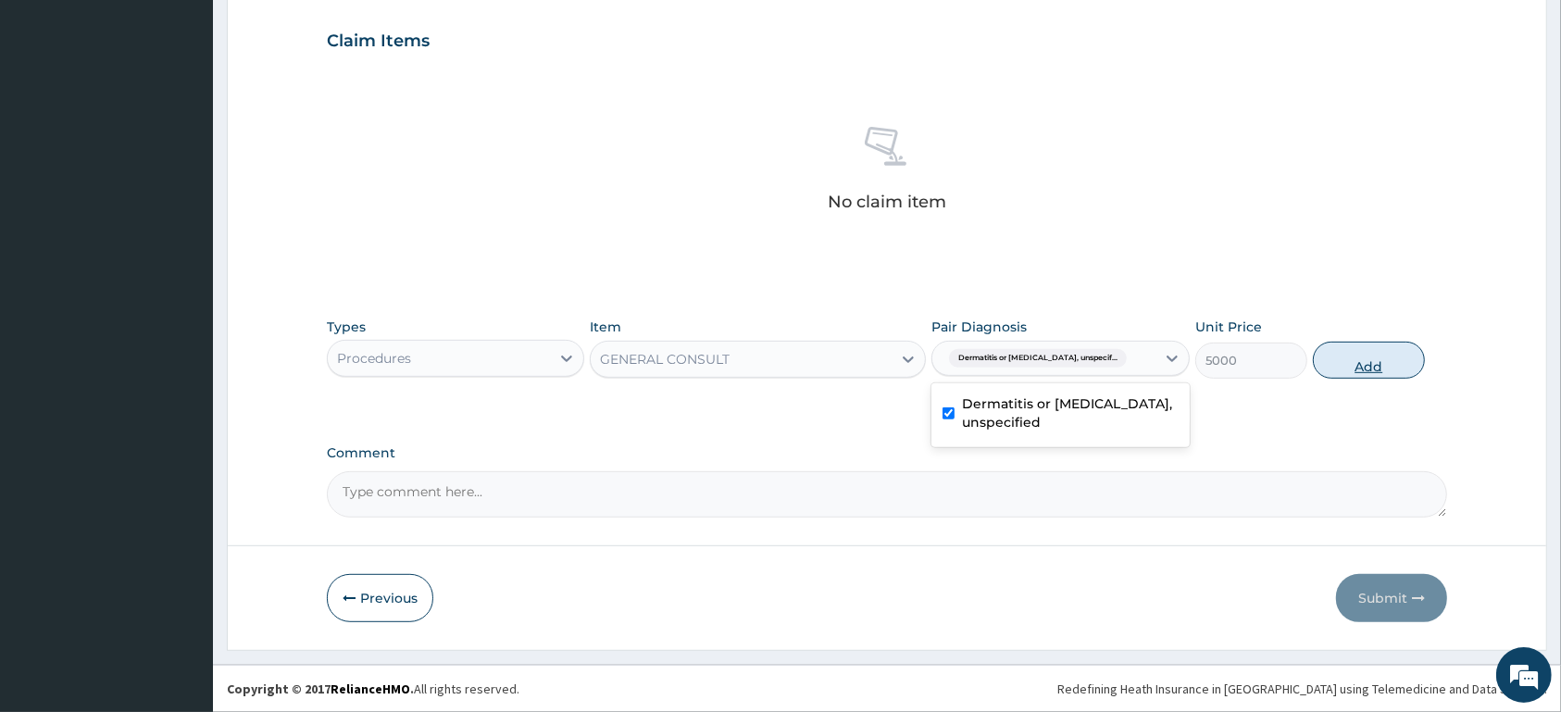
click at [1353, 360] on button "Add" at bounding box center [1369, 360] width 112 height 37
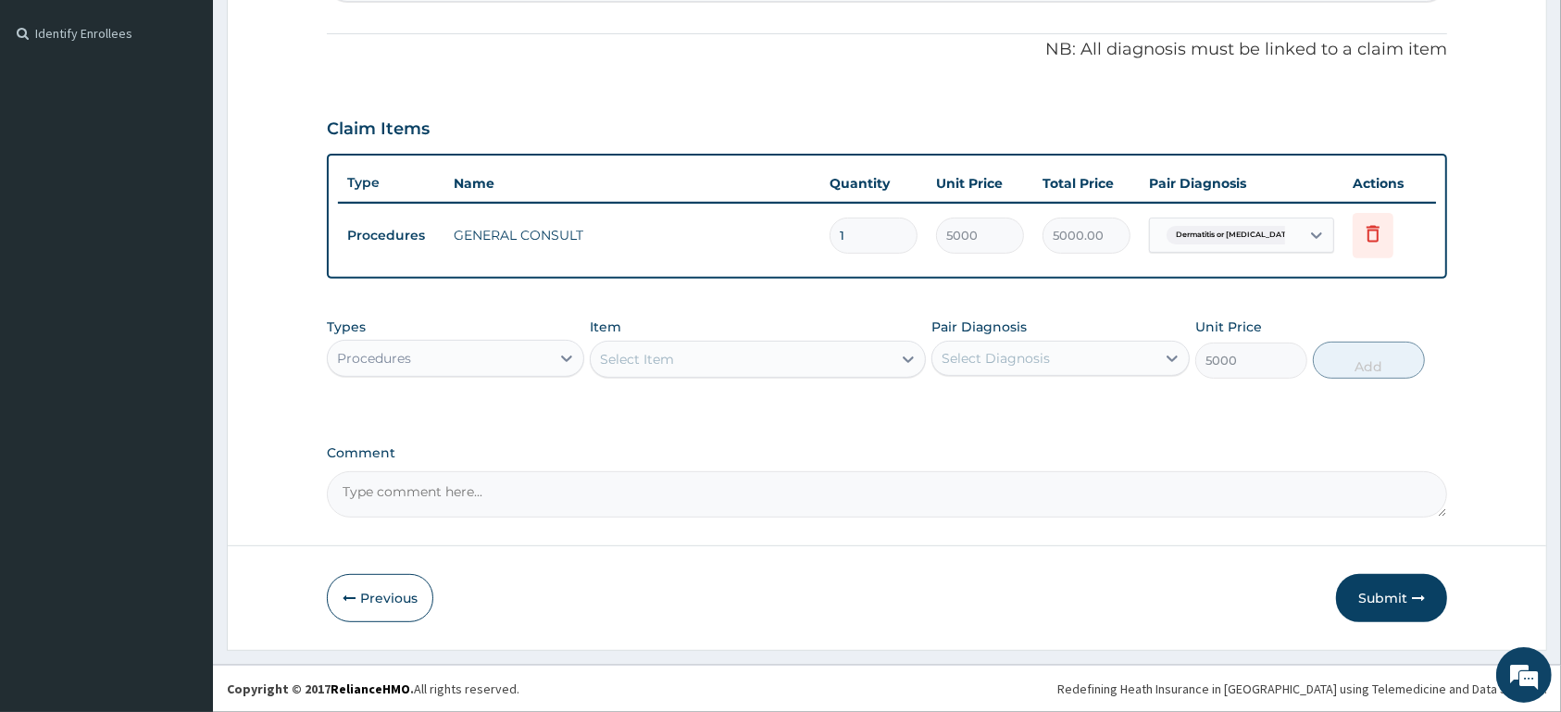
type input "0"
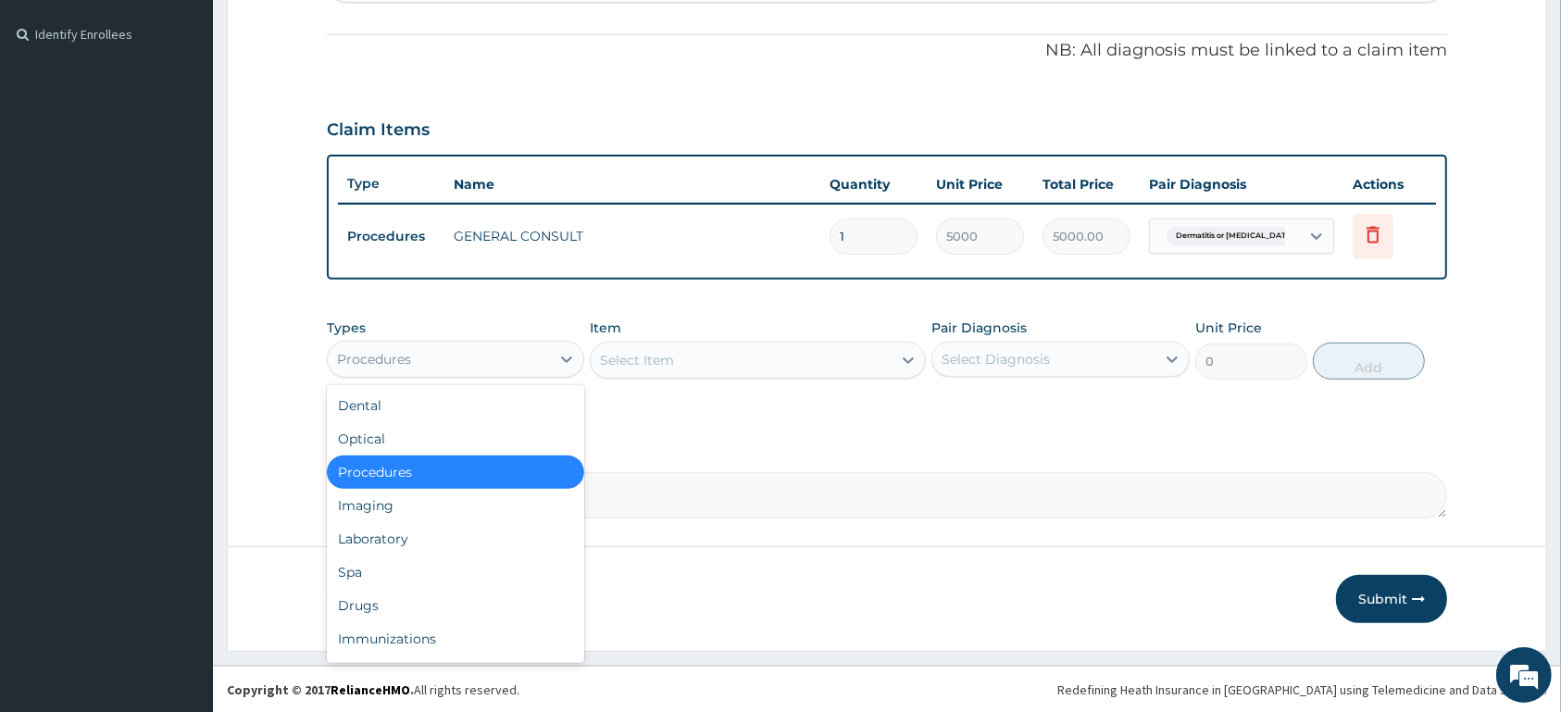
drag, startPoint x: 475, startPoint y: 369, endPoint x: 475, endPoint y: 392, distance: 23.1
click at [475, 376] on div "Types option Procedures, selected. option Procedures selected, 3 of 10. 10 resu…" at bounding box center [455, 349] width 257 height 61
click at [482, 614] on div "Drugs" at bounding box center [455, 605] width 257 height 33
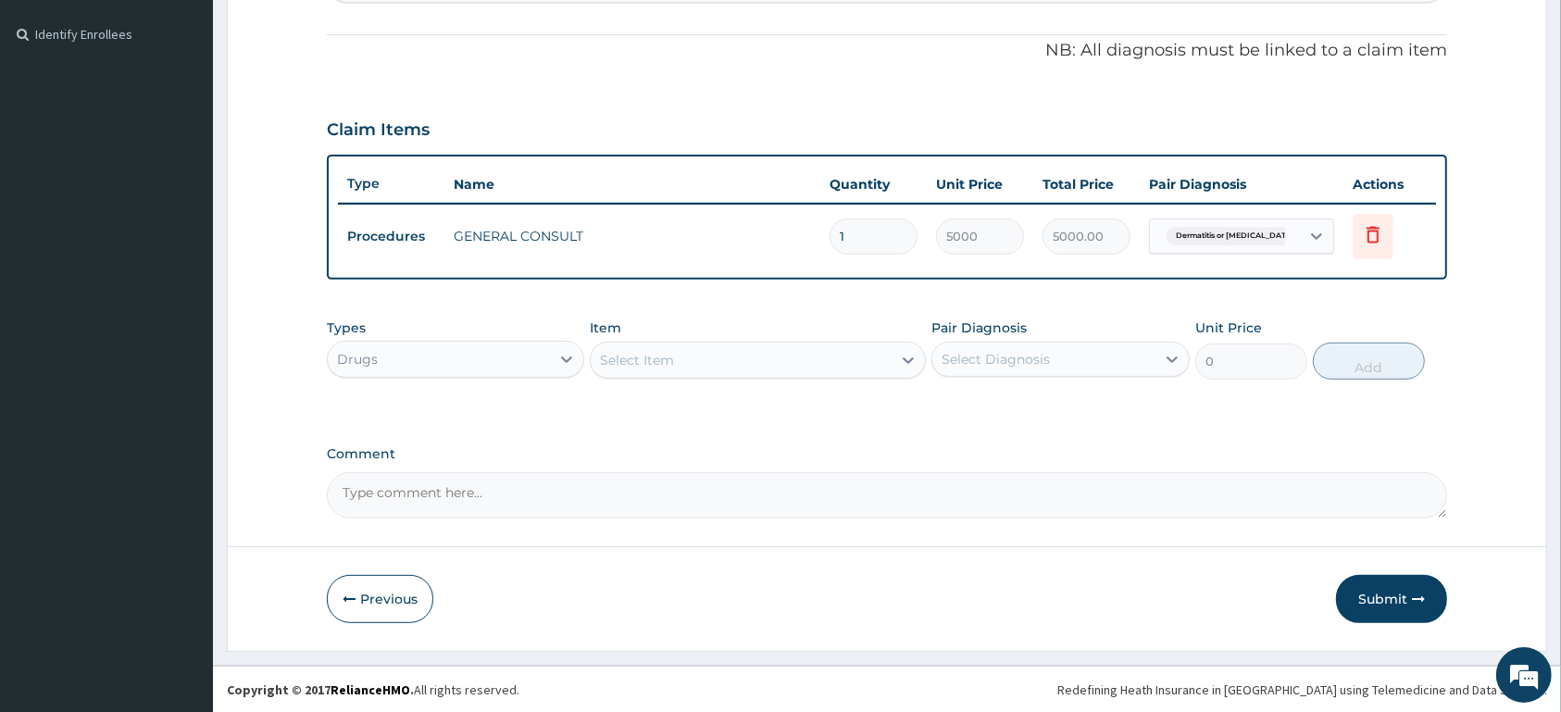
click at [638, 367] on div "Select Item" at bounding box center [637, 360] width 74 height 19
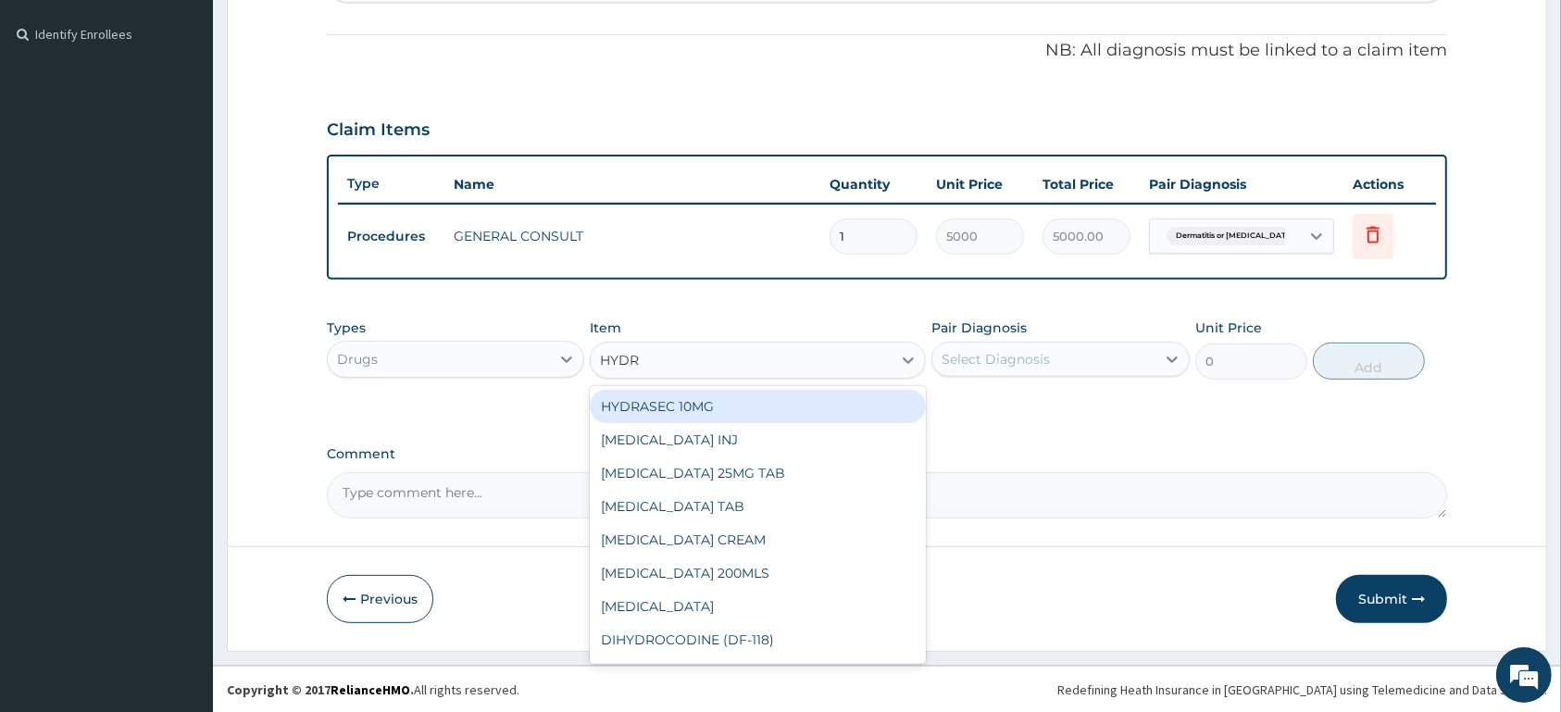
type input "HYDRO"
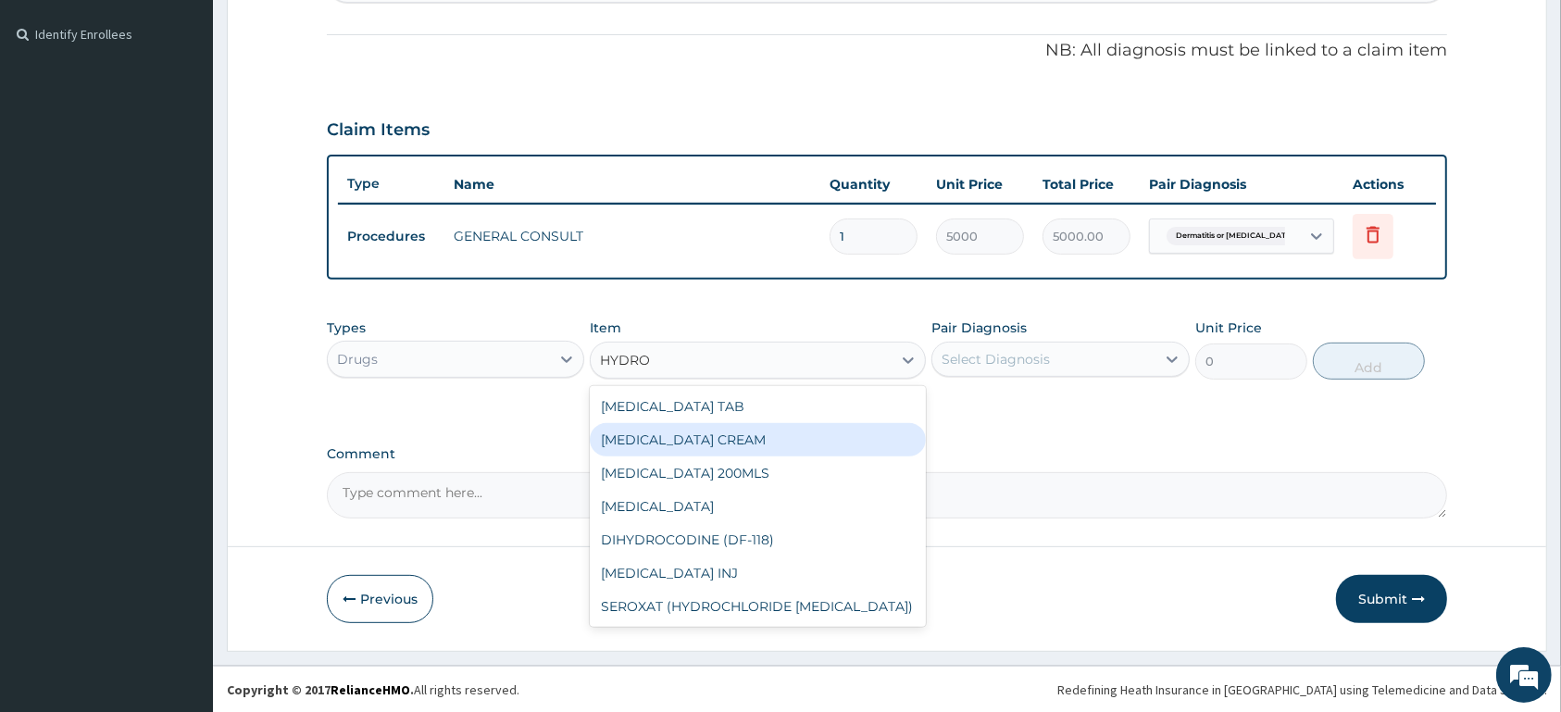
click at [739, 436] on div "[MEDICAL_DATA] CREAM" at bounding box center [758, 439] width 336 height 33
type input "1500"
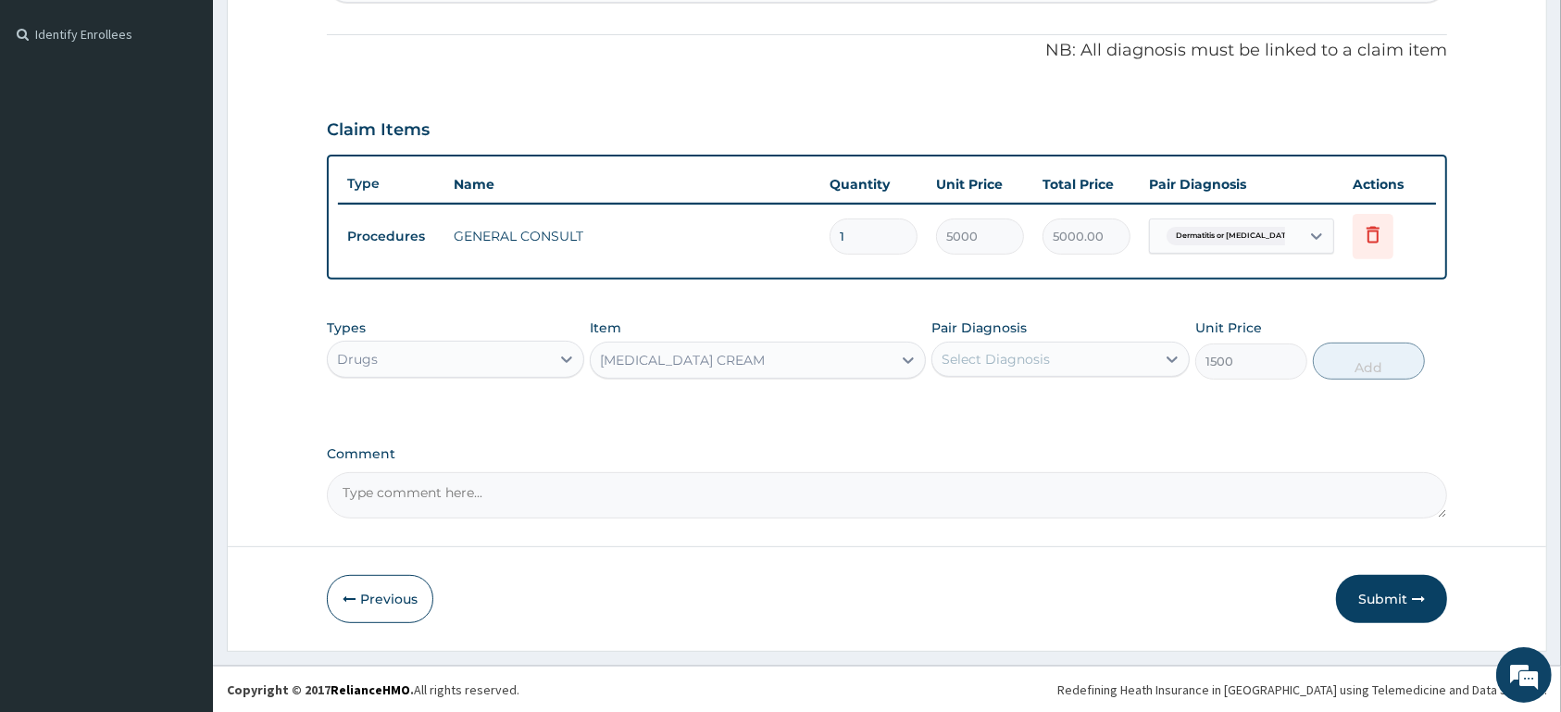
click at [1027, 355] on div "Select Diagnosis" at bounding box center [996, 359] width 108 height 19
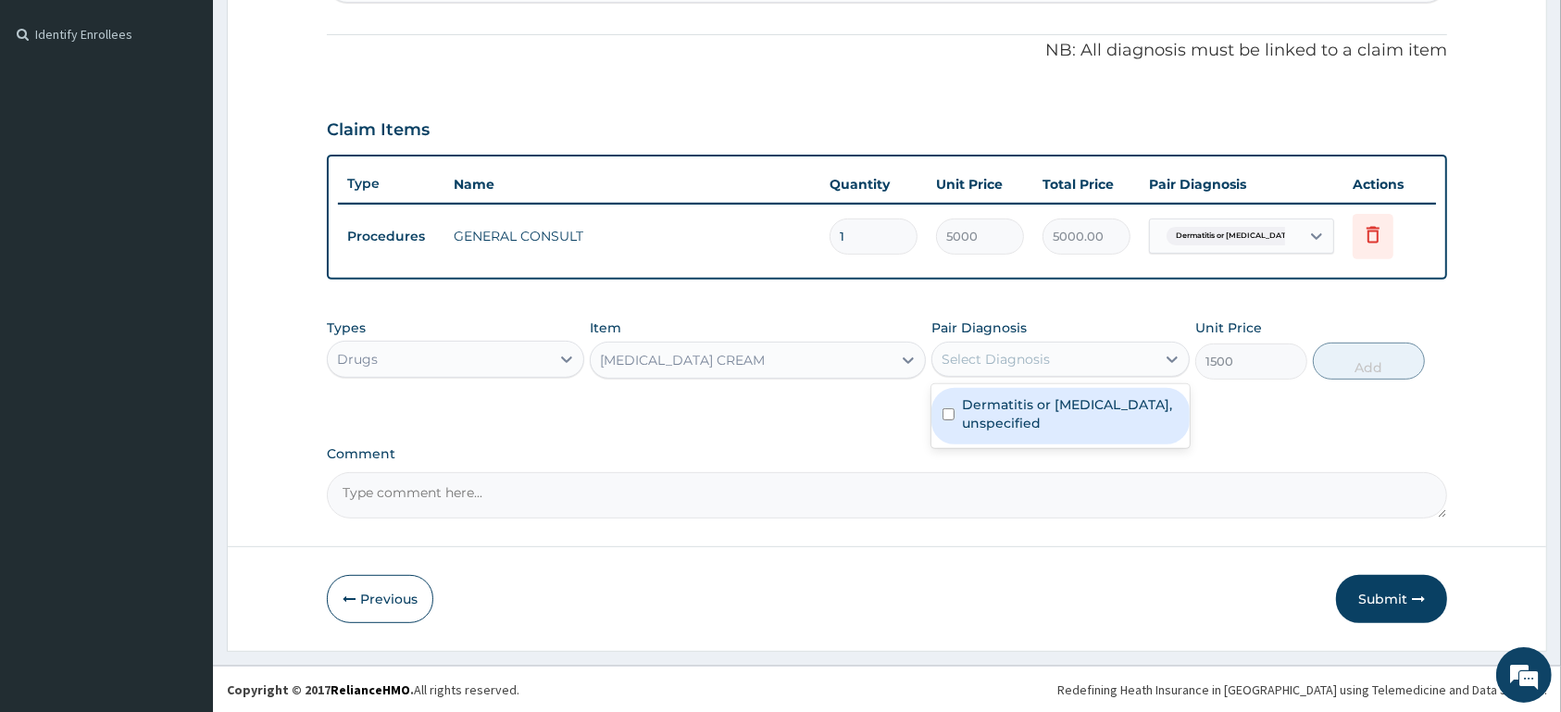
click at [996, 419] on label "Dermatitis or [MEDICAL_DATA], unspecified" at bounding box center [1070, 413] width 216 height 37
checkbox input "true"
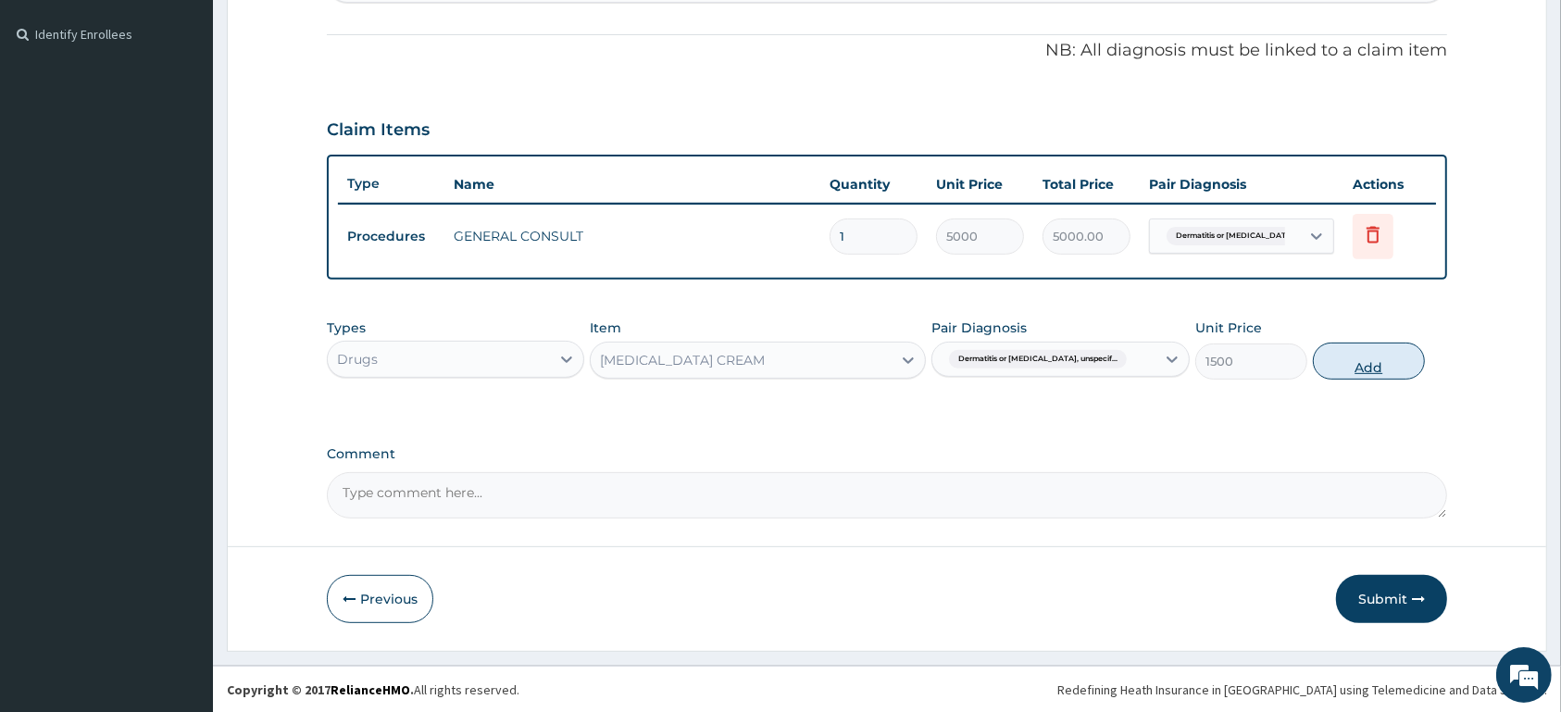
click at [1404, 361] on button "Add" at bounding box center [1369, 361] width 112 height 37
type input "0"
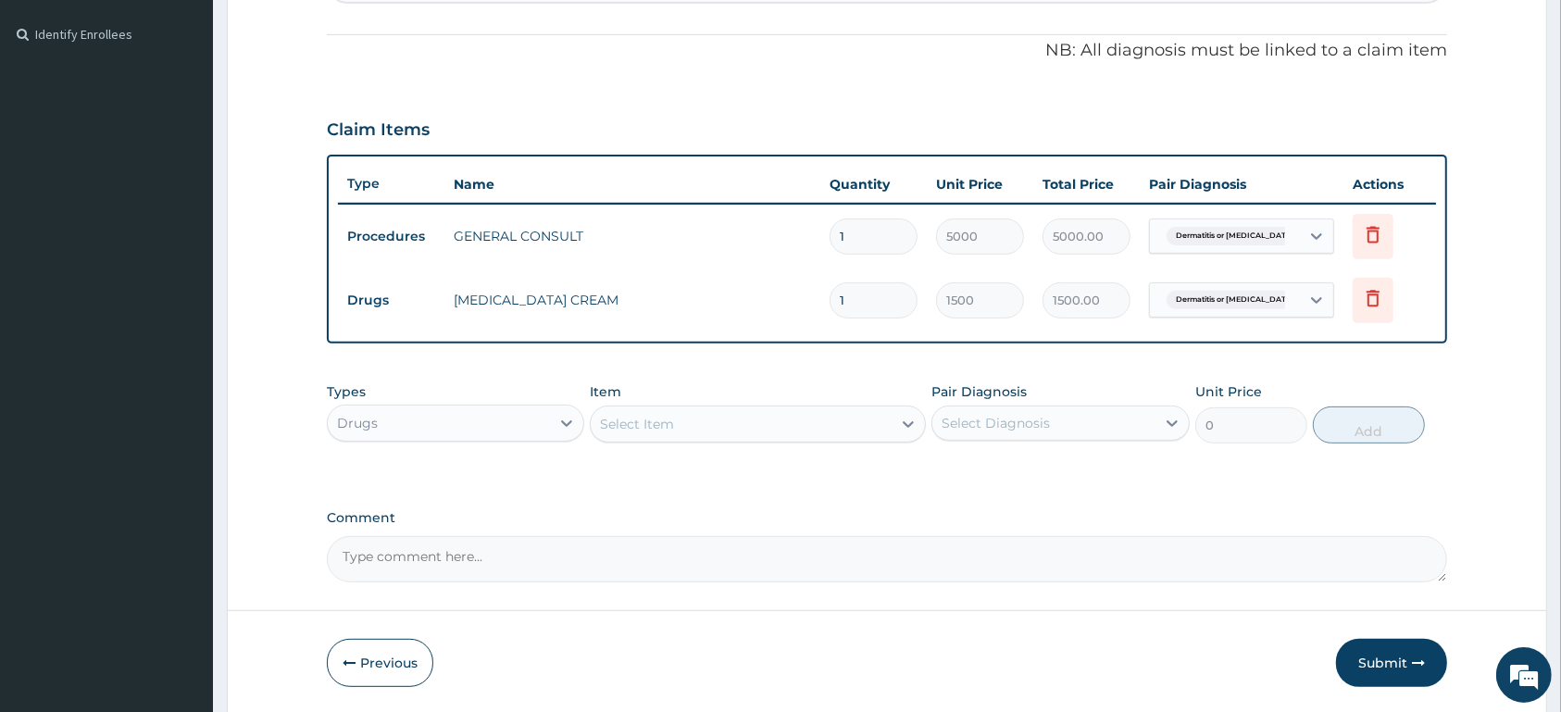
click at [750, 416] on div "Select Item" at bounding box center [741, 424] width 301 height 30
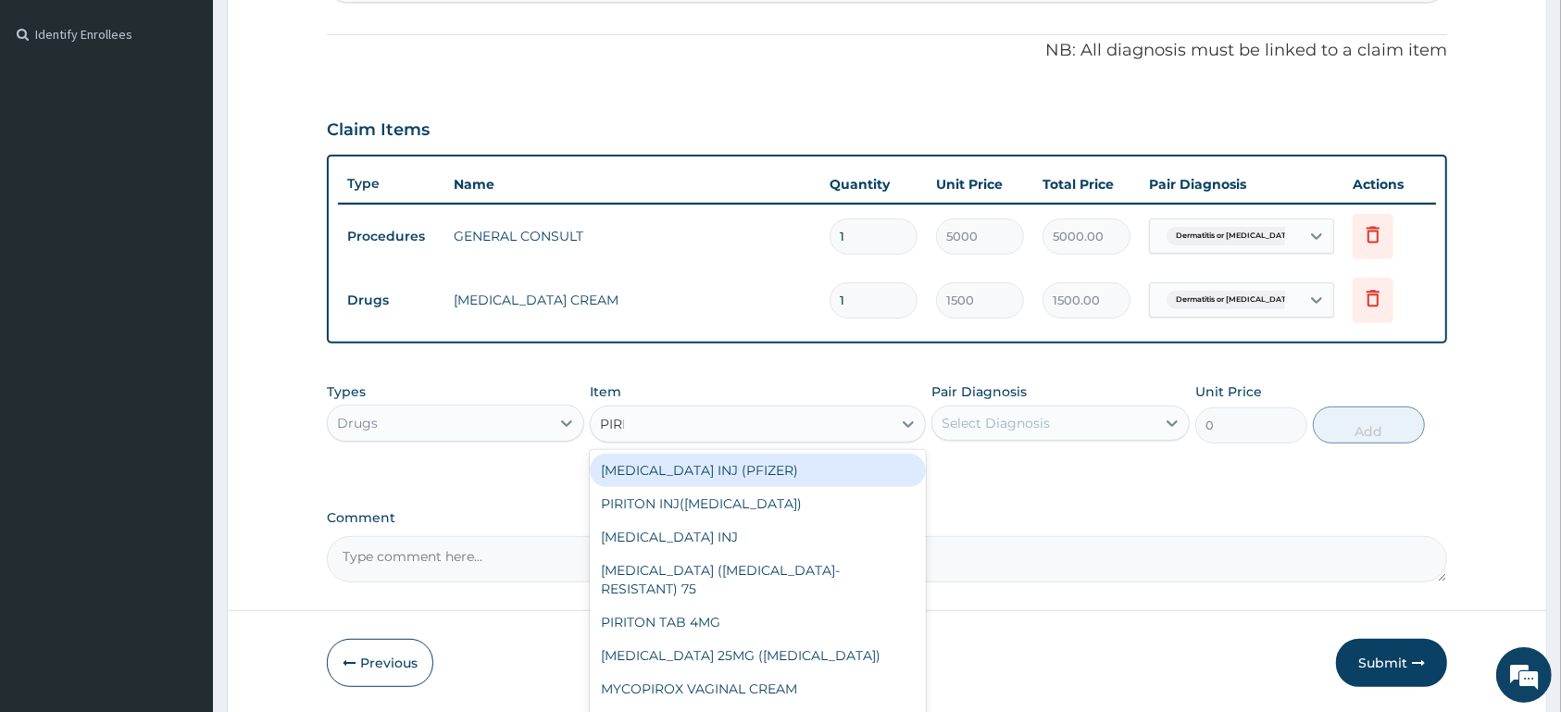
type input "PIRIT"
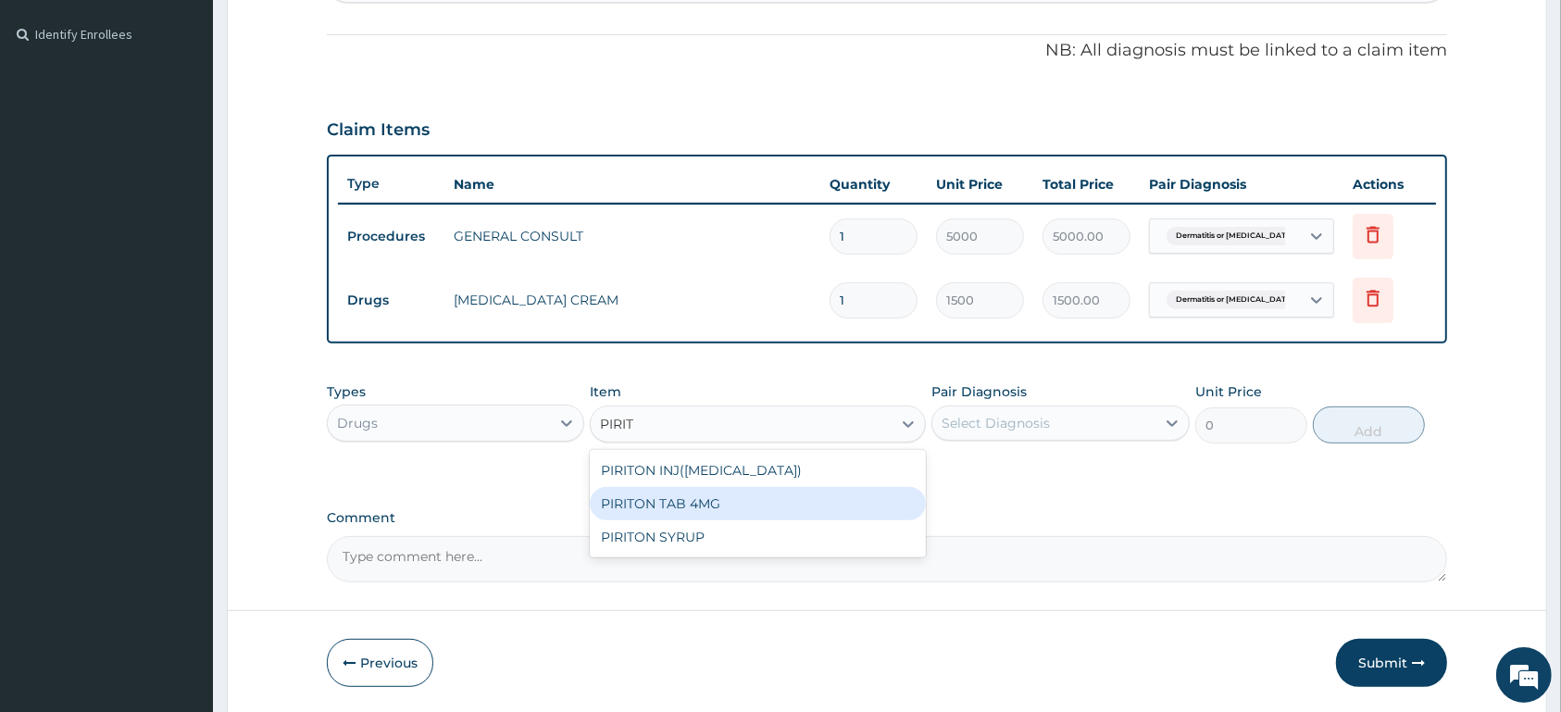
click at [823, 494] on div "PIRITON TAB 4MG" at bounding box center [758, 503] width 336 height 33
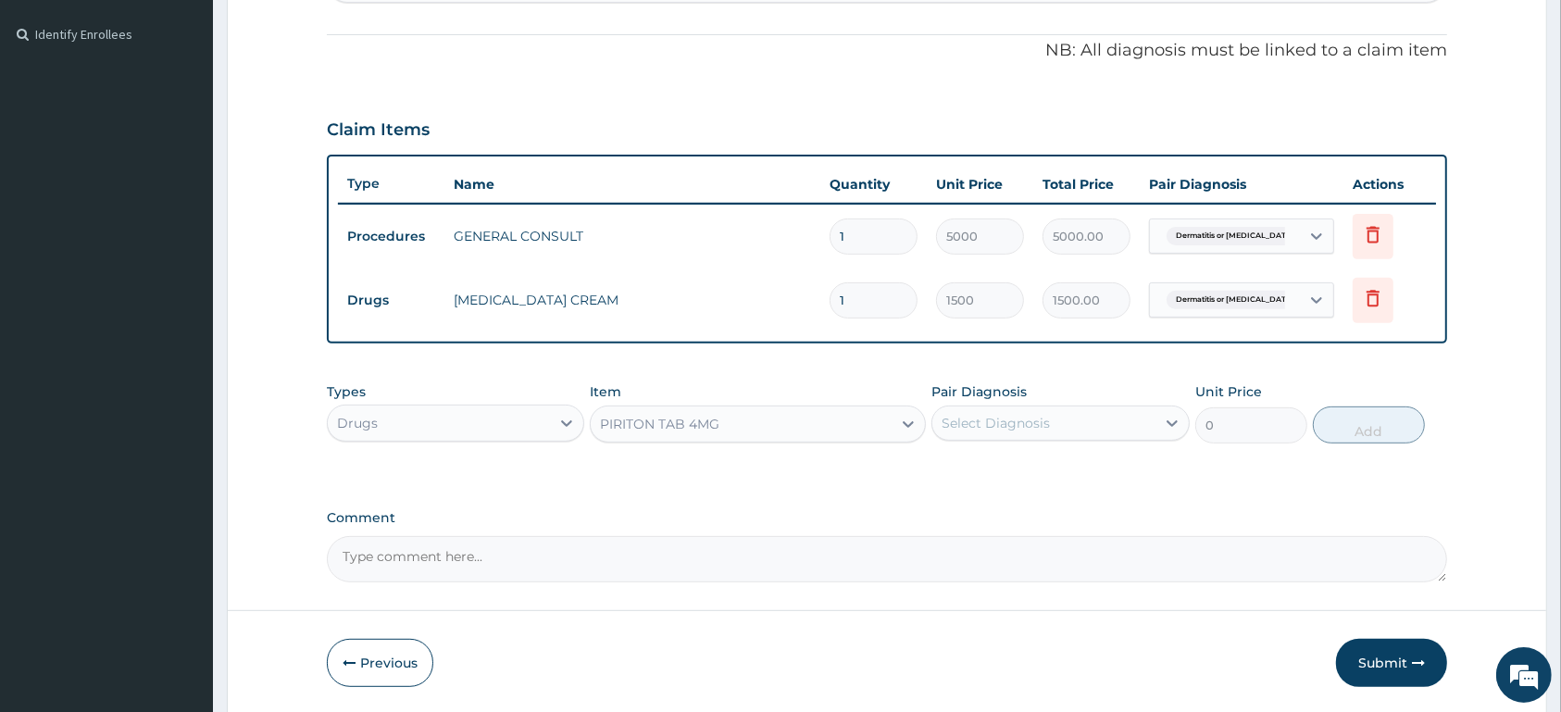
type input "26"
click at [1003, 415] on div "Select Diagnosis" at bounding box center [996, 423] width 108 height 19
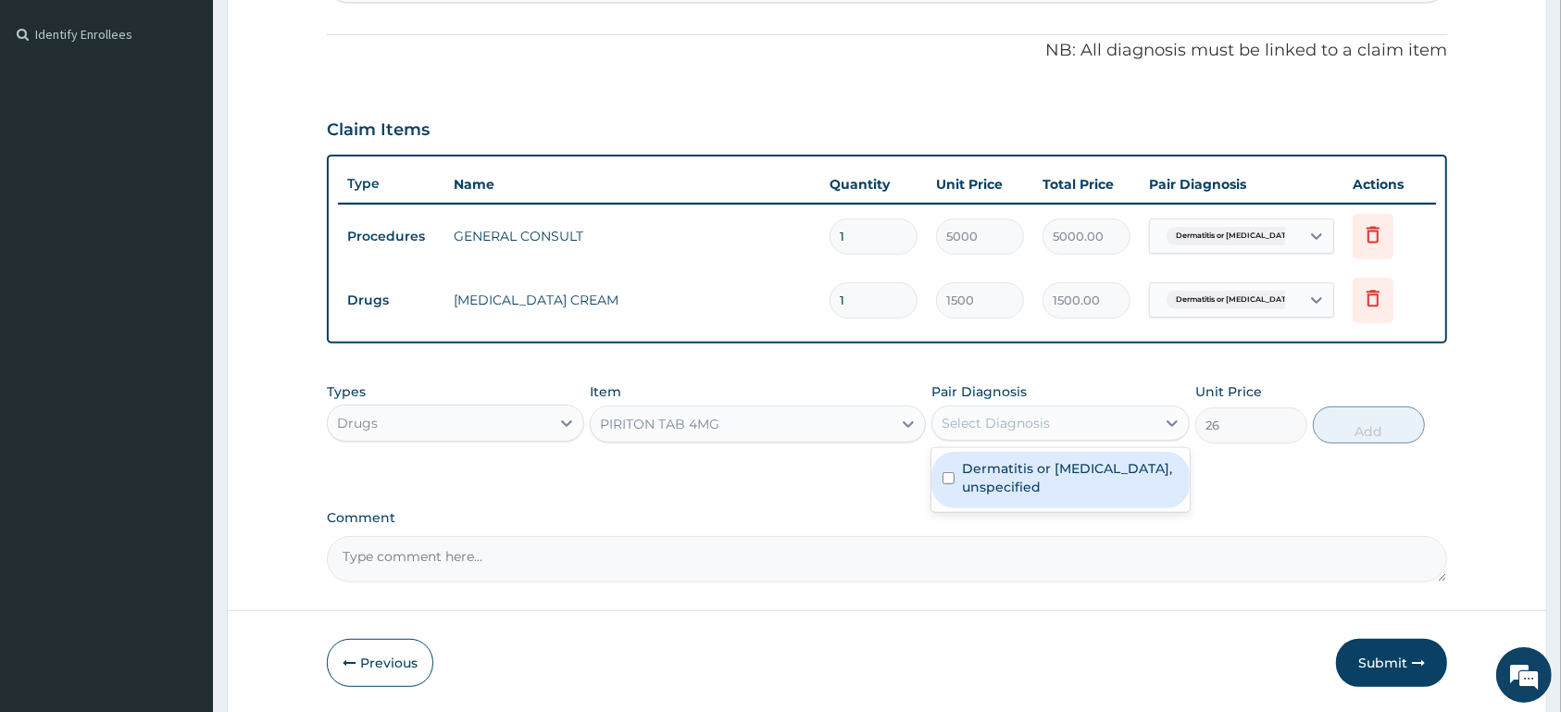
drag, startPoint x: 1019, startPoint y: 490, endPoint x: 1107, endPoint y: 477, distance: 89.8
click at [1038, 485] on label "Dermatitis or [MEDICAL_DATA], unspecified" at bounding box center [1070, 477] width 216 height 37
checkbox input "true"
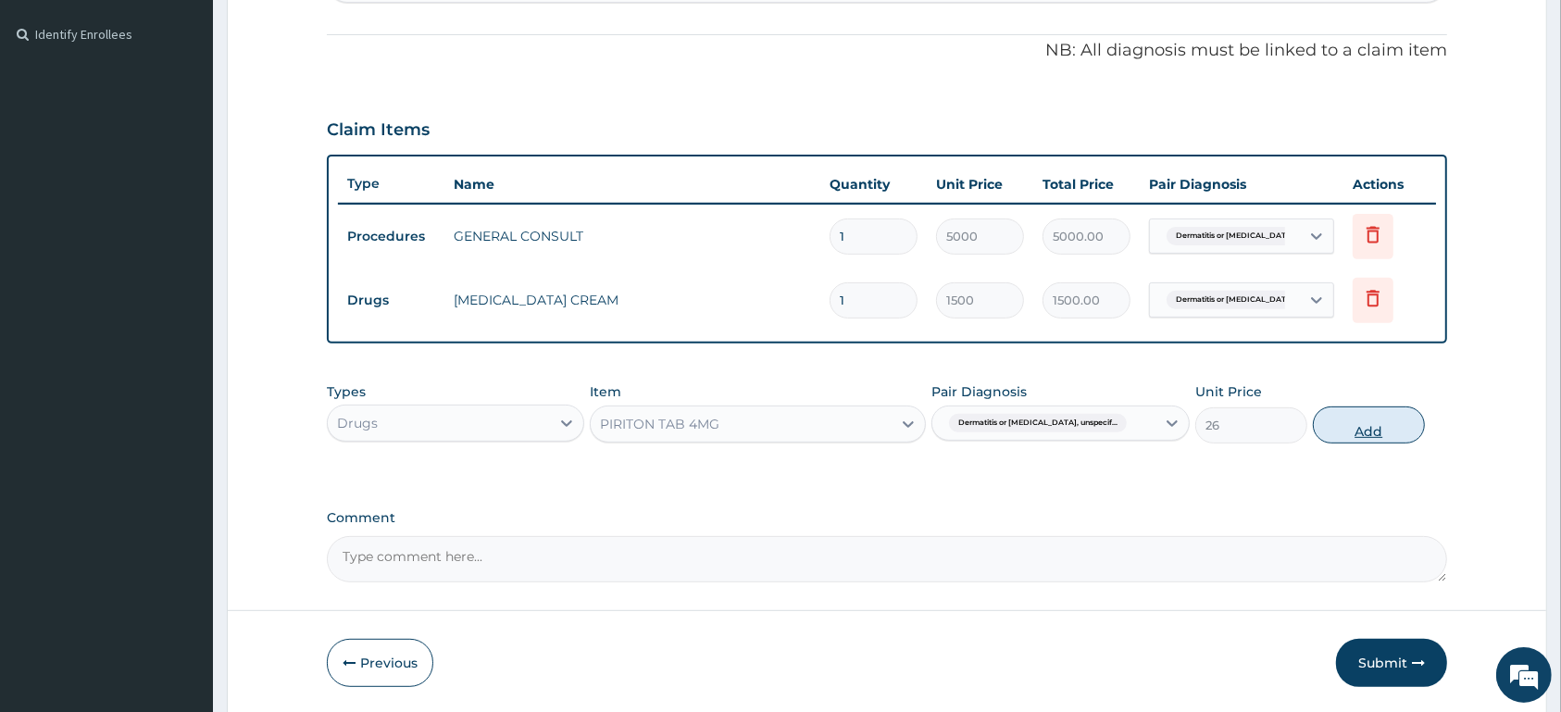
click at [1361, 415] on button "Add" at bounding box center [1369, 424] width 112 height 37
type input "0"
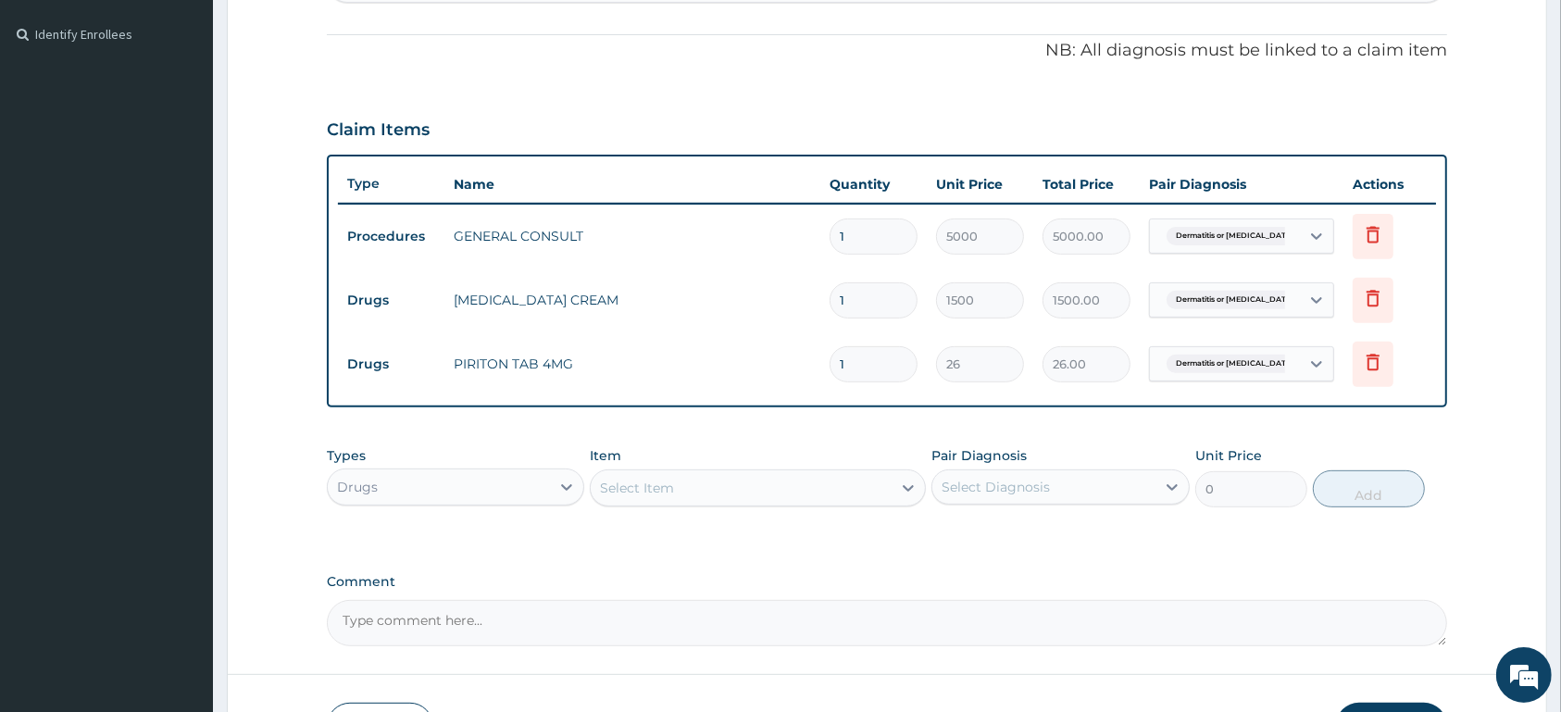
type input "10"
type input "260.00"
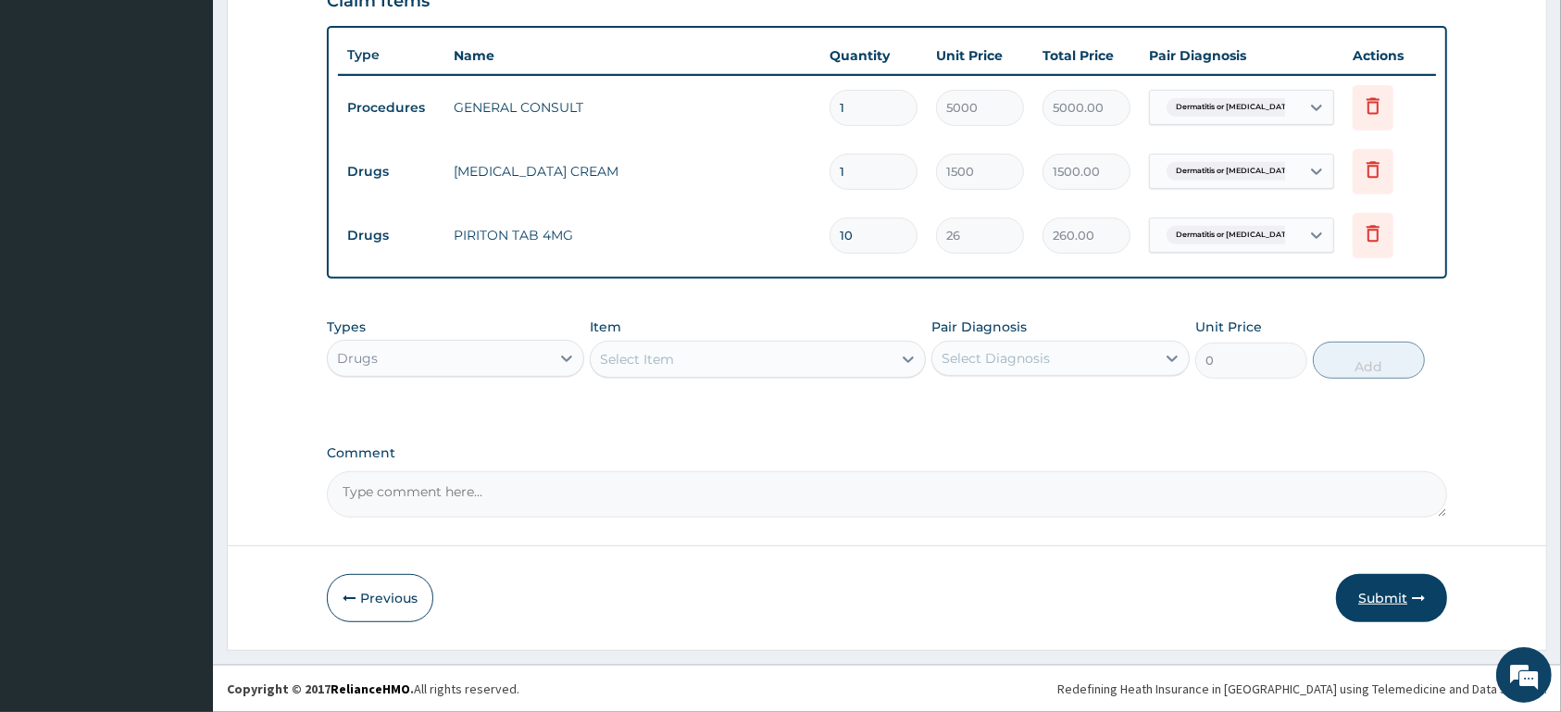
type input "10"
click at [1364, 597] on button "Submit" at bounding box center [1391, 598] width 111 height 48
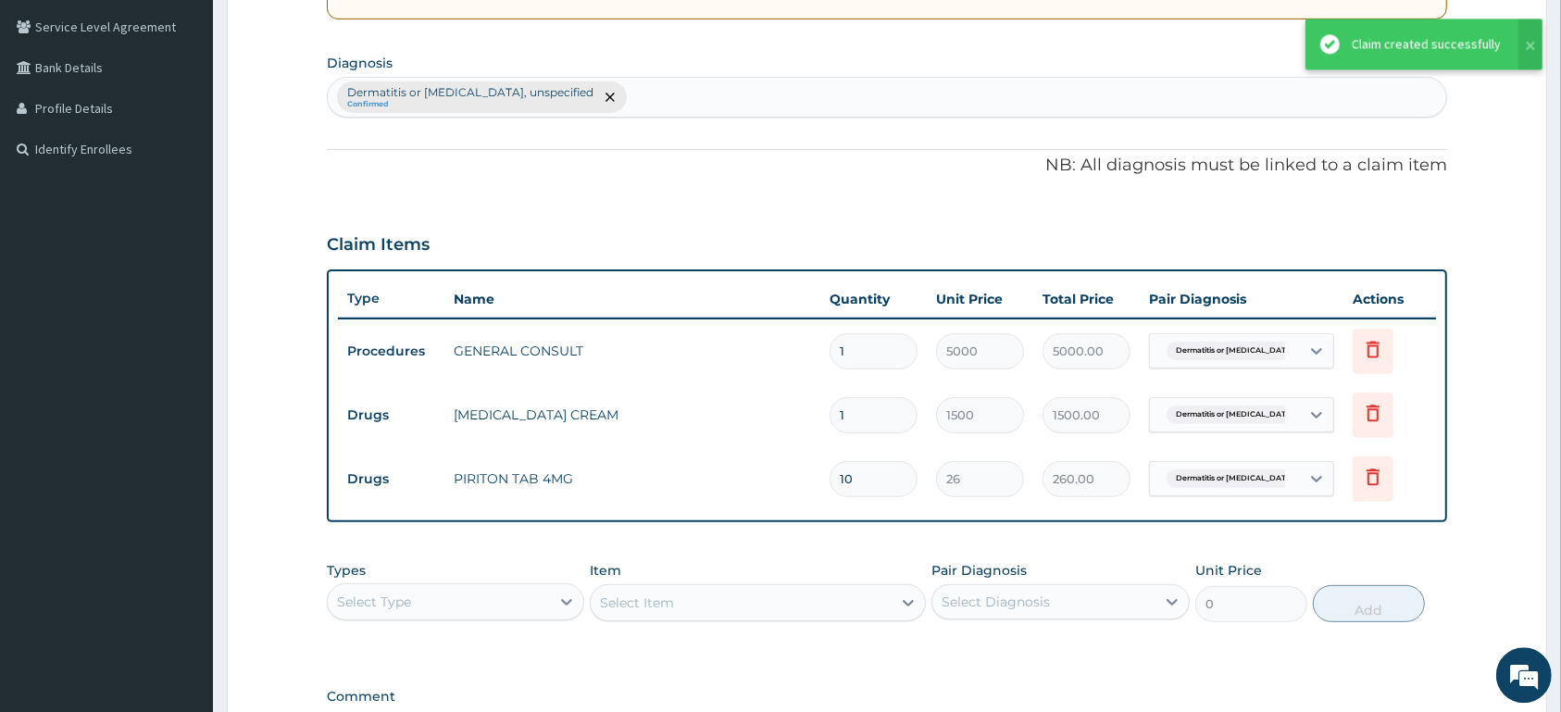
scroll to position [663, 0]
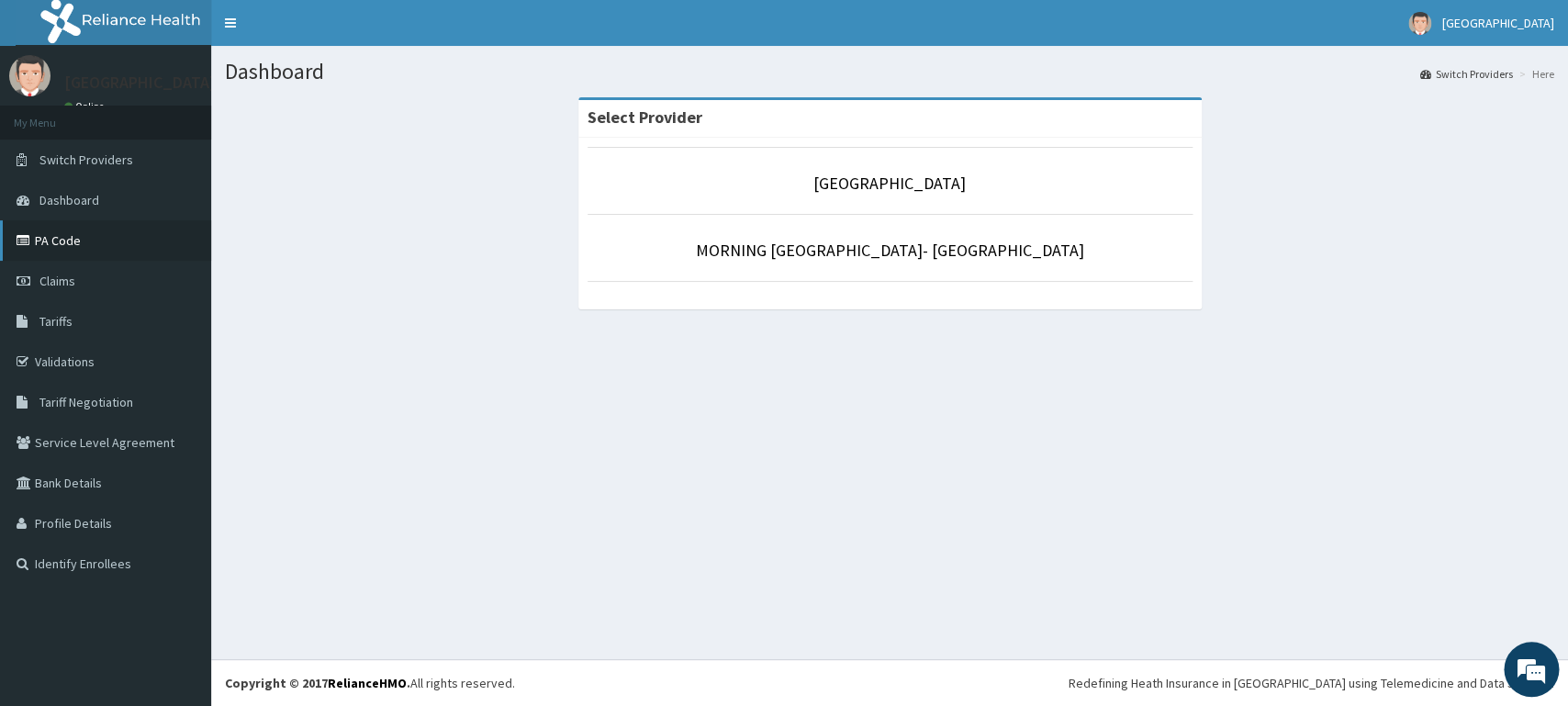
click at [108, 238] on link "PA Code" at bounding box center [105, 240] width 211 height 41
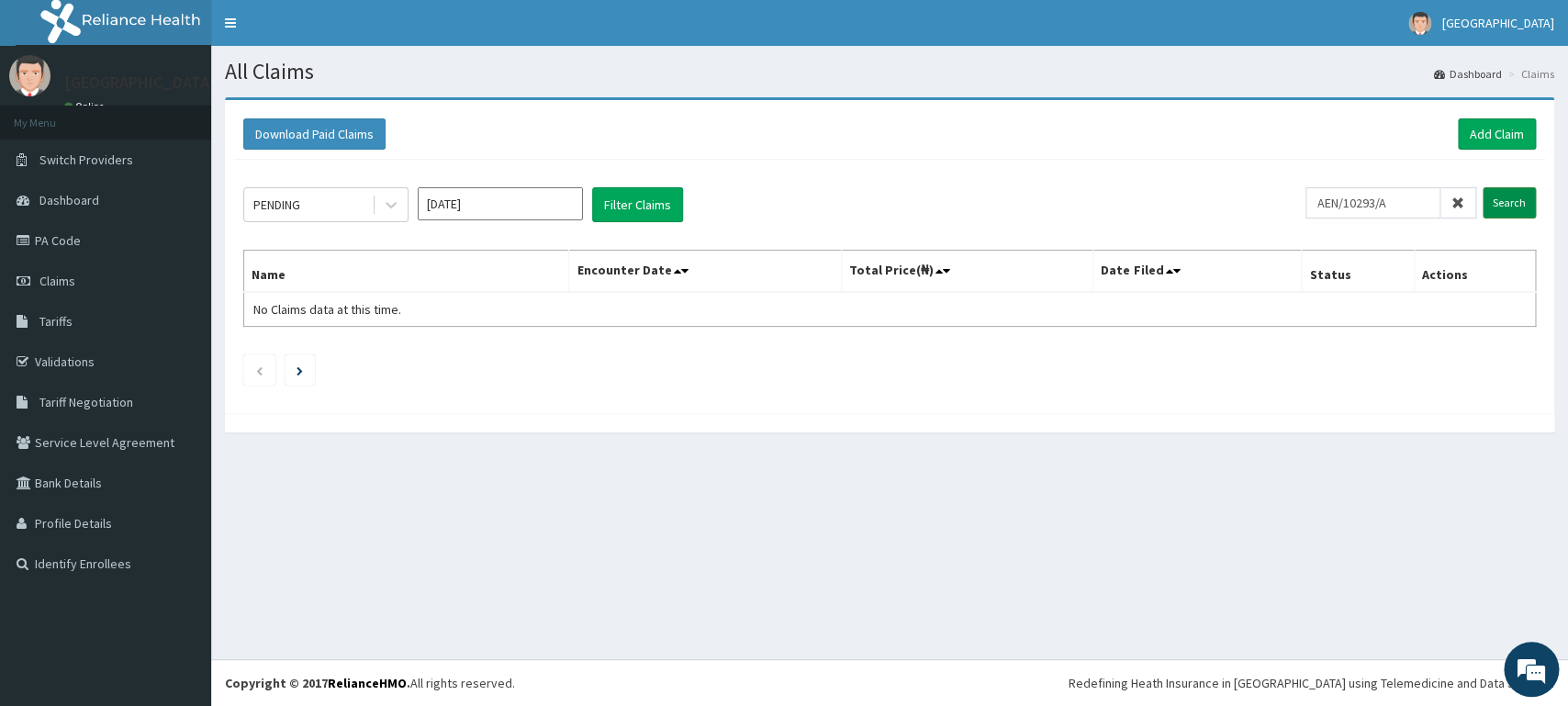
type input "AEN/10293/A"
click at [1514, 198] on input "Search" at bounding box center [1509, 202] width 54 height 31
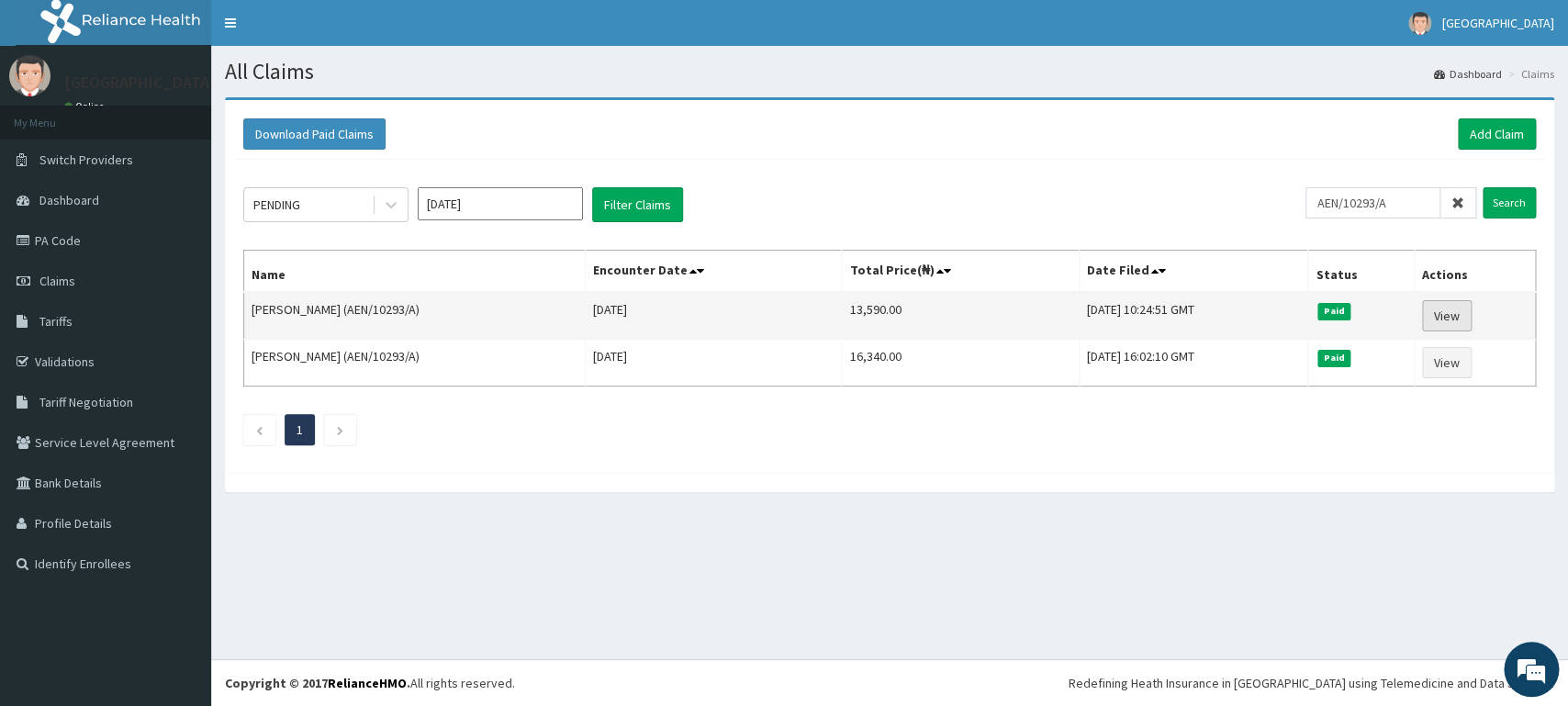
click at [1456, 303] on link "View" at bounding box center [1447, 315] width 50 height 31
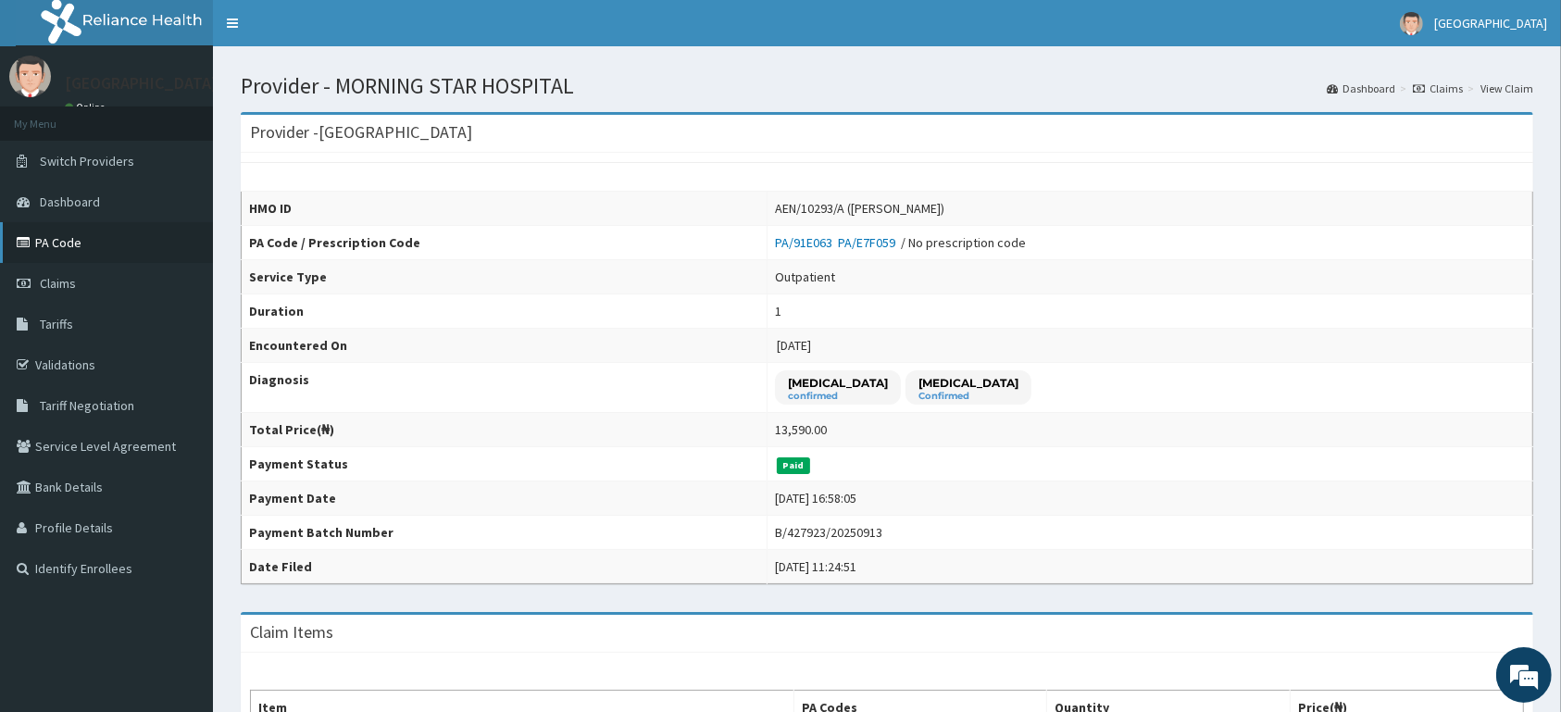
click at [79, 248] on link "PA Code" at bounding box center [106, 242] width 213 height 41
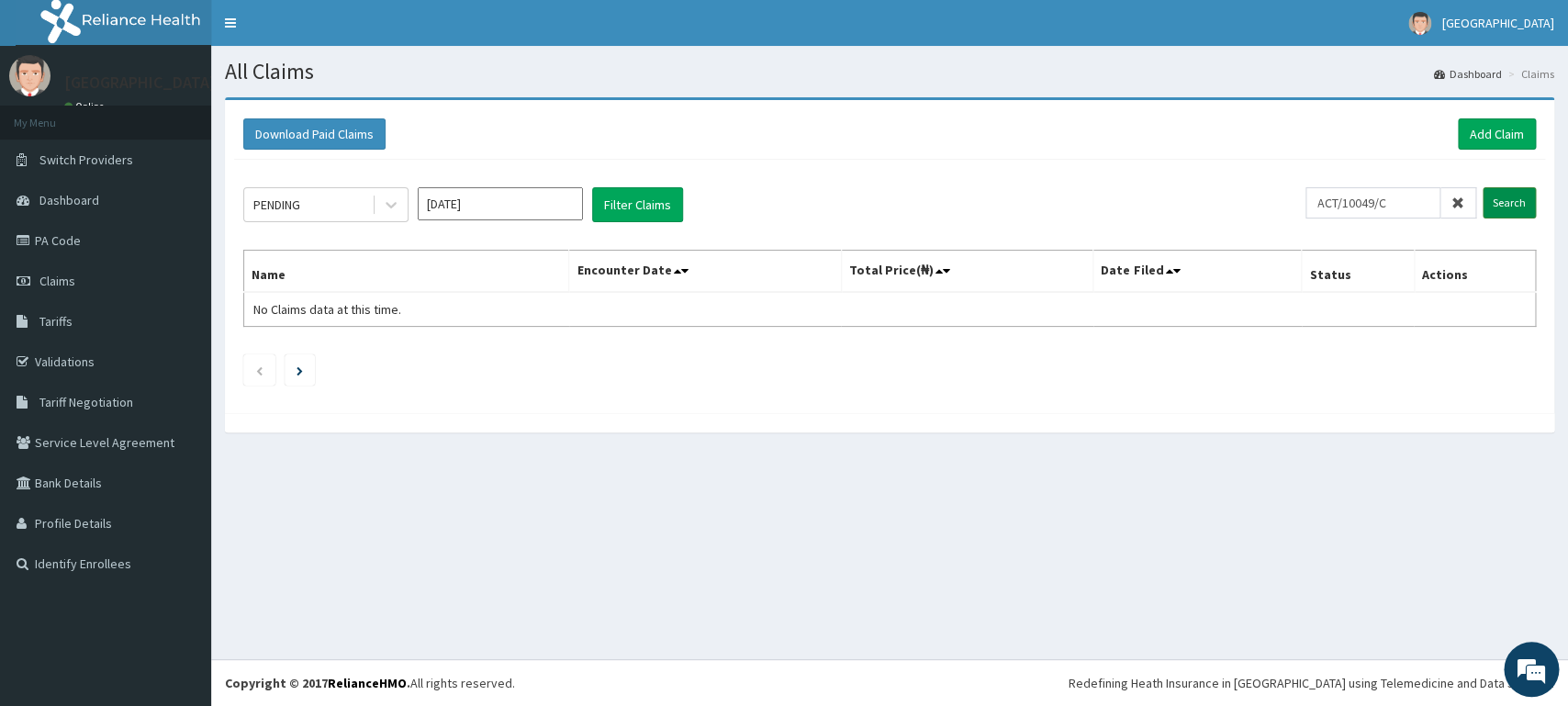
type input "ACT/10049/C"
click at [1514, 204] on input "Search" at bounding box center [1509, 202] width 54 height 31
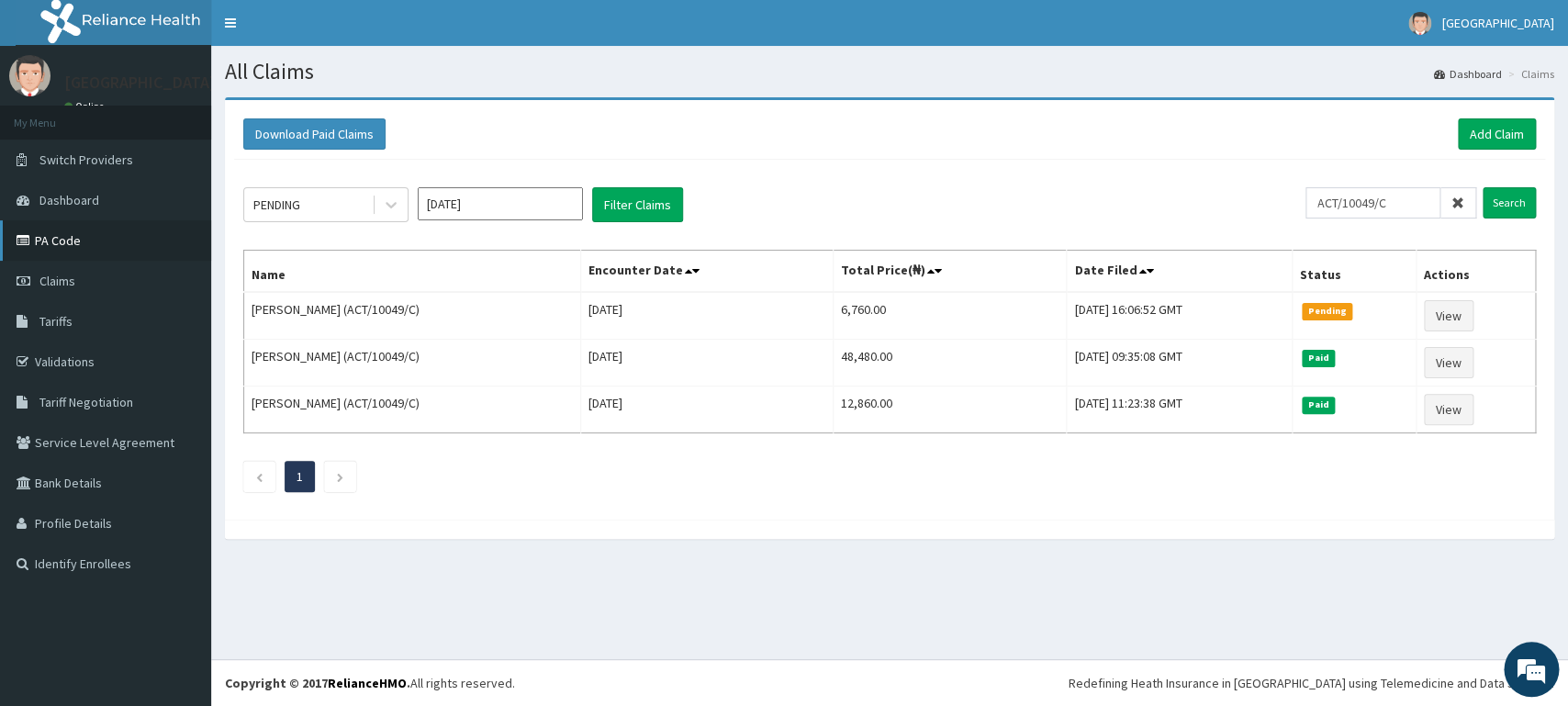
click at [110, 235] on link "PA Code" at bounding box center [105, 240] width 211 height 41
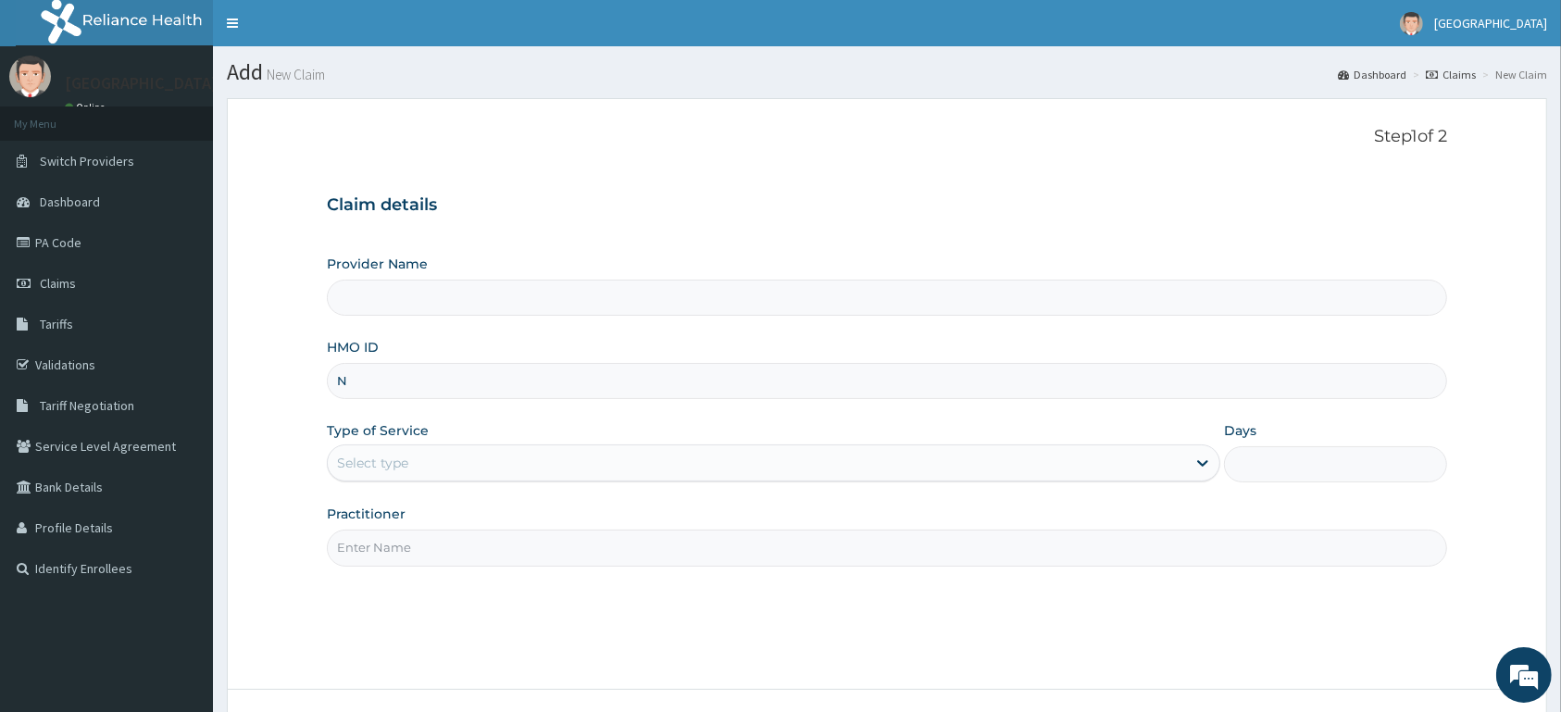
type input "NL"
type input "[GEOGRAPHIC_DATA]"
type input "NLM/10011/B"
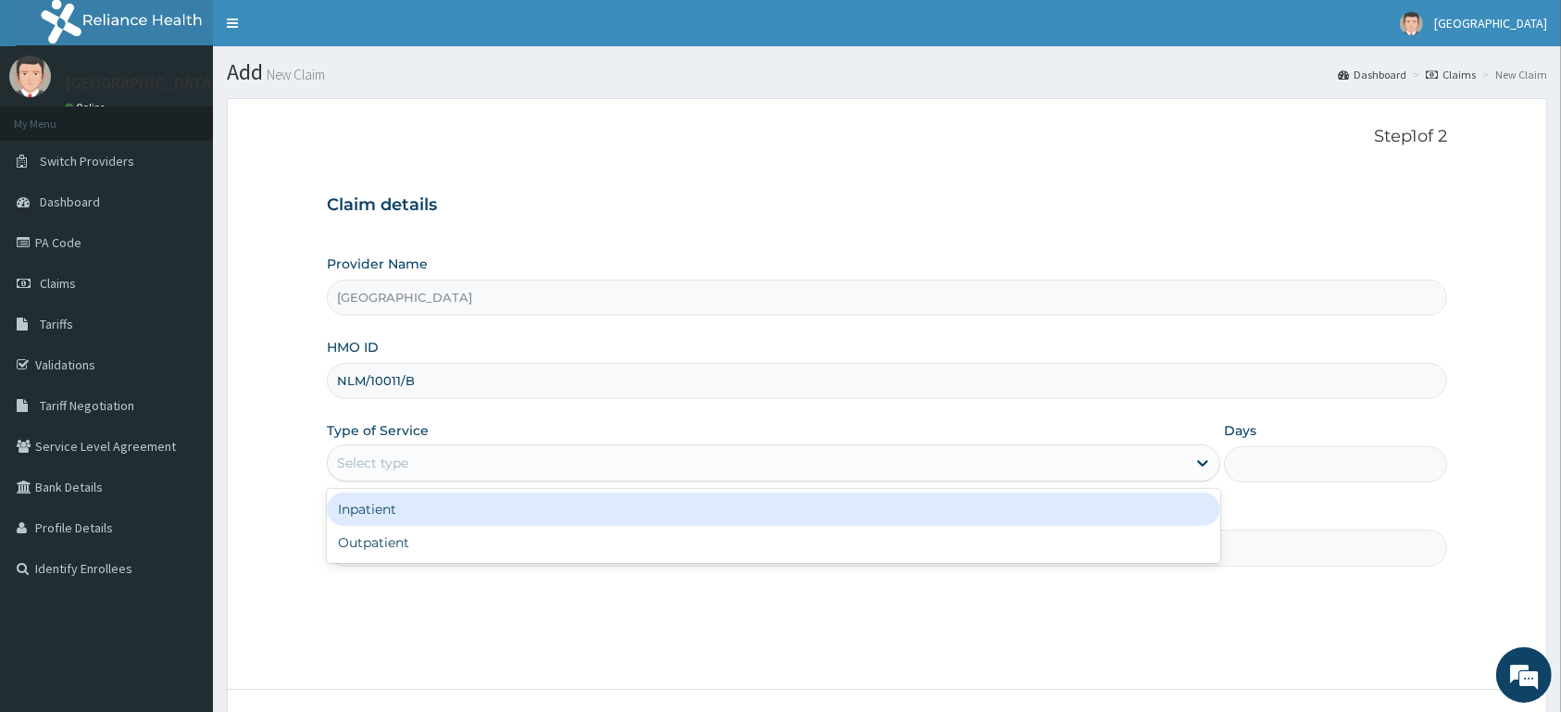
click at [455, 470] on div "Select type" at bounding box center [757, 463] width 858 height 30
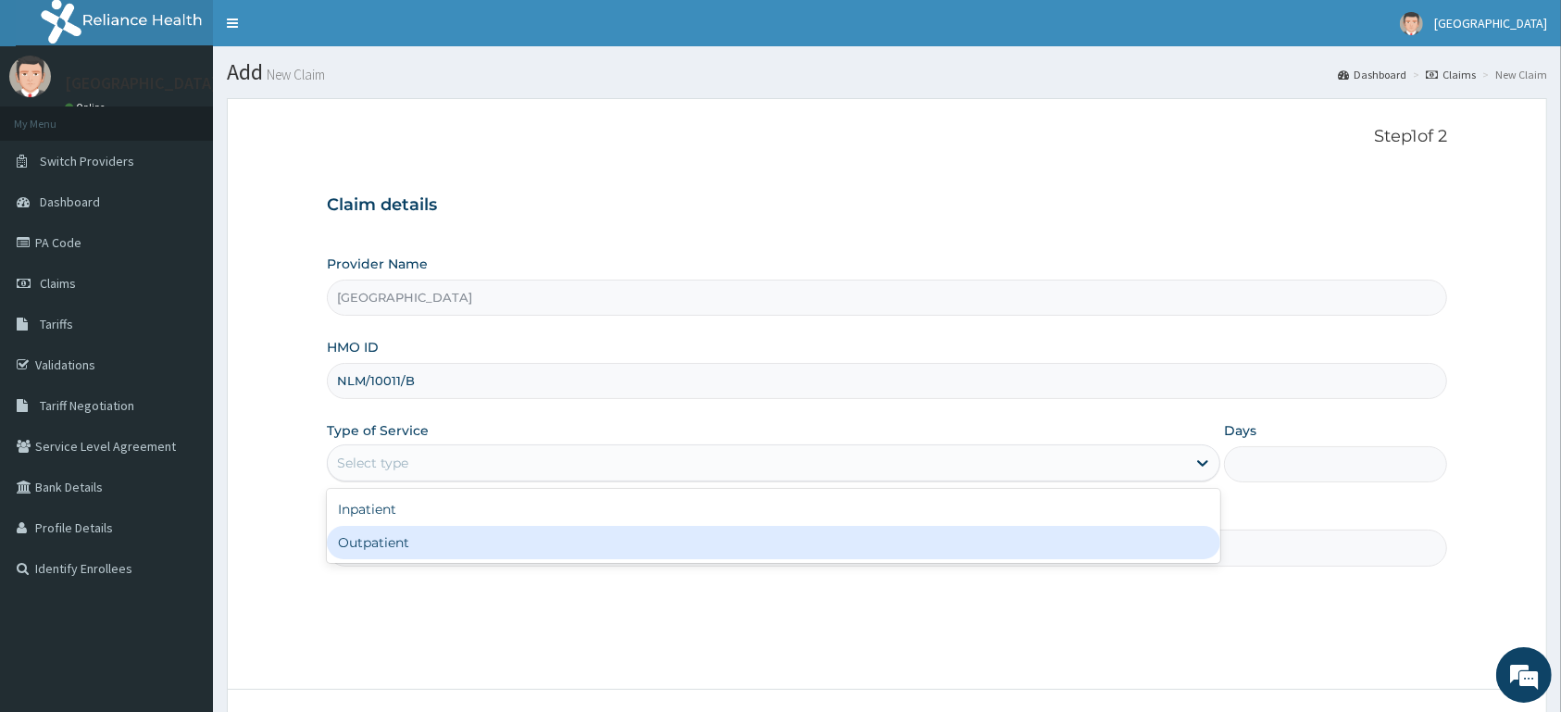
click at [457, 551] on div "Outpatient" at bounding box center [774, 542] width 894 height 33
type input "1"
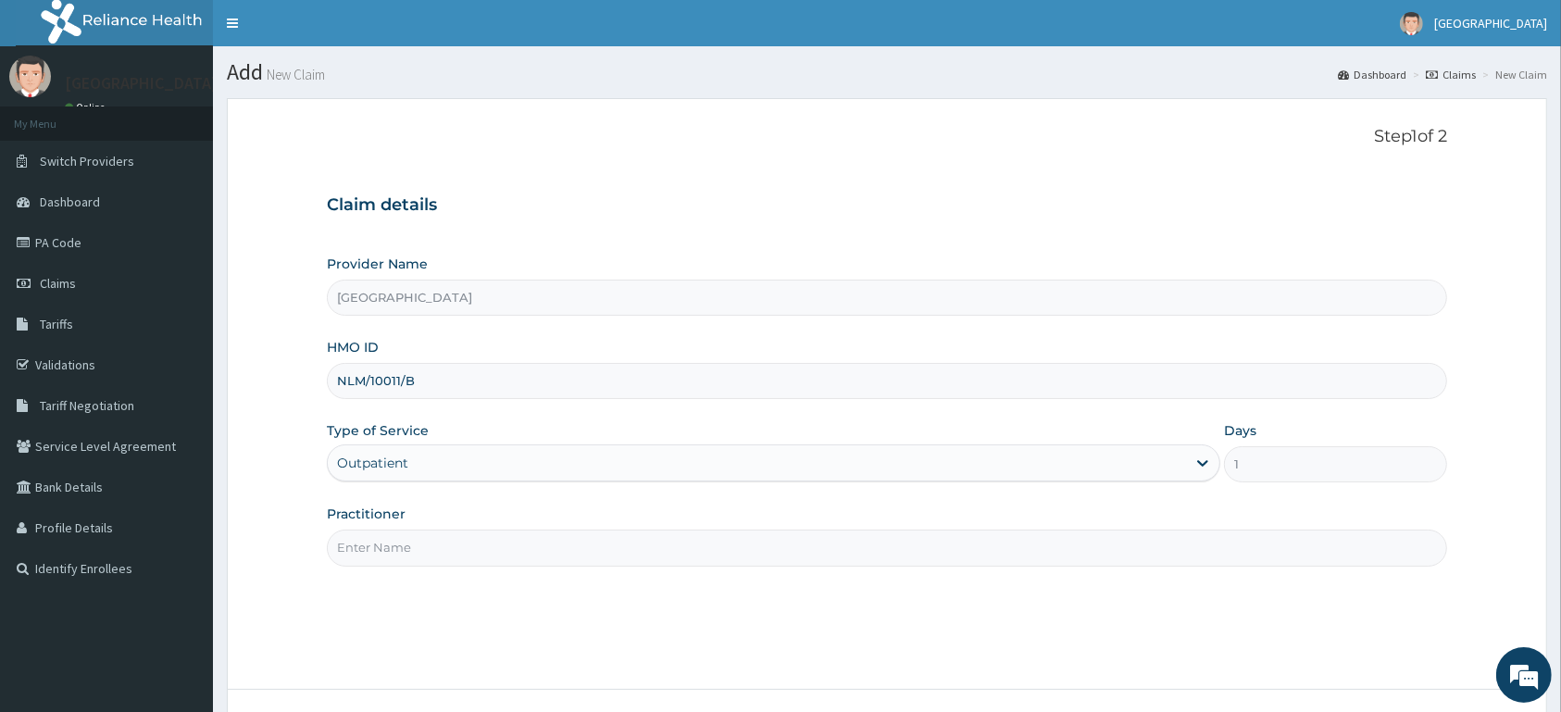
click at [535, 559] on input "Practitioner" at bounding box center [887, 548] width 1120 height 36
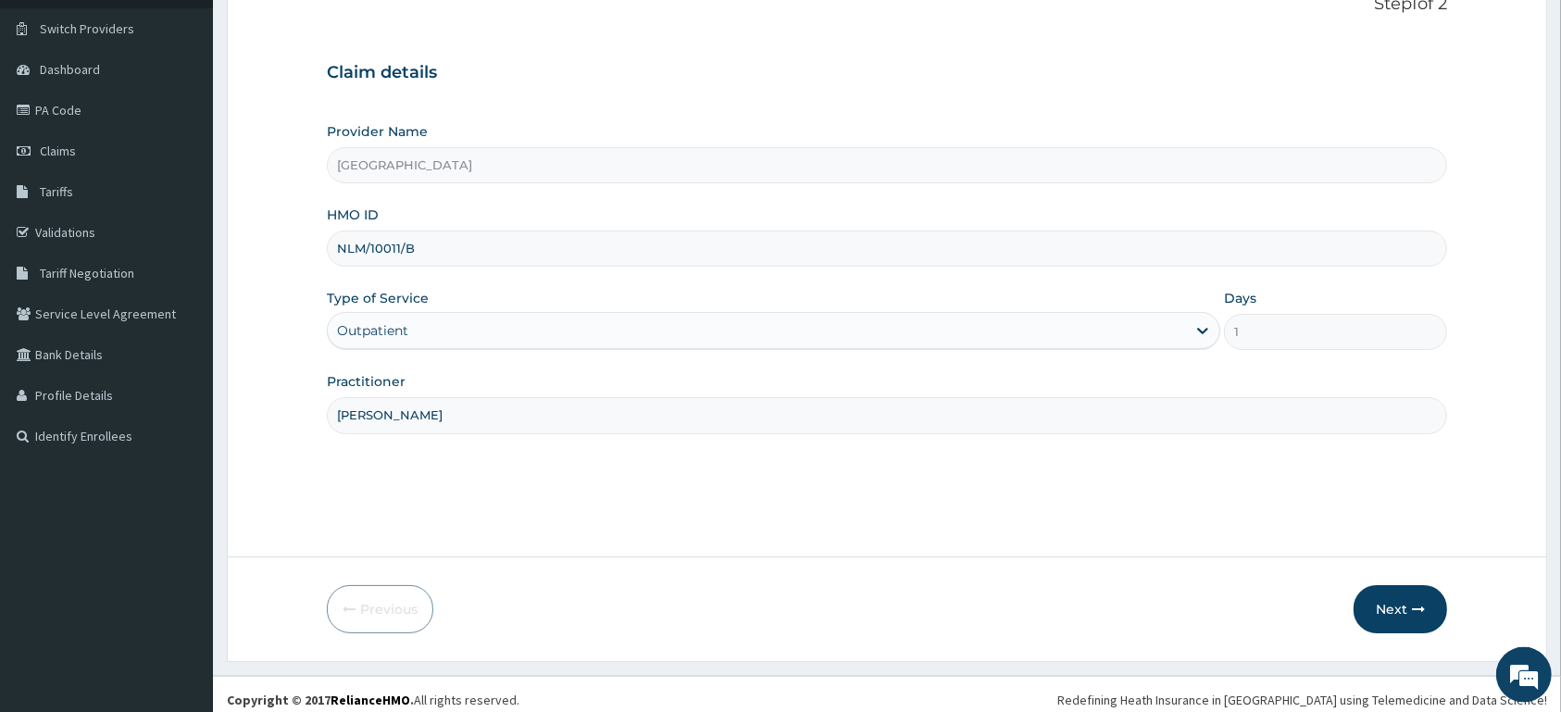
scroll to position [144, 0]
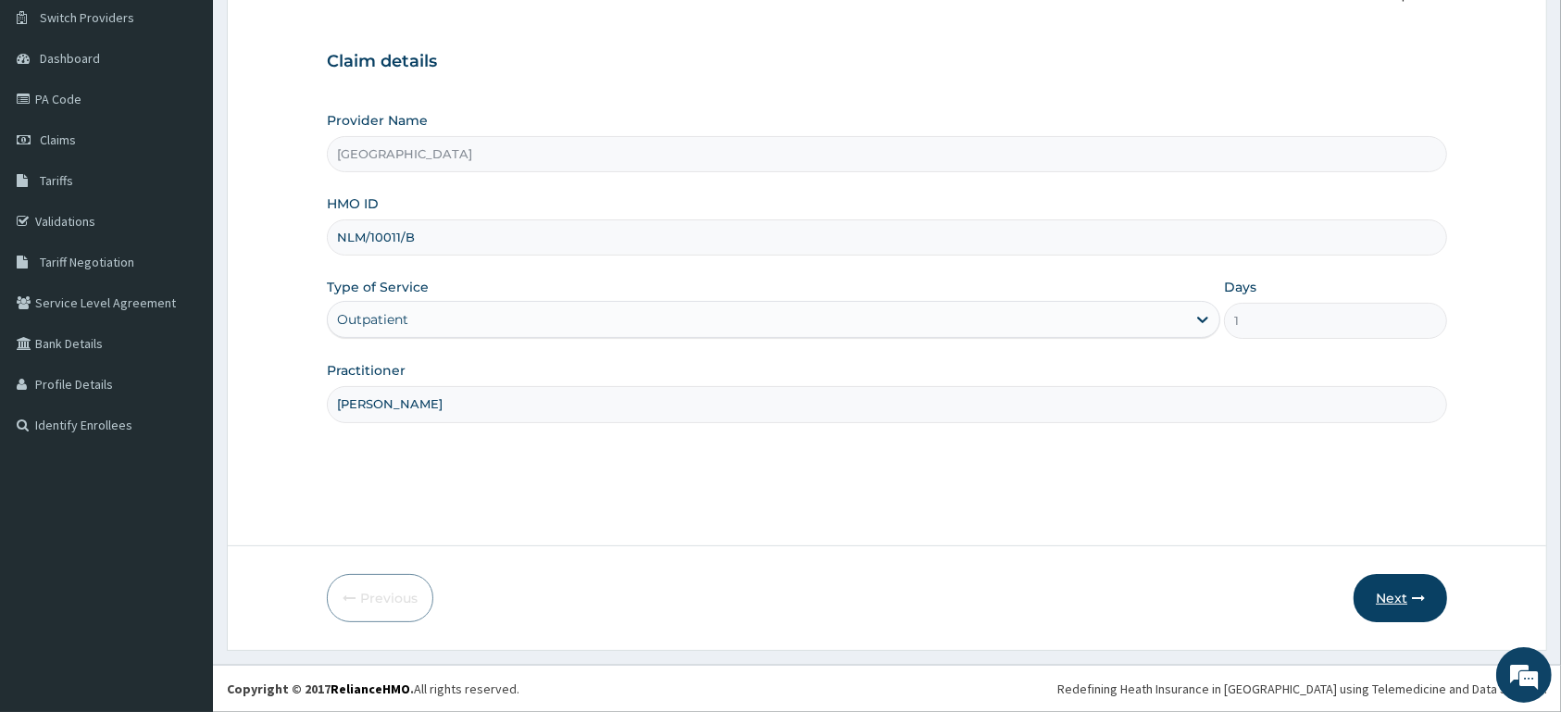
type input "[PERSON_NAME]"
click at [1393, 601] on button "Next" at bounding box center [1401, 598] width 94 height 48
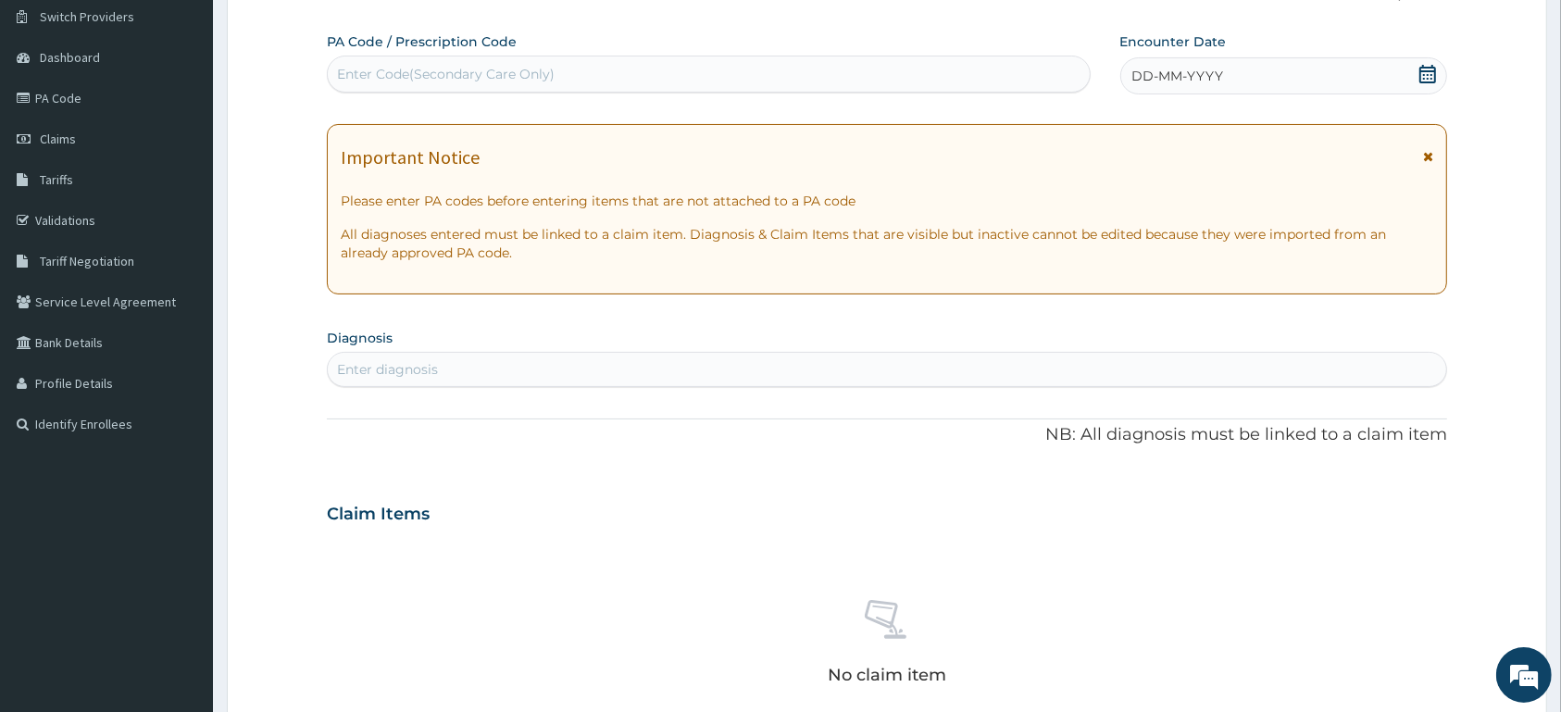
click at [1421, 70] on icon at bounding box center [1427, 74] width 17 height 19
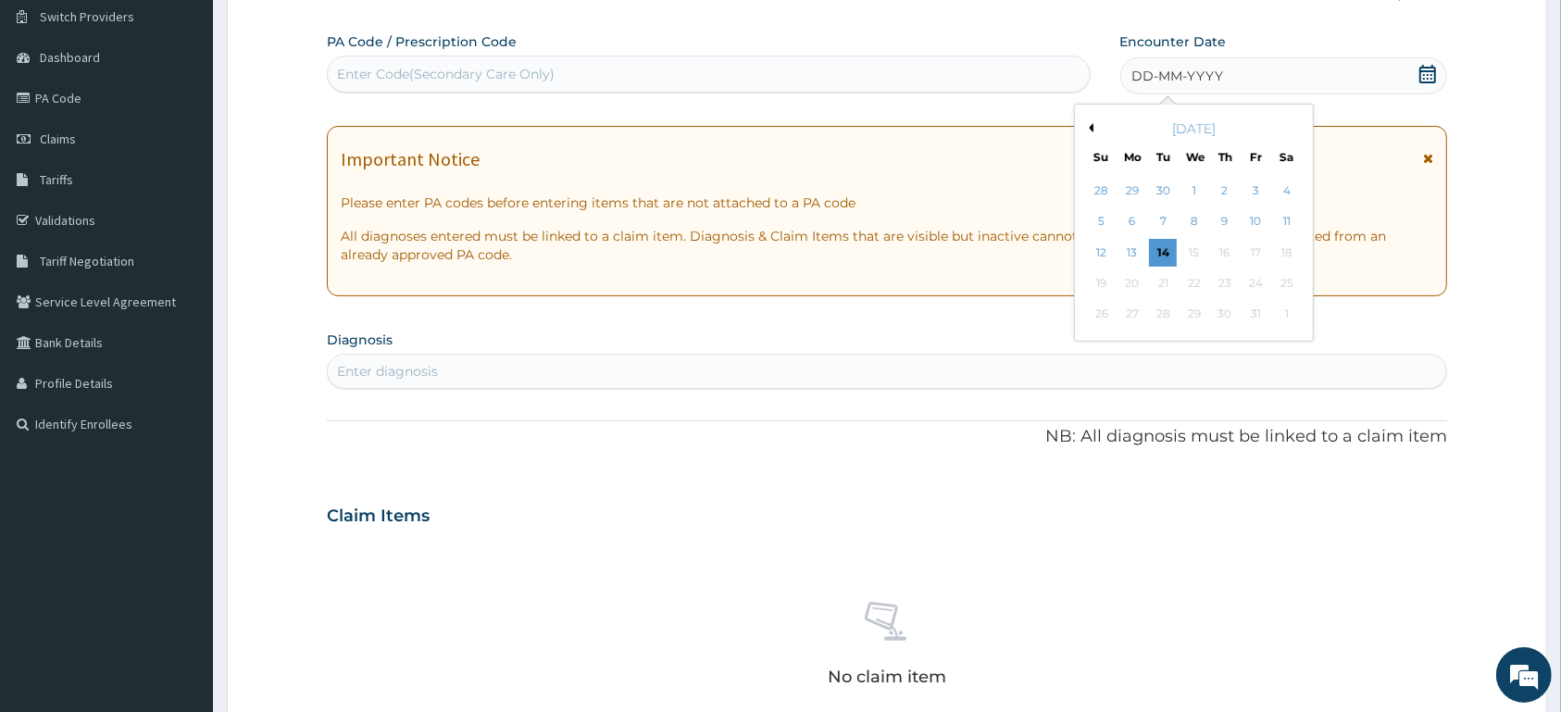
click at [1089, 130] on button "Previous Month" at bounding box center [1088, 127] width 9 height 9
click at [1264, 290] on div "22" at bounding box center [1256, 283] width 28 height 28
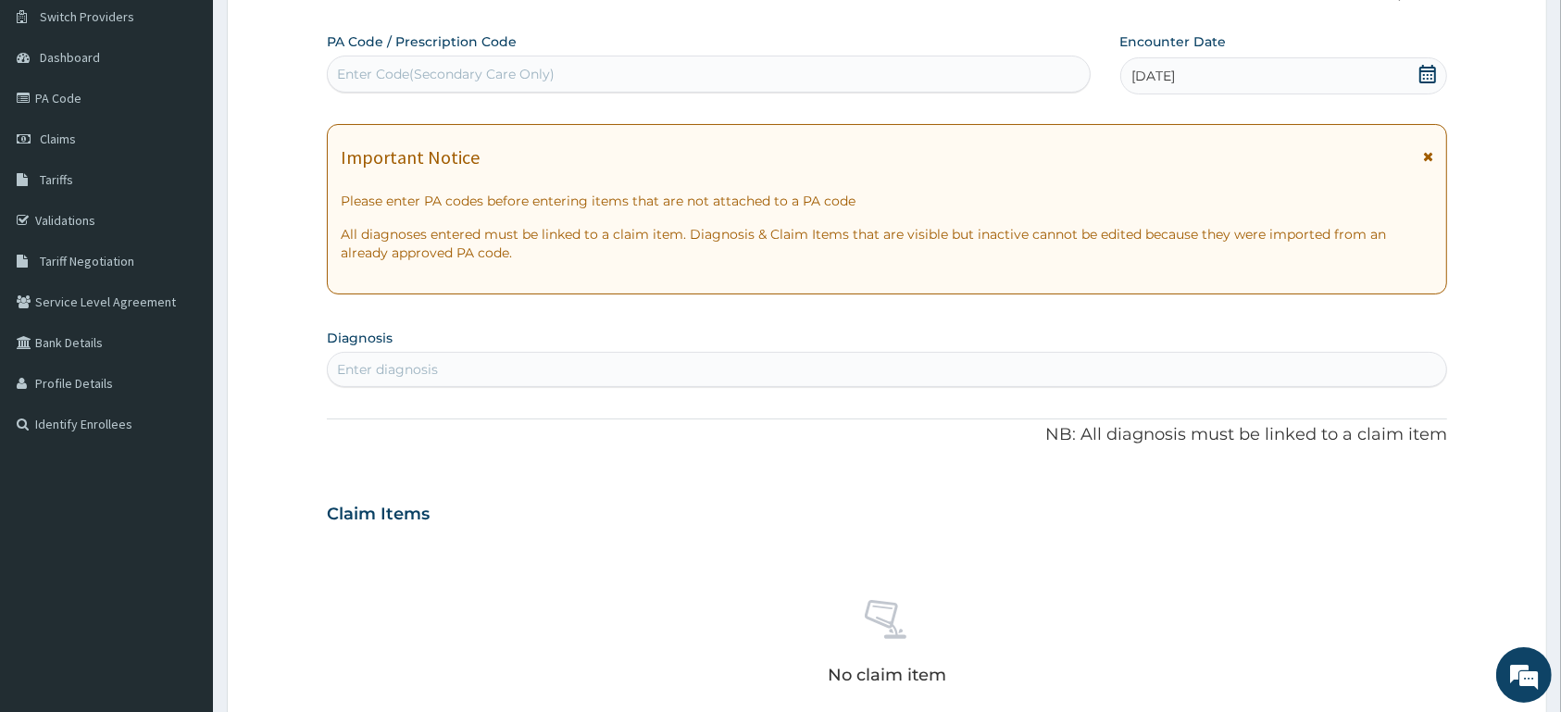
click at [827, 357] on div "Enter diagnosis" at bounding box center [887, 370] width 1119 height 30
type input "[MEDICAL_DATA]"
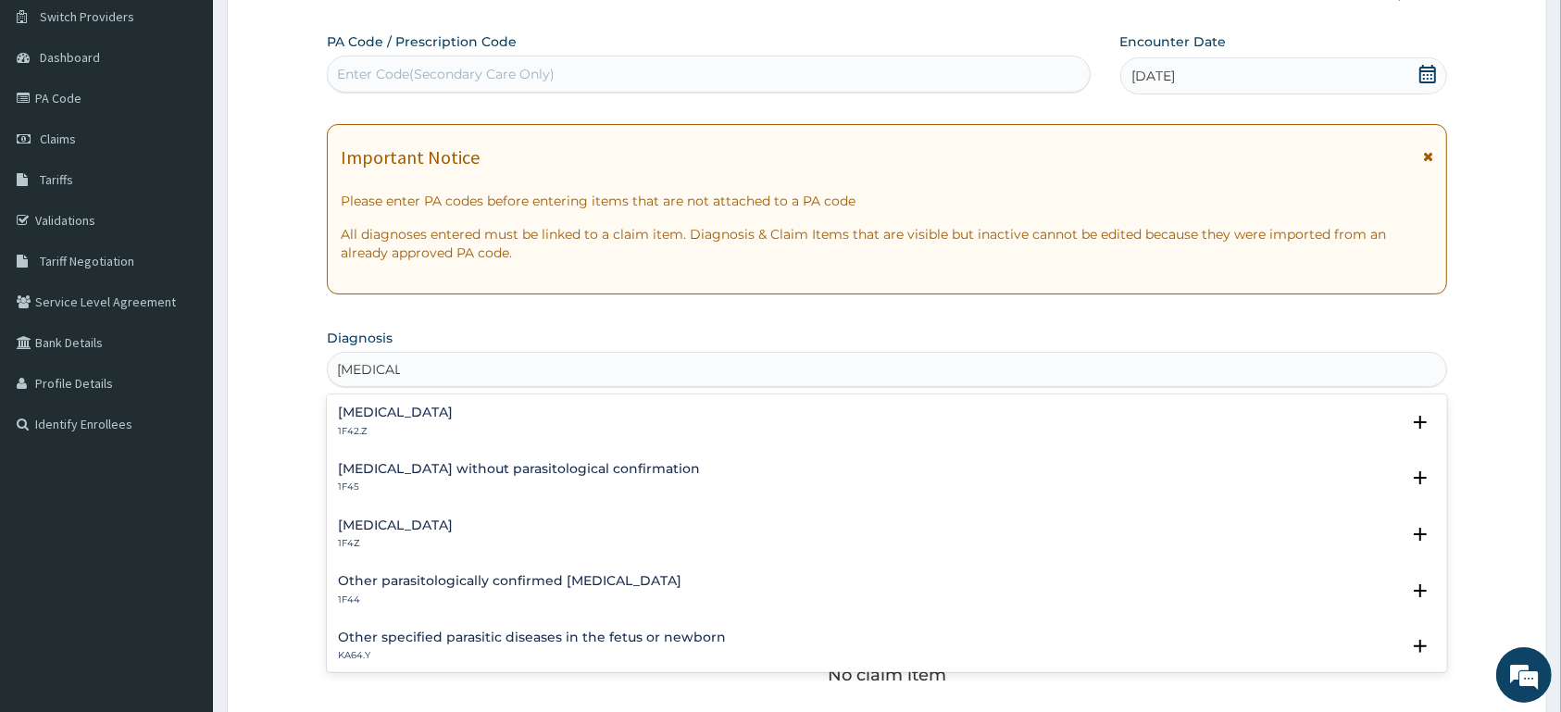
click at [447, 532] on h4 "[MEDICAL_DATA]" at bounding box center [395, 526] width 115 height 14
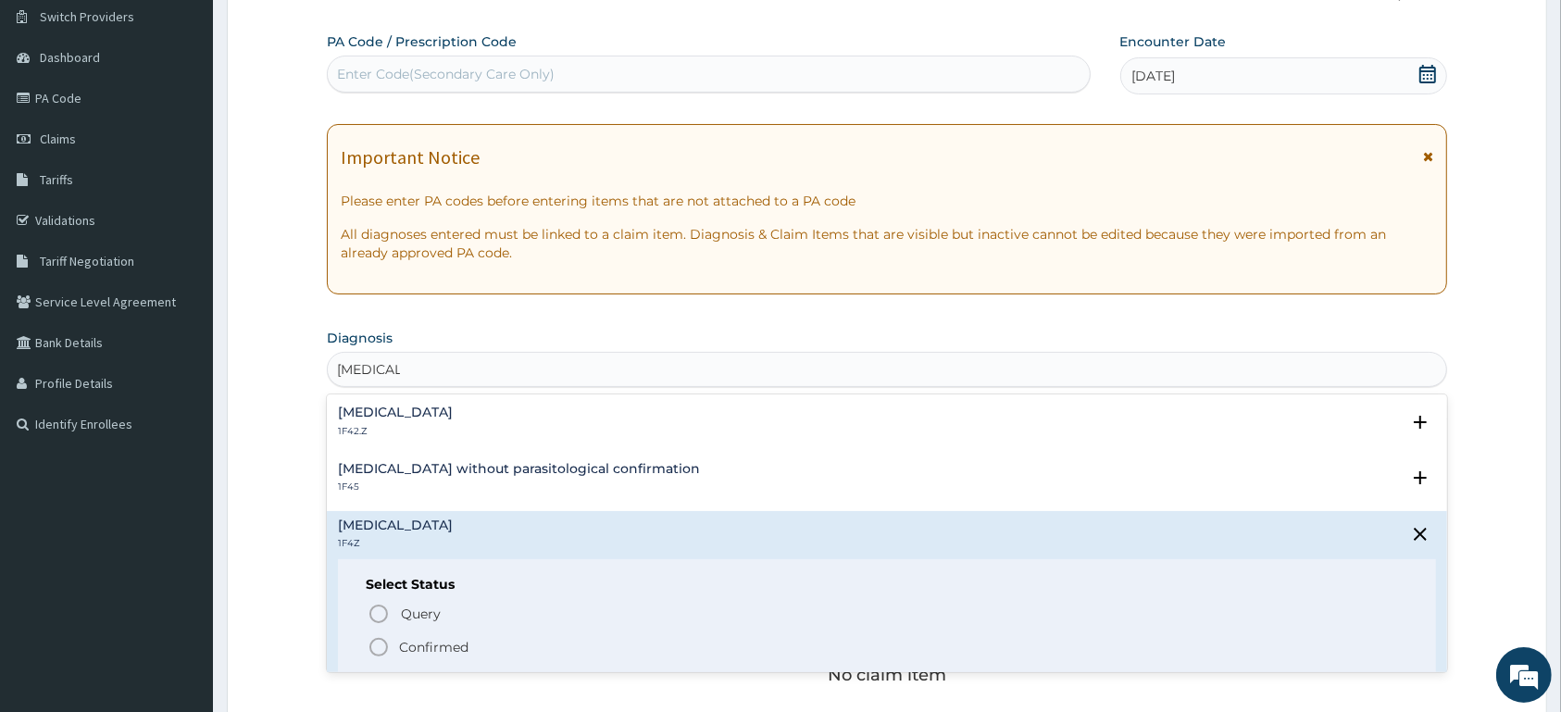
click at [463, 651] on p "Confirmed" at bounding box center [433, 647] width 69 height 19
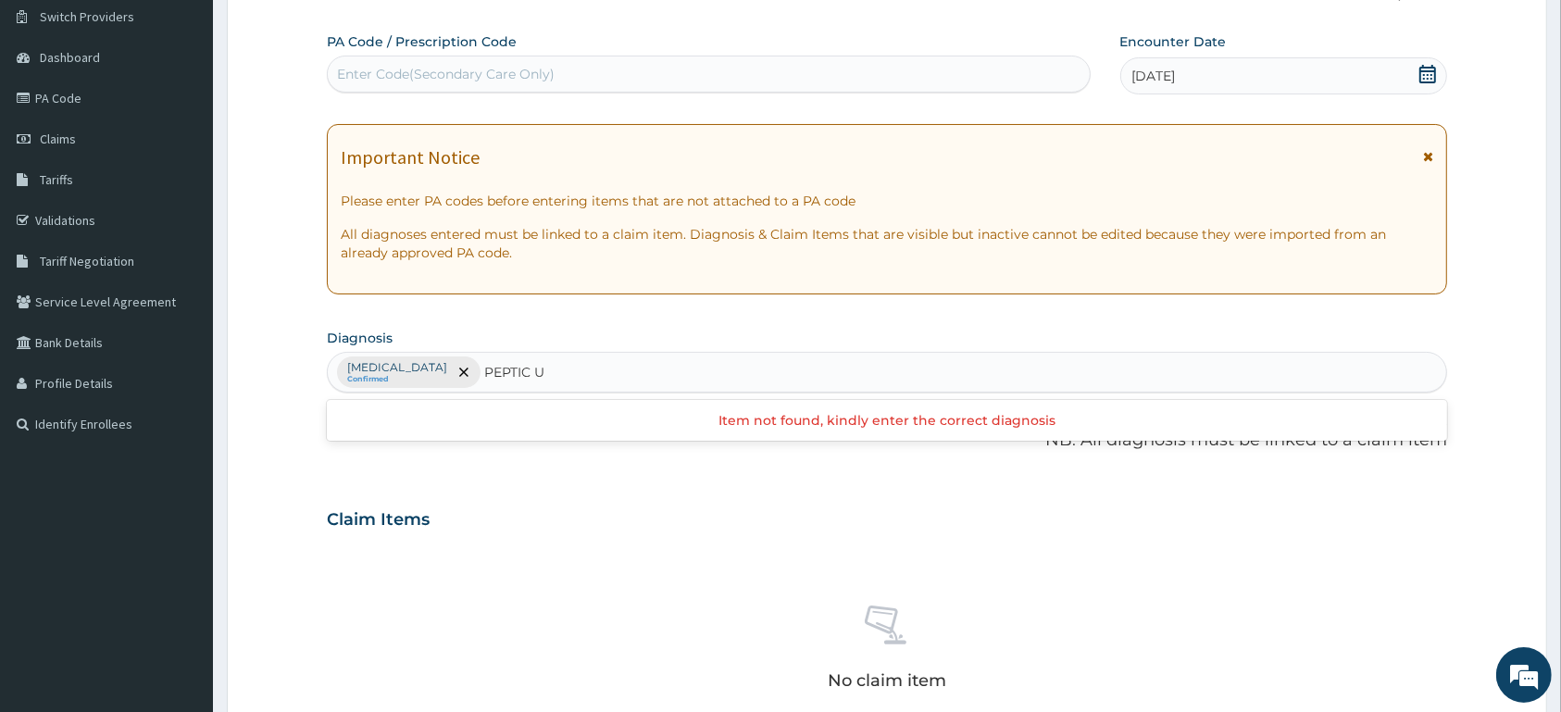
type input "PEPTIC"
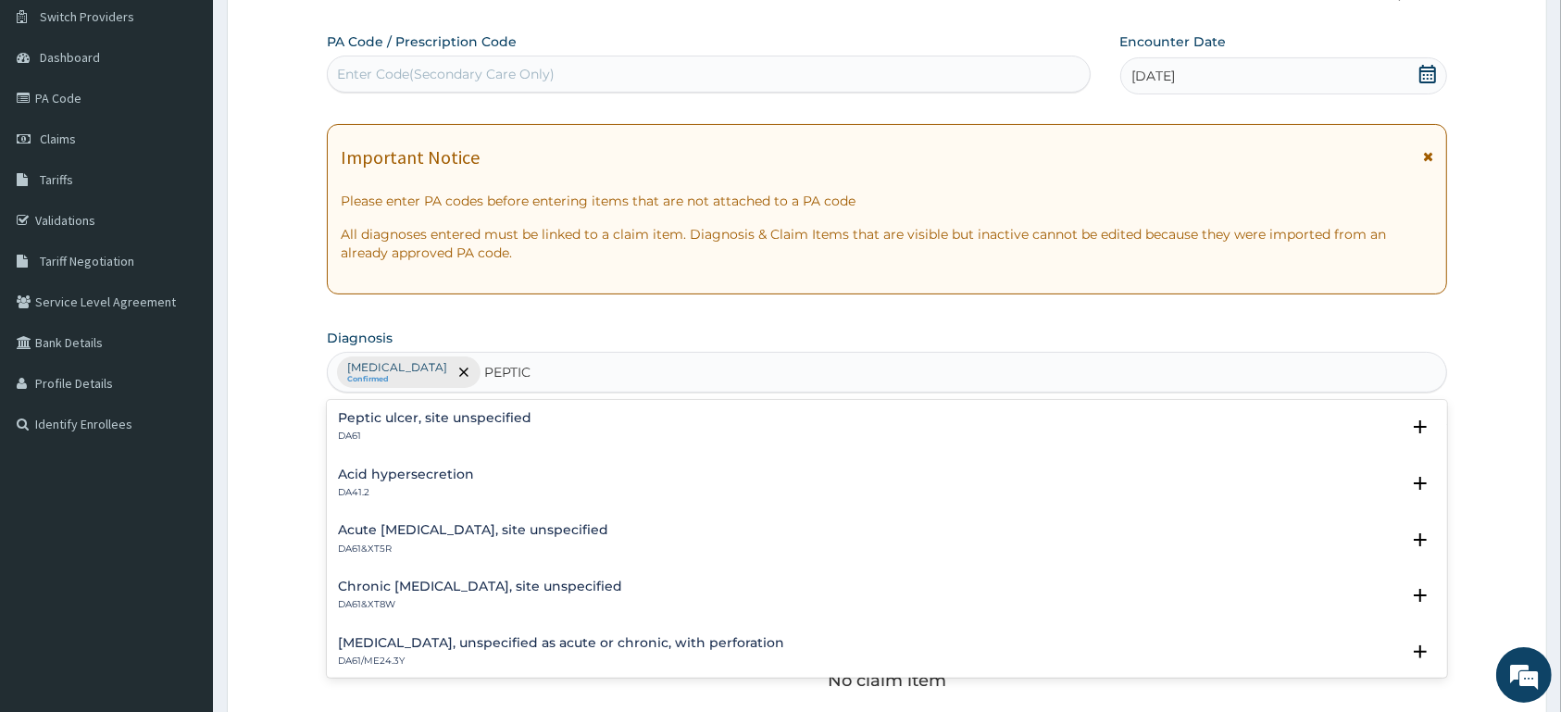
click at [425, 440] on p "DA61" at bounding box center [435, 436] width 194 height 13
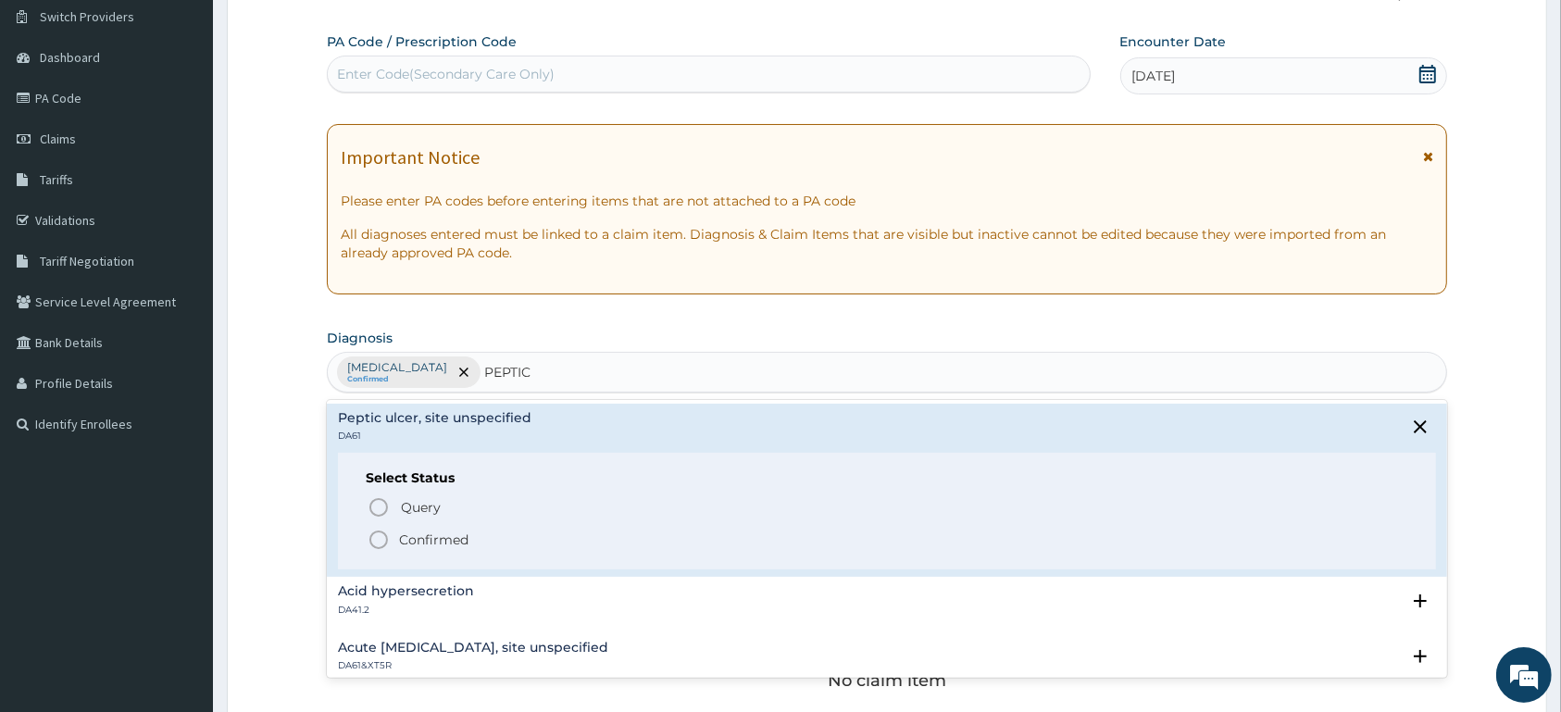
click at [439, 549] on p "Confirmed" at bounding box center [433, 540] width 69 height 19
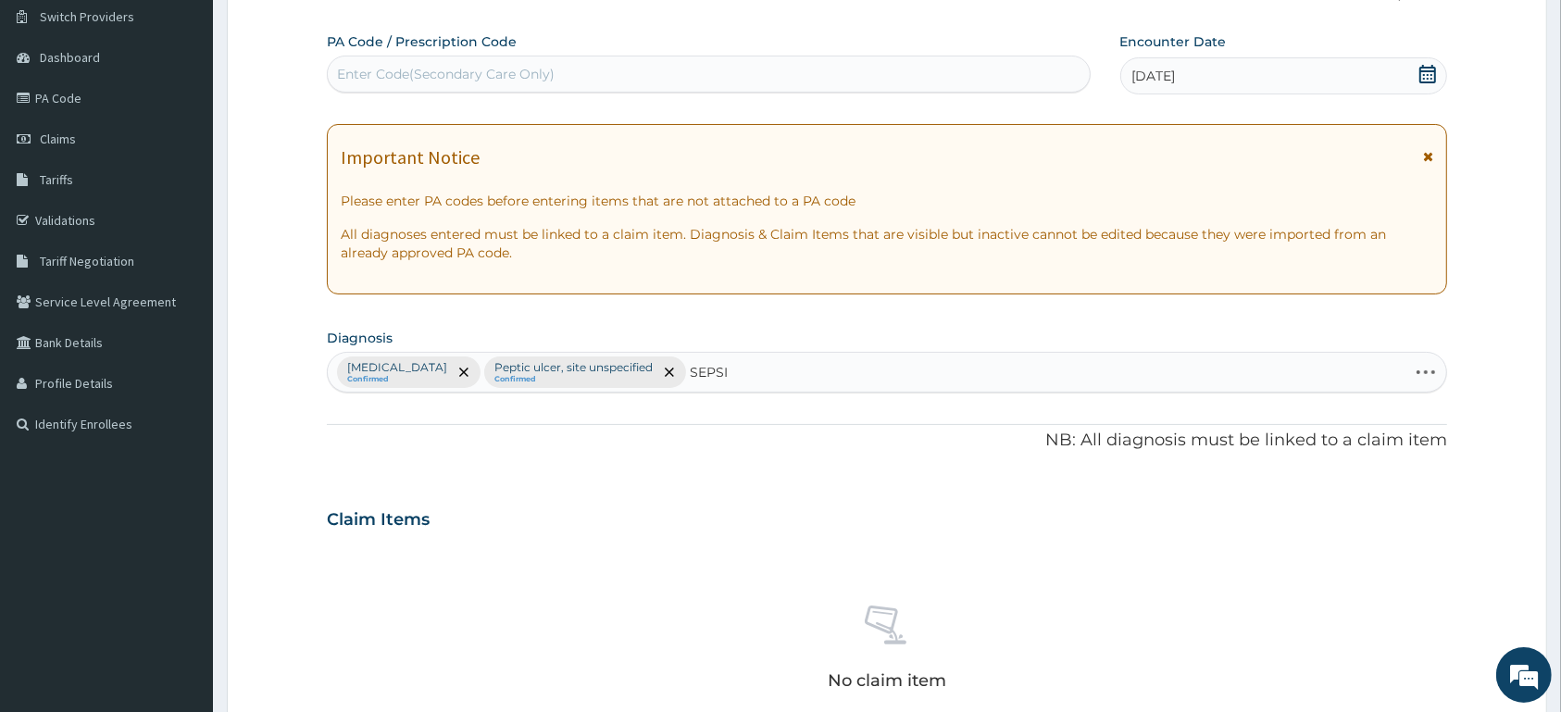
type input "[MEDICAL_DATA]"
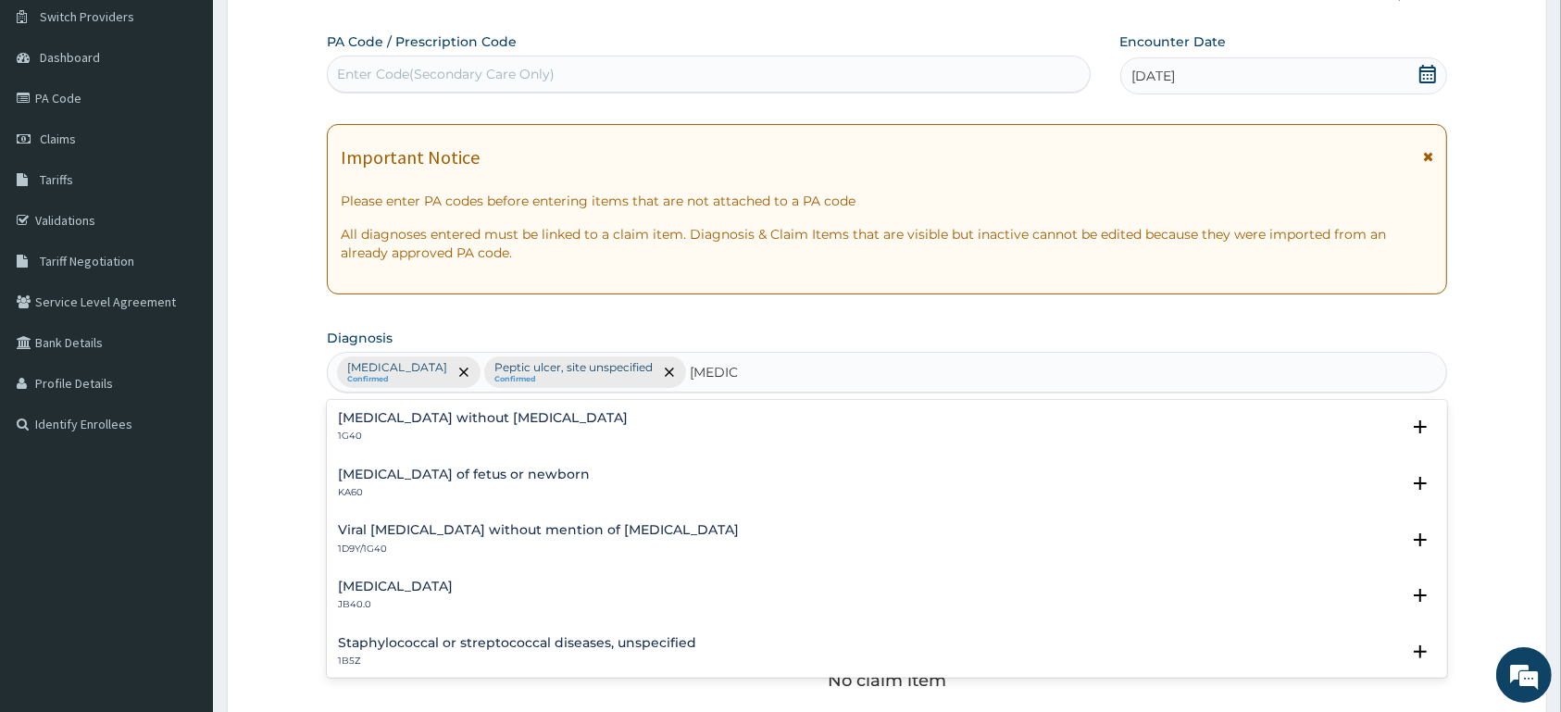
click at [374, 436] on p "1G40" at bounding box center [483, 436] width 290 height 13
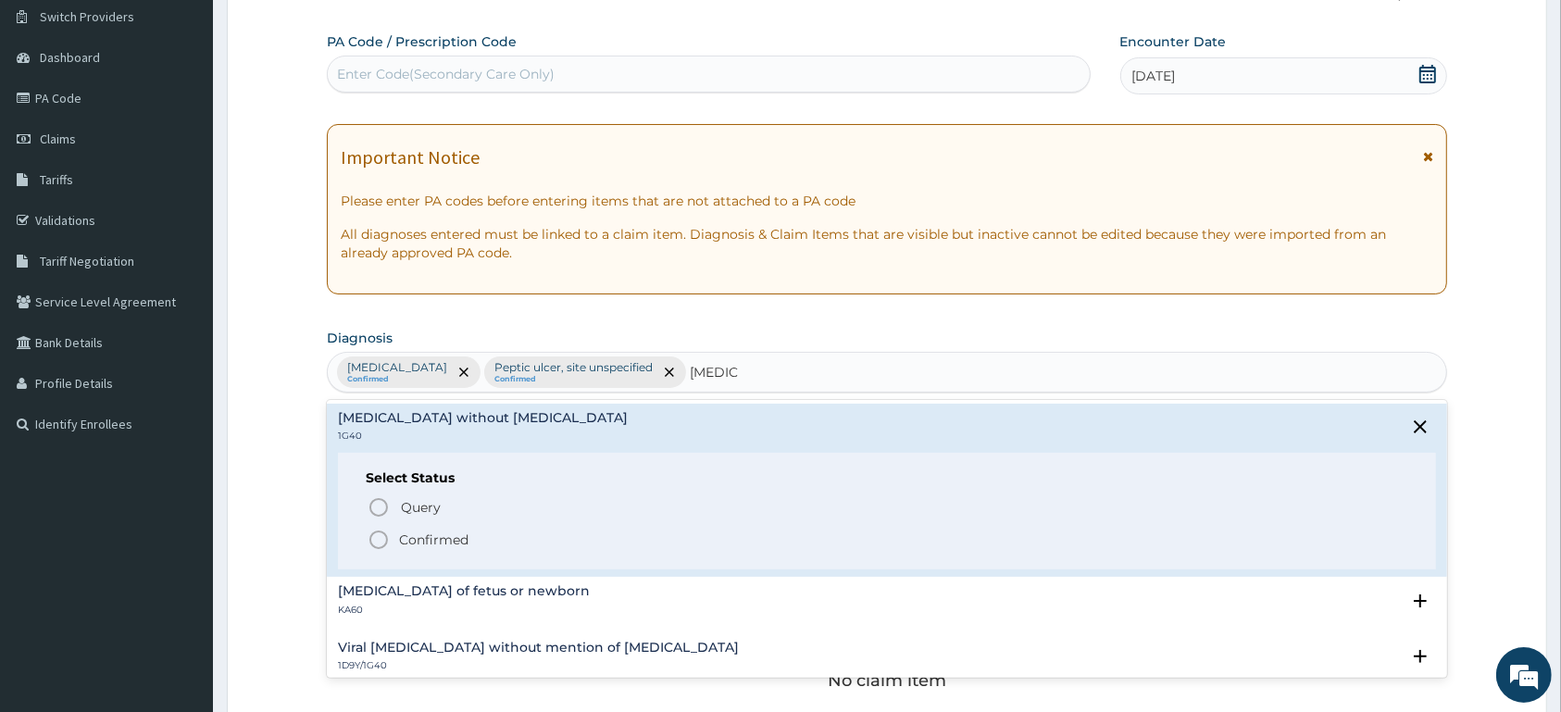
click at [492, 541] on span "Confirmed" at bounding box center [888, 540] width 1041 height 22
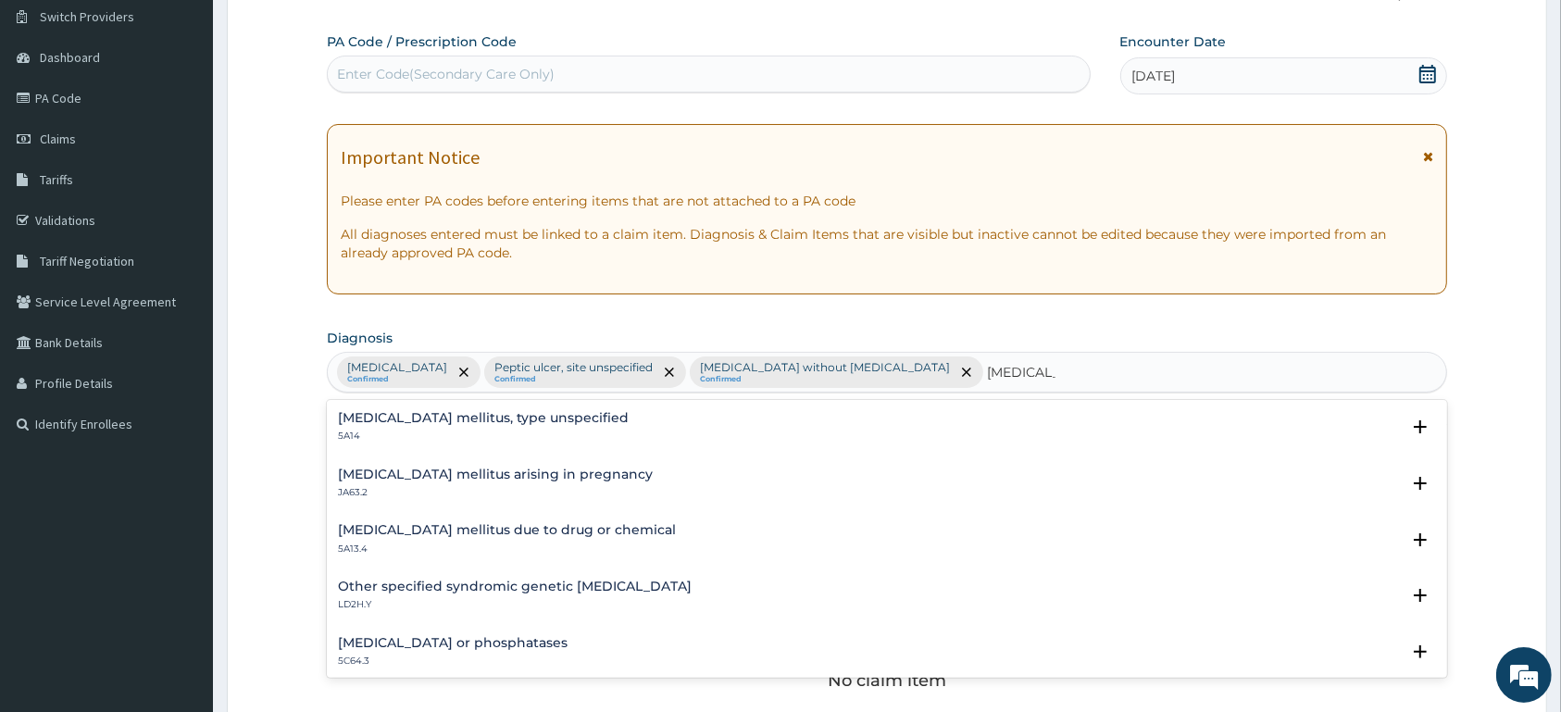
type input "[MEDICAL_DATA]"
click at [369, 431] on div "[MEDICAL_DATA] mellitus, type unspecified 5A14" at bounding box center [483, 427] width 291 height 32
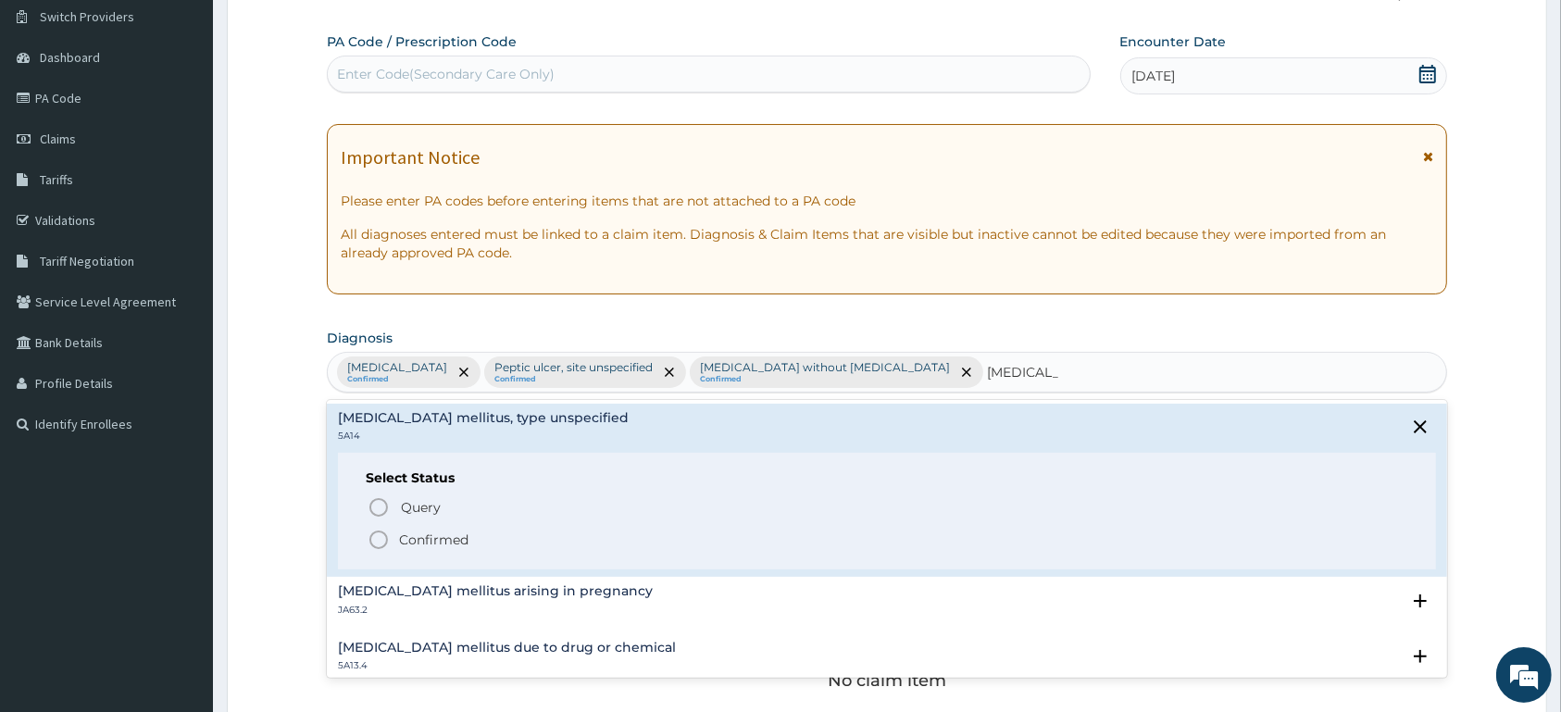
click at [420, 538] on p "Confirmed" at bounding box center [433, 540] width 69 height 19
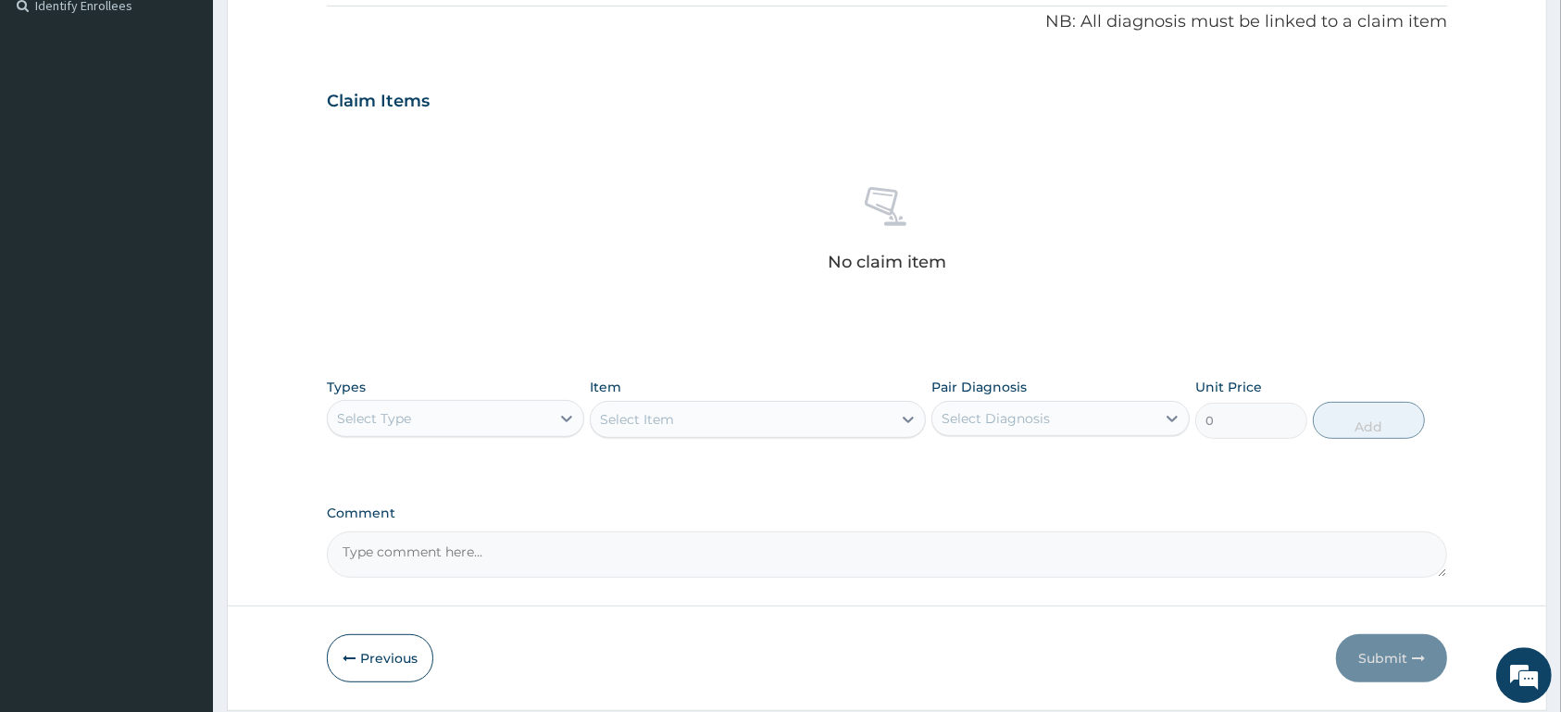
scroll to position [625, 0]
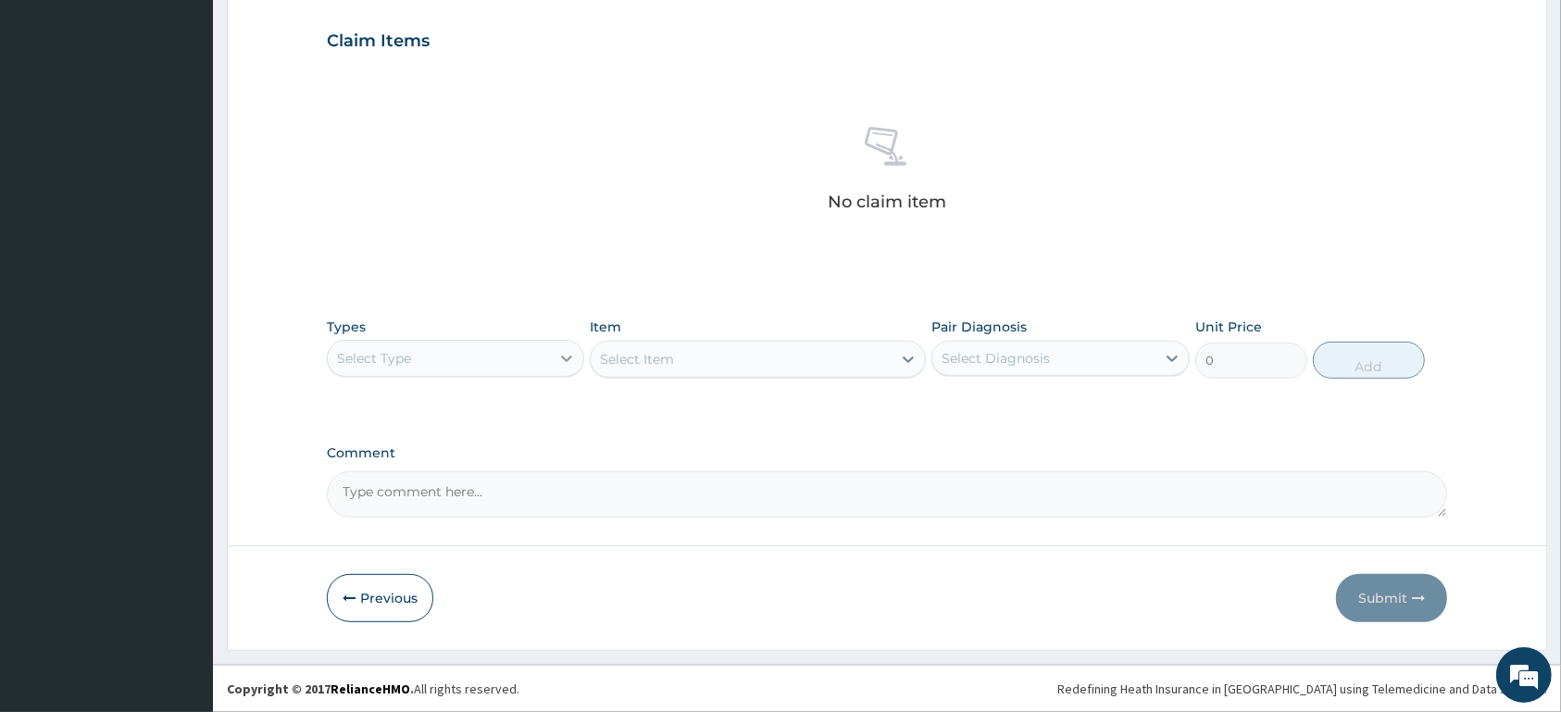
click at [555, 357] on div at bounding box center [566, 358] width 33 height 33
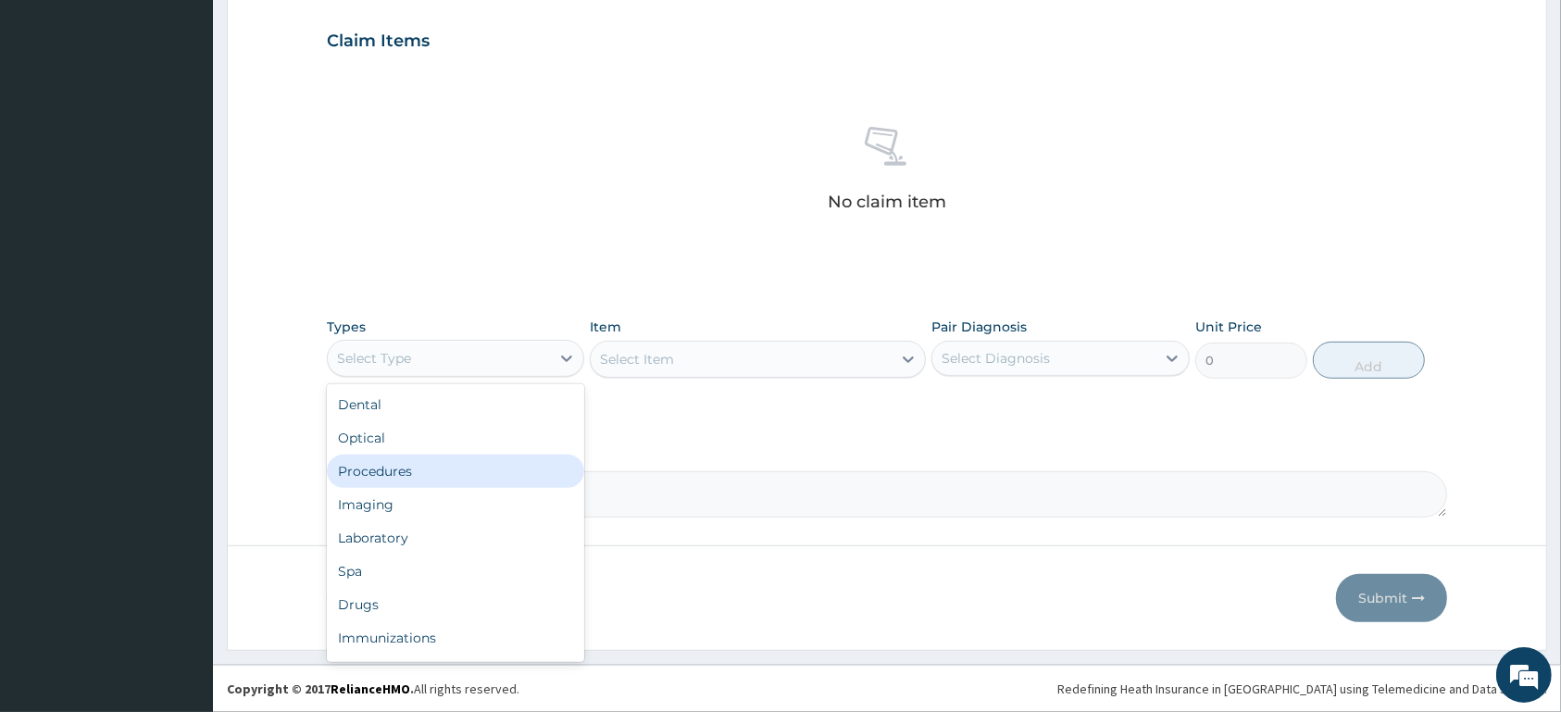
click at [510, 470] on div "Procedures" at bounding box center [455, 471] width 257 height 33
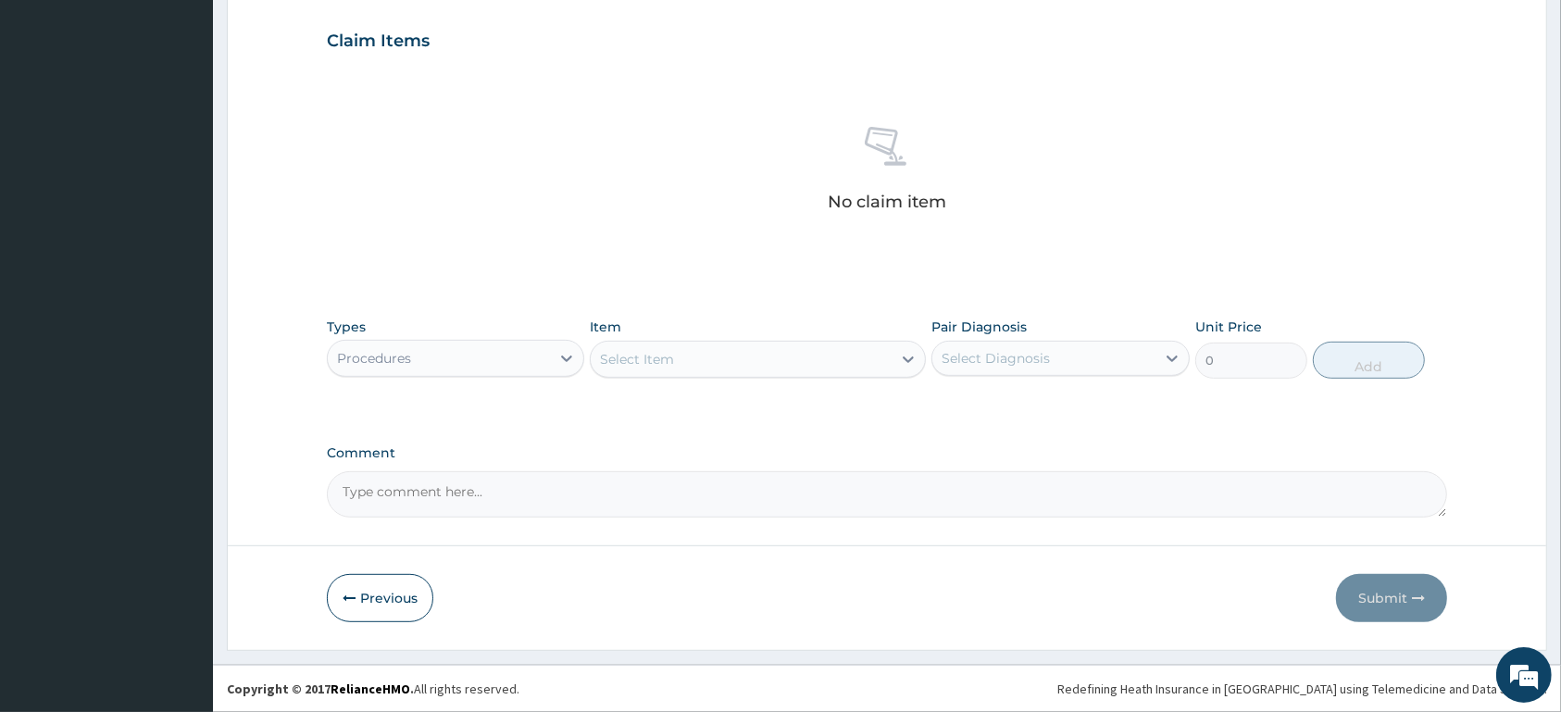
click at [754, 361] on div "Select Item" at bounding box center [741, 359] width 301 height 30
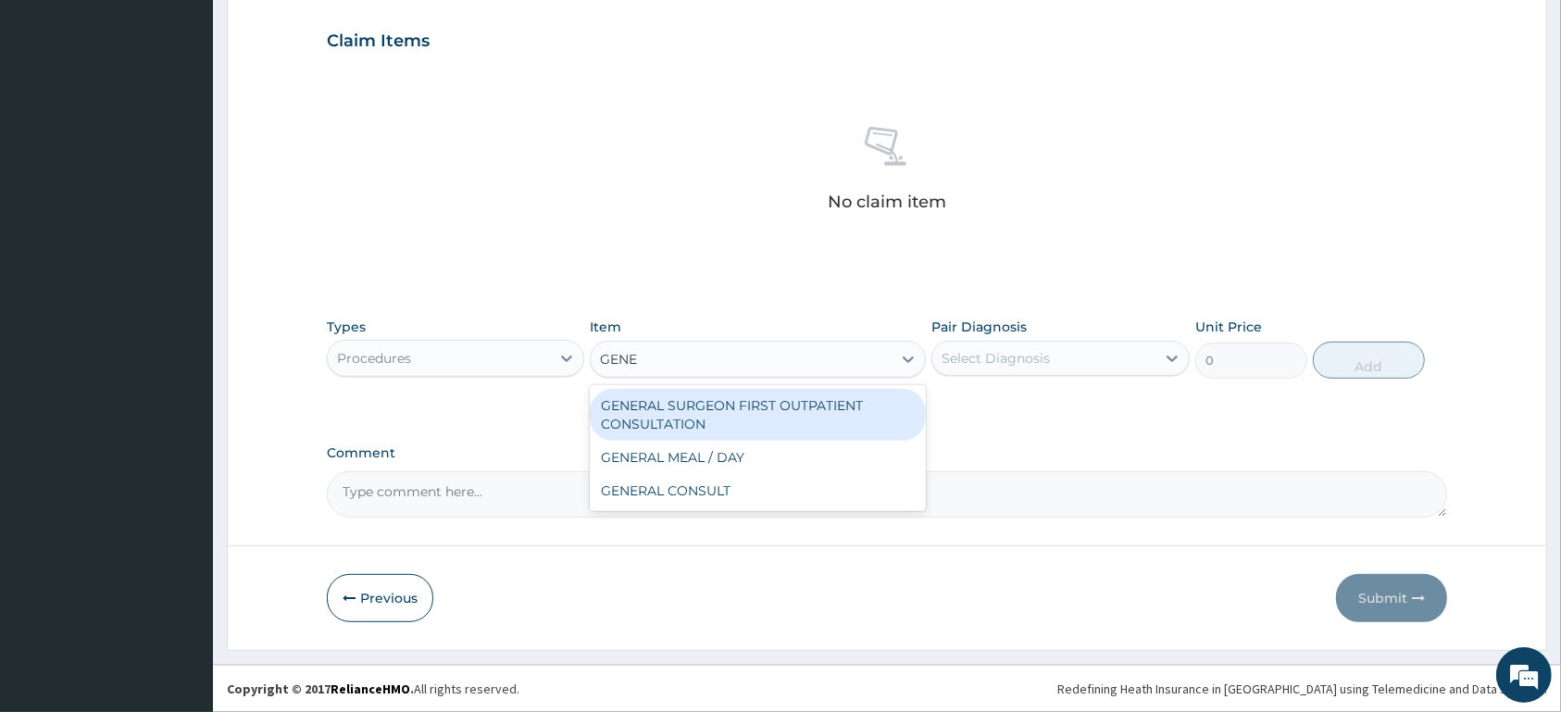
type input "GENER"
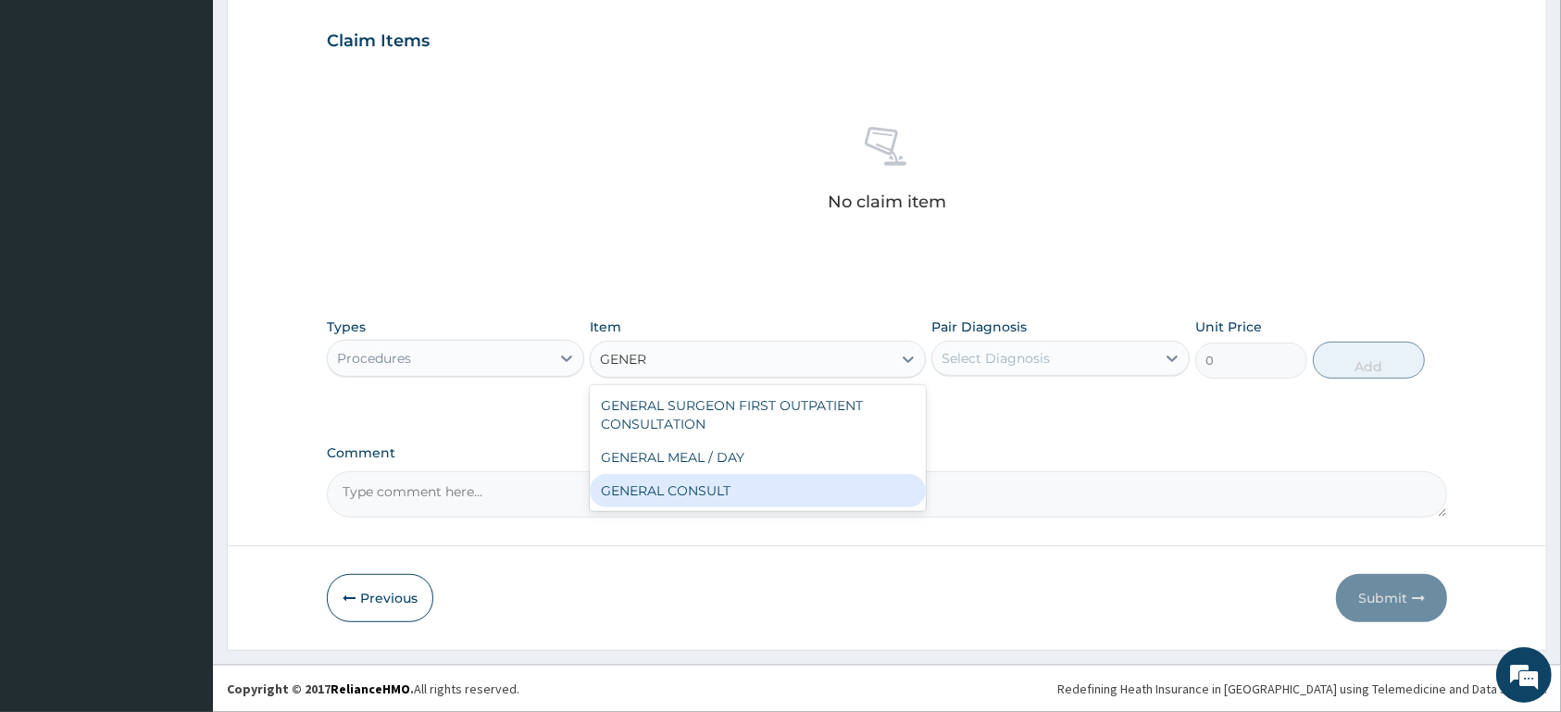
click at [800, 475] on div "GENERAL CONSULT" at bounding box center [758, 490] width 336 height 33
type input "5000"
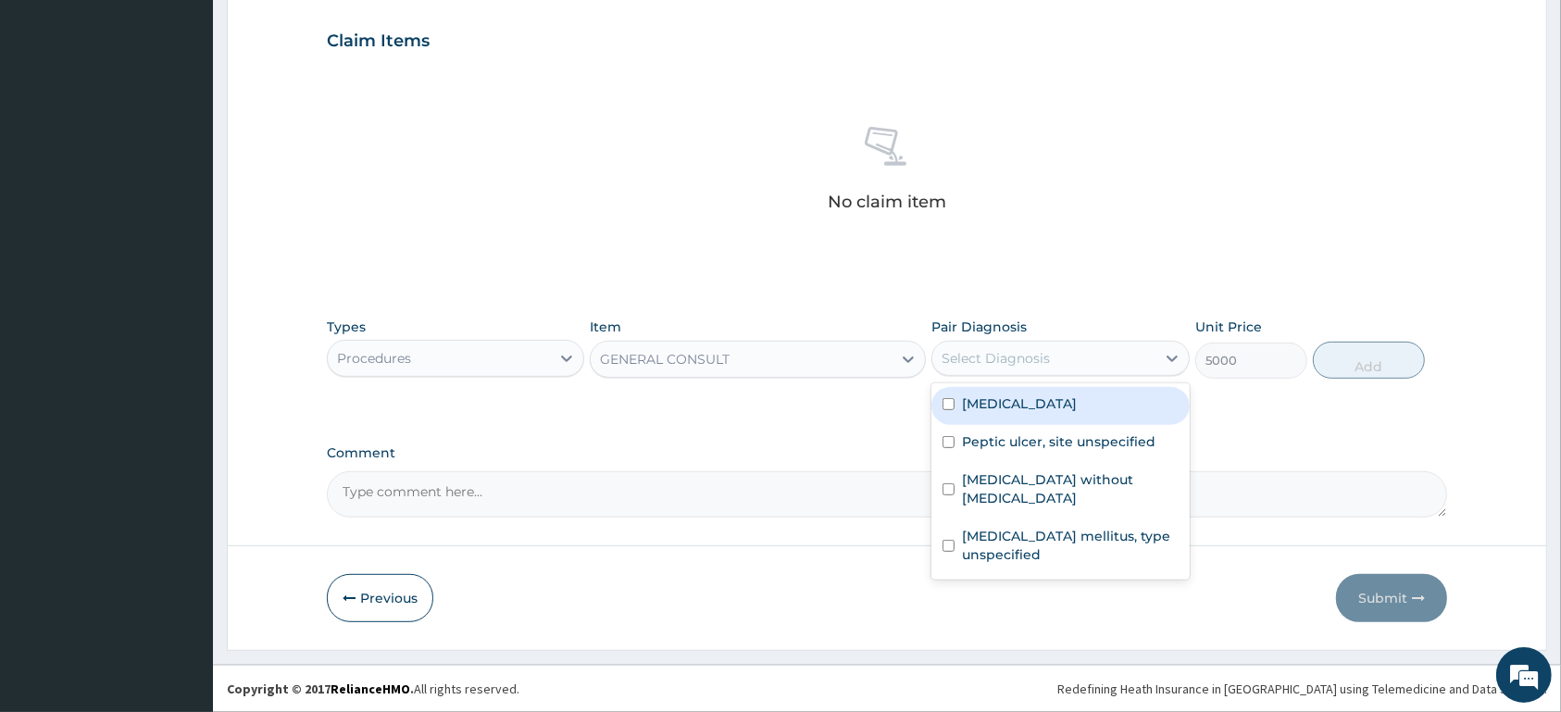
click at [980, 366] on div "Select Diagnosis" at bounding box center [996, 358] width 108 height 19
drag, startPoint x: 1005, startPoint y: 413, endPoint x: 1019, endPoint y: 452, distance: 41.6
click at [1006, 412] on div "[MEDICAL_DATA]" at bounding box center [1059, 406] width 257 height 38
checkbox input "true"
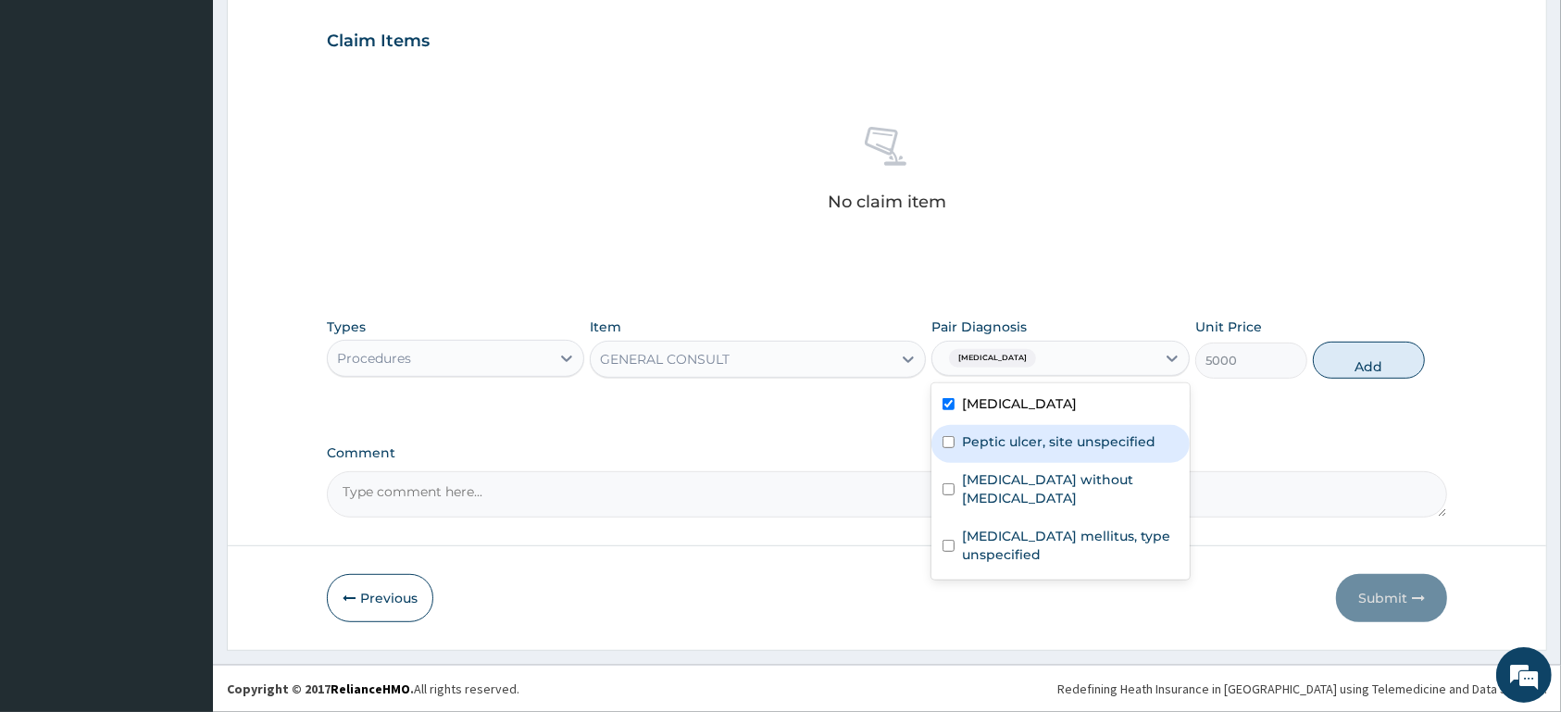
click at [1019, 452] on div "Peptic ulcer, site unspecified" at bounding box center [1059, 444] width 257 height 38
checkbox input "true"
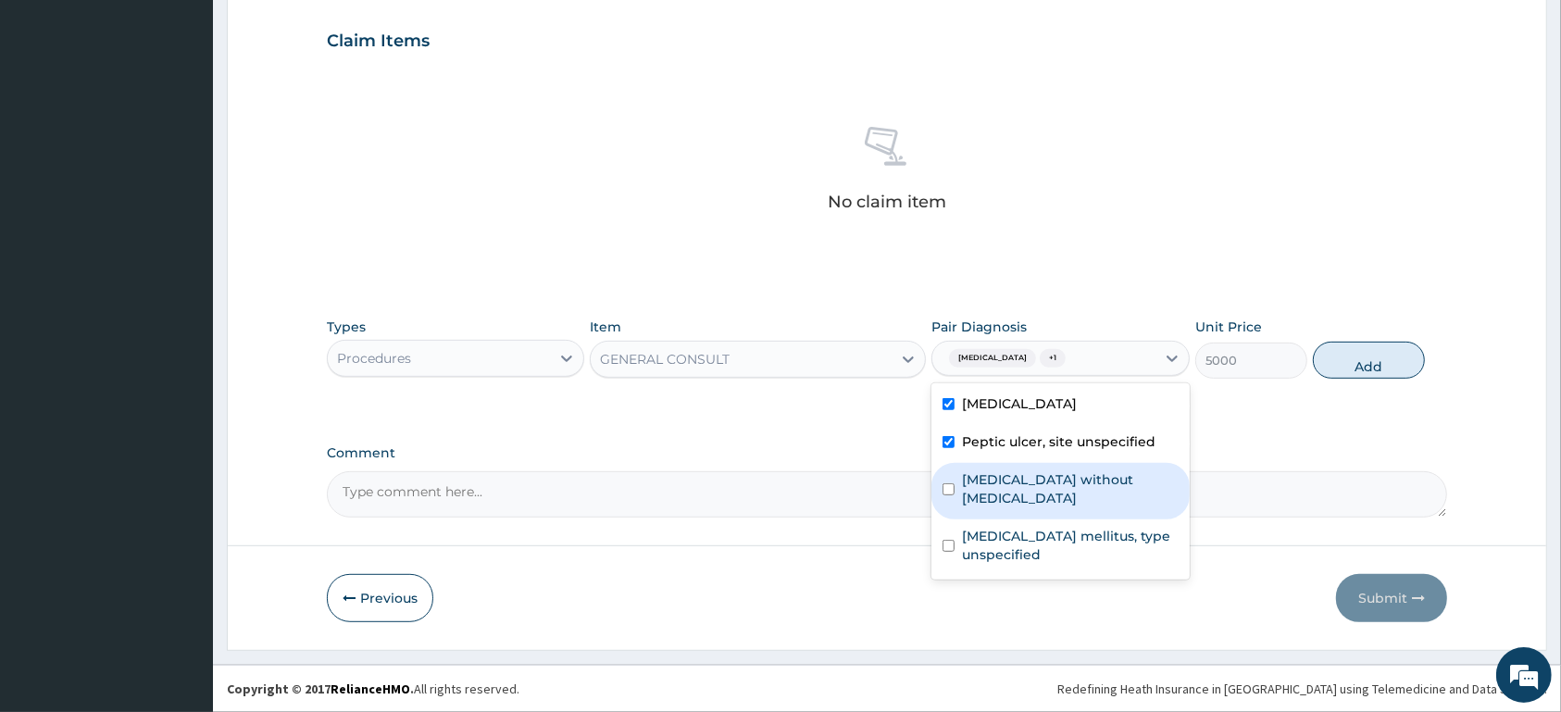
drag, startPoint x: 1032, startPoint y: 484, endPoint x: 1038, endPoint y: 532, distance: 48.5
click at [1032, 485] on label "[MEDICAL_DATA] without [MEDICAL_DATA]" at bounding box center [1070, 488] width 216 height 37
checkbox input "true"
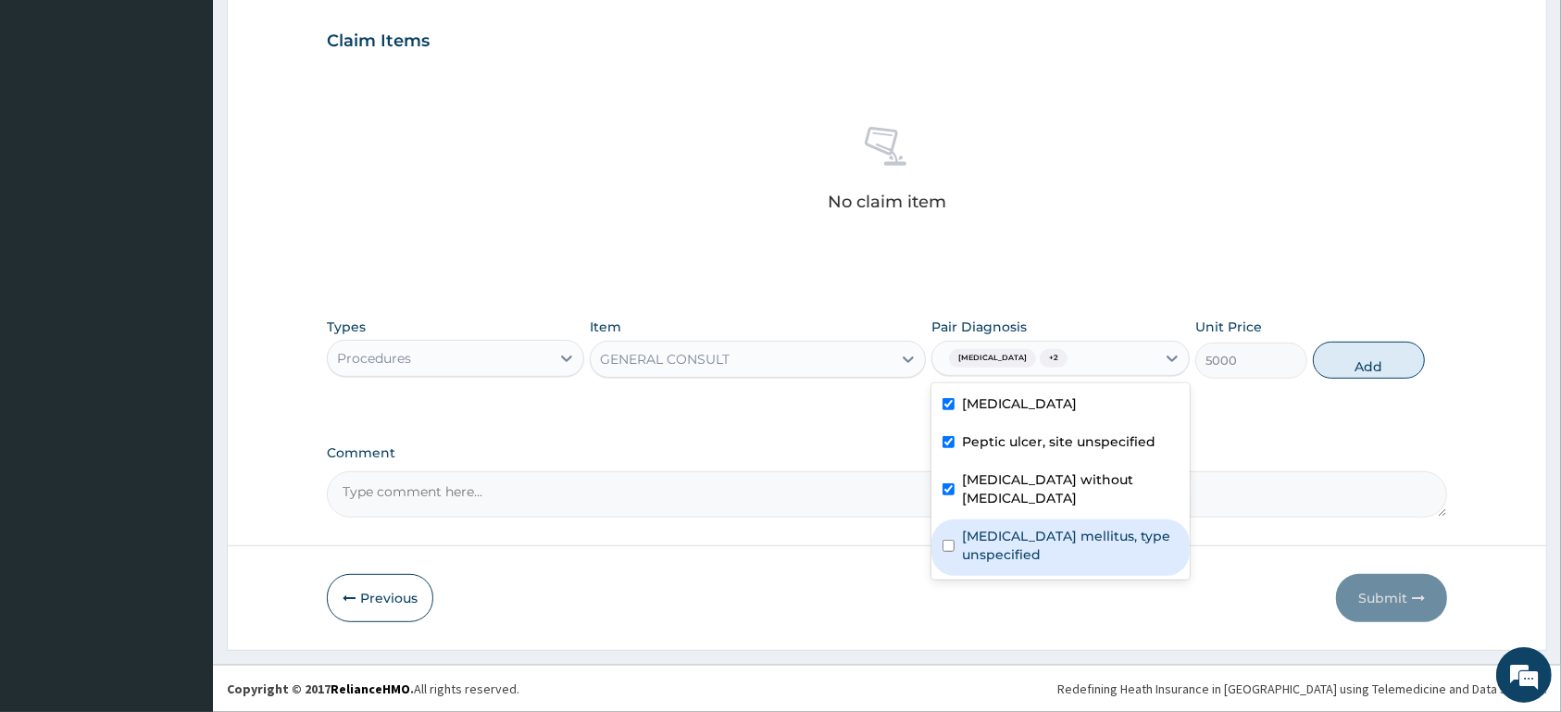
drag, startPoint x: 1038, startPoint y: 532, endPoint x: 1160, endPoint y: 476, distance: 134.6
click at [1043, 532] on label "[MEDICAL_DATA] mellitus, type unspecified" at bounding box center [1070, 545] width 216 height 37
checkbox input "true"
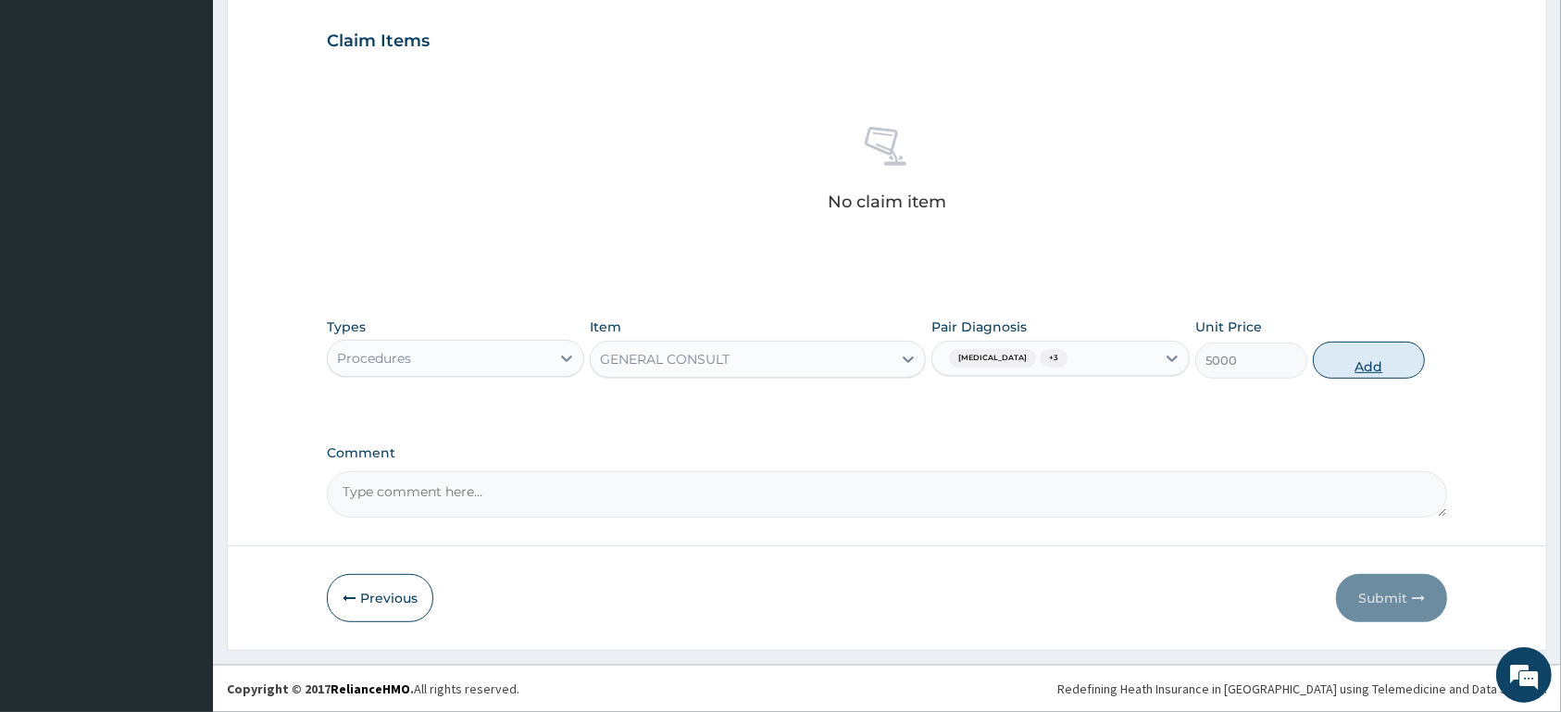
click at [1382, 369] on button "Add" at bounding box center [1369, 360] width 112 height 37
type input "0"
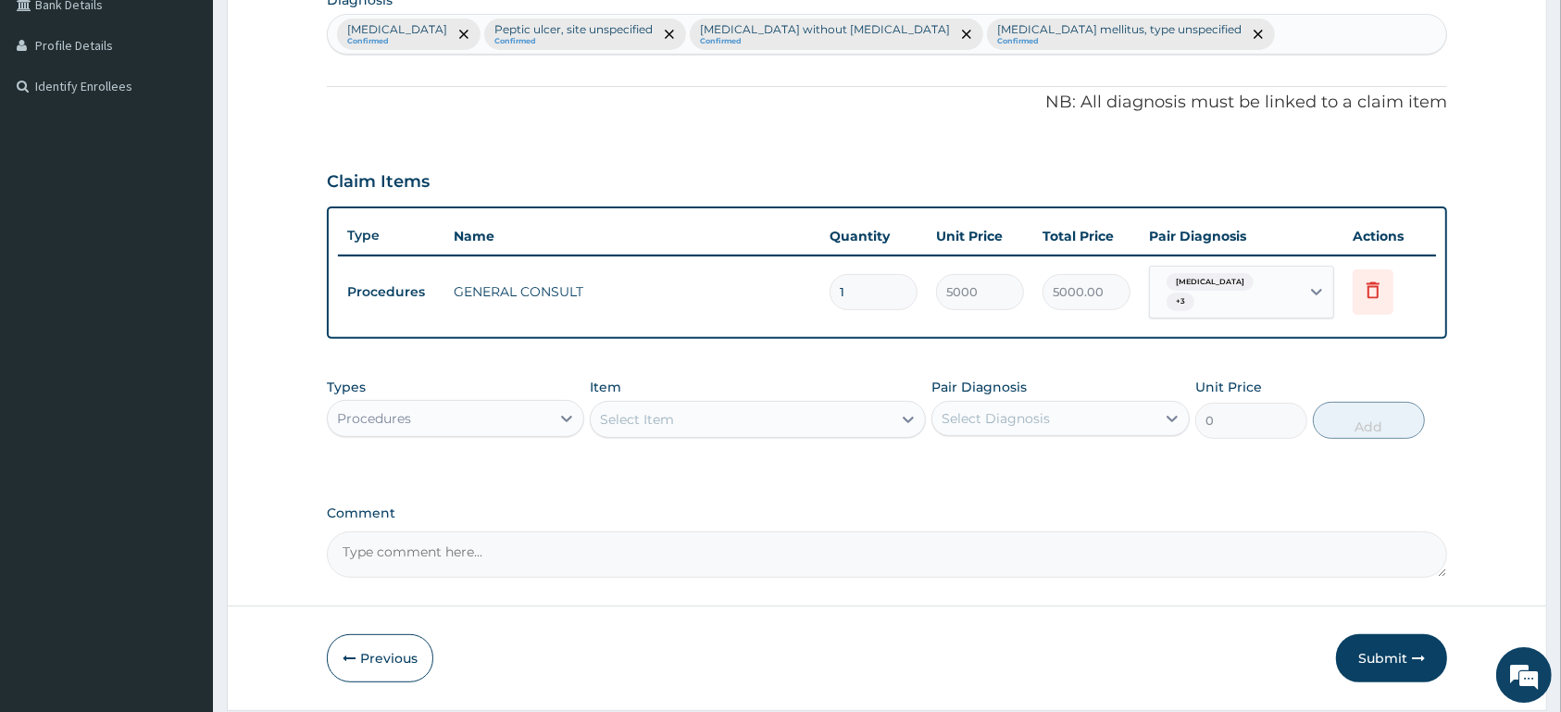
scroll to position [446, 0]
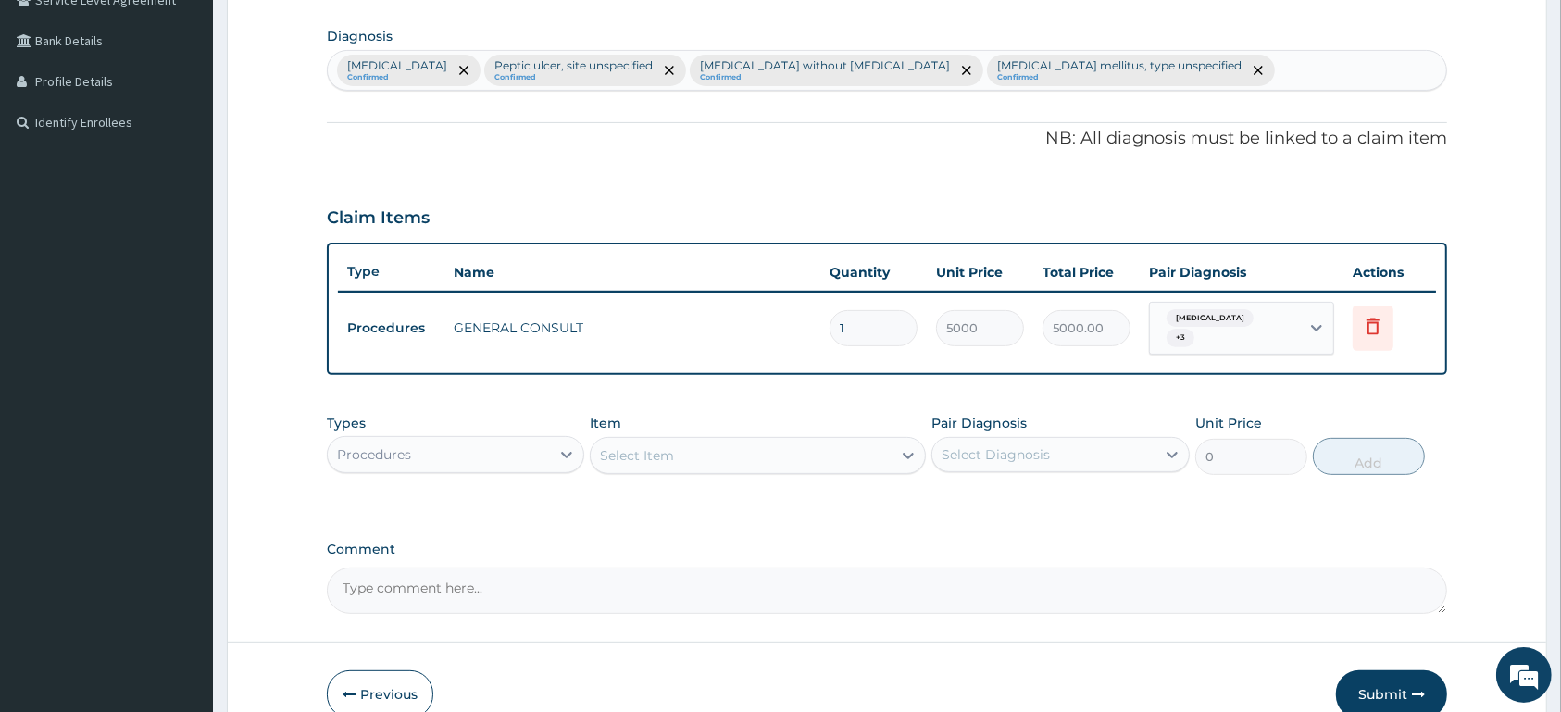
click at [439, 462] on div "Procedures" at bounding box center [439, 455] width 222 height 30
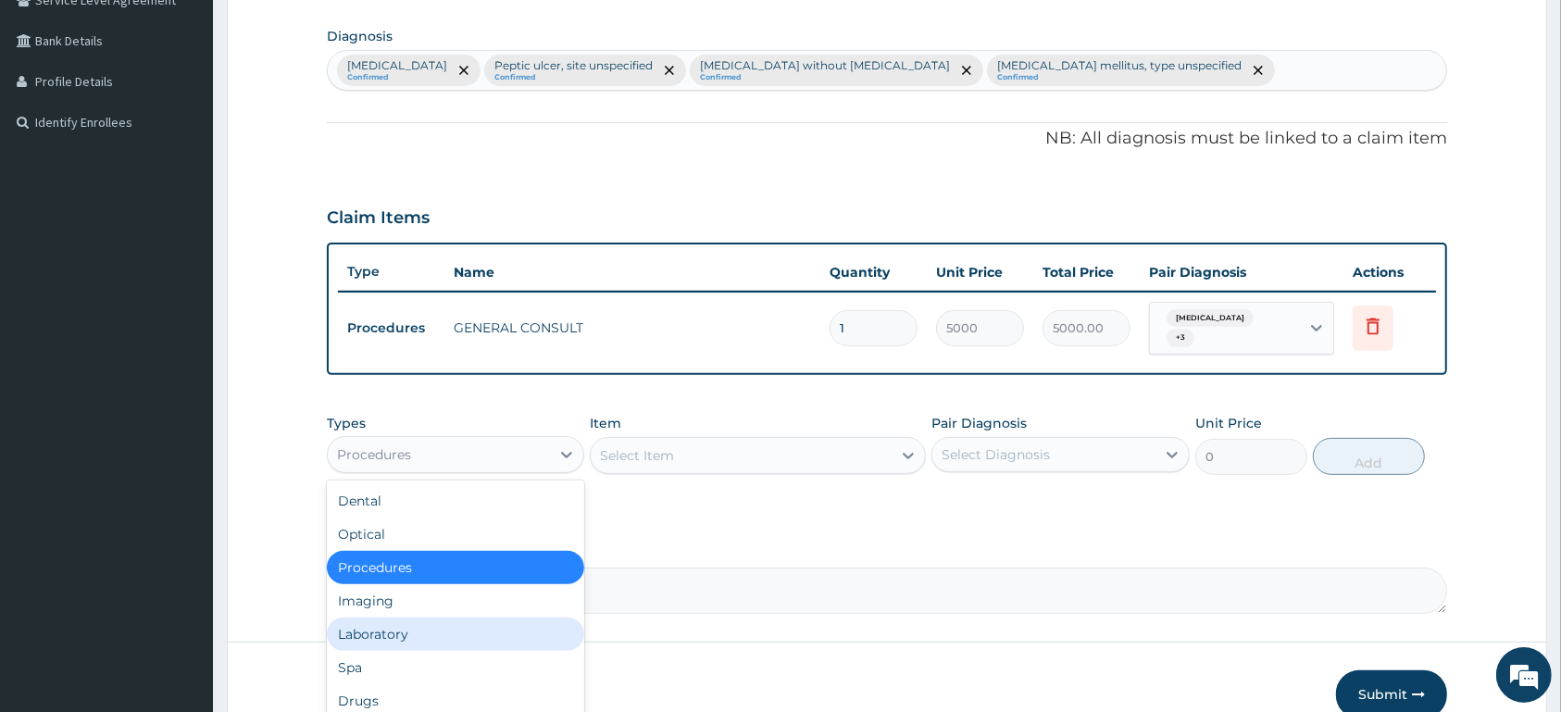
drag, startPoint x: 482, startPoint y: 634, endPoint x: 572, endPoint y: 579, distance: 105.6
click at [485, 632] on div "Laboratory" at bounding box center [455, 634] width 257 height 33
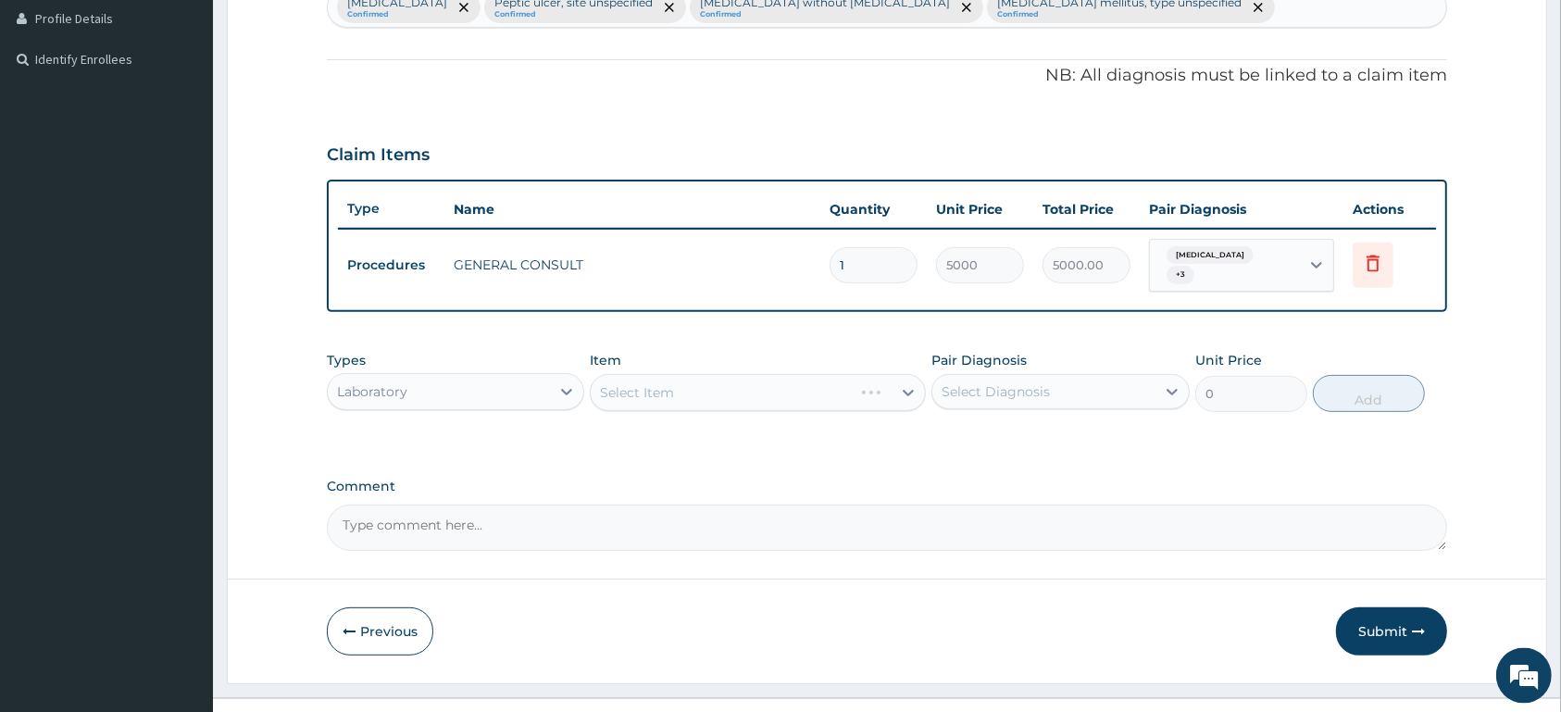
scroll to position [544, 0]
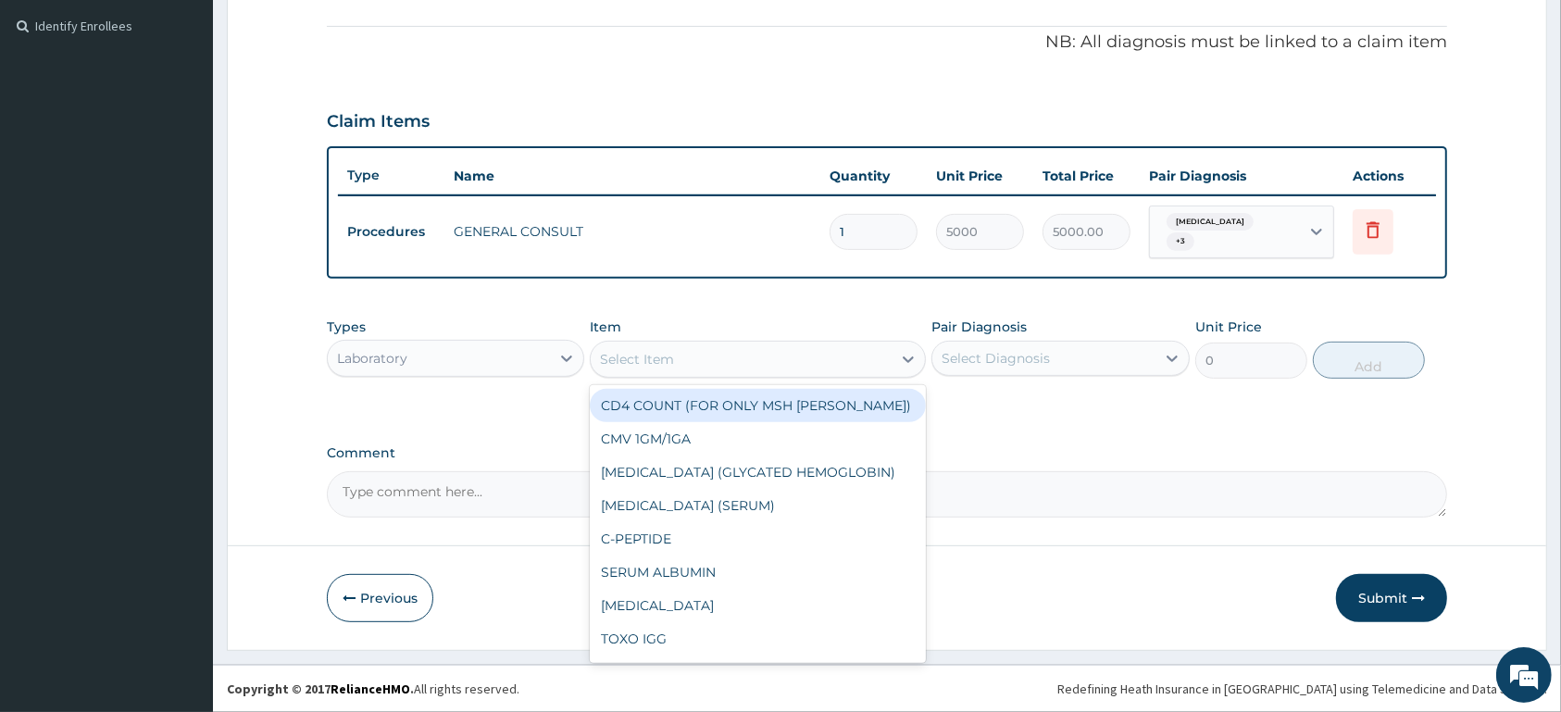
click at [681, 367] on div "Select Item" at bounding box center [741, 359] width 301 height 30
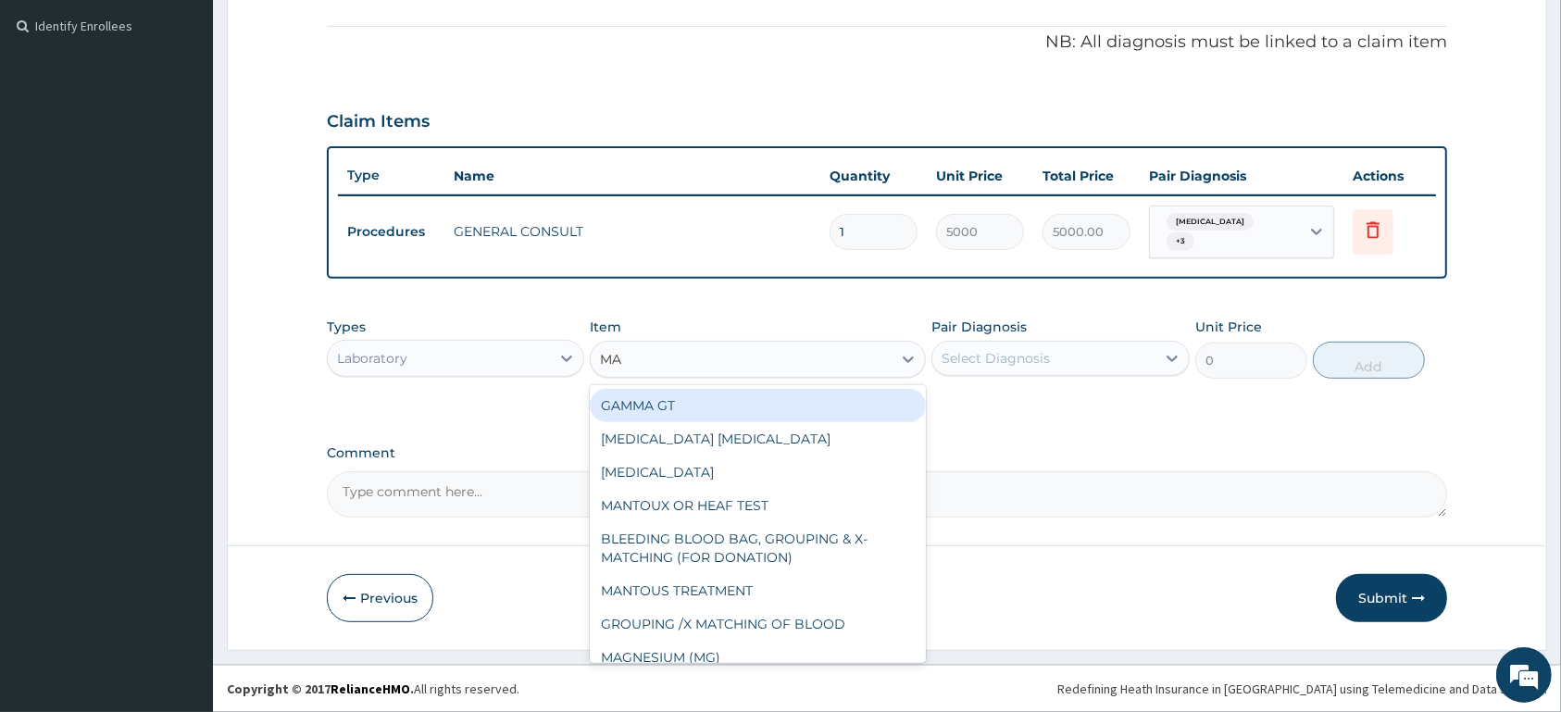
type input "MAL"
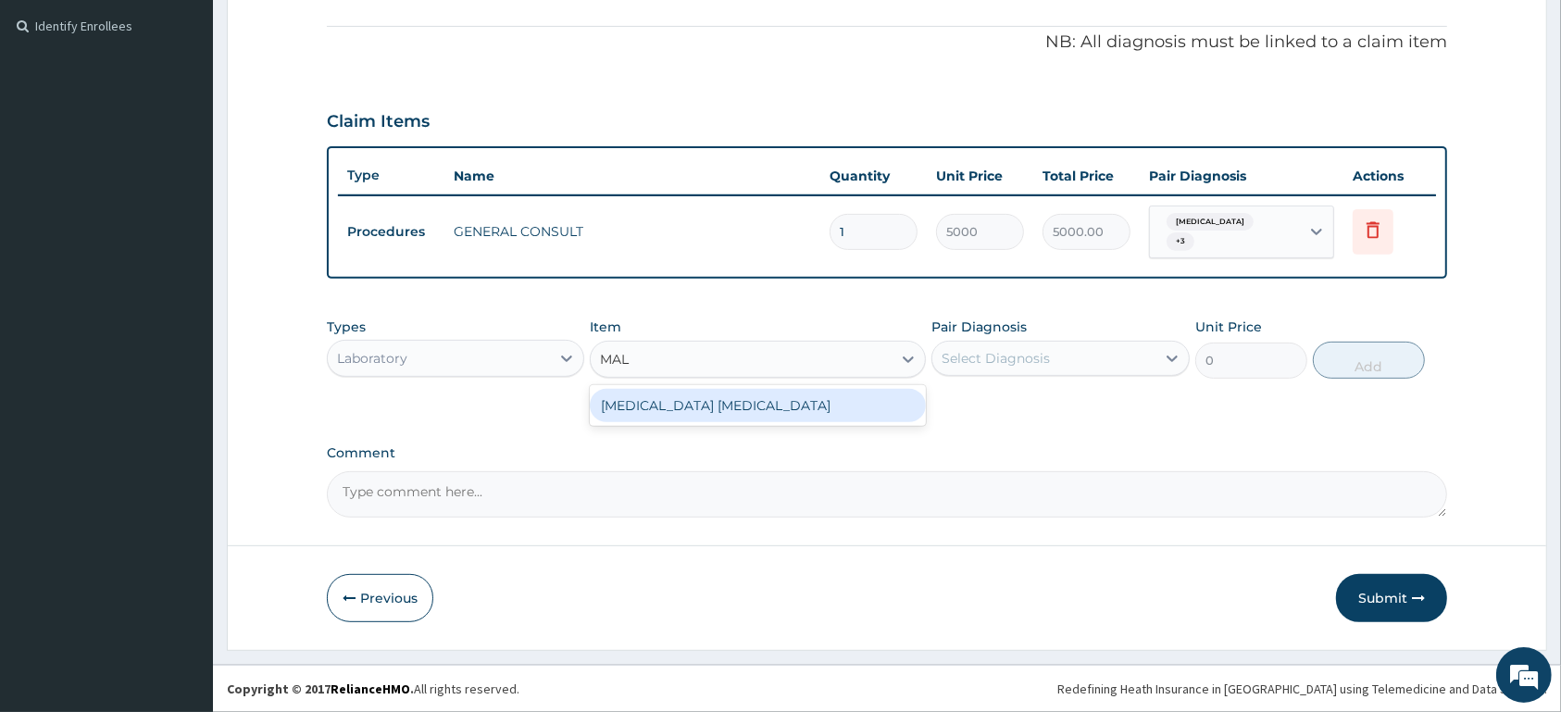
drag, startPoint x: 693, startPoint y: 398, endPoint x: 1078, endPoint y: 383, distance: 385.5
click at [709, 398] on div "MALARIA PARASITE" at bounding box center [758, 405] width 336 height 33
type input "1500"
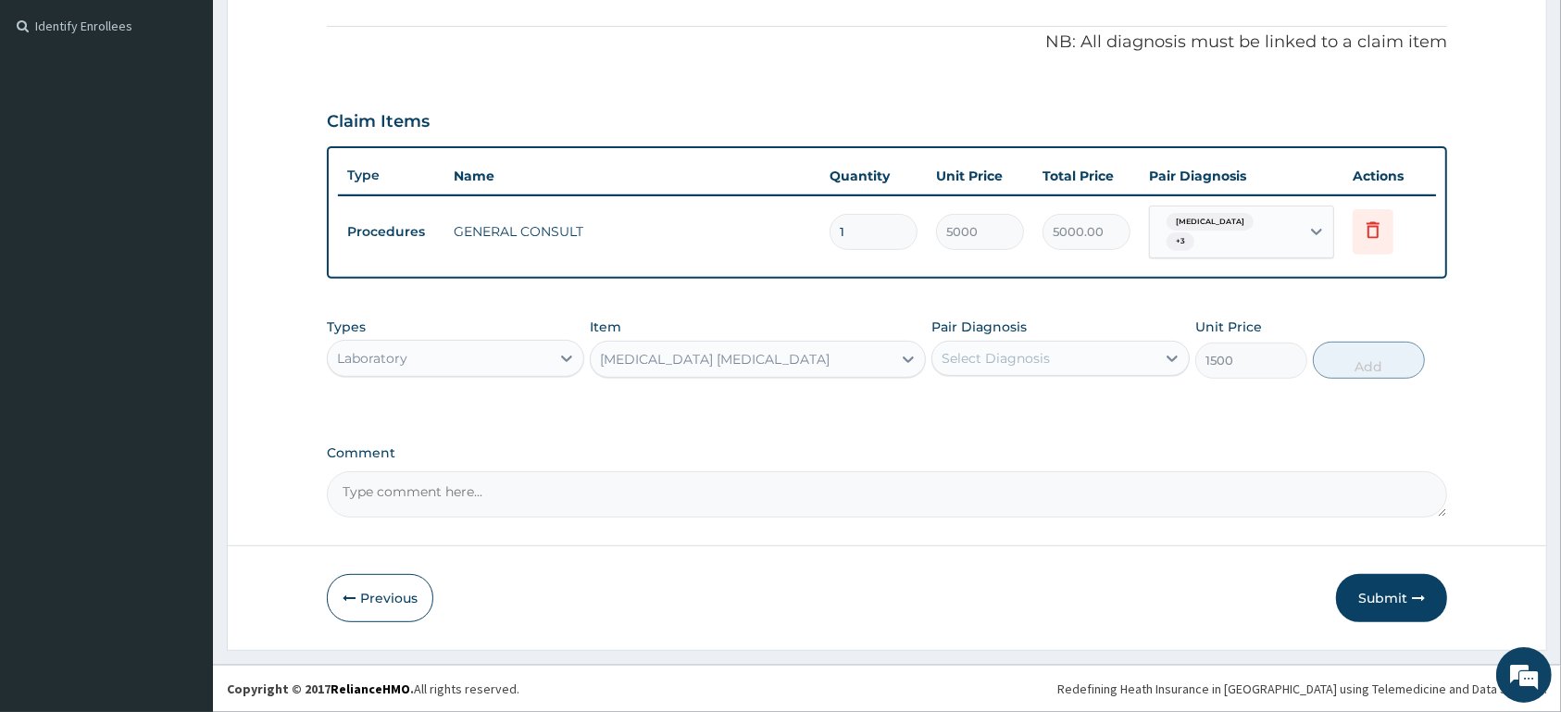
click at [1075, 357] on div "Select Diagnosis" at bounding box center [1043, 359] width 222 height 30
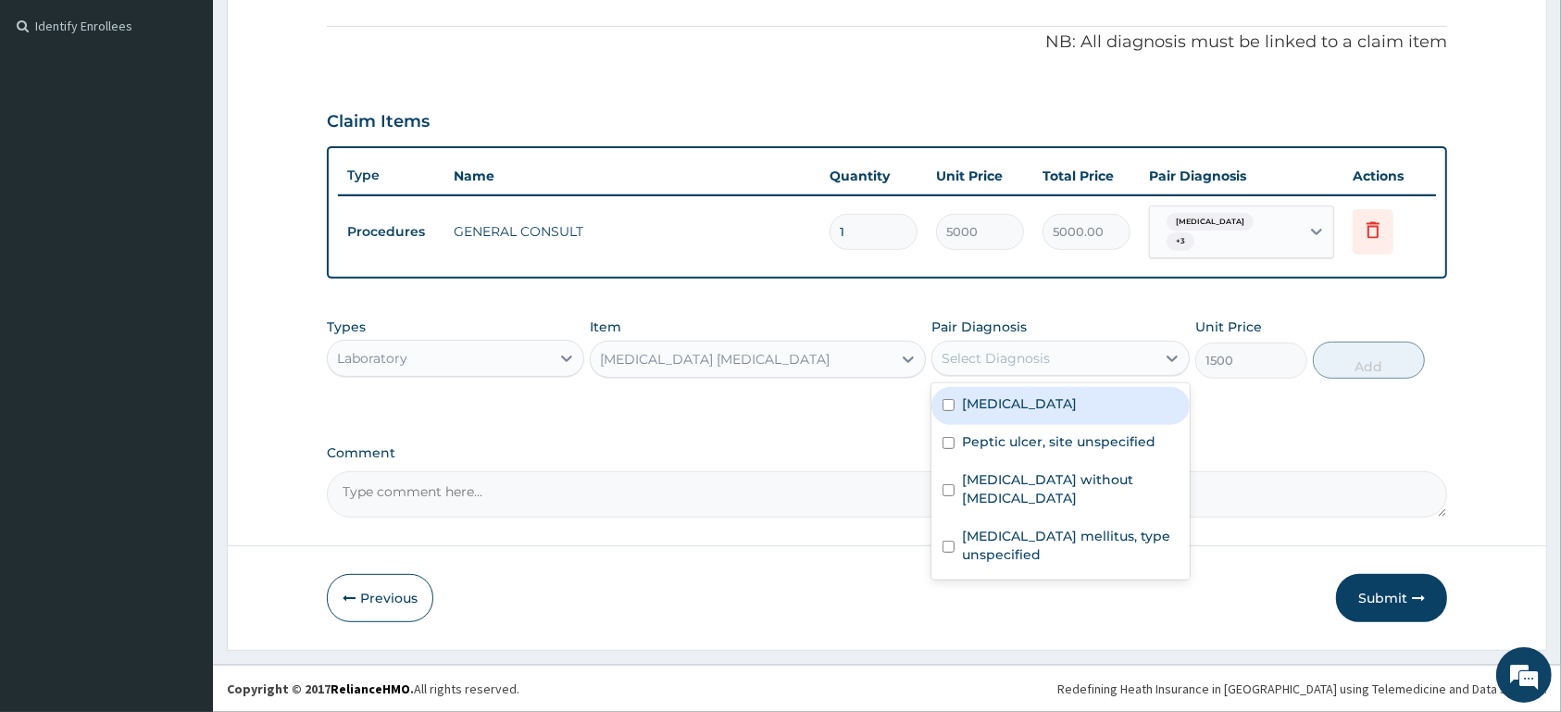
click at [1073, 393] on div "Malaria, unspecified" at bounding box center [1059, 406] width 257 height 38
checkbox input "true"
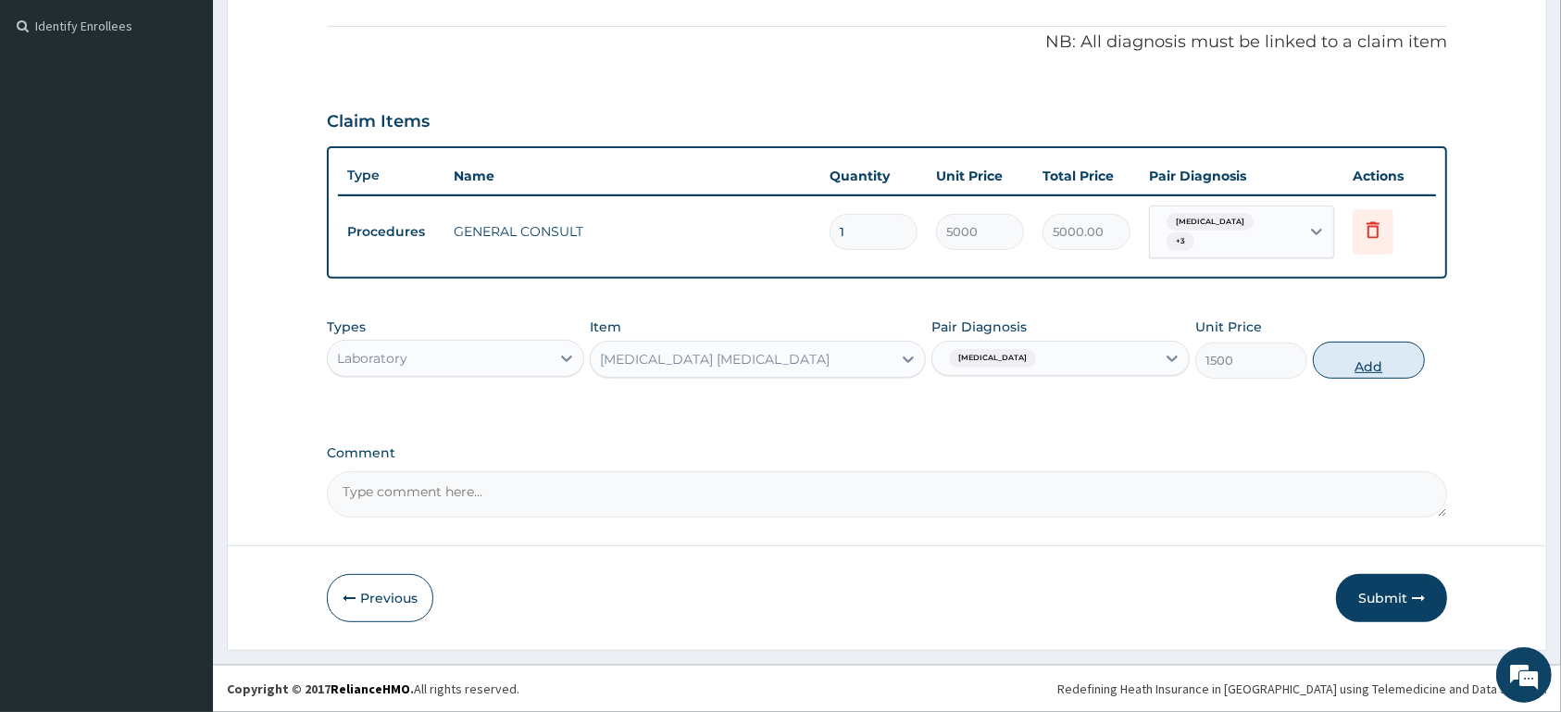
click at [1367, 350] on button "Add" at bounding box center [1369, 360] width 112 height 37
type input "0"
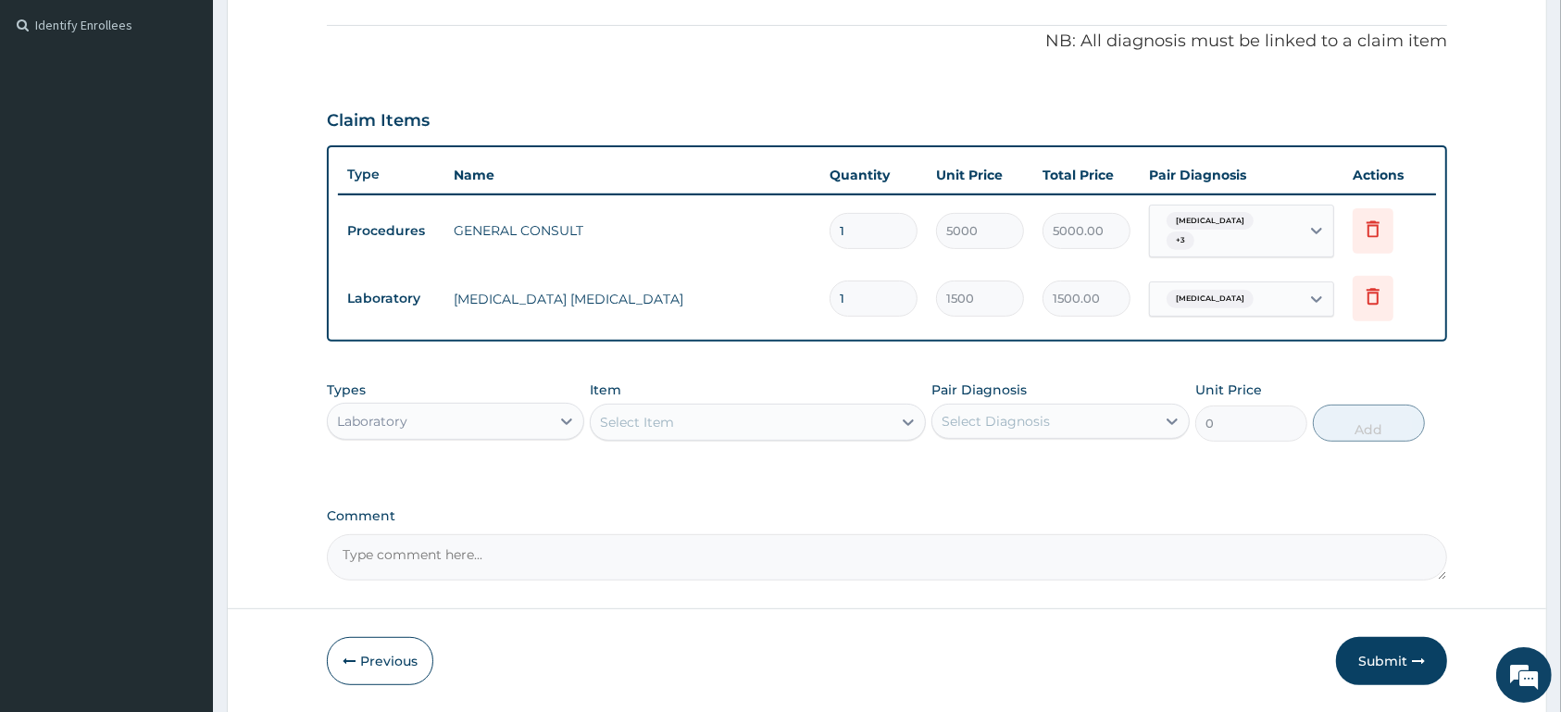
scroll to position [446, 0]
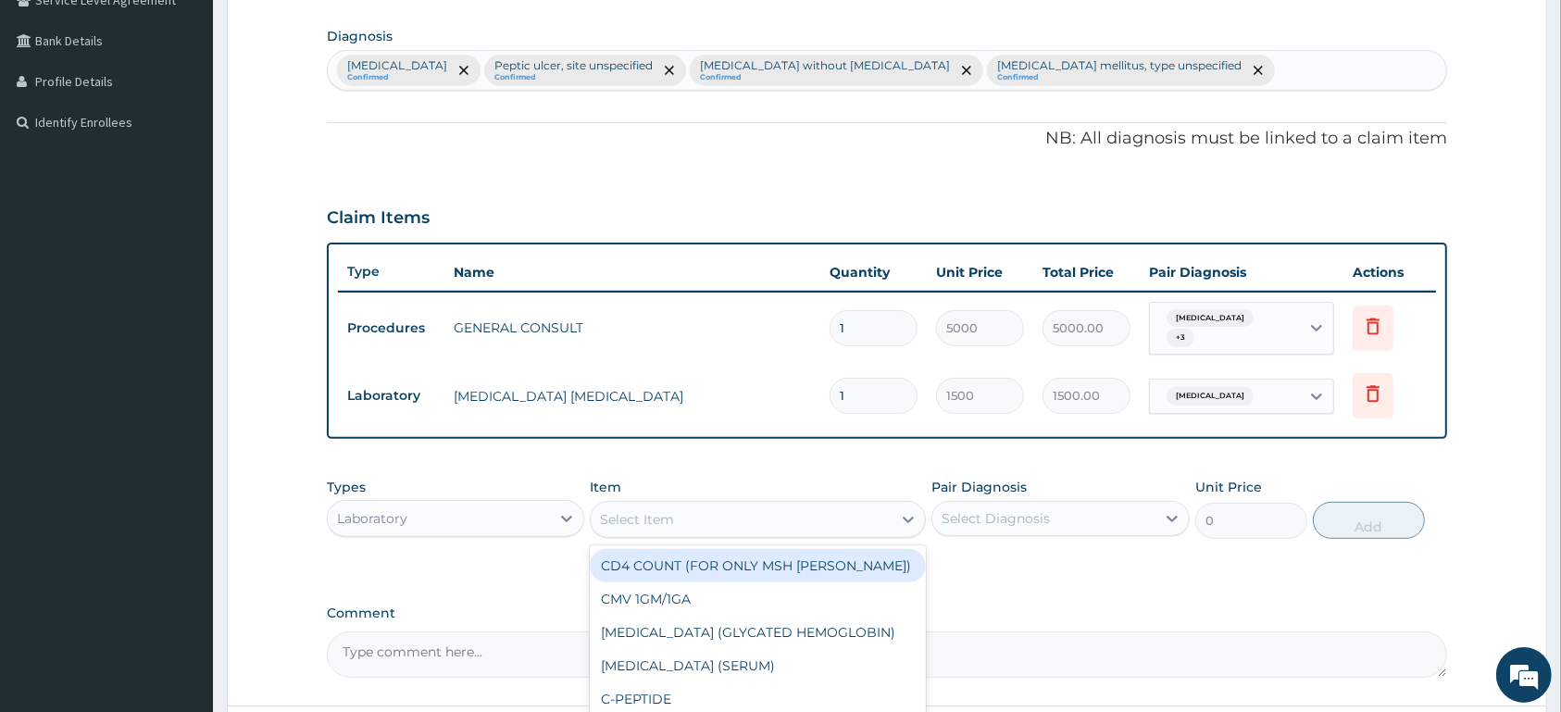
click at [681, 517] on div "Select Item" at bounding box center [741, 520] width 301 height 30
type input "FBC"
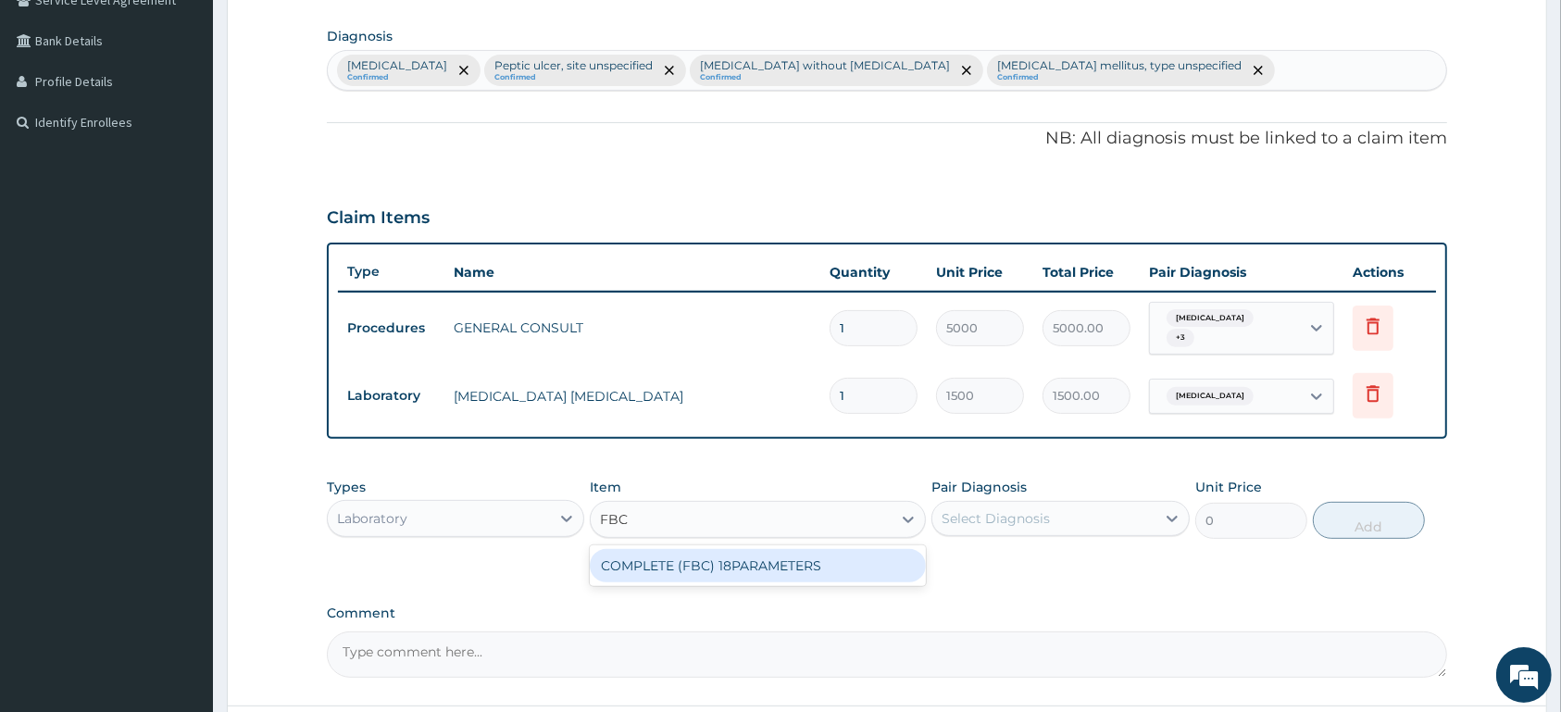
click at [830, 564] on div "COMPLETE (FBC) 18PARAMETERS" at bounding box center [758, 565] width 336 height 33
type input "4000"
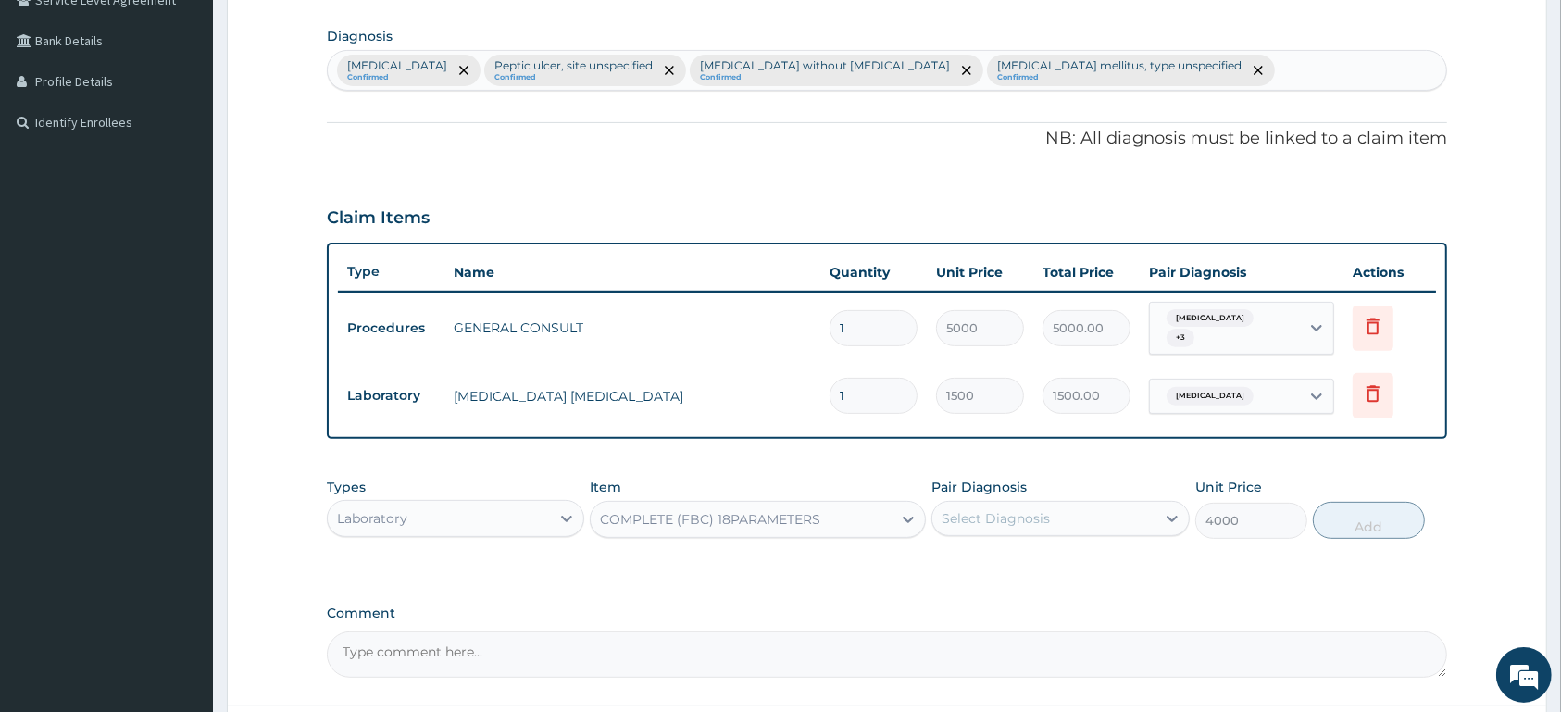
click at [1028, 521] on div "Select Diagnosis" at bounding box center [996, 518] width 108 height 19
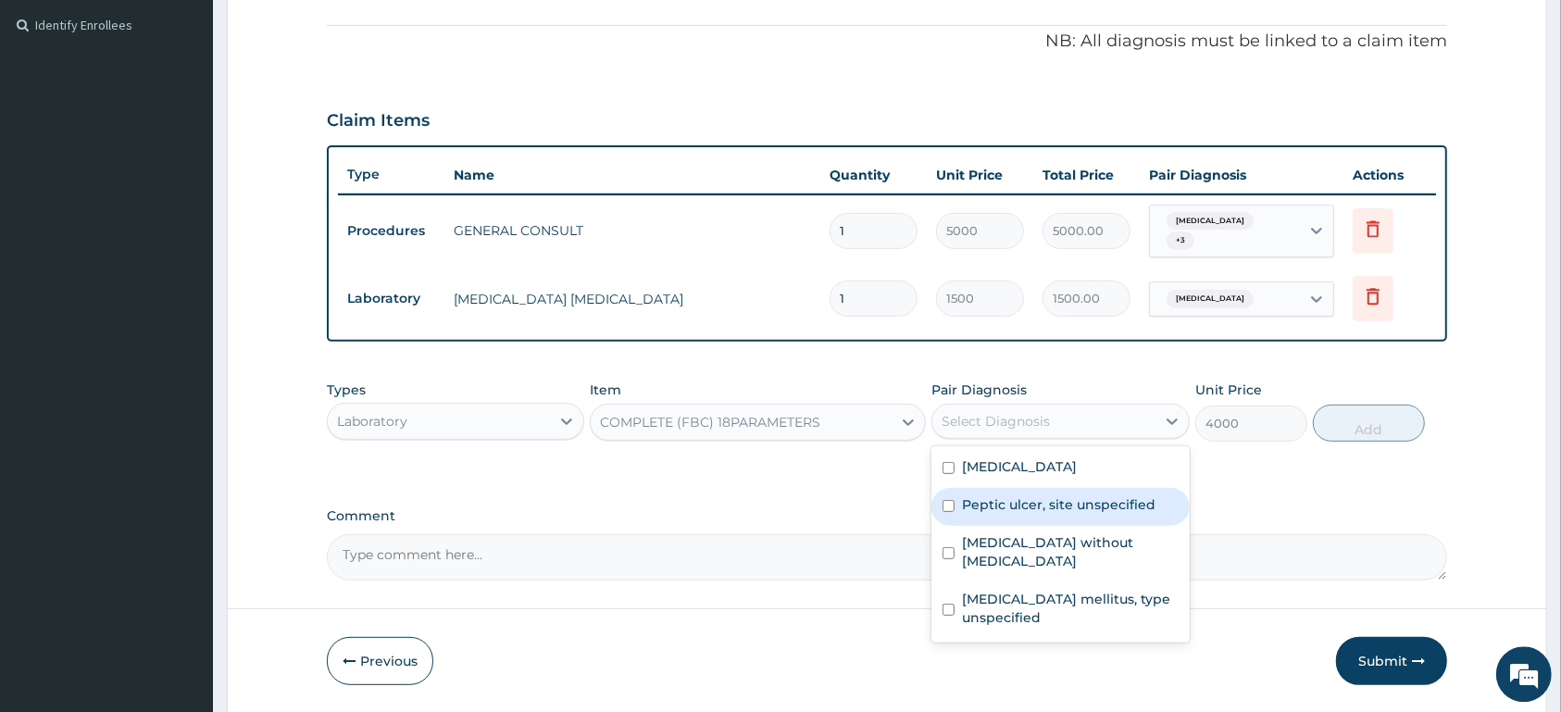
scroll to position [544, 0]
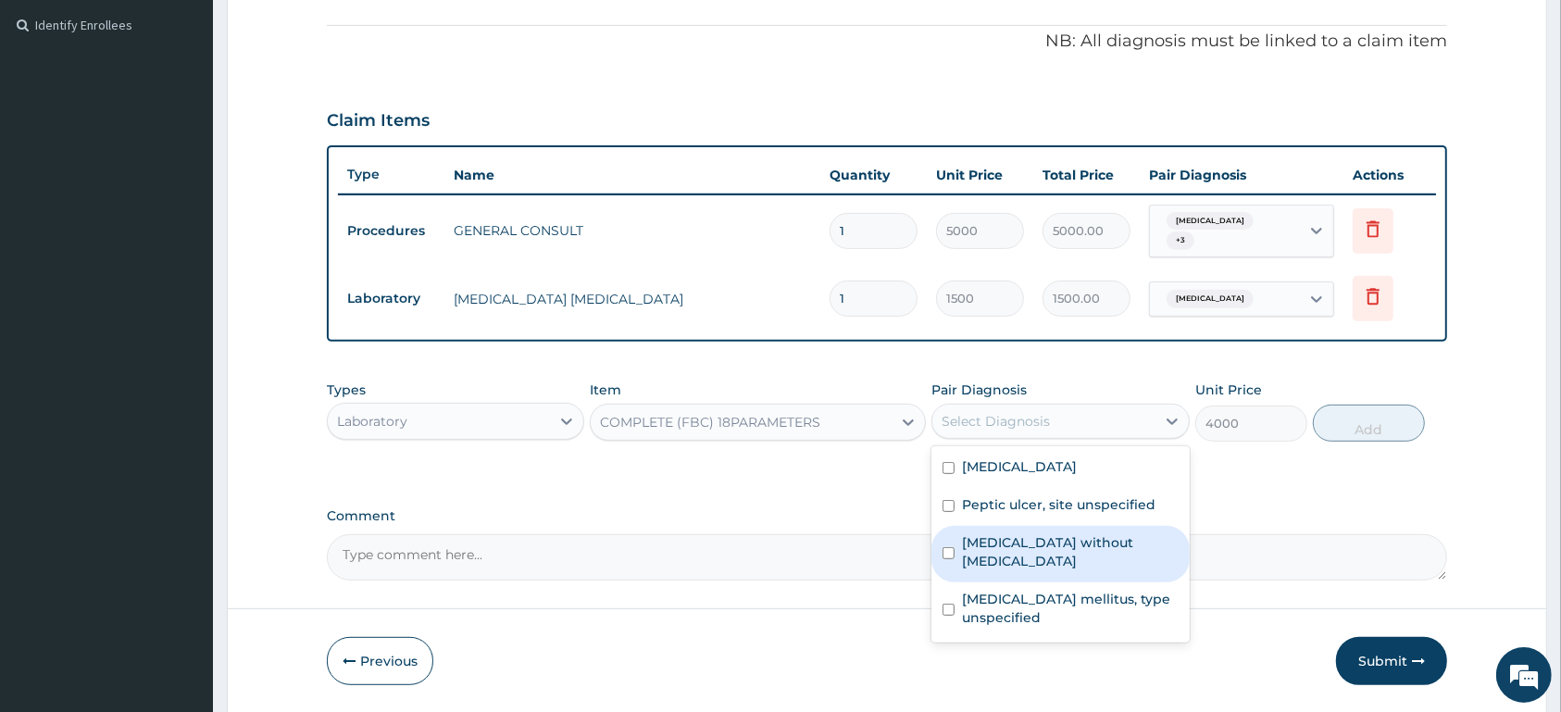
click at [1139, 543] on label "Sepsis without septic shock" at bounding box center [1070, 551] width 216 height 37
checkbox input "true"
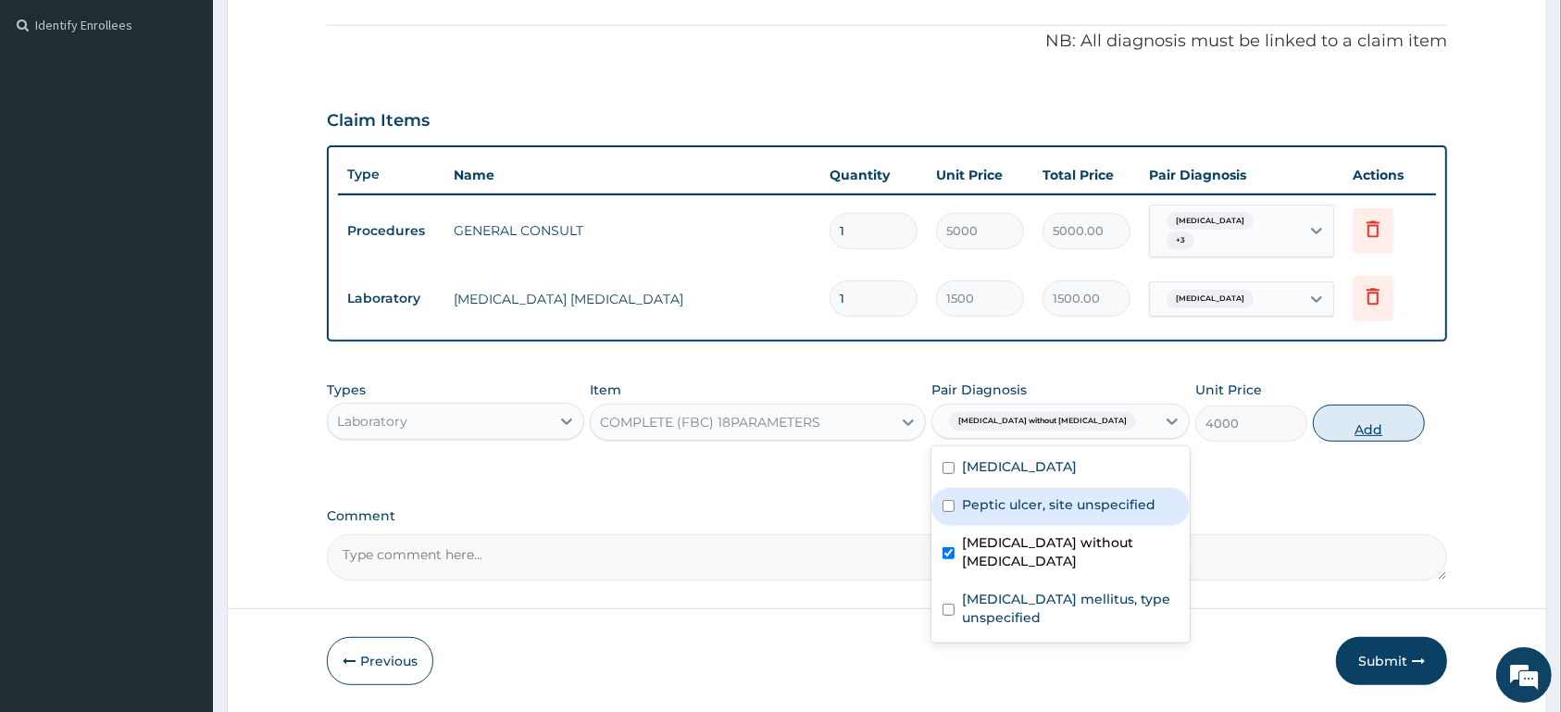
click at [1376, 413] on button "Add" at bounding box center [1369, 423] width 112 height 37
type input "0"
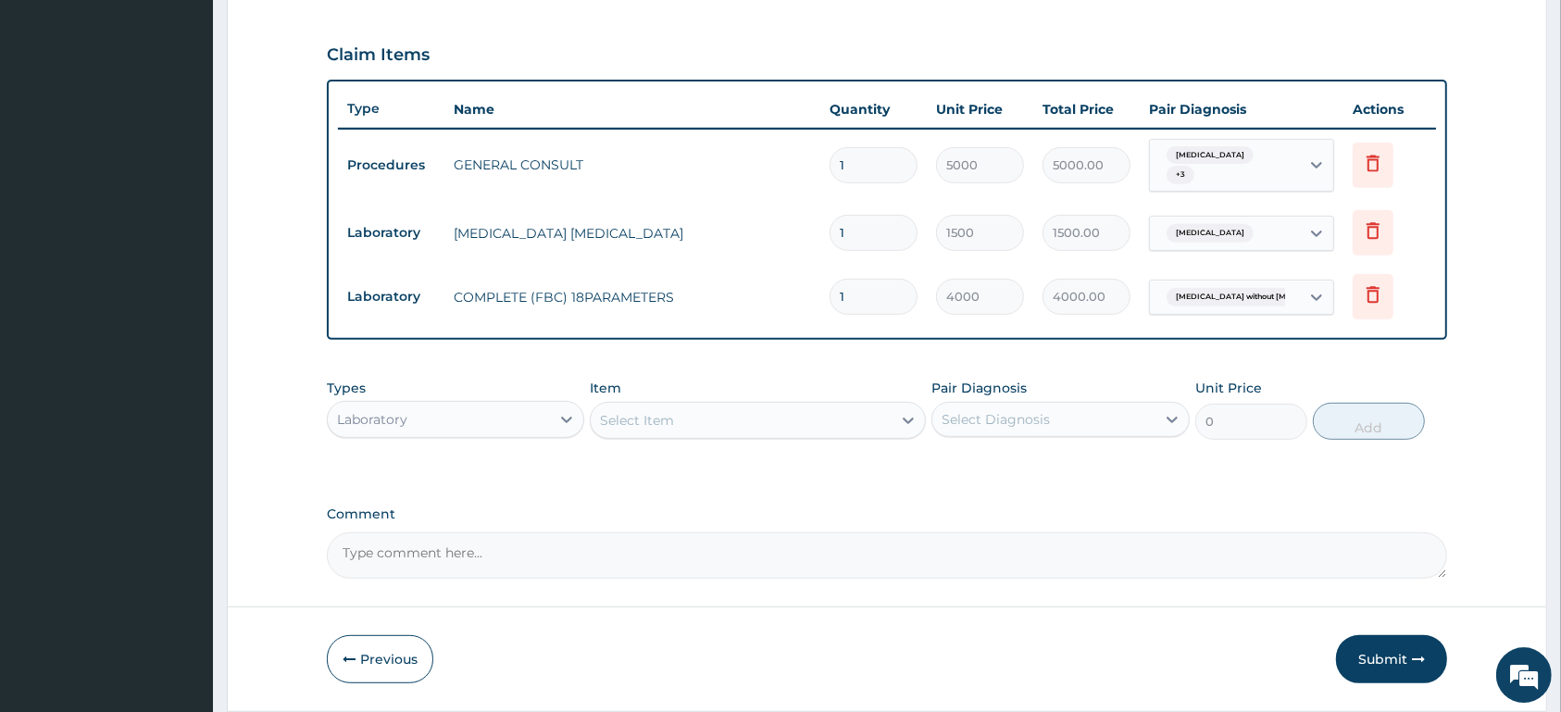
scroll to position [641, 0]
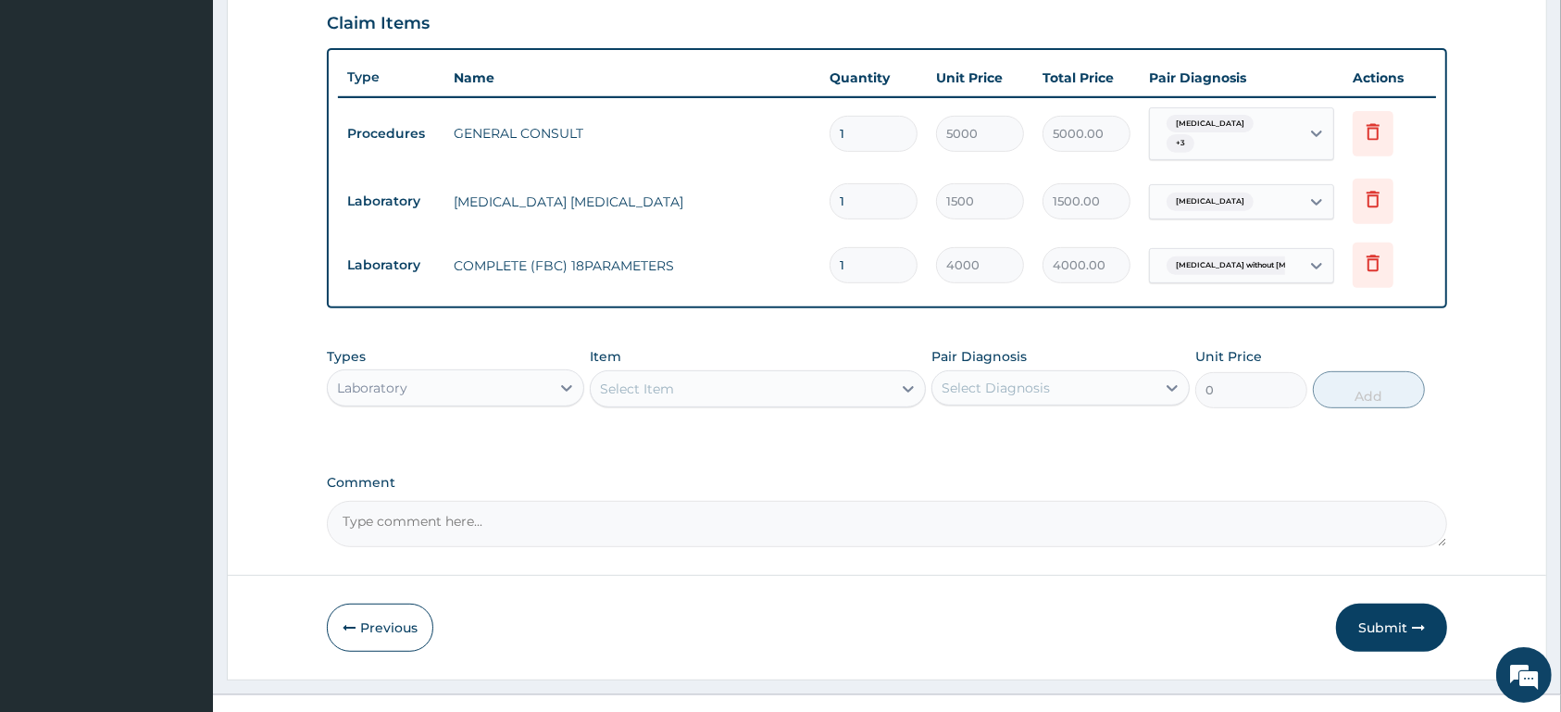
click at [714, 389] on div "Select Item" at bounding box center [741, 389] width 301 height 30
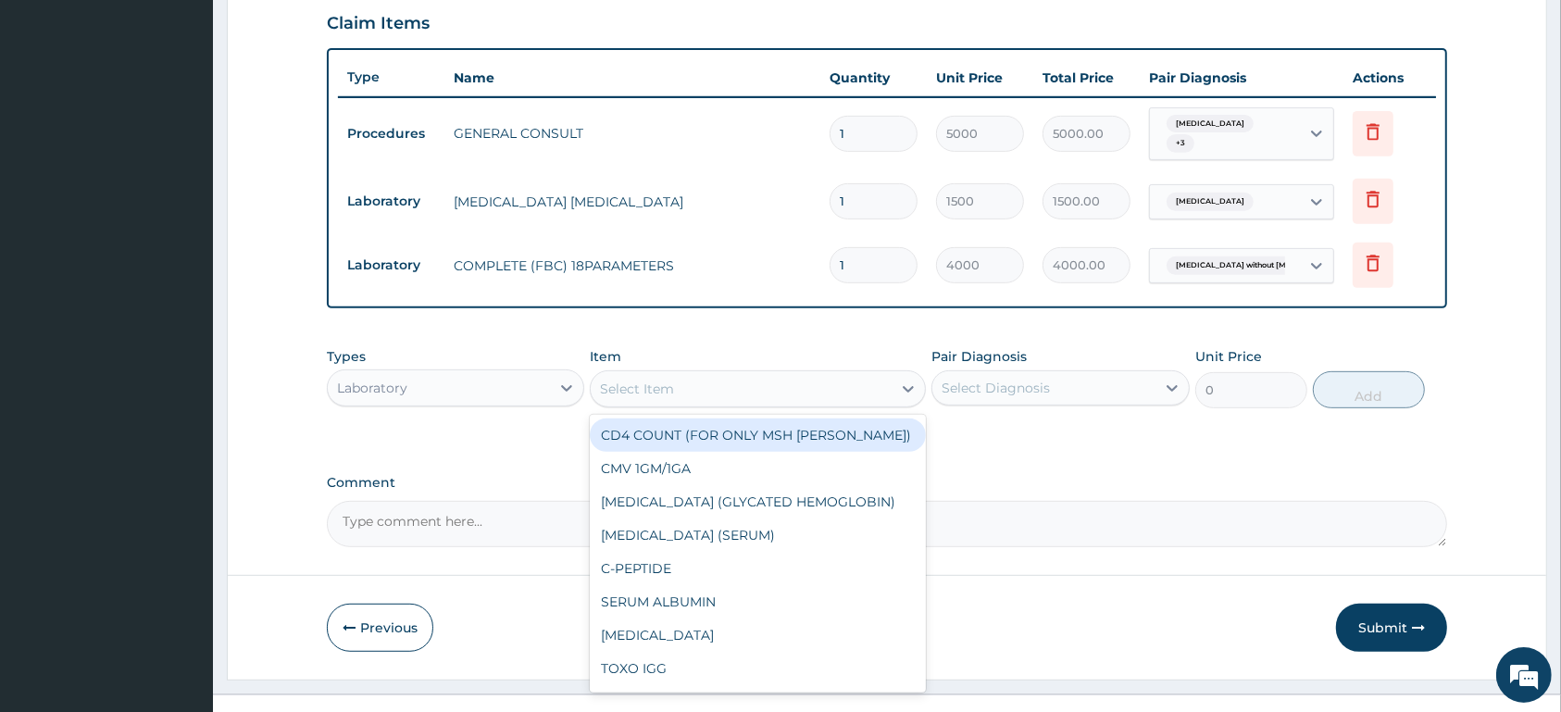
type input "G"
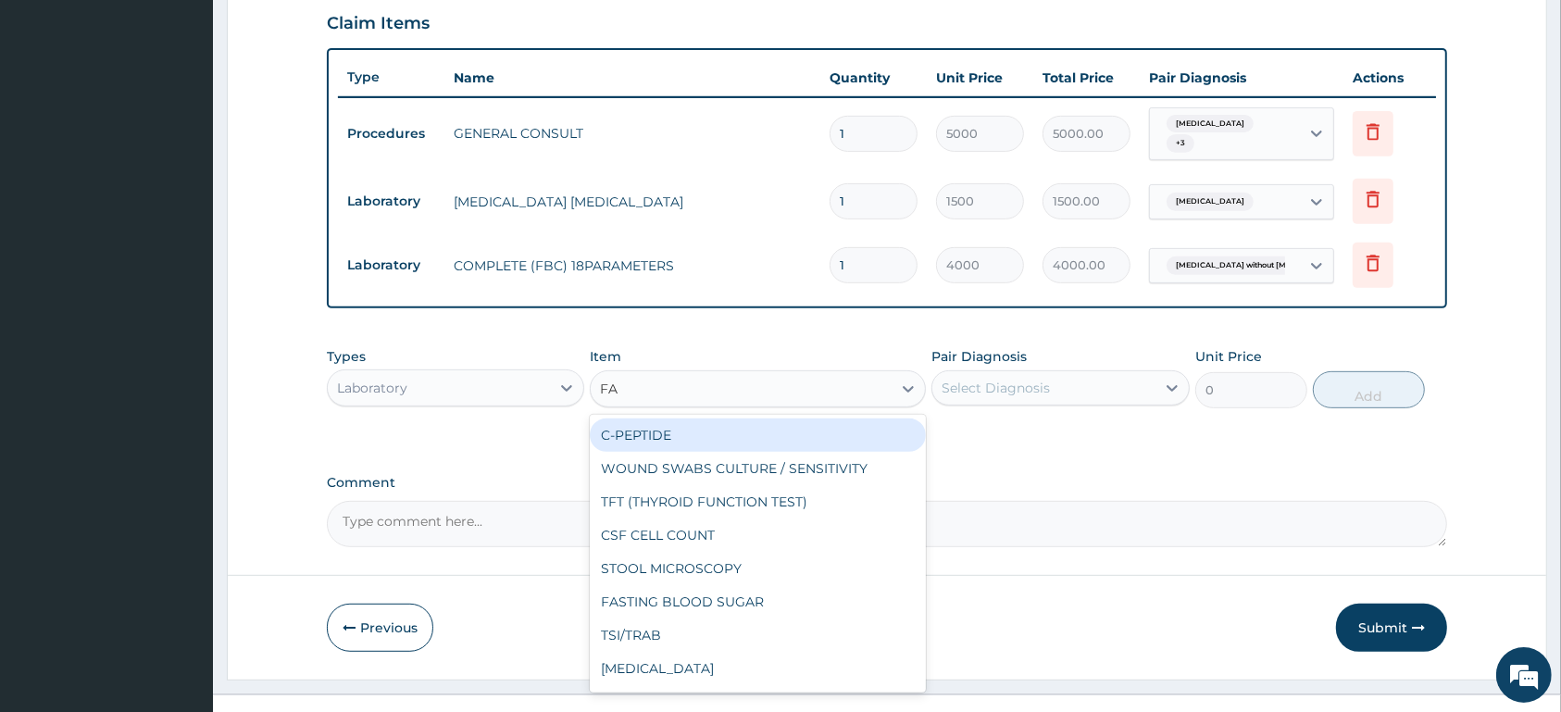
type input "FAS"
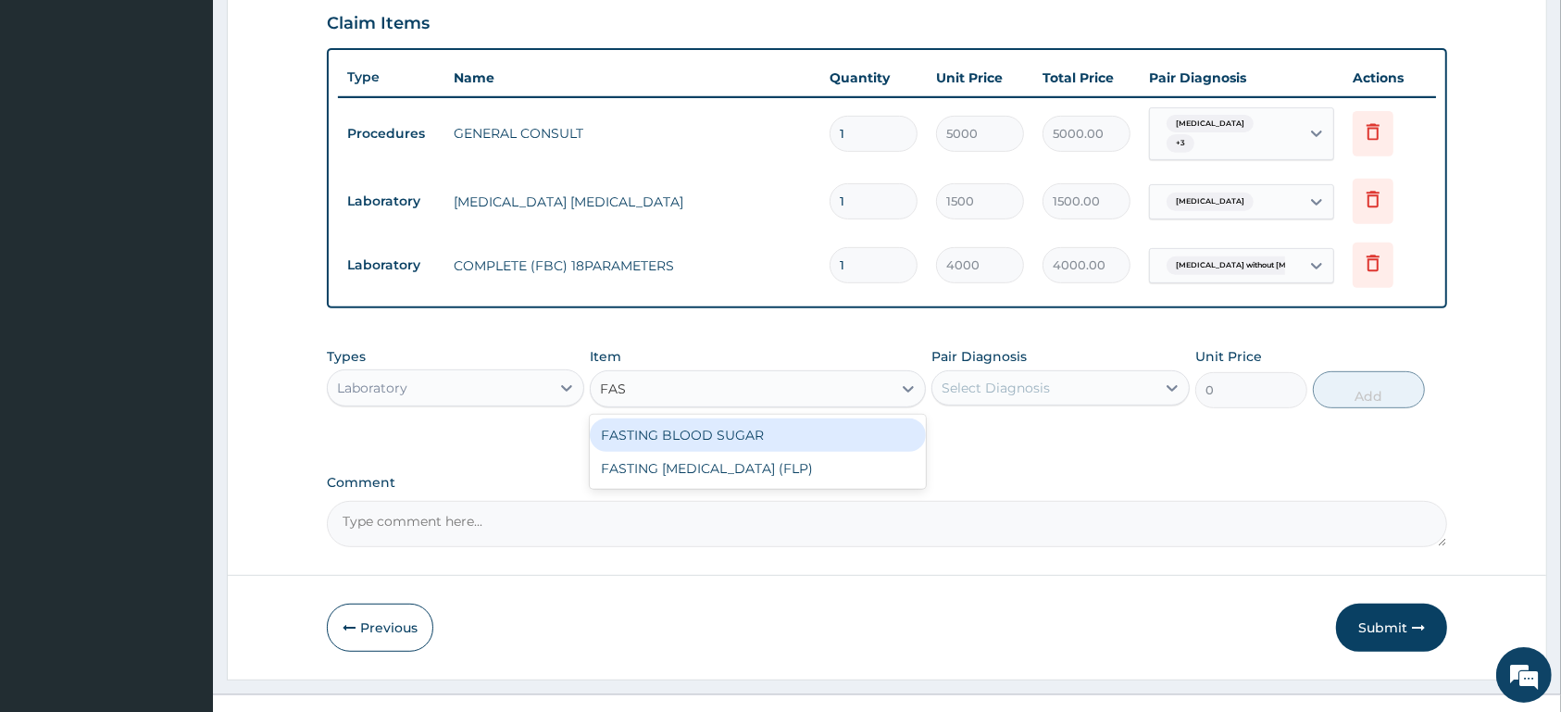
click at [734, 425] on div "FASTING BLOOD SUGAR" at bounding box center [758, 435] width 336 height 33
type input "1500"
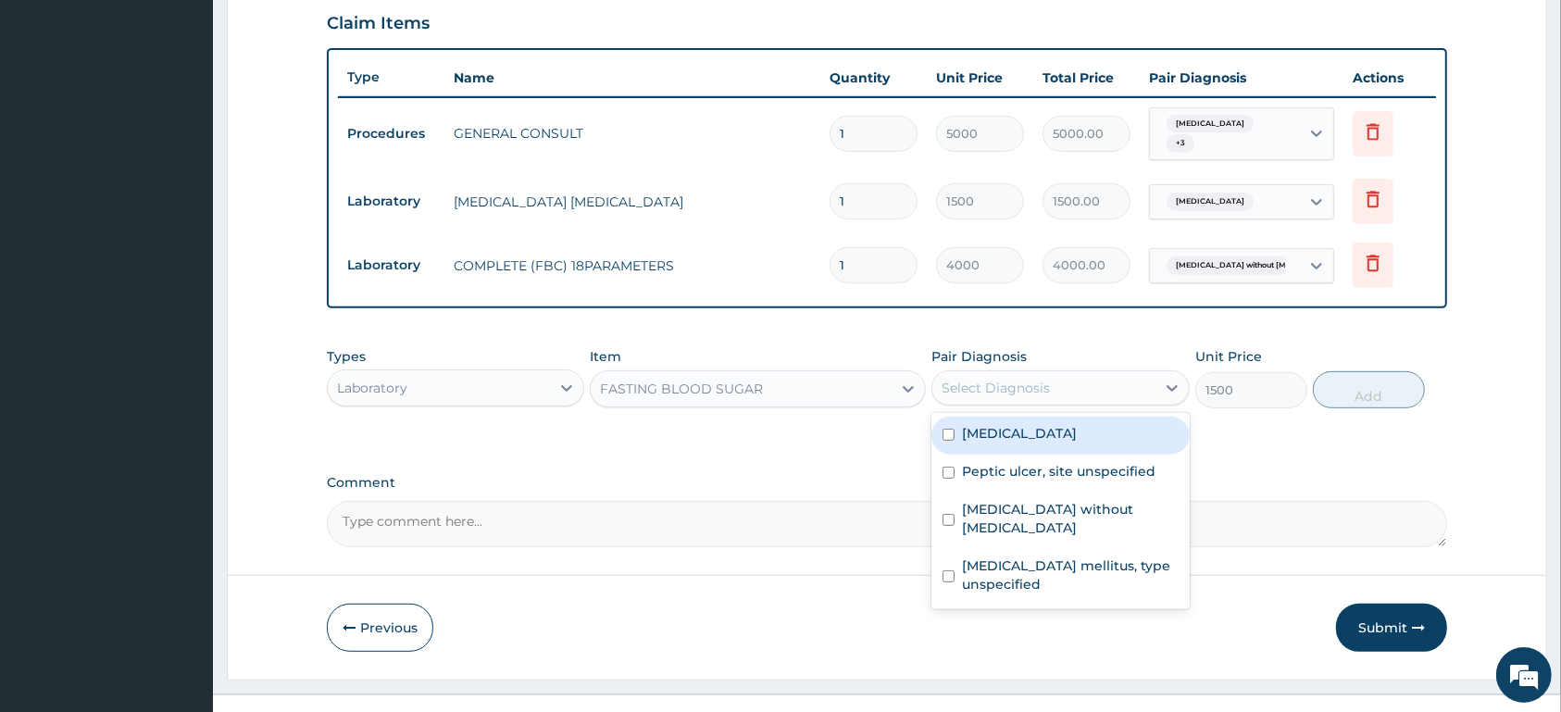
click at [990, 388] on div "Select Diagnosis" at bounding box center [996, 388] width 108 height 19
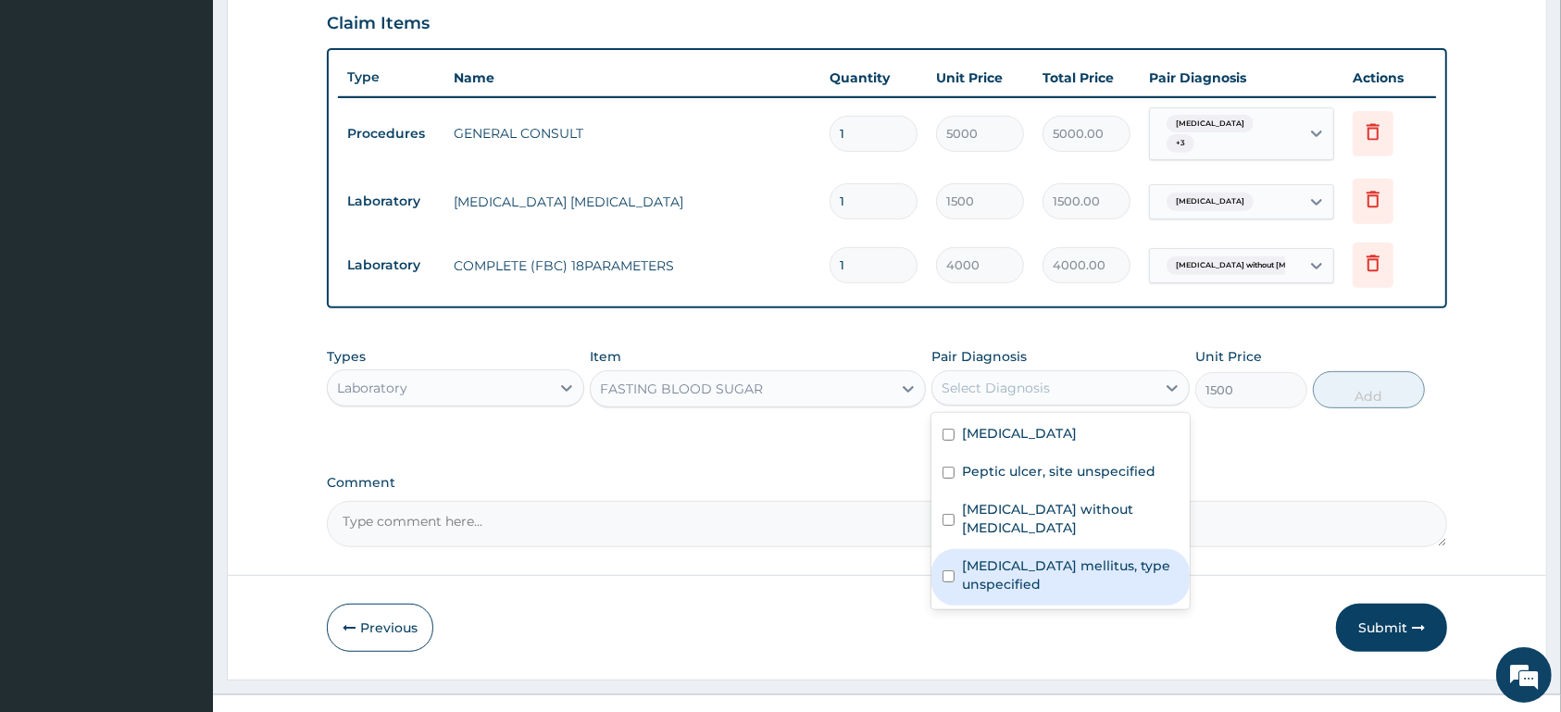
click at [1003, 556] on label "Diabetes mellitus, type unspecified" at bounding box center [1070, 574] width 216 height 37
checkbox input "true"
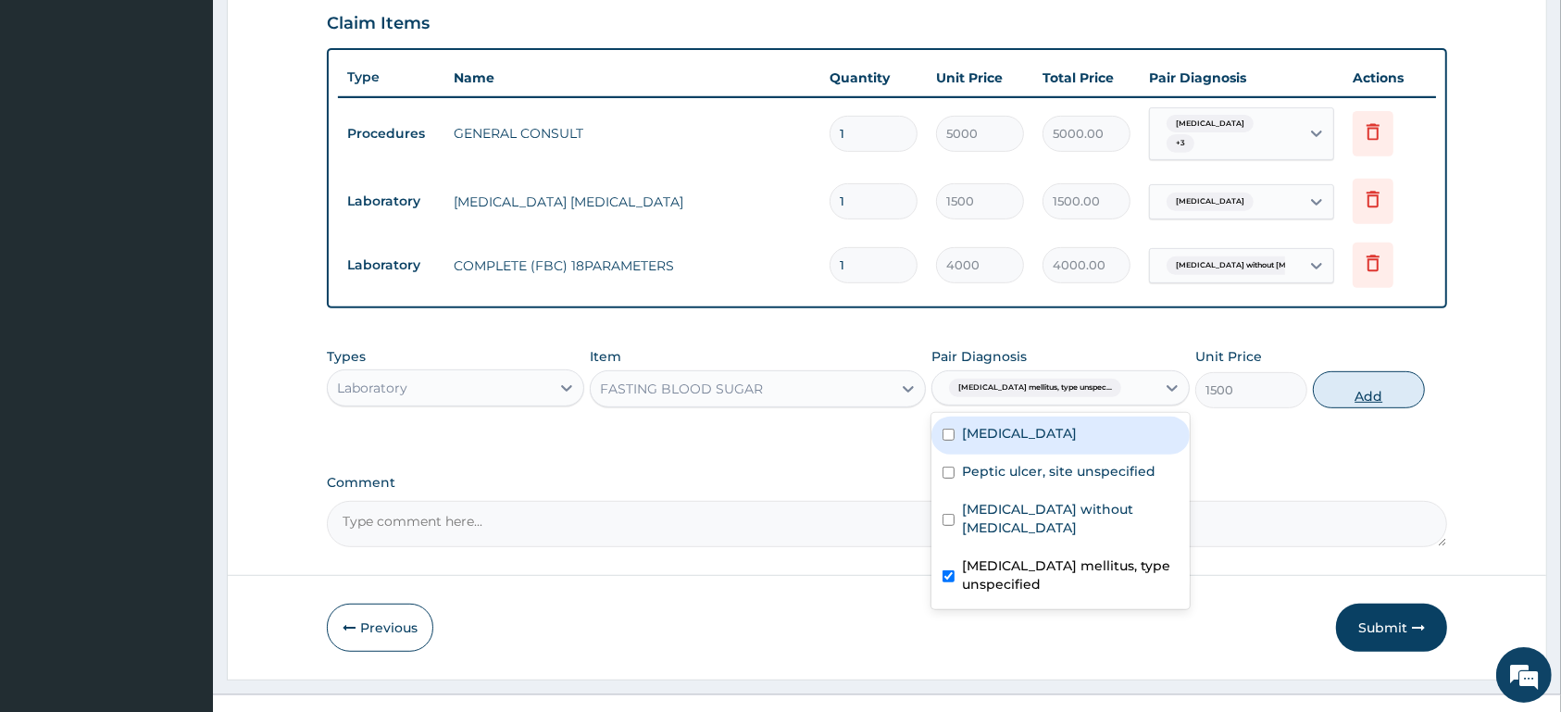
click at [1361, 394] on button "Add" at bounding box center [1369, 389] width 112 height 37
type input "0"
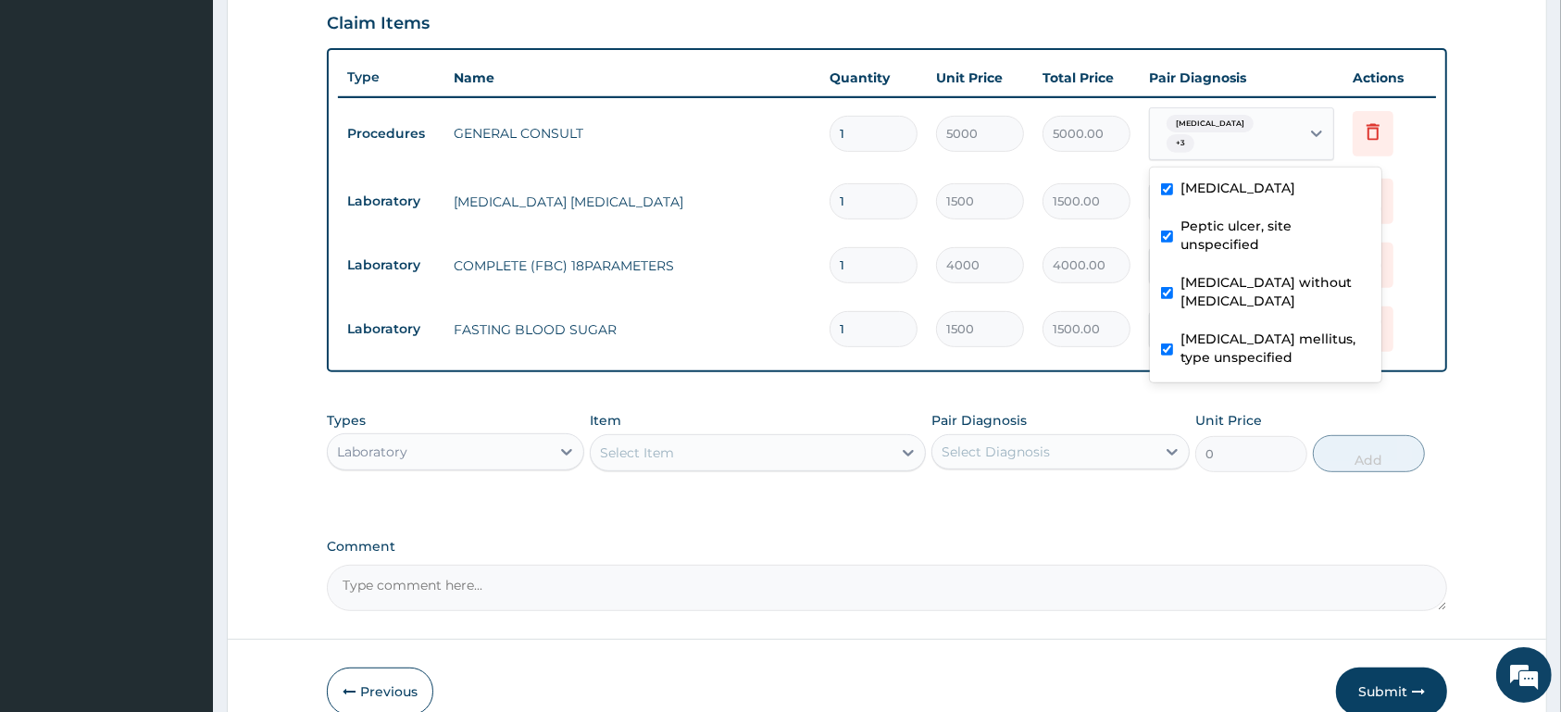
click at [1253, 138] on div "Malaria, unspecified + 3" at bounding box center [1222, 134] width 126 height 44
click at [1408, 216] on td "Delete" at bounding box center [1390, 201] width 93 height 64
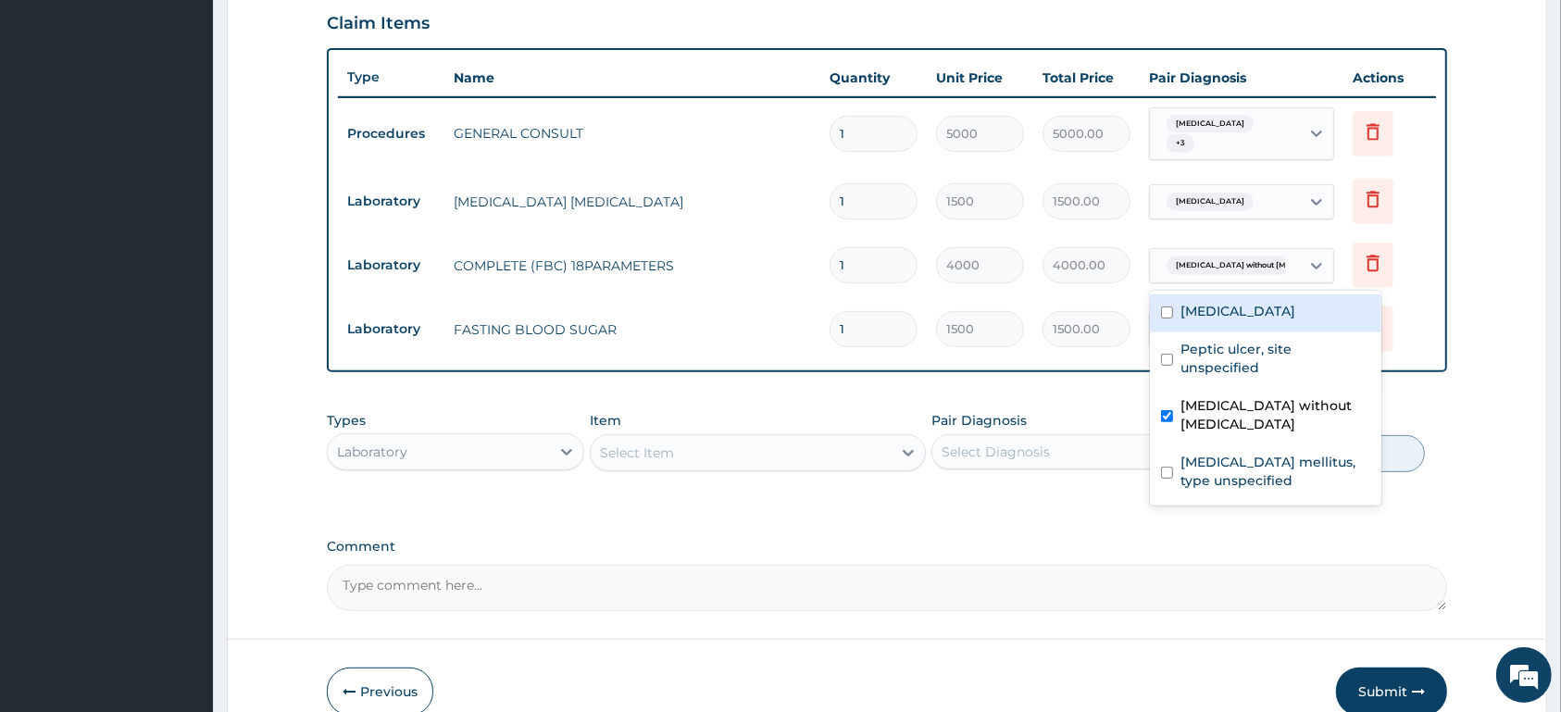
click at [1295, 265] on div "Sepsis without septic shock" at bounding box center [1225, 265] width 150 height 31
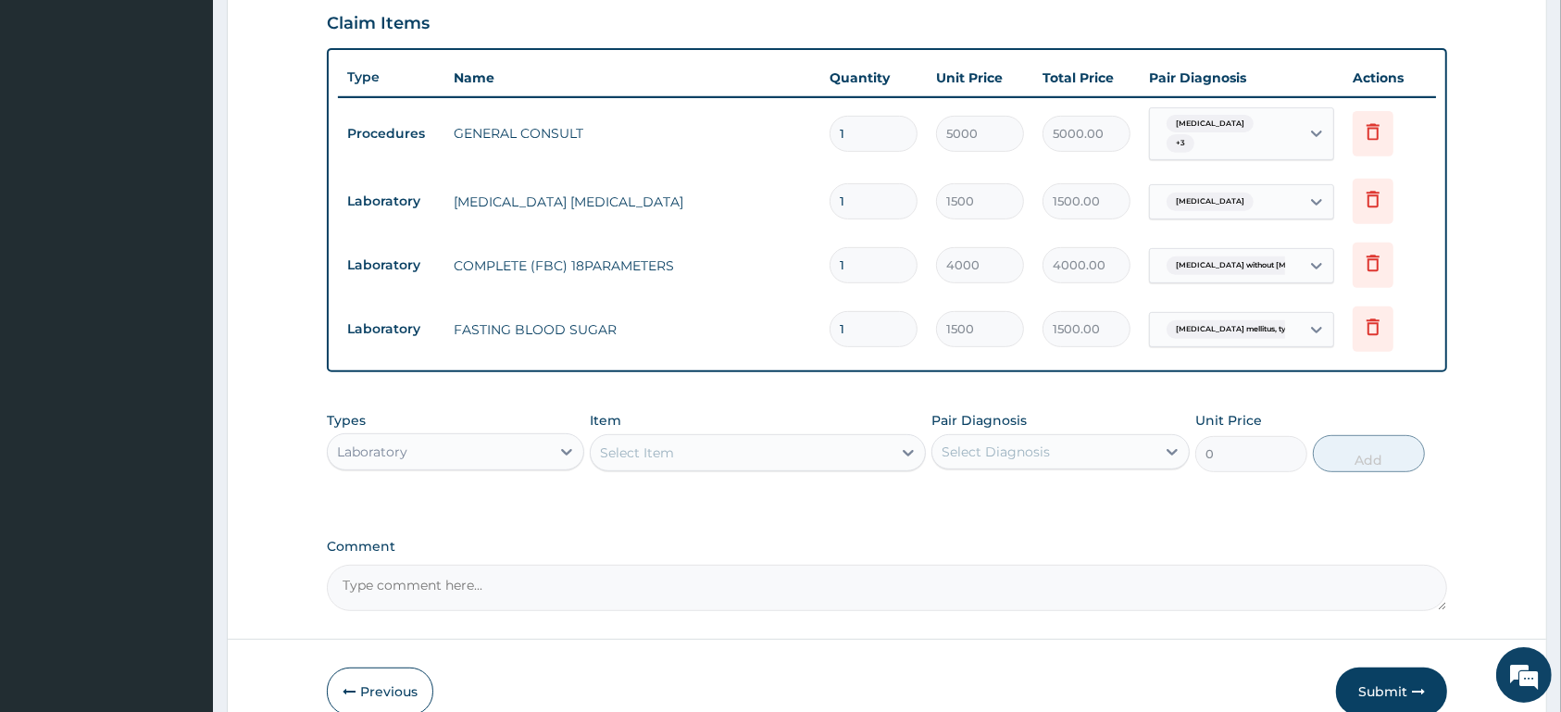
click at [1294, 265] on div "Sepsis without septic shock" at bounding box center [1225, 265] width 150 height 31
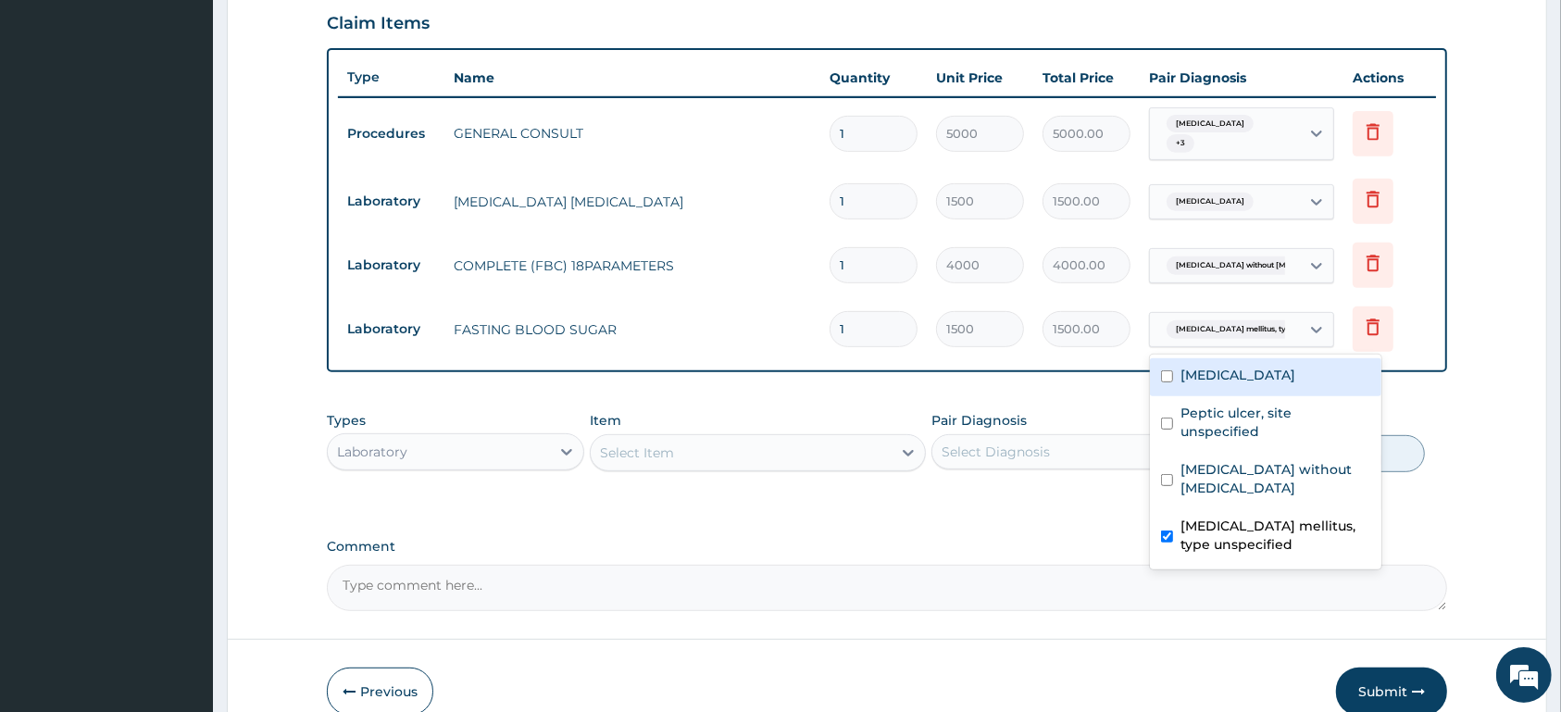
click at [1246, 324] on span "Diabetes mellitus, type unspec..." at bounding box center [1253, 329] width 172 height 19
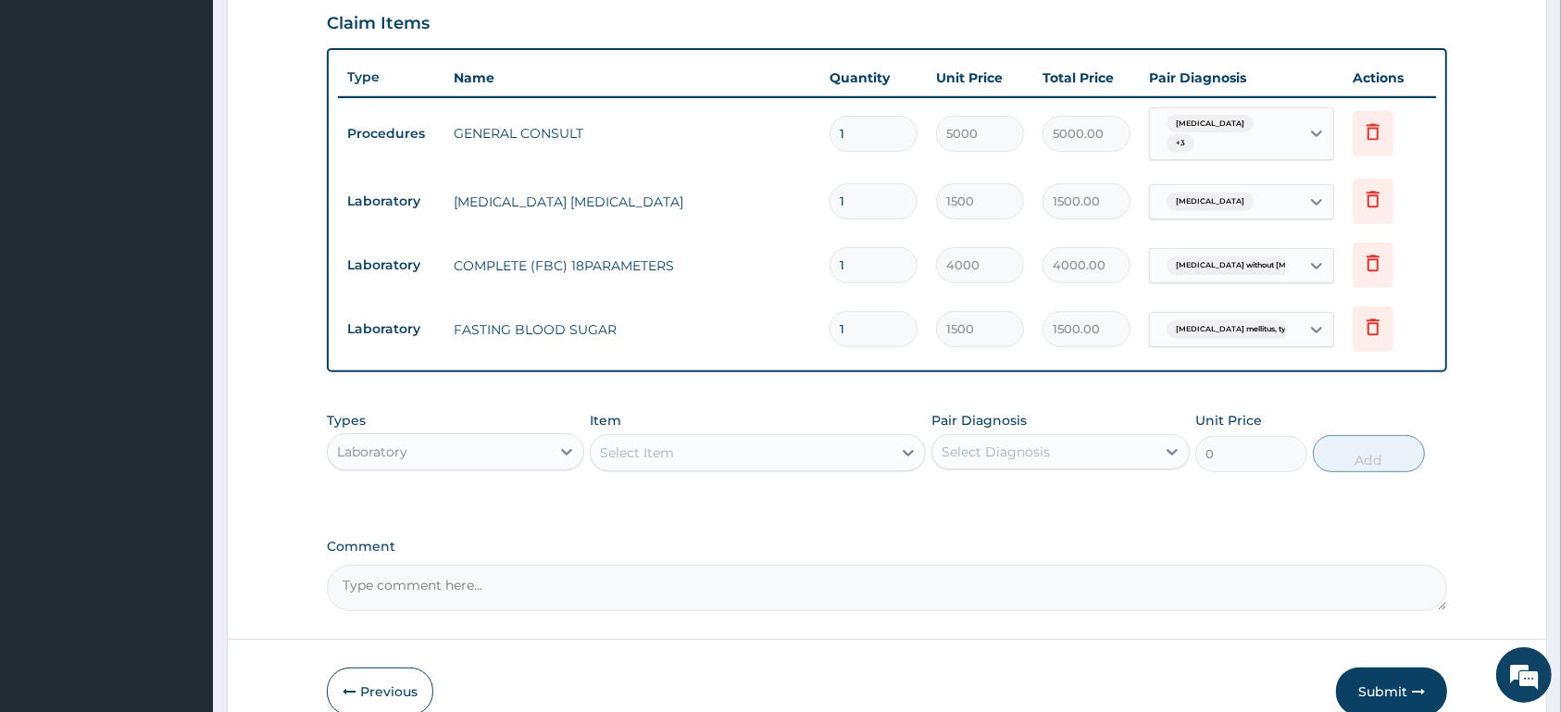
click at [1246, 324] on span "Diabetes mellitus, type unspec..." at bounding box center [1253, 329] width 172 height 19
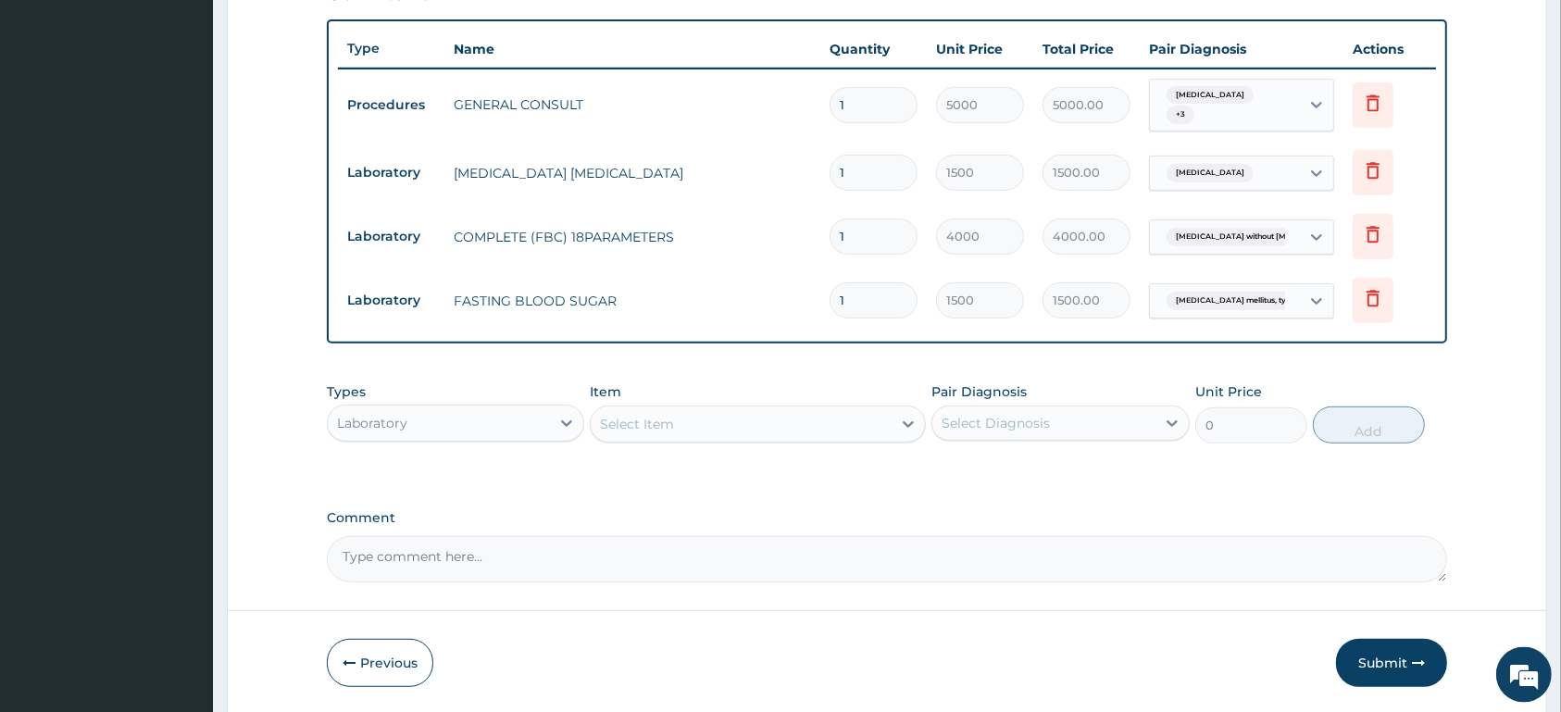
scroll to position [734, 0]
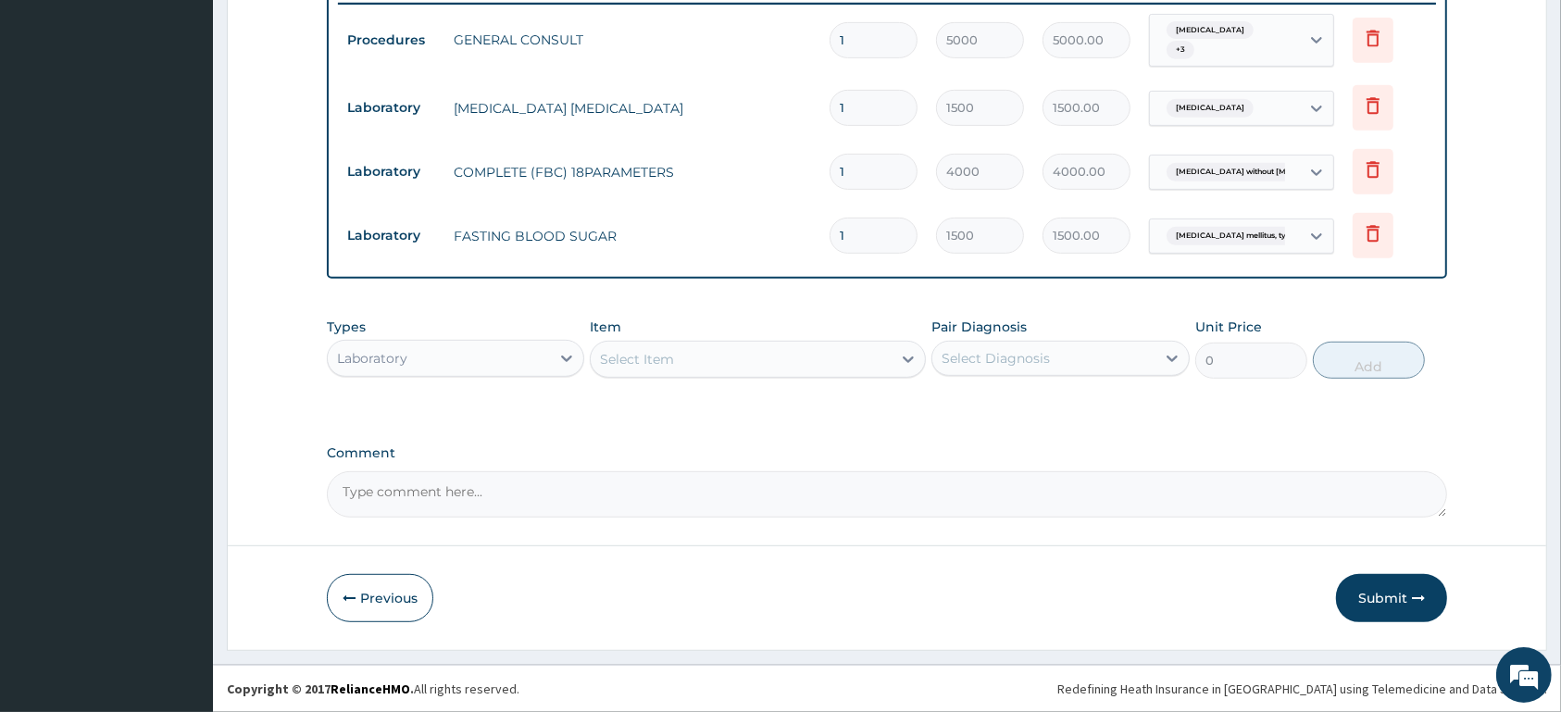
click at [543, 356] on div "Laboratory" at bounding box center [439, 359] width 222 height 30
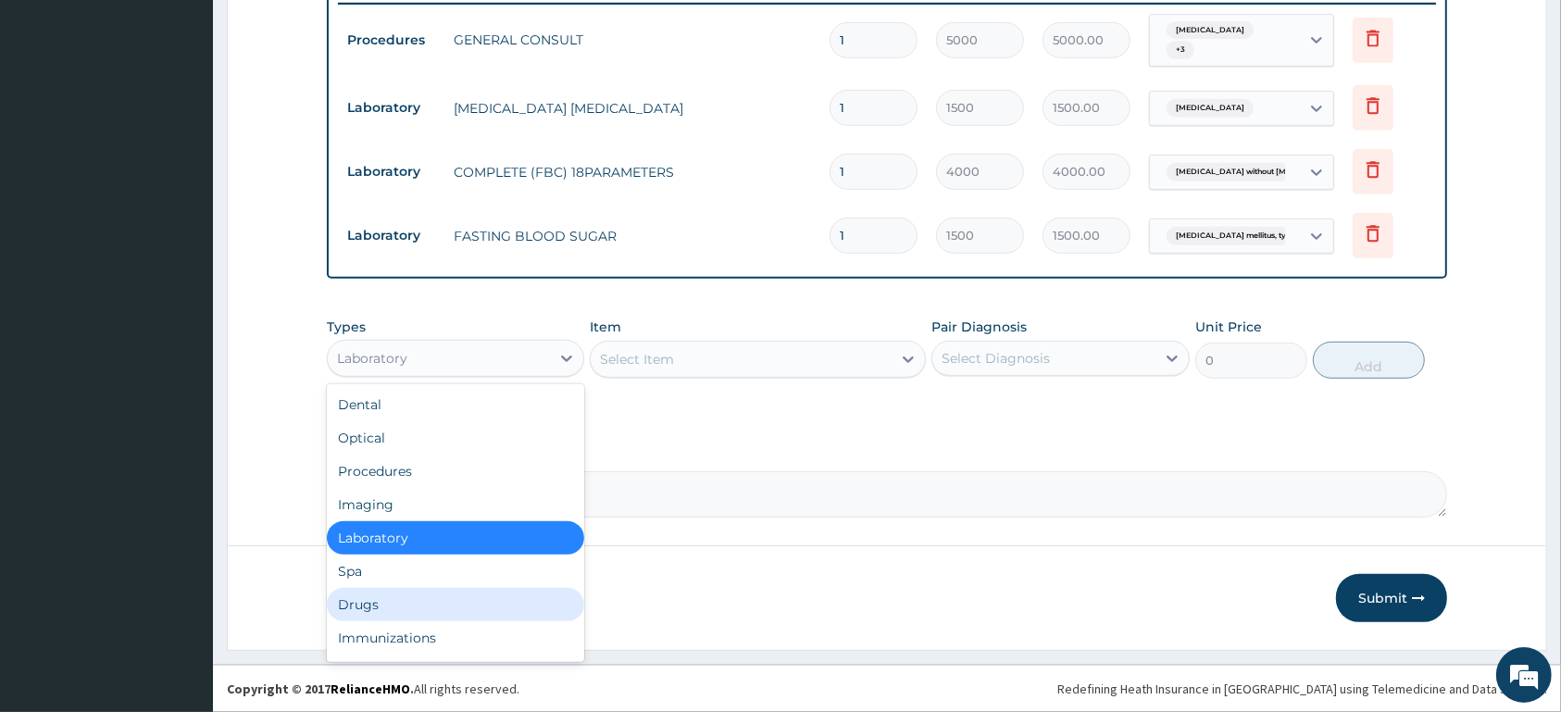
click at [494, 603] on div "Drugs" at bounding box center [455, 604] width 257 height 33
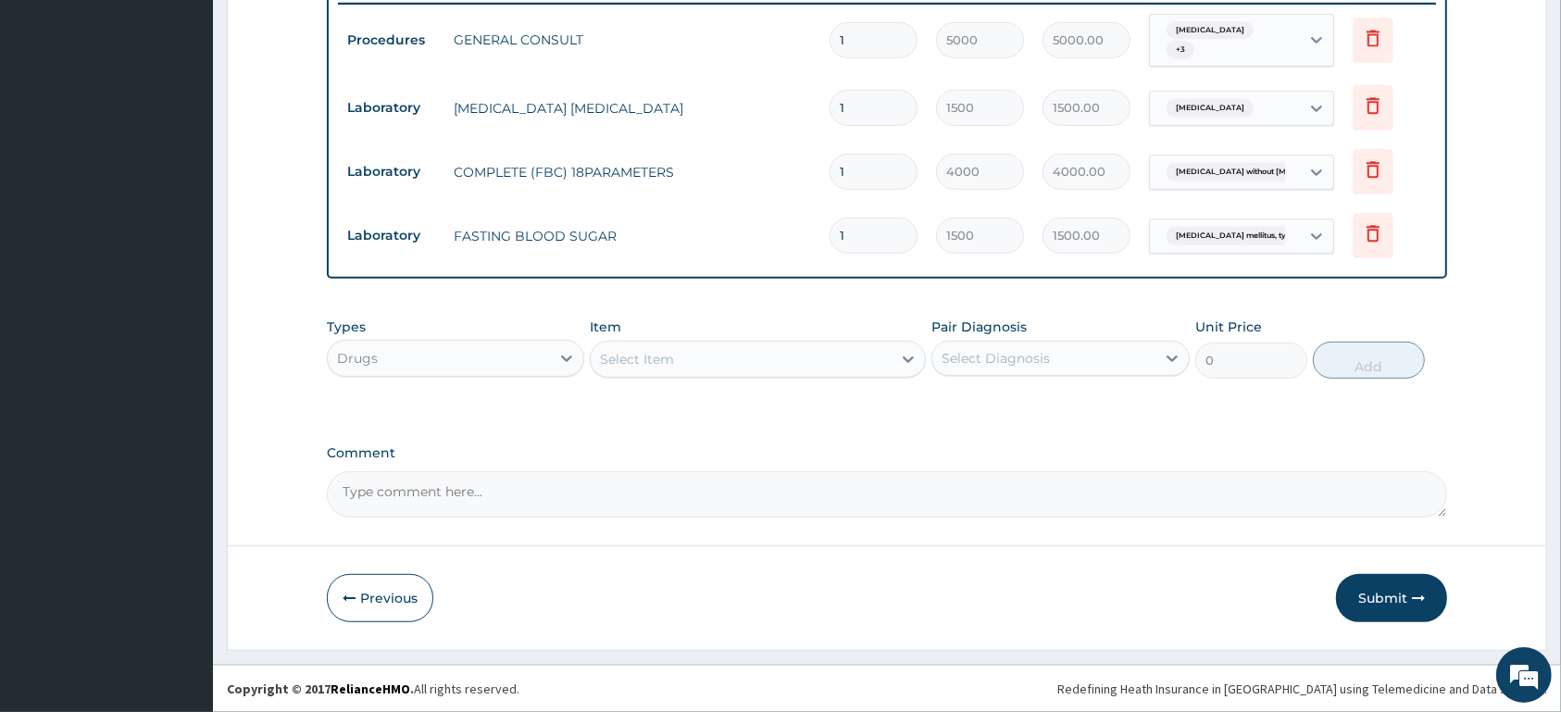
click at [706, 348] on div "Select Item" at bounding box center [741, 359] width 301 height 30
click at [706, 353] on div "Select Item" at bounding box center [741, 359] width 301 height 30
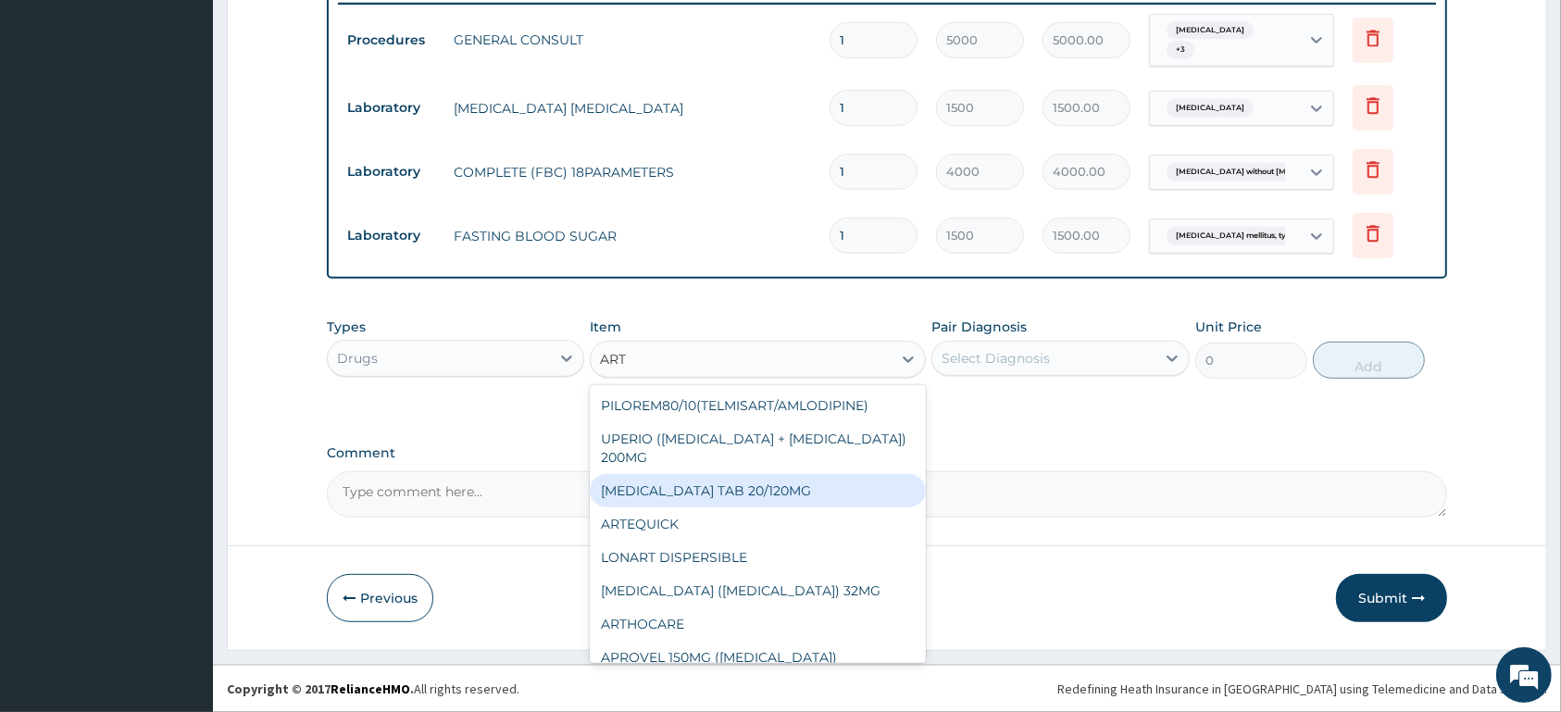
type input "ARTH"
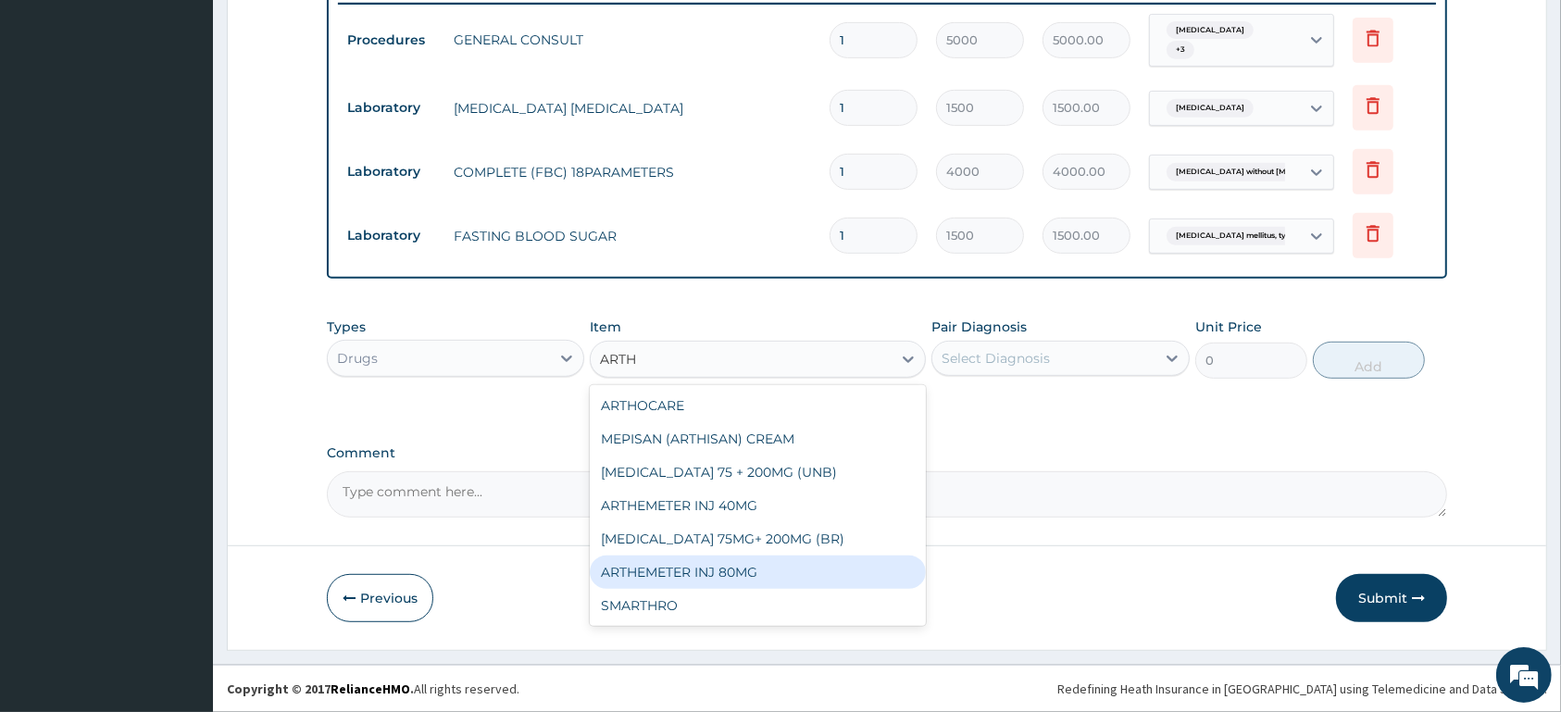
click at [755, 577] on div "ARTHEMETER INJ 80MG" at bounding box center [758, 572] width 336 height 33
type input "1200"
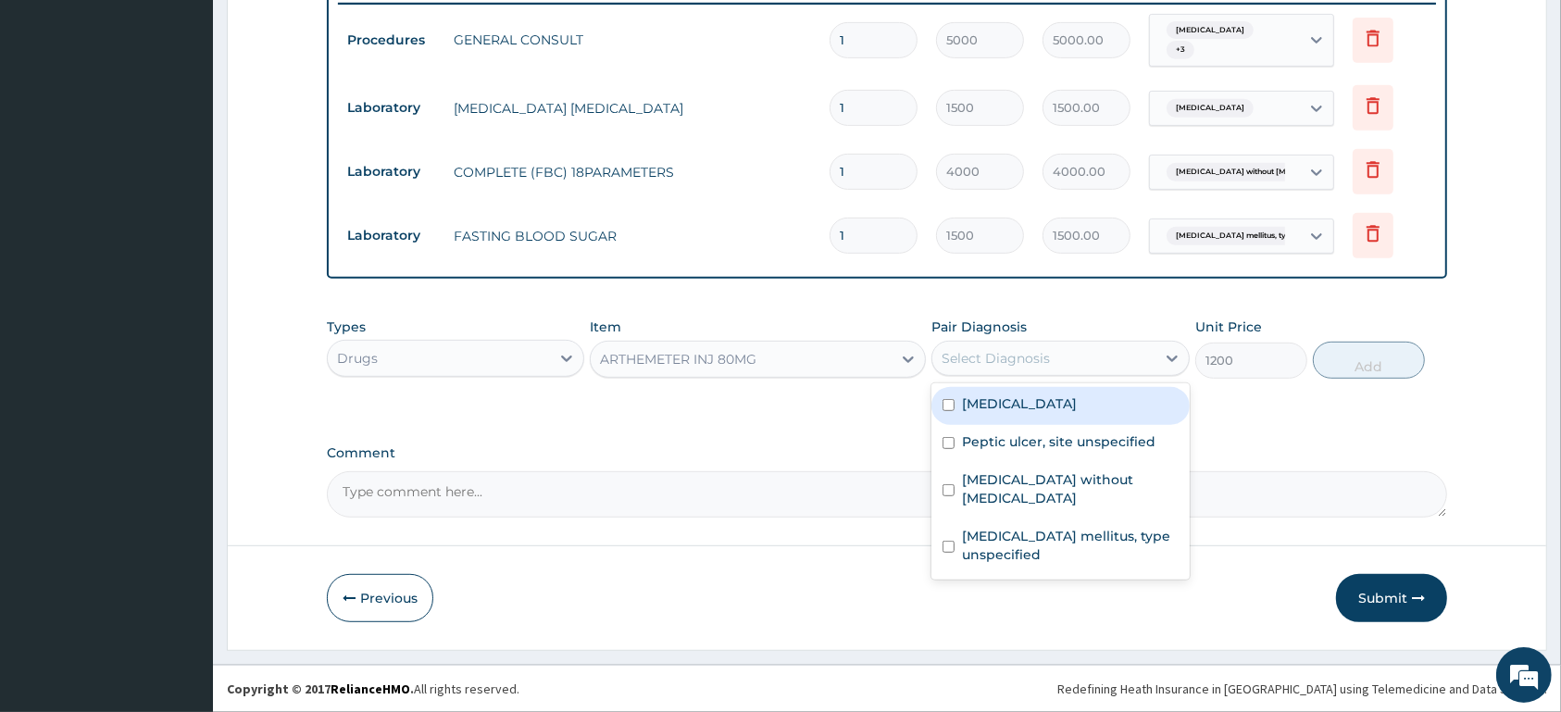
click at [1027, 362] on div "Select Diagnosis" at bounding box center [996, 358] width 108 height 19
click at [1021, 403] on label "Malaria, unspecified" at bounding box center [1019, 403] width 115 height 19
checkbox input "true"
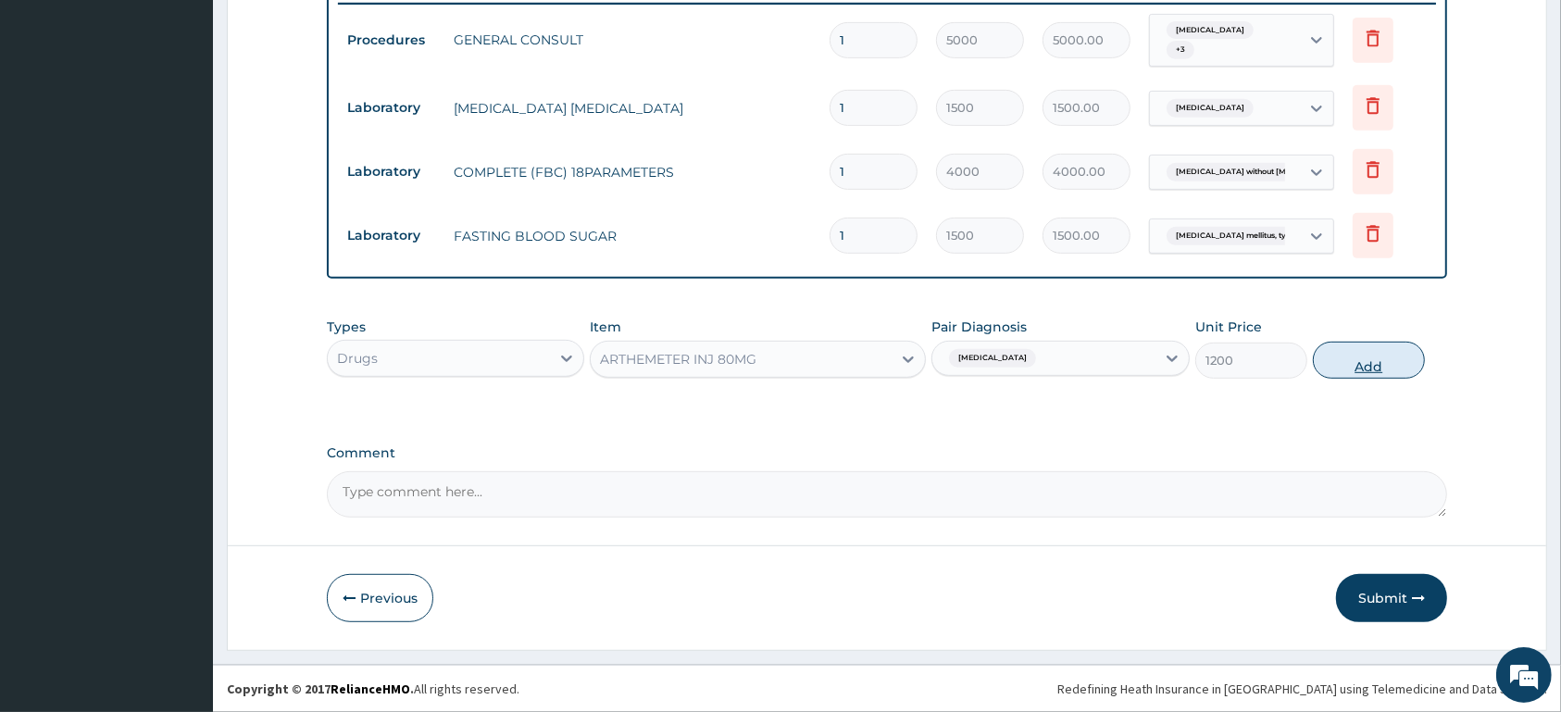
click at [1397, 369] on button "Add" at bounding box center [1369, 360] width 112 height 37
type input "0"
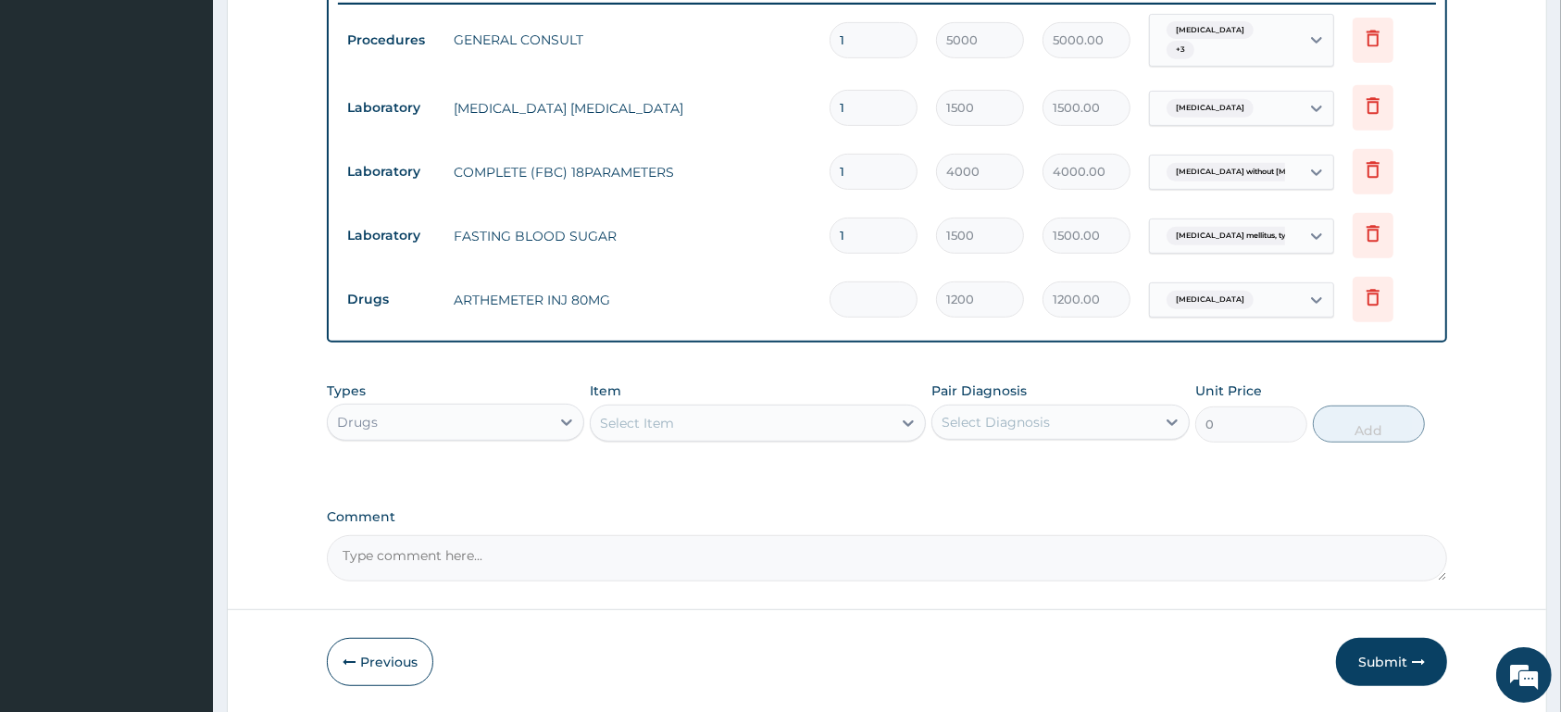
type input "0.00"
type input "6"
type input "7200.00"
type input "6"
click at [728, 424] on div "Select Item" at bounding box center [741, 423] width 301 height 30
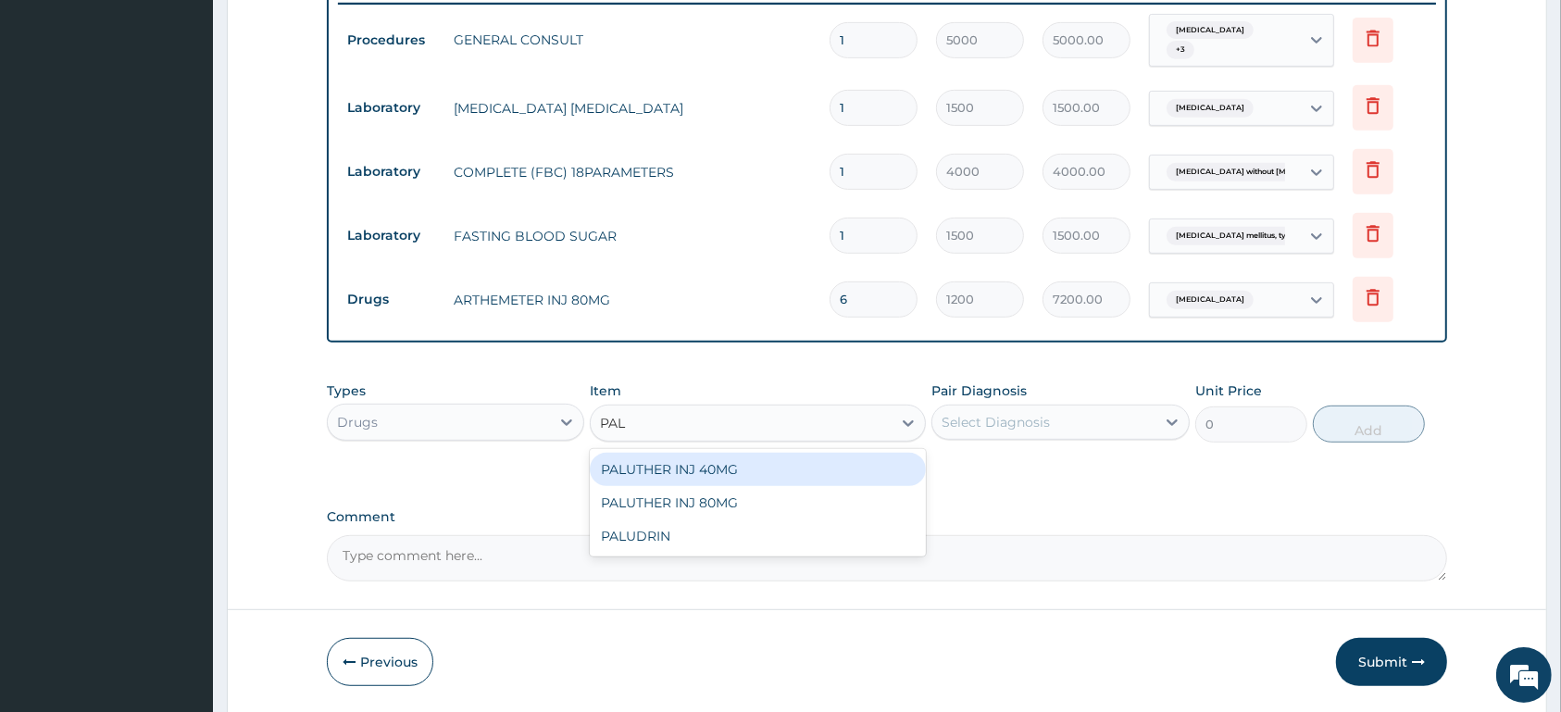
type input "PALU"
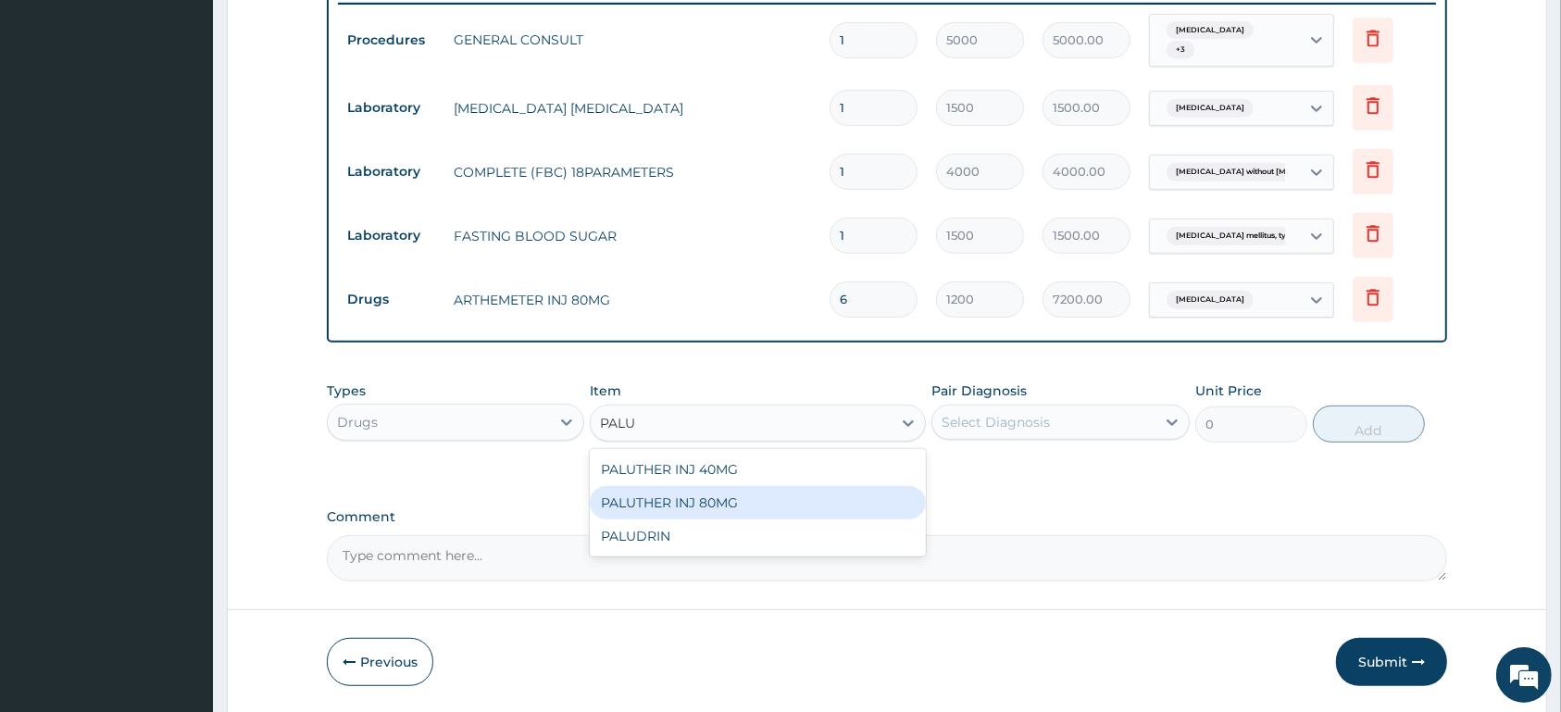
click at [837, 498] on div "PALUTHER INJ 80MG" at bounding box center [758, 502] width 336 height 33
type input "1400"
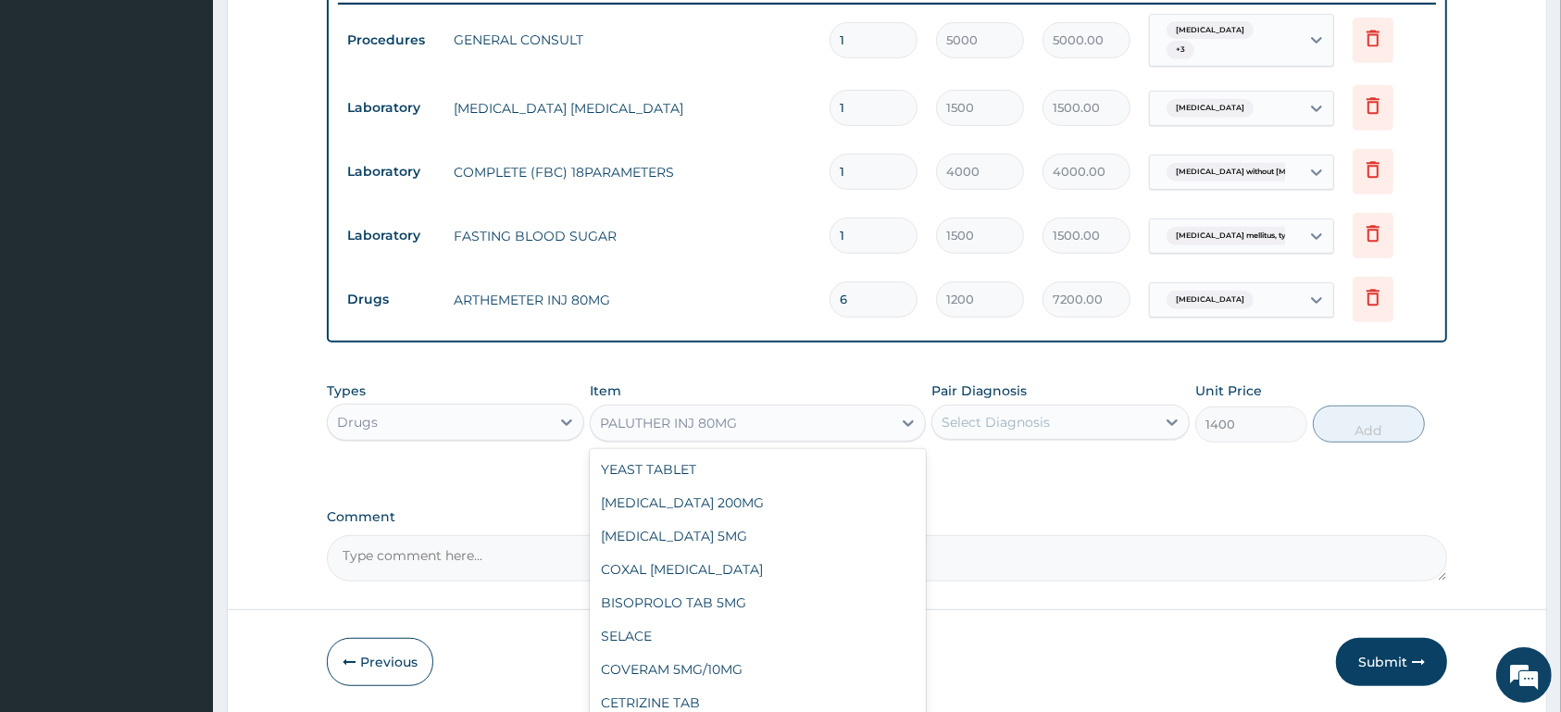
click at [736, 416] on div "PALUTHER INJ 80MG" at bounding box center [668, 423] width 137 height 19
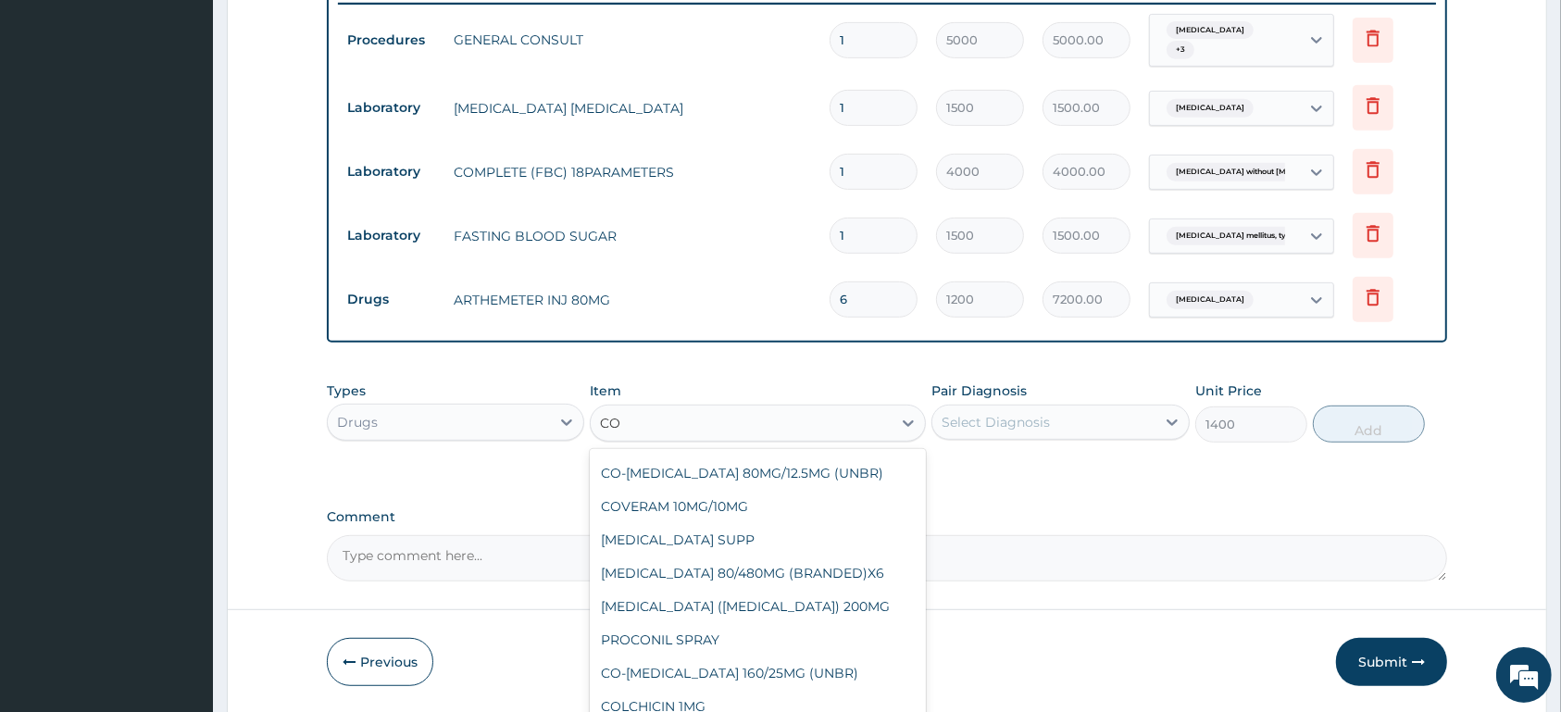
scroll to position [1769, 0]
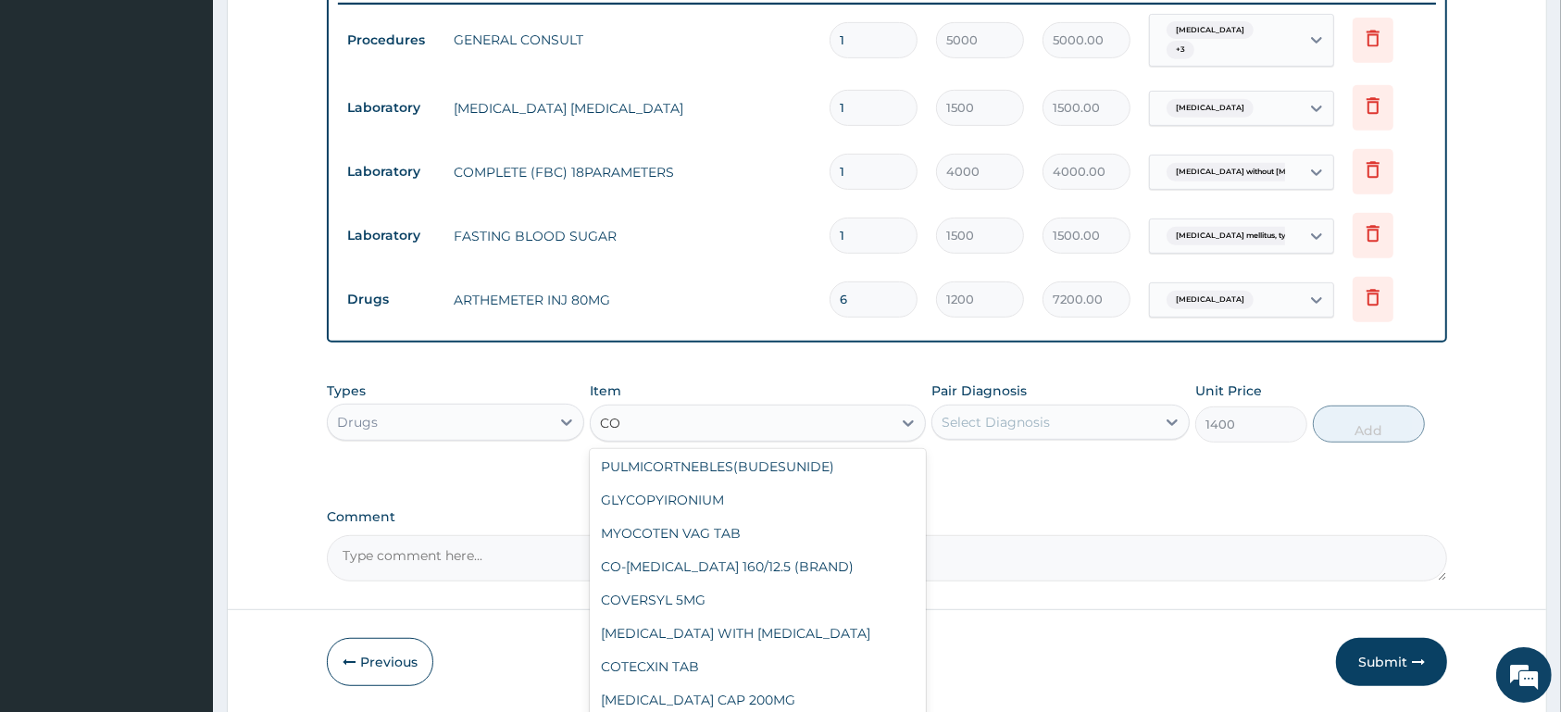
type input "COA"
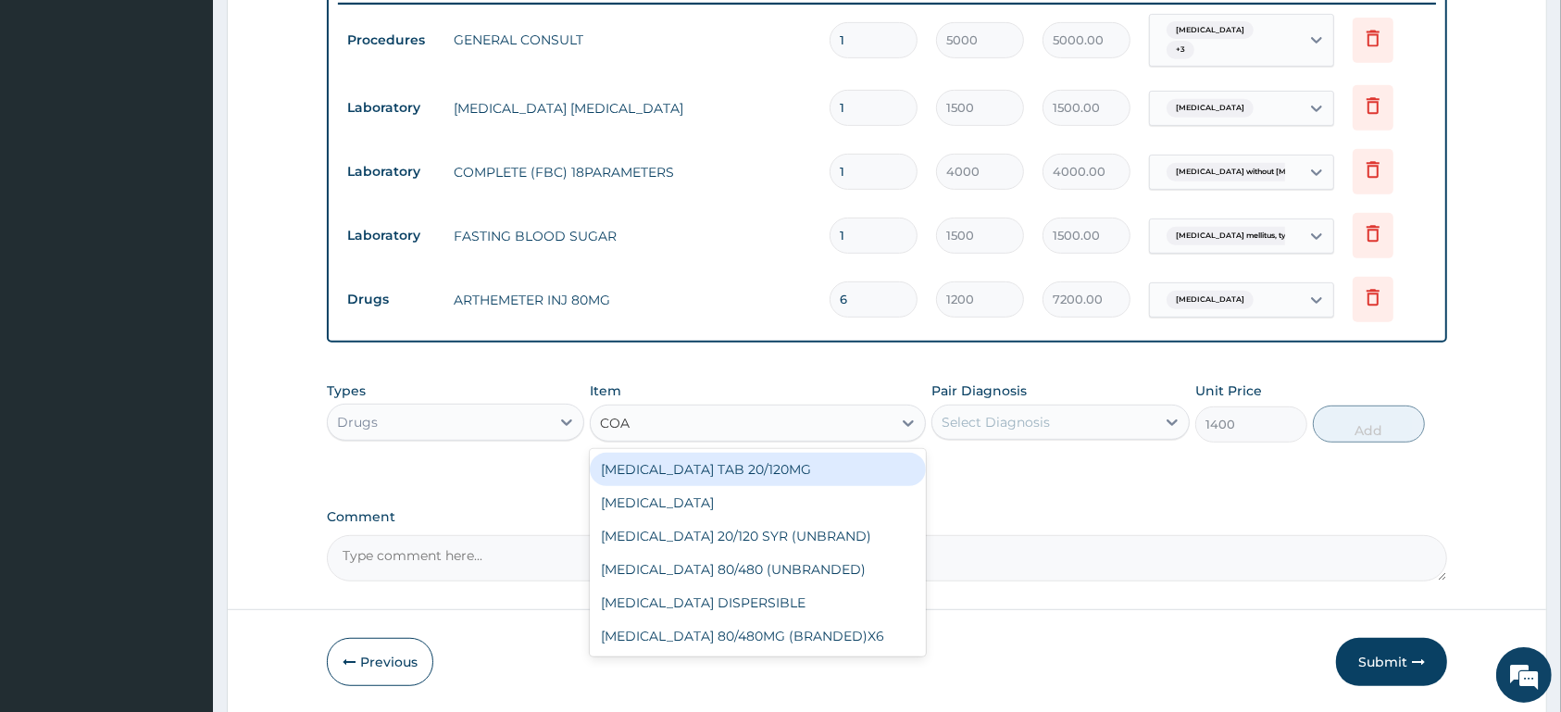
scroll to position [0, 0]
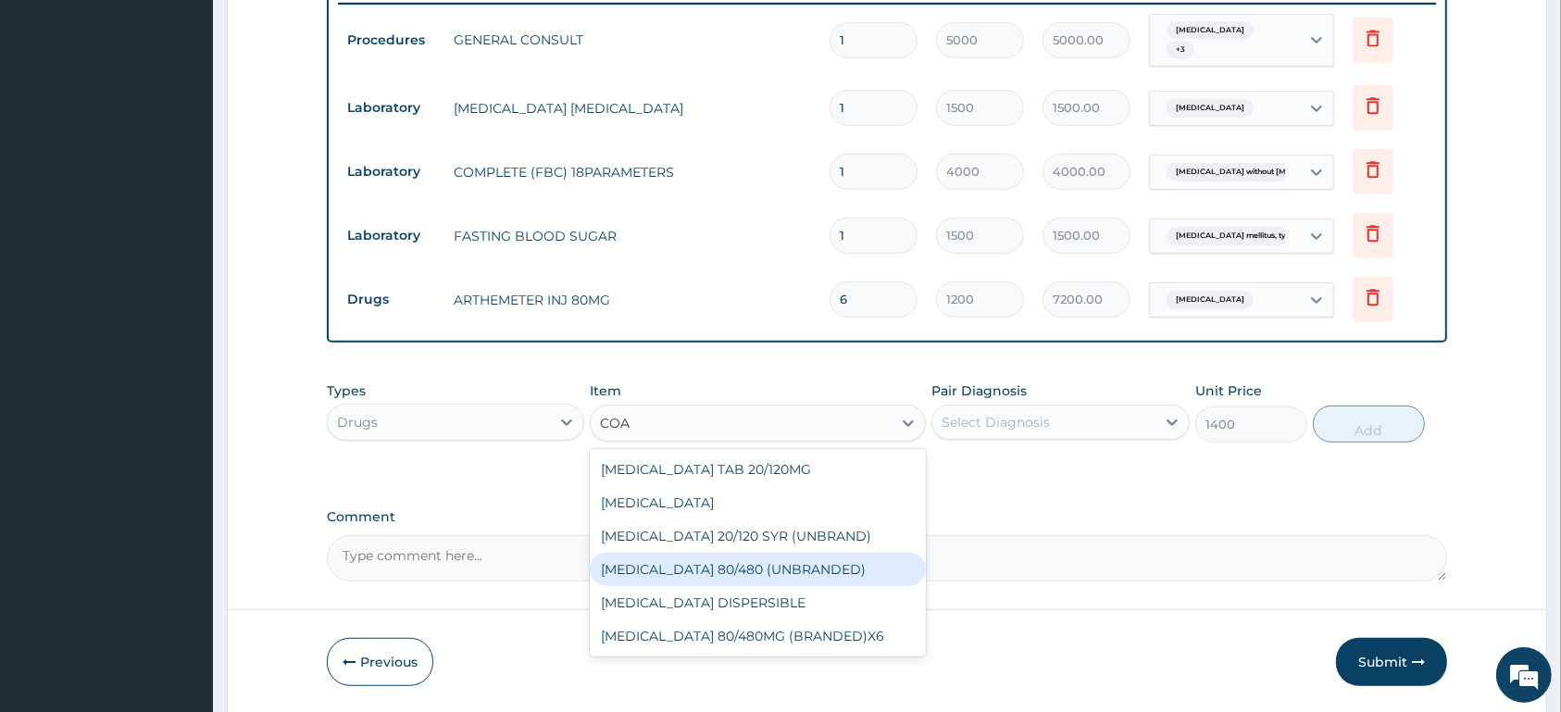
click at [801, 577] on div "COARTEM 80/480 (UNBRANDED)" at bounding box center [758, 569] width 336 height 33
type input "600"
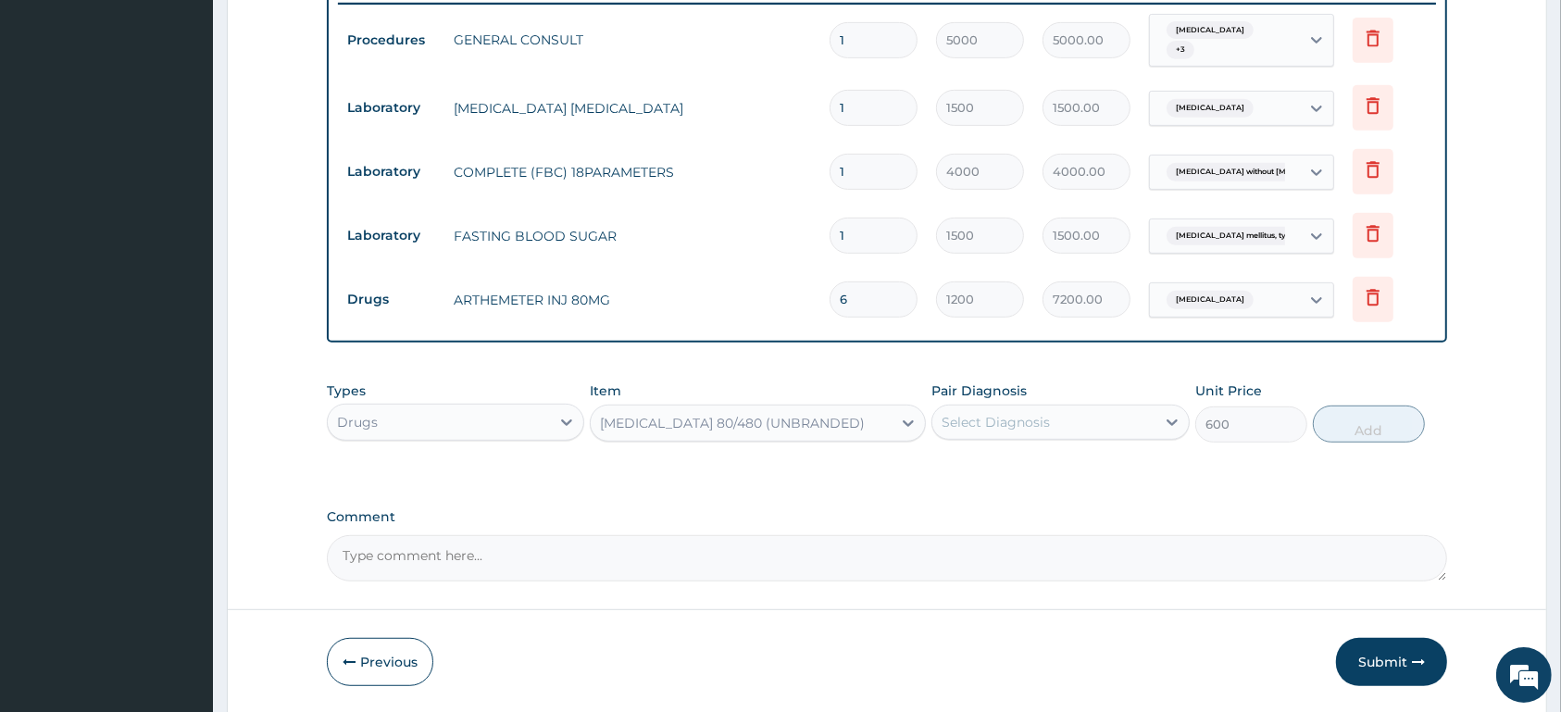
click at [1063, 425] on div "Select Diagnosis" at bounding box center [1043, 422] width 222 height 30
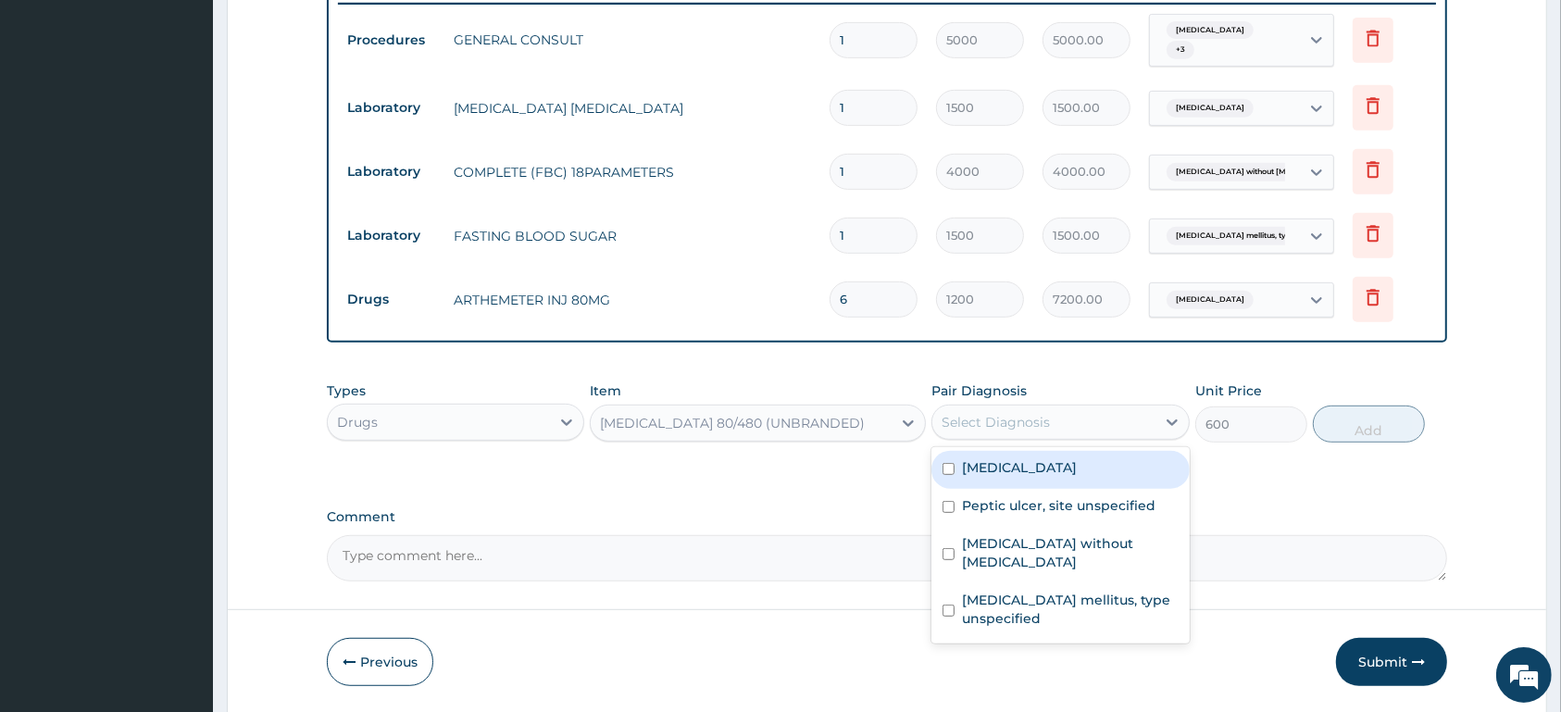
drag, startPoint x: 1056, startPoint y: 471, endPoint x: 1343, endPoint y: 444, distance: 287.4
click at [1069, 468] on label "Malaria, unspecified" at bounding box center [1019, 467] width 115 height 19
checkbox input "true"
click at [1387, 433] on button "Add" at bounding box center [1369, 424] width 112 height 37
type input "0"
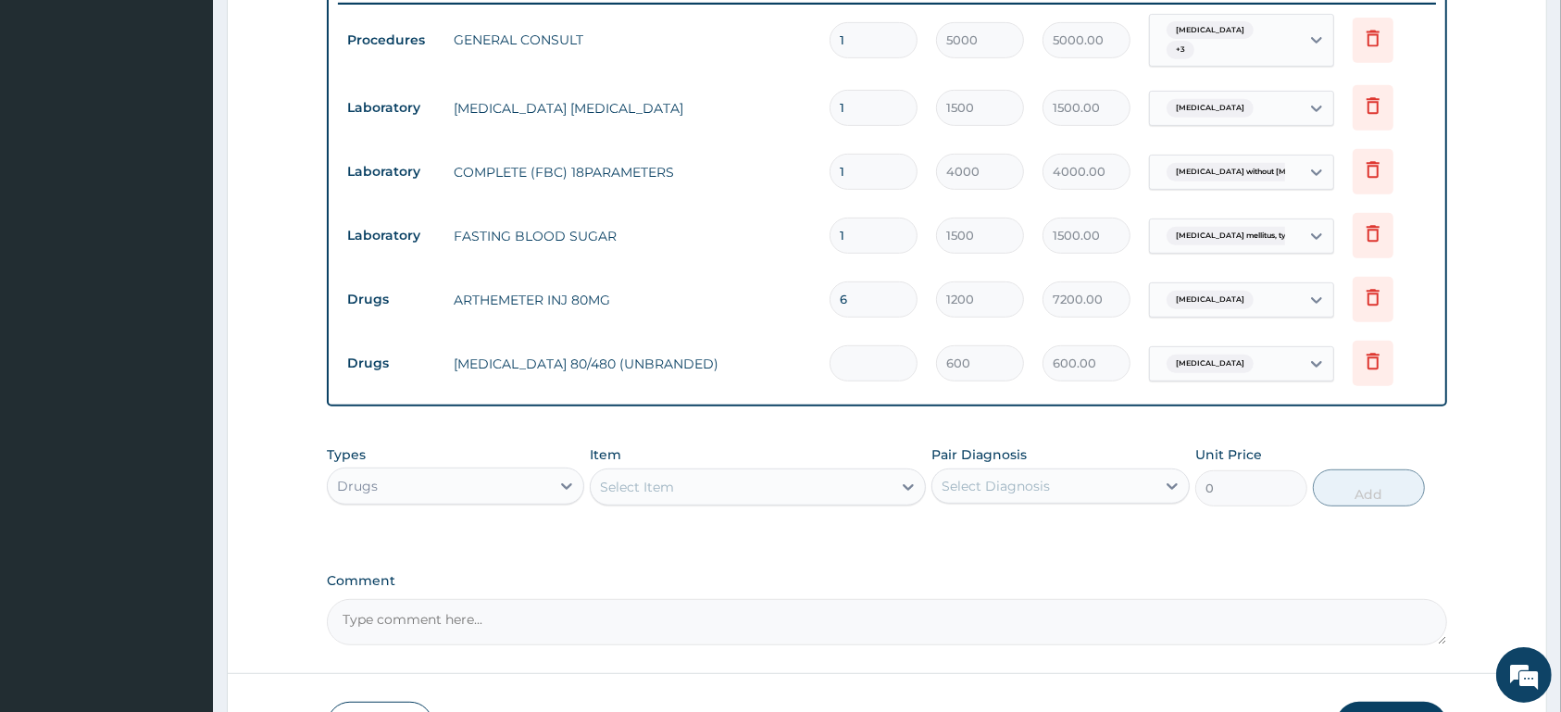
type input "0.00"
type input "6"
type input "3600.00"
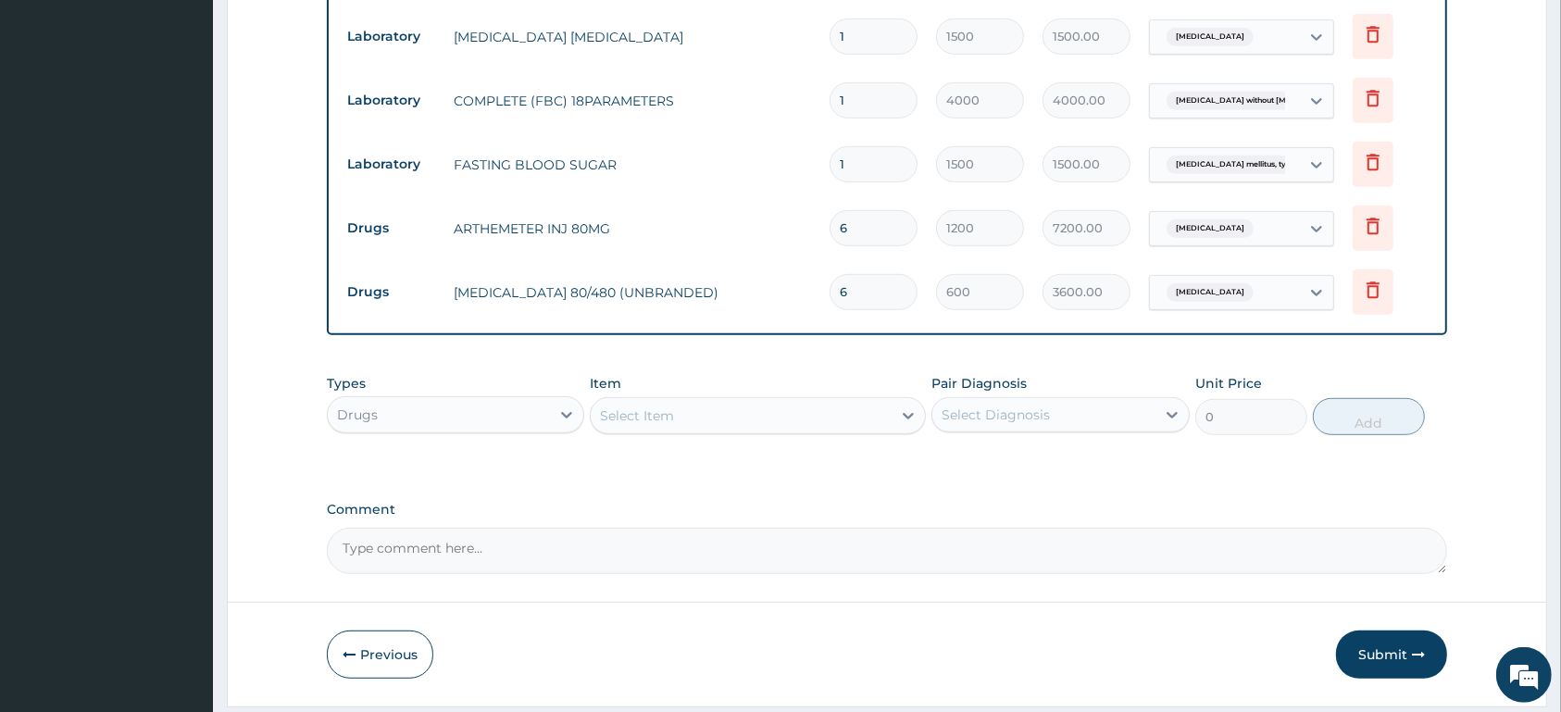
scroll to position [863, 0]
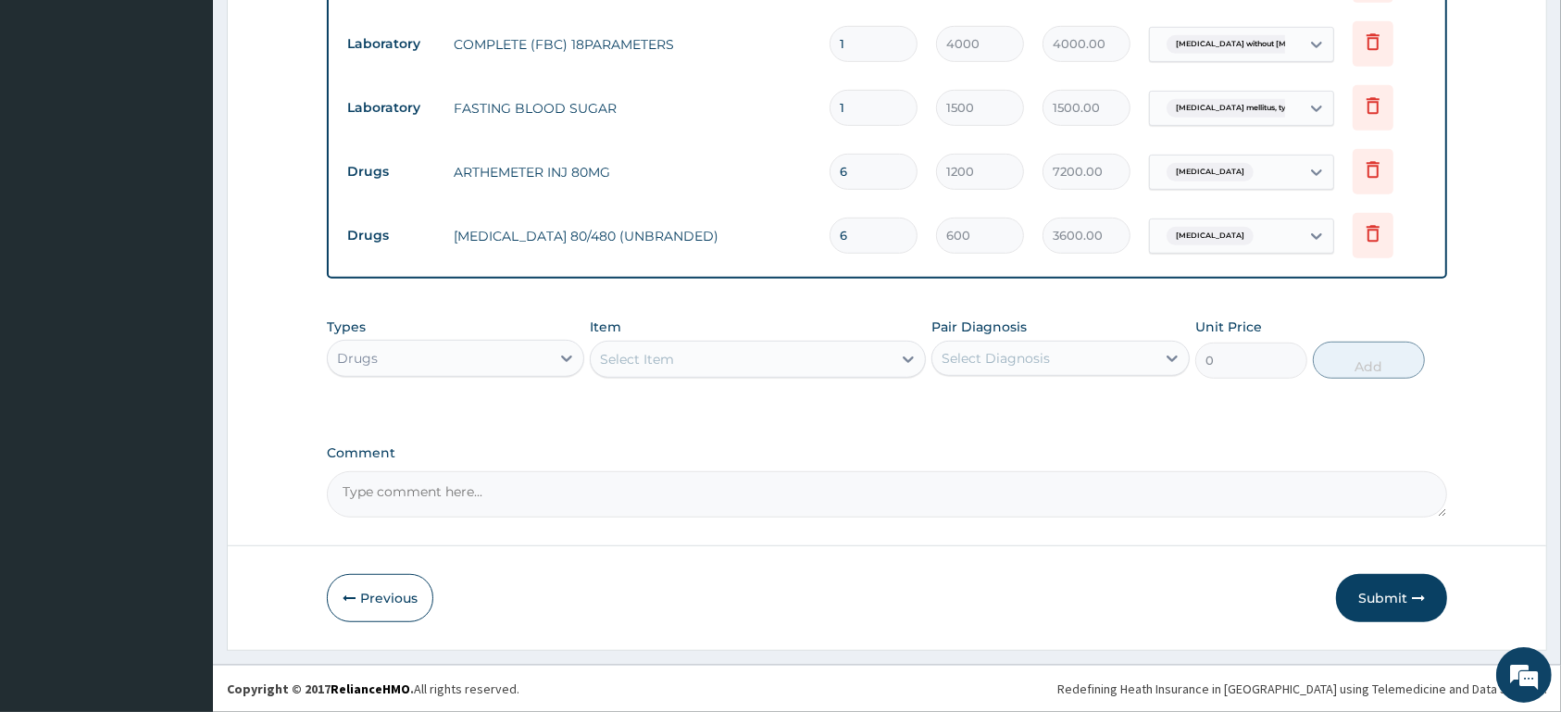
type input "6"
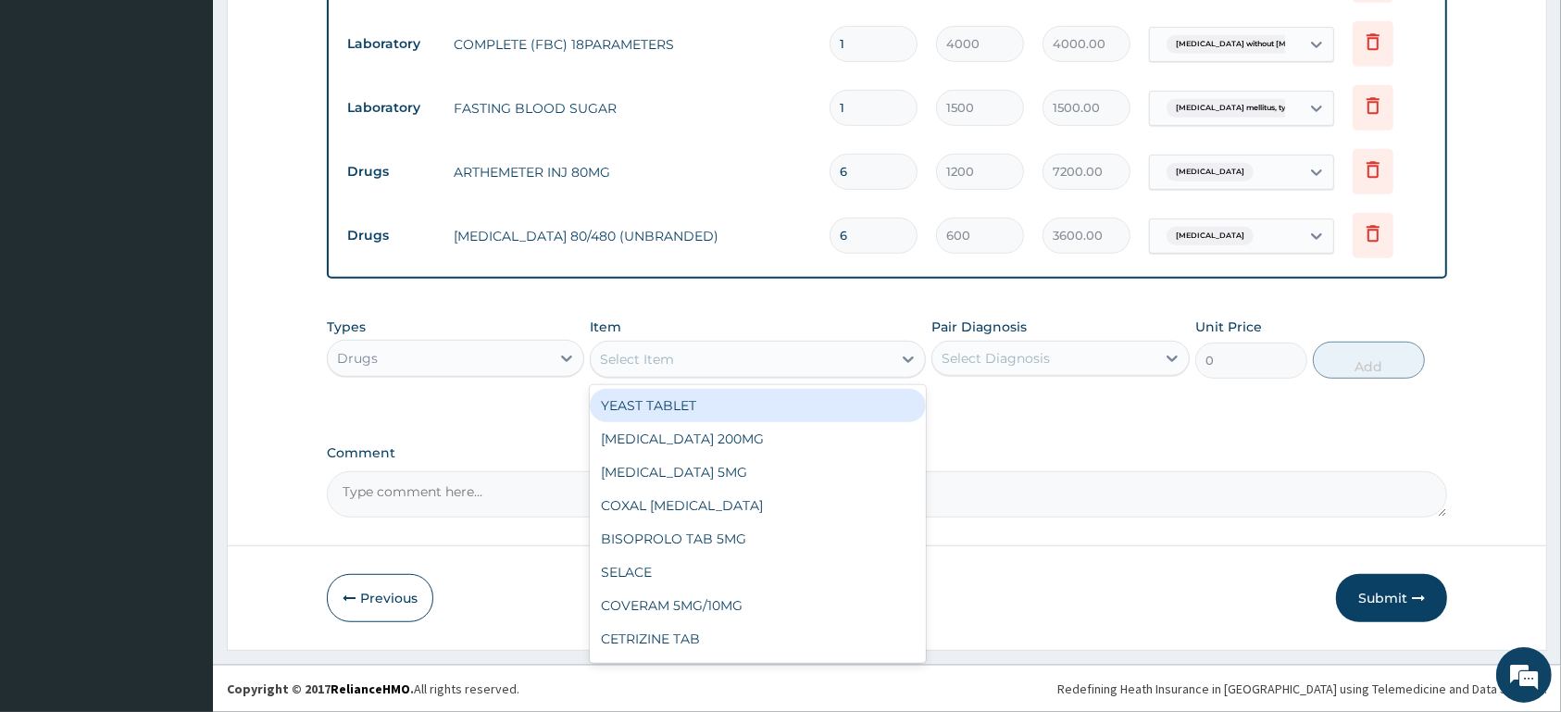
click at [750, 355] on div "Select Item" at bounding box center [741, 359] width 301 height 30
type input "GESTID"
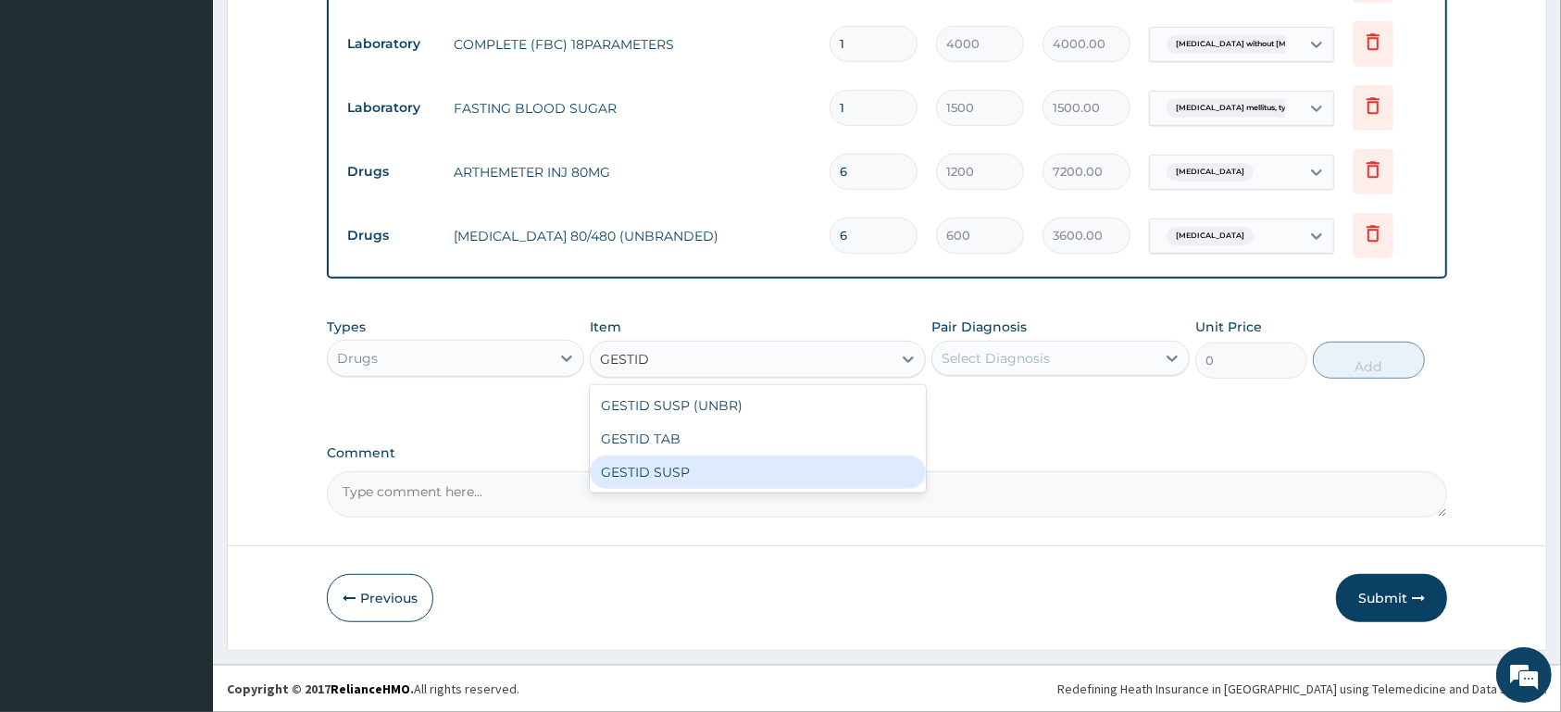
drag, startPoint x: 764, startPoint y: 469, endPoint x: 811, endPoint y: 447, distance: 51.8
click at [774, 463] on div "GESTID SUSP" at bounding box center [758, 472] width 336 height 33
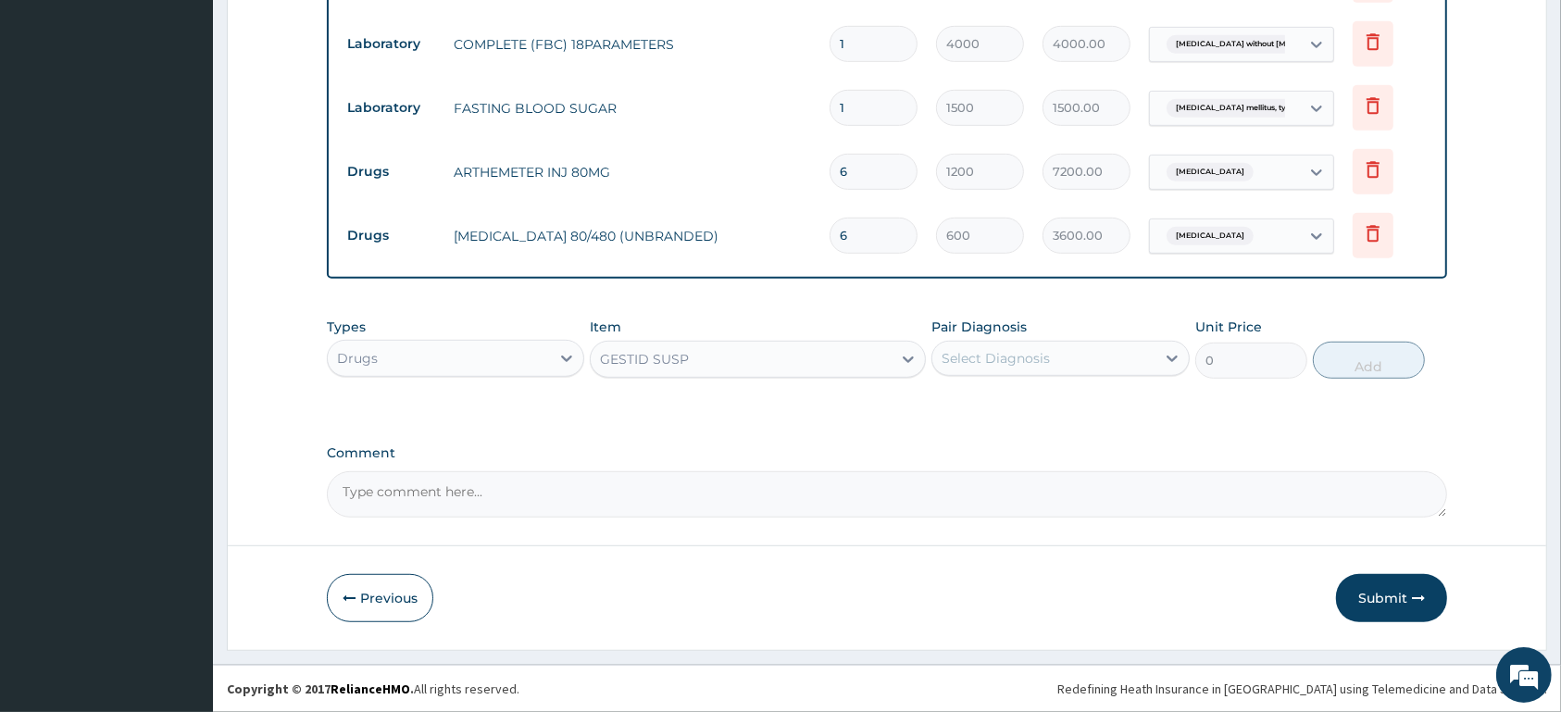
type input "2800"
click at [1027, 361] on div "Select Diagnosis" at bounding box center [996, 358] width 108 height 19
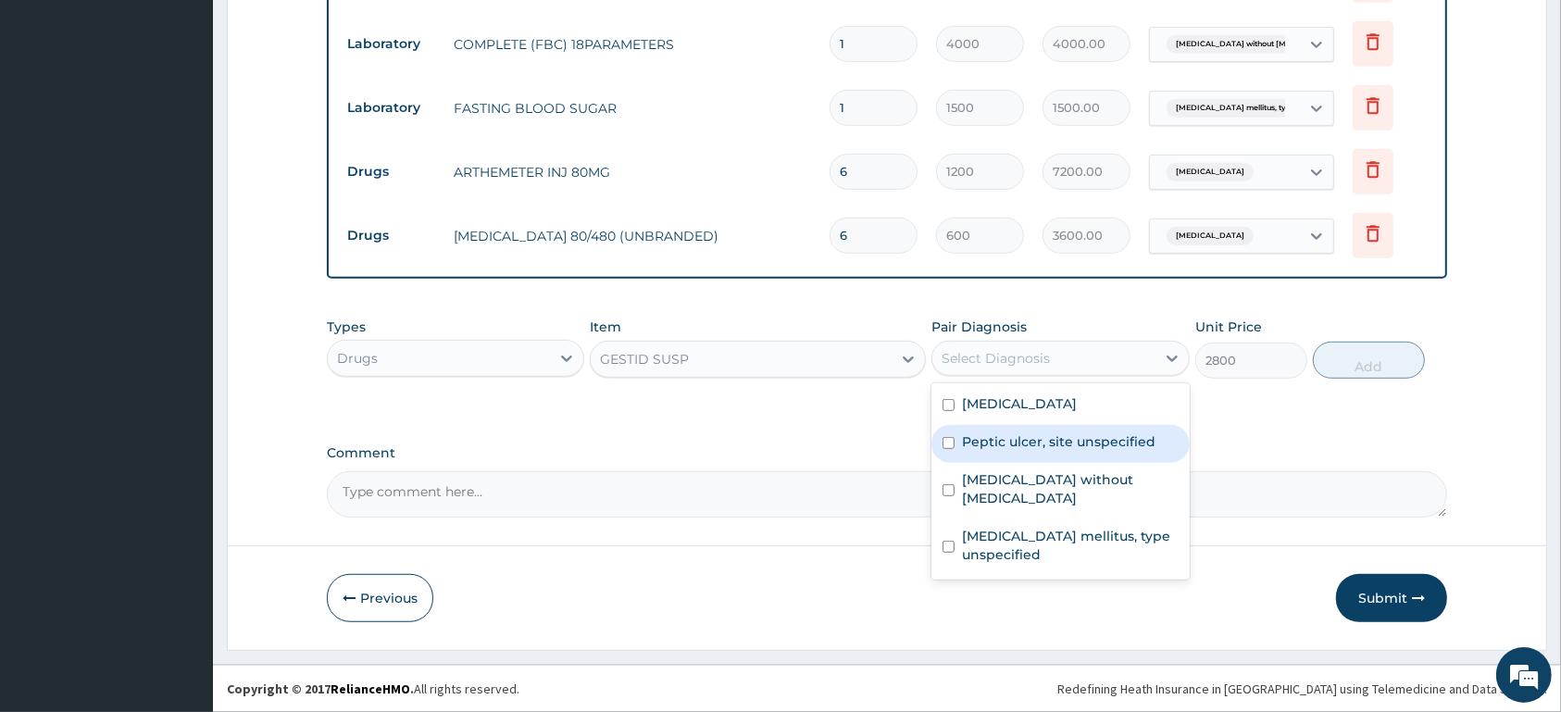
click at [1032, 454] on div "Peptic ulcer, site unspecified" at bounding box center [1059, 444] width 257 height 38
checkbox input "true"
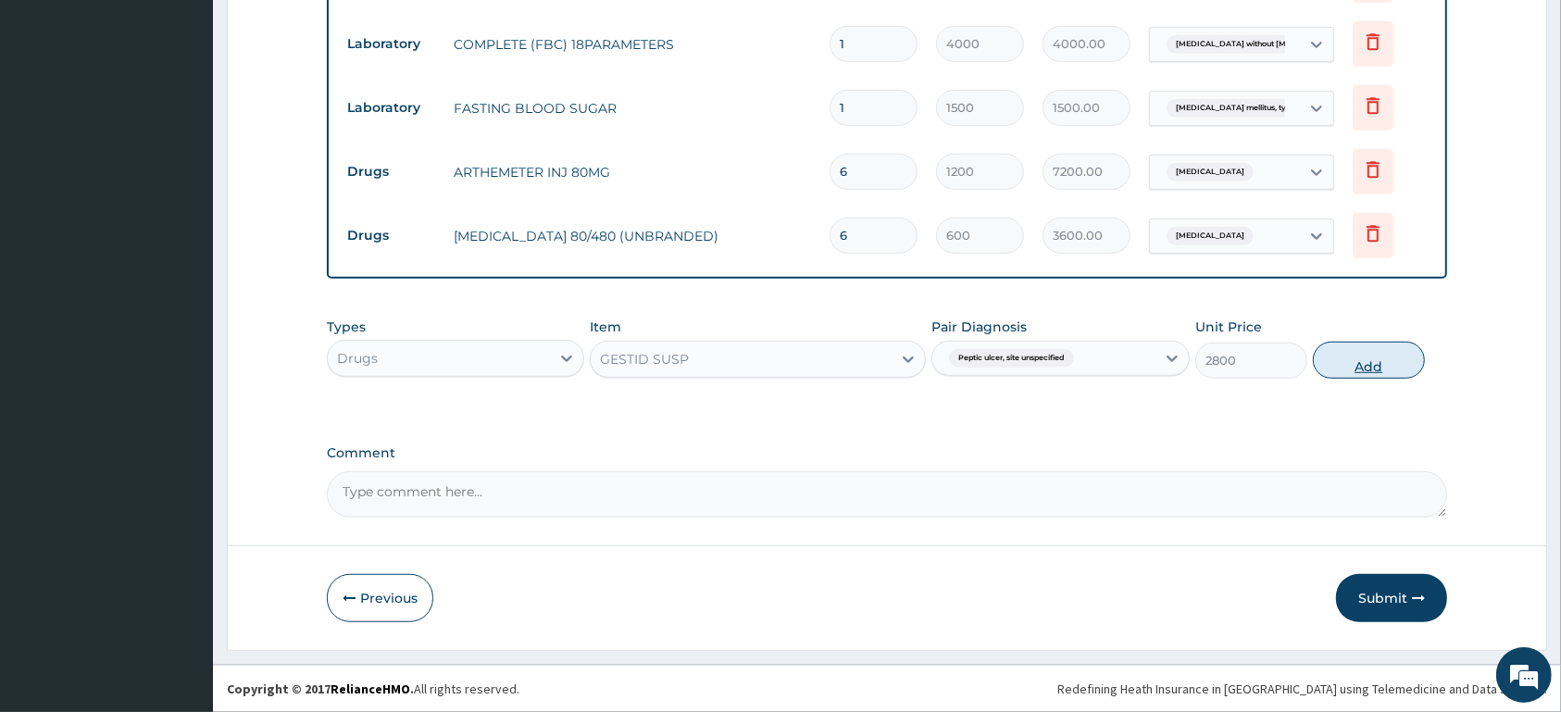
click at [1361, 370] on button "Add" at bounding box center [1369, 360] width 112 height 37
type input "0"
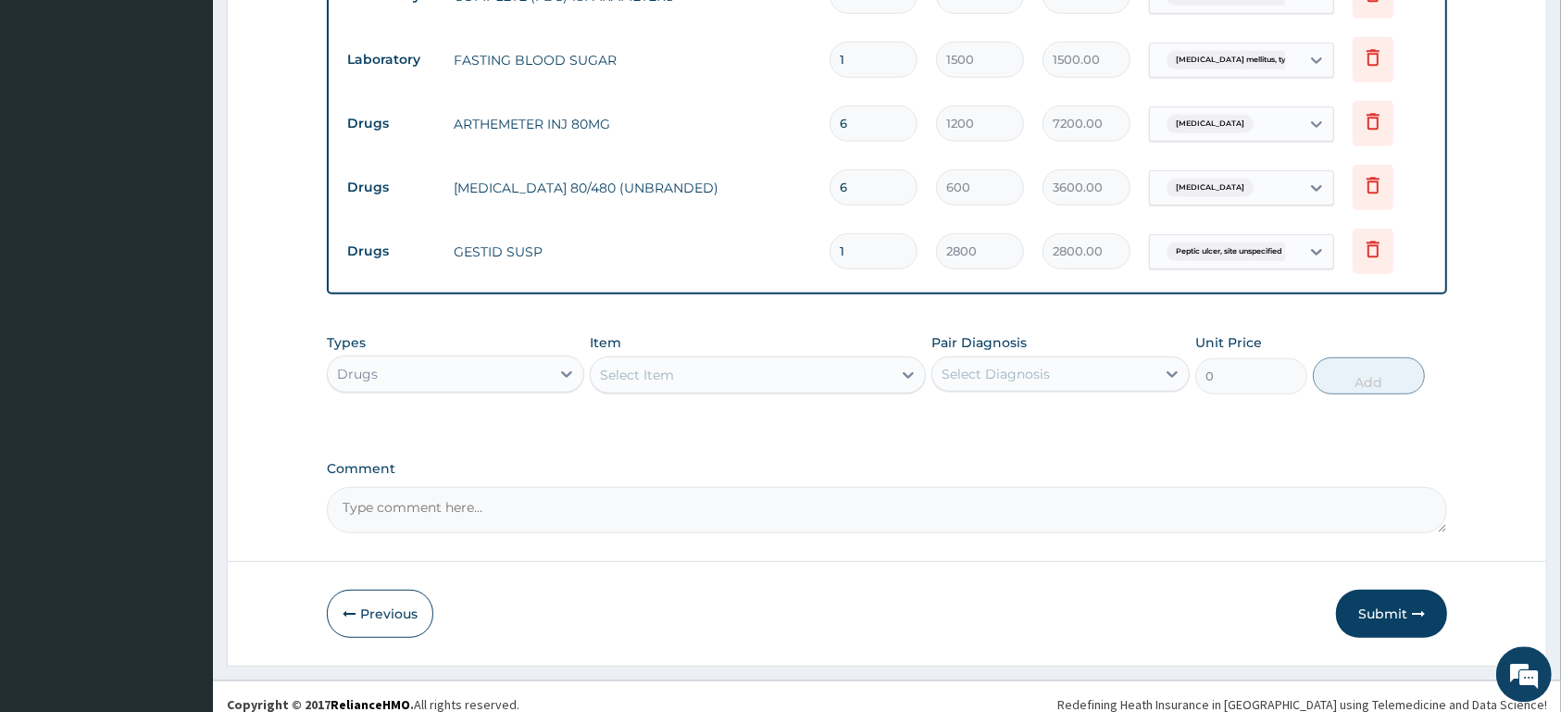
scroll to position [927, 0]
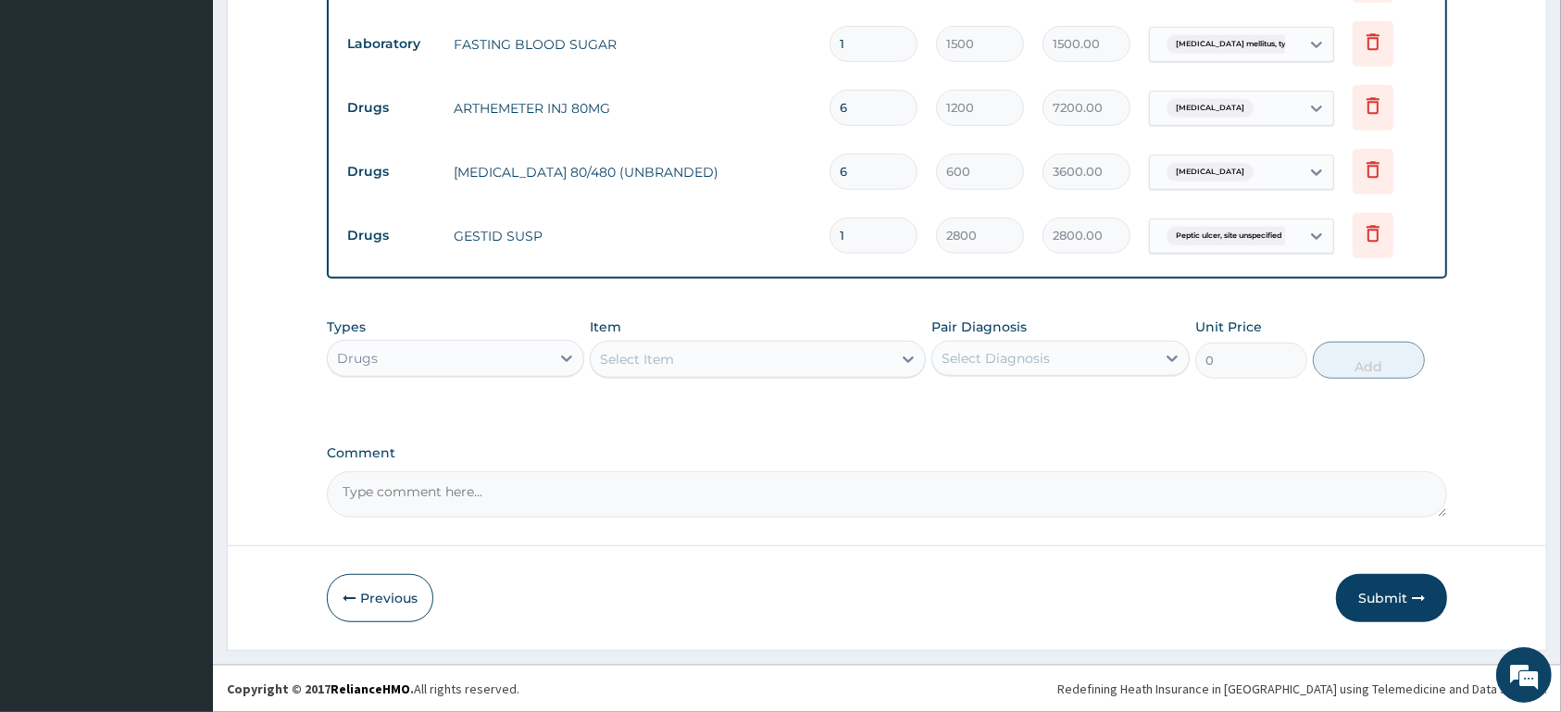
click at [758, 356] on div "Select Item" at bounding box center [741, 359] width 301 height 30
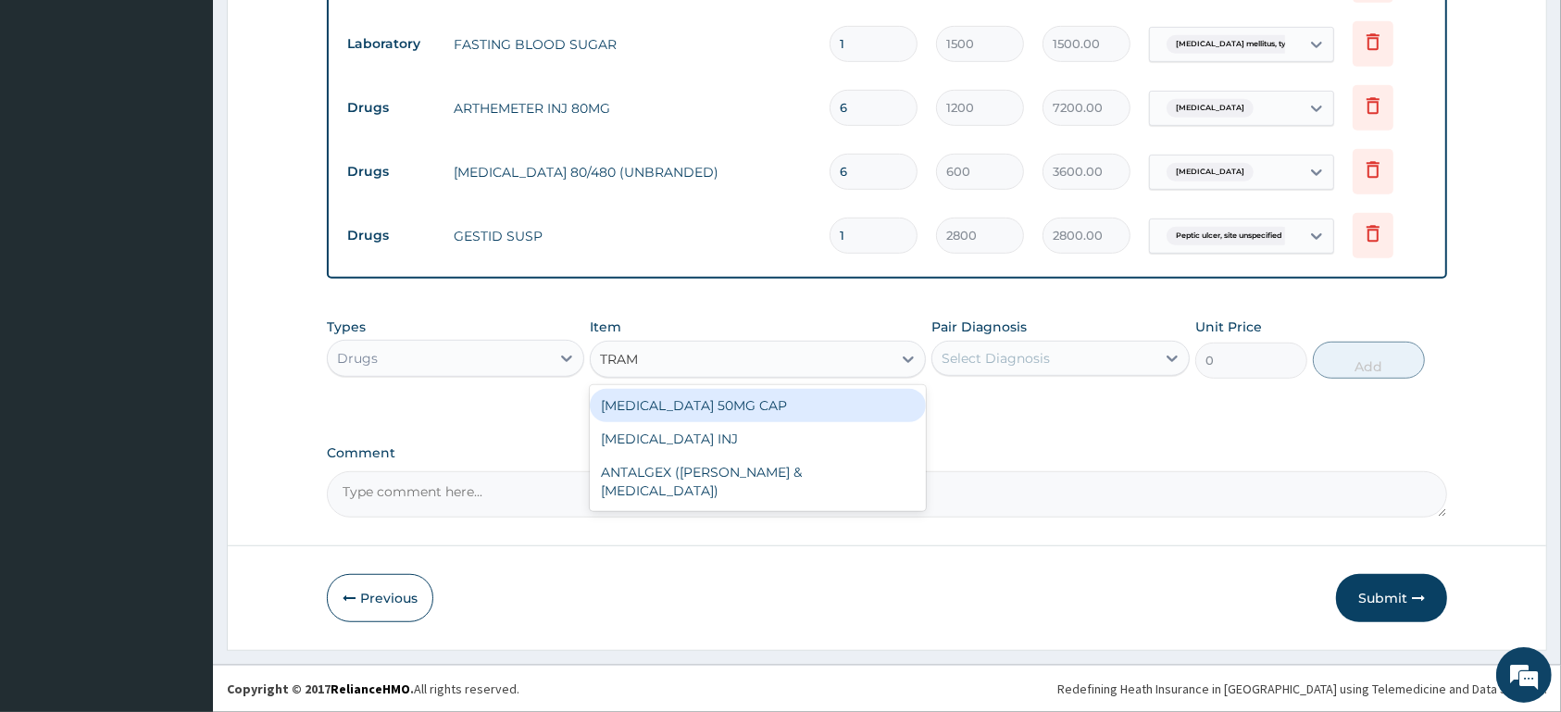
type input "TRAMA"
drag, startPoint x: 740, startPoint y: 420, endPoint x: 980, endPoint y: 398, distance: 240.8
click at [739, 420] on div "TRAMADOL 50MG CAP" at bounding box center [758, 405] width 336 height 33
type input "120"
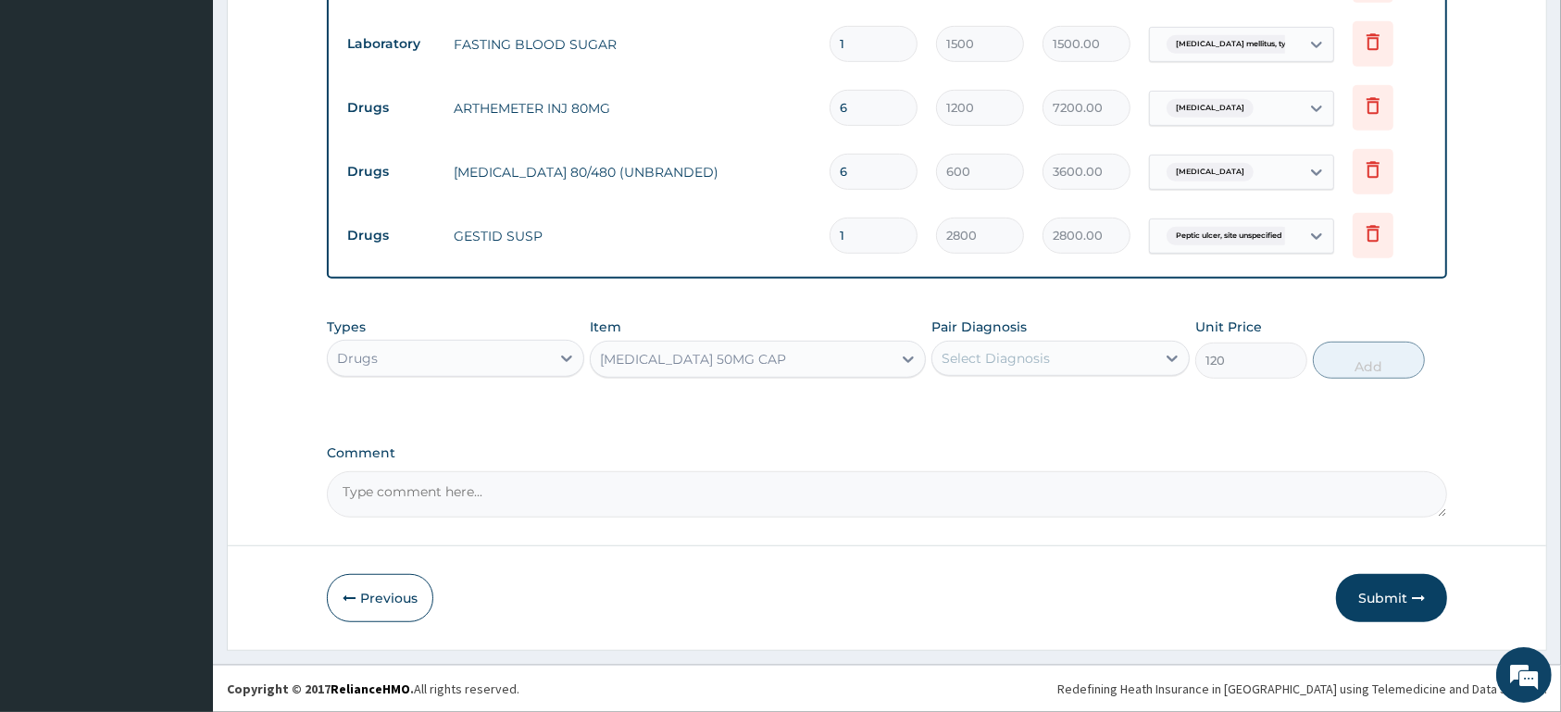
click at [987, 370] on div "Select Diagnosis" at bounding box center [1043, 359] width 222 height 30
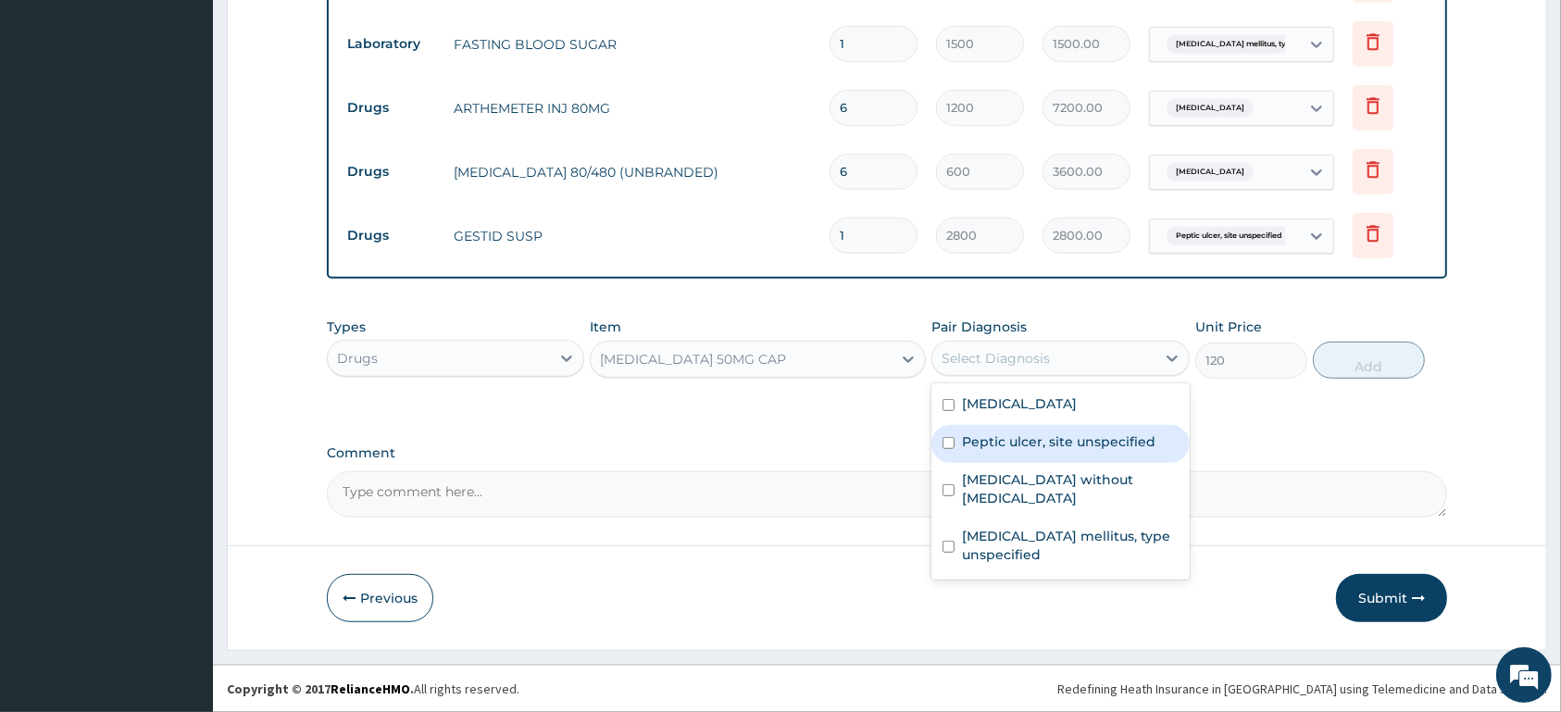
drag, startPoint x: 1018, startPoint y: 440, endPoint x: 1422, endPoint y: 407, distance: 405.9
click at [1029, 439] on label "Peptic ulcer, site unspecified" at bounding box center [1059, 441] width 194 height 19
checkbox input "true"
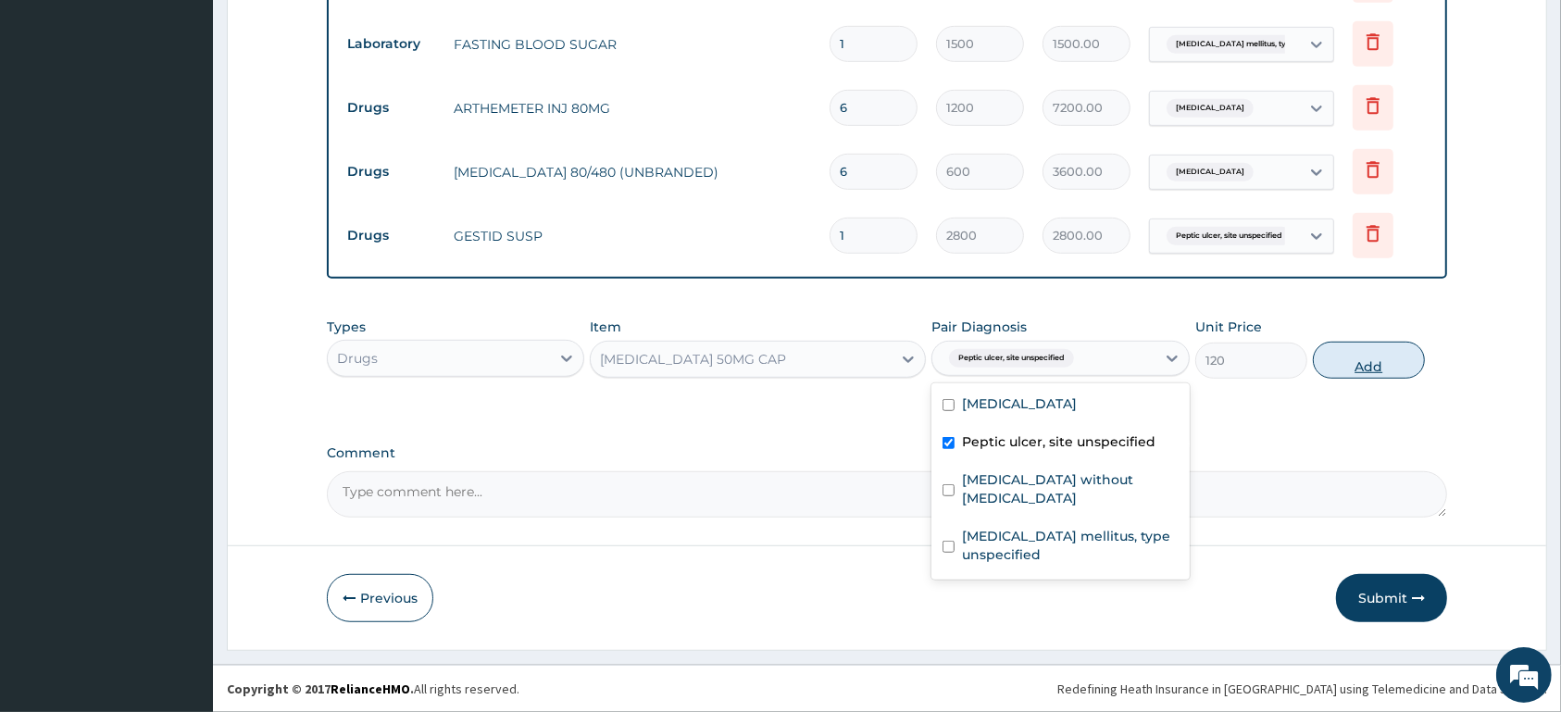
click at [1375, 364] on button "Add" at bounding box center [1369, 360] width 112 height 37
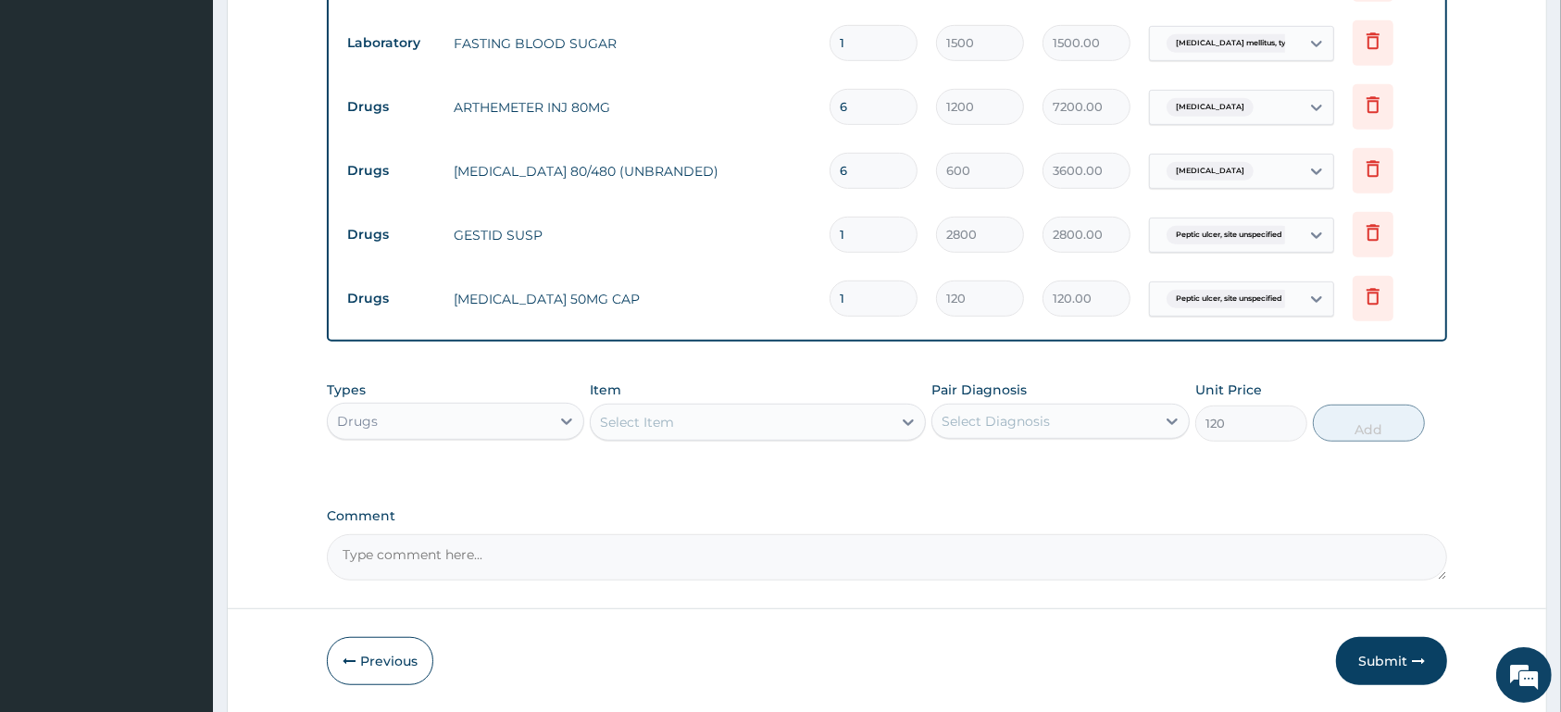
type input "0"
click at [779, 420] on div "Select Item" at bounding box center [741, 422] width 301 height 30
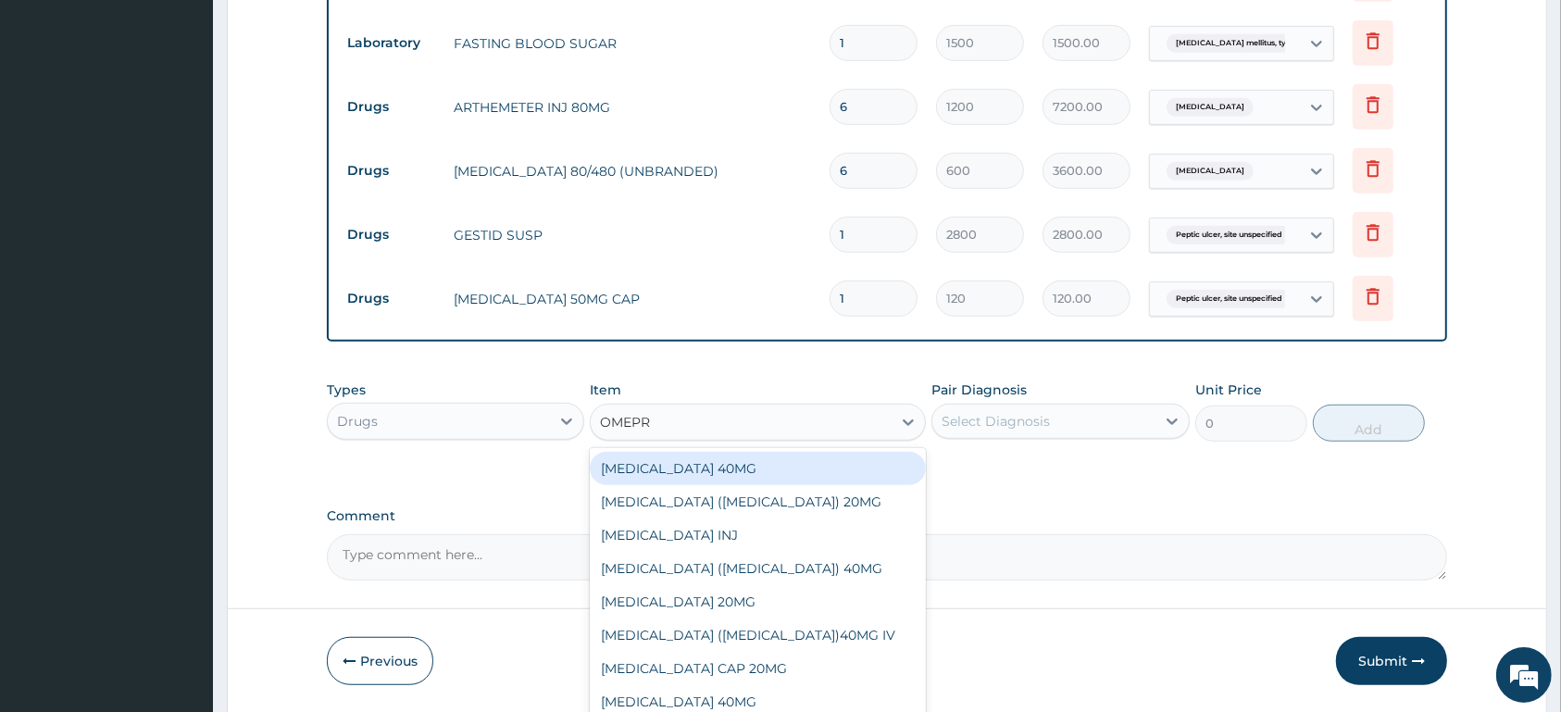
type input "OMEPRA"
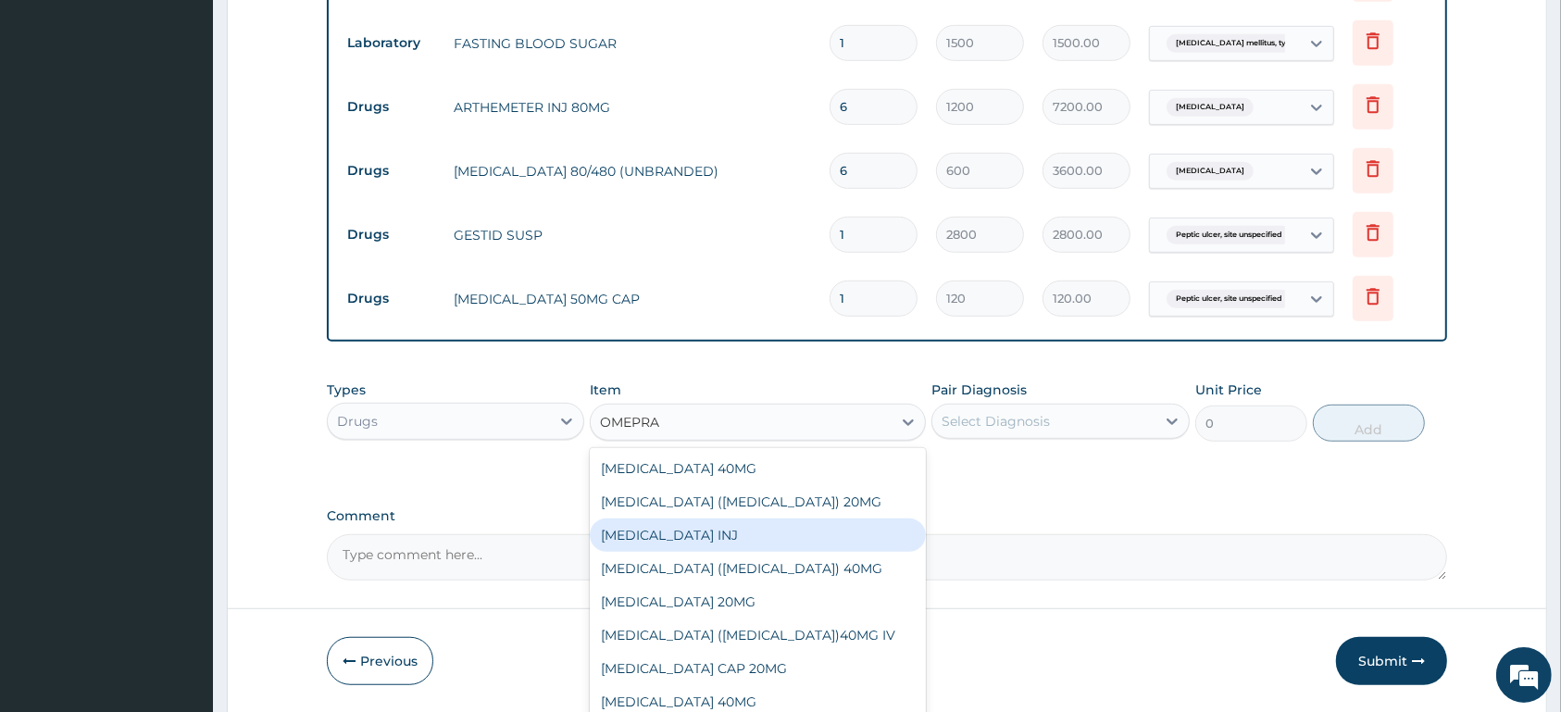
scroll to position [991, 0]
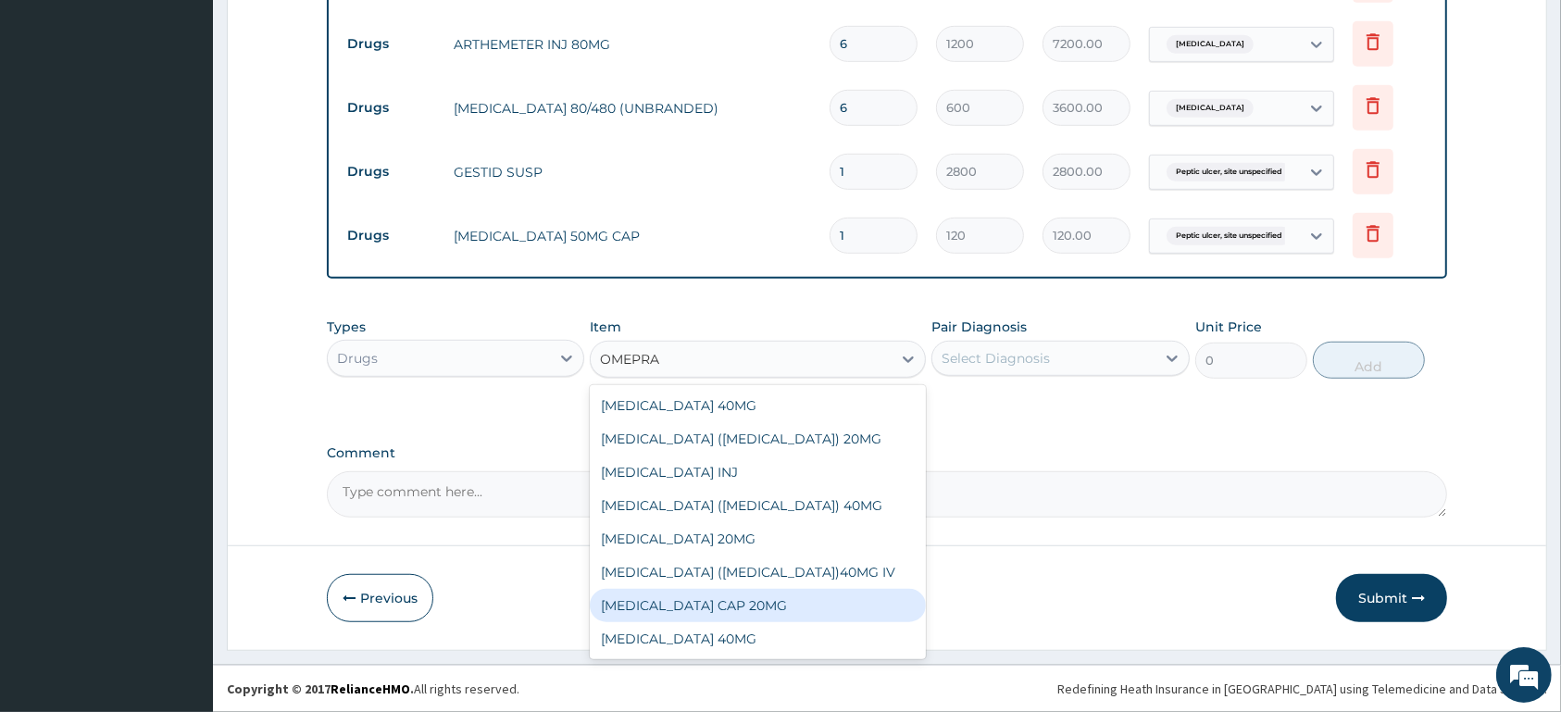
click at [889, 603] on div "OMEPRAZOLE CAP 20MG" at bounding box center [758, 605] width 336 height 33
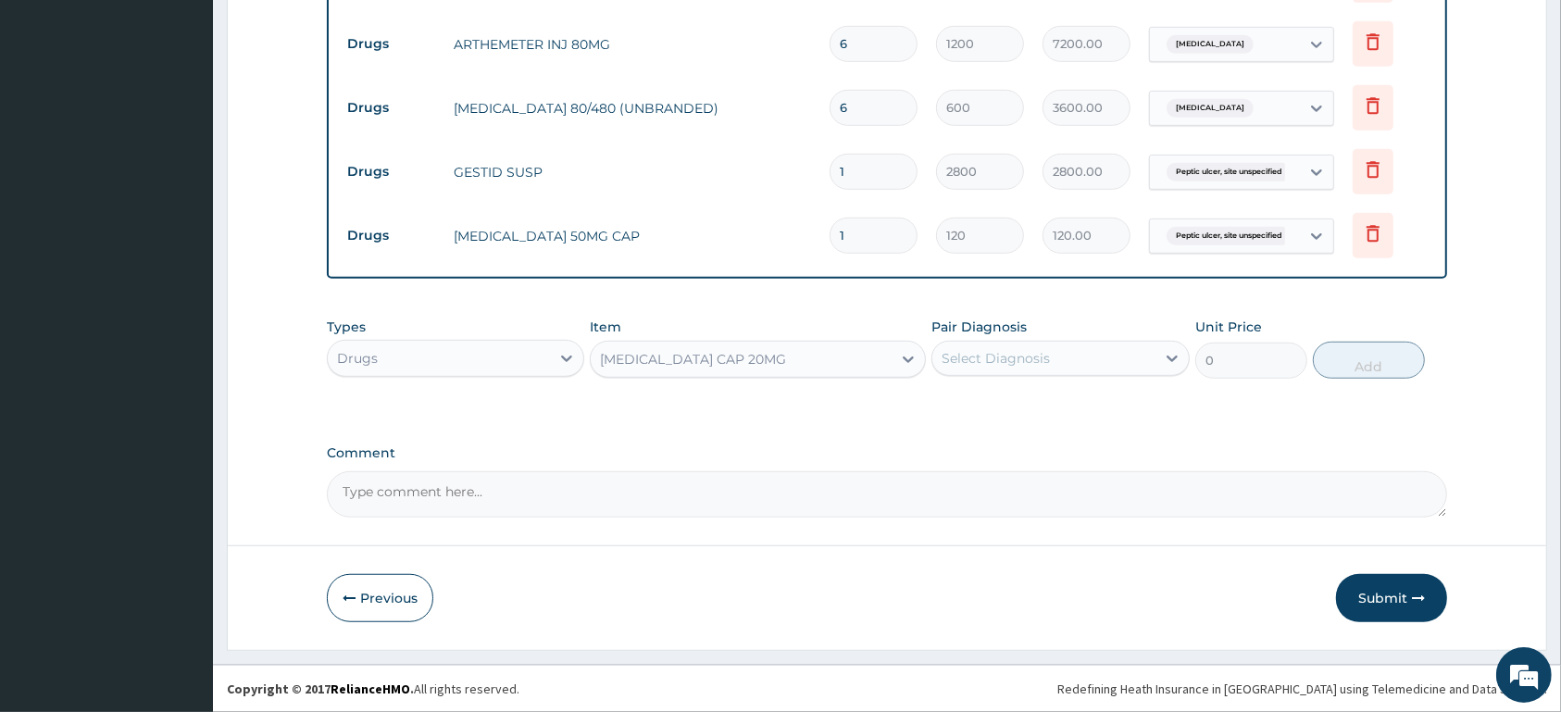
type input "100"
click at [1027, 357] on div "Select Diagnosis" at bounding box center [996, 358] width 108 height 19
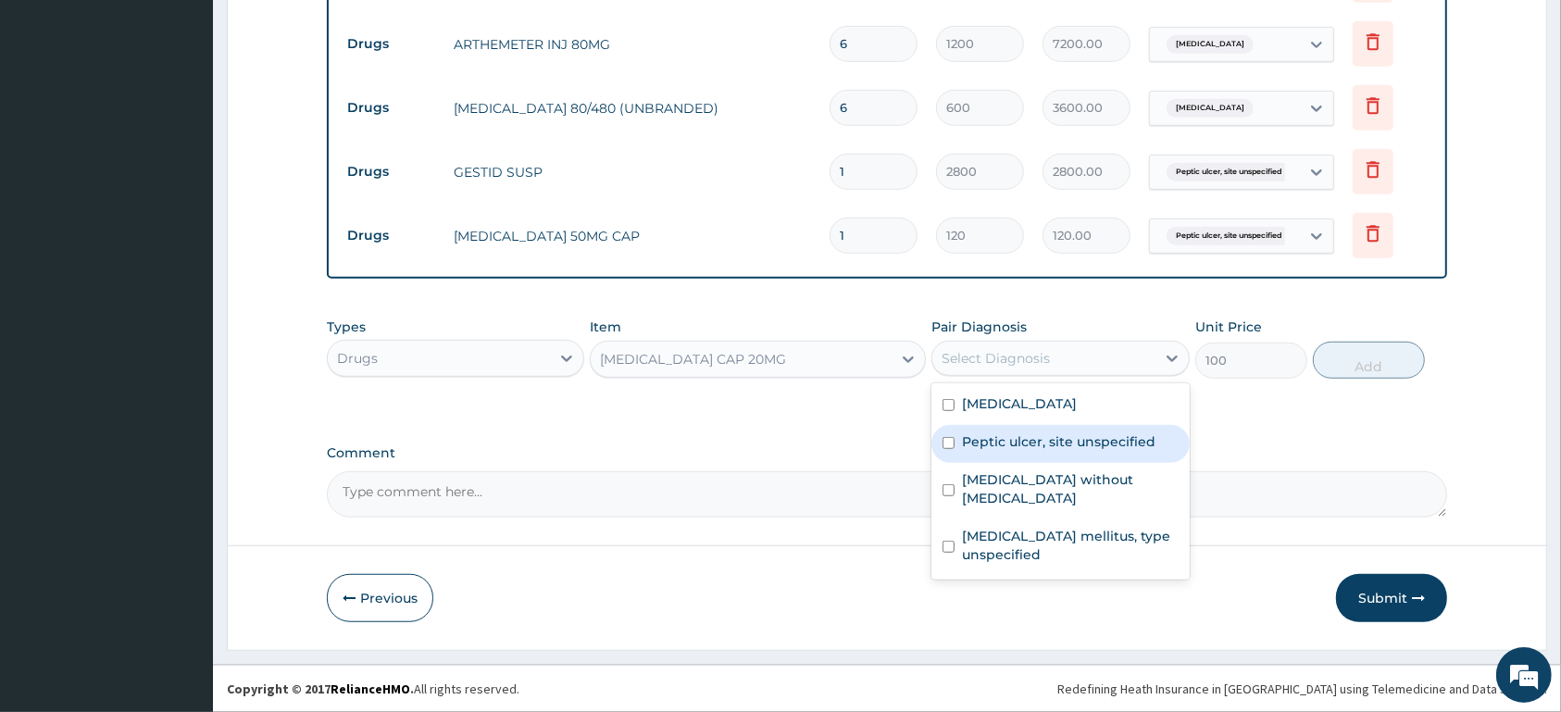
click at [1007, 452] on div "Peptic ulcer, site unspecified" at bounding box center [1059, 444] width 257 height 38
checkbox input "true"
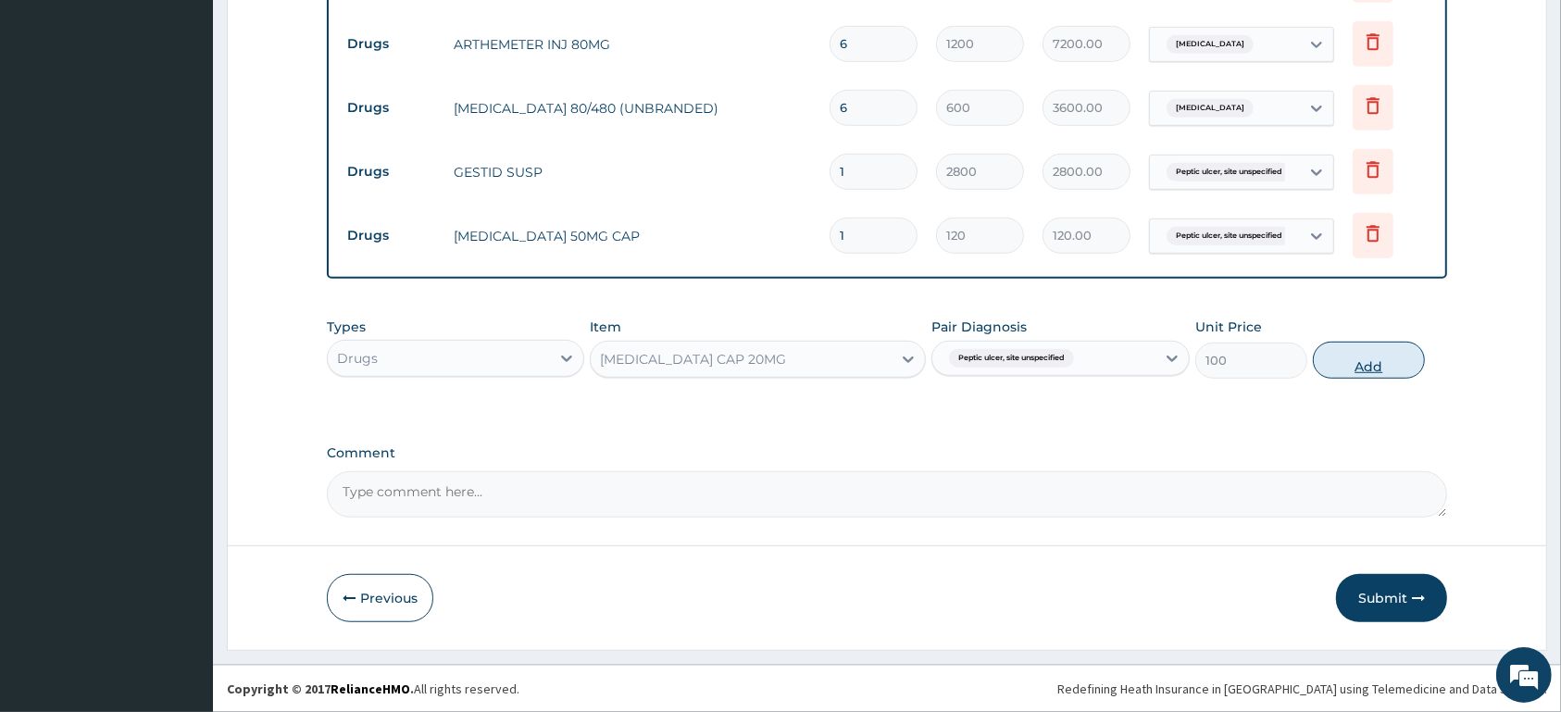
click at [1356, 356] on button "Add" at bounding box center [1369, 360] width 112 height 37
type input "0"
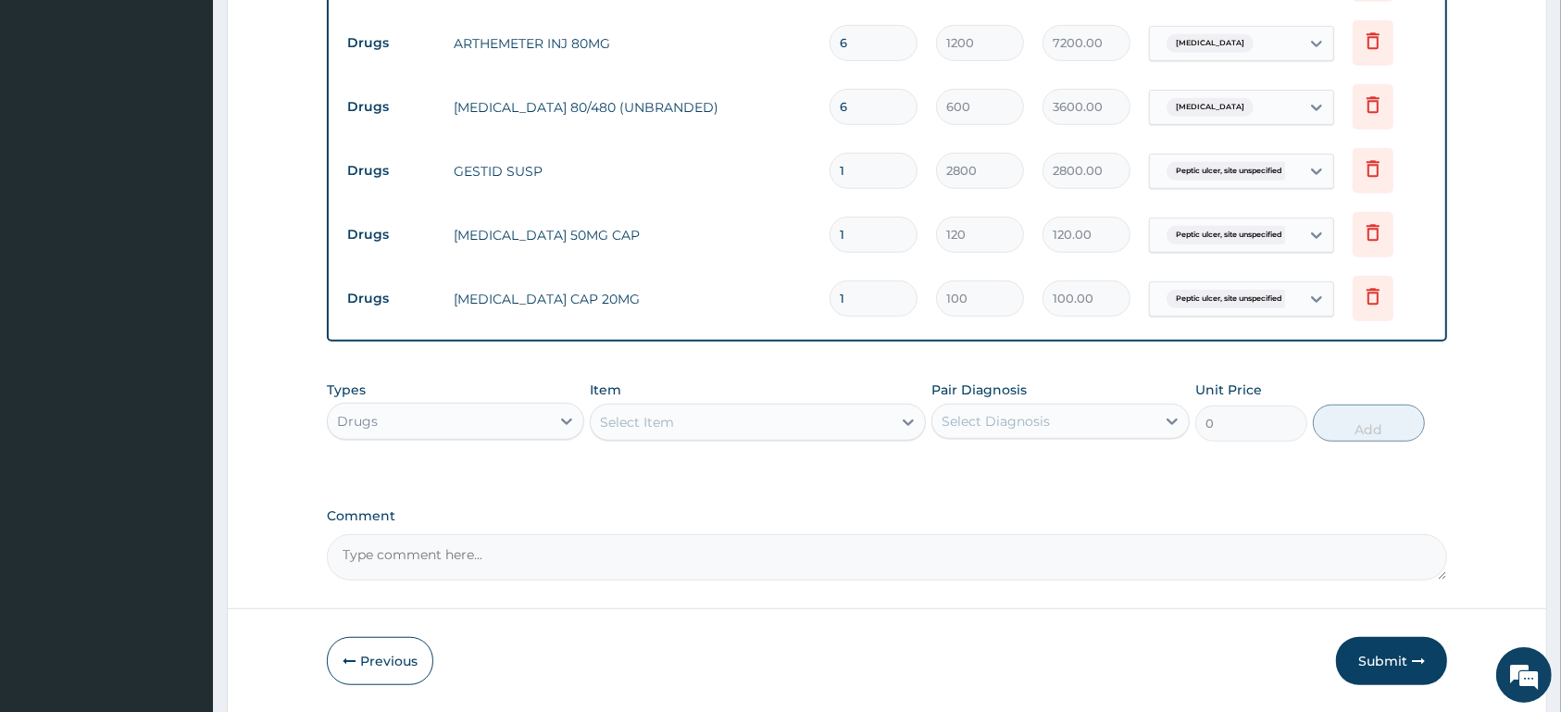
scroll to position [894, 0]
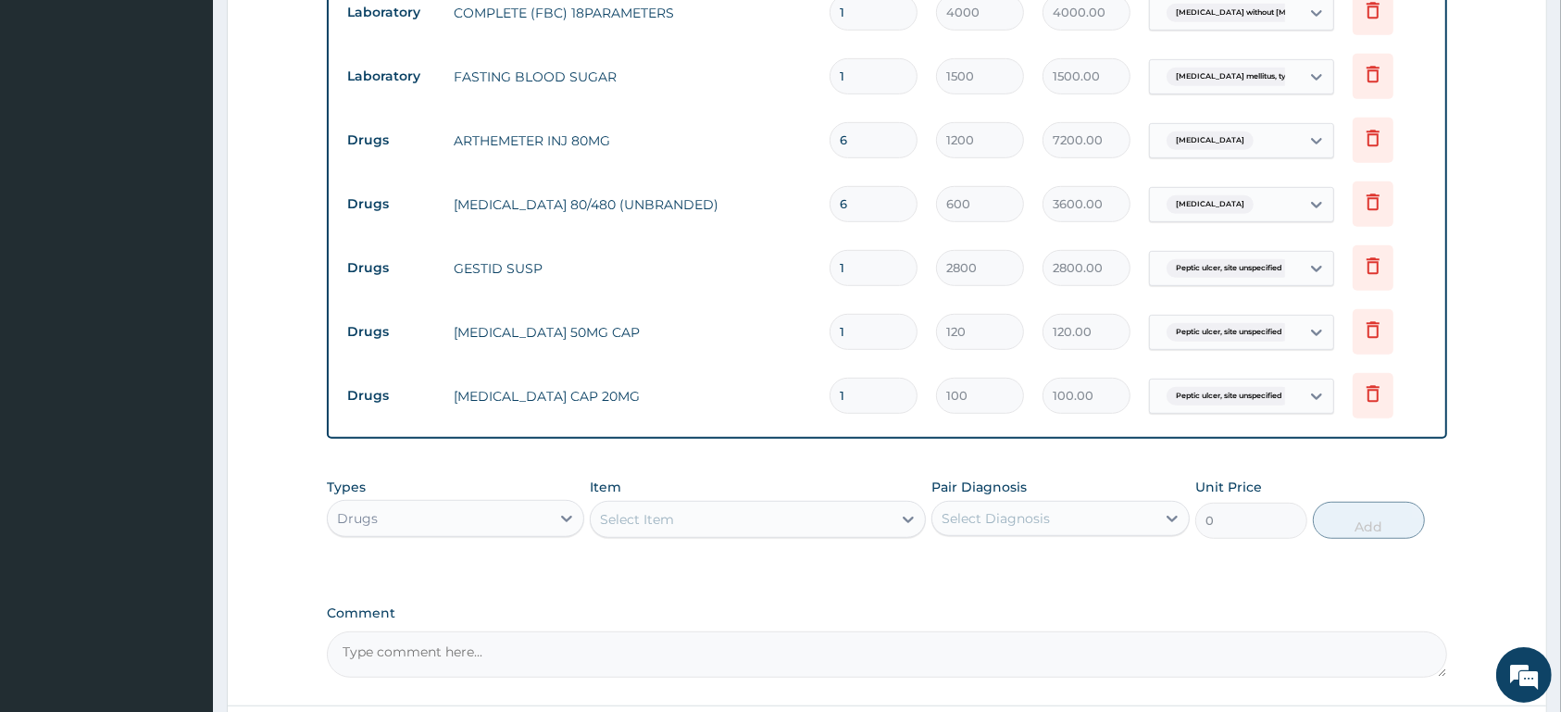
click at [869, 331] on input "1" at bounding box center [874, 332] width 88 height 36
type input "10"
type input "1200.00"
type input "10"
click at [881, 393] on input "1" at bounding box center [874, 396] width 88 height 36
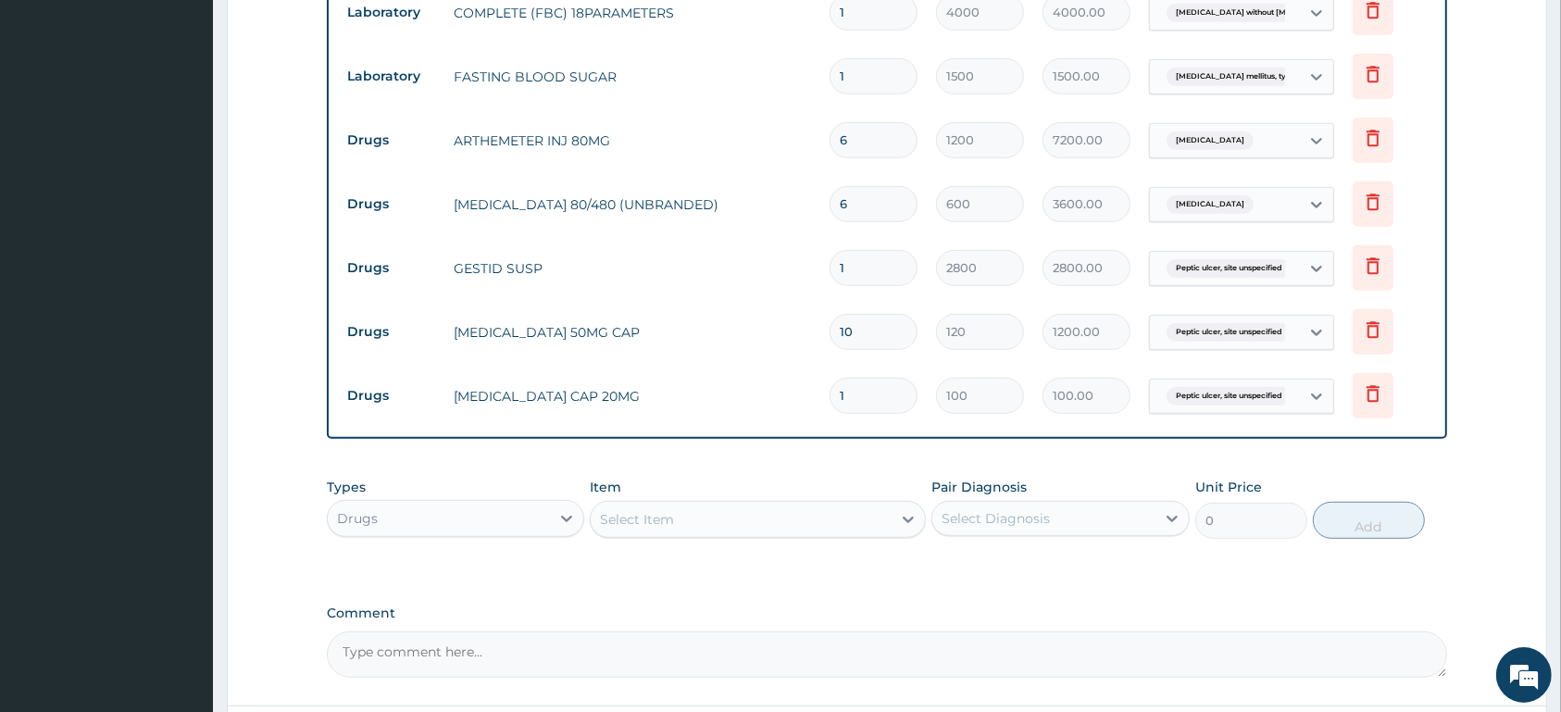
type input "10"
type input "1000.00"
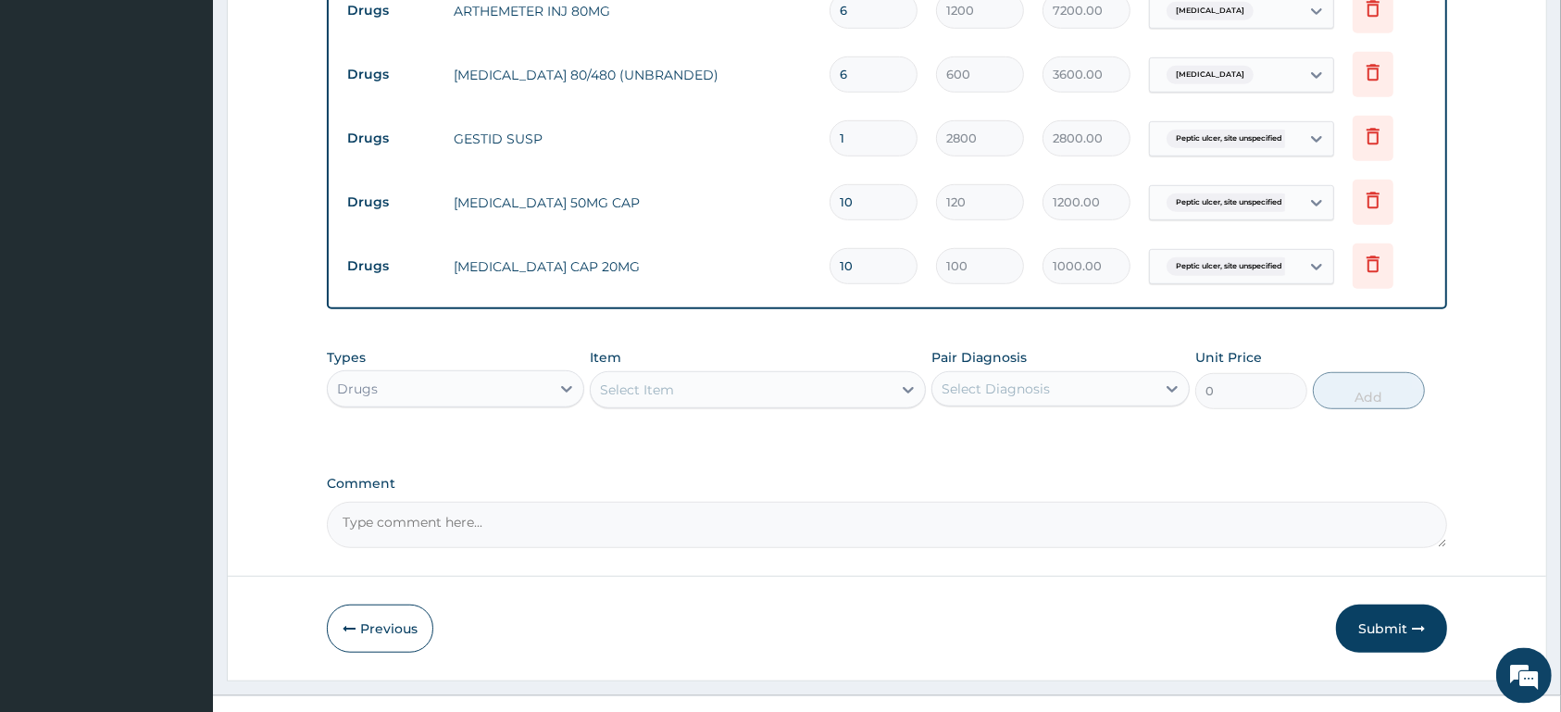
scroll to position [1054, 0]
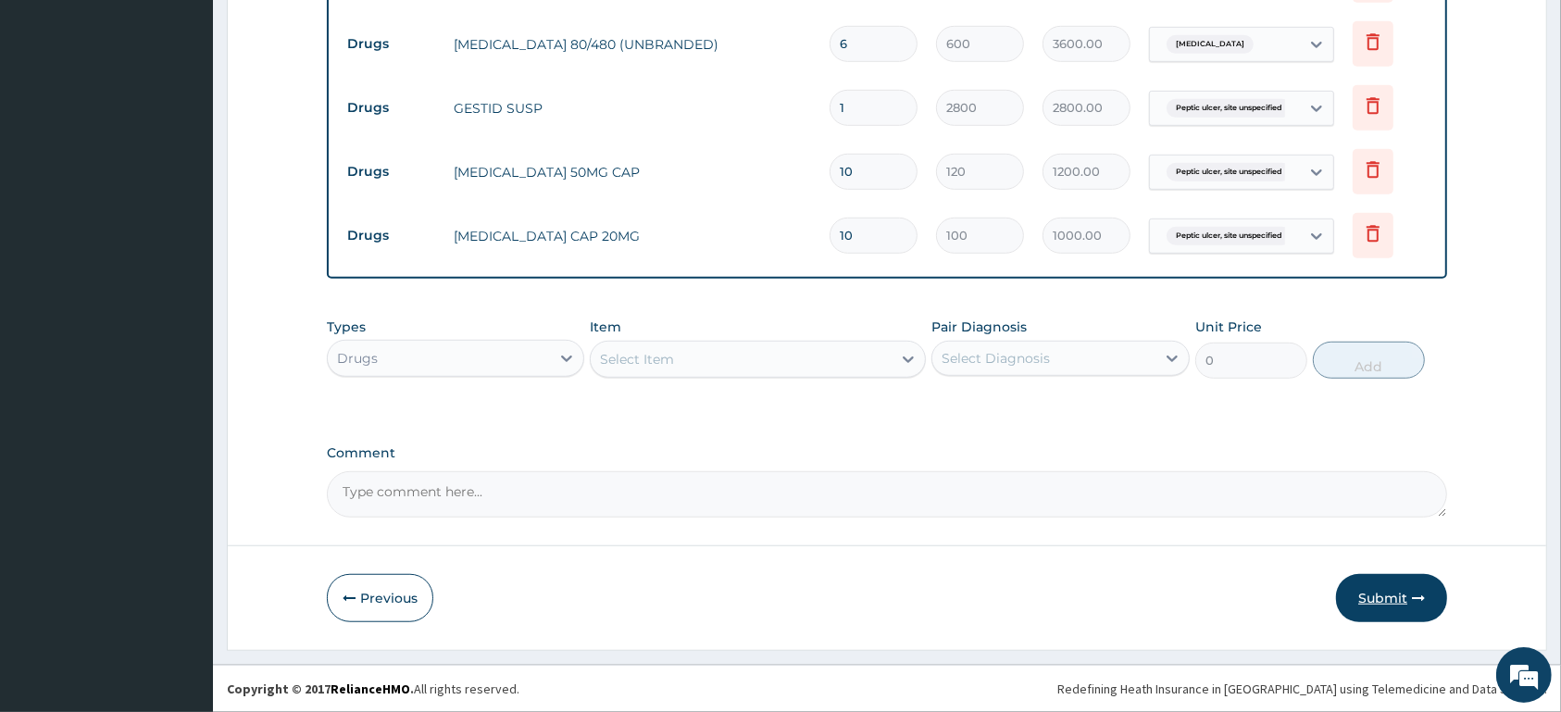
type input "10"
drag, startPoint x: 1399, startPoint y: 602, endPoint x: 1387, endPoint y: 588, distance: 18.4
click at [1398, 601] on button "Submit" at bounding box center [1391, 598] width 111 height 48
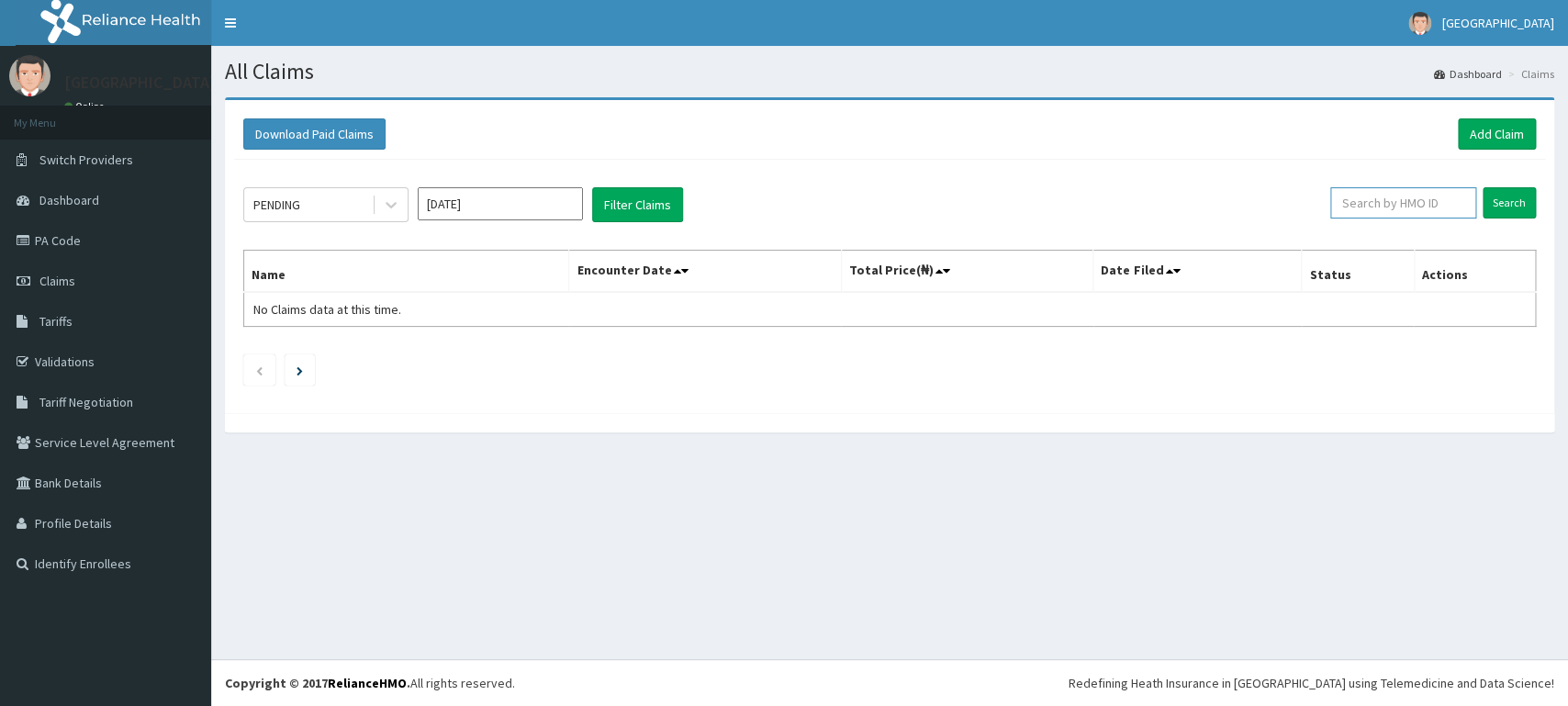
click at [1365, 210] on input "text" at bounding box center [1403, 202] width 146 height 31
type input "NLM/10011/B"
click at [1507, 211] on input "Search" at bounding box center [1509, 202] width 54 height 31
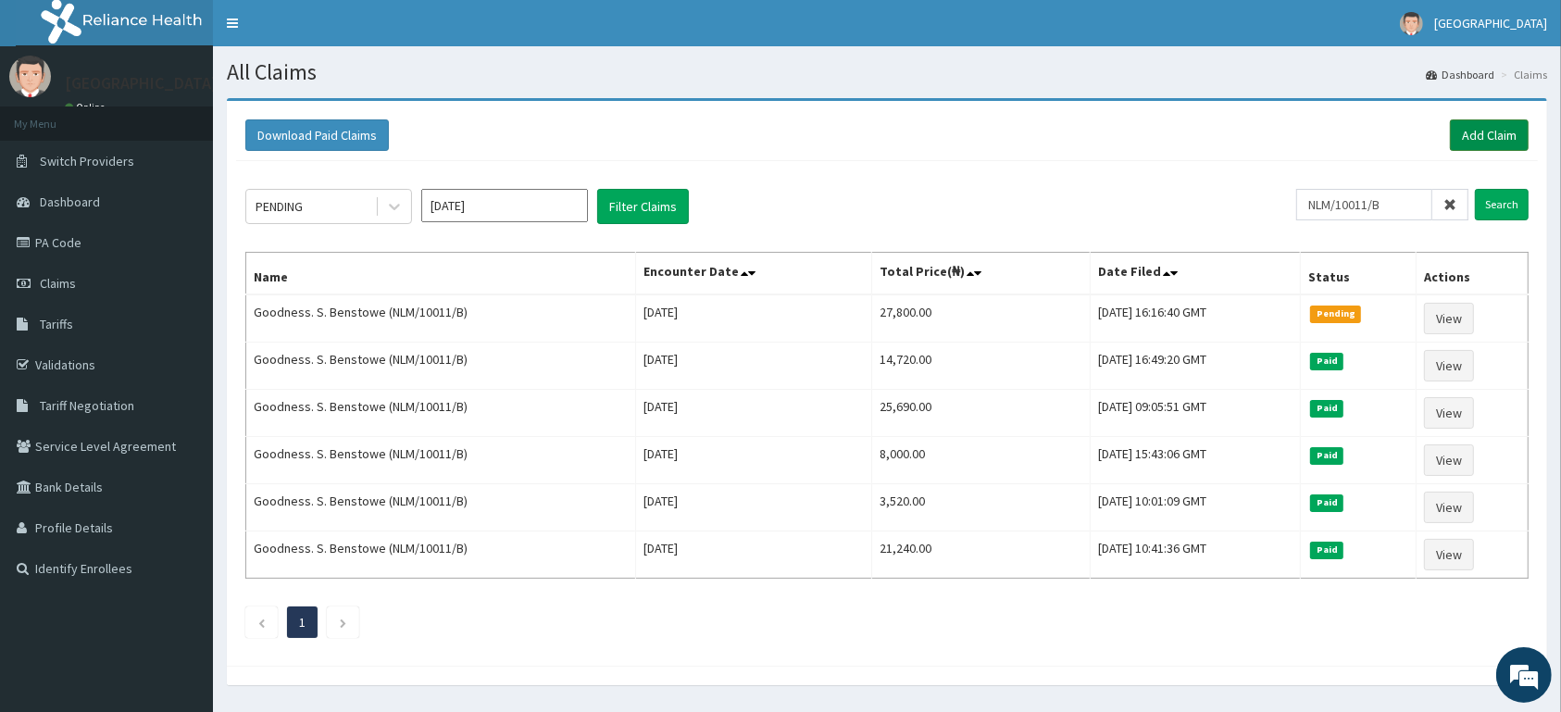
click at [1467, 139] on link "Add Claim" at bounding box center [1489, 134] width 79 height 31
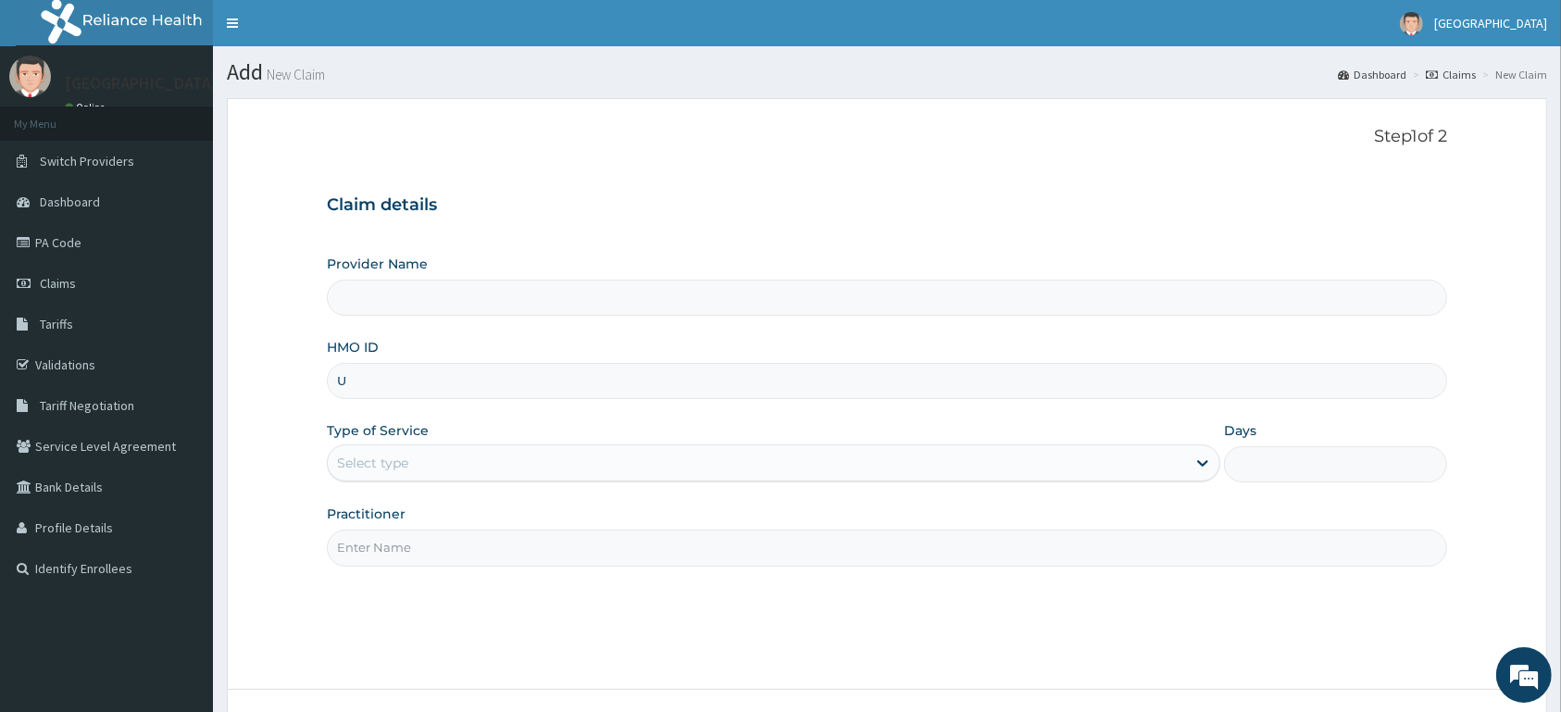
type input "US"
type input "[GEOGRAPHIC_DATA]"
type input "USL/10310/A"
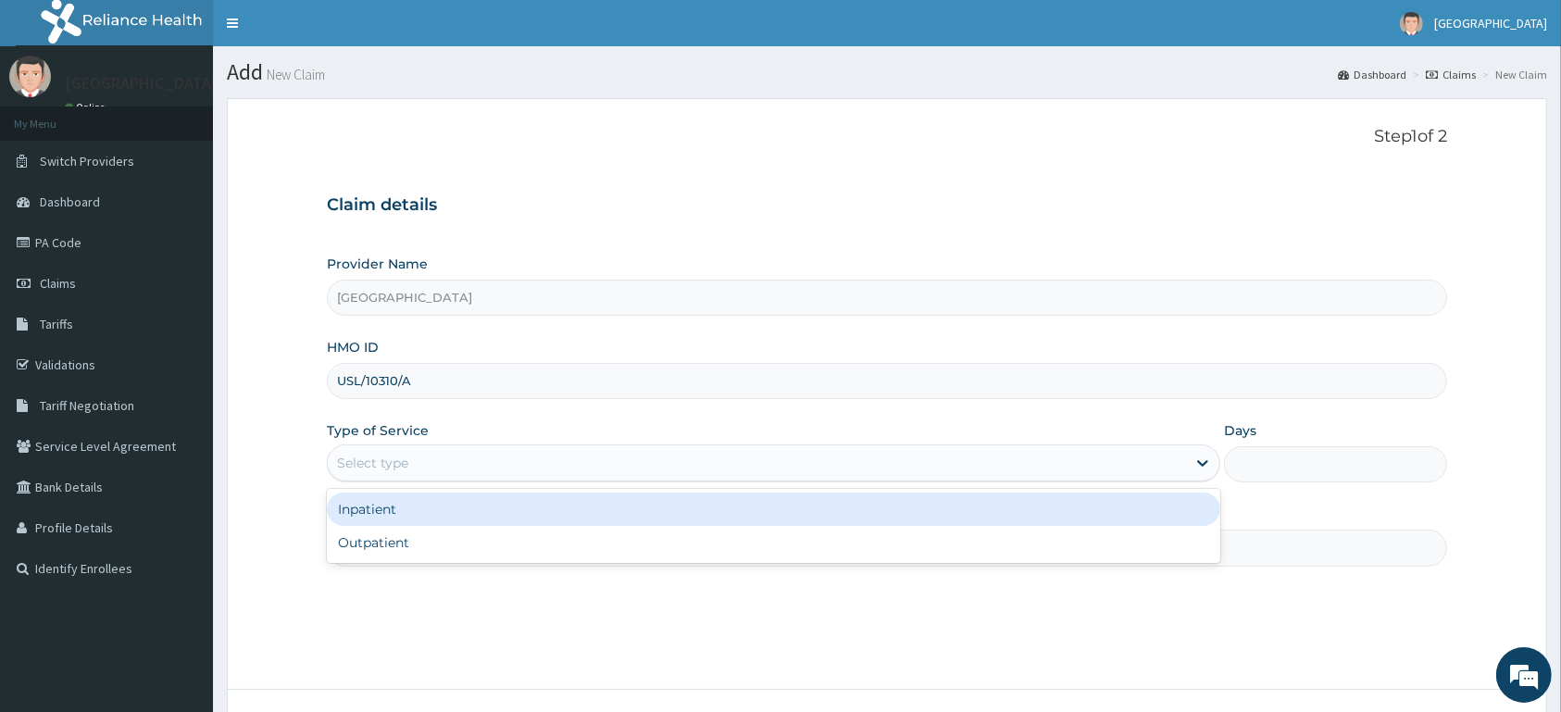
drag, startPoint x: 481, startPoint y: 454, endPoint x: 476, endPoint y: 508, distance: 54.9
click at [482, 455] on div "Select type" at bounding box center [757, 463] width 858 height 30
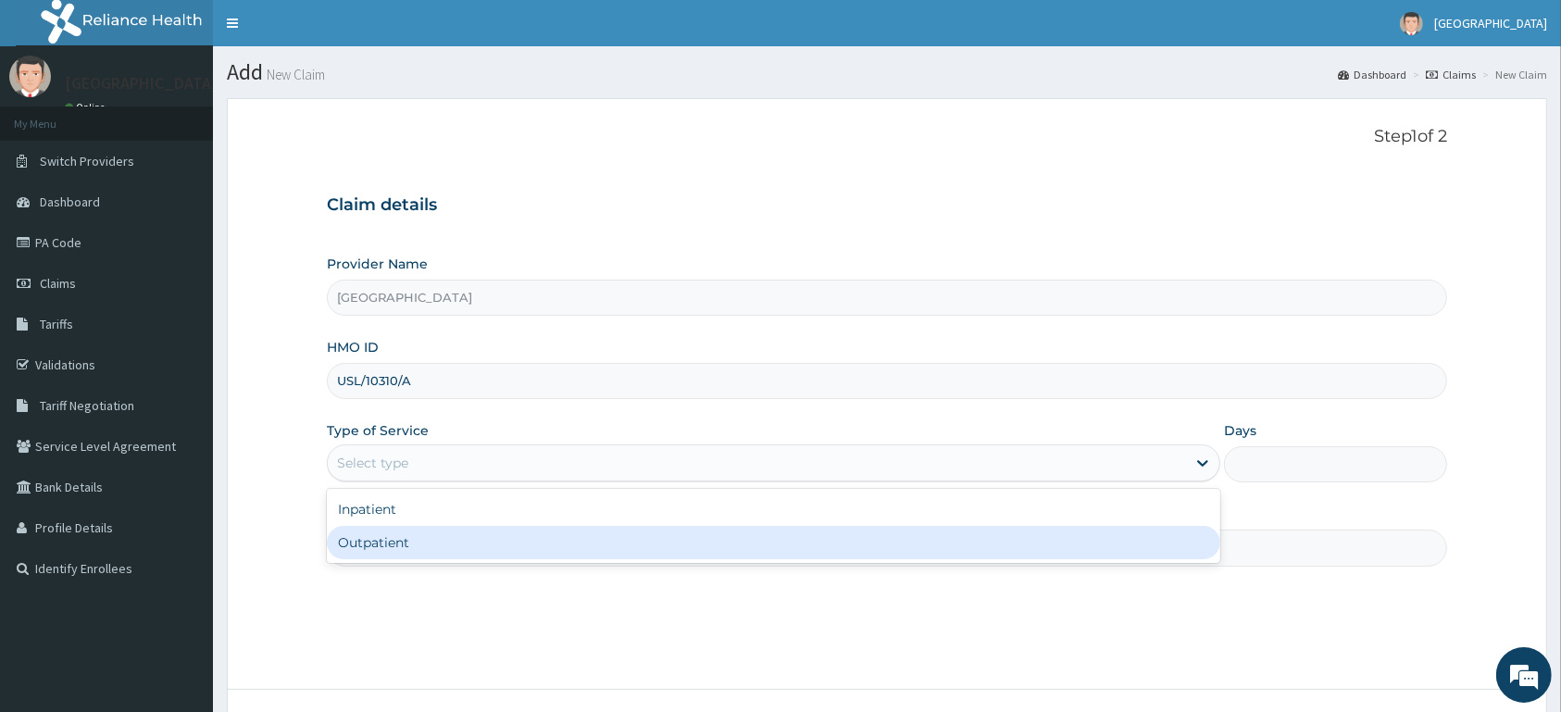
click at [475, 537] on div "Outpatient" at bounding box center [774, 542] width 894 height 33
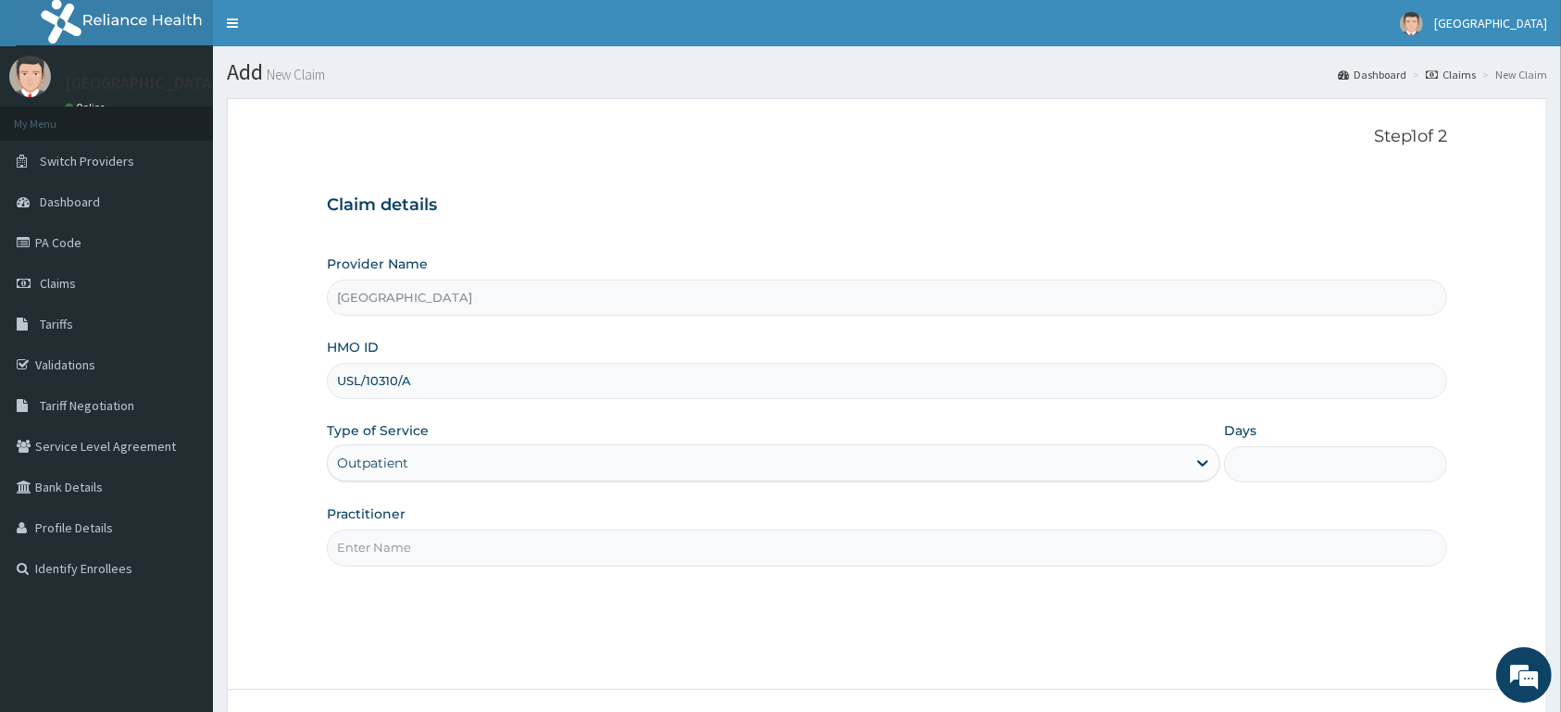
type input "1"
click at [481, 541] on input "Practitioner" at bounding box center [887, 548] width 1120 height 36
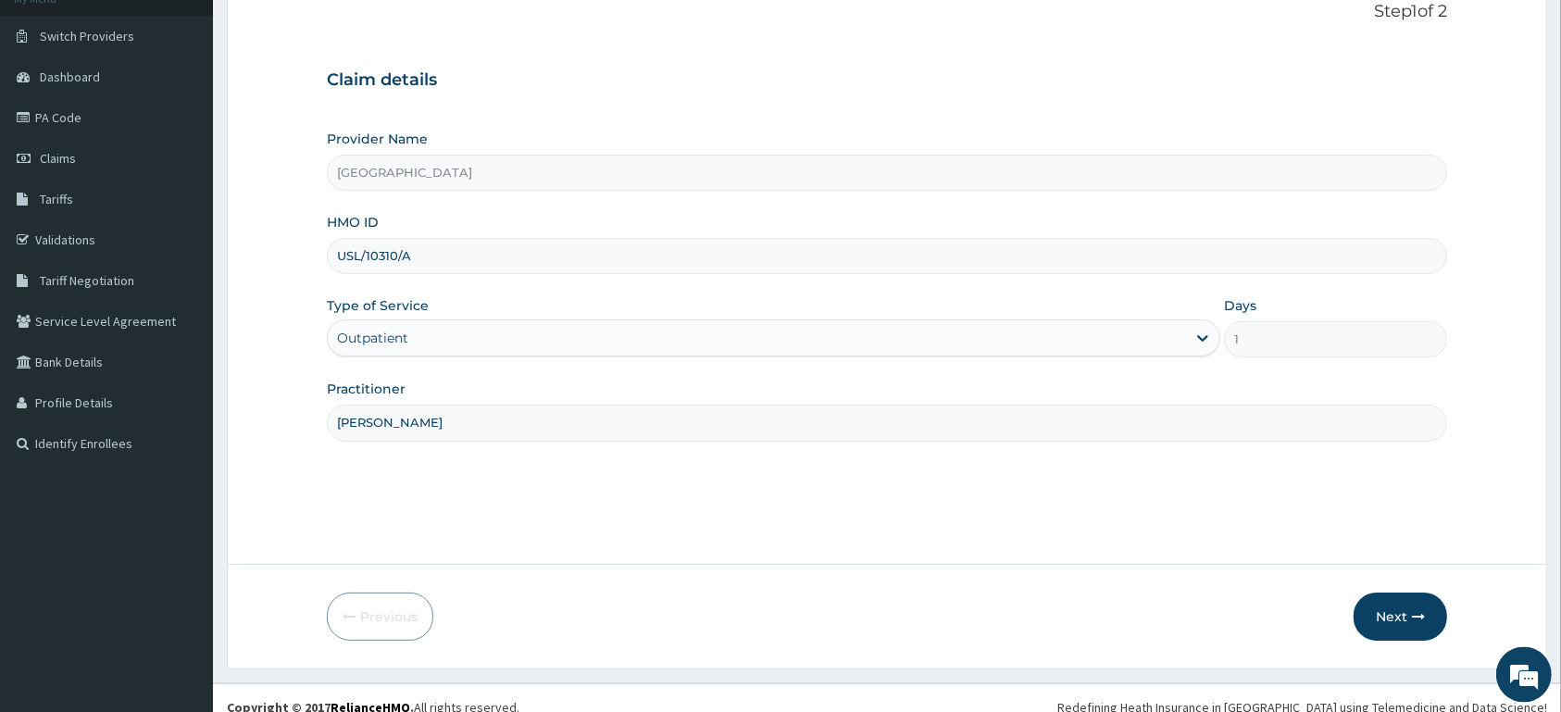
scroll to position [144, 0]
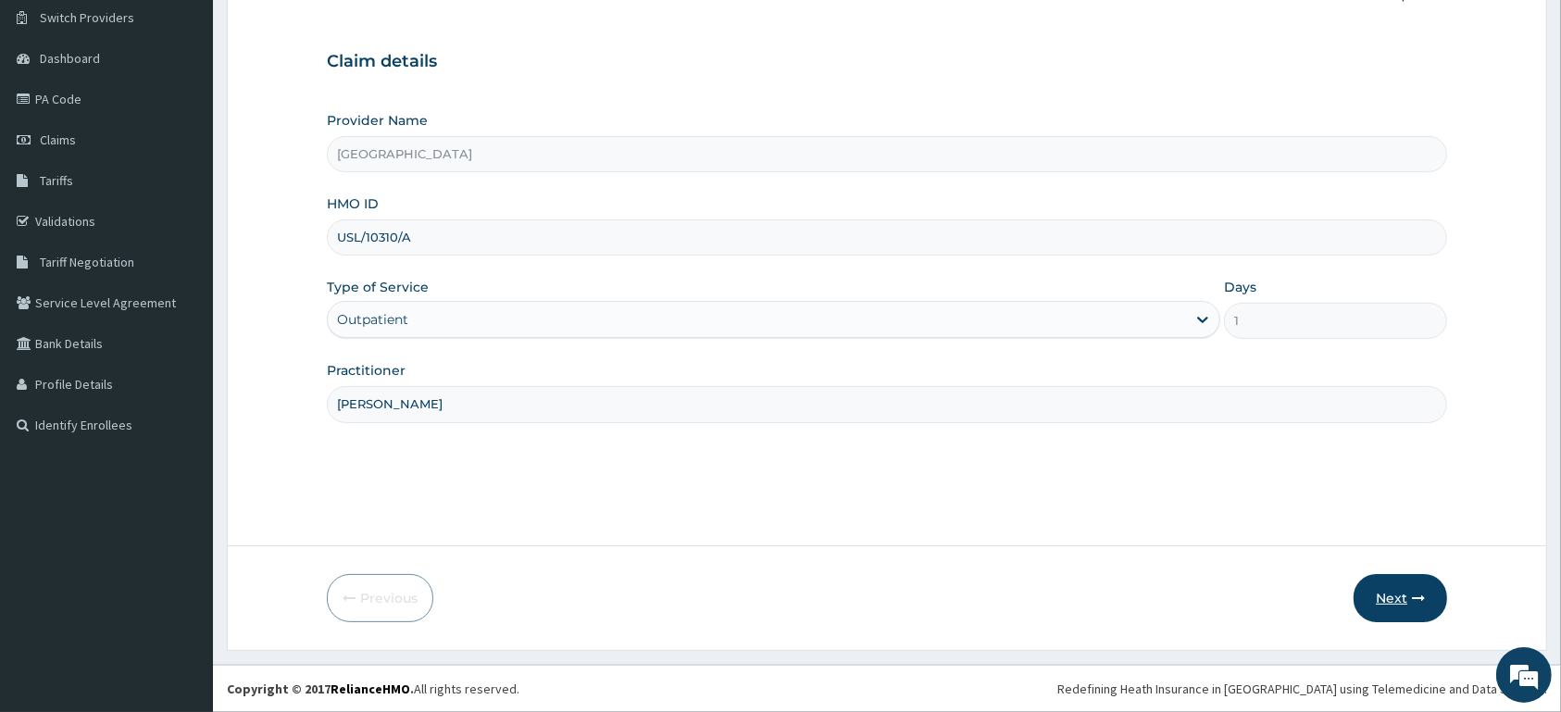
type input "[PERSON_NAME]"
click at [1403, 596] on button "Next" at bounding box center [1401, 598] width 94 height 48
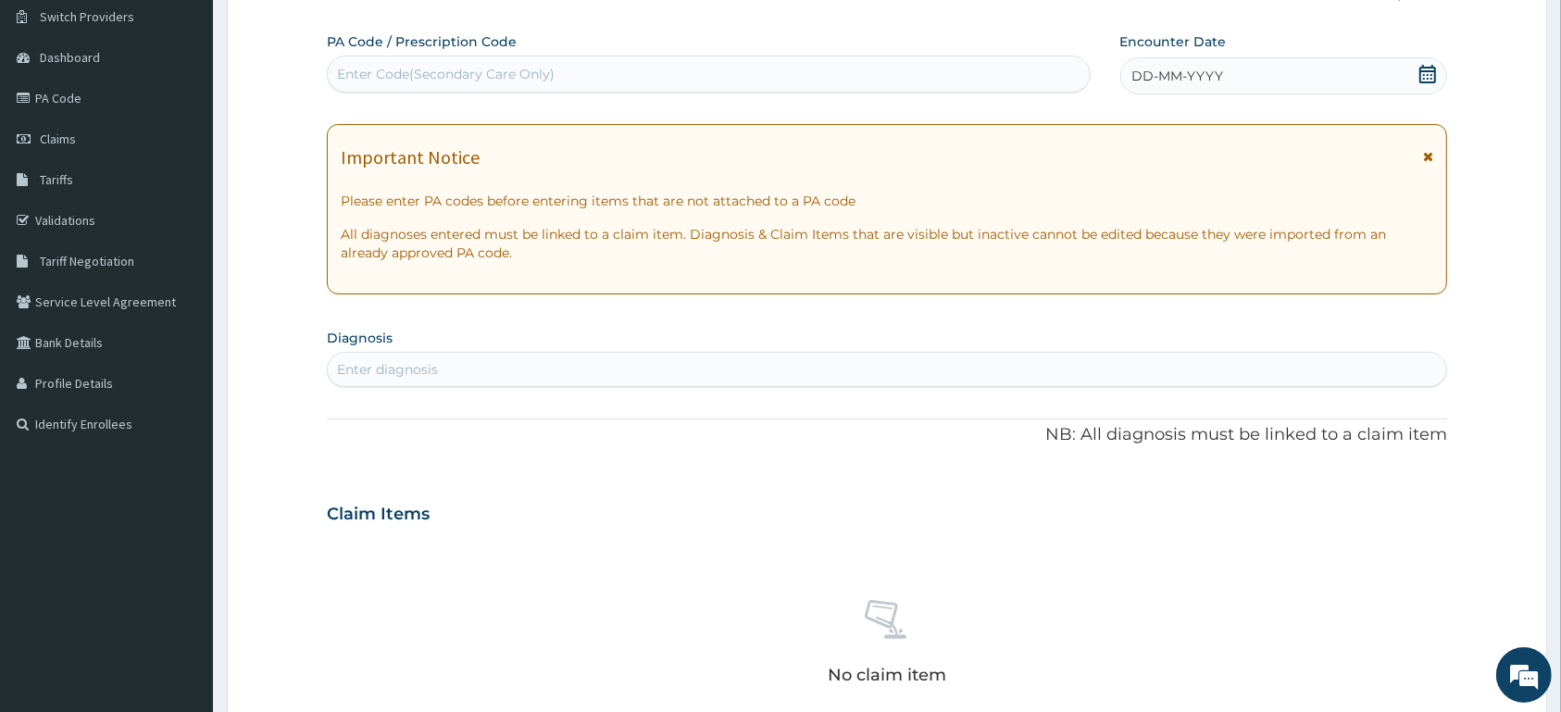
drag, startPoint x: 1403, startPoint y: 596, endPoint x: 1348, endPoint y: 581, distance: 56.6
click at [1402, 595] on div "No claim item" at bounding box center [887, 645] width 1120 height 213
click at [1426, 78] on icon at bounding box center [1428, 74] width 19 height 19
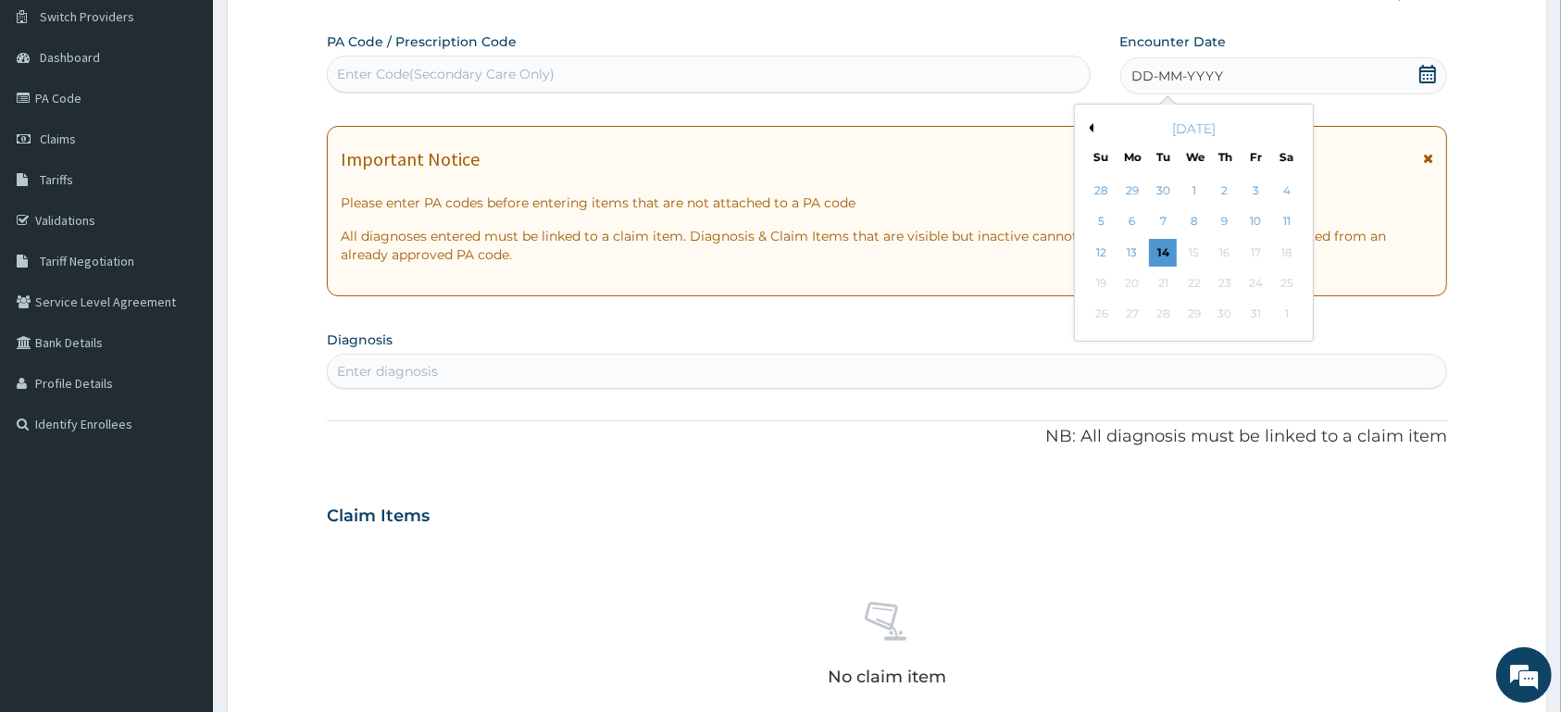
click at [1092, 129] on button "Previous Month" at bounding box center [1088, 127] width 9 height 9
click at [1092, 128] on button "Previous Month" at bounding box center [1088, 127] width 9 height 9
click at [1184, 222] on div "6" at bounding box center [1194, 222] width 28 height 28
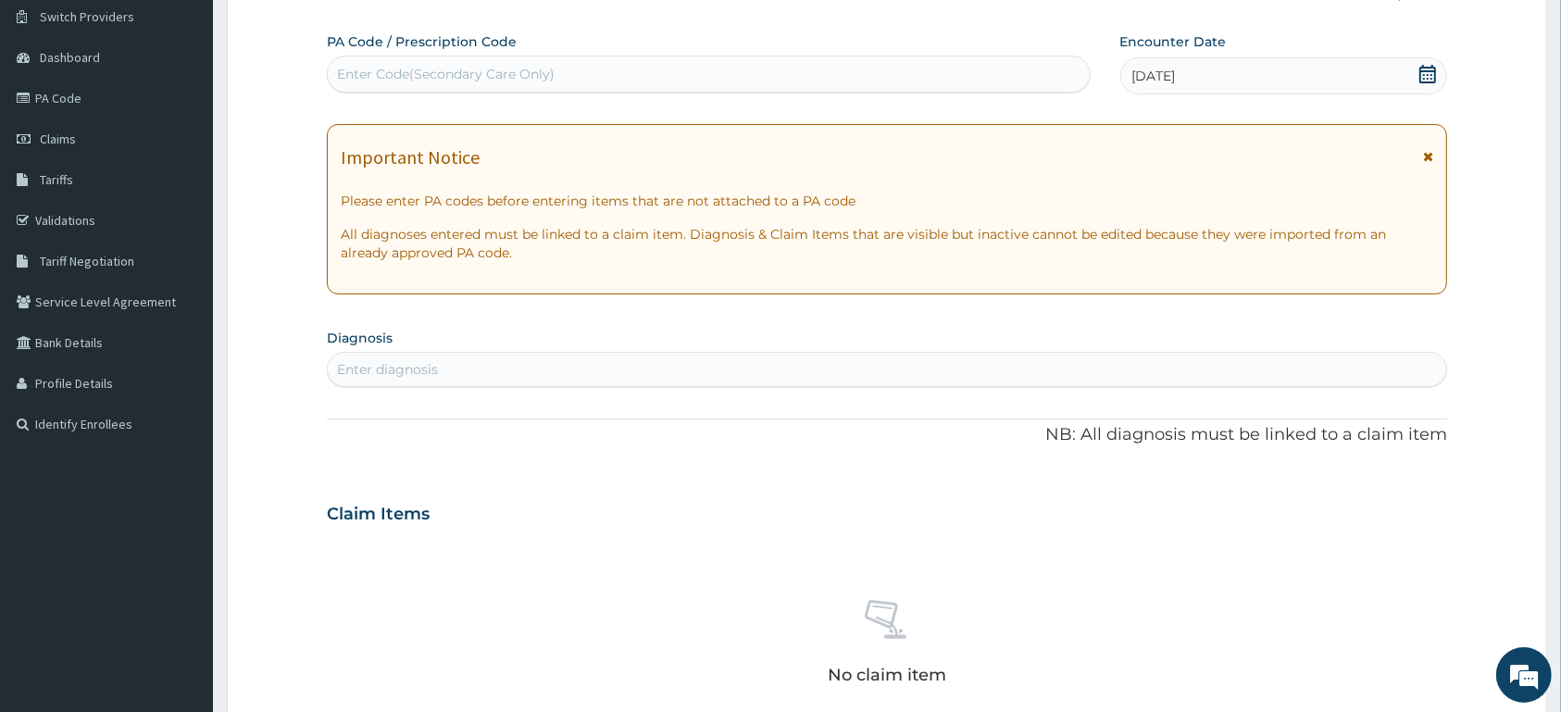
click at [801, 360] on div "Enter diagnosis" at bounding box center [887, 370] width 1119 height 30
type input "MALARIA"
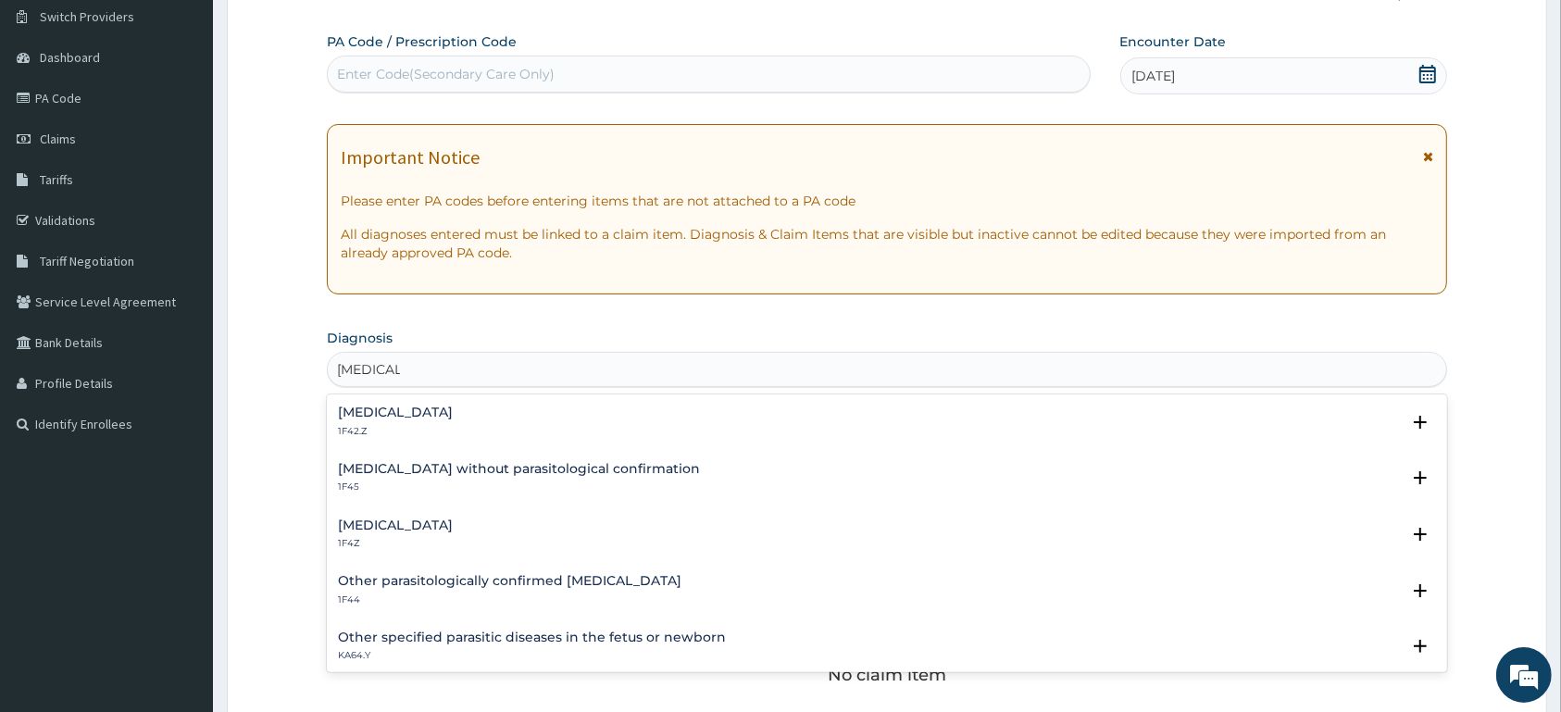
click at [453, 528] on h4 "Malaria, unspecified" at bounding box center [395, 526] width 115 height 14
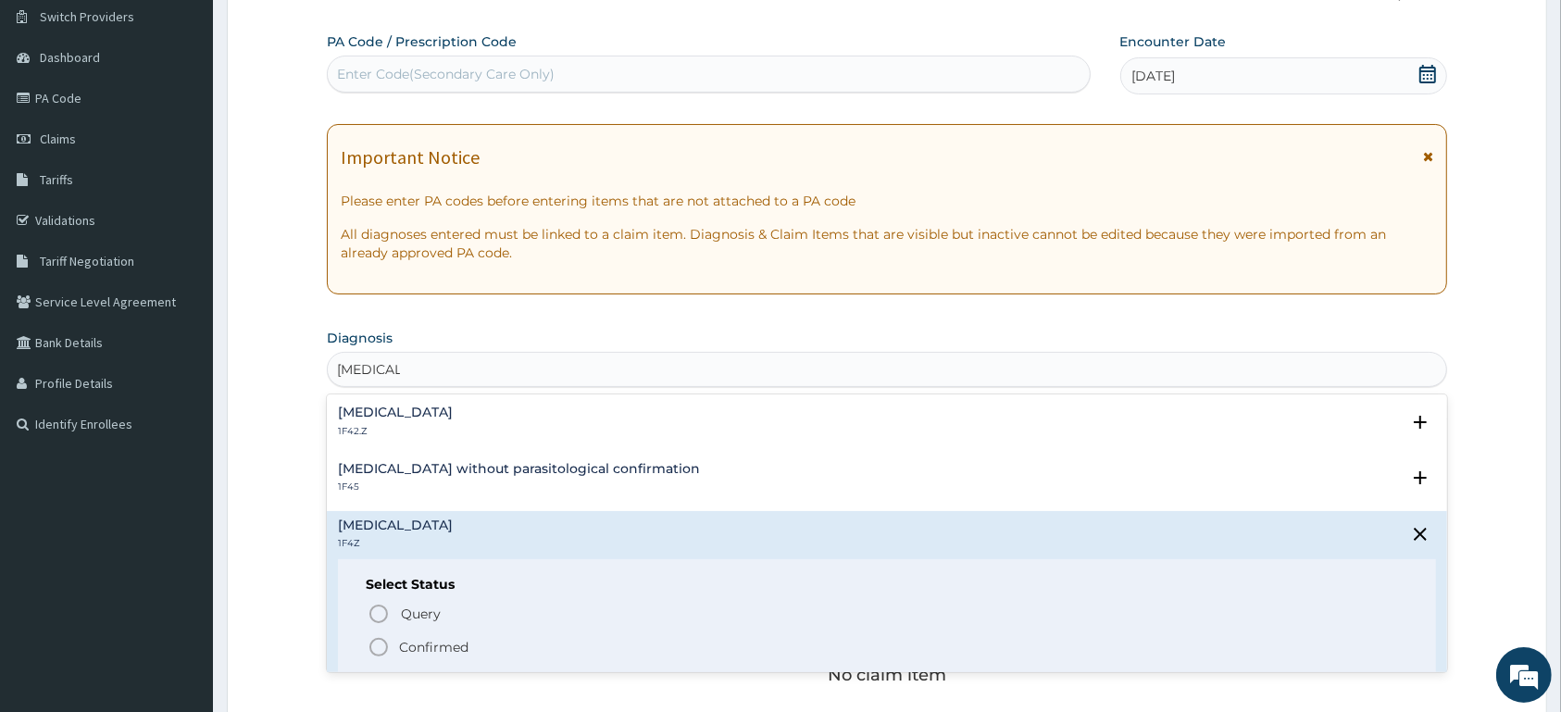
click at [494, 642] on span "Confirmed" at bounding box center [888, 647] width 1041 height 22
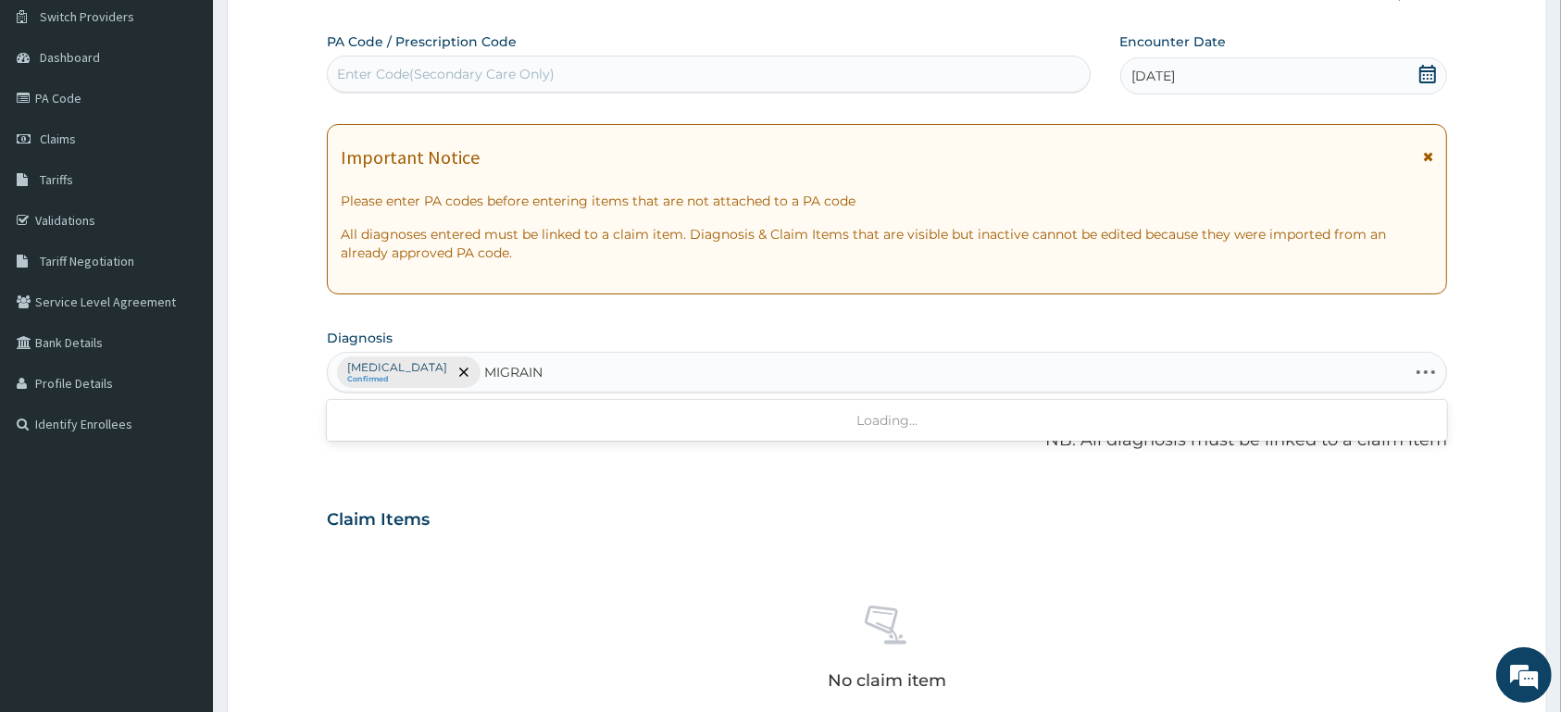
type input "MIGRAINE"
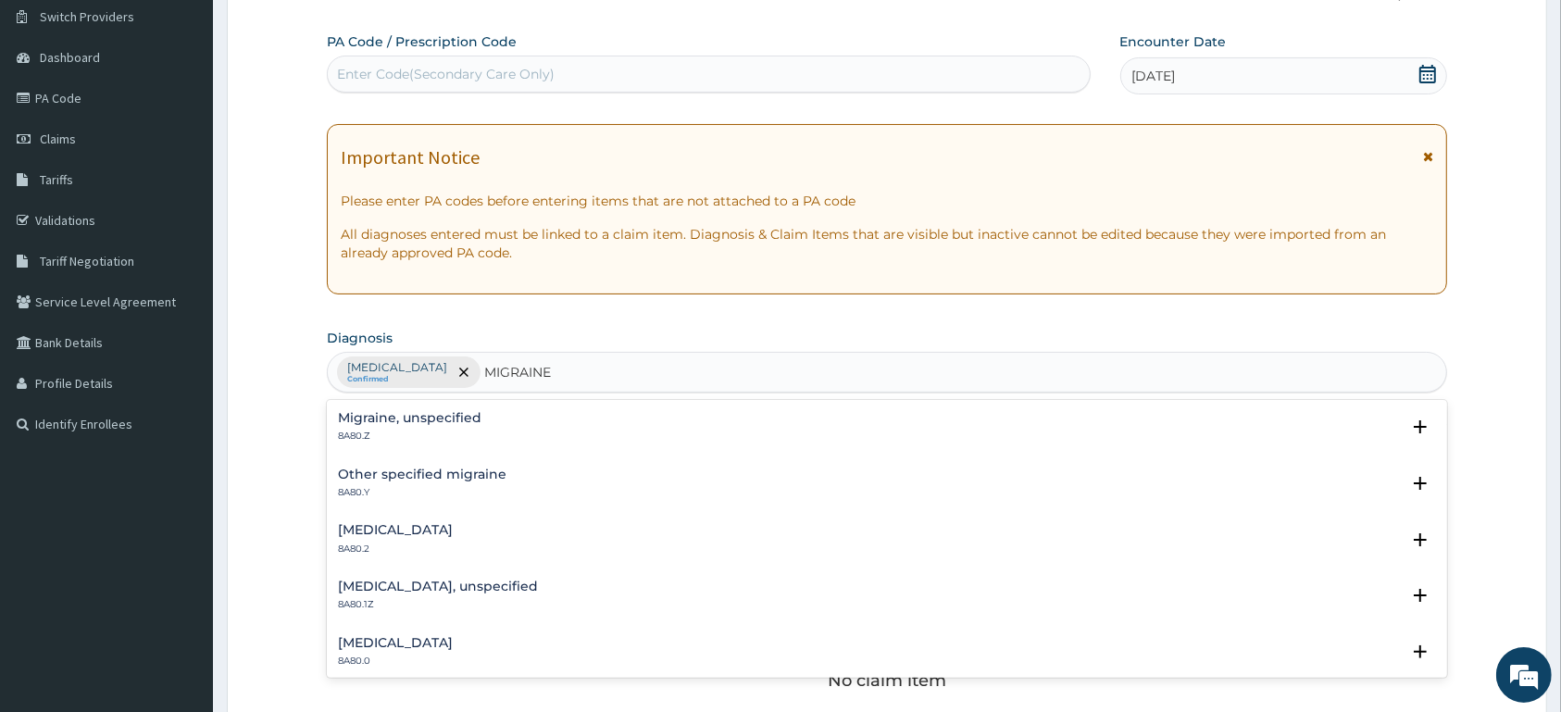
click at [362, 420] on h4 "Migraine, unspecified" at bounding box center [410, 418] width 144 height 14
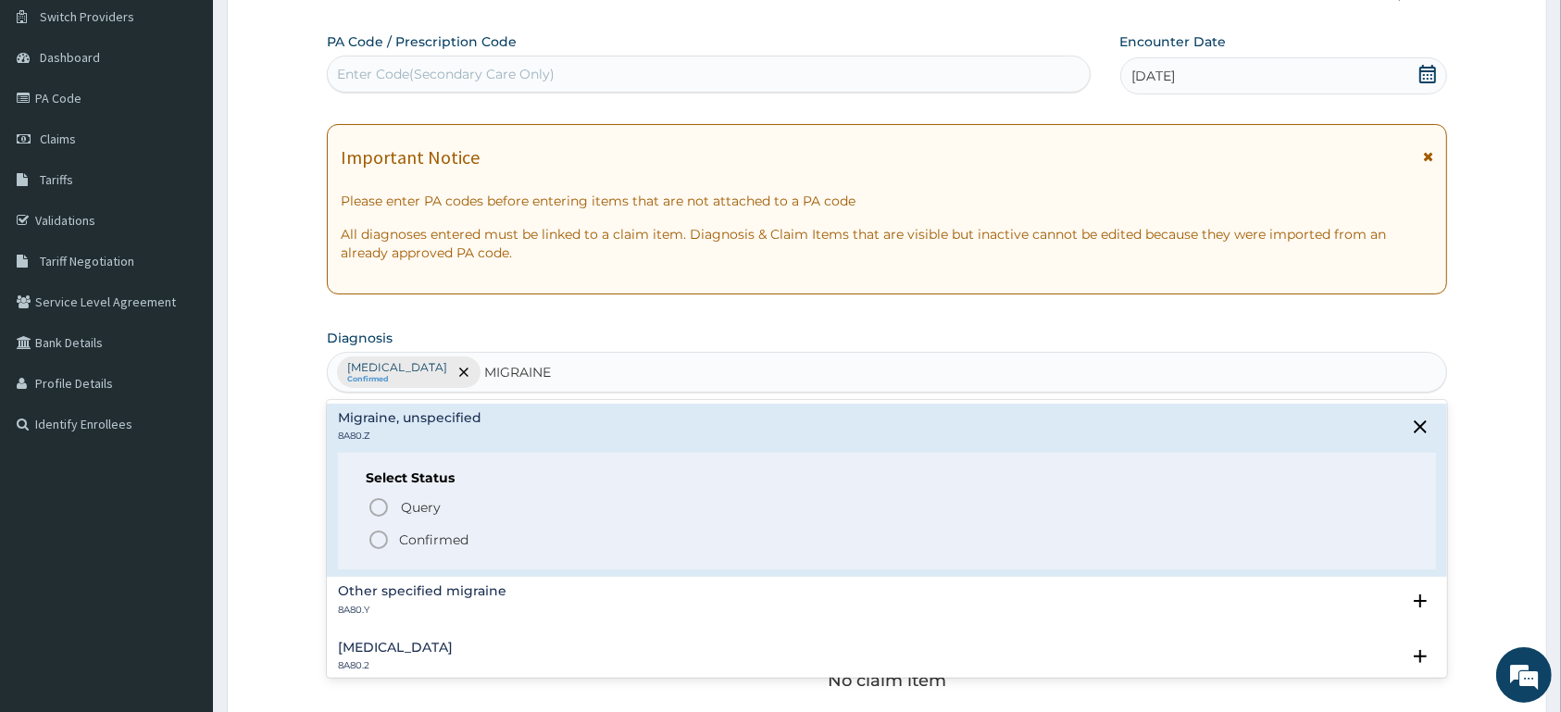
click at [463, 543] on p "Confirmed" at bounding box center [433, 540] width 69 height 19
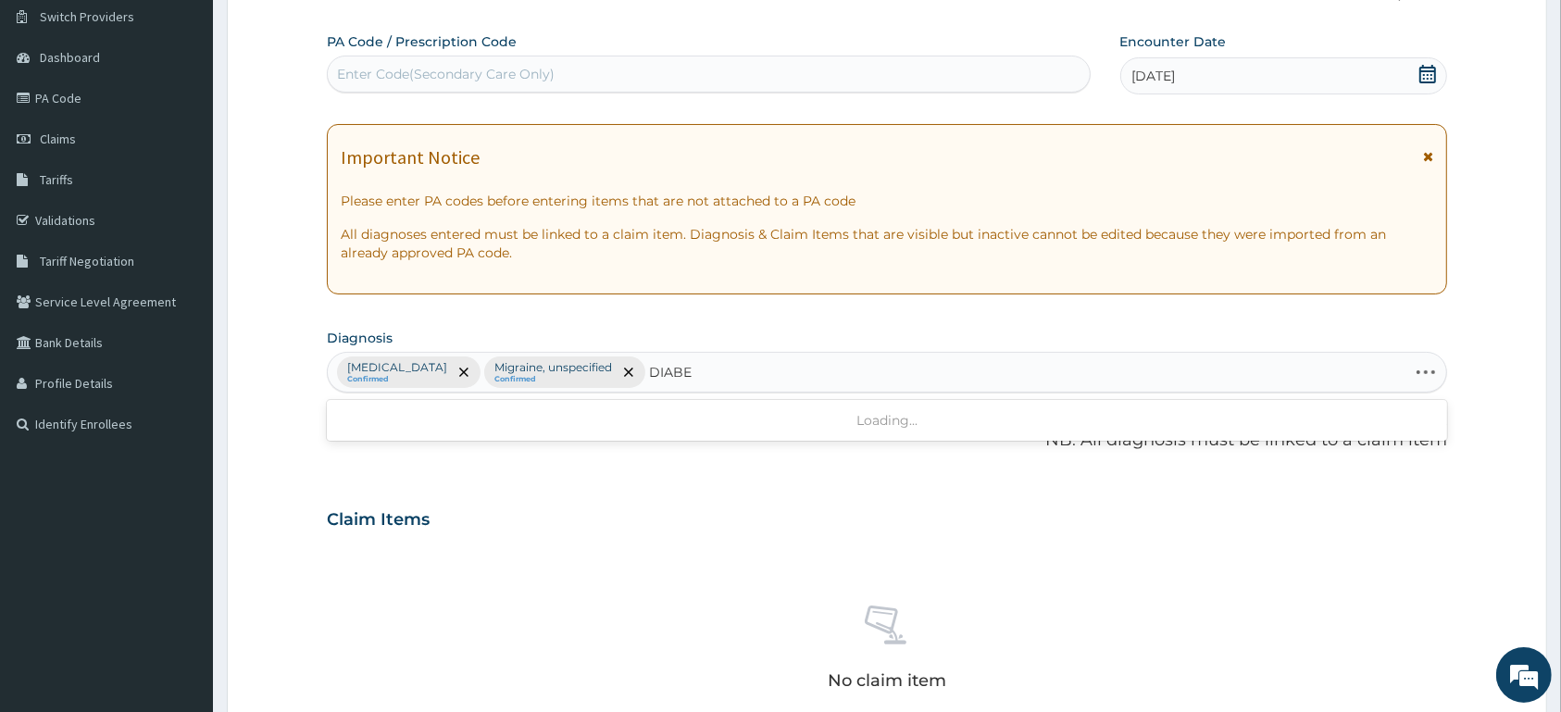
type input "DIABET"
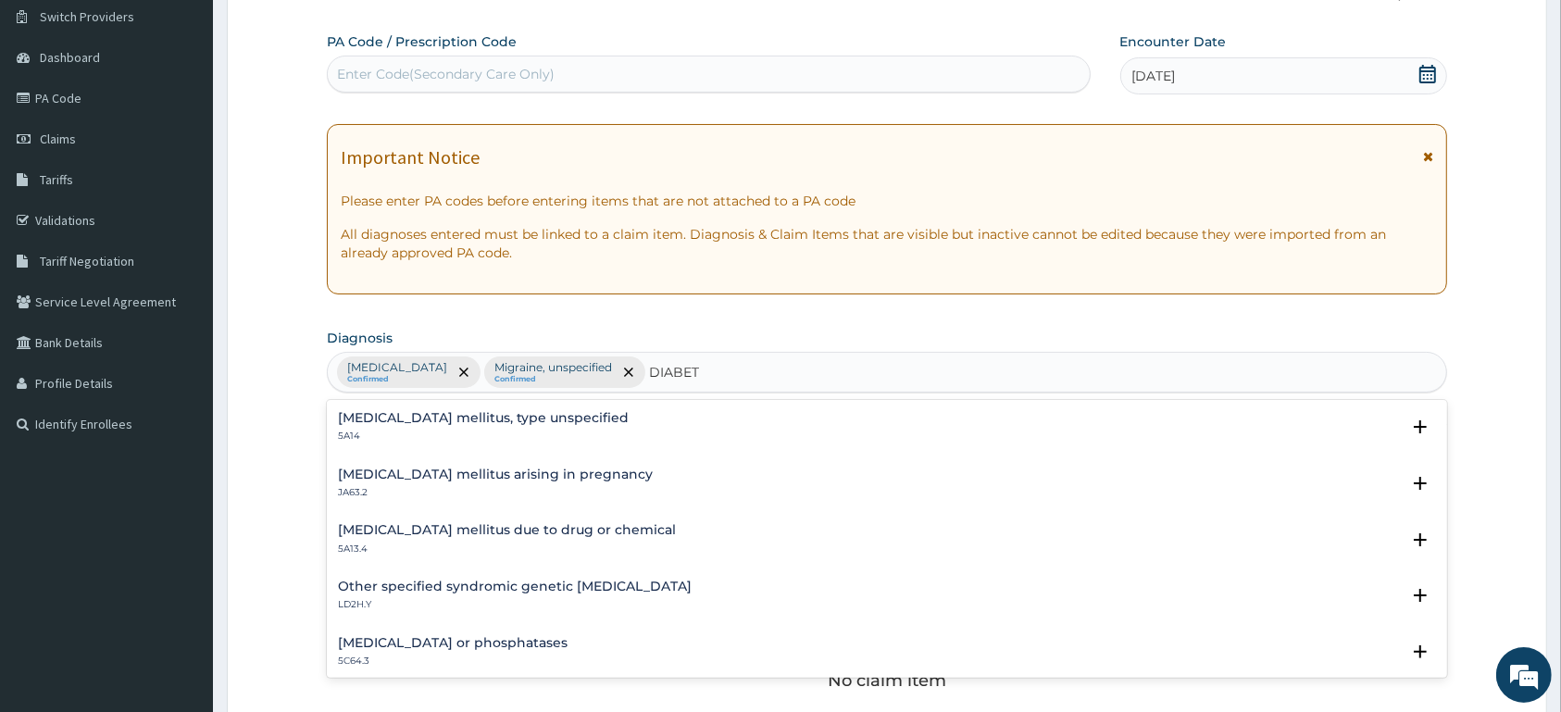
click at [477, 418] on h4 "Diabetes mellitus, type unspecified" at bounding box center [483, 418] width 291 height 14
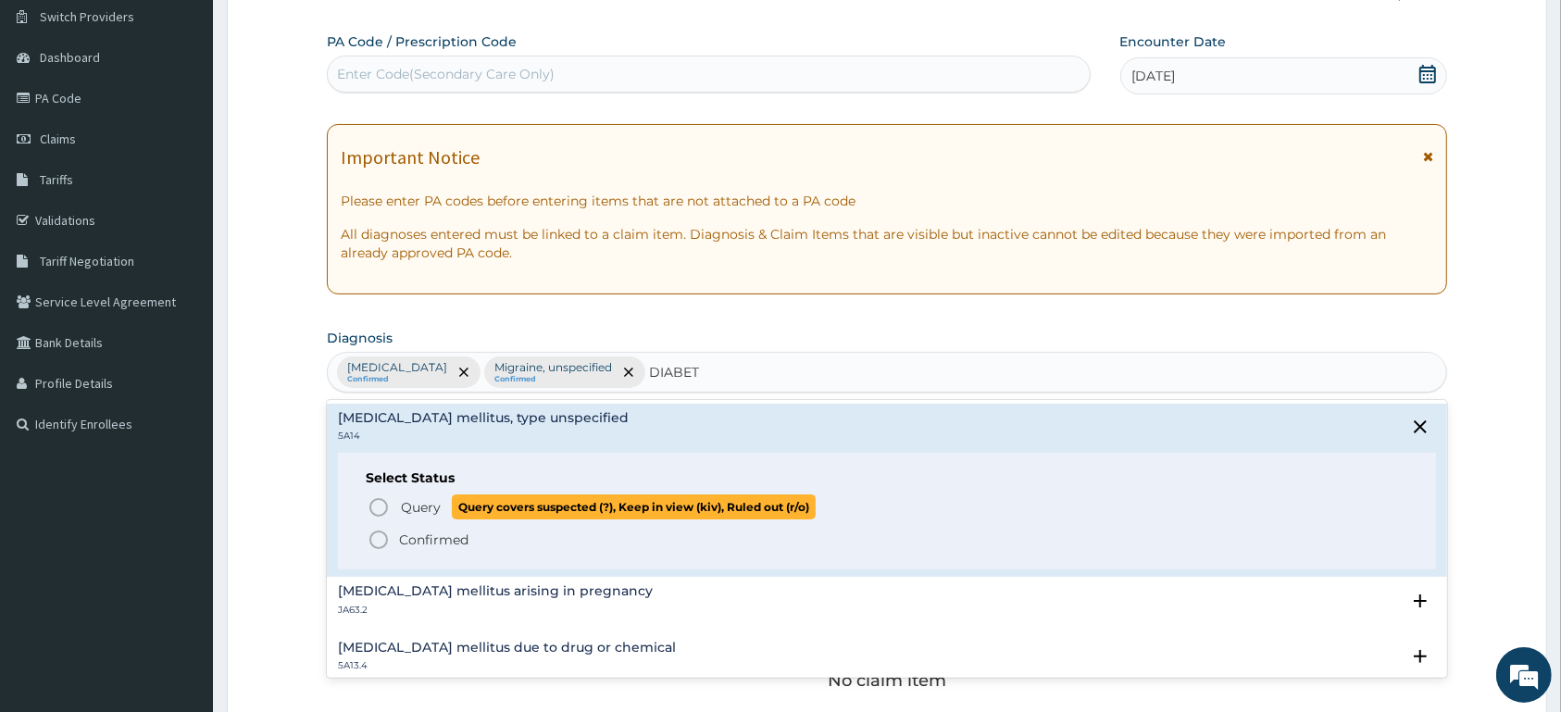
click at [433, 503] on span "Query" at bounding box center [421, 507] width 40 height 19
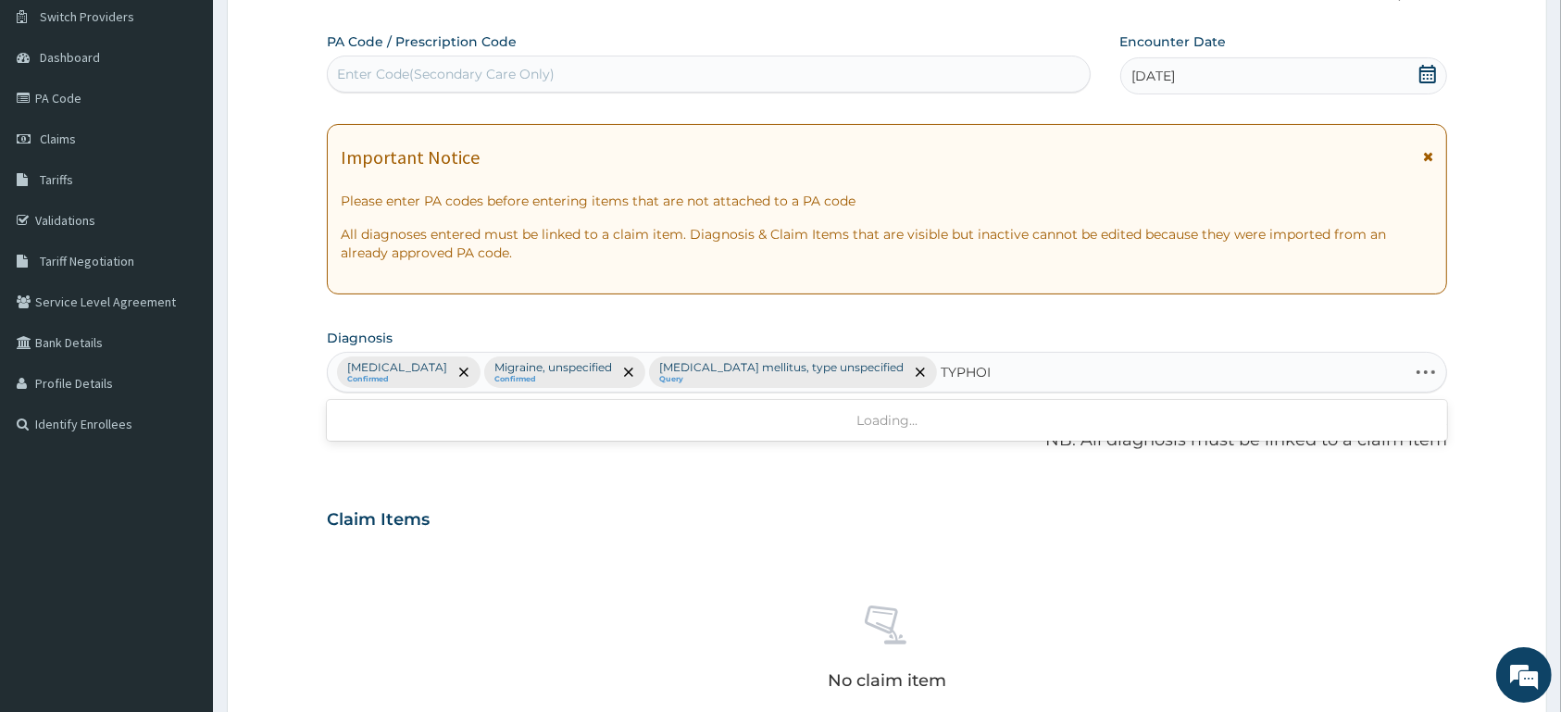
type input "TYPHOID"
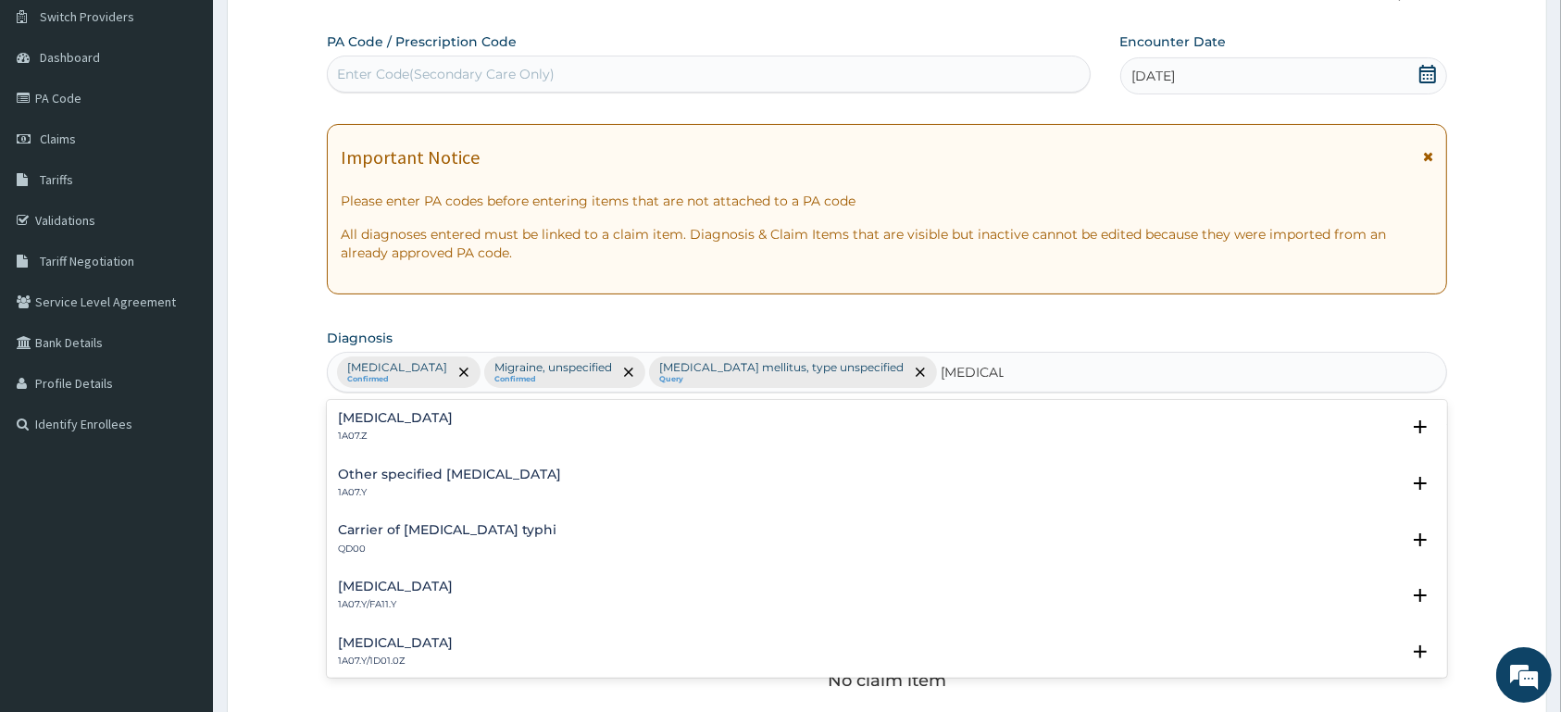
click at [404, 431] on div "Typhoid fever, unspecified 1A07.Z" at bounding box center [395, 427] width 115 height 32
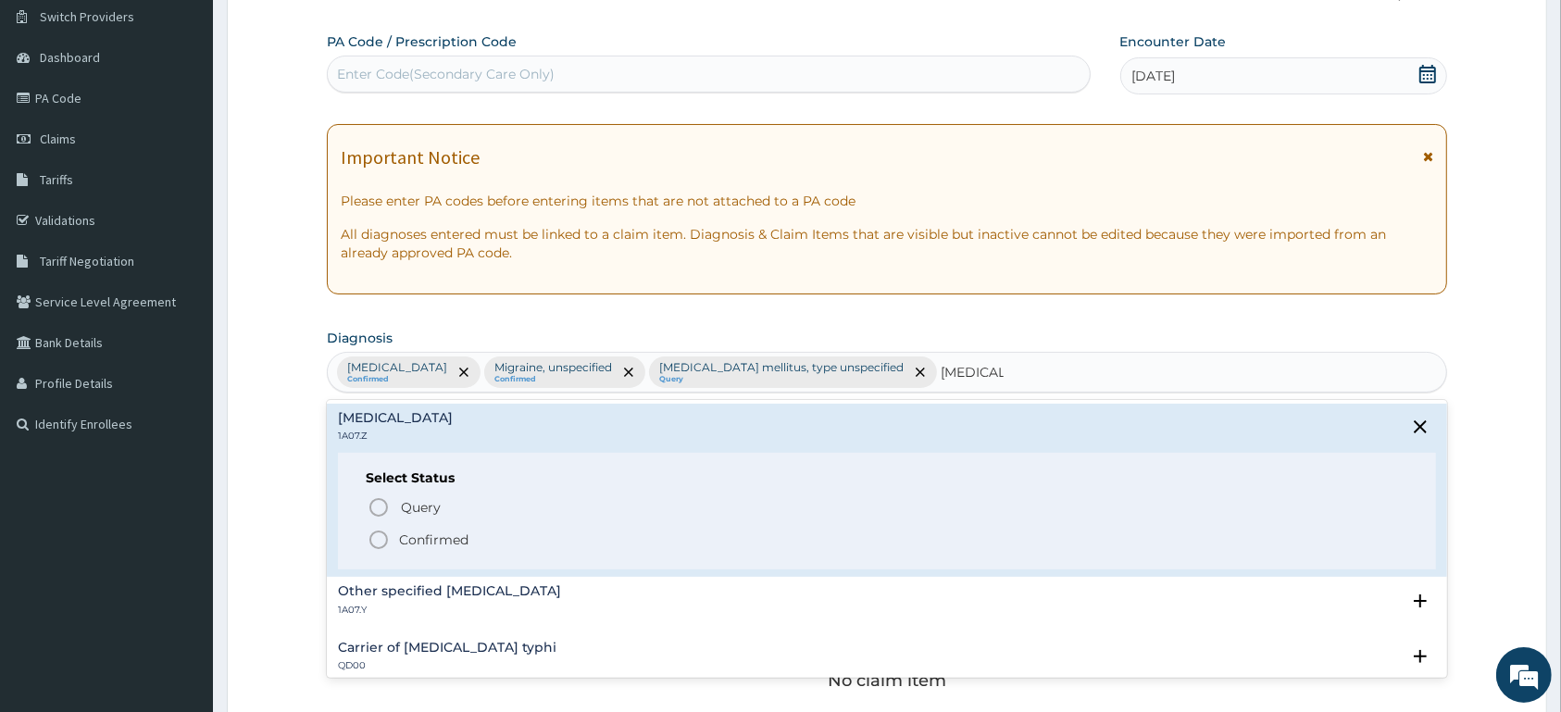
click at [419, 531] on span "Confirmed" at bounding box center [888, 540] width 1041 height 22
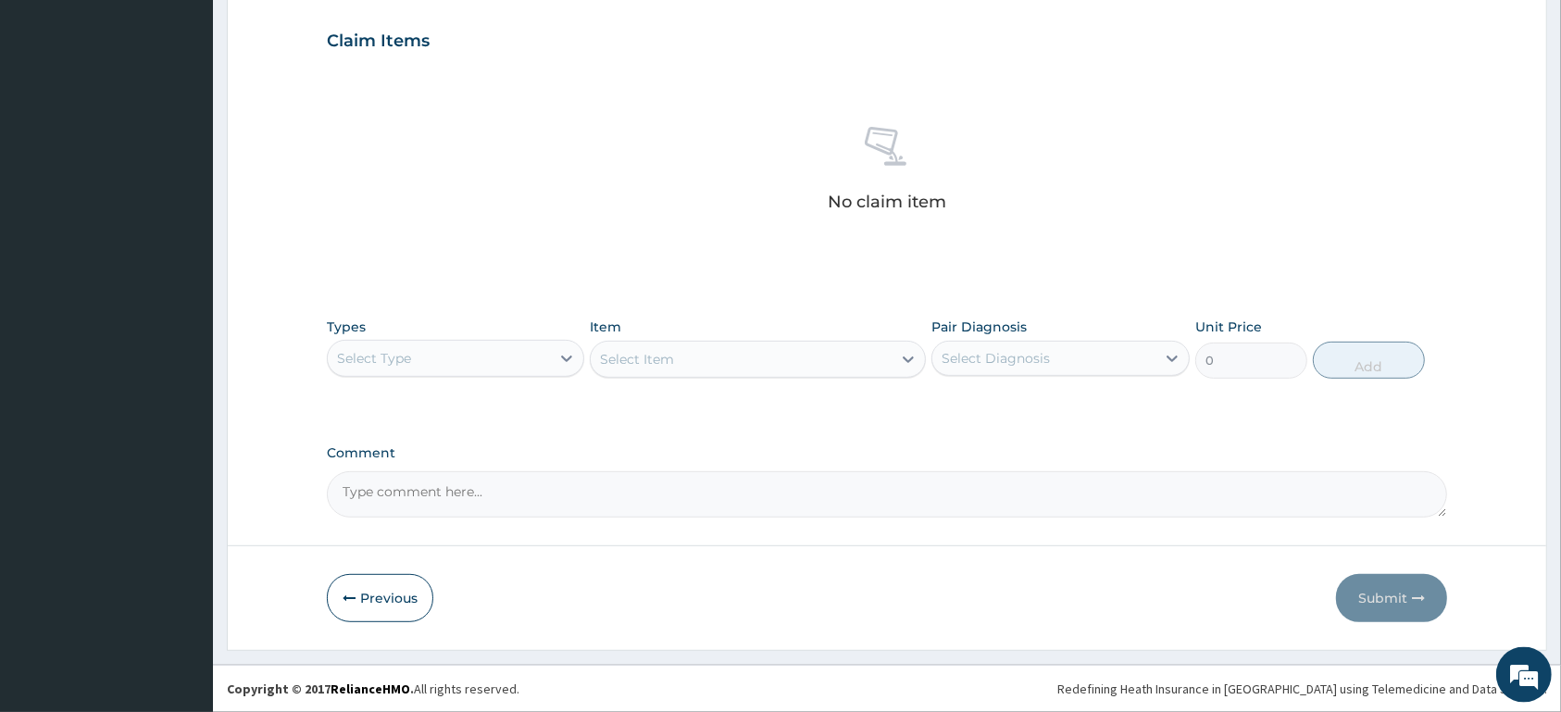
scroll to position [625, 0]
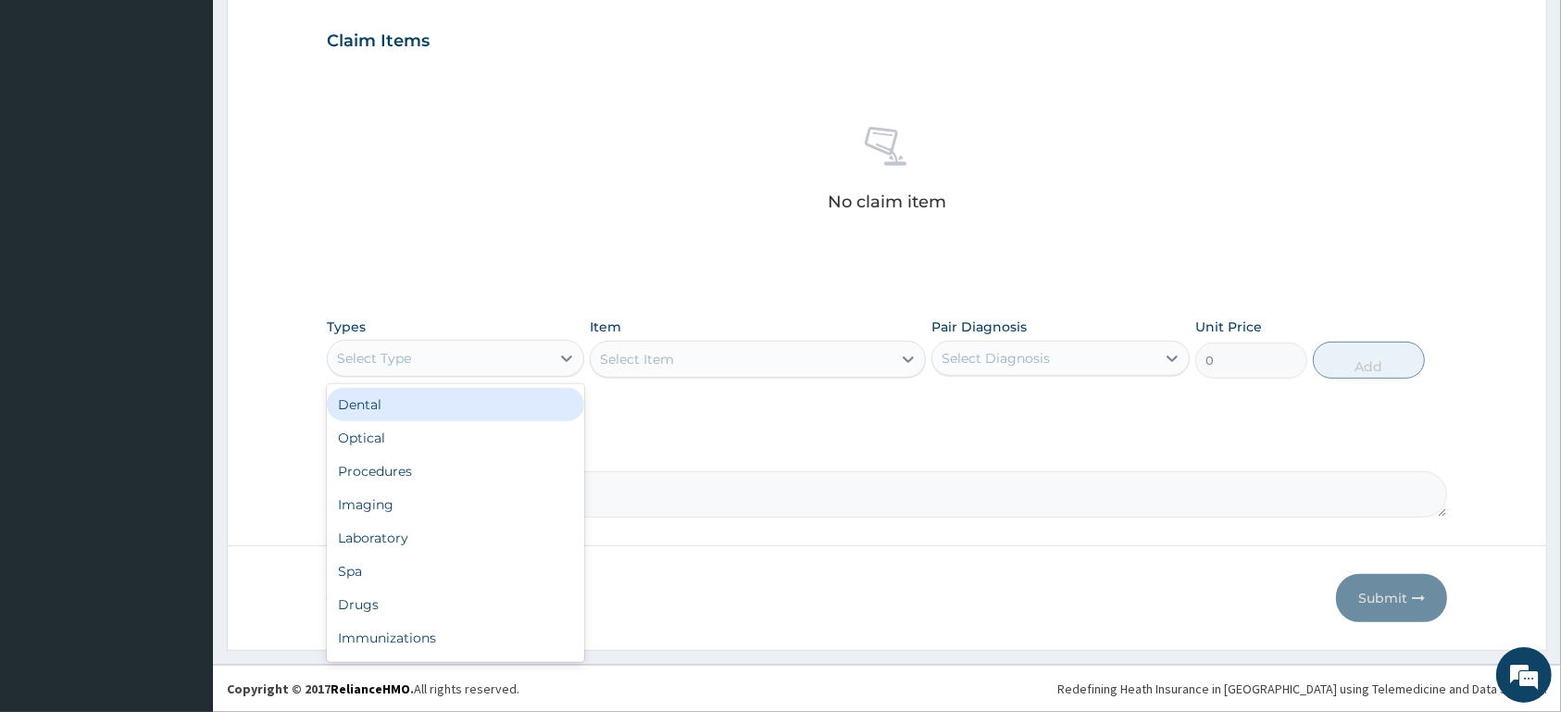
click at [529, 362] on div "Select Type" at bounding box center [439, 359] width 222 height 30
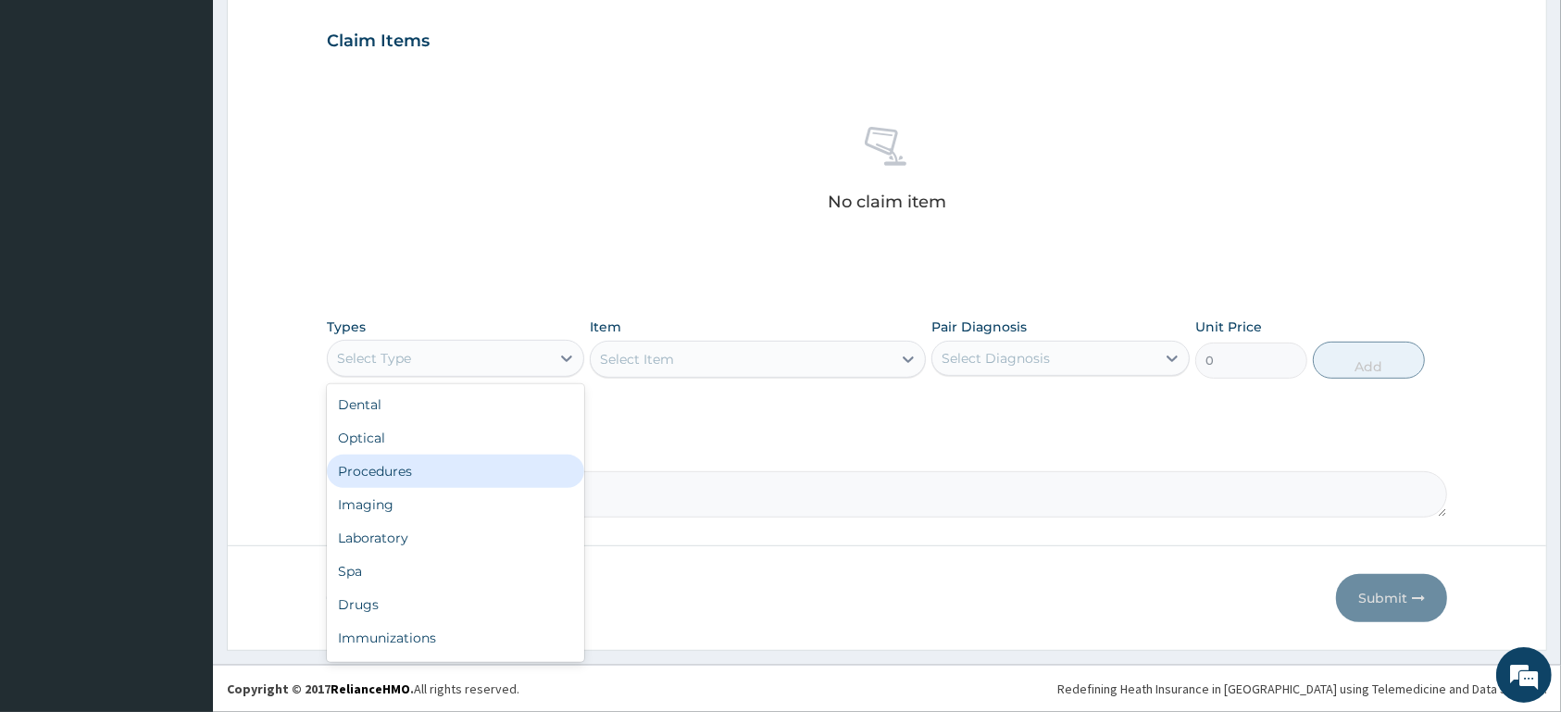
click at [519, 464] on div "Procedures" at bounding box center [455, 471] width 257 height 33
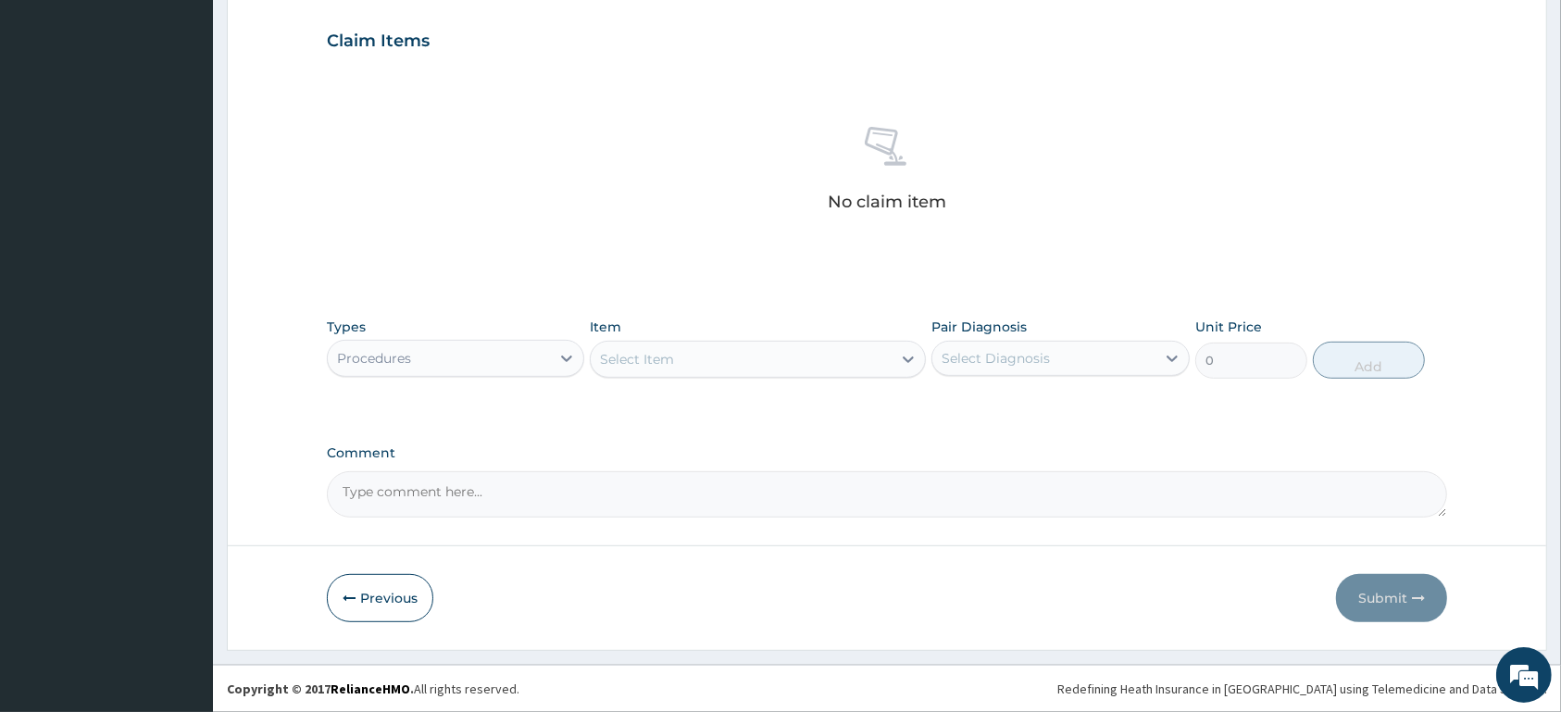
click at [737, 360] on div "Select Item" at bounding box center [741, 359] width 301 height 30
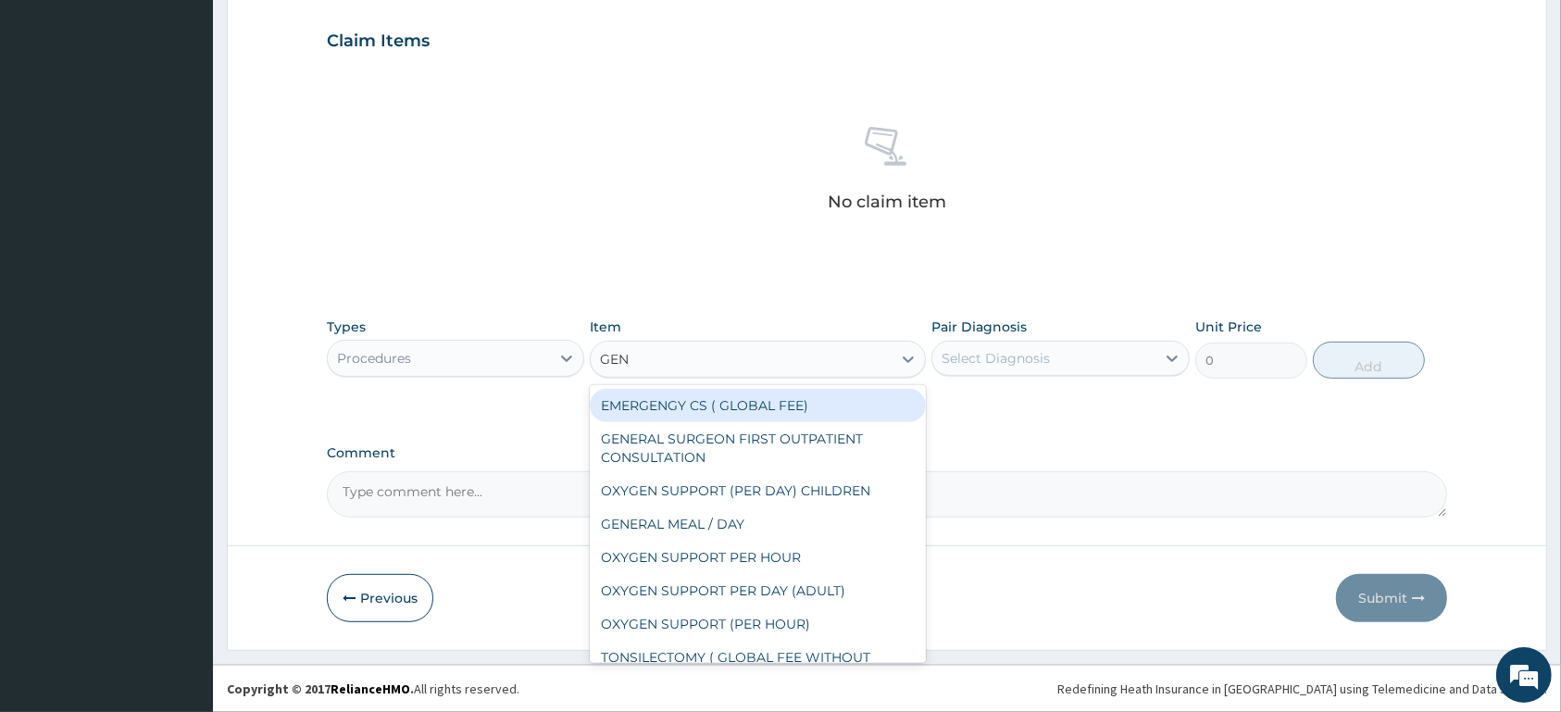
type input "GENE"
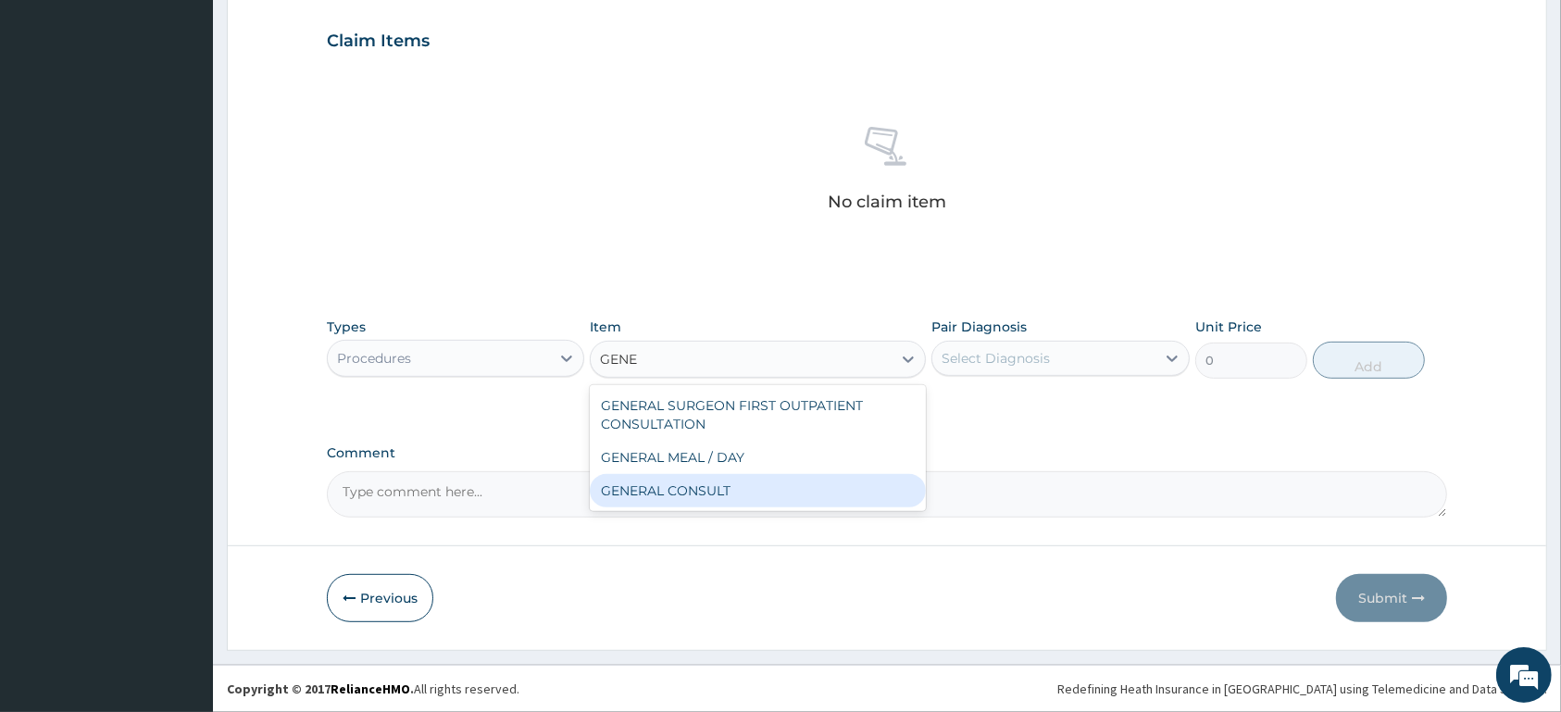
click at [790, 491] on div "GENERAL CONSULT" at bounding box center [758, 490] width 336 height 33
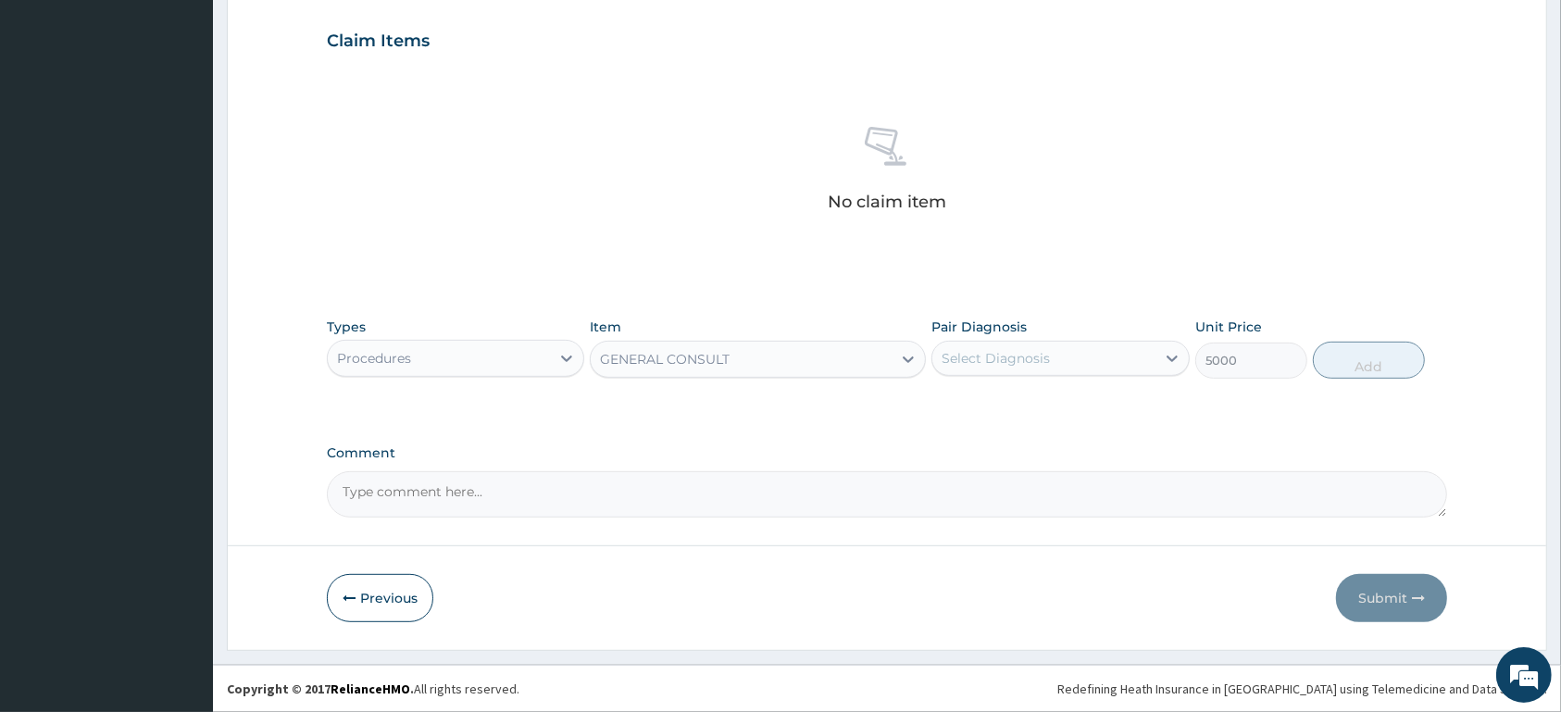
type input "5000"
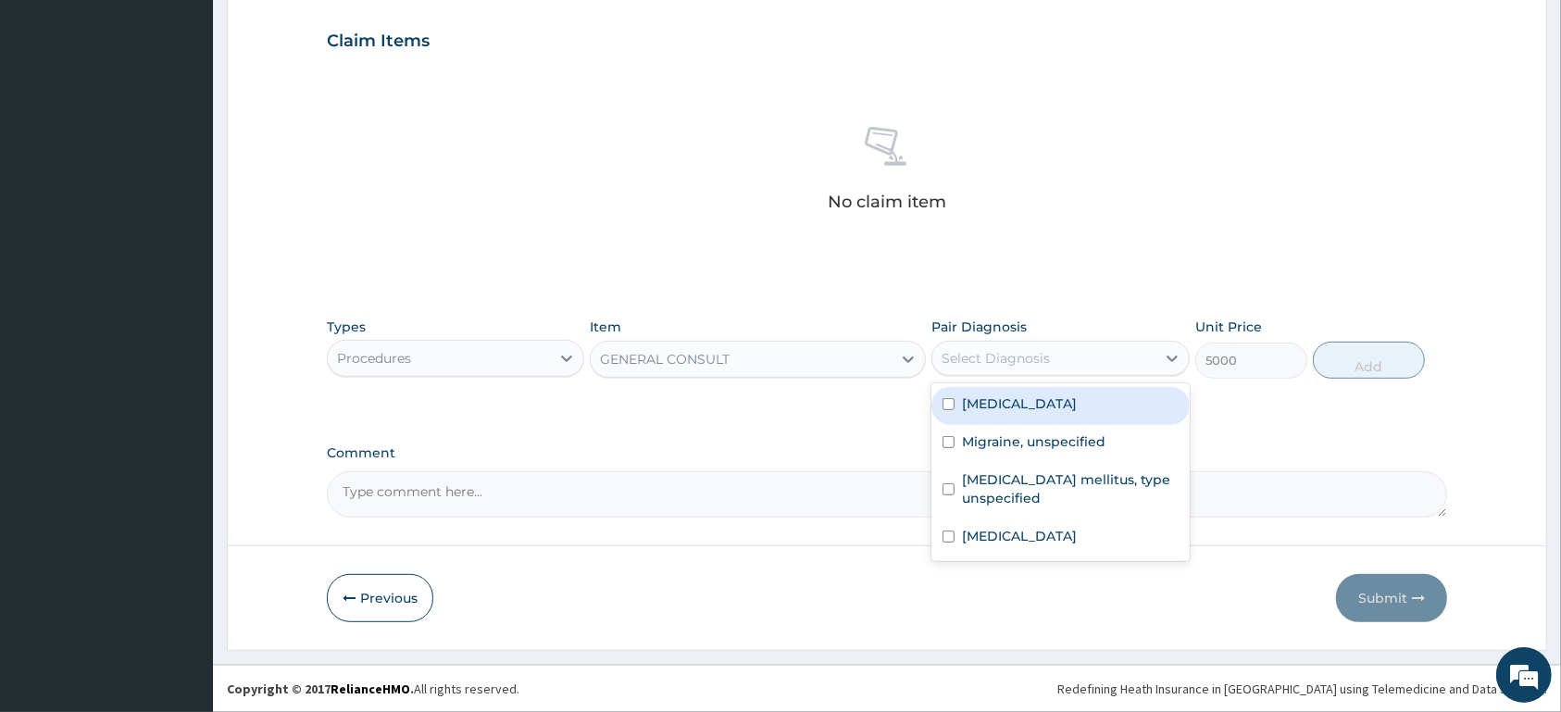
click at [1009, 355] on div "Select Diagnosis" at bounding box center [996, 358] width 108 height 19
drag, startPoint x: 1017, startPoint y: 404, endPoint x: 1031, endPoint y: 445, distance: 44.2
click at [1017, 410] on label "Malaria, unspecified" at bounding box center [1019, 403] width 115 height 19
checkbox input "true"
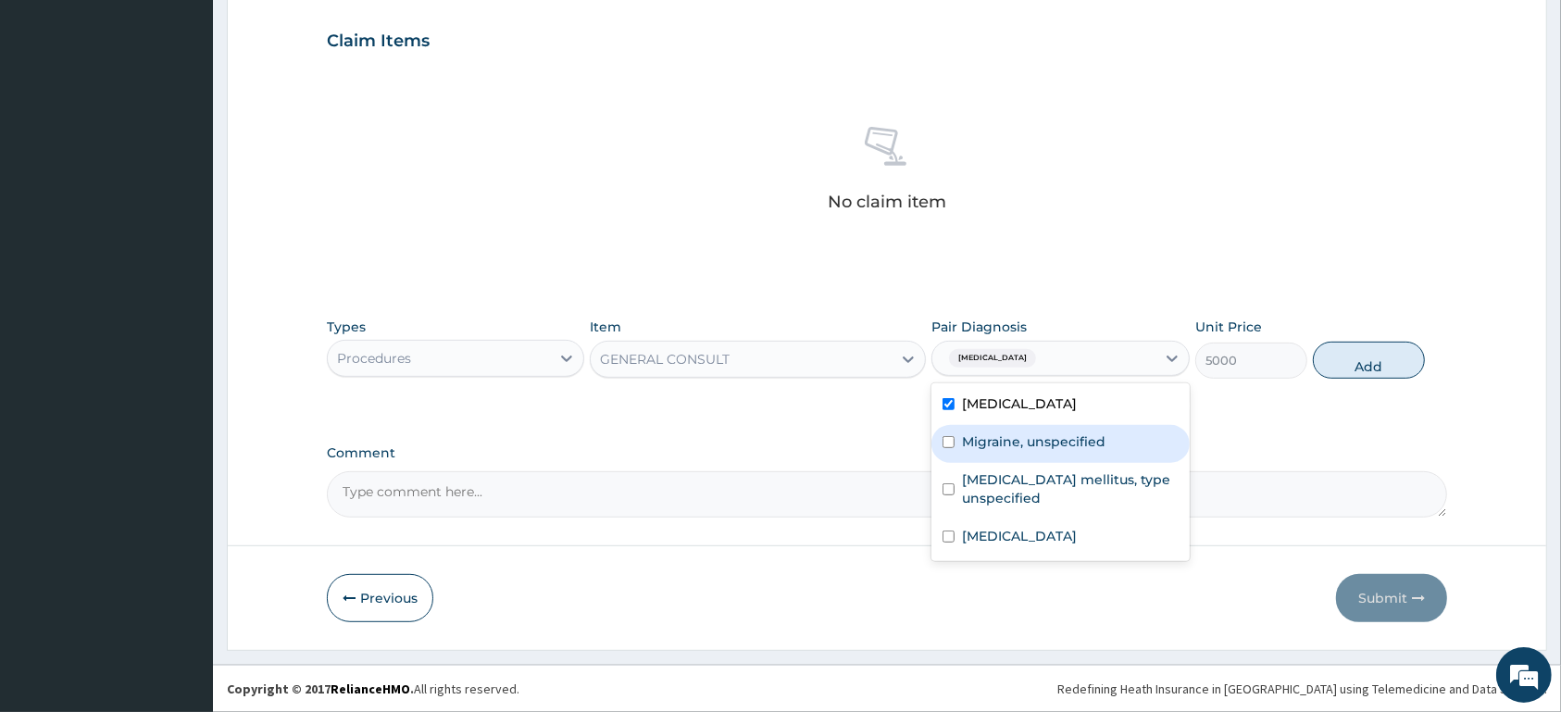
click at [1035, 450] on label "Migraine, unspecified" at bounding box center [1034, 441] width 144 height 19
checkbox input "true"
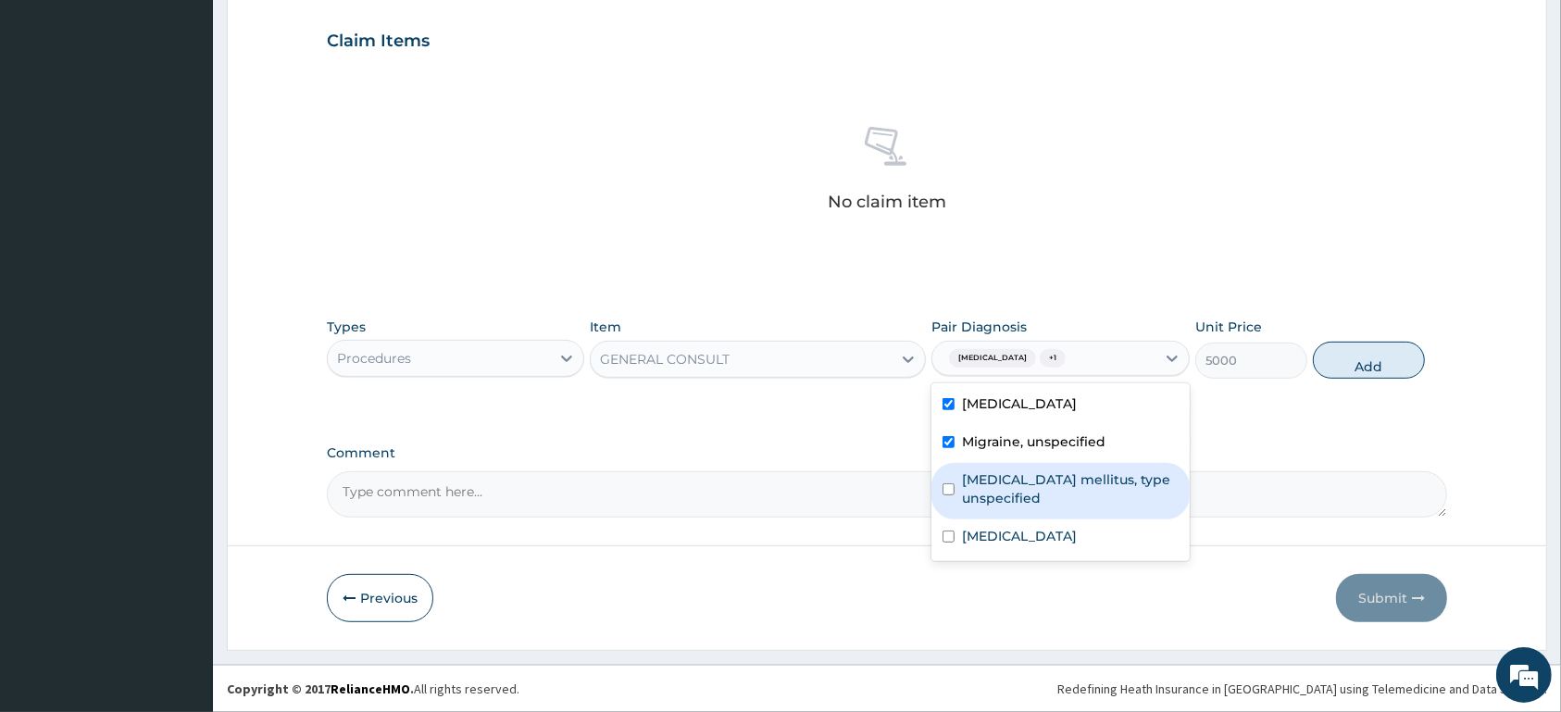
drag, startPoint x: 1041, startPoint y: 486, endPoint x: 1052, endPoint y: 519, distance: 35.1
click at [1042, 489] on label "Diabetes mellitus, type unspecified" at bounding box center [1070, 488] width 216 height 37
checkbox input "true"
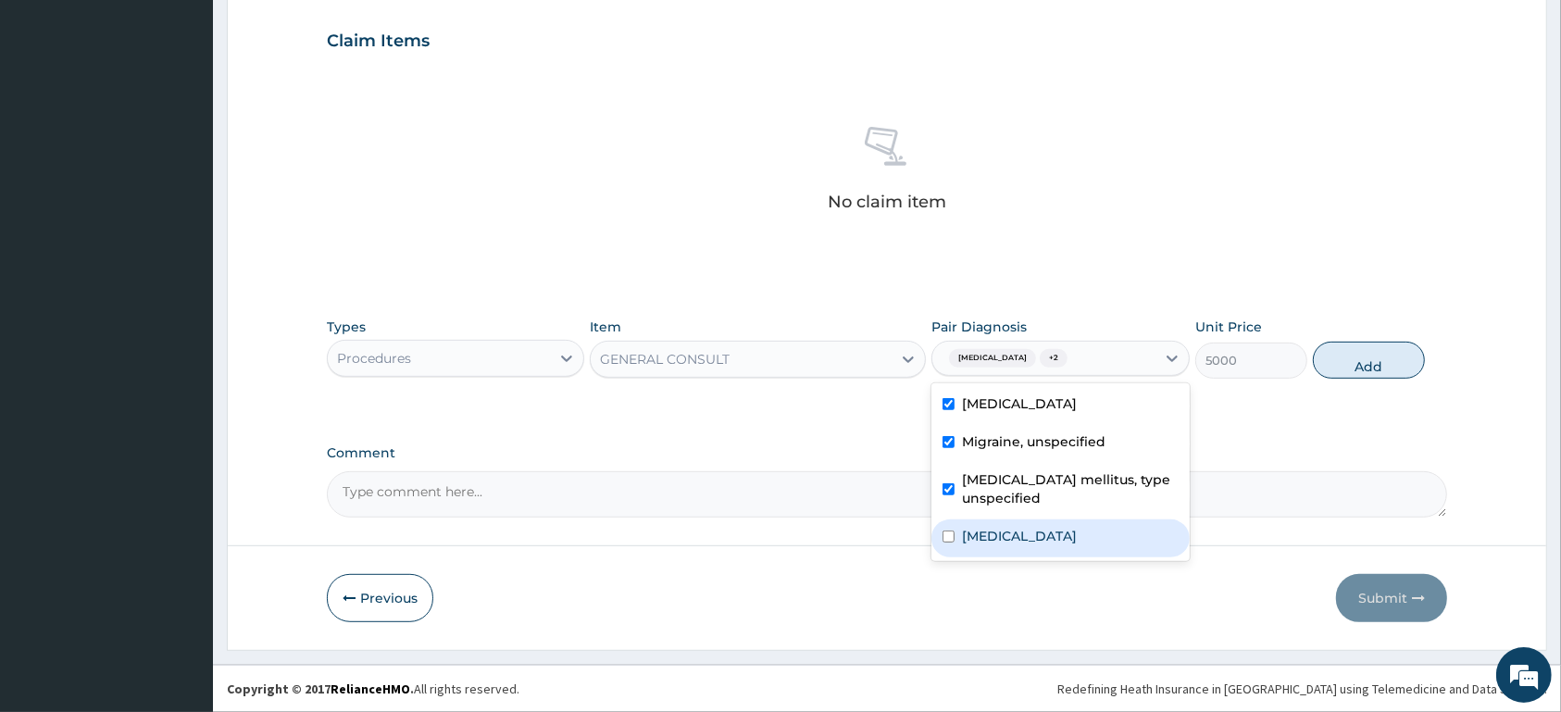
drag, startPoint x: 1056, startPoint y: 524, endPoint x: 1064, endPoint y: 529, distance: 9.5
click at [1056, 528] on div "Typhoid fever, unspecified" at bounding box center [1059, 538] width 257 height 38
checkbox input "true"
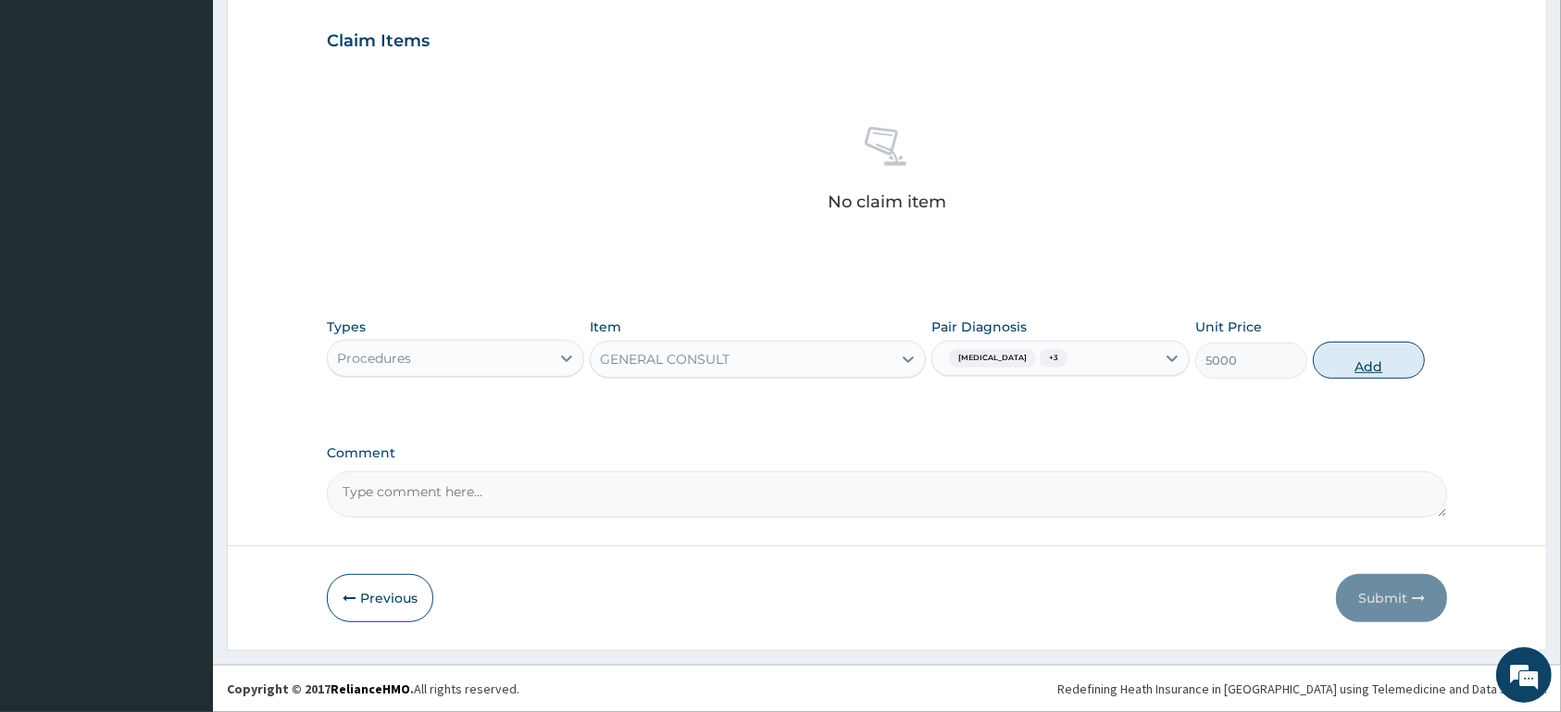
click at [1350, 353] on button "Add" at bounding box center [1369, 360] width 112 height 37
type input "0"
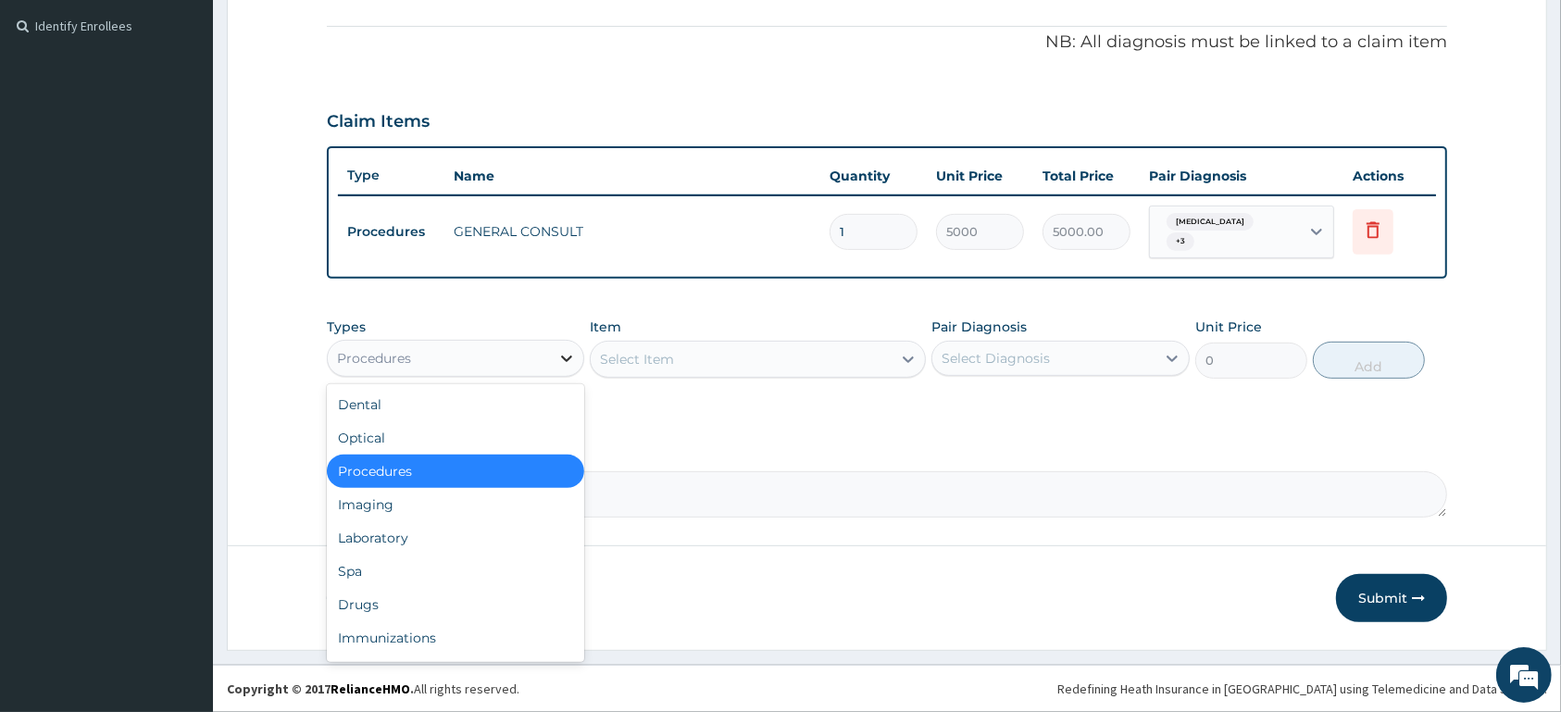
click at [560, 361] on icon at bounding box center [566, 358] width 19 height 19
drag, startPoint x: 519, startPoint y: 531, endPoint x: 1006, endPoint y: 355, distance: 517.3
click at [526, 531] on div "Laboratory" at bounding box center [455, 537] width 257 height 33
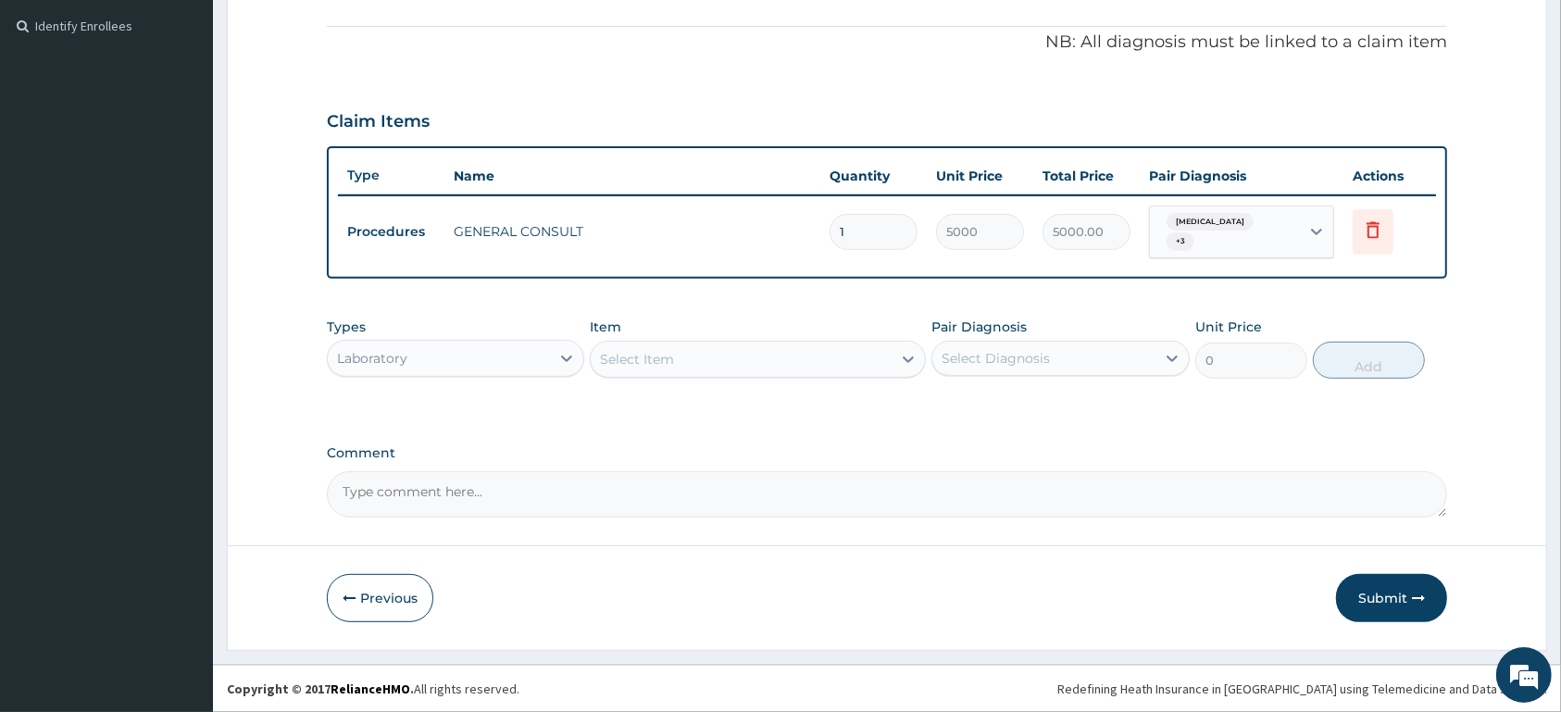
click at [725, 348] on div "Select Item" at bounding box center [741, 359] width 301 height 30
type input "MALA"
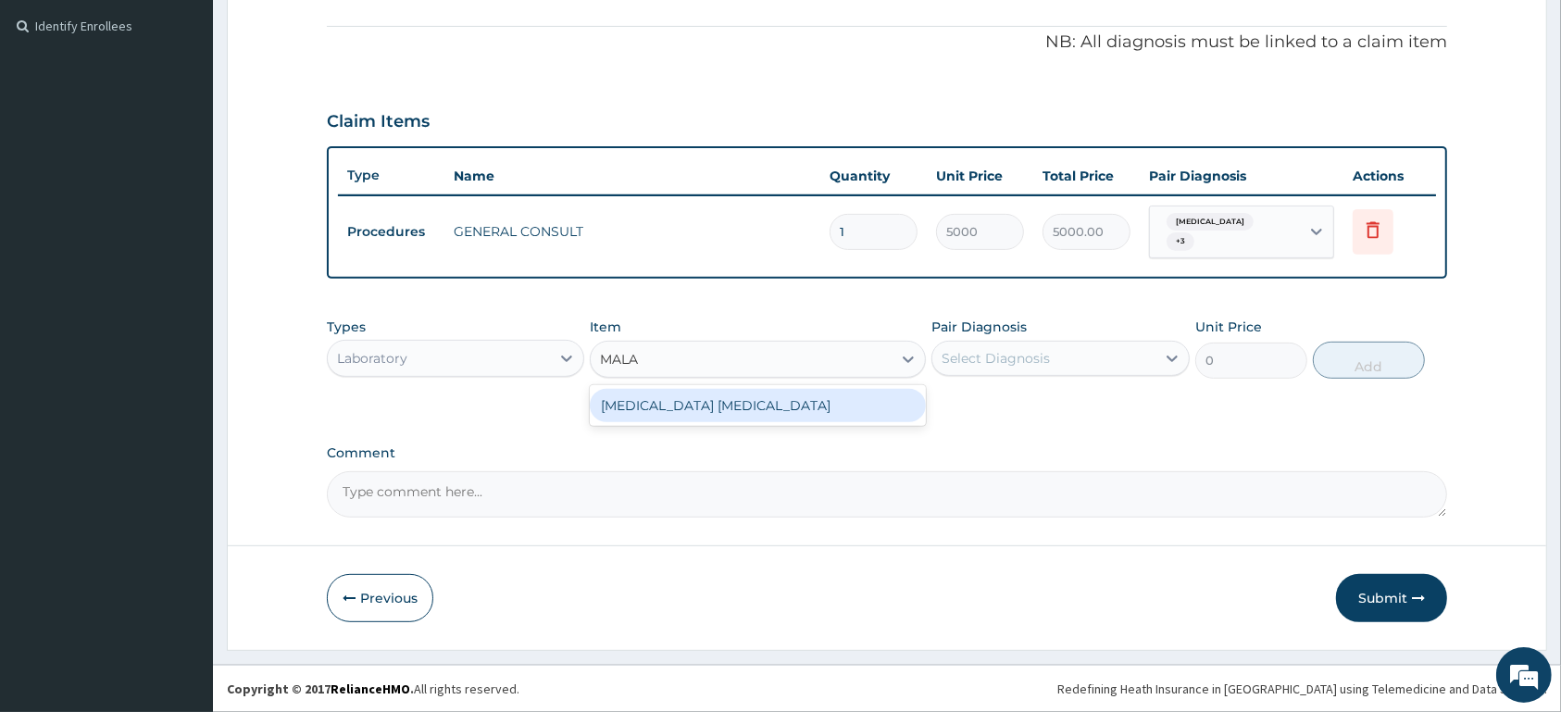
drag, startPoint x: 721, startPoint y: 410, endPoint x: 787, endPoint y: 398, distance: 66.8
click at [727, 408] on div "MALARIA PARASITE" at bounding box center [758, 405] width 336 height 33
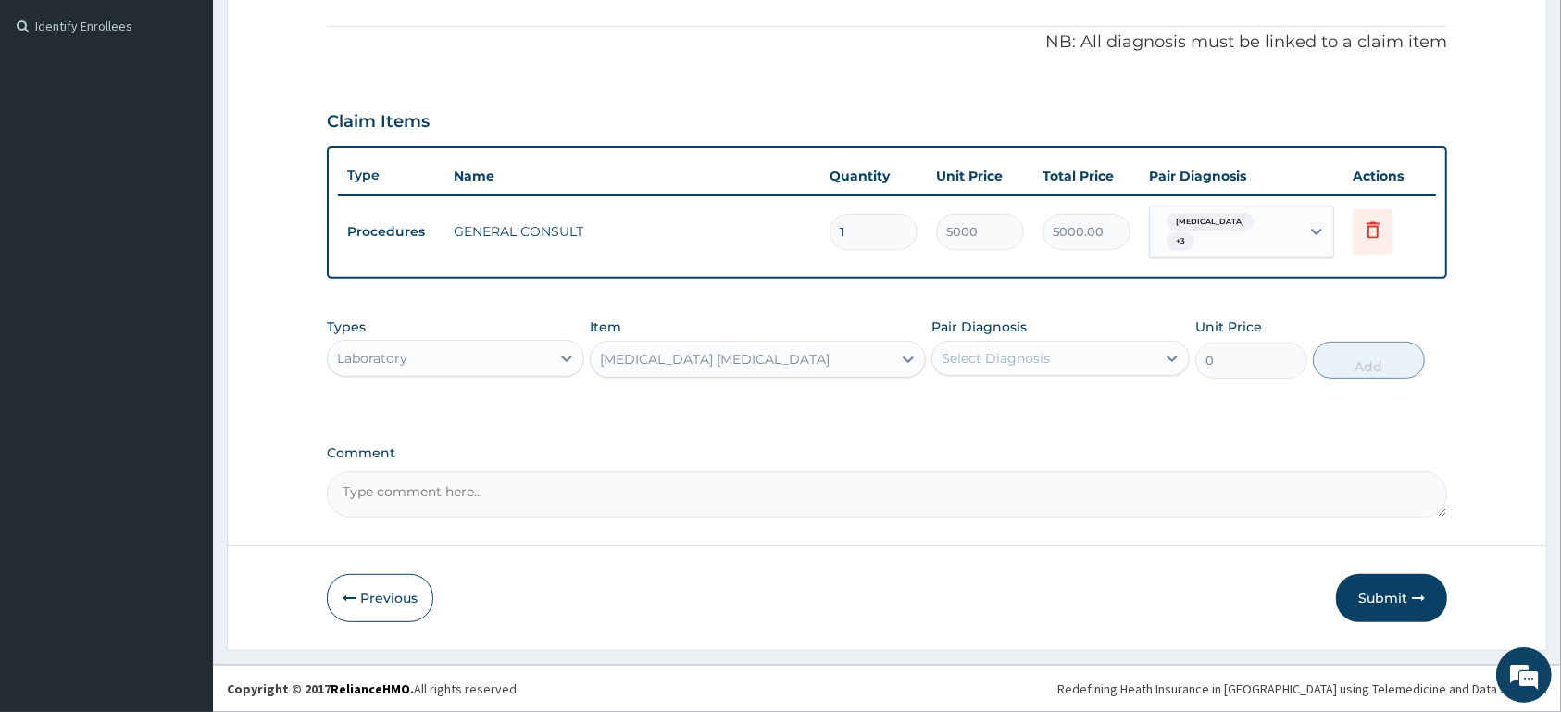
type input "1500"
click at [1035, 349] on div "Select Diagnosis" at bounding box center [996, 358] width 108 height 19
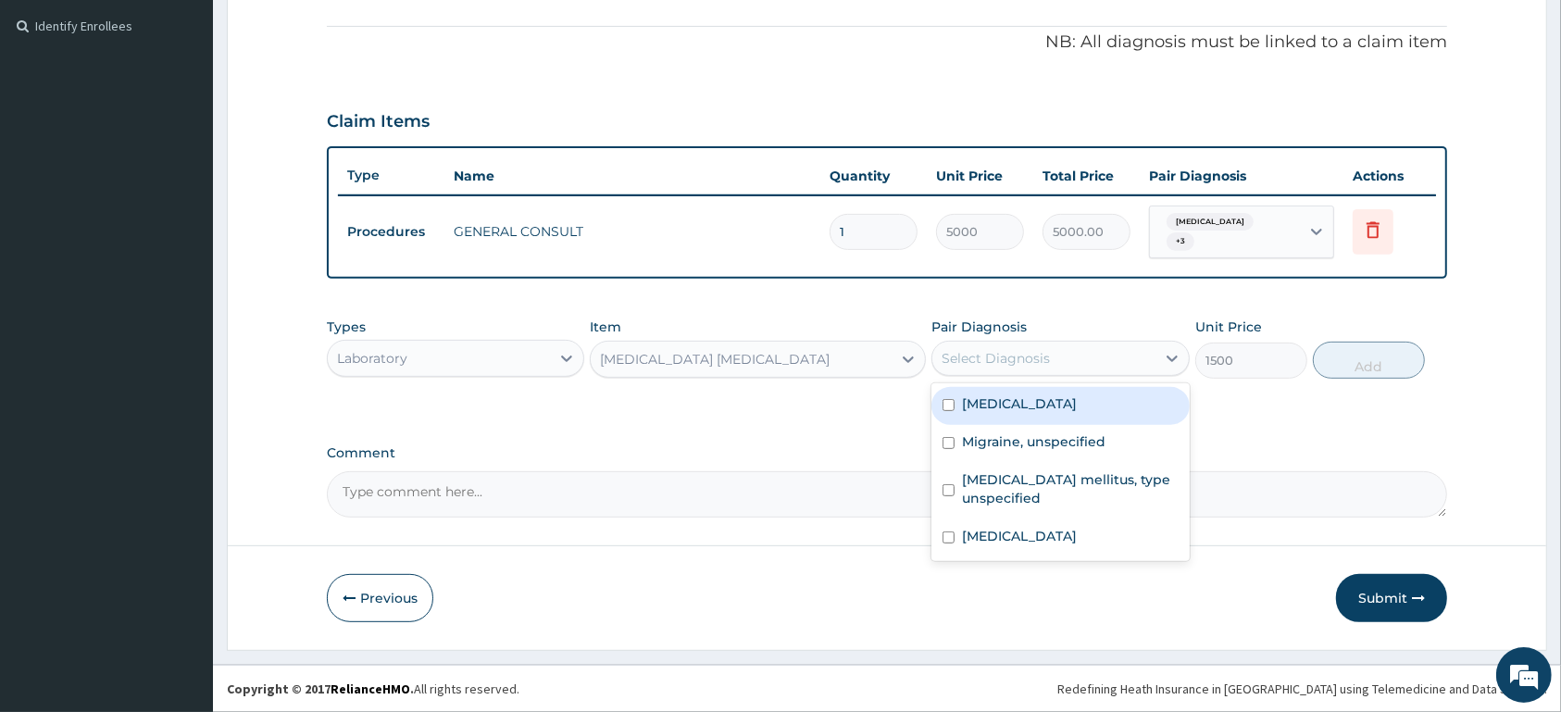
drag, startPoint x: 1100, startPoint y: 411, endPoint x: 1262, endPoint y: 371, distance: 166.9
click at [1109, 408] on div "Malaria, unspecified" at bounding box center [1059, 406] width 257 height 38
checkbox input "true"
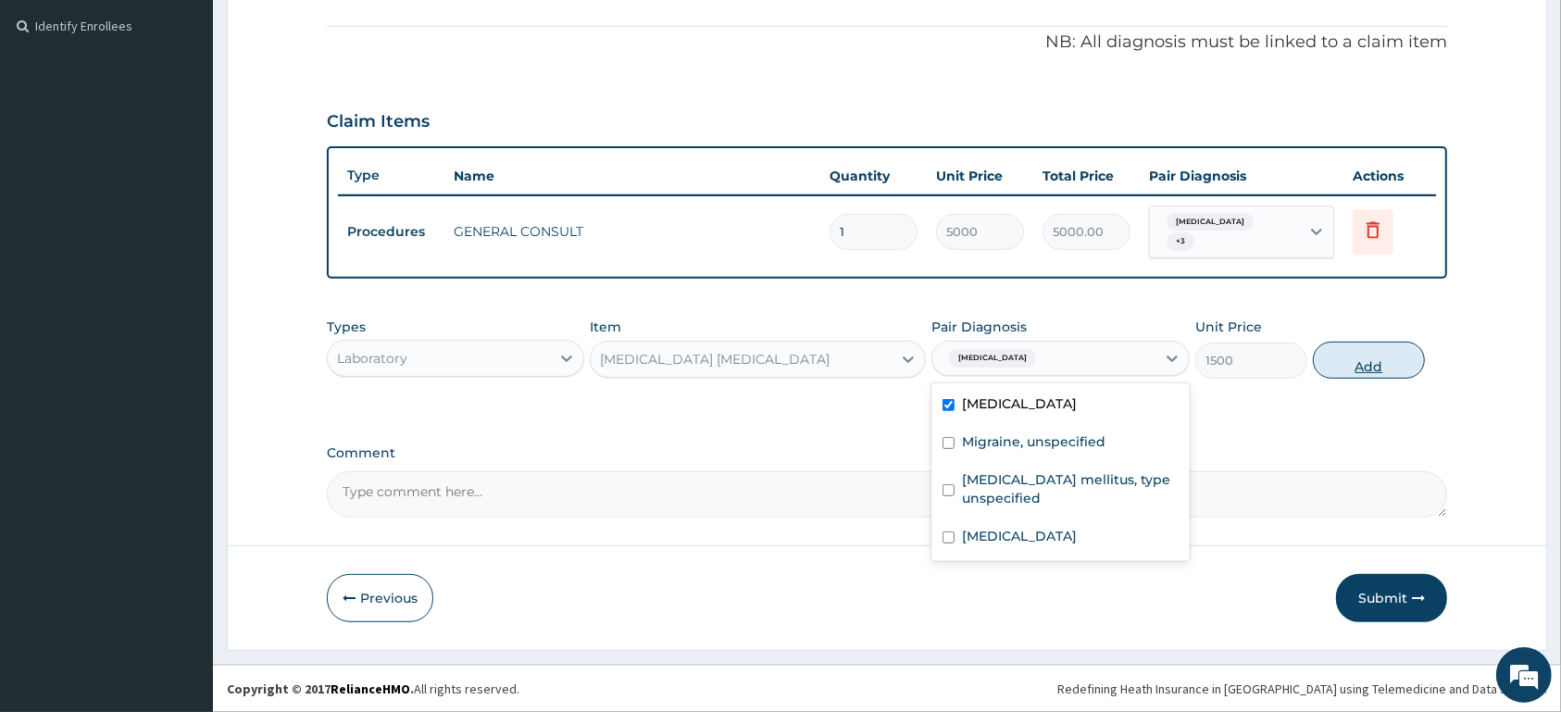
click at [1351, 350] on button "Add" at bounding box center [1369, 360] width 112 height 37
type input "0"
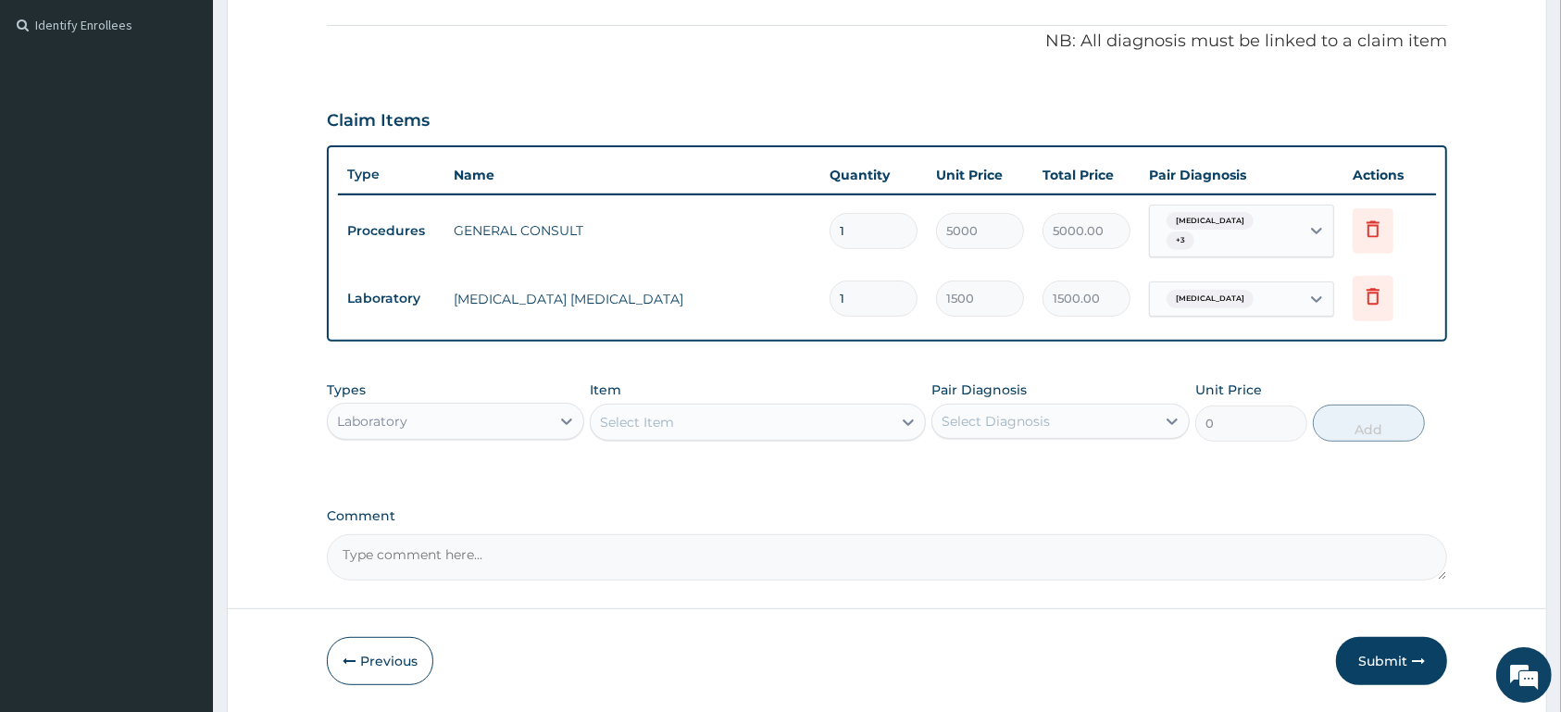
click at [811, 415] on div "Select Item" at bounding box center [741, 422] width 301 height 30
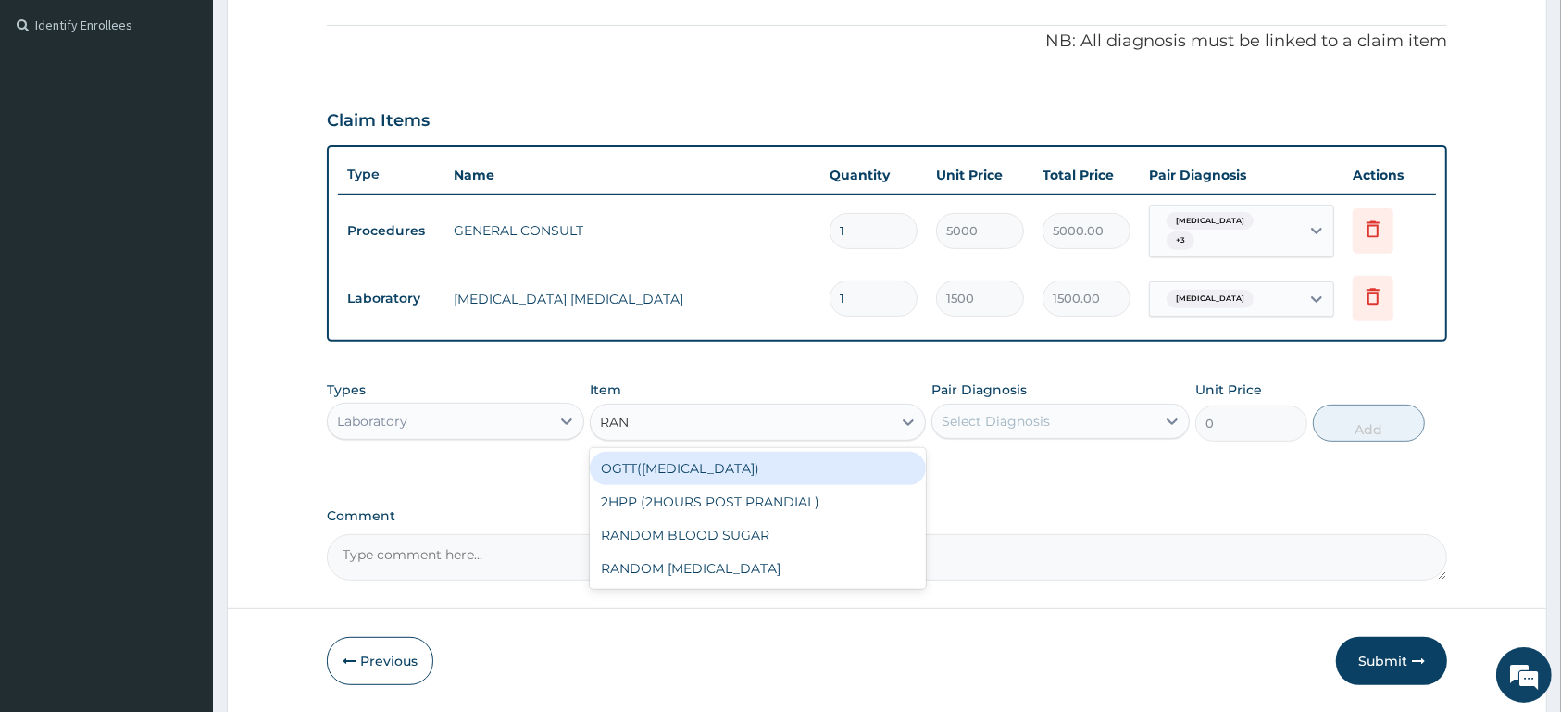
type input "RAND"
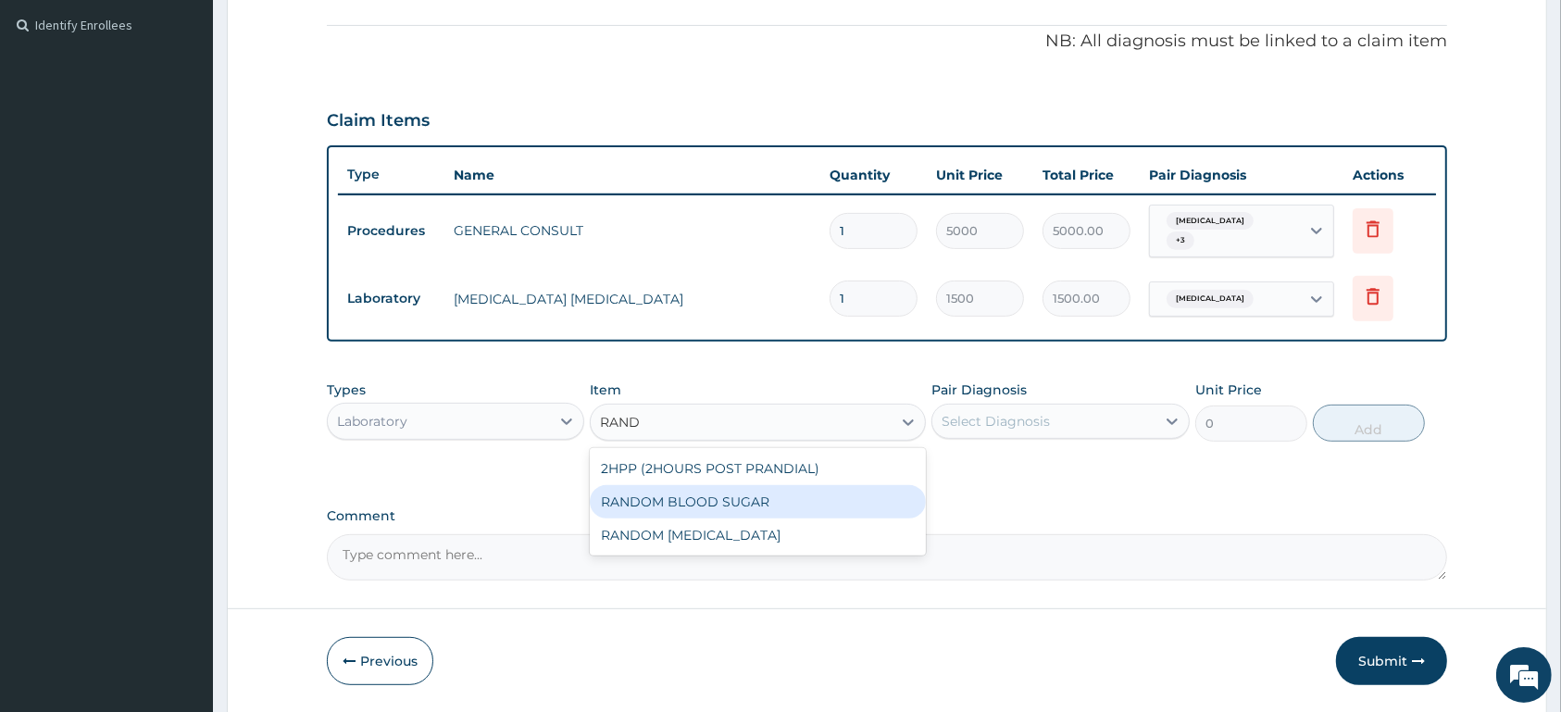
click at [869, 494] on div "RANDOM BLOOD SUGAR" at bounding box center [758, 501] width 336 height 33
type input "1500"
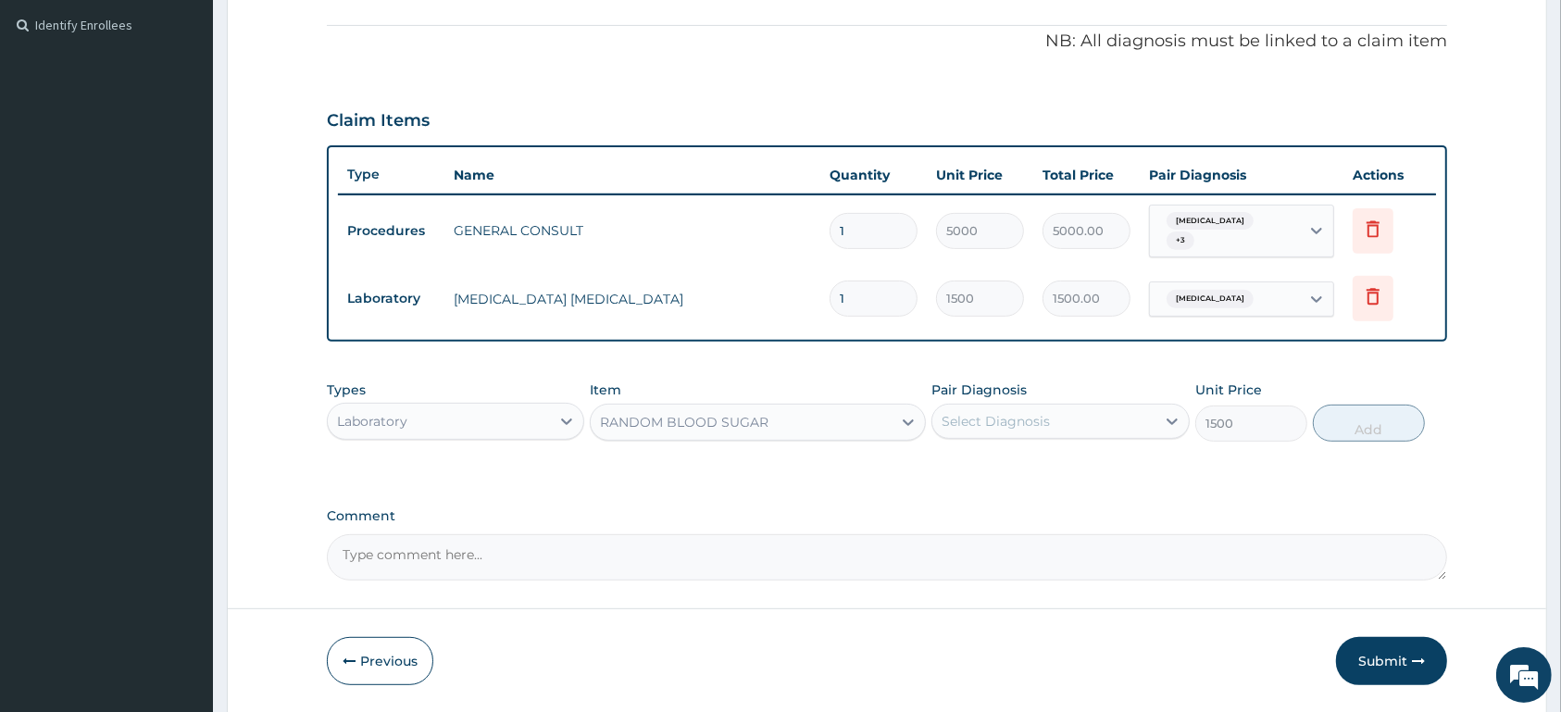
click at [1093, 417] on div "Select Diagnosis" at bounding box center [1043, 421] width 222 height 30
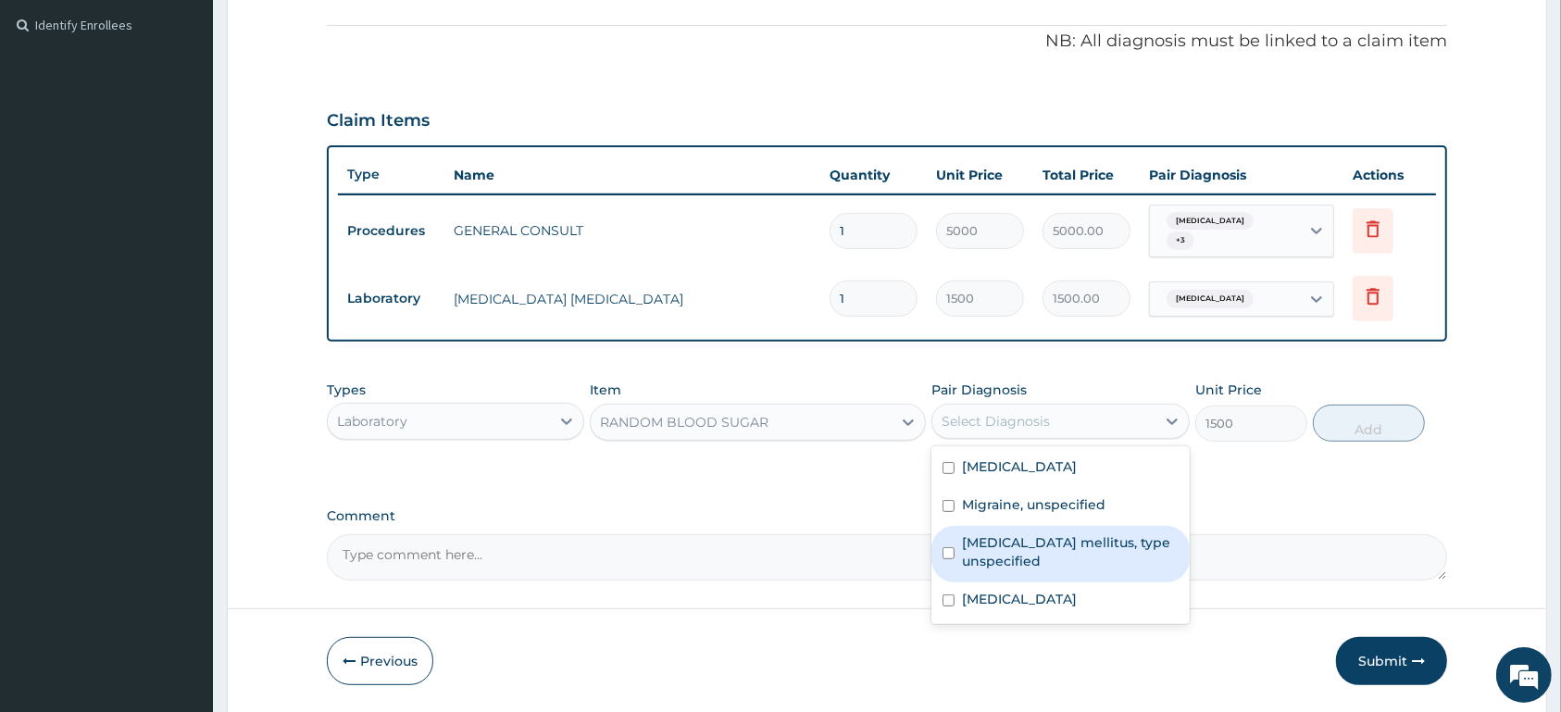
drag, startPoint x: 1093, startPoint y: 529, endPoint x: 1226, endPoint y: 495, distance: 137.4
click at [1106, 529] on div "Diabetes mellitus, type unspecified" at bounding box center [1059, 554] width 257 height 56
checkbox input "true"
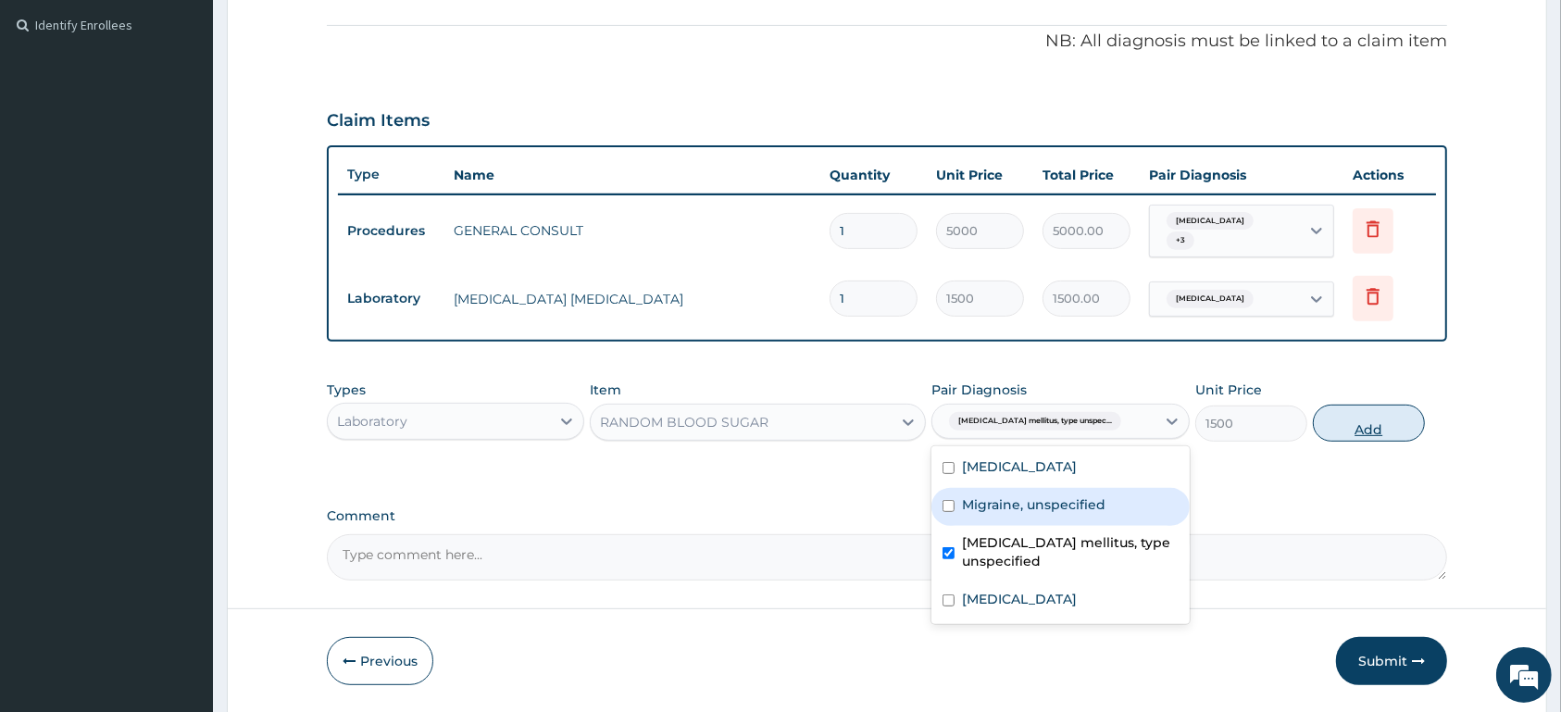
click at [1345, 439] on button "Add" at bounding box center [1369, 423] width 112 height 37
type input "0"
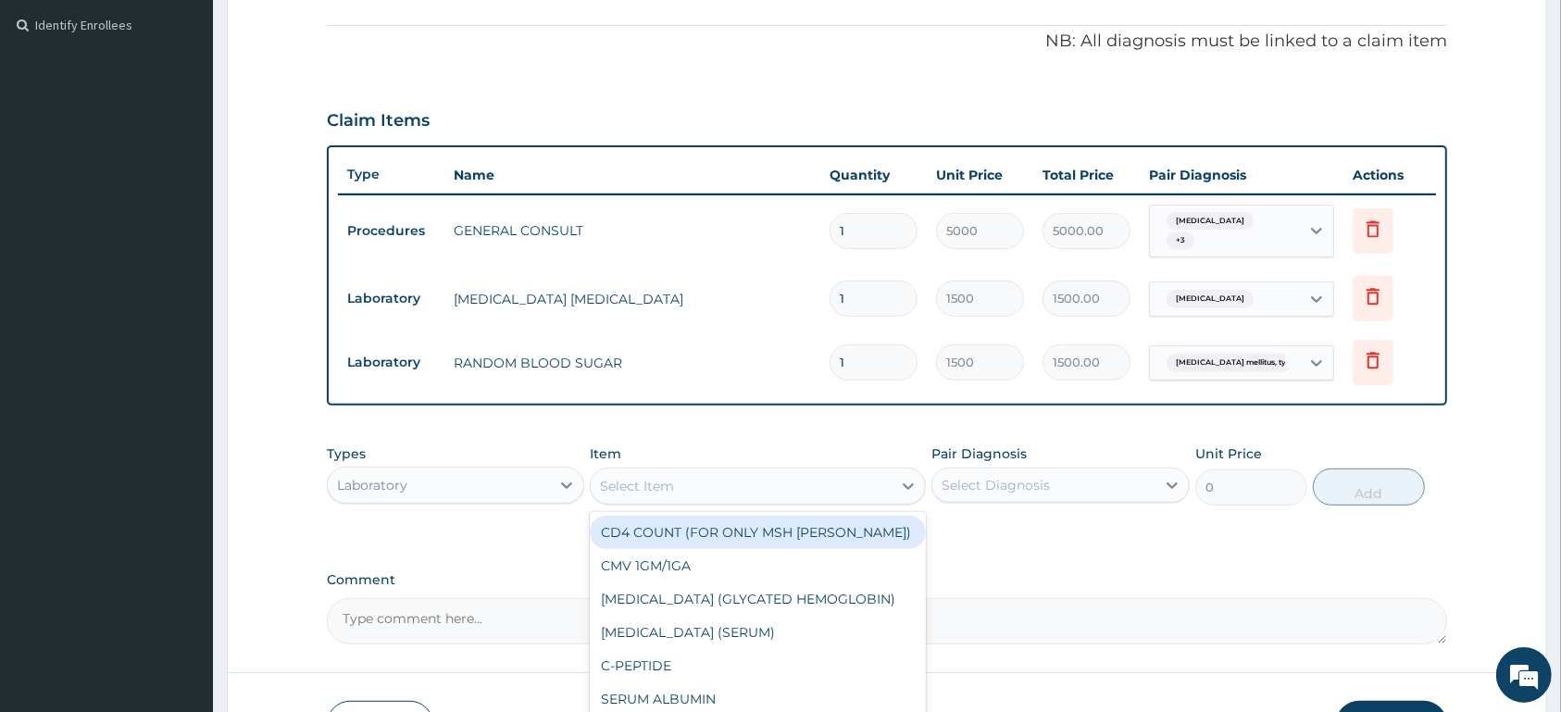
click at [813, 492] on div "Select Item" at bounding box center [741, 486] width 301 height 30
type input "FBC"
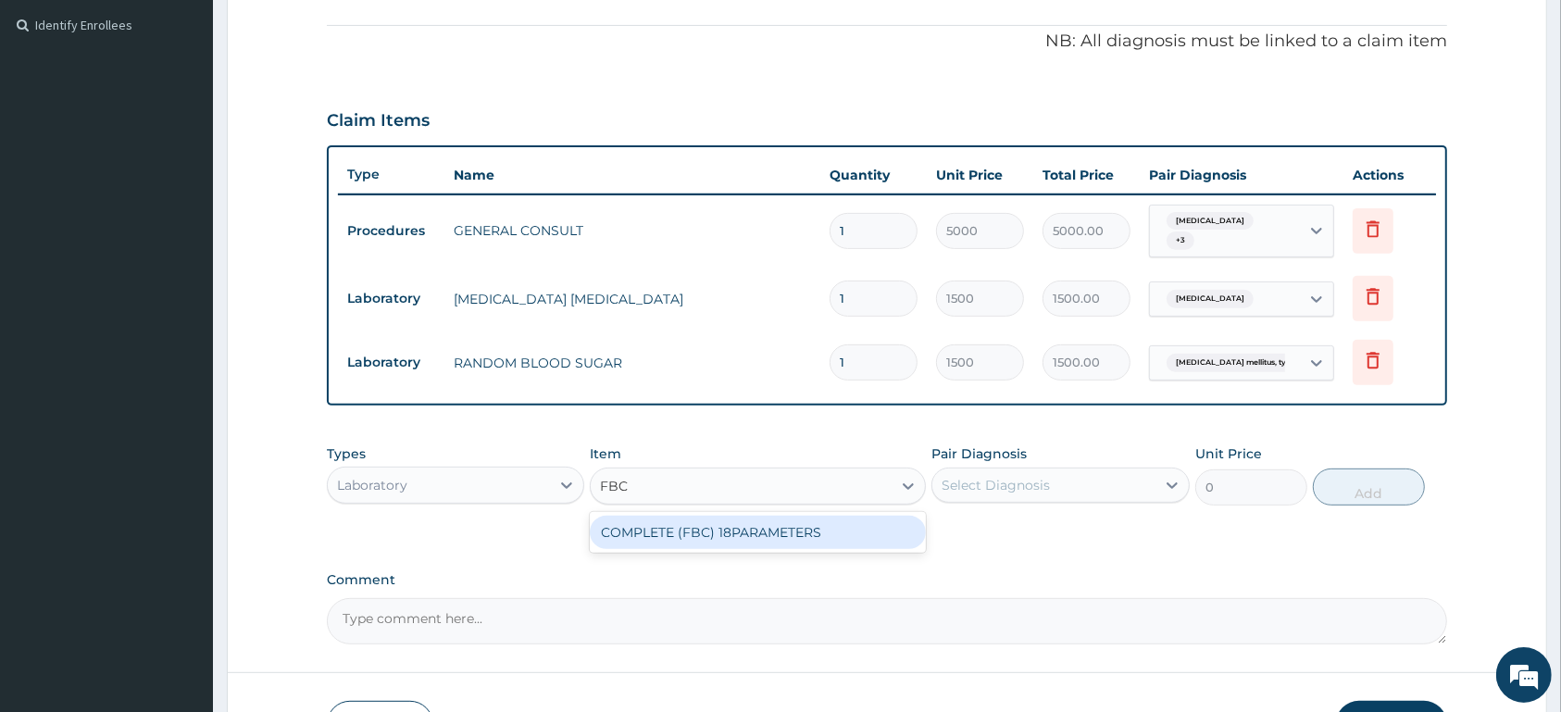
drag, startPoint x: 875, startPoint y: 541, endPoint x: 925, endPoint y: 519, distance: 54.3
click at [875, 540] on div "COMPLETE (FBC) 18PARAMETERS" at bounding box center [758, 532] width 336 height 33
type input "4000"
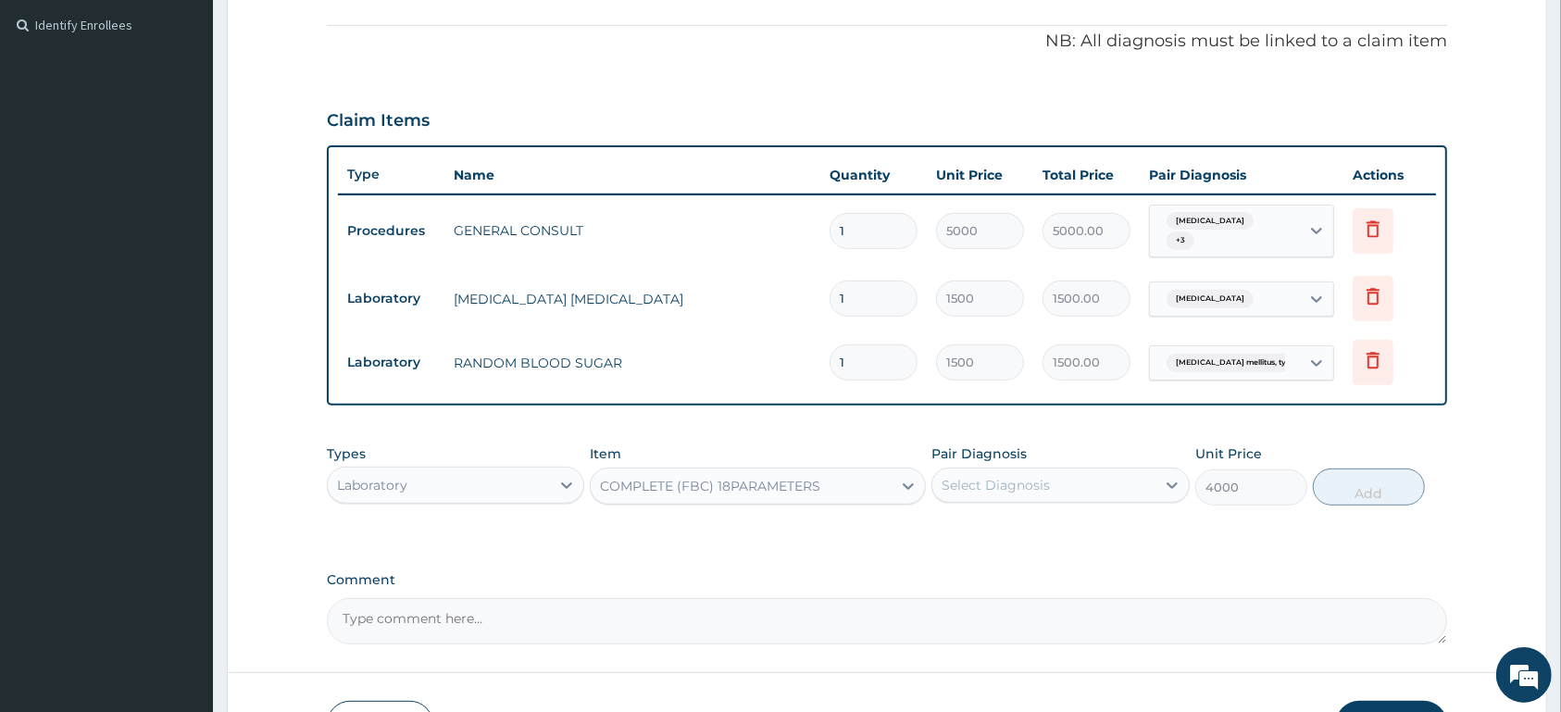
click at [1050, 481] on div "Select Diagnosis" at bounding box center [1043, 485] width 222 height 30
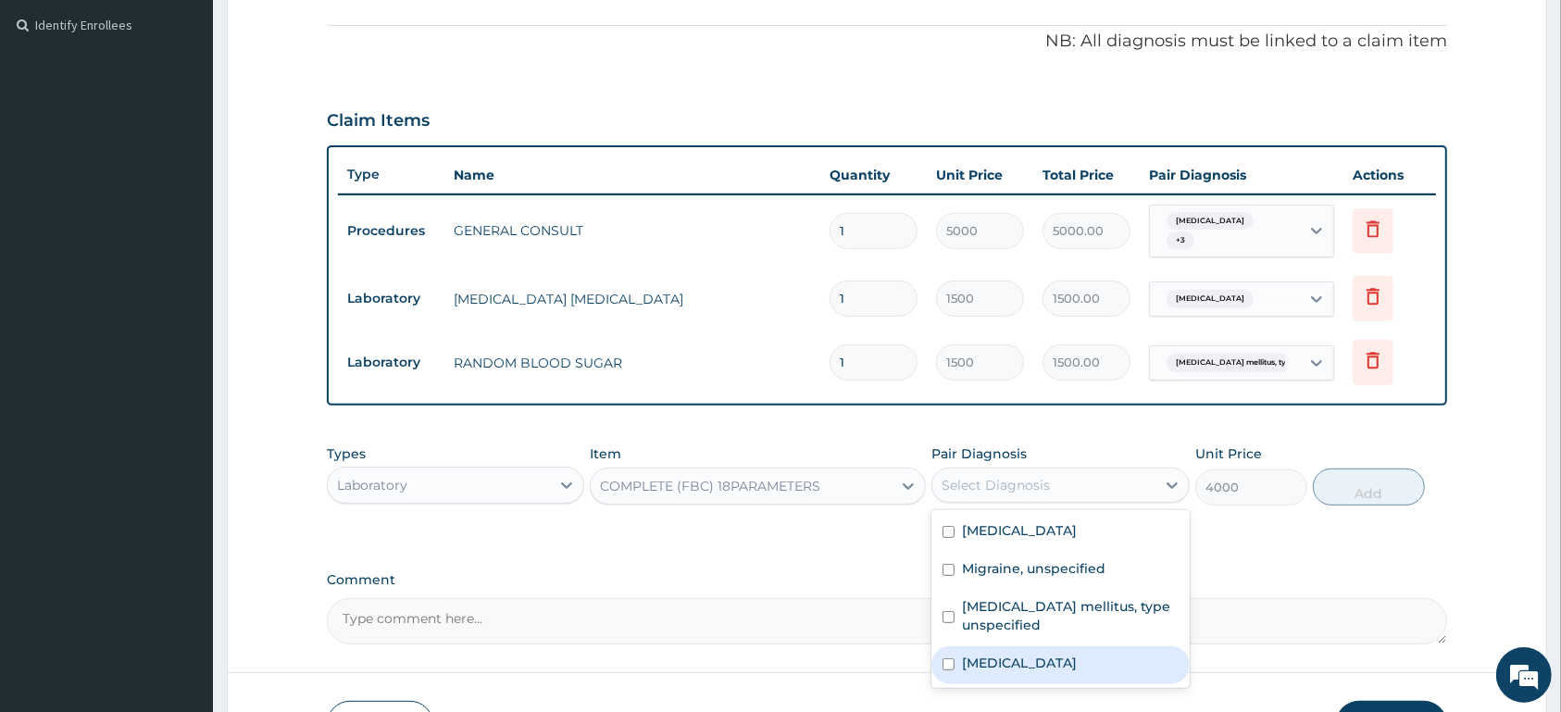
drag, startPoint x: 1089, startPoint y: 661, endPoint x: 1199, endPoint y: 594, distance: 129.3
click at [1077, 660] on label "Typhoid fever, unspecified" at bounding box center [1019, 663] width 115 height 19
checkbox input "true"
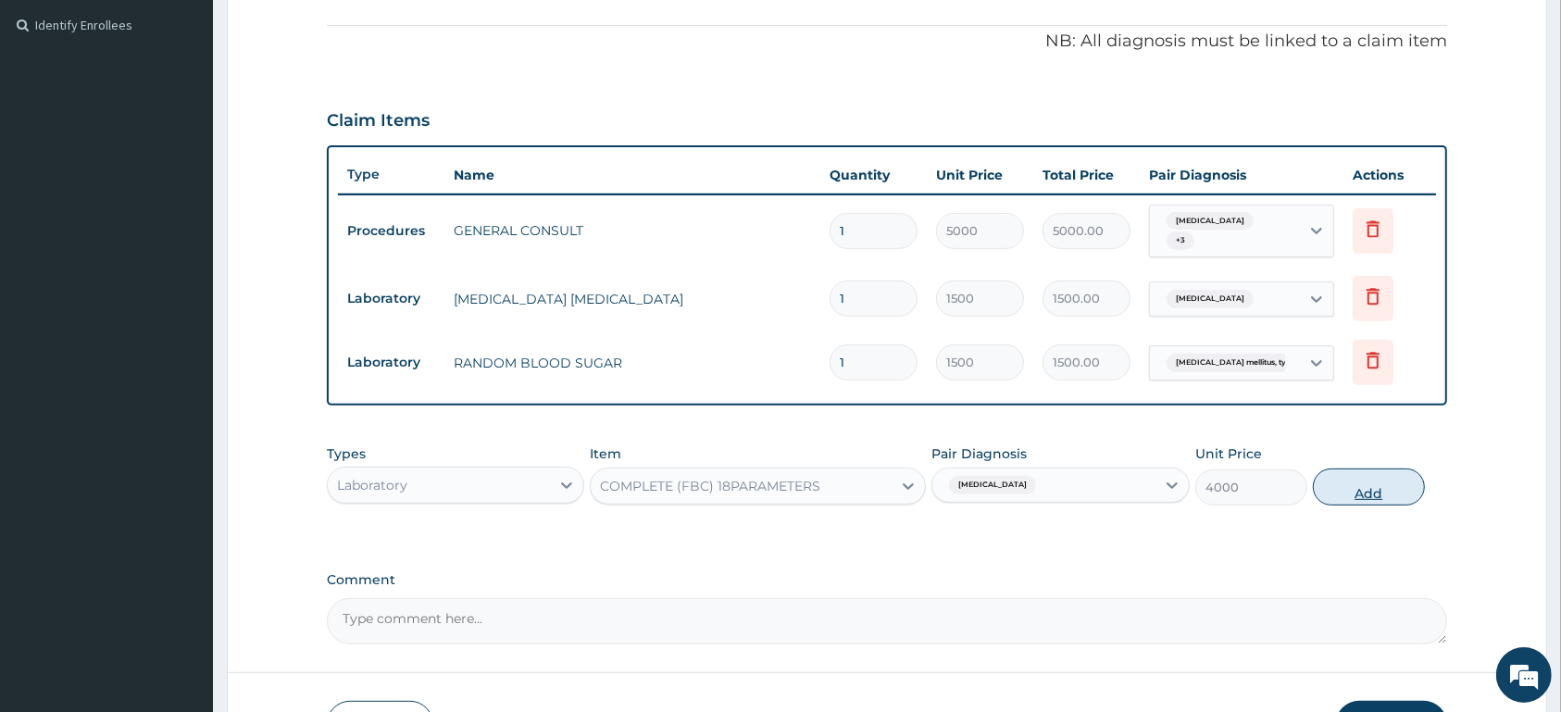
click at [1362, 475] on button "Add" at bounding box center [1369, 487] width 112 height 37
type input "0"
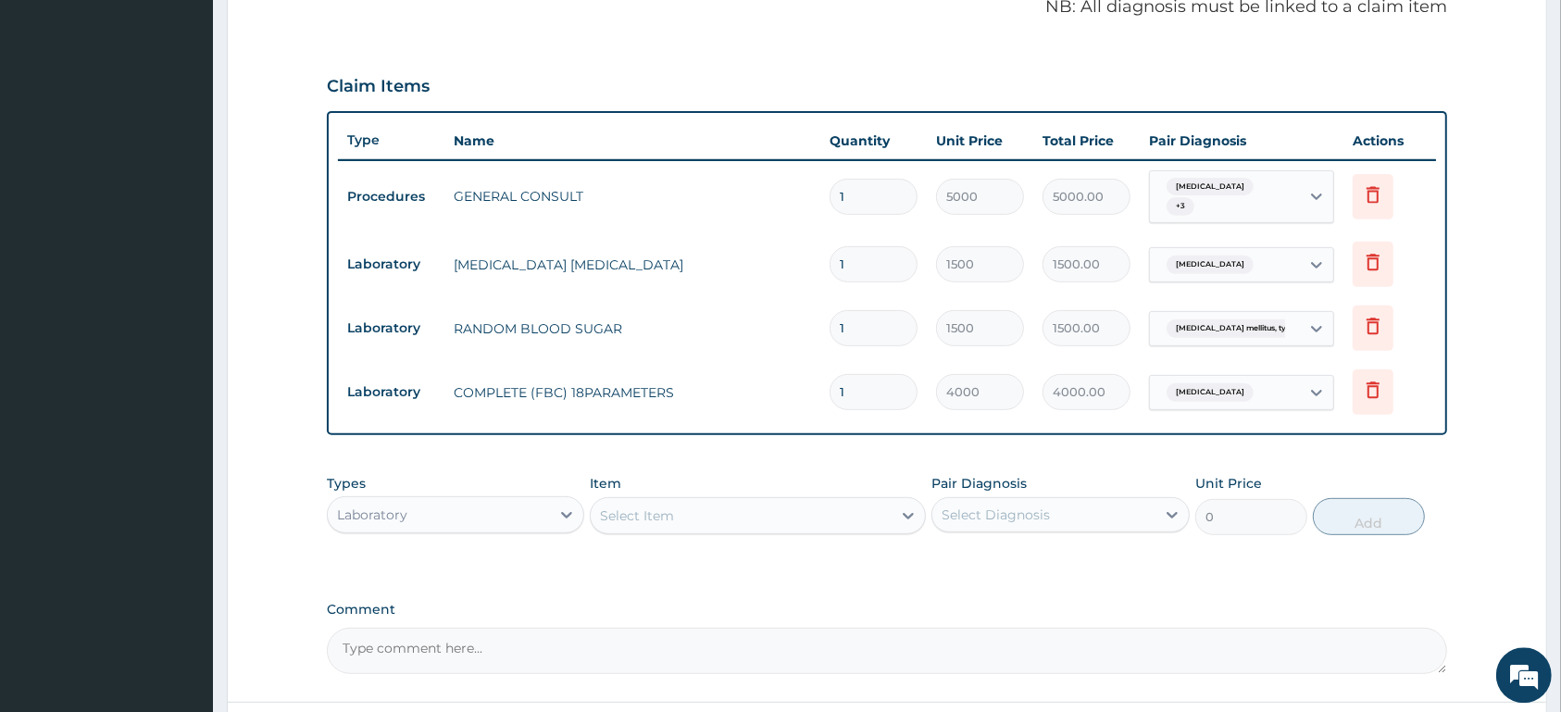
scroll to position [734, 0]
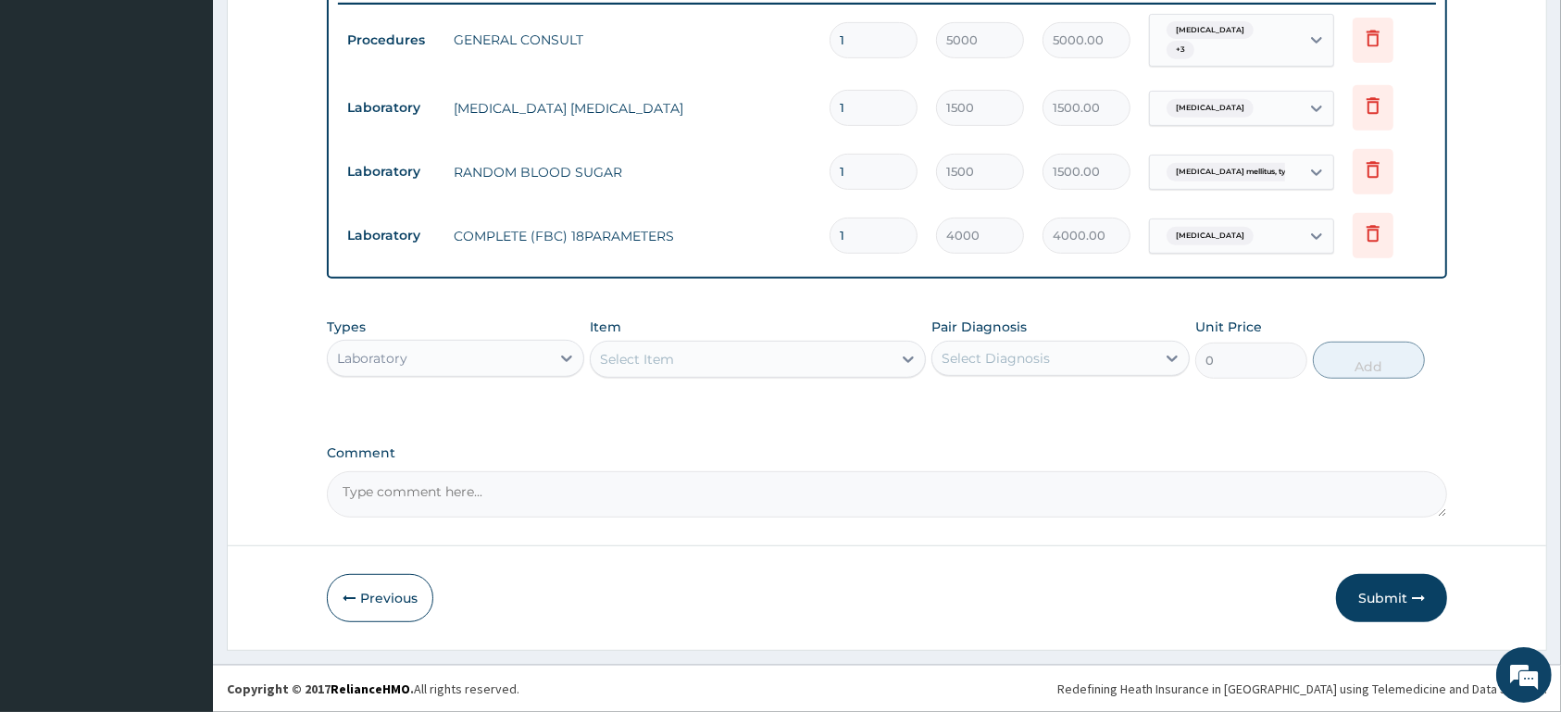
click at [505, 344] on div "Laboratory" at bounding box center [455, 358] width 257 height 37
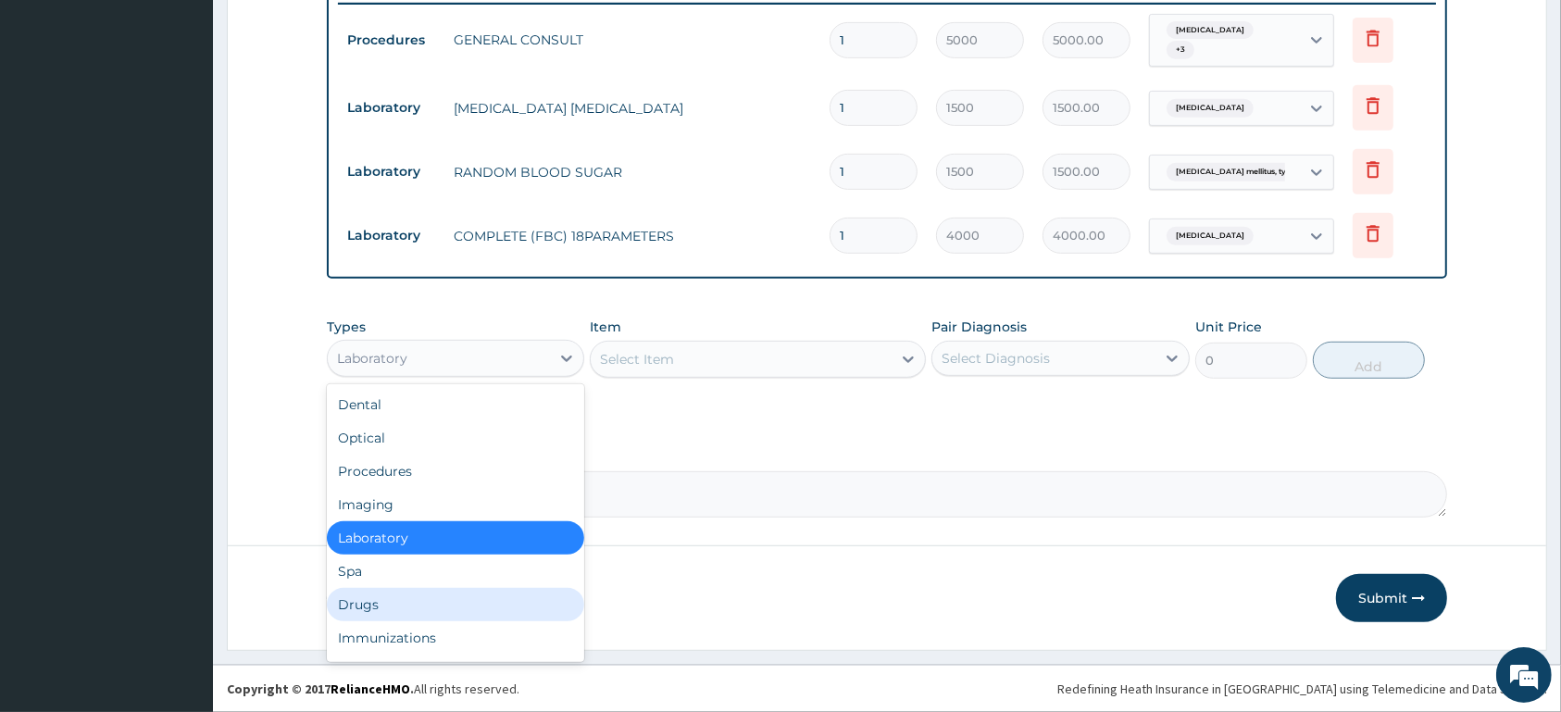
click at [462, 598] on div "Drugs" at bounding box center [455, 604] width 257 height 33
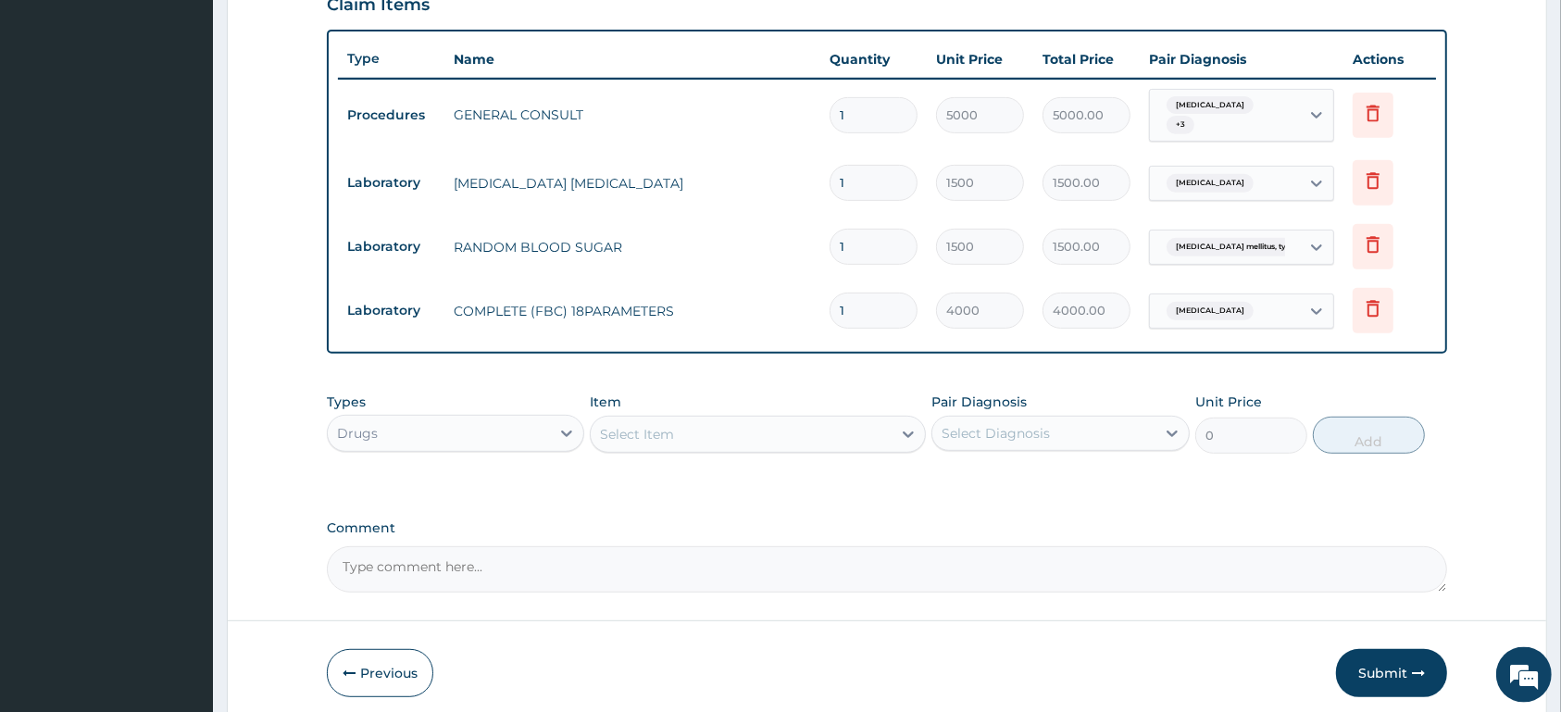
scroll to position [637, 0]
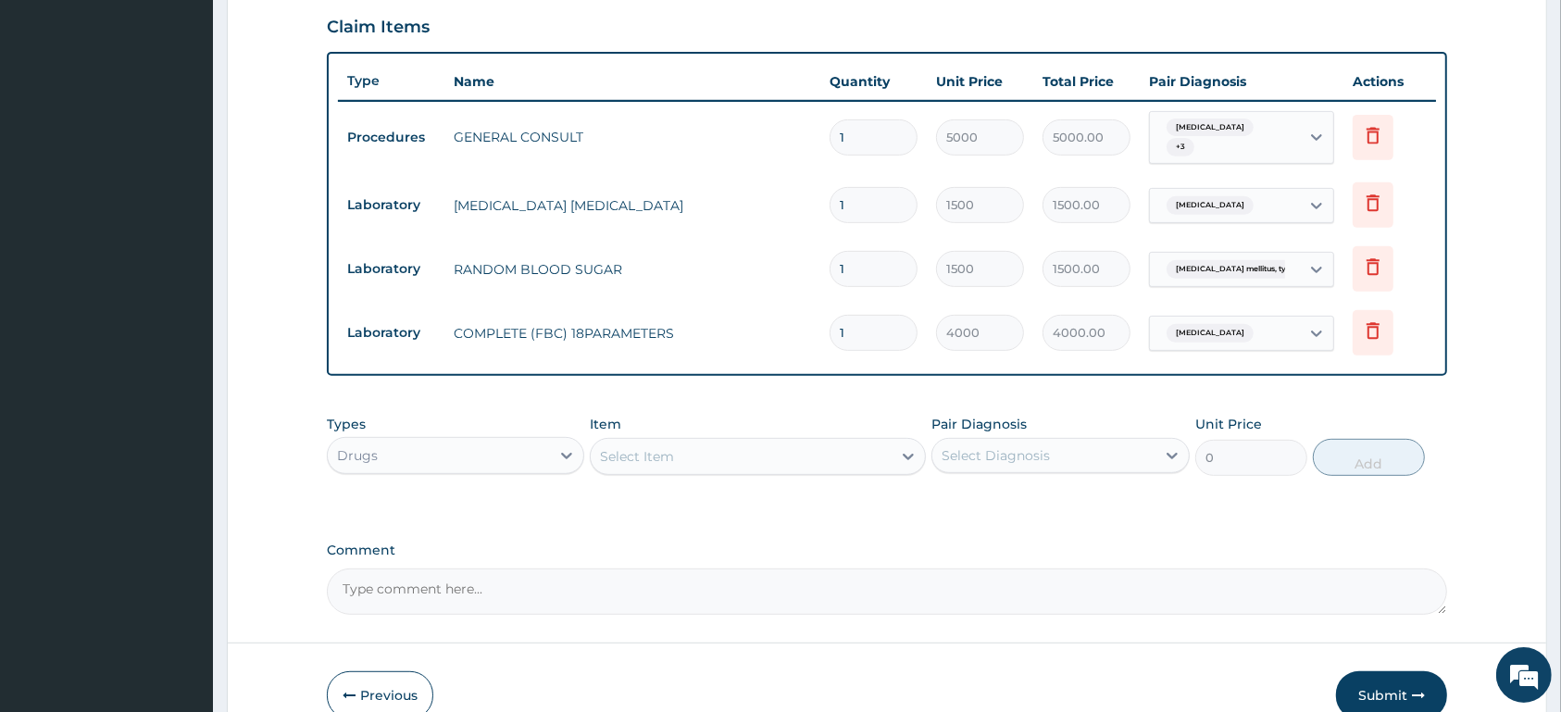
click at [1231, 133] on span "Malaria, unspecified" at bounding box center [1210, 128] width 87 height 19
click at [1438, 189] on div "Type Name Quantity Unit Price Total Price Pair Diagnosis Actions Procedures GEN…" at bounding box center [887, 214] width 1120 height 325
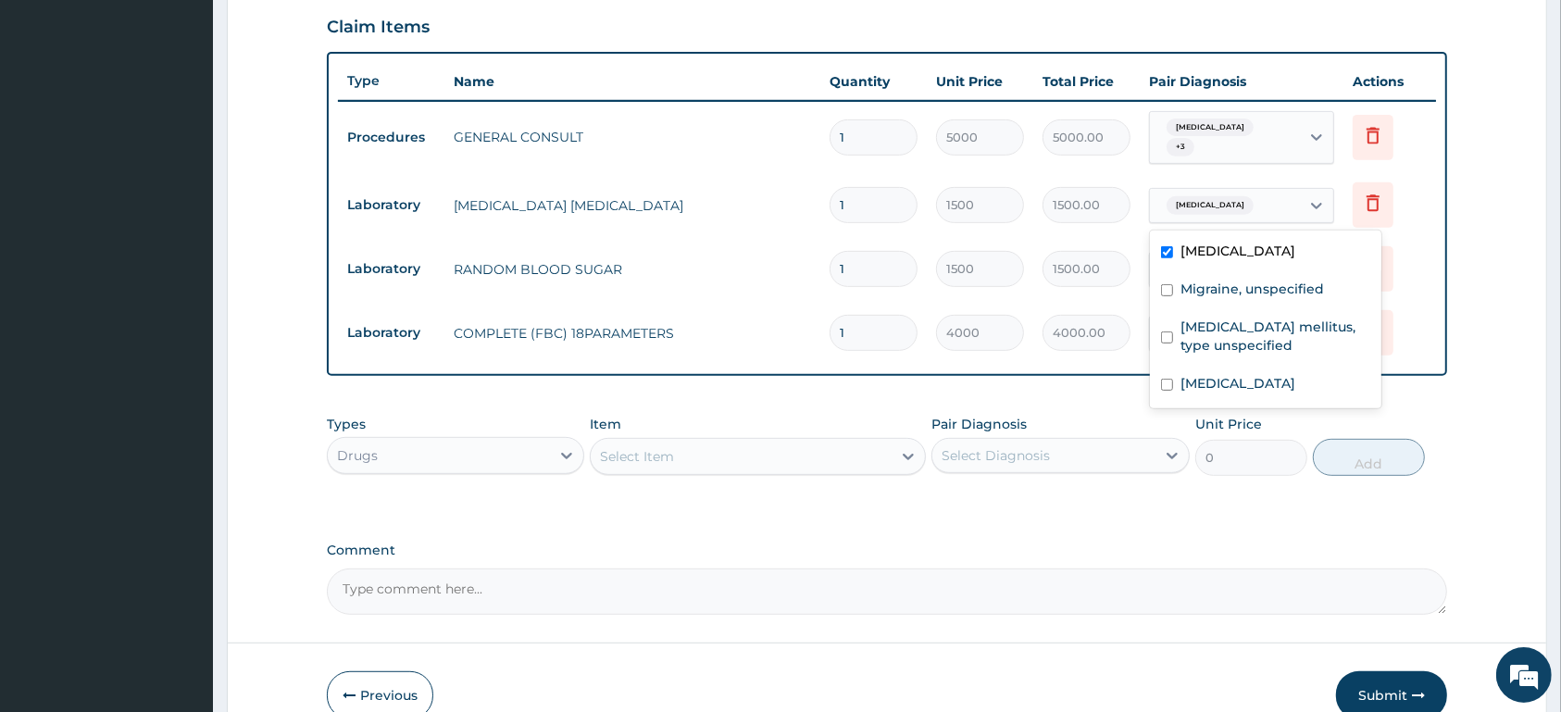
click at [1288, 199] on div "Malaria, unspecified" at bounding box center [1225, 205] width 150 height 31
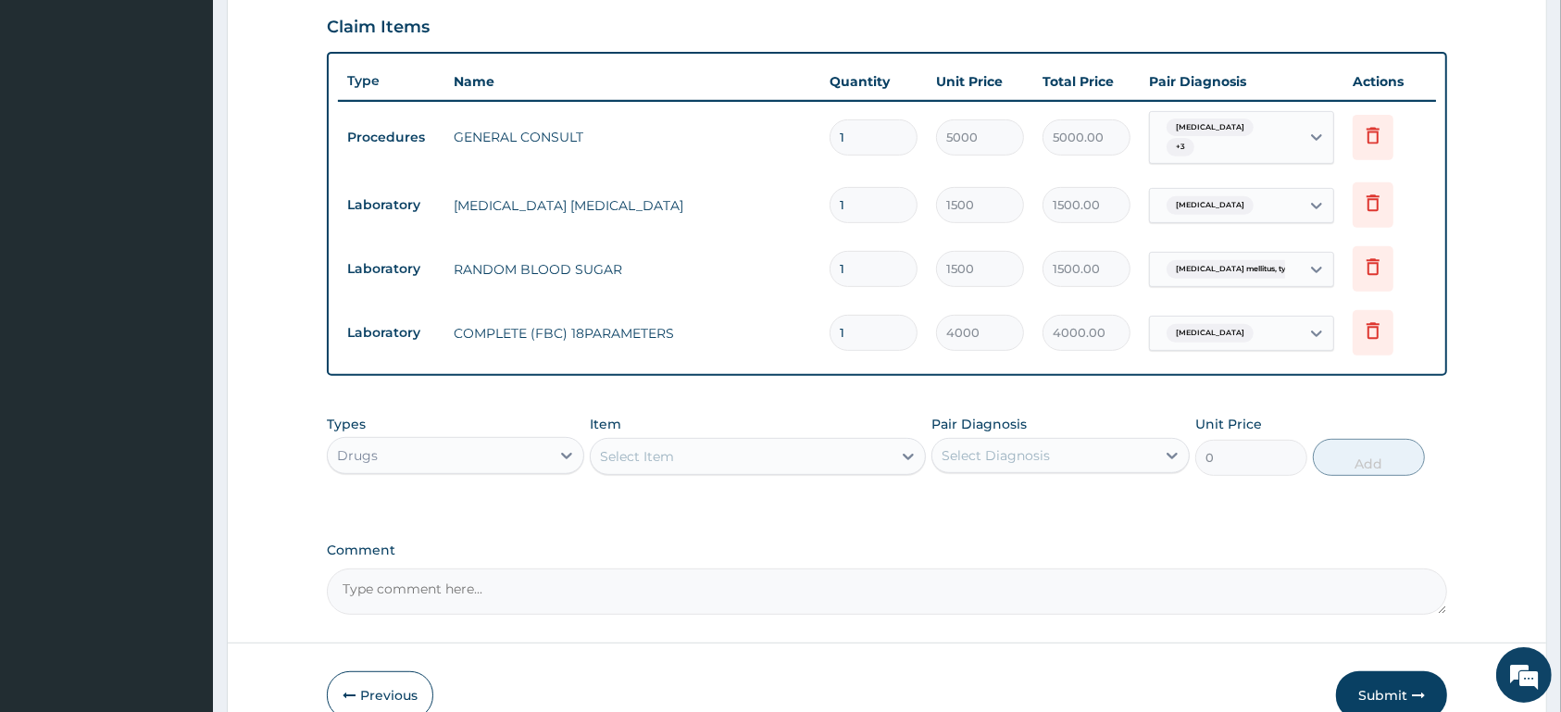
click at [1288, 199] on div "Malaria, unspecified" at bounding box center [1225, 205] width 150 height 31
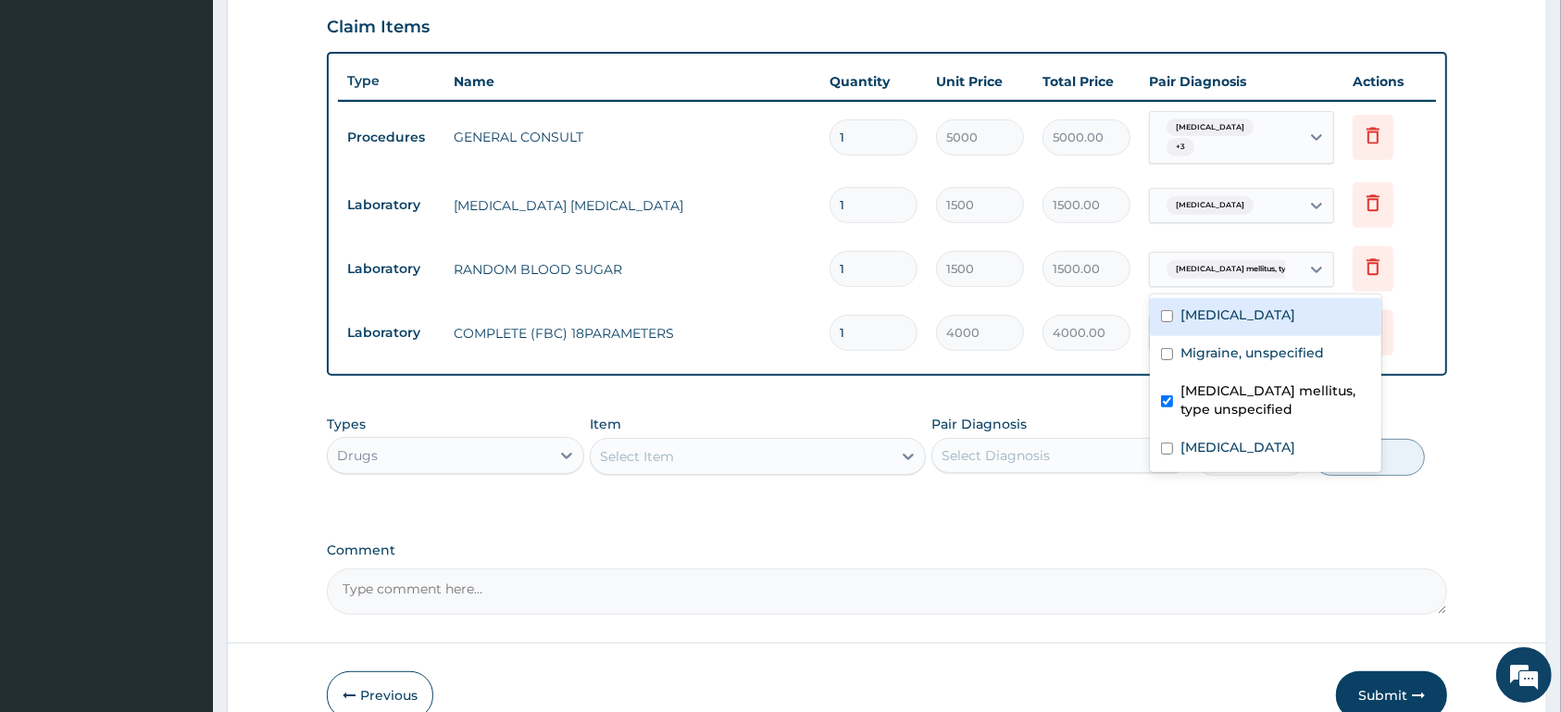
click at [1282, 258] on div "Diabetes mellitus, type unspec..." at bounding box center [1222, 269] width 126 height 24
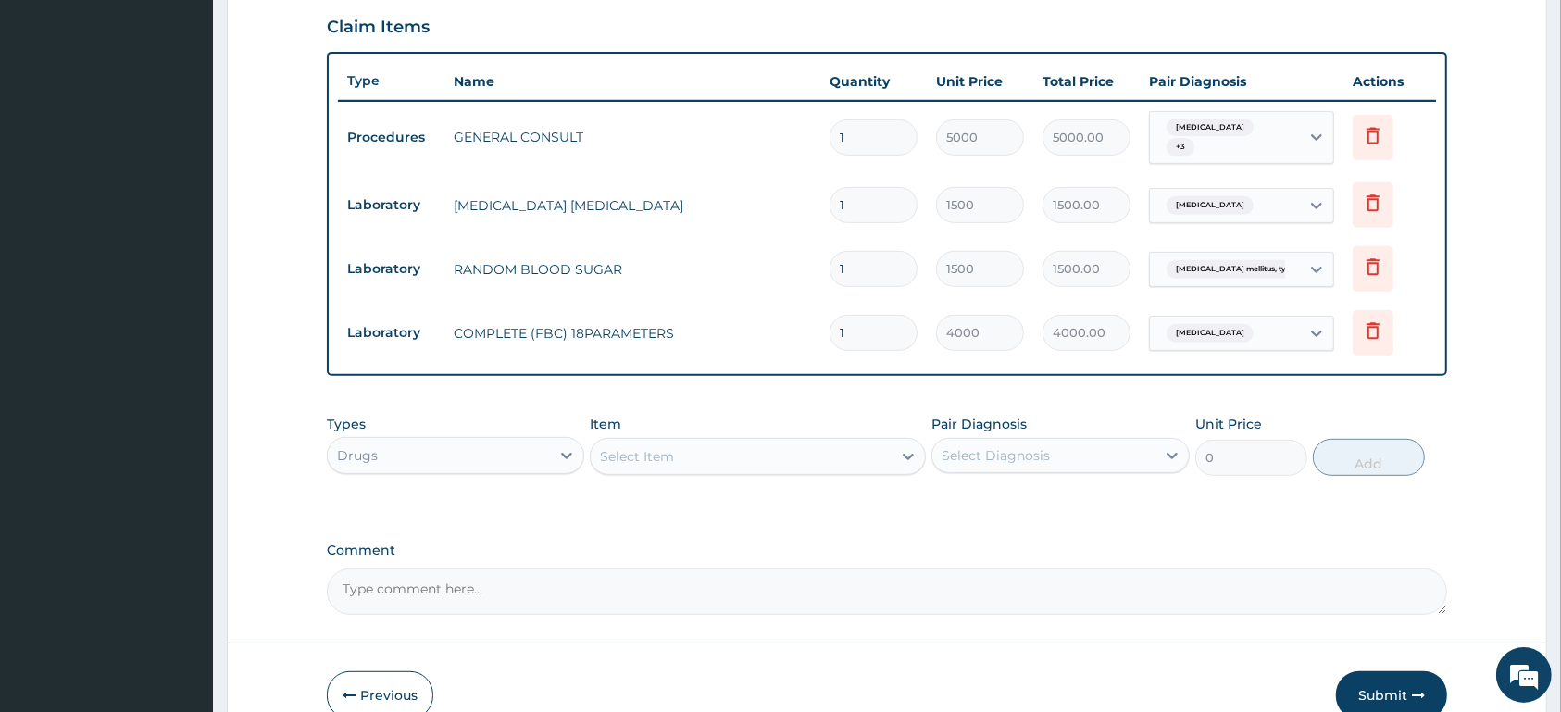
click at [1282, 258] on div "Diabetes mellitus, type unspec..." at bounding box center [1222, 269] width 126 height 24
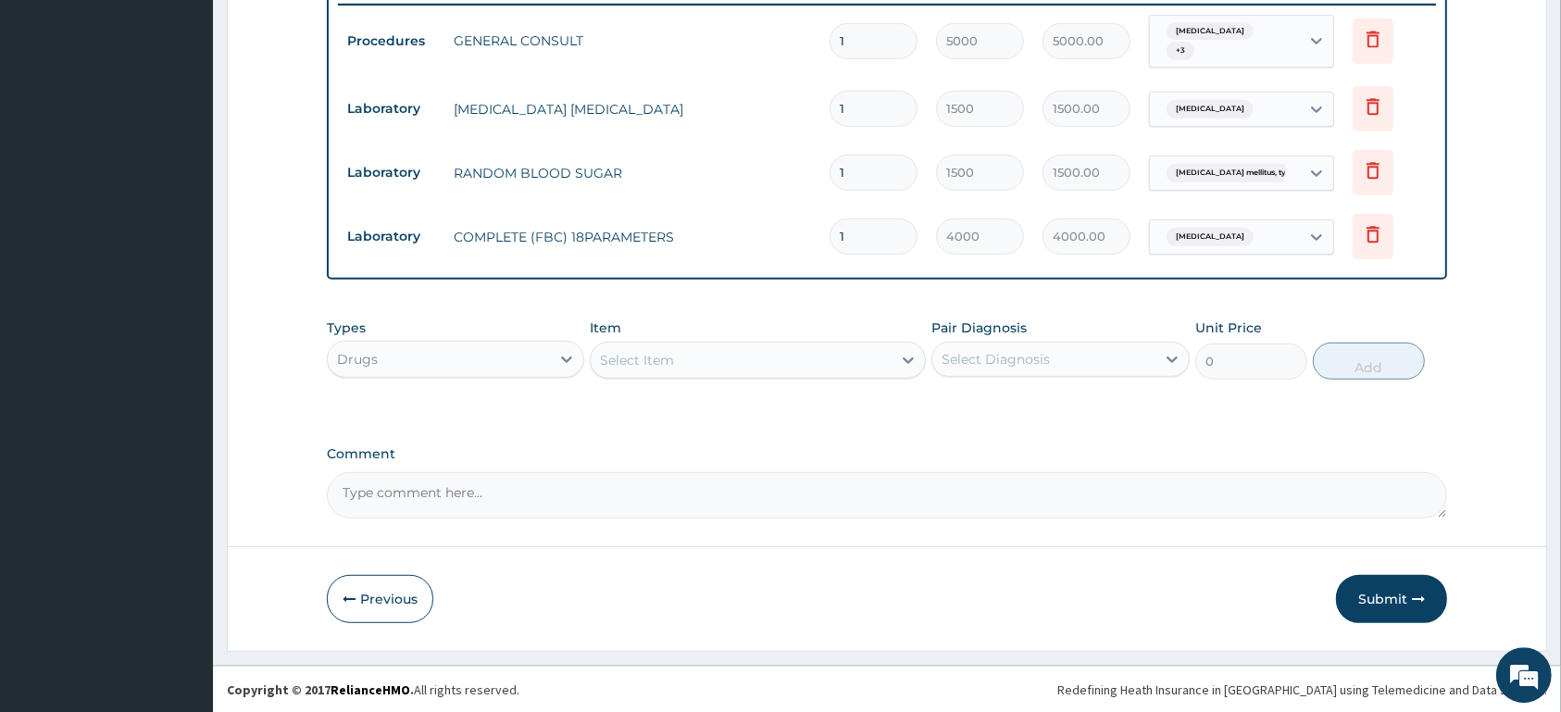
scroll to position [734, 0]
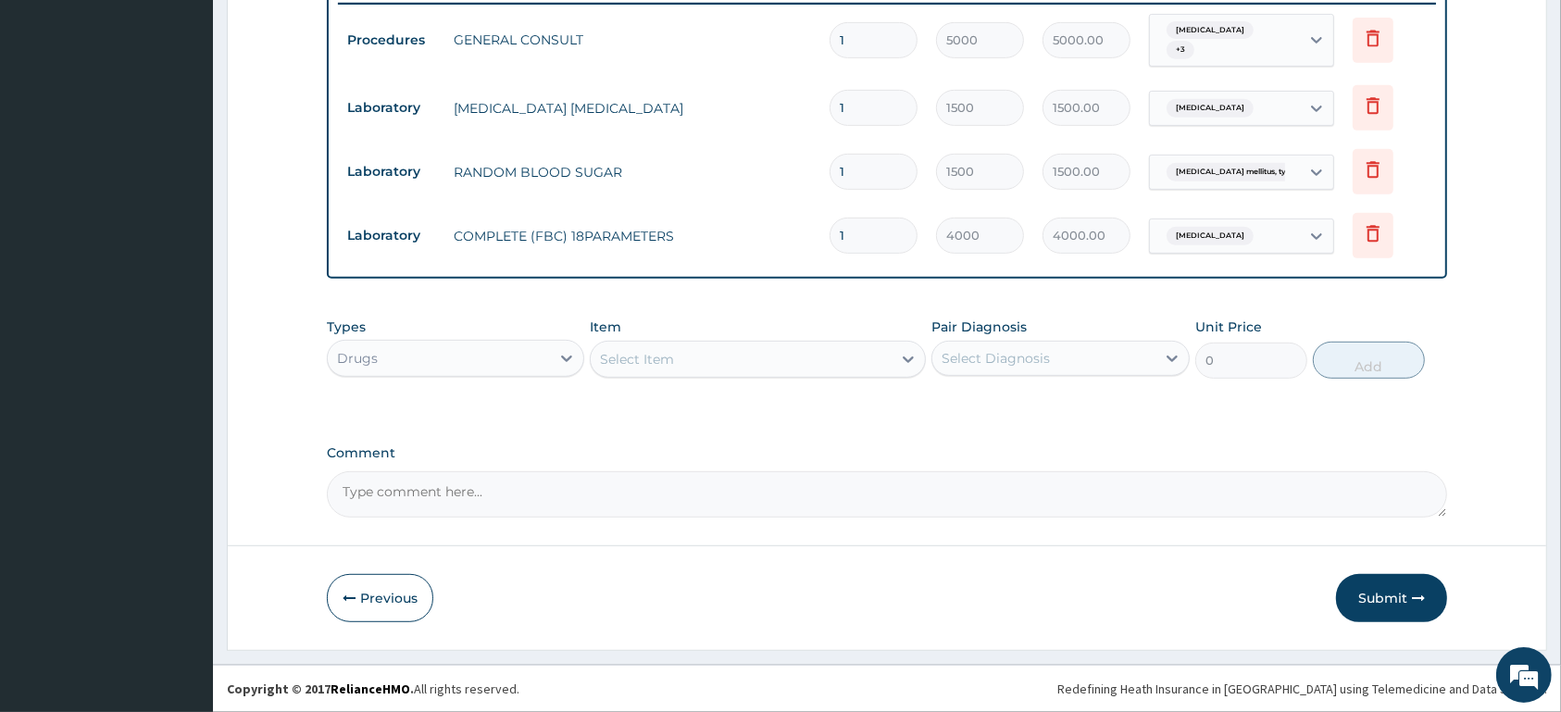
click at [717, 367] on div "Select Item" at bounding box center [741, 359] width 301 height 30
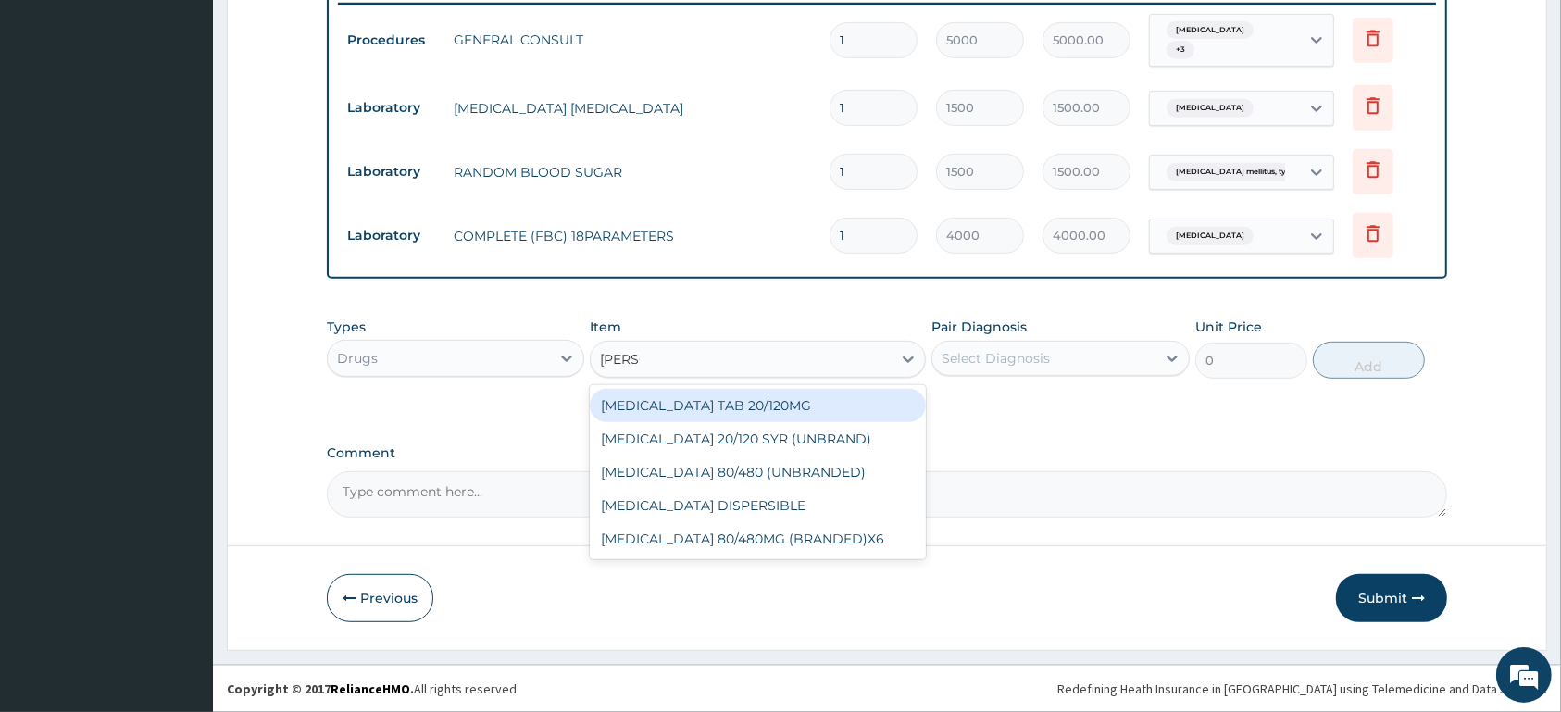
type input "COART"
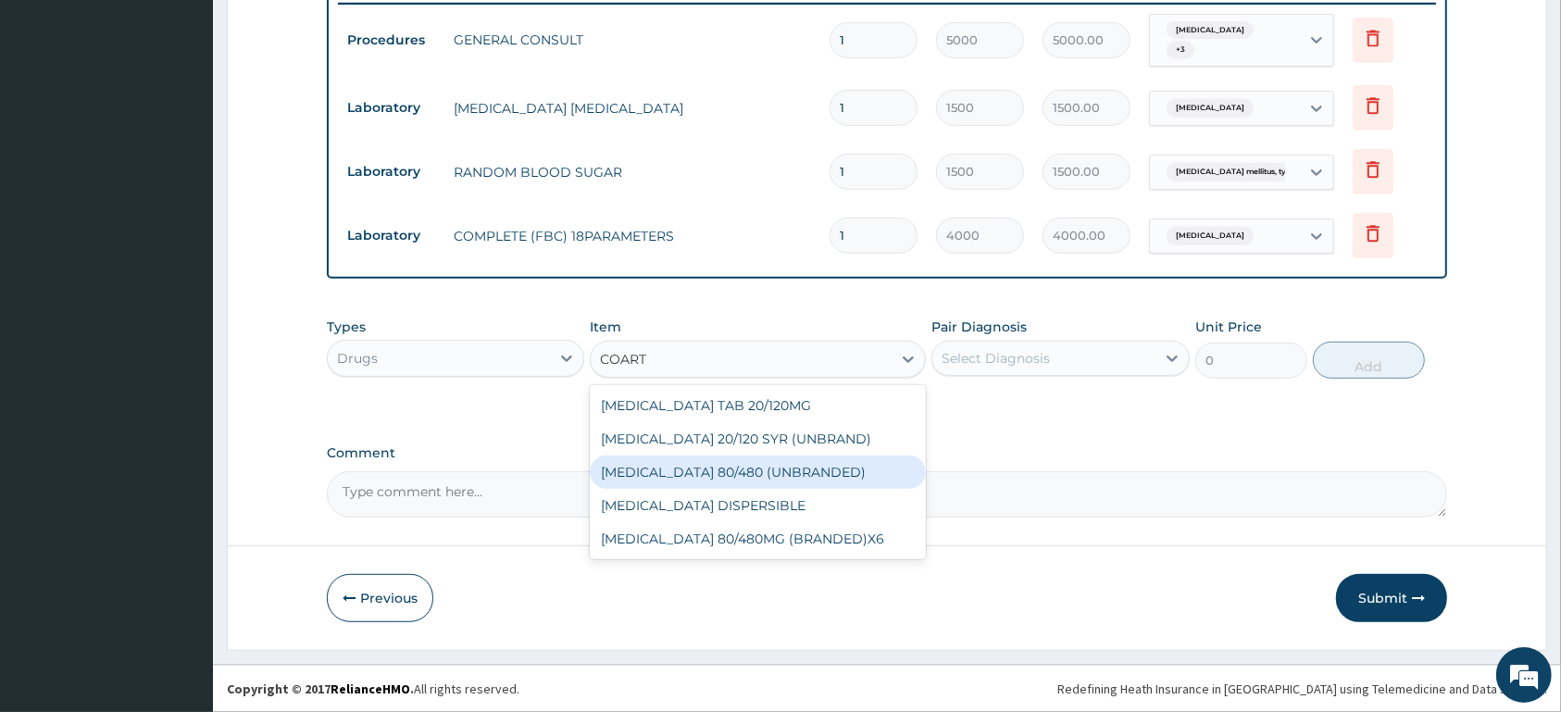
click at [811, 476] on div "COARTEM 80/480 (UNBRANDED)" at bounding box center [758, 472] width 336 height 33
type input "600"
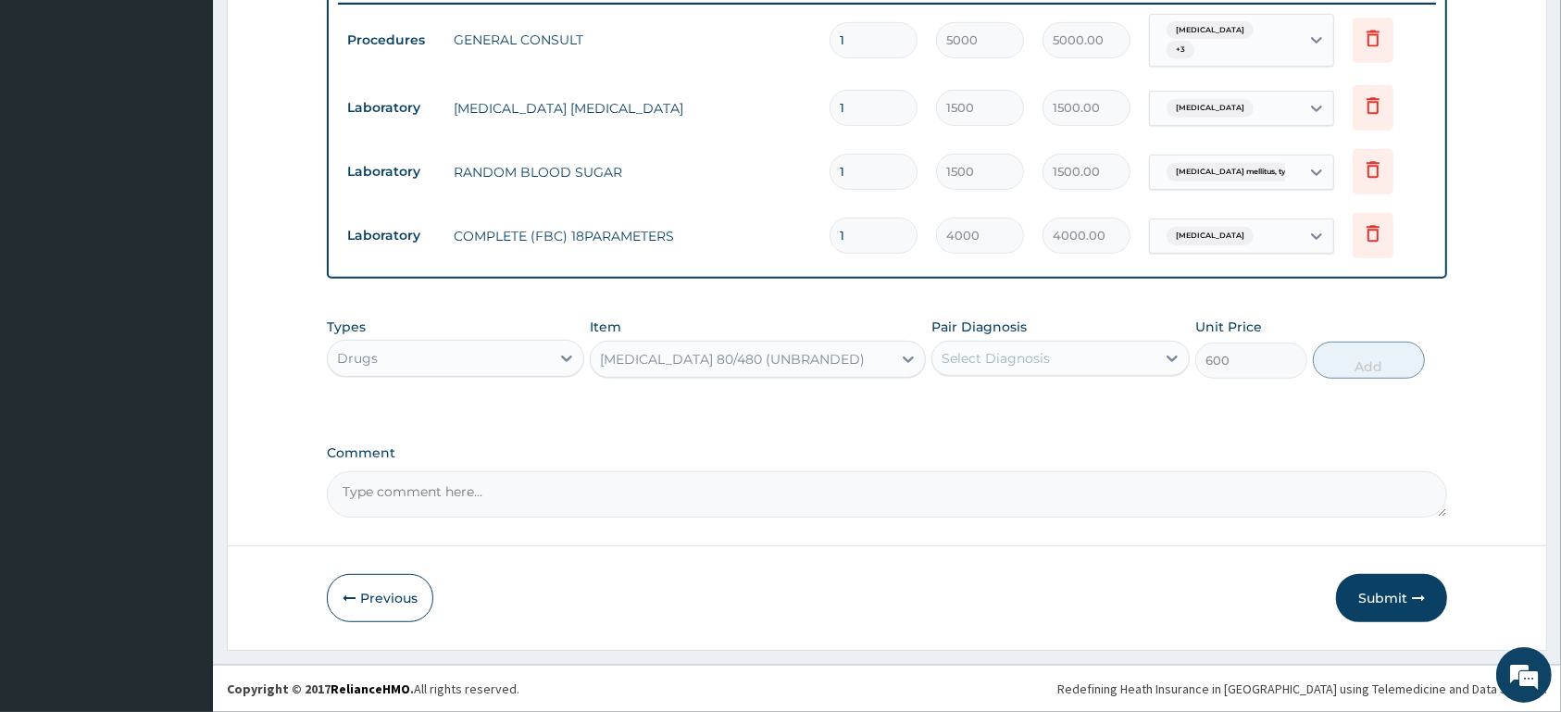
click at [976, 361] on div "Select Diagnosis" at bounding box center [996, 358] width 108 height 19
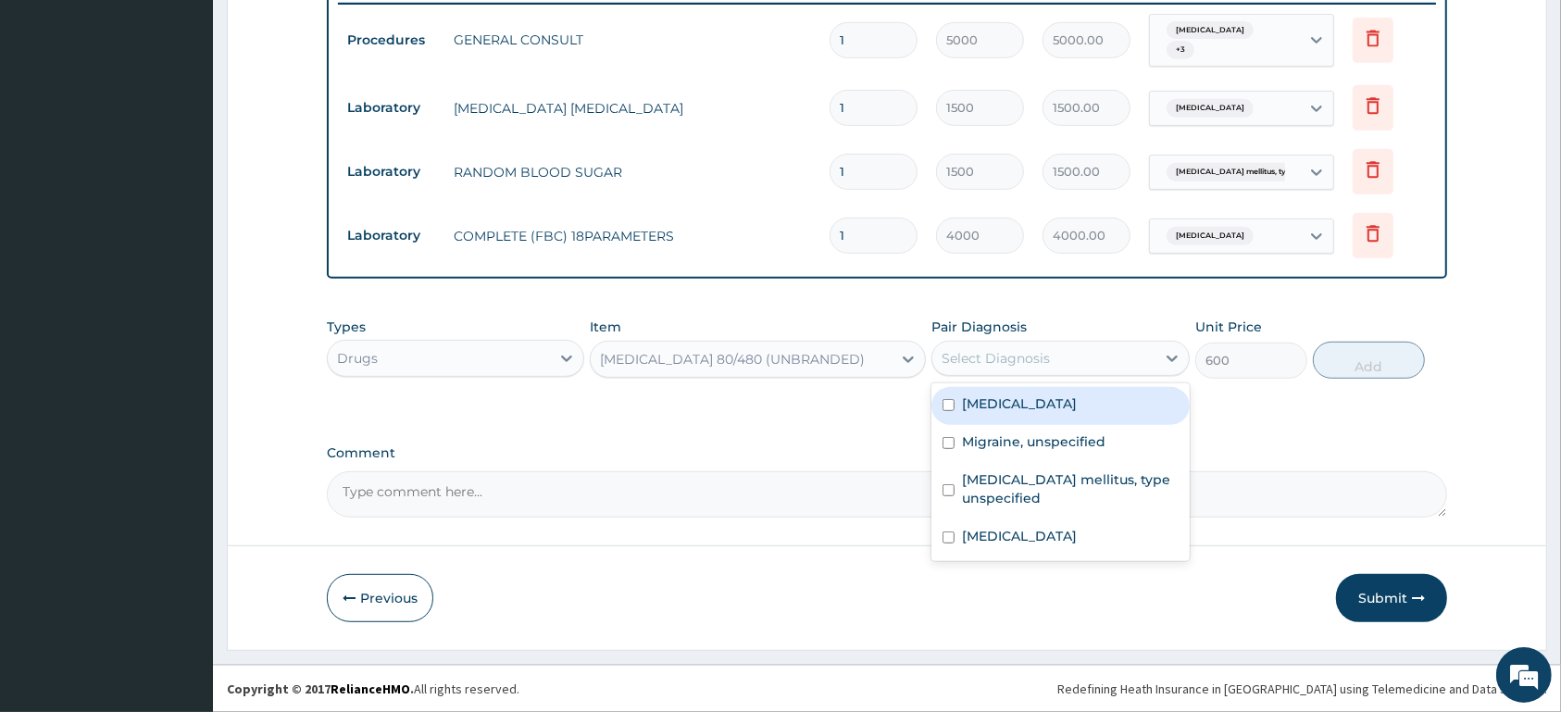
drag, startPoint x: 1008, startPoint y: 420, endPoint x: 1116, endPoint y: 413, distance: 107.7
click at [1008, 419] on div "Malaria, unspecified" at bounding box center [1059, 406] width 257 height 38
checkbox input "true"
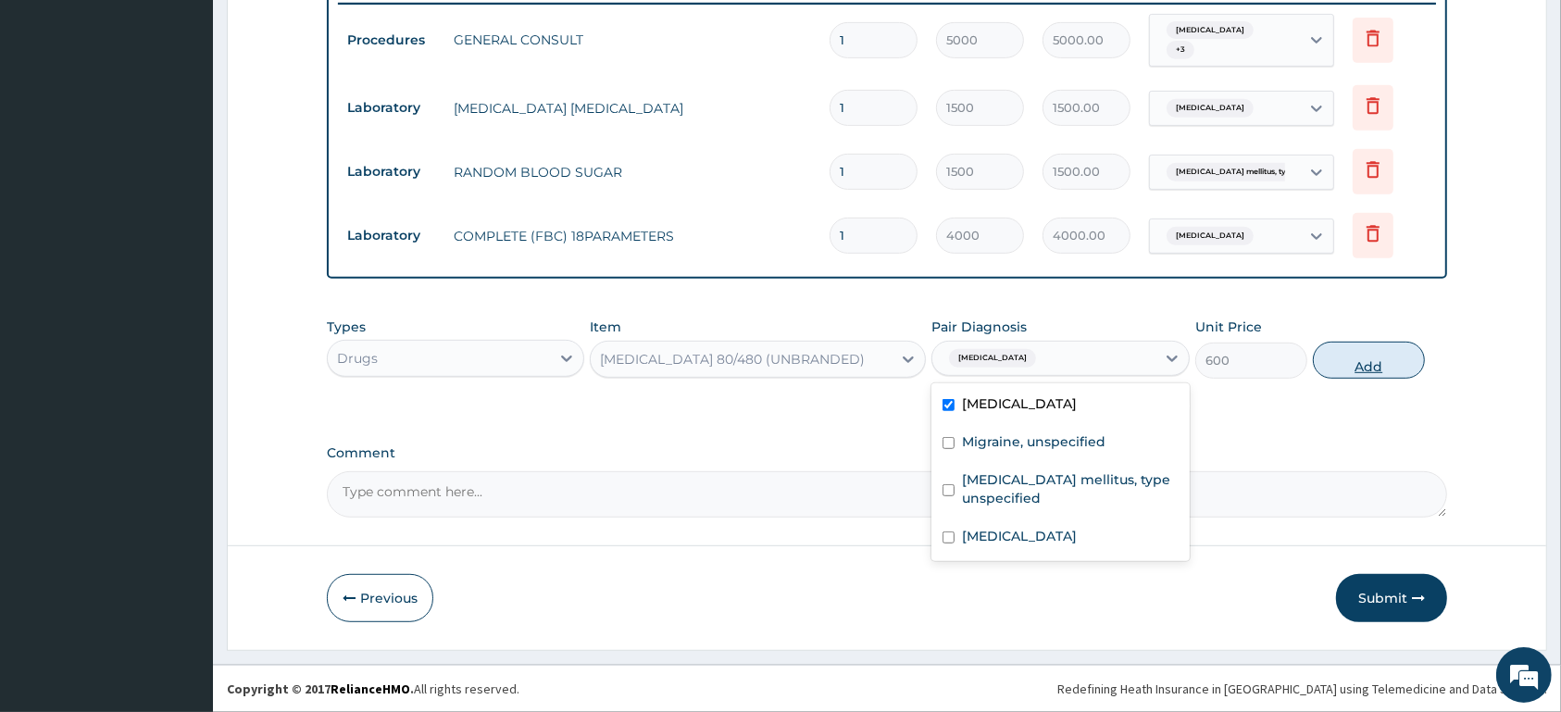
click at [1351, 360] on button "Add" at bounding box center [1369, 360] width 112 height 37
type input "0"
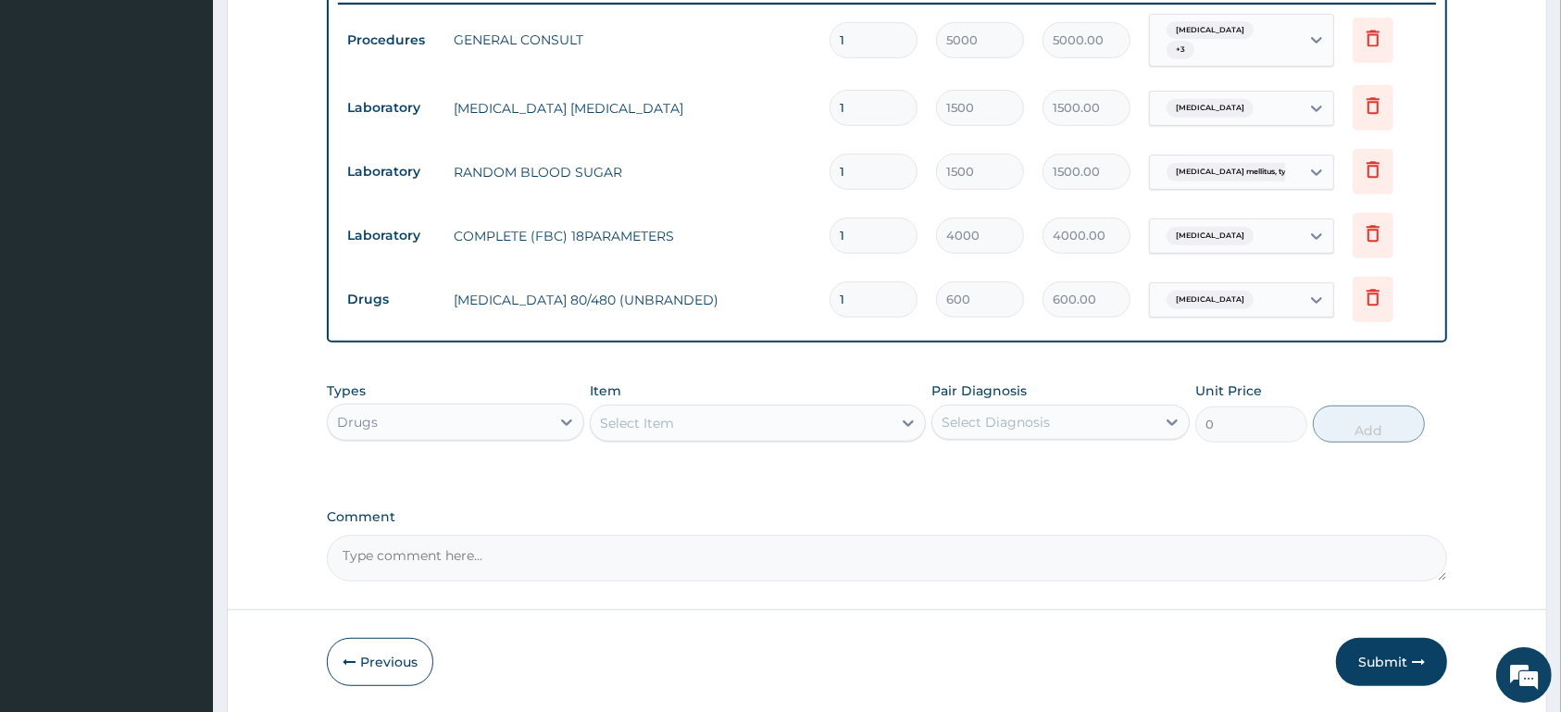
type input "0.00"
type input "6"
type input "3600.00"
type input "6"
click at [730, 429] on div "Select Item" at bounding box center [741, 423] width 301 height 30
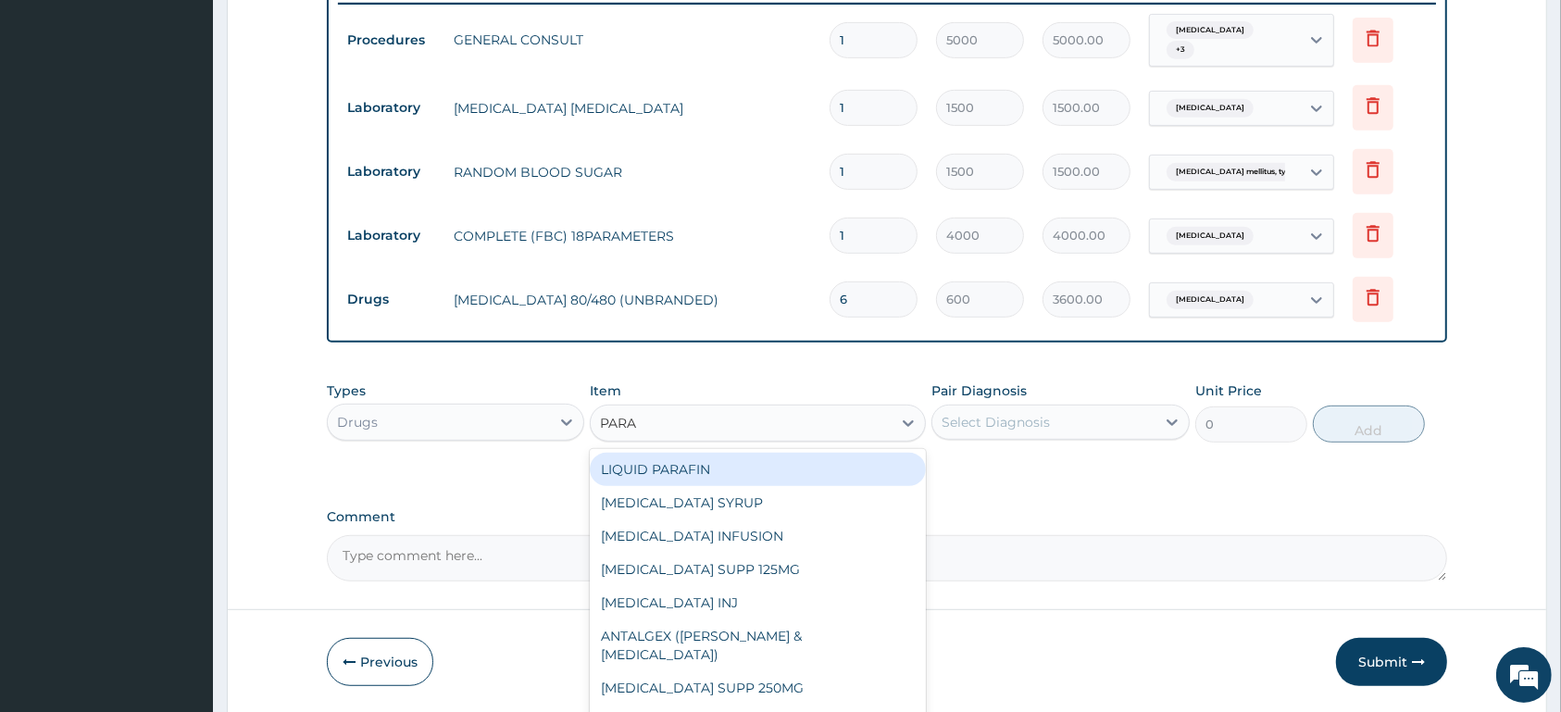
type input "PARAC"
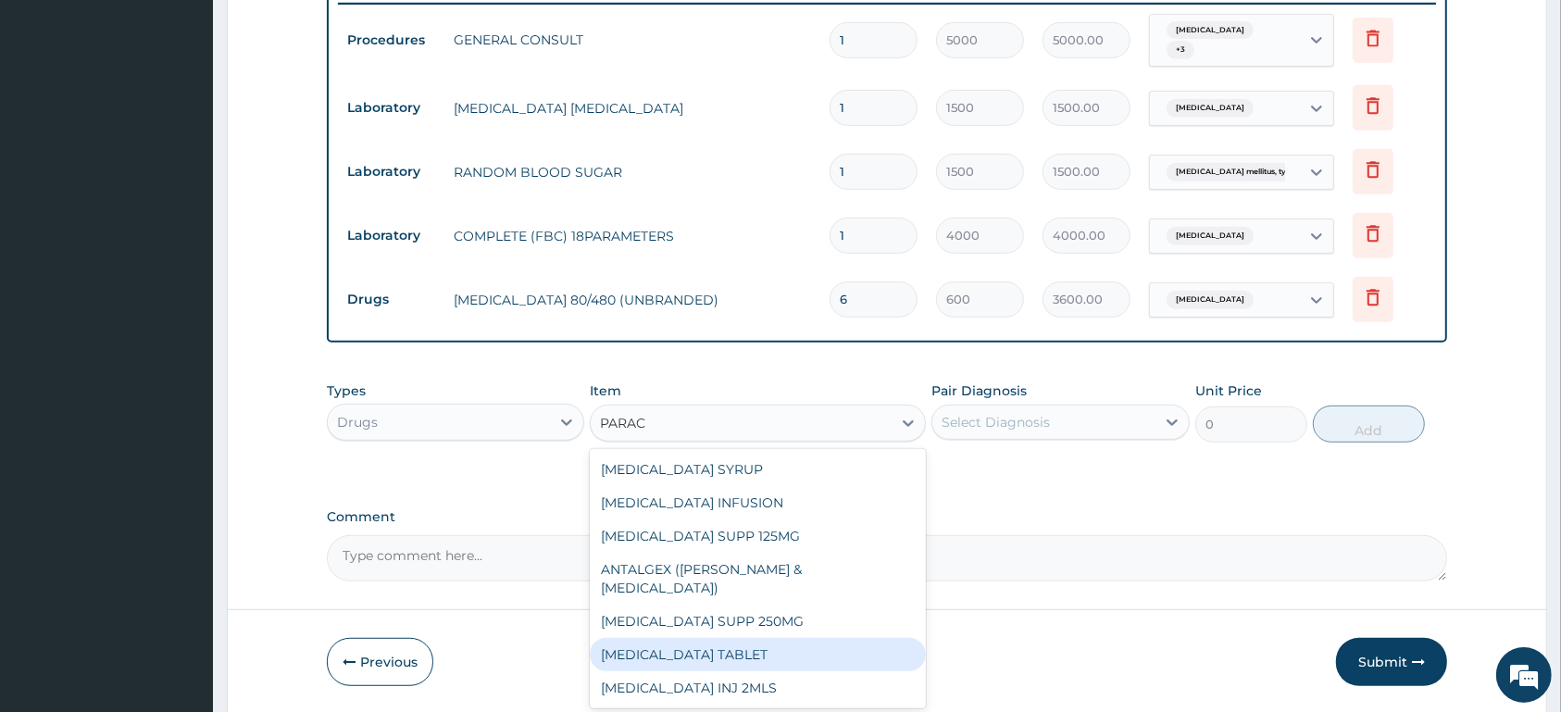
click at [782, 638] on div "PARACETAMOL TABLET" at bounding box center [758, 654] width 336 height 33
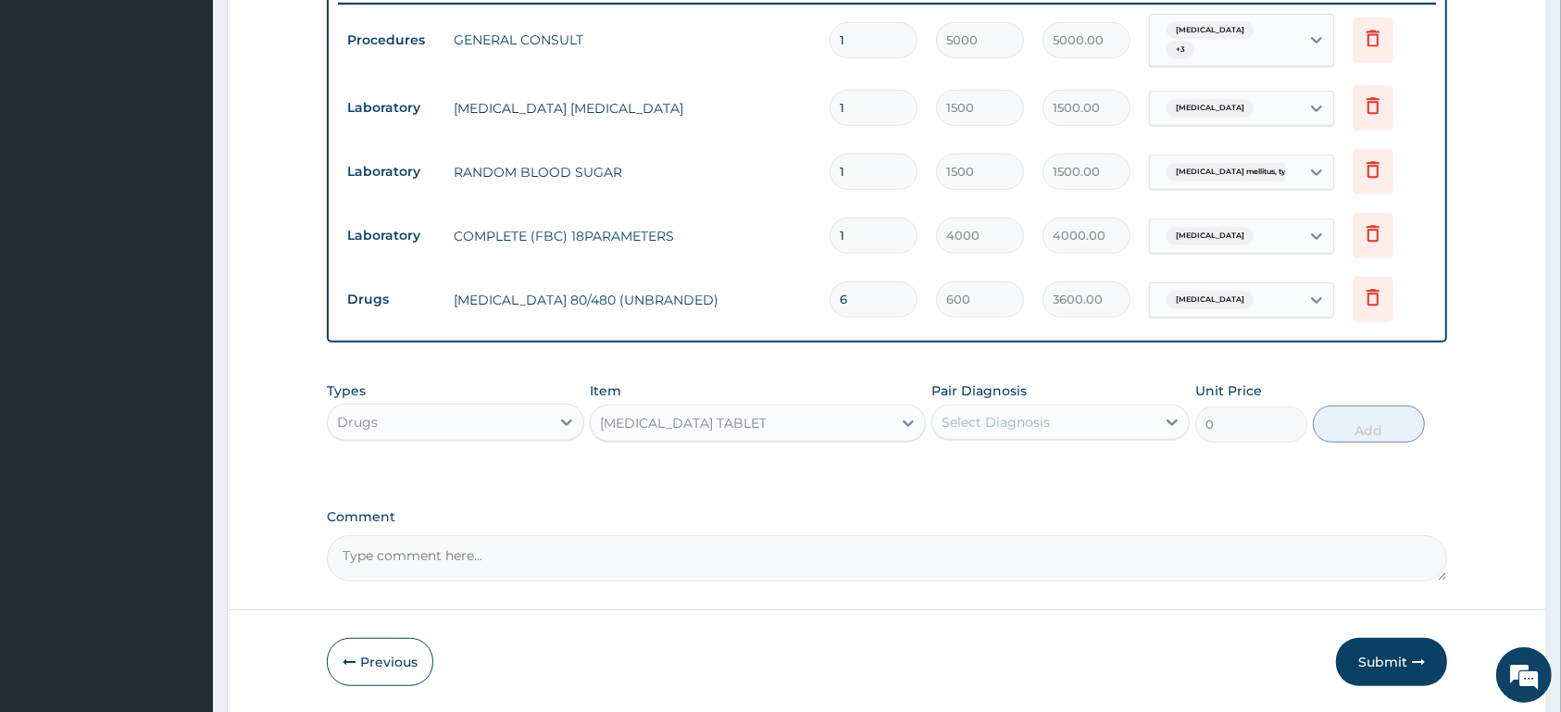
type input "13"
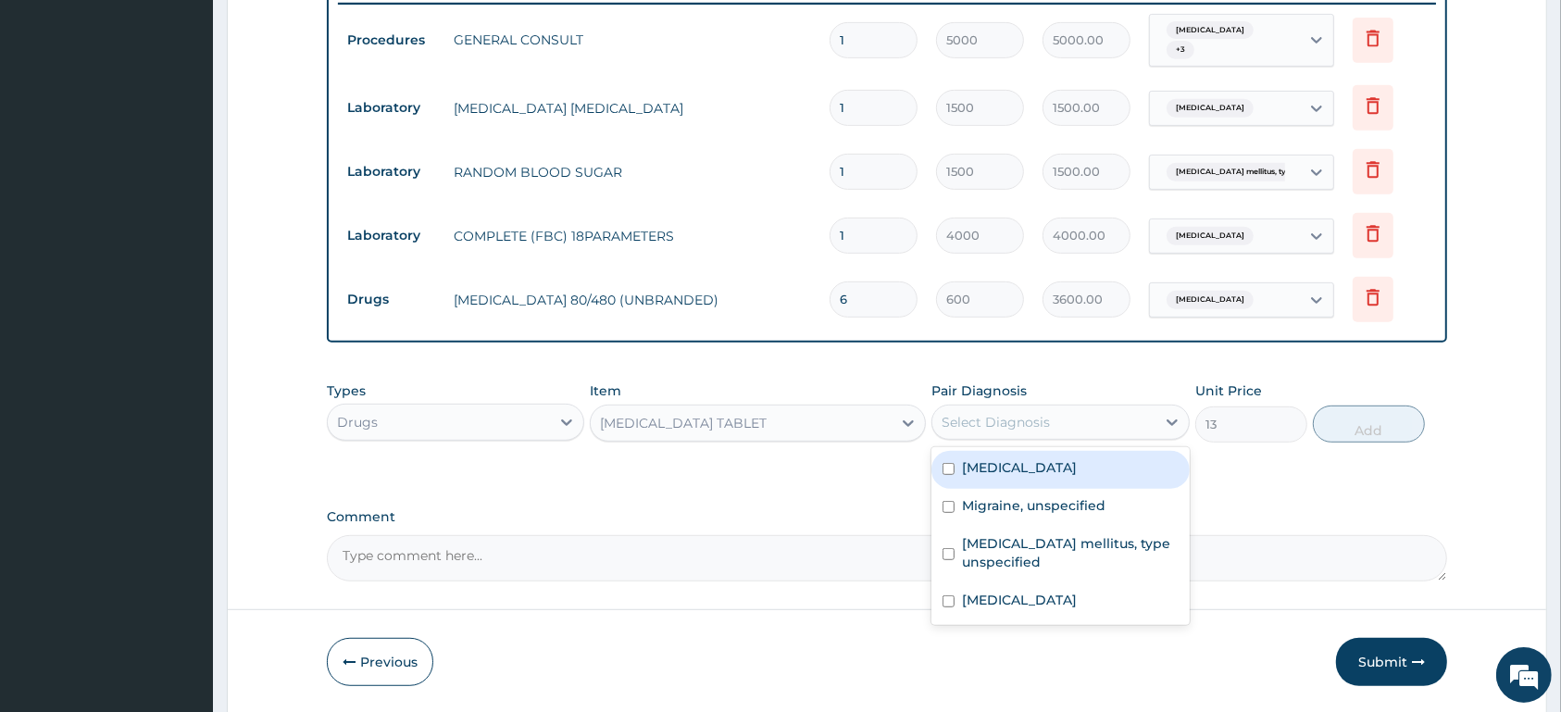
drag, startPoint x: 1036, startPoint y: 412, endPoint x: 1035, endPoint y: 424, distance: 12.1
click at [1038, 412] on div "Select Diagnosis" at bounding box center [1043, 422] width 222 height 30
click at [1018, 478] on div "Malaria, unspecified" at bounding box center [1059, 470] width 257 height 38
checkbox input "true"
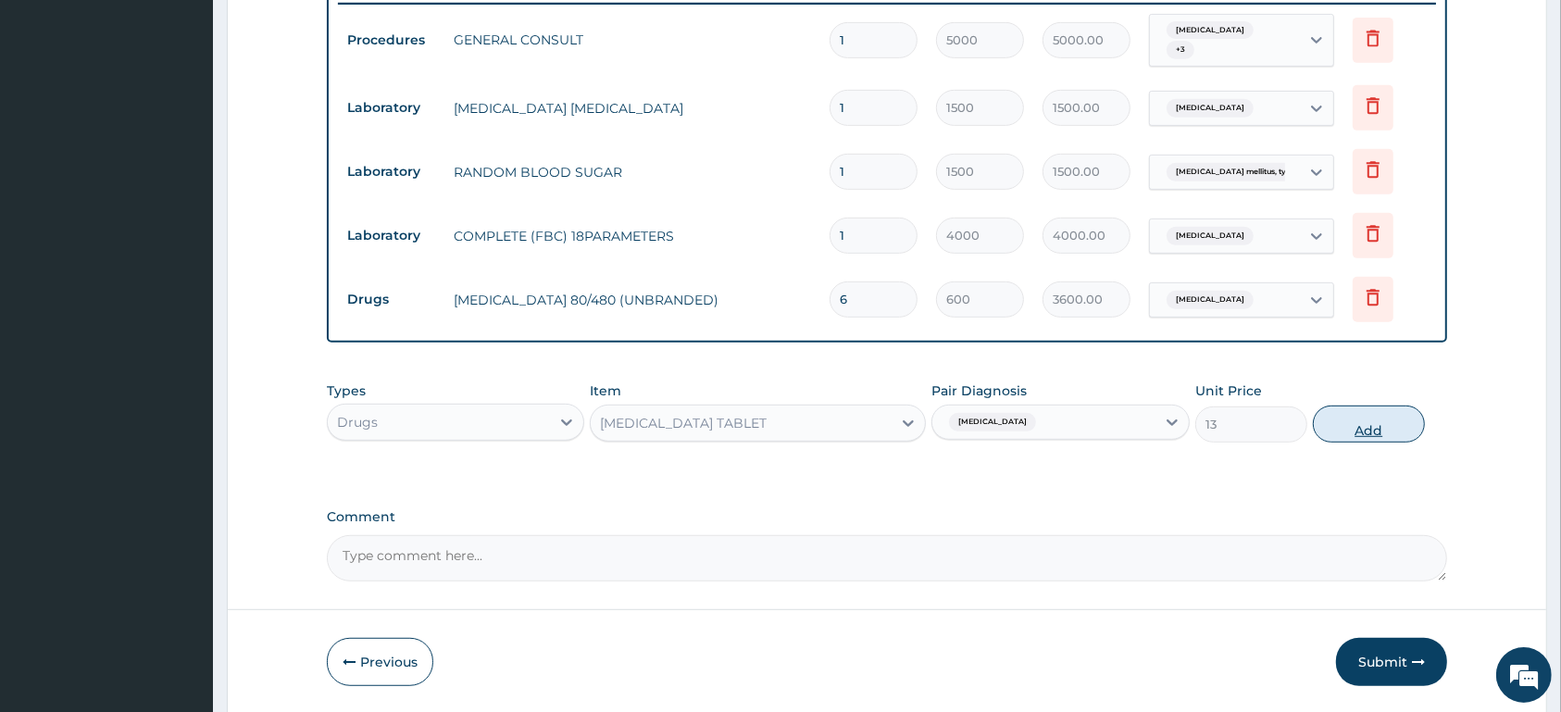
click at [1365, 435] on button "Add" at bounding box center [1369, 424] width 112 height 37
type input "0"
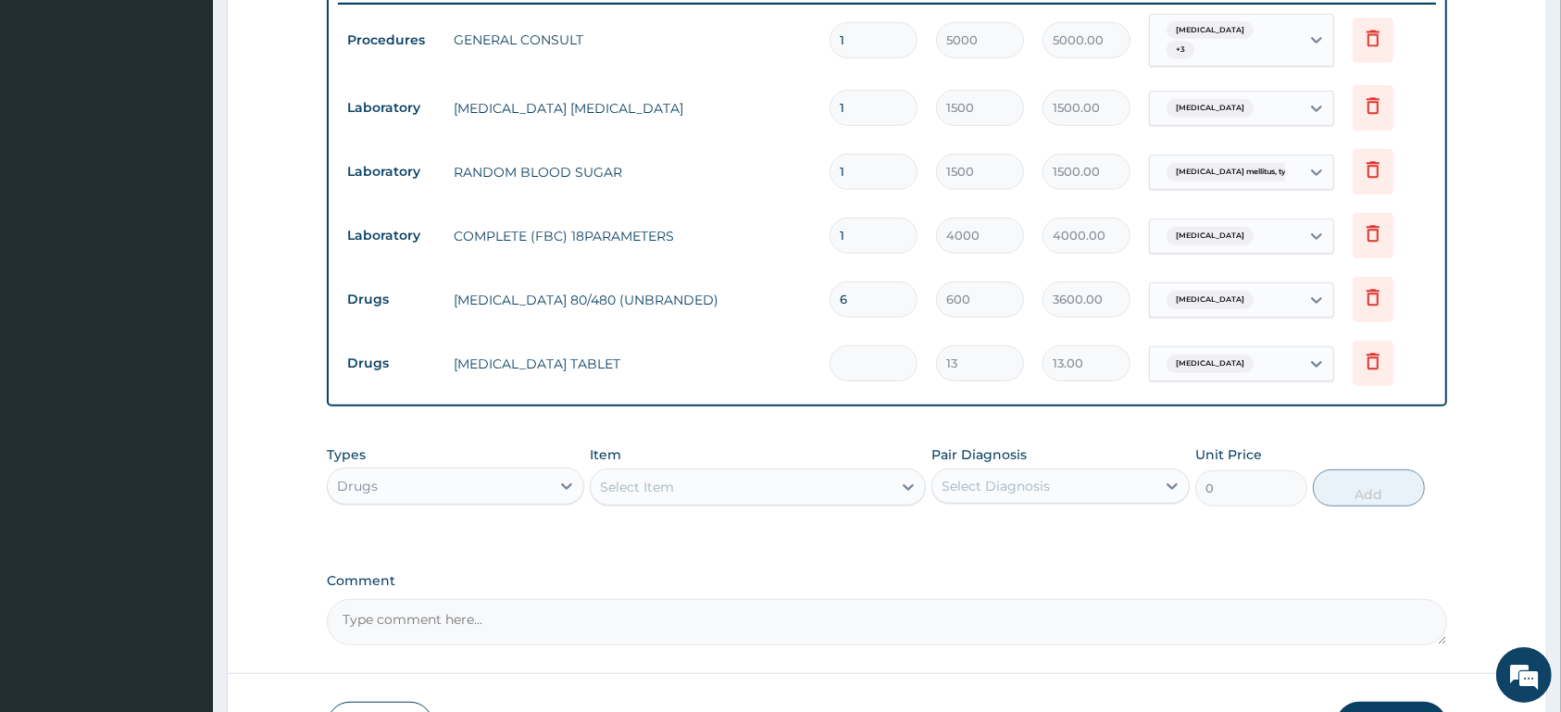
type input "0.00"
type input "2"
type input "26.00"
type input "20"
type input "260.00"
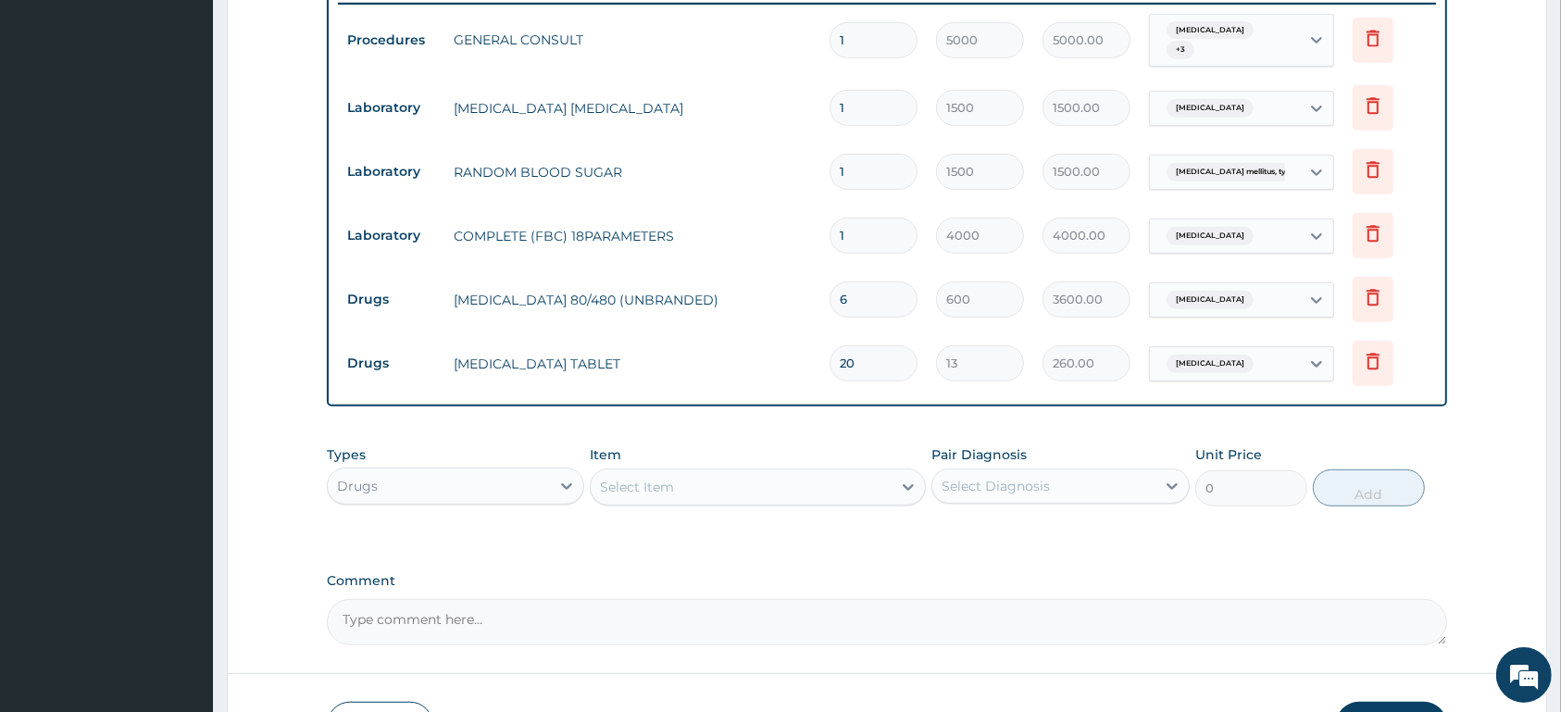
type input "20"
click at [788, 532] on div "Types Drugs Item Select Item Pair Diagnosis Select Diagnosis Unit Price 0 Add" at bounding box center [887, 489] width 1120 height 107
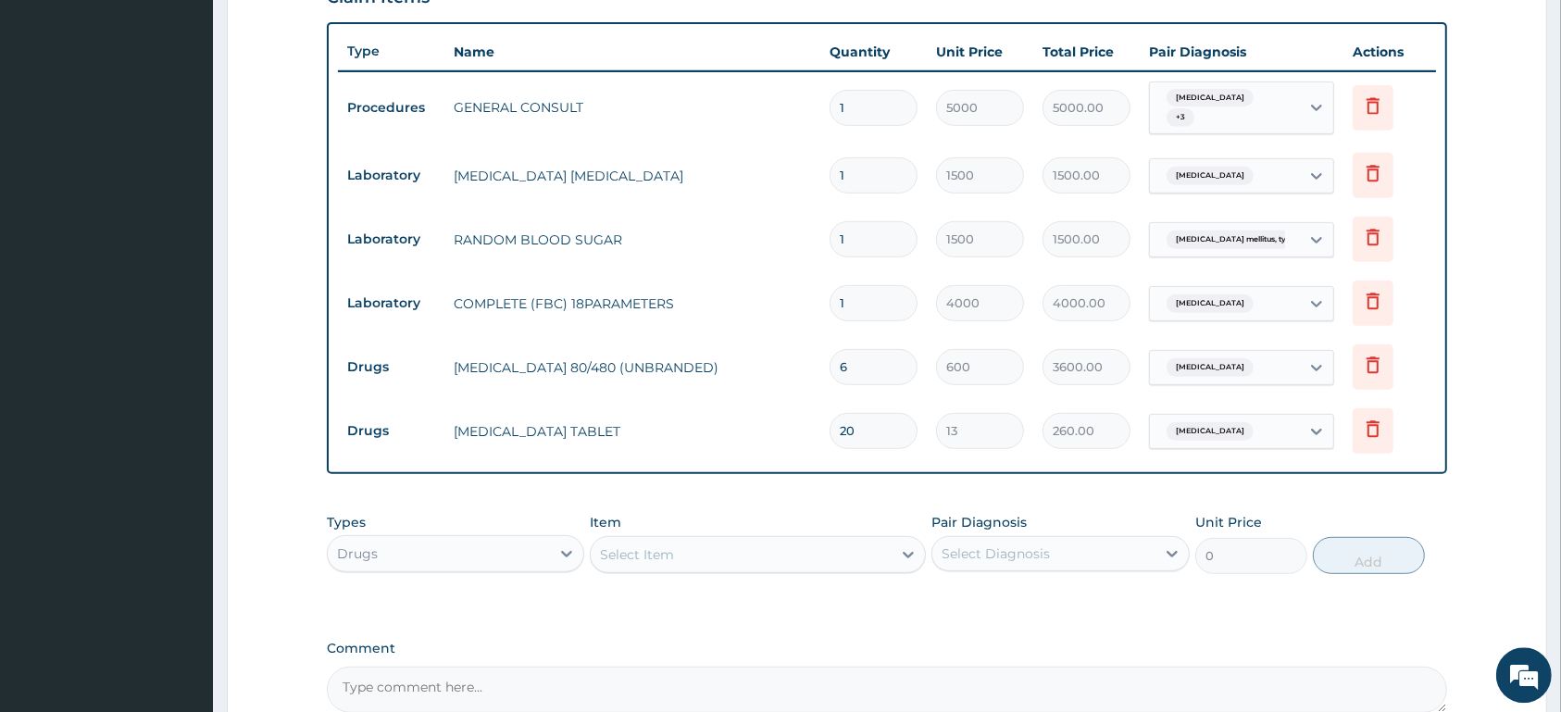
scroll to position [637, 0]
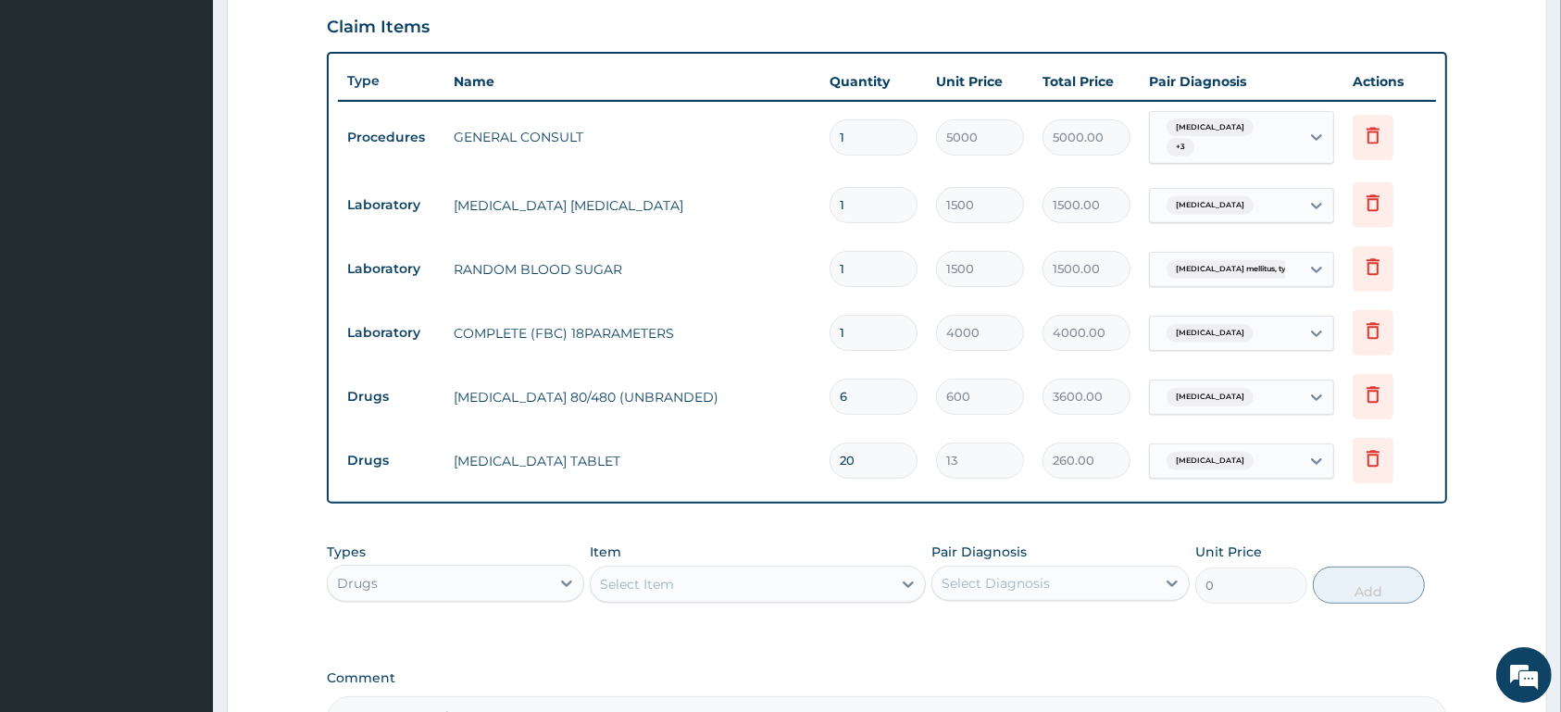
click at [1231, 138] on div "Malaria, unspecified + 3" at bounding box center [1222, 138] width 126 height 44
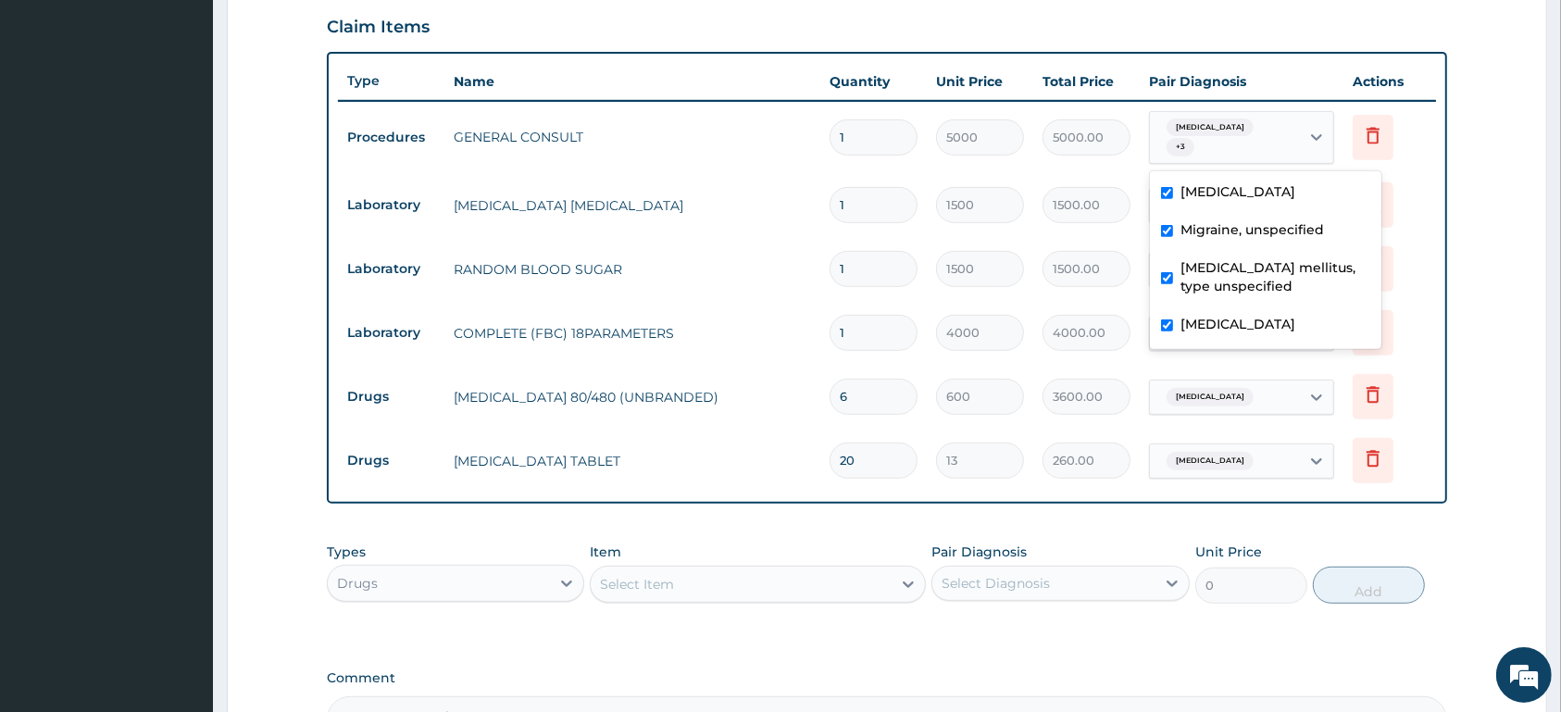
click at [1231, 138] on div "Malaria, unspecified + 3" at bounding box center [1222, 138] width 126 height 44
click at [1271, 124] on div "Malaria, unspecified + 3" at bounding box center [1222, 138] width 126 height 44
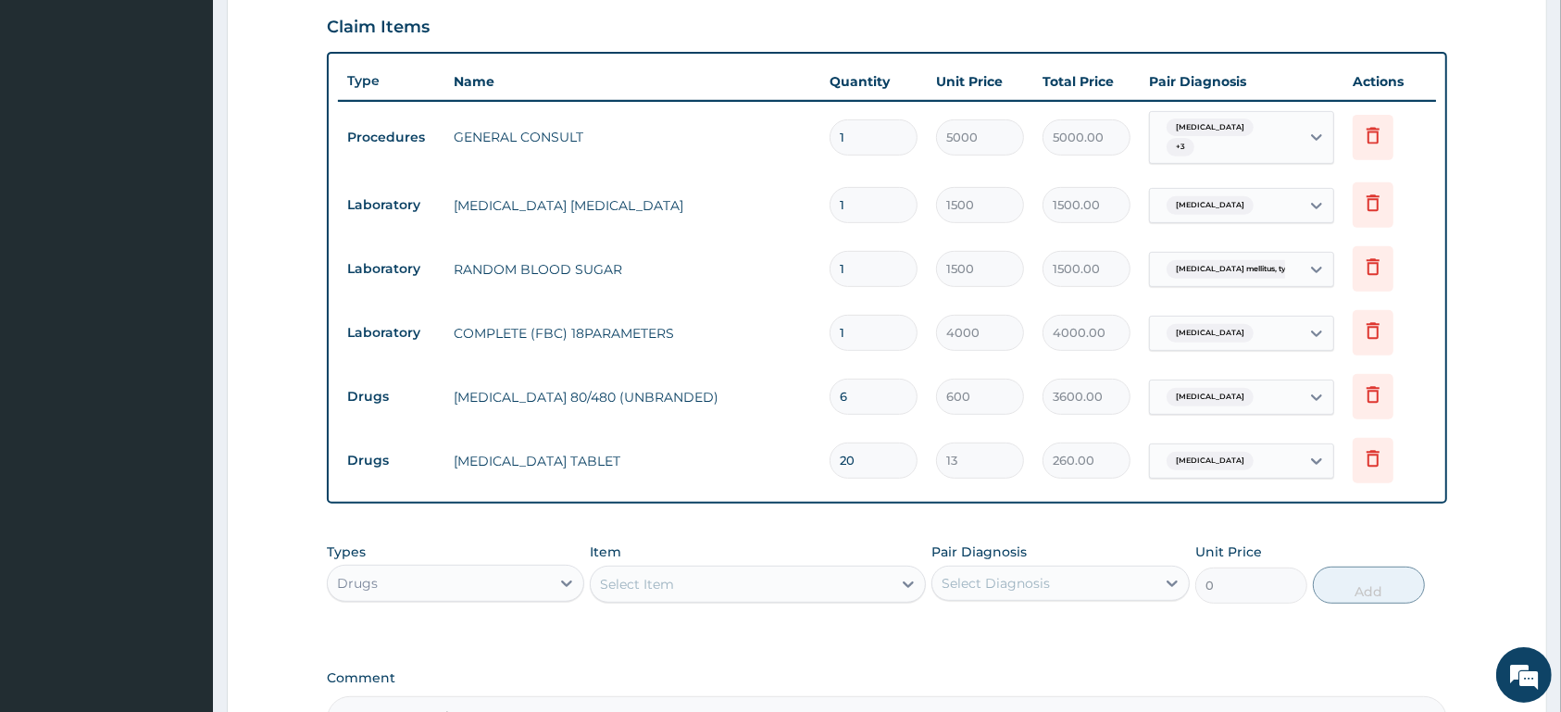
click at [1240, 149] on div "Malaria, unspecified + 3" at bounding box center [1222, 138] width 126 height 44
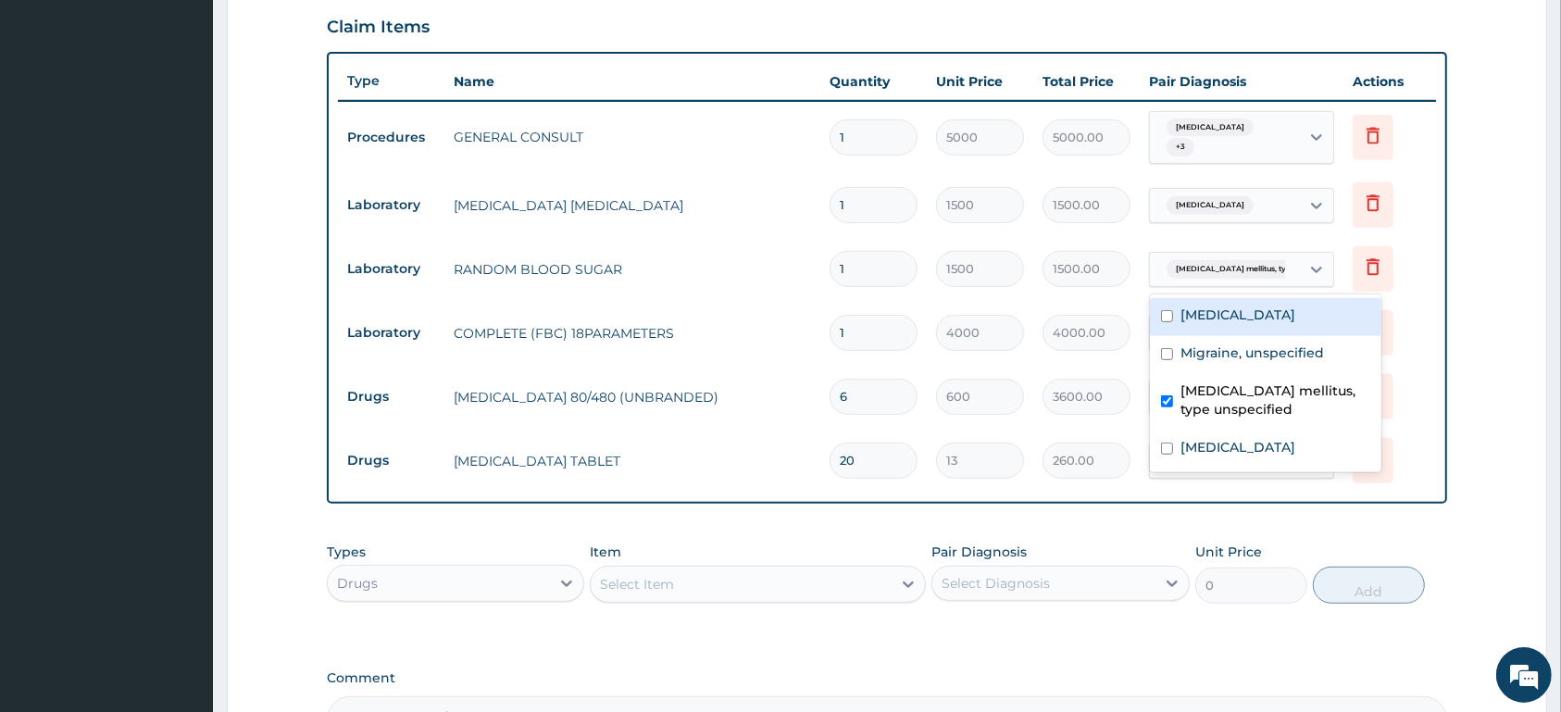
click at [1206, 272] on span "Diabetes mellitus, type unspec..." at bounding box center [1253, 269] width 172 height 19
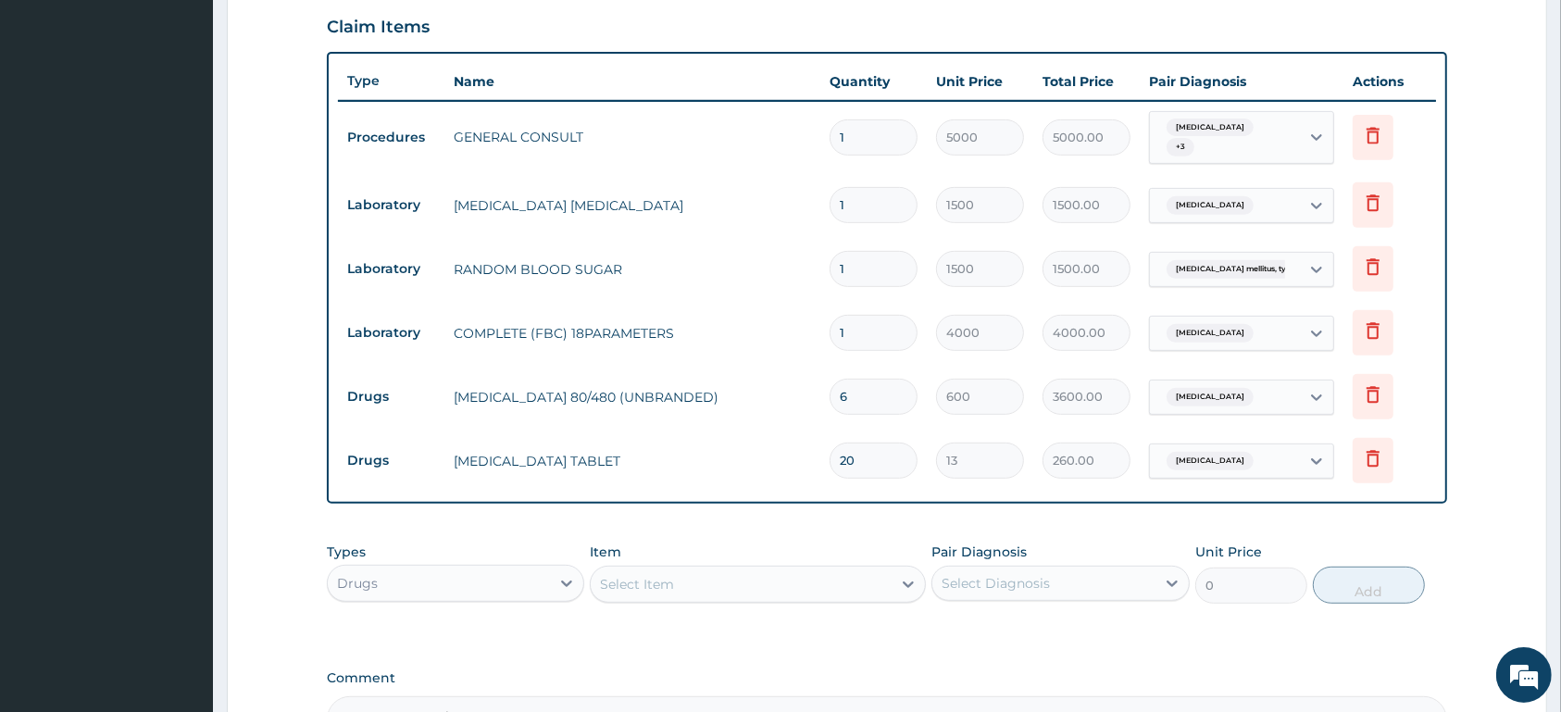
click at [1239, 216] on div "Malaria, unspecified" at bounding box center [1207, 206] width 97 height 24
click at [1242, 214] on div "Malaria, unspecified" at bounding box center [1207, 206] width 97 height 24
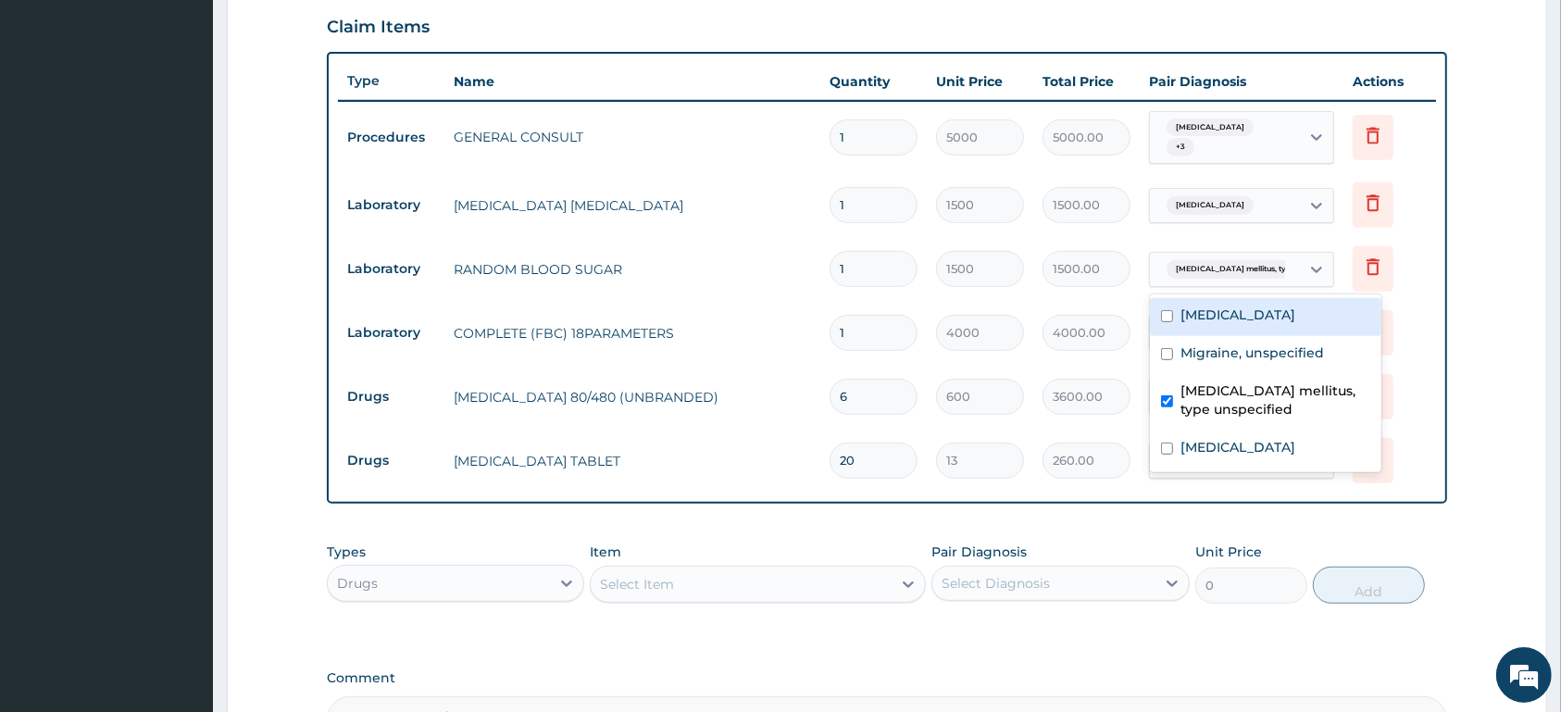
click at [1241, 268] on span "Diabetes mellitus, type unspec..." at bounding box center [1253, 269] width 172 height 19
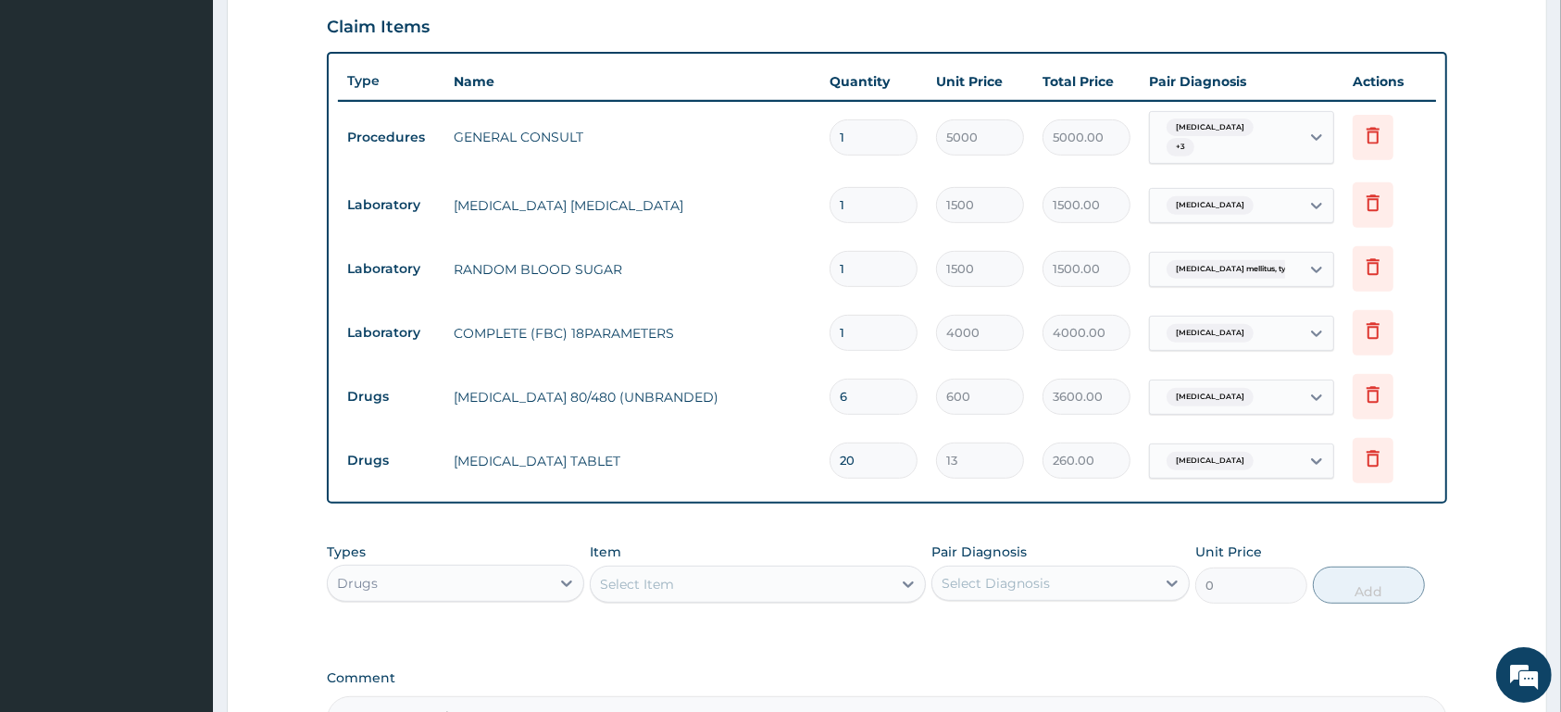
click at [1244, 269] on span "Diabetes mellitus, type unspec..." at bounding box center [1253, 269] width 172 height 19
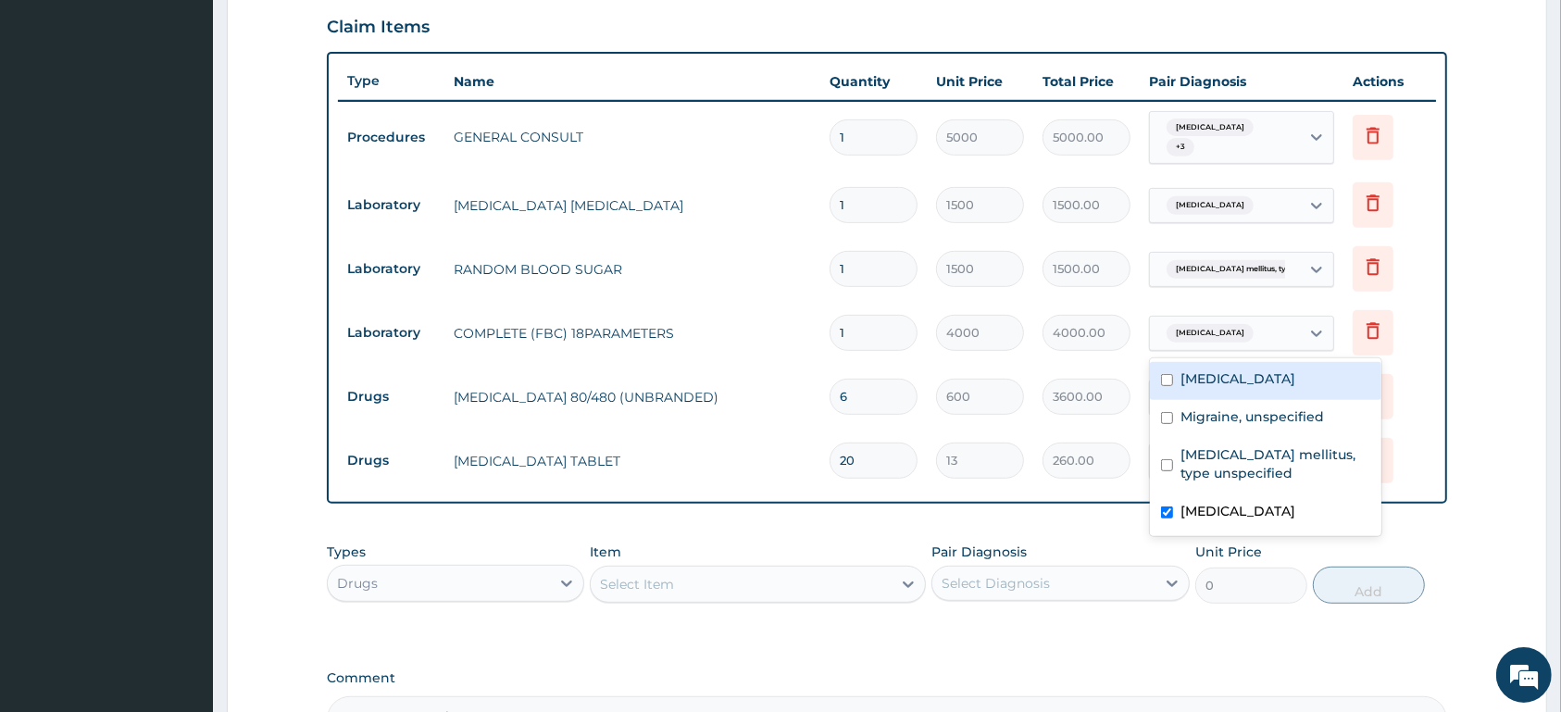
click at [1230, 322] on div "Typhoid fever, unspecified" at bounding box center [1207, 333] width 97 height 24
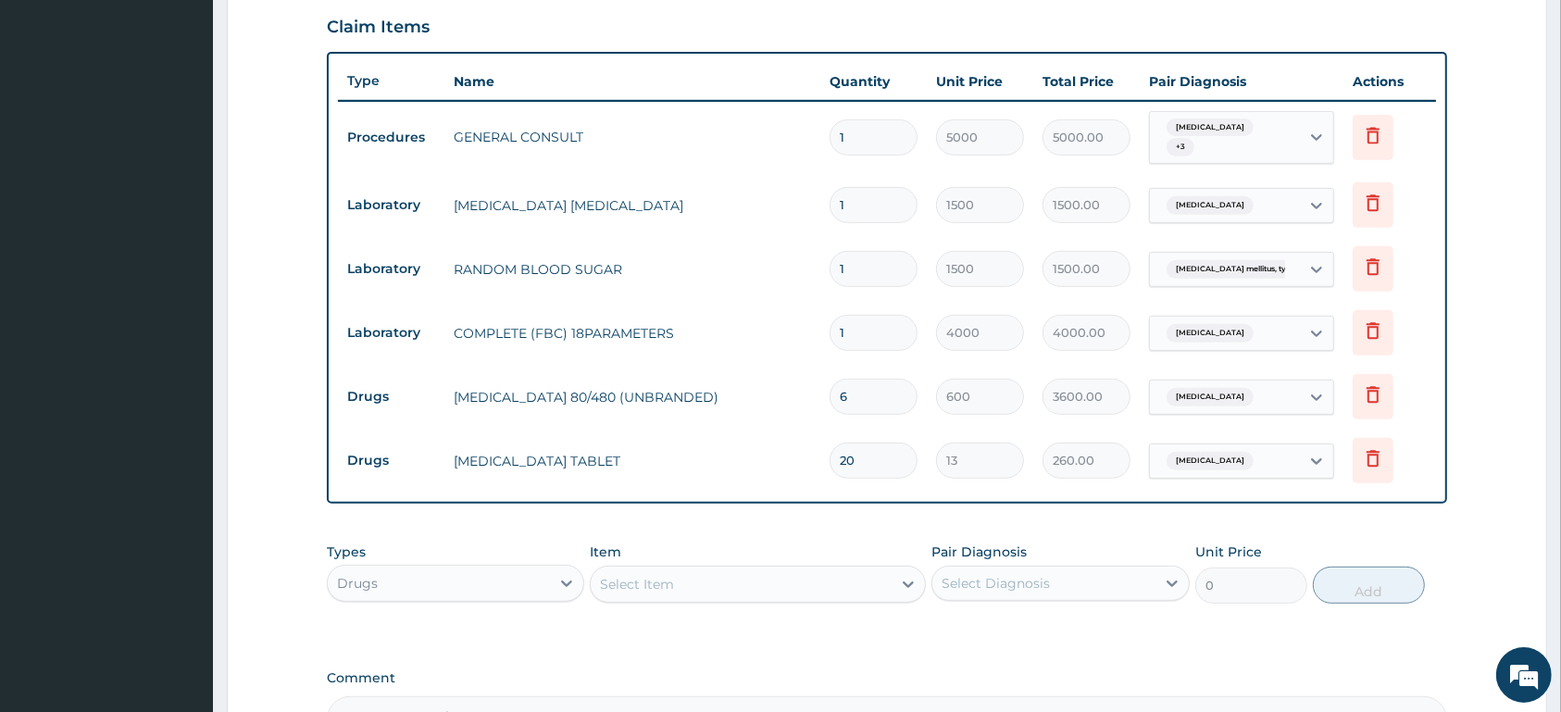
click at [1230, 322] on div "Typhoid fever, unspecified" at bounding box center [1207, 333] width 97 height 24
click at [1231, 322] on div "Typhoid fever, unspecified" at bounding box center [1207, 333] width 97 height 24
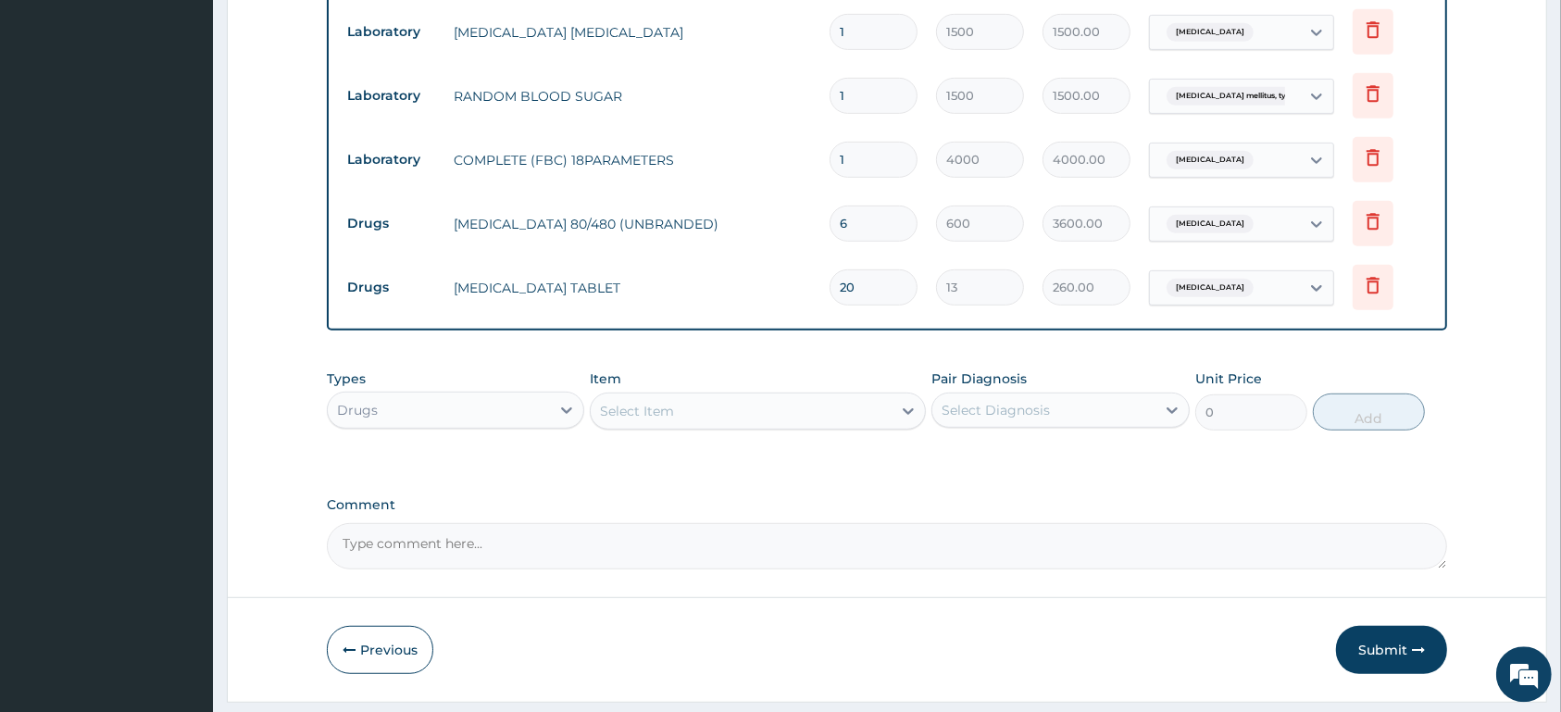
scroll to position [831, 0]
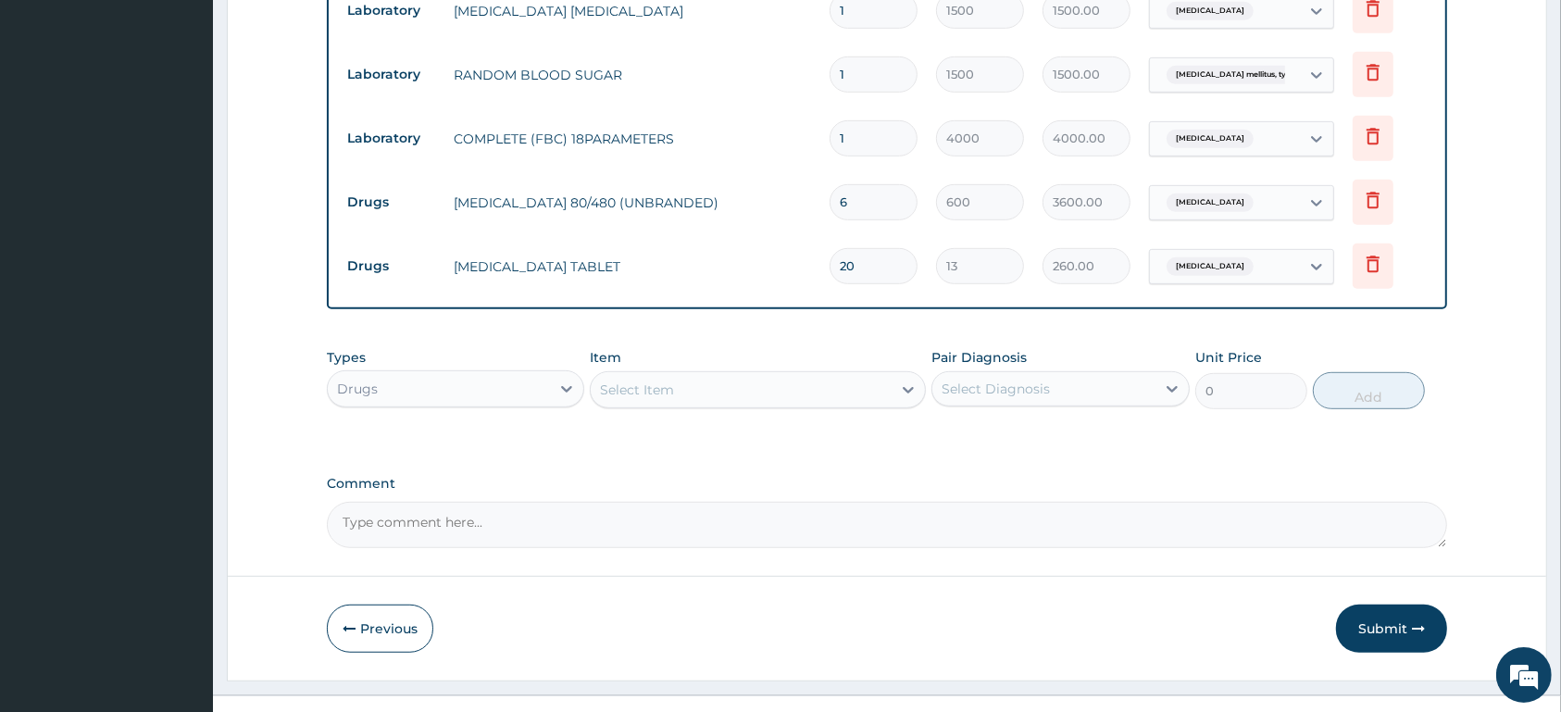
click at [723, 392] on div "Select Item" at bounding box center [741, 390] width 301 height 30
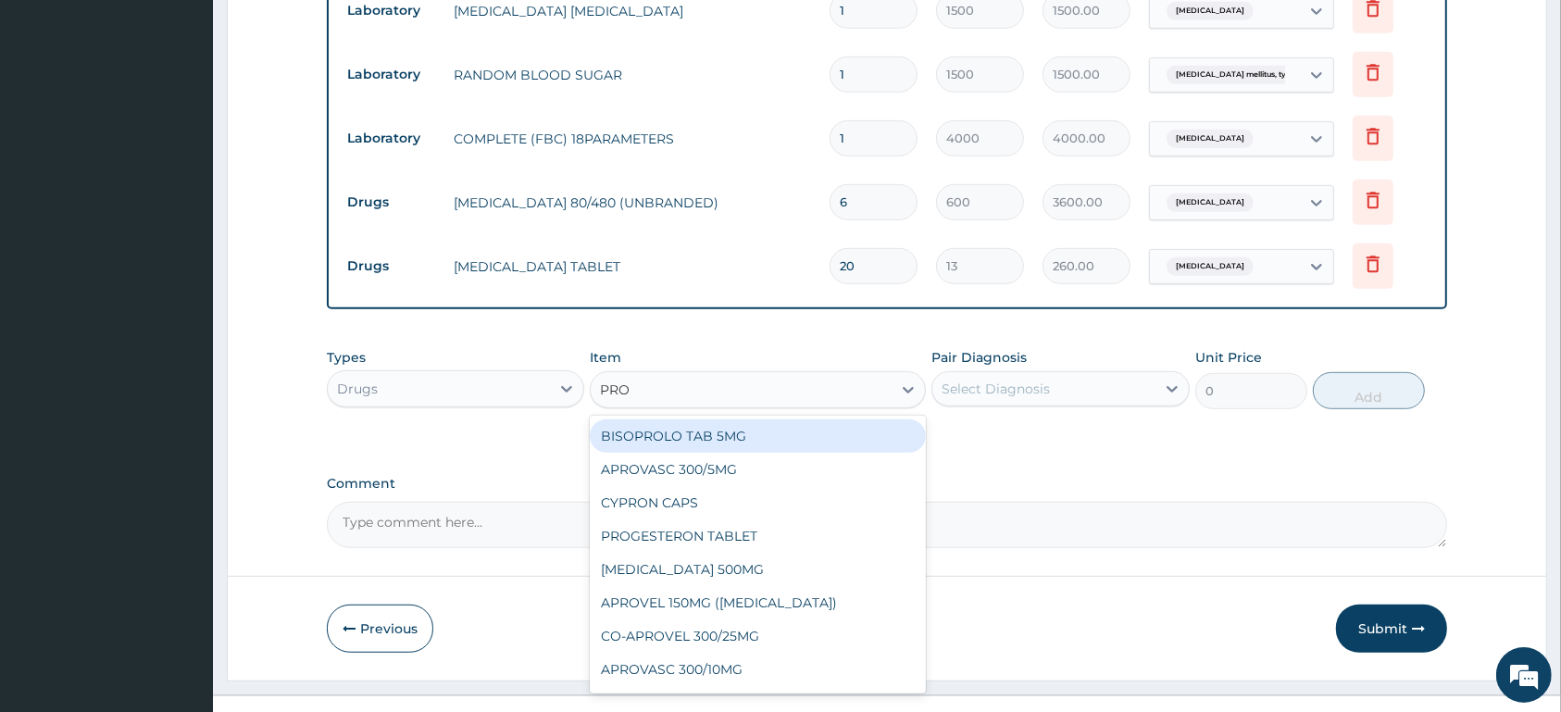
type input "PROP"
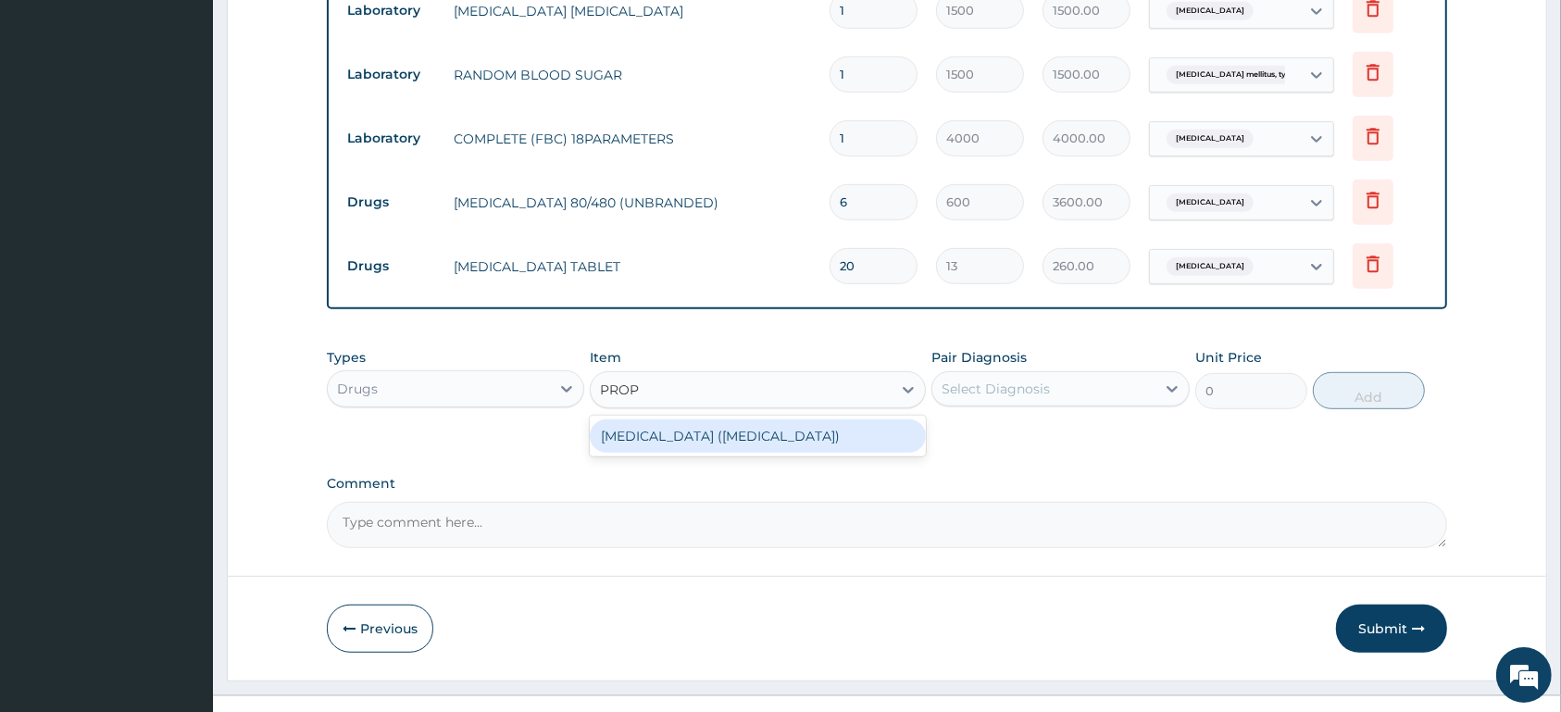
click at [731, 439] on div "PROPRANOLOL (INDERAL)" at bounding box center [758, 435] width 336 height 33
type input "60"
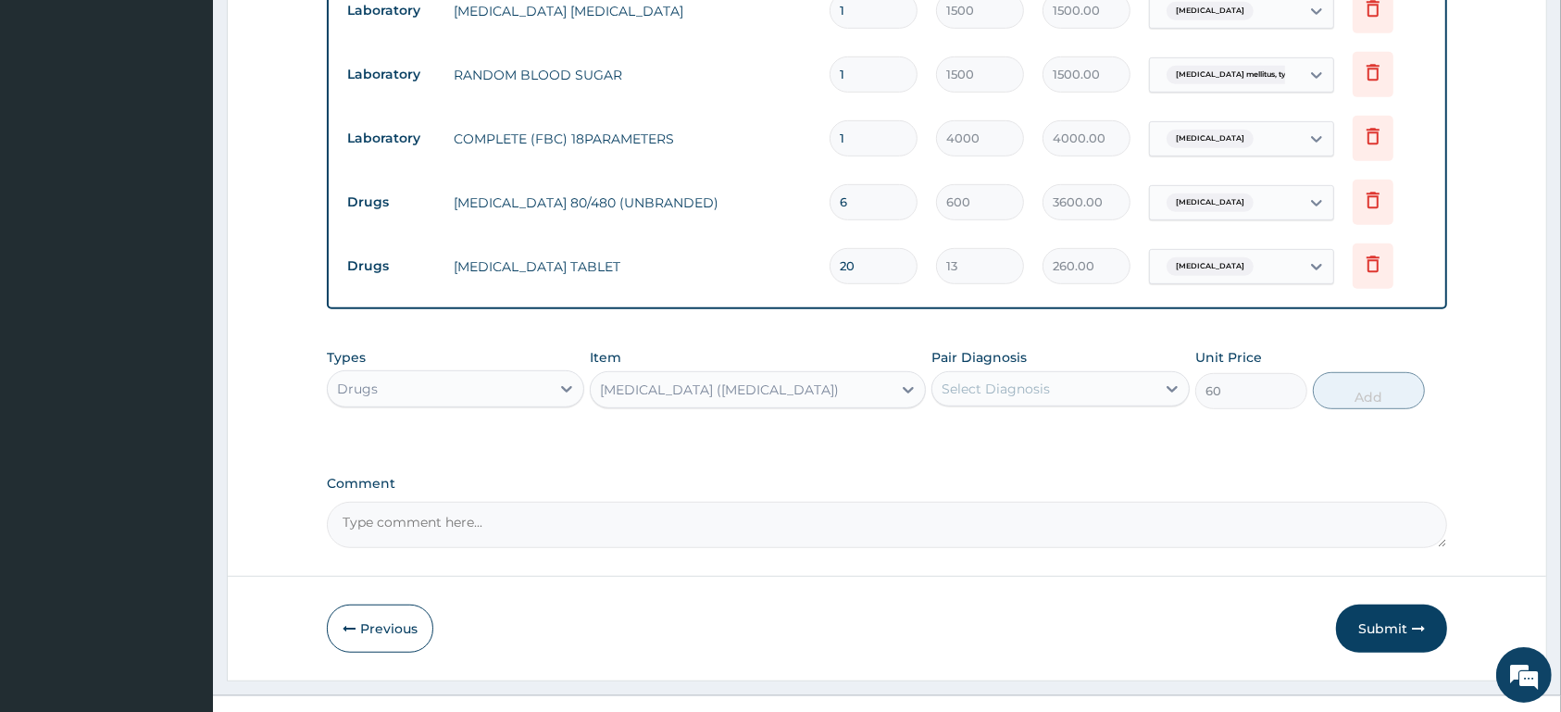
click at [991, 389] on div "Select Diagnosis" at bounding box center [996, 389] width 108 height 19
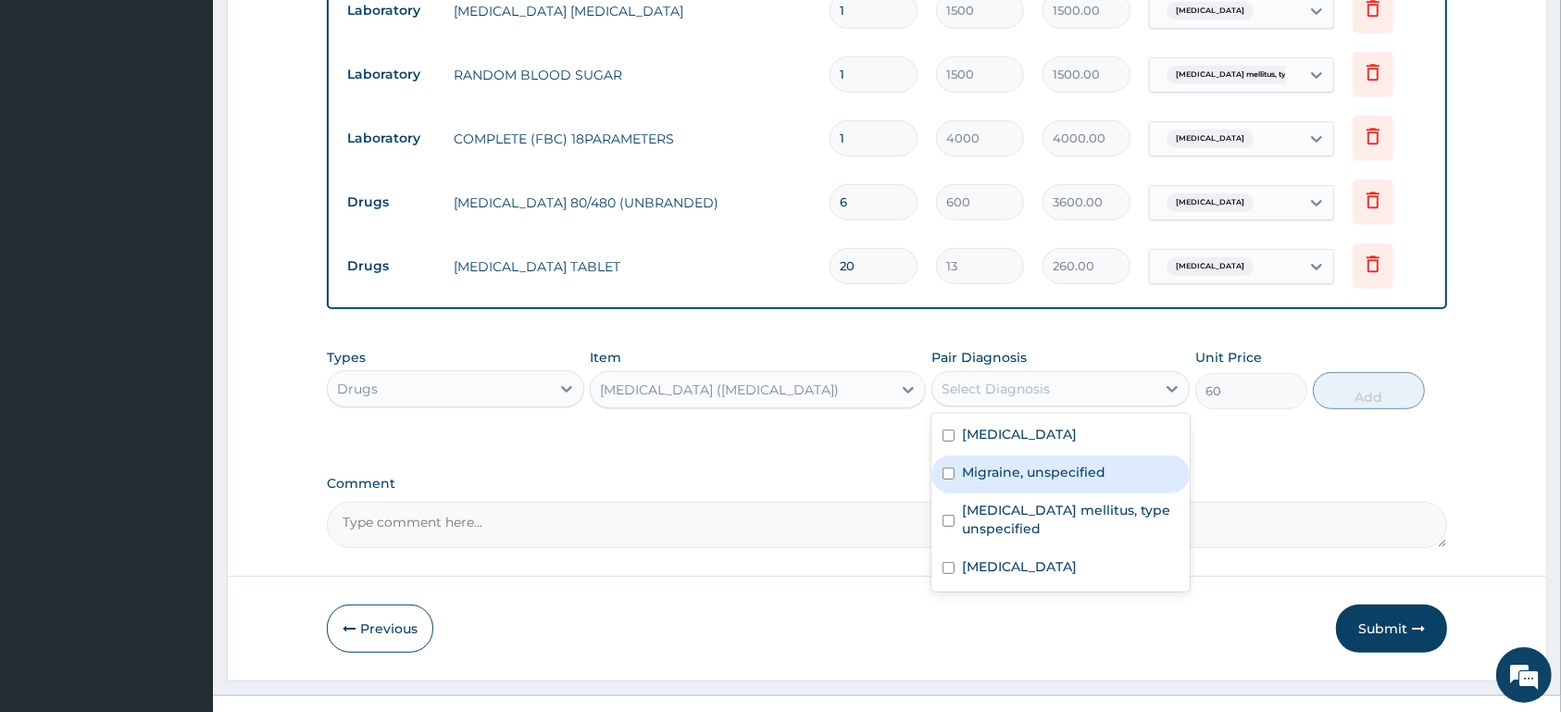
click at [981, 476] on label "Migraine, unspecified" at bounding box center [1034, 472] width 144 height 19
checkbox input "true"
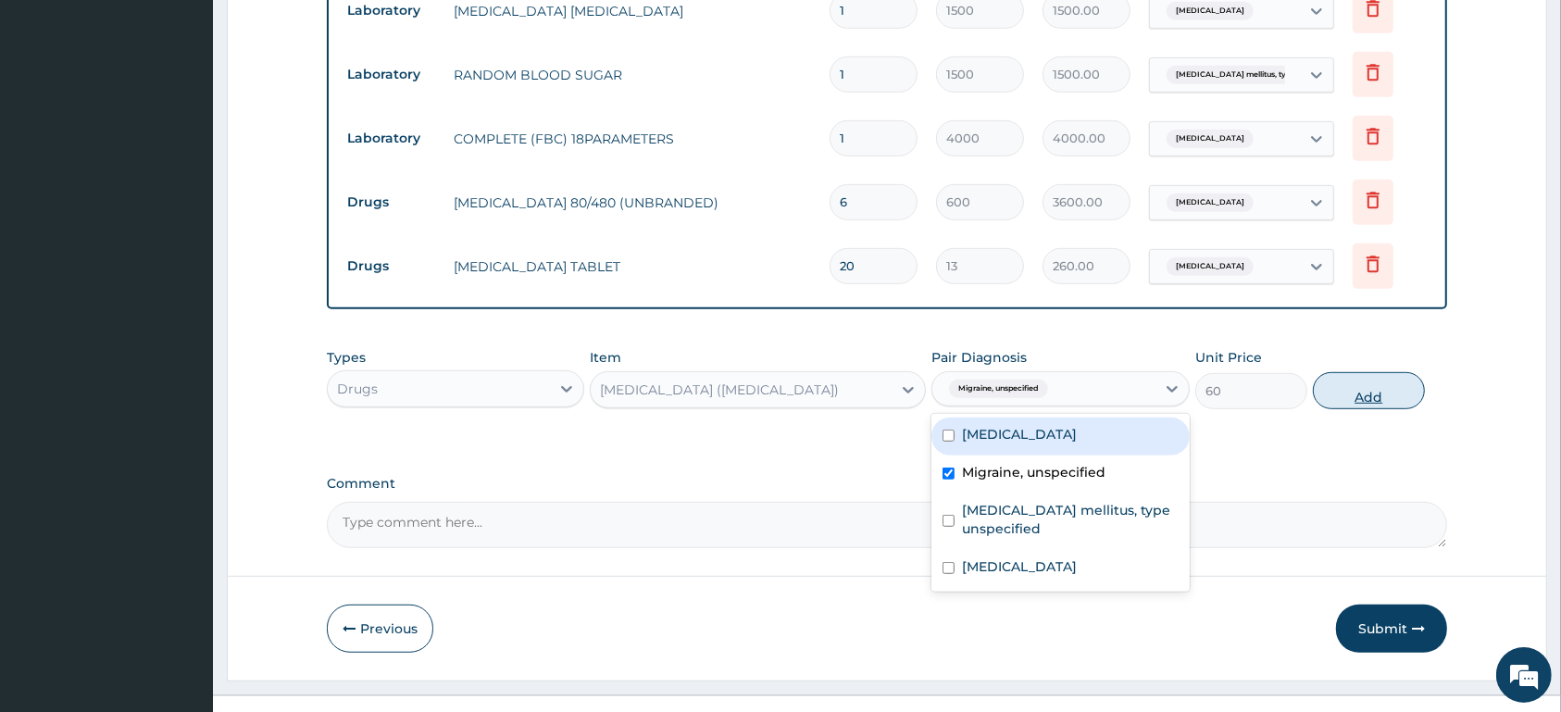
click at [1378, 387] on button "Add" at bounding box center [1369, 390] width 112 height 37
type input "0"
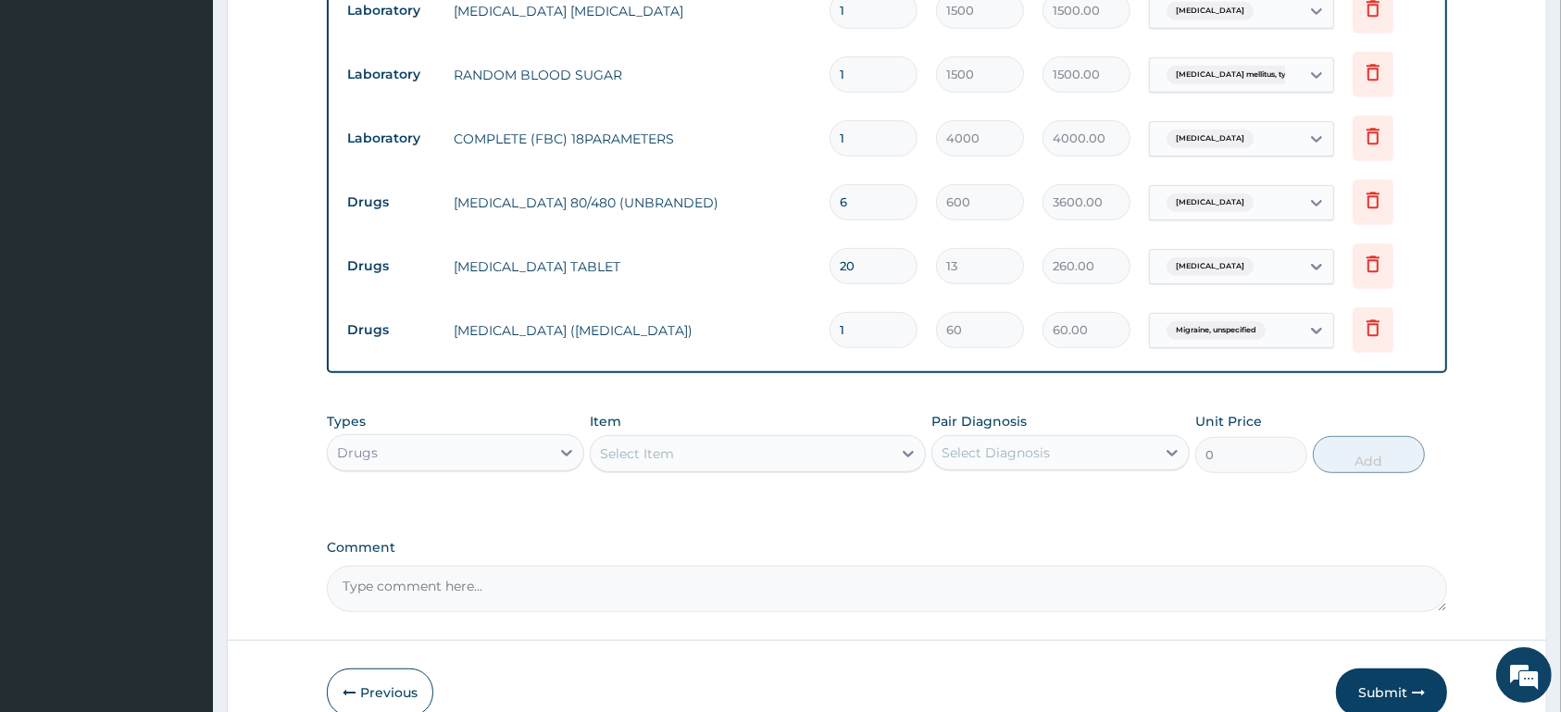
type input "0.00"
type input "5"
type input "300.00"
type input "5"
click at [1285, 259] on div "Malaria, unspecified" at bounding box center [1225, 266] width 150 height 31
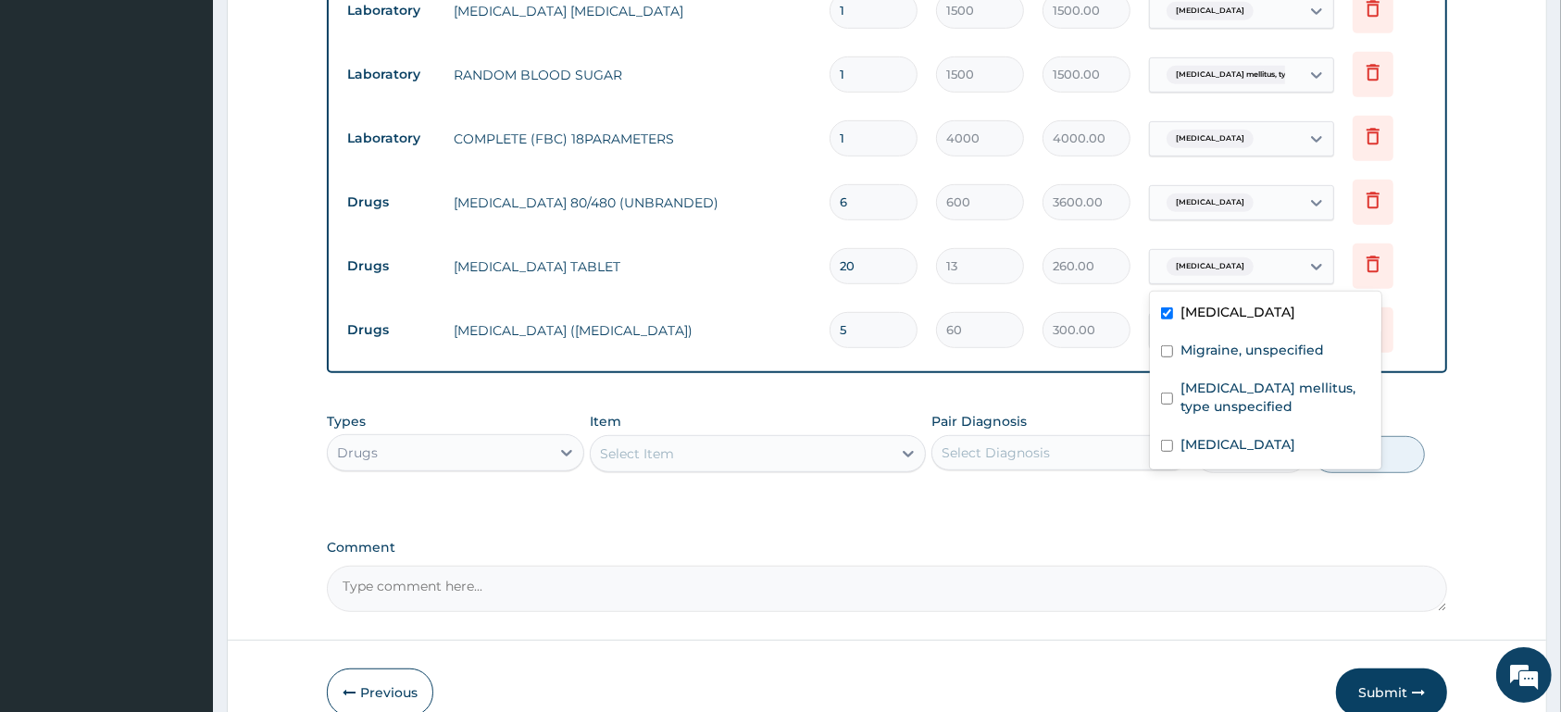
click at [1285, 259] on div "Malaria, unspecified" at bounding box center [1225, 266] width 150 height 31
click at [1283, 257] on div "Malaria, unspecified" at bounding box center [1225, 266] width 150 height 31
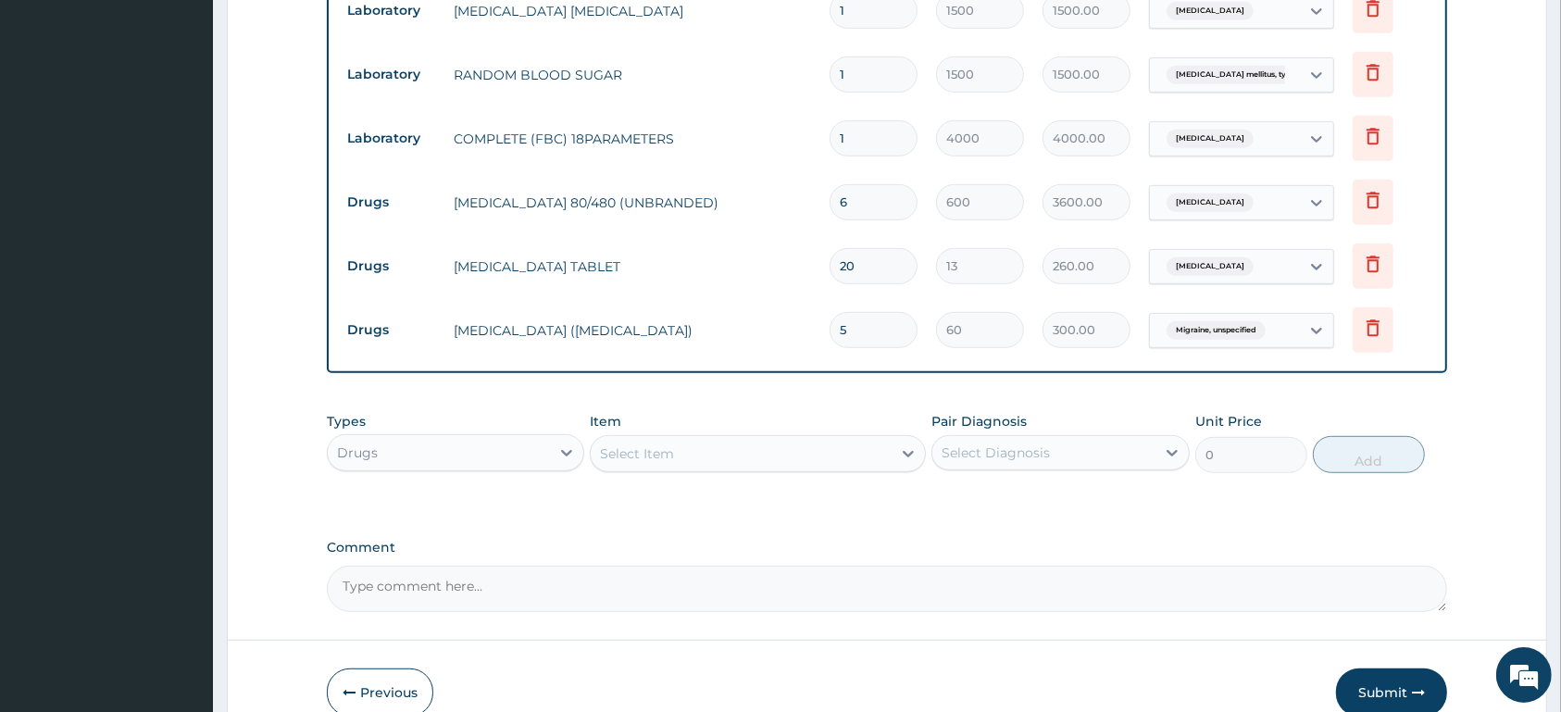
click at [1282, 257] on div "Malaria, unspecified" at bounding box center [1225, 266] width 150 height 31
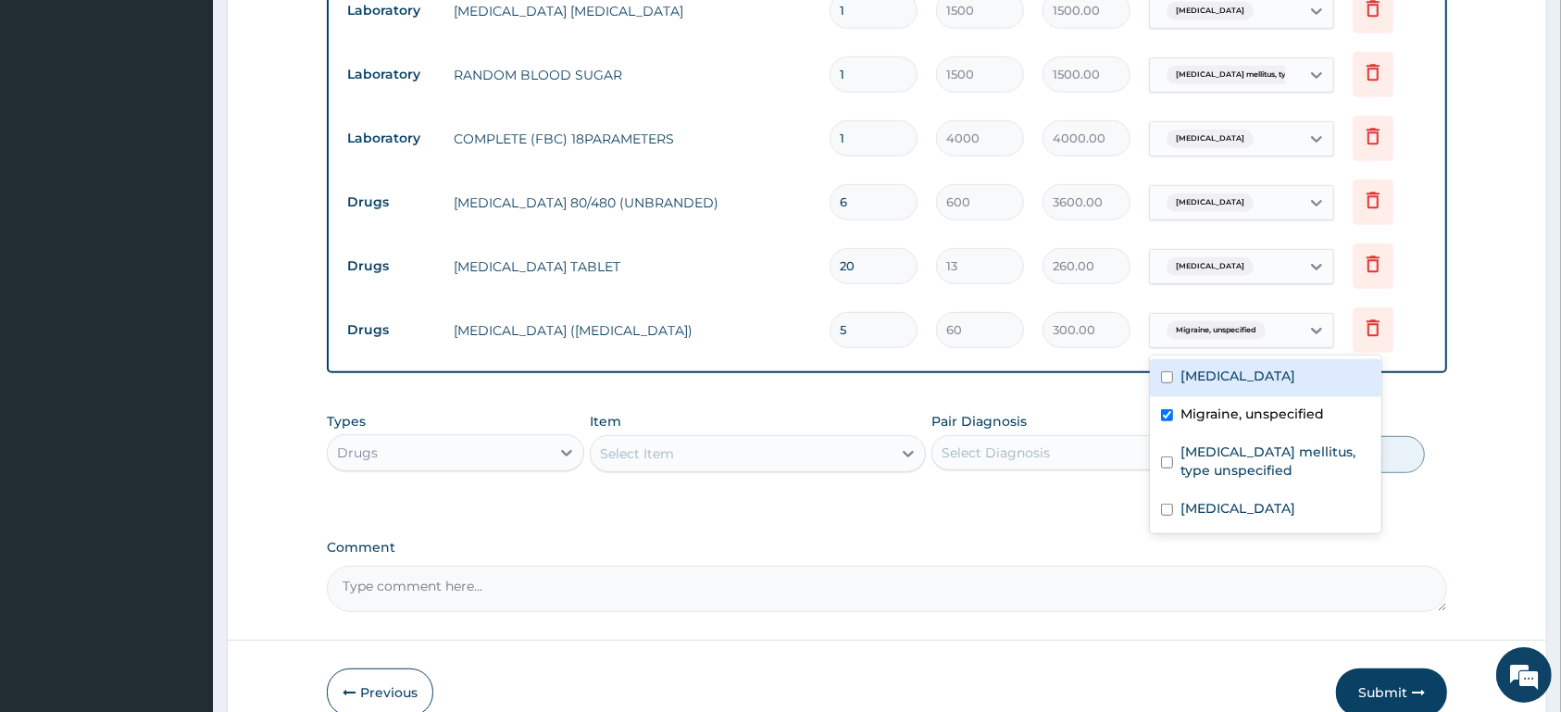
click at [1279, 324] on div "Migraine, unspecified" at bounding box center [1225, 330] width 150 height 31
click at [978, 542] on label "Comment" at bounding box center [887, 548] width 1120 height 16
click at [978, 566] on textarea "Comment" at bounding box center [887, 589] width 1120 height 46
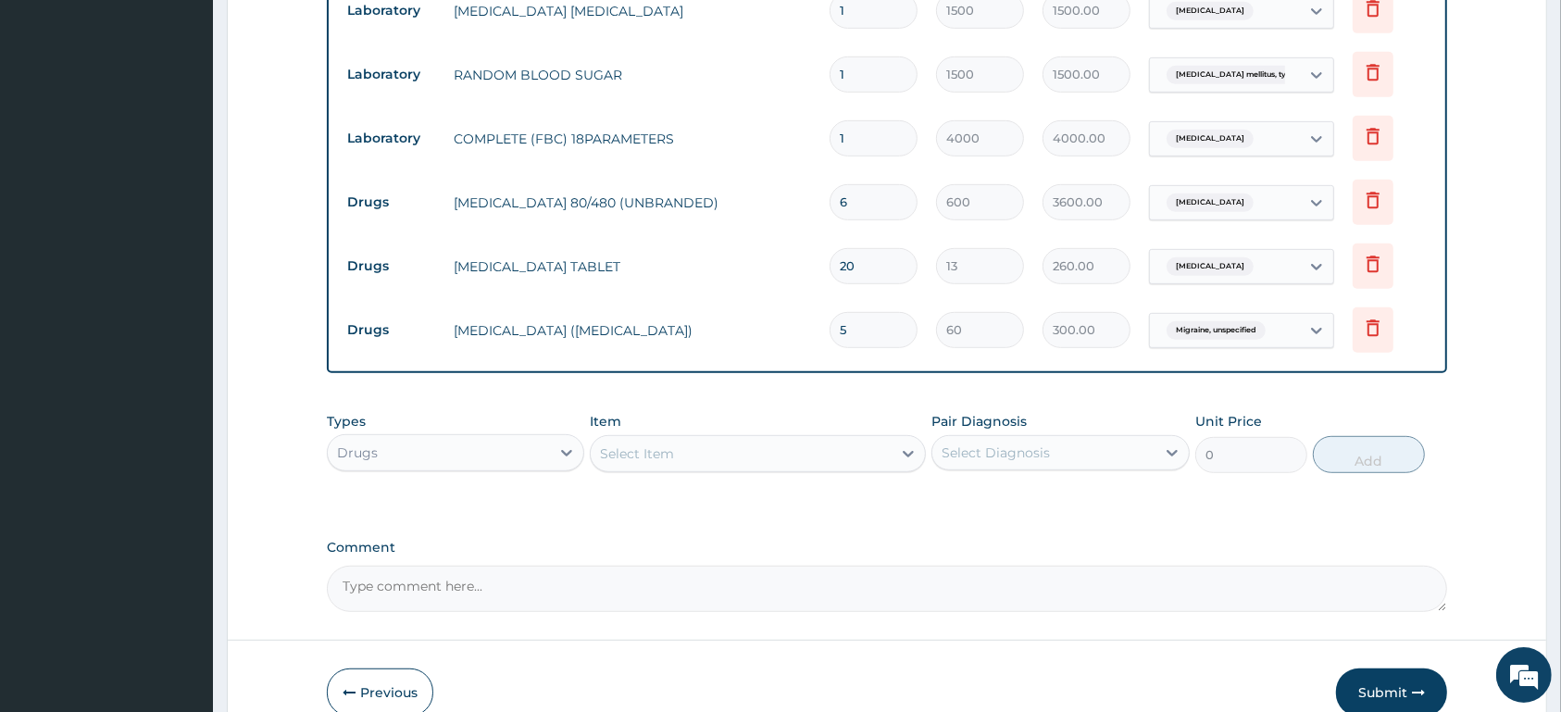
click at [1249, 332] on span "Migraine, unspecified" at bounding box center [1216, 330] width 99 height 19
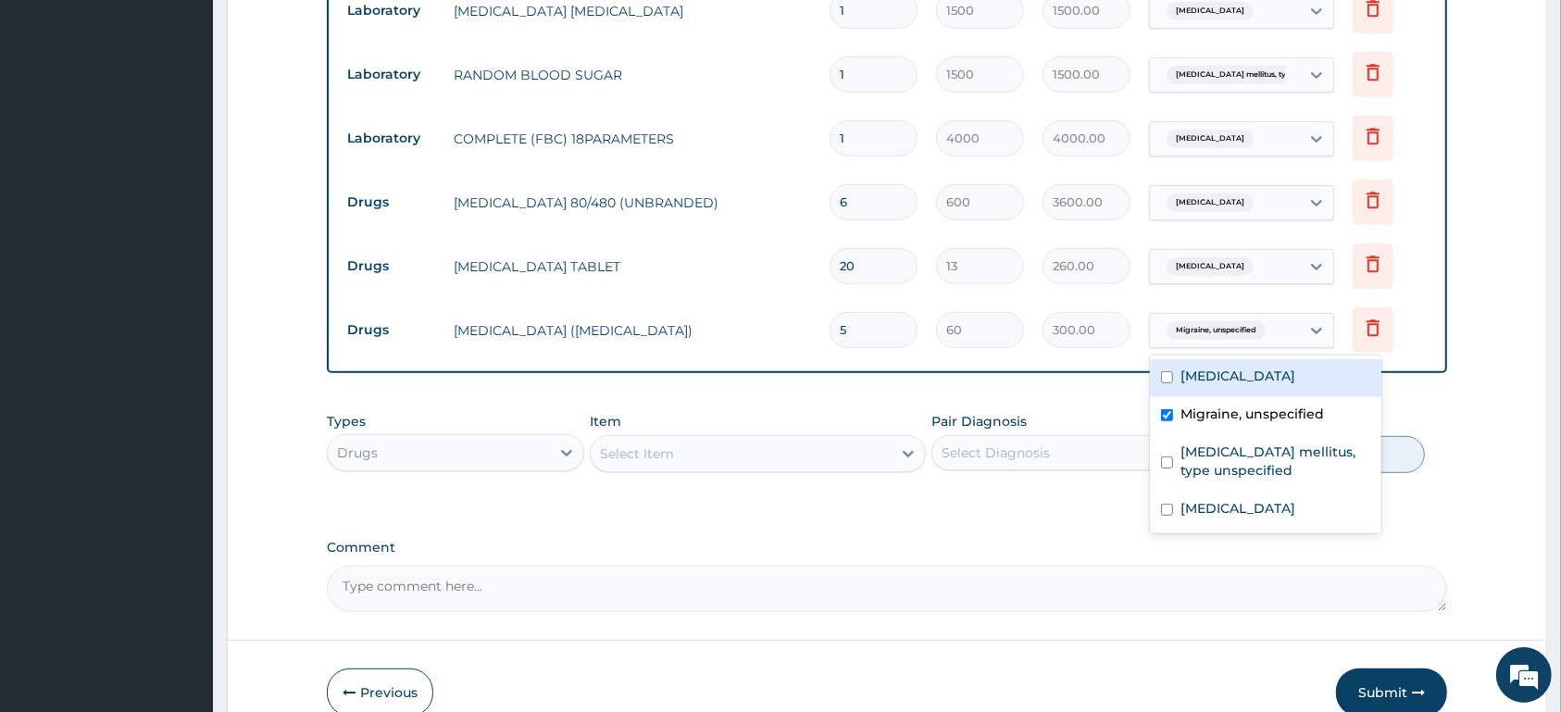
click at [1019, 546] on label "Comment" at bounding box center [887, 548] width 1120 height 16
click at [1019, 566] on textarea "Comment" at bounding box center [887, 589] width 1120 height 46
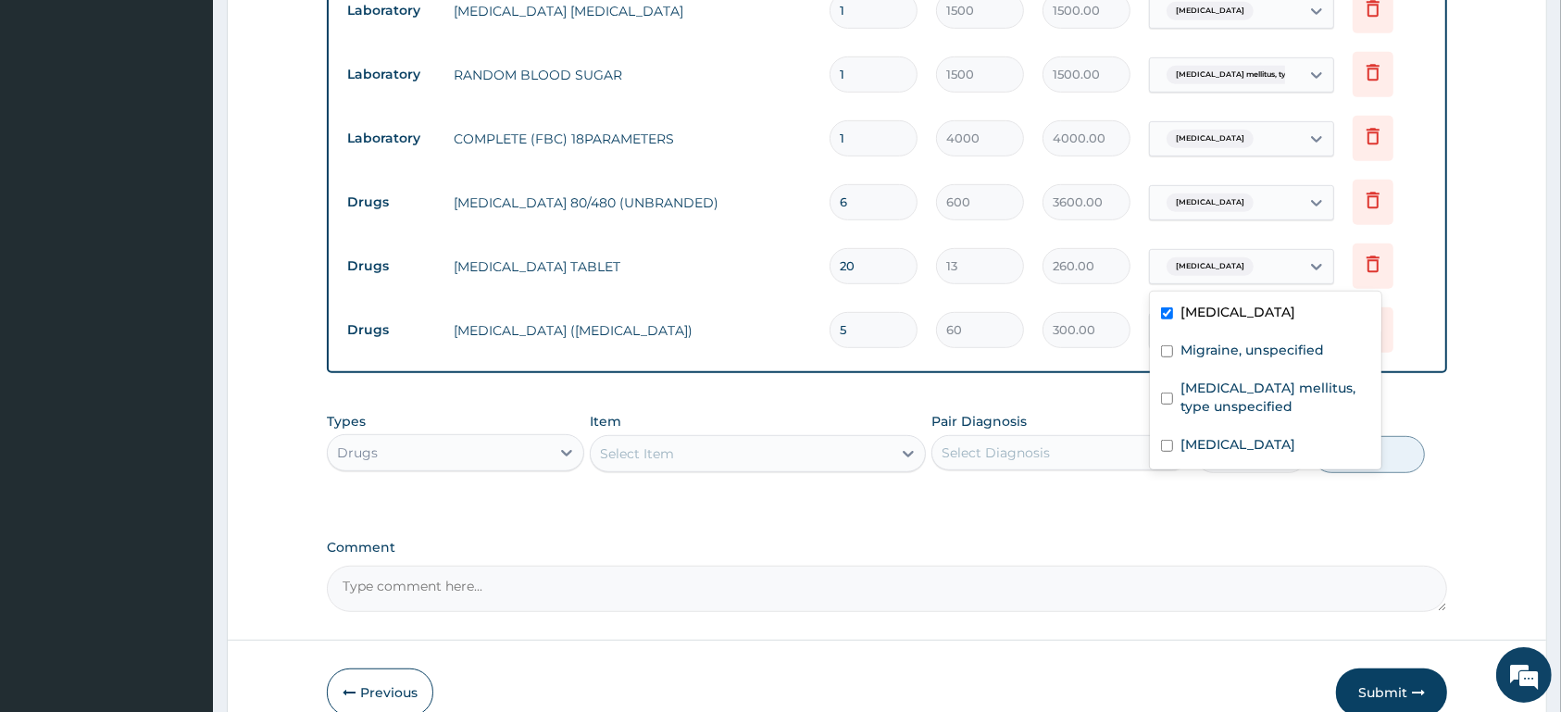
click at [1267, 278] on div "Malaria, unspecified" at bounding box center [1225, 266] width 150 height 31
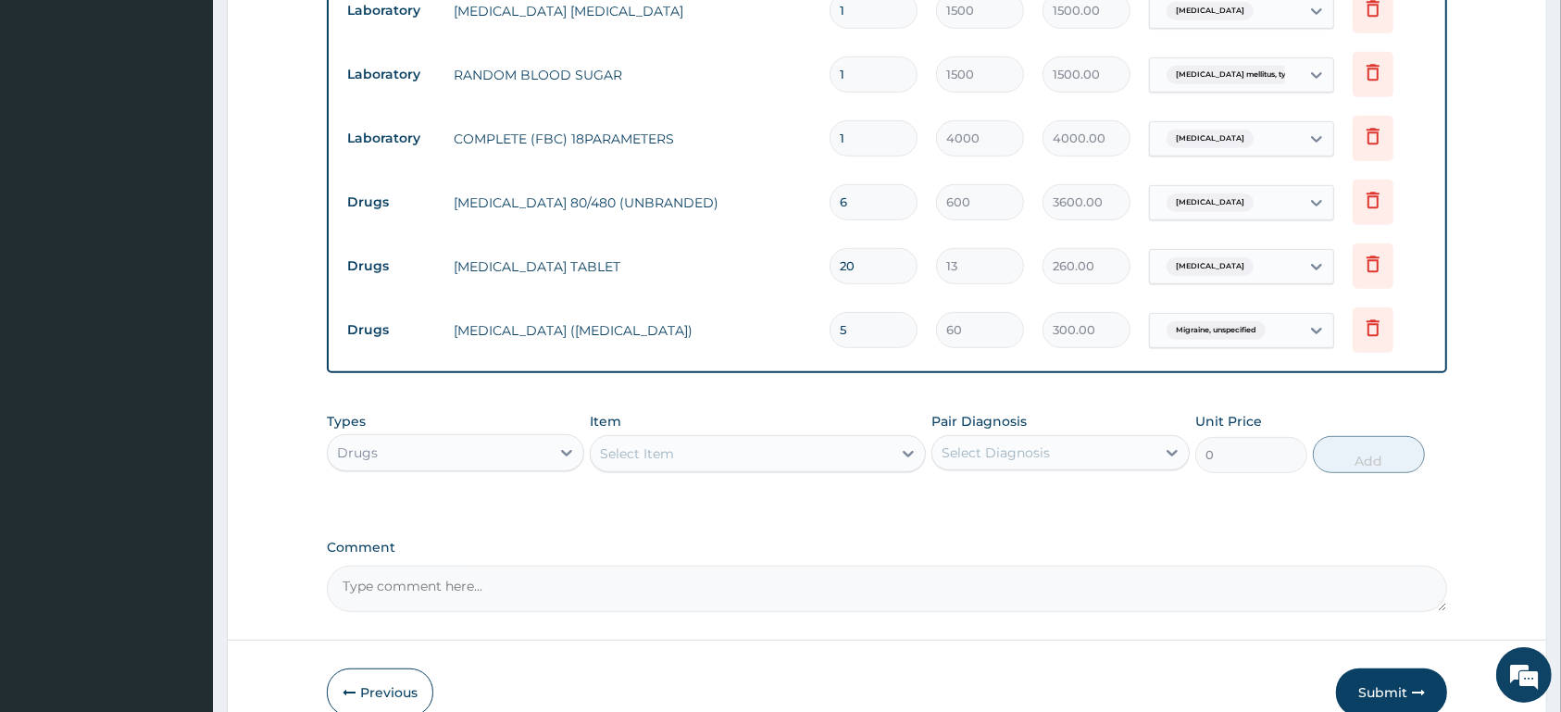
click at [1265, 279] on div "Malaria, unspecified" at bounding box center [1225, 266] width 150 height 31
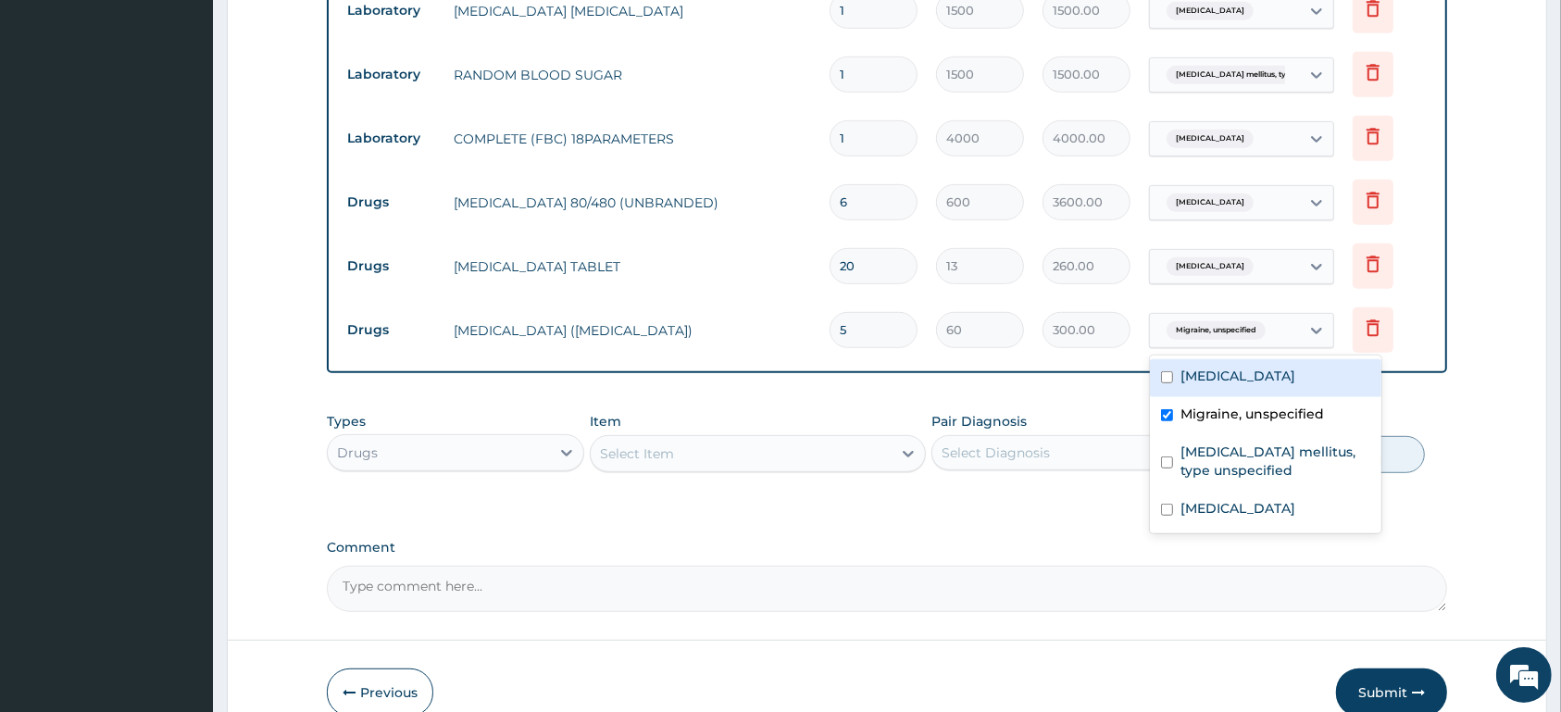
click at [1246, 334] on span "Migraine, unspecified" at bounding box center [1216, 330] width 99 height 19
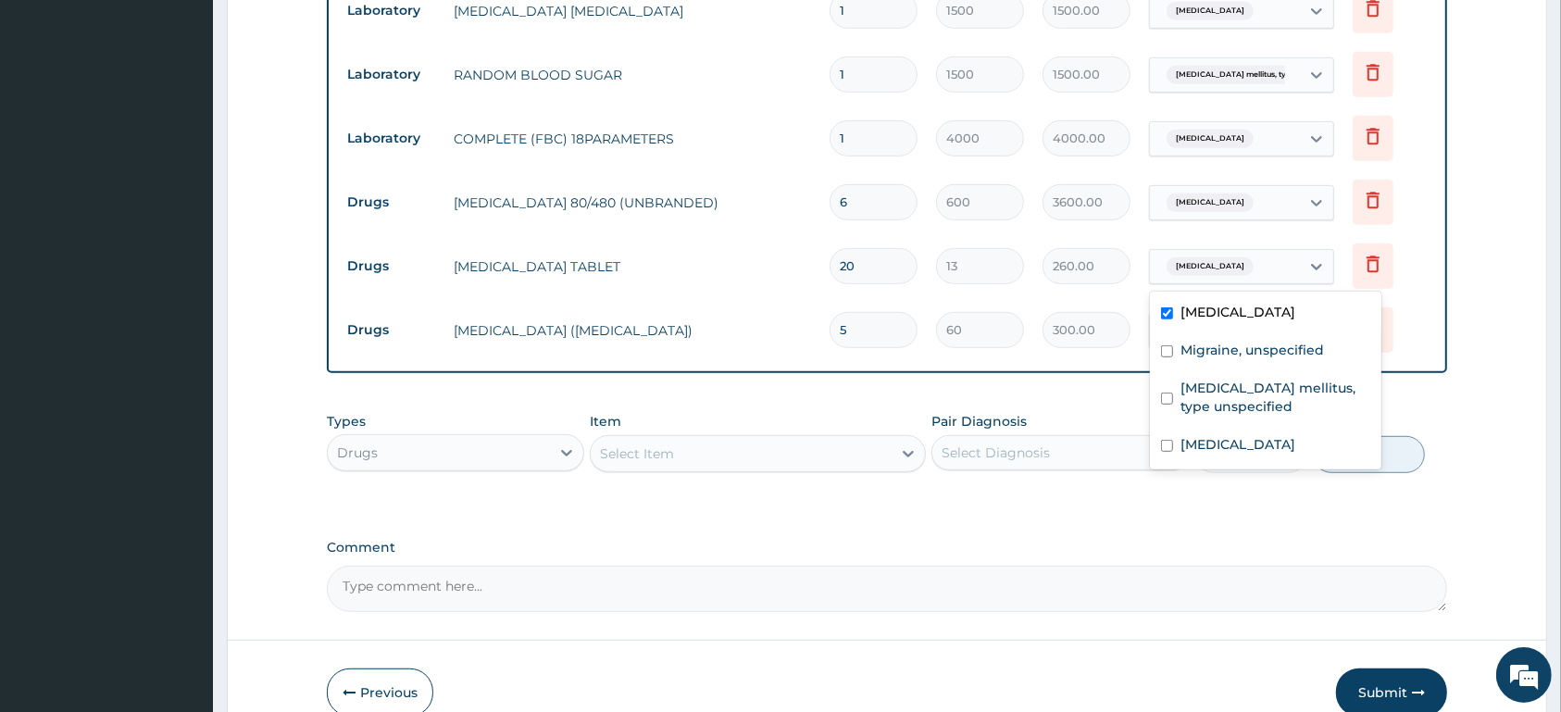
click at [1254, 269] on span "Malaria, unspecified" at bounding box center [1210, 266] width 87 height 19
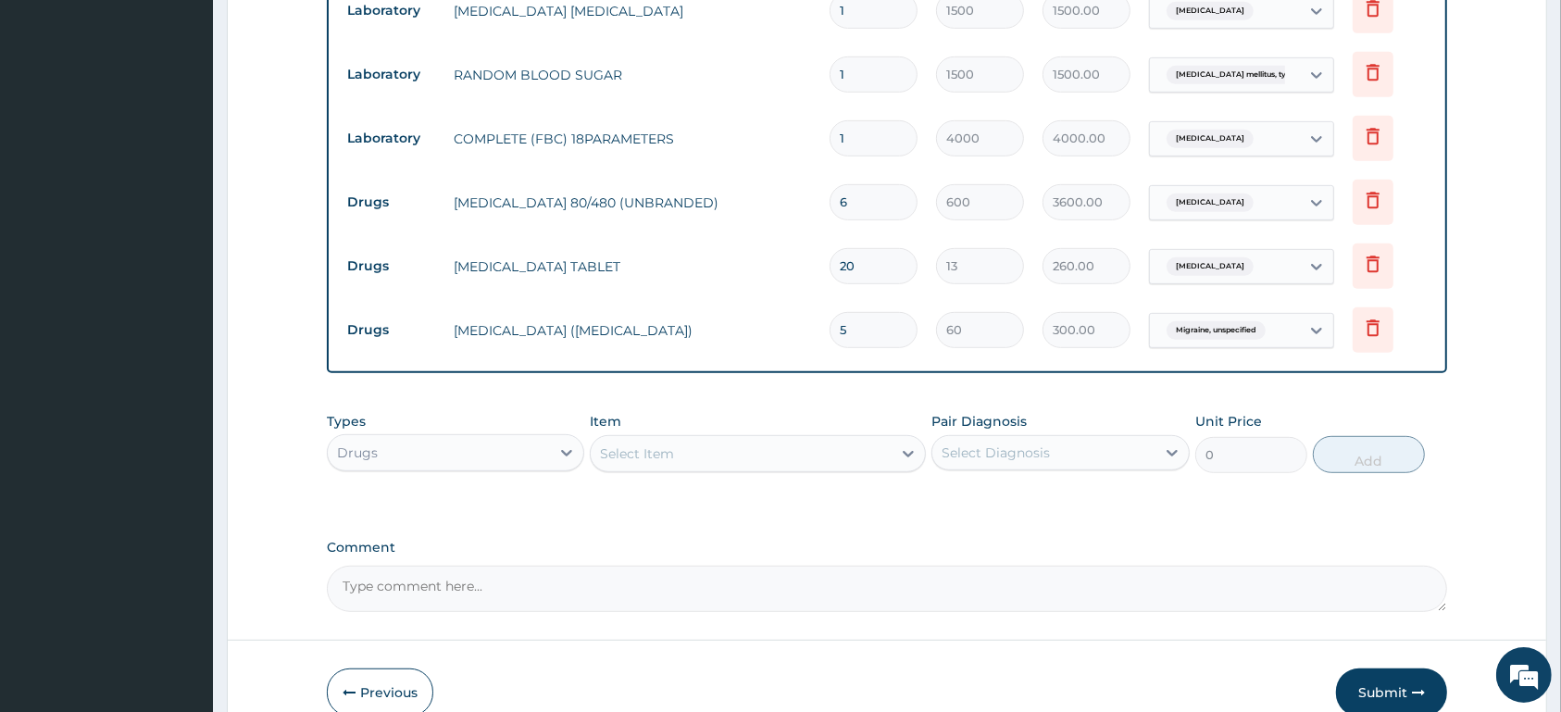
click at [1254, 269] on span "Malaria, unspecified" at bounding box center [1210, 266] width 87 height 19
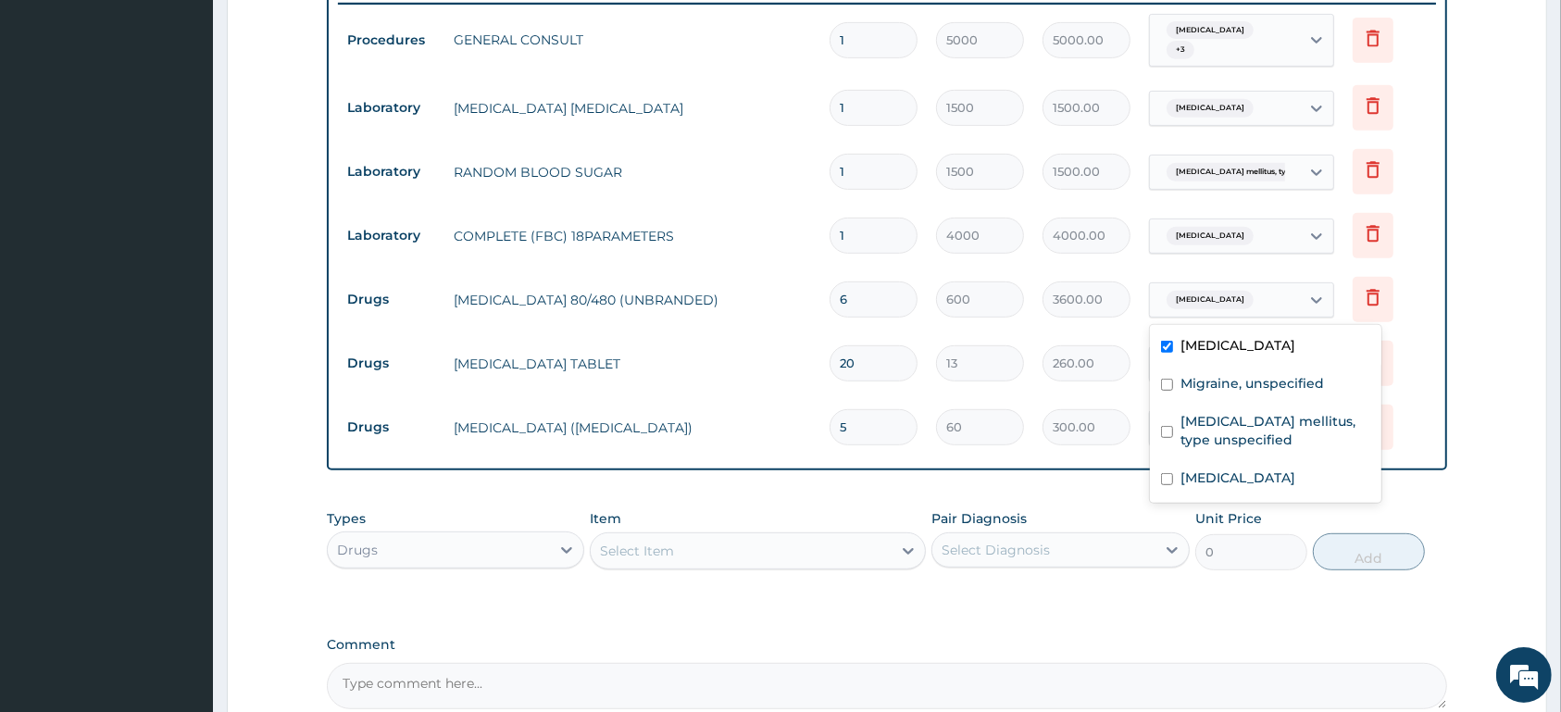
click at [1222, 306] on span "Malaria, unspecified" at bounding box center [1210, 300] width 87 height 19
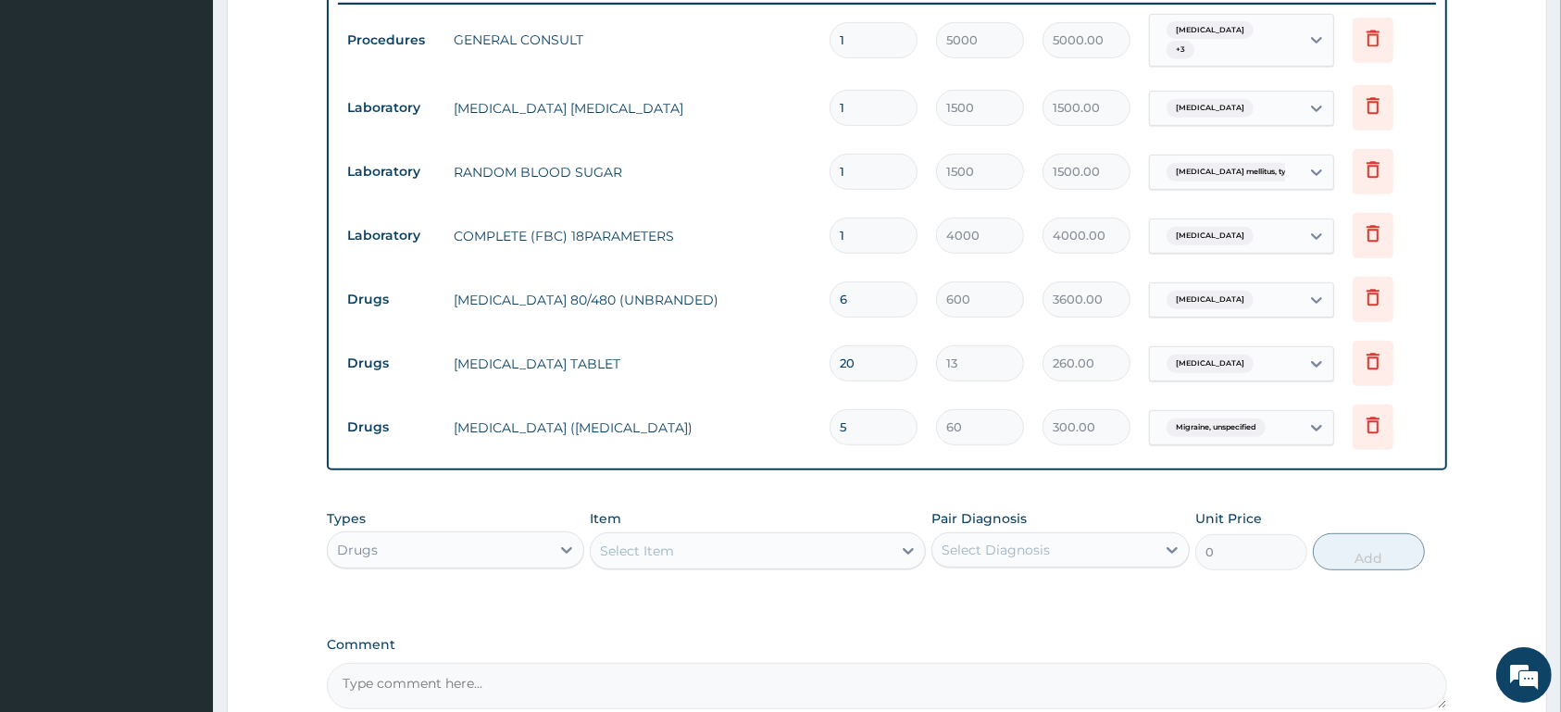
click at [1222, 306] on span "Malaria, unspecified" at bounding box center [1210, 300] width 87 height 19
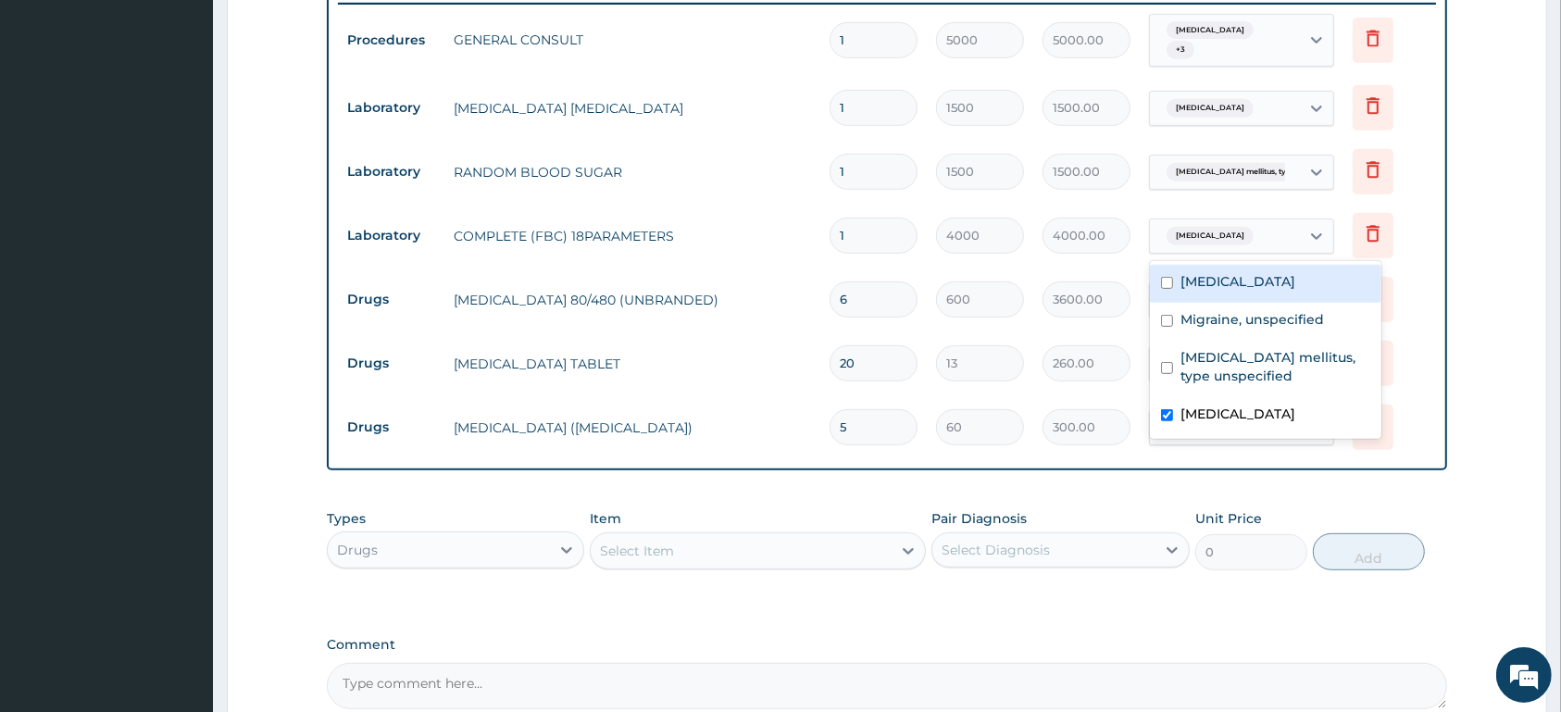
click at [1235, 245] on div "Typhoid fever, unspecified" at bounding box center [1207, 236] width 97 height 24
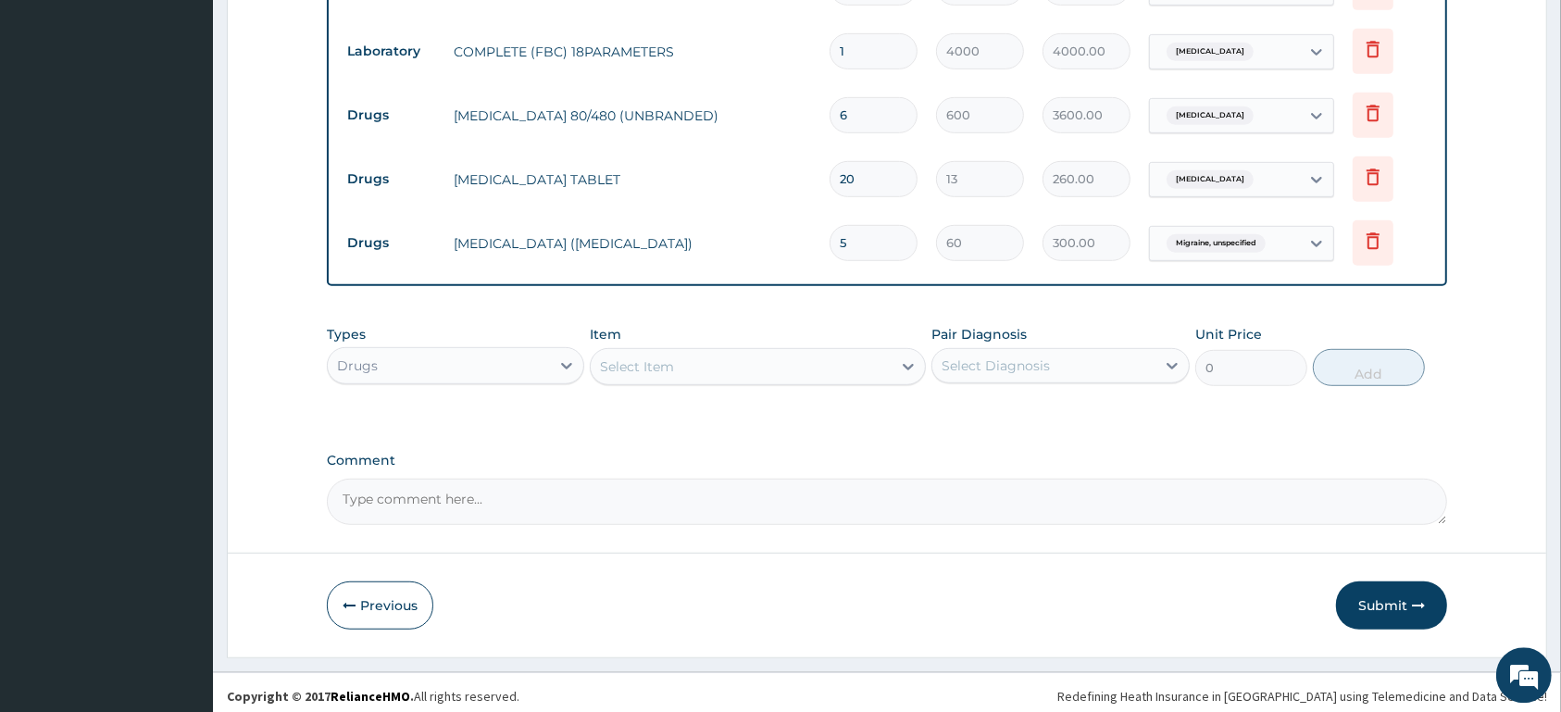
scroll to position [927, 0]
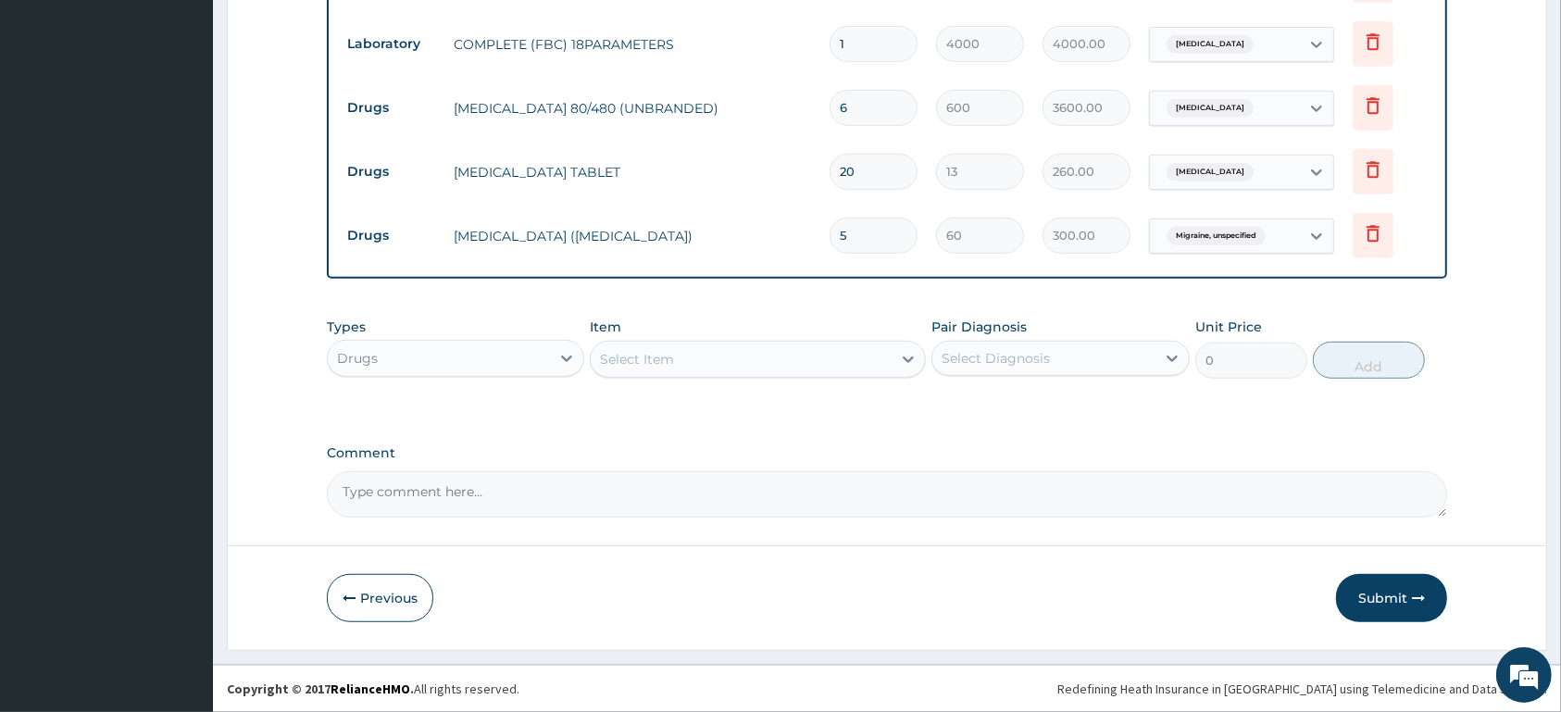
drag, startPoint x: 1371, startPoint y: 597, endPoint x: 1171, endPoint y: 512, distance: 217.4
click at [1373, 597] on button "Submit" at bounding box center [1391, 598] width 111 height 48
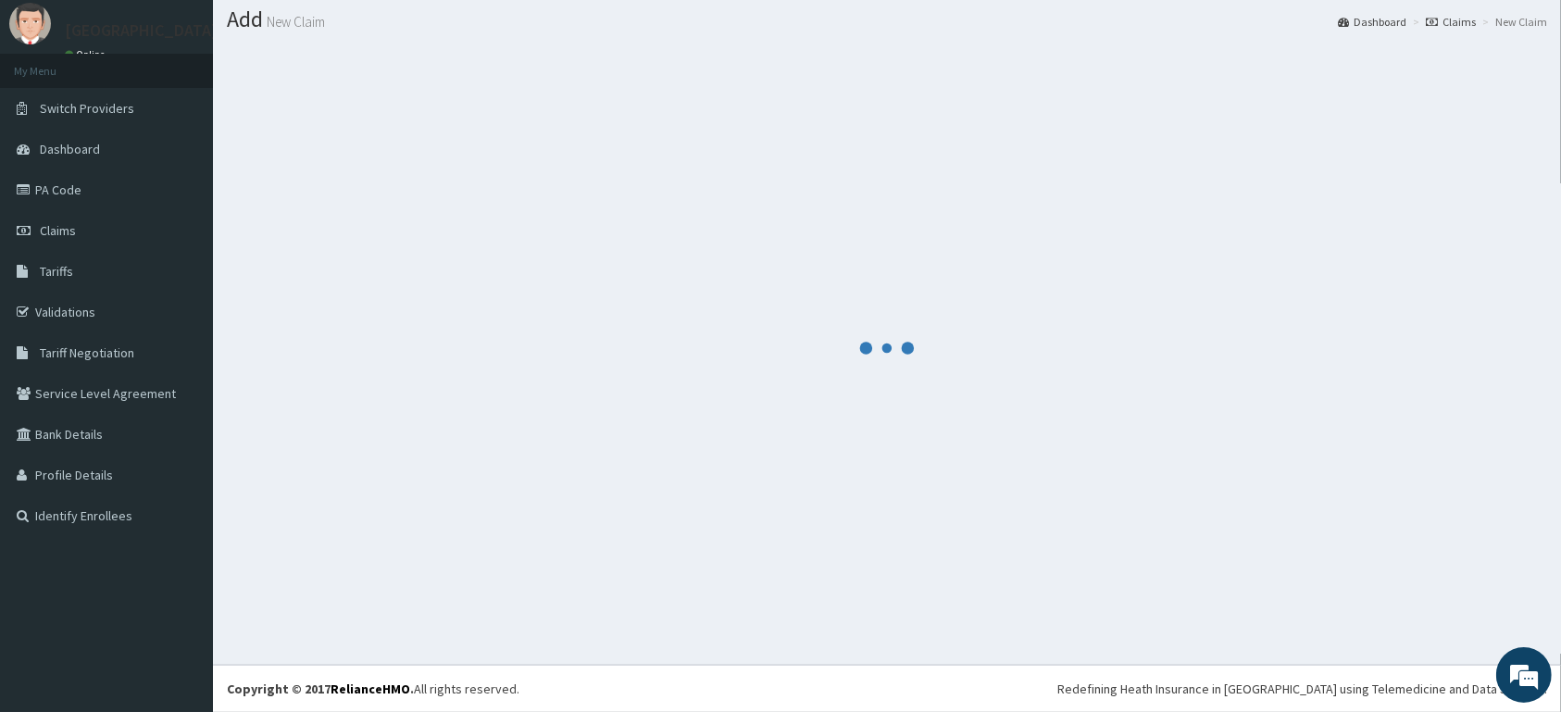
scroll to position [53, 0]
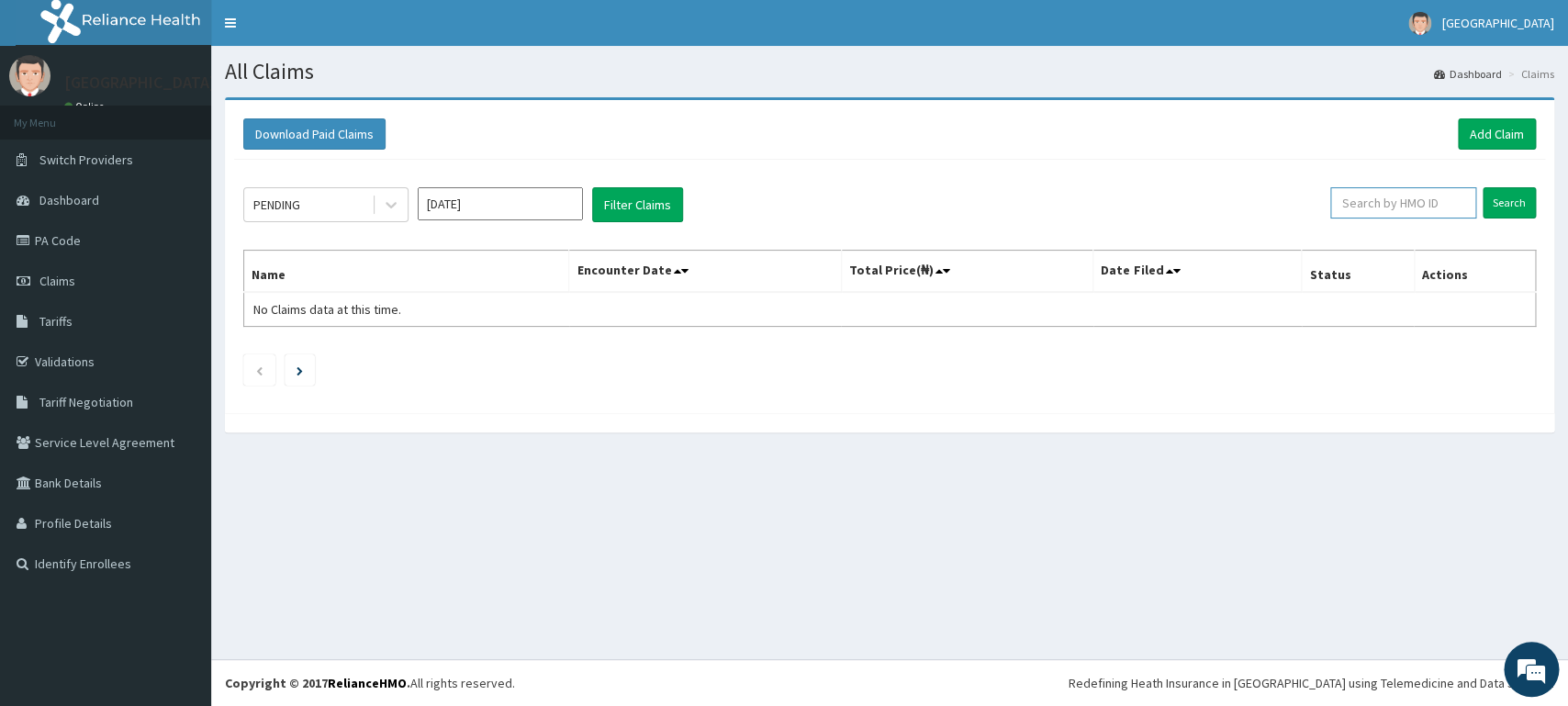
click at [1394, 197] on input "text" at bounding box center [1403, 202] width 146 height 31
type input "USL/10310/A"
click at [1500, 203] on input "Search" at bounding box center [1509, 202] width 54 height 31
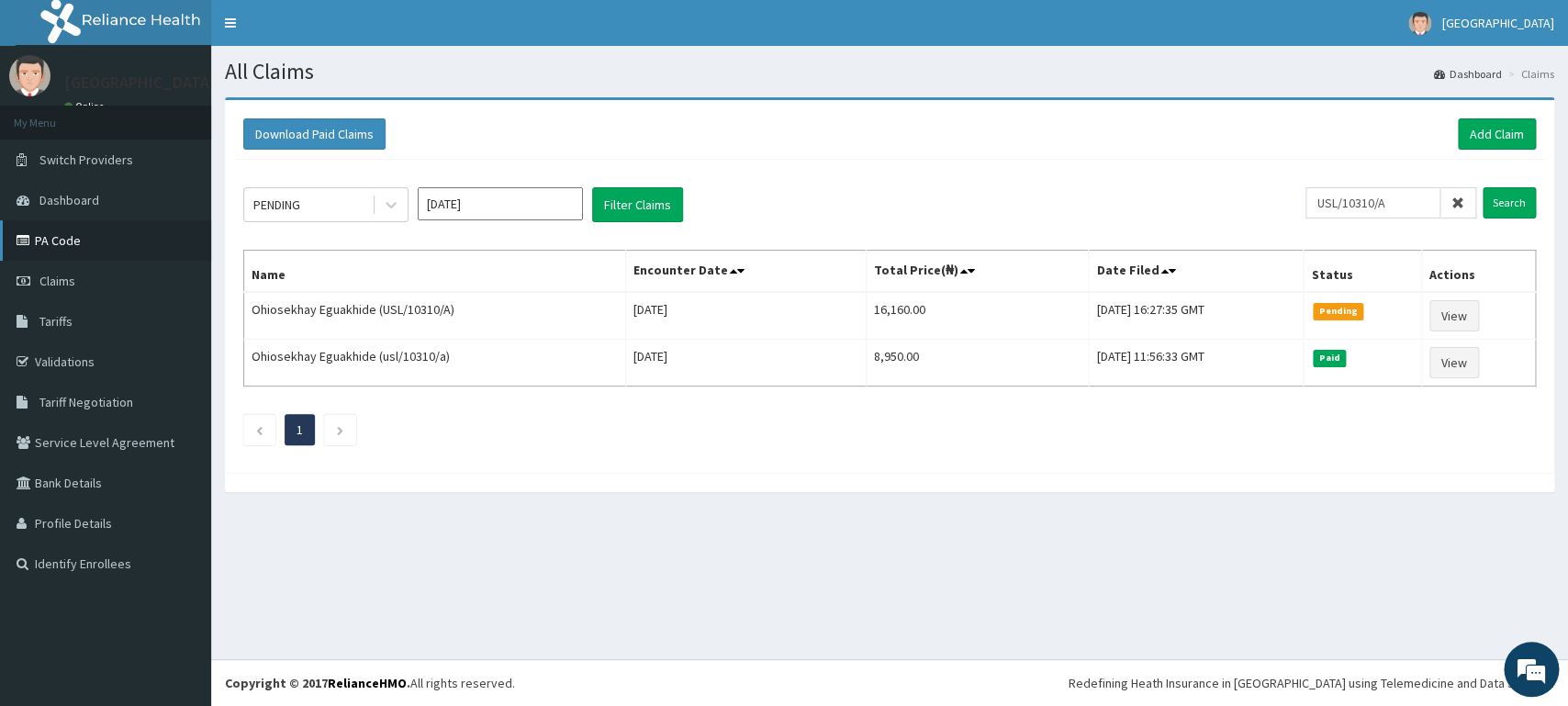
click at [83, 240] on link "PA Code" at bounding box center [105, 240] width 211 height 41
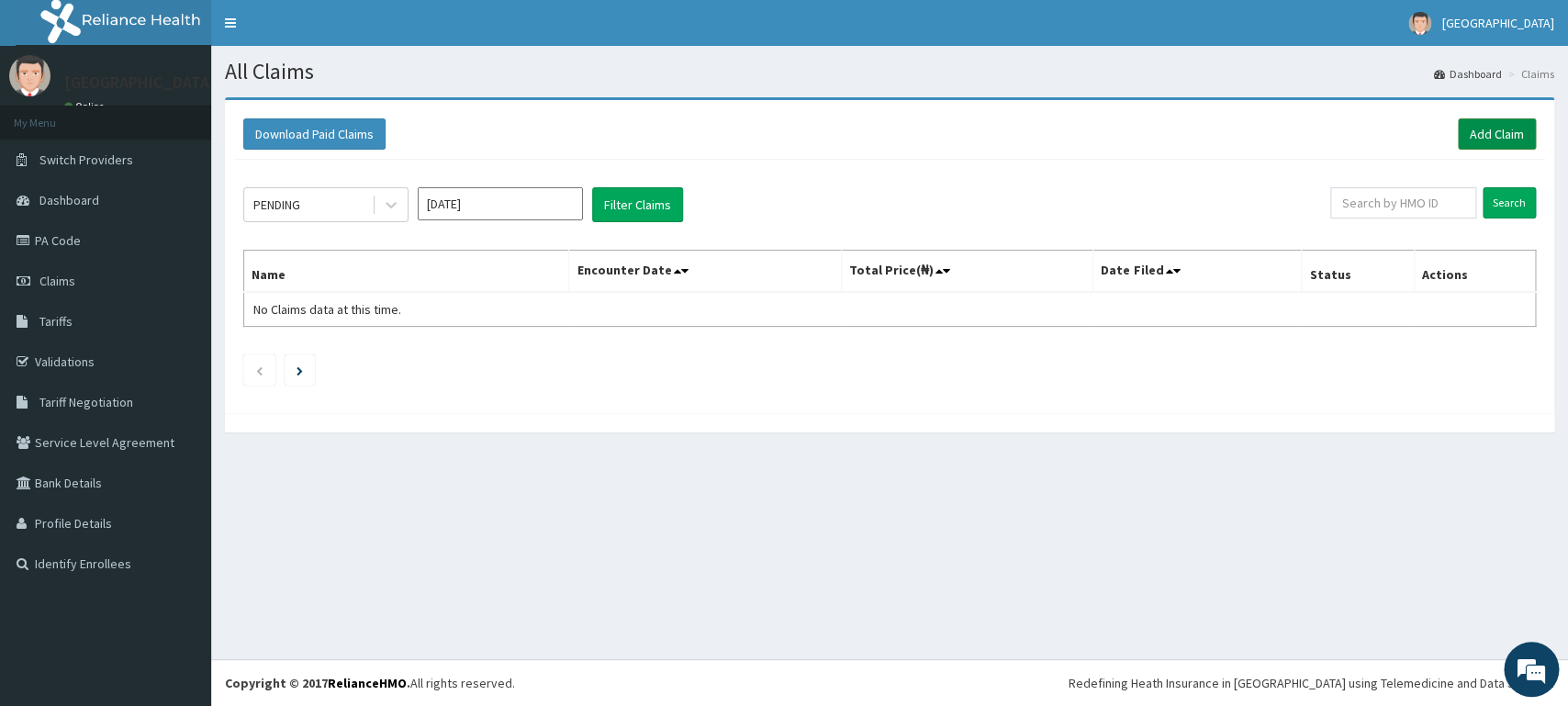
click at [1484, 131] on link "Add Claim" at bounding box center [1497, 133] width 78 height 31
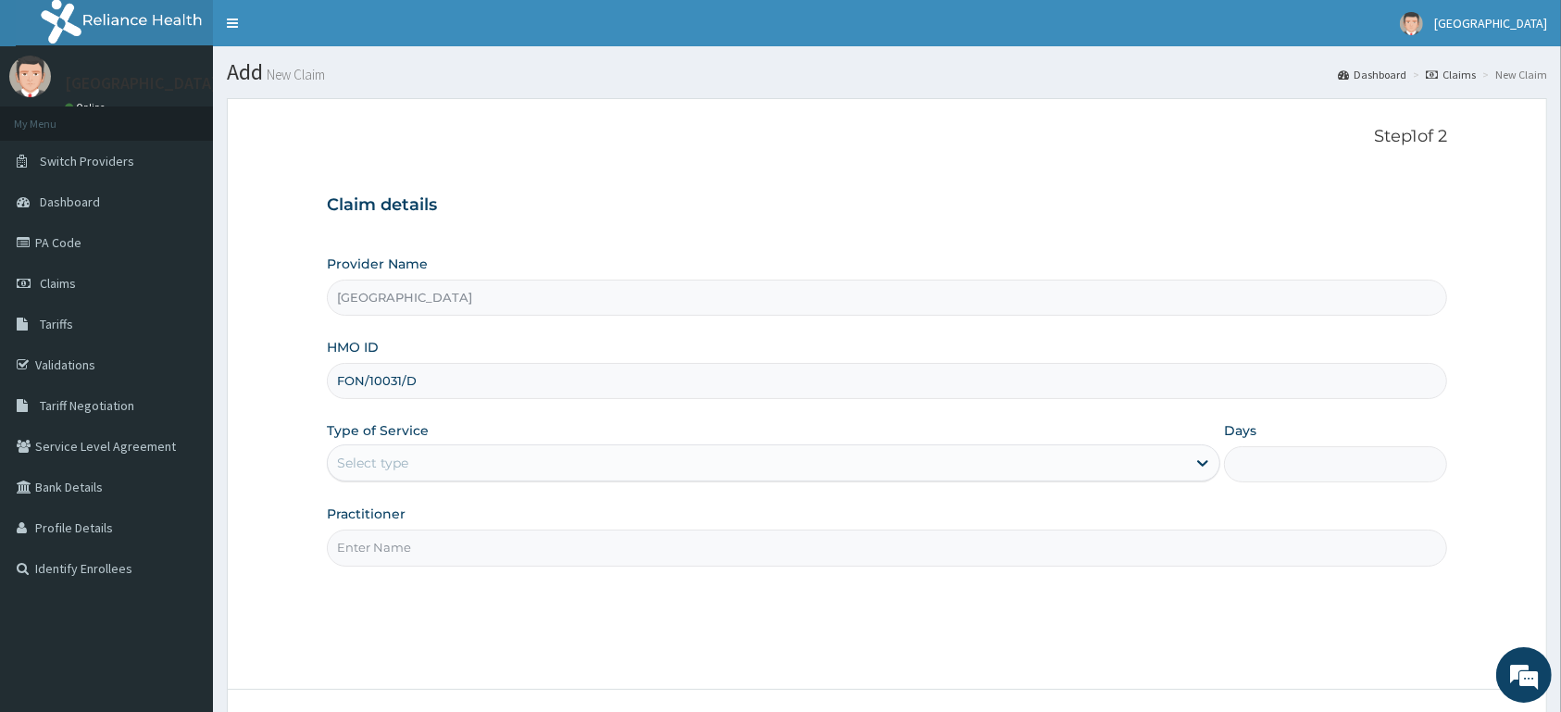
type input "FON/10031/D"
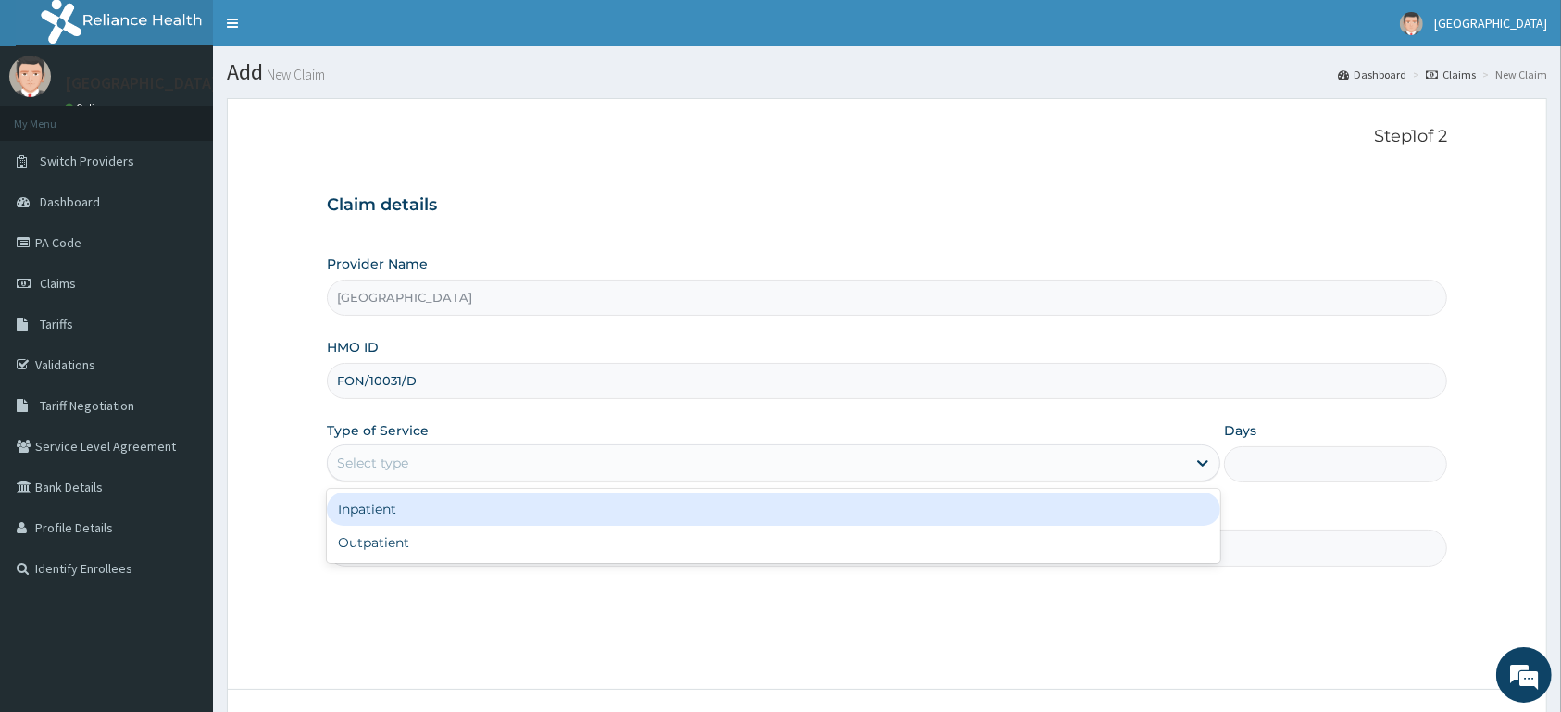
click at [459, 466] on div "Select type" at bounding box center [757, 463] width 858 height 30
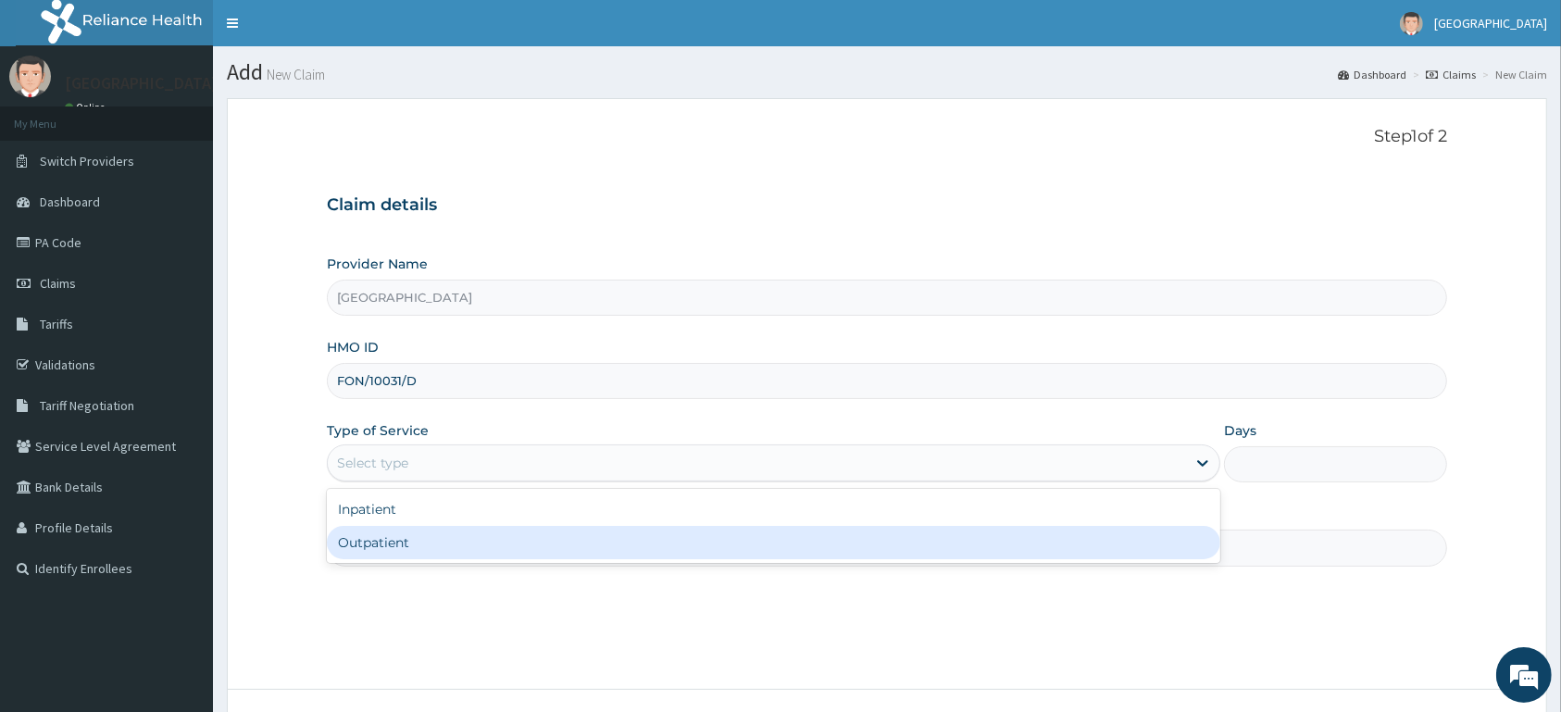
click at [436, 537] on div "Outpatient" at bounding box center [774, 542] width 894 height 33
type input "1"
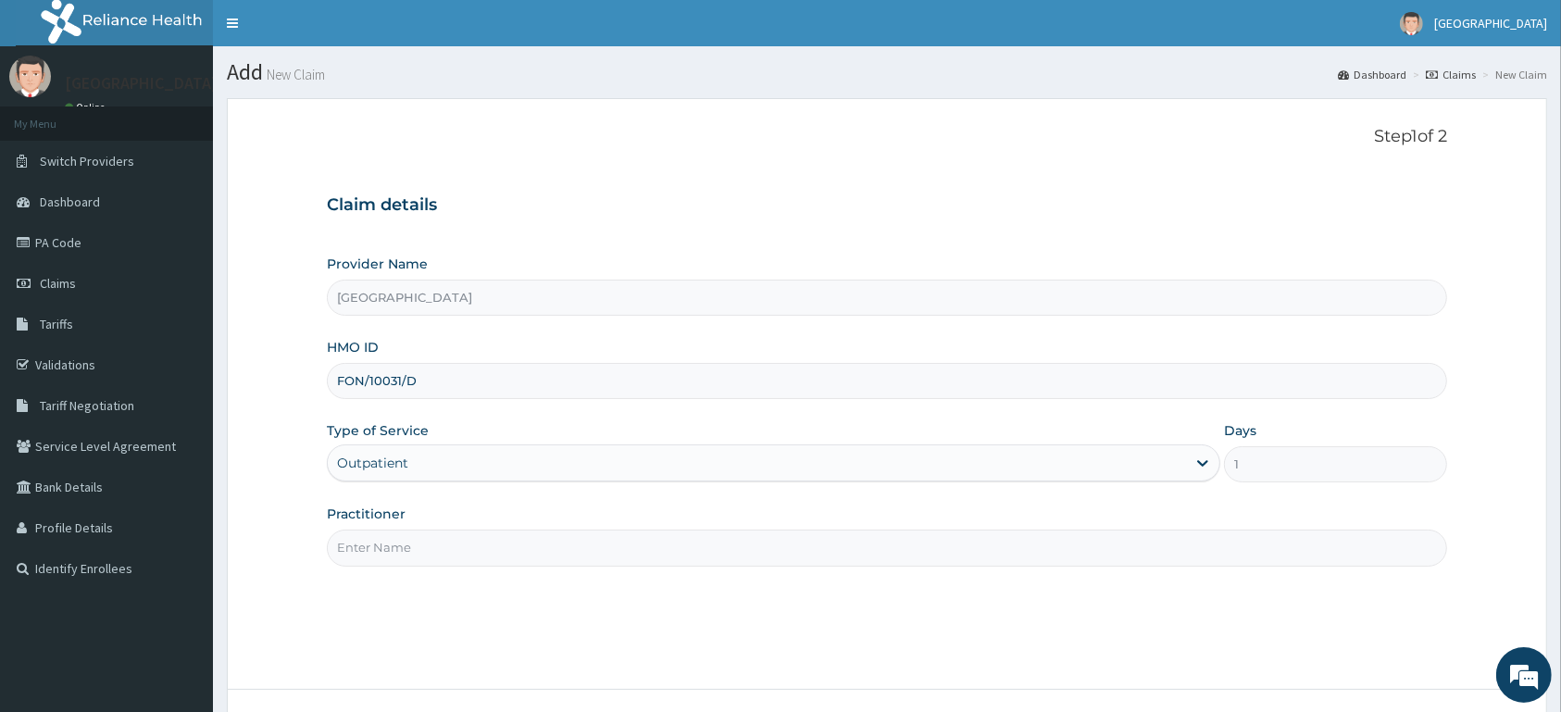
click at [433, 549] on input "Practitioner" at bounding box center [887, 548] width 1120 height 36
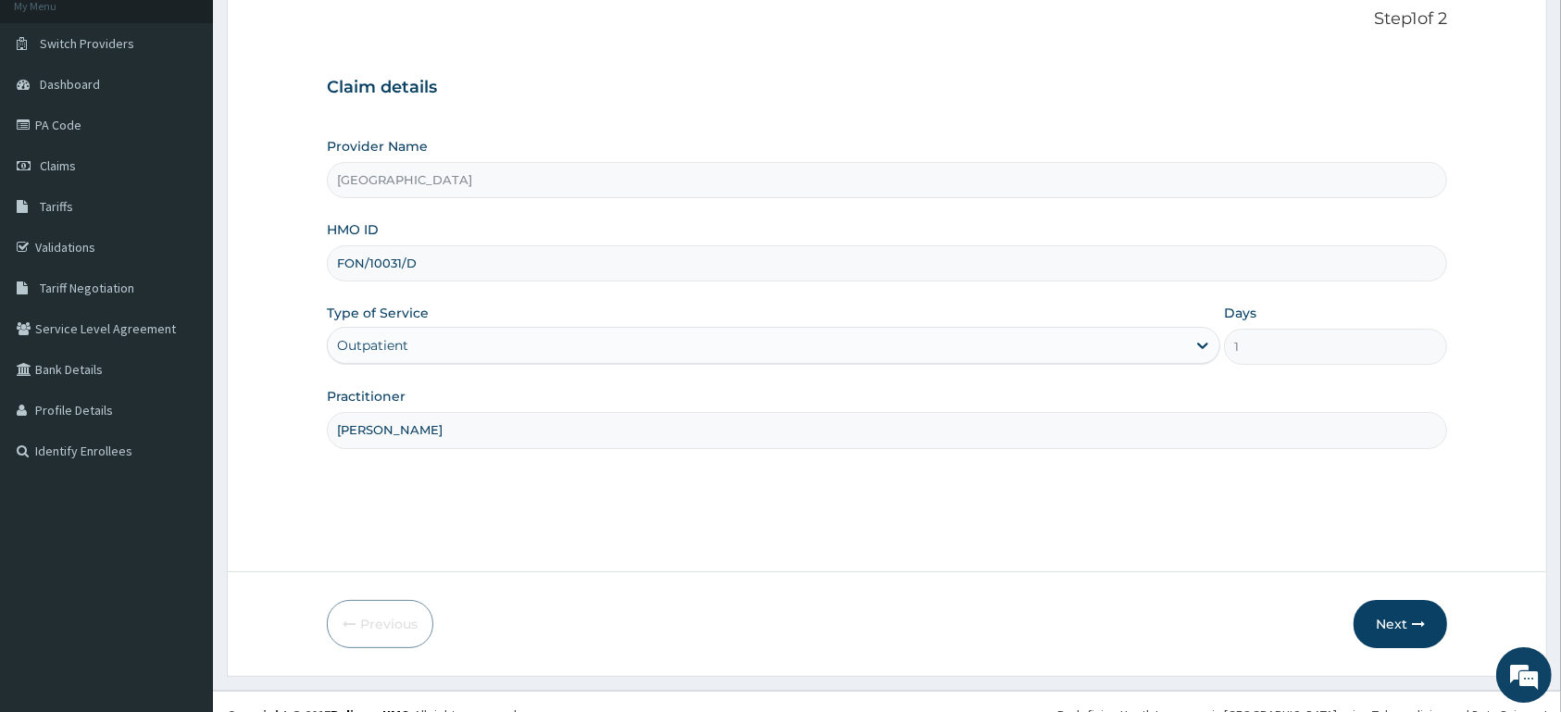
scroll to position [144, 0]
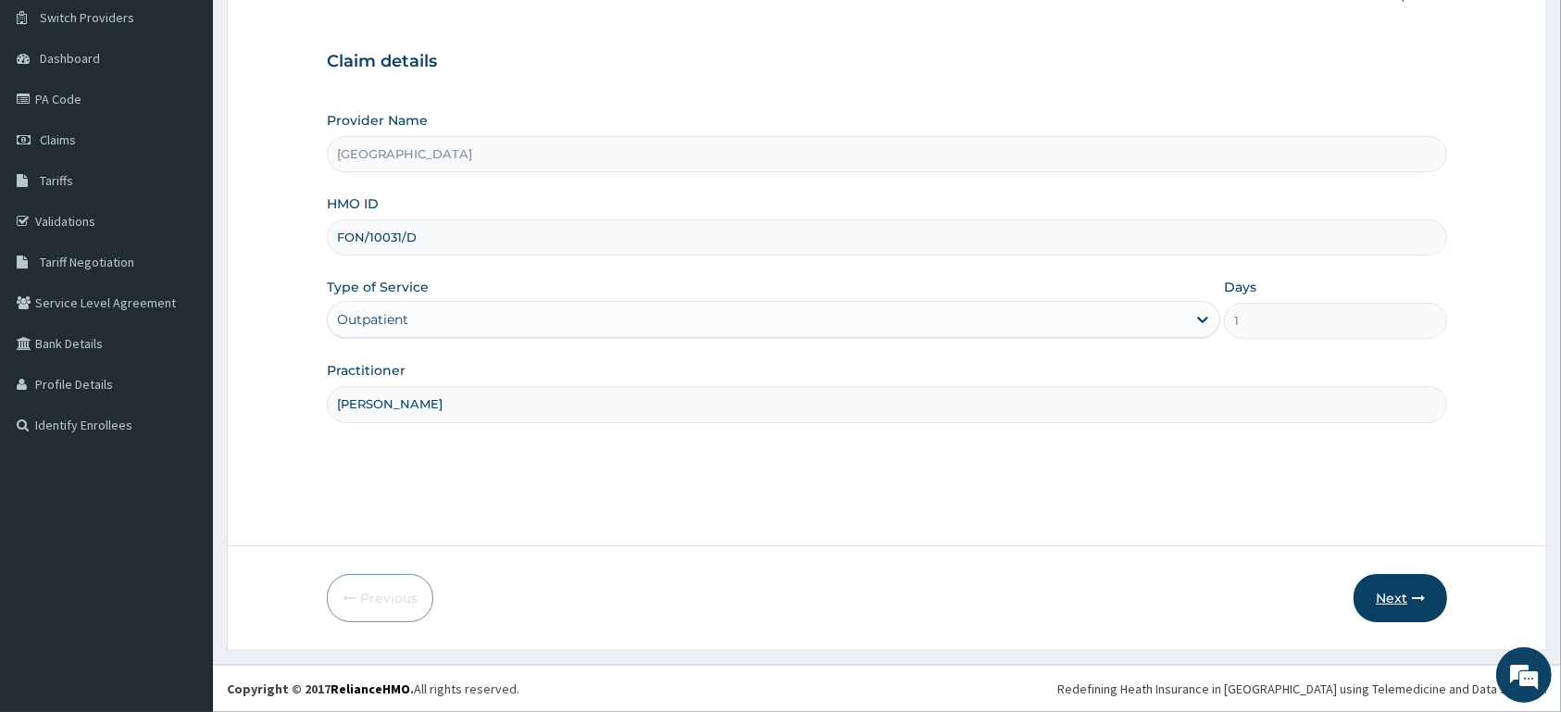
type input "[PERSON_NAME]"
click at [1390, 602] on button "Next" at bounding box center [1401, 598] width 94 height 48
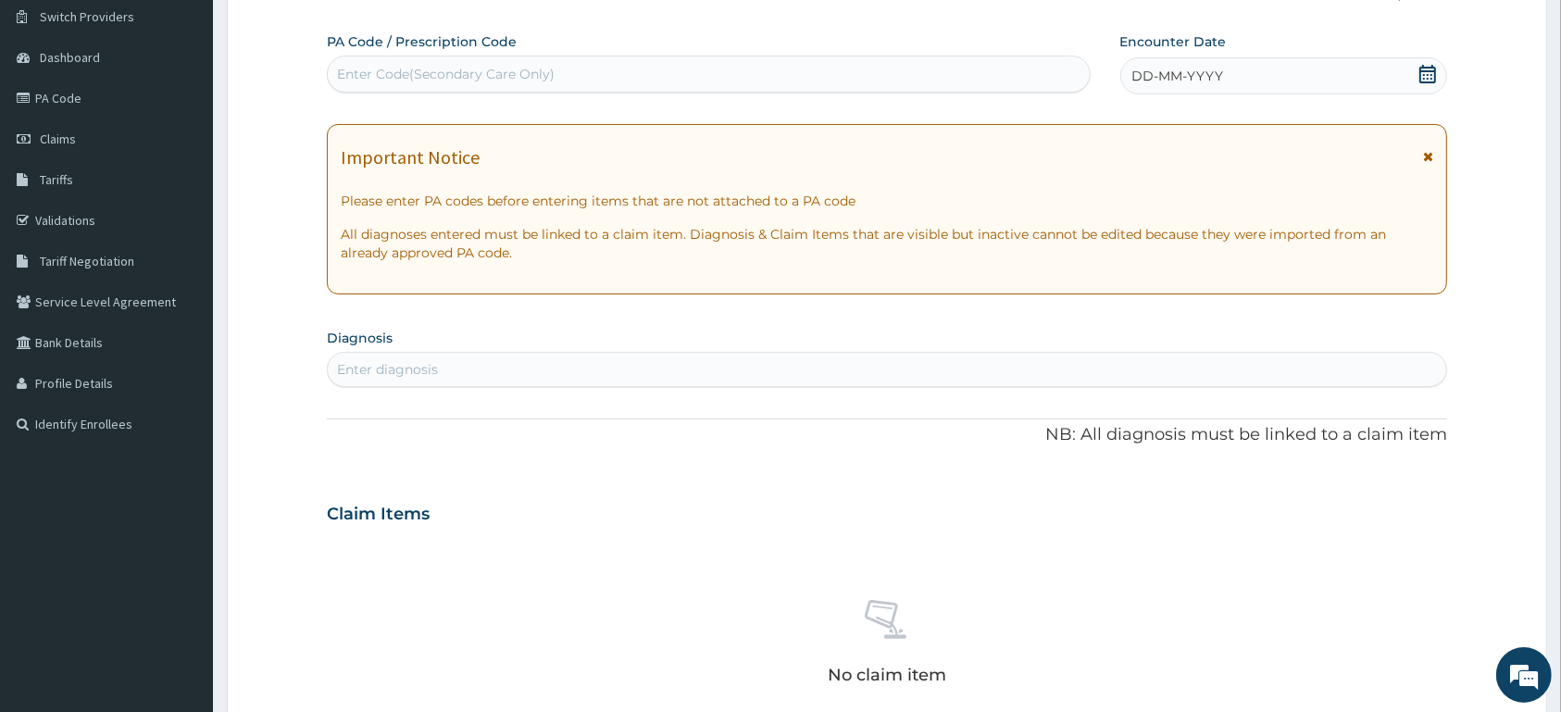
scroll to position [47, 0]
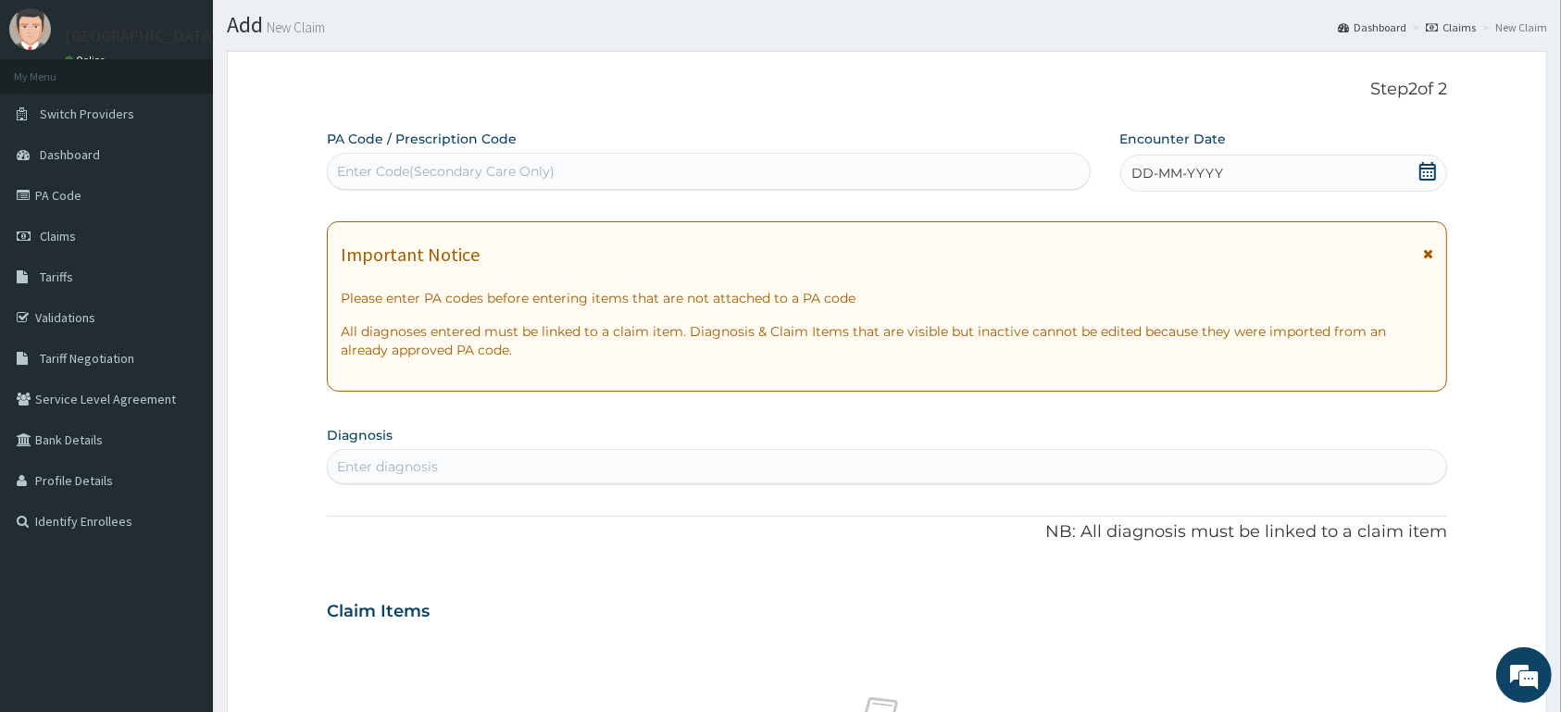
click at [1420, 172] on icon at bounding box center [1427, 171] width 17 height 19
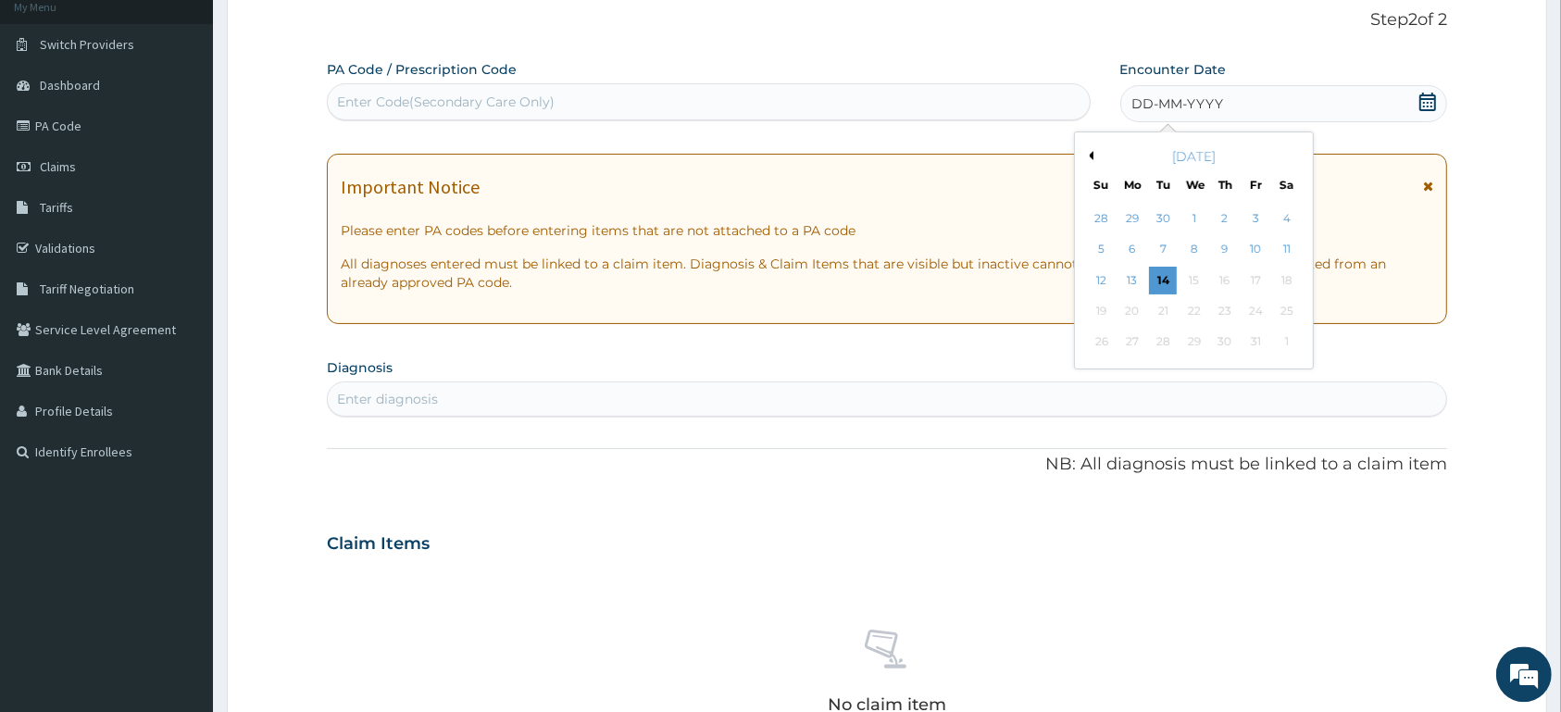
scroll to position [144, 0]
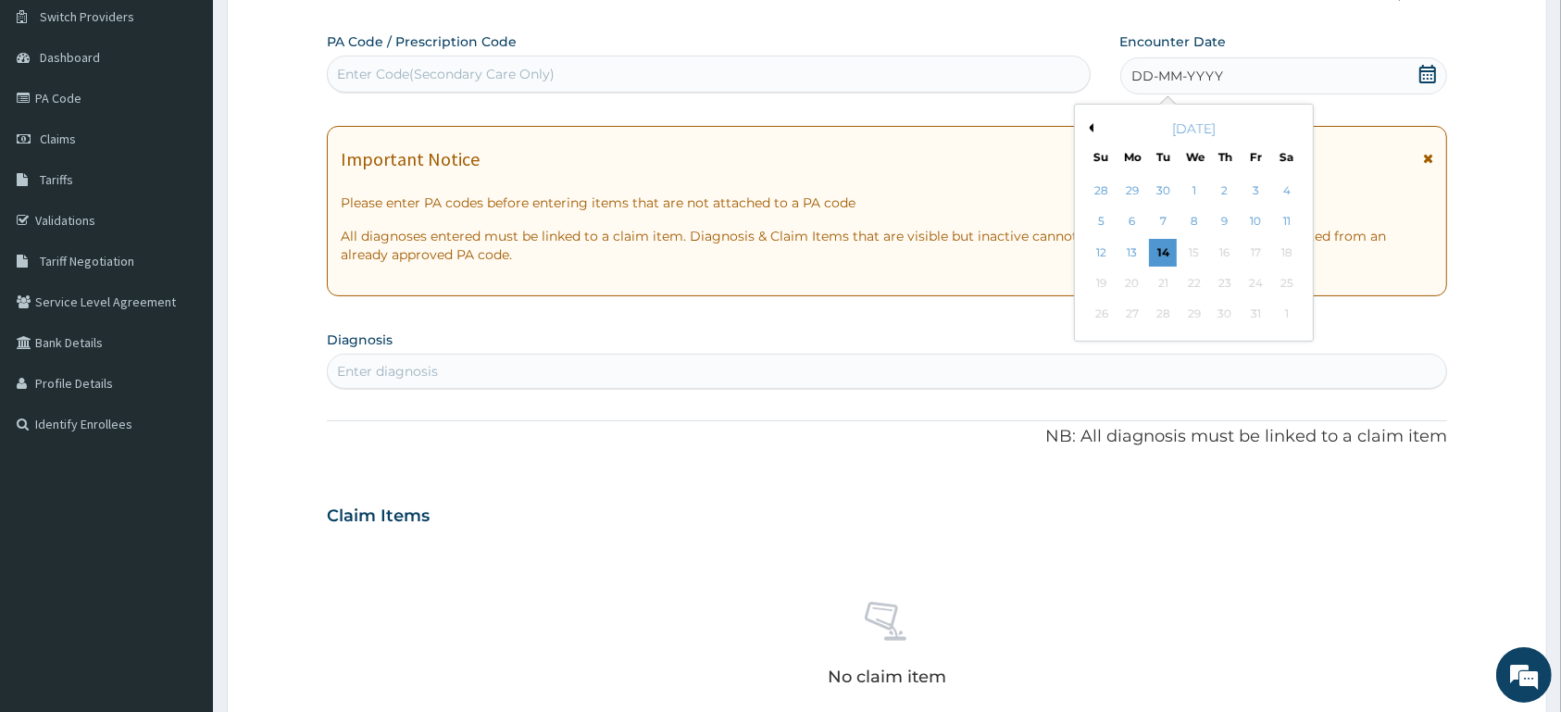
click at [1087, 130] on button "Previous Month" at bounding box center [1088, 127] width 9 height 9
click at [1088, 130] on button "Previous Month" at bounding box center [1088, 127] width 9 height 9
click at [1165, 292] on div "19" at bounding box center [1163, 283] width 28 height 28
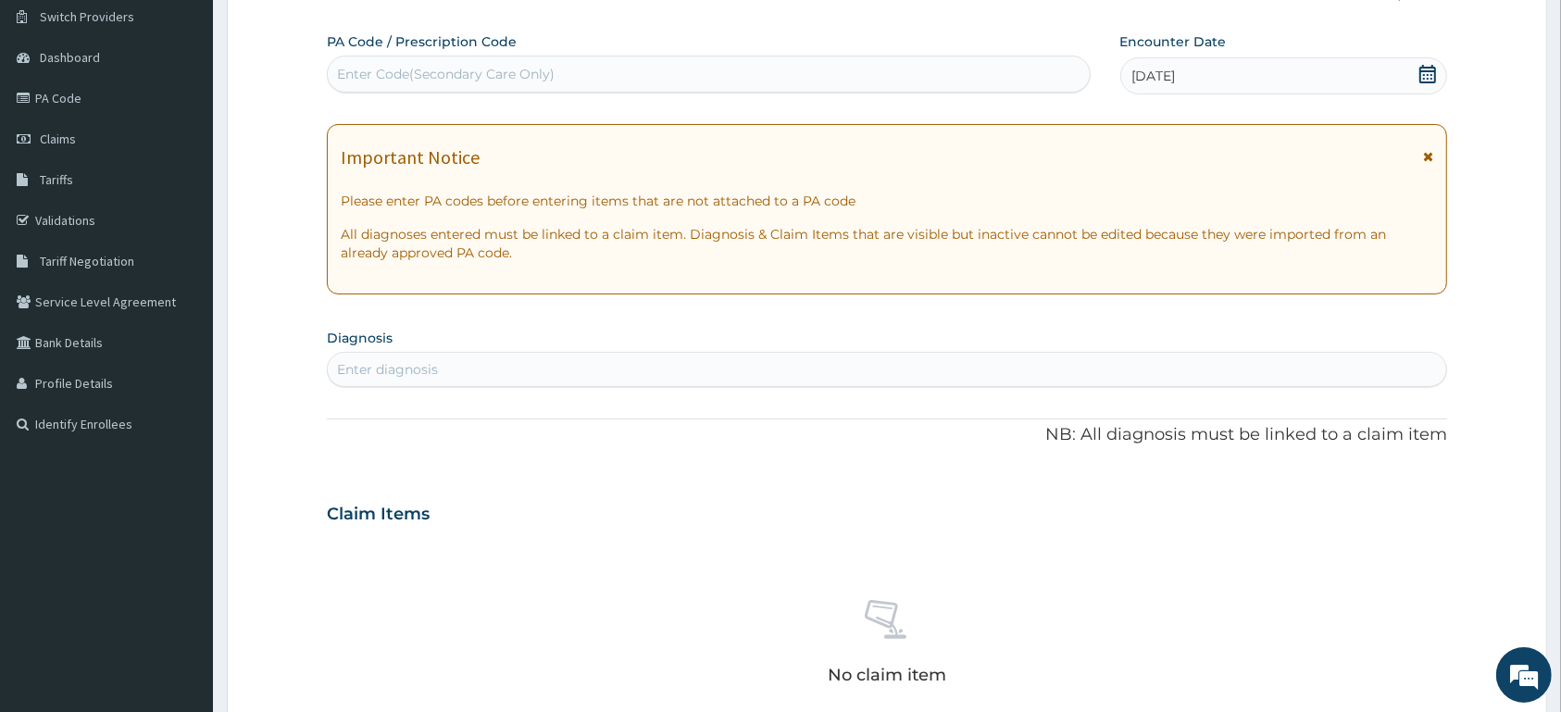
click at [569, 374] on div "Enter diagnosis" at bounding box center [887, 370] width 1119 height 30
click at [466, 63] on div "Enter Code(Secondary Care Only)" at bounding box center [709, 74] width 762 height 30
type input "PA/DFCD89"
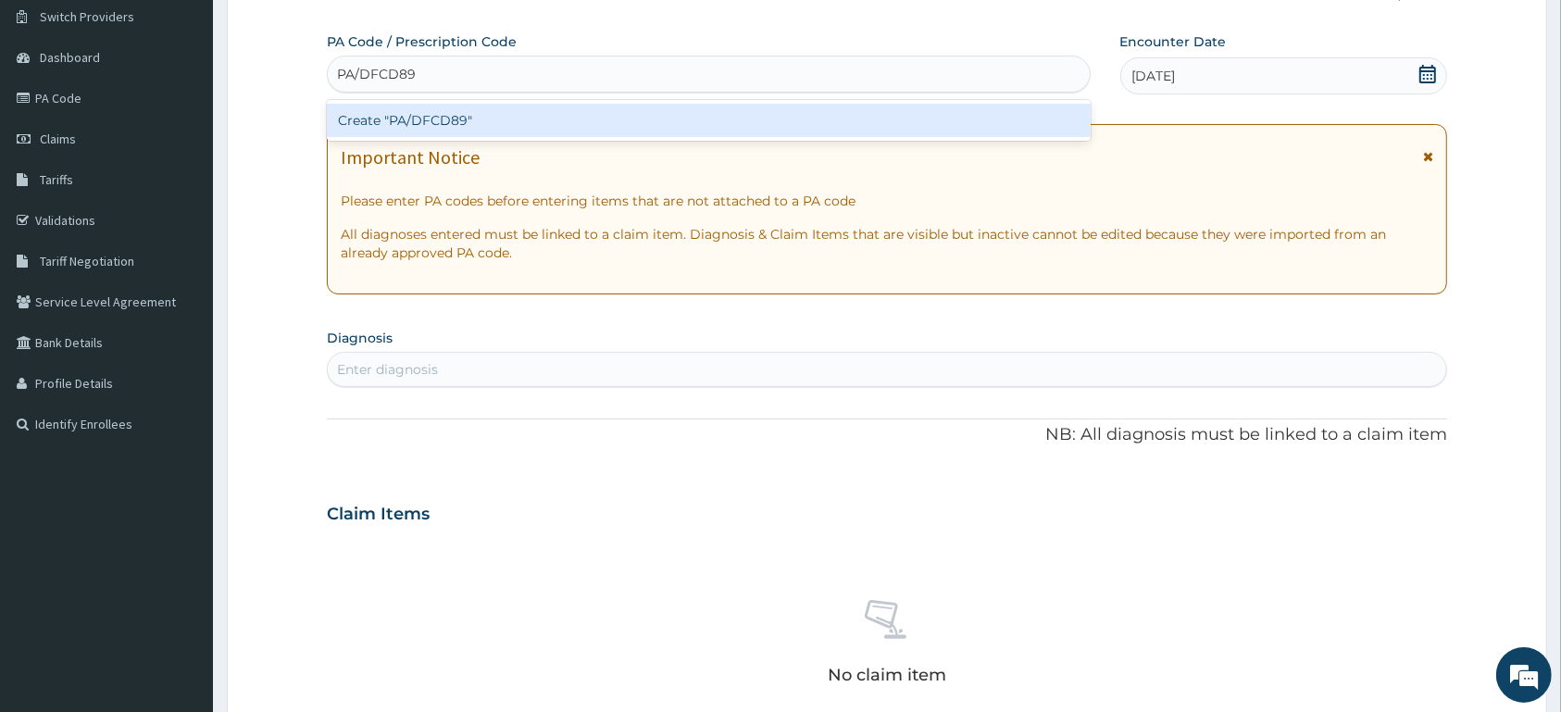
click at [469, 125] on div "Create "PA/DFCD89"" at bounding box center [709, 120] width 764 height 33
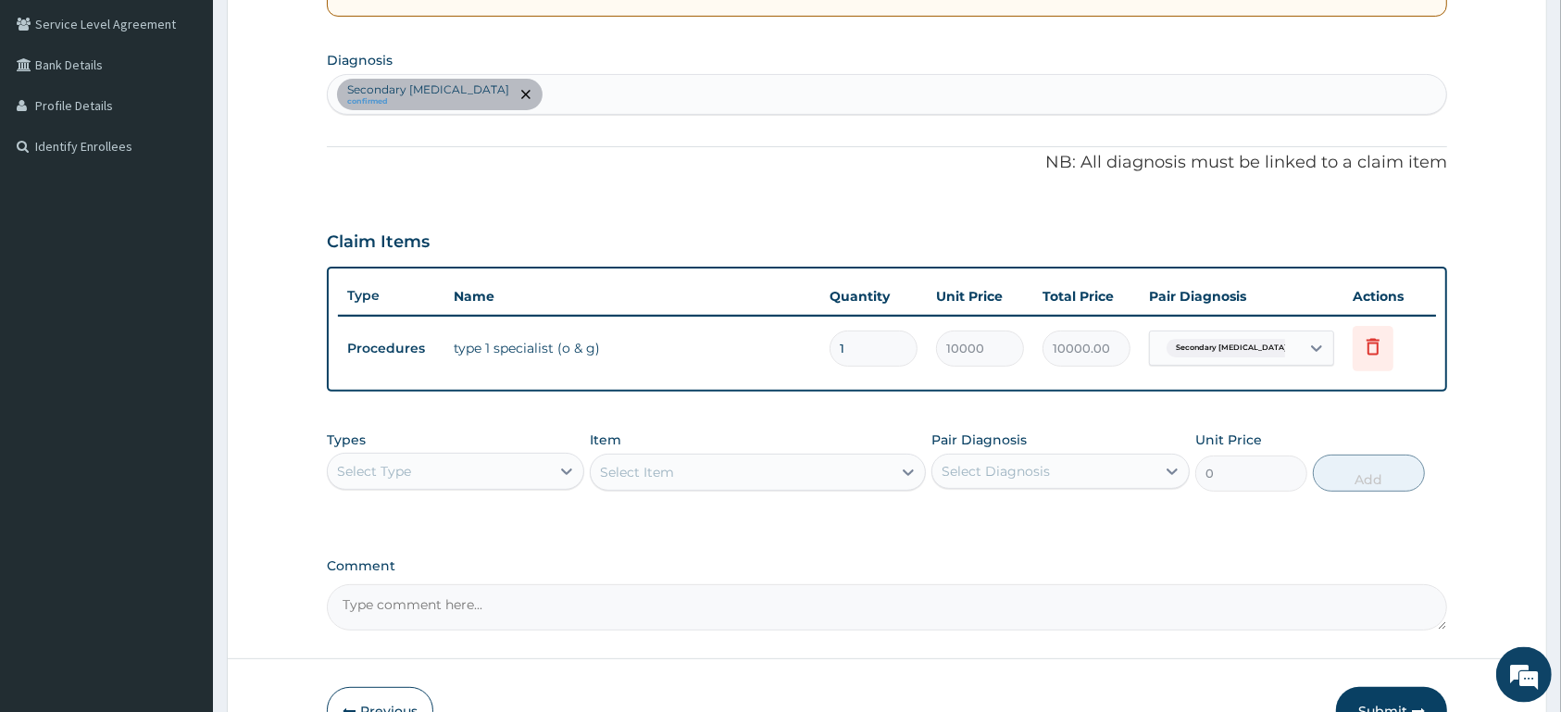
scroll to position [533, 0]
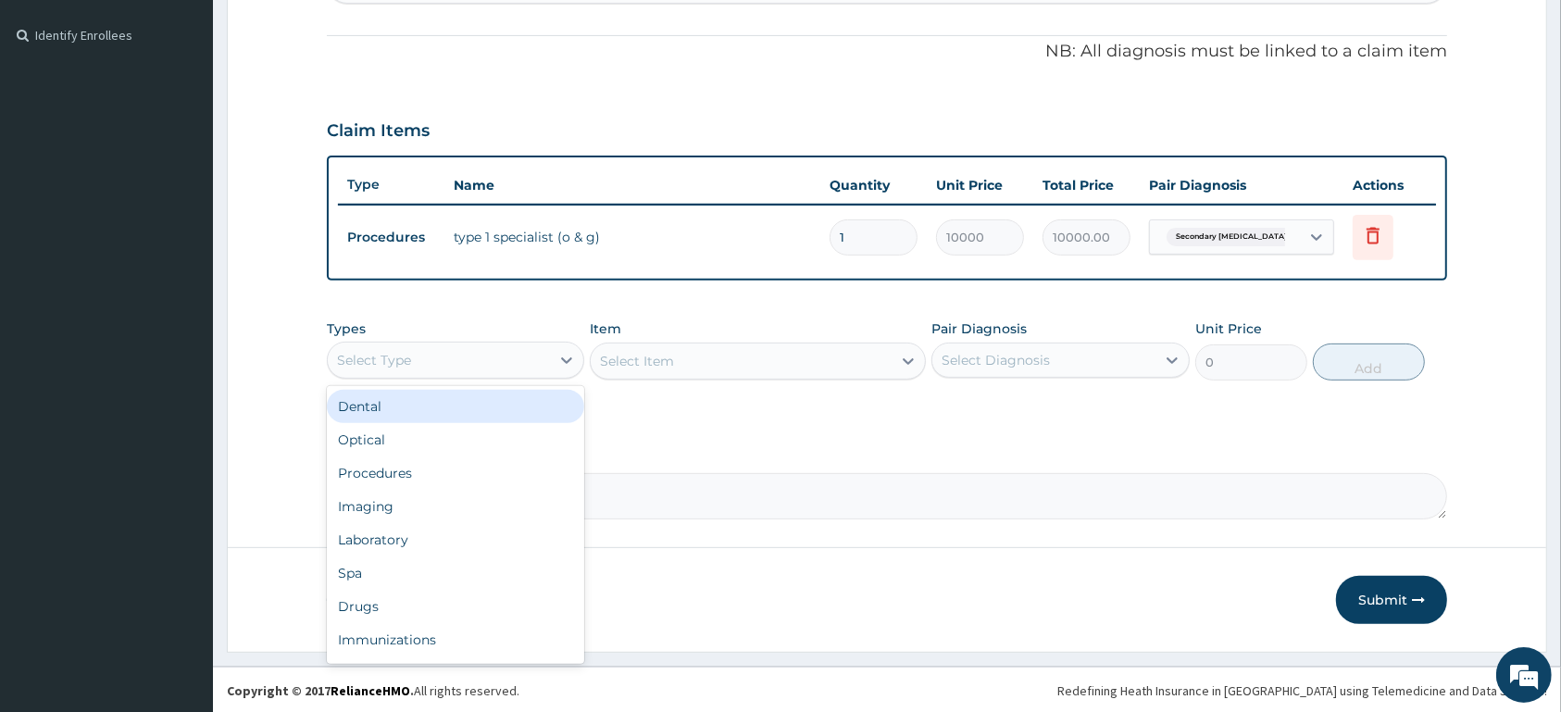
click at [522, 356] on div "Select Type" at bounding box center [439, 360] width 222 height 30
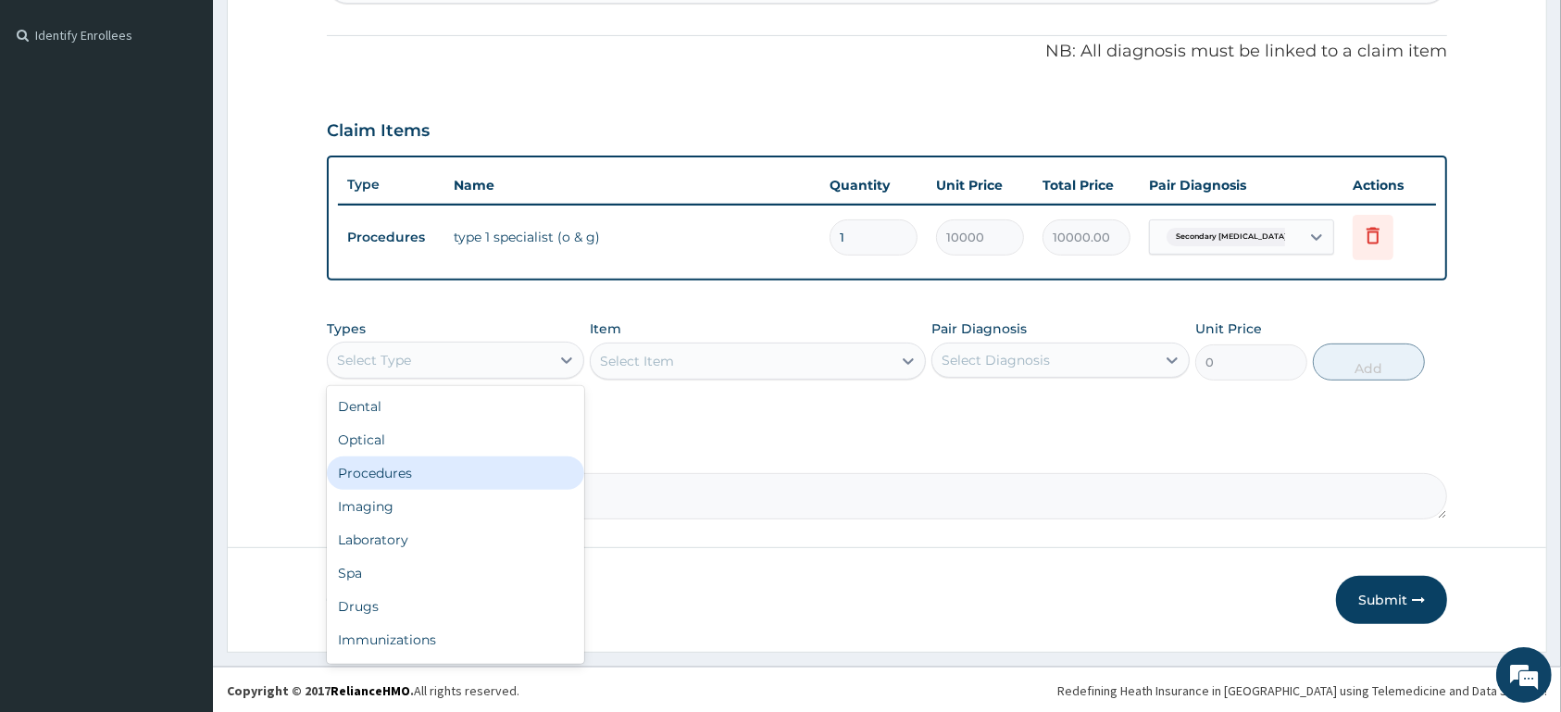
click at [498, 462] on div "Procedures" at bounding box center [455, 472] width 257 height 33
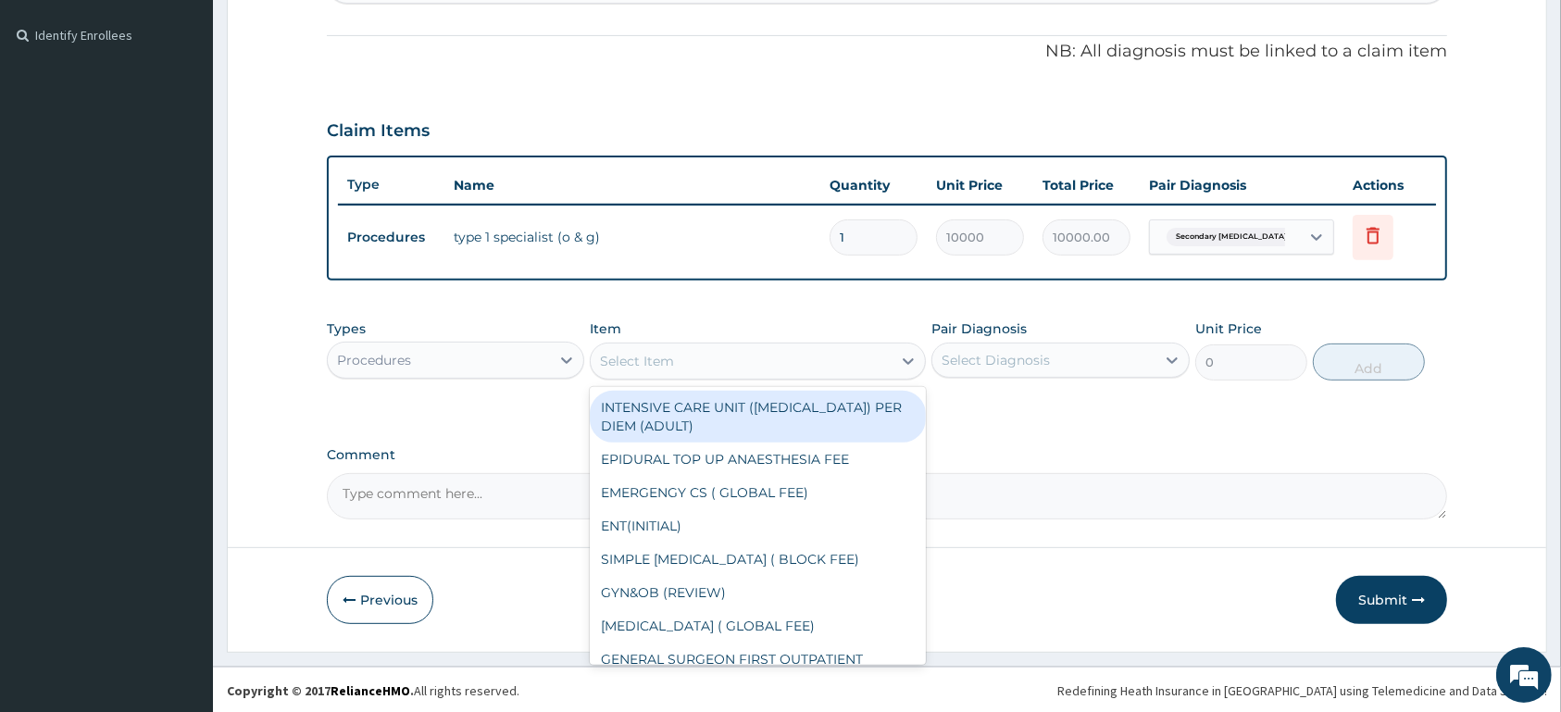
click at [672, 365] on div "Select Item" at bounding box center [637, 361] width 74 height 19
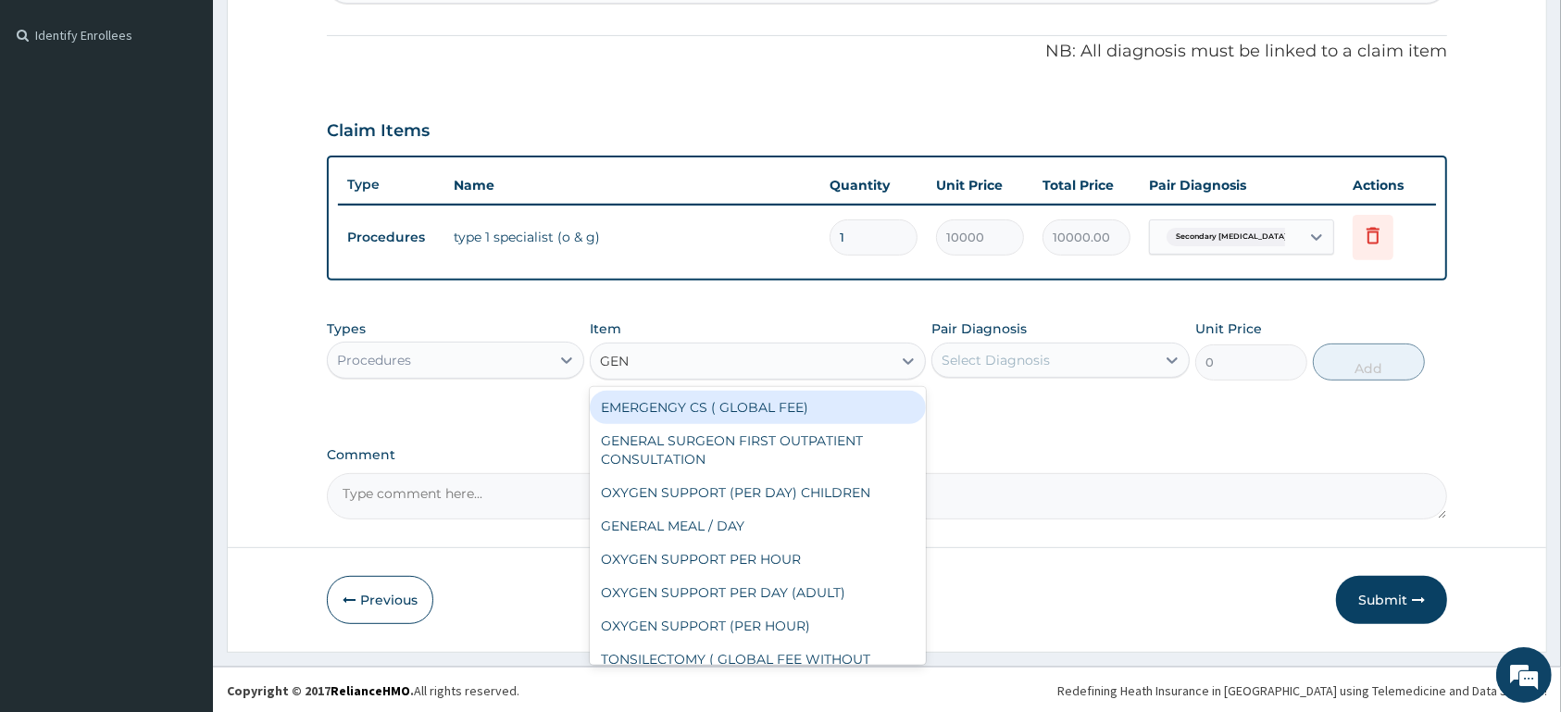
type input "GENE"
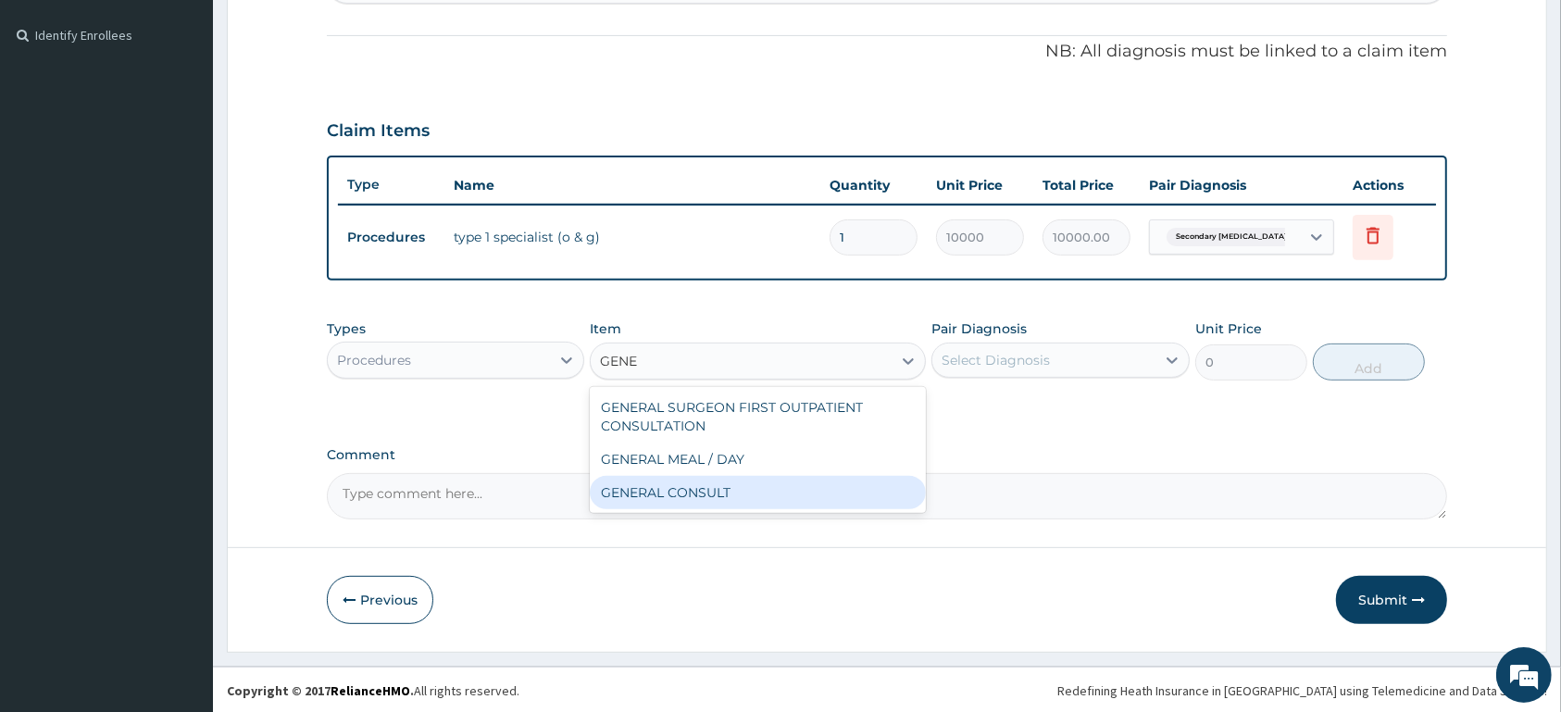
drag, startPoint x: 693, startPoint y: 490, endPoint x: 1015, endPoint y: 418, distance: 330.2
click at [691, 491] on div "GENERAL CONSULT" at bounding box center [758, 492] width 336 height 33
type input "5000"
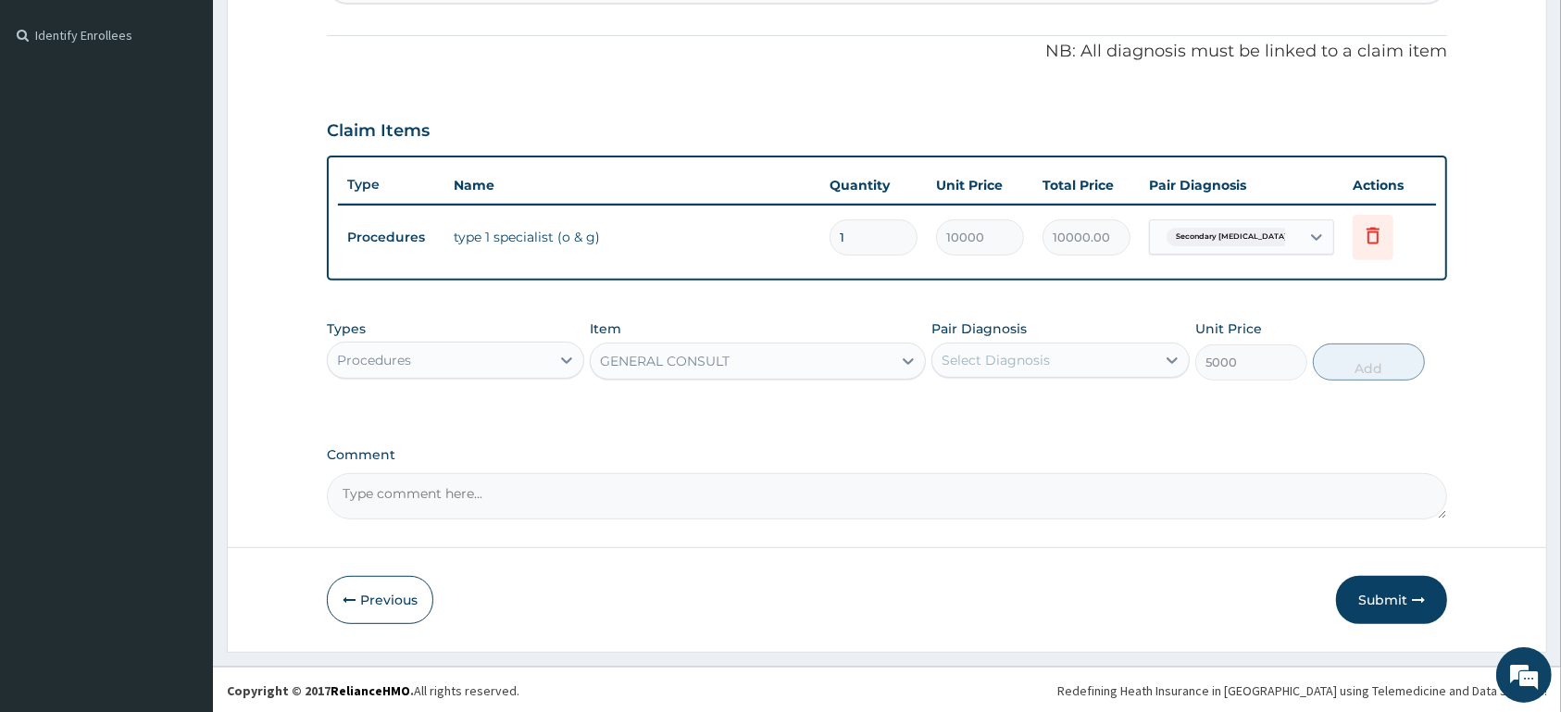
click at [1095, 355] on div "Select Diagnosis" at bounding box center [1043, 360] width 222 height 30
drag, startPoint x: 1095, startPoint y: 413, endPoint x: 1160, endPoint y: 413, distance: 64.8
click at [1106, 413] on div "Secondary [MEDICAL_DATA]" at bounding box center [1059, 408] width 257 height 38
checkbox input "true"
click at [1380, 356] on button "Add" at bounding box center [1369, 362] width 112 height 37
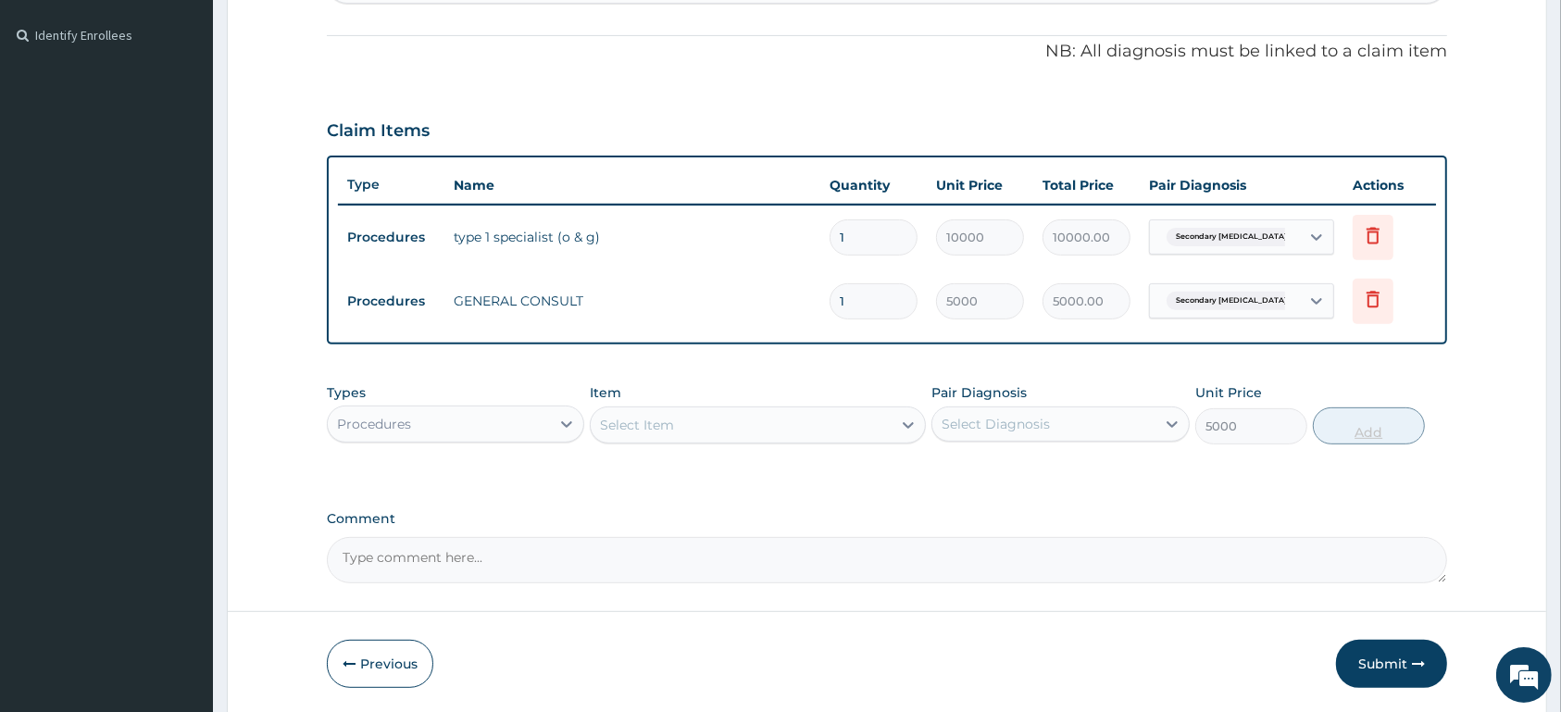
type input "0"
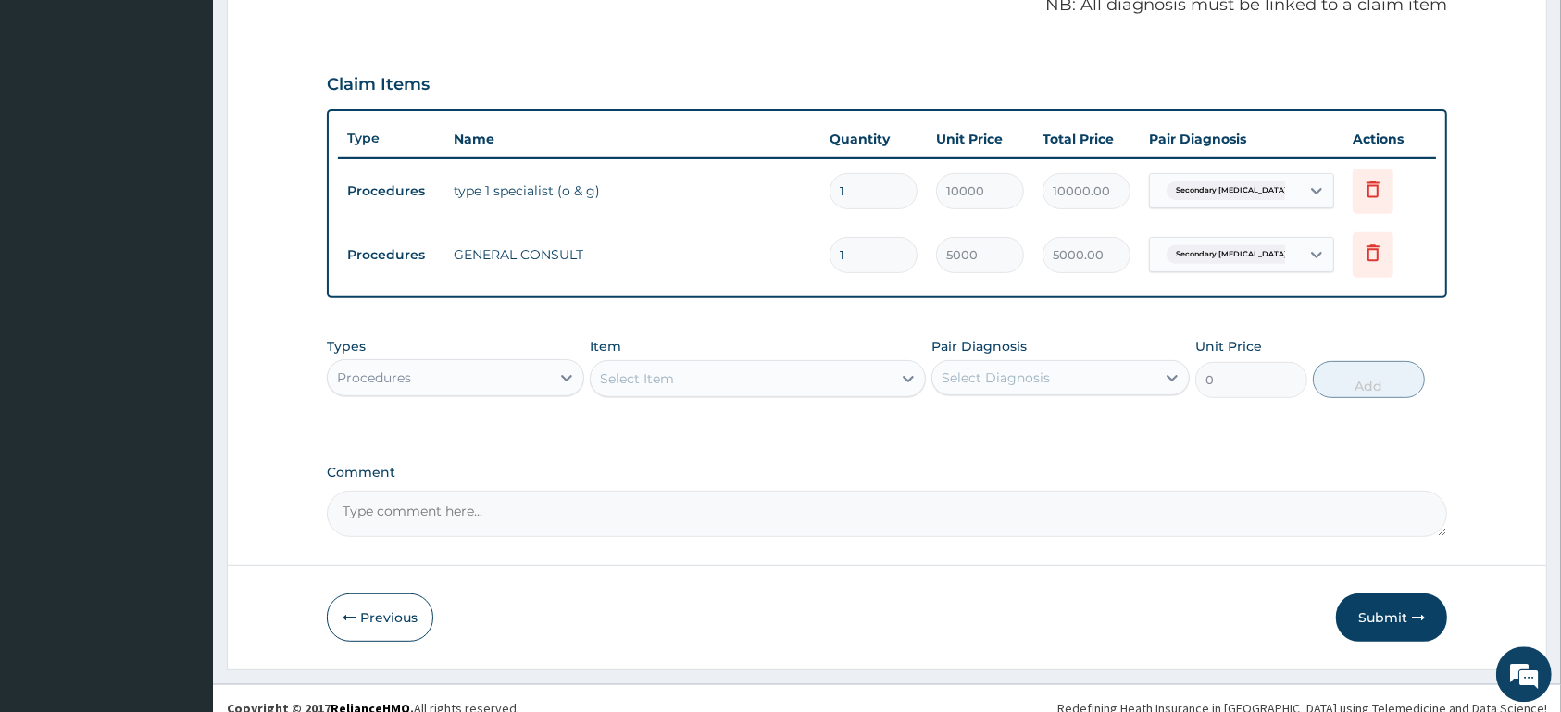
scroll to position [599, 0]
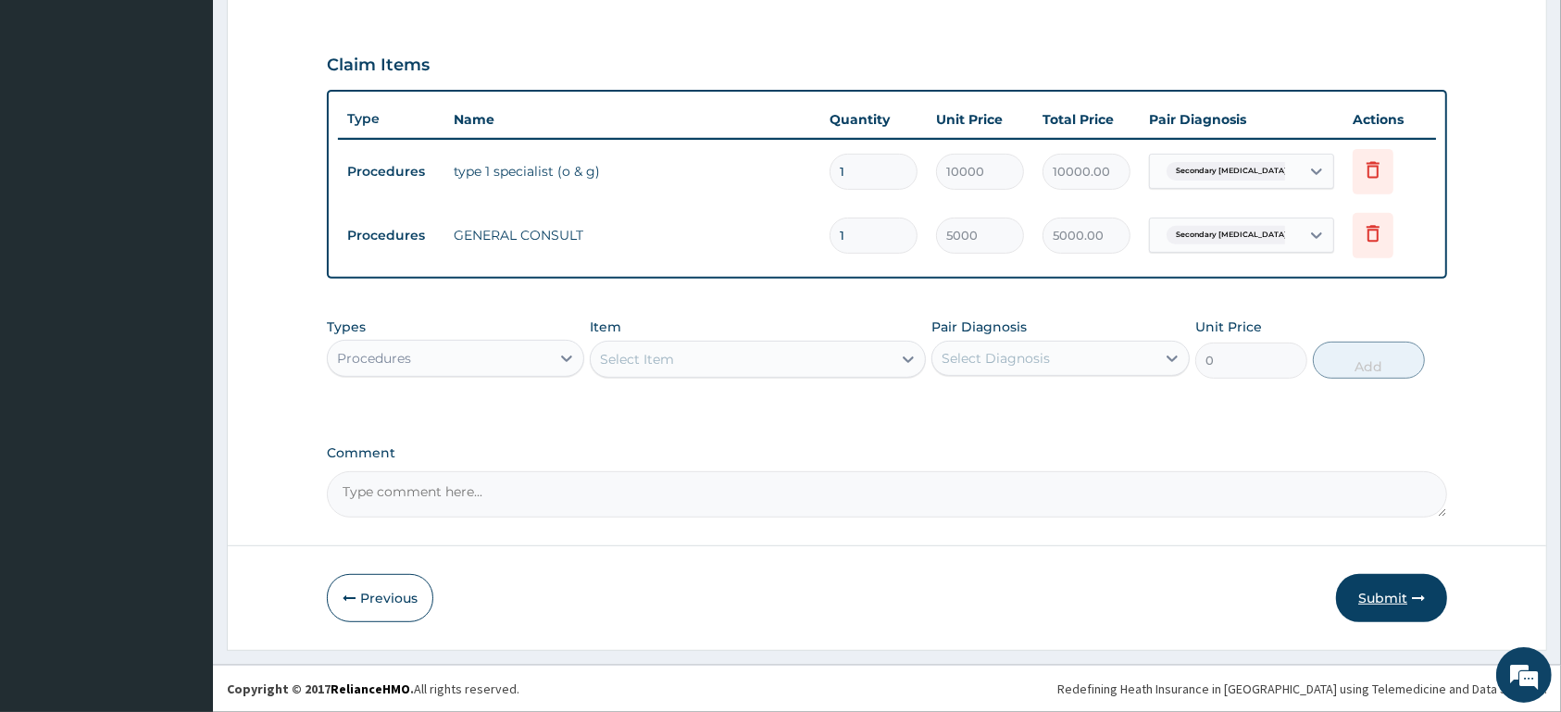
click at [1407, 591] on button "Submit" at bounding box center [1391, 598] width 111 height 48
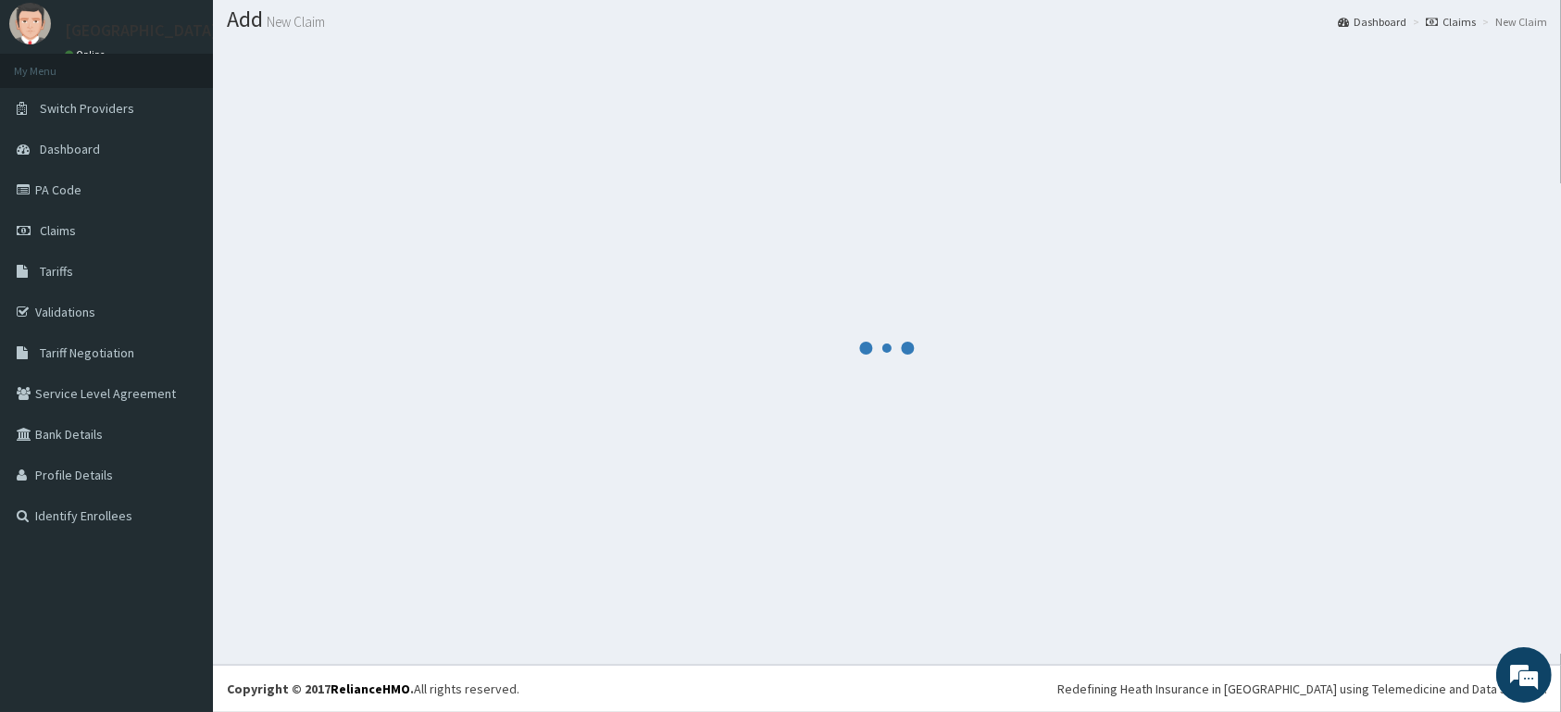
scroll to position [53, 0]
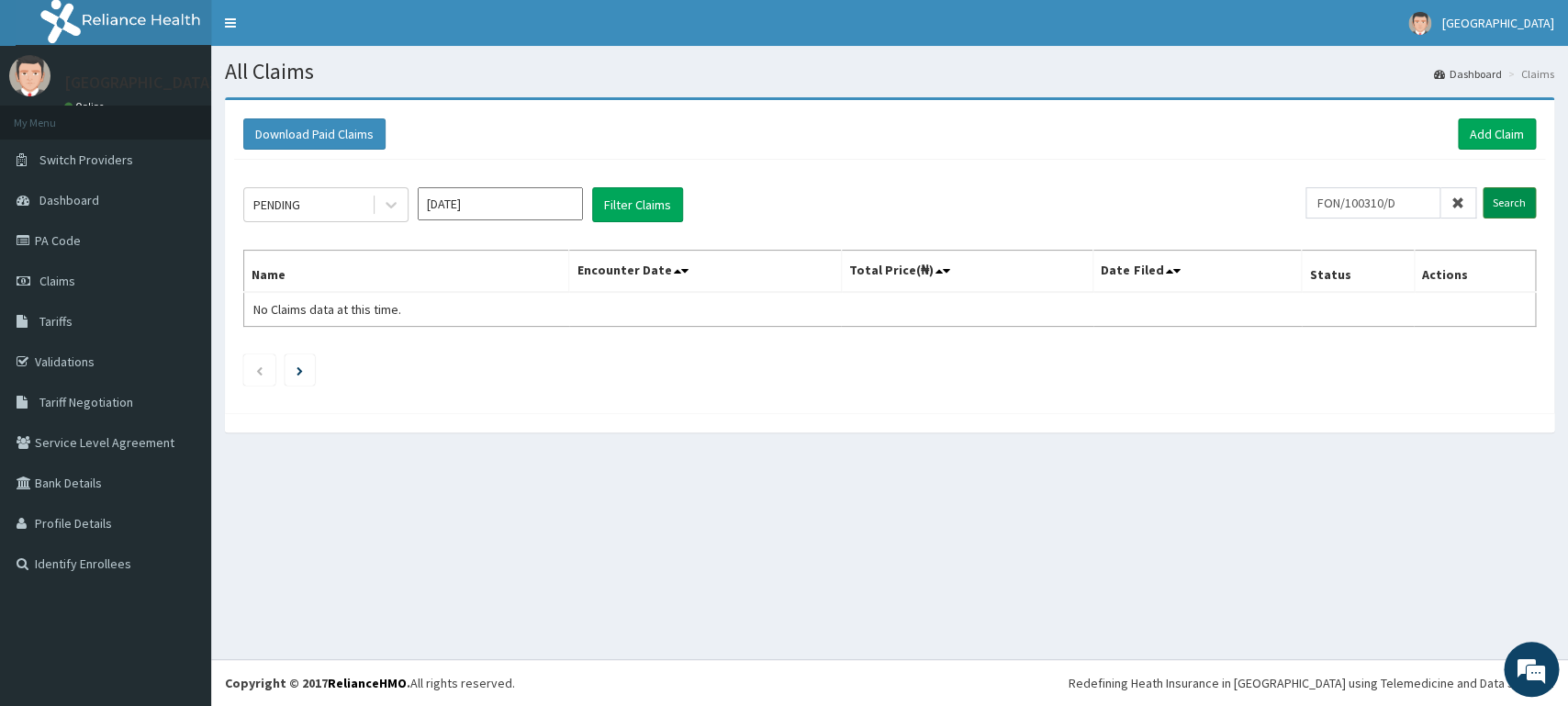
click at [1492, 204] on input "Search" at bounding box center [1509, 202] width 54 height 31
click at [1395, 204] on input "FON/100310/D" at bounding box center [1374, 202] width 135 height 31
type input "FON/10031/D"
click at [1503, 201] on input "Search" at bounding box center [1509, 202] width 54 height 31
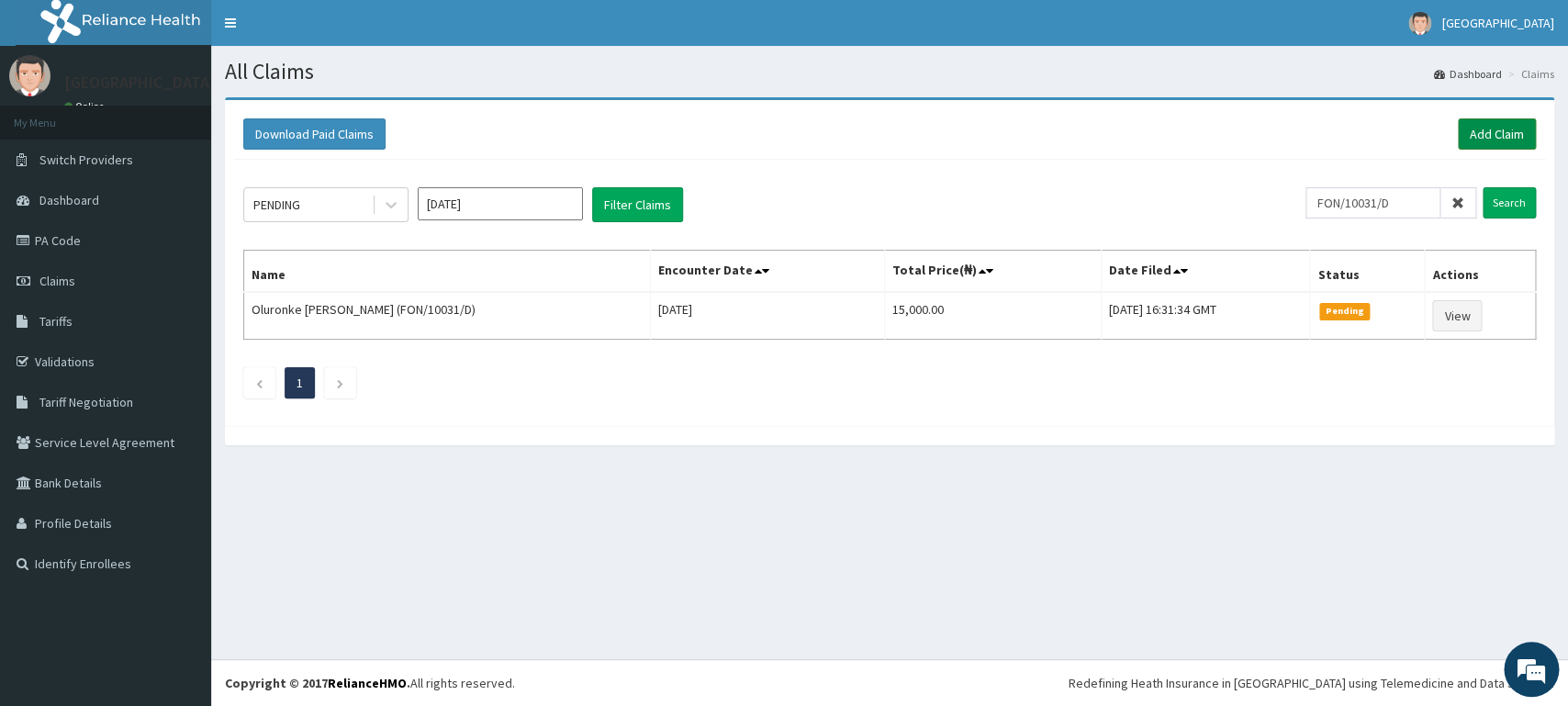
click at [1459, 132] on div "Download Paid Claims Add Claim" at bounding box center [890, 133] width 1293 height 31
click at [1511, 143] on link "Add Claim" at bounding box center [1497, 133] width 78 height 31
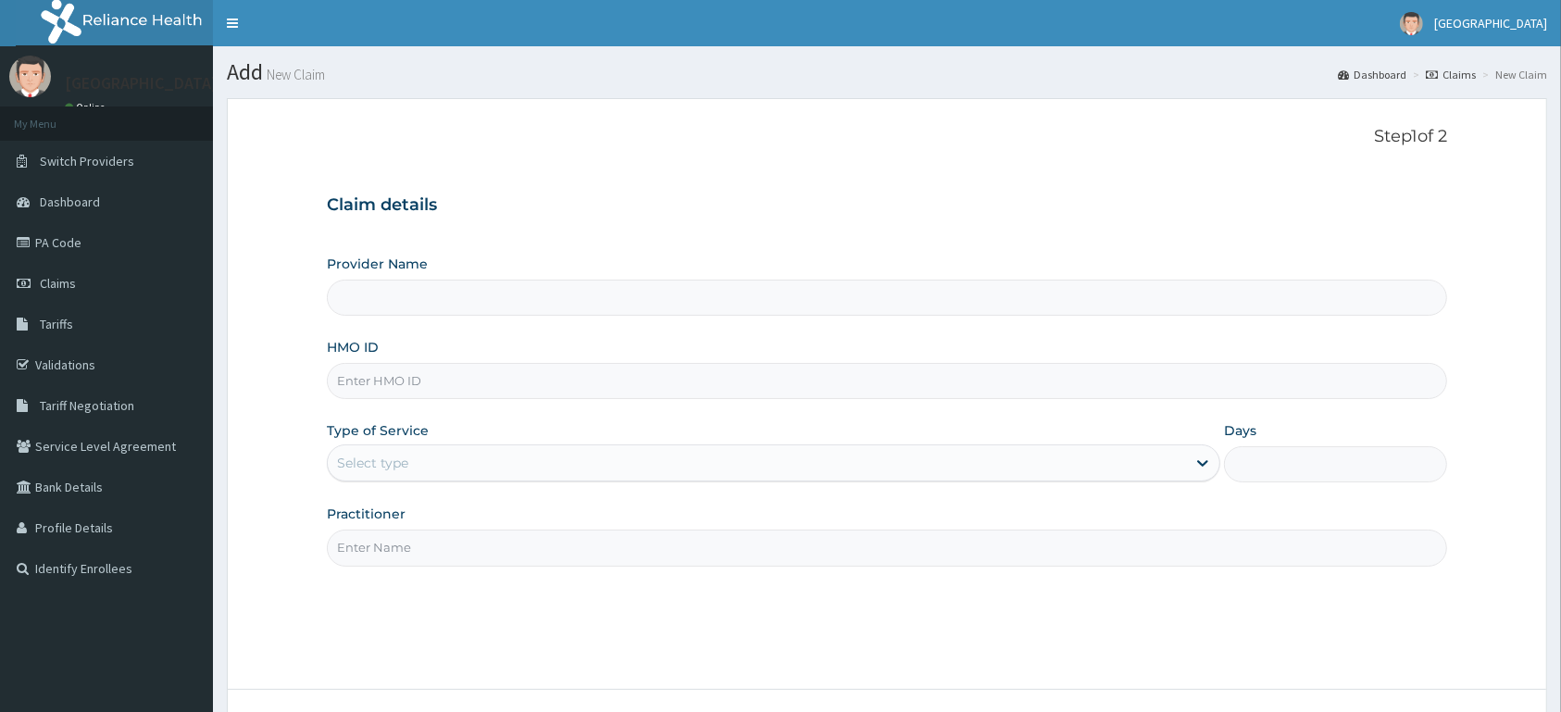
click at [523, 367] on input "HMO ID" at bounding box center [887, 381] width 1120 height 36
type input "[GEOGRAPHIC_DATA]"
type input "ACT/10065/A"
click at [450, 464] on div "Select type" at bounding box center [757, 463] width 858 height 30
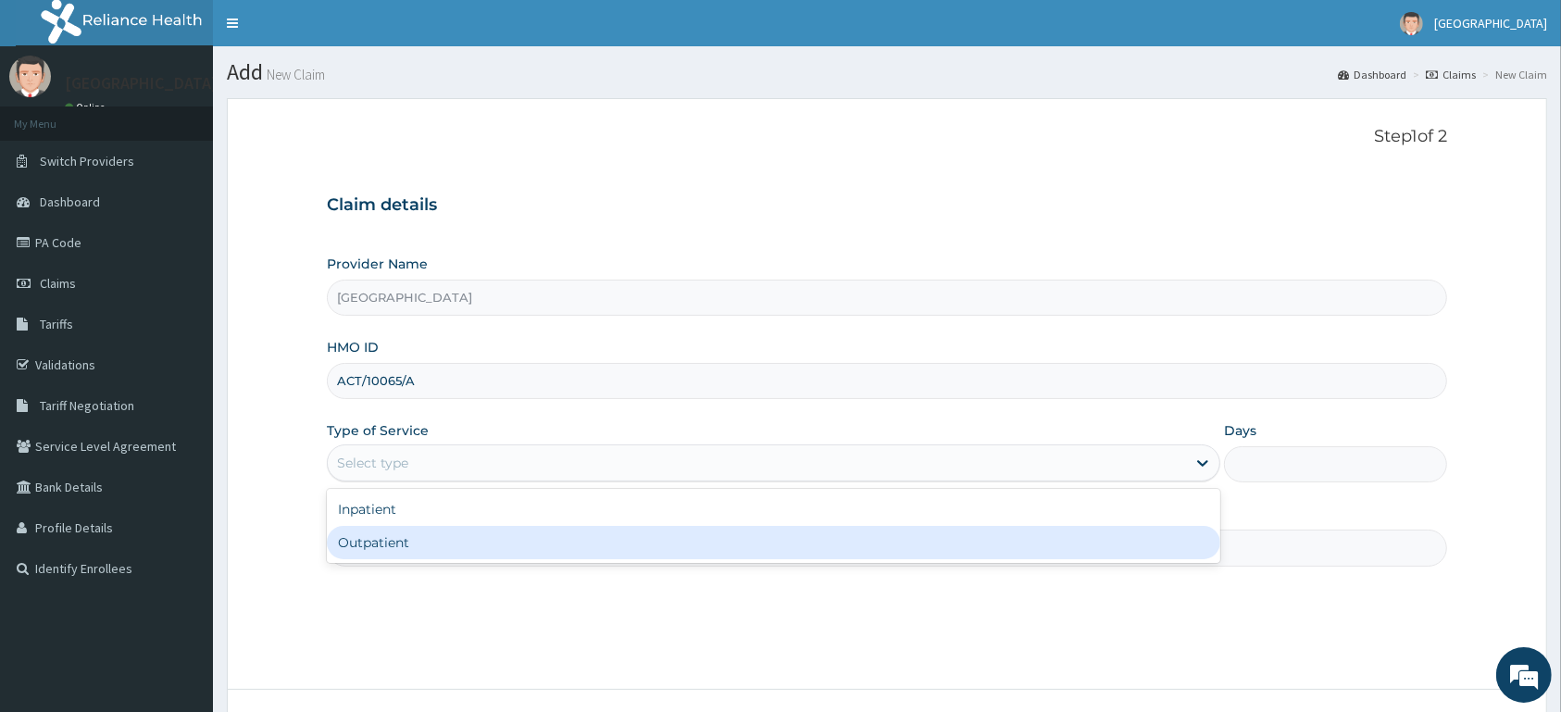
click at [452, 543] on div "Outpatient" at bounding box center [774, 542] width 894 height 33
type input "1"
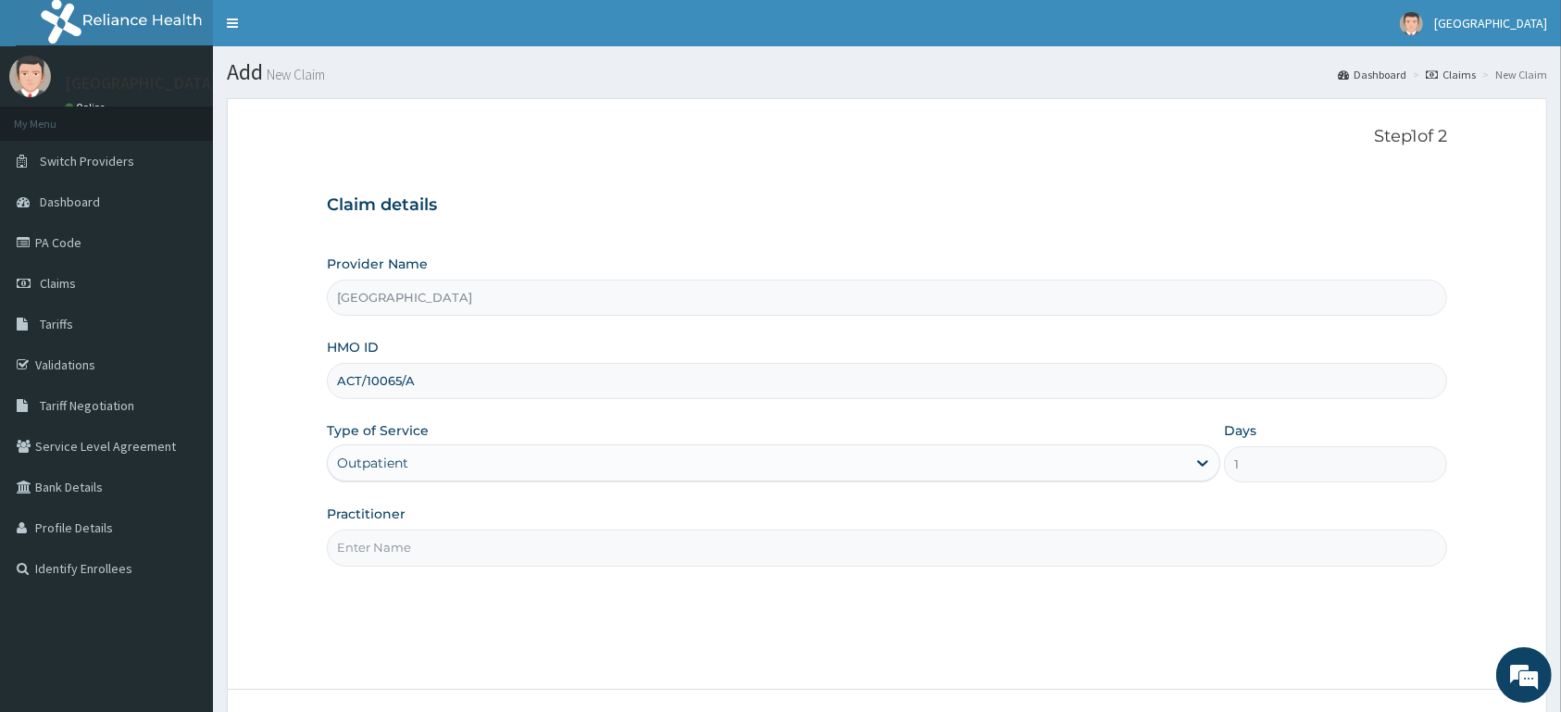
click at [455, 544] on input "Practitioner" at bounding box center [887, 548] width 1120 height 36
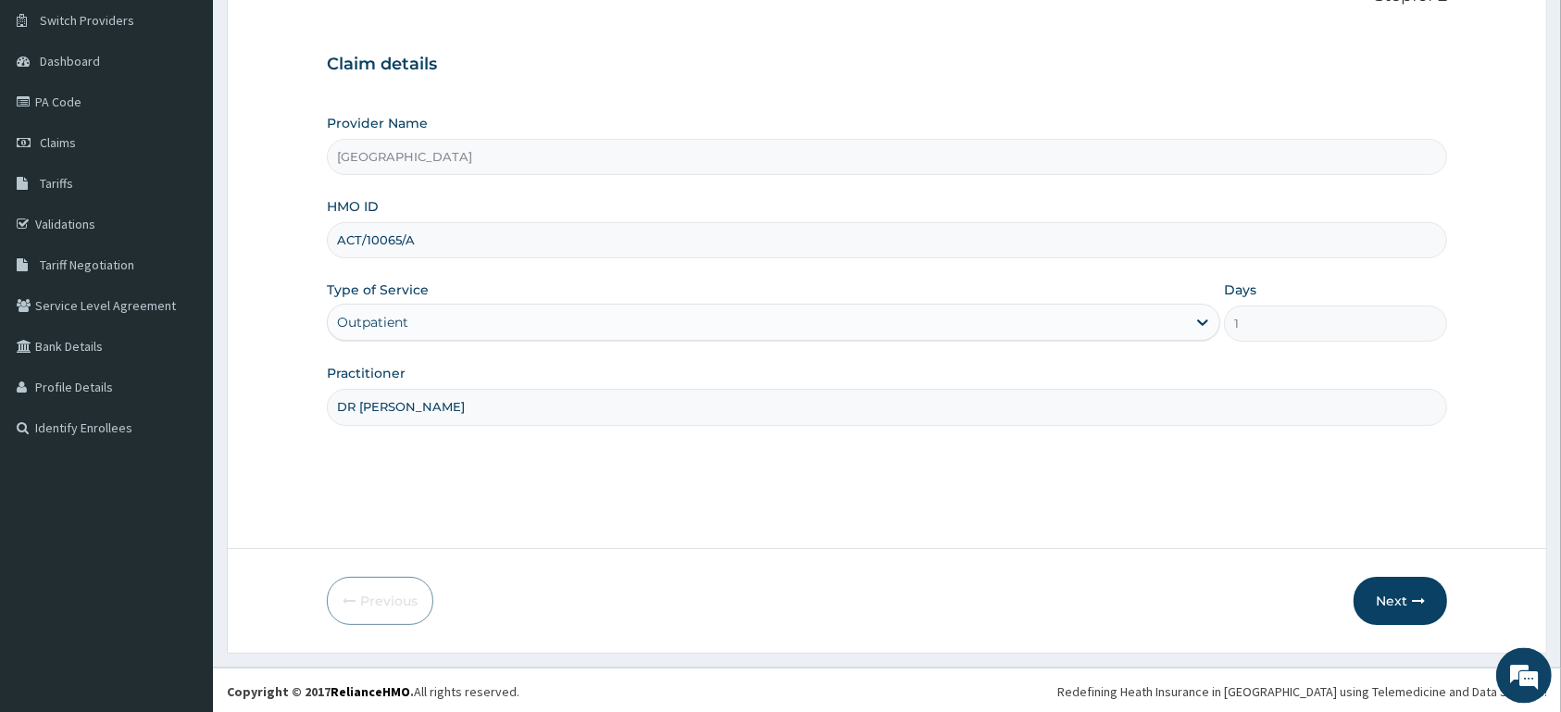
scroll to position [144, 0]
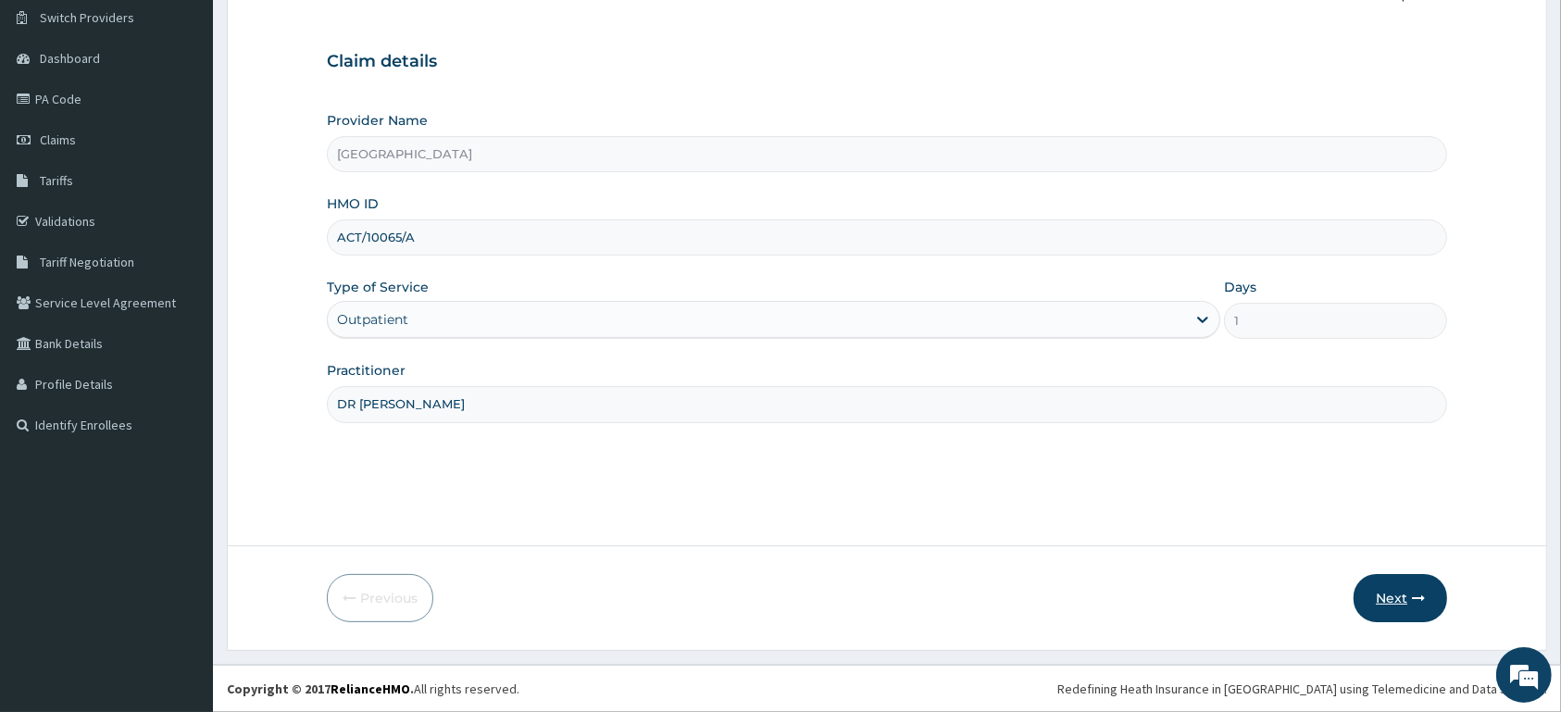
type input "DR [PERSON_NAME]"
click at [1398, 598] on button "Next" at bounding box center [1401, 598] width 94 height 48
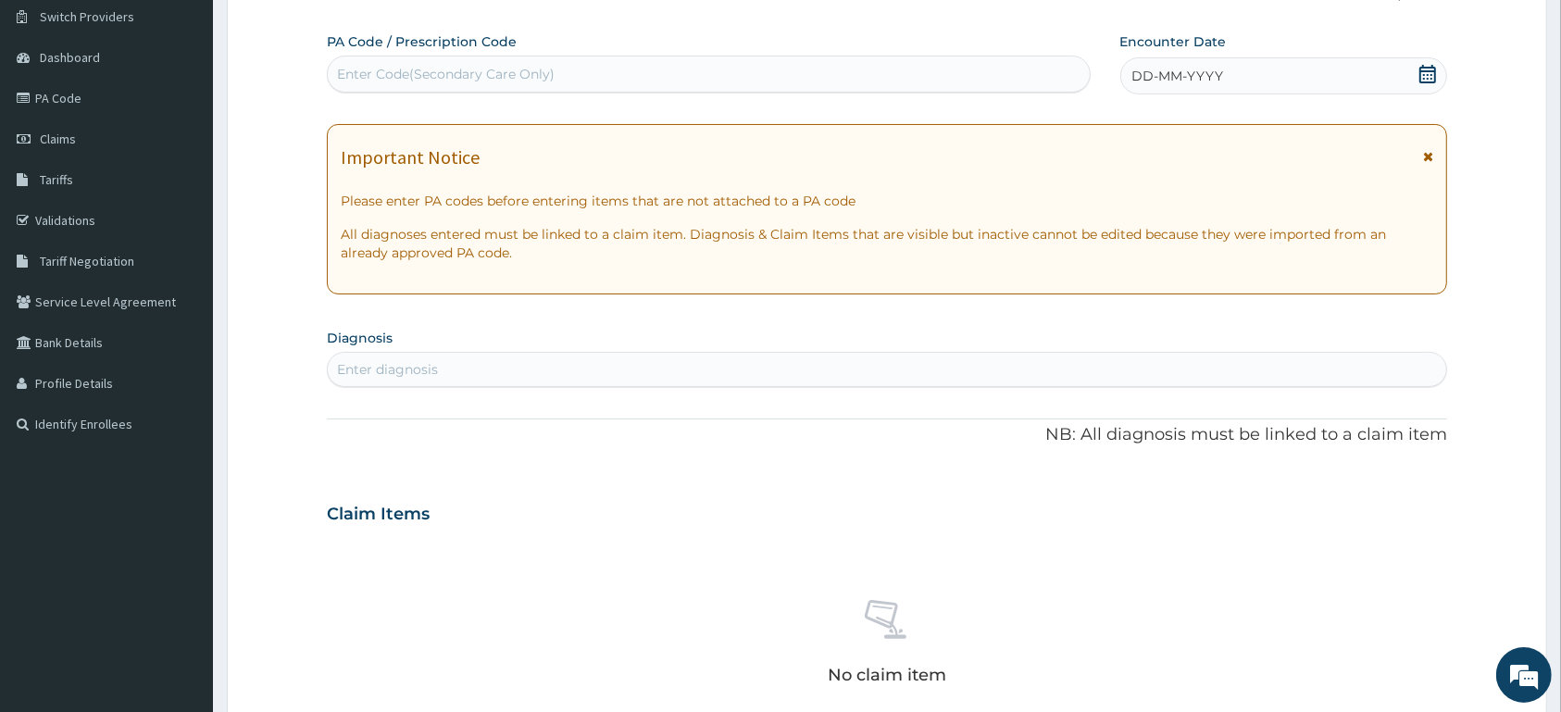
click at [1429, 70] on icon at bounding box center [1427, 74] width 17 height 19
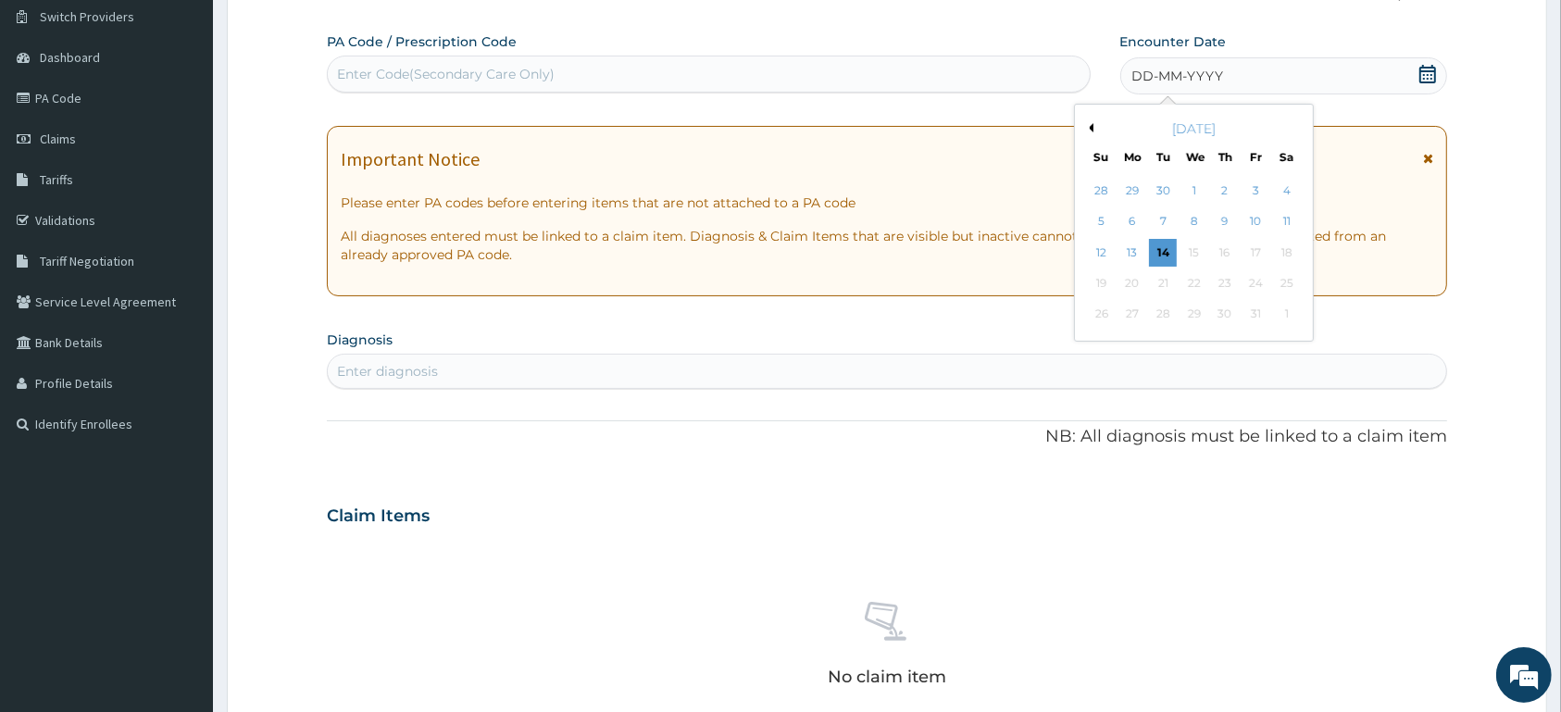
click at [1094, 128] on div "[DATE]" at bounding box center [1193, 128] width 223 height 19
click at [1094, 126] on div "[DATE]" at bounding box center [1193, 128] width 223 height 19
click at [1089, 131] on button "Previous Month" at bounding box center [1088, 127] width 9 height 9
click at [1255, 188] on div "1" at bounding box center [1256, 191] width 28 height 28
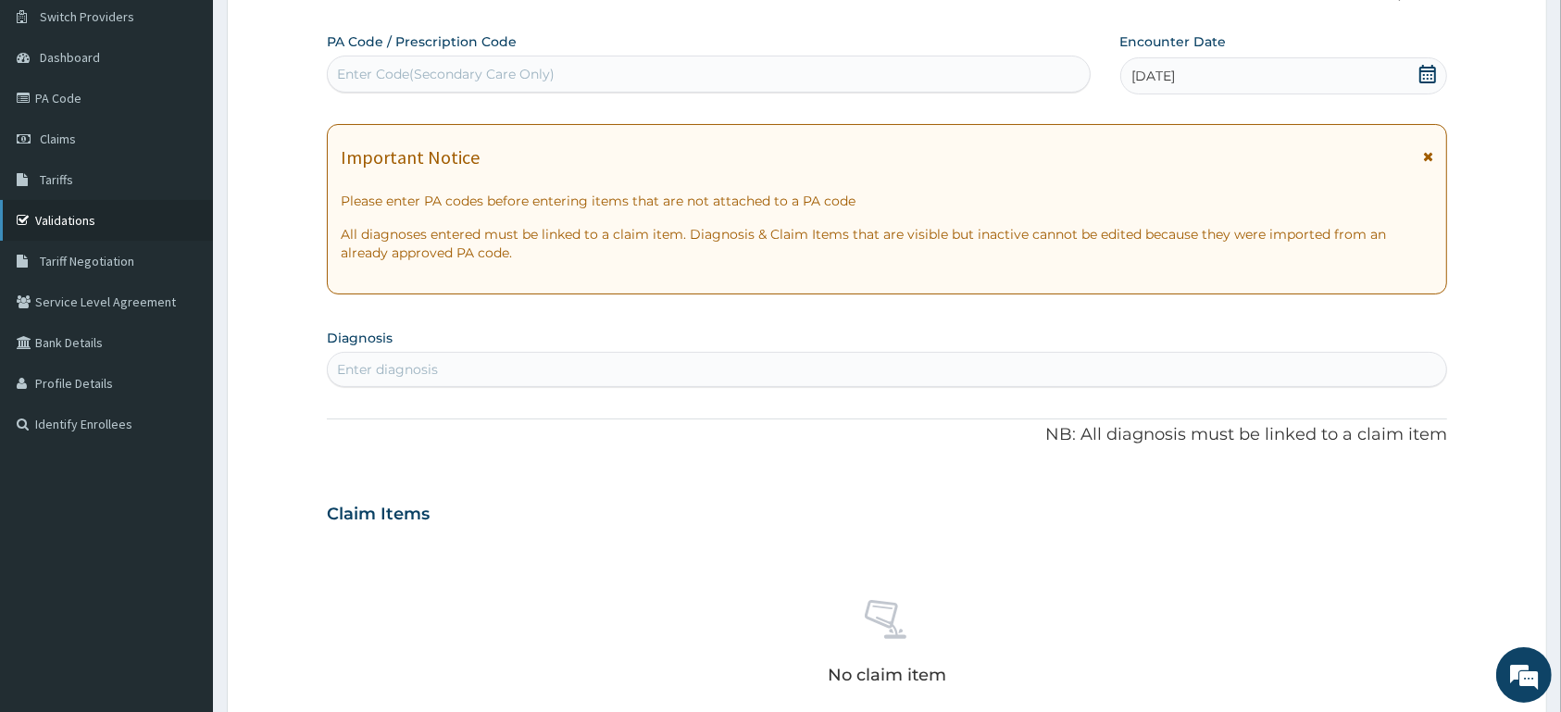
drag, startPoint x: 87, startPoint y: 218, endPoint x: 111, endPoint y: 207, distance: 26.1
click at [88, 218] on link "Validations" at bounding box center [106, 220] width 213 height 41
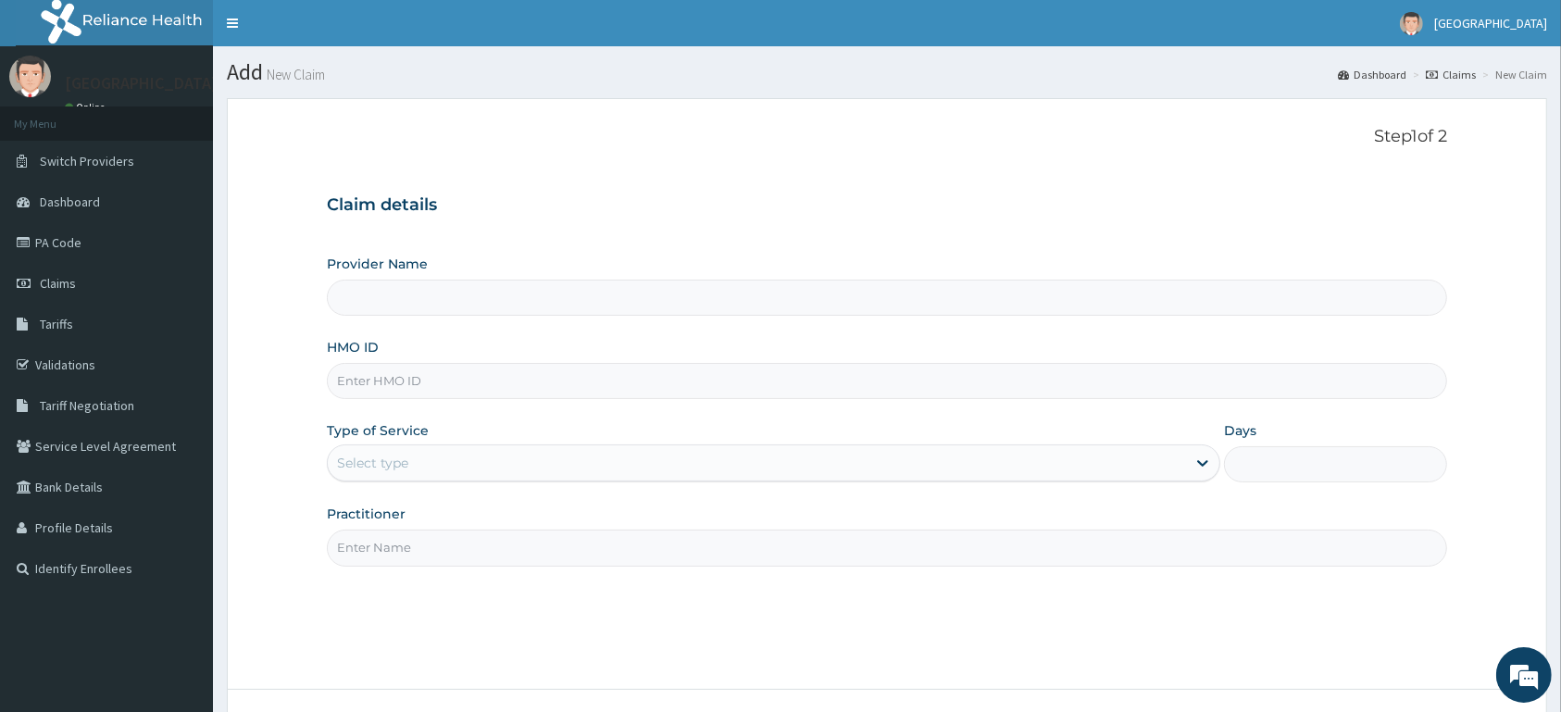
type input "MORNING STAR HOSPITAL"
type input "ACT/10065/A"
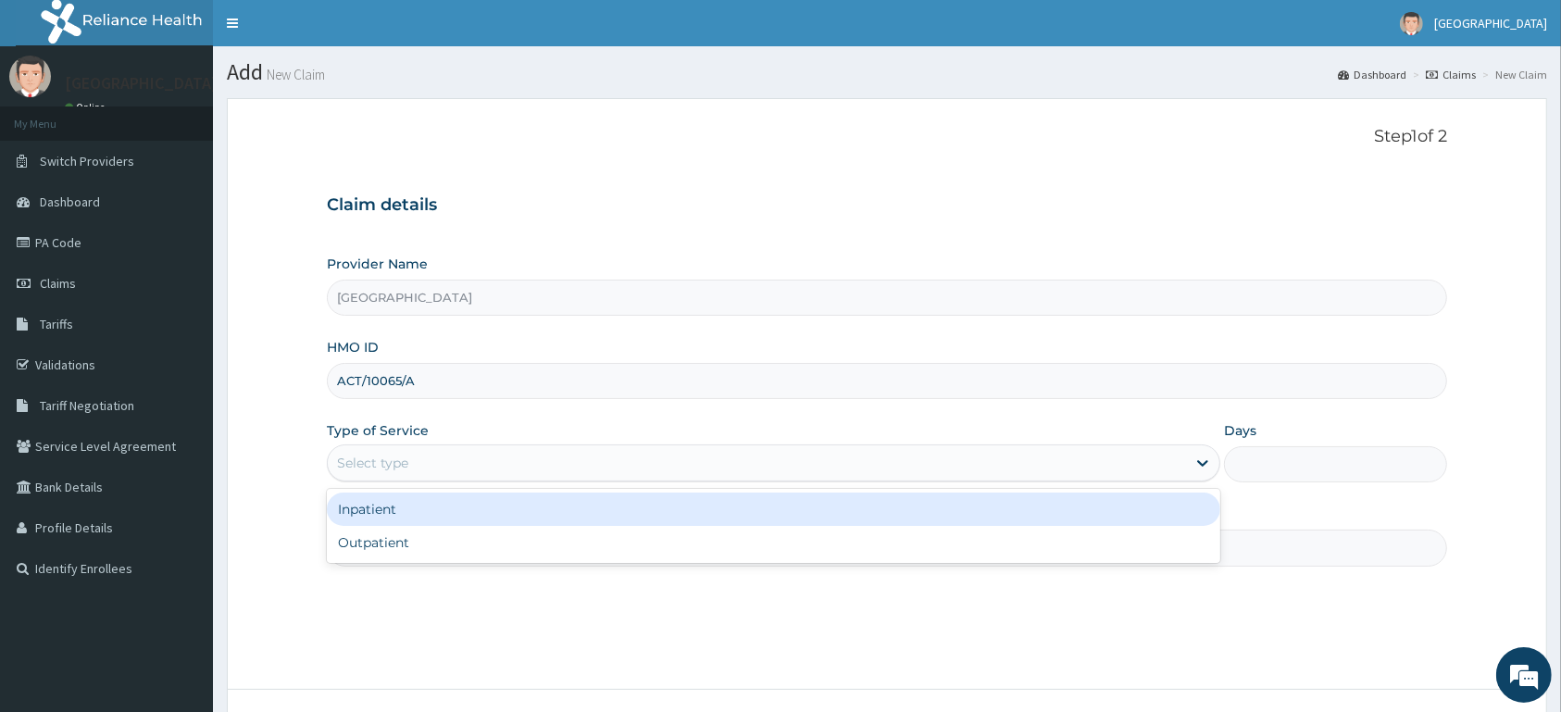
click at [660, 470] on div "Select type" at bounding box center [757, 463] width 858 height 30
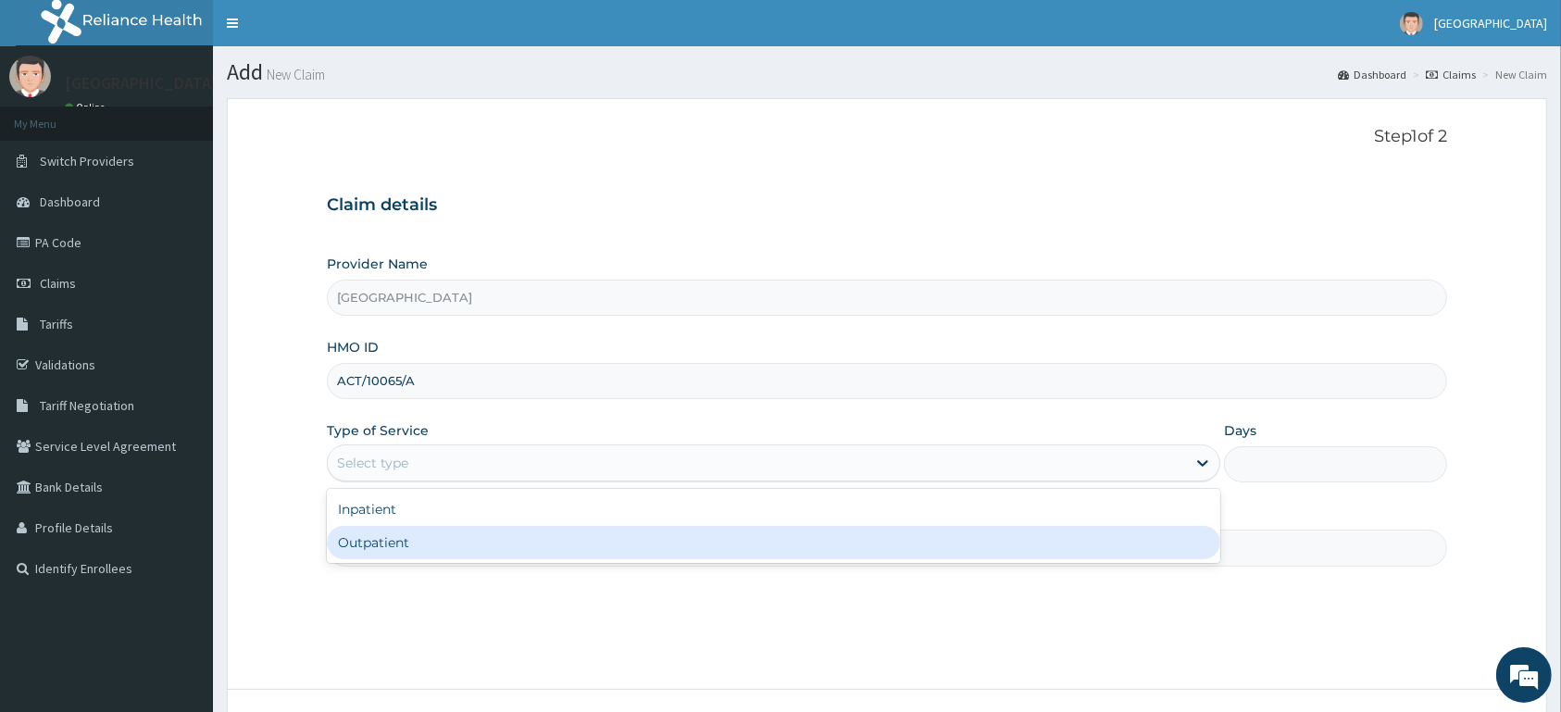
click at [630, 542] on div "Outpatient" at bounding box center [774, 542] width 894 height 33
type input "1"
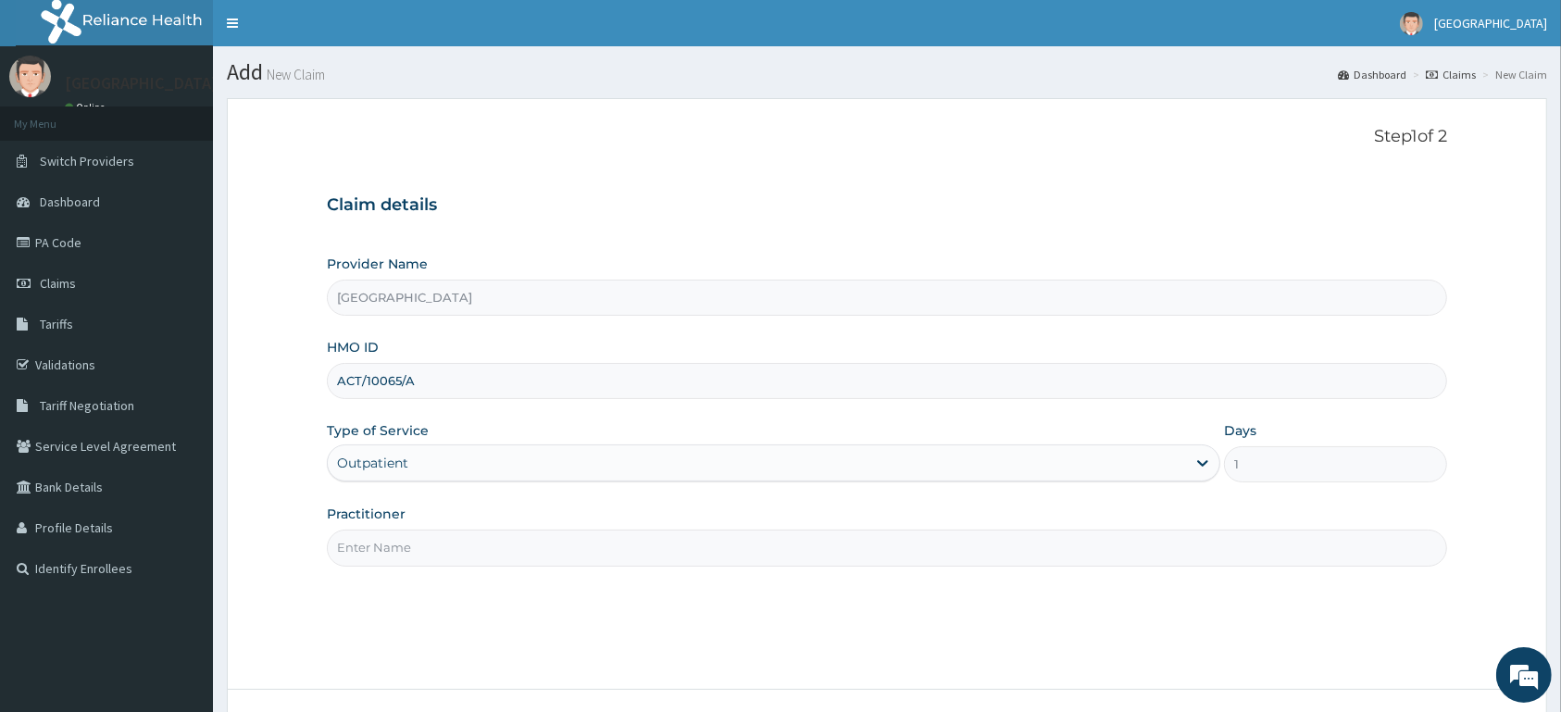
click at [631, 542] on input "Practitioner" at bounding box center [887, 548] width 1120 height 36
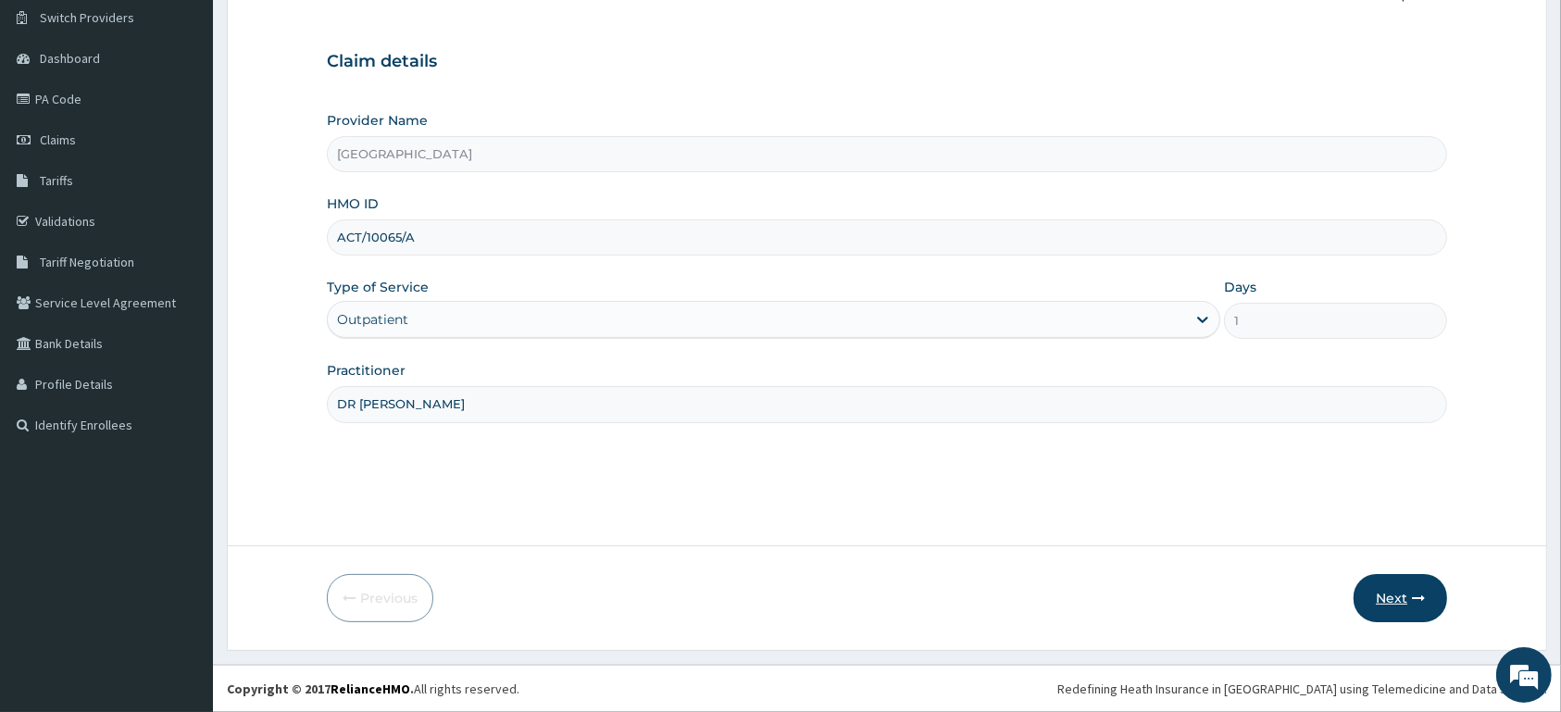
type input "DR ASOBARA"
click at [1384, 594] on button "Next" at bounding box center [1401, 598] width 94 height 48
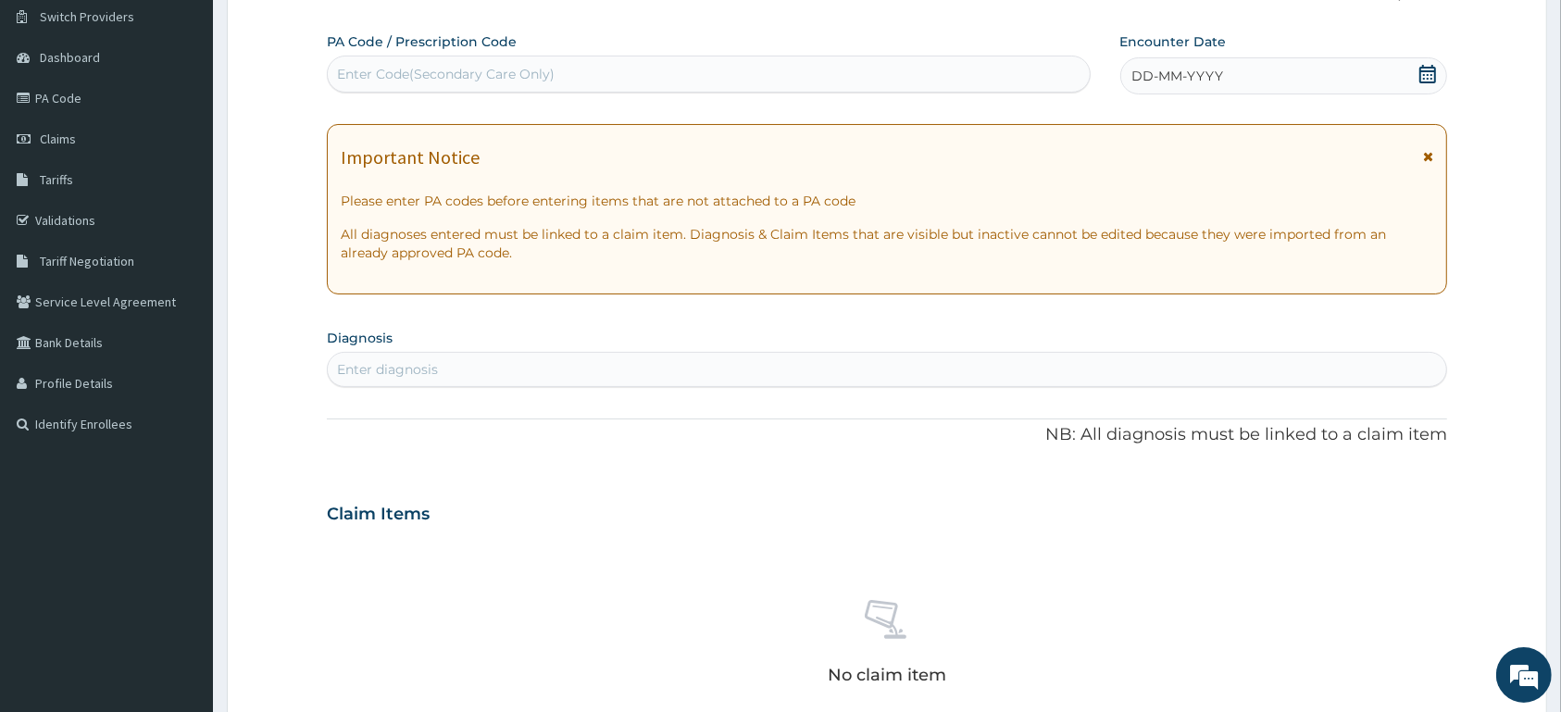
click at [751, 68] on div "Enter Code(Secondary Care Only)" at bounding box center [709, 74] width 762 height 30
type input "PA/36960D"
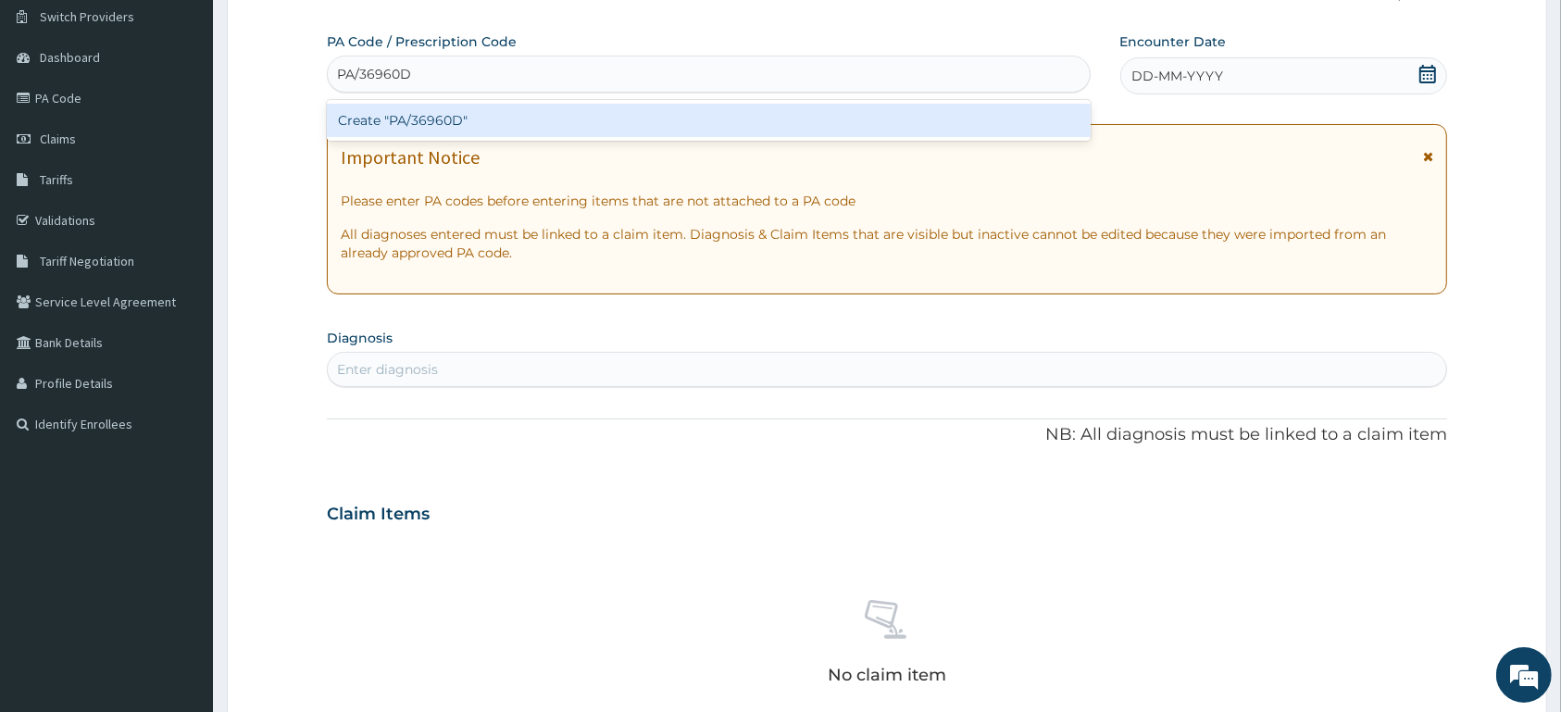
click at [528, 119] on div "Create "PA/36960D"" at bounding box center [709, 120] width 764 height 33
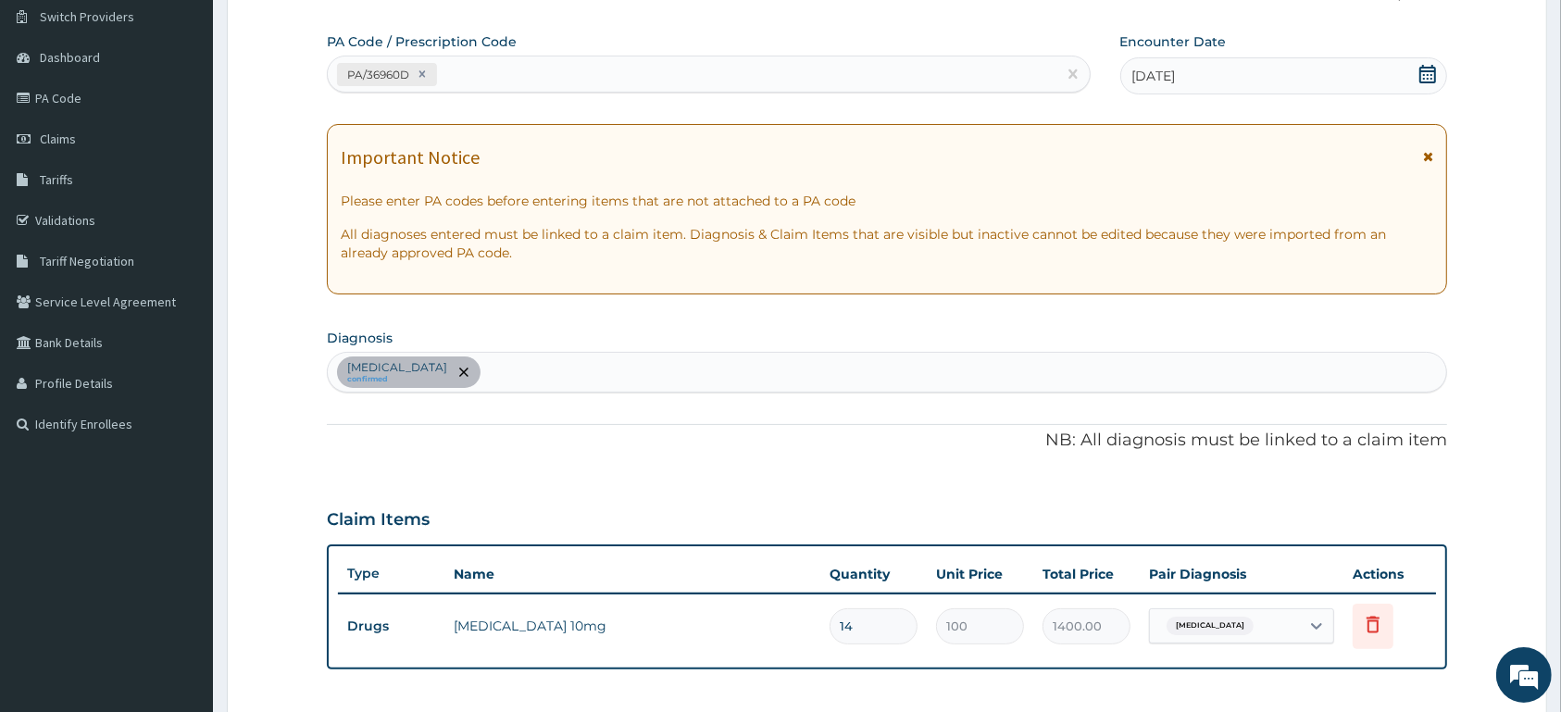
click at [688, 365] on div "Essential hypertension confirmed" at bounding box center [887, 372] width 1119 height 39
type input "MALARIA"
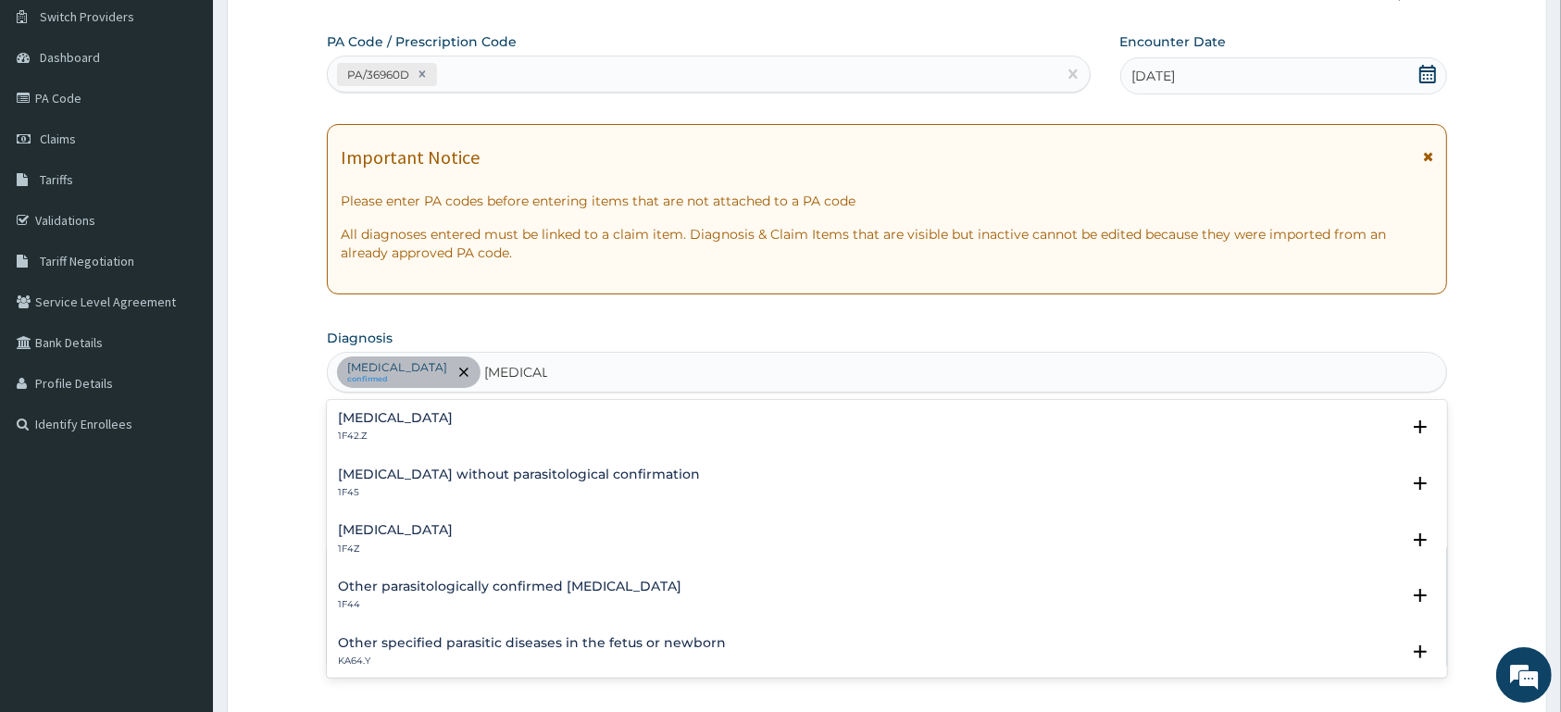
click at [453, 421] on h4 "Plasmodium malariae malaria without complication" at bounding box center [395, 418] width 115 height 14
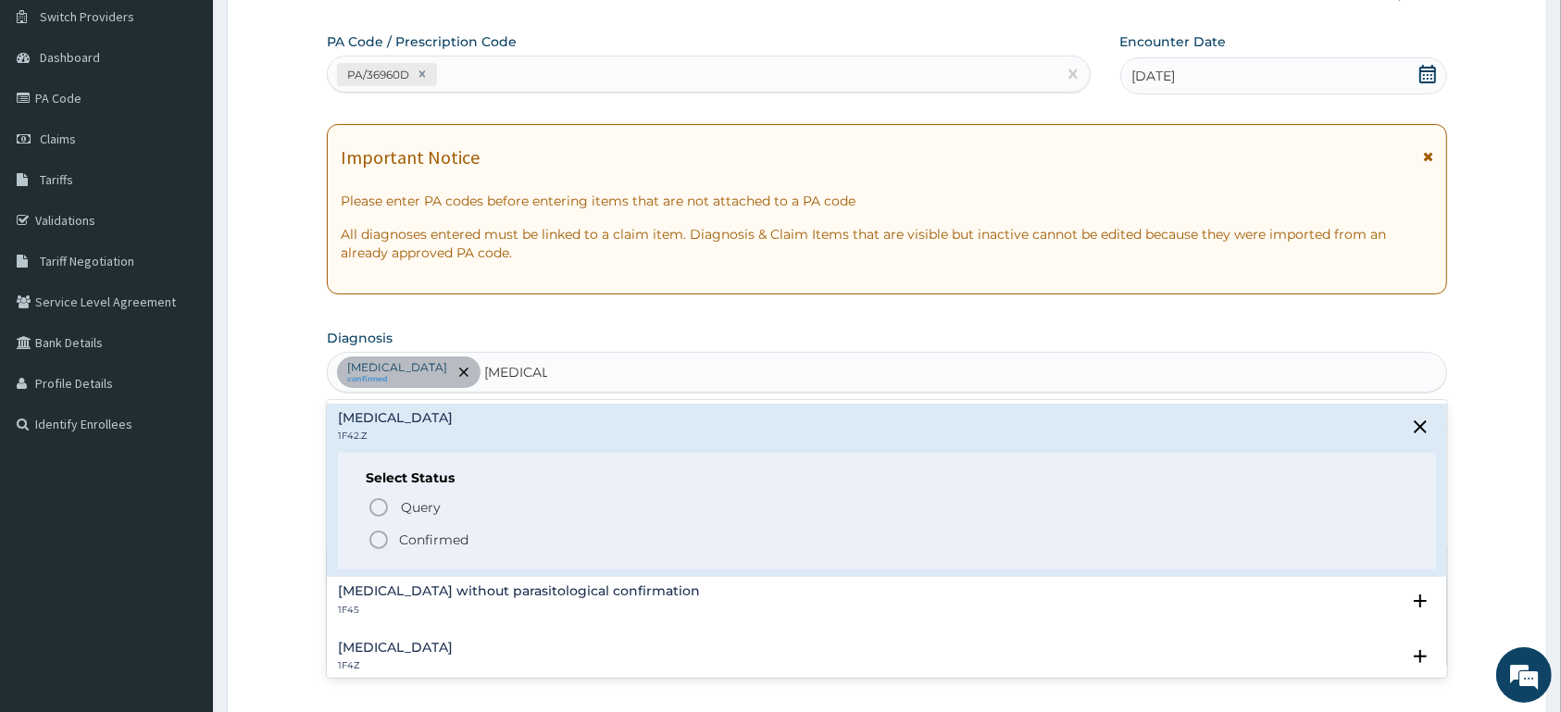
click at [459, 540] on p "Confirmed" at bounding box center [433, 540] width 69 height 19
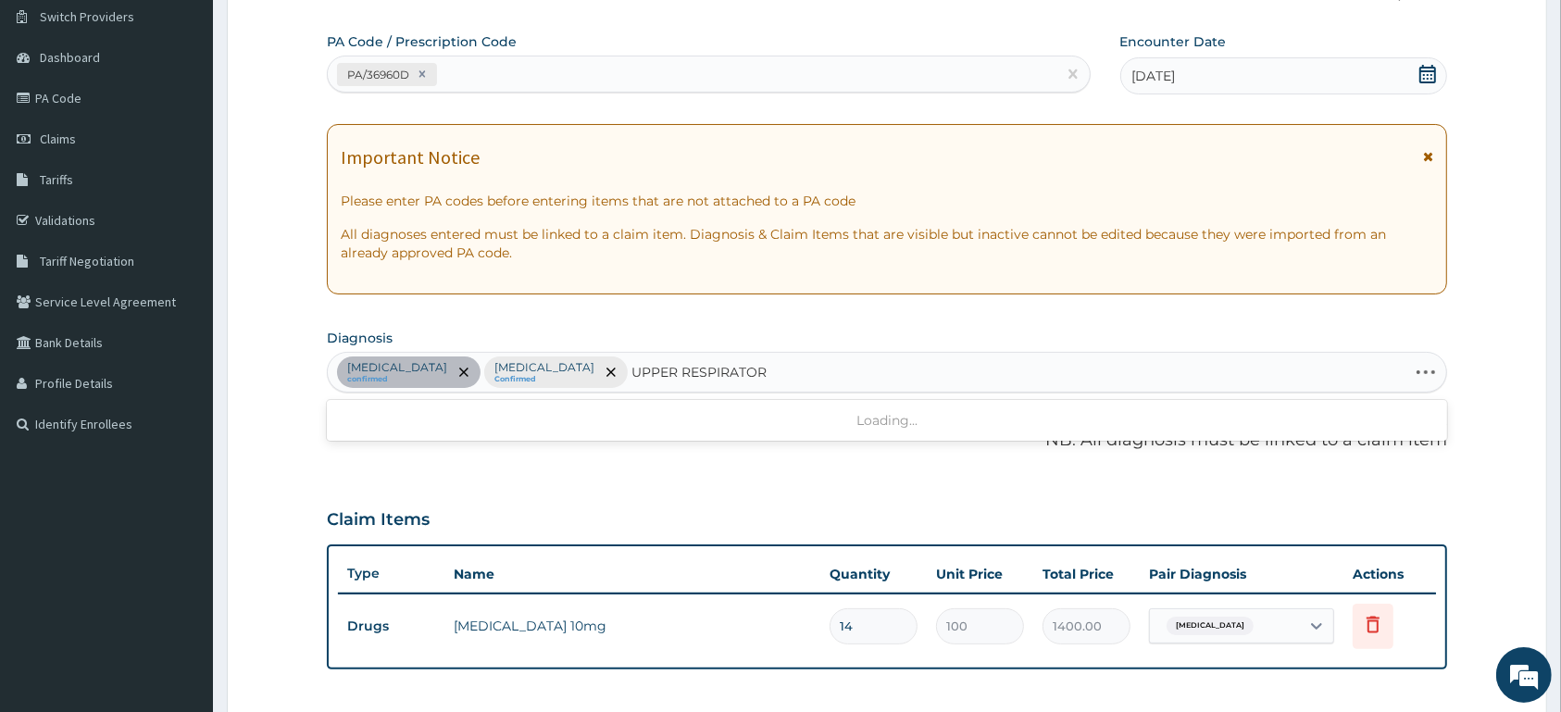
type input "UPPER RESPIRATORY"
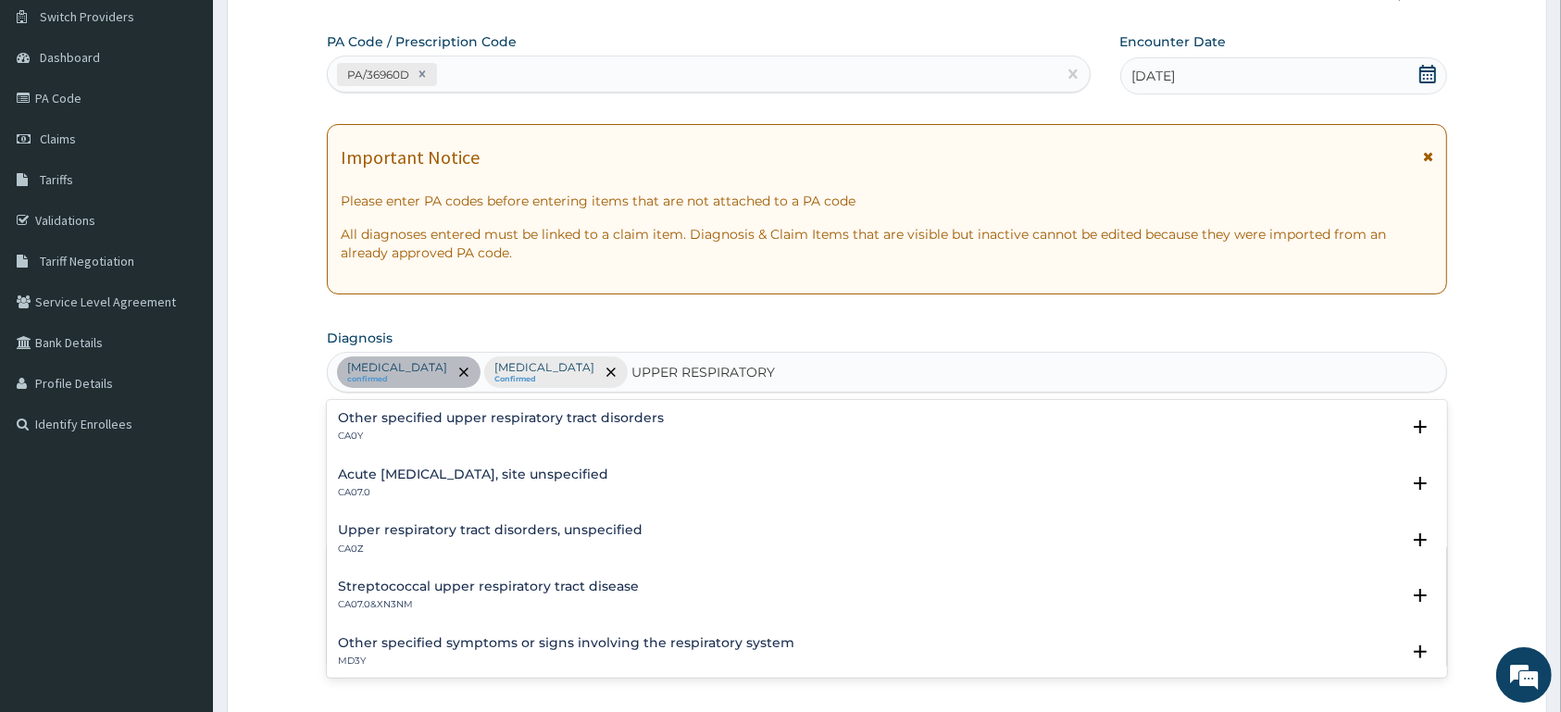
click at [458, 484] on div "Acute upper respiratory infection, site unspecified CA07.0" at bounding box center [473, 484] width 270 height 32
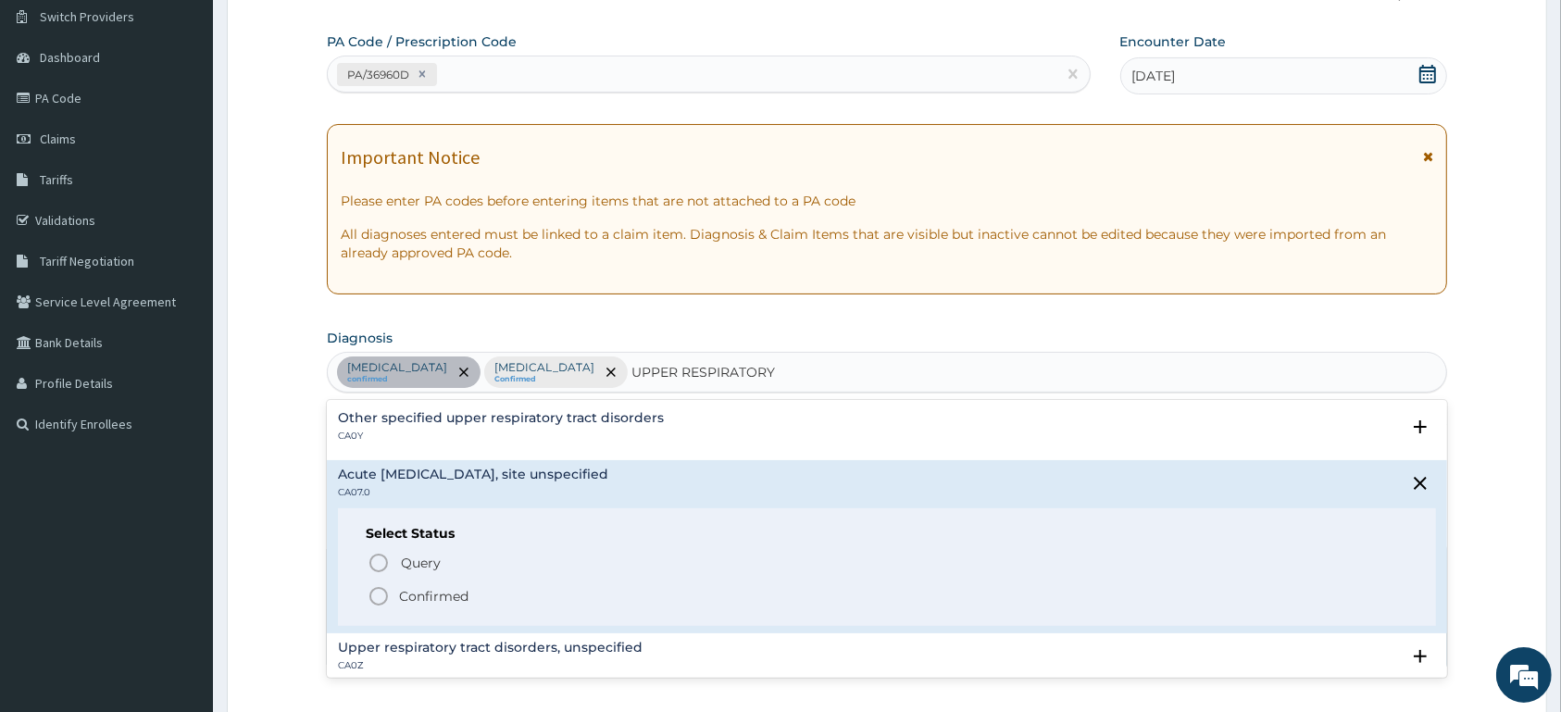
click at [470, 601] on span "Confirmed" at bounding box center [888, 596] width 1041 height 22
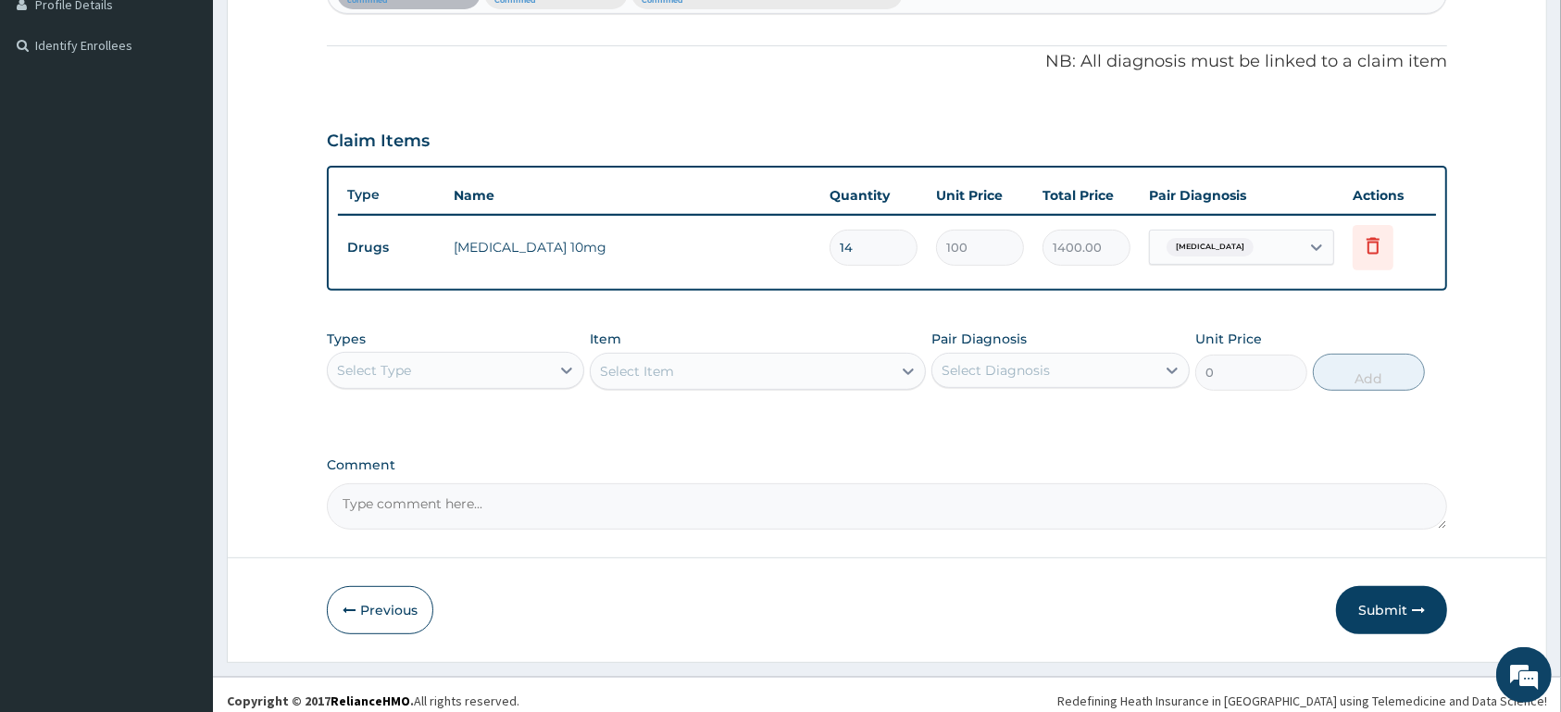
scroll to position [534, 0]
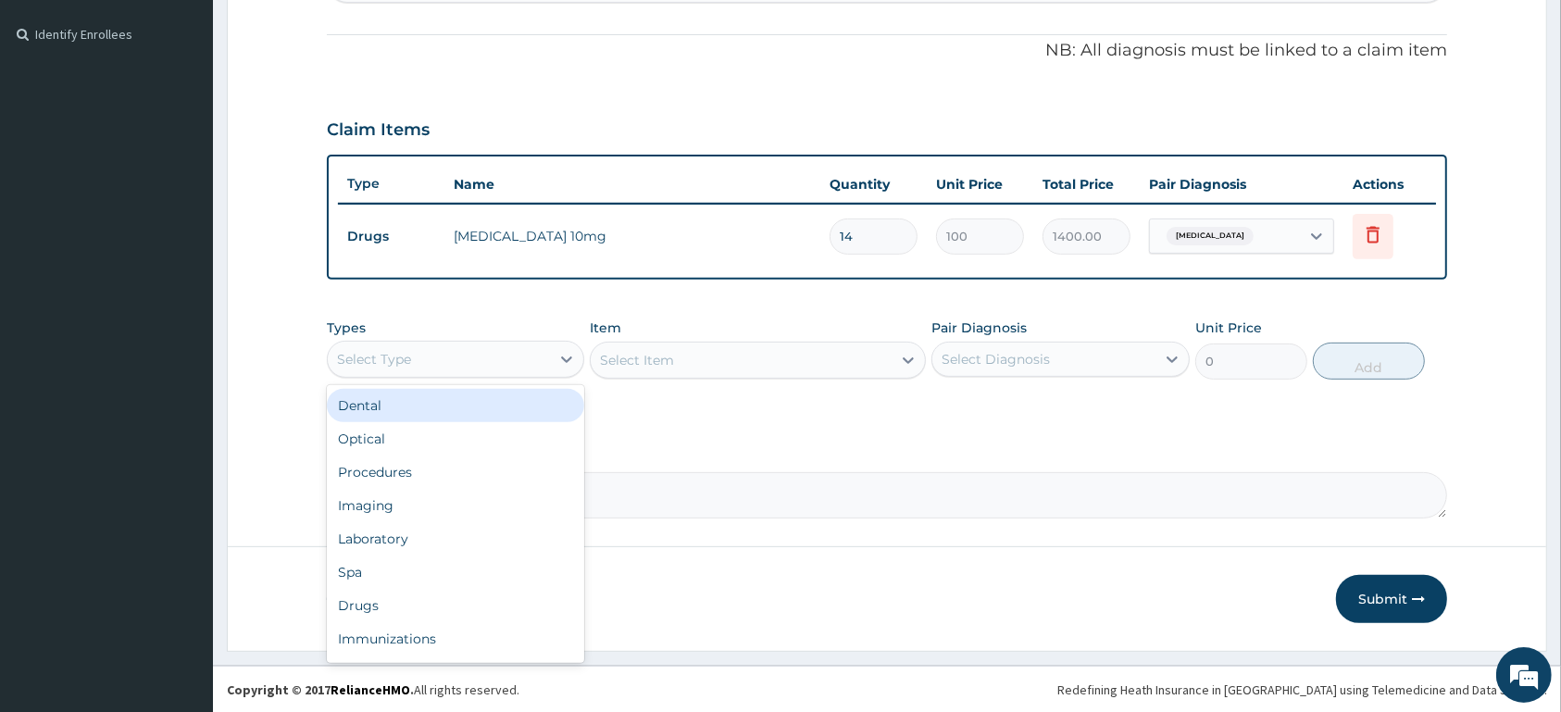
click at [533, 348] on div "Select Type" at bounding box center [439, 359] width 222 height 30
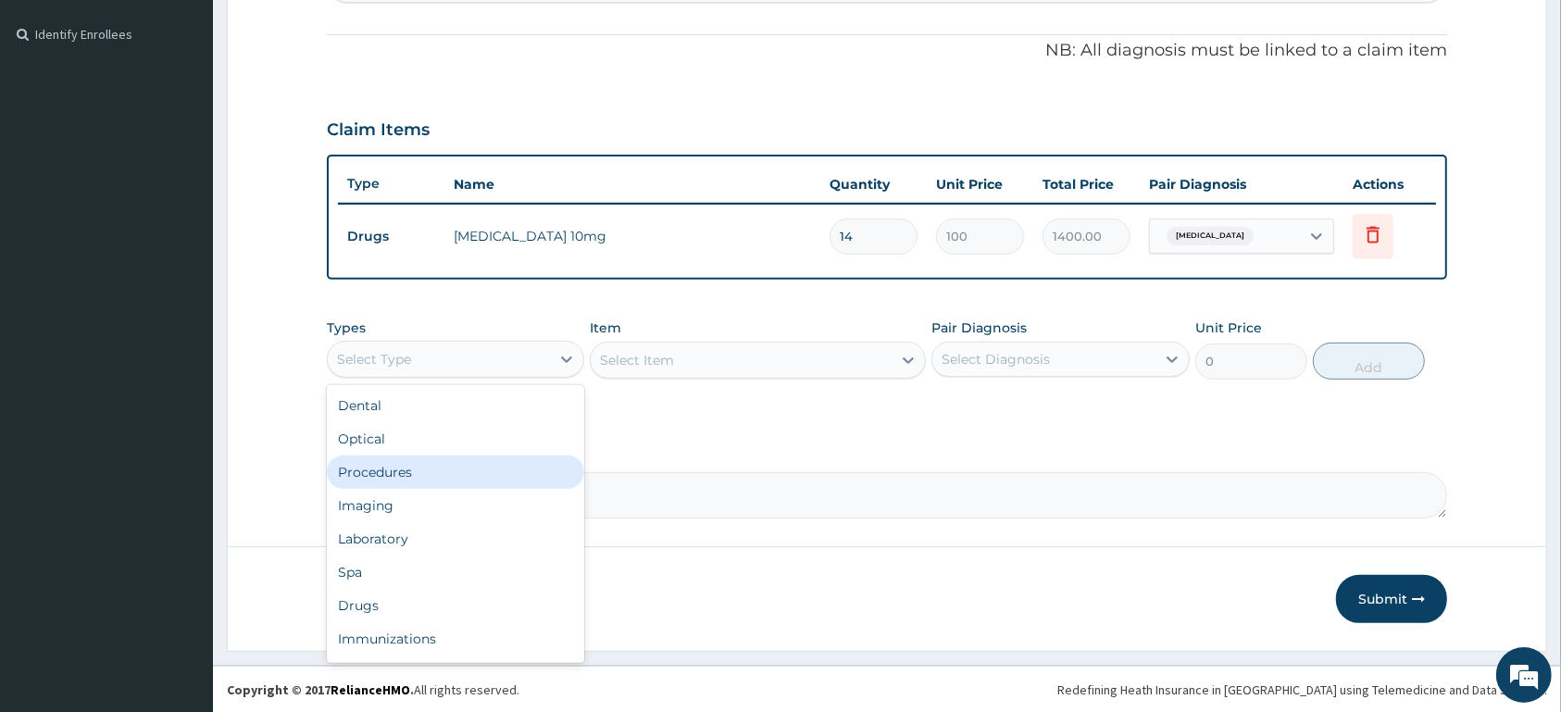
click at [533, 473] on div "Procedures" at bounding box center [455, 472] width 257 height 33
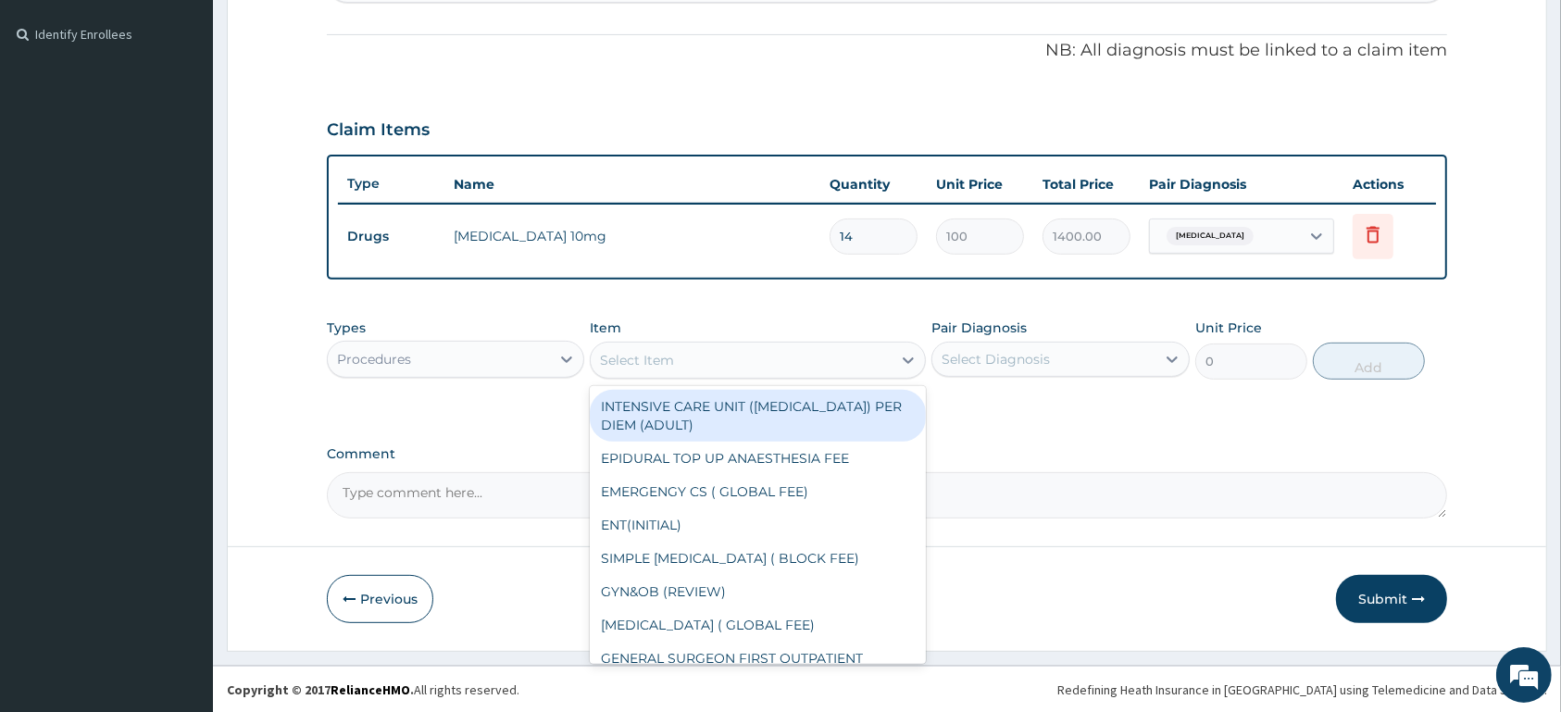
click at [786, 346] on div "Select Item" at bounding box center [741, 360] width 301 height 30
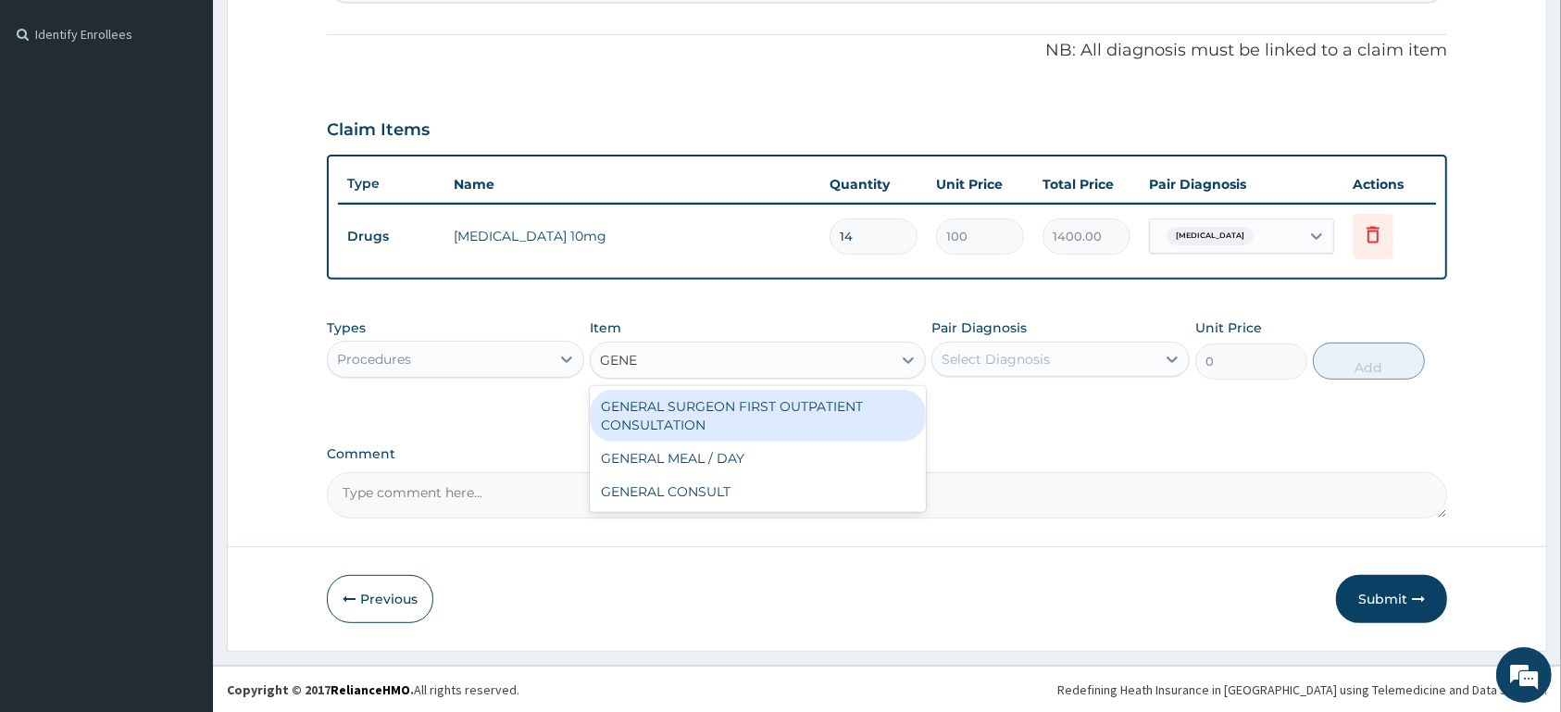
type input "GENER"
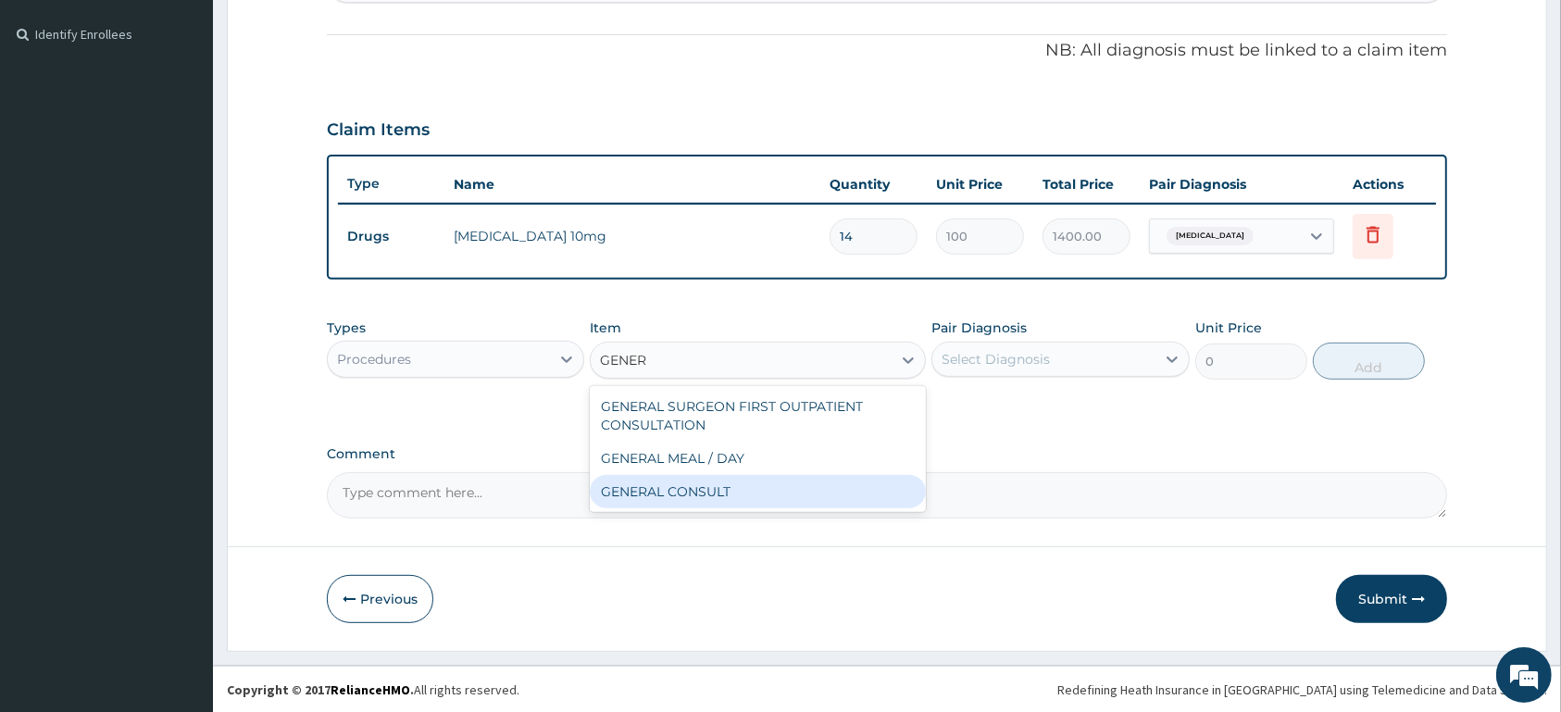
click at [832, 489] on div "GENERAL CONSULT" at bounding box center [758, 491] width 336 height 33
type input "5000"
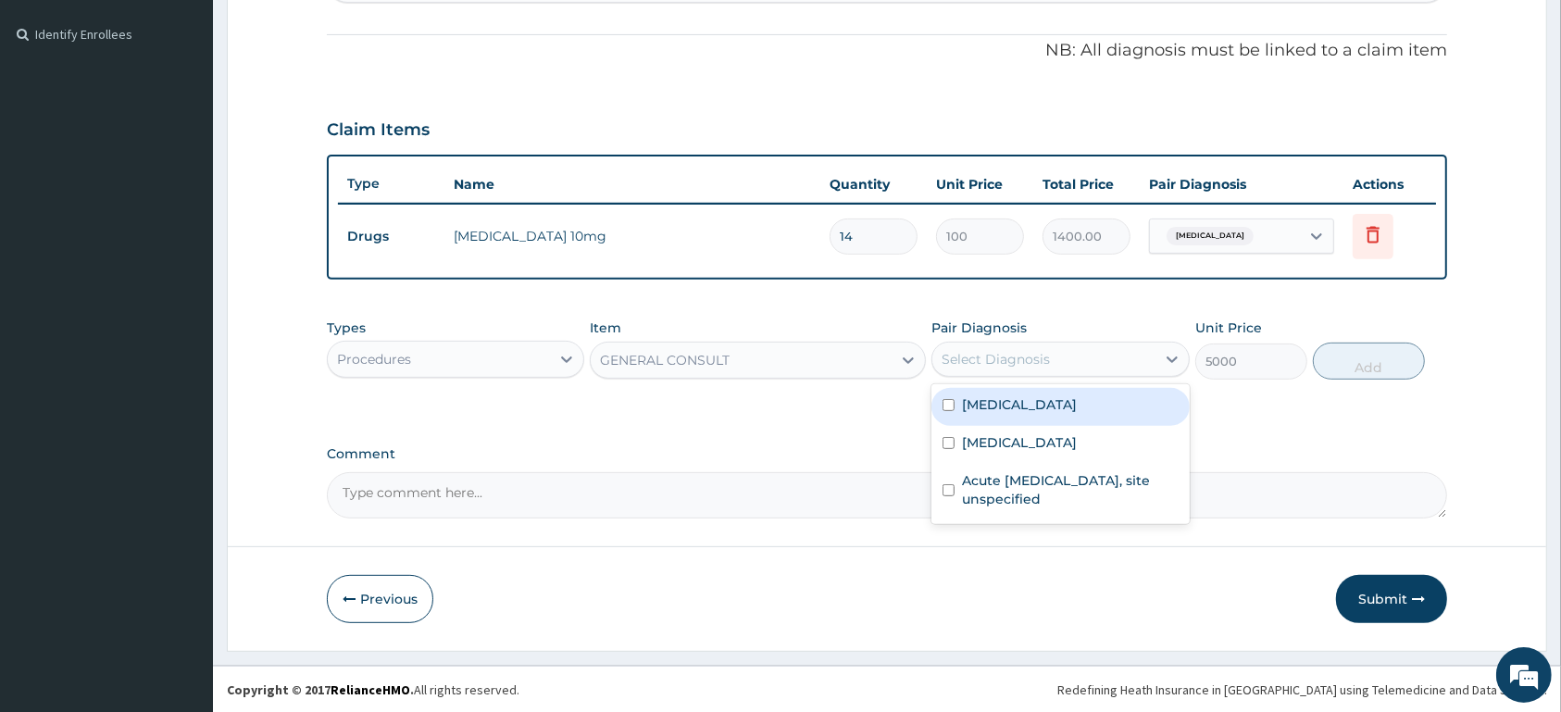
click at [1015, 369] on div "Select Diagnosis" at bounding box center [1043, 359] width 222 height 30
click at [989, 401] on label "Essential hypertension" at bounding box center [1019, 404] width 115 height 19
checkbox input "true"
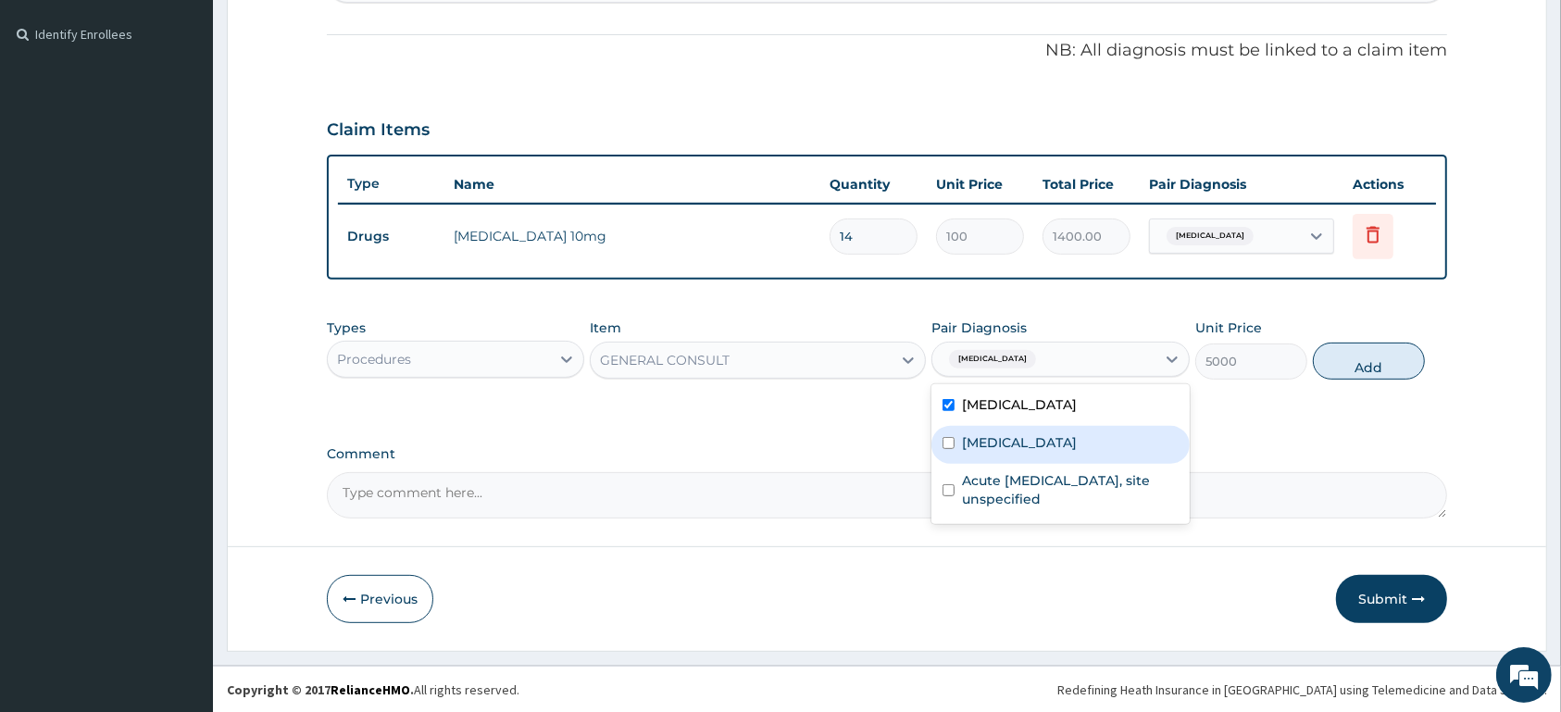
click at [989, 448] on label "Plasmodium malariae malaria without complication" at bounding box center [1019, 442] width 115 height 19
checkbox input "true"
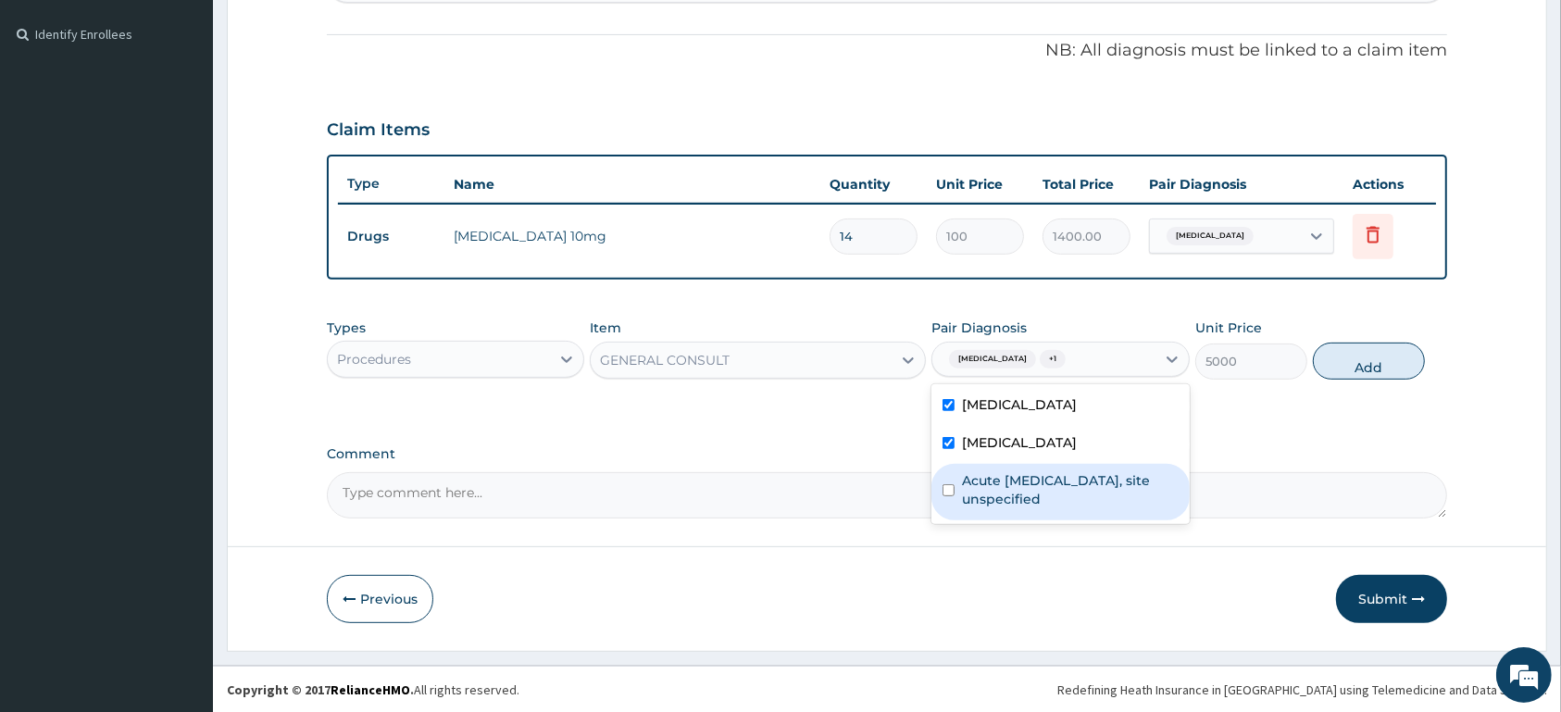
drag, startPoint x: 1003, startPoint y: 513, endPoint x: 1133, endPoint y: 494, distance: 131.9
click at [1027, 508] on label "Acute upper respiratory infection, site unspecified" at bounding box center [1070, 489] width 216 height 37
checkbox input "true"
click at [1362, 356] on button "Add" at bounding box center [1369, 361] width 112 height 37
type input "0"
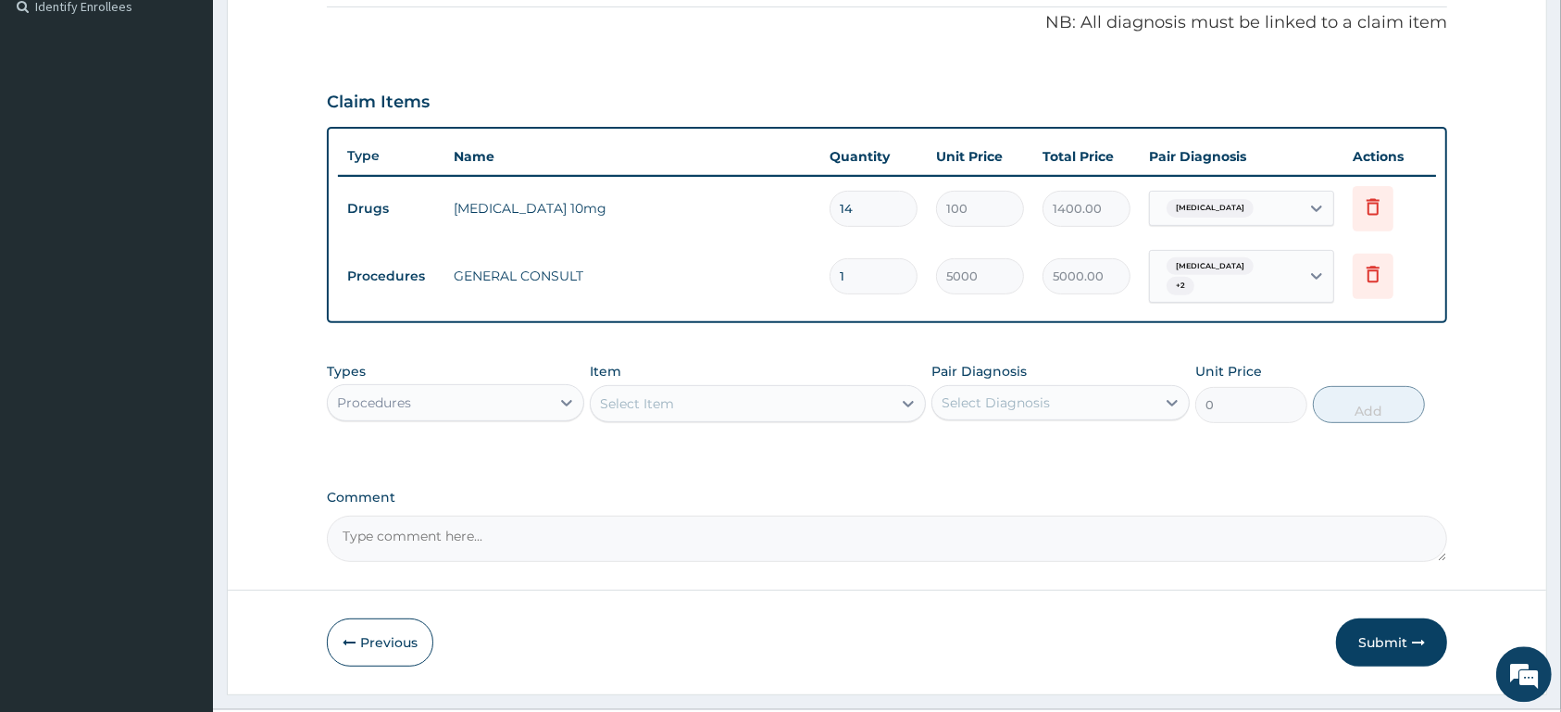
scroll to position [607, 0]
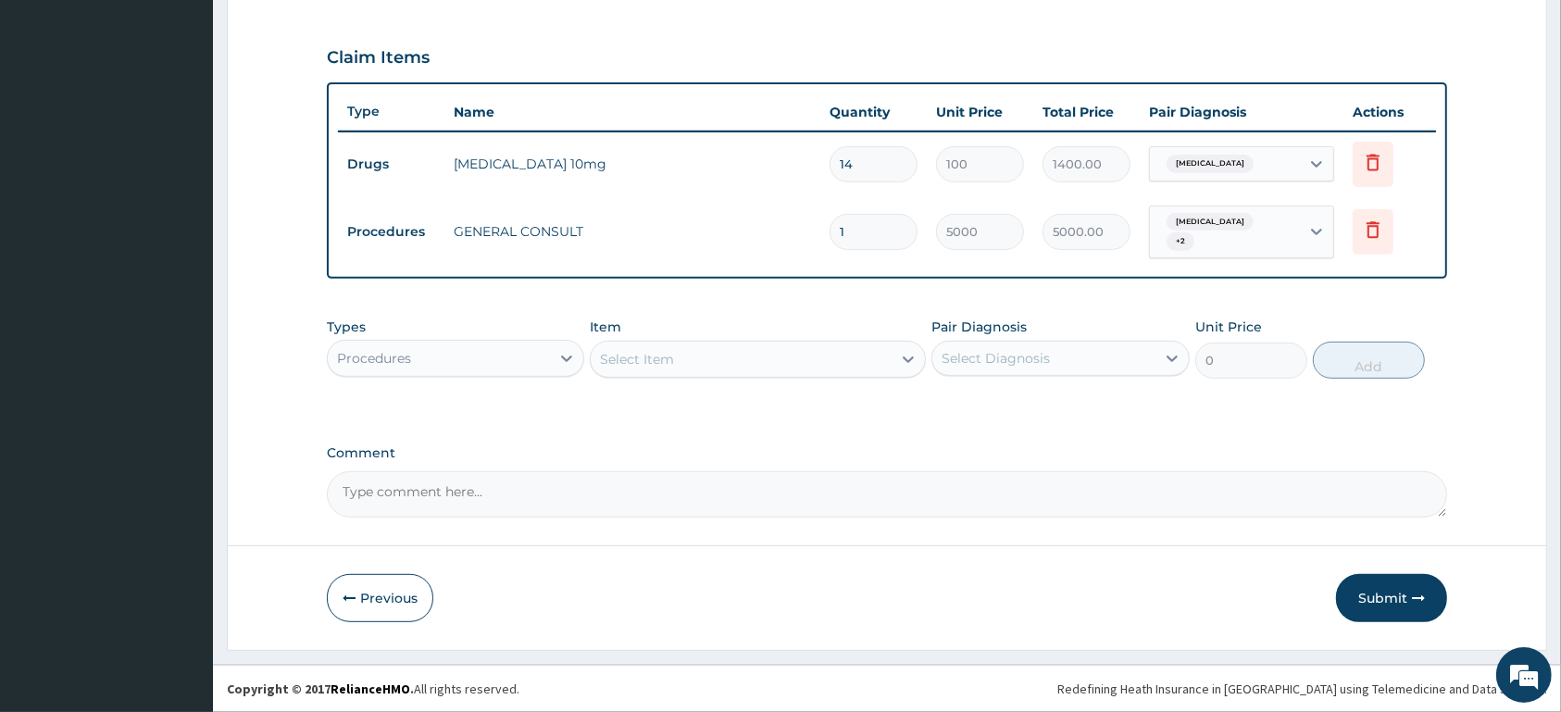
click at [544, 344] on div "Procedures" at bounding box center [439, 359] width 222 height 30
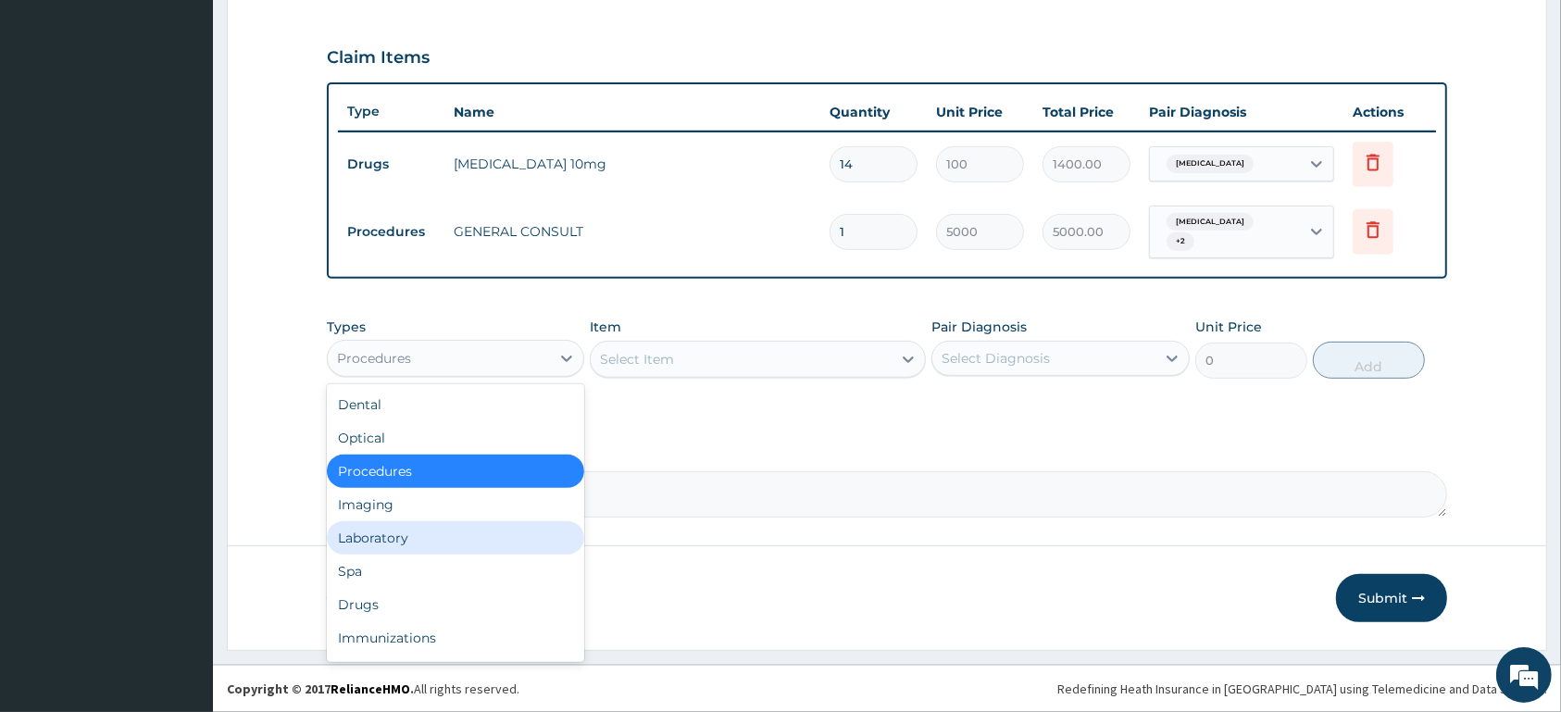
click at [501, 545] on div "Laboratory" at bounding box center [455, 537] width 257 height 33
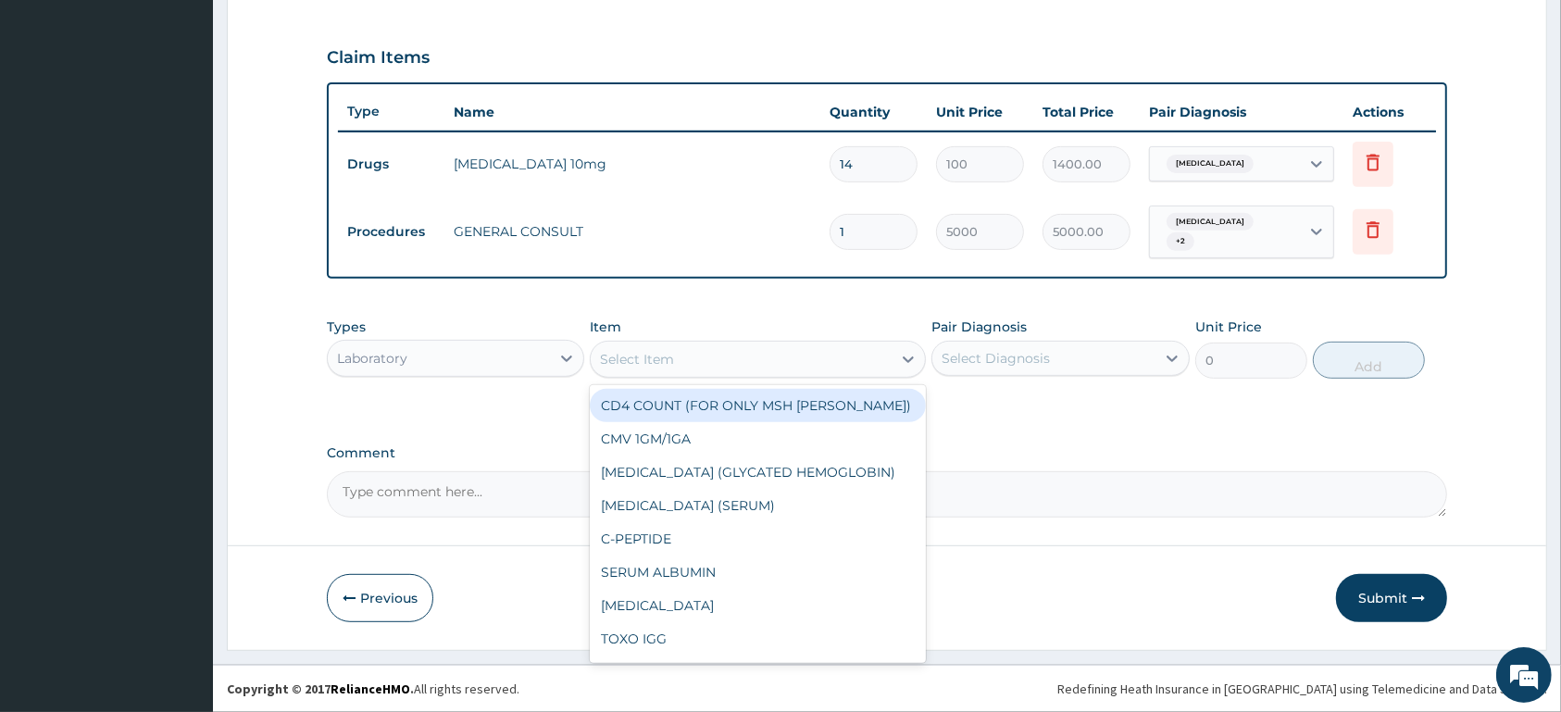
click at [727, 351] on div "Select Item" at bounding box center [741, 359] width 301 height 30
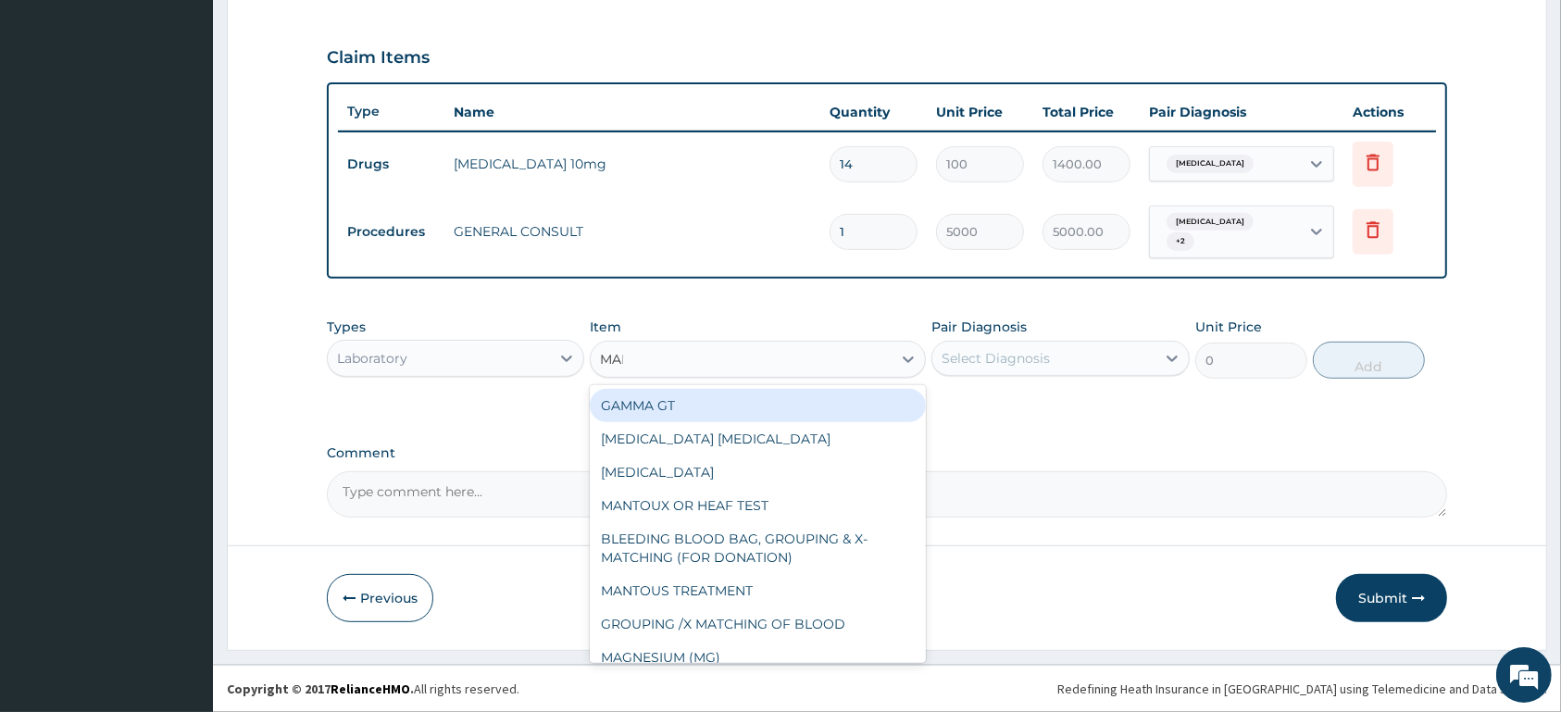
type input "MALA"
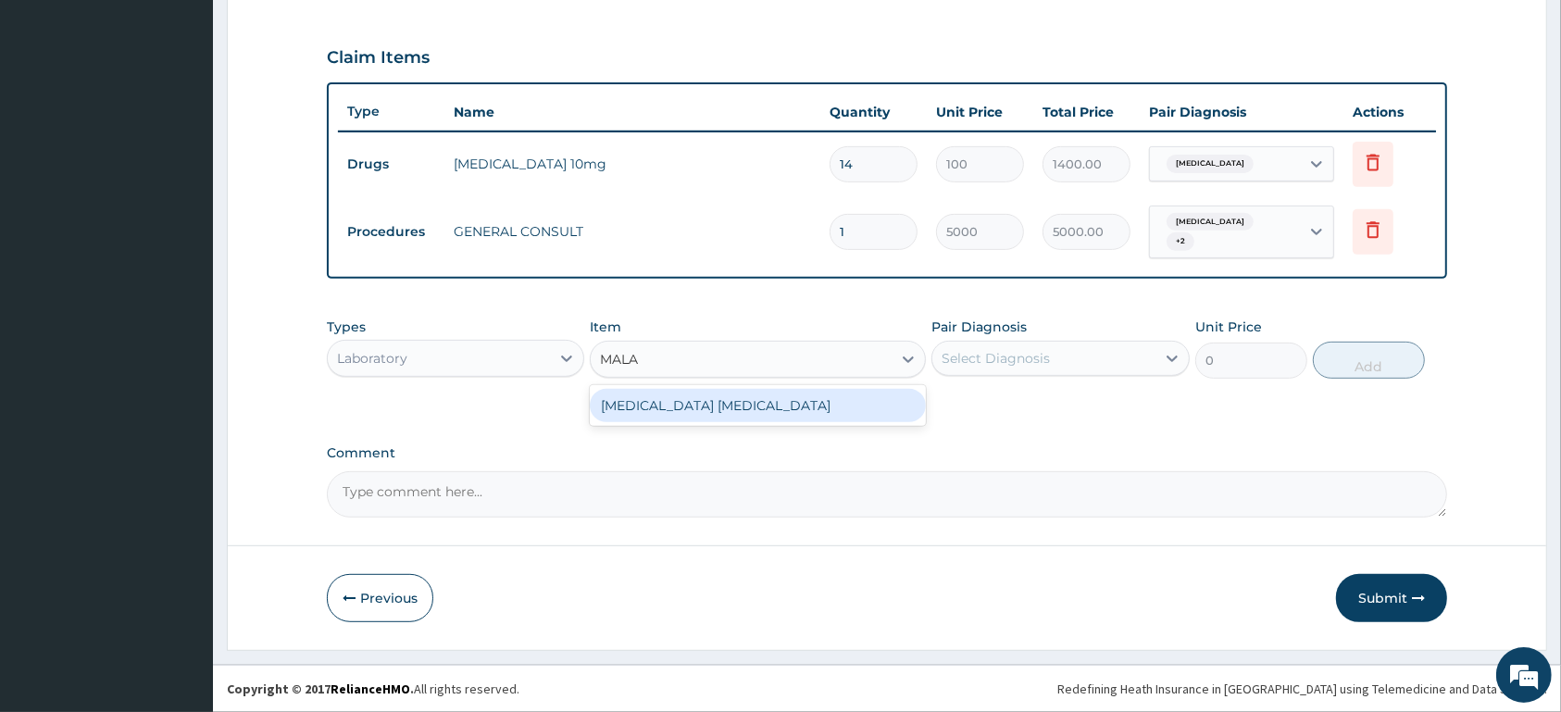
click at [669, 406] on div "MALARIA PARASITE" at bounding box center [758, 405] width 336 height 33
type input "1500"
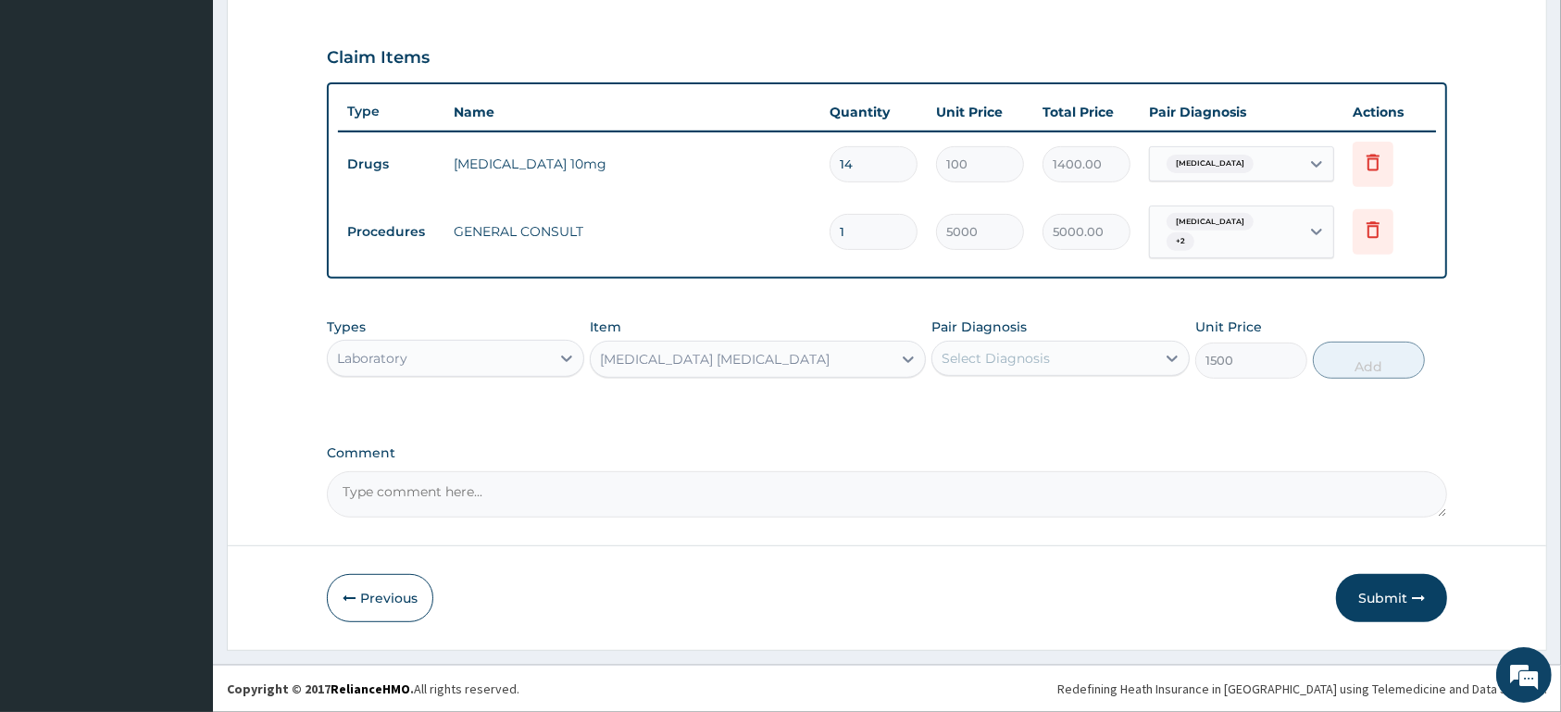
click at [1036, 362] on div "Select Diagnosis" at bounding box center [996, 358] width 108 height 19
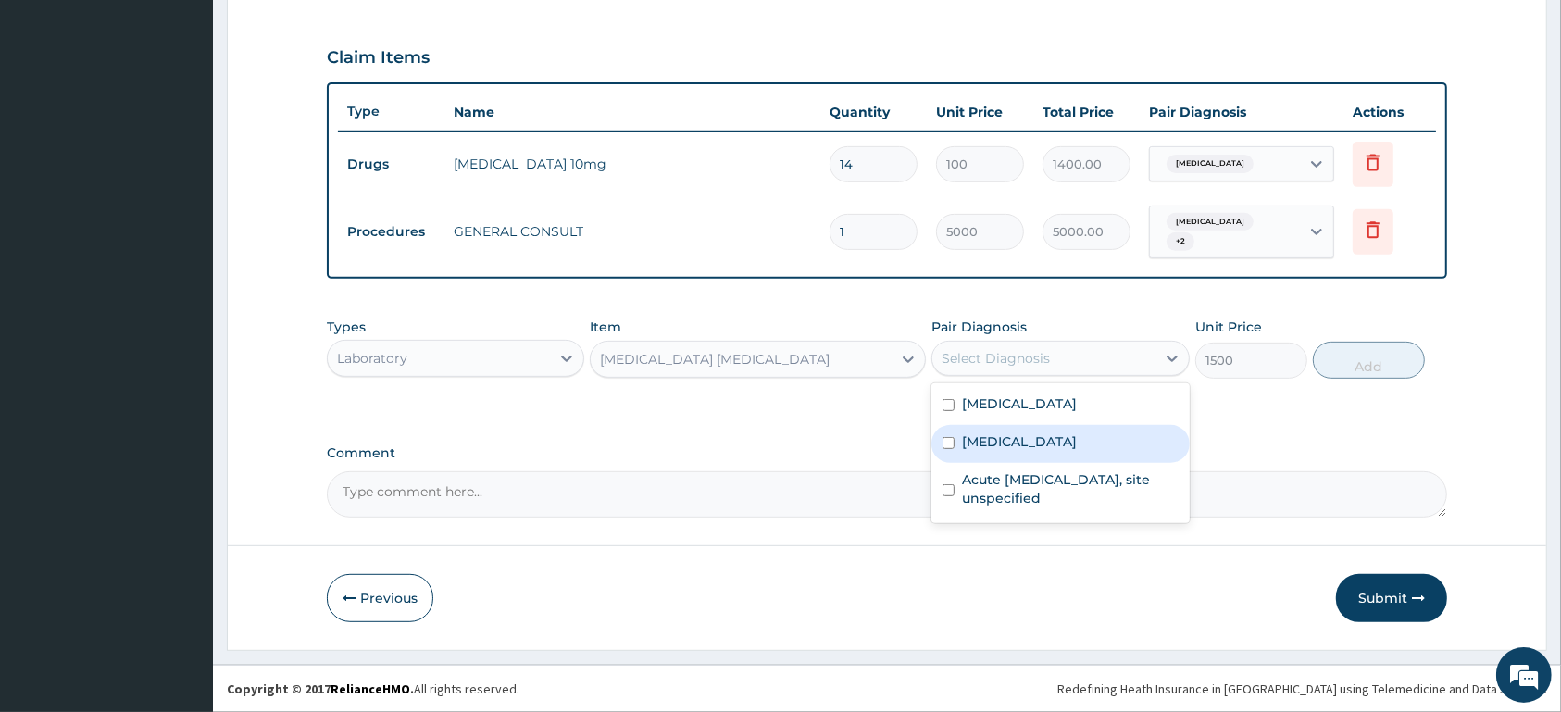
drag, startPoint x: 1060, startPoint y: 444, endPoint x: 1259, endPoint y: 398, distance: 204.2
click at [1061, 444] on label "Plasmodium malariae malaria without complication" at bounding box center [1019, 441] width 115 height 19
checkbox input "true"
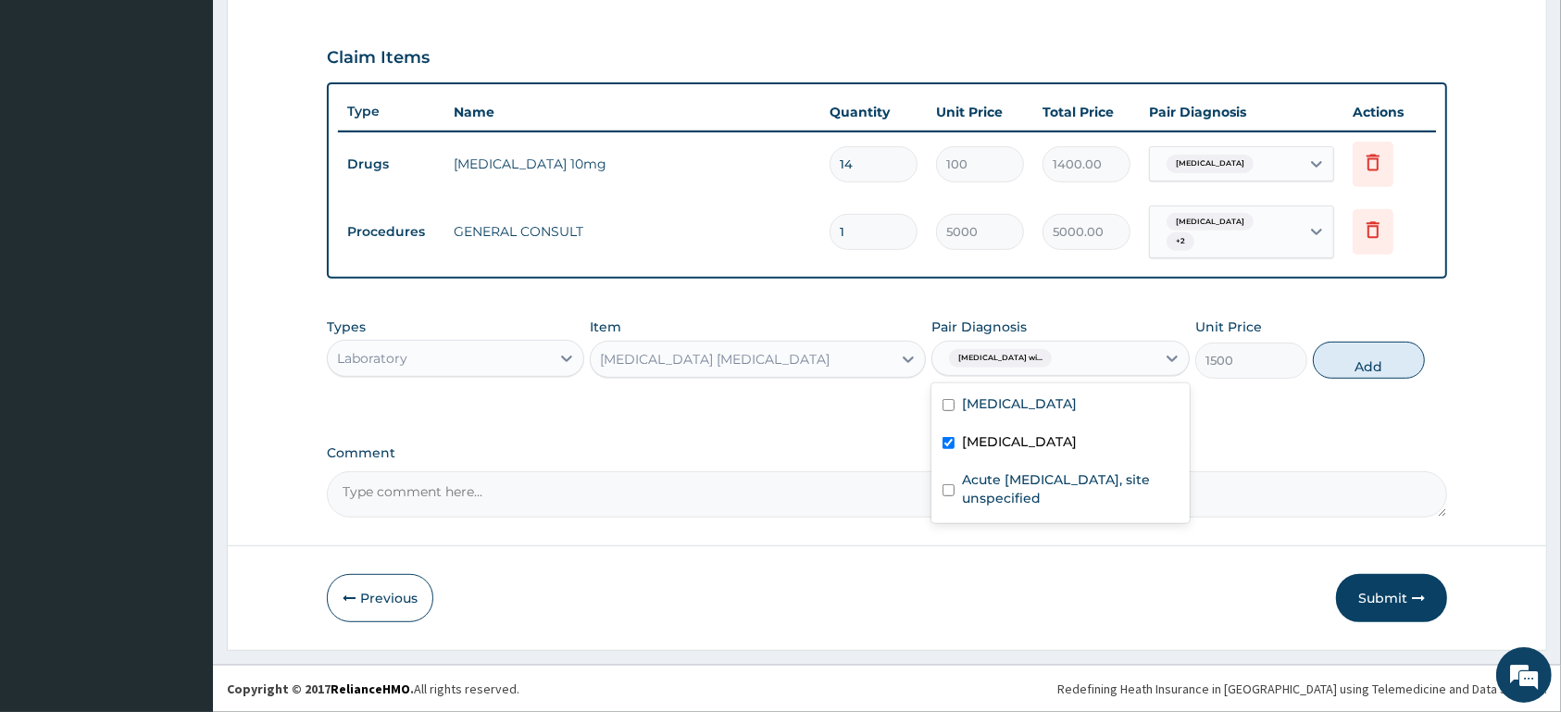
click at [1366, 357] on button "Add" at bounding box center [1369, 360] width 112 height 37
type input "0"
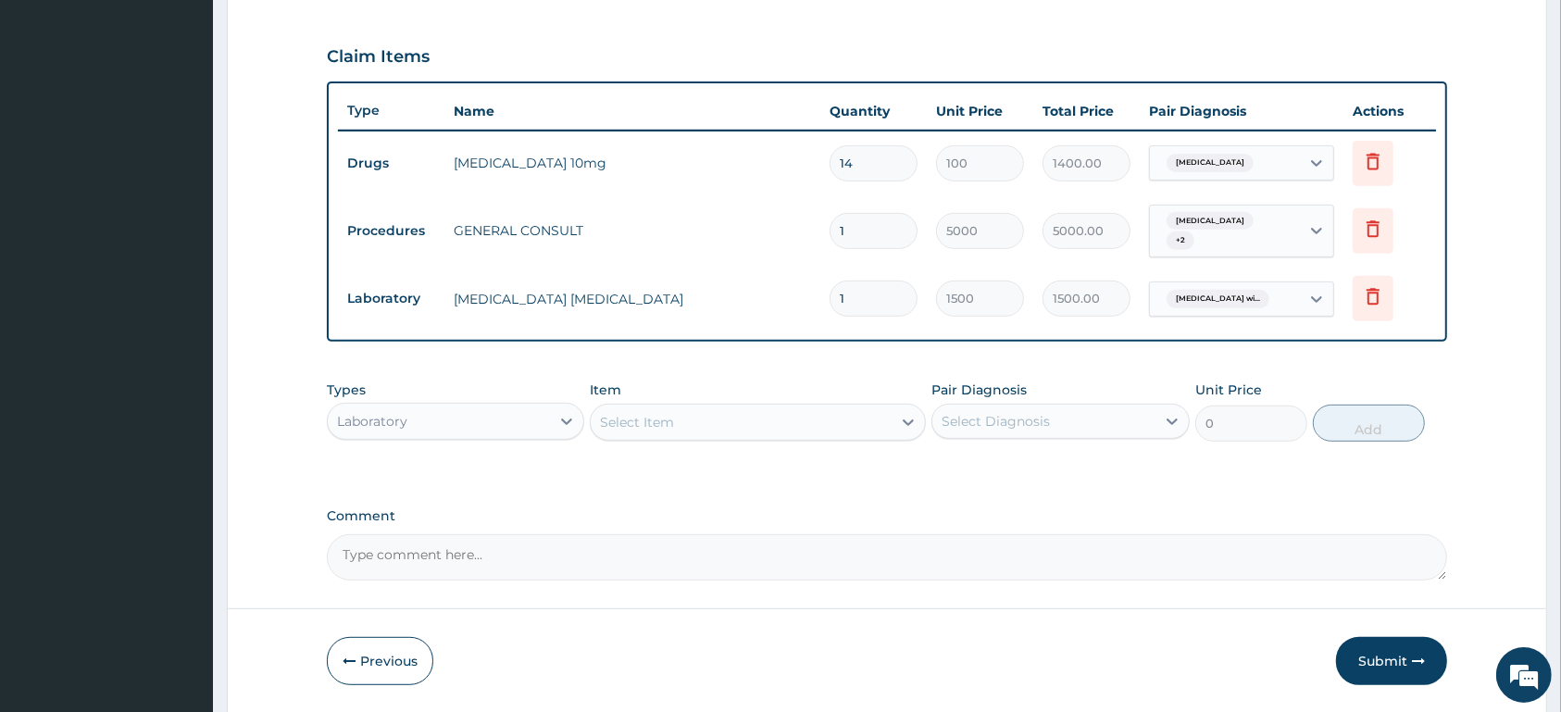
drag, startPoint x: 1244, startPoint y: 228, endPoint x: 1255, endPoint y: 228, distance: 10.2
click at [1254, 228] on span "Essential hypertension" at bounding box center [1210, 221] width 87 height 19
click at [1254, 230] on span "Essential hypertension" at bounding box center [1210, 221] width 87 height 19
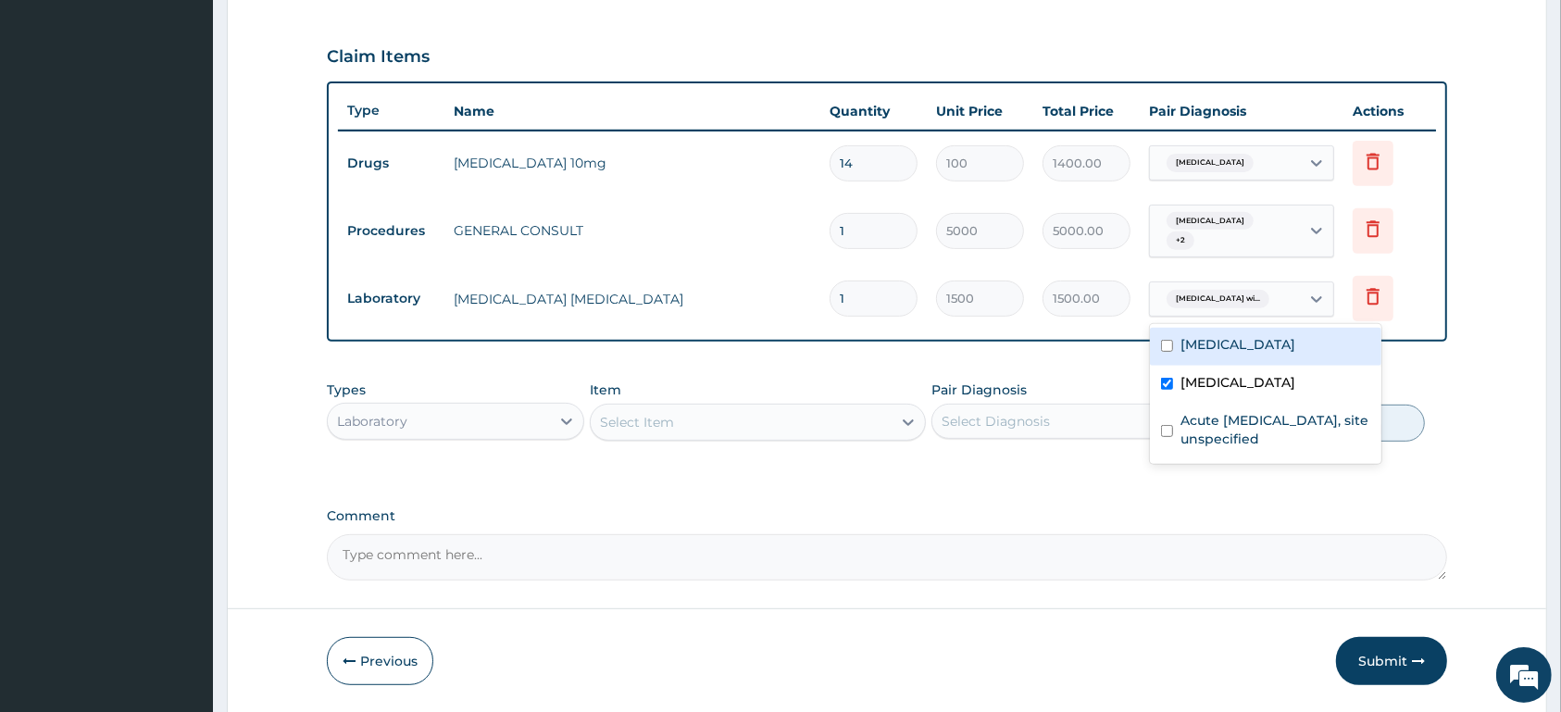
click at [1225, 299] on span "Plasmodium malariae malaria wi..." at bounding box center [1218, 299] width 103 height 19
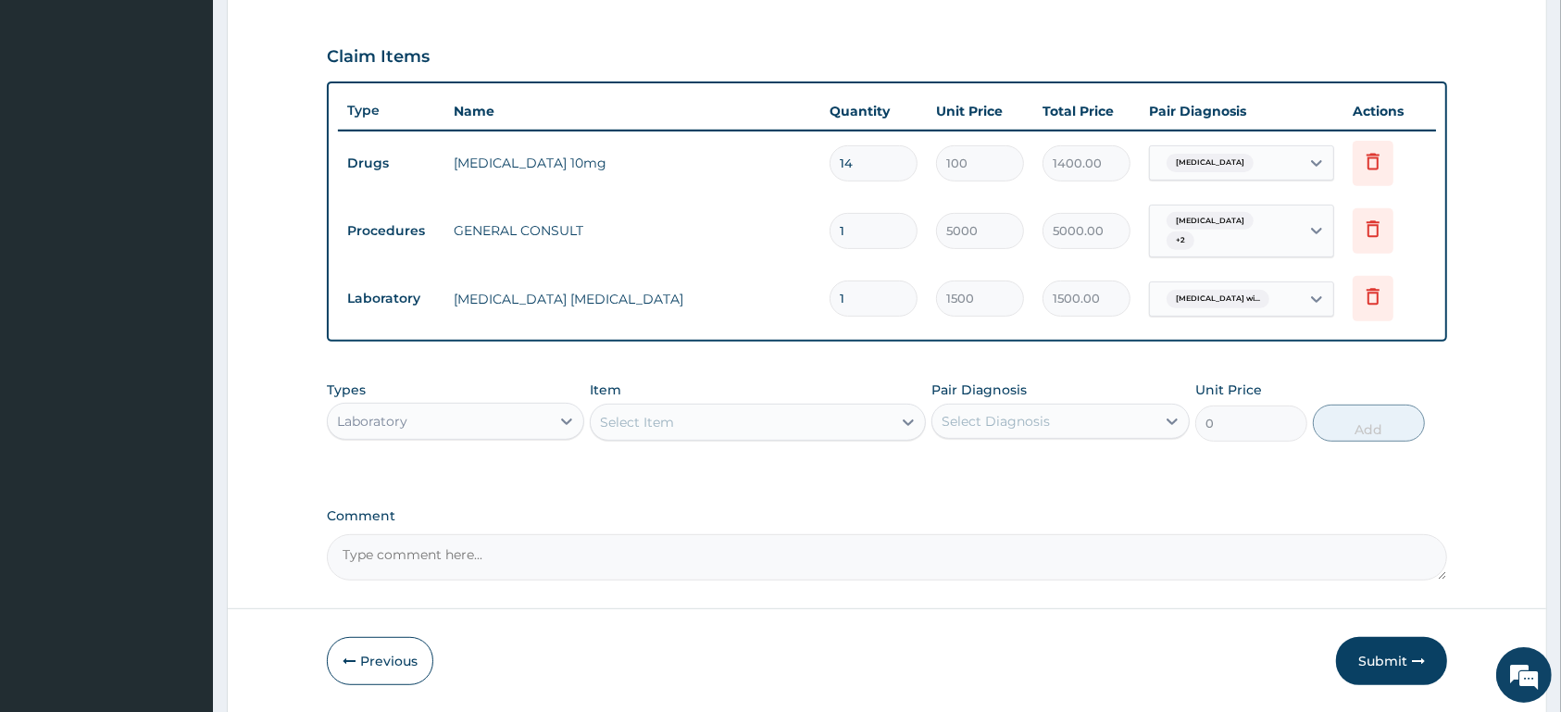
click at [1225, 299] on span "Plasmodium malariae malaria wi..." at bounding box center [1218, 299] width 103 height 19
click at [1218, 158] on span "Essential hypertension" at bounding box center [1210, 163] width 87 height 19
click at [1179, 174] on div "Essential hypertension" at bounding box center [1207, 163] width 97 height 24
click at [1179, 172] on div "Essential hypertension" at bounding box center [1207, 163] width 97 height 24
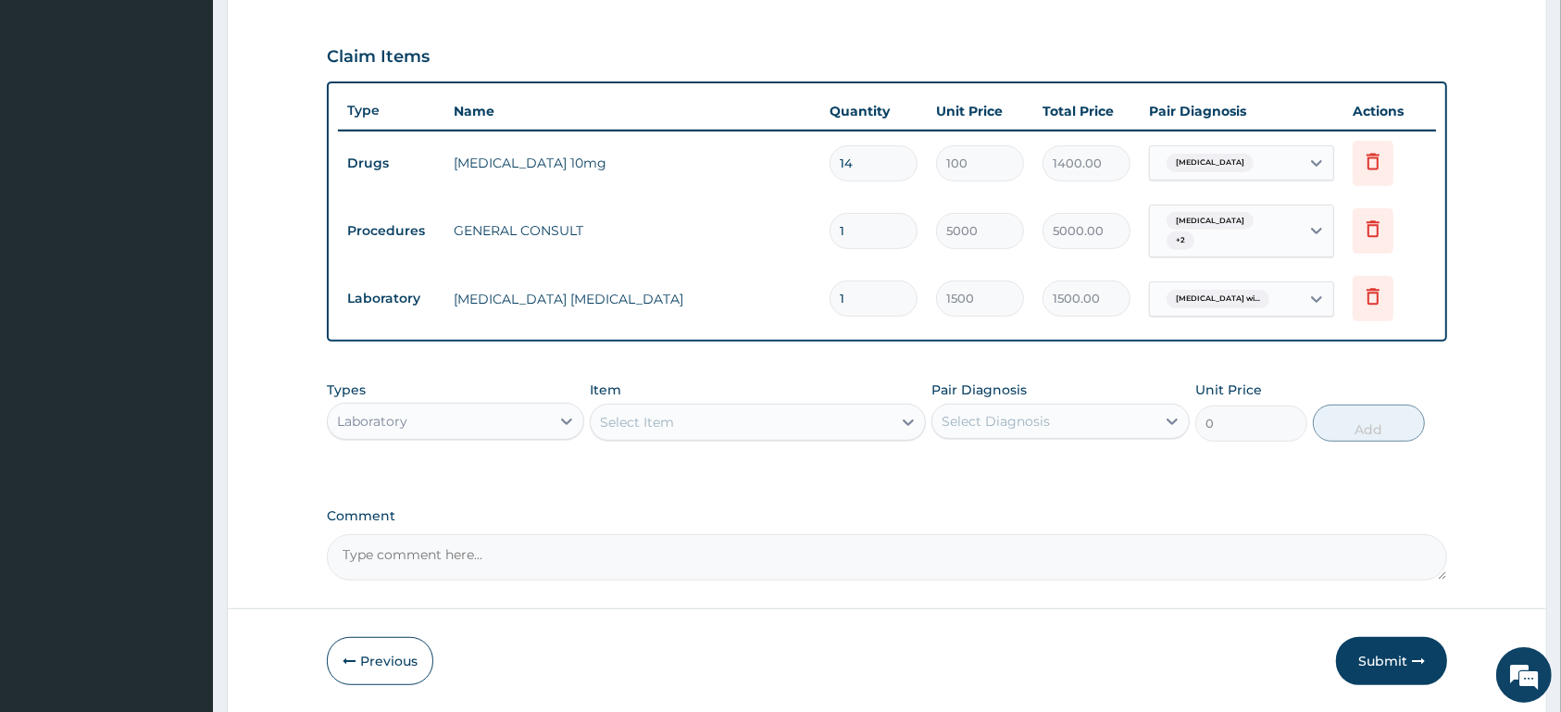
click at [1213, 226] on span "Essential hypertension" at bounding box center [1210, 221] width 87 height 19
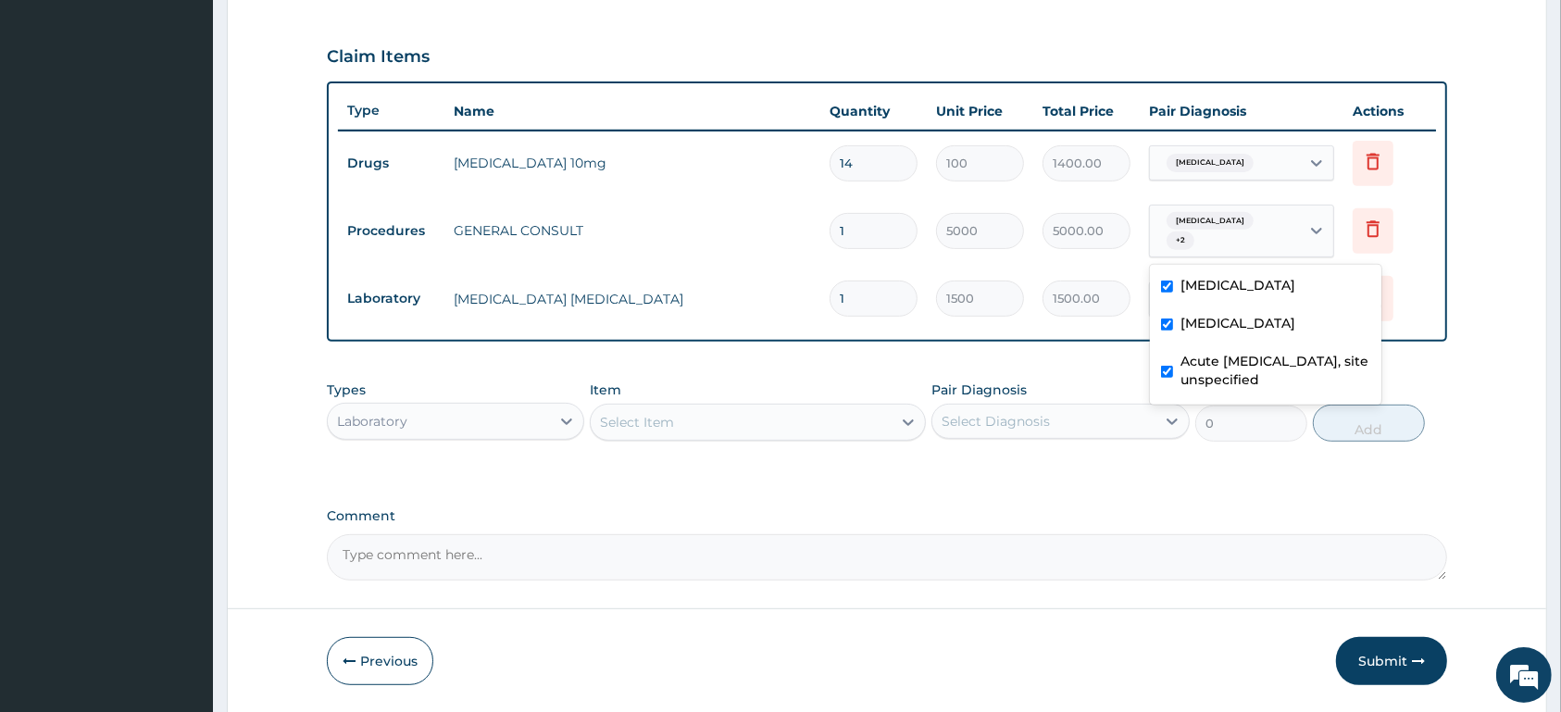
click at [1230, 494] on div "PA Code / Prescription Code PA/36960D Encounter Date 04-08-2025 Important Notic…" at bounding box center [887, 74] width 1120 height 1011
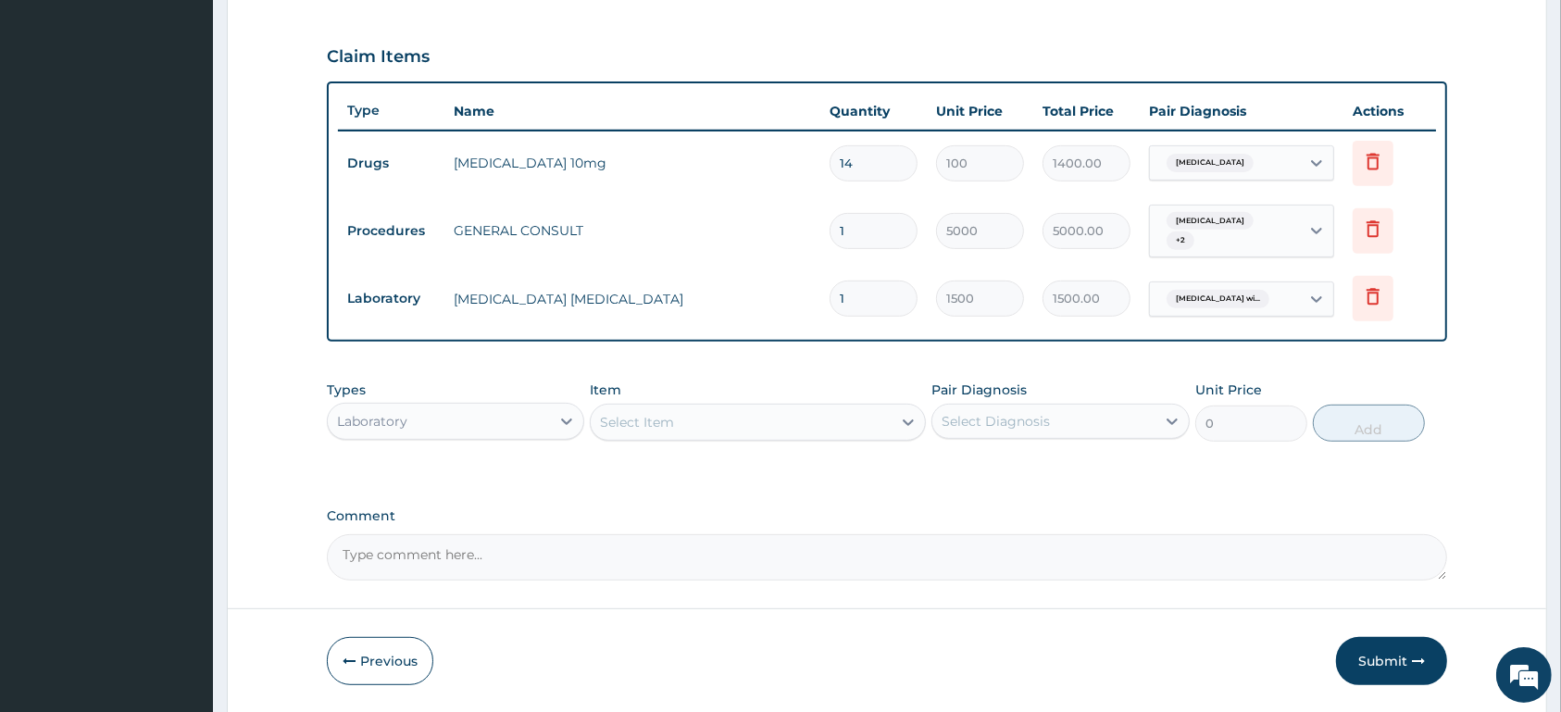
click at [1294, 152] on div "Essential hypertension" at bounding box center [1225, 162] width 150 height 31
click at [1279, 160] on div "Essential hypertension" at bounding box center [1225, 162] width 150 height 31
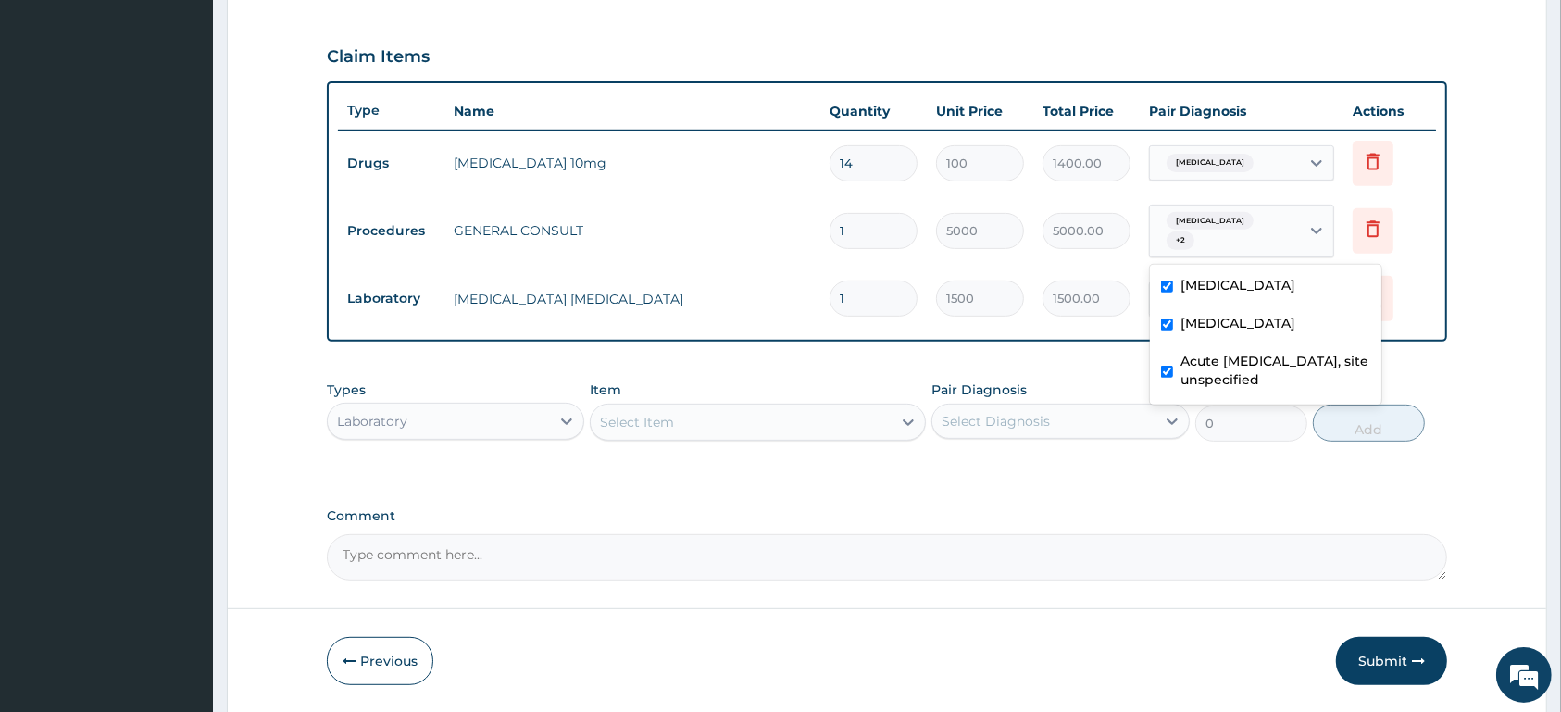
click at [1254, 223] on span "Essential hypertension" at bounding box center [1210, 221] width 87 height 19
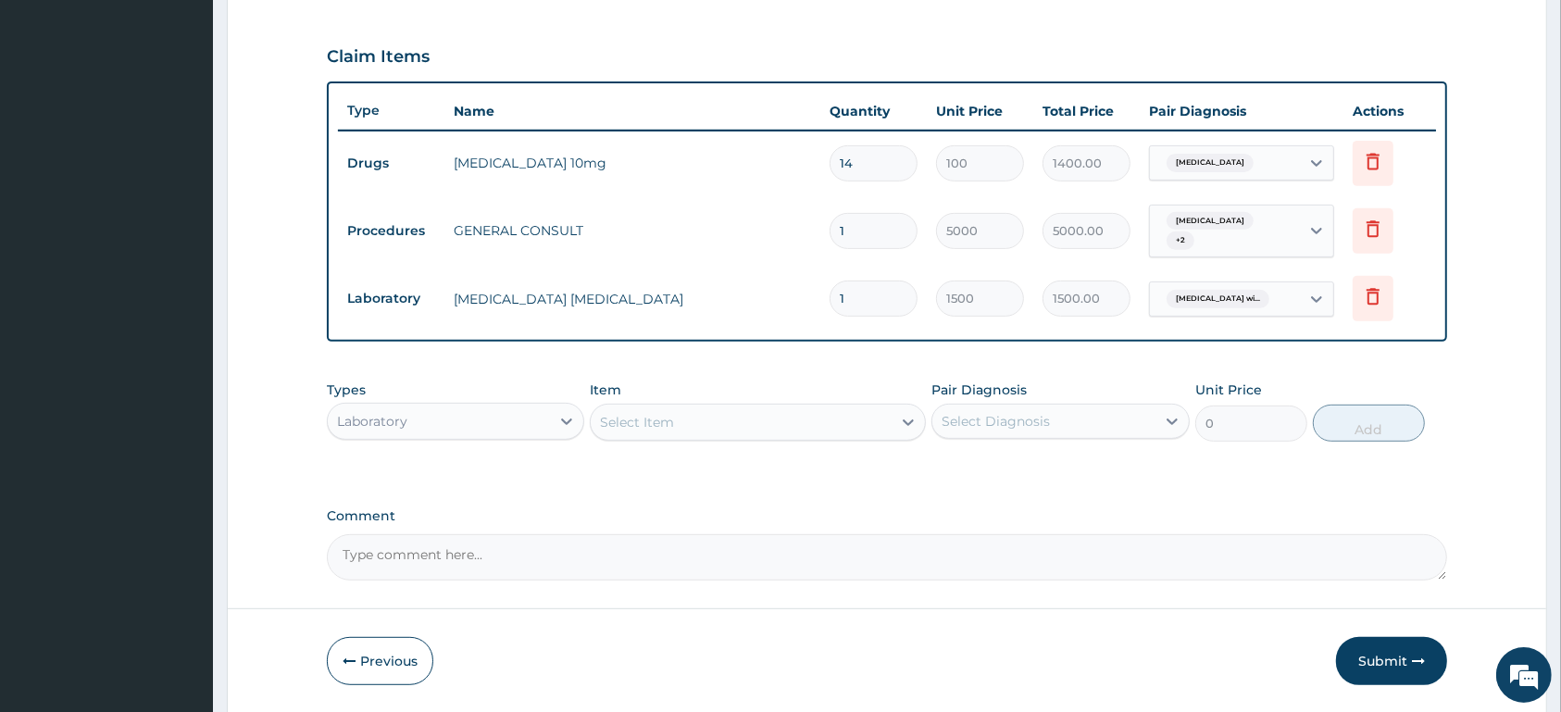
click at [1254, 223] on span "Essential hypertension" at bounding box center [1210, 221] width 87 height 19
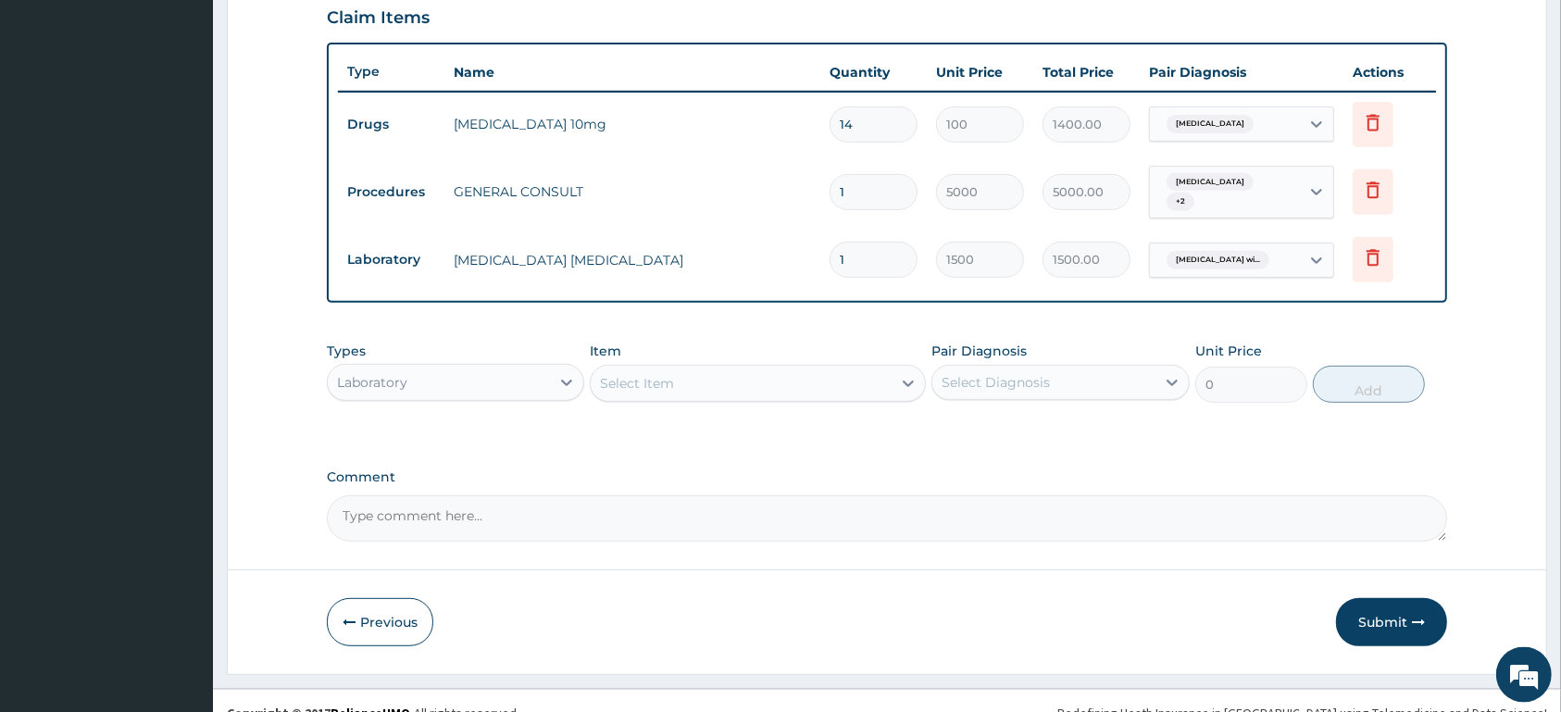
scroll to position [671, 0]
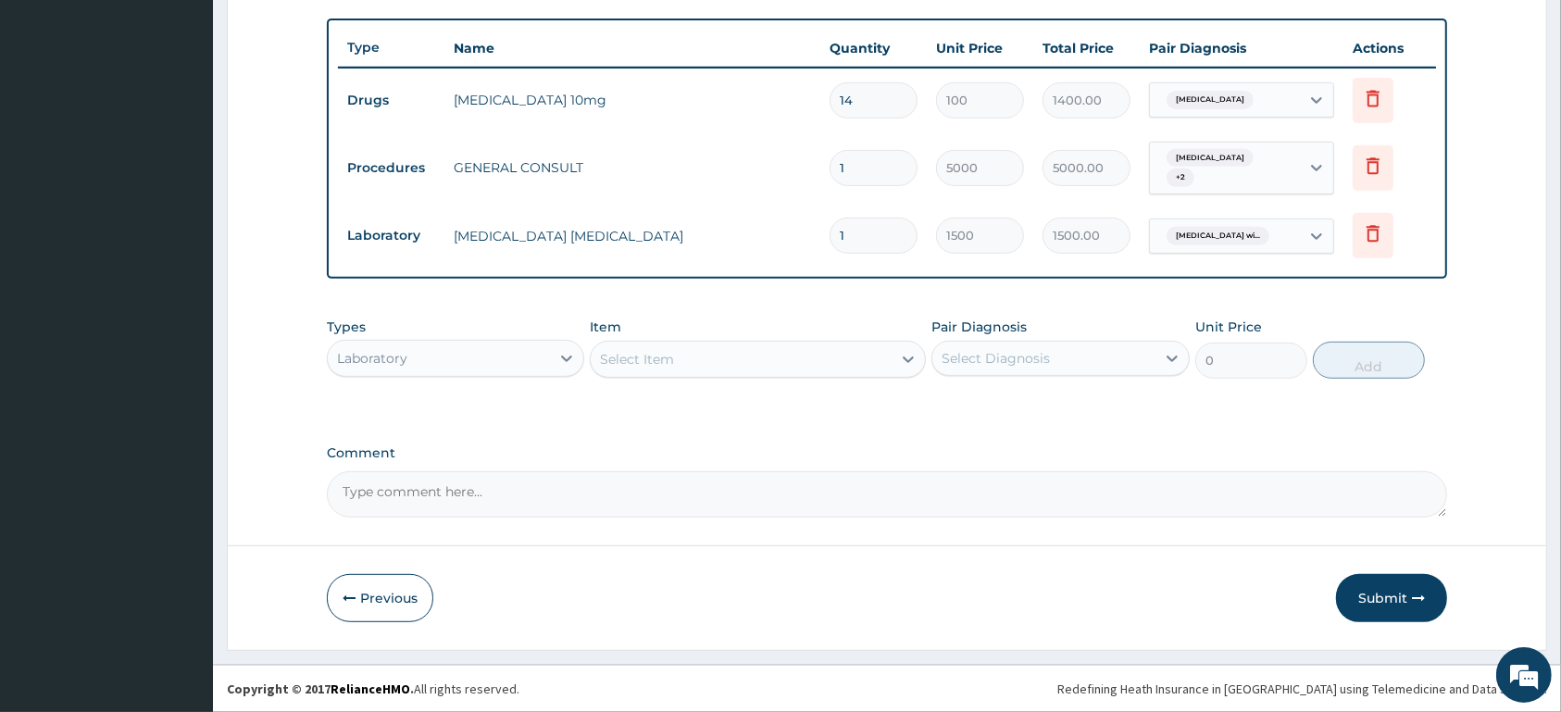
click at [772, 344] on div "Select Item" at bounding box center [741, 359] width 301 height 30
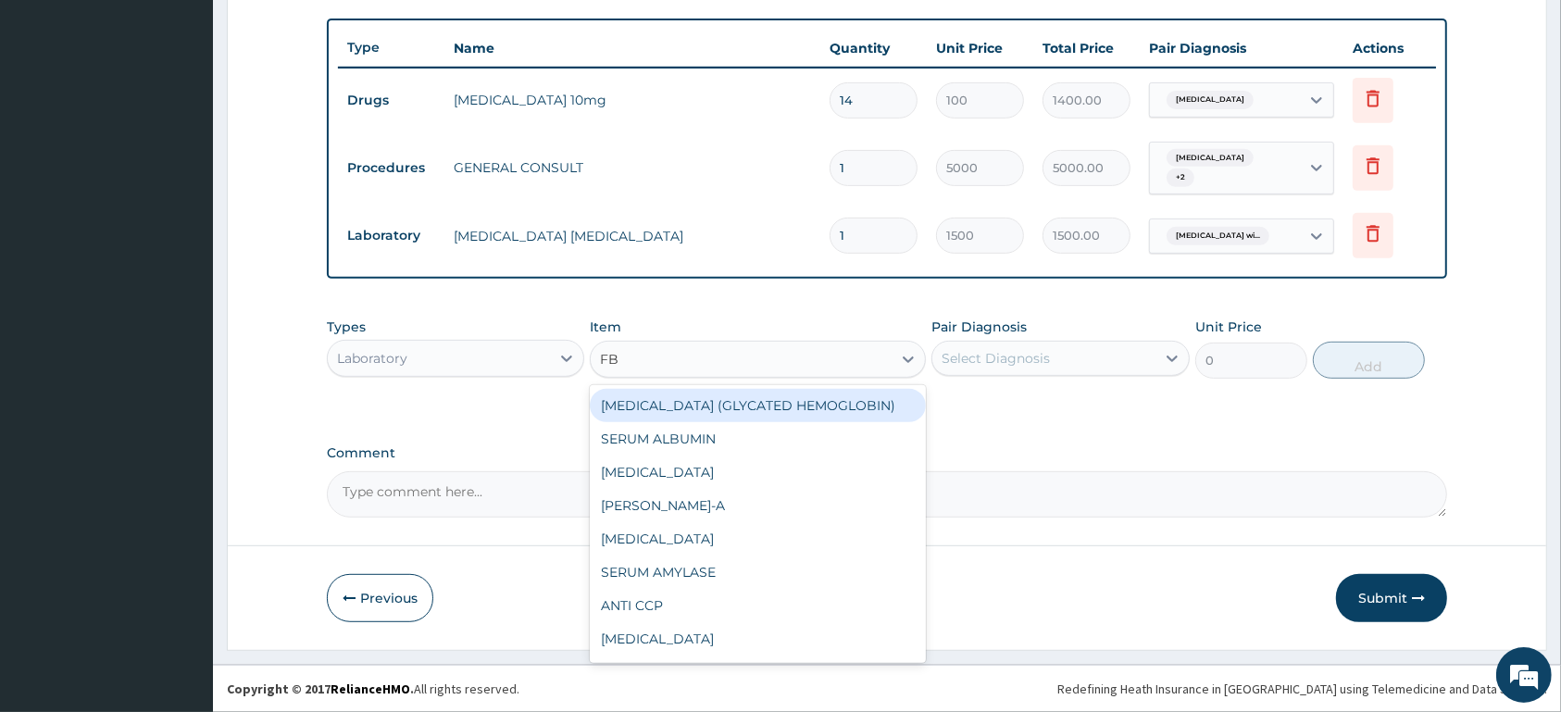
type input "FBC"
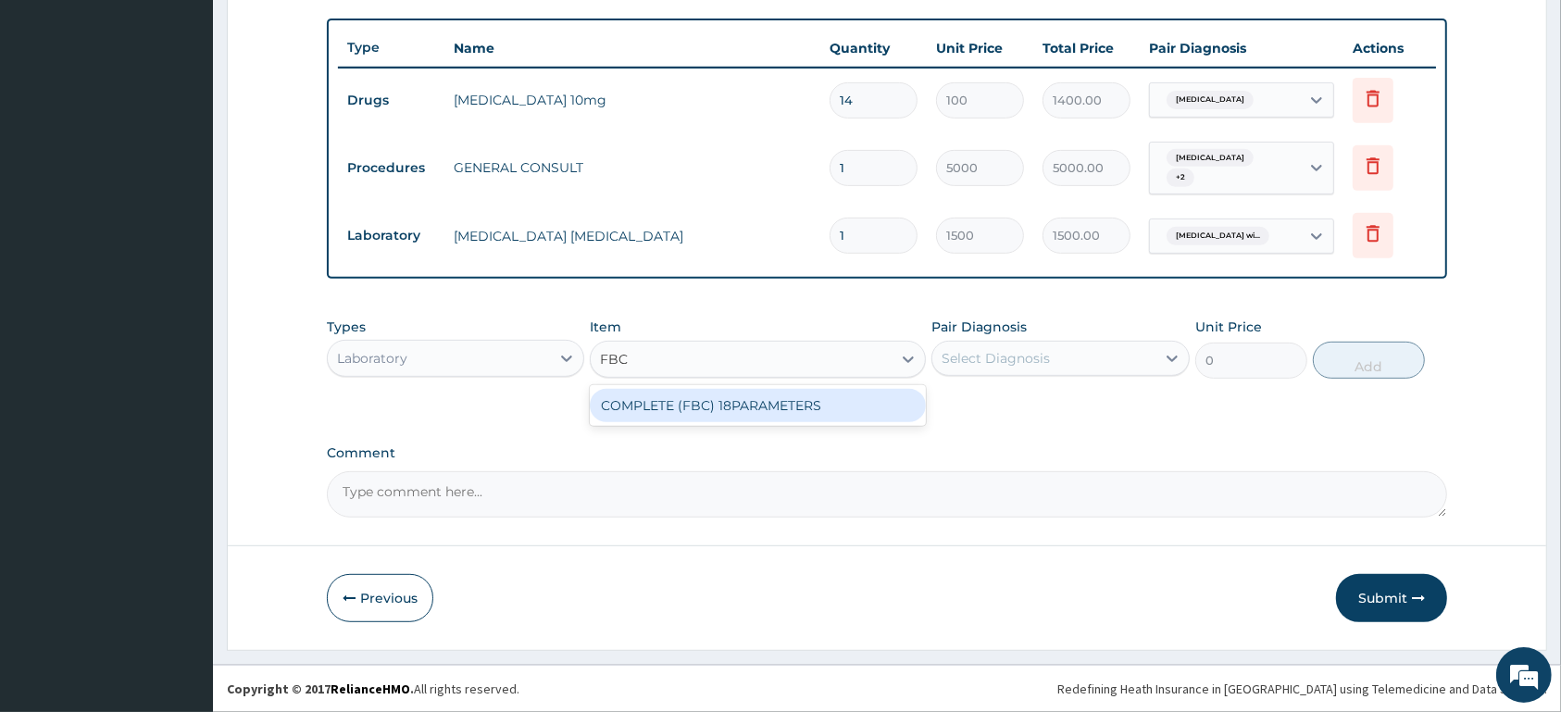
drag, startPoint x: 763, startPoint y: 404, endPoint x: 969, endPoint y: 375, distance: 207.5
click at [776, 404] on div "COMPLETE (FBC) 18PARAMETERS" at bounding box center [758, 405] width 336 height 33
type input "4000"
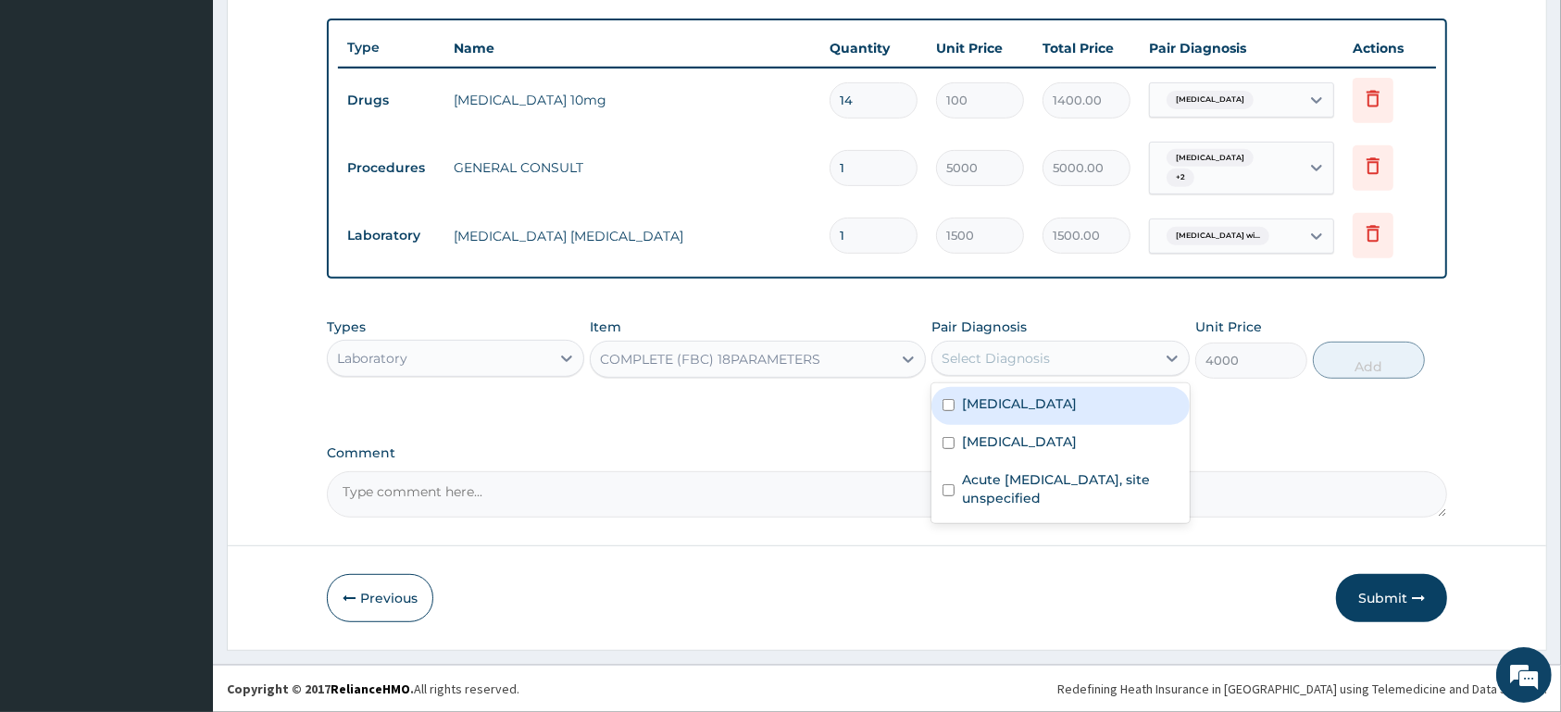
click at [992, 364] on div "Select Diagnosis" at bounding box center [996, 358] width 108 height 19
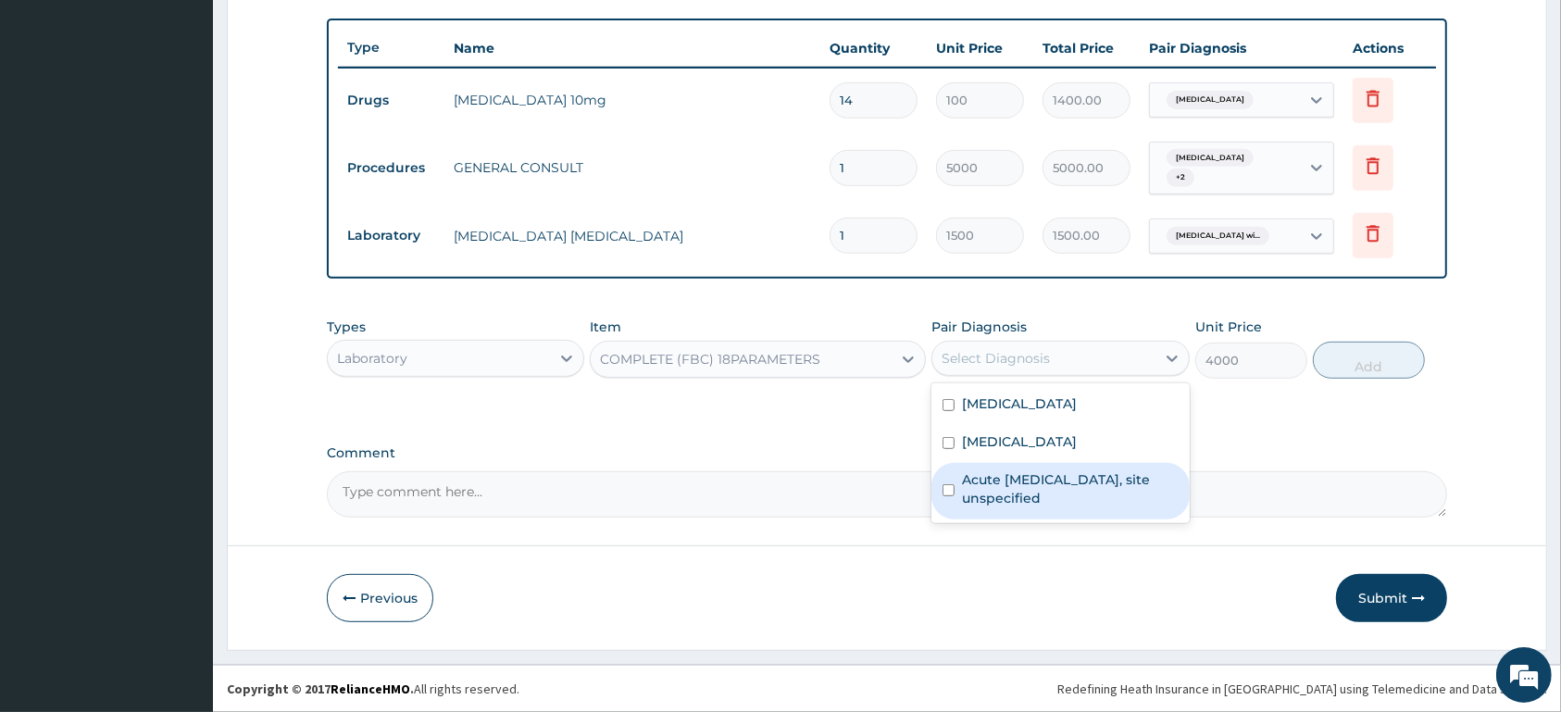
drag, startPoint x: 1097, startPoint y: 501, endPoint x: 1242, endPoint y: 431, distance: 160.3
click at [1098, 503] on label "Acute upper respiratory infection, site unspecified" at bounding box center [1070, 488] width 216 height 37
checkbox input "true"
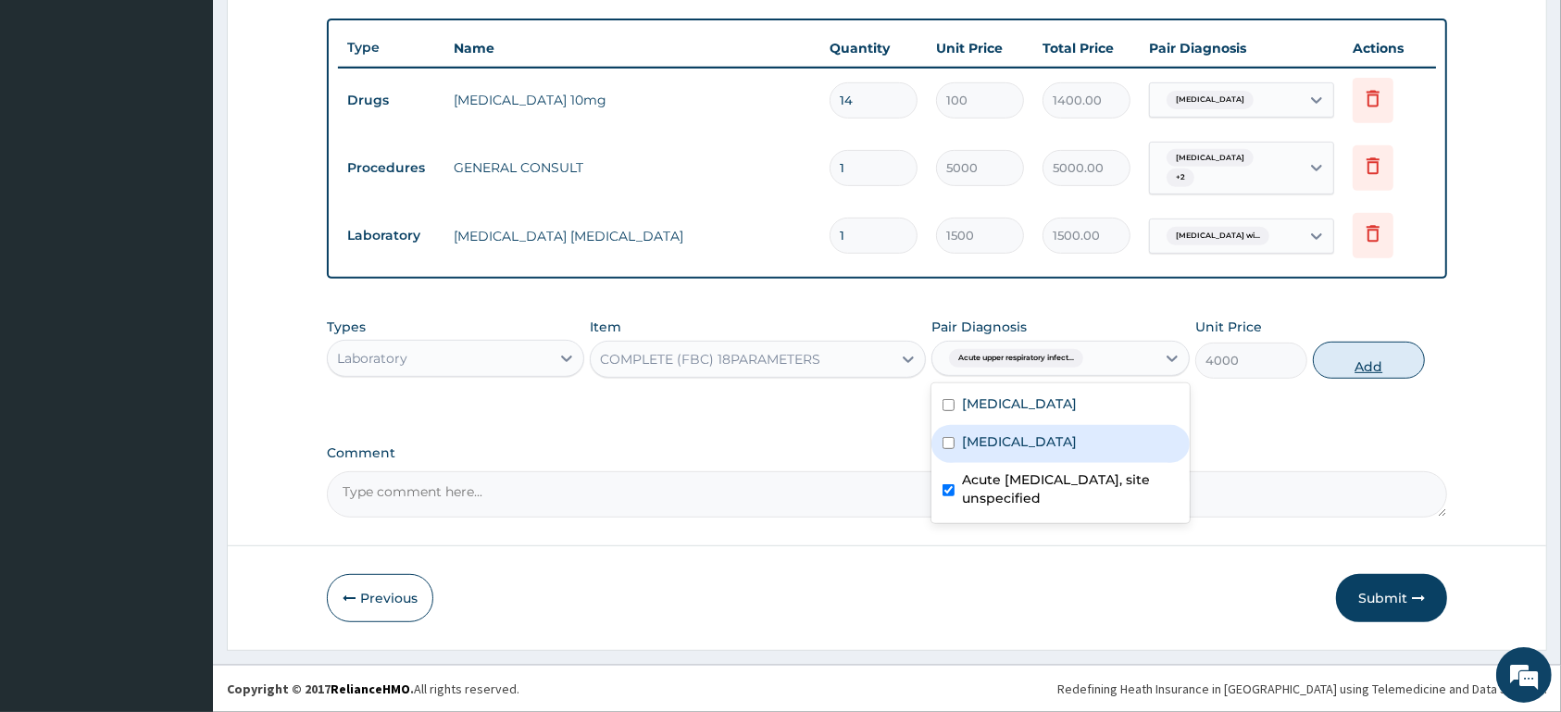
click at [1357, 362] on button "Add" at bounding box center [1369, 360] width 112 height 37
type input "0"
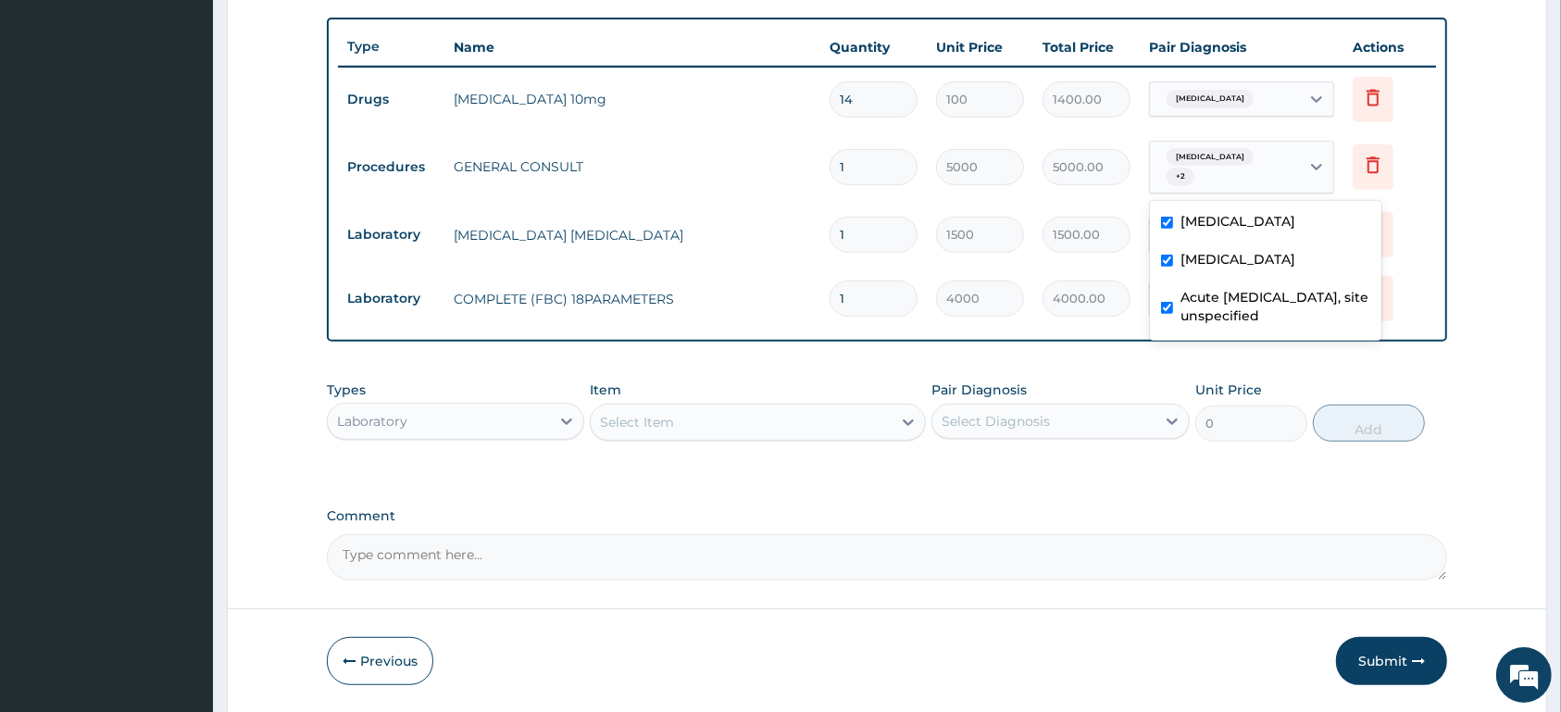
click at [1198, 153] on span "Essential hypertension" at bounding box center [1210, 157] width 87 height 19
click at [1217, 162] on span "Essential hypertension" at bounding box center [1210, 157] width 87 height 19
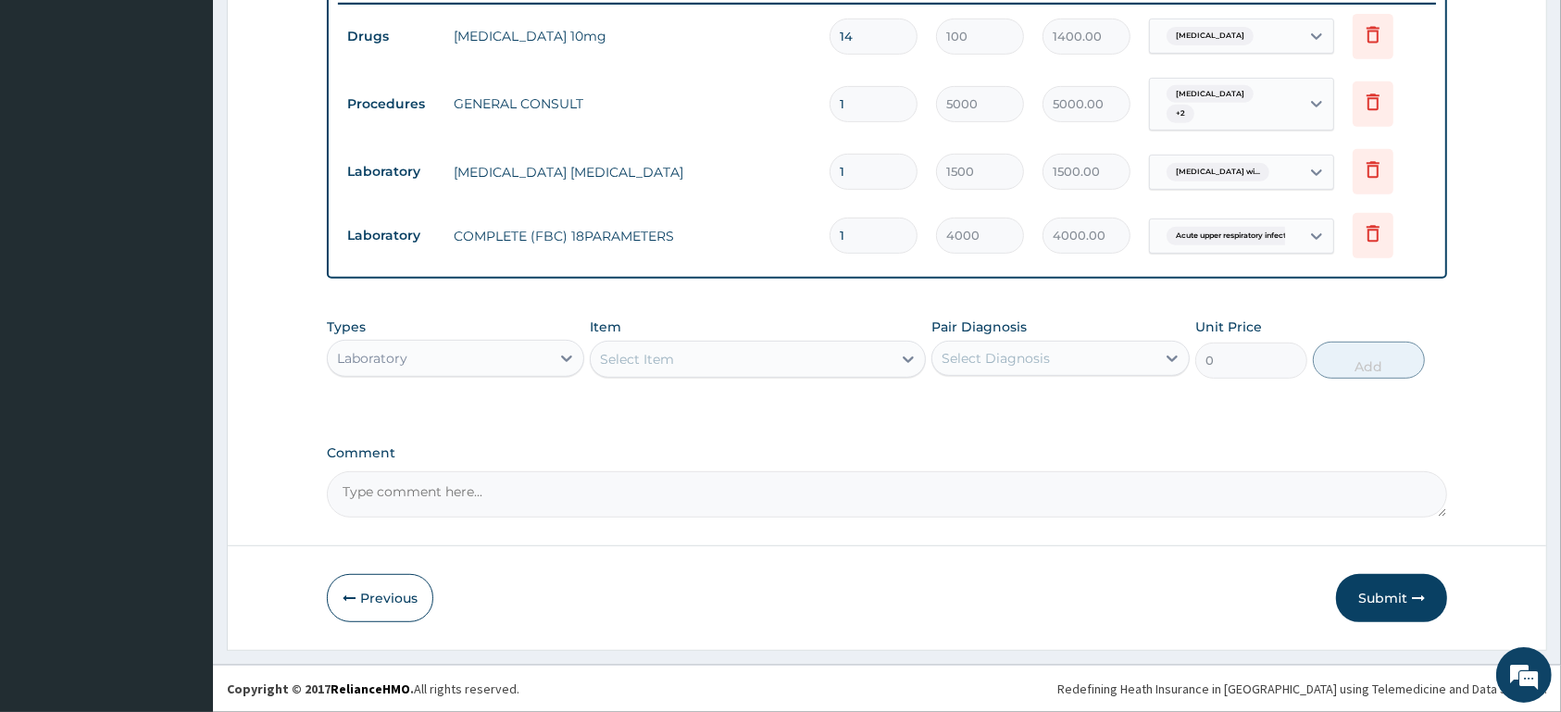
scroll to position [734, 0]
click at [445, 369] on div "Laboratory" at bounding box center [439, 359] width 222 height 30
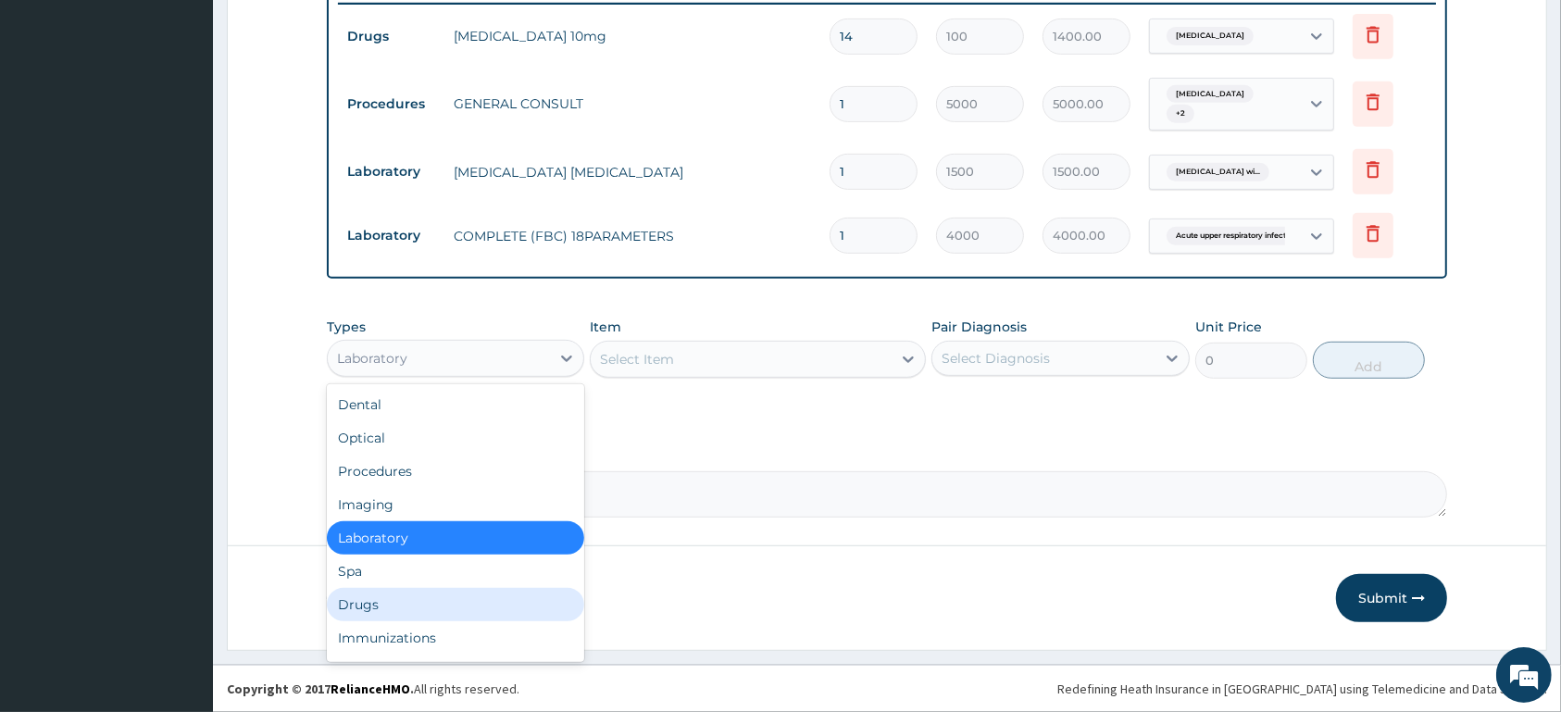
click at [470, 595] on div "Drugs" at bounding box center [455, 604] width 257 height 33
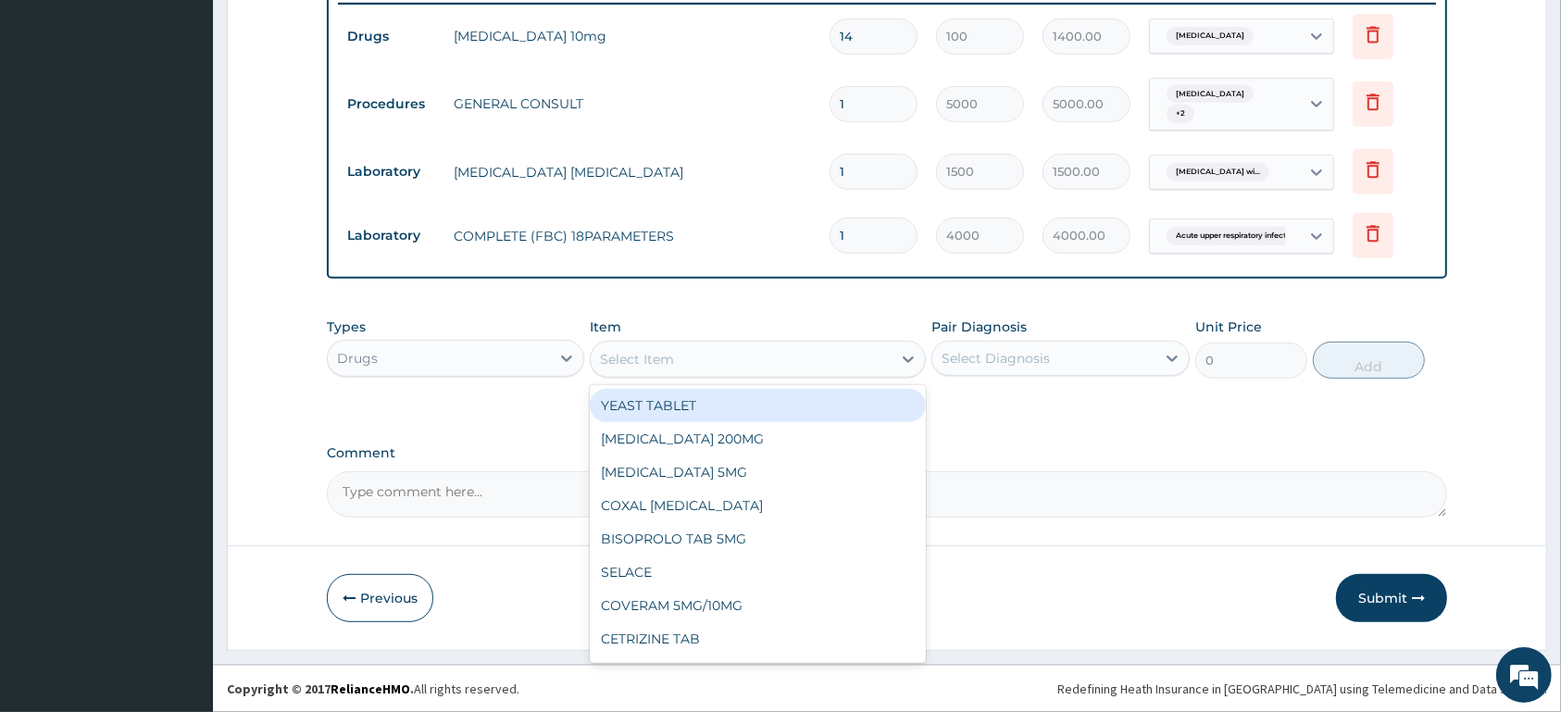
click at [829, 360] on div "Select Item" at bounding box center [741, 359] width 301 height 30
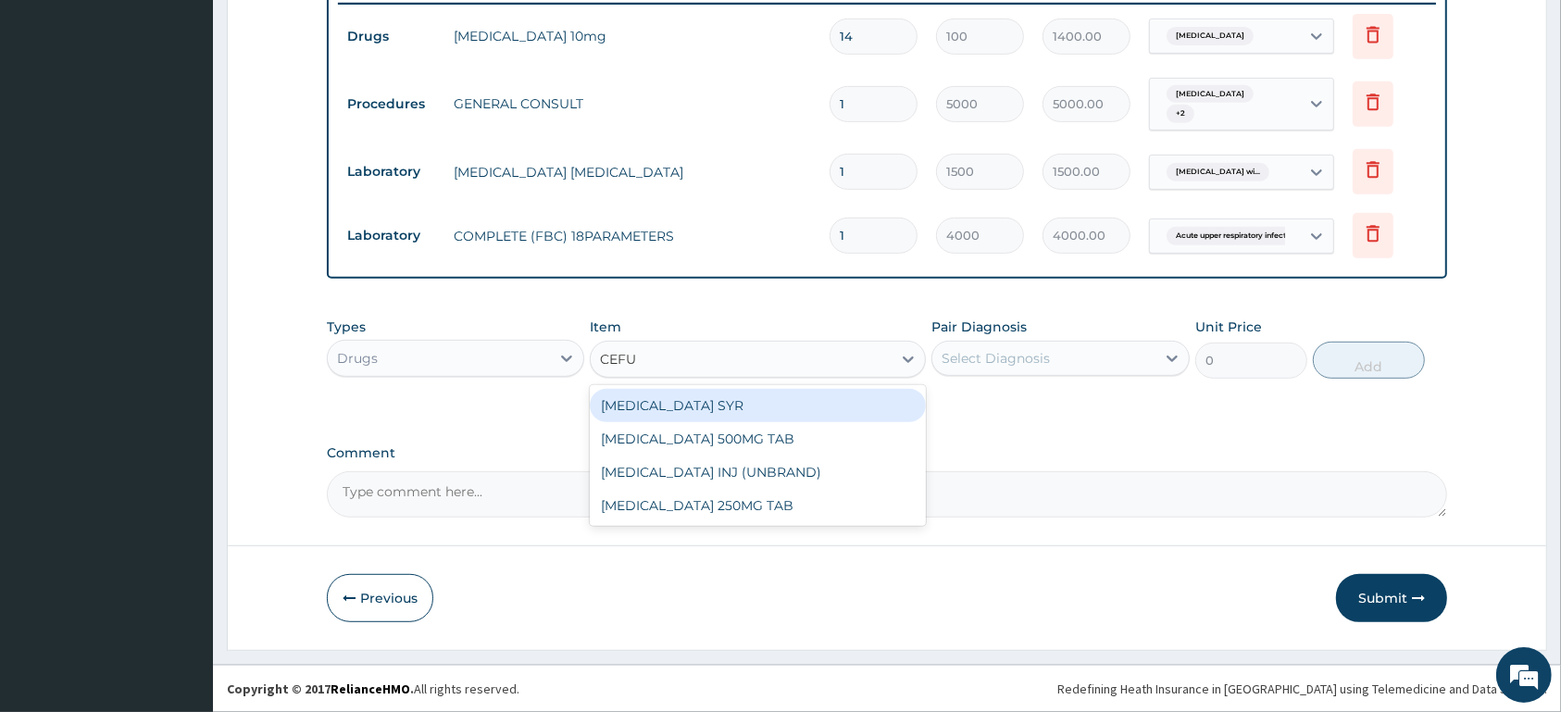
type input "CEFUR"
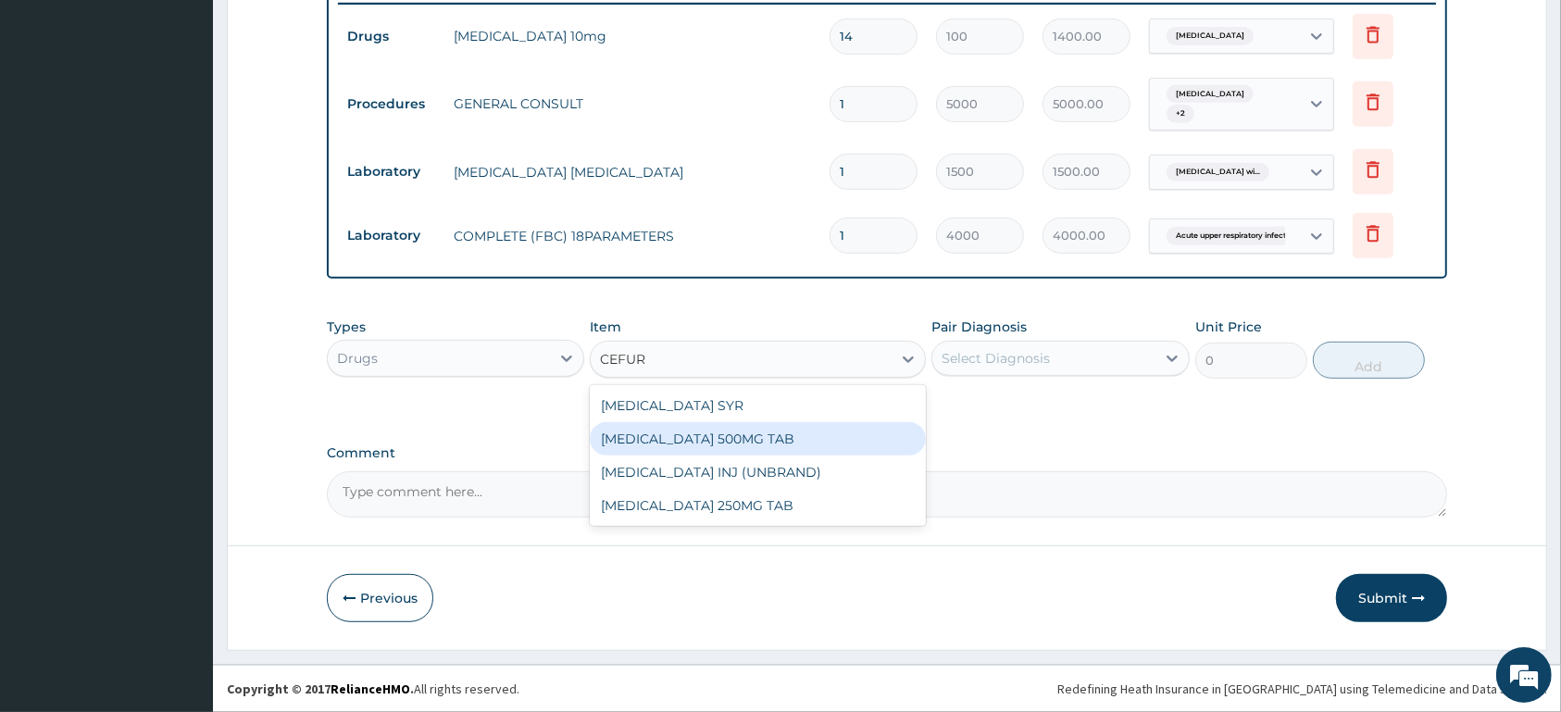
click at [764, 438] on div "CEFUROXIME 500MG TAB" at bounding box center [758, 438] width 336 height 33
type input "450"
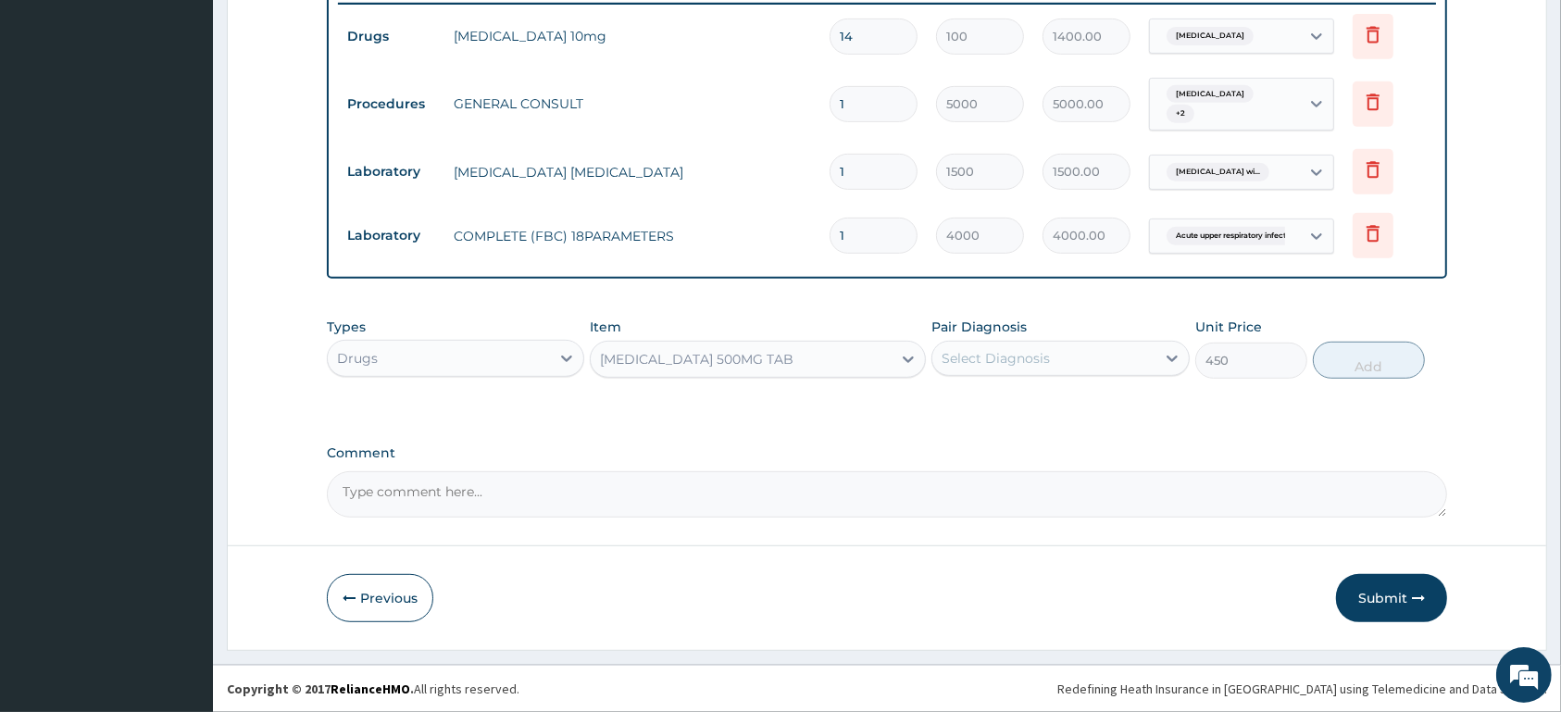
click at [1032, 369] on div "Select Diagnosis" at bounding box center [1043, 359] width 222 height 30
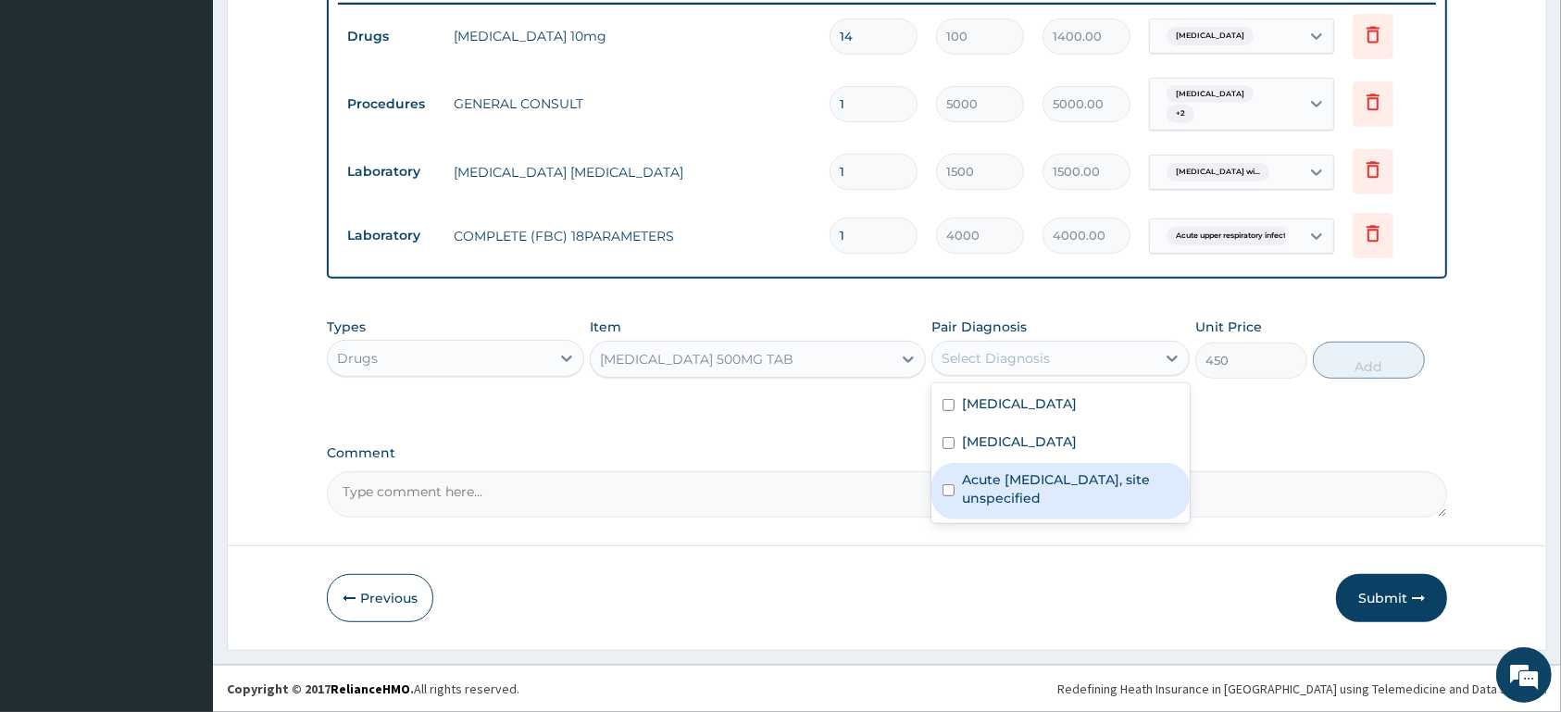
click at [1123, 505] on label "Acute upper respiratory infection, site unspecified" at bounding box center [1070, 488] width 216 height 37
checkbox input "true"
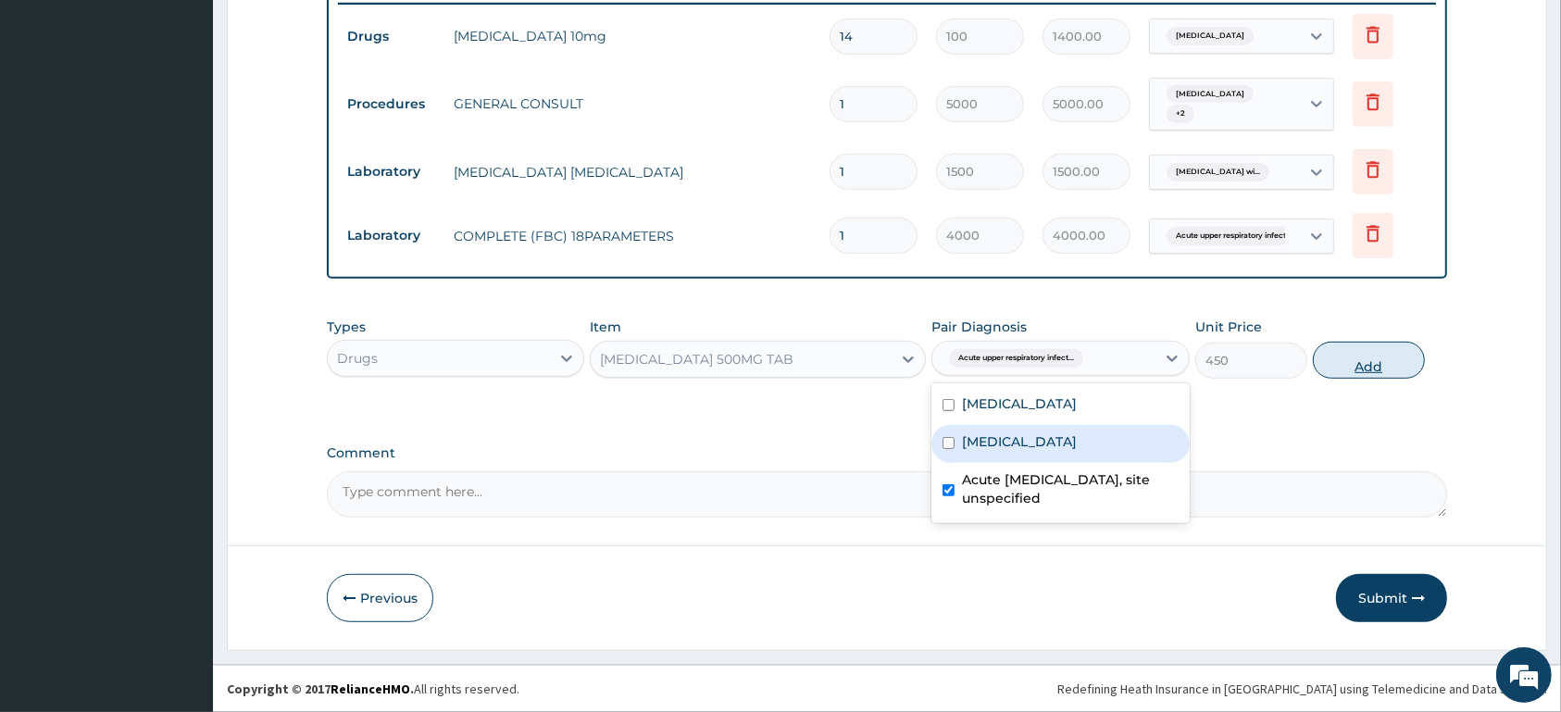
click at [1336, 357] on button "Add" at bounding box center [1369, 360] width 112 height 37
type input "0"
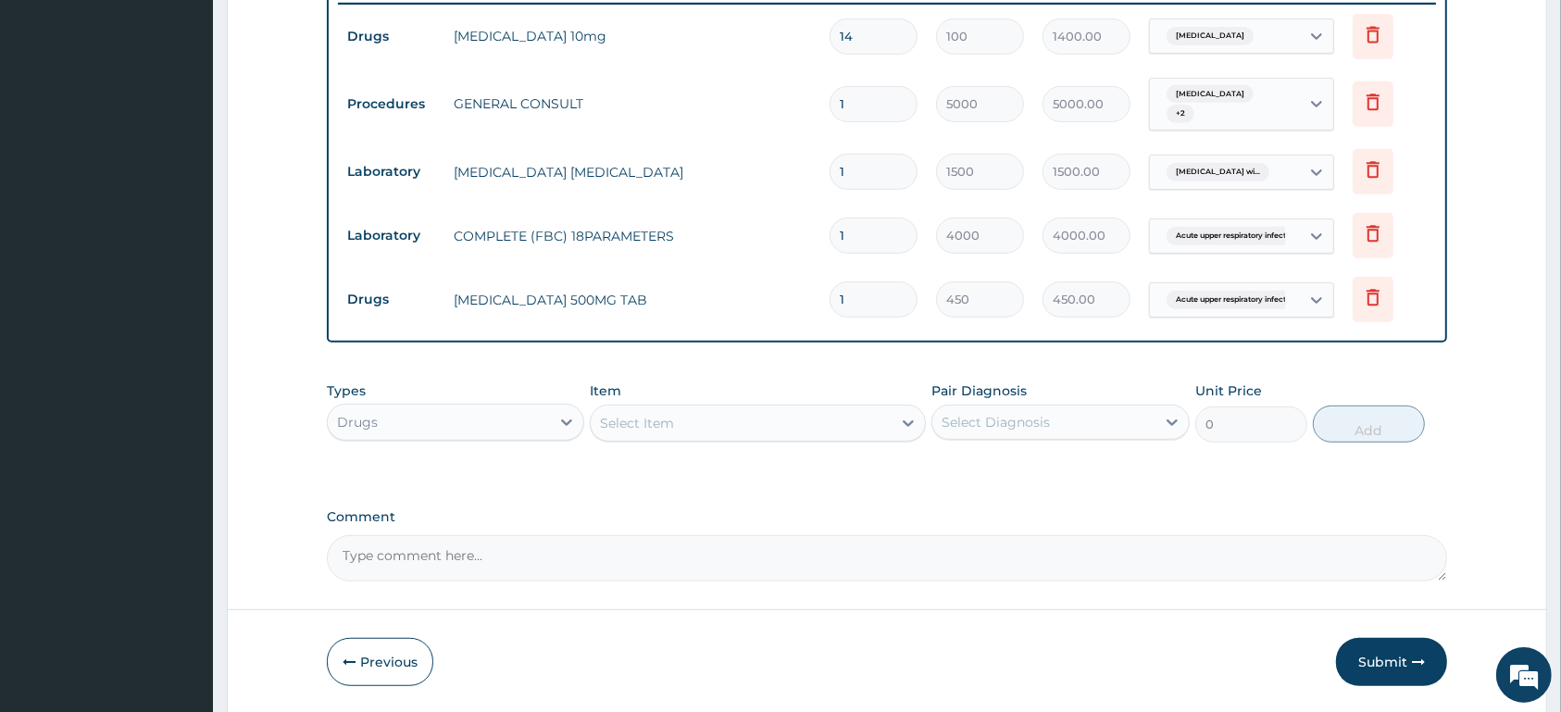
type input "10"
type input "4500.00"
type input "10"
click at [759, 422] on div "Select Item" at bounding box center [741, 423] width 301 height 30
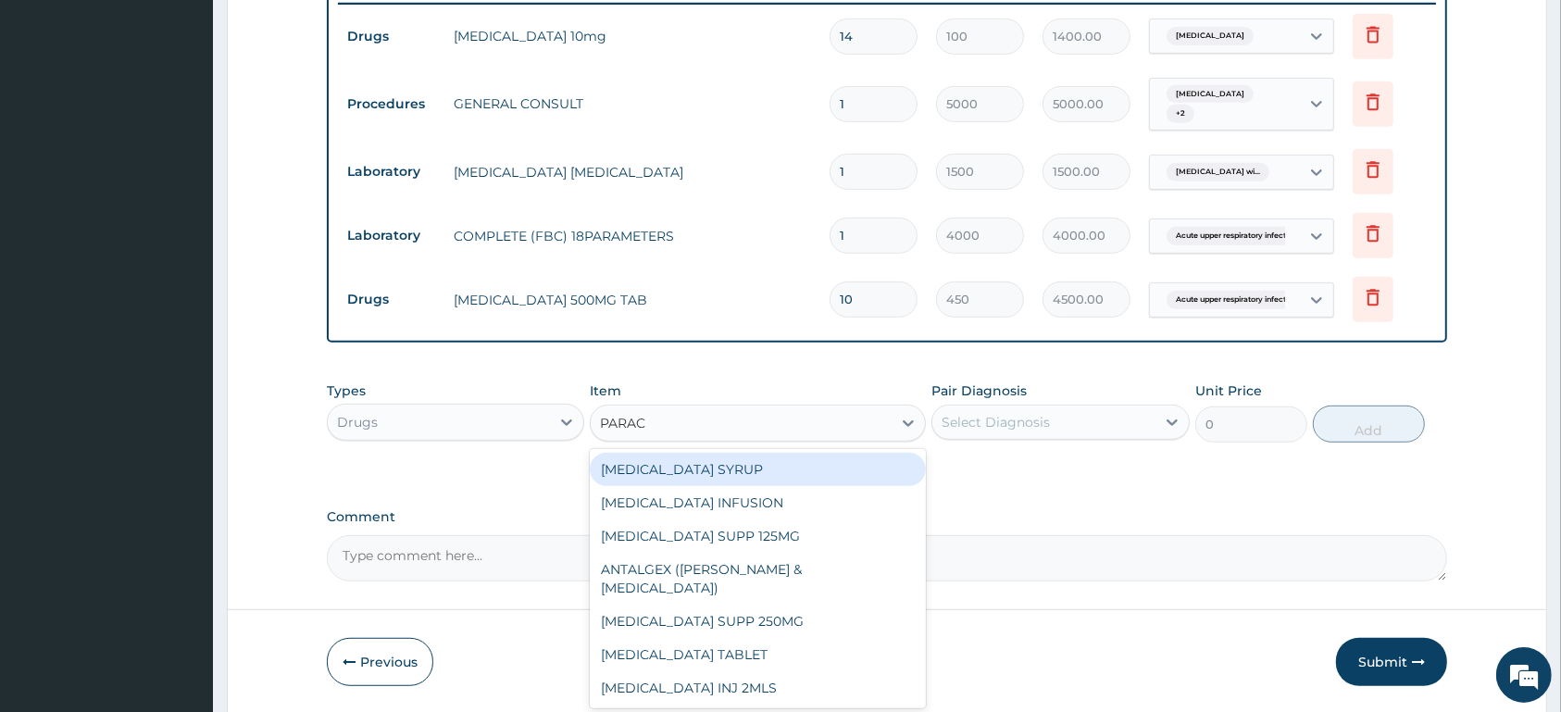
type input "PARACE"
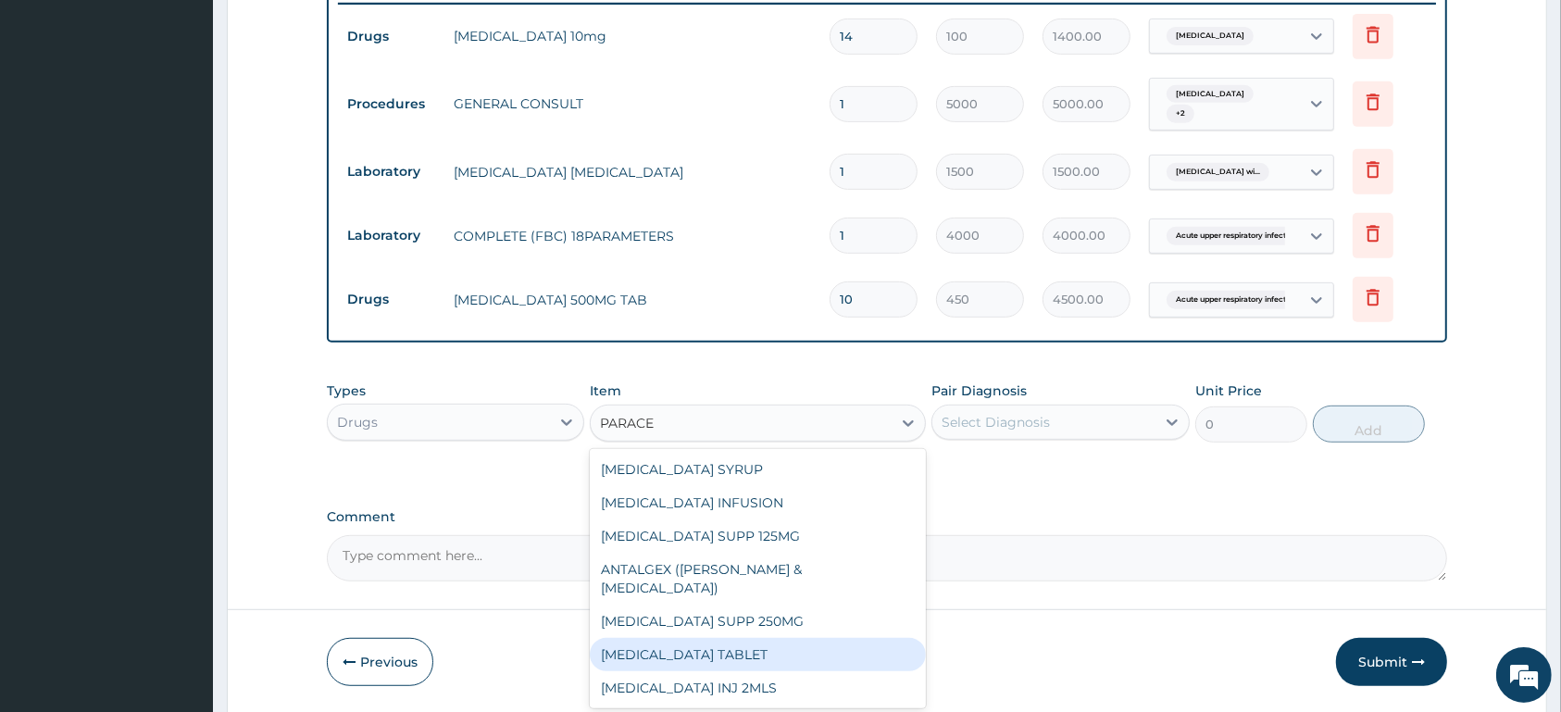
drag, startPoint x: 769, startPoint y: 633, endPoint x: 772, endPoint y: 619, distance: 14.2
click at [771, 638] on div "PARACETAMOL TABLET" at bounding box center [758, 654] width 336 height 33
type input "13"
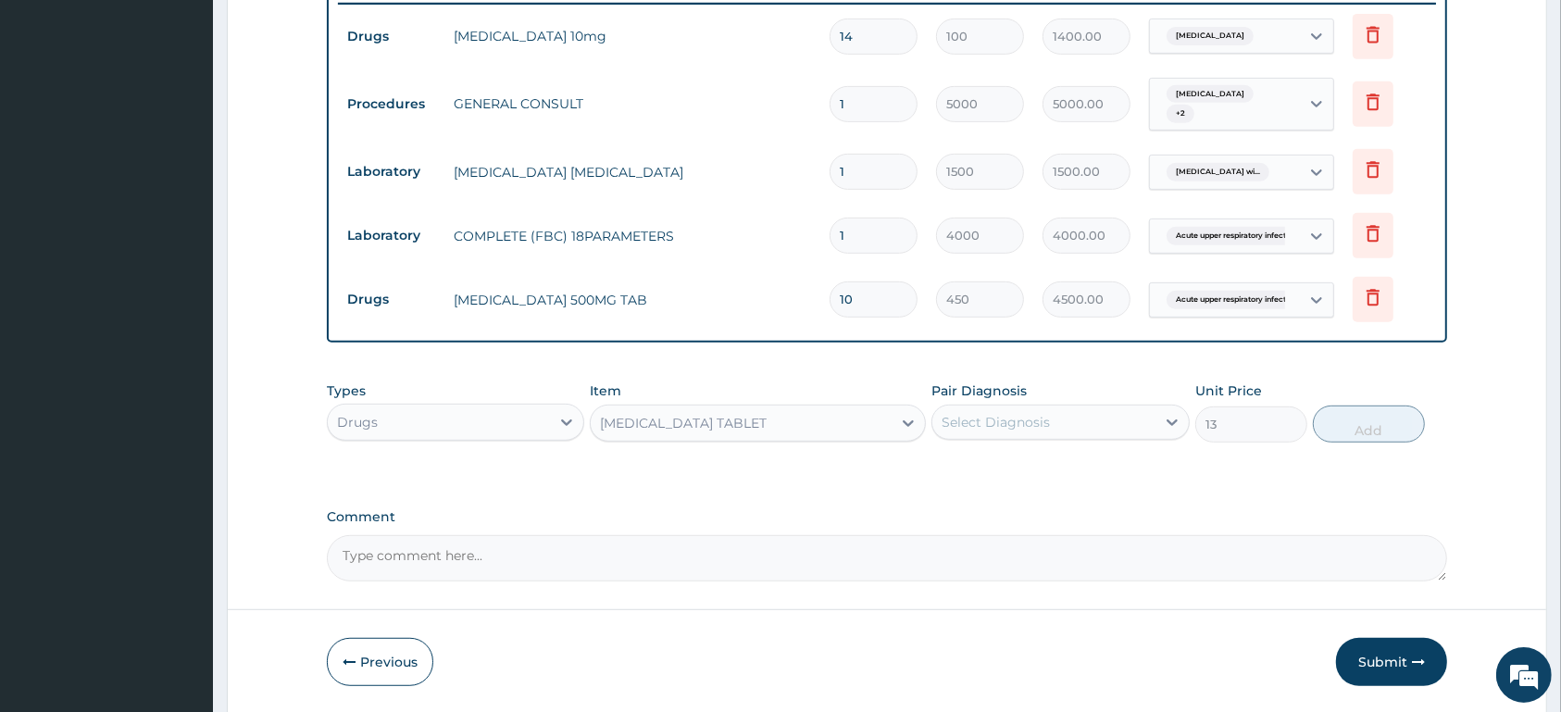
click at [1059, 418] on div "Select Diagnosis" at bounding box center [1043, 422] width 222 height 30
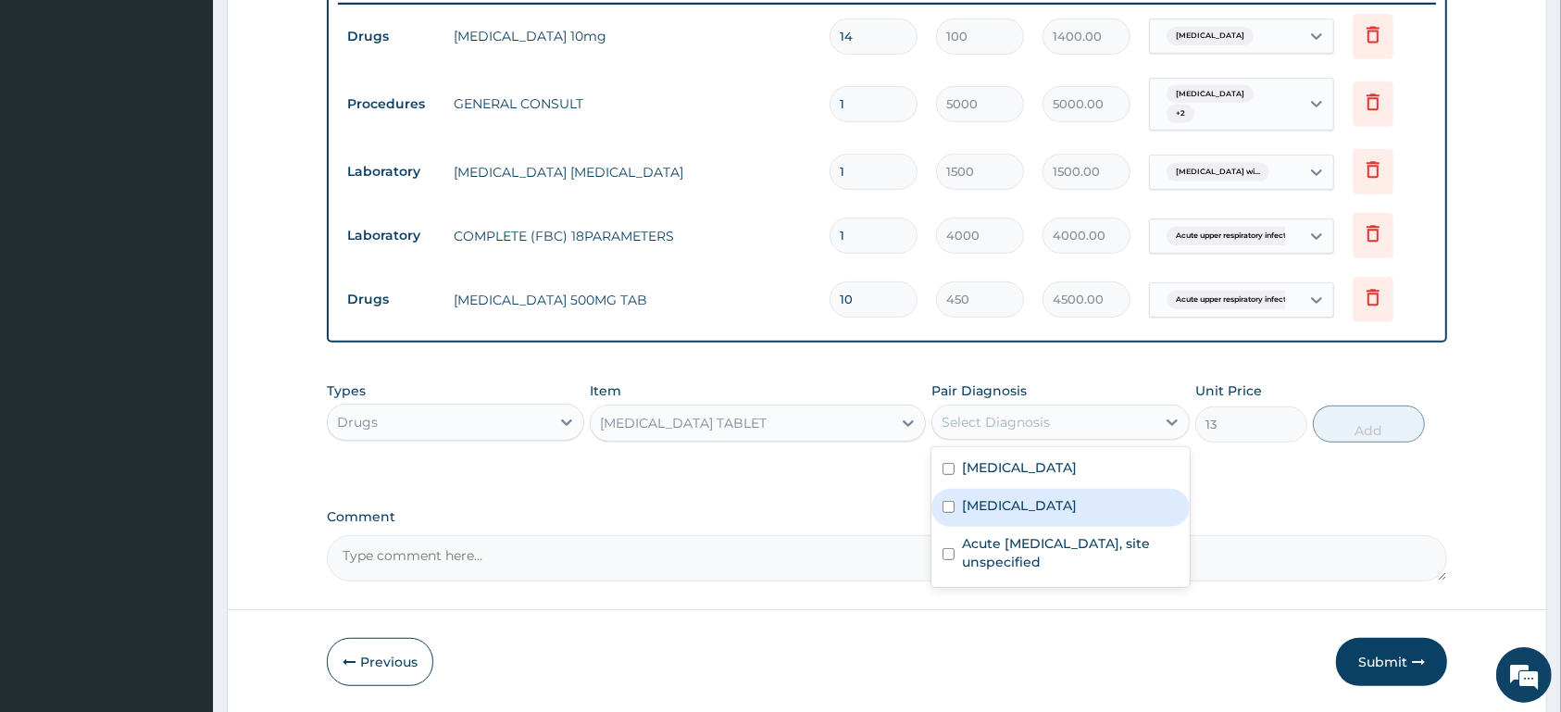
drag, startPoint x: 1056, startPoint y: 522, endPoint x: 1077, endPoint y: 507, distance: 25.2
click at [1064, 515] on label "Plasmodium malariae malaria without complication" at bounding box center [1019, 505] width 115 height 19
checkbox input "true"
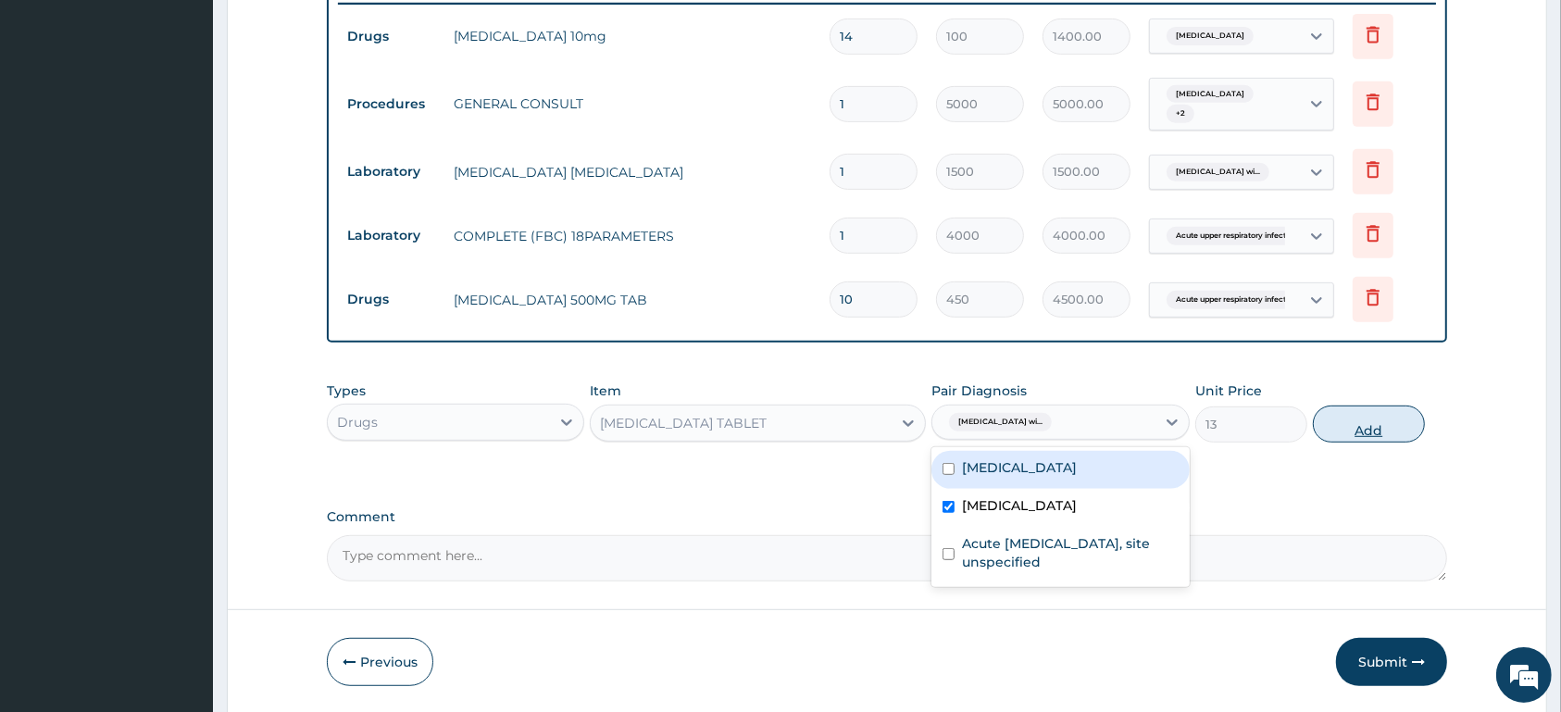
click at [1357, 425] on button "Add" at bounding box center [1369, 424] width 112 height 37
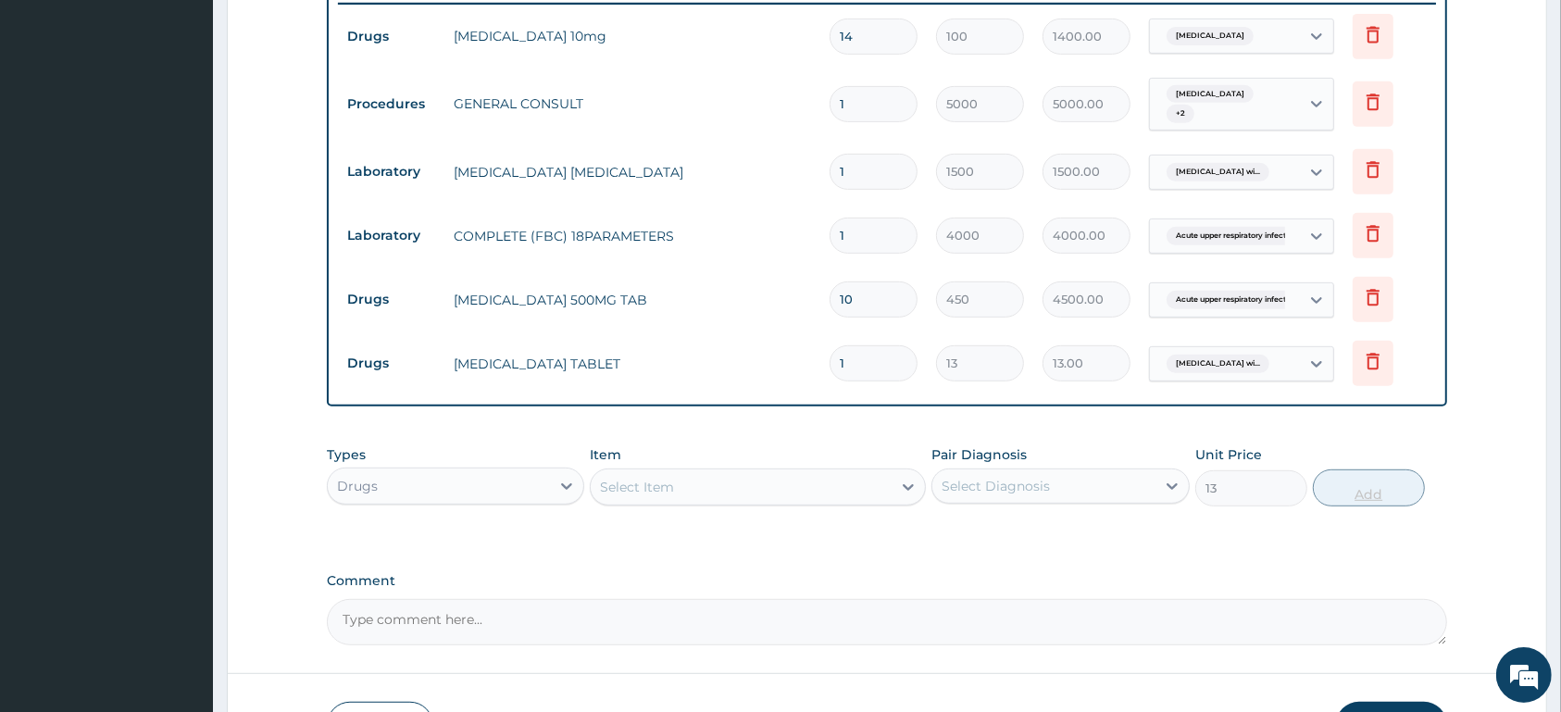
type input "0"
type input "0.00"
type input "2"
type input "26.00"
type input "20"
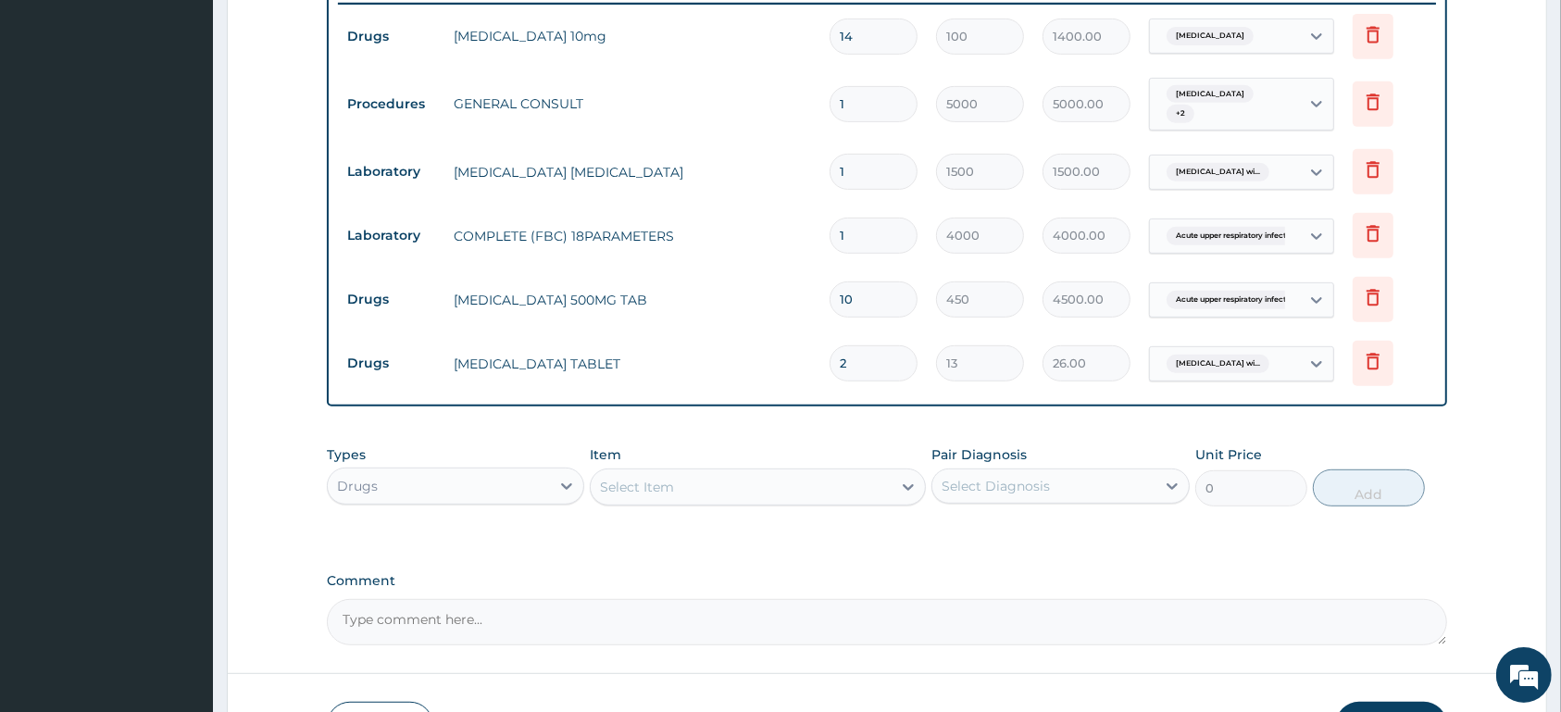
type input "260.00"
type input "20"
click at [768, 481] on div "Select Item" at bounding box center [741, 487] width 301 height 30
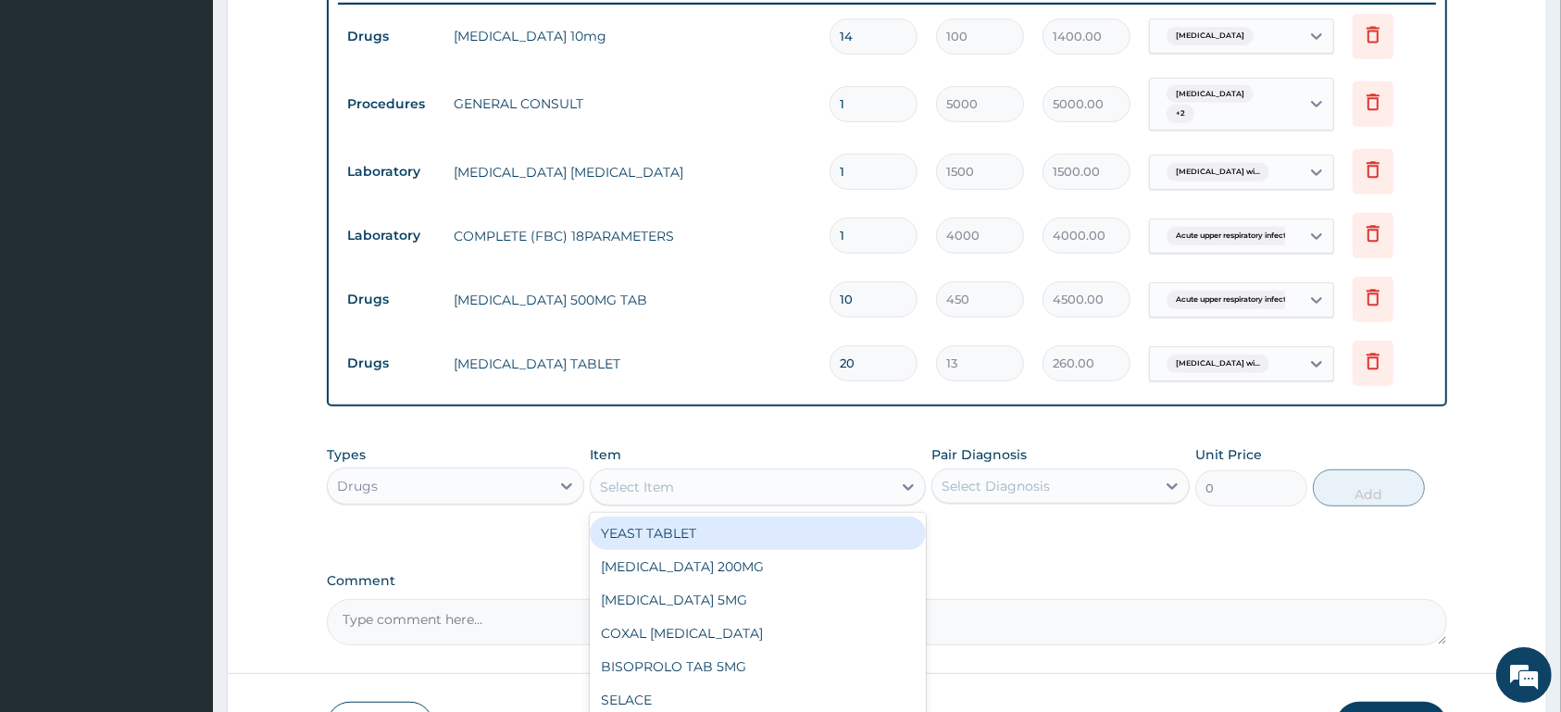
click at [1216, 570] on div "PA Code / Prescription Code PA/36960D Encounter Date 04-08-2025 Important Notic…" at bounding box center [887, 44] width 1120 height 1203
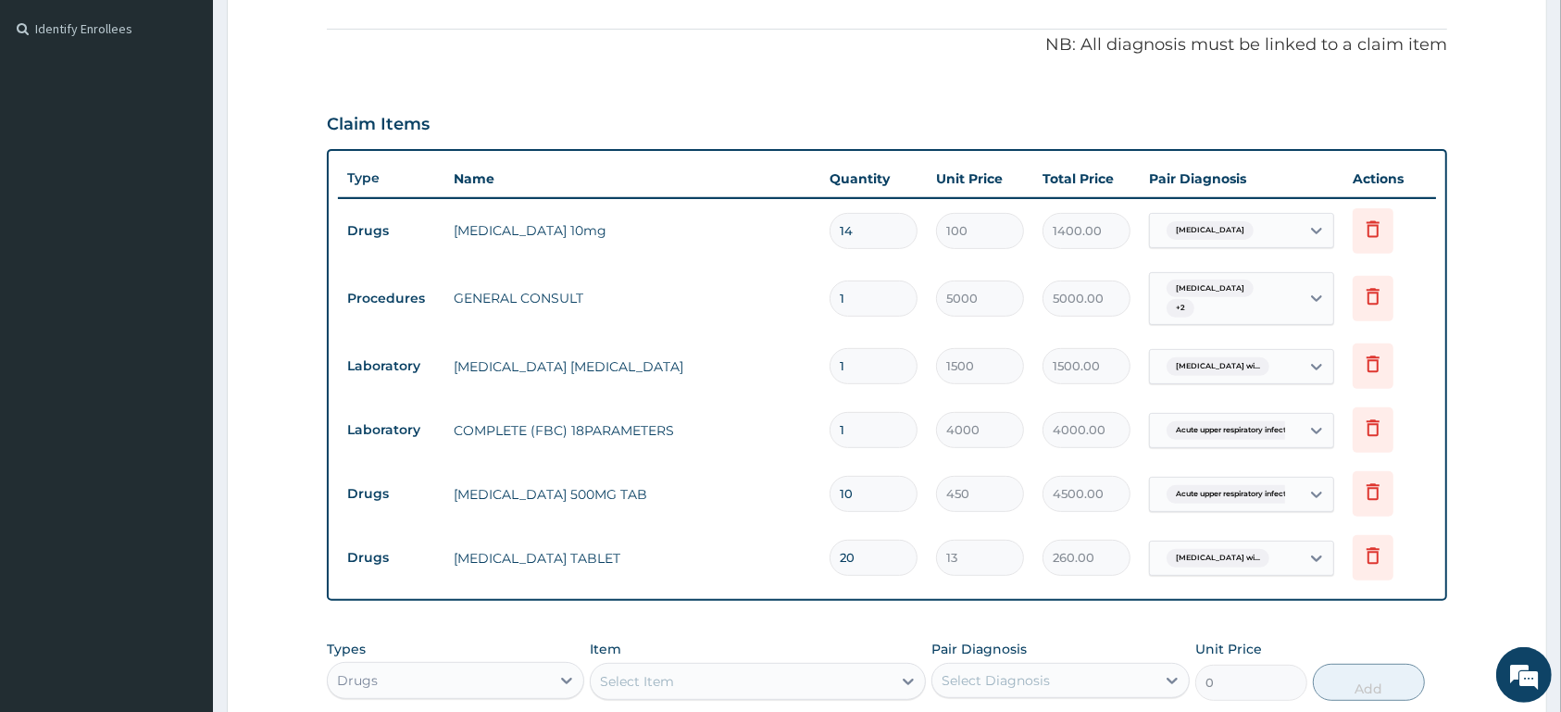
scroll to position [443, 0]
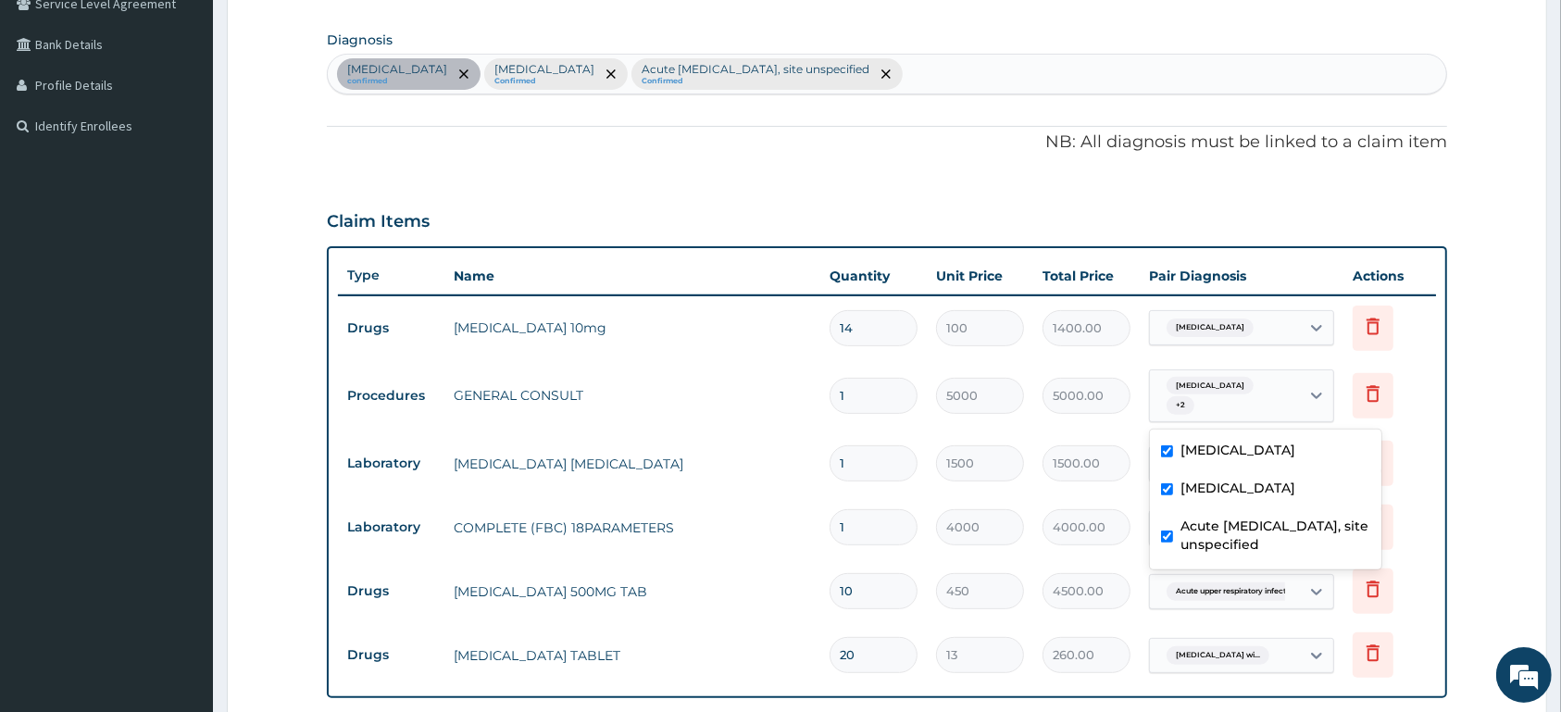
click at [1287, 406] on div "Essential hypertension + 2" at bounding box center [1225, 396] width 150 height 52
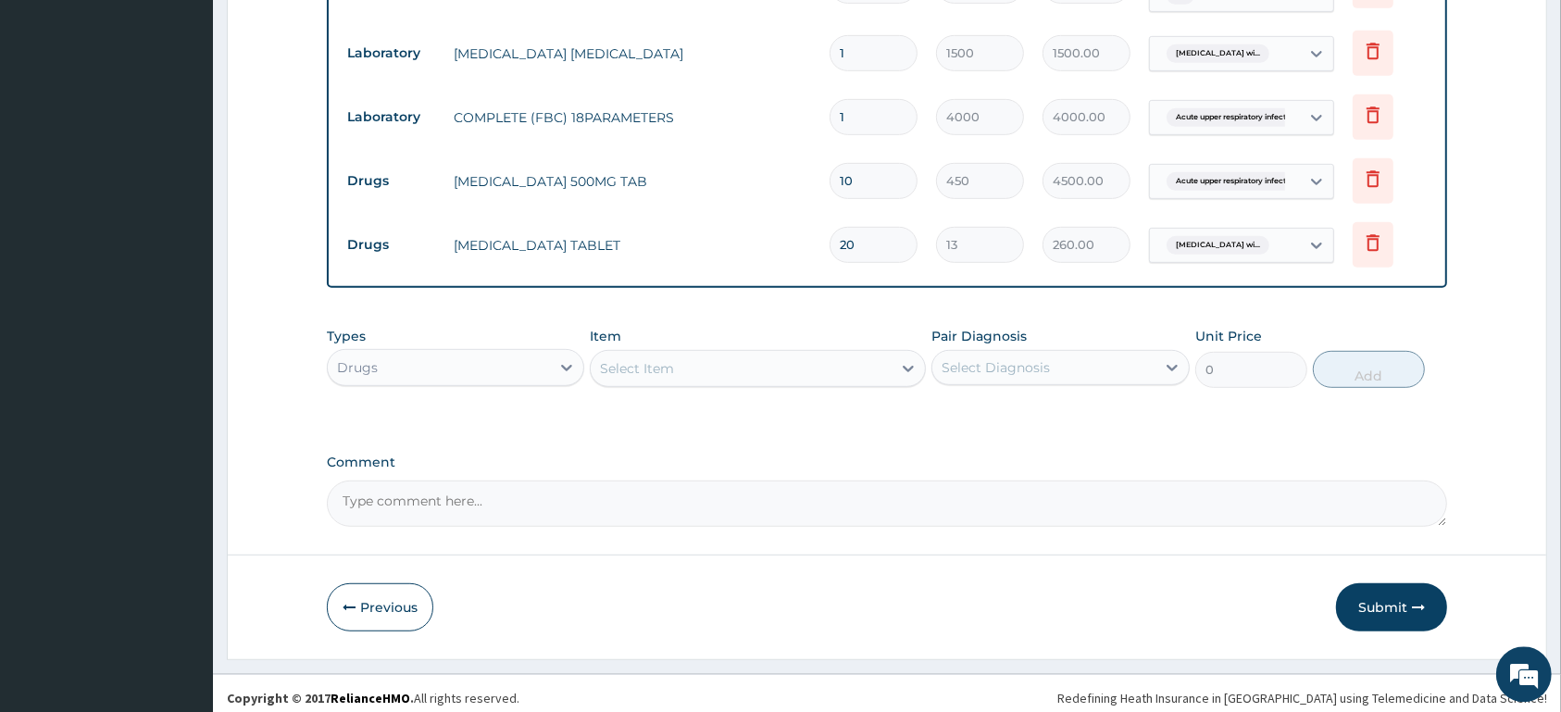
scroll to position [863, 0]
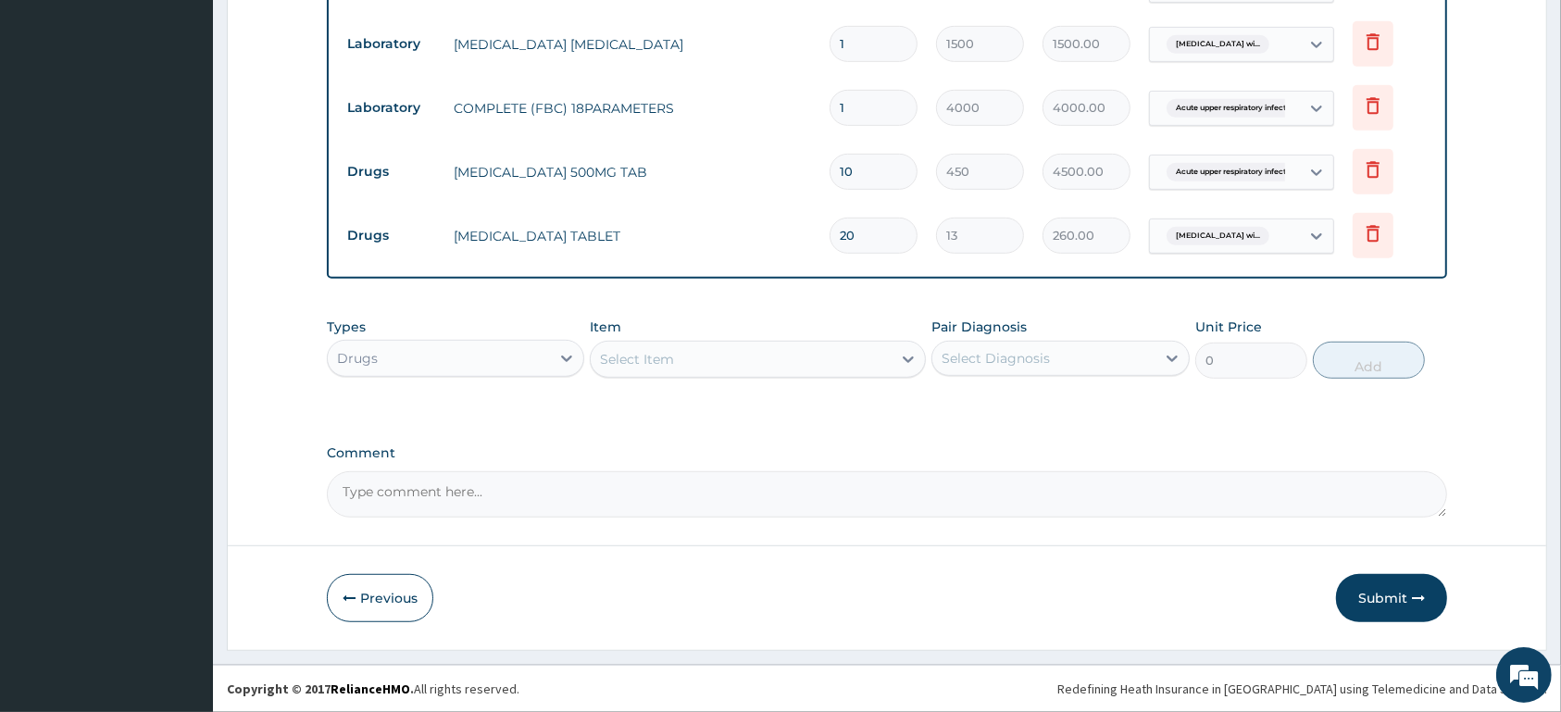
click at [783, 360] on div "Select Item" at bounding box center [741, 359] width 301 height 30
type input "BRONC"
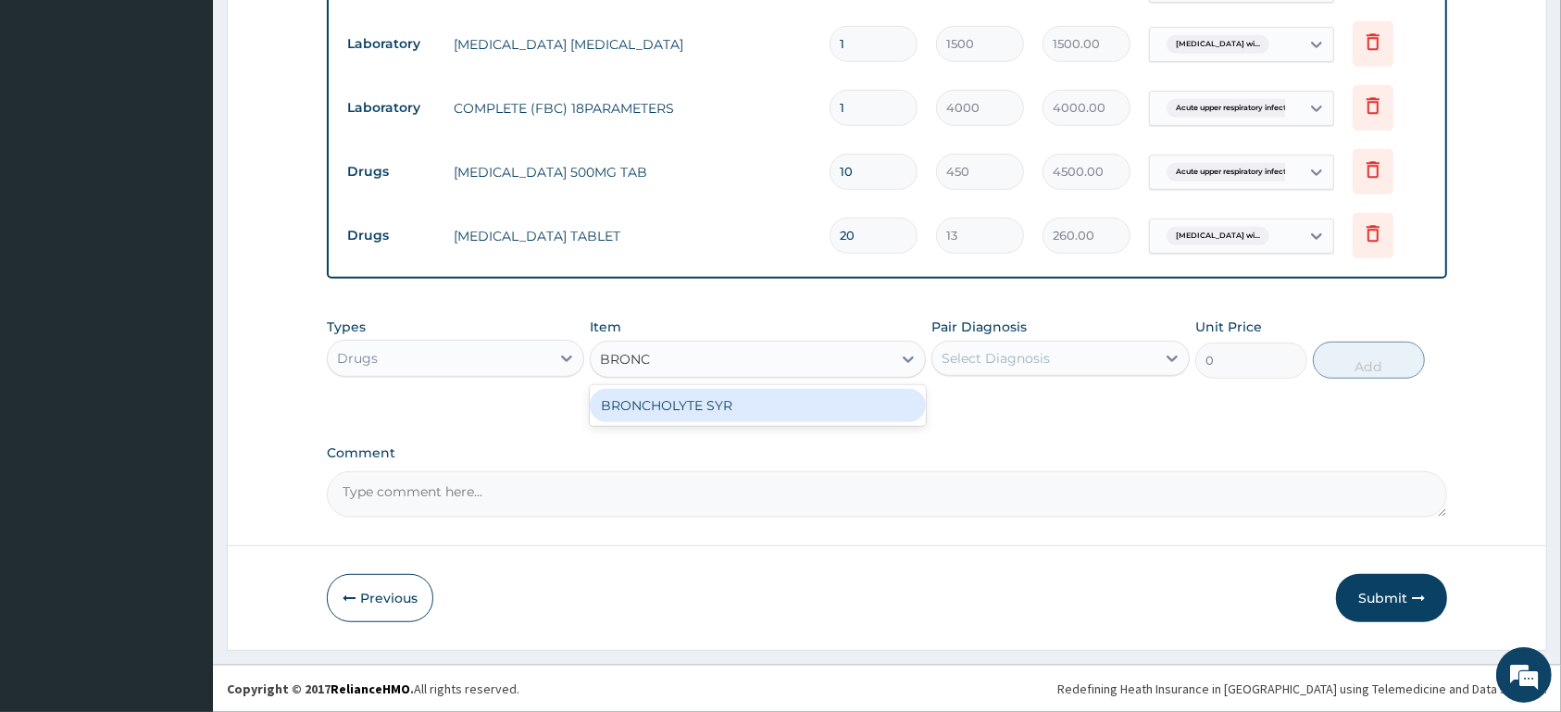
click at [816, 416] on div "BRONCHOLYTE SYR" at bounding box center [758, 405] width 336 height 33
type input "1170"
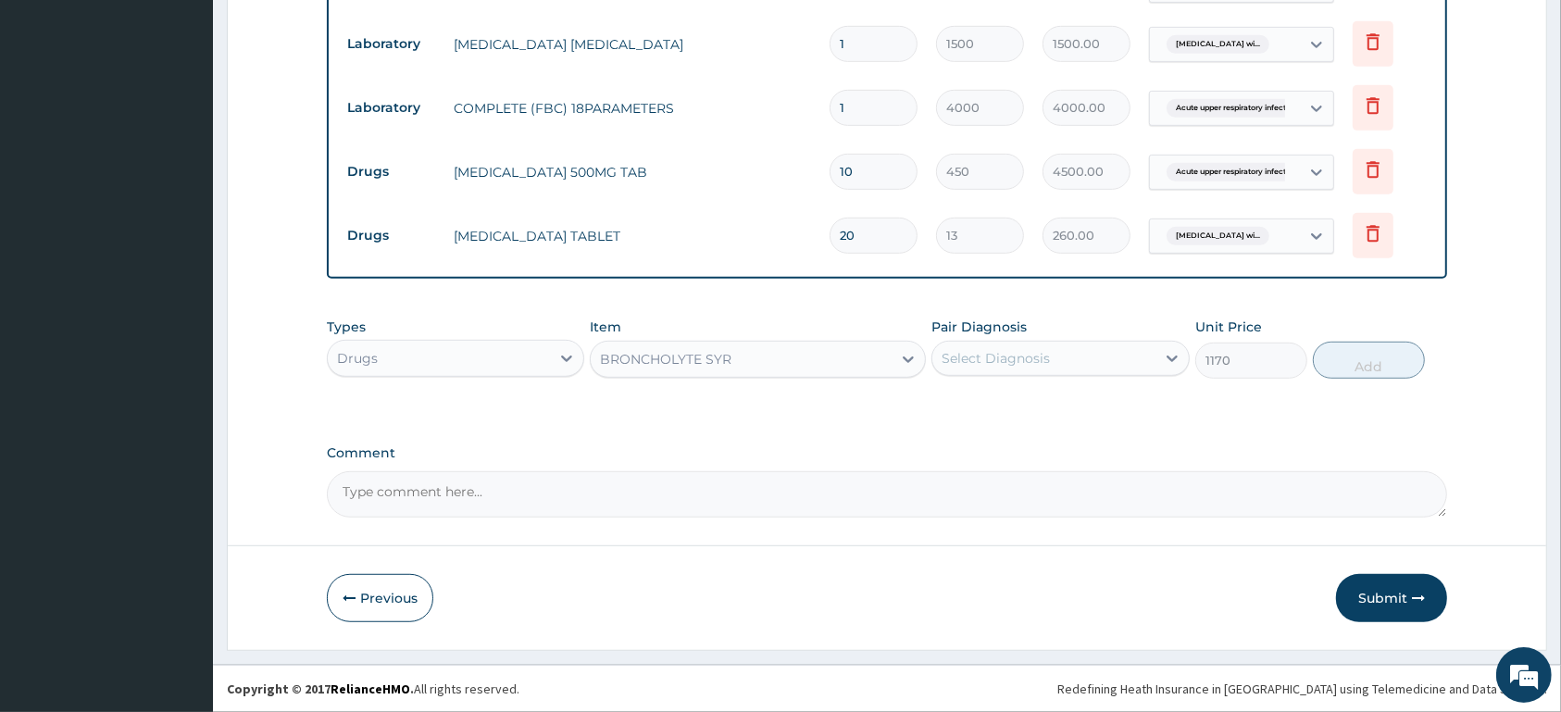
click at [1063, 366] on div "Select Diagnosis" at bounding box center [1043, 359] width 222 height 30
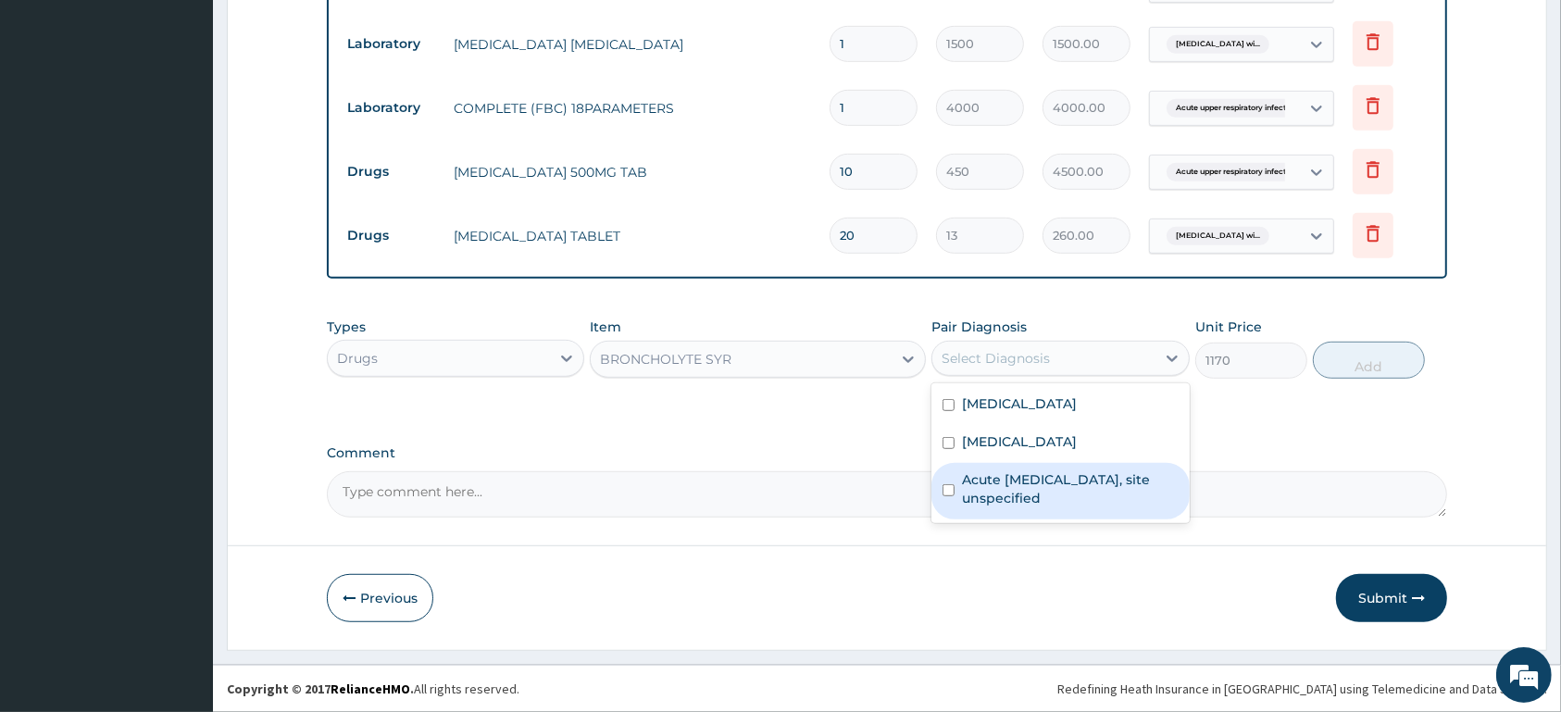
drag, startPoint x: 1089, startPoint y: 517, endPoint x: 1144, endPoint y: 494, distance: 59.8
click at [1112, 507] on label "Acute upper respiratory infection, site unspecified" at bounding box center [1070, 488] width 216 height 37
checkbox input "true"
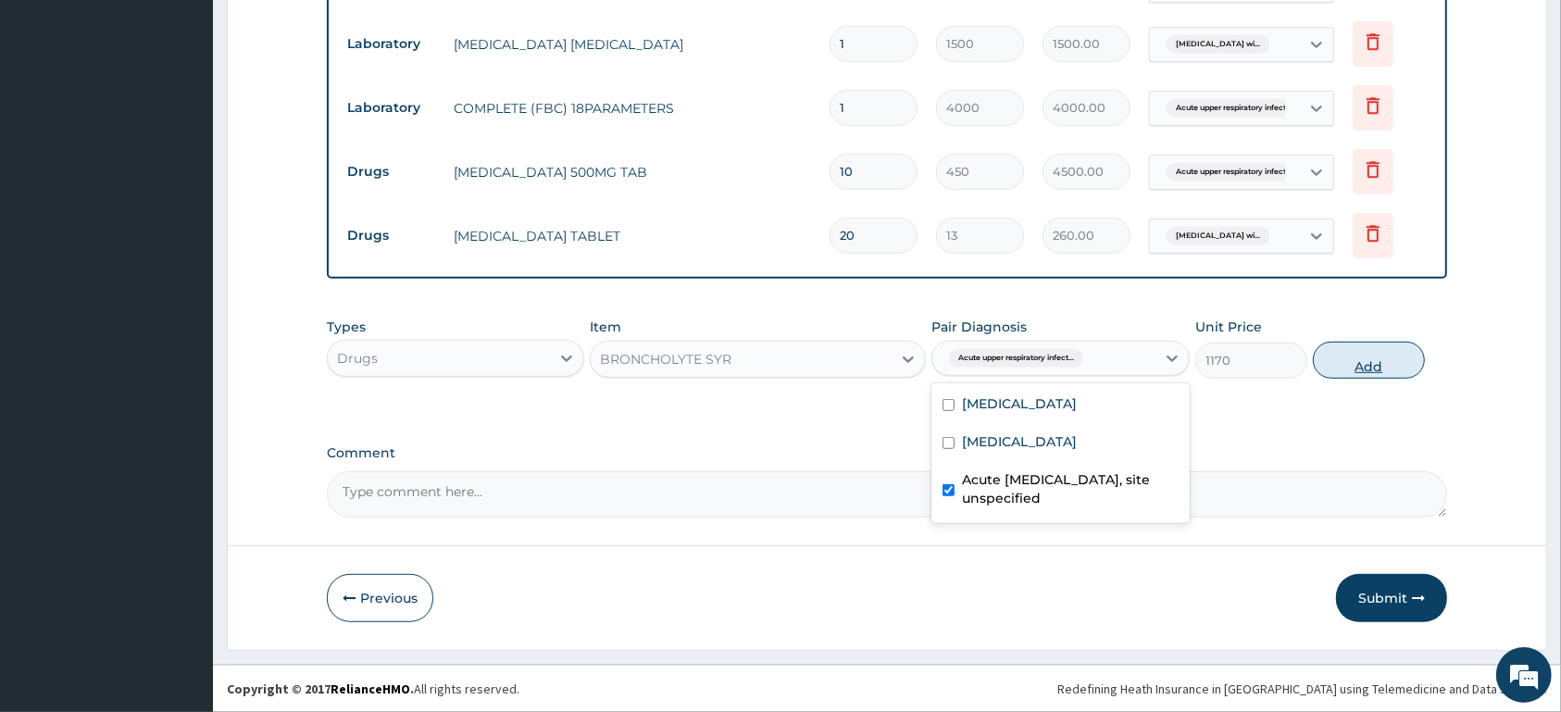
click at [1373, 362] on button "Add" at bounding box center [1369, 360] width 112 height 37
type input "0"
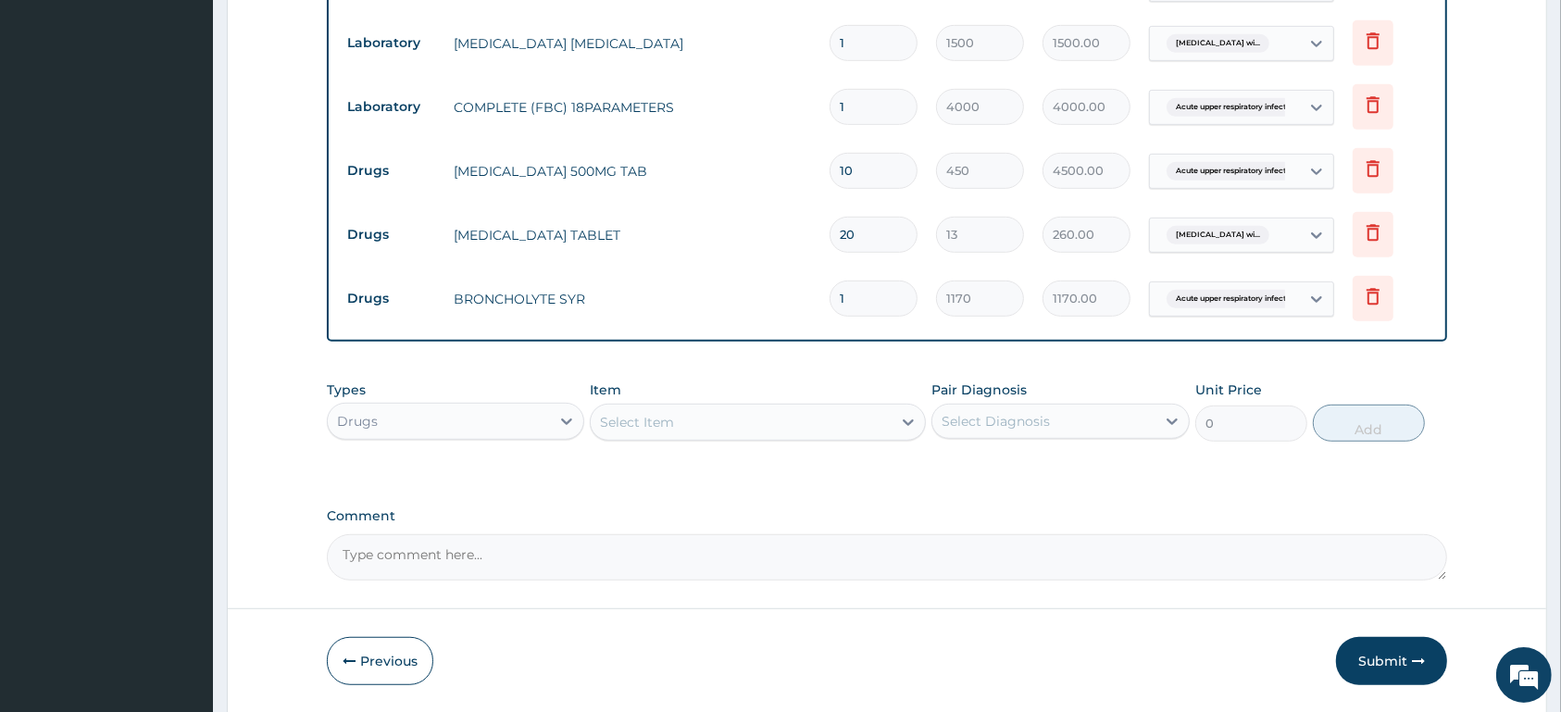
click at [808, 419] on div "Select Item" at bounding box center [741, 422] width 301 height 30
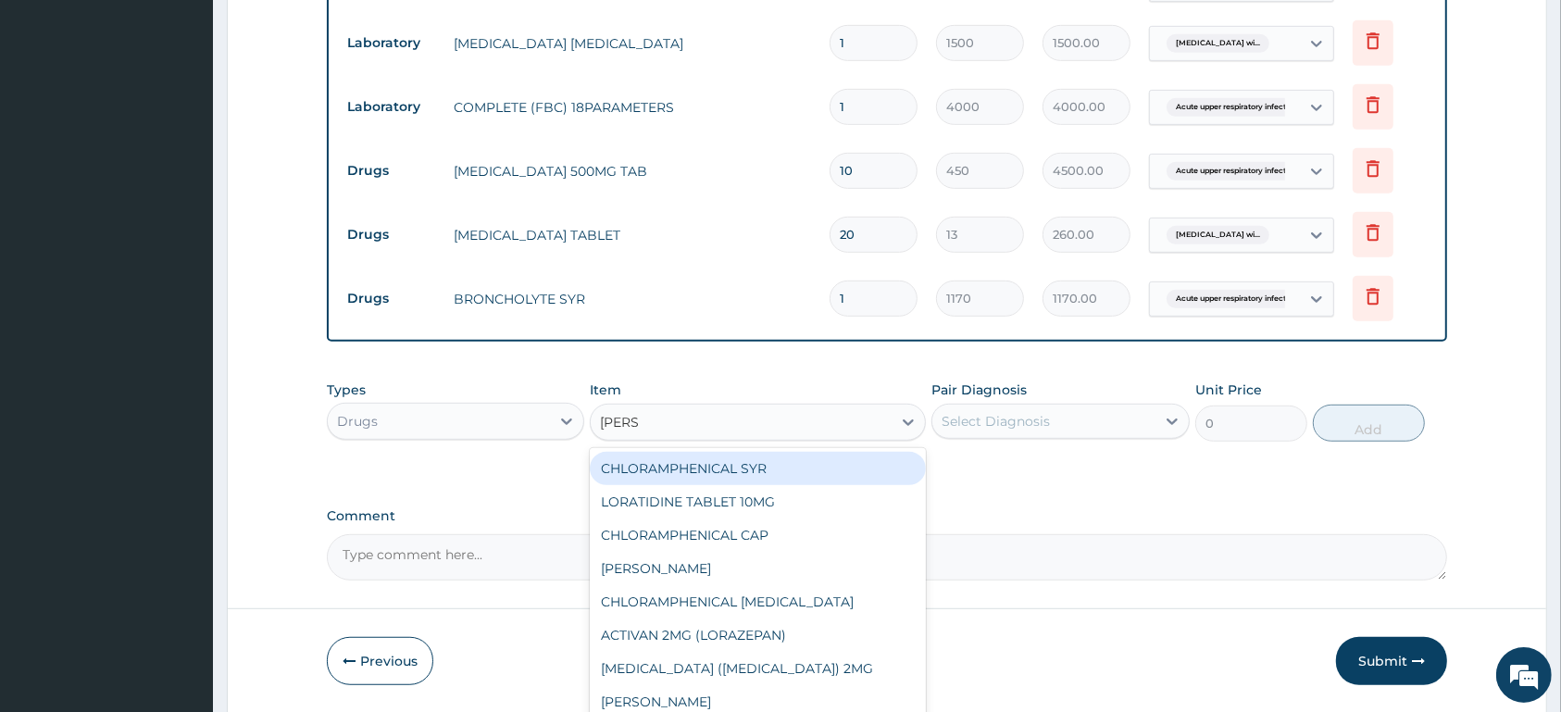
type input "LORAT"
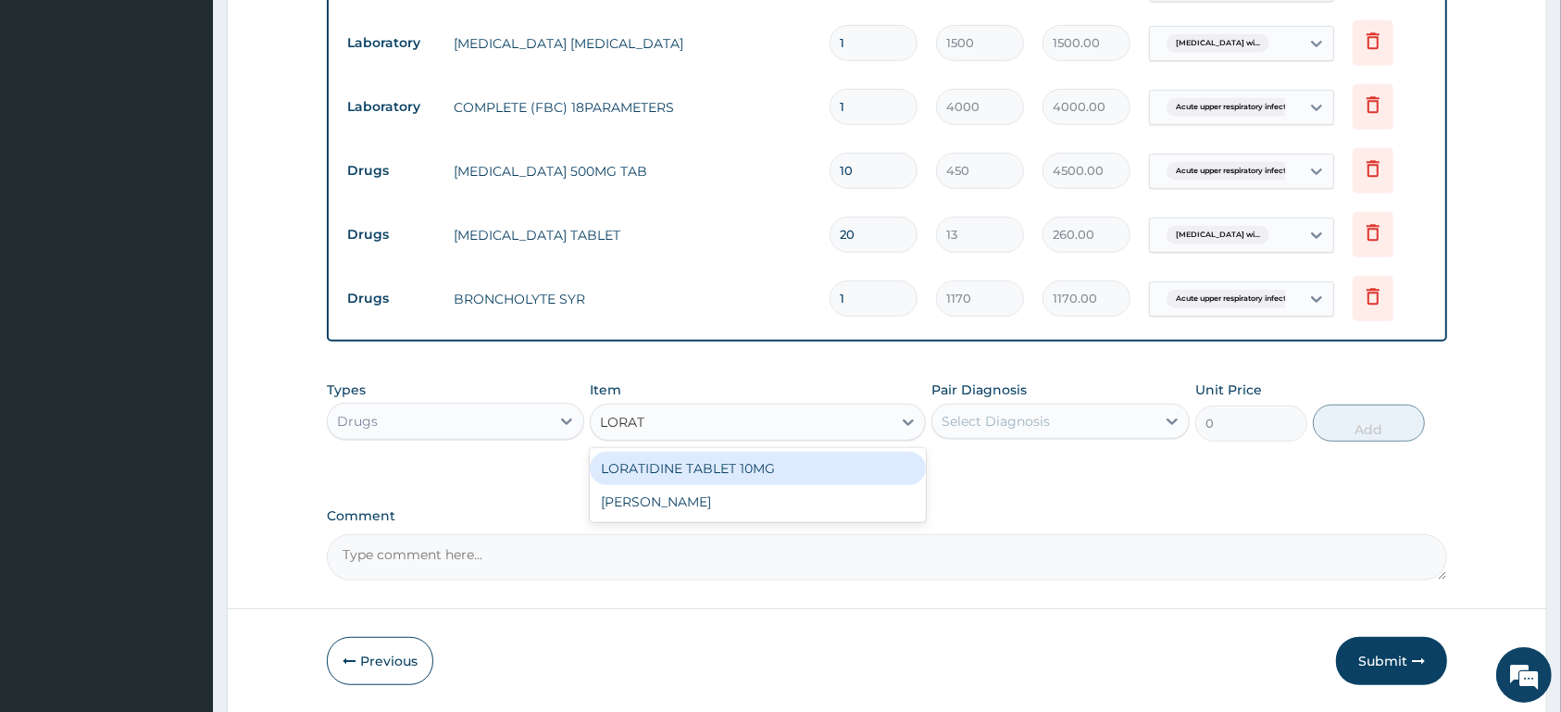
drag, startPoint x: 814, startPoint y: 468, endPoint x: 931, endPoint y: 447, distance: 119.3
click at [816, 466] on div "LORATIDINE TABLET 10MG" at bounding box center [758, 468] width 336 height 33
type input "100"
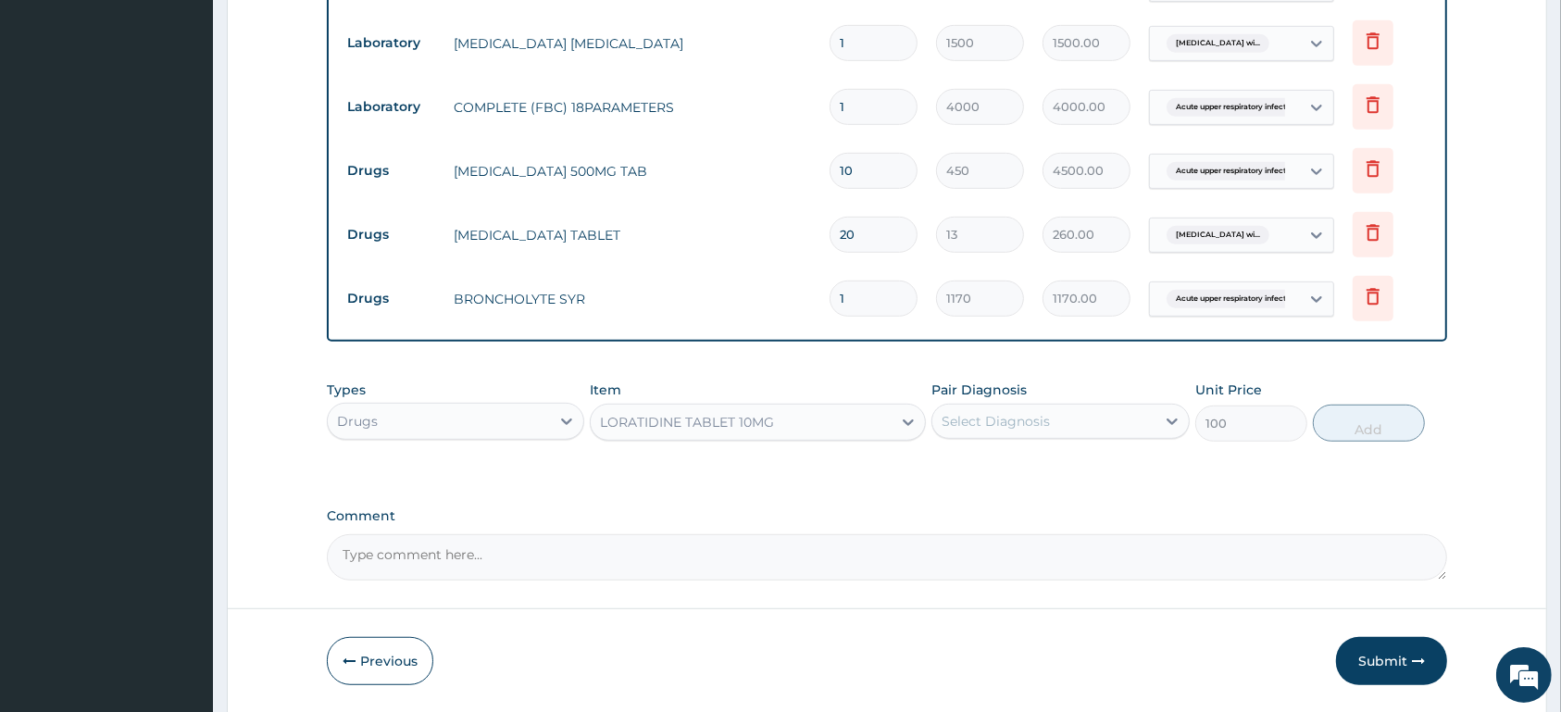
click at [1050, 421] on div "Select Diagnosis" at bounding box center [1043, 421] width 222 height 30
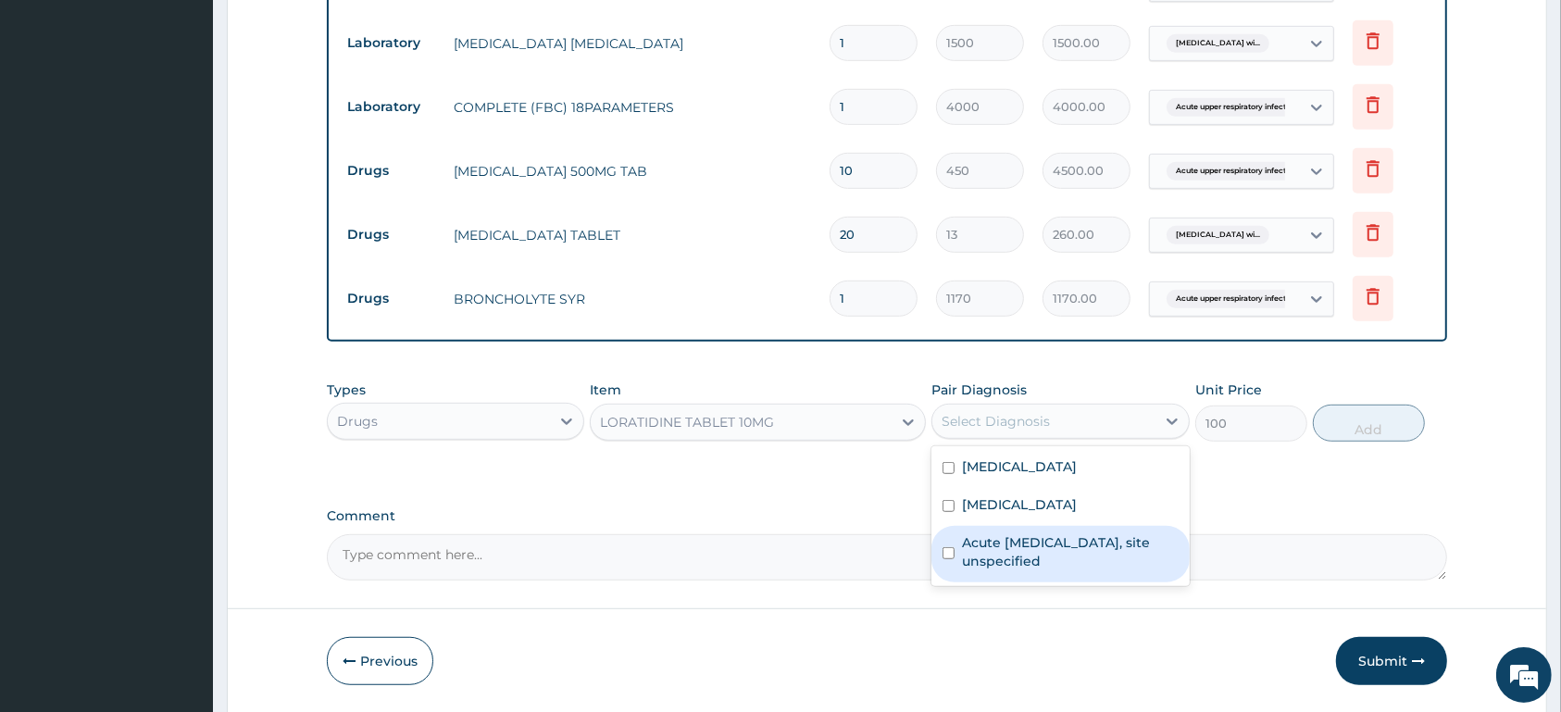
click at [1075, 560] on label "Acute upper respiratory infection, site unspecified" at bounding box center [1070, 551] width 216 height 37
checkbox input "true"
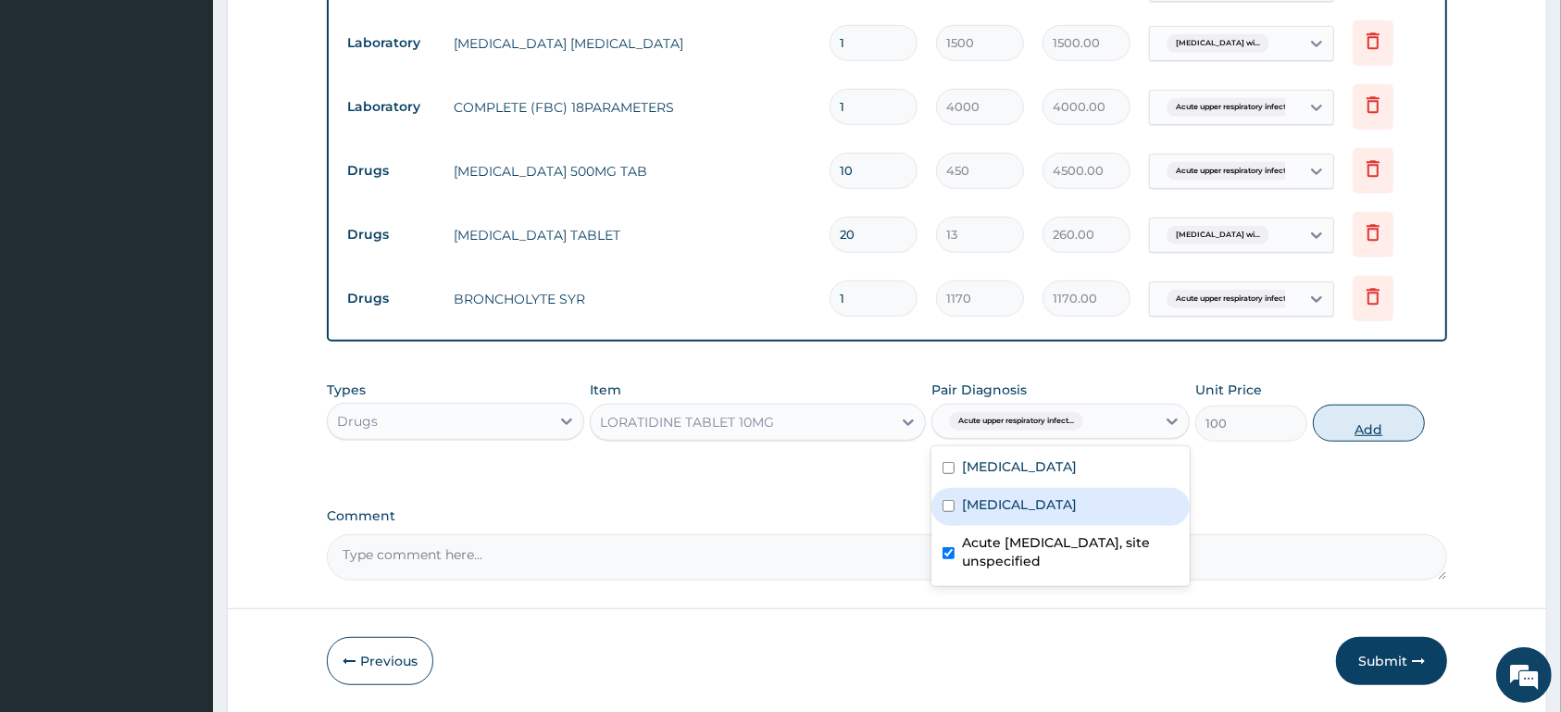
click at [1379, 413] on button "Add" at bounding box center [1369, 423] width 112 height 37
type input "0"
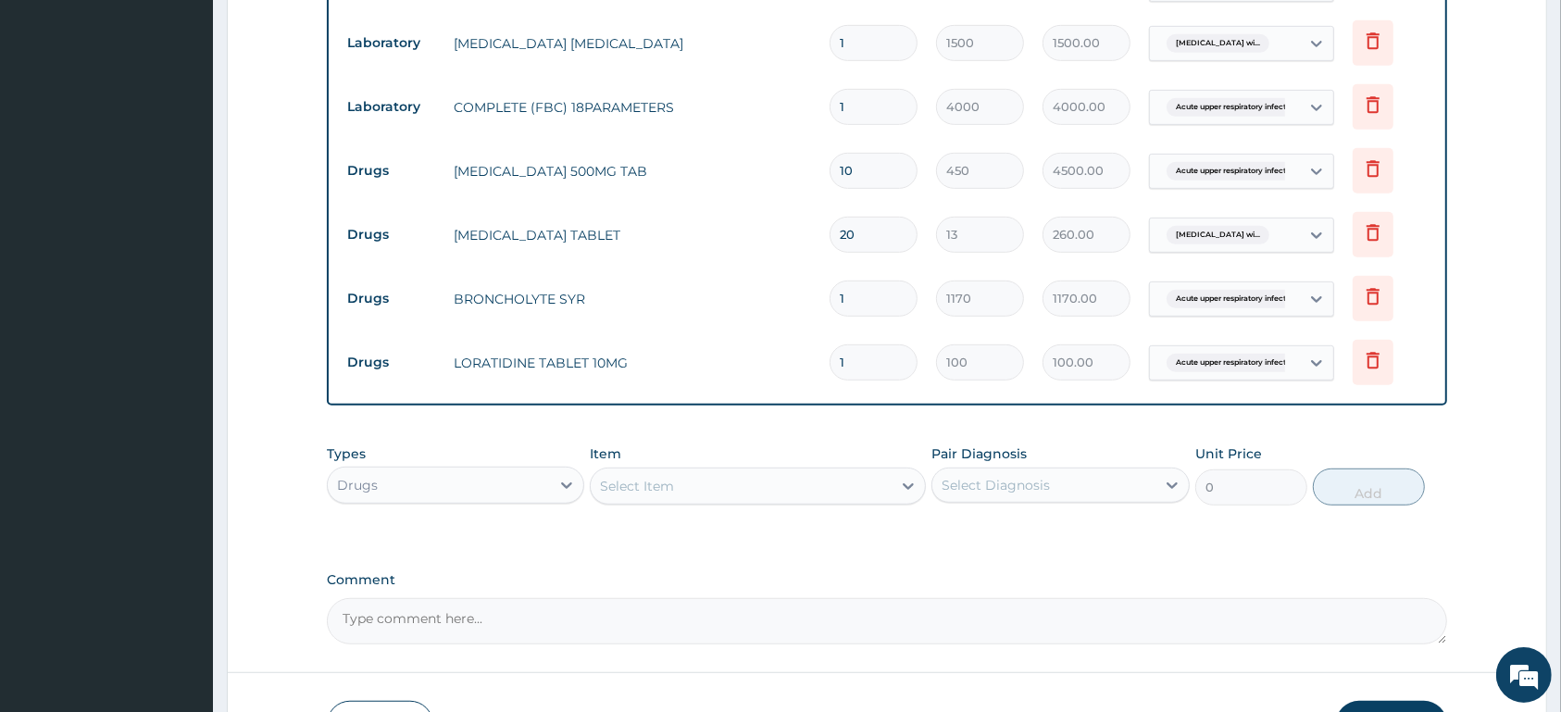
type input "0.00"
type input "5"
type input "500.00"
type input "5"
click at [852, 490] on div "Select Item" at bounding box center [741, 486] width 301 height 30
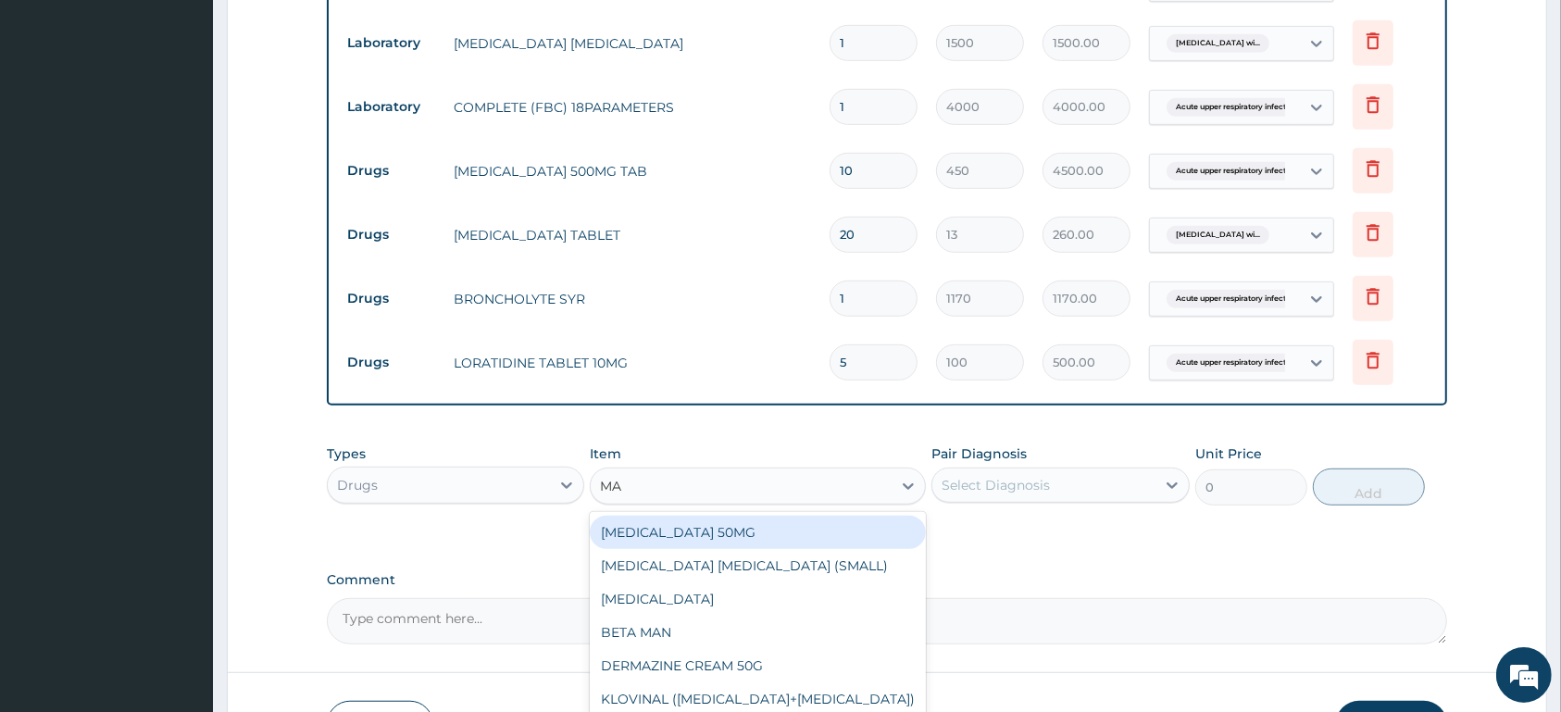
type input "MAL"
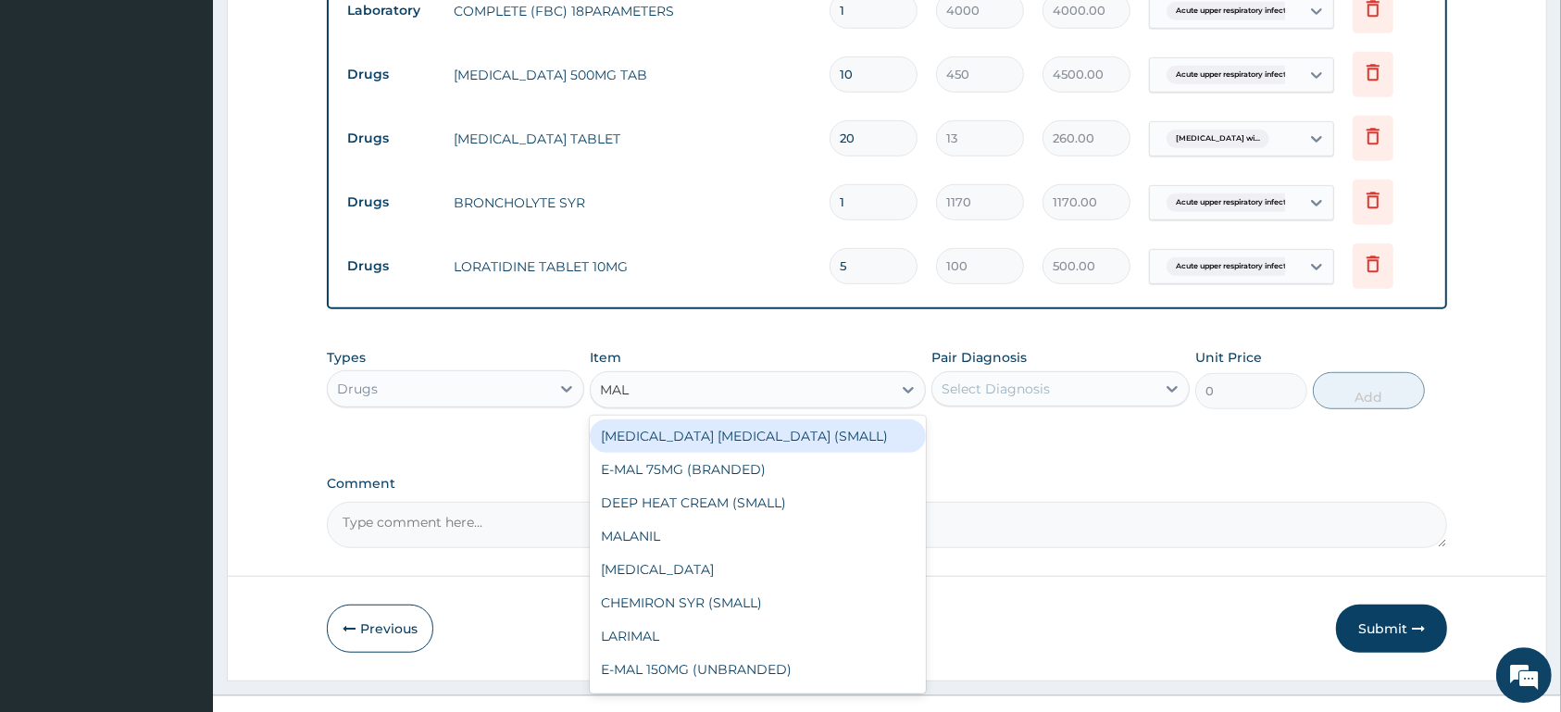
scroll to position [991, 0]
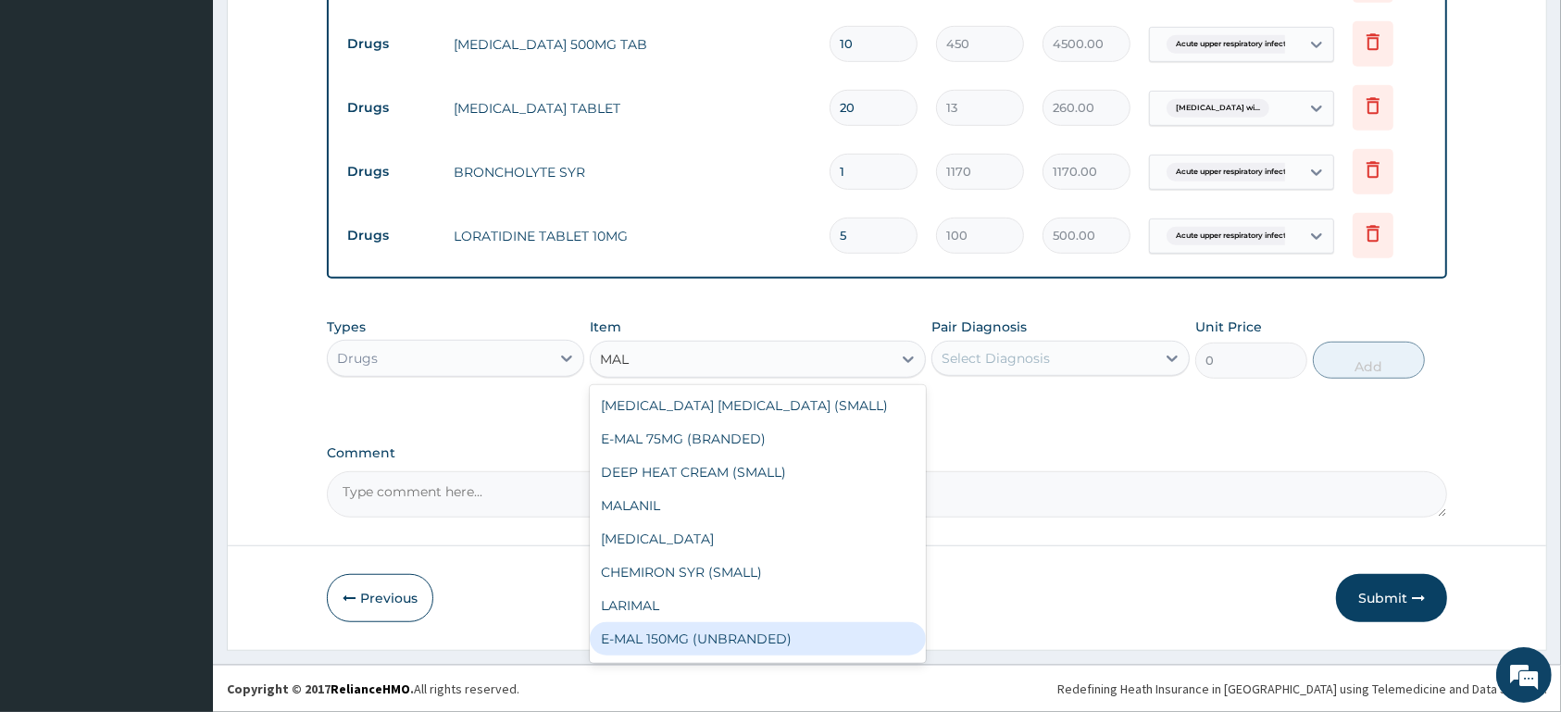
click at [830, 629] on div "E-MAL 150MG (UNBRANDED)" at bounding box center [758, 638] width 336 height 33
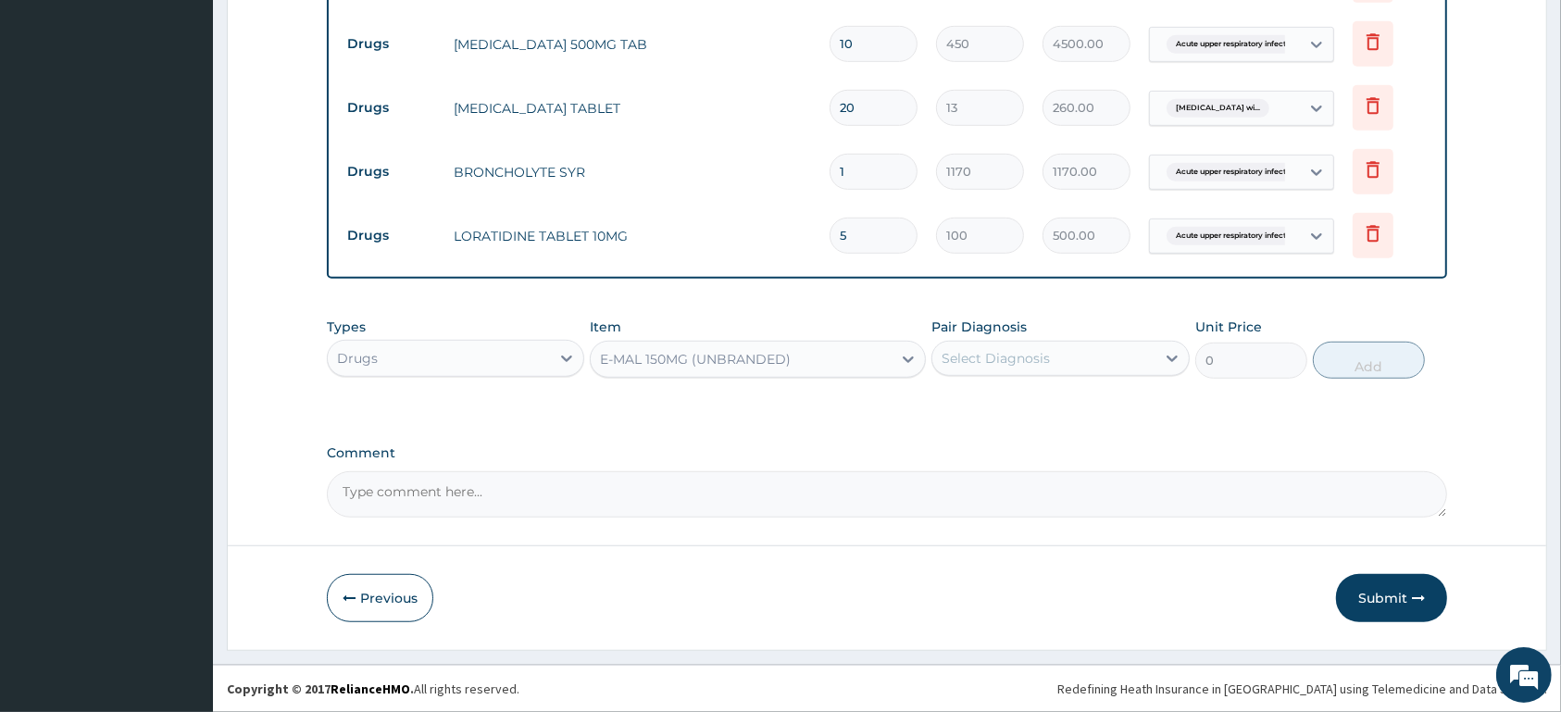
type input "1800"
click at [1036, 356] on div "Select Diagnosis" at bounding box center [996, 358] width 108 height 19
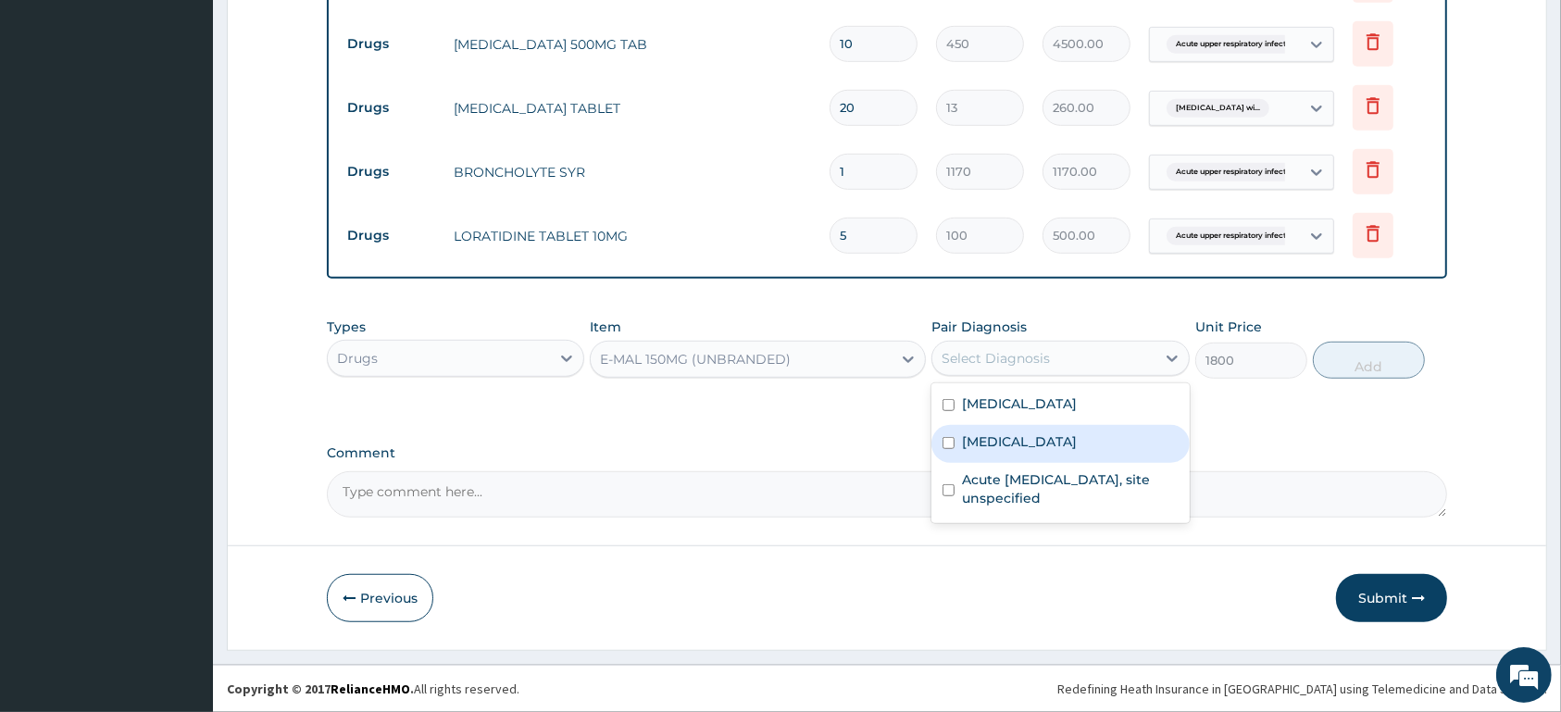
drag, startPoint x: 1033, startPoint y: 464, endPoint x: 1309, endPoint y: 394, distance: 284.8
click at [1037, 451] on label "Plasmodium malariae malaria without complication" at bounding box center [1019, 441] width 115 height 19
checkbox input "true"
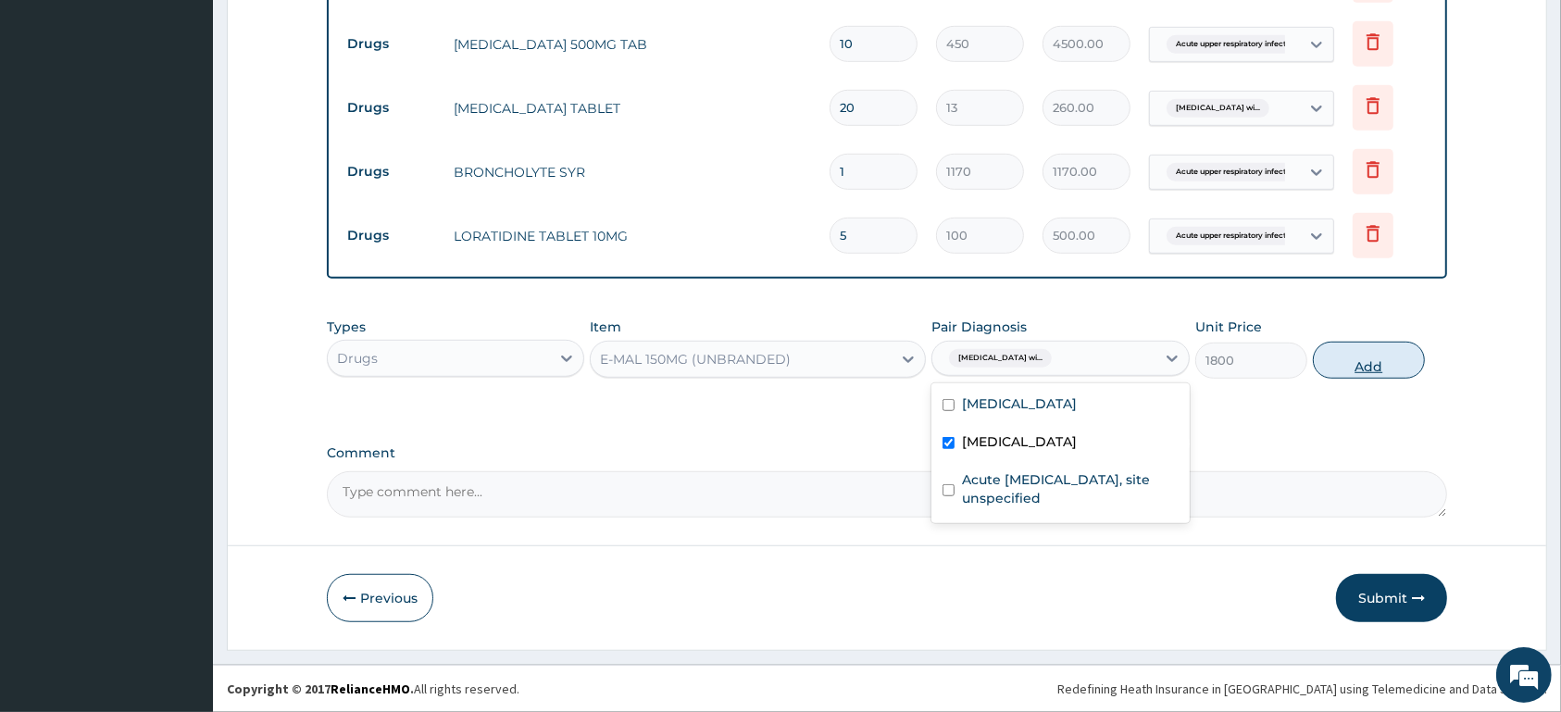
click at [1404, 361] on button "Add" at bounding box center [1369, 360] width 112 height 37
type input "0"
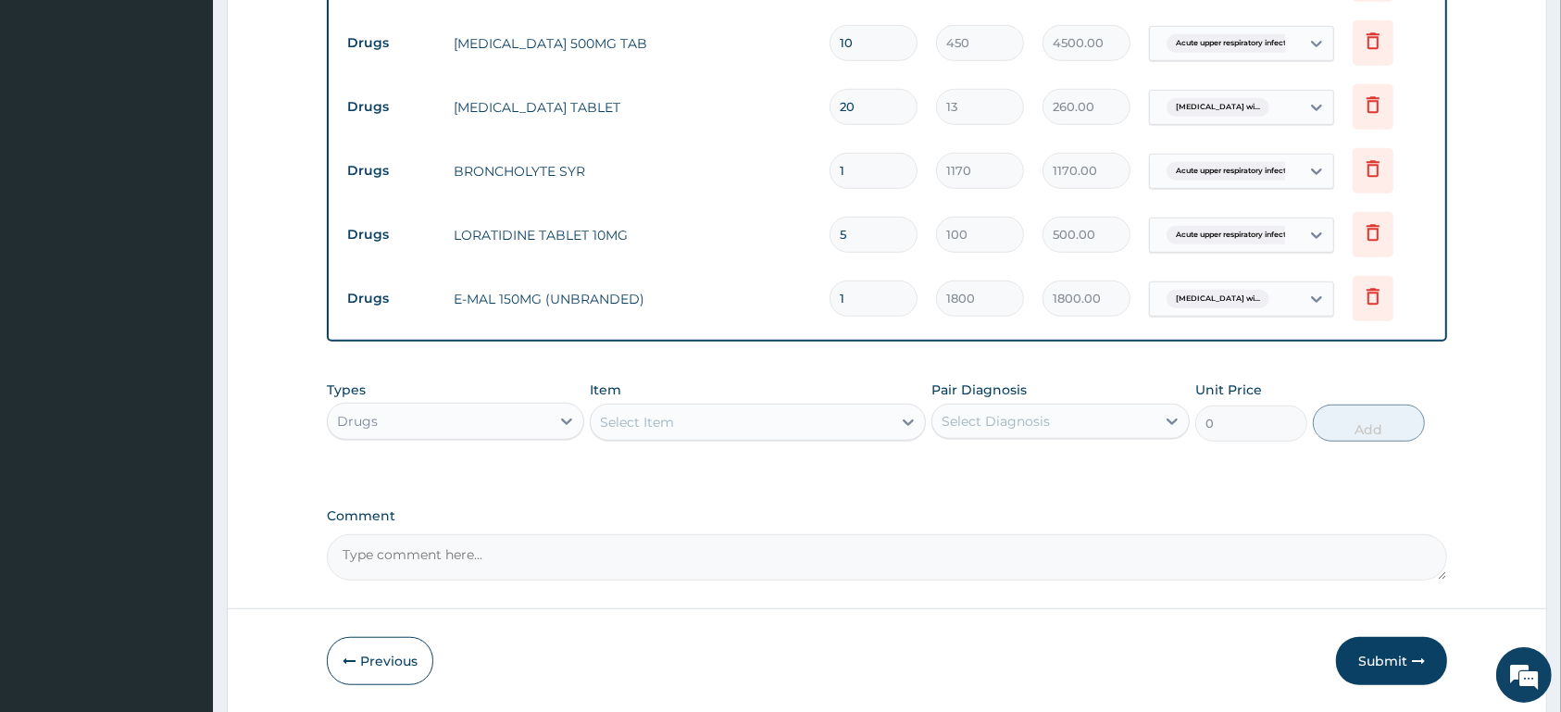
type input "0.00"
type input "3"
type input "5400.00"
type input "3"
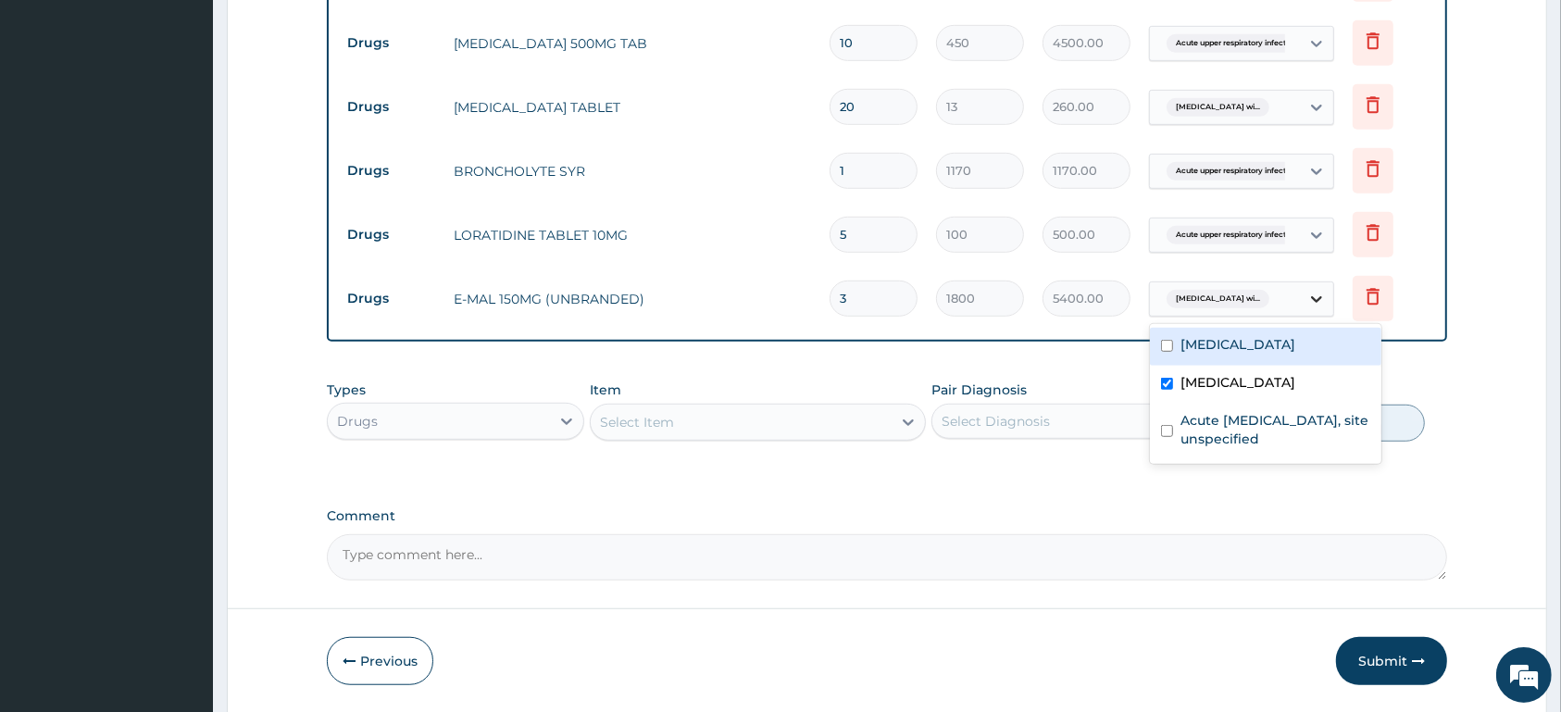
click at [1306, 294] on div at bounding box center [1316, 298] width 33 height 33
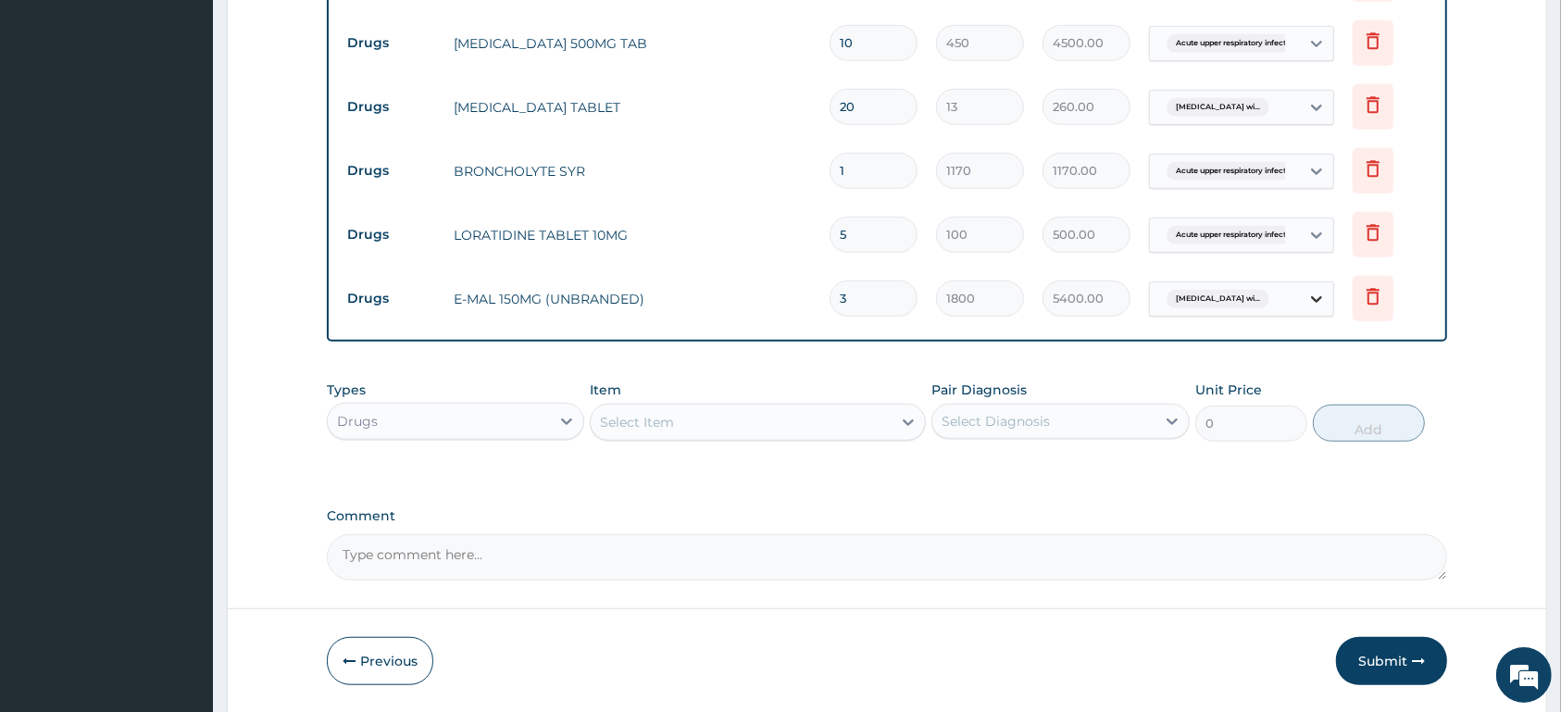
click at [1306, 294] on div at bounding box center [1316, 298] width 33 height 33
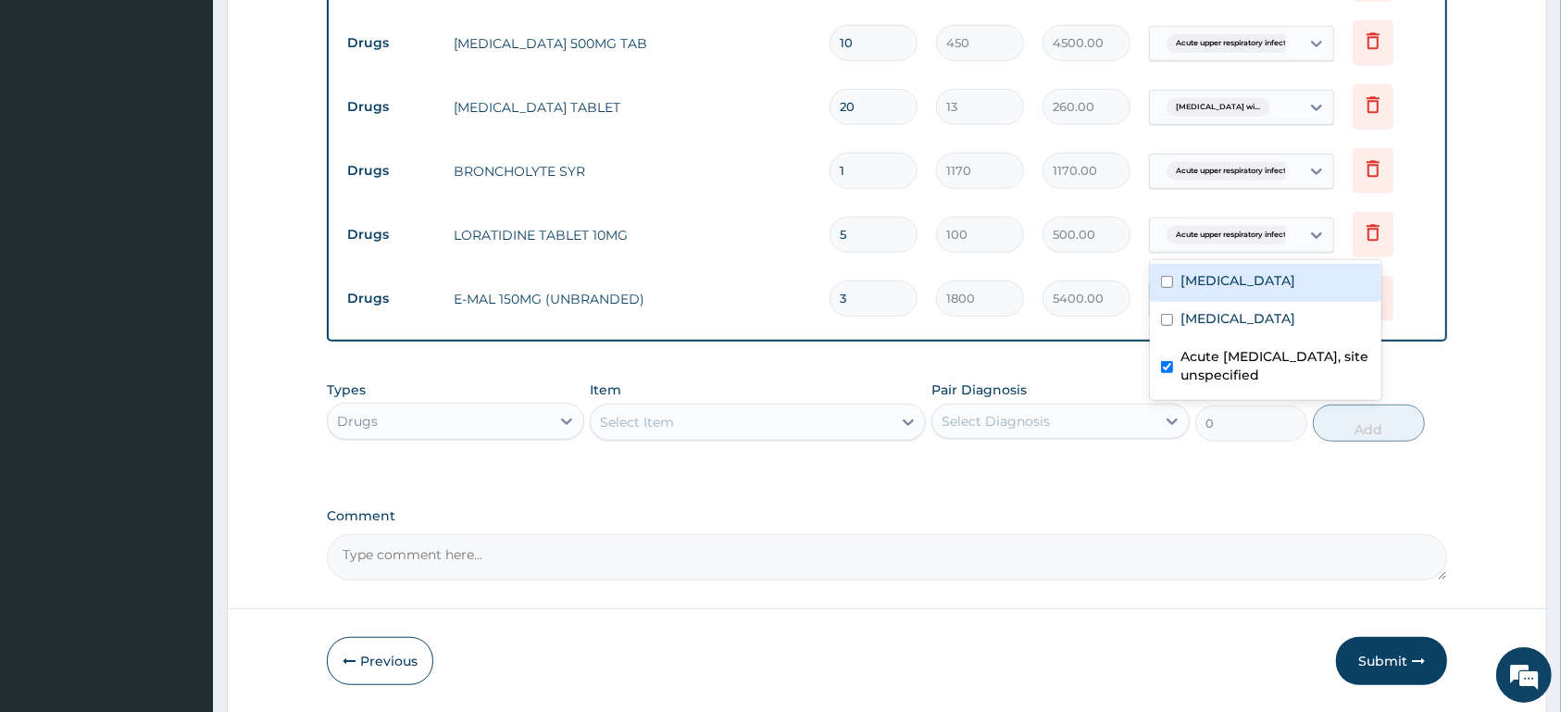
click at [1290, 234] on div "Acute upper respiratory infect..." at bounding box center [1225, 234] width 150 height 31
click at [1288, 234] on div "Acute upper respiratory infect..." at bounding box center [1225, 234] width 150 height 31
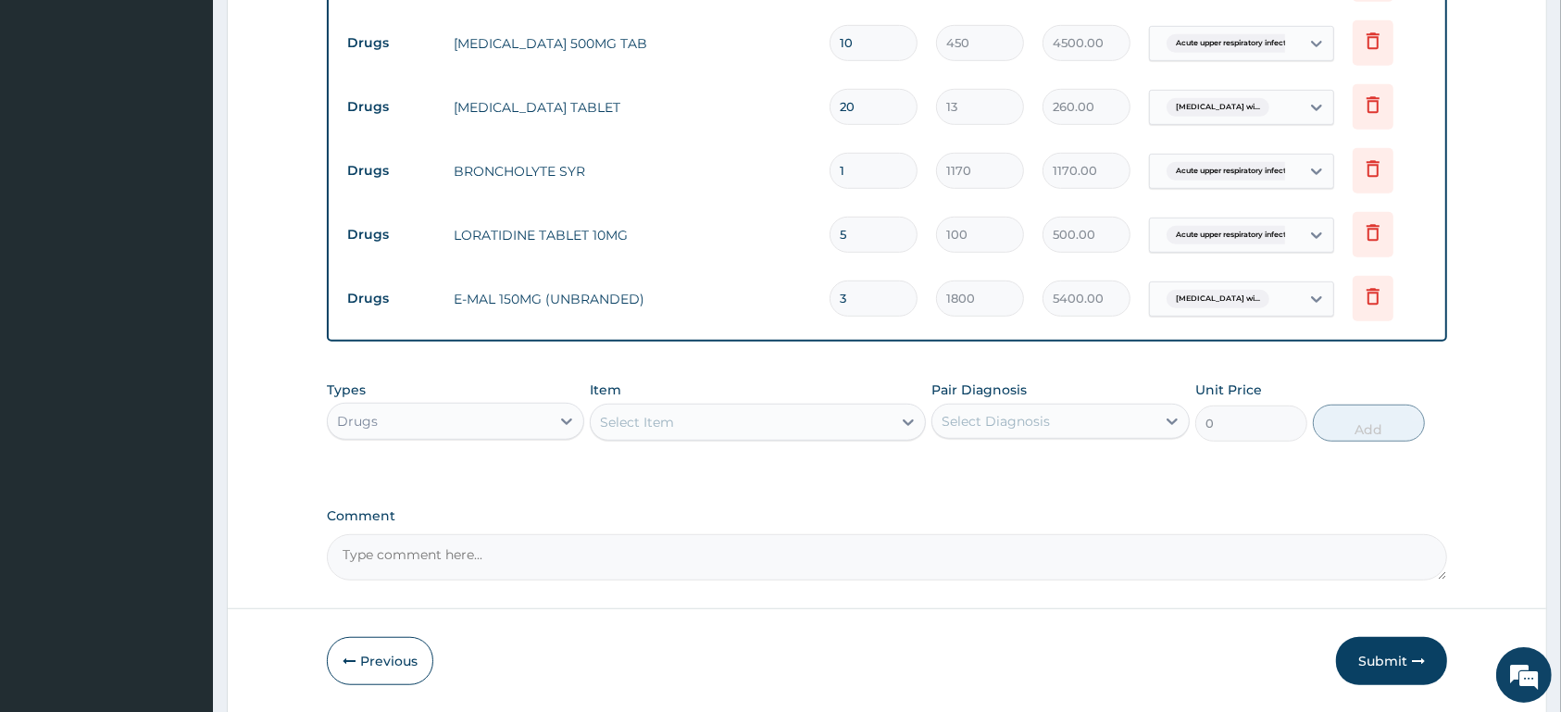
scroll to position [894, 0]
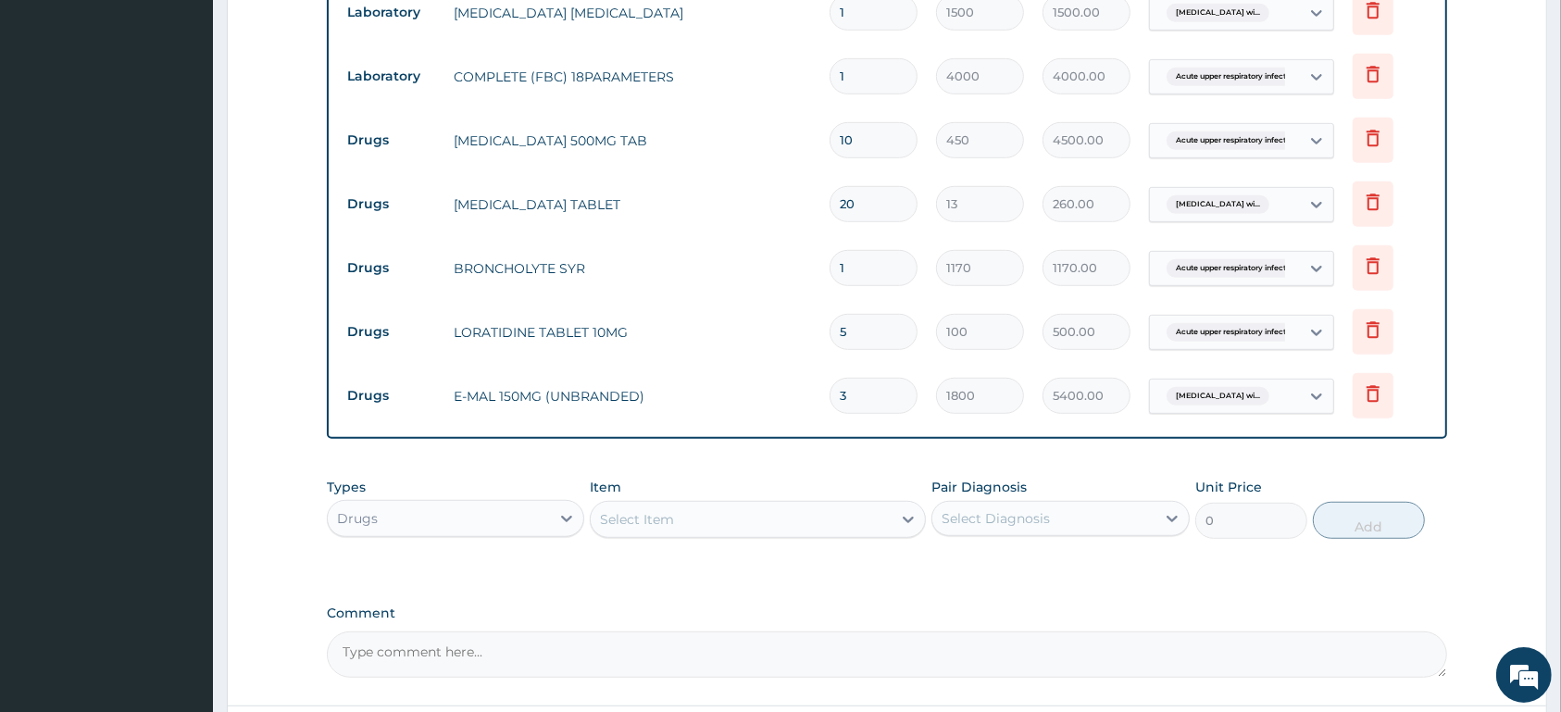
click at [1246, 328] on span "Acute upper respiratory infect..." at bounding box center [1234, 332] width 134 height 19
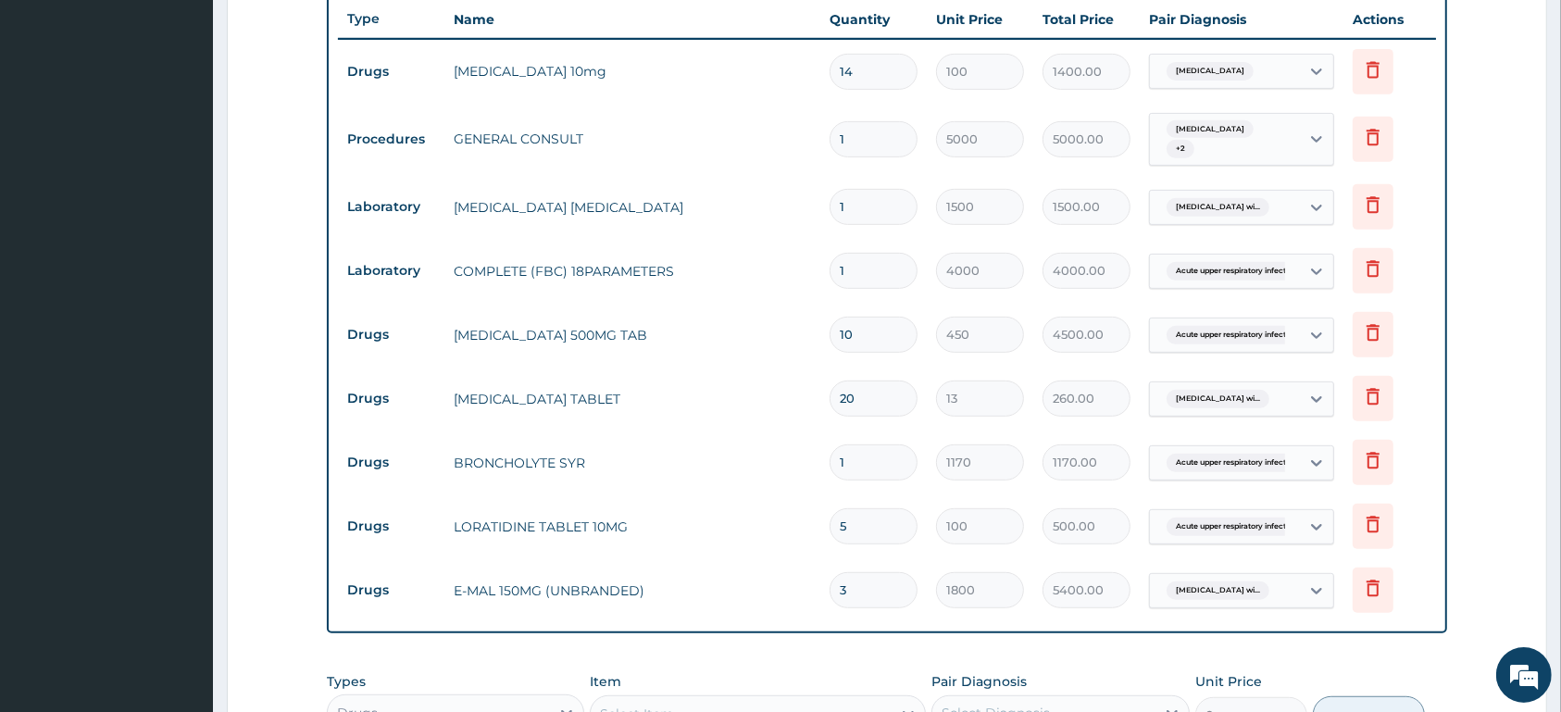
scroll to position [1054, 0]
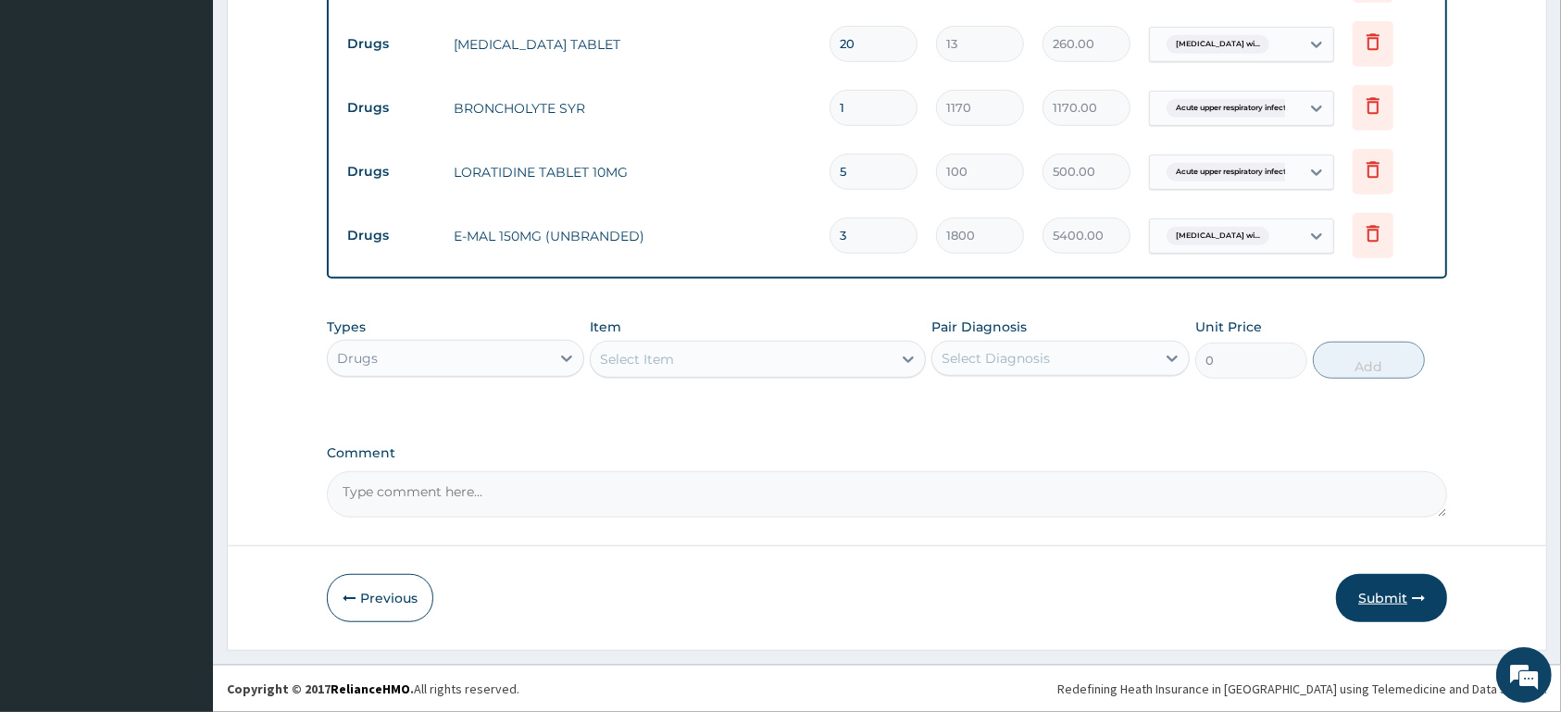
click at [1374, 603] on button "Submit" at bounding box center [1391, 598] width 111 height 48
click at [392, 600] on button "Previous" at bounding box center [380, 598] width 106 height 48
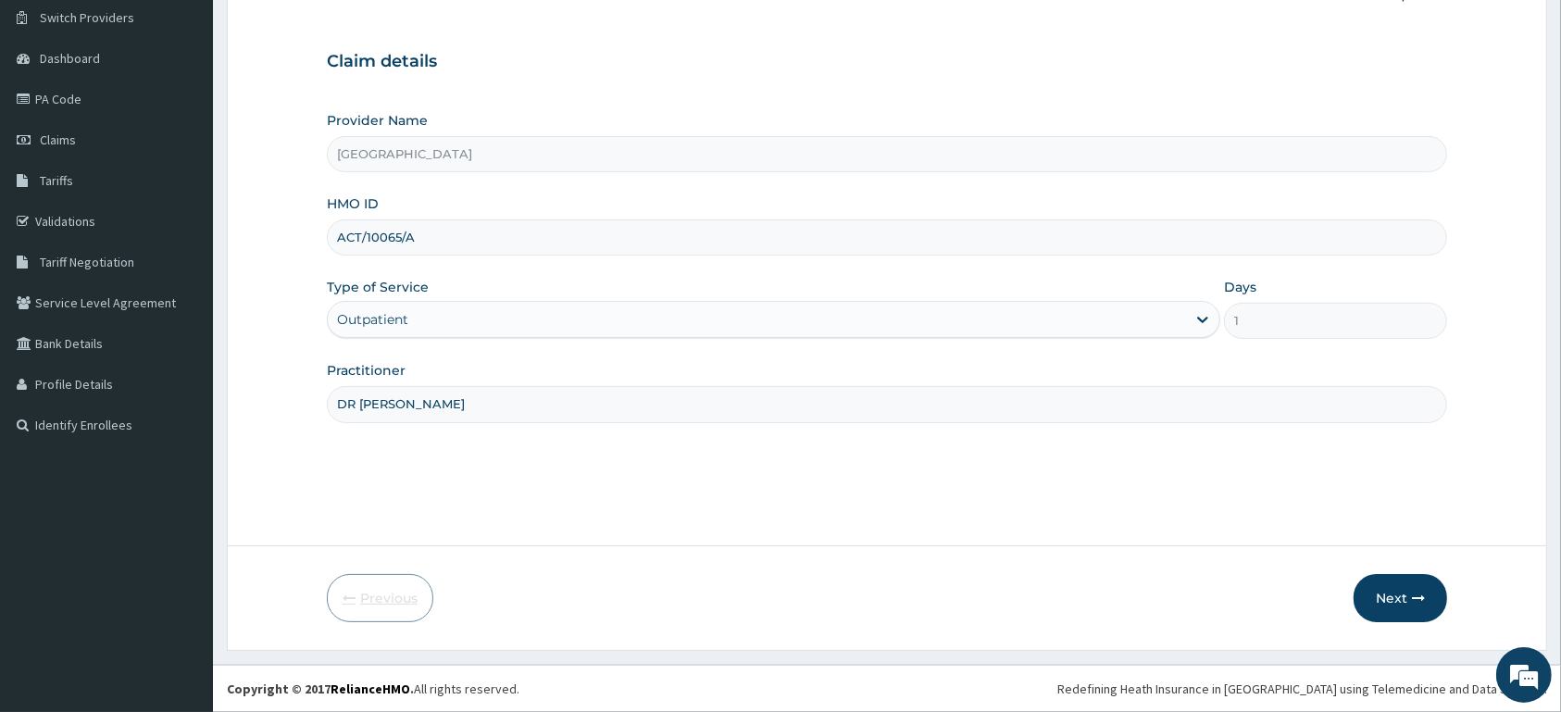
scroll to position [144, 0]
click at [1394, 606] on button "Next" at bounding box center [1401, 598] width 94 height 48
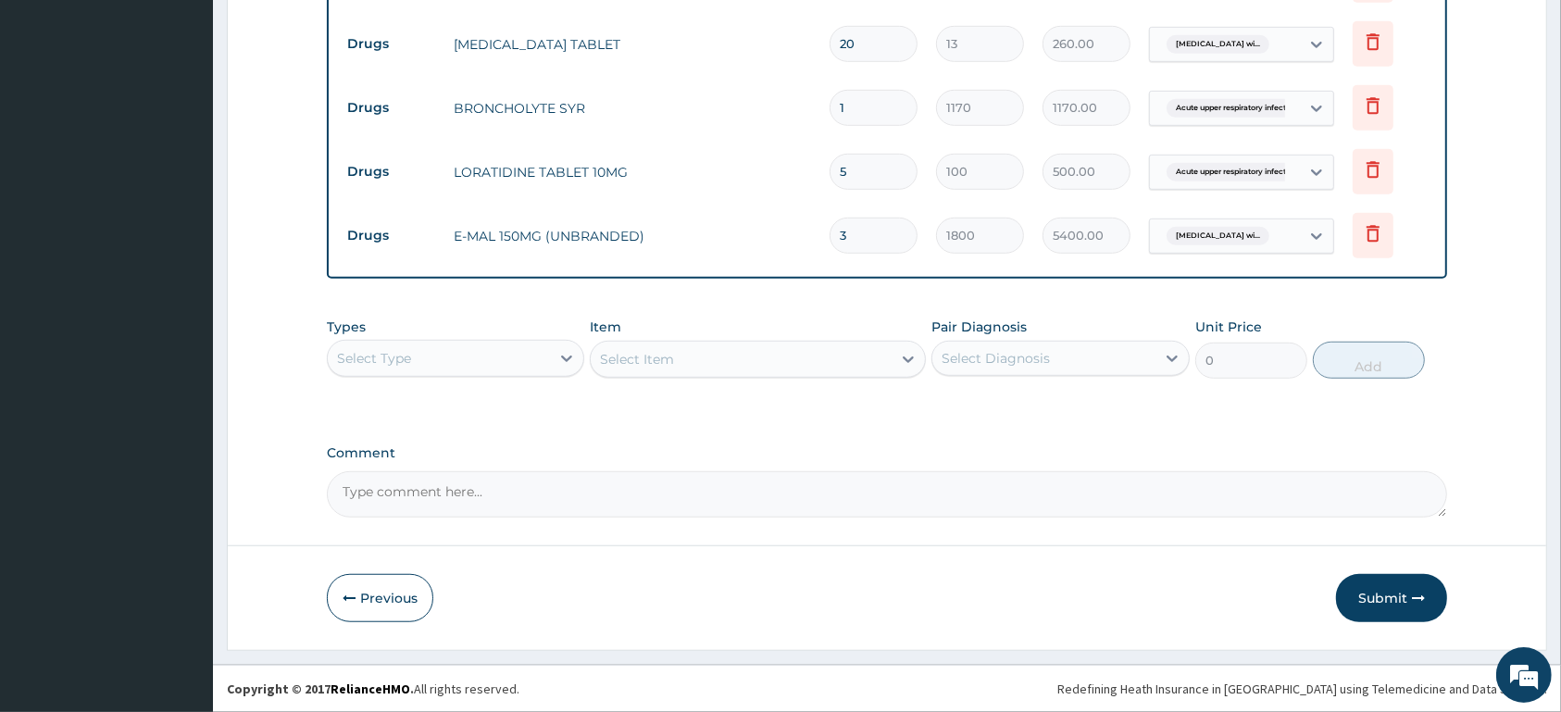
click at [1393, 597] on button "Submit" at bounding box center [1391, 598] width 111 height 48
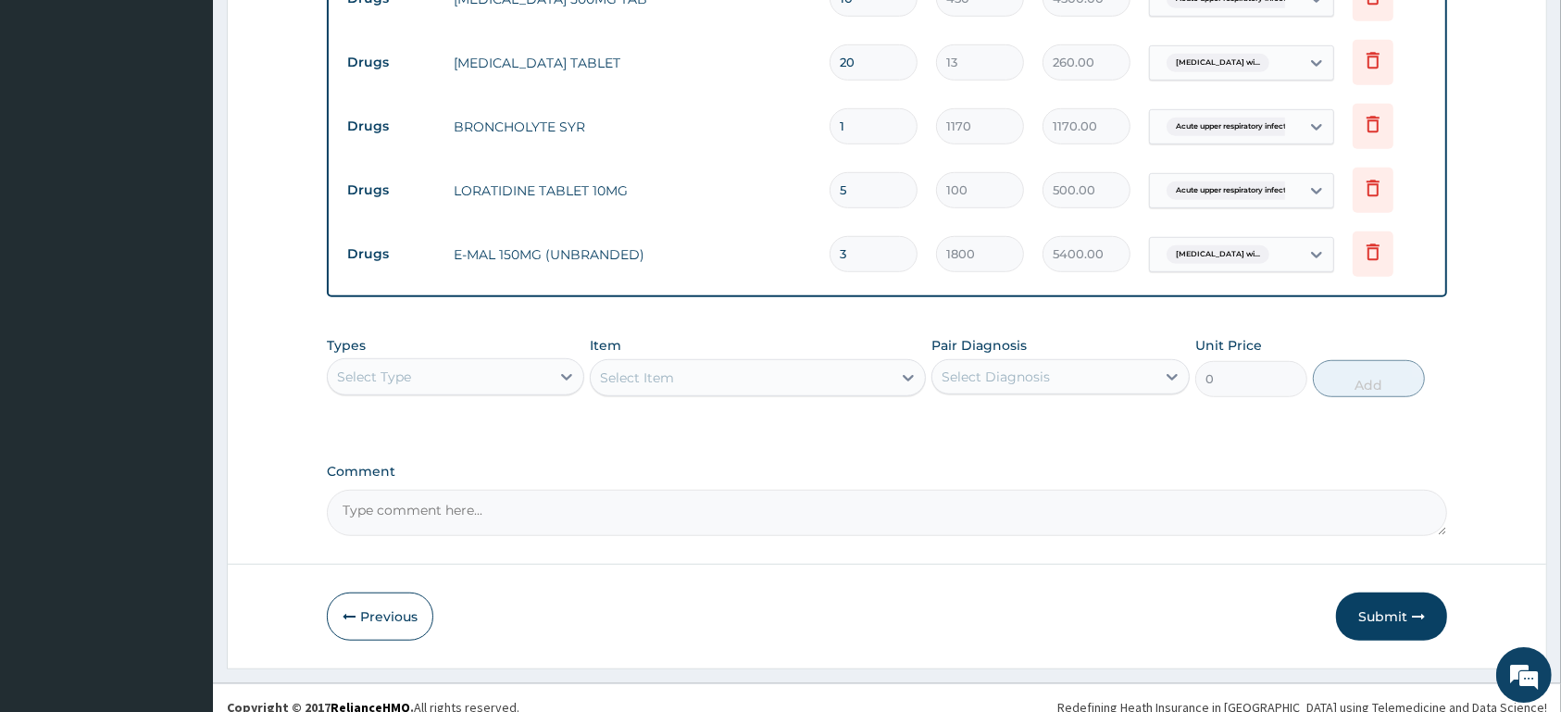
scroll to position [1054, 0]
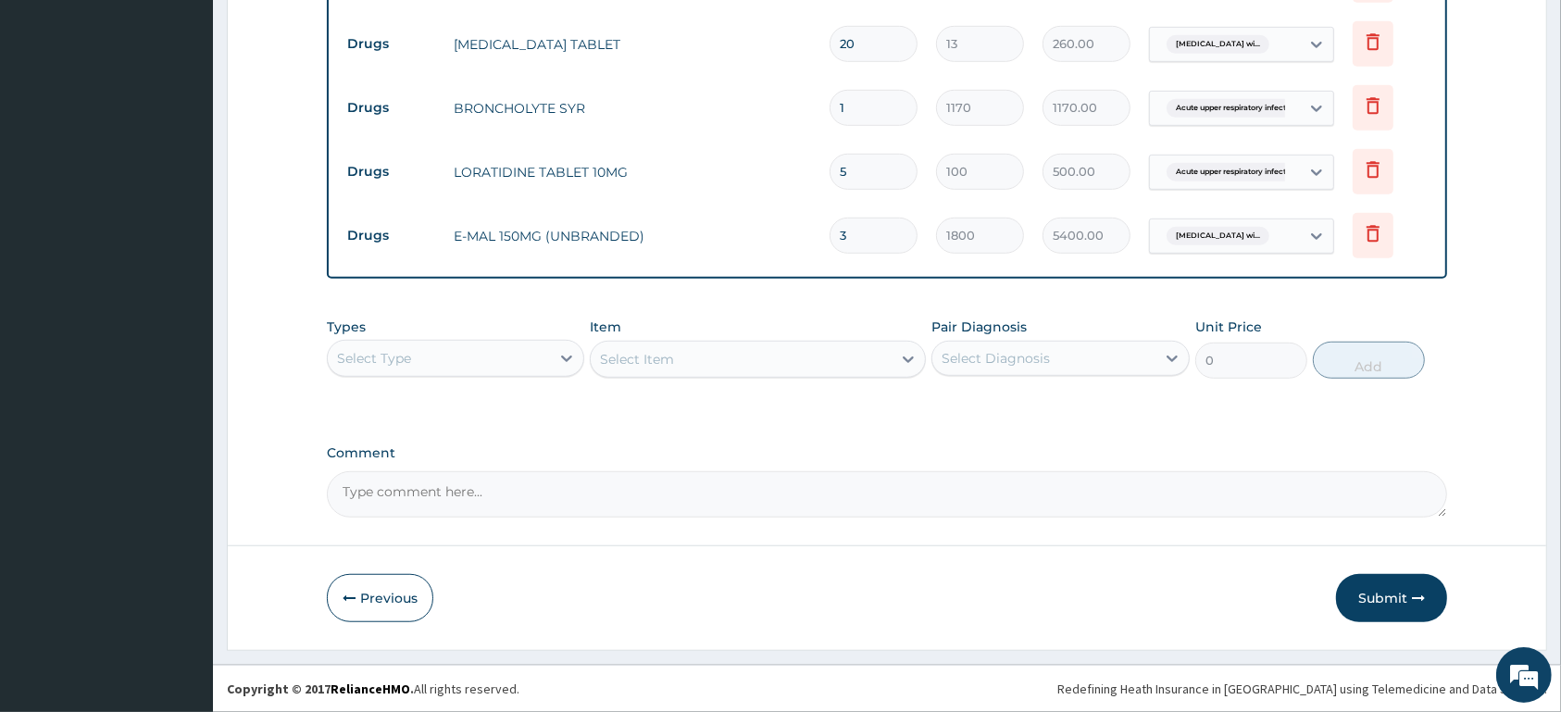
click at [519, 512] on textarea "Comment" at bounding box center [887, 494] width 1120 height 46
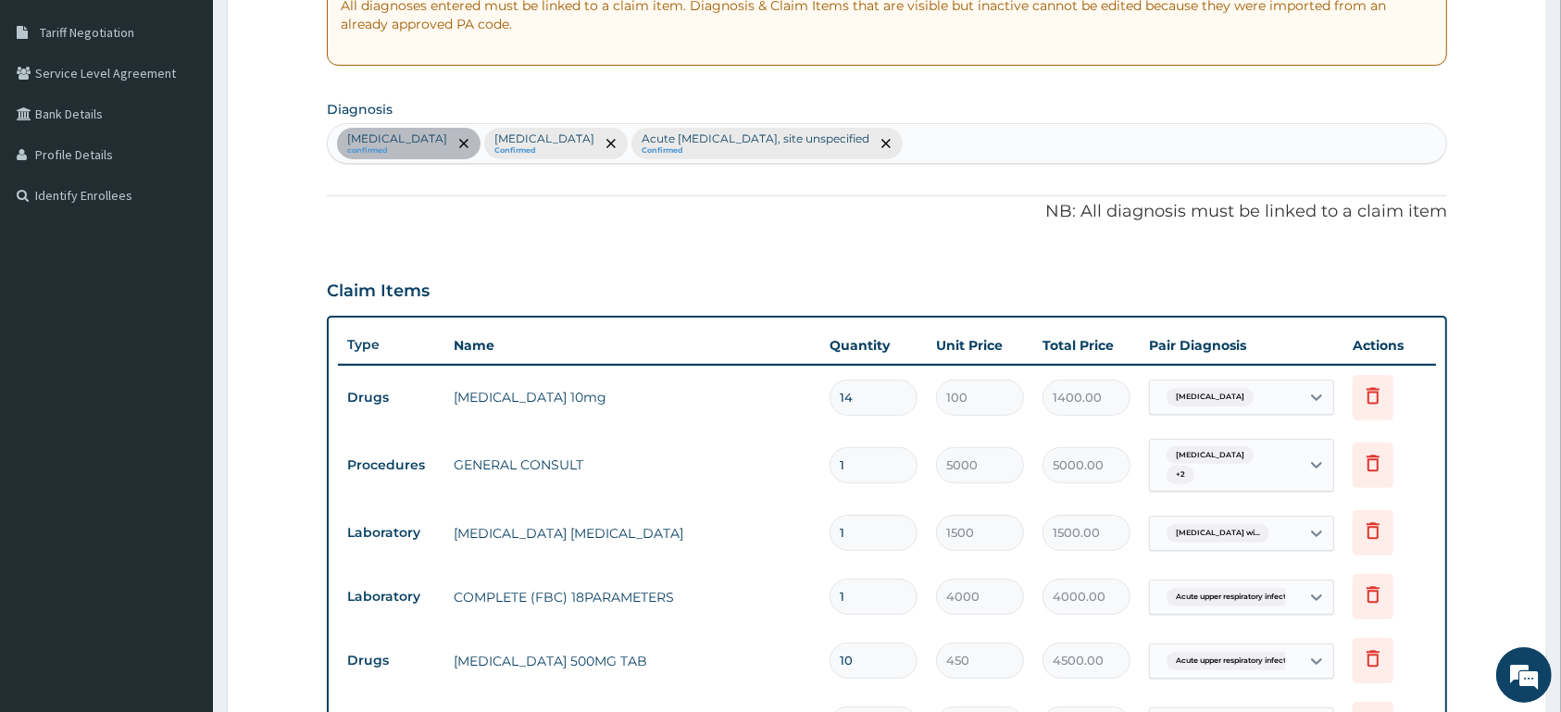
scroll to position [0, 0]
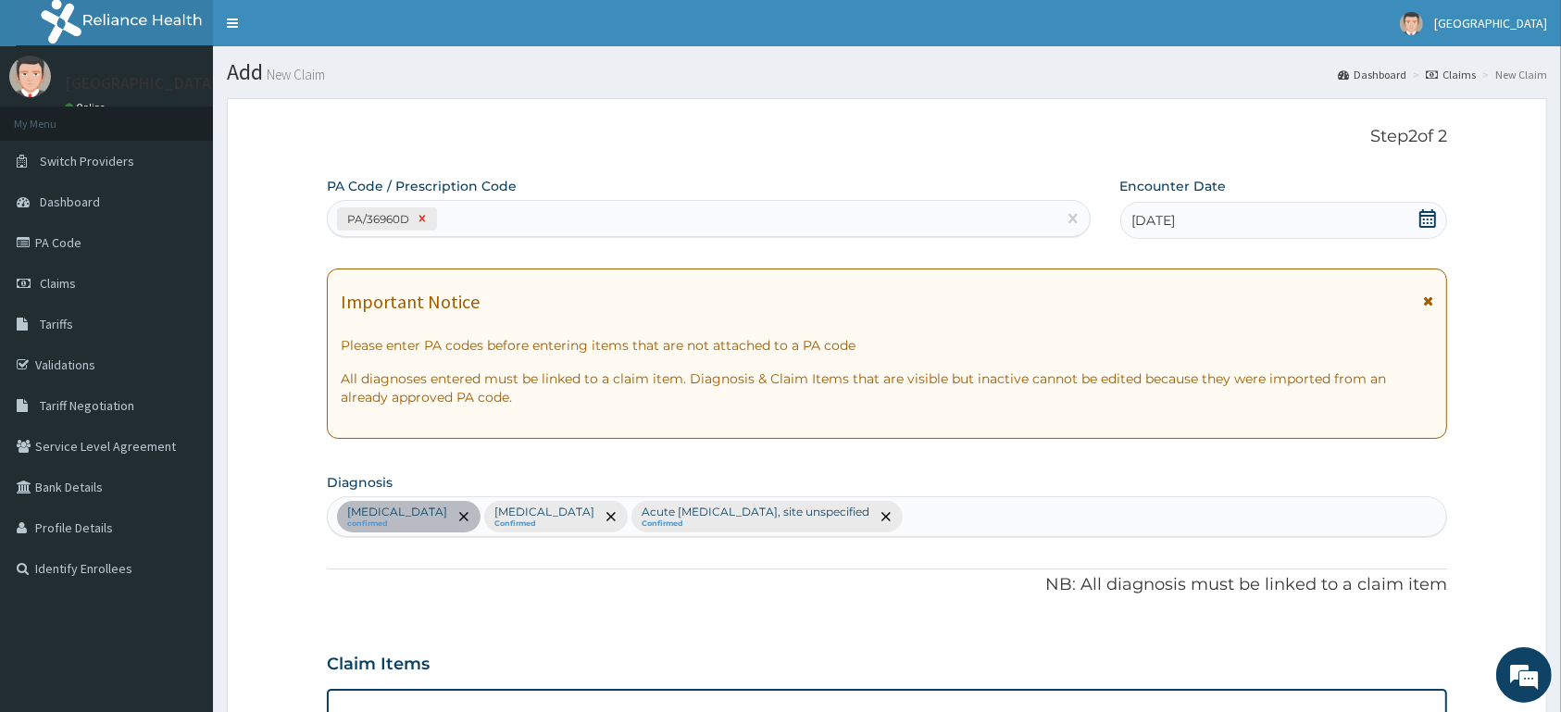
click at [420, 217] on icon at bounding box center [422, 219] width 6 height 6
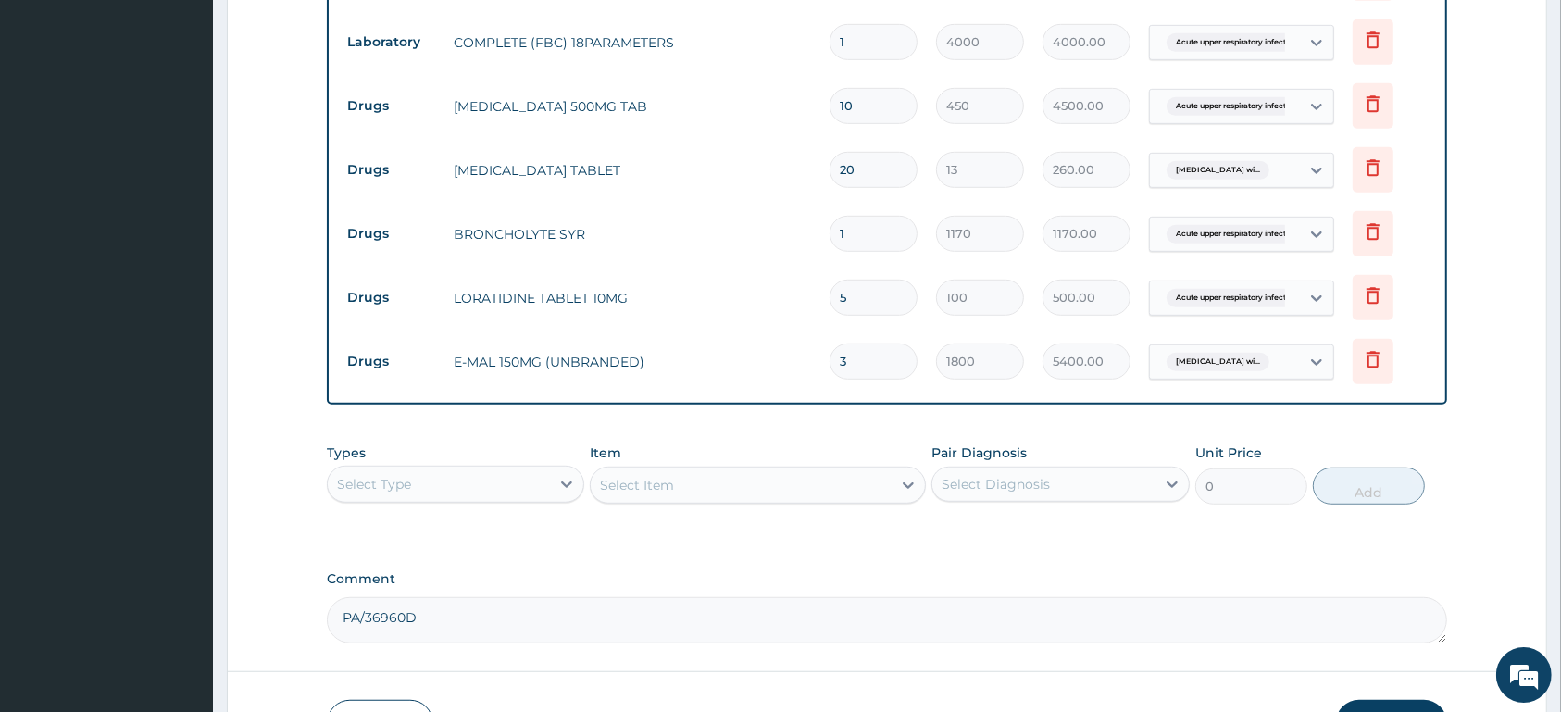
scroll to position [1054, 0]
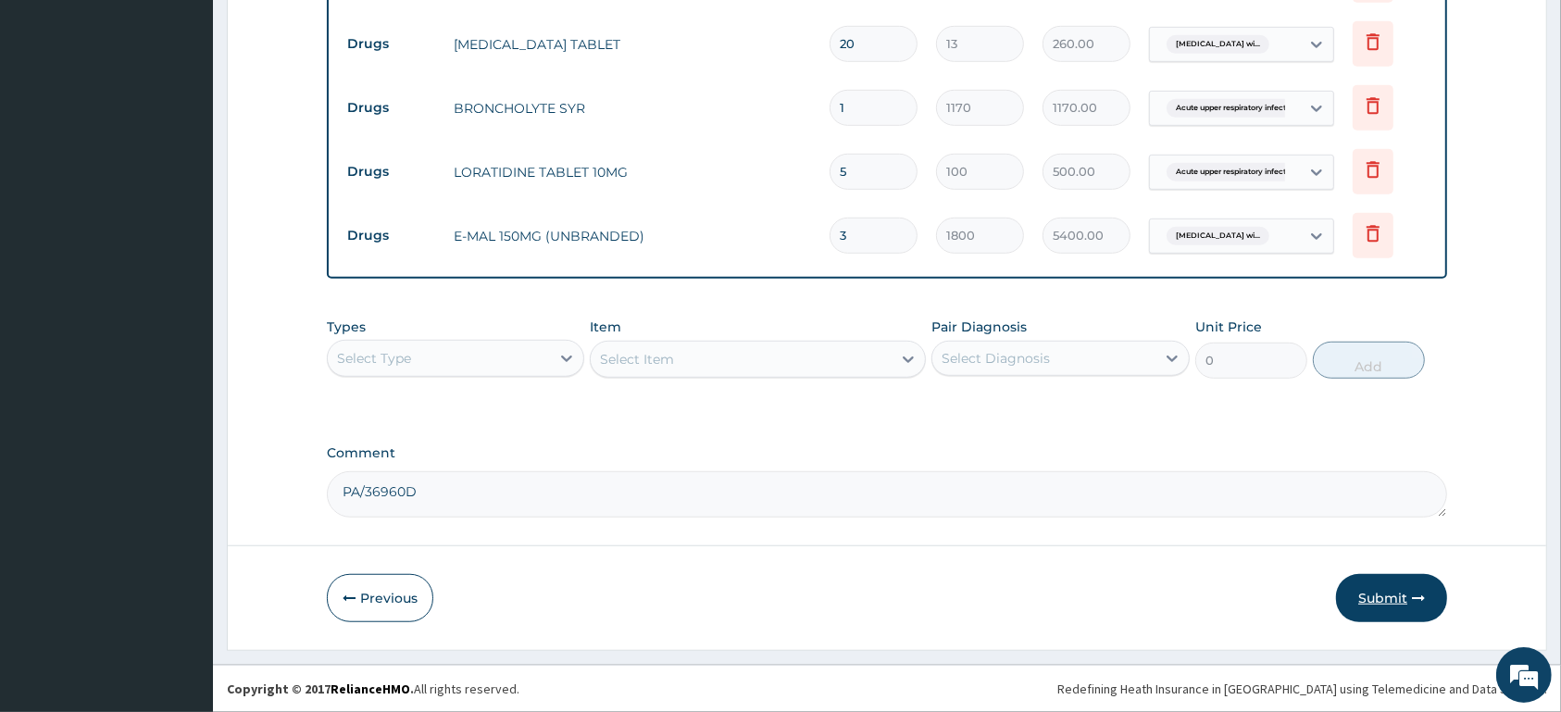
type textarea "PA/36960D"
click at [1376, 593] on button "Submit" at bounding box center [1391, 598] width 111 height 48
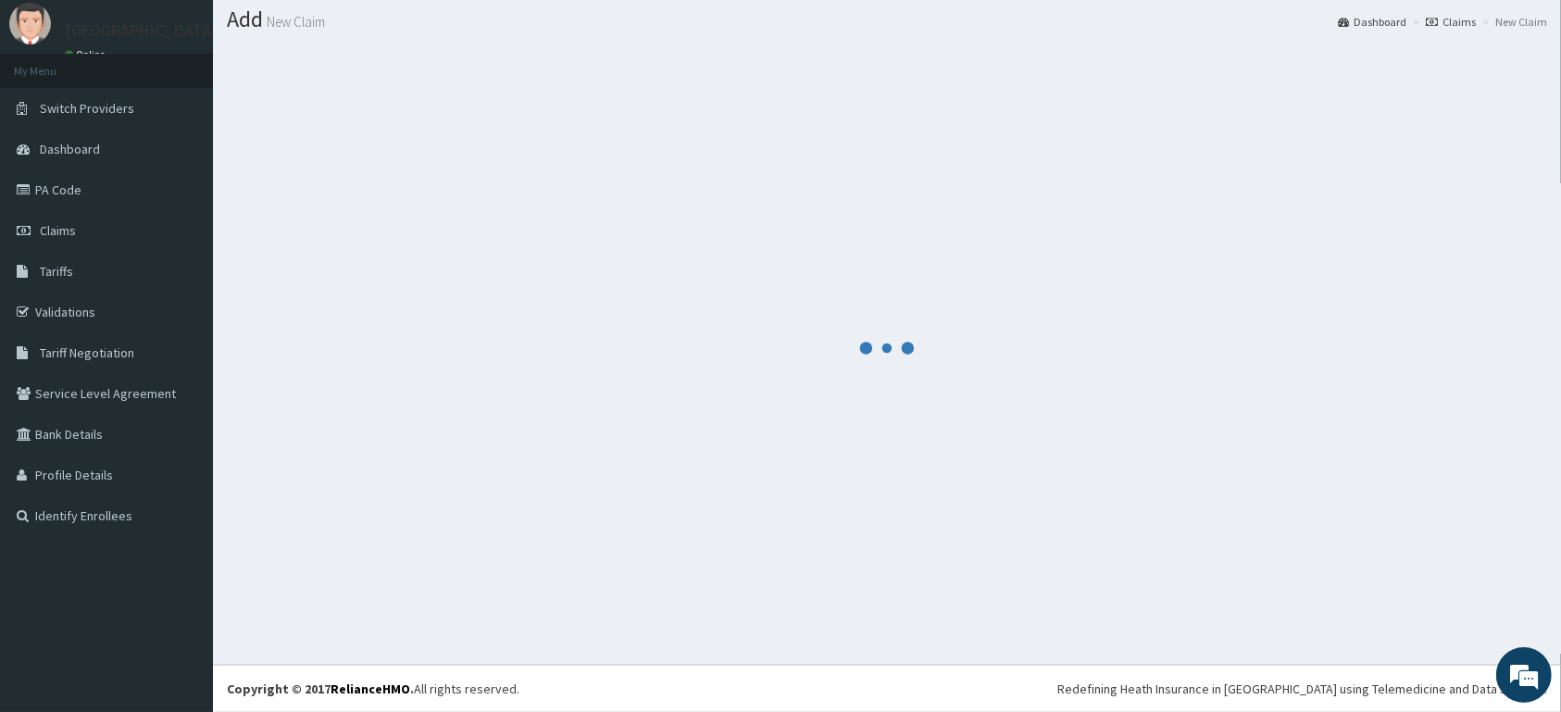
scroll to position [53, 0]
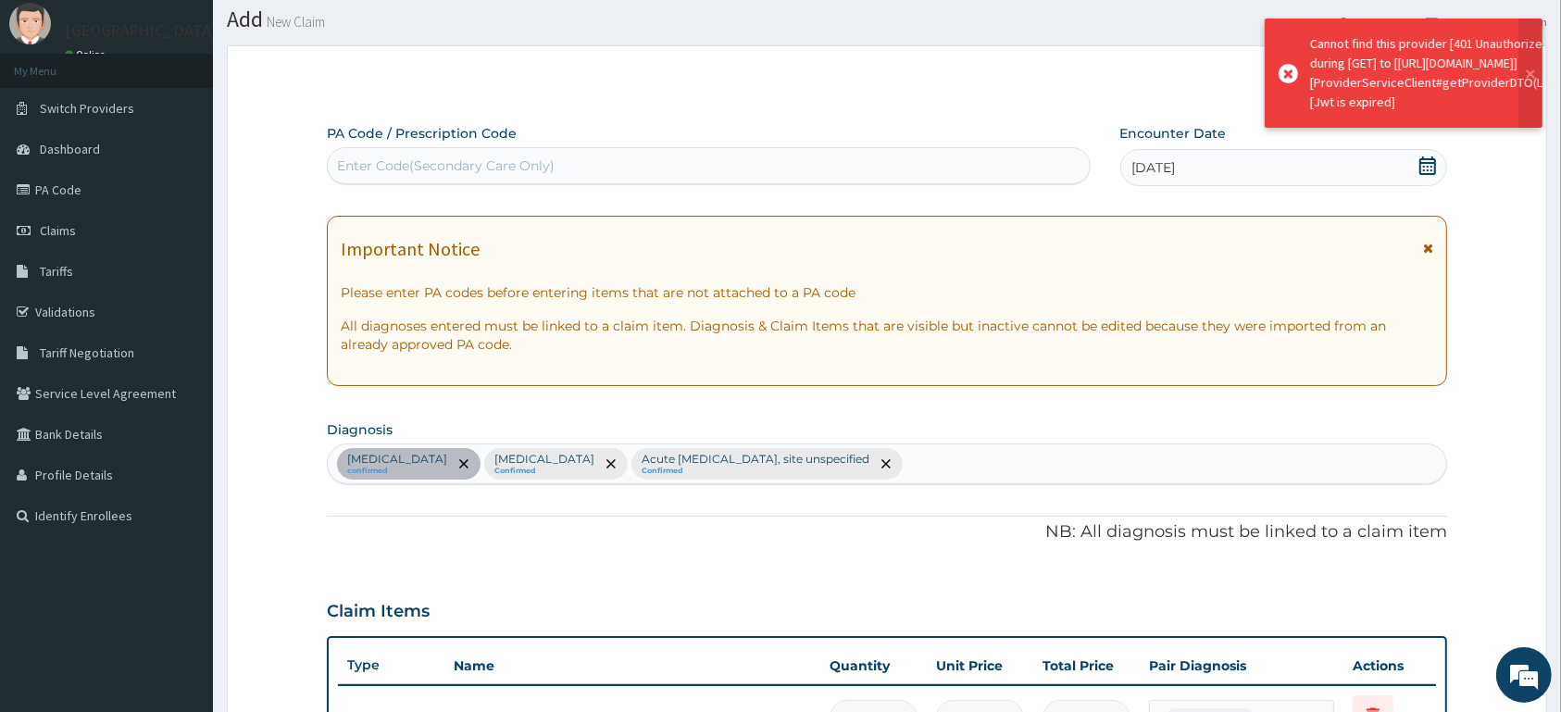
click at [672, 158] on div "Enter Code(Secondary Care Only)" at bounding box center [709, 166] width 762 height 30
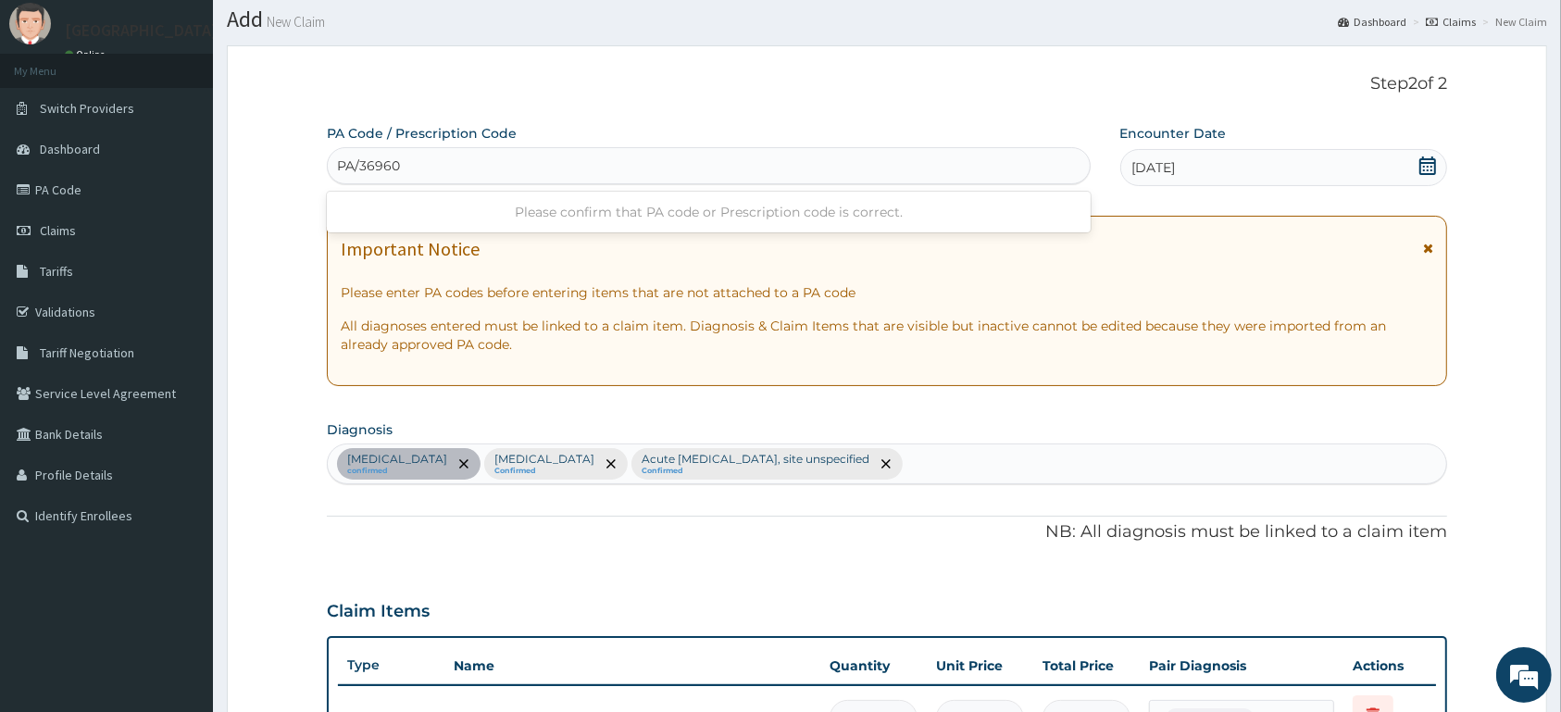
type input "PA/36960D"
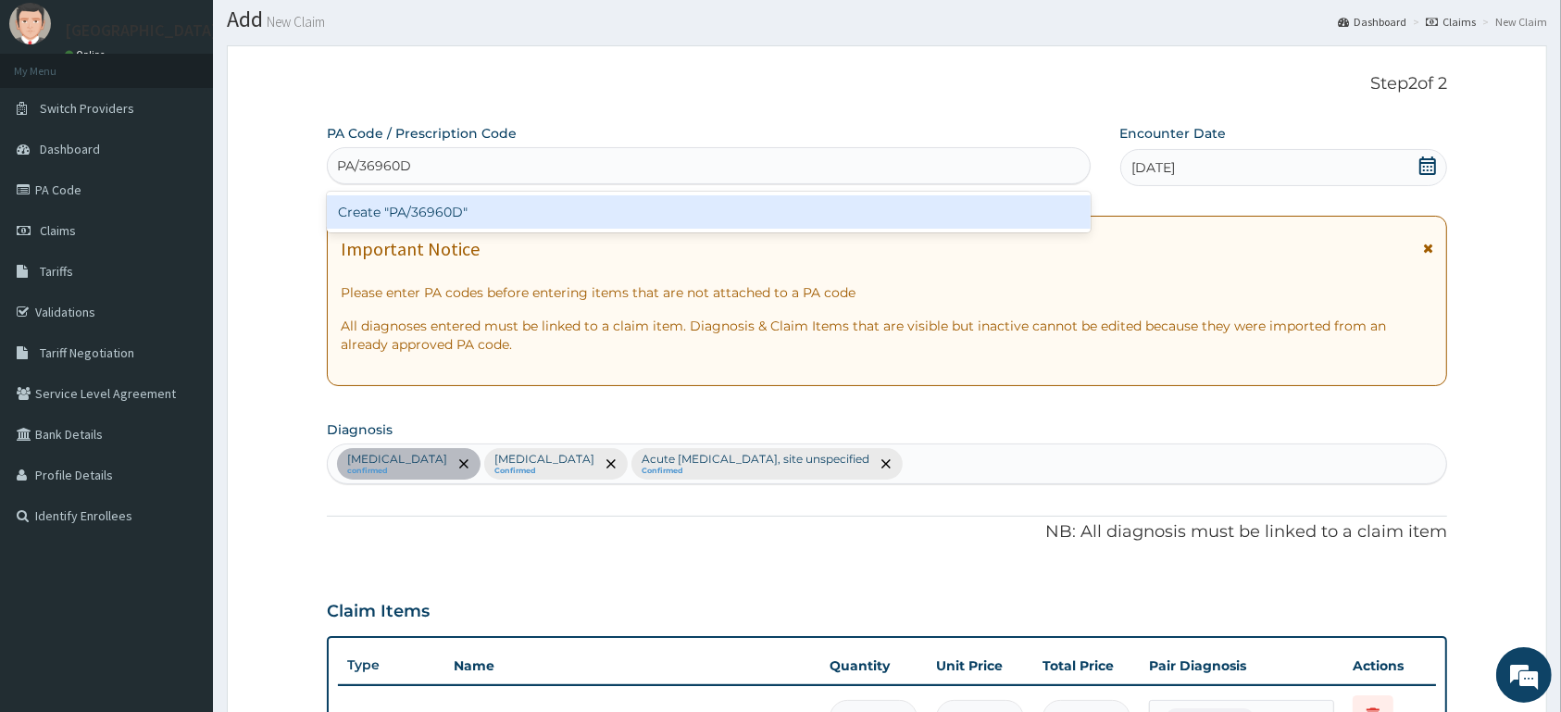
click at [487, 203] on div "Create "PA/36960D"" at bounding box center [709, 211] width 764 height 33
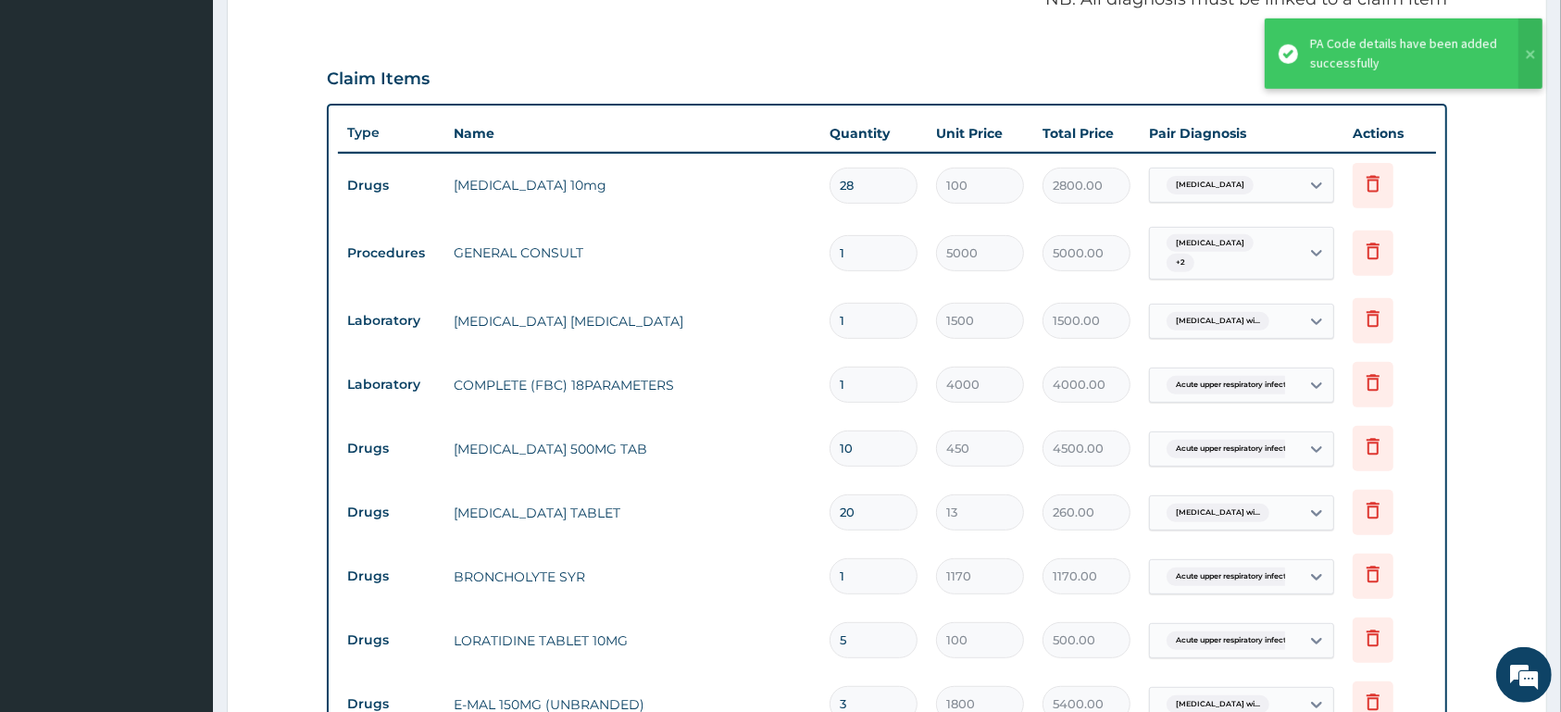
scroll to position [544, 0]
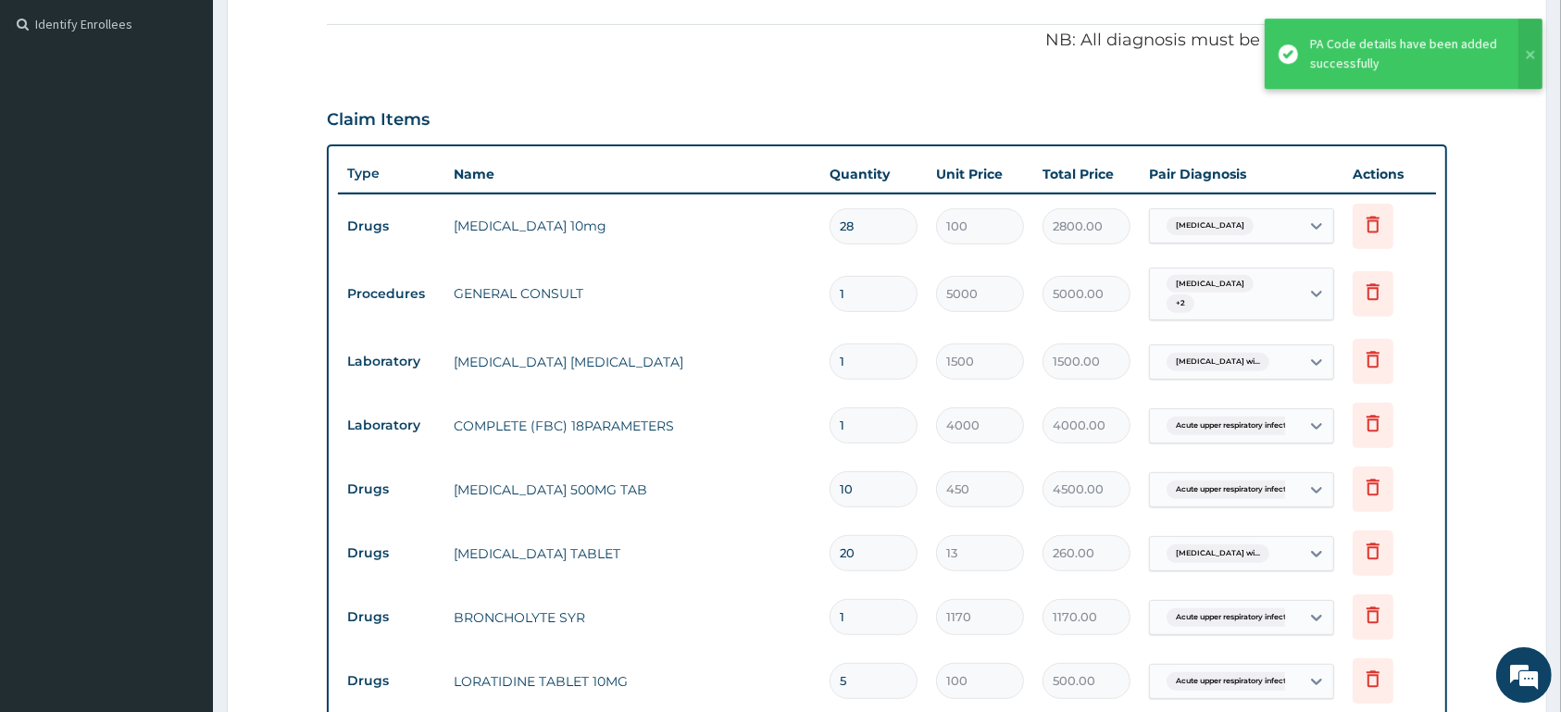
click at [904, 231] on input "28" at bounding box center [874, 226] width 88 height 36
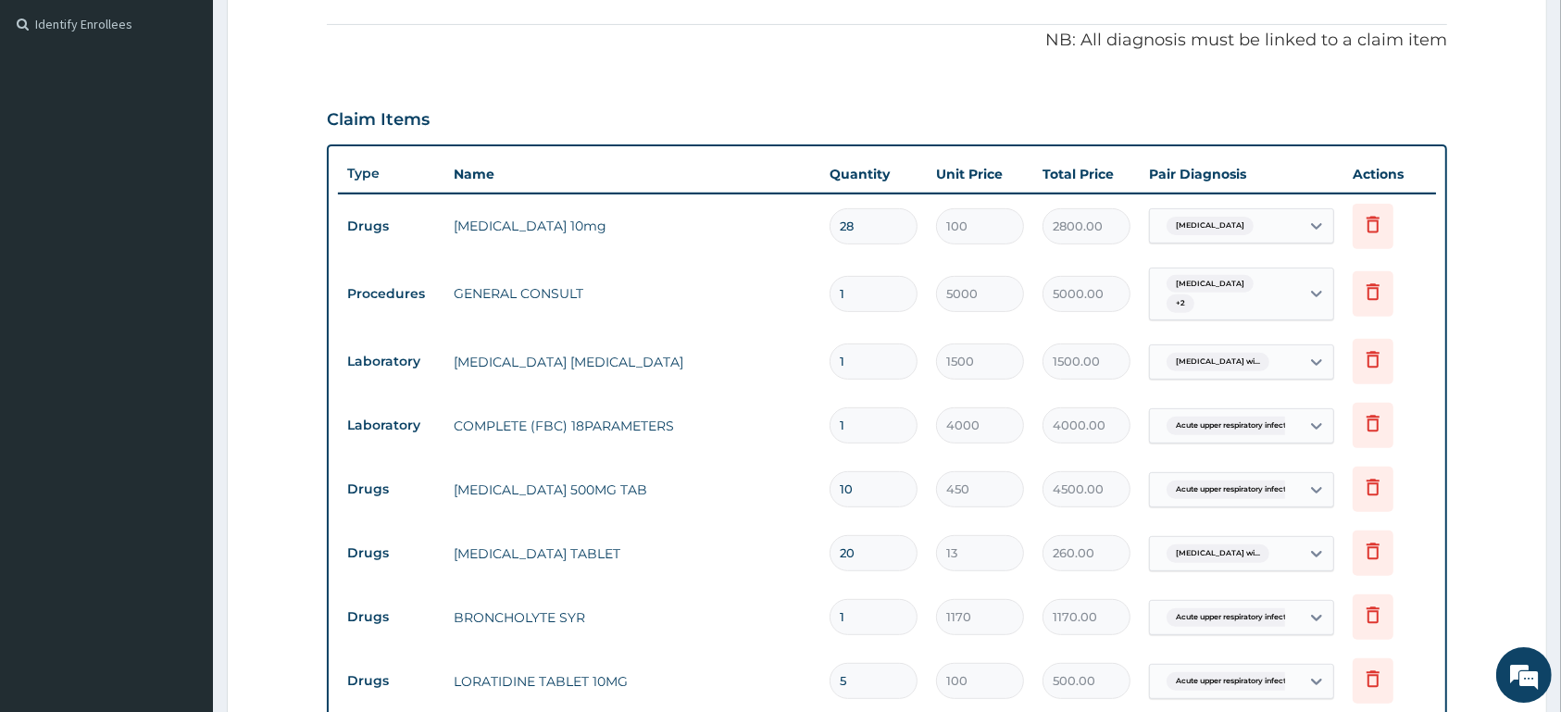
type input "2"
type input "200.00"
type input "0.00"
type input "1"
type input "100.00"
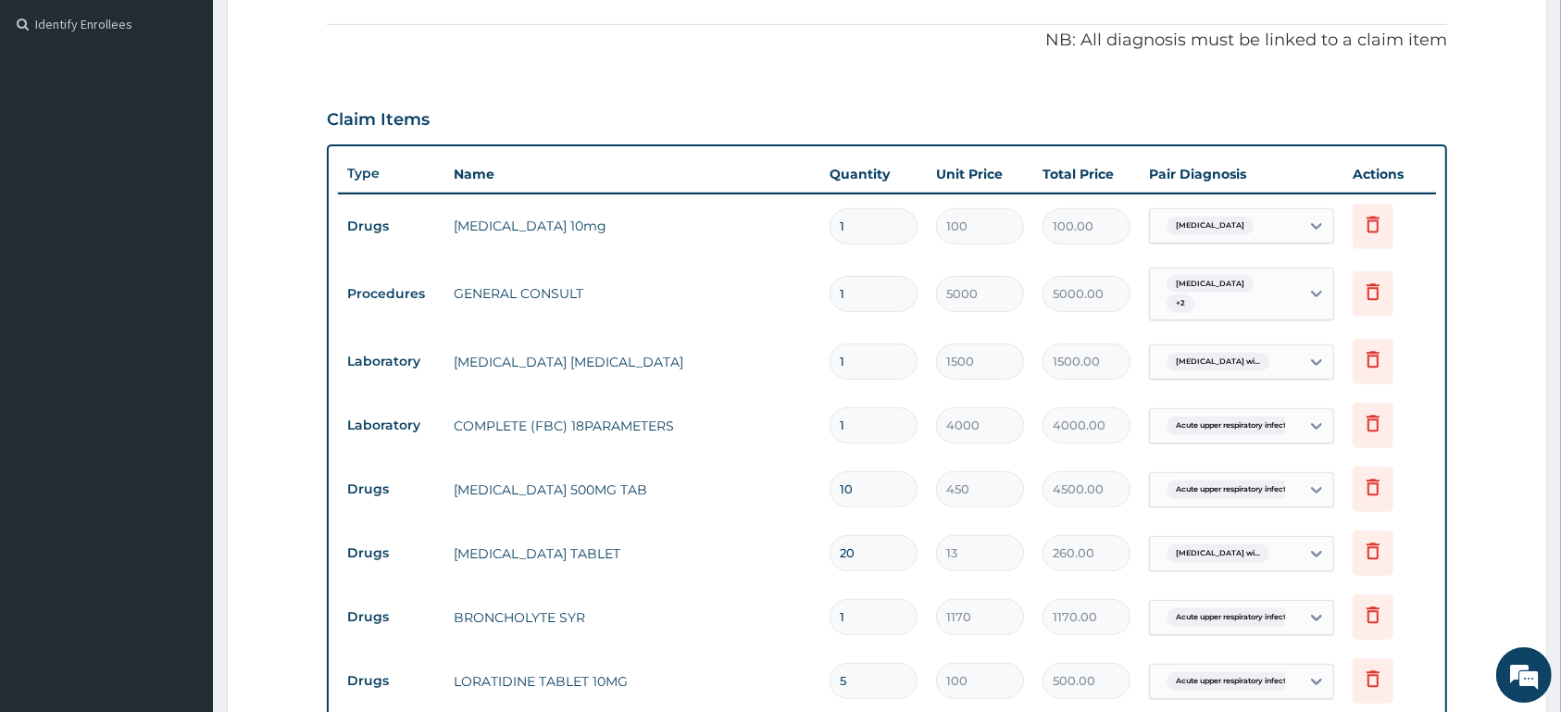
type input "14"
type input "1400.00"
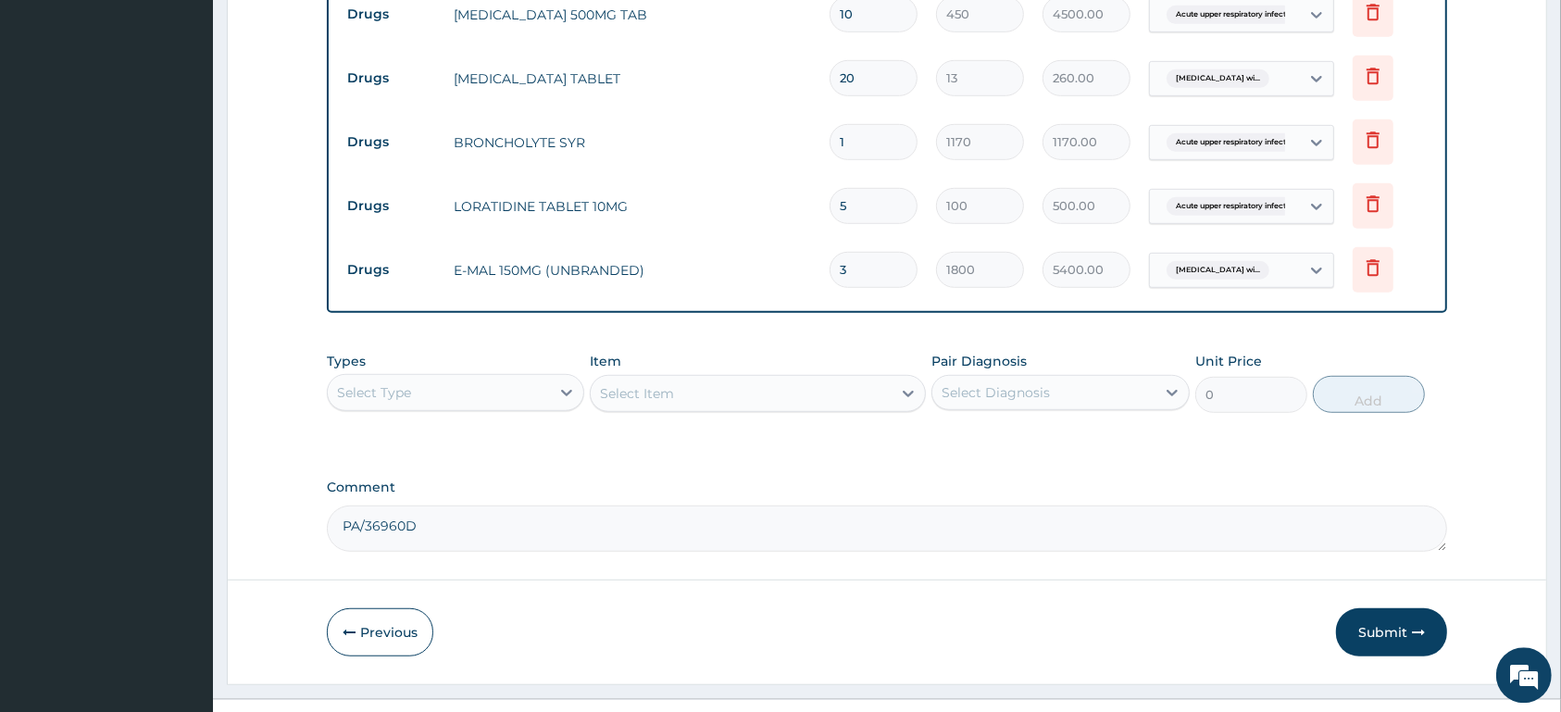
scroll to position [1054, 0]
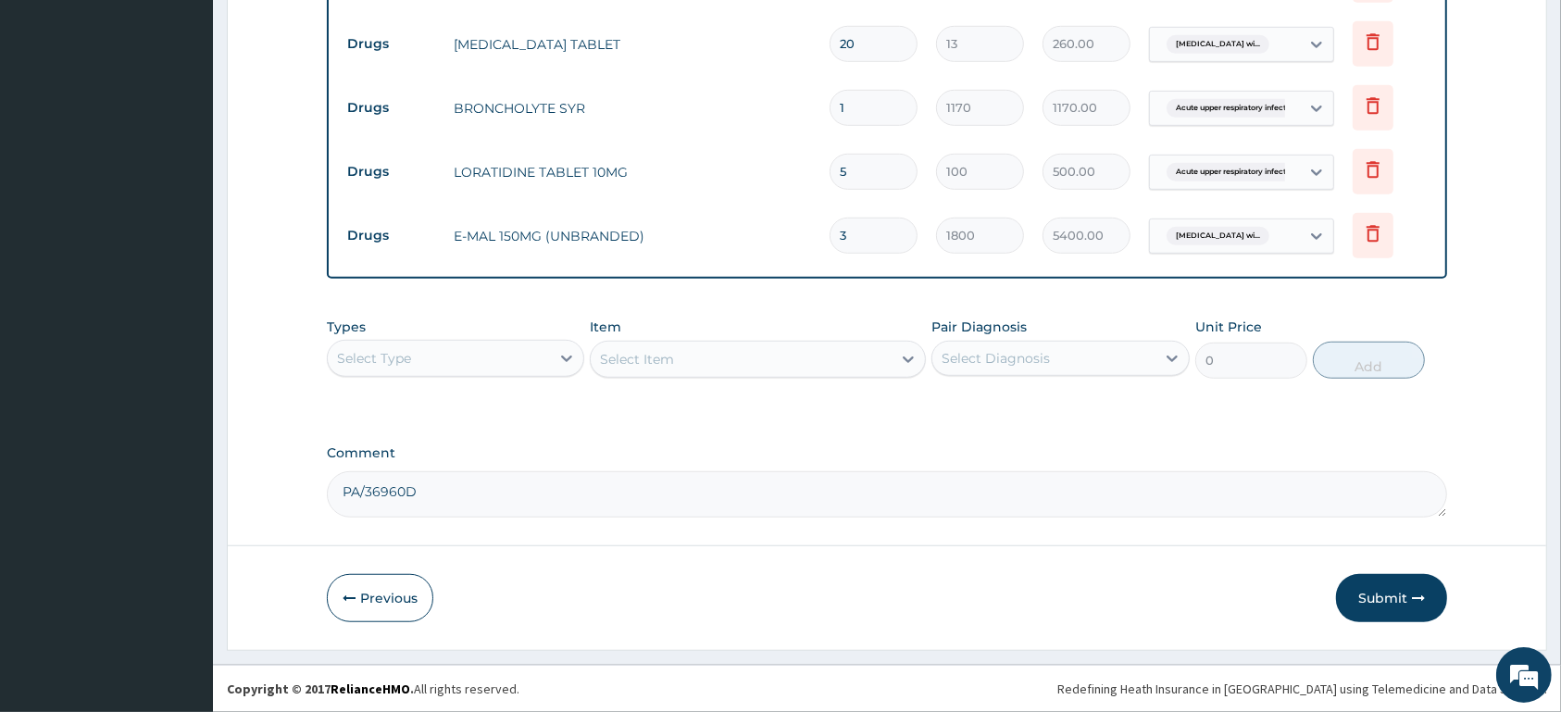
type input "14"
click at [440, 494] on textarea "PA/36960D" at bounding box center [887, 494] width 1120 height 46
click at [388, 600] on button "Previous" at bounding box center [380, 598] width 106 height 48
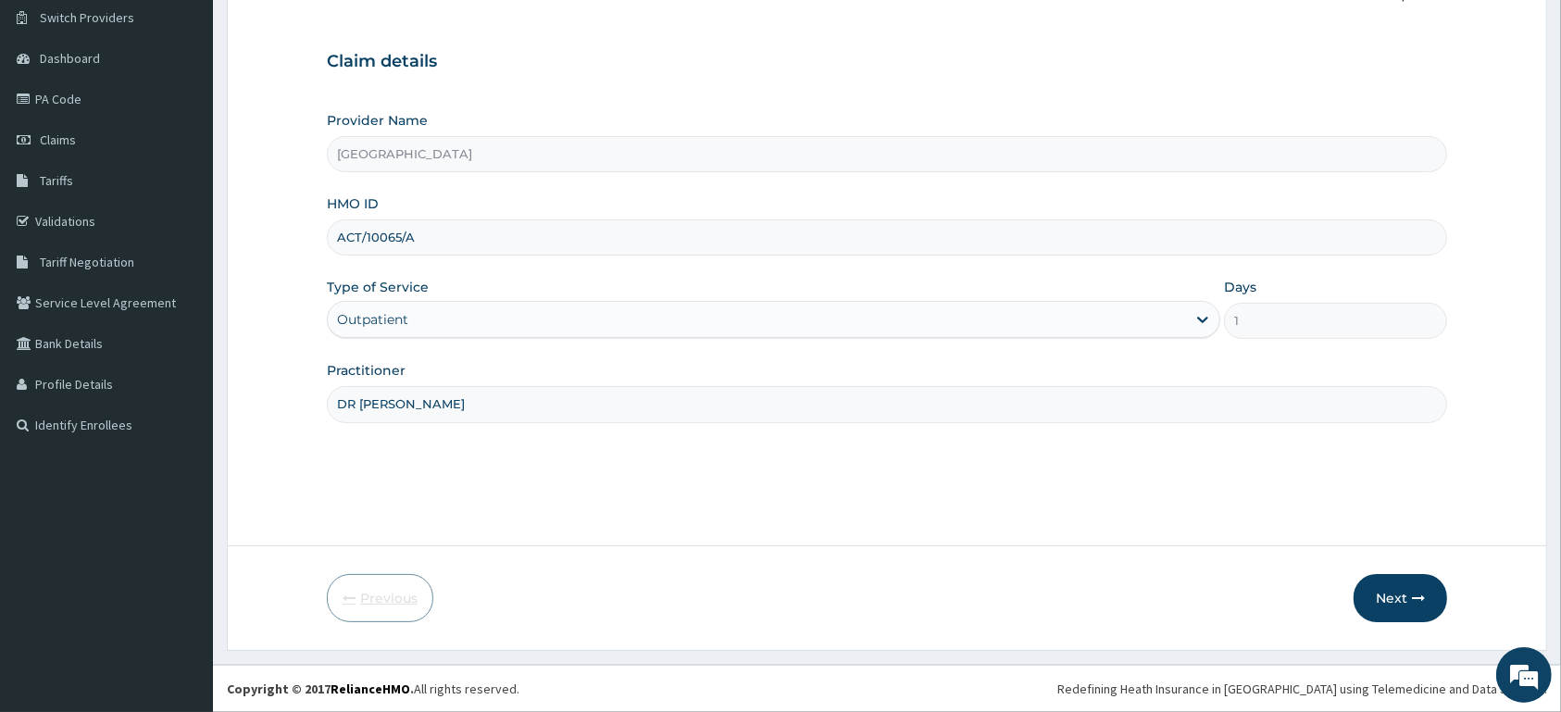
scroll to position [144, 0]
click at [1419, 595] on icon "button" at bounding box center [1418, 598] width 13 height 13
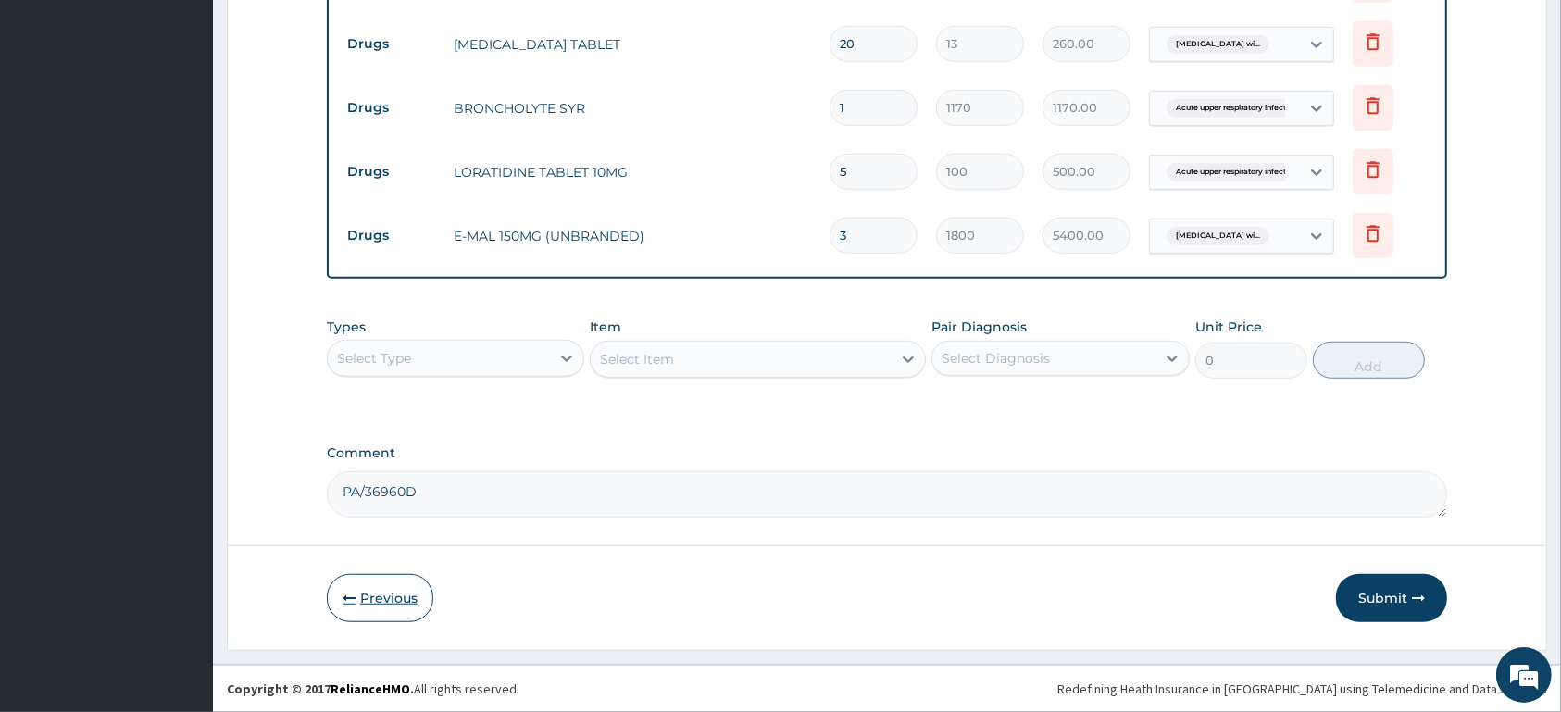
click at [345, 594] on icon "button" at bounding box center [349, 598] width 13 height 13
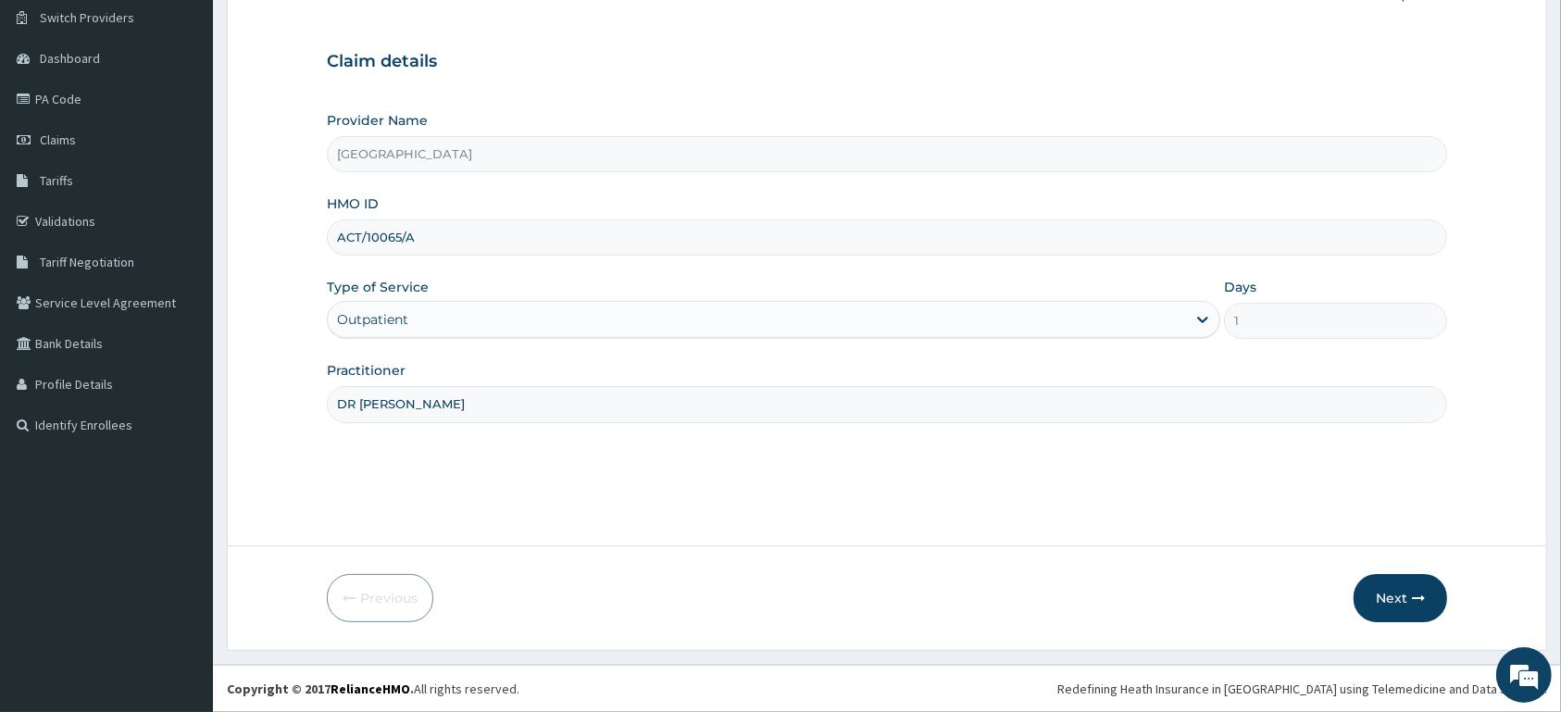
click at [462, 314] on div "Outpatient" at bounding box center [757, 320] width 858 height 30
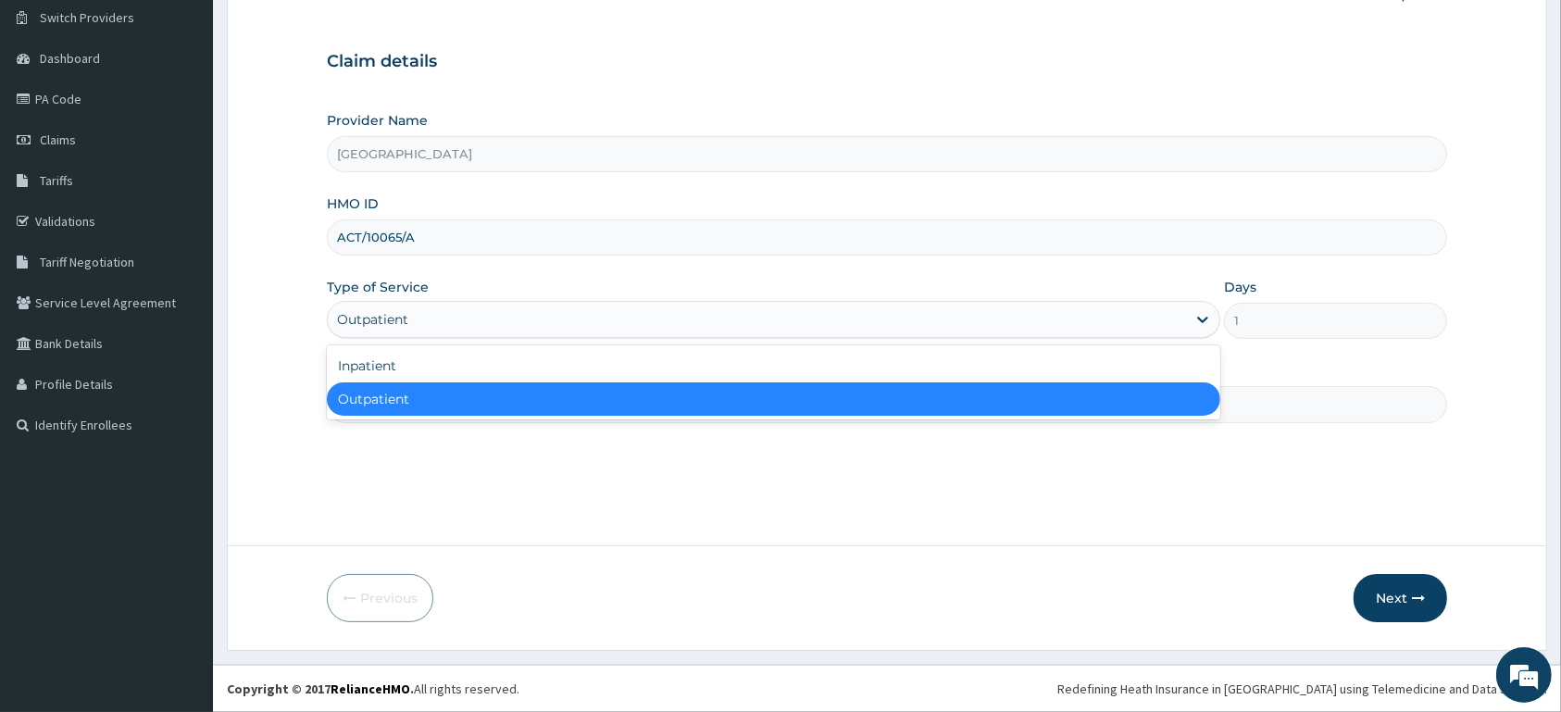
click at [431, 394] on div "Outpatient" at bounding box center [774, 398] width 894 height 33
click at [1097, 330] on div "Outpatient" at bounding box center [757, 320] width 858 height 30
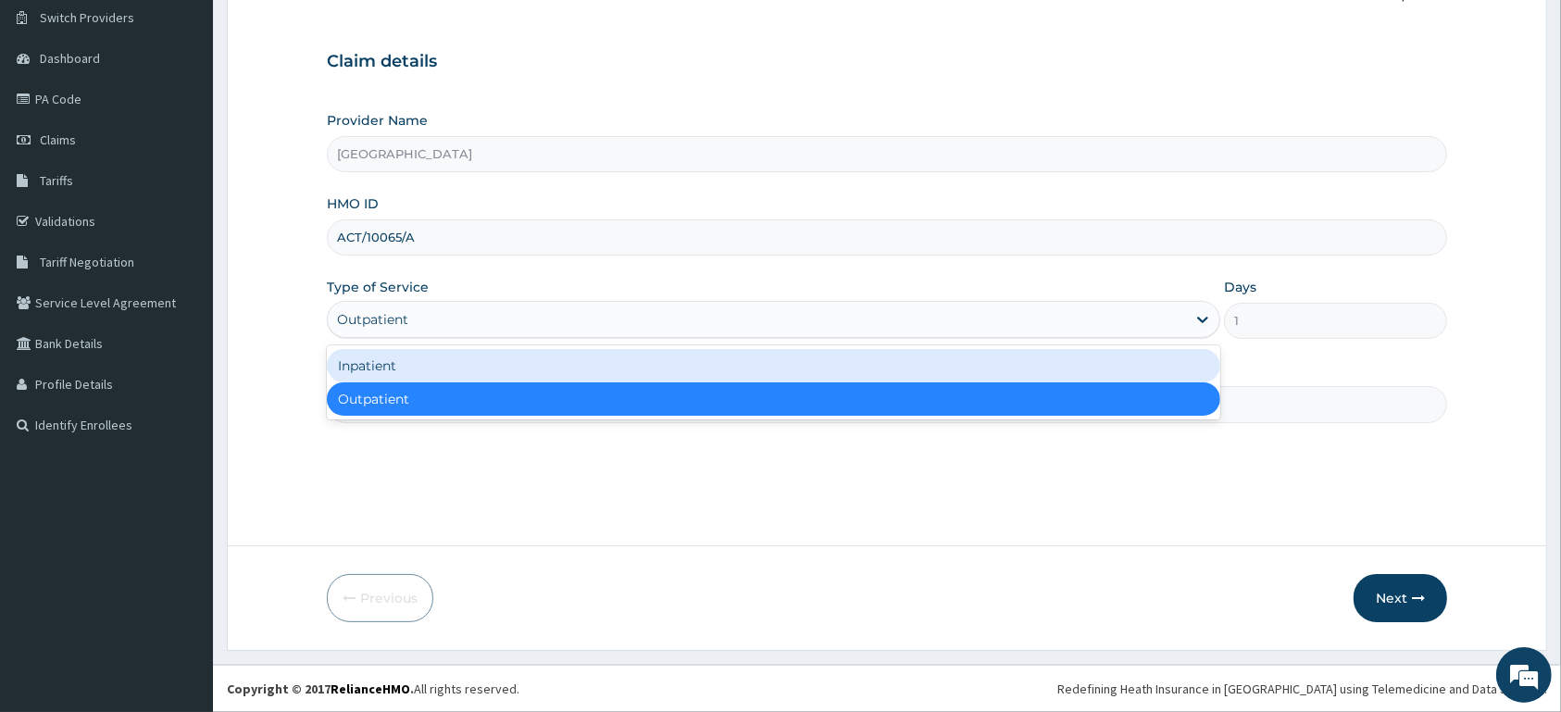
click at [931, 367] on div "Inpatient" at bounding box center [774, 365] width 894 height 33
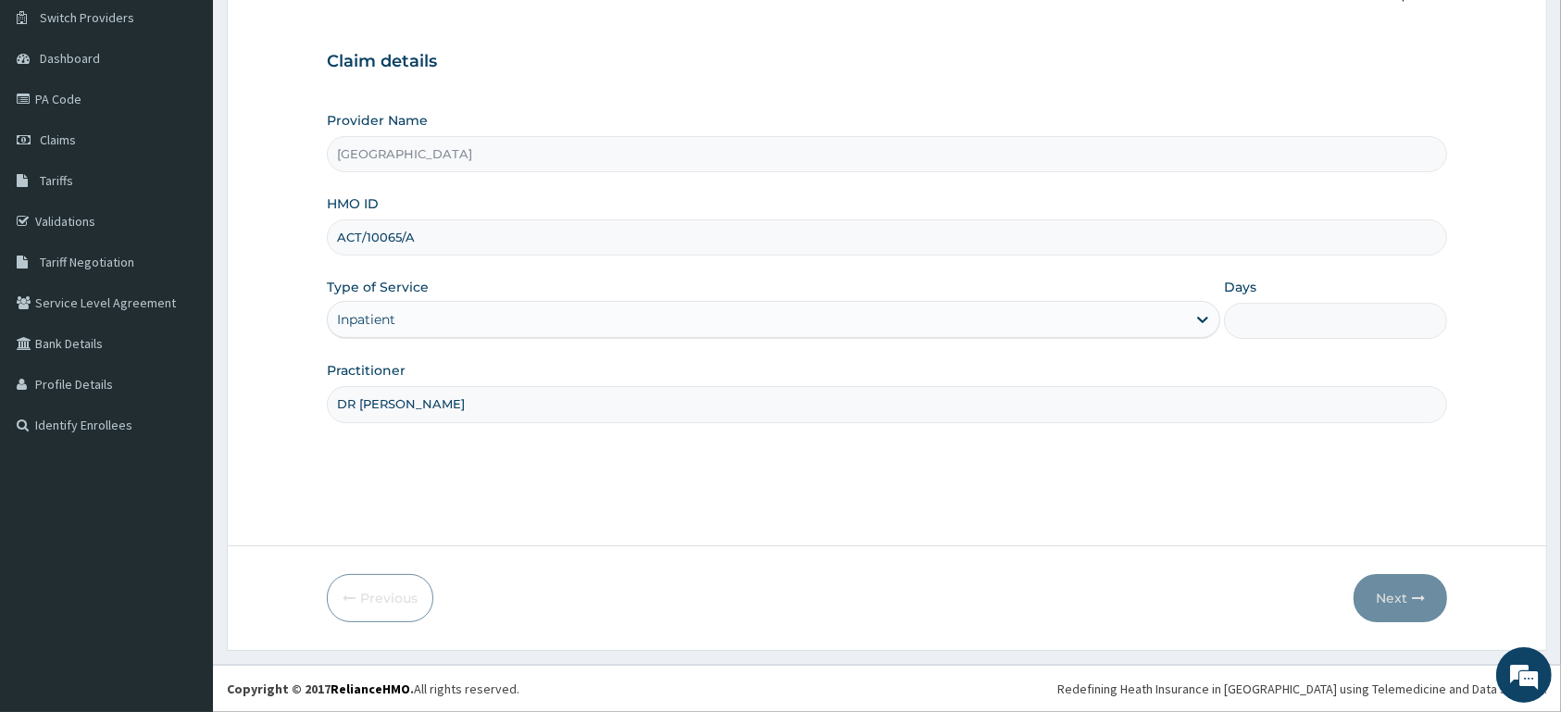
click at [882, 316] on div "Inpatient" at bounding box center [757, 320] width 858 height 30
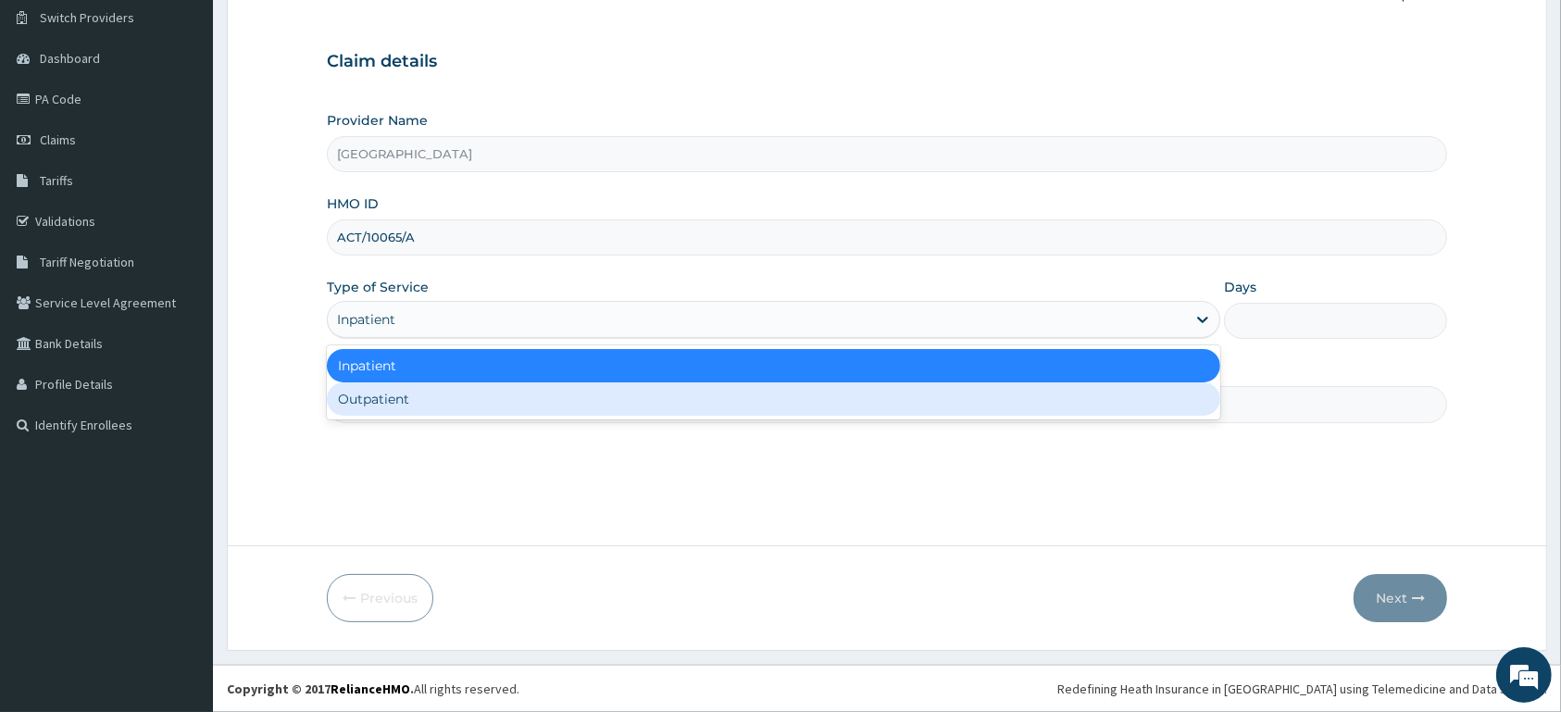
click at [787, 394] on div "Outpatient" at bounding box center [774, 398] width 894 height 33
type input "1"
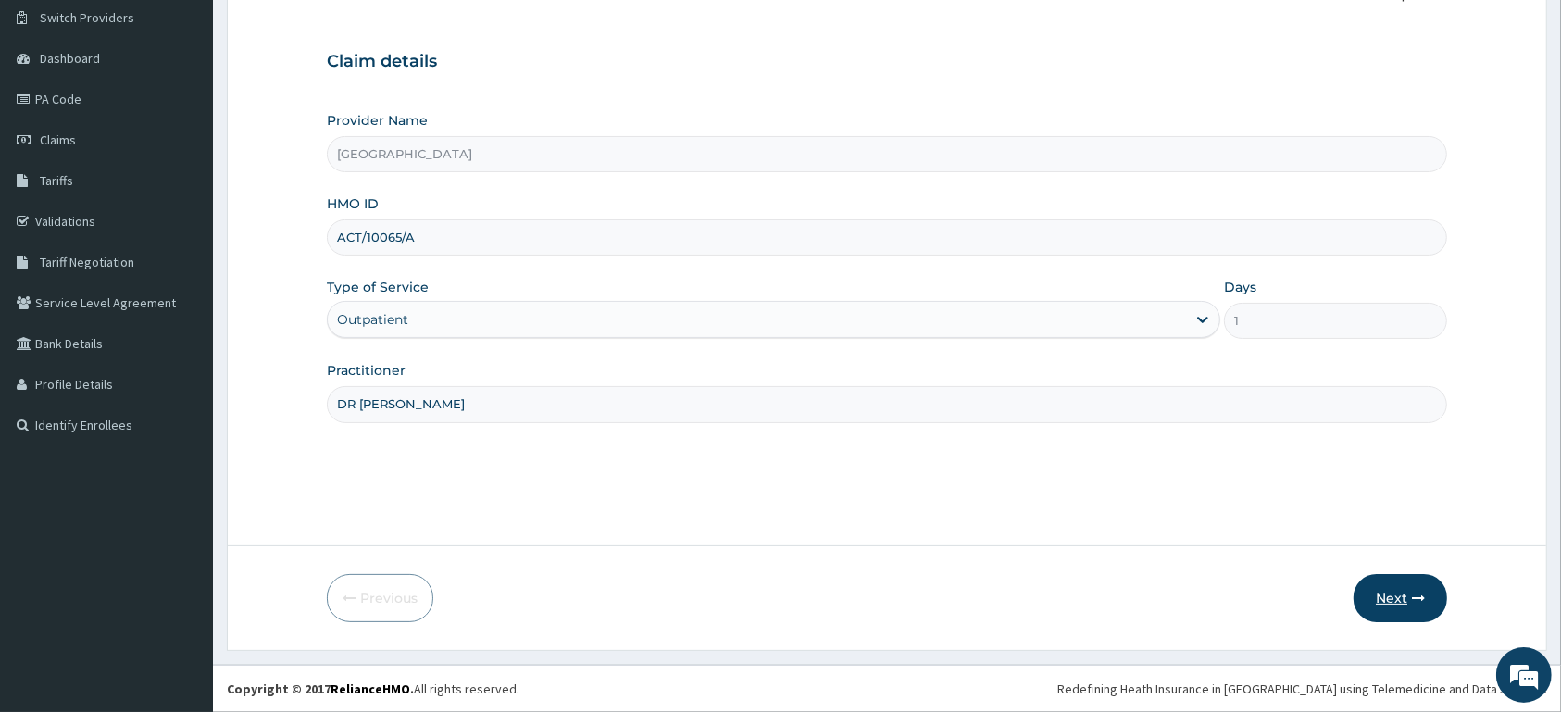
click at [1404, 597] on button "Next" at bounding box center [1401, 598] width 94 height 48
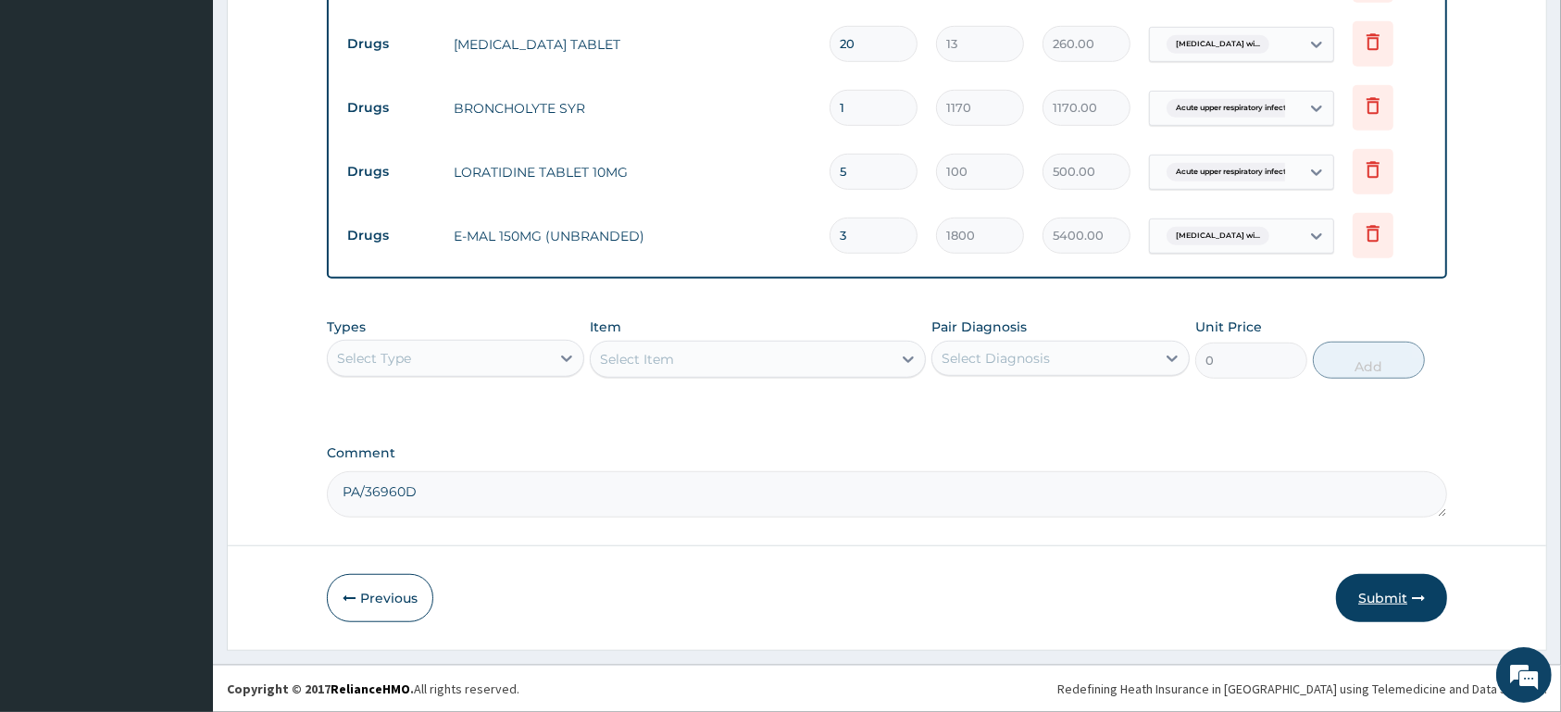
click at [1369, 582] on button "Submit" at bounding box center [1391, 598] width 111 height 48
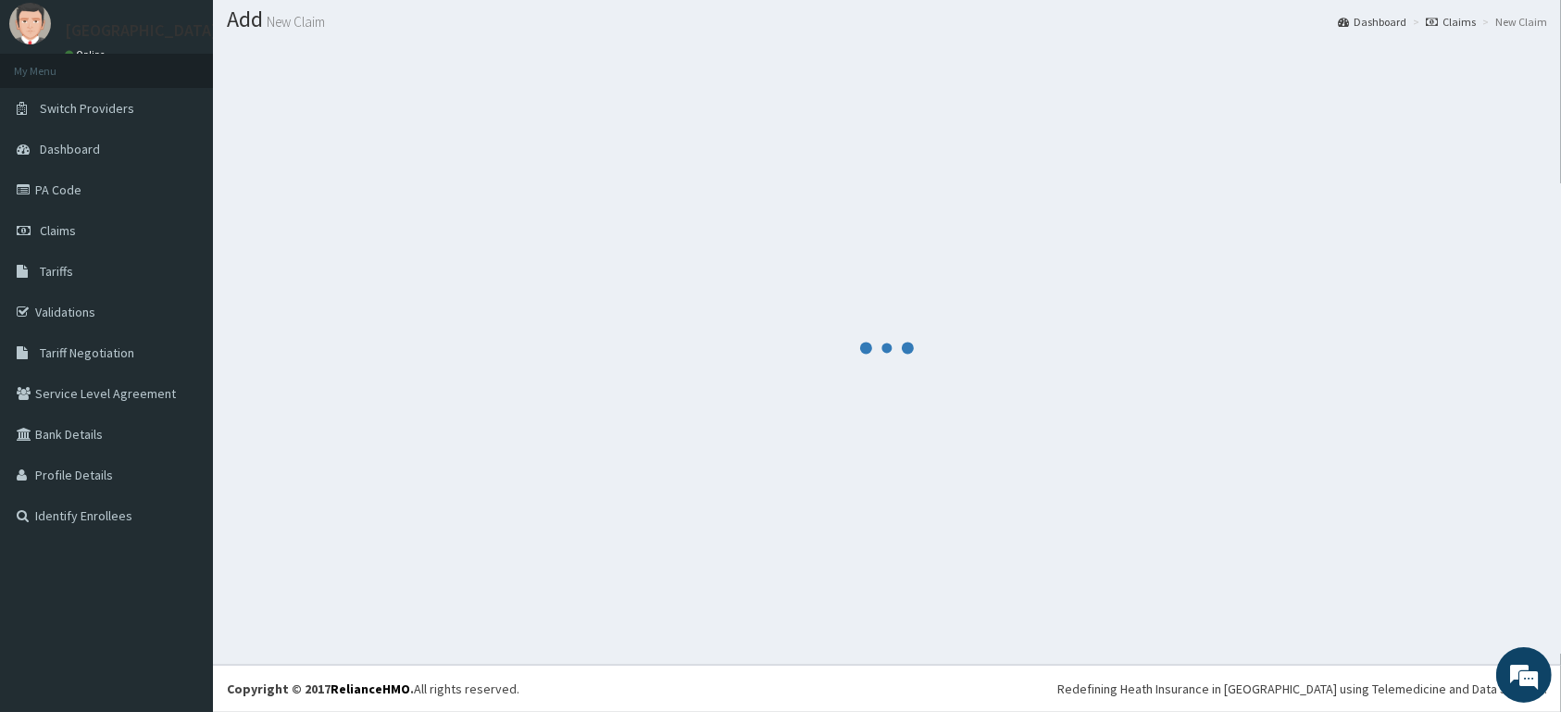
scroll to position [53, 0]
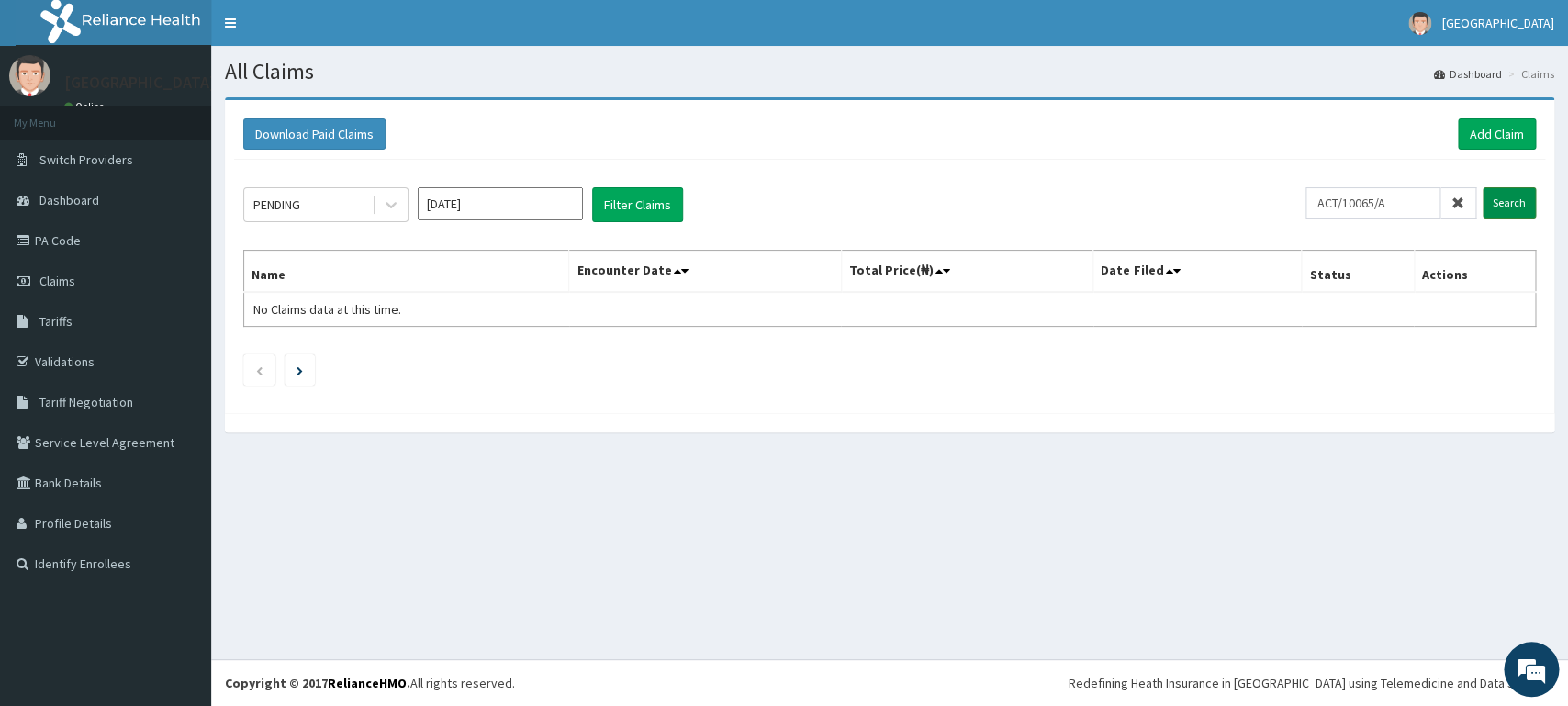
type input "ACT/10065/A"
click at [1509, 209] on input "Search" at bounding box center [1509, 202] width 54 height 31
